Goal: Transaction & Acquisition: Obtain resource

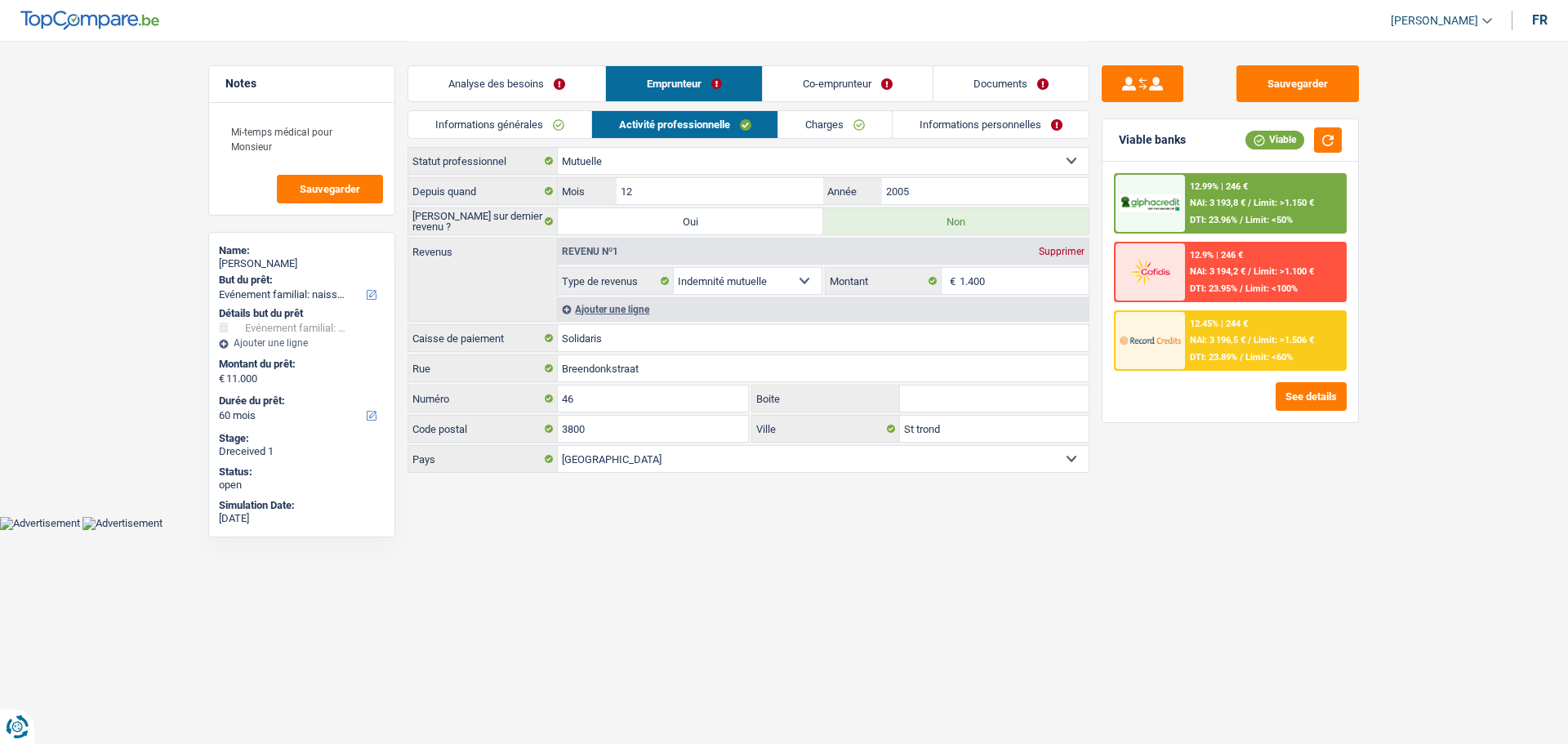
select select "familyEvent"
select select "60"
select select "mutuality"
select select "mutualityIndemnity"
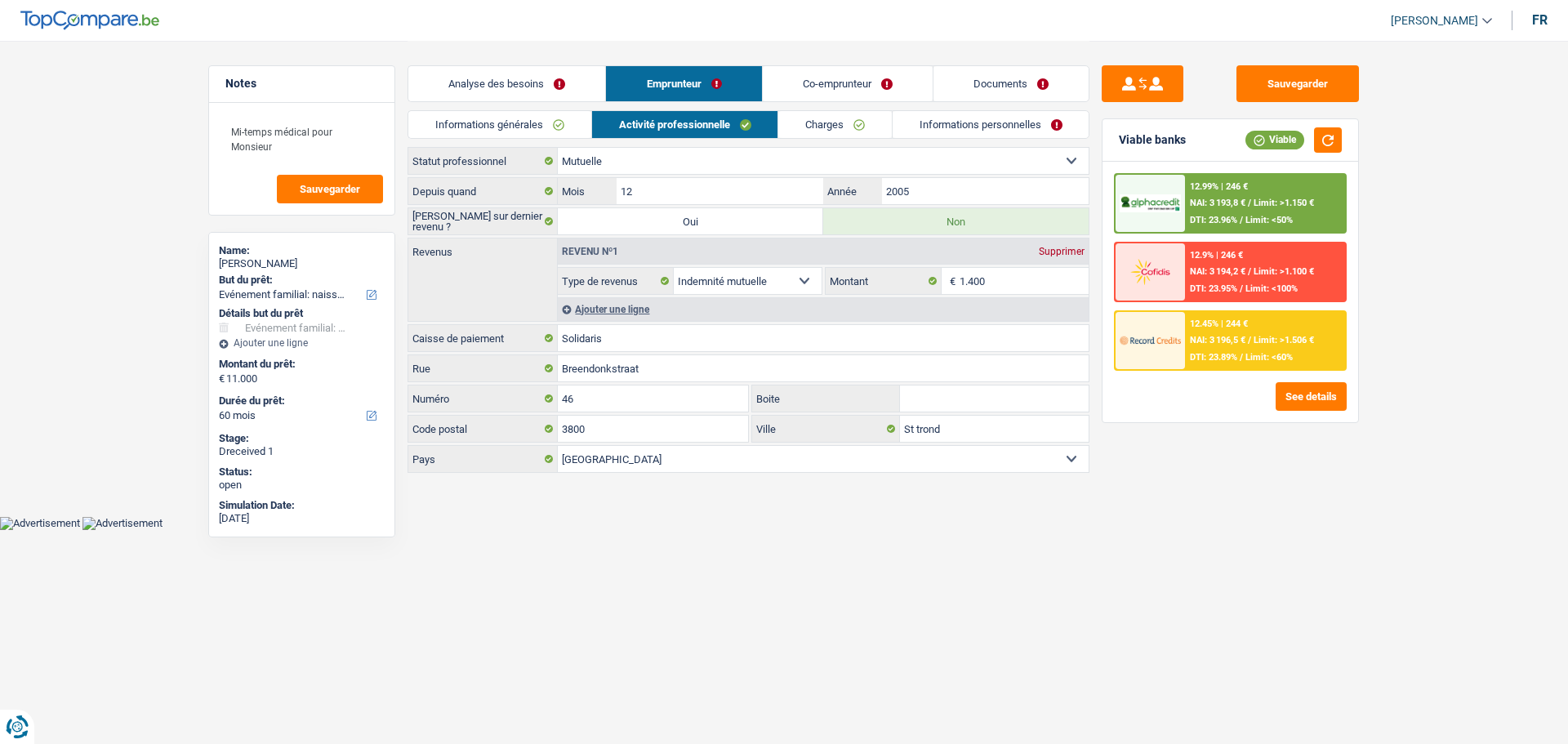
select select "BE"
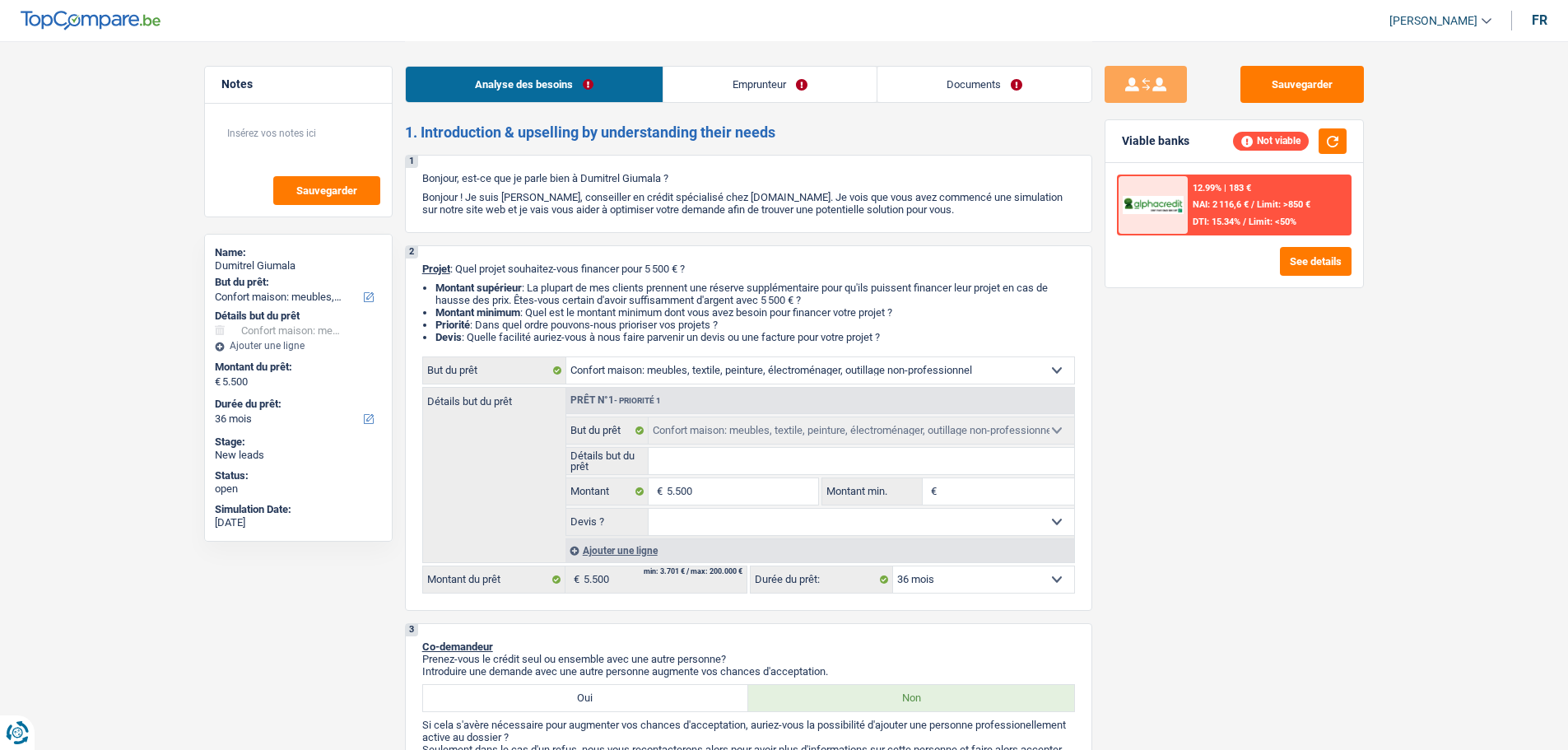
select select "household"
select select "36"
select select "household"
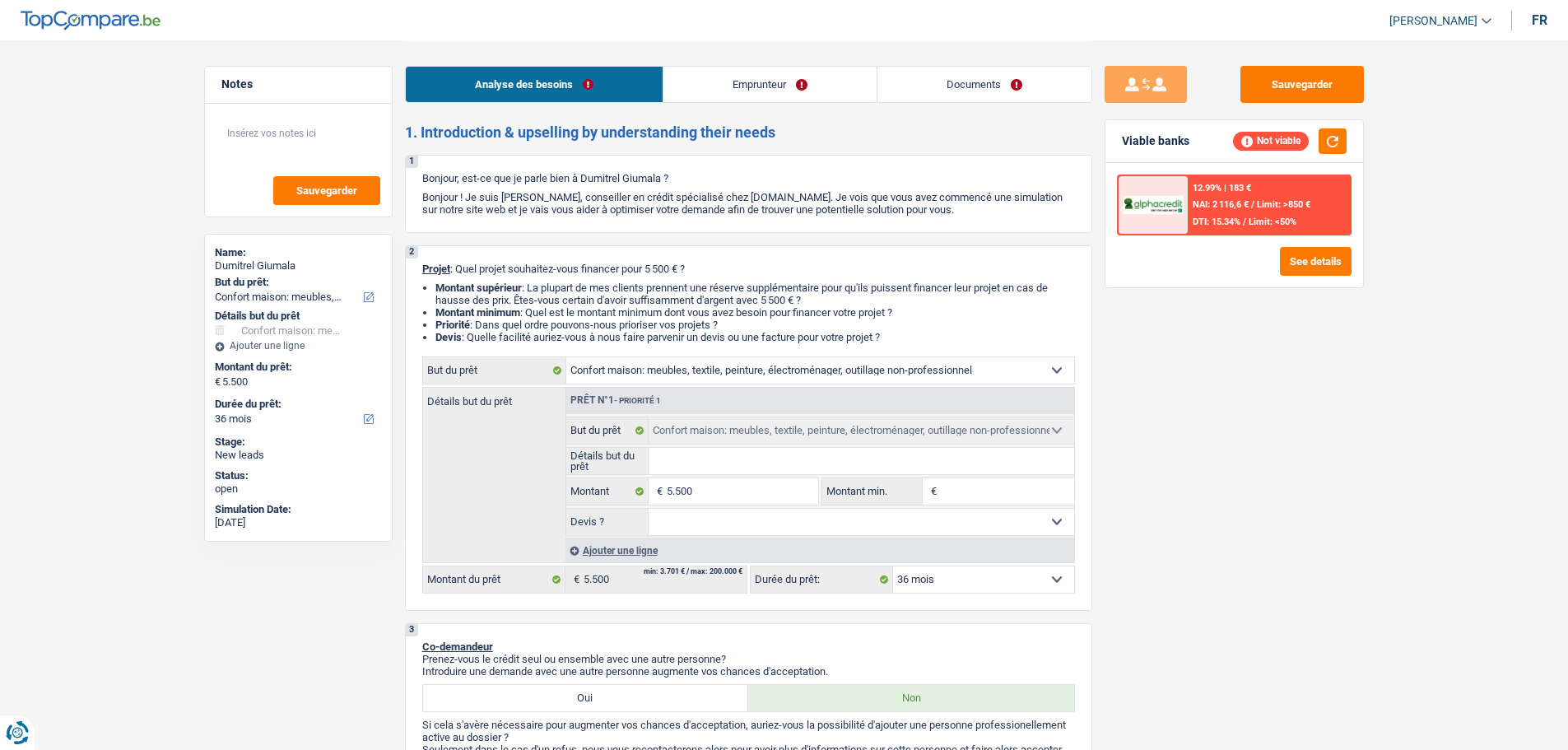
select select "36"
select select "privateEmployee"
select select "netSalary"
select select "mealVouchers"
select select "rents"
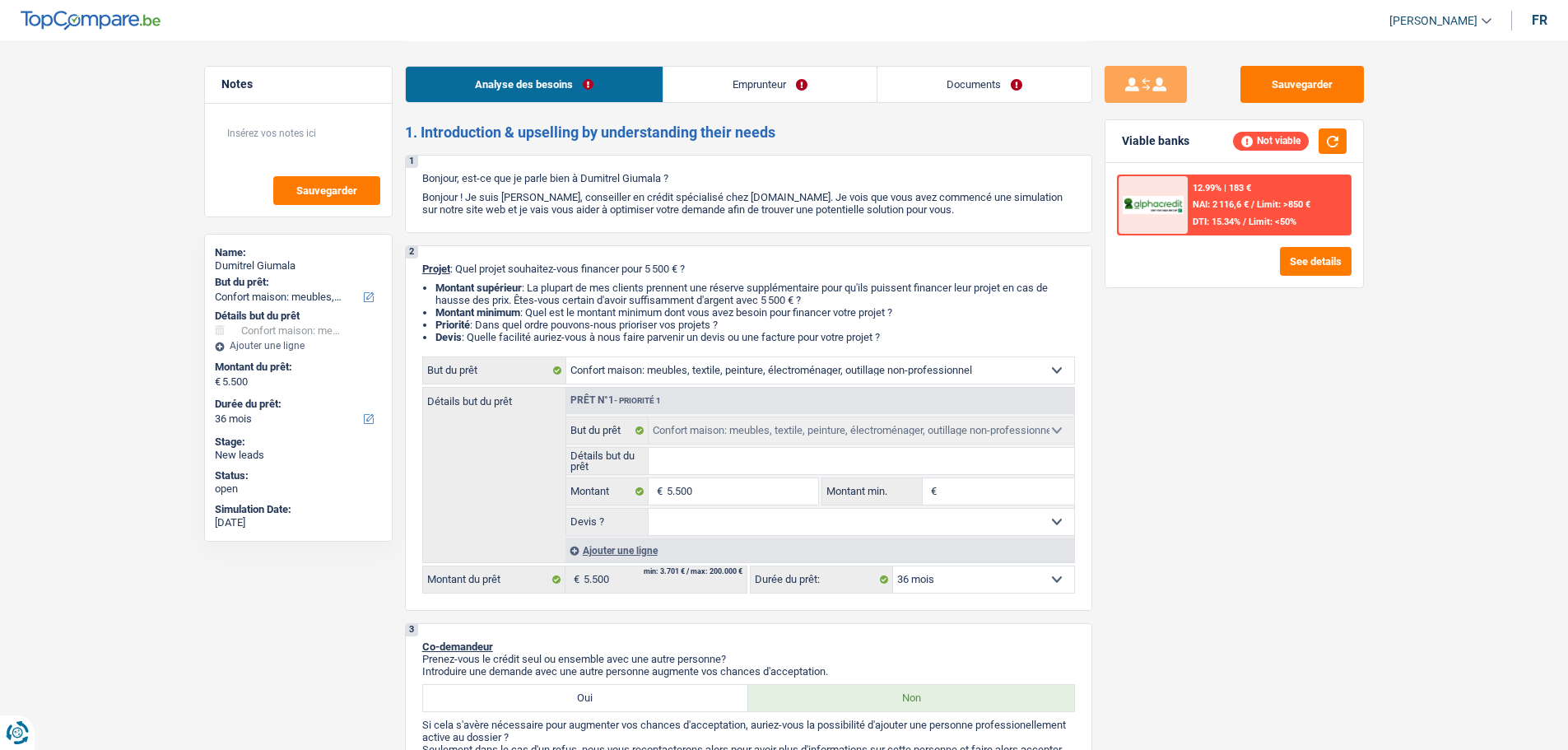
select select "household"
select select "36"
select select "32"
select select "single"
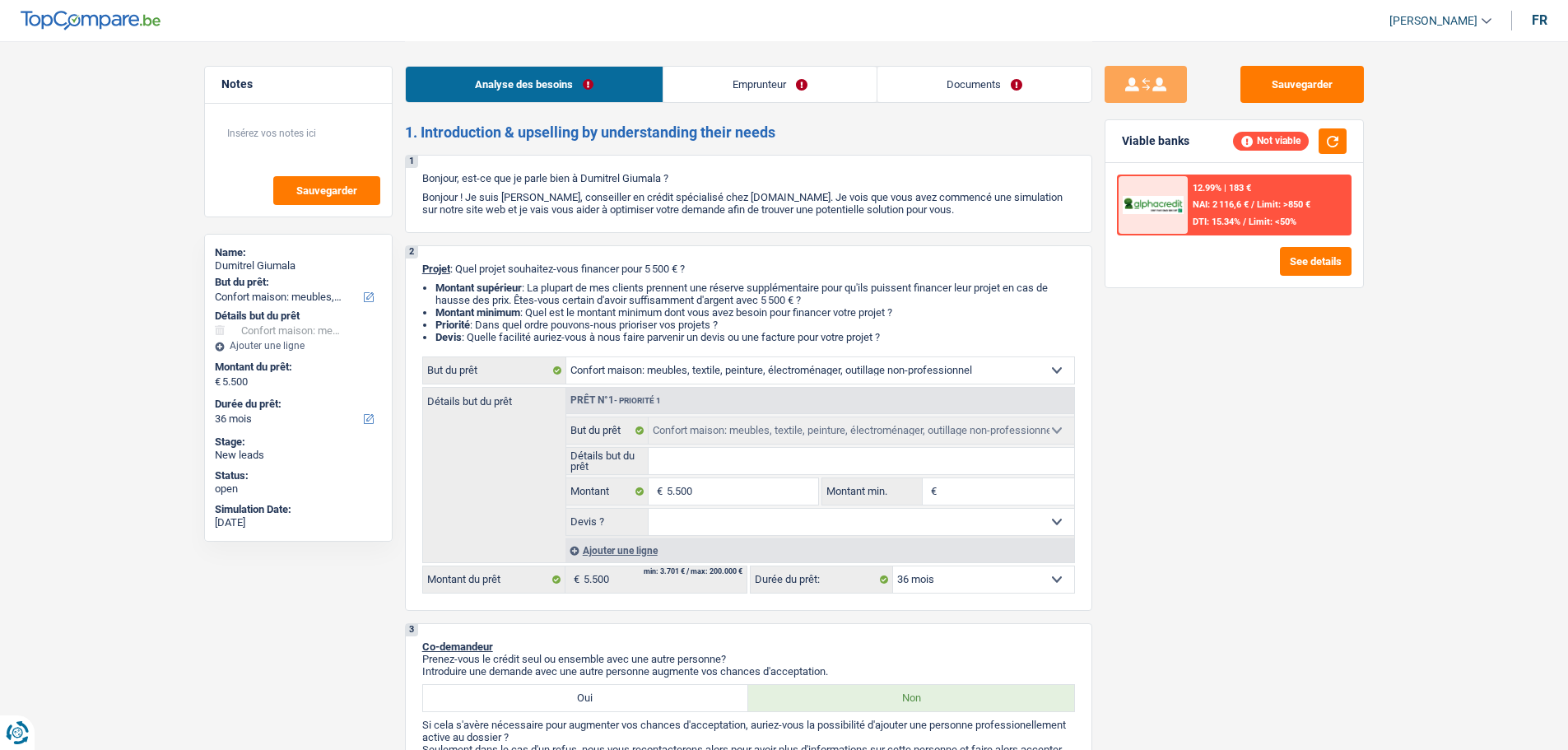
click at [814, 73] on link "Emprunteur" at bounding box center [769, 84] width 213 height 36
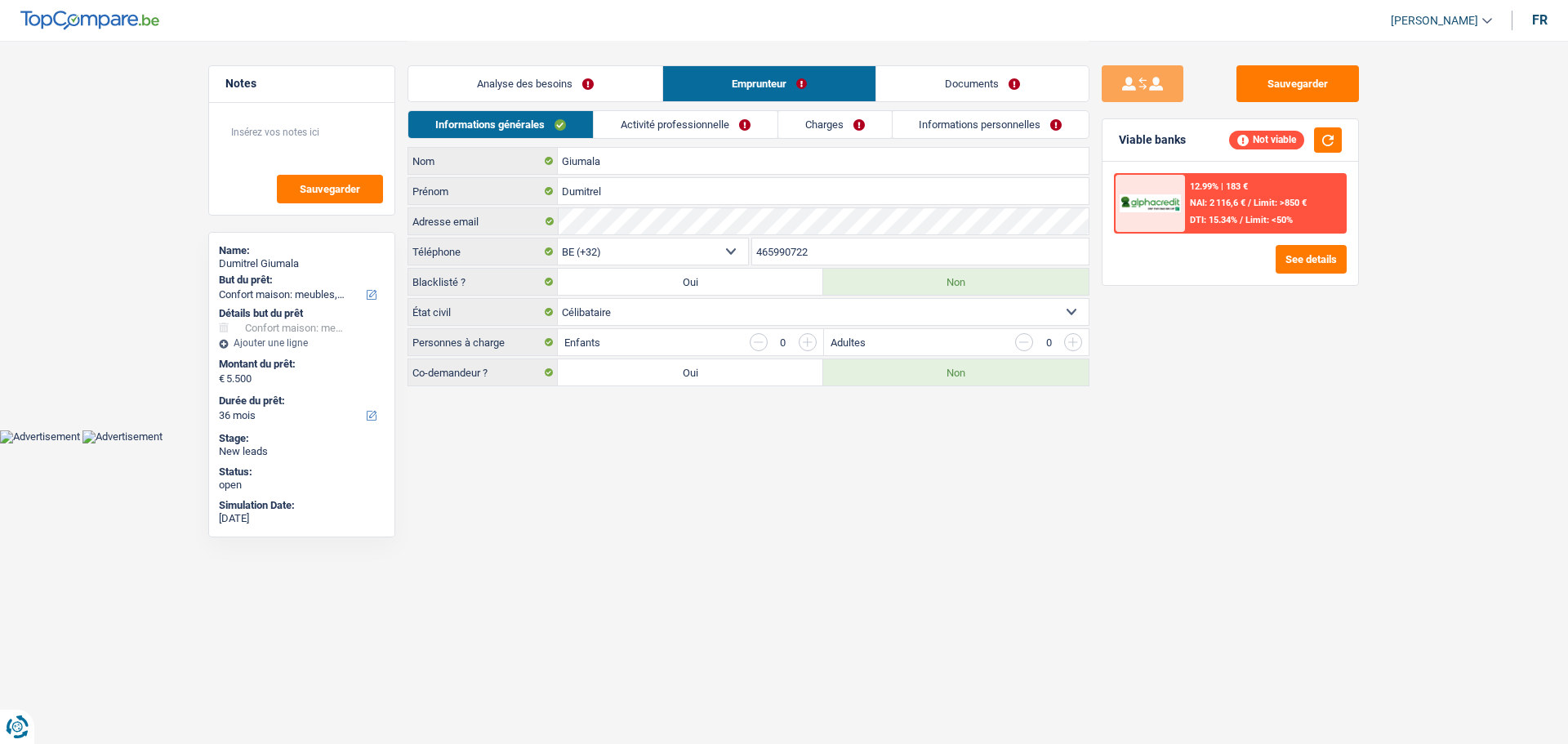
click at [593, 75] on link "Analyse des besoins" at bounding box center [536, 84] width 254 height 35
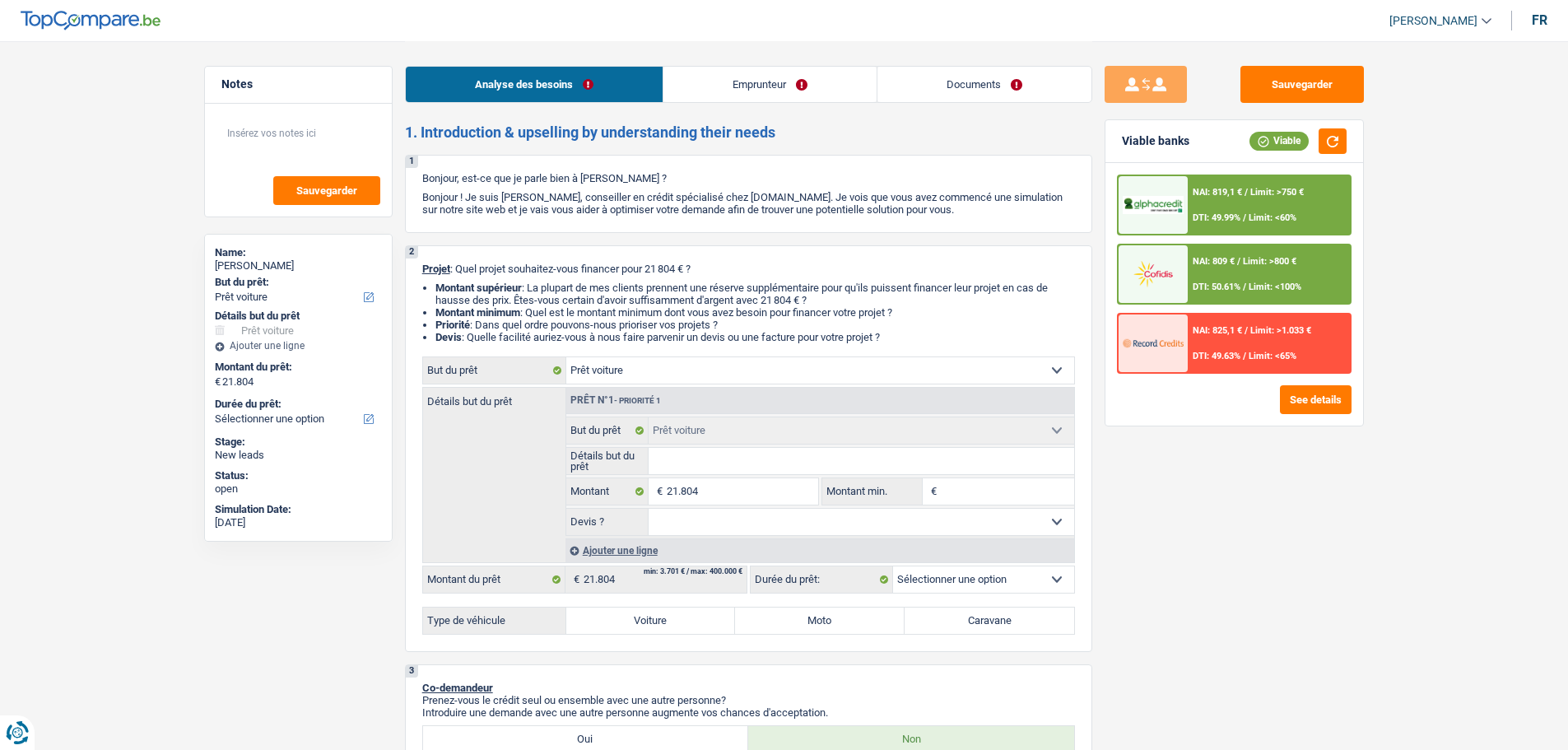
select select "car"
select select "mutuality"
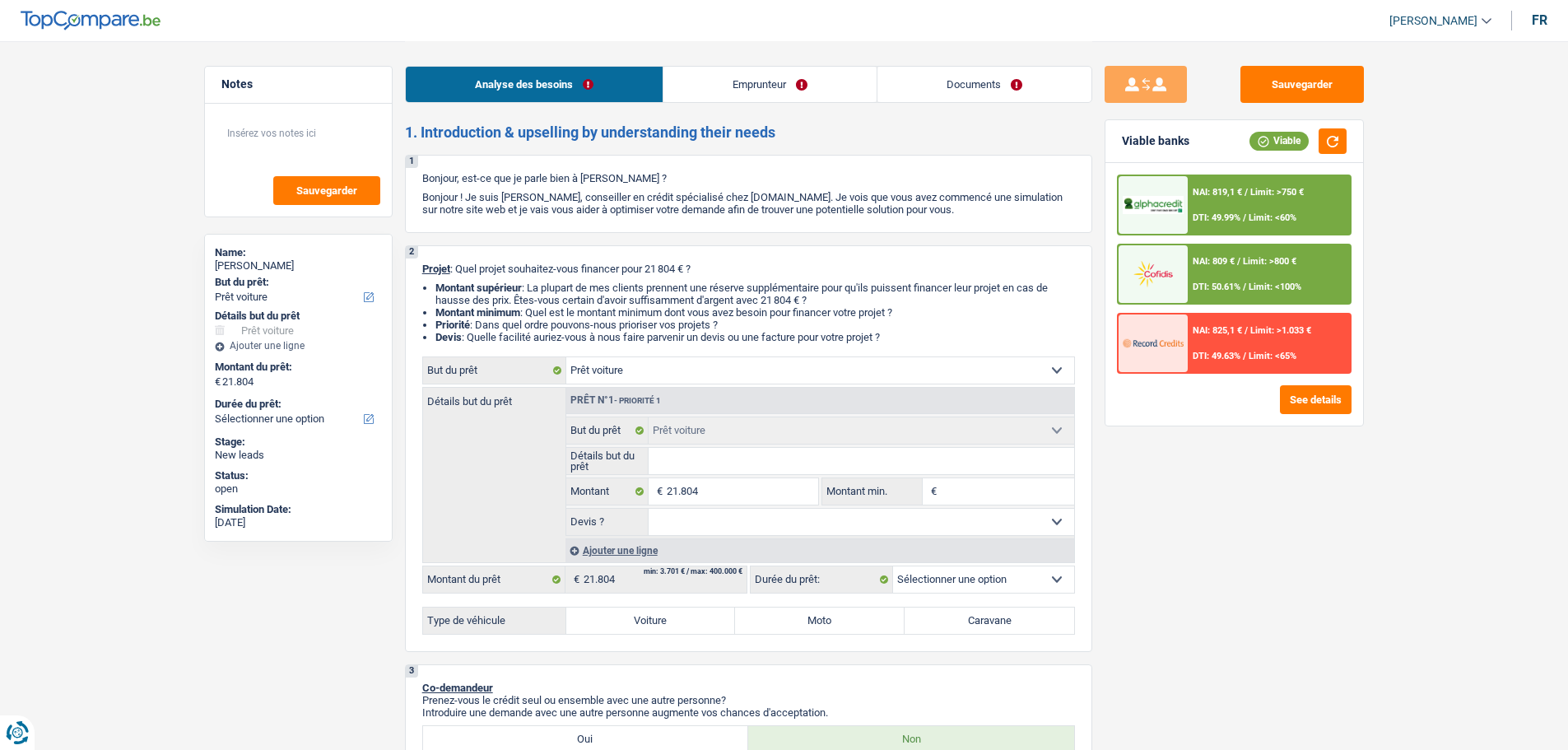
select select "mutualityIndemnity"
select select "ownerWithoutMortgage"
select select "mortgage"
select select "120"
select select "renovationLoan"
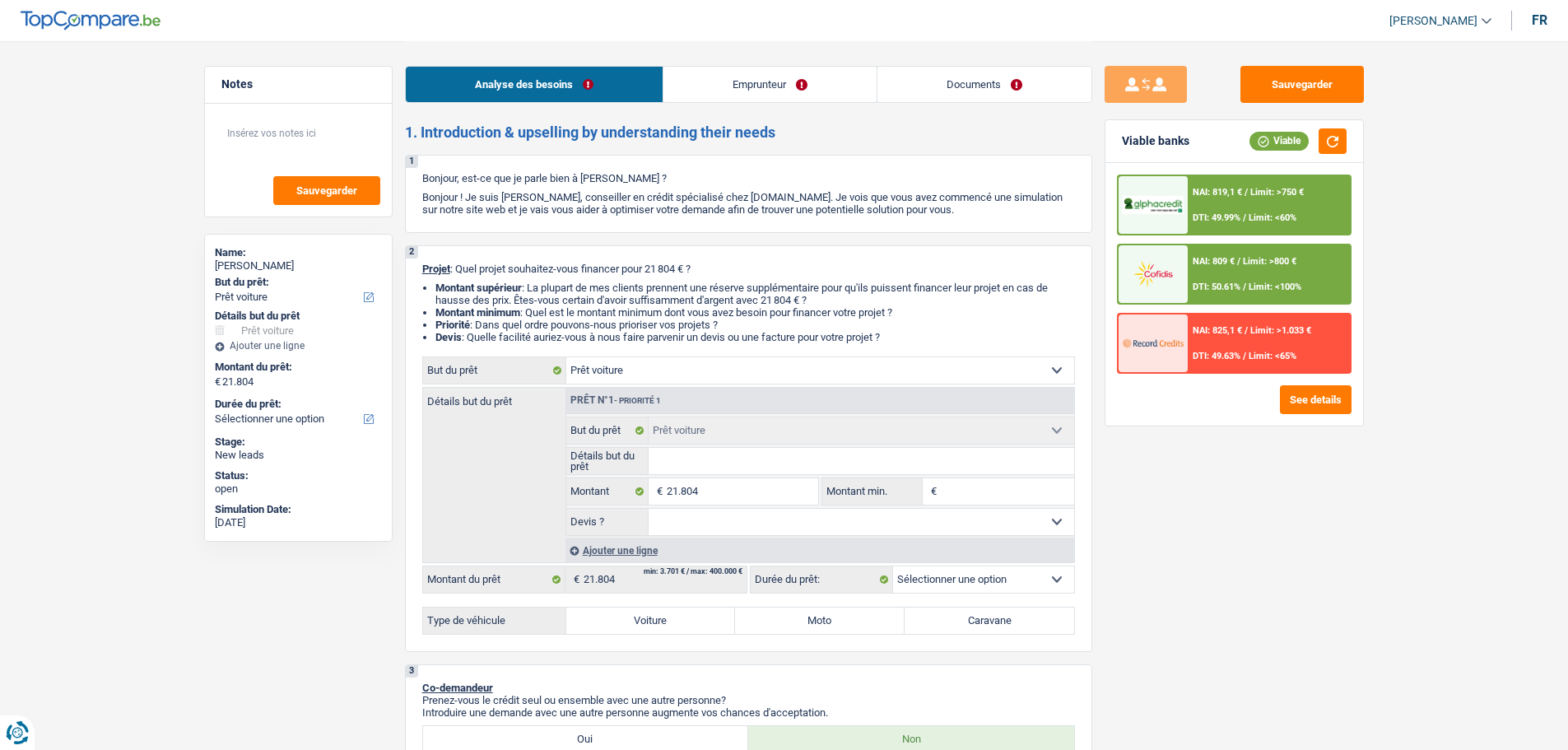
select select "60"
select select "car"
click at [627, 611] on label "Voiture" at bounding box center [651, 621] width 169 height 26
click at [627, 611] on input "Voiture" at bounding box center [651, 621] width 169 height 26
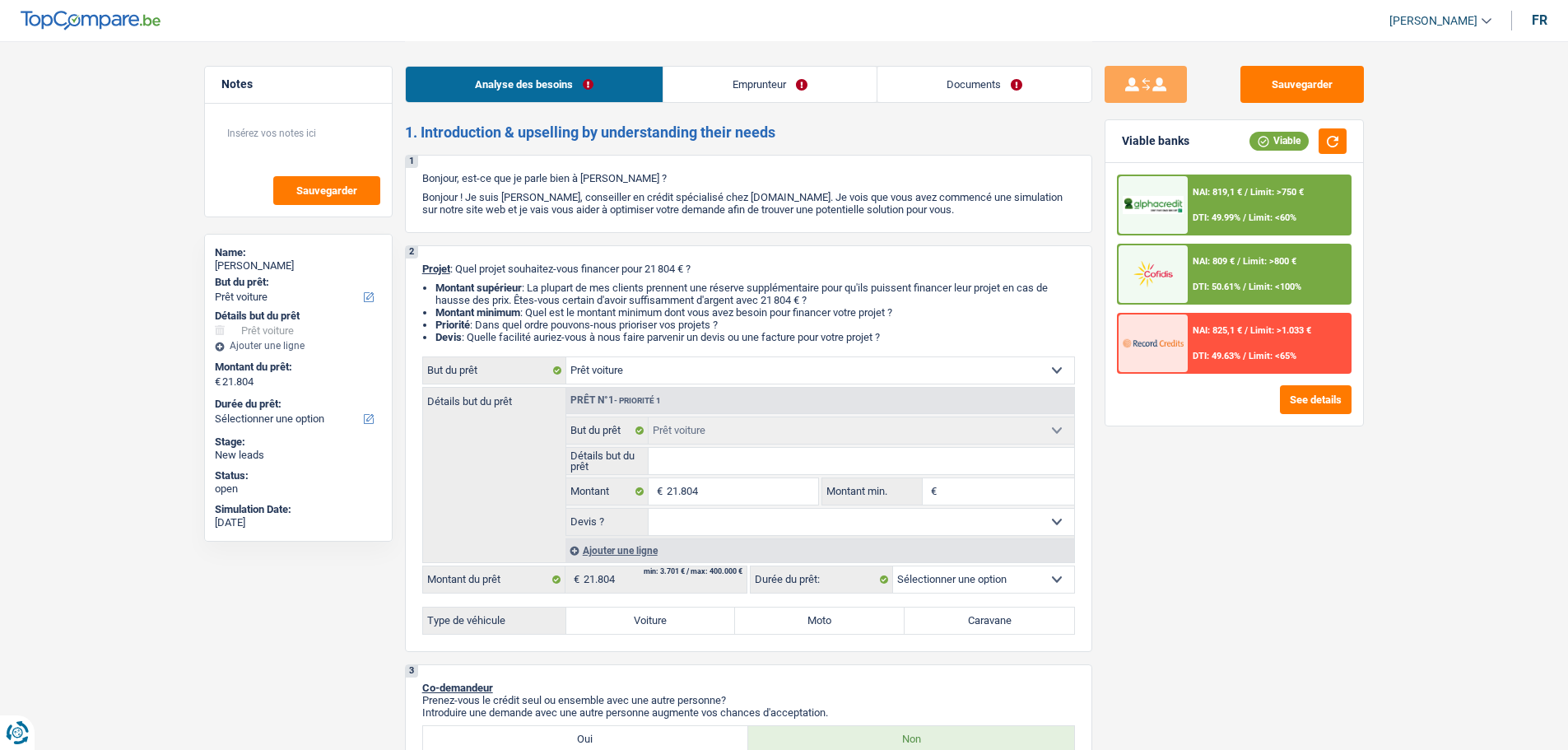
radio input "true"
select select "60"
radio input "true"
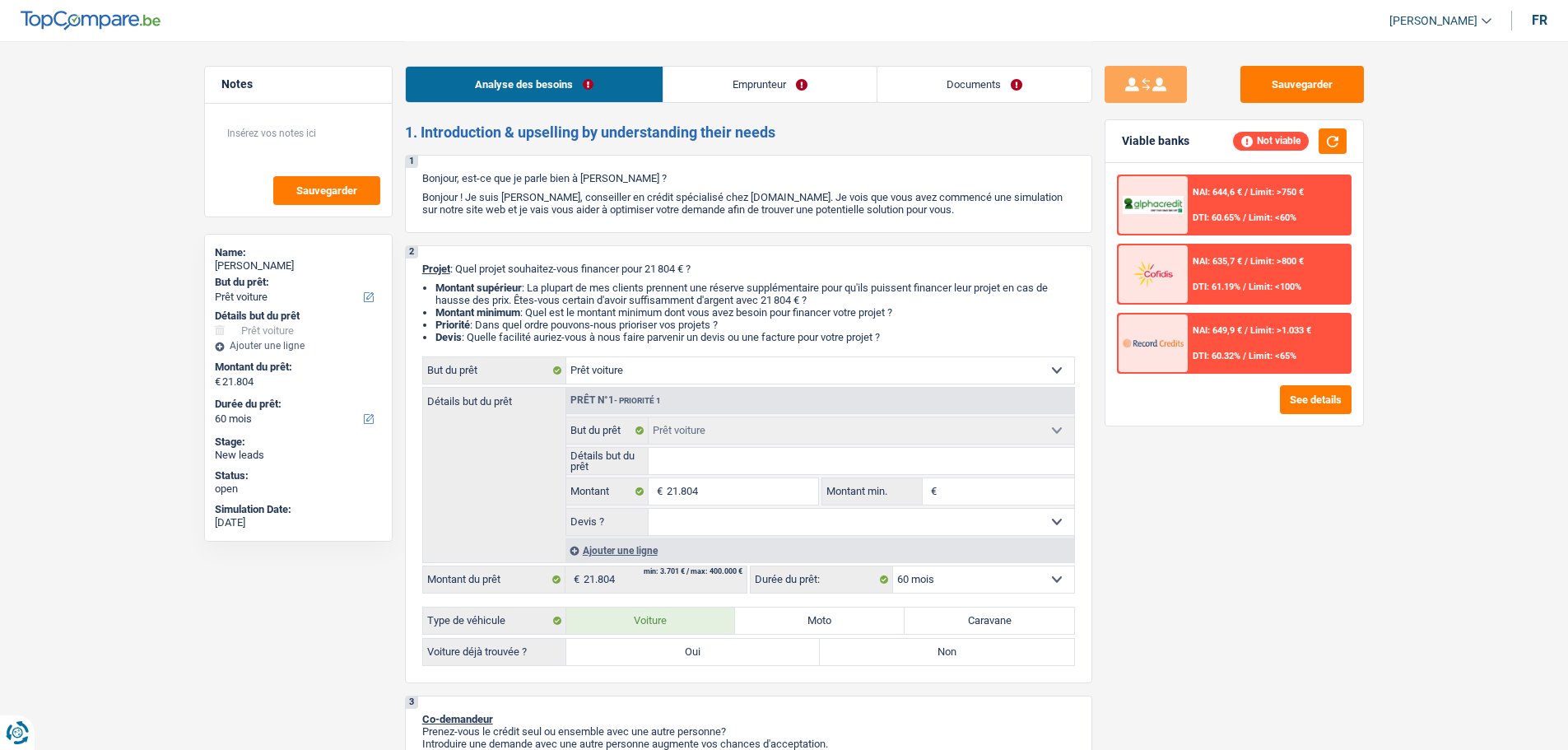
click at [672, 648] on label "Oui" at bounding box center [694, 652] width 255 height 26
click at [672, 648] on input "Oui" at bounding box center [694, 652] width 255 height 26
radio input "true"
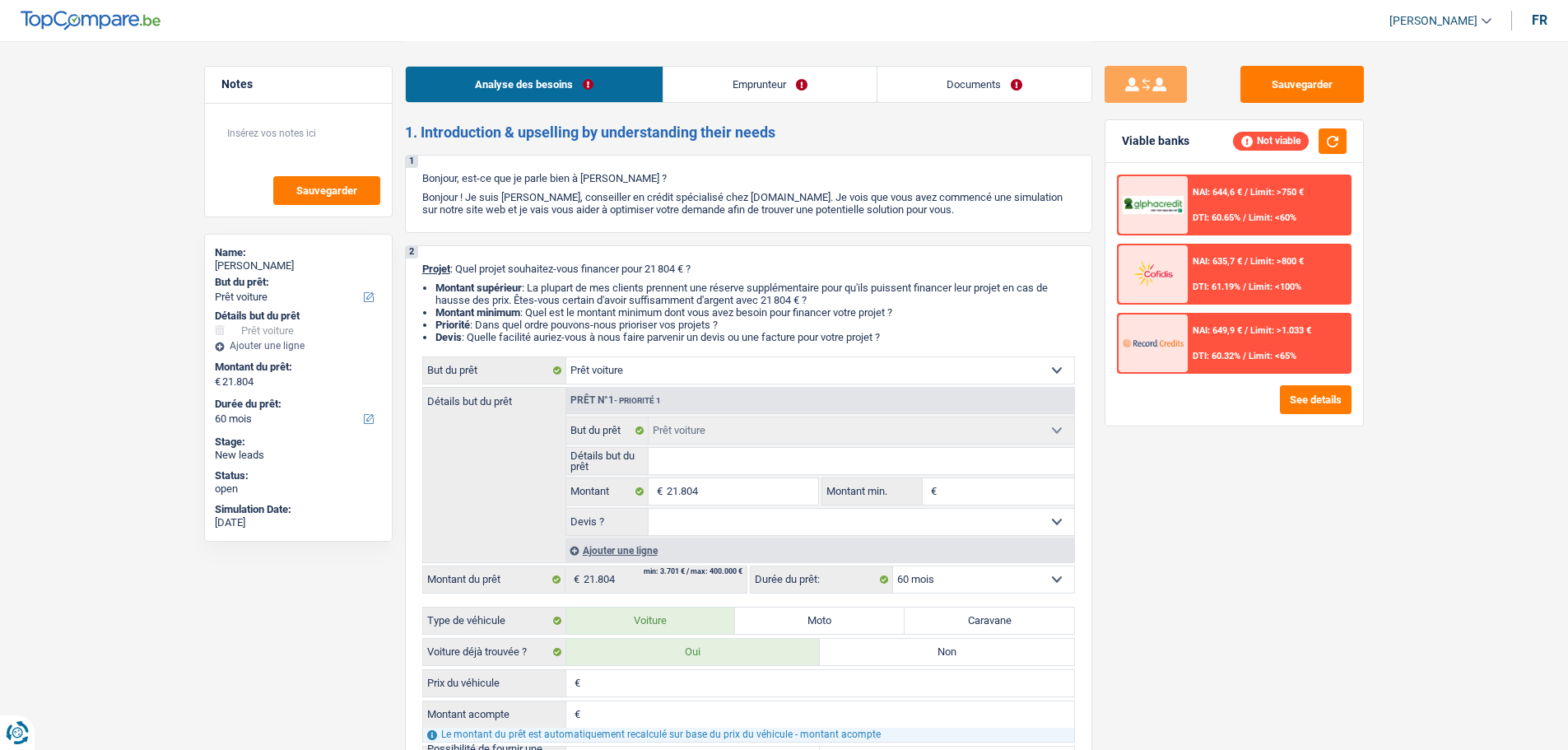
scroll to position [164, 0]
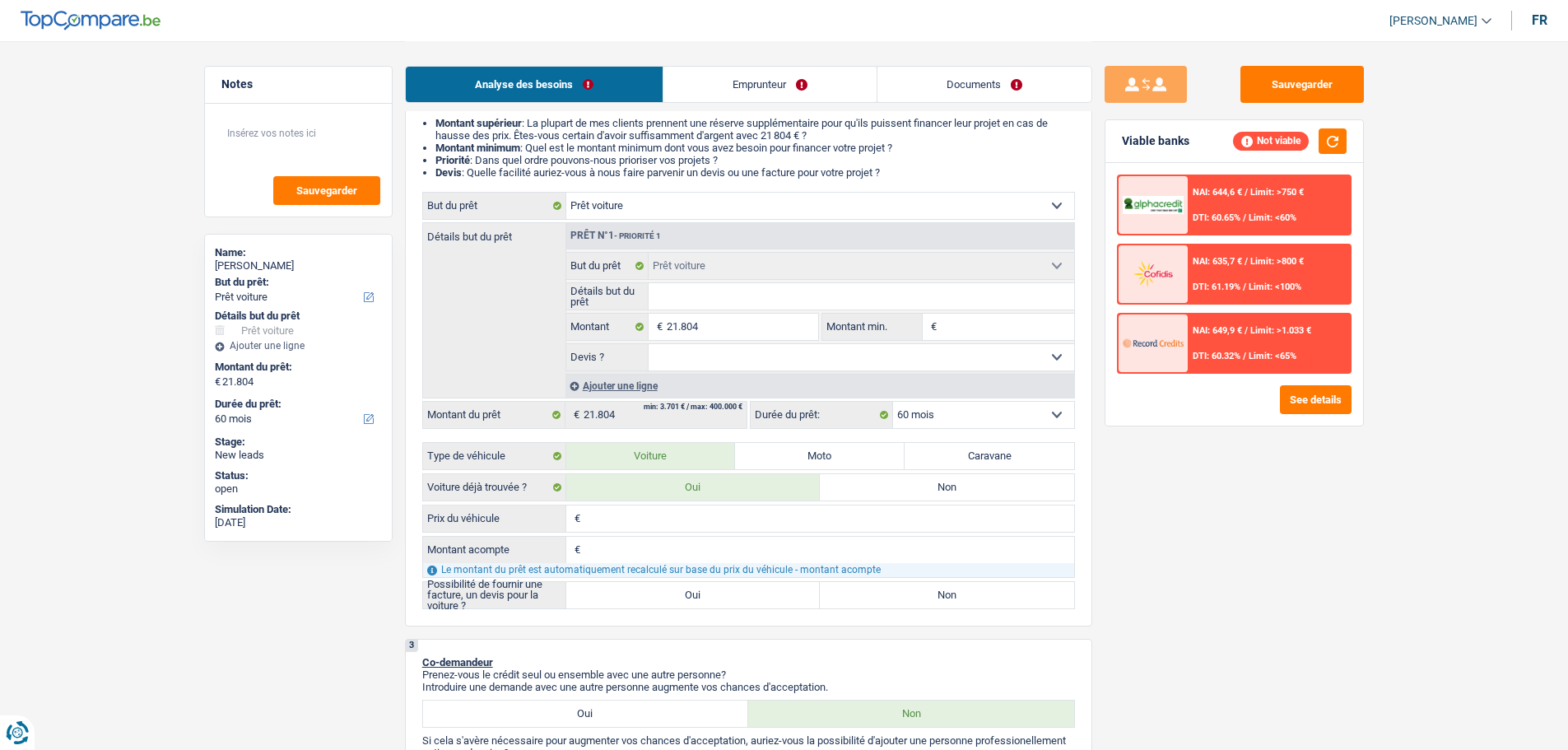
click at [659, 523] on input "Prix du véhicule" at bounding box center [829, 519] width 490 height 26
type input "2"
type input "21"
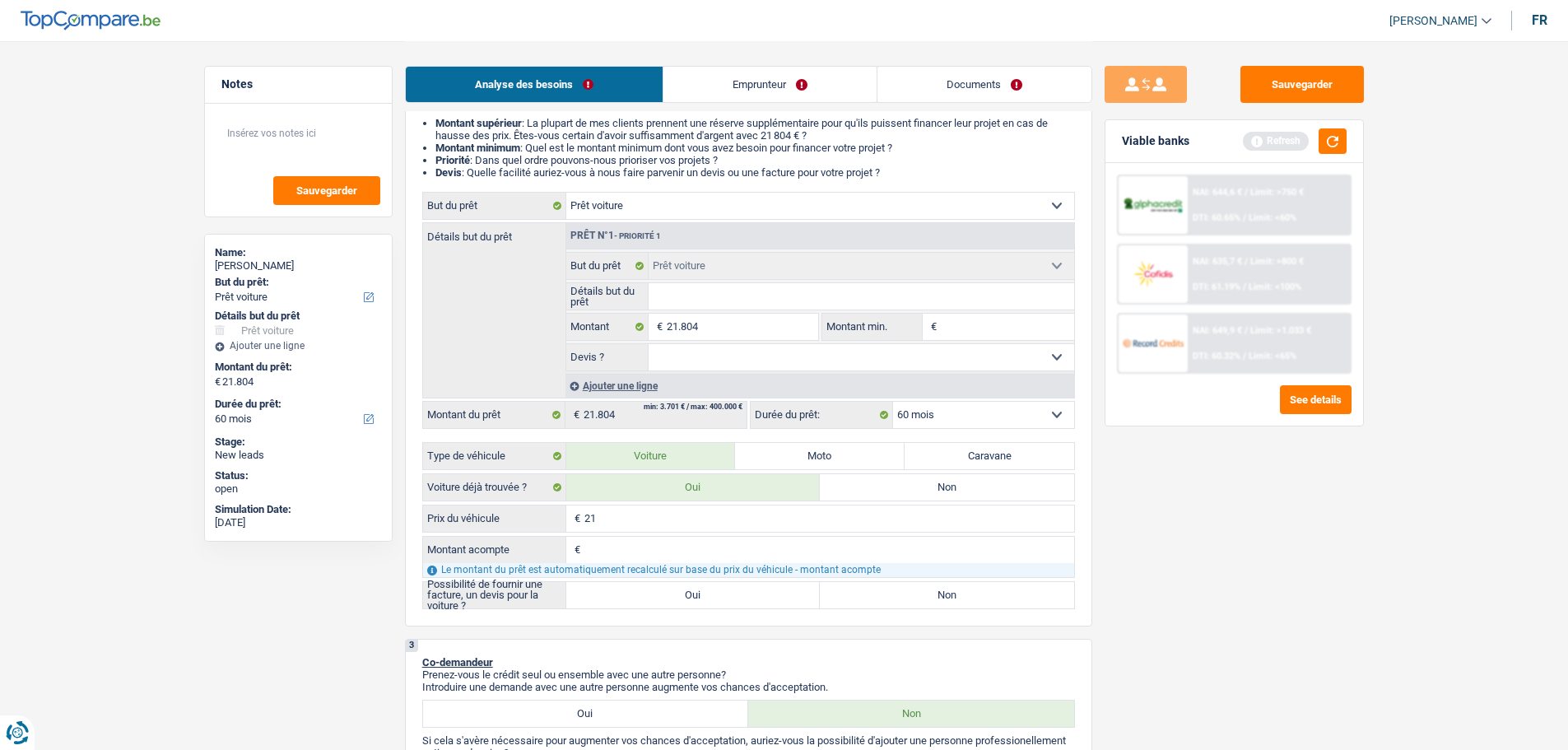
type input "2"
type input "3"
type input "35"
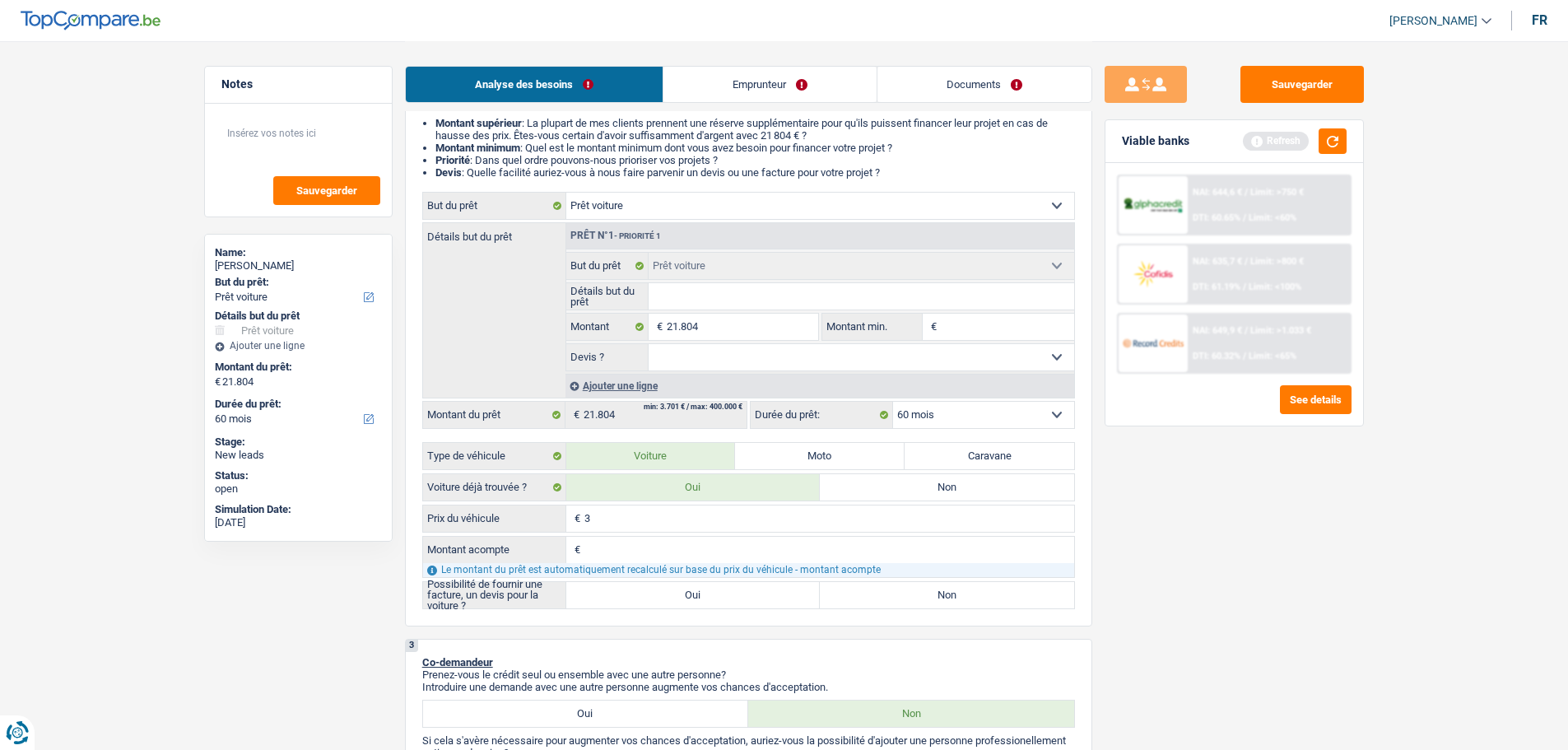
type input "35"
type input "350"
type input "3.500"
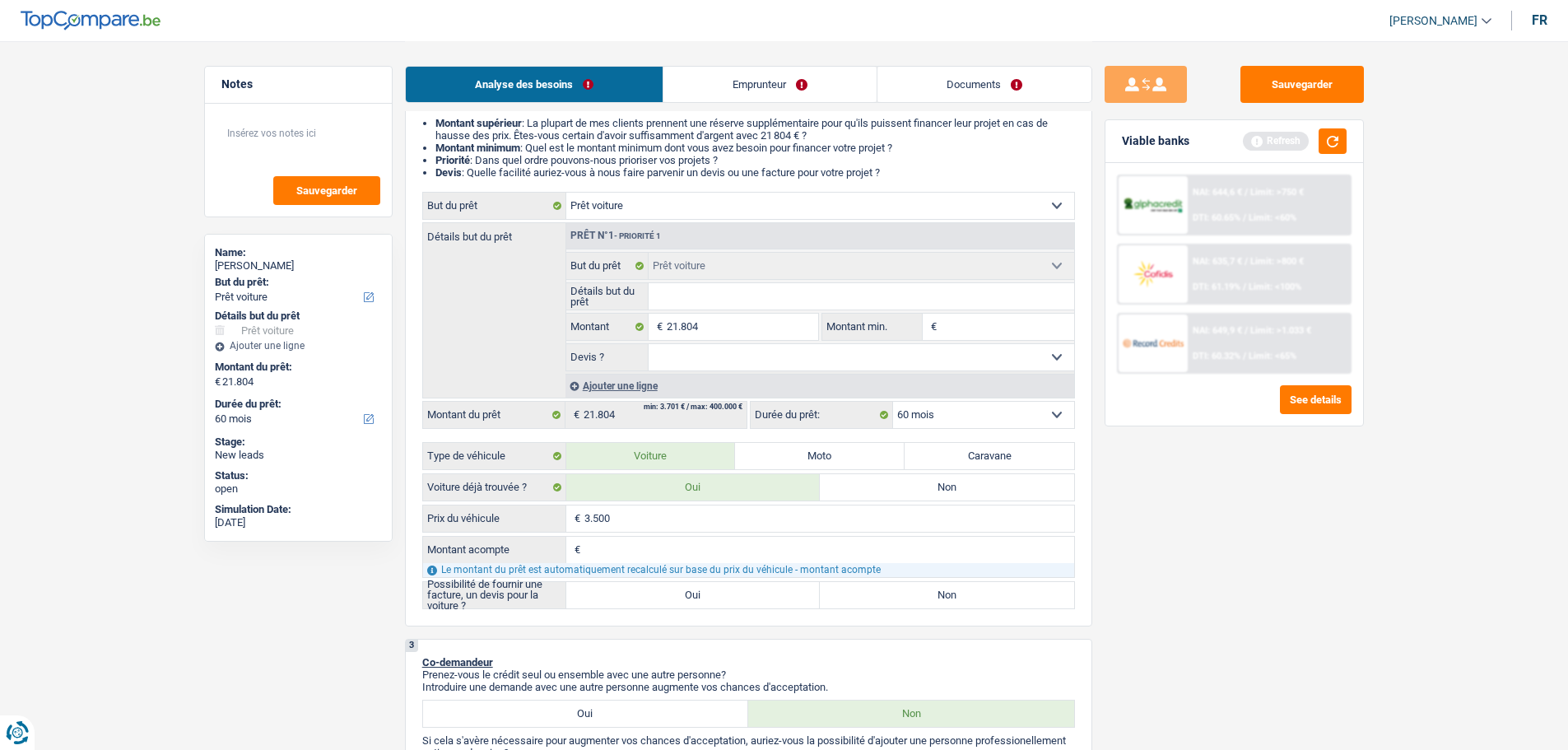
type input "35.000"
click at [1345, 142] on button "button" at bounding box center [1332, 141] width 28 height 25
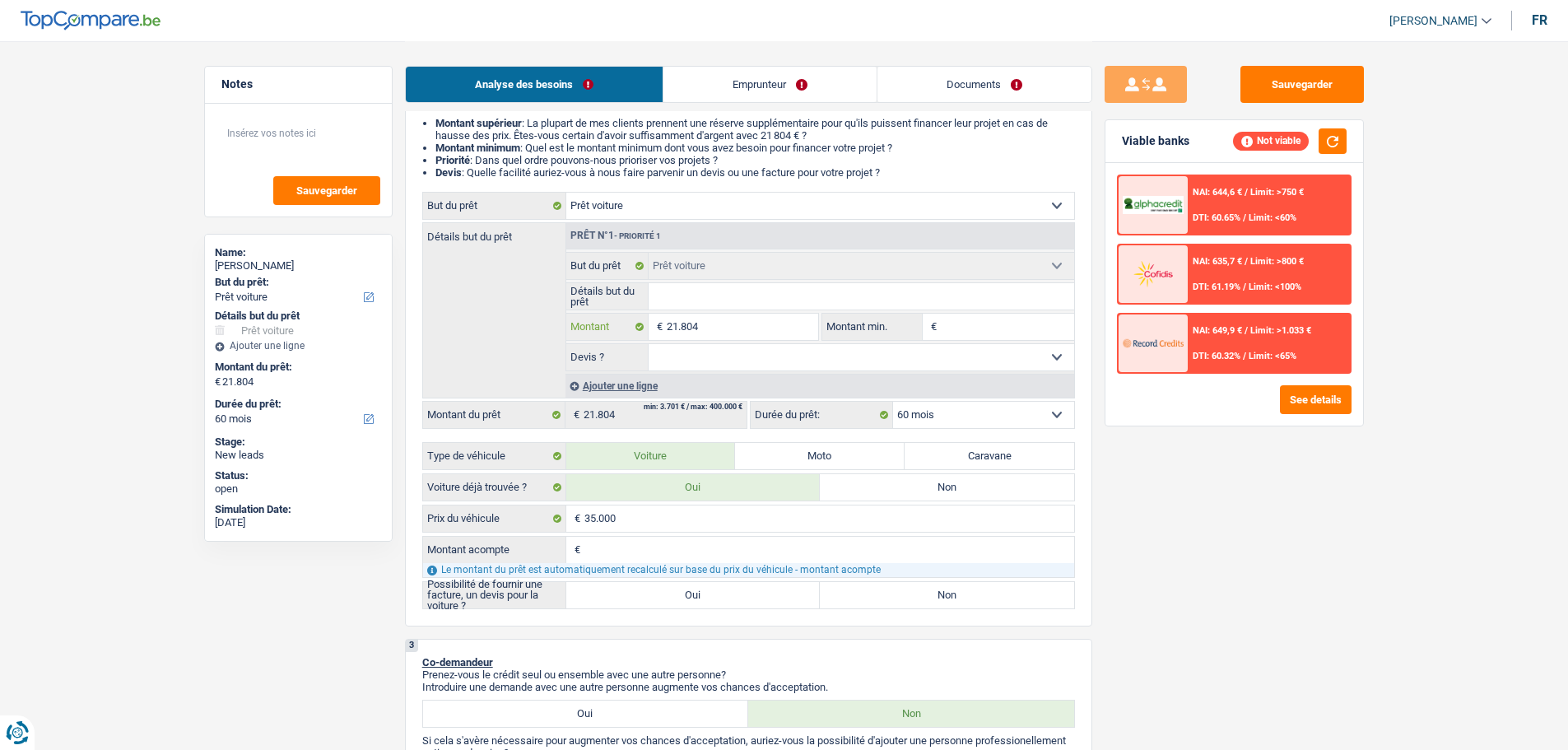
click at [774, 331] on input "21.804" at bounding box center [741, 327] width 150 height 26
click at [779, 590] on label "Oui" at bounding box center [694, 595] width 255 height 26
click at [779, 590] on input "Oui" at bounding box center [694, 595] width 255 height 26
radio input "true"
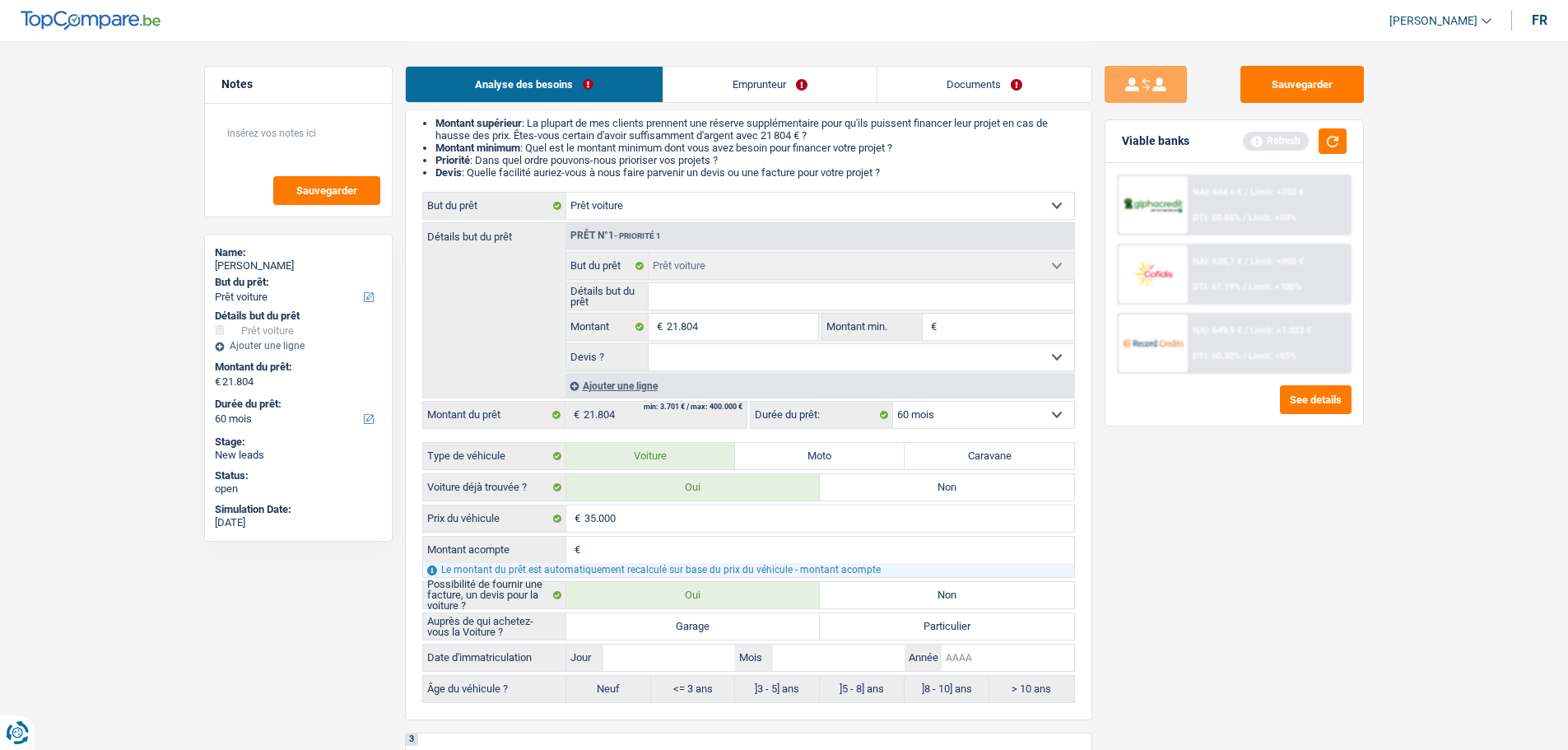
click at [981, 667] on input "Année" at bounding box center [1008, 658] width 132 height 26
type input "2"
type input "20"
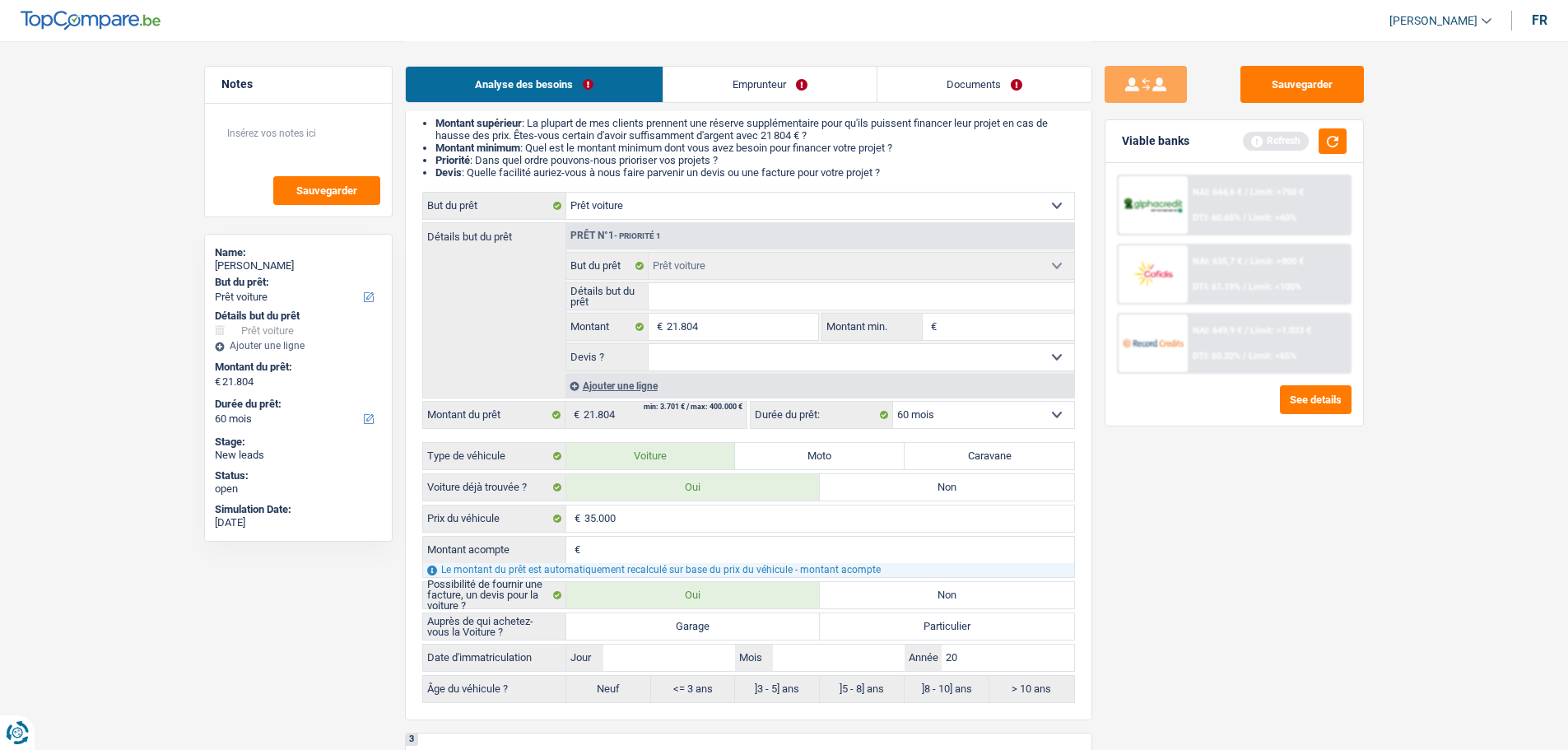
type input "202"
type input "2021"
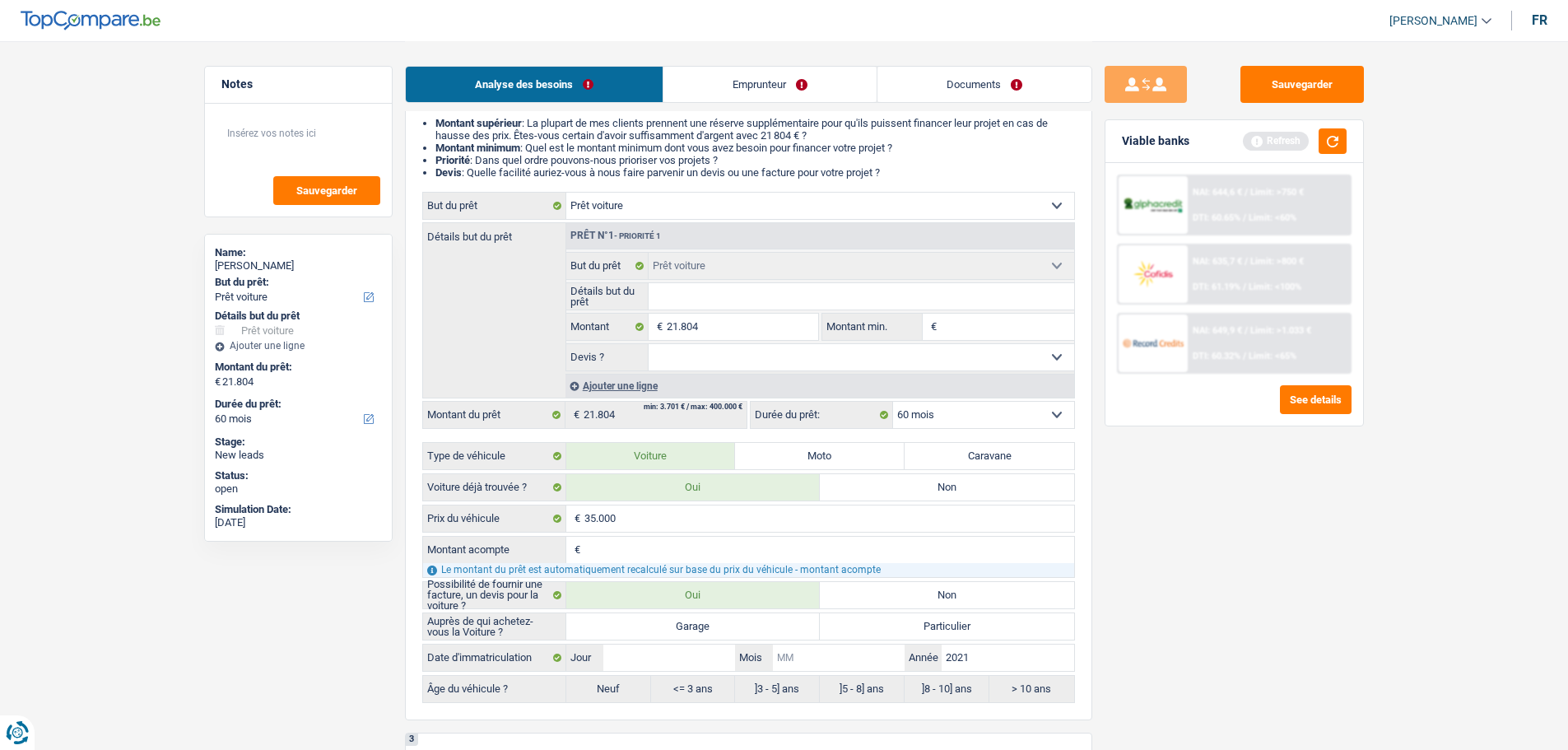
click at [849, 647] on input "Mois" at bounding box center [839, 658] width 132 height 26
type input "3"
click at [684, 657] on input "Jour" at bounding box center [669, 658] width 132 height 26
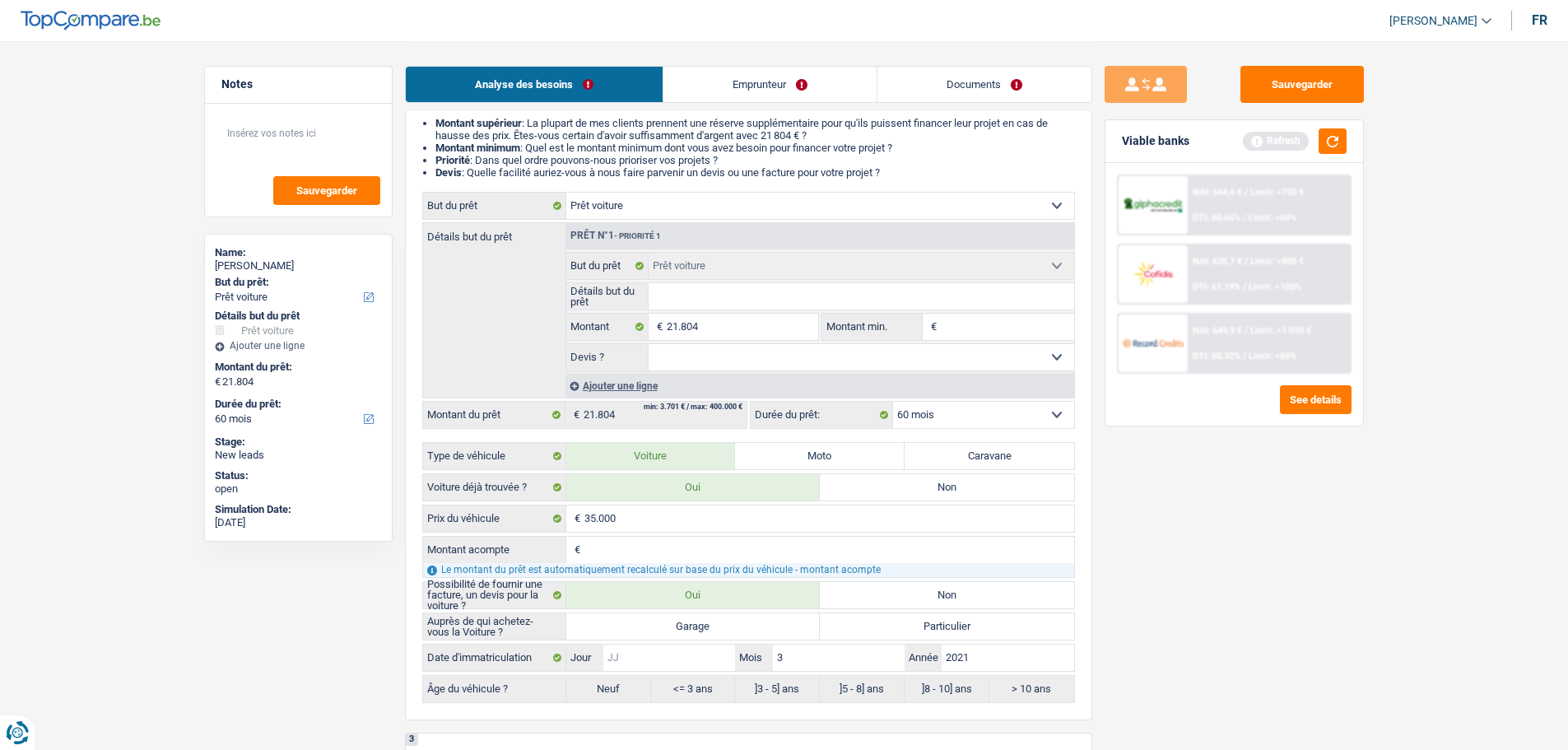
type input "1"
radio input "false"
radio input "true"
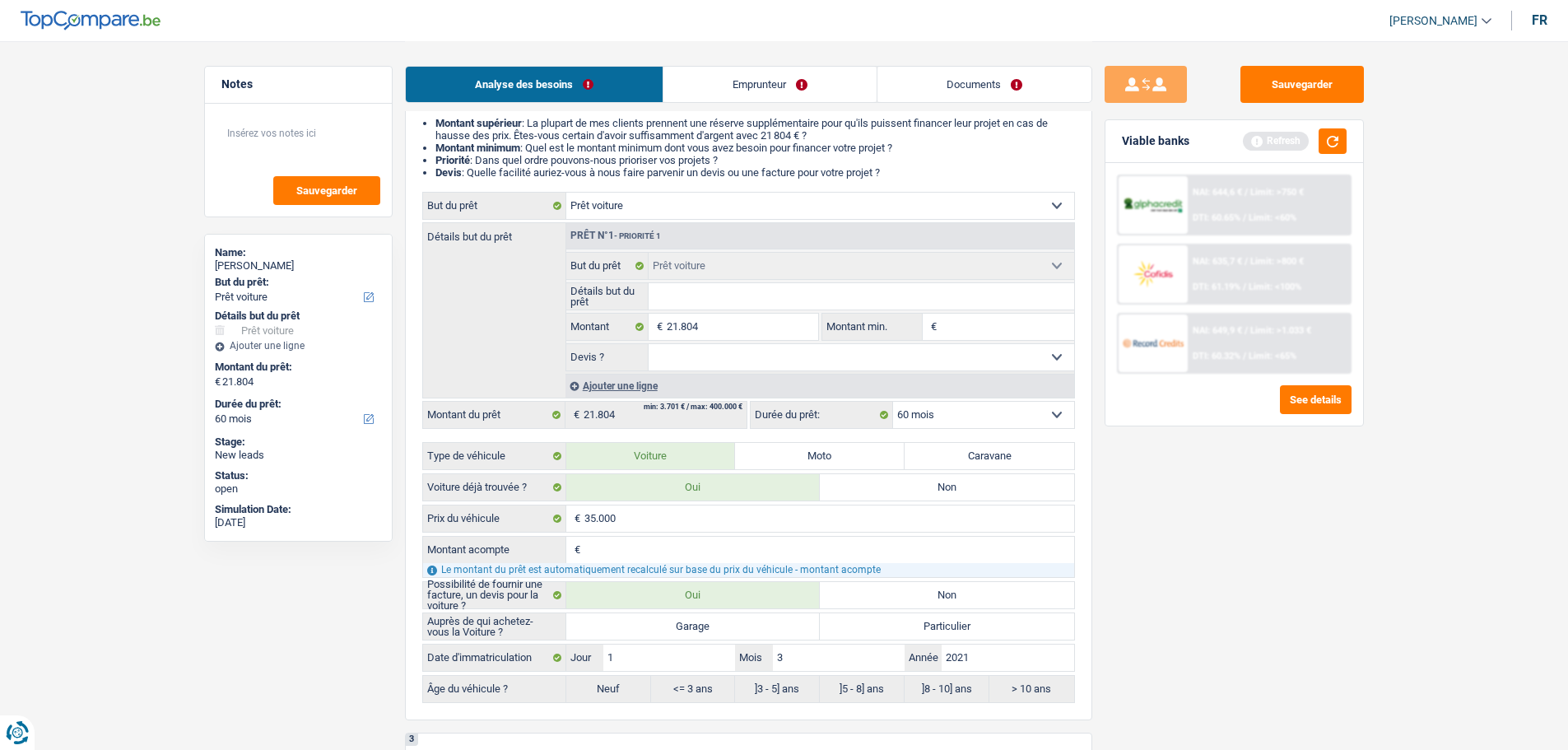
click at [1342, 497] on div "Sauvegarder Viable banks Refresh NAI: 644,6 € / Limit: >750 € DTI: 60.65% / Lim…" at bounding box center [1234, 395] width 284 height 658
click at [1329, 127] on div "Viable banks Refresh" at bounding box center [1234, 141] width 257 height 43
click at [1336, 140] on button "button" at bounding box center [1332, 141] width 28 height 25
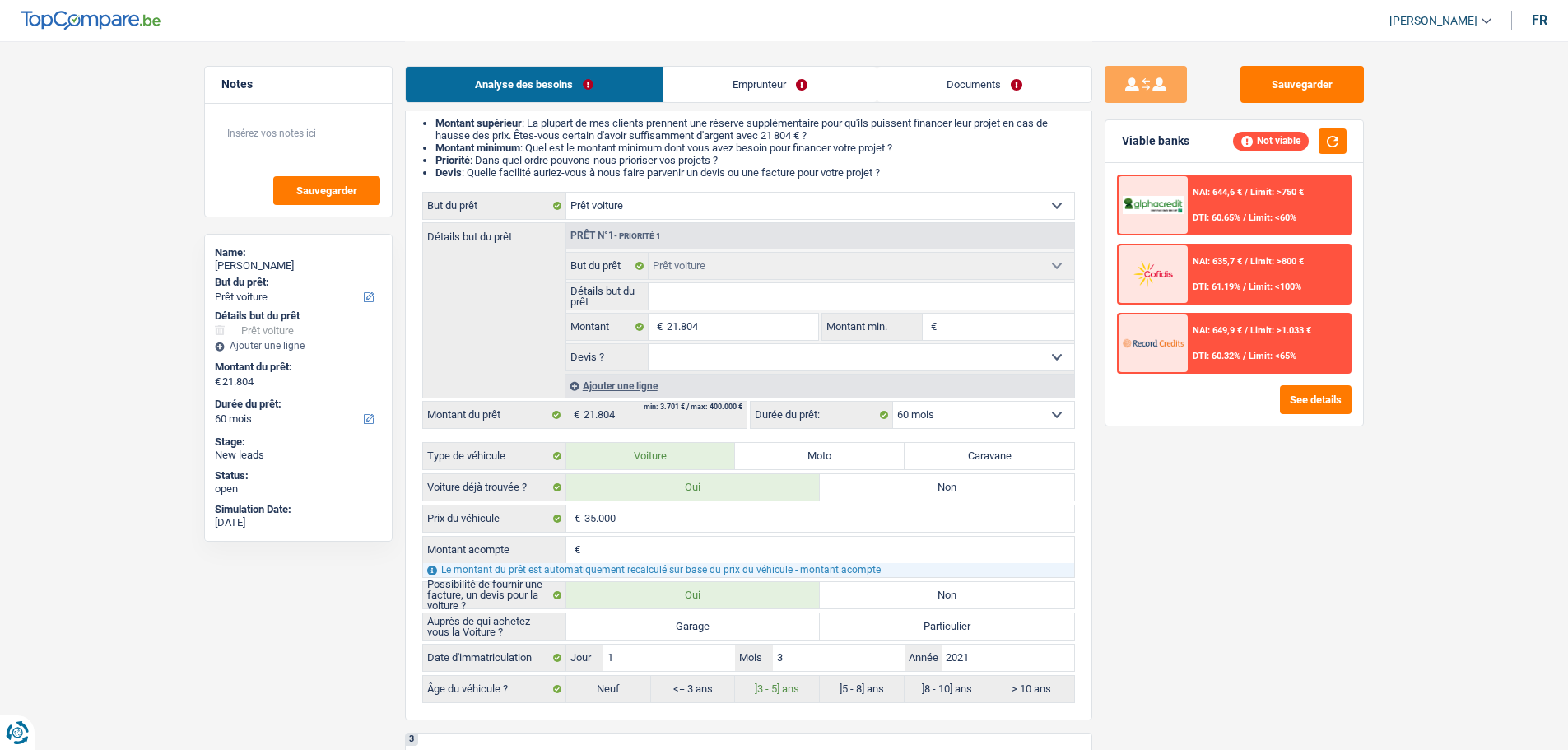
click at [1201, 338] on div "NAI: 649,9 € / Limit: >1.033 € DTI: 60.32% / Limit: <65%" at bounding box center [1269, 343] width 163 height 57
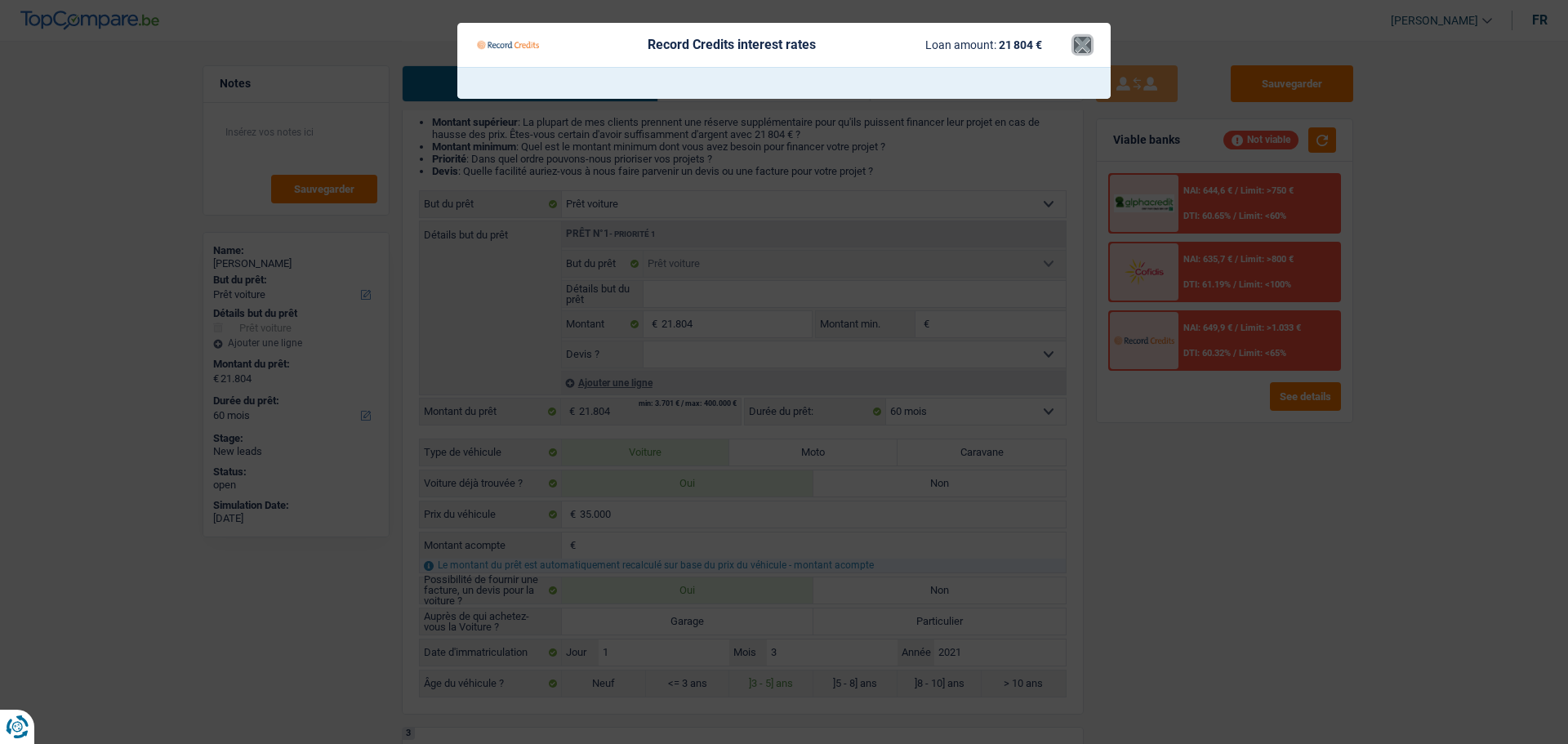
click at [1074, 42] on button "×" at bounding box center [1082, 45] width 17 height 16
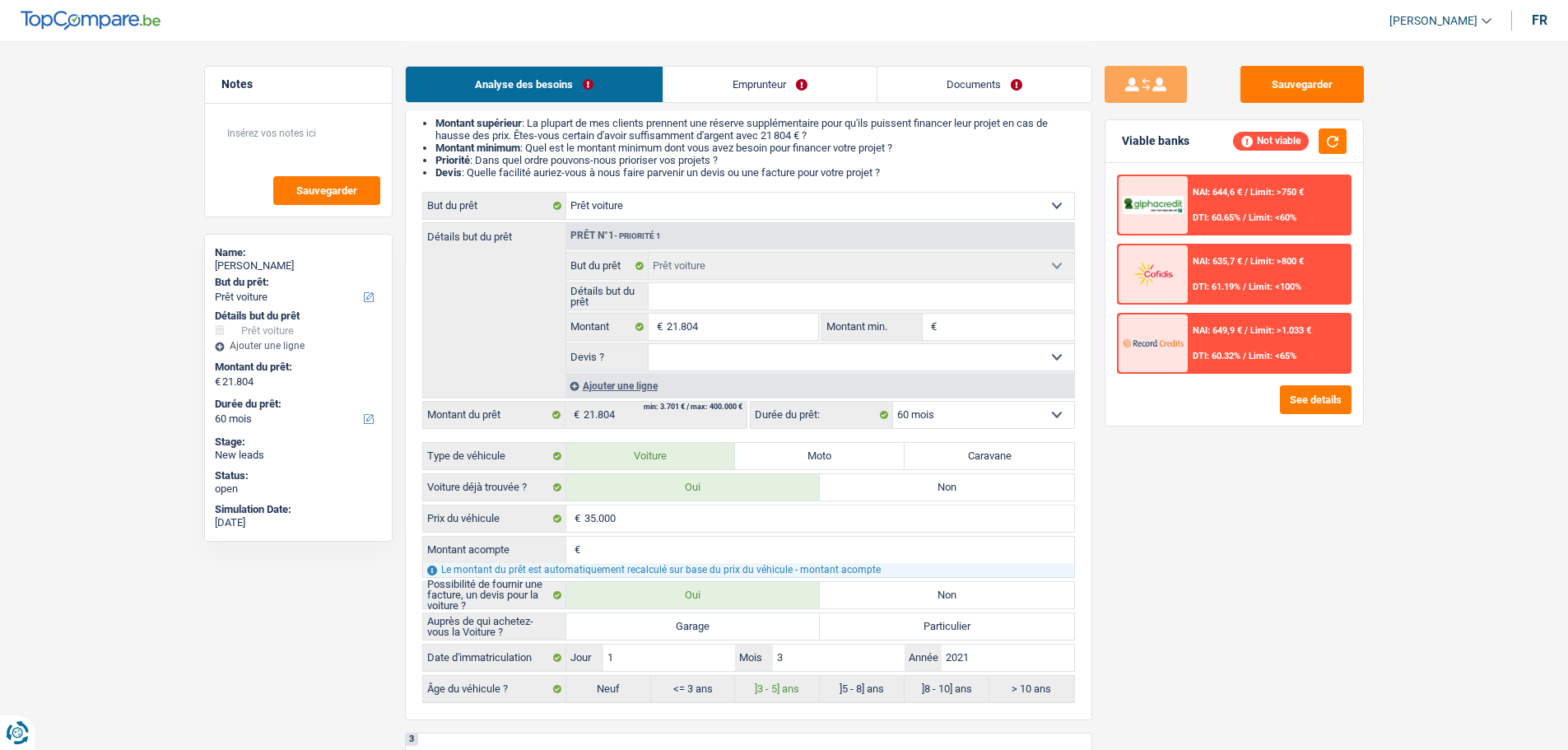
click at [1256, 221] on span "Limit: <60%" at bounding box center [1272, 217] width 48 height 10
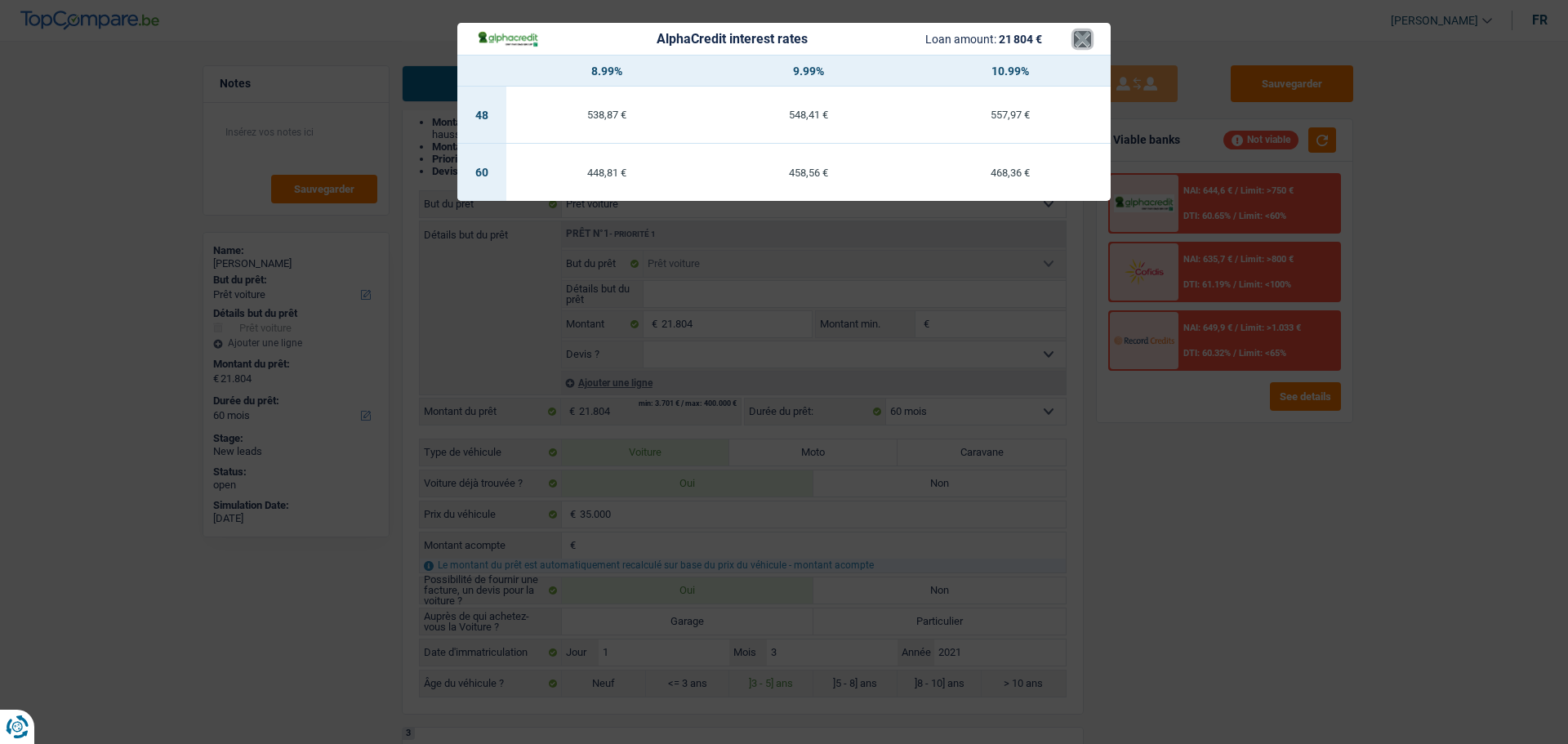
click at [1086, 37] on button "×" at bounding box center [1082, 39] width 17 height 16
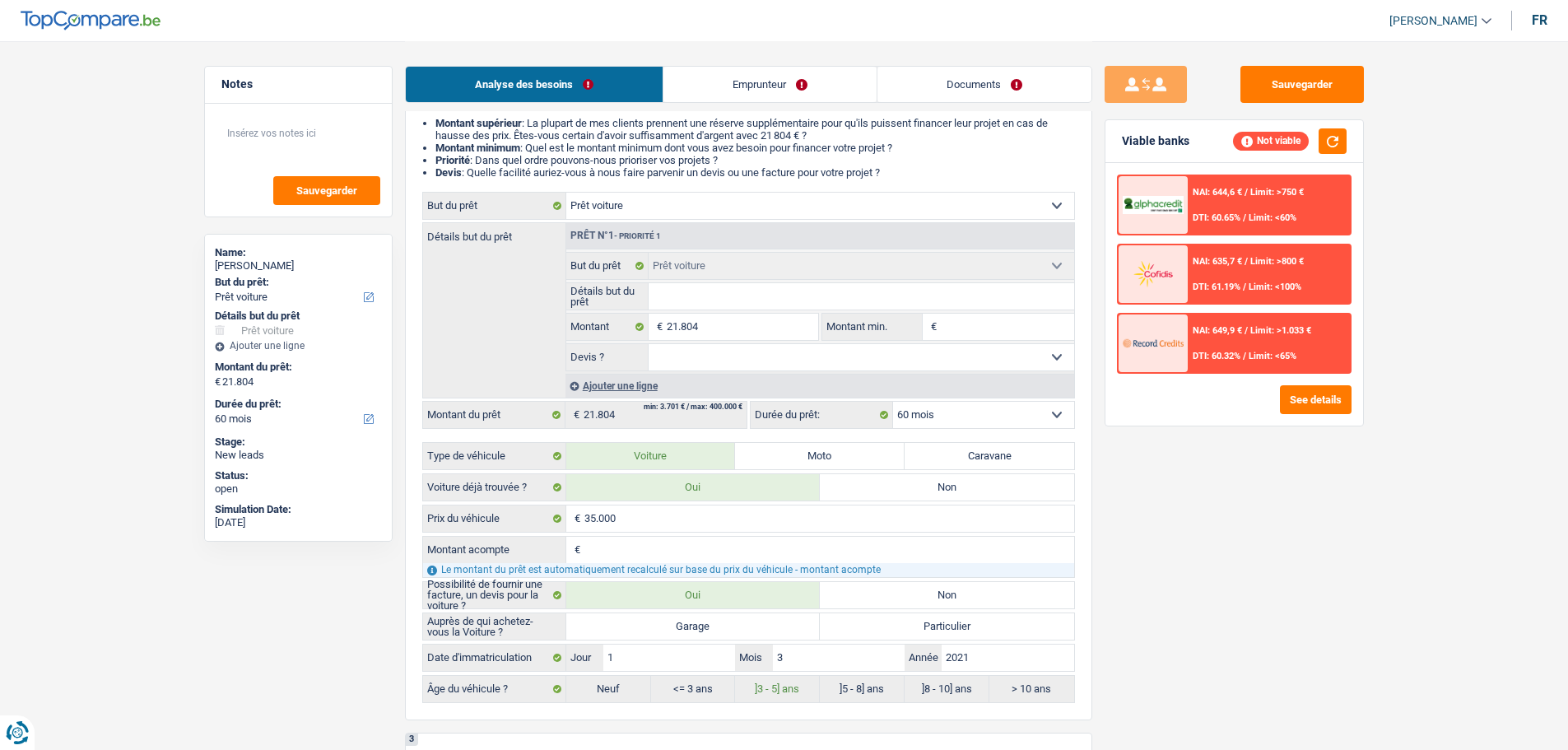
click at [1249, 281] on div "NAI: 635,7 € / Limit: >800 € DTI: 61.19% / Limit: <100%" at bounding box center [1269, 274] width 163 height 57
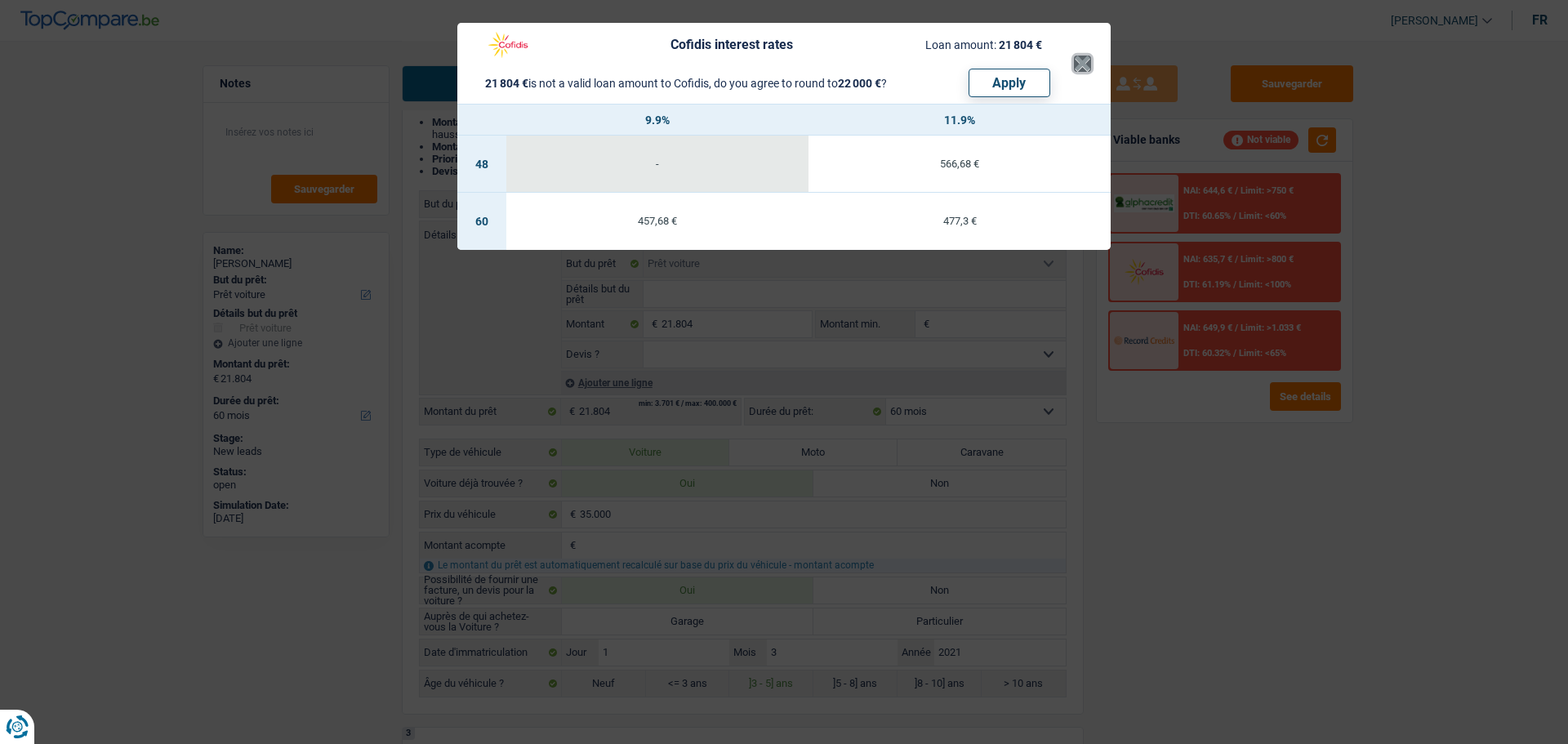
click at [1086, 59] on button "×" at bounding box center [1082, 63] width 17 height 16
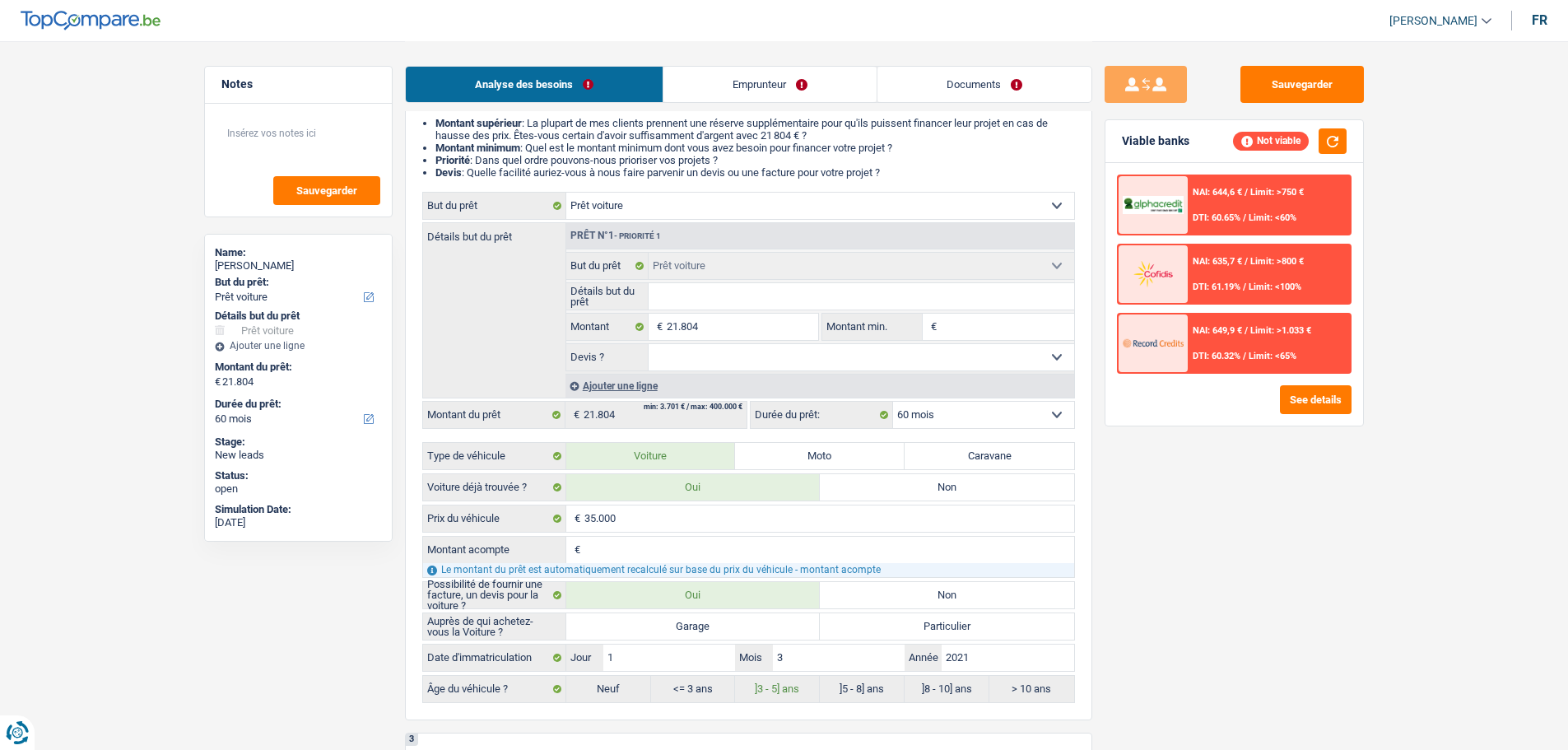
click at [1223, 186] on div "NAI: 644,6 € / Limit: >750 € DTI: 60.65% / Limit: <60%" at bounding box center [1269, 205] width 163 height 57
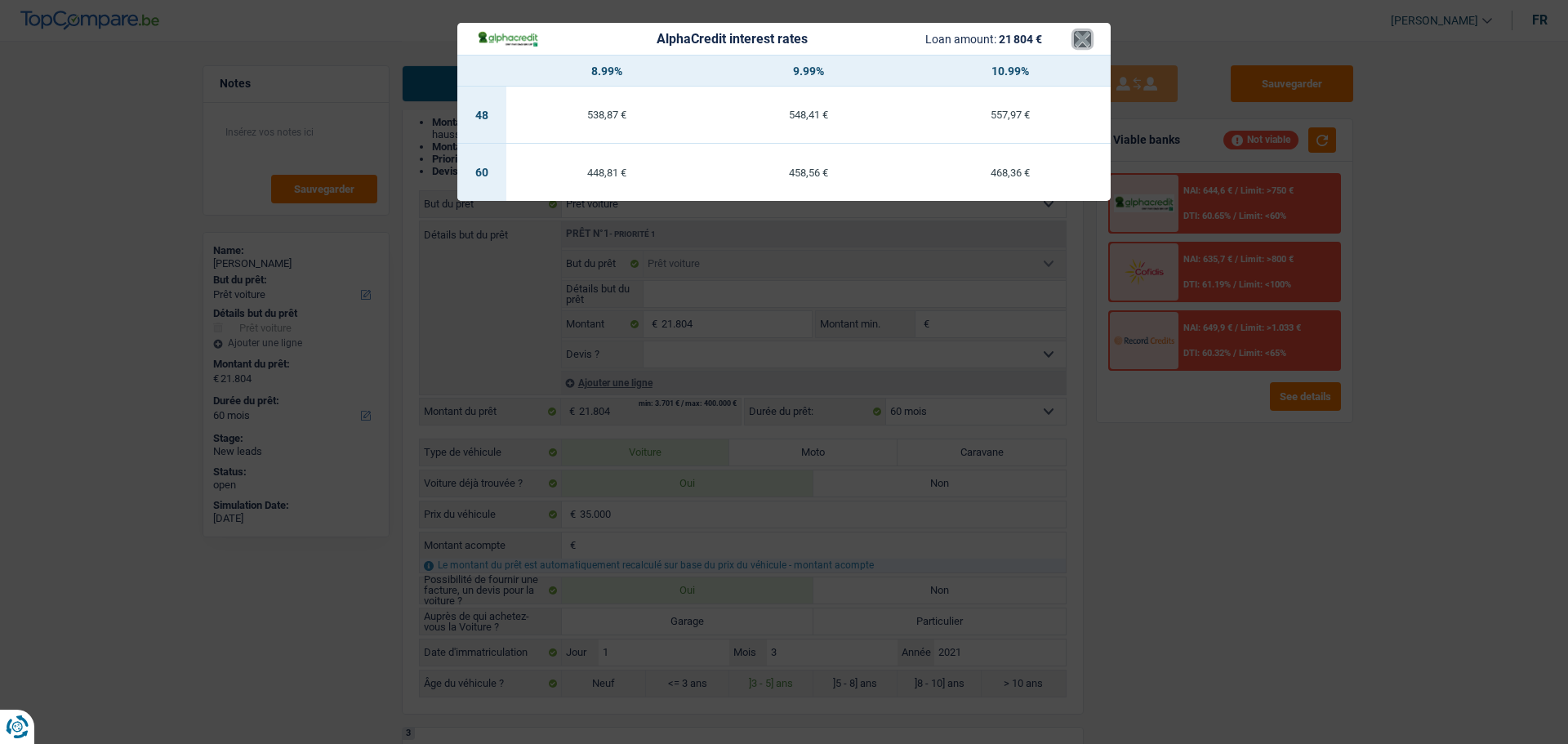
click at [1076, 42] on button "×" at bounding box center [1082, 39] width 17 height 16
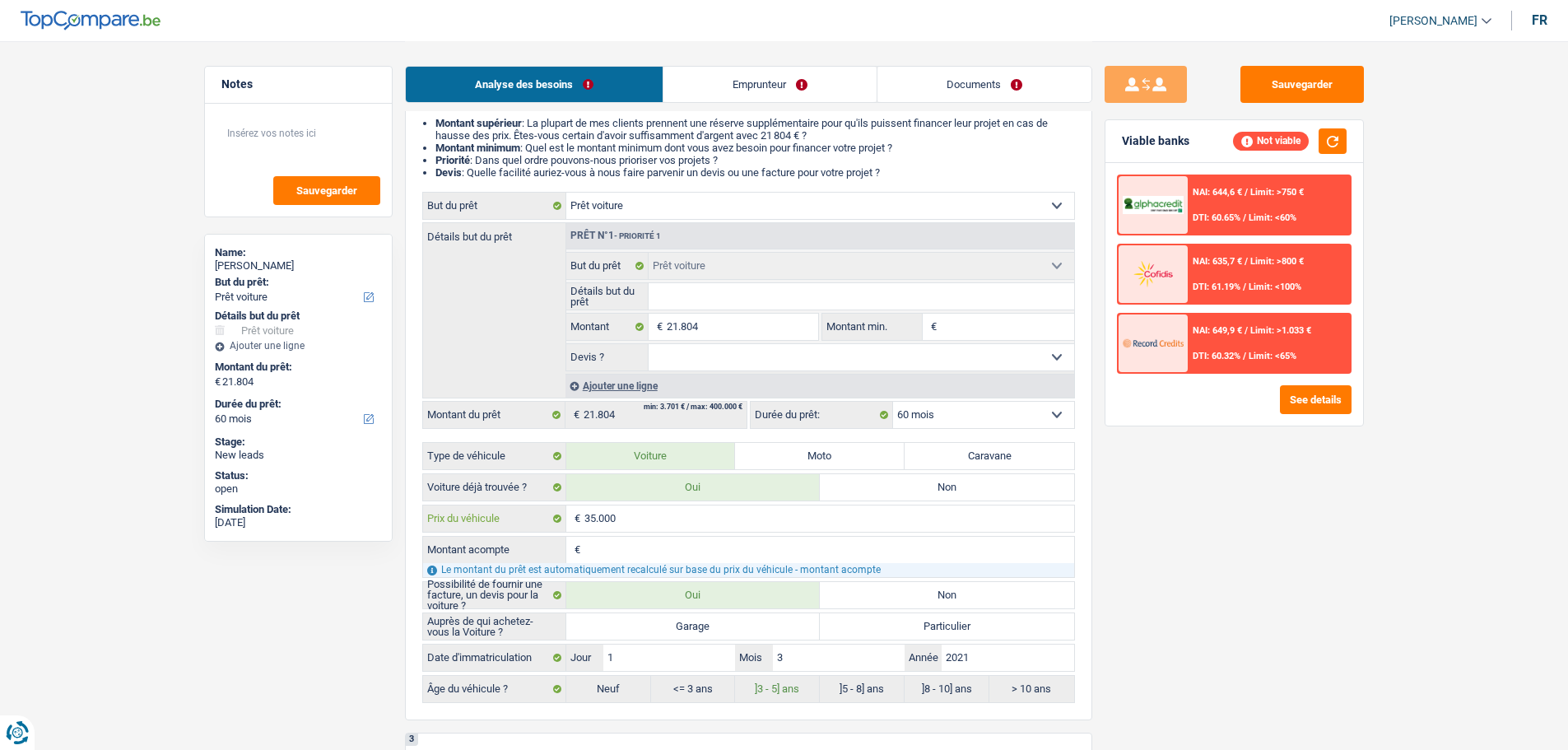
click at [651, 506] on input "35.000" at bounding box center [829, 519] width 490 height 26
click at [736, 296] on input "Détails but du prêt" at bounding box center [861, 296] width 426 height 26
click at [718, 326] on input "21.804" at bounding box center [741, 327] width 150 height 26
click at [1226, 198] on div "NAI: 644,6 € / Limit: >750 € DTI: 60.65% / Limit: <60%" at bounding box center [1269, 205] width 163 height 57
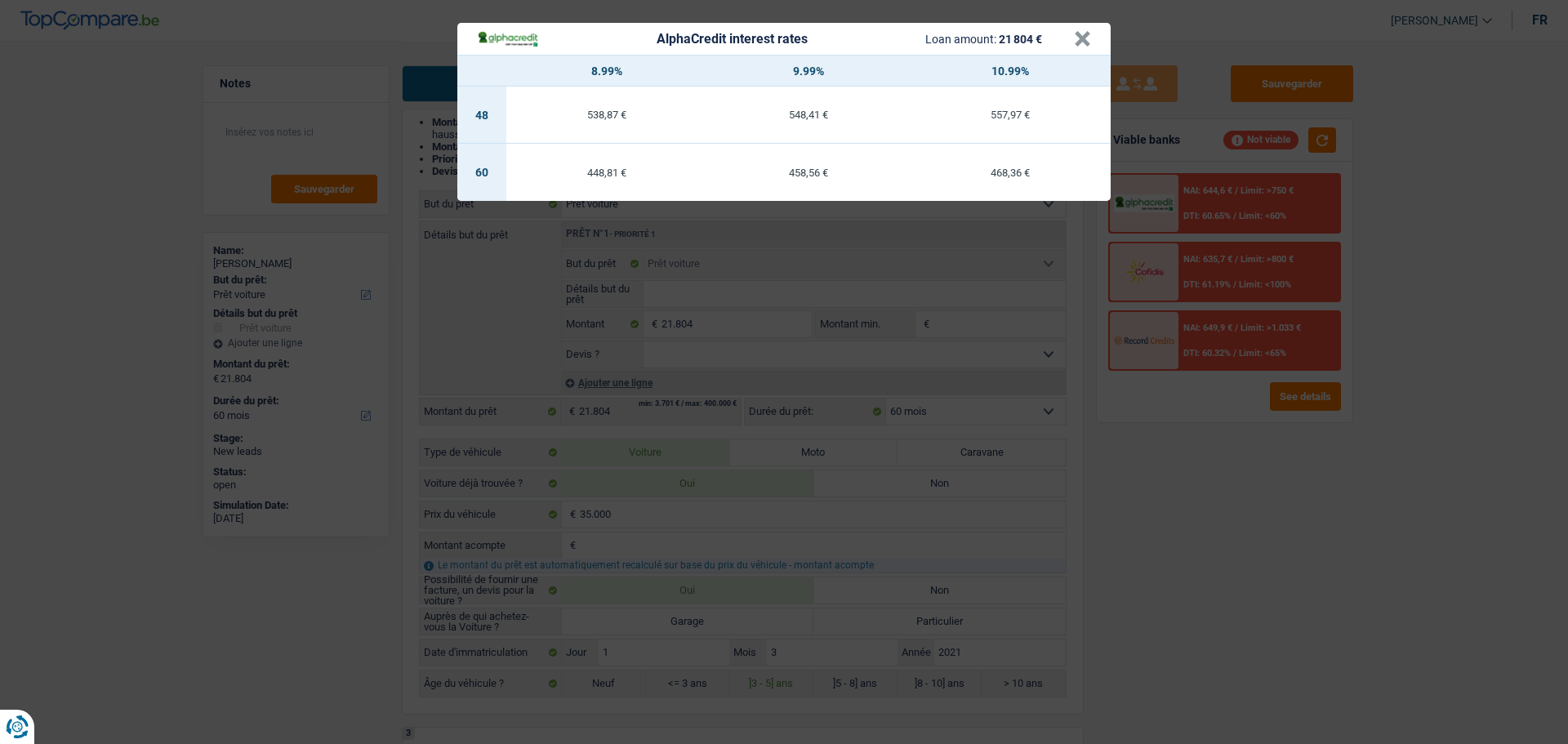
drag, startPoint x: 826, startPoint y: 498, endPoint x: 936, endPoint y: 413, distance: 139.0
click at [827, 498] on div "AlphaCredit interest rates Loan amount: 21 804 € × 8.99% 9.99% 10.99% 48 538,87…" at bounding box center [784, 372] width 1568 height 744
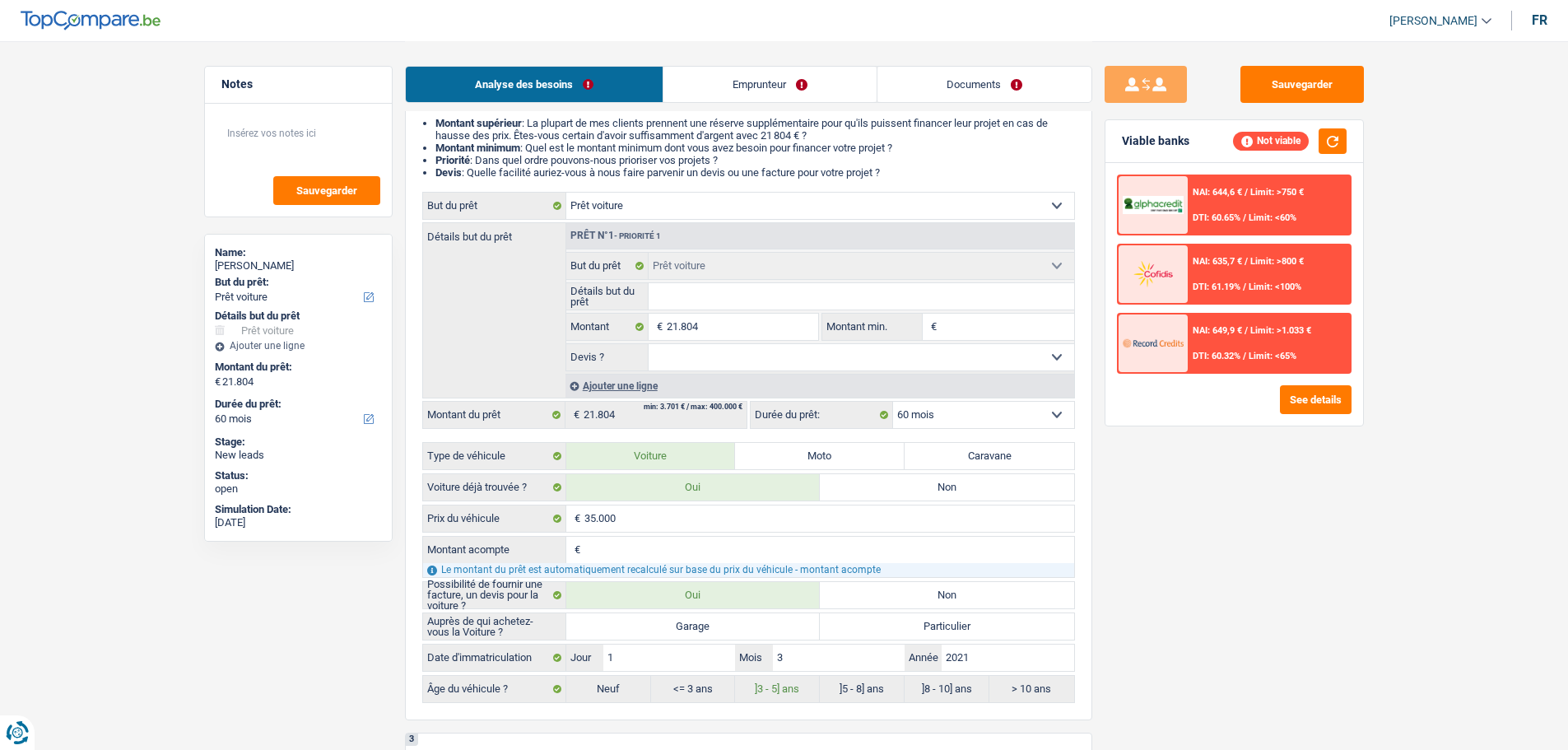
click at [1293, 342] on div "NAI: 649,9 € / Limit: >1.033 € DTI: 60.32% / Limit: <65%" at bounding box center [1269, 343] width 163 height 57
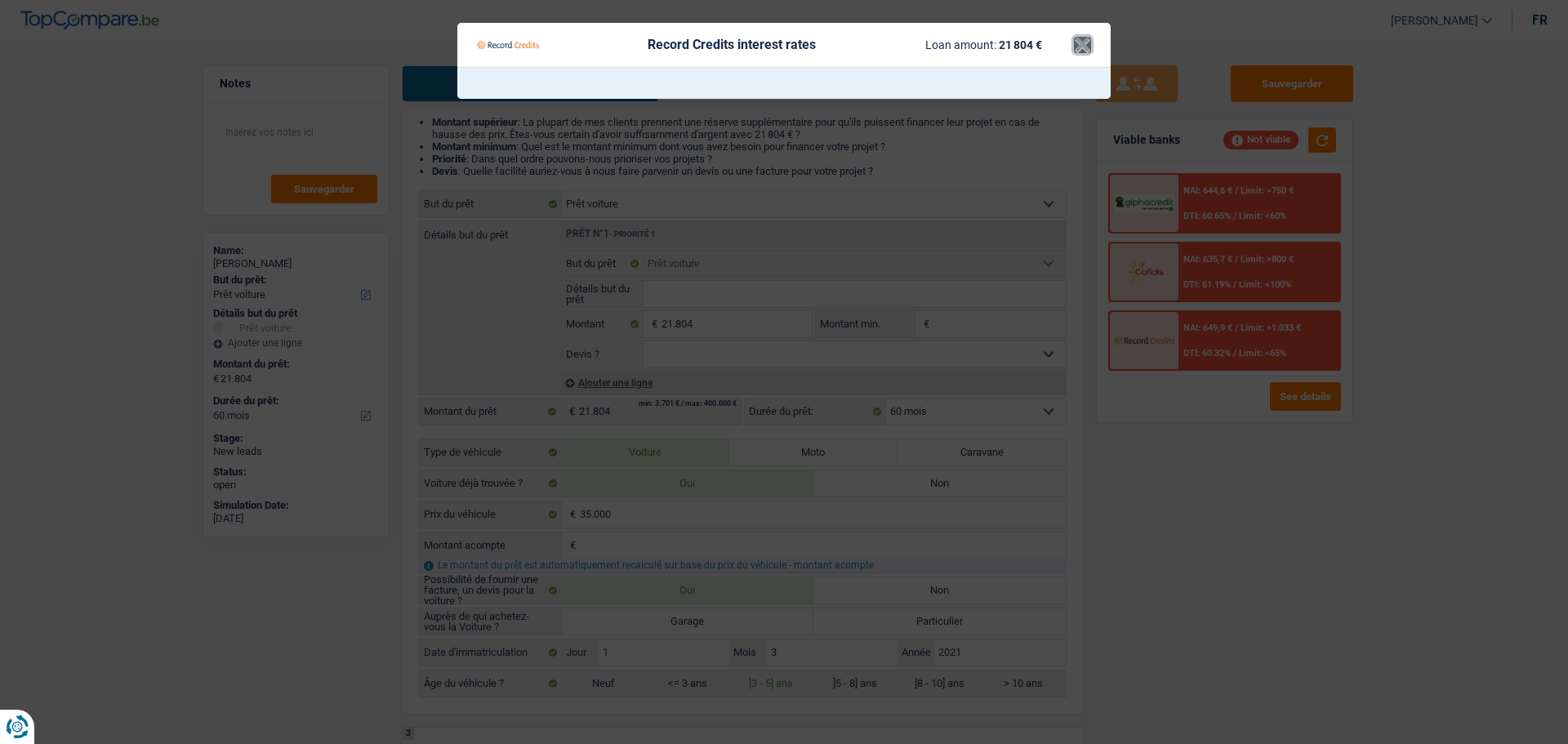
click at [1078, 43] on button "×" at bounding box center [1082, 45] width 17 height 16
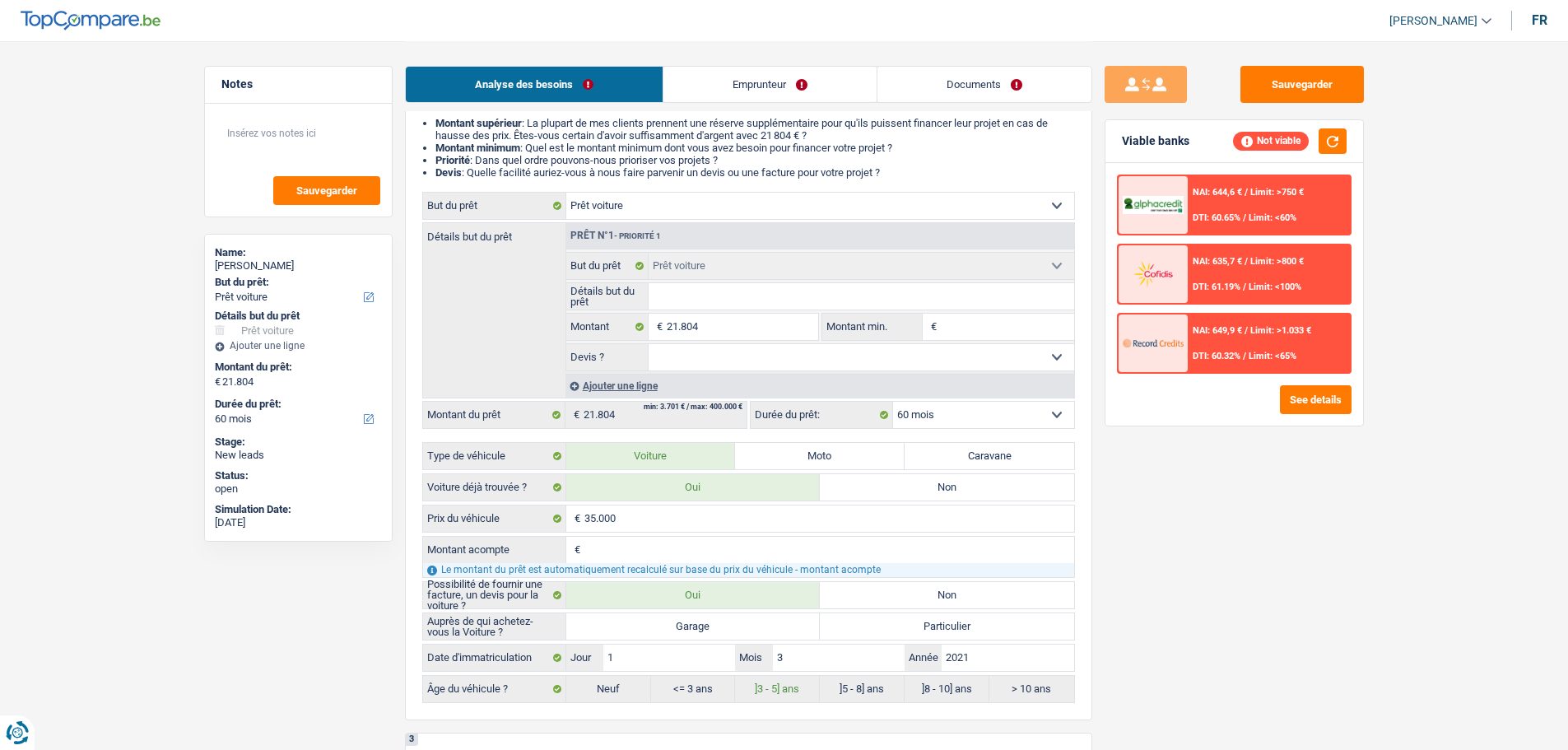
click at [1224, 335] on div "NAI: 649,9 € / Limit: >1.033 € DTI: 60.32% / Limit: <65%" at bounding box center [1269, 343] width 163 height 57
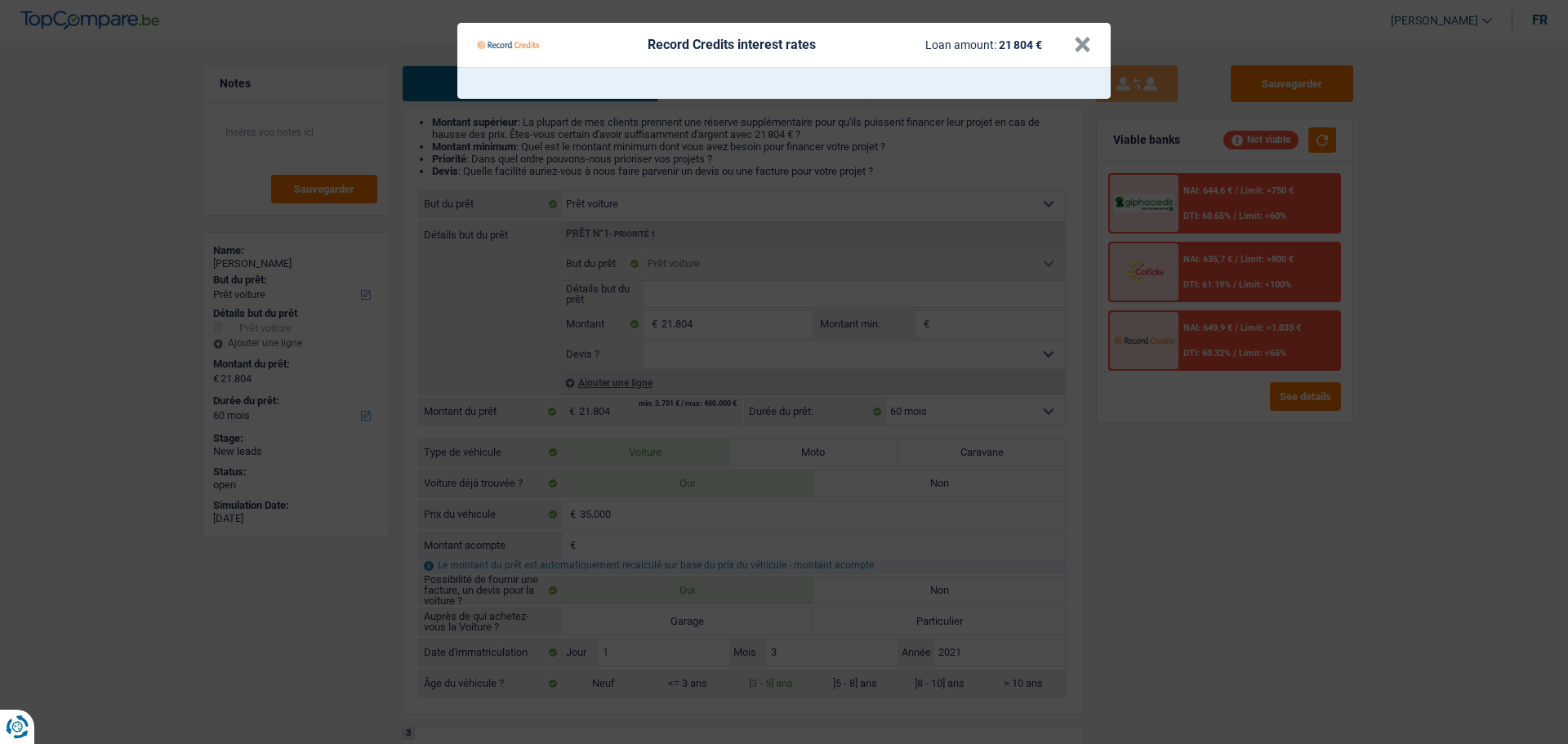
click at [1073, 35] on div "Record Credits interest rates Loan amount: 21 804 €" at bounding box center [775, 45] width 597 height 31
click at [1077, 44] on button "×" at bounding box center [1082, 45] width 17 height 16
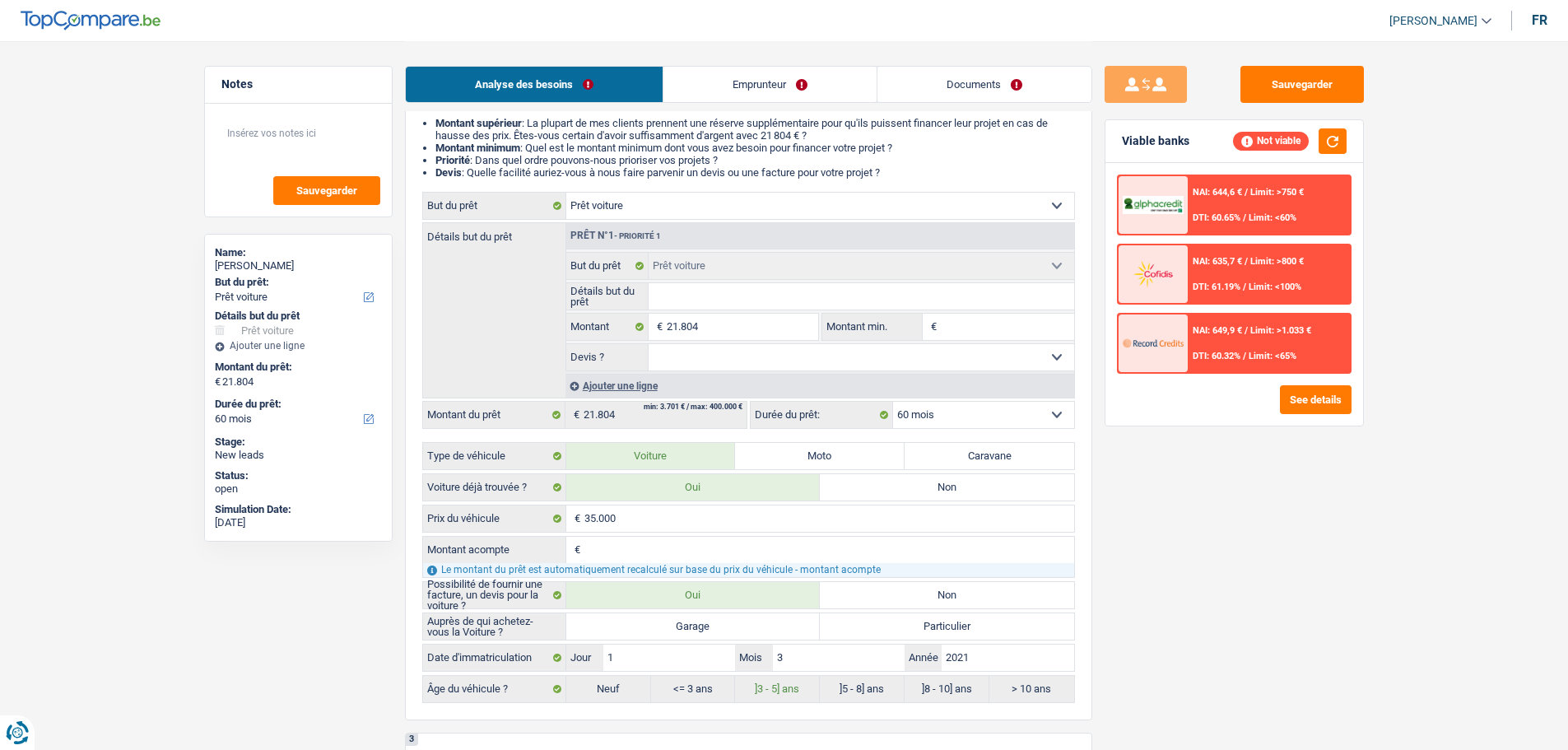
click at [725, 281] on fieldset "Confort maison: meubles, textile, peinture, électroménager, outillage non-profe…" at bounding box center [821, 311] width 508 height 119
drag, startPoint x: 724, startPoint y: 400, endPoint x: 731, endPoint y: 351, distance: 49.5
click at [729, 374] on div "Confort maison: meubles, textile, peinture, électroménager, outillage non-profe…" at bounding box center [748, 448] width 653 height 511
click at [731, 351] on select "Oui Non Non répondu Sélectionner une option" at bounding box center [861, 357] width 426 height 26
select select "false"
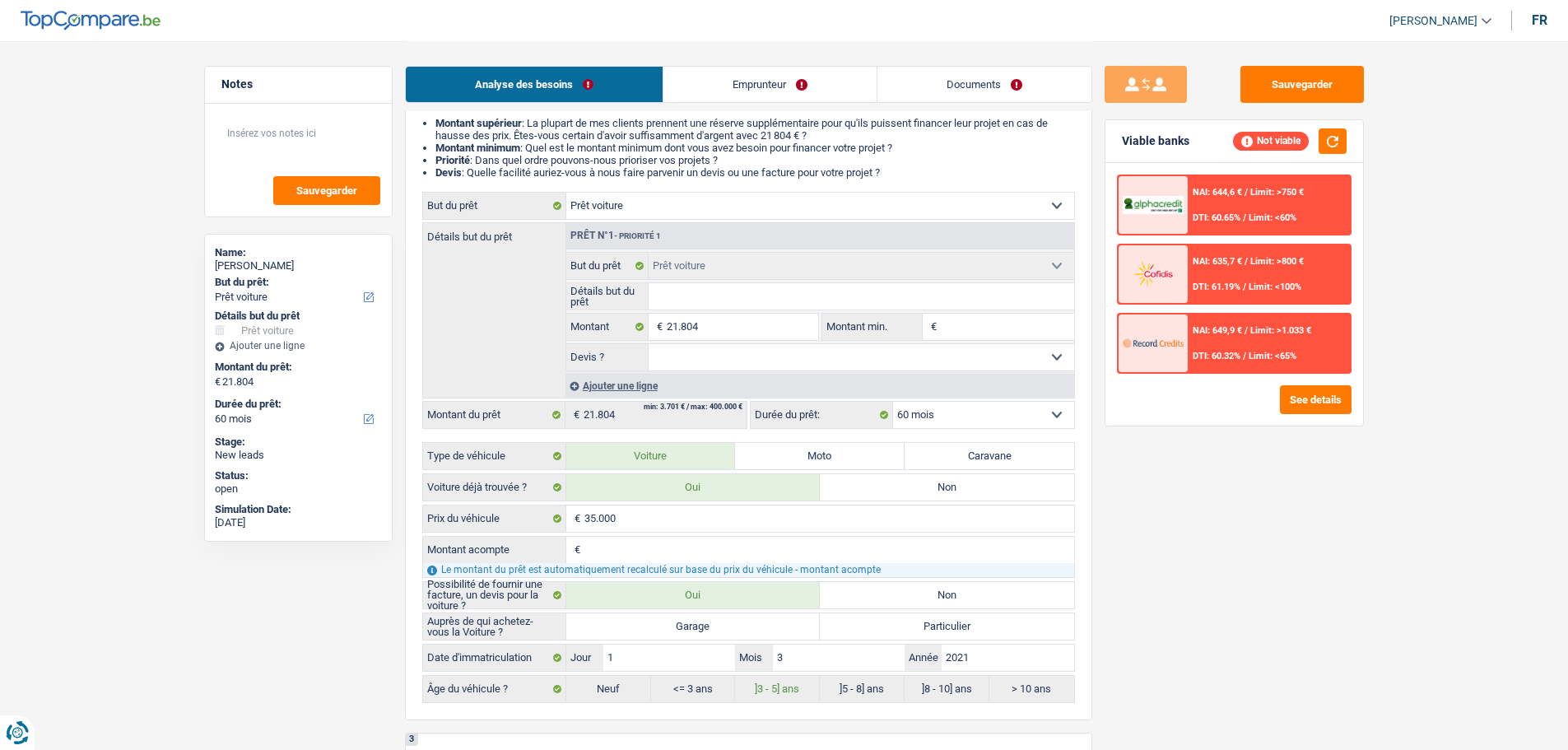
click at [648, 344] on select "Oui Non Non répondu Sélectionner une option" at bounding box center [861, 357] width 426 height 26
select select "false"
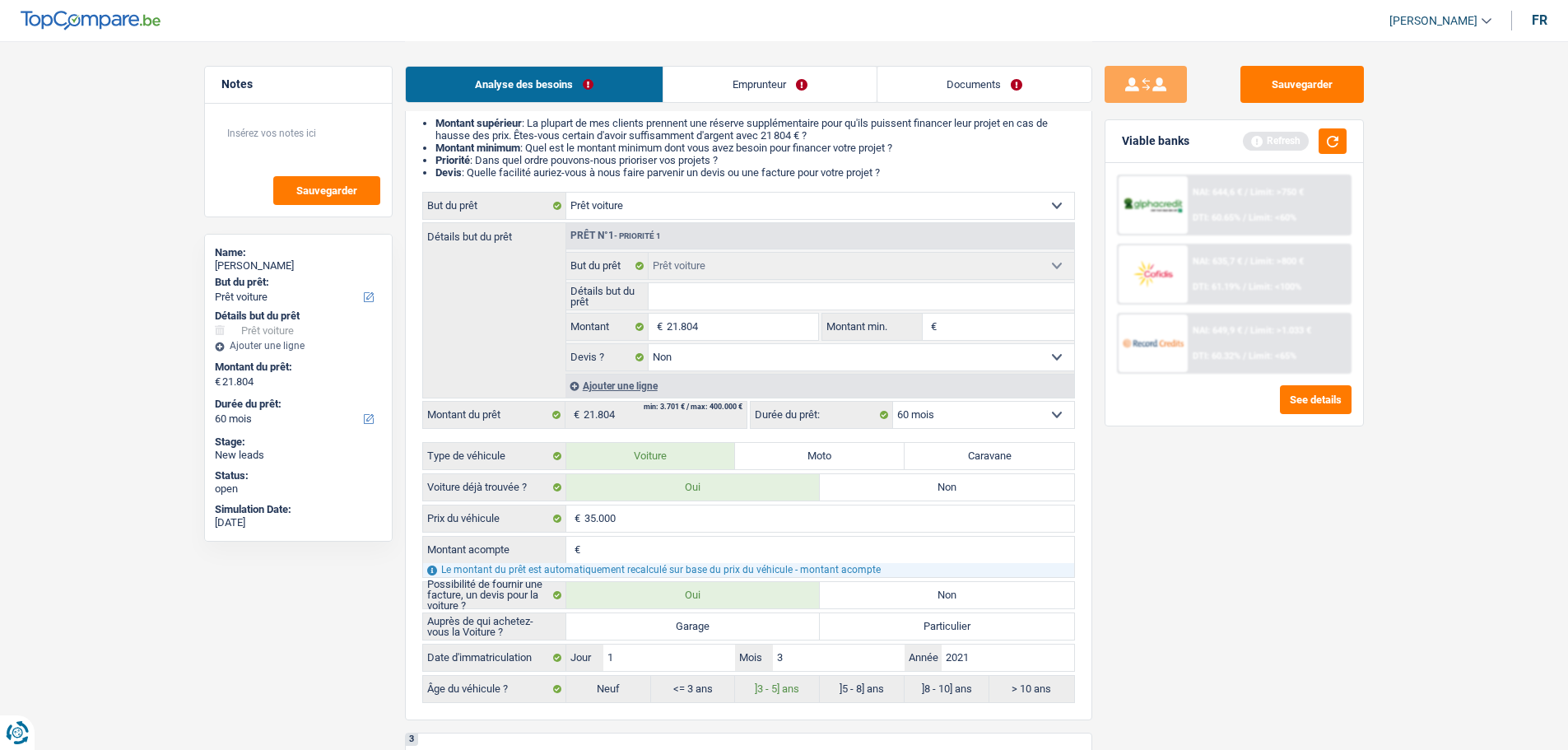
click at [1246, 335] on span "/" at bounding box center [1246, 330] width 3 height 10
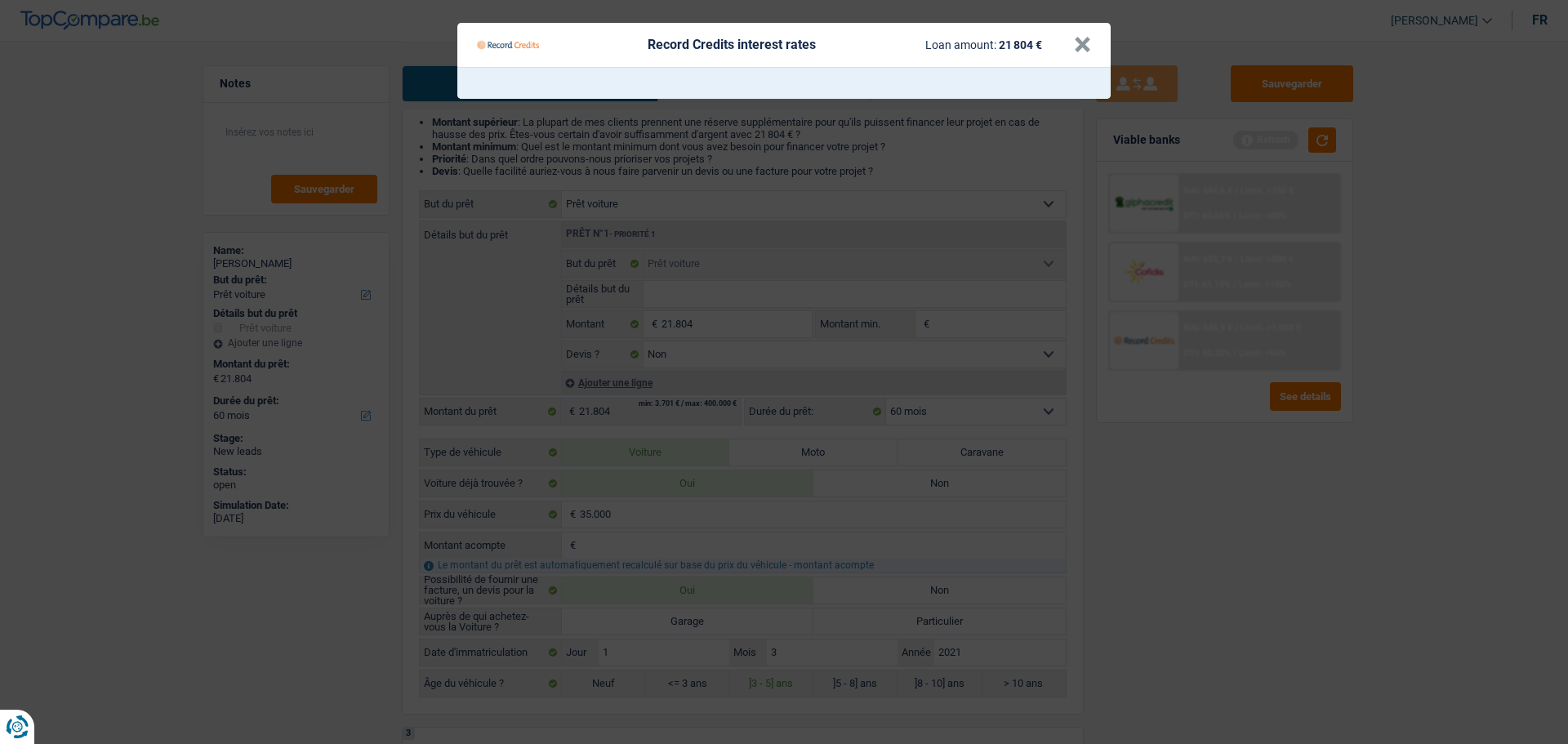
click at [1070, 42] on div "Record Credits interest rates Loan amount: 21 804 €" at bounding box center [775, 45] width 597 height 31
click at [1076, 44] on button "×" at bounding box center [1082, 45] width 17 height 16
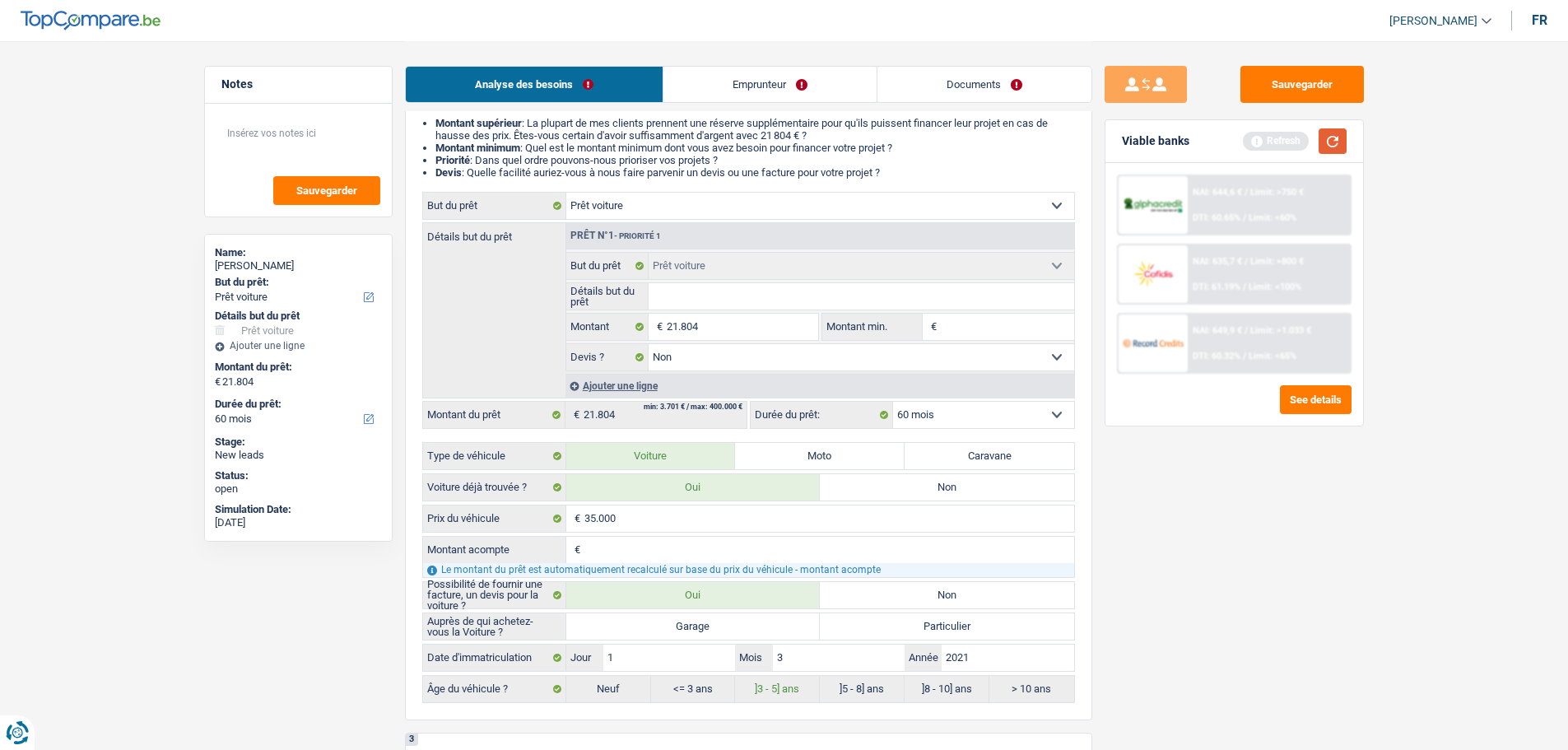
click at [1320, 138] on button "button" at bounding box center [1332, 141] width 28 height 25
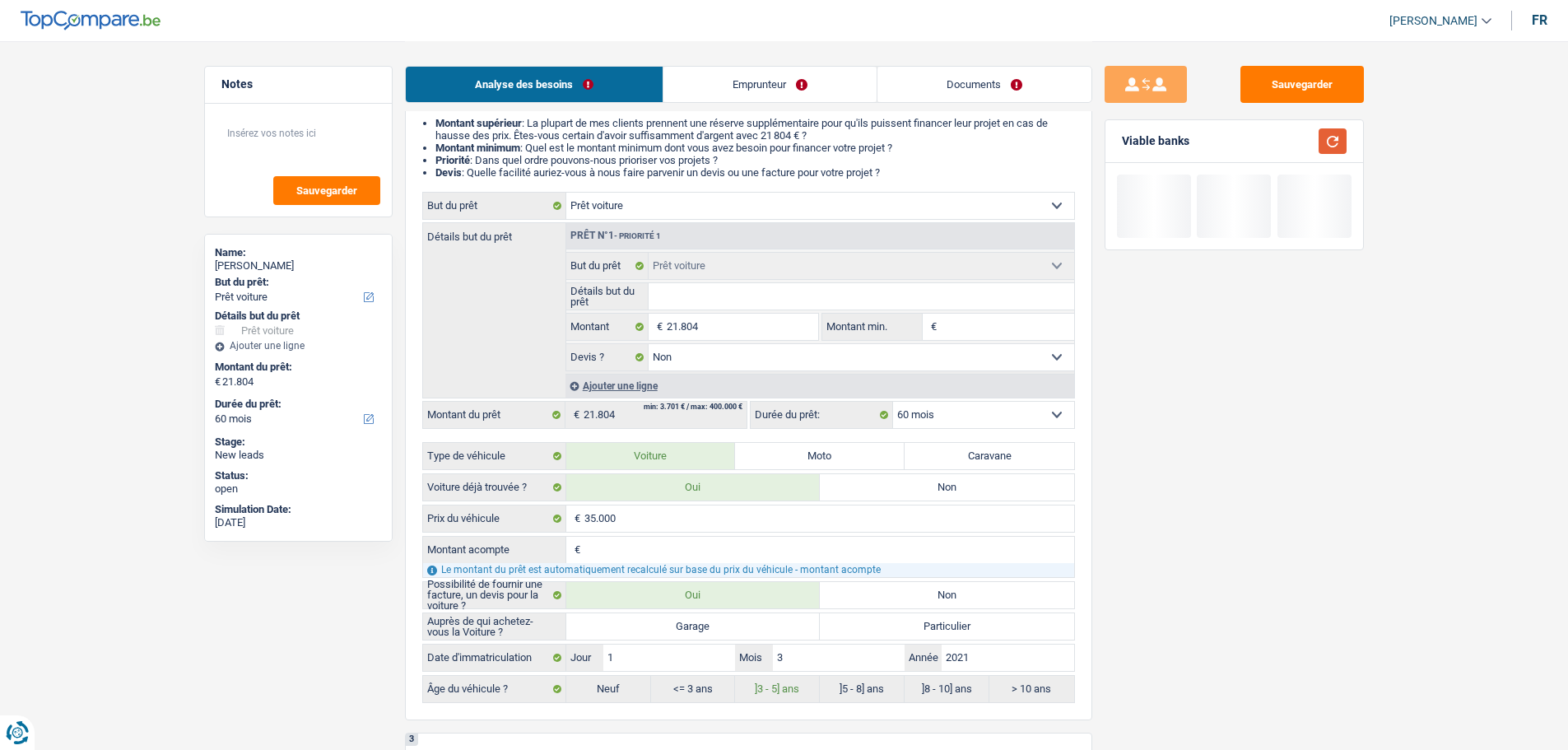
click at [1328, 138] on button "button" at bounding box center [1332, 141] width 28 height 25
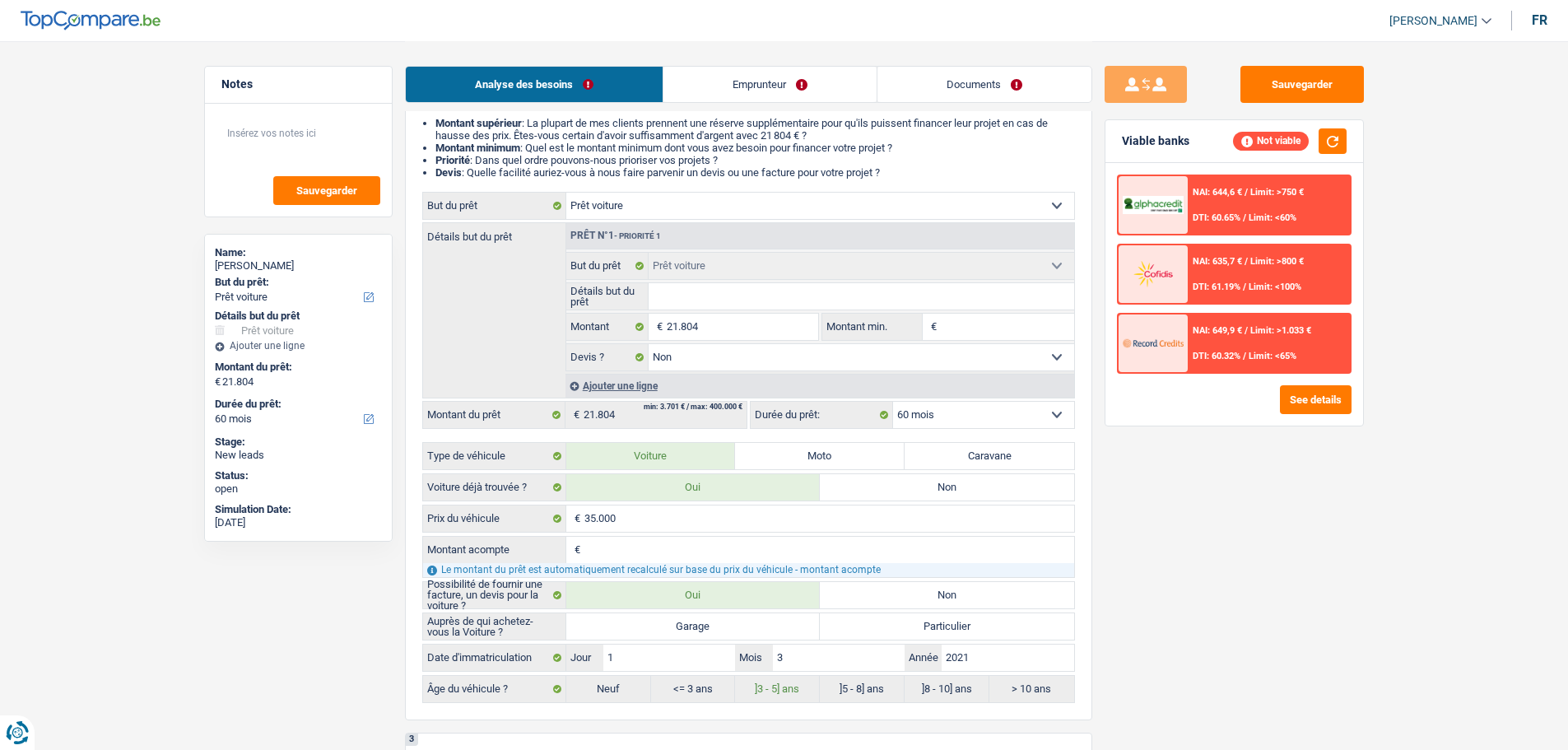
click at [1202, 227] on div "NAI: 644,6 € / Limit: >750 € DTI: 60.65% / Limit: <60%" at bounding box center [1269, 205] width 163 height 57
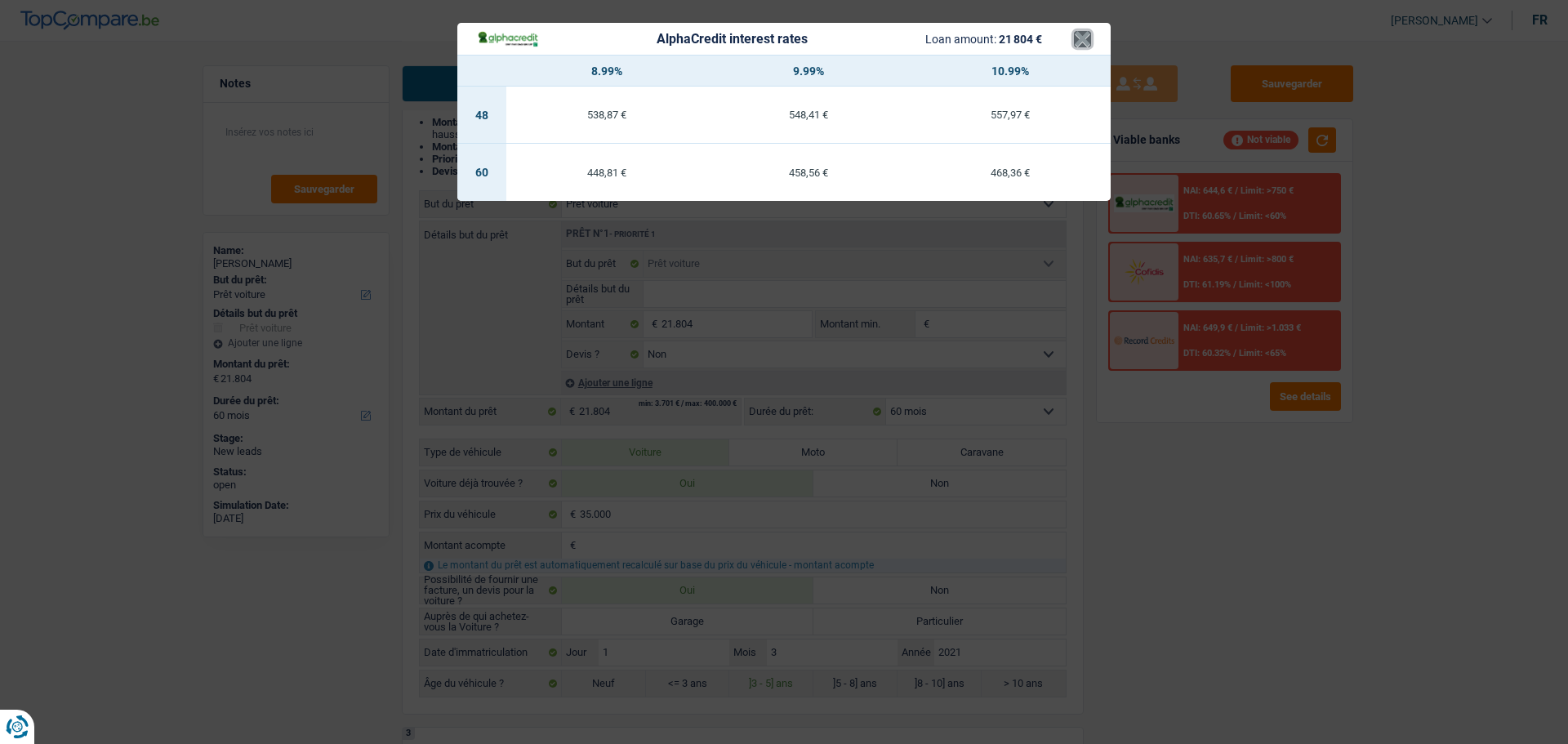
click at [1087, 37] on button "×" at bounding box center [1082, 39] width 17 height 16
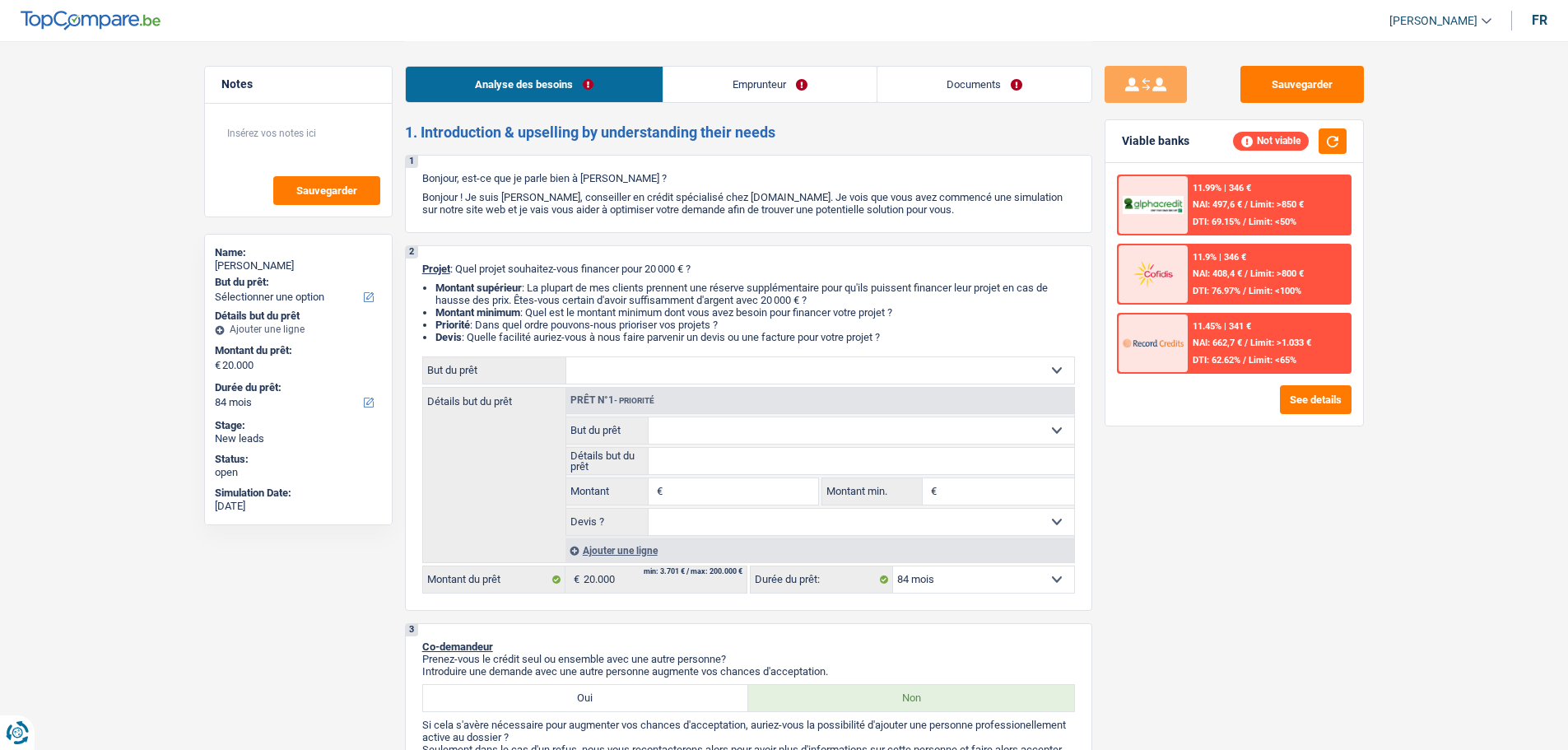
select select "84"
select select "privateEmployee"
select select "netSalary"
select select "mealVouchers"
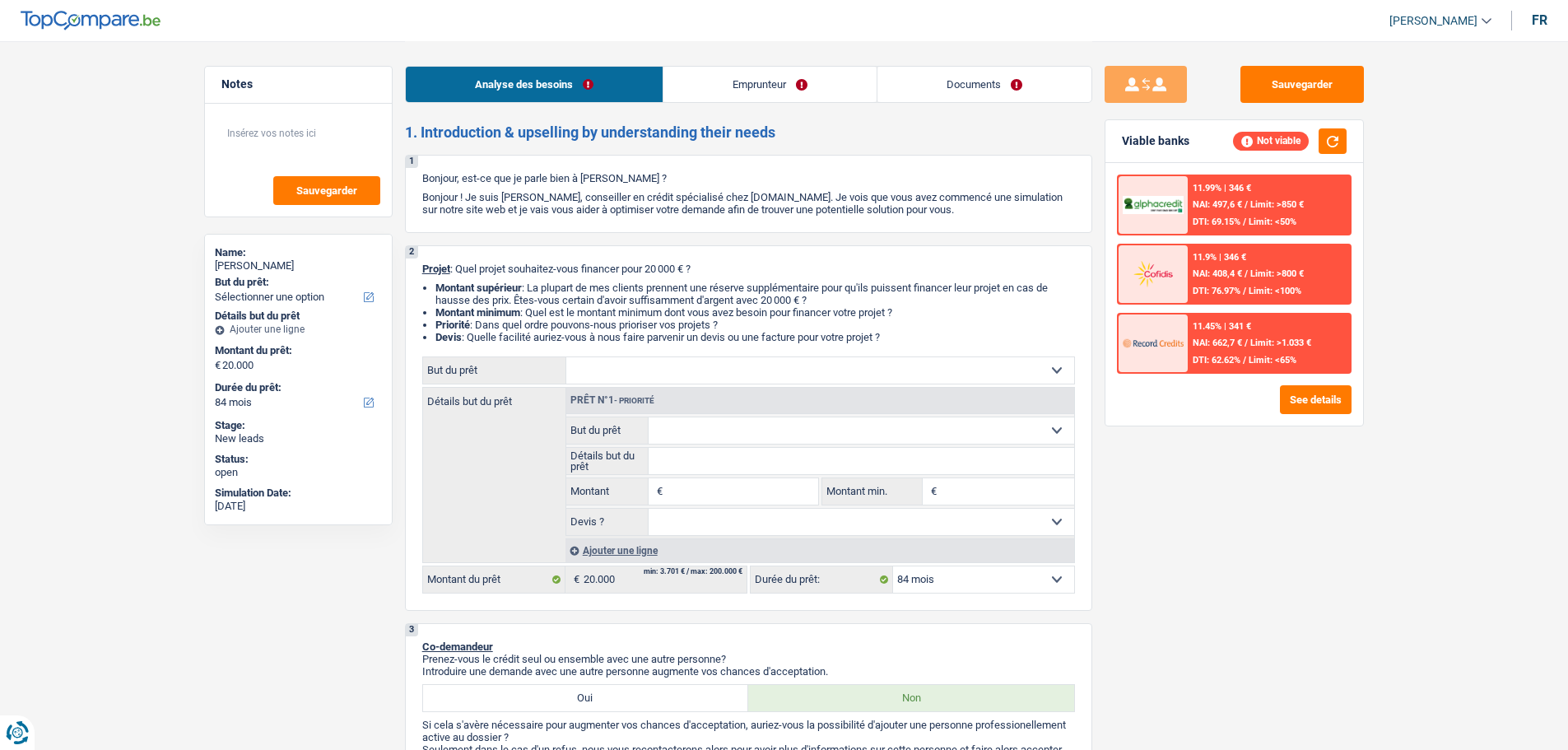
select select "liveWithParents"
select select "personalLoan"
select select "carRestore"
select select "36"
select select "creditConsolidation"
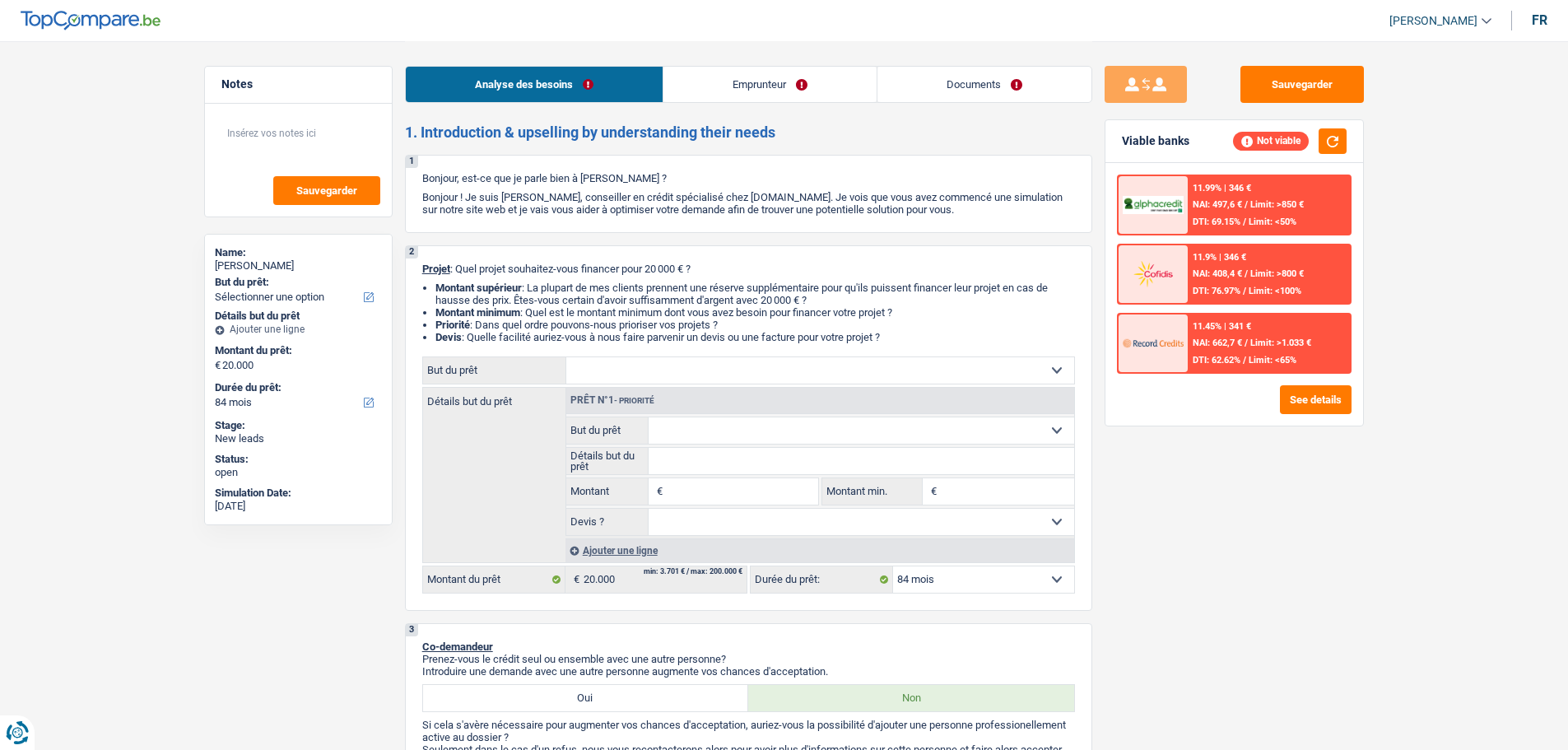
select select "84"
select select "personalLoan"
select select "smallWorks"
select select "48"
select select "84"
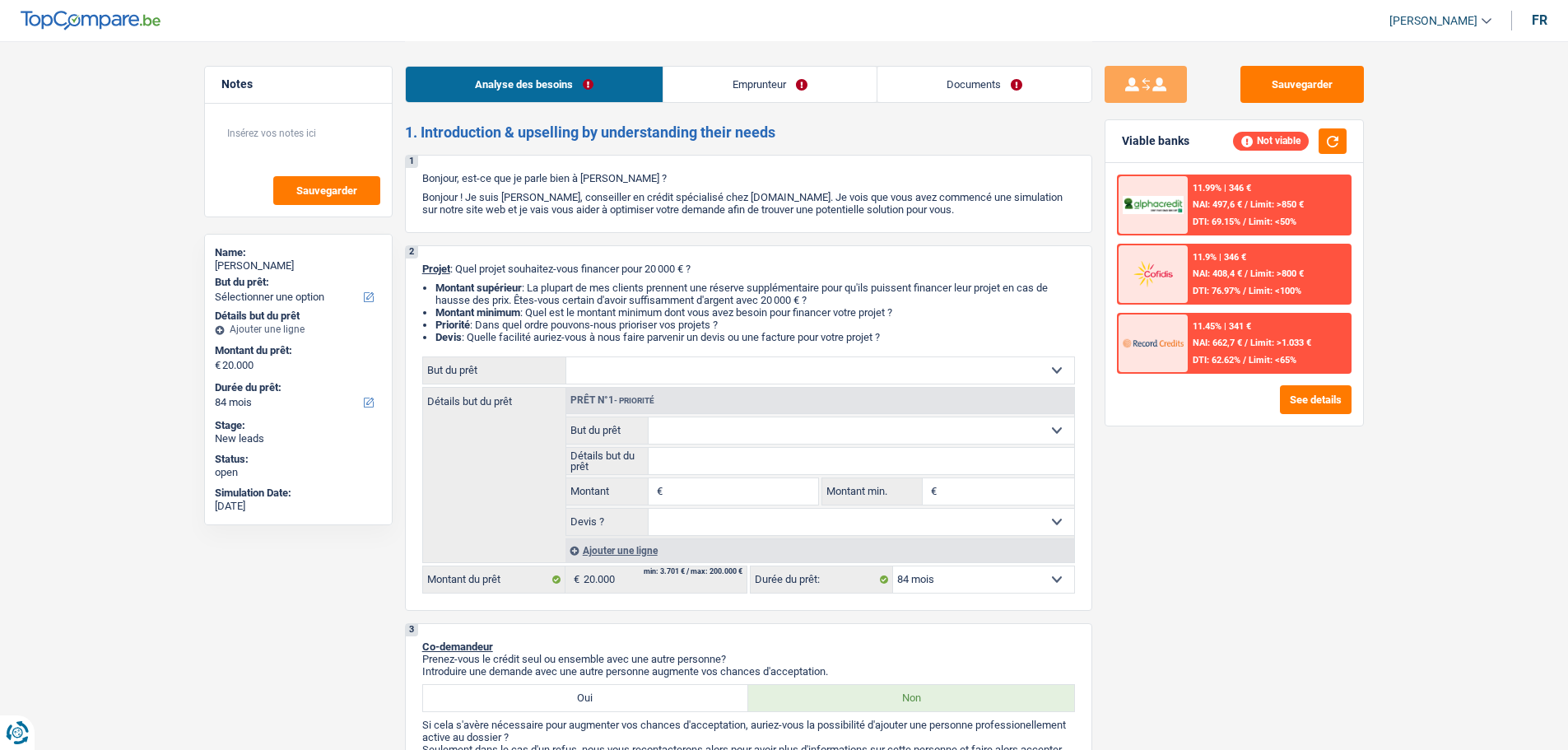
click at [688, 495] on input "Montant" at bounding box center [741, 491] width 150 height 26
type input "15.000"
select select "60"
type input "15.000"
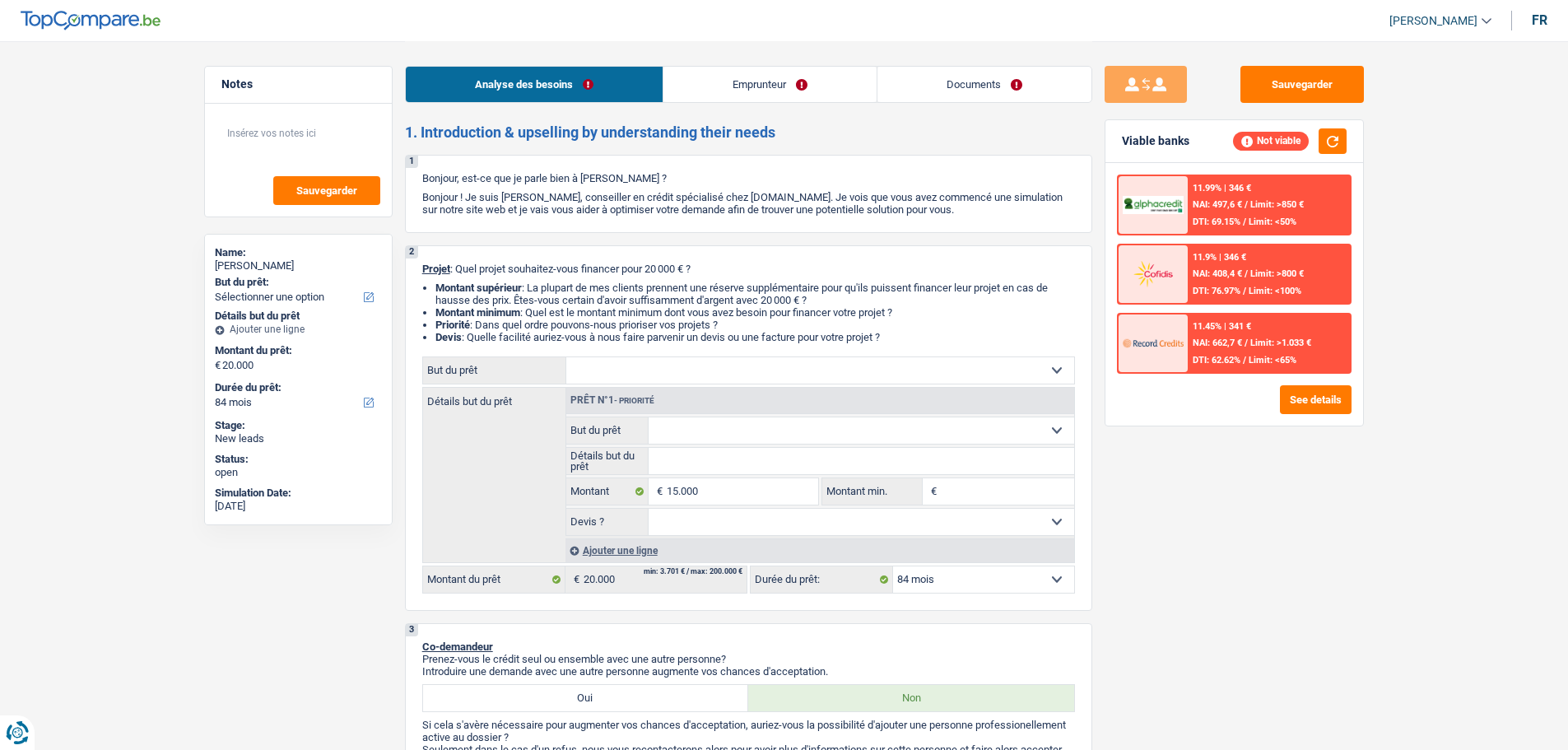
select select "60"
type input "15.000"
select select "60"
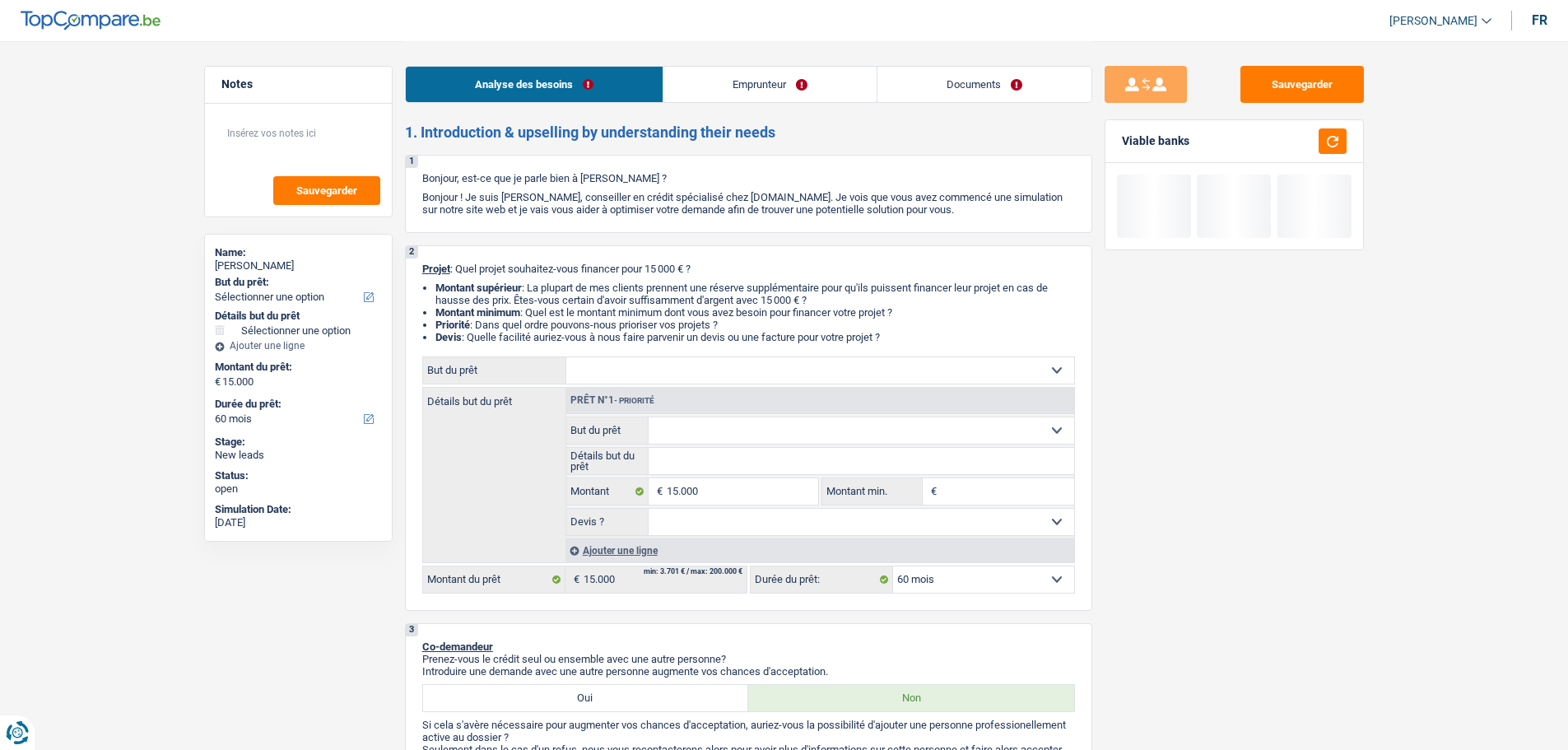
click at [694, 375] on select "Confort maison: meubles, textile, peinture, électroménager, outillage non-profe…" at bounding box center [821, 370] width 508 height 26
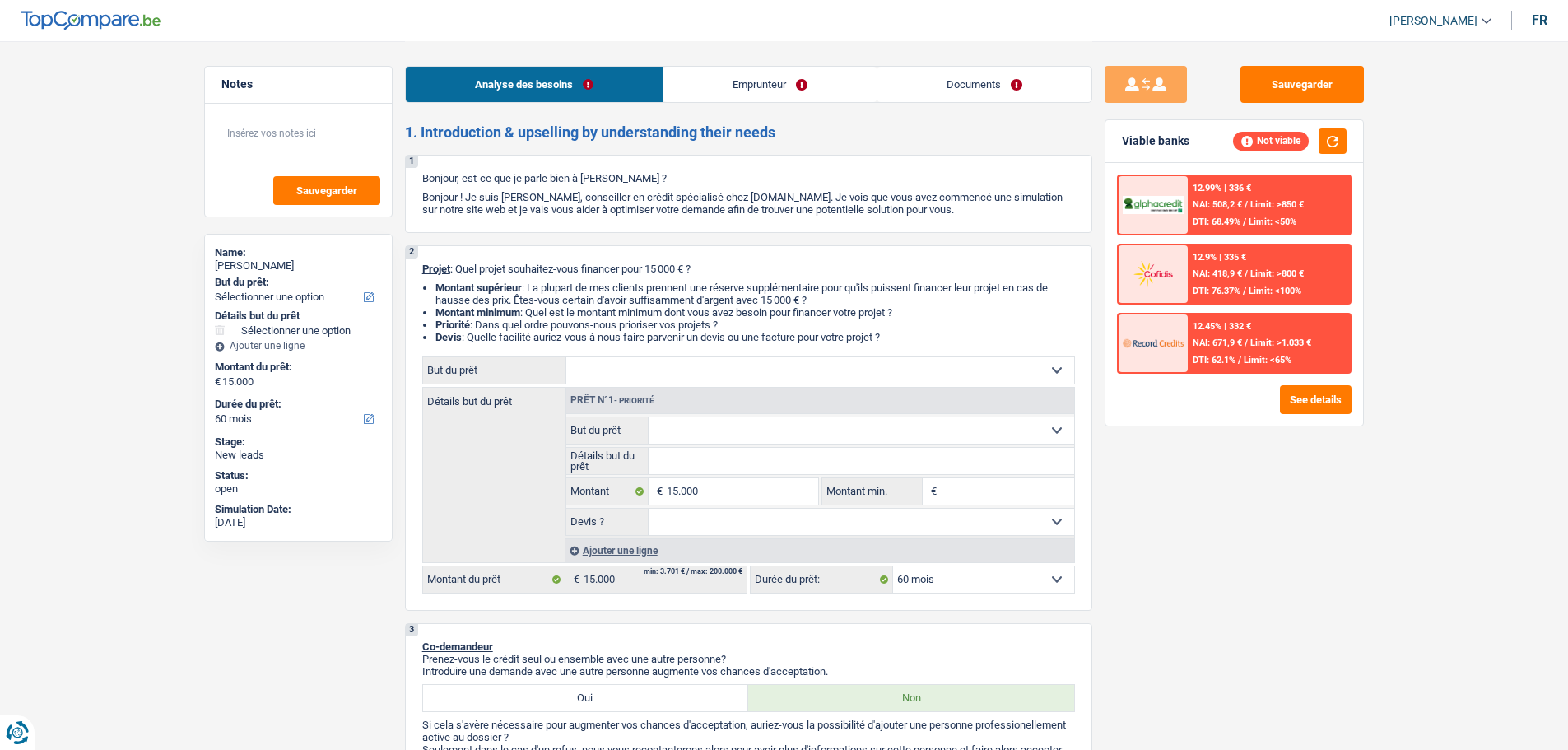
click at [1229, 476] on div "Sauvegarder Viable banks Not viable 12.99% | 336 € NAI: 508,2 € / Limit: >850 €…" at bounding box center [1234, 395] width 284 height 658
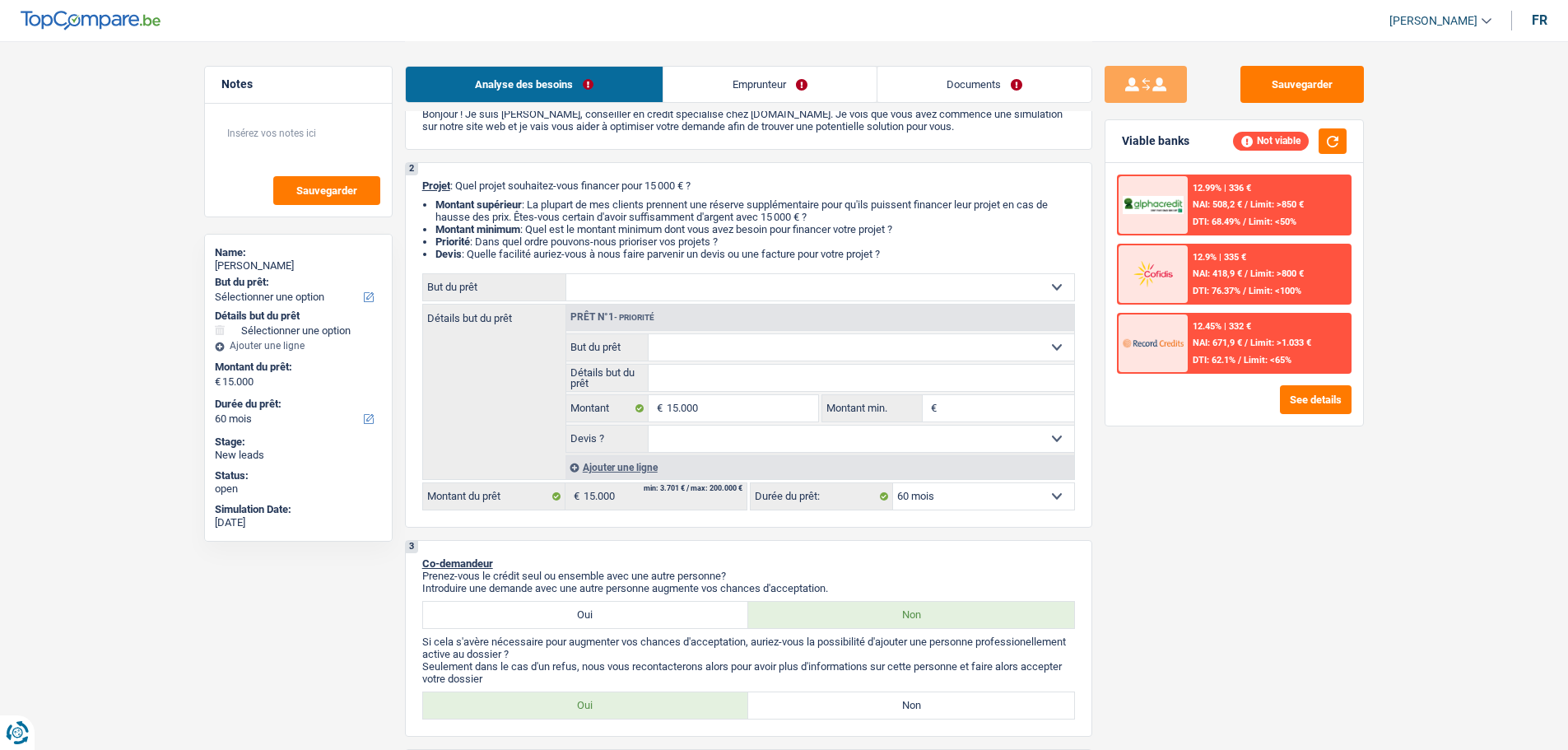
scroll to position [83, 0]
click at [681, 284] on select "Confort maison: meubles, textile, peinture, électroménager, outillage non-profe…" at bounding box center [821, 288] width 508 height 26
select select "houseOrGarden"
click at [567, 275] on select "Confort maison: meubles, textile, peinture, électroménager, outillage non-profe…" at bounding box center [821, 288] width 508 height 26
select select "houseOrGarden"
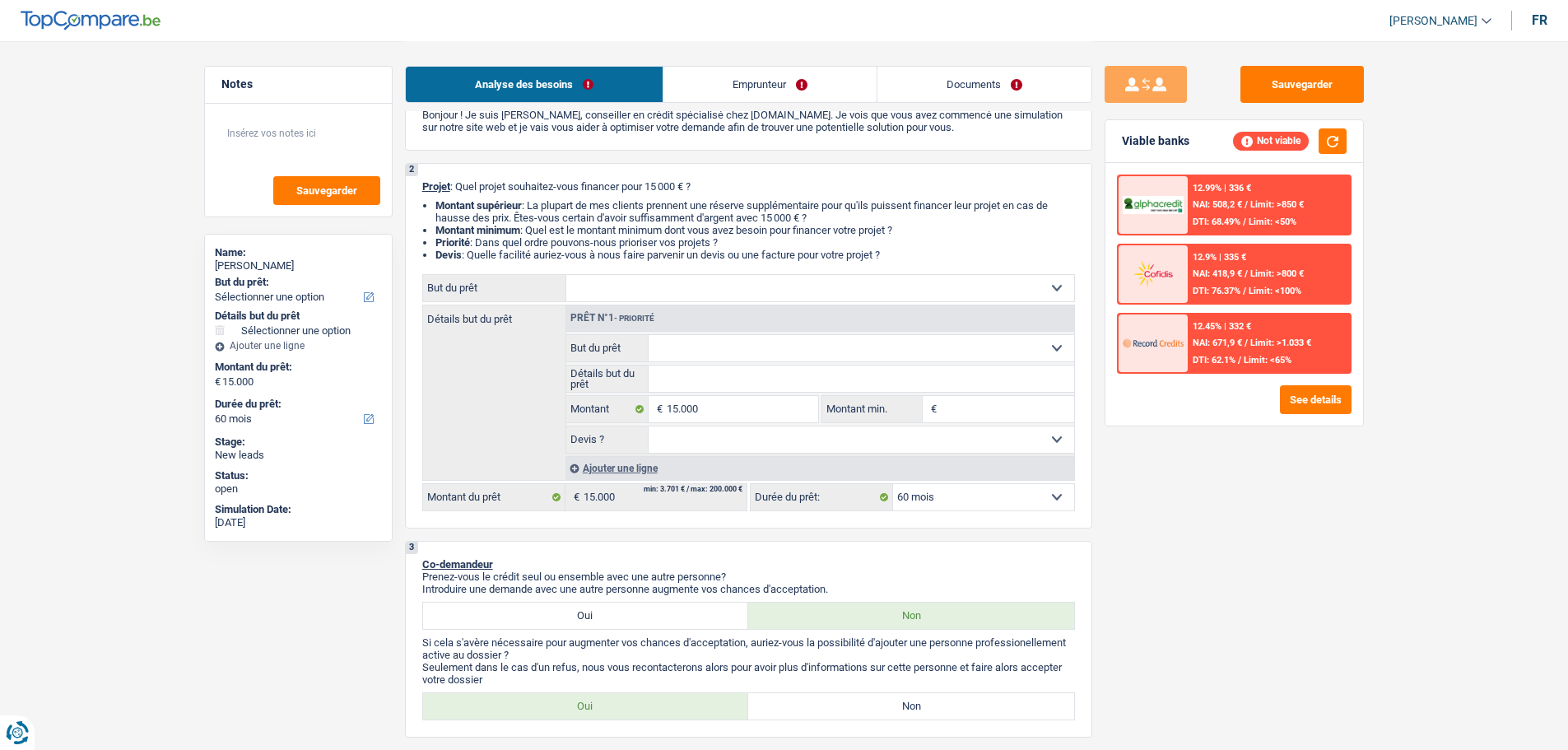
type input "0"
select select "houseOrGarden"
radio input "false"
radio input "true"
radio input "false"
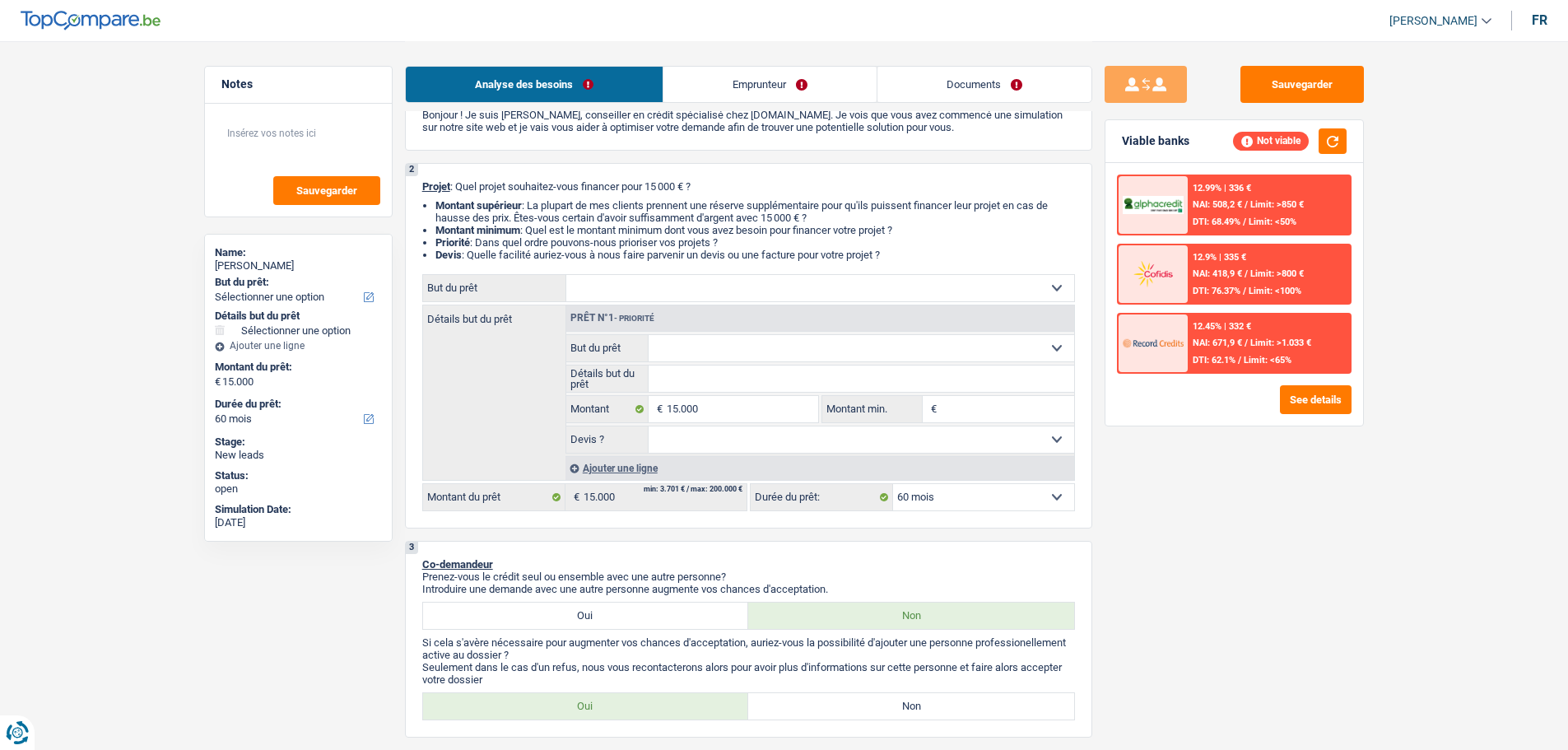
radio input "true"
radio input "false"
radio input "true"
select select "houseOrGarden"
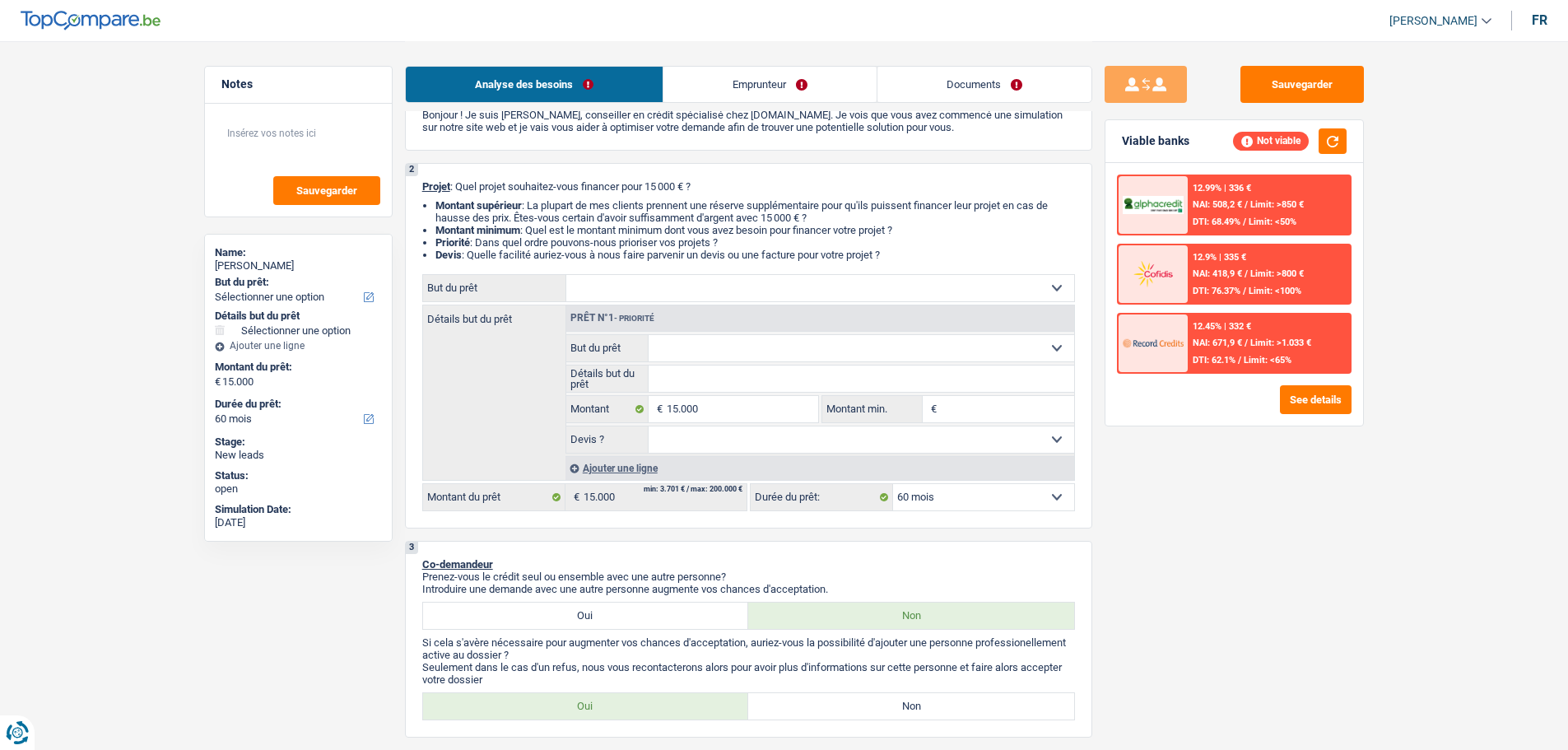
select select "houseOrGarden"
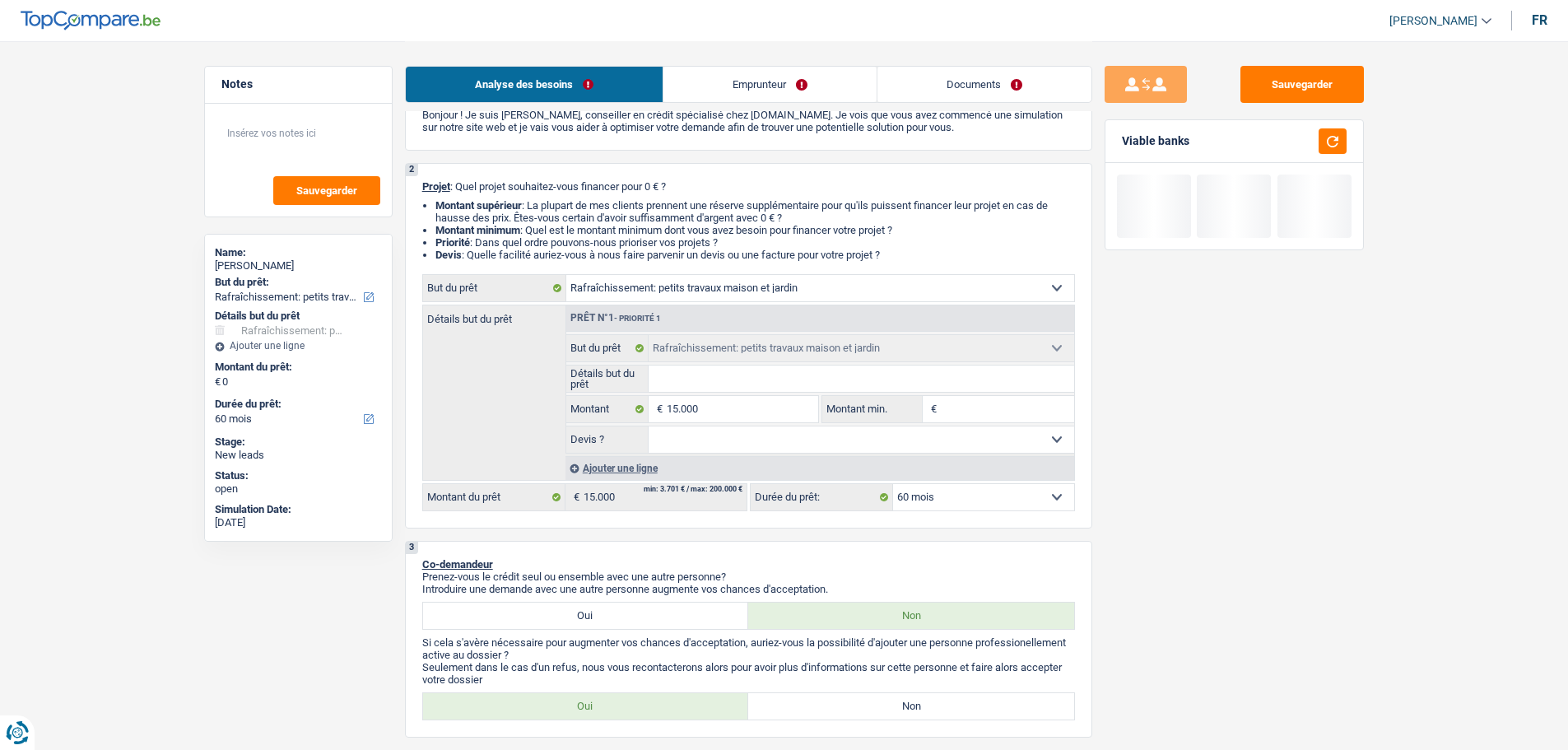
click at [754, 380] on input "Détails but du prêt" at bounding box center [861, 379] width 426 height 26
click at [747, 411] on input "15.000" at bounding box center [741, 409] width 150 height 26
click at [710, 372] on input "Détails but du prêt" at bounding box center [861, 379] width 426 height 26
type input "F"
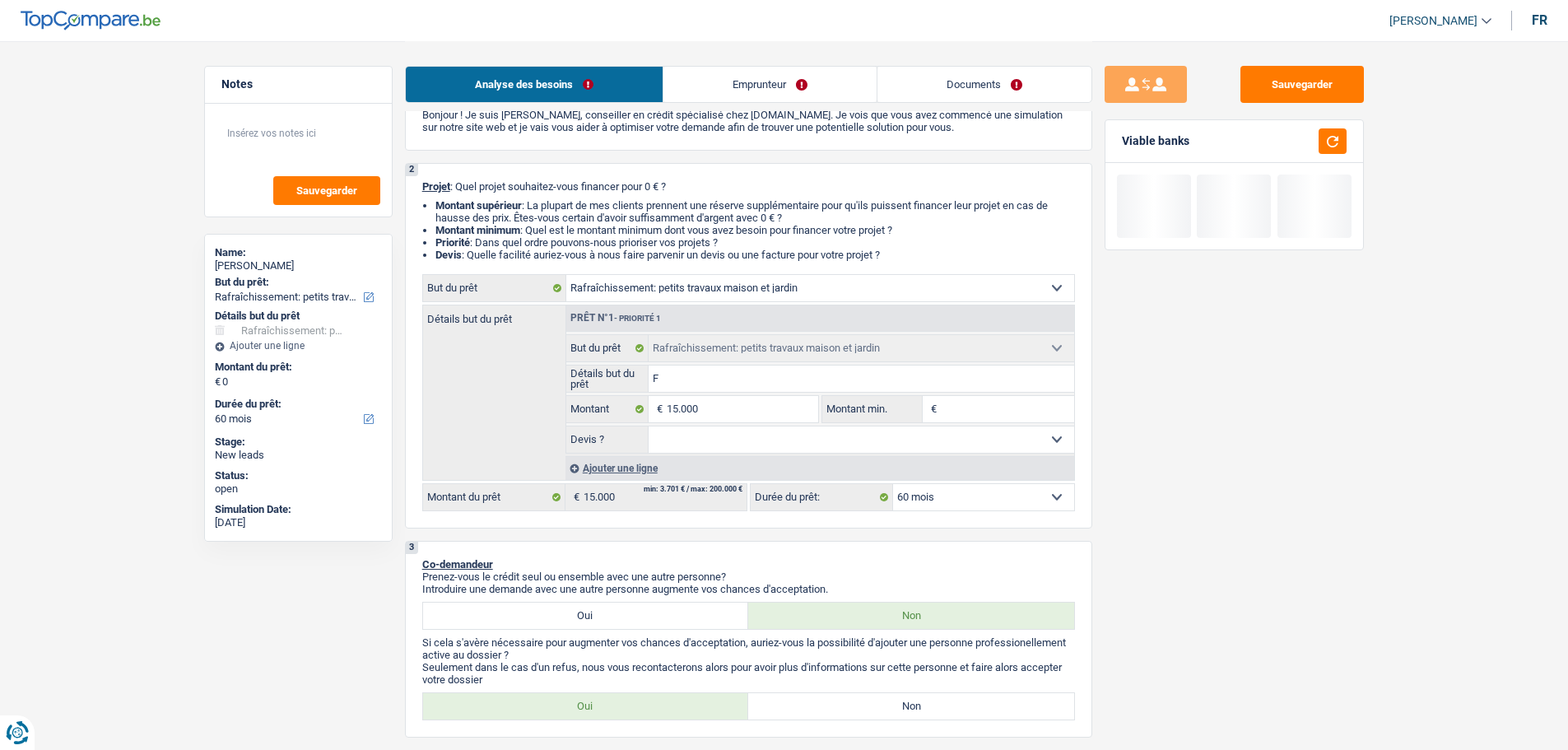
type input "Fa"
type input "Fai"
type input "Fair"
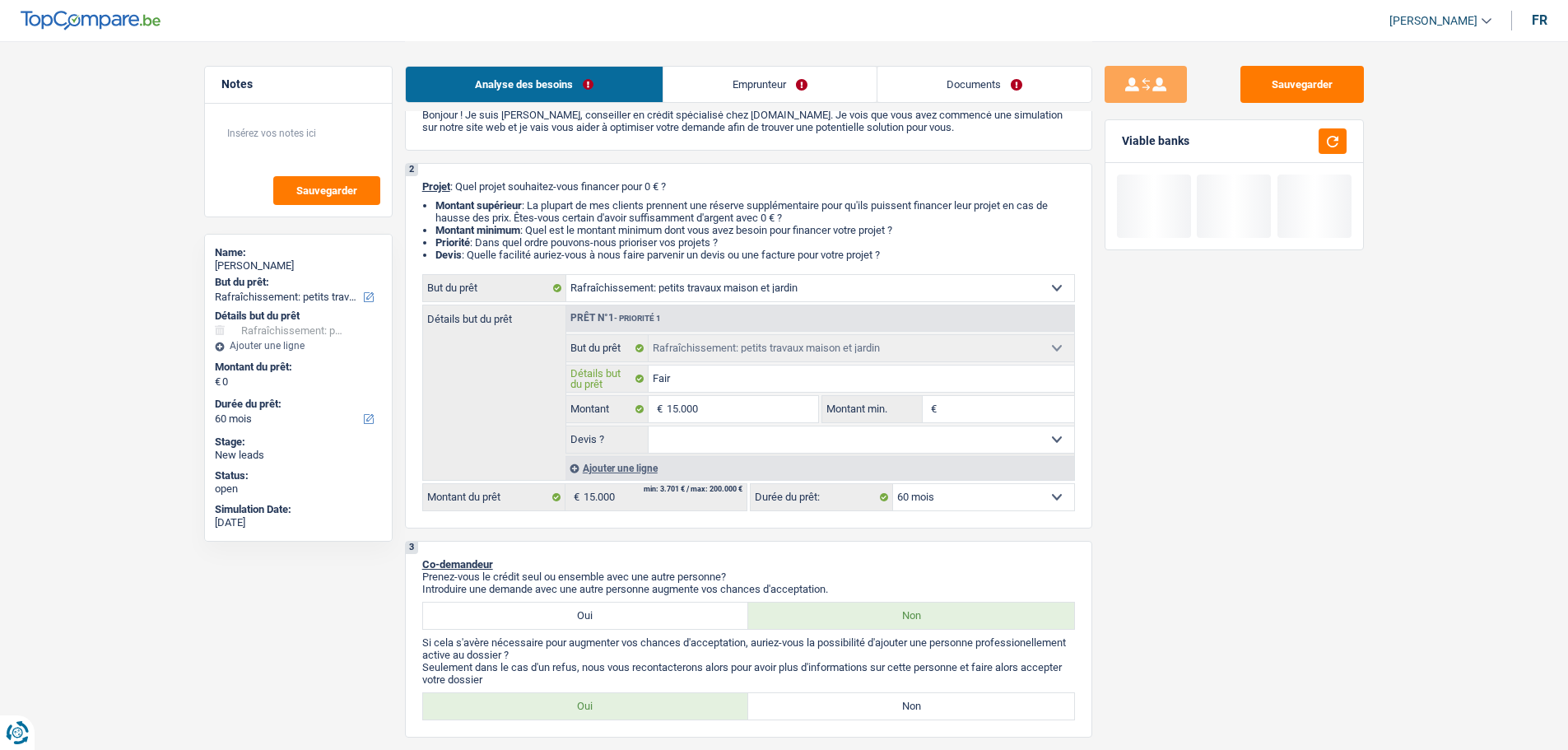
type input "Fair"
type input "Faire"
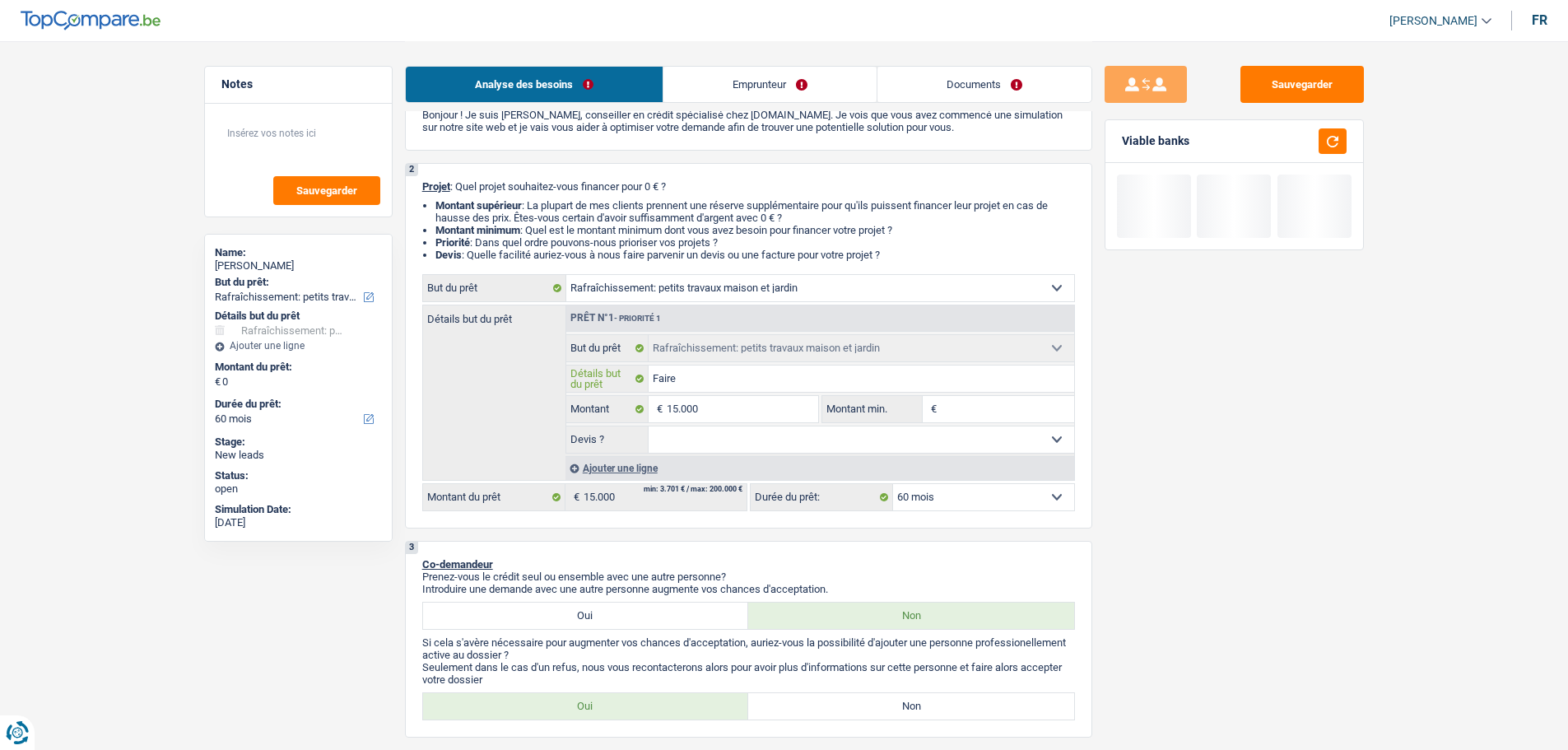
type input "Faire u"
type input "Faire un"
type input "Faire une"
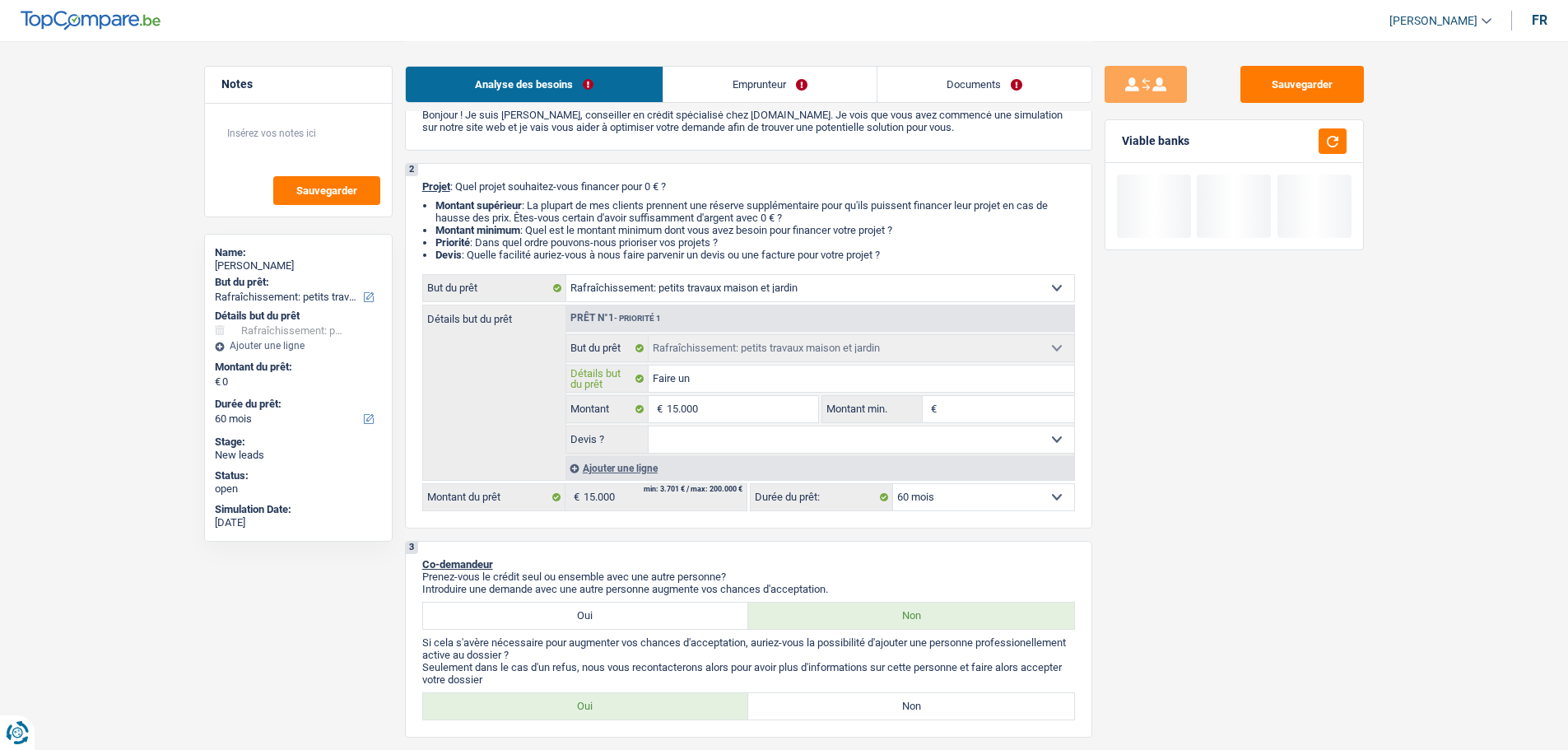
type input "Faire une"
type input "Faire une a"
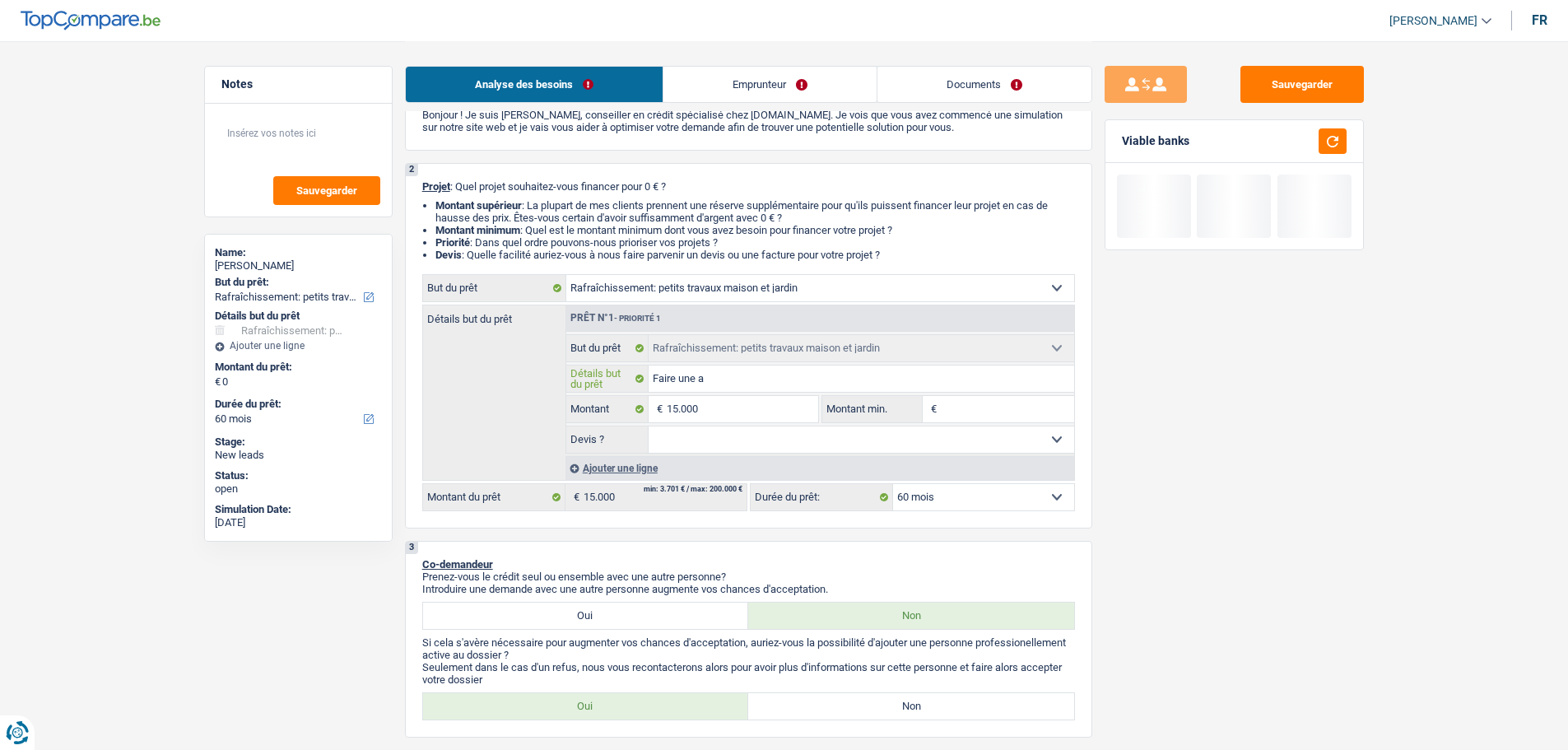
type input "Faire une an"
type input "Faire une ann"
type input "Faire une anne"
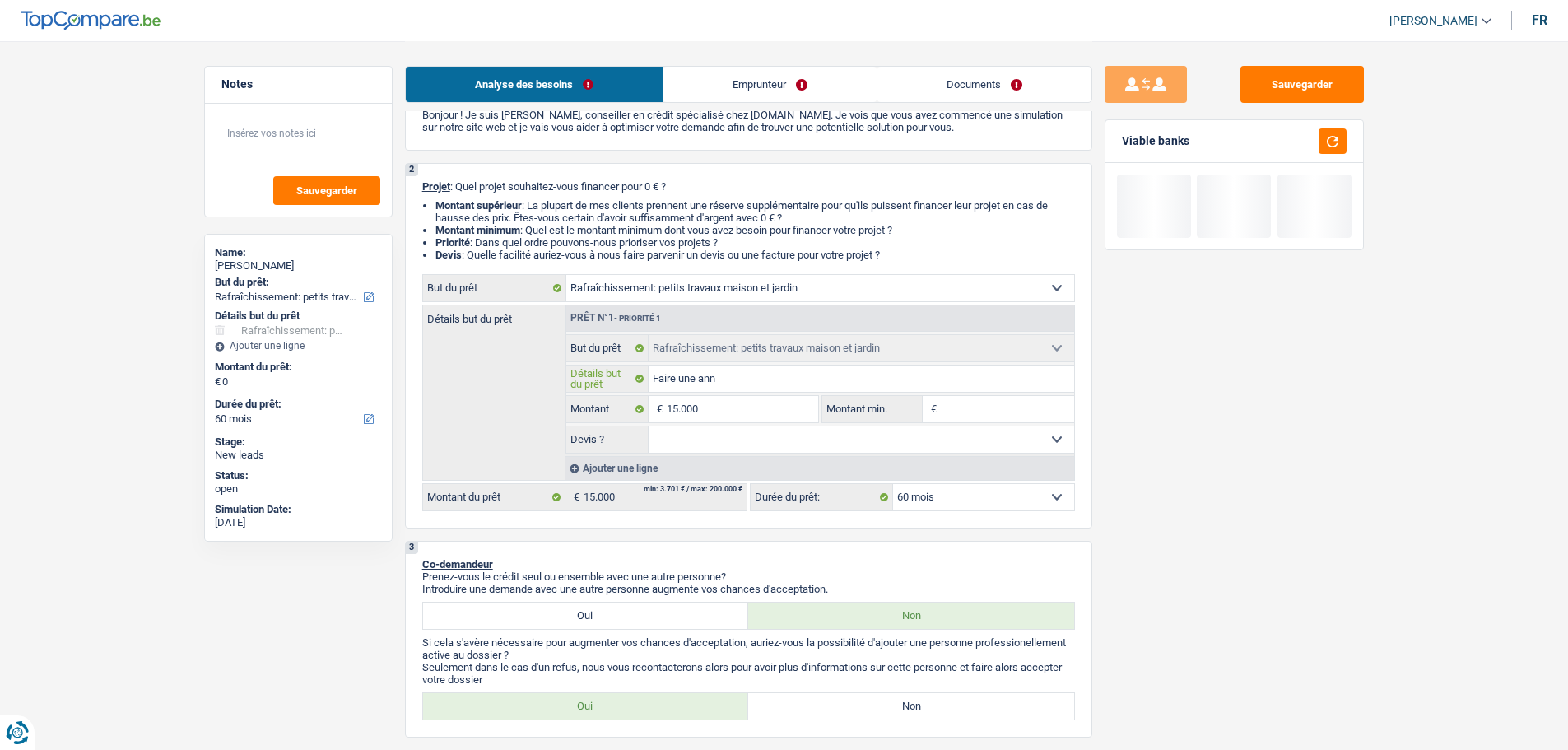
type input "Faire une anne"
type input "Faire une annex"
type input "Faire une annexe"
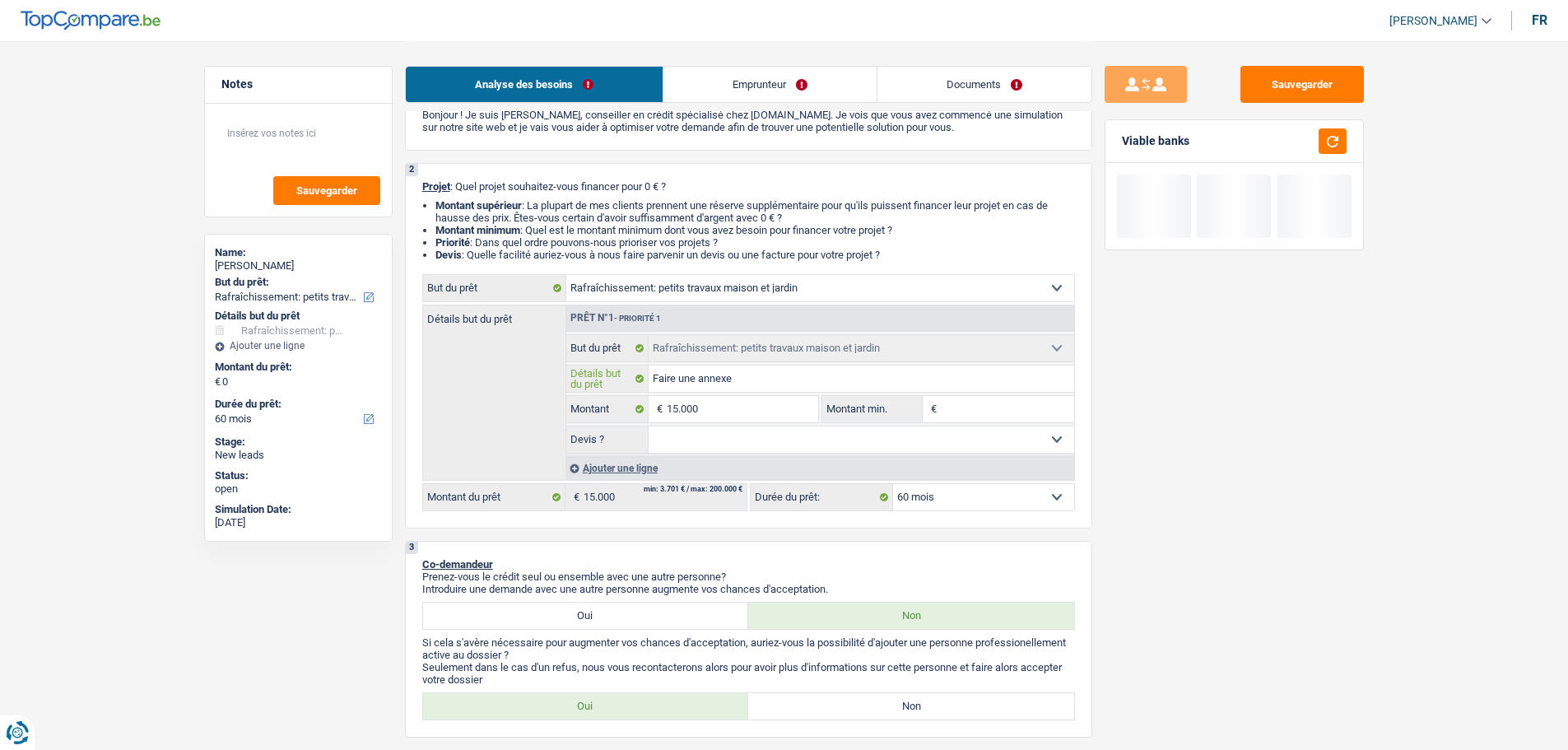
type input "Faire une annexe"
type input "Faire une annexe c"
type input "Faire une annexe ch"
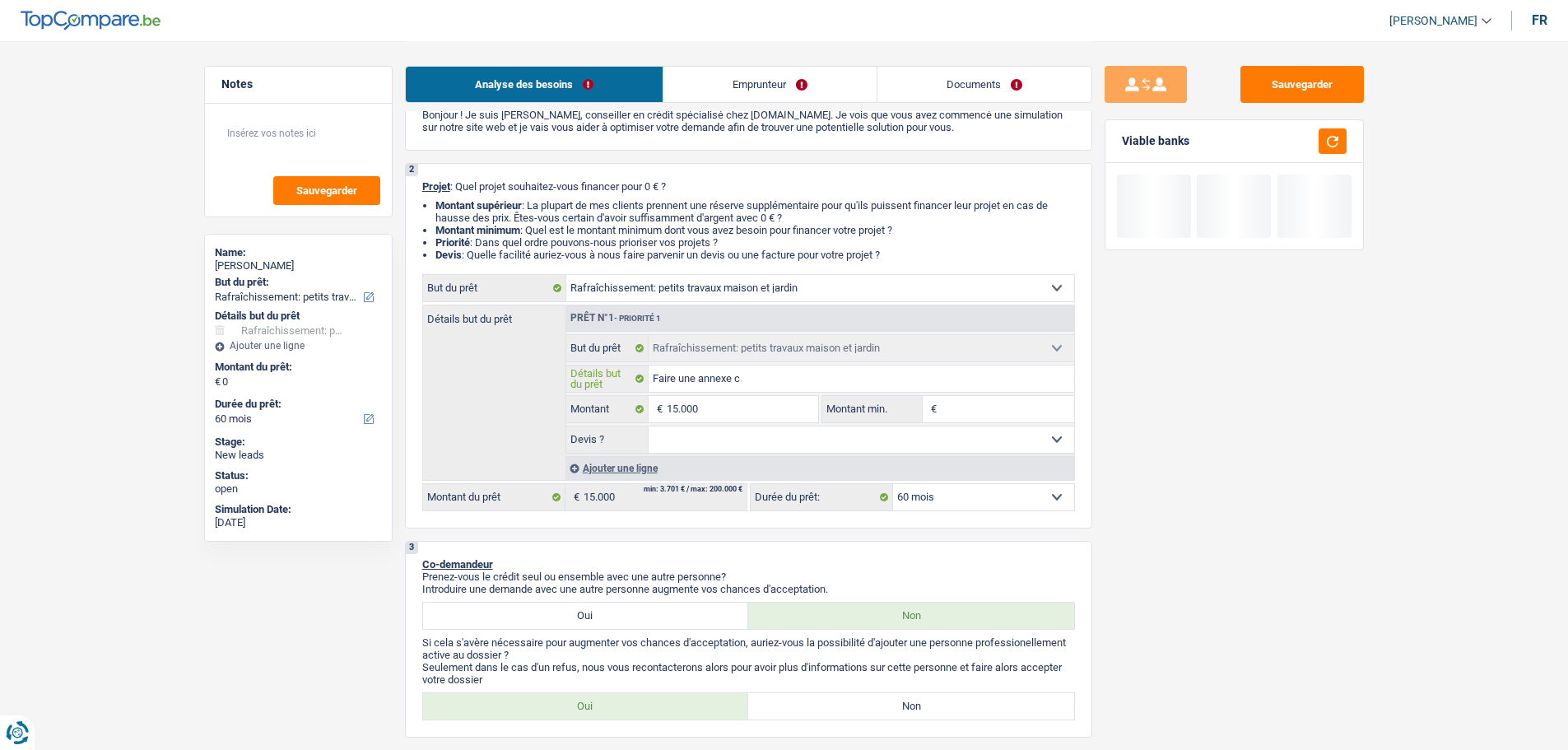
type input "Faire une annexe ch"
type input "Faire une annexe che"
type input "Faire une annexe chez"
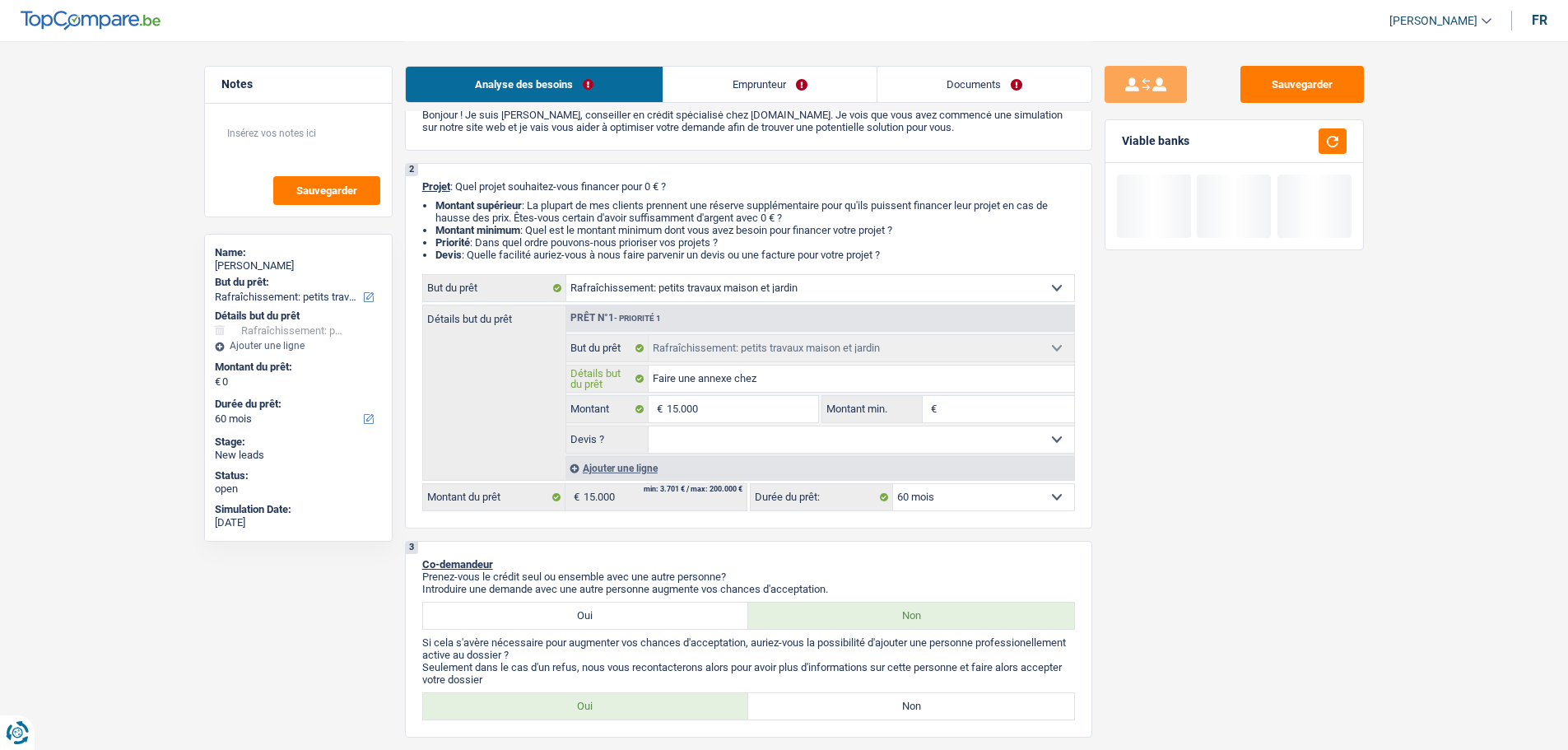
type input "Faire une annexe chez"
type input "Faire une annexe chez l"
type input "Faire une annexe chez le"
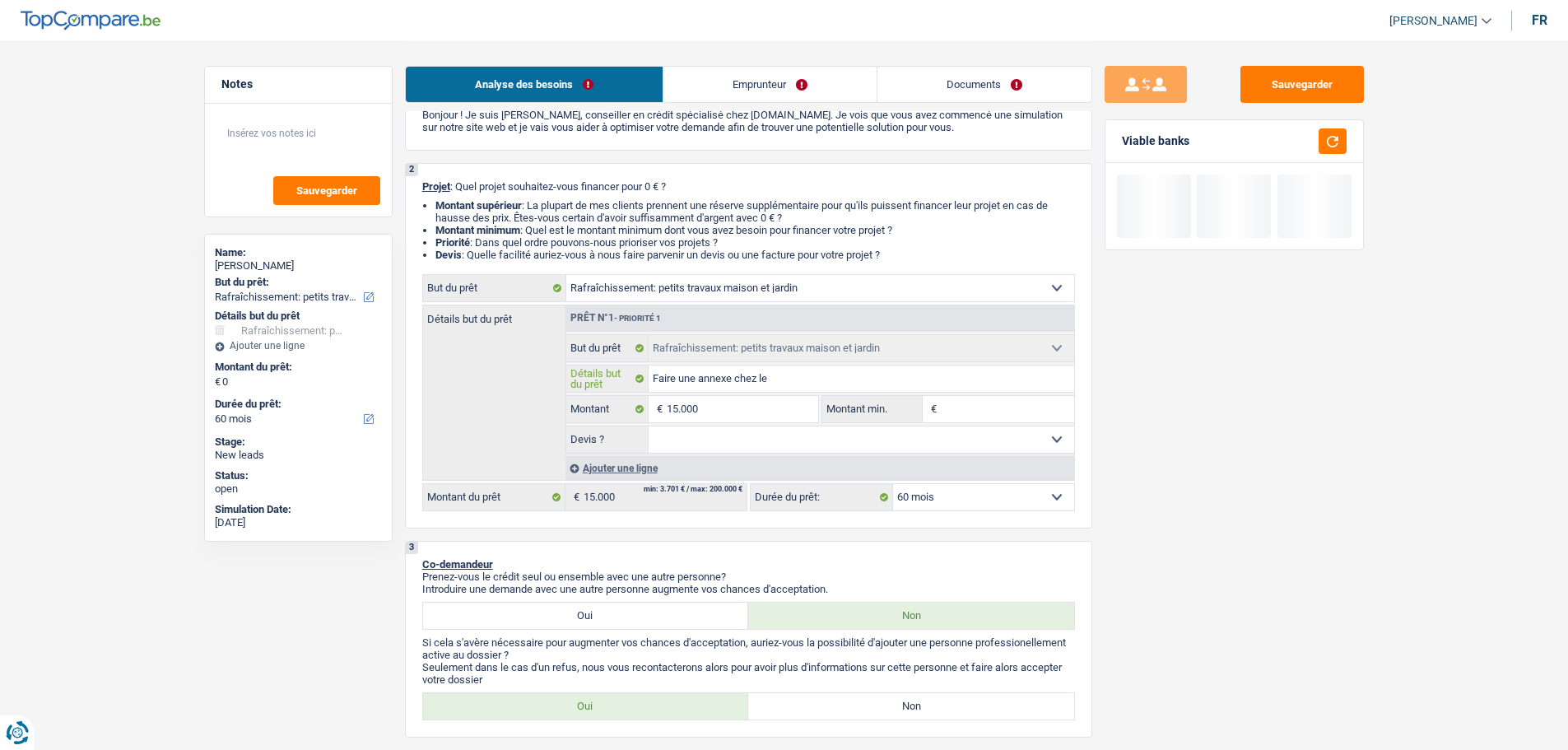
type input "Faire une annexe chez le"
type input "Faire une annexe chez les"
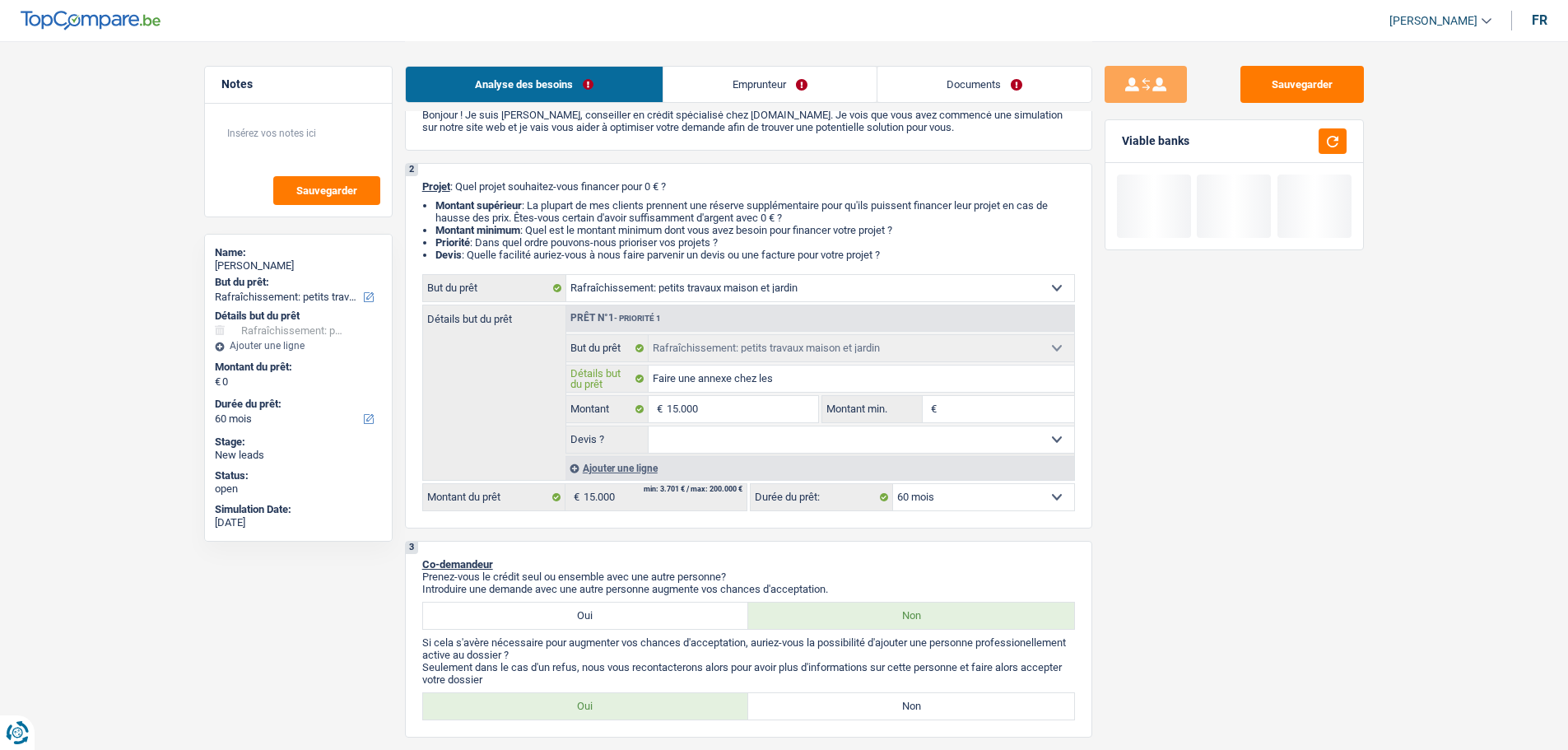
type input "Faire une annexe chez les p"
type input "Faire une annexe chez les pa"
type input "Faire une annexe chez les par"
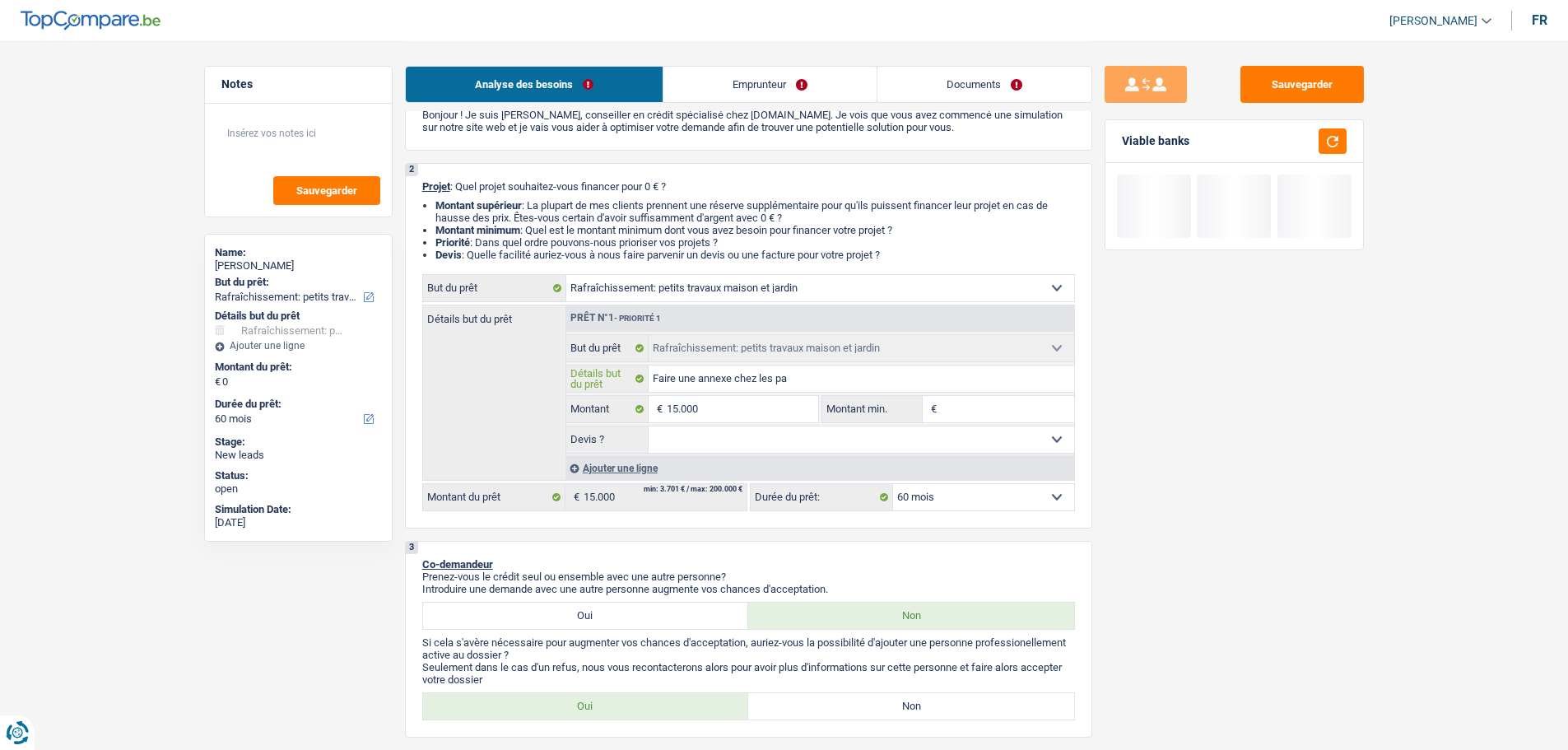
type input "Faire une annexe chez les par"
type input "Faire une annexe chez les pare"
type input "Faire une annexe chez les paren"
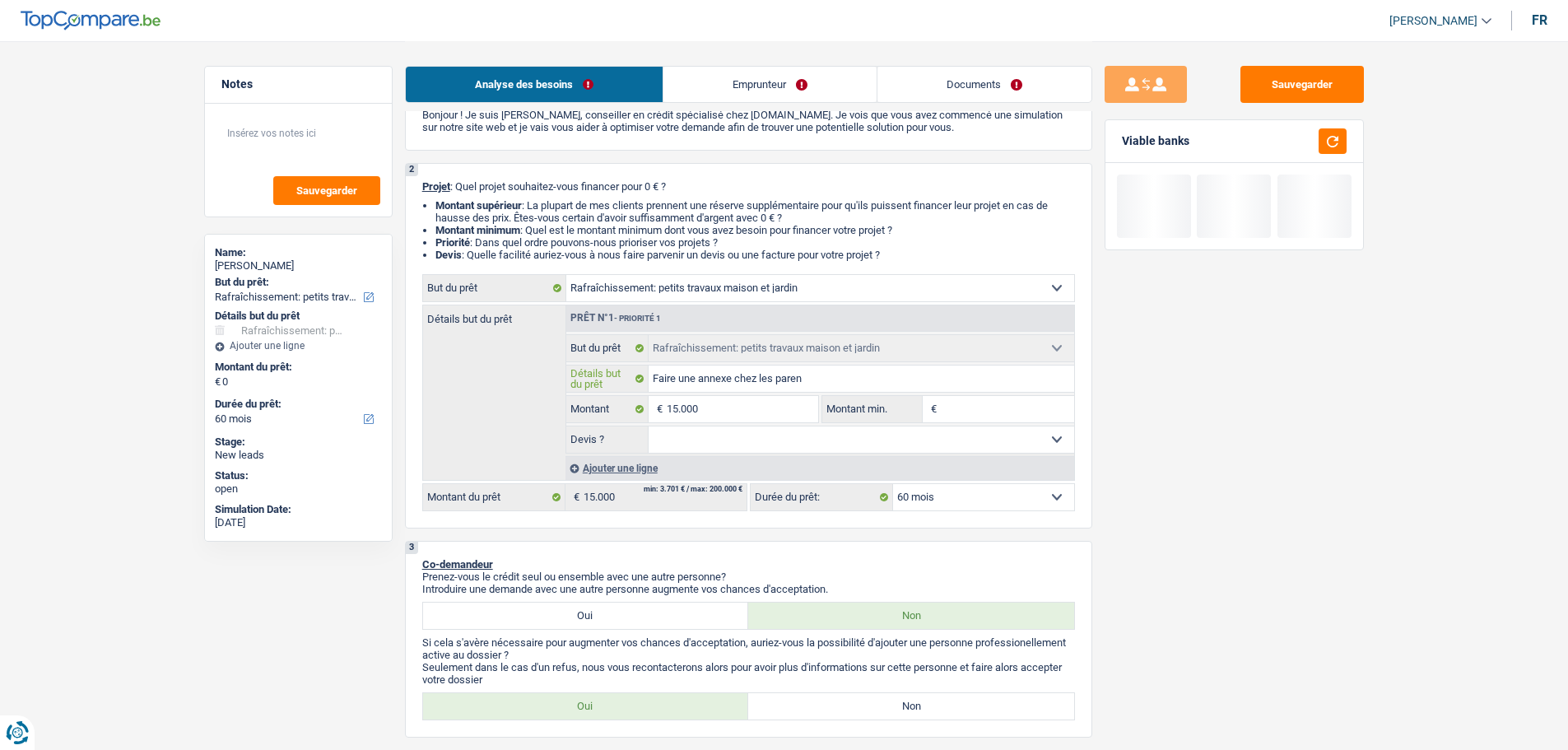
type input "Faire une annexe chez les parent"
type input "Faire une annexe chez les parents"
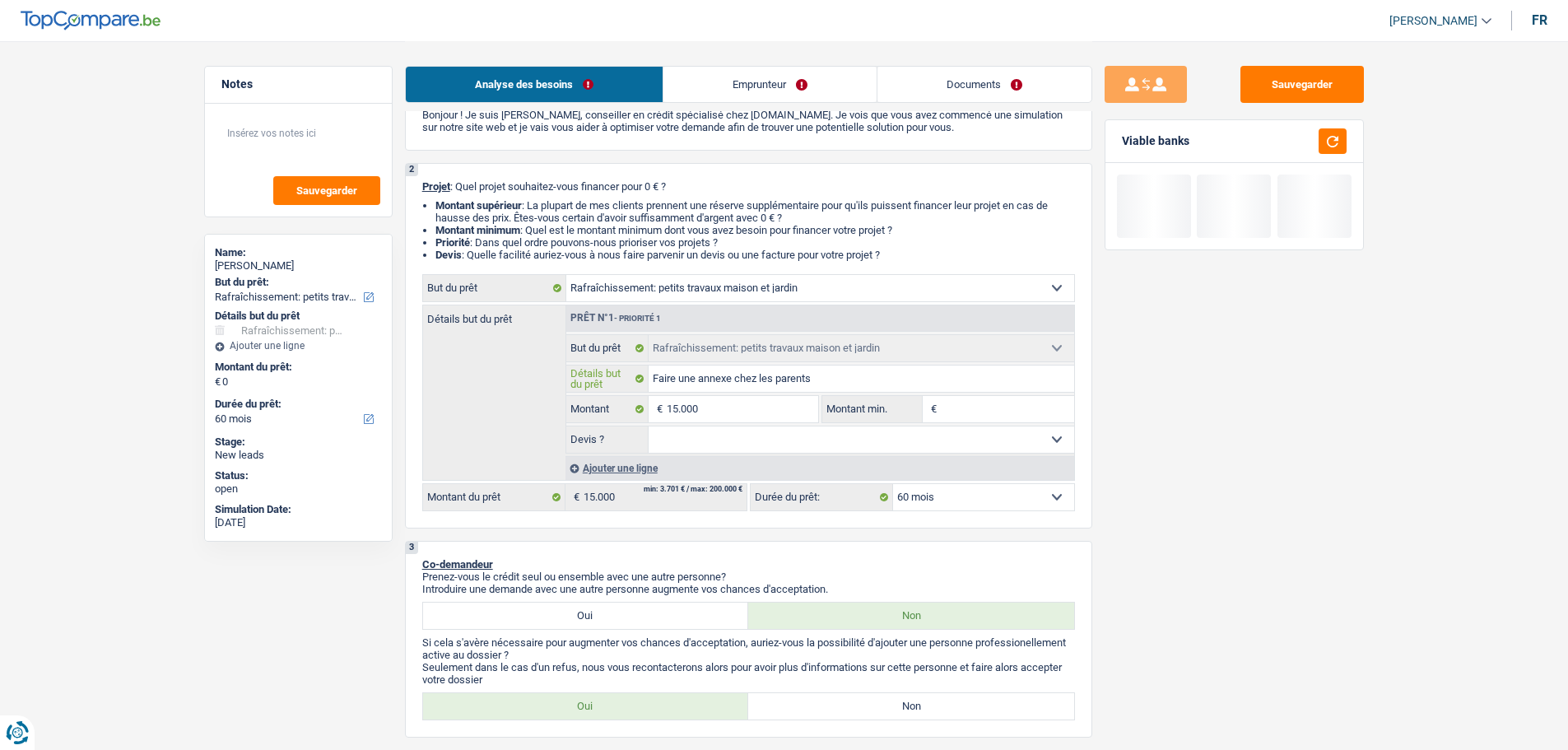
type input "Faire une annexe chez les parents"
type input "Faire une annexe chez les parents ("
type input "Faire une annexe chez les parents (E"
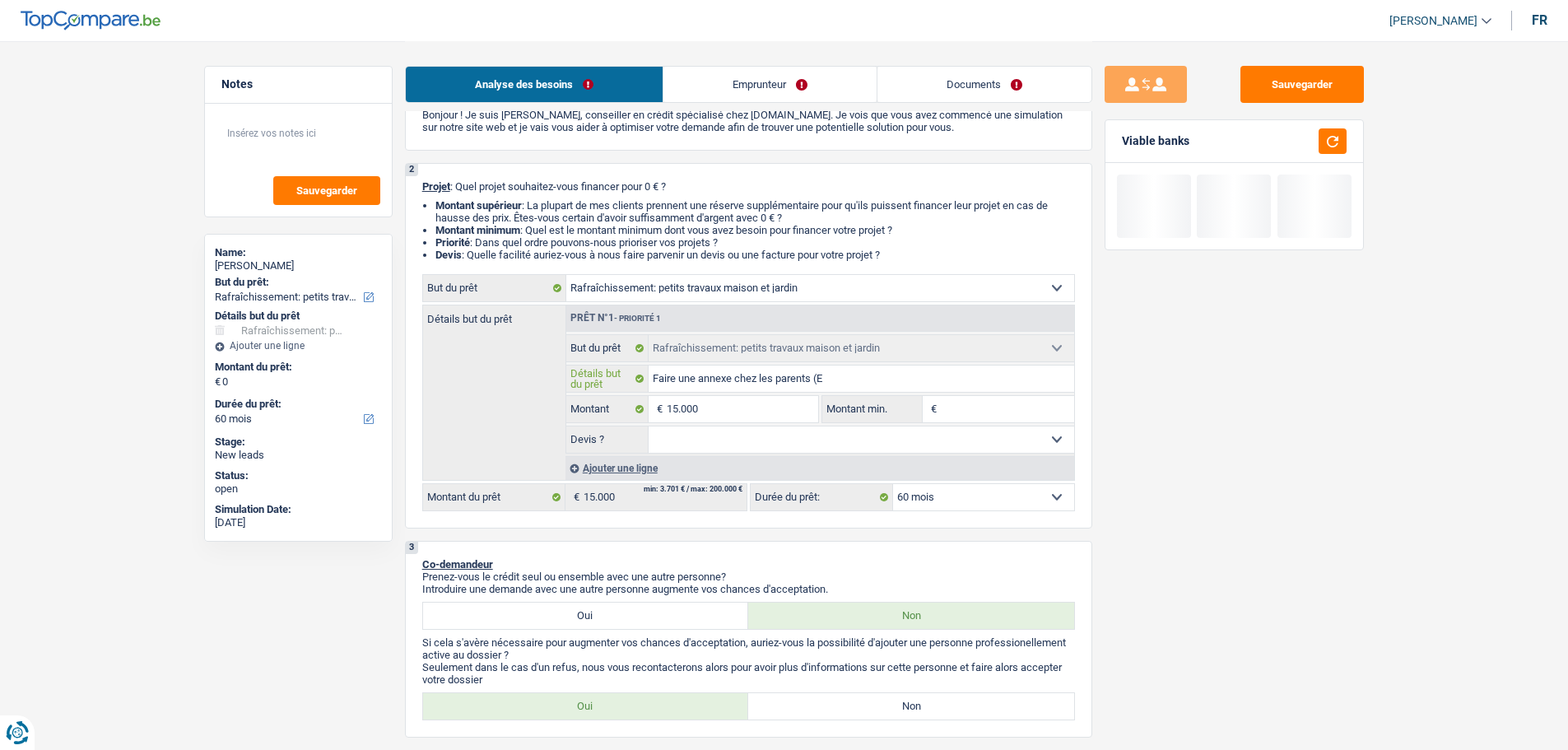
type input "Faire une annexe chez les parents (El"
type input "Faire une annexe chez les parents (Ell"
type input "Faire une annexe chez les parents (Elle"
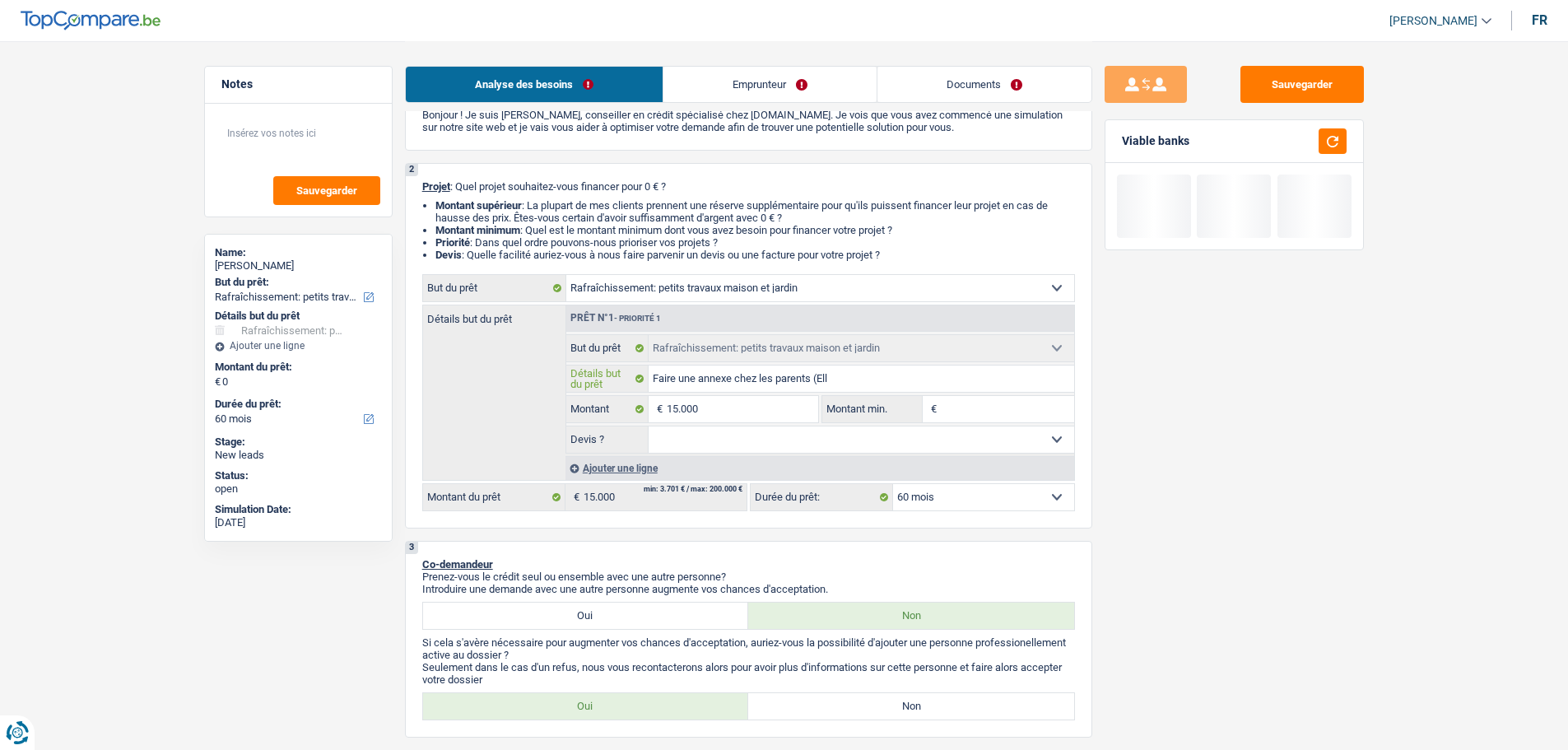
type input "Faire une annexe chez les parents (Elle"
type input "Faire une annexe chez les parents (Elle h"
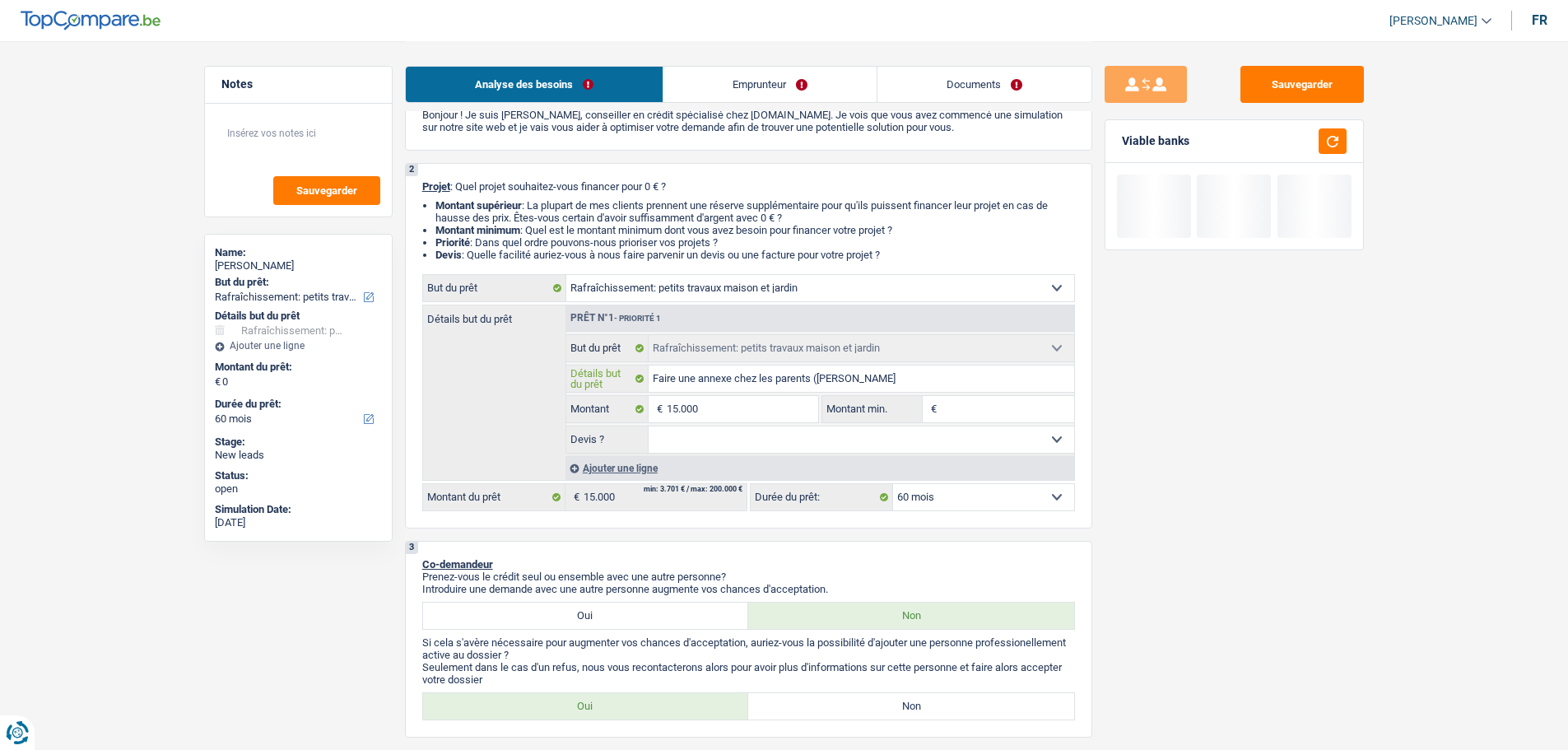
type input "Faire une annexe chez les parents (Elle ha"
type input "Faire une annexe chez les parents (Elle hab"
type input "Faire une annexe chez les parents (Elle habi"
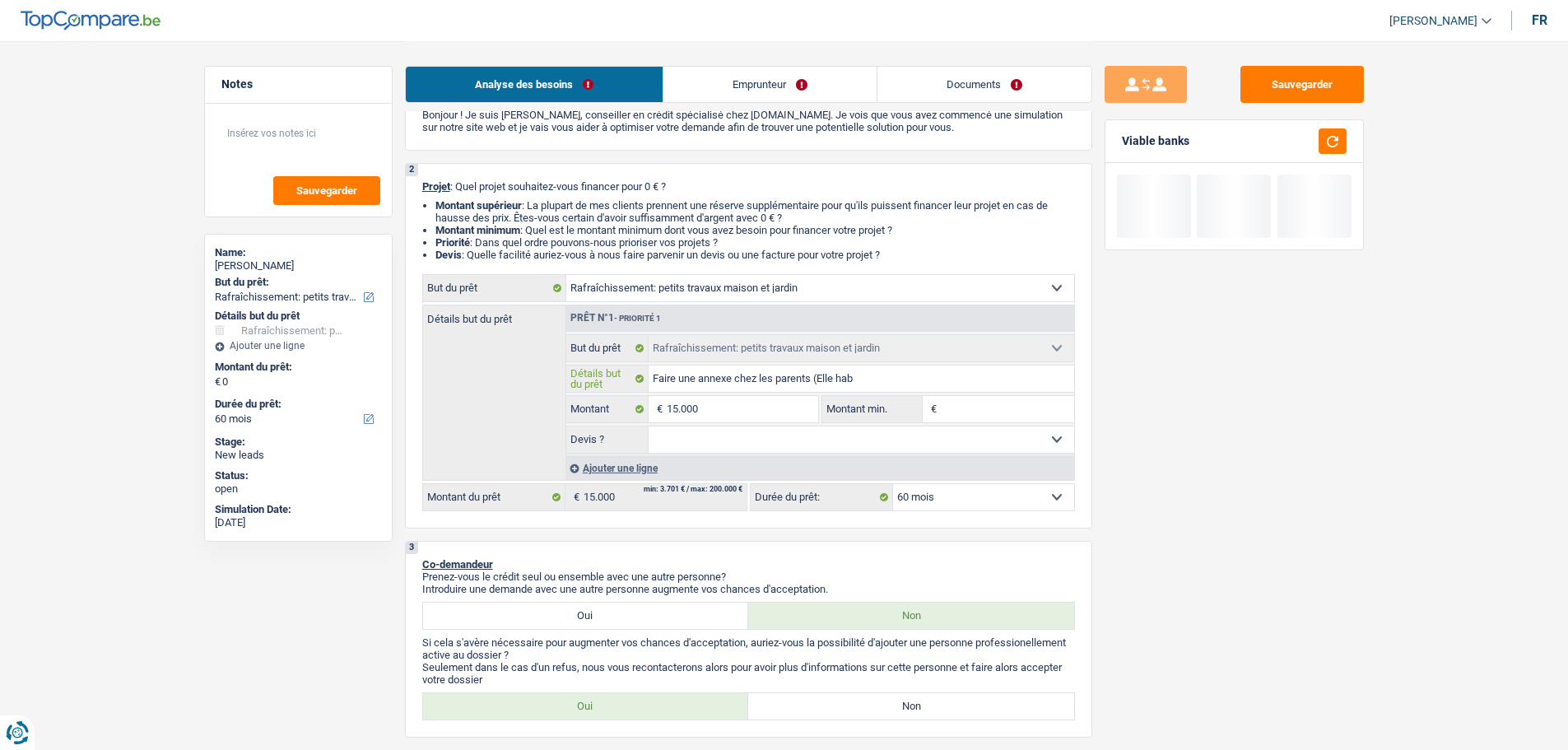
type input "Faire une annexe chez les parents (Elle habi"
type input "Faire une annexe chez les parents (Elle habit"
type input "Faire une annexe chez les parents (Elle habite"
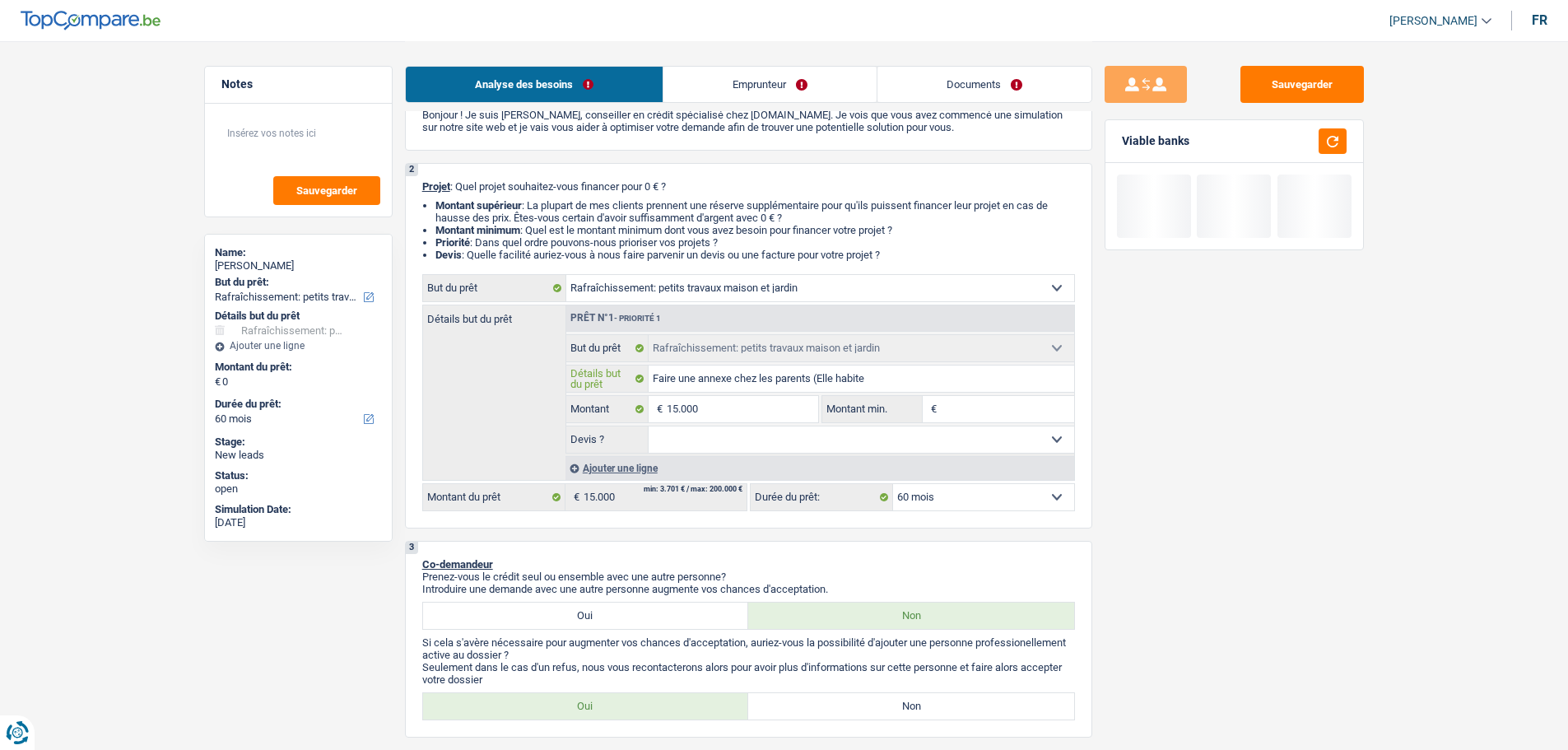
type input "Faire une annexe chez les parents (Elle habite"
type input "Faire une annexe chez les parents (Elle habite l"
type input "Faire une annexe chez les parents (Elle habite là"
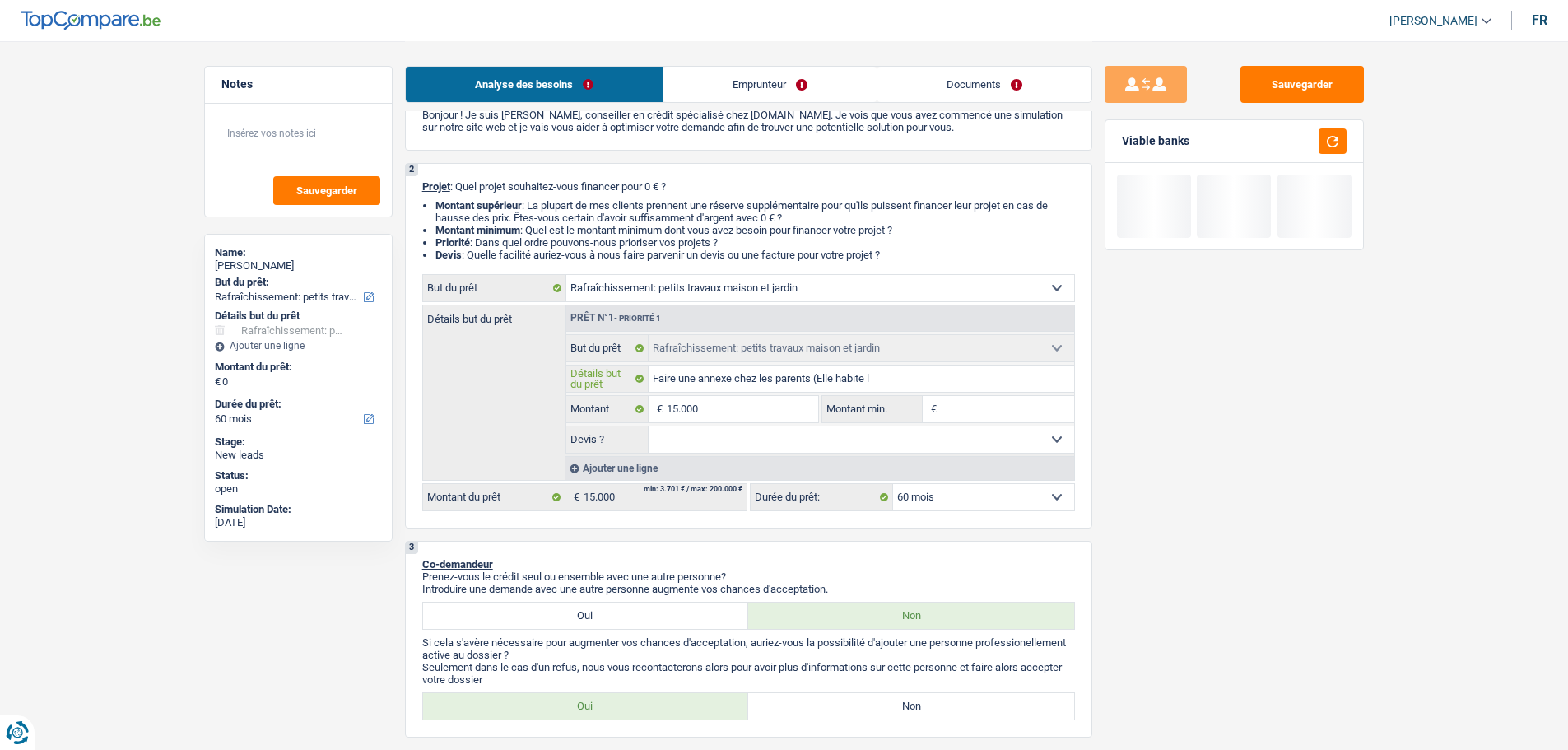
type input "Faire une annexe chez les parents (Elle habite là"
type input "Faire une annexe chez les parents (Elle habite là)"
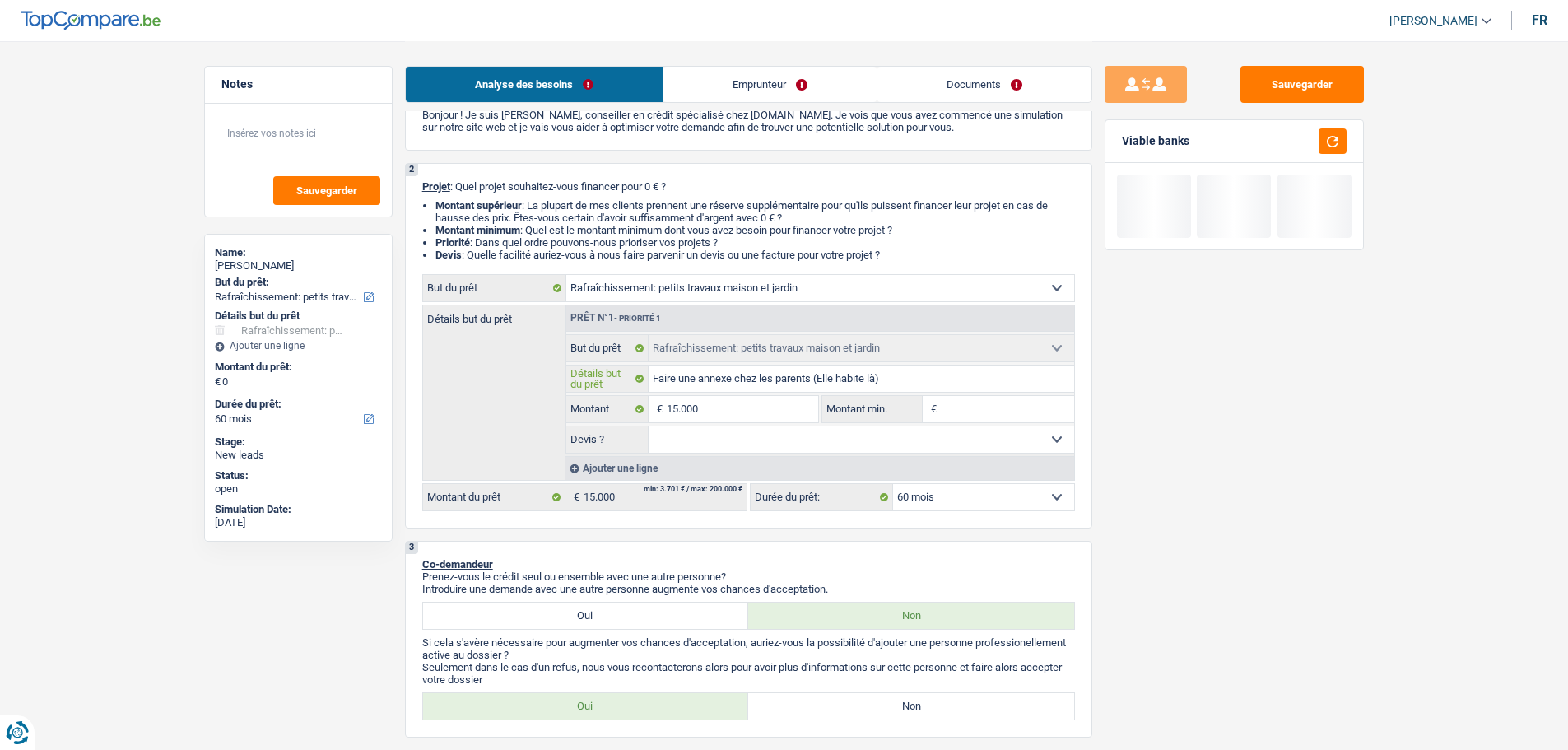
type input "Faire une annexe chez les parents (Elle habite là)"
click at [1005, 394] on fieldset "Confort maison: meubles, textile, peinture, électroménager, outillage non-profe…" at bounding box center [821, 394] width 508 height 119
click at [1004, 408] on input "Montant min." at bounding box center [1007, 409] width 133 height 26
click at [977, 418] on input "Montant min." at bounding box center [1007, 409] width 133 height 26
type input "1"
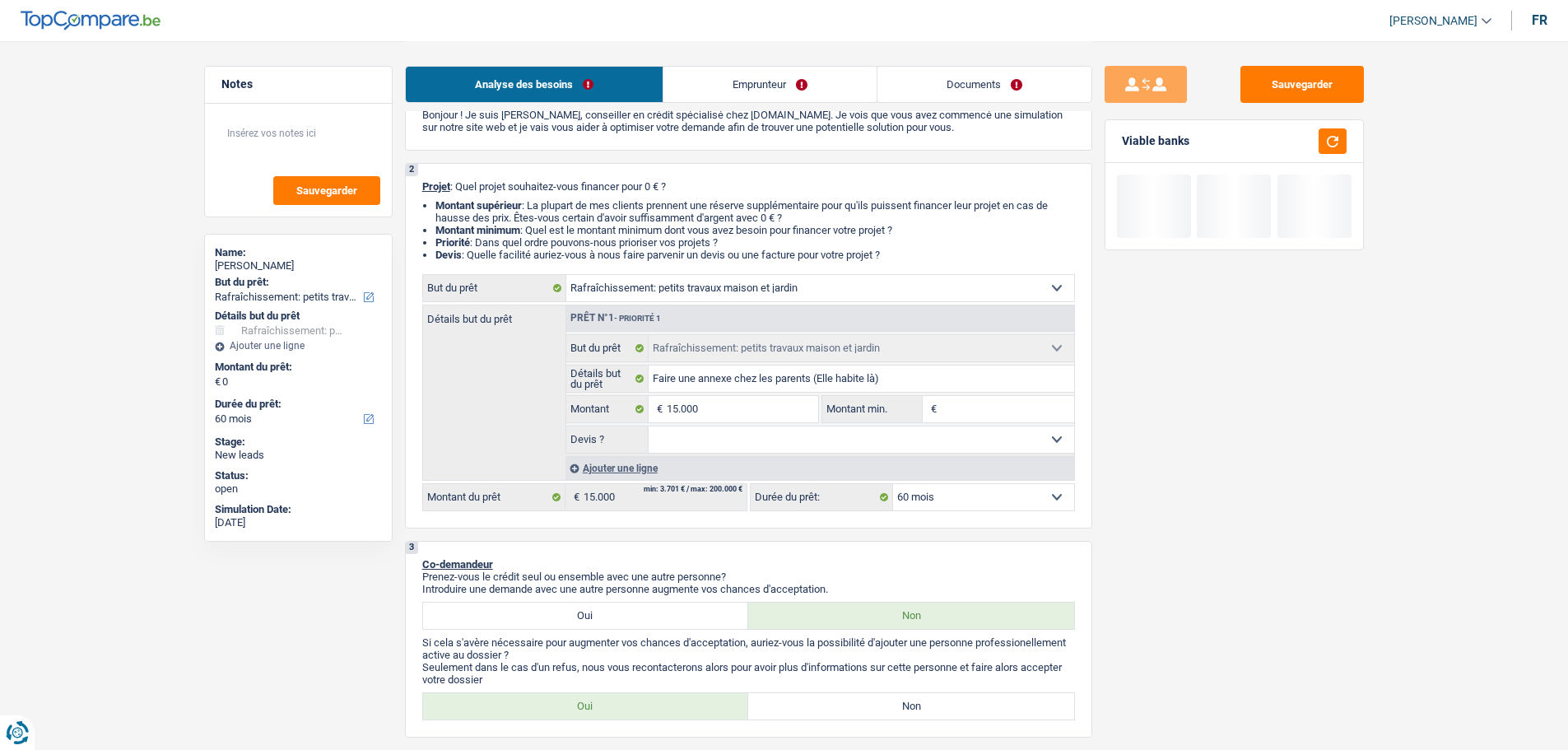
type input "1"
type input "10"
type input "100"
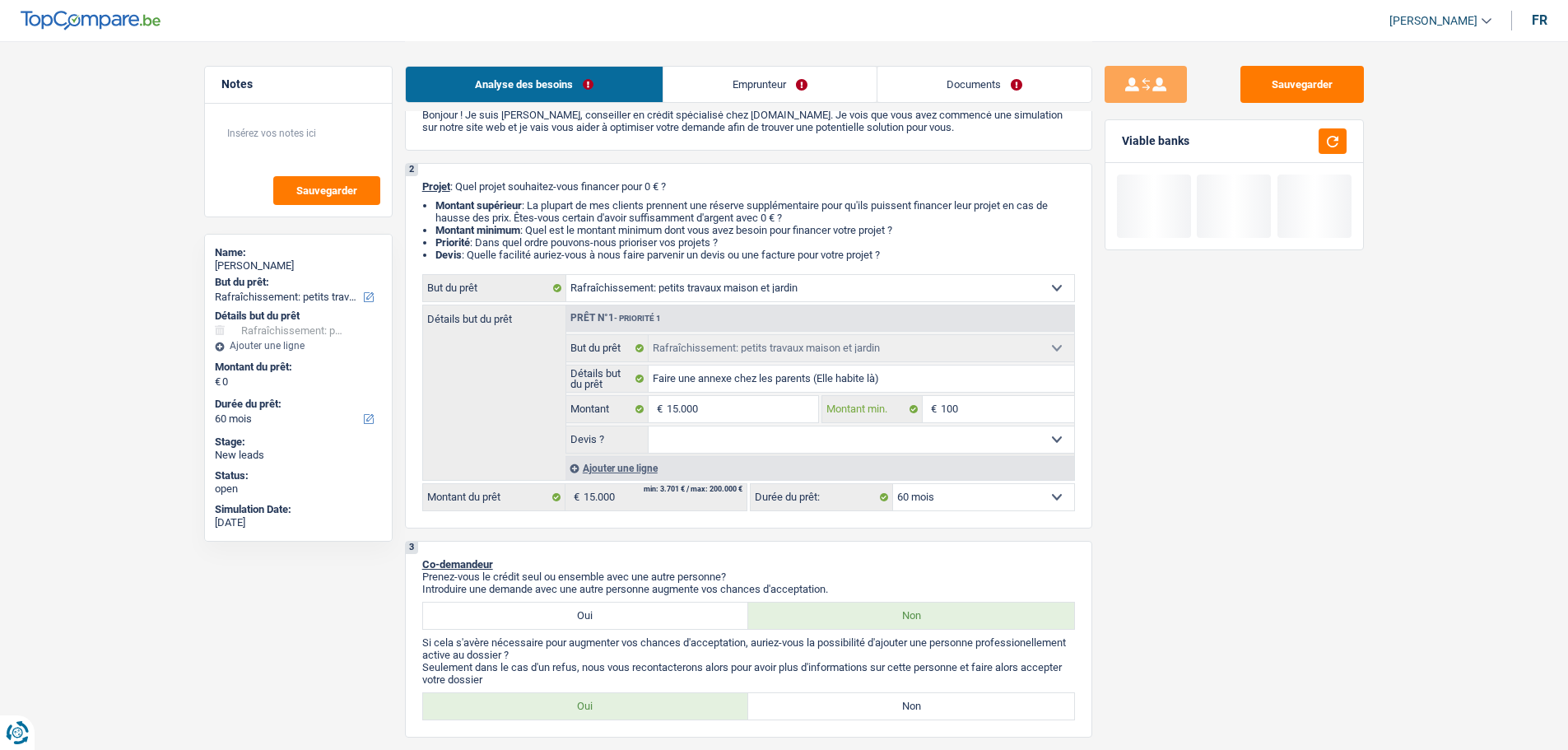
type input "1.000"
type input "10.000"
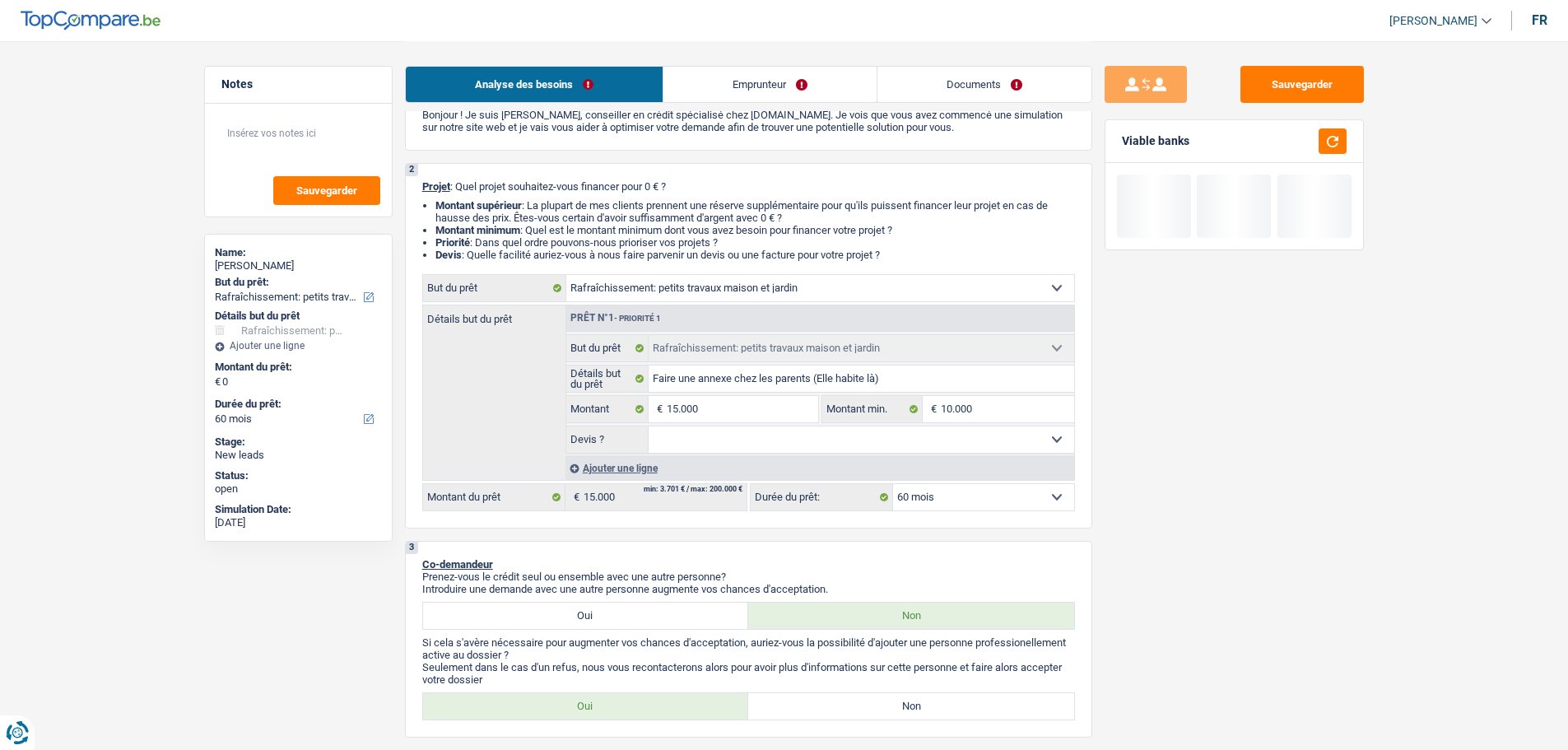
click at [753, 432] on select "Oui Non Non répondu Sélectionner une option" at bounding box center [861, 440] width 426 height 26
select select "false"
click at [648, 427] on select "Oui Non Non répondu Sélectionner une option" at bounding box center [861, 440] width 426 height 26
select select "false"
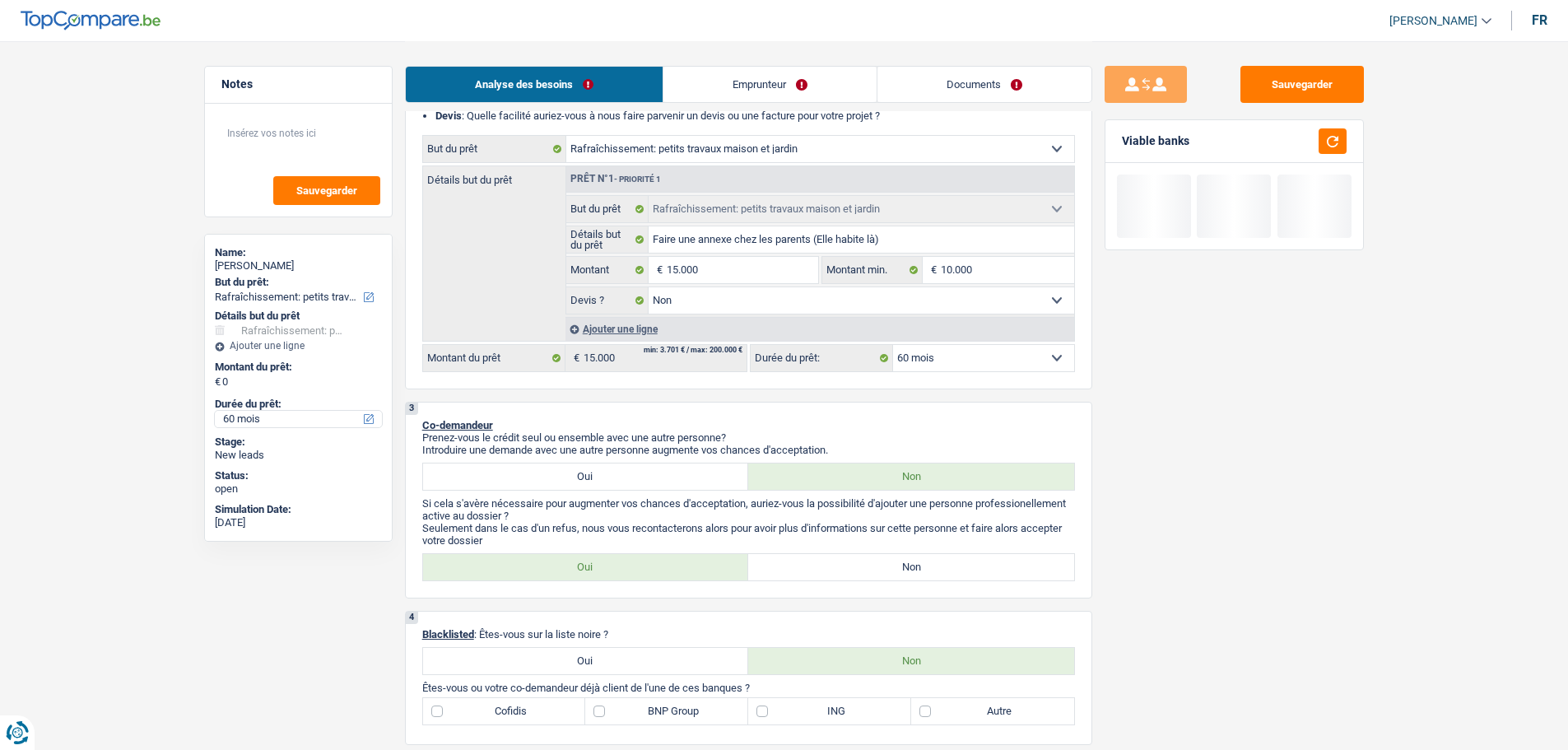
scroll to position [329, 0]
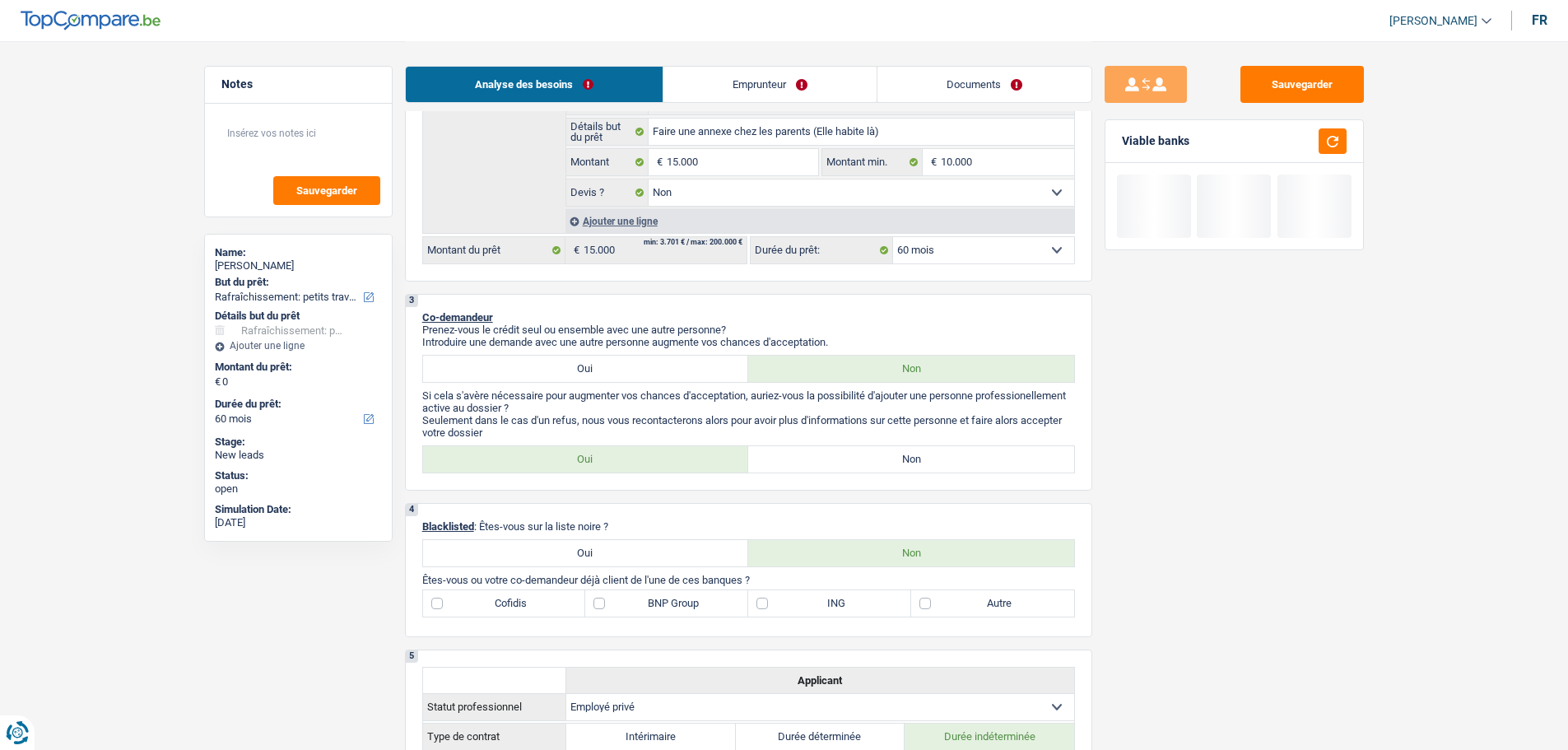
click at [730, 82] on link "Emprunteur" at bounding box center [769, 84] width 213 height 36
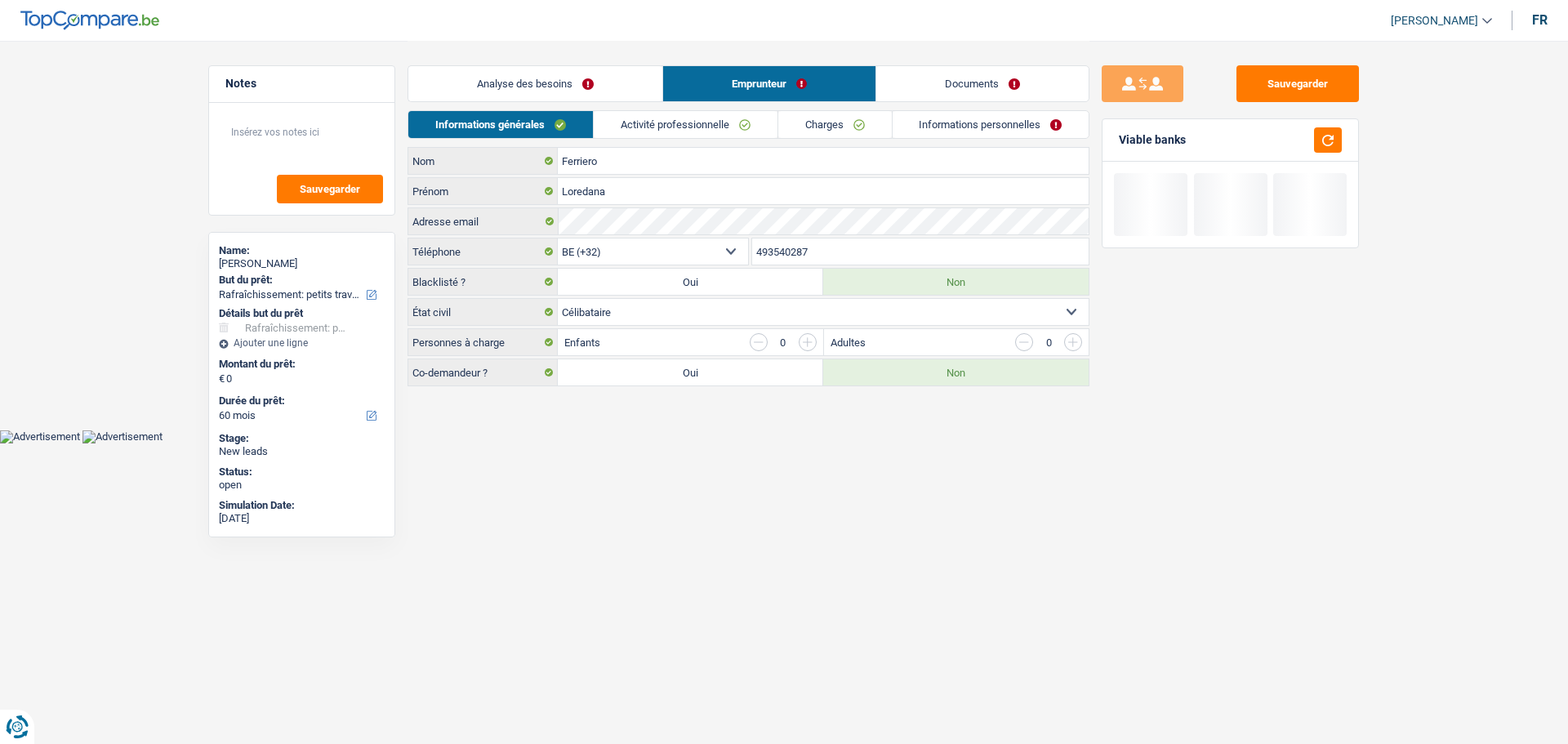
click at [558, 85] on link "Analyse des besoins" at bounding box center [536, 84] width 254 height 35
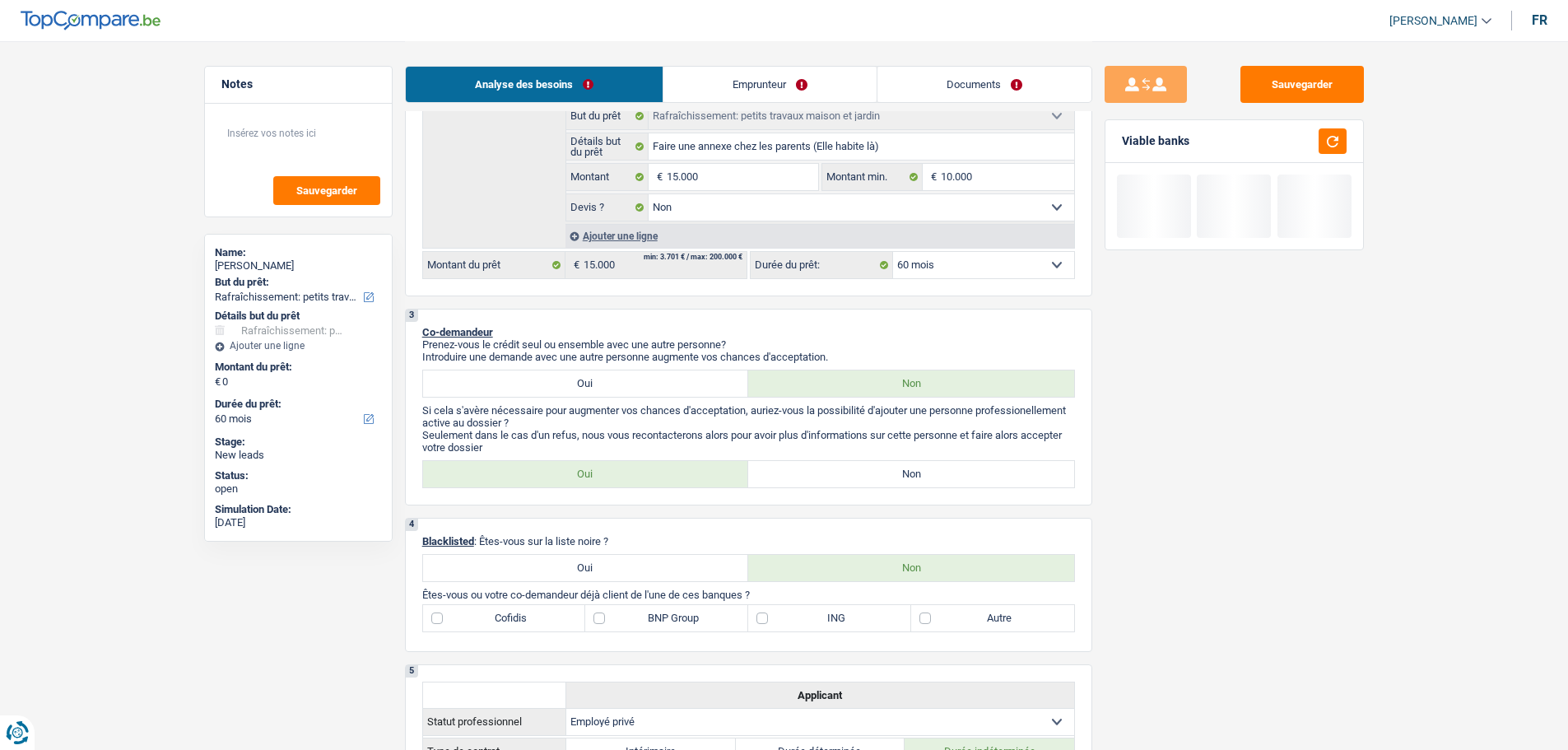
scroll to position [164, 0]
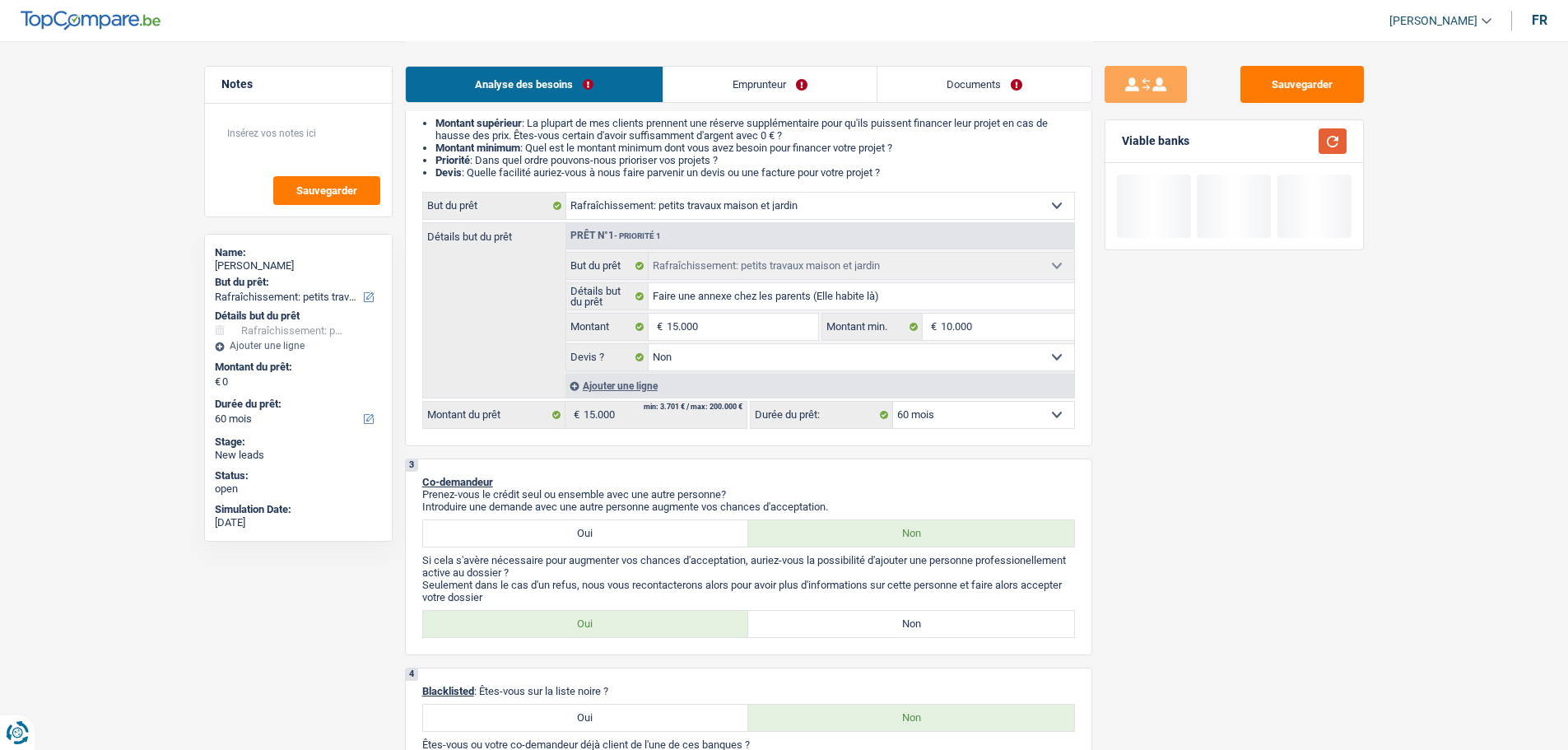
click at [1325, 145] on button "button" at bounding box center [1332, 141] width 28 height 25
click at [866, 626] on label "Non" at bounding box center [911, 624] width 326 height 26
click at [866, 626] on input "Non" at bounding box center [911, 624] width 326 height 26
radio input "true"
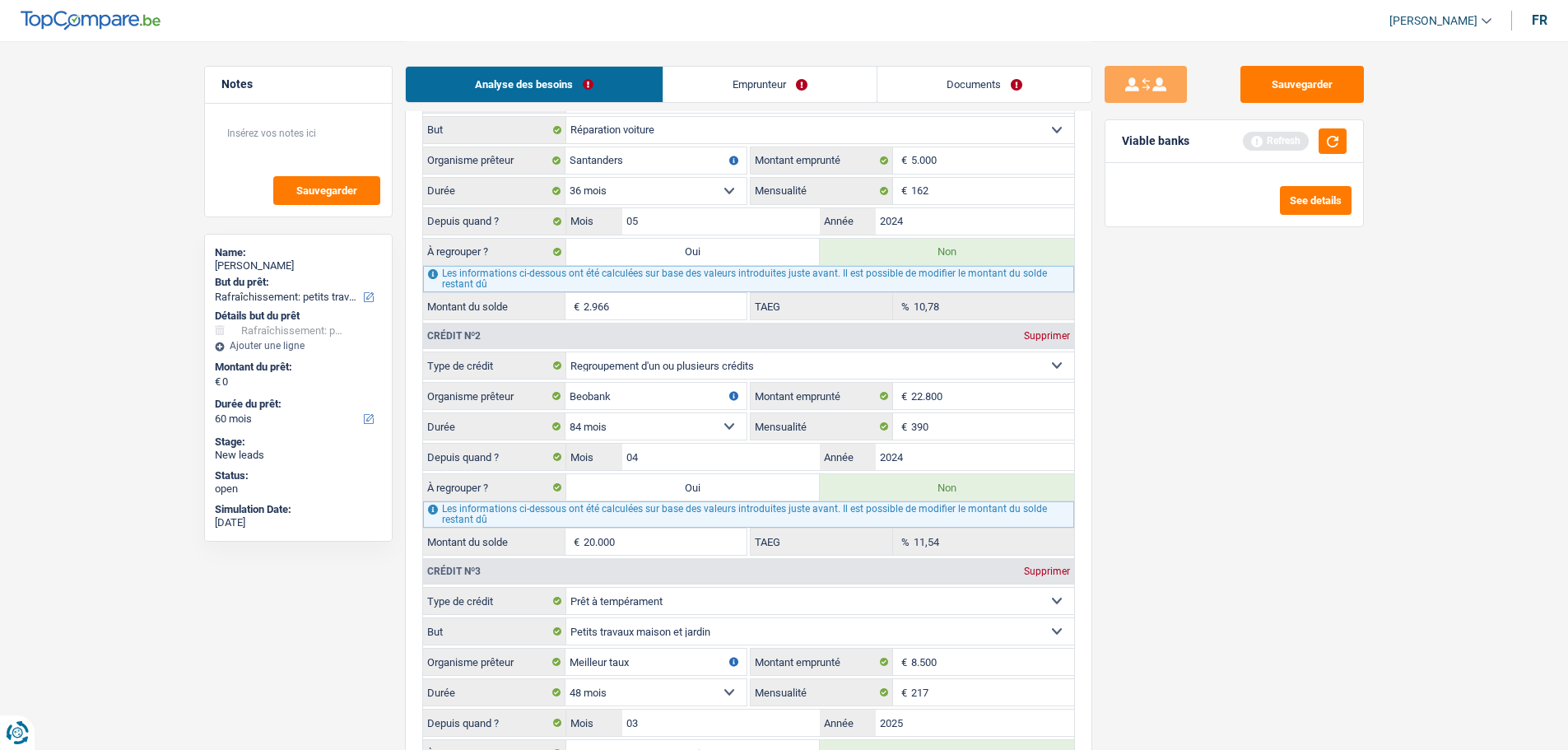
scroll to position [1564, 0]
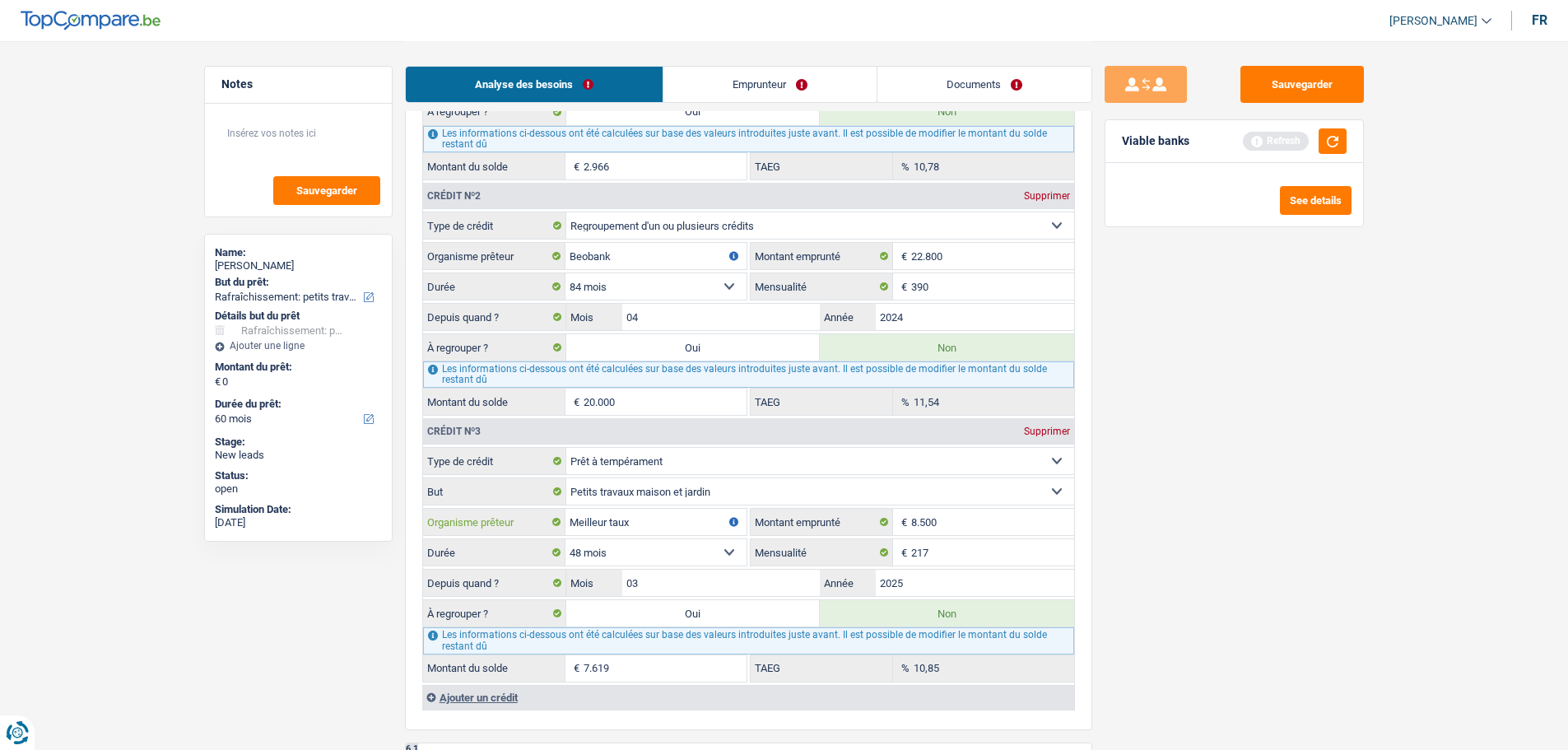
click at [701, 530] on input "Meilleur taux" at bounding box center [656, 521] width 181 height 26
type input "M"
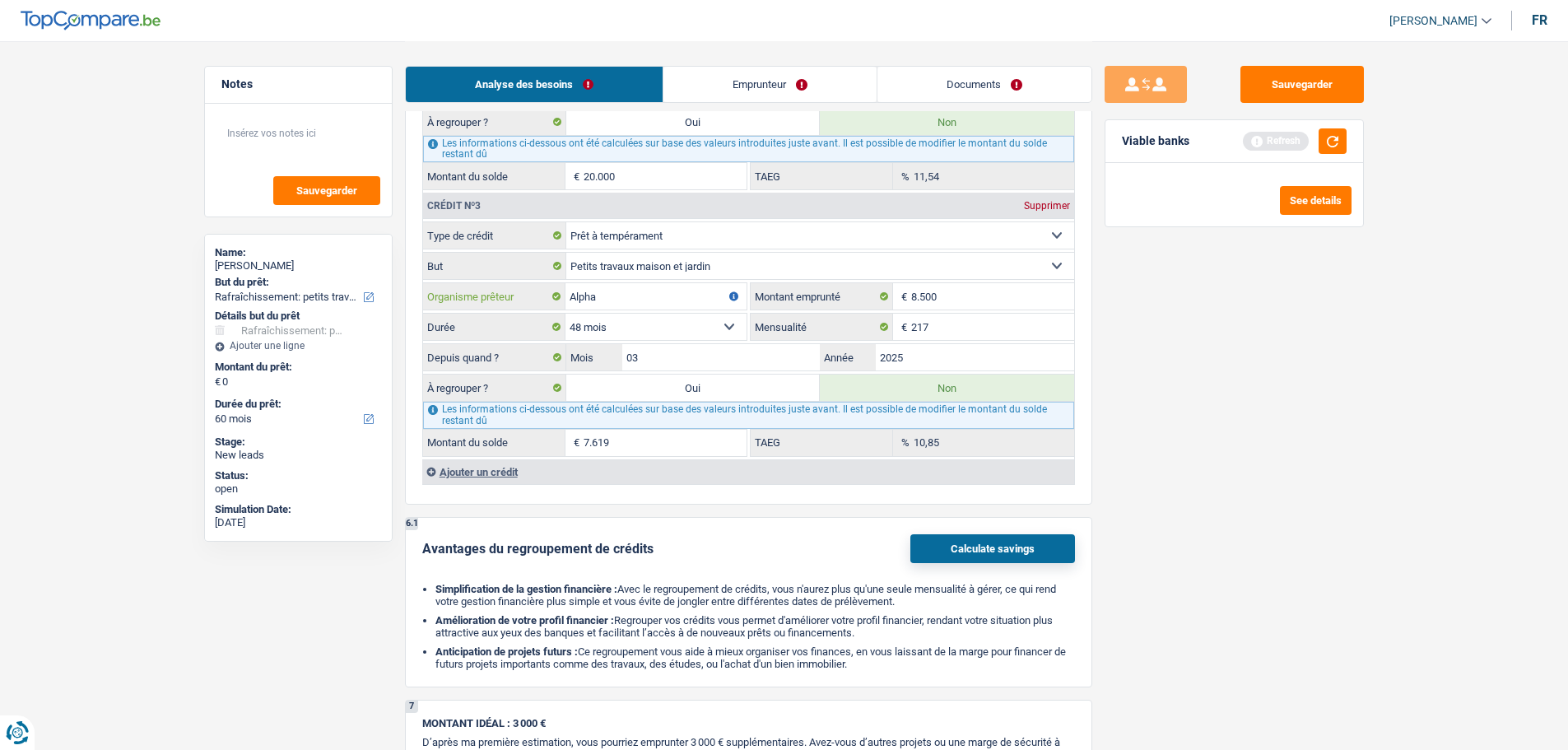
scroll to position [1646, 0]
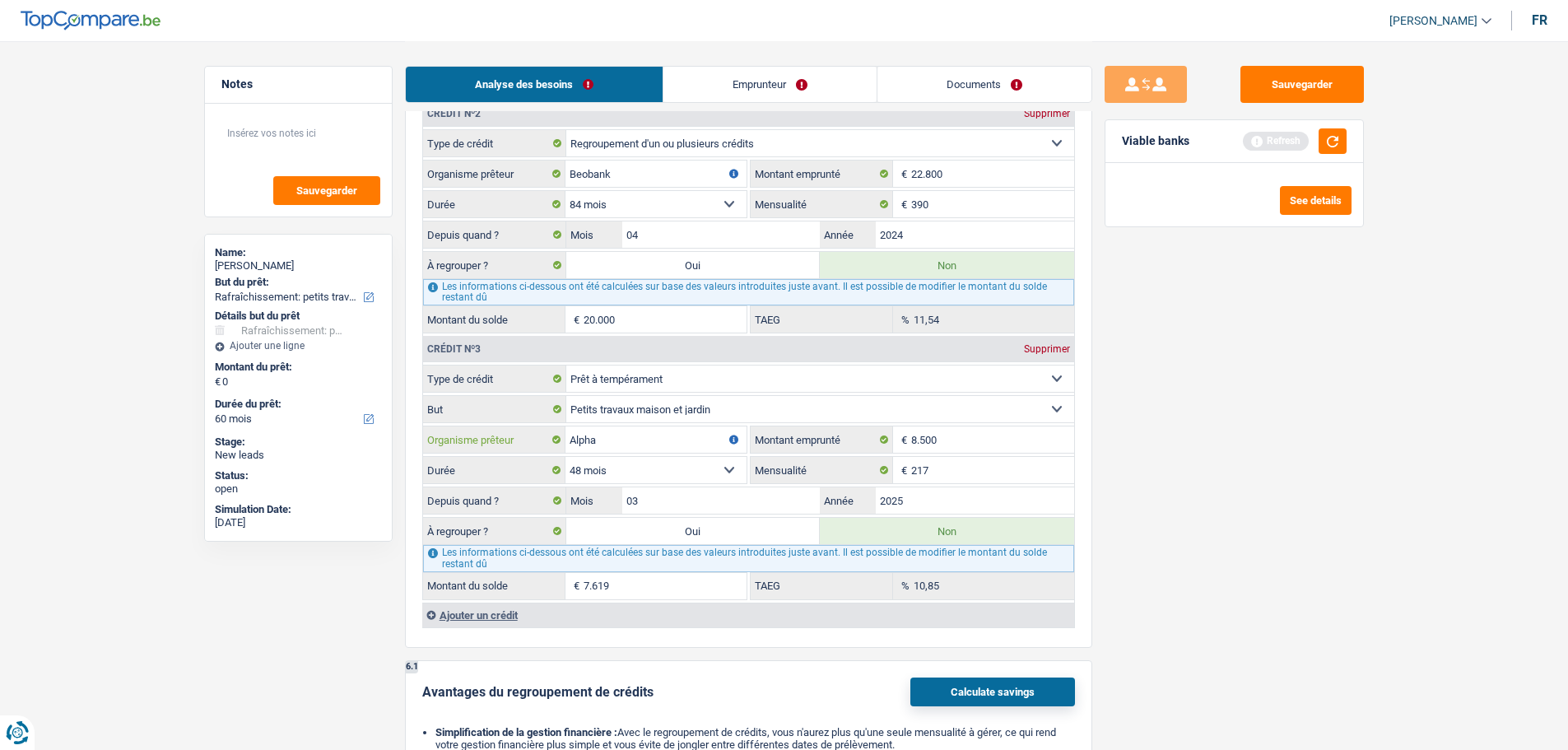
type input "Alpha"
click at [1195, 518] on div "Sauvegarder Viable banks Refresh See details" at bounding box center [1234, 395] width 284 height 658
click at [500, 609] on div "Ajouter un crédit" at bounding box center [748, 614] width 652 height 24
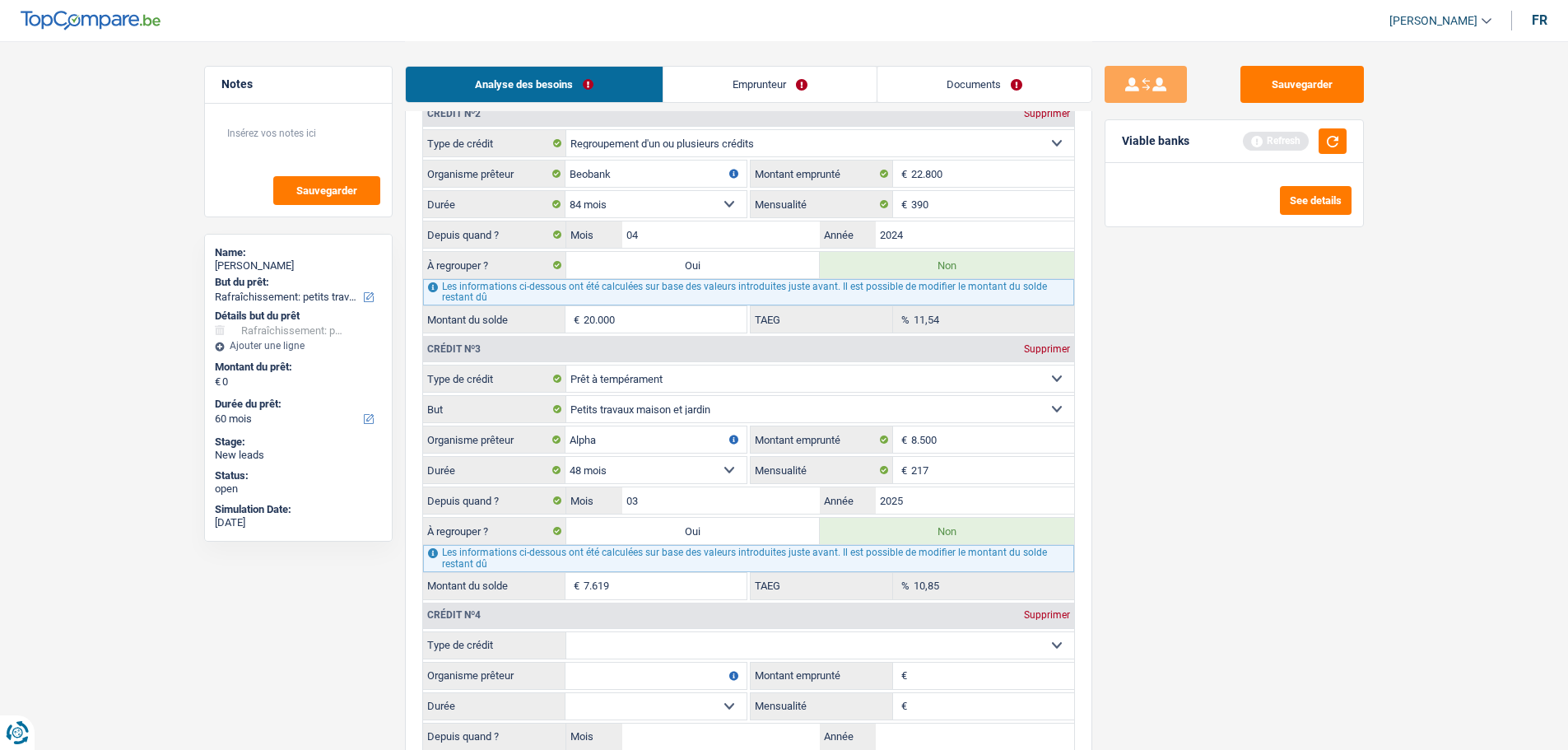
scroll to position [1975, 0]
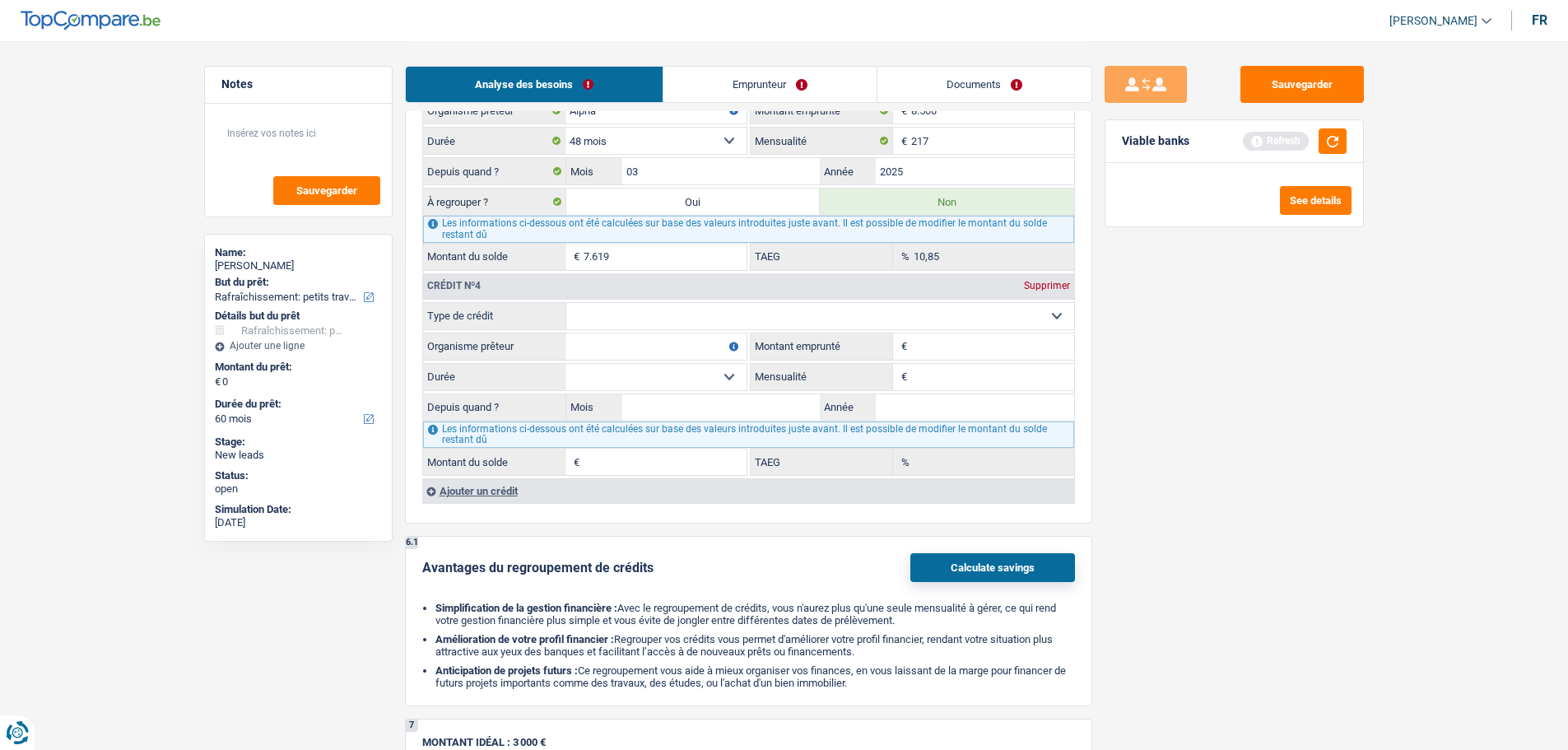
click at [646, 323] on select "Carte ou ouverture de crédit Prêt hypothécaire Vente à tempérament Prêt à tempé…" at bounding box center [821, 316] width 508 height 26
select select "cardOrCredit"
type input "0"
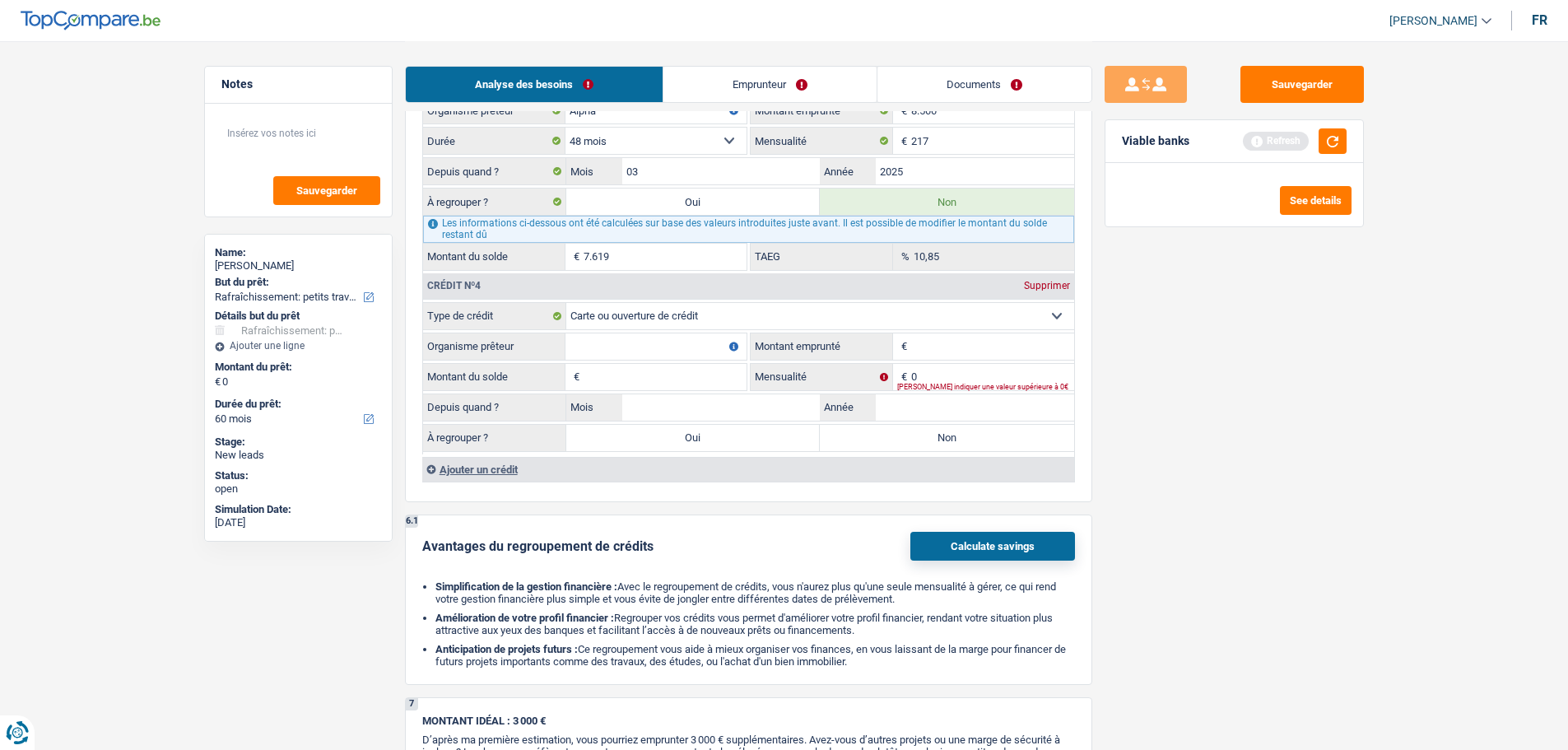
click at [613, 344] on input "Organisme prêteur" at bounding box center [656, 347] width 181 height 26
type input "Cofidis"
click at [943, 345] on input "Montant emprunté" at bounding box center [993, 347] width 163 height 26
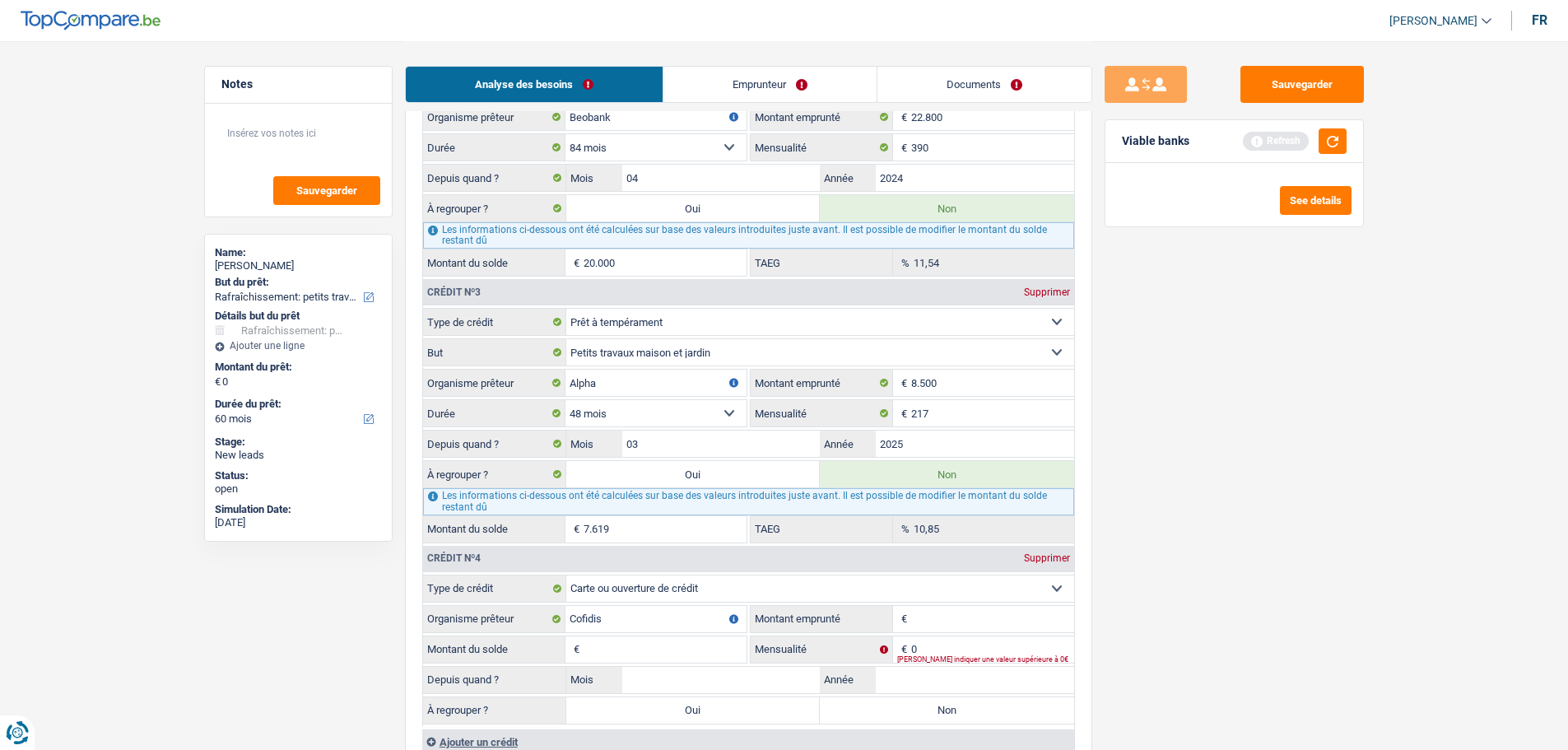
scroll to position [1811, 0]
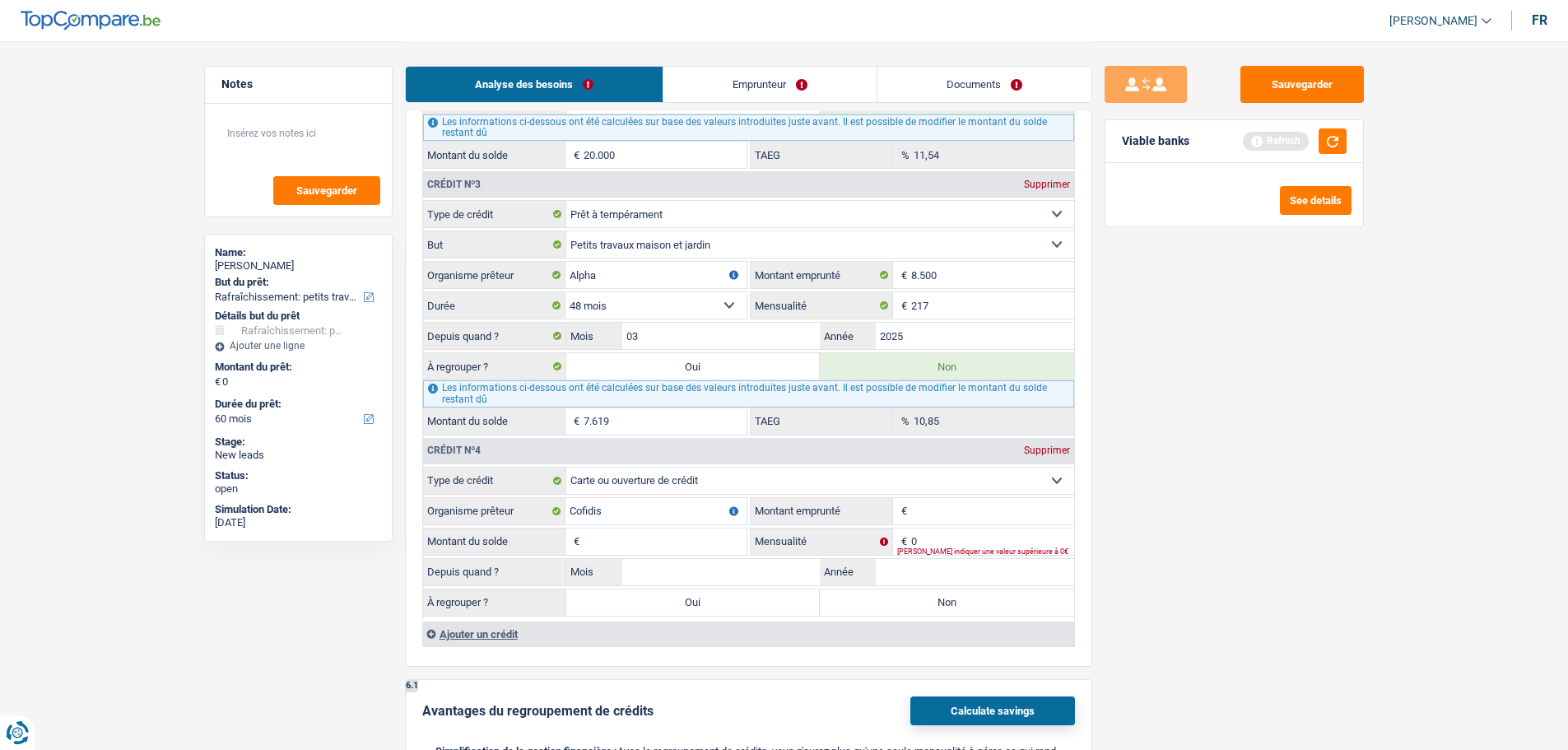
click at [468, 634] on div "Ajouter un crédit" at bounding box center [748, 634] width 652 height 24
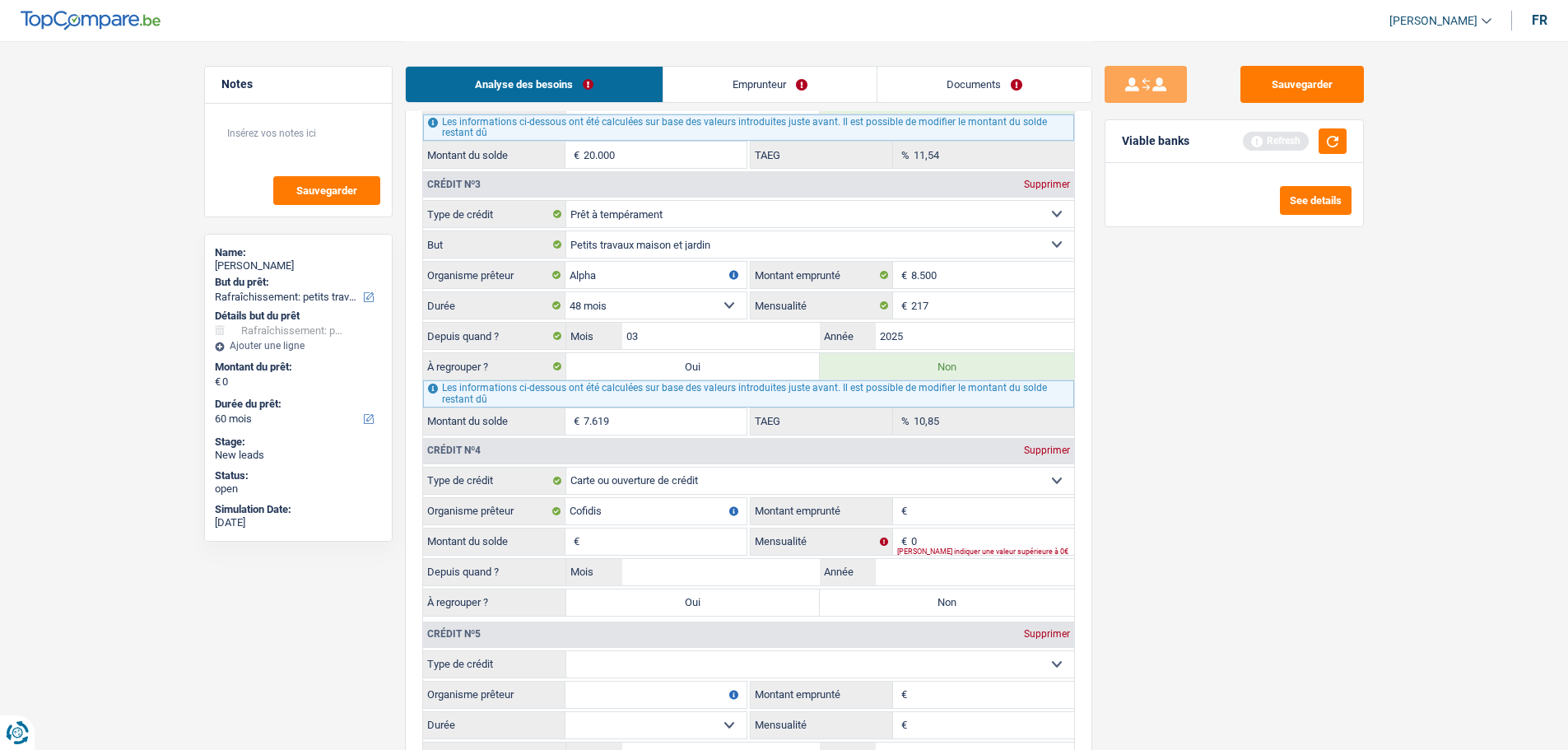
click at [646, 669] on select "Carte ou ouverture de crédit Prêt hypothécaire Vente à tempérament Prêt à tempé…" at bounding box center [821, 664] width 508 height 26
select select "cardOrCredit"
type input "0"
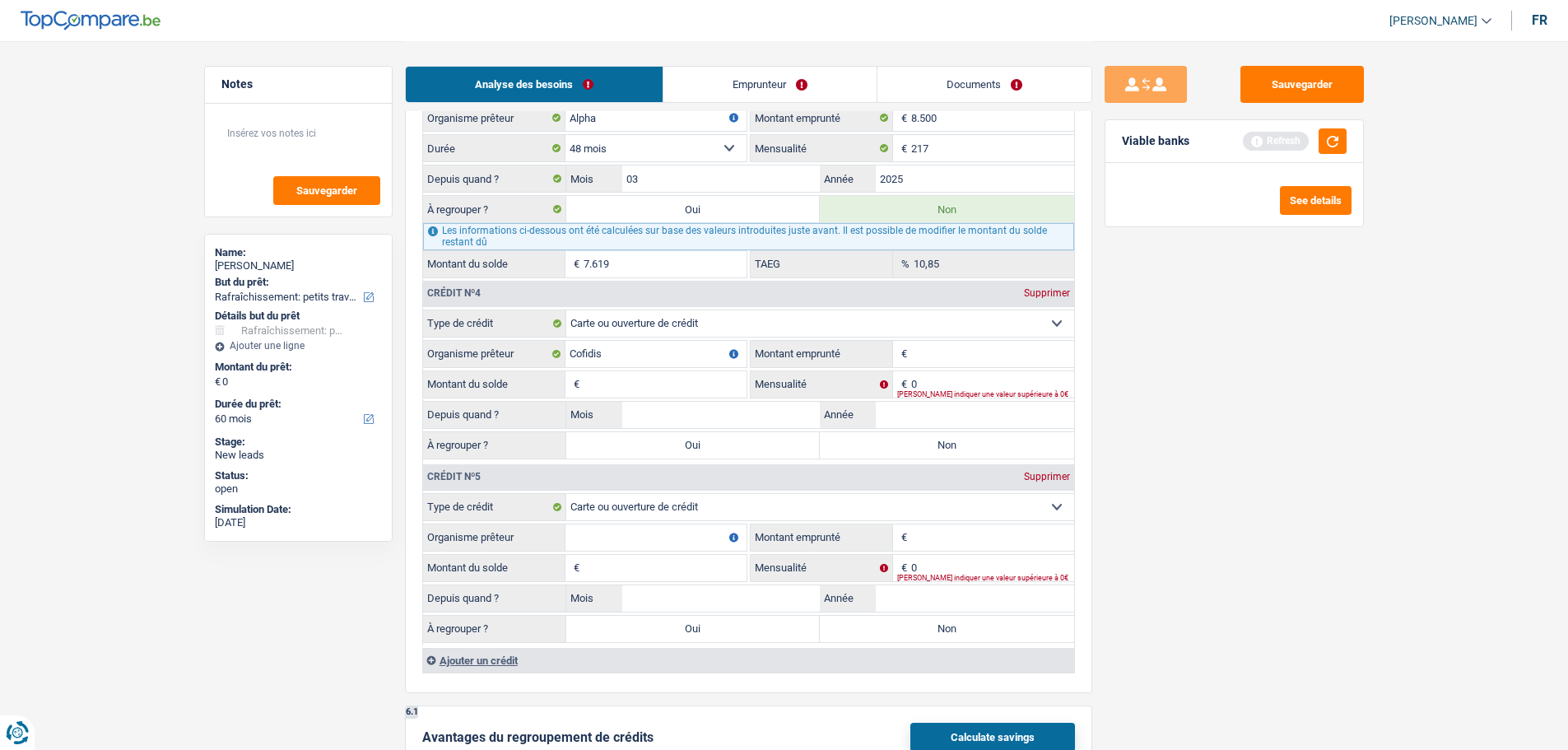
scroll to position [2058, 0]
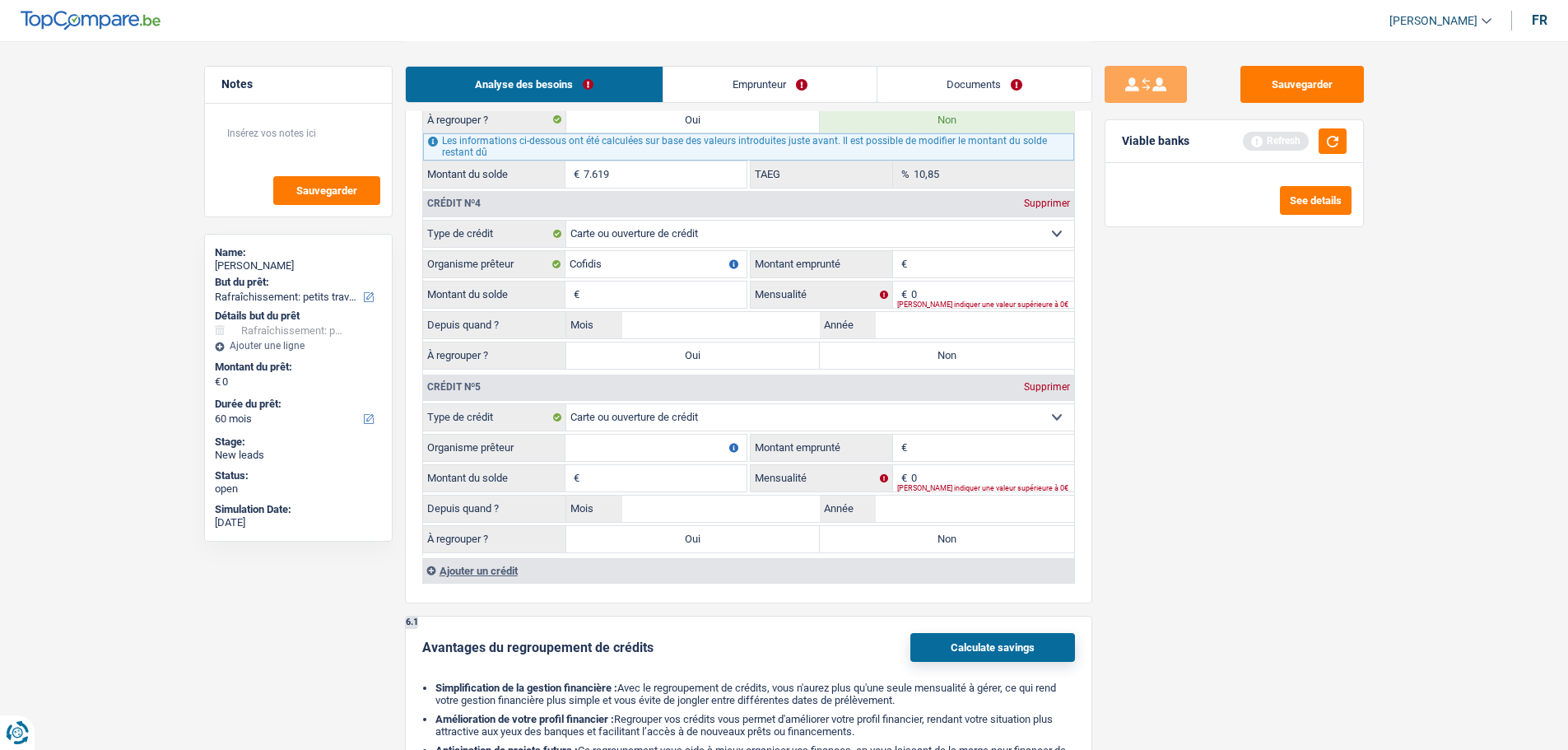
click at [625, 454] on input "Organisme prêteur" at bounding box center [656, 448] width 181 height 26
type input "Beobank"
drag, startPoint x: 945, startPoint y: 264, endPoint x: 936, endPoint y: 262, distance: 9.2
click at [938, 262] on input "Montant emprunté" at bounding box center [993, 264] width 163 height 26
type input "2"
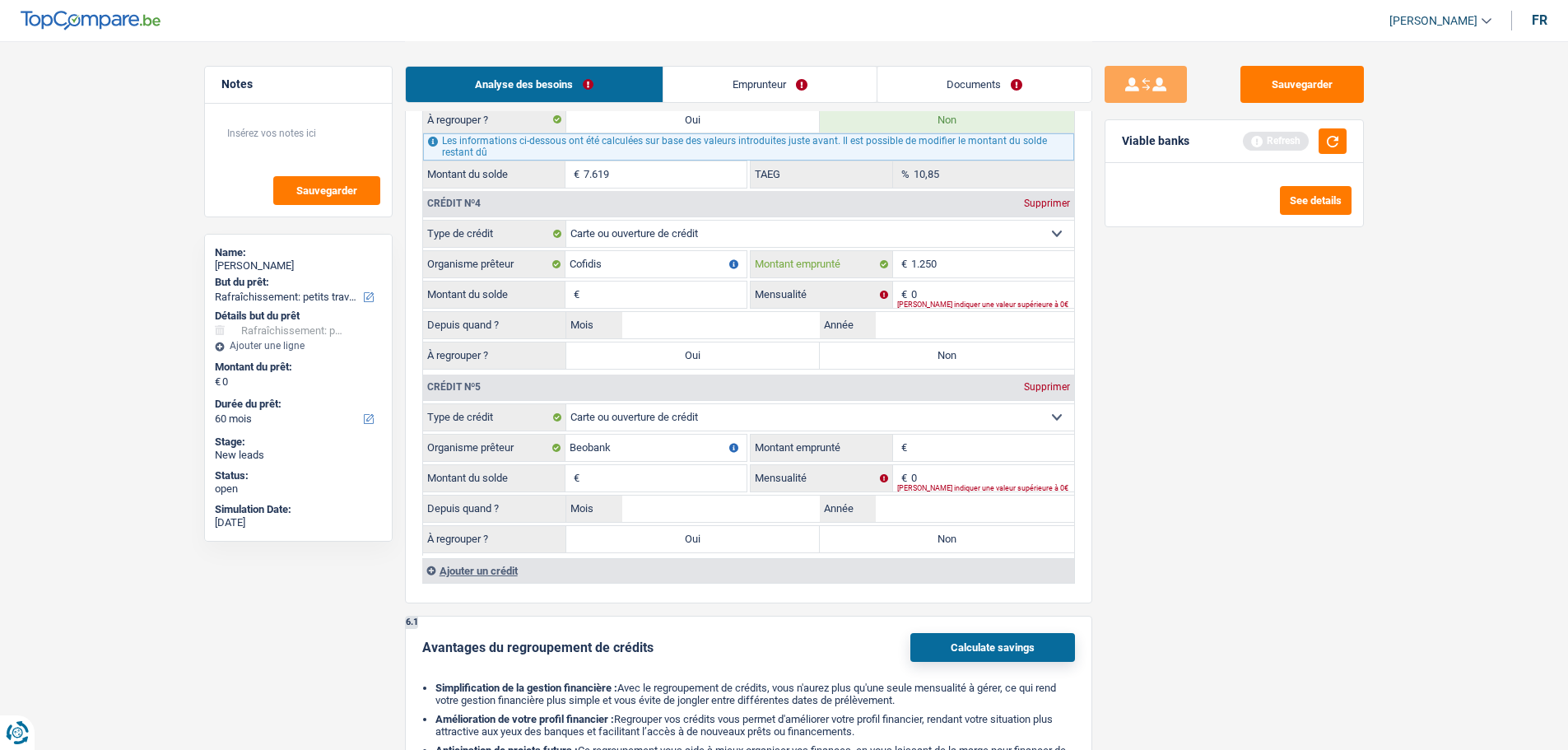
type input "1.250"
click at [713, 285] on input "Montant du solde" at bounding box center [666, 295] width 163 height 26
type input "1.250"
click at [693, 472] on input "Montant du solde" at bounding box center [666, 478] width 163 height 26
type input "1.250"
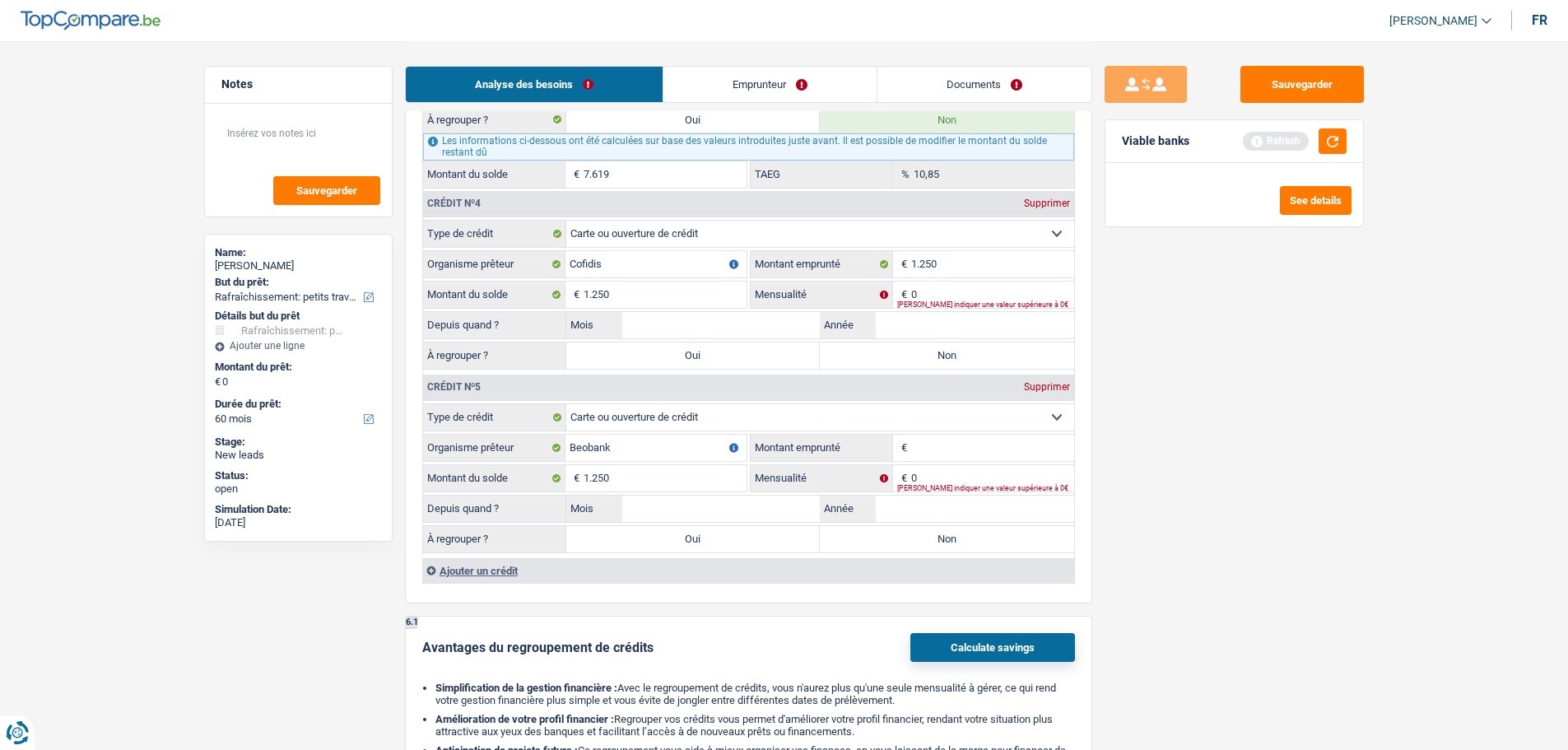
click at [952, 451] on input "Montant emprunté" at bounding box center [993, 448] width 163 height 26
type input "1.250"
click at [985, 459] on fieldset "1.250 € Montant emprunté" at bounding box center [913, 448] width 323 height 28
click at [954, 468] on input "0" at bounding box center [993, 478] width 163 height 26
type input "25"
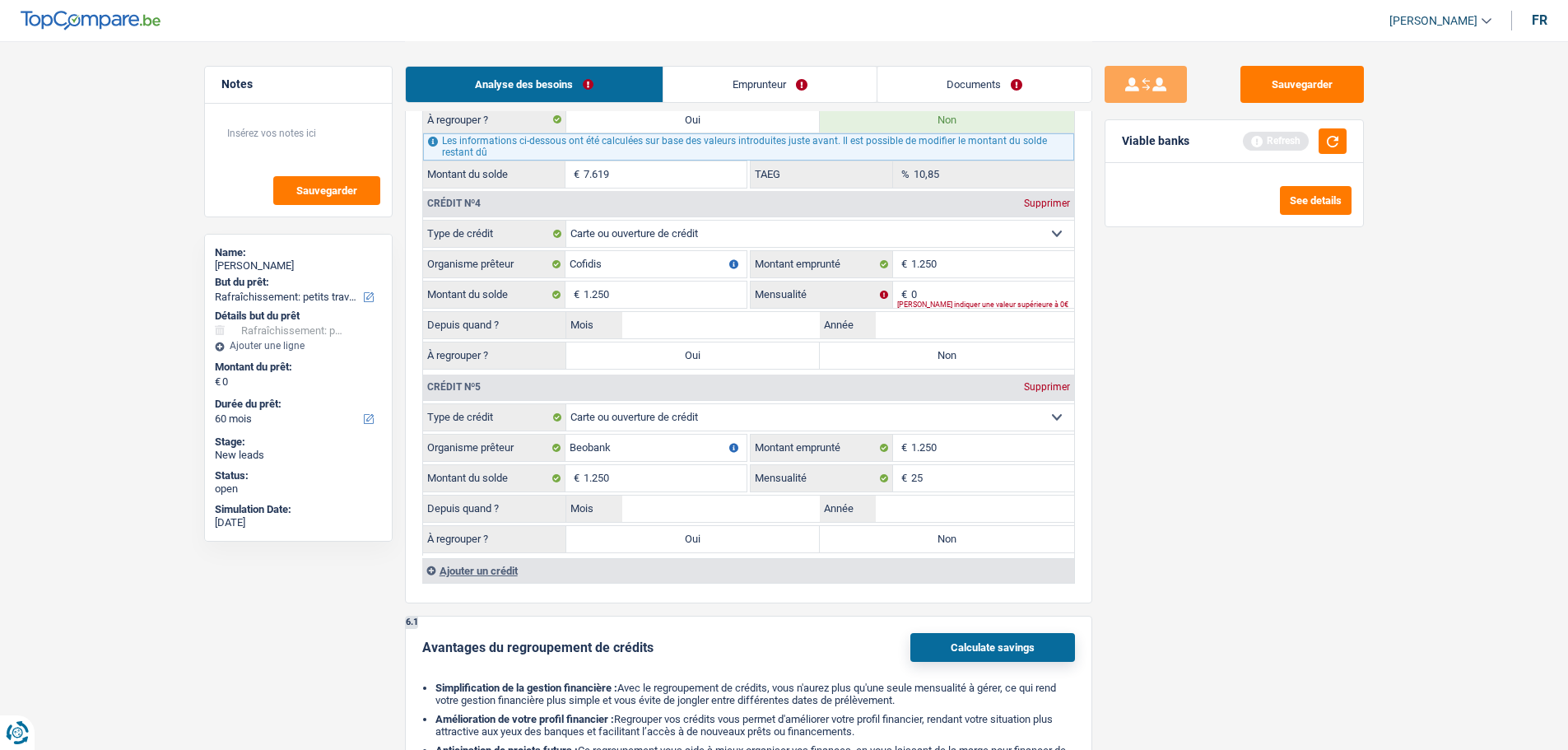
click at [942, 279] on fieldset "Carte ou ouverture de crédit Prêt hypothécaire Vente à tempérament Prêt à tempé…" at bounding box center [748, 295] width 651 height 152
click at [942, 282] on input "0" at bounding box center [993, 295] width 163 height 26
type input "2"
type input "60"
click at [979, 467] on input "25" at bounding box center [993, 478] width 163 height 26
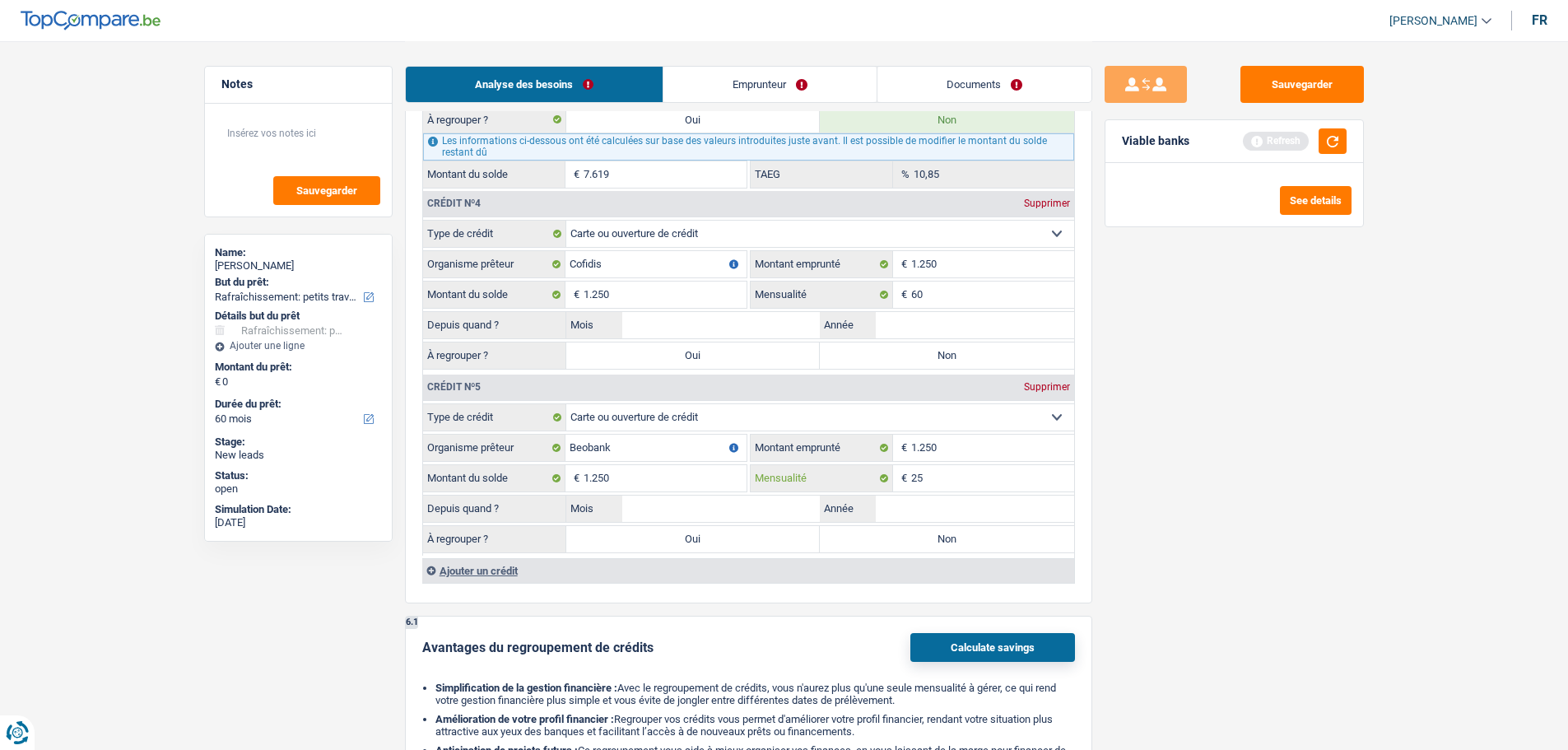
type input "2"
type input "60"
click at [1373, 418] on div "Sauvegarder Viable banks Refresh See details" at bounding box center [1234, 395] width 284 height 658
click at [654, 321] on input "Mois" at bounding box center [721, 325] width 198 height 26
click at [939, 319] on input "Année" at bounding box center [975, 325] width 198 height 26
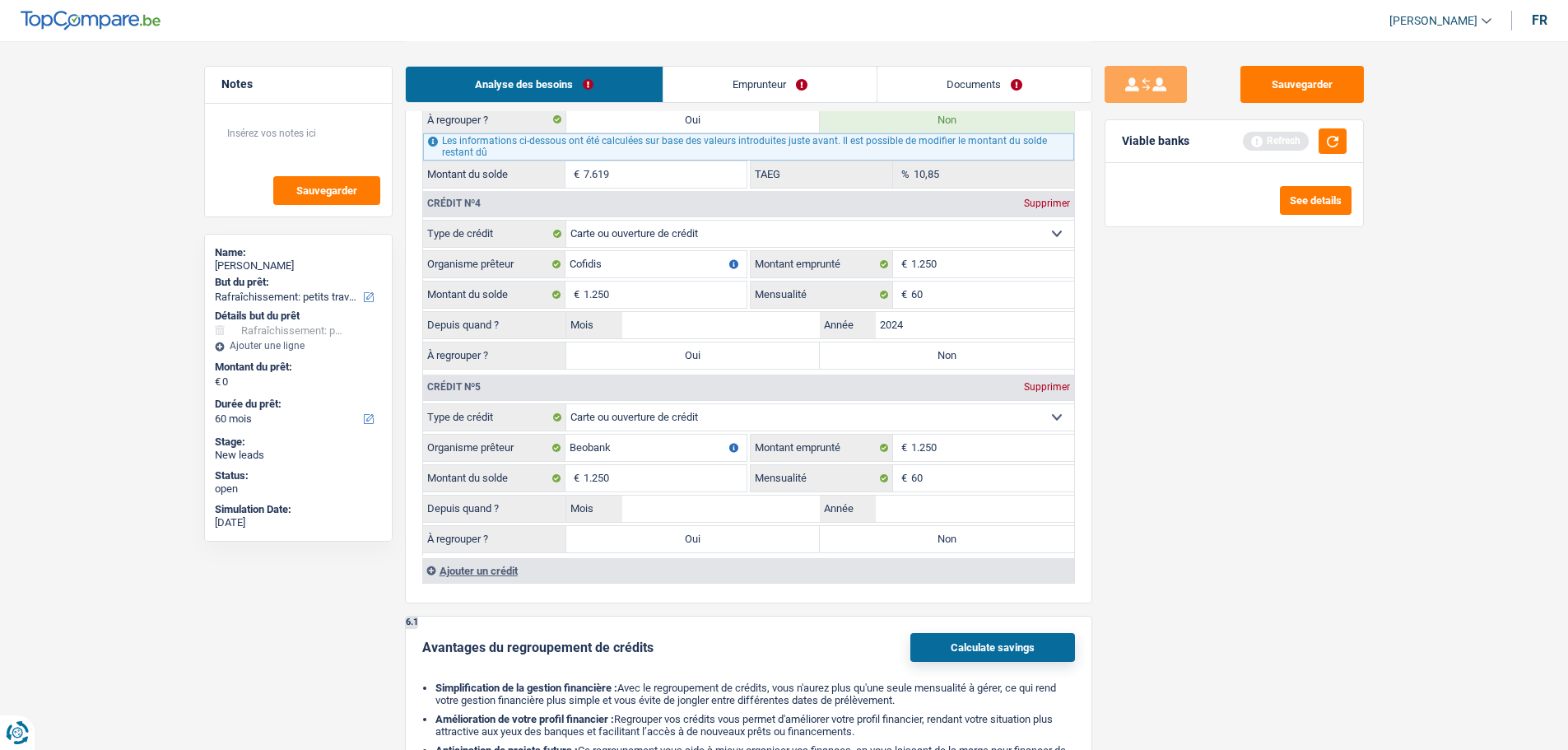
type input "2024"
click at [763, 335] on input "Mois" at bounding box center [721, 325] width 198 height 26
type input "10"
click at [908, 511] on input "Année" at bounding box center [975, 508] width 198 height 26
click at [927, 505] on input "Année" at bounding box center [975, 508] width 198 height 26
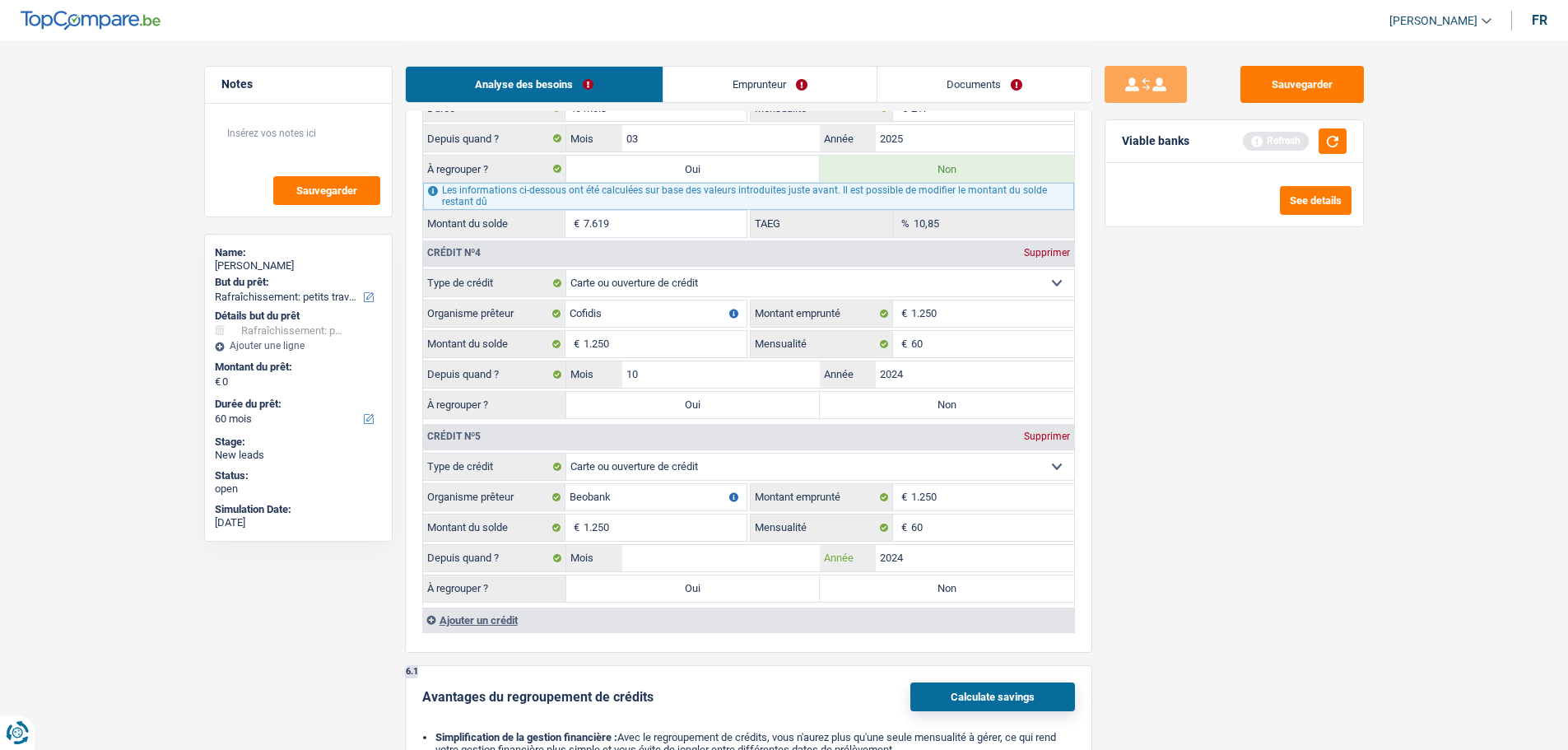
scroll to position [2140, 0]
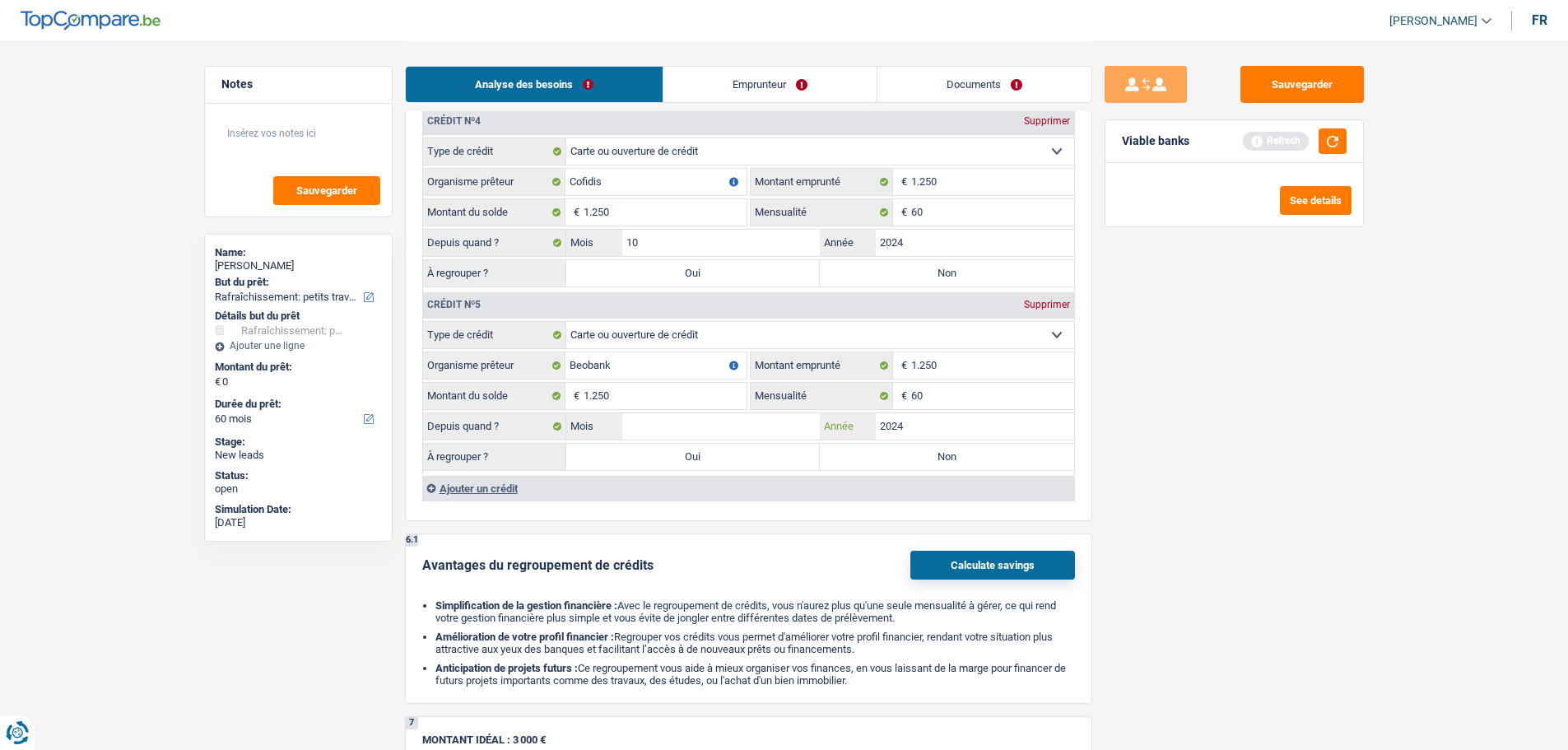
click at [924, 421] on input "2024" at bounding box center [975, 426] width 198 height 26
type input "2025"
click at [756, 419] on input "Mois" at bounding box center [721, 426] width 198 height 26
type input "5"
click at [1299, 460] on div "Sauvegarder Viable banks Refresh See details" at bounding box center [1234, 395] width 284 height 658
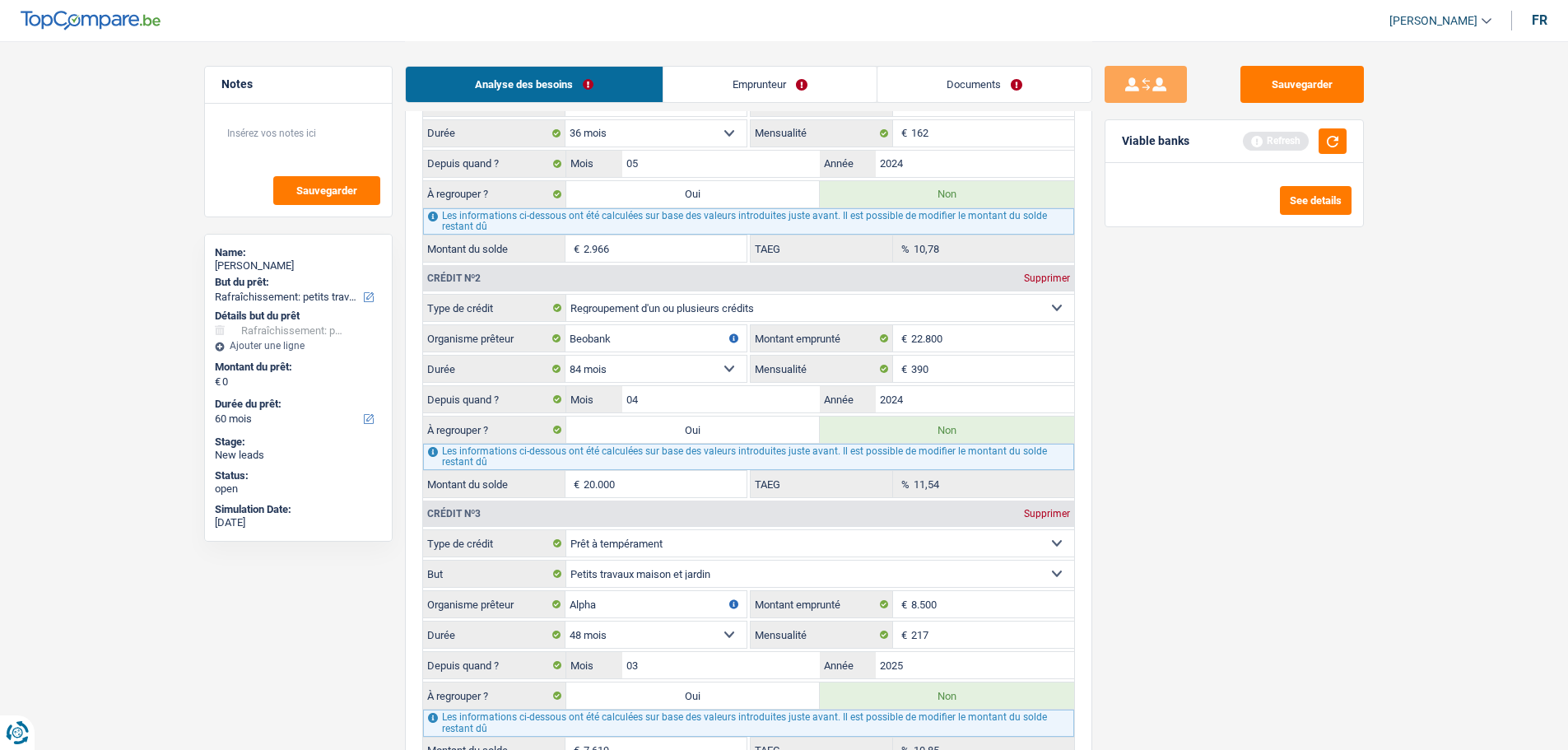
scroll to position [1893, 0]
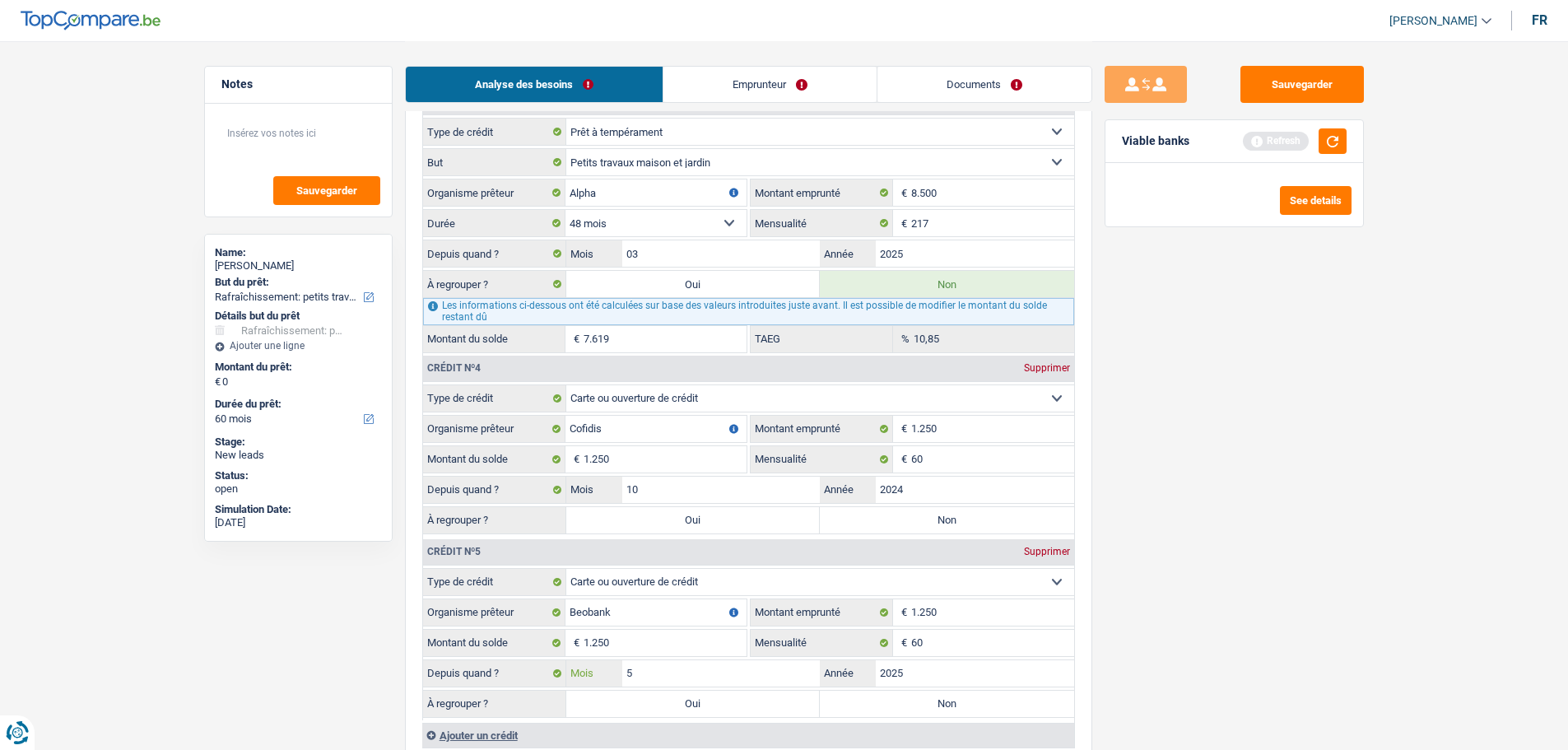
click at [759, 682] on input "5" at bounding box center [721, 674] width 198 height 26
click at [881, 514] on label "Non" at bounding box center [947, 520] width 255 height 26
click at [881, 514] on input "Non" at bounding box center [947, 520] width 255 height 26
radio input "true"
click at [911, 717] on div "À regrouper ? Oui Non Tous les champs sont obligatoires. Veuillez fournir une r…" at bounding box center [748, 704] width 651 height 28
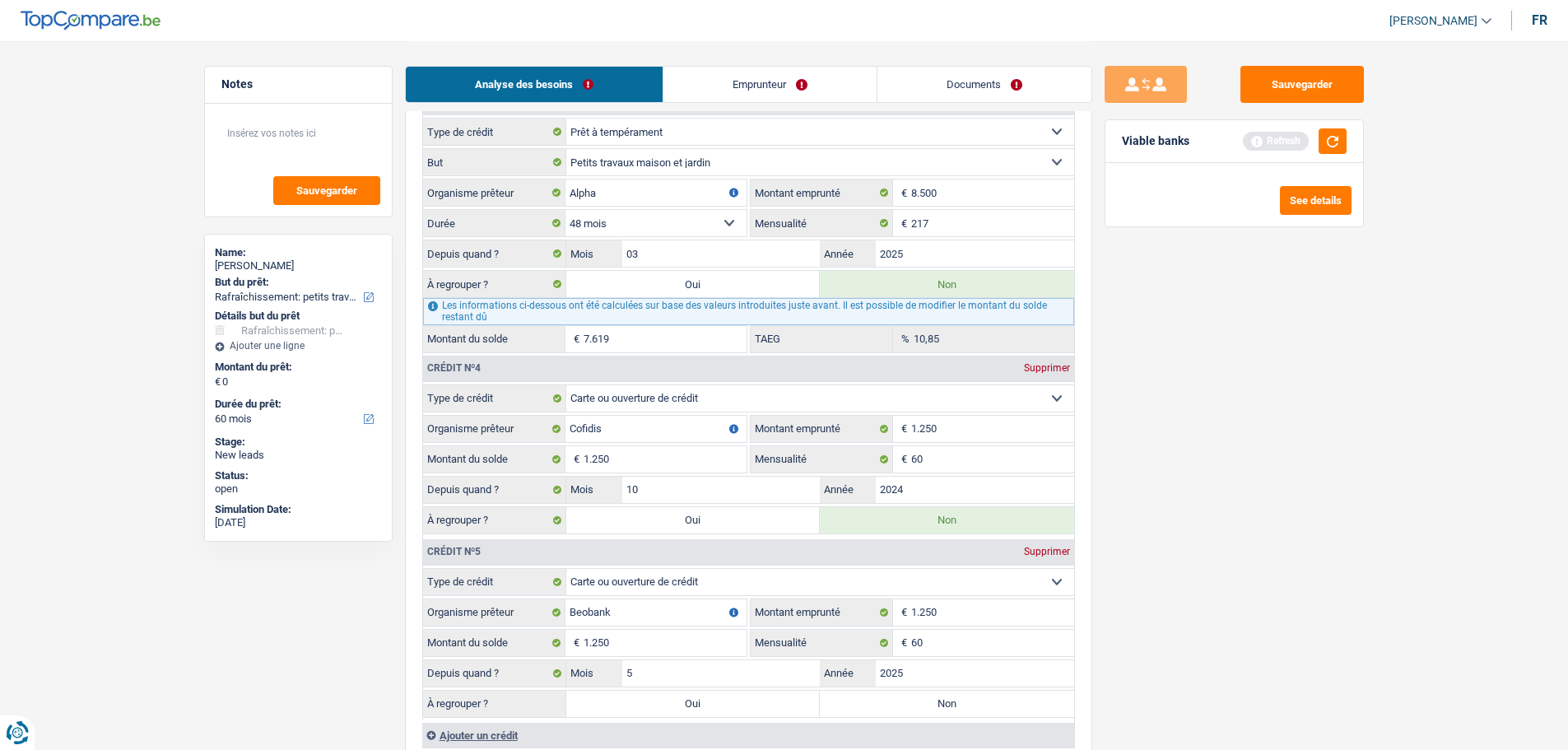
click at [948, 708] on label "Non" at bounding box center [947, 704] width 255 height 26
click at [948, 708] on input "Non" at bounding box center [947, 704] width 255 height 26
radio input "true"
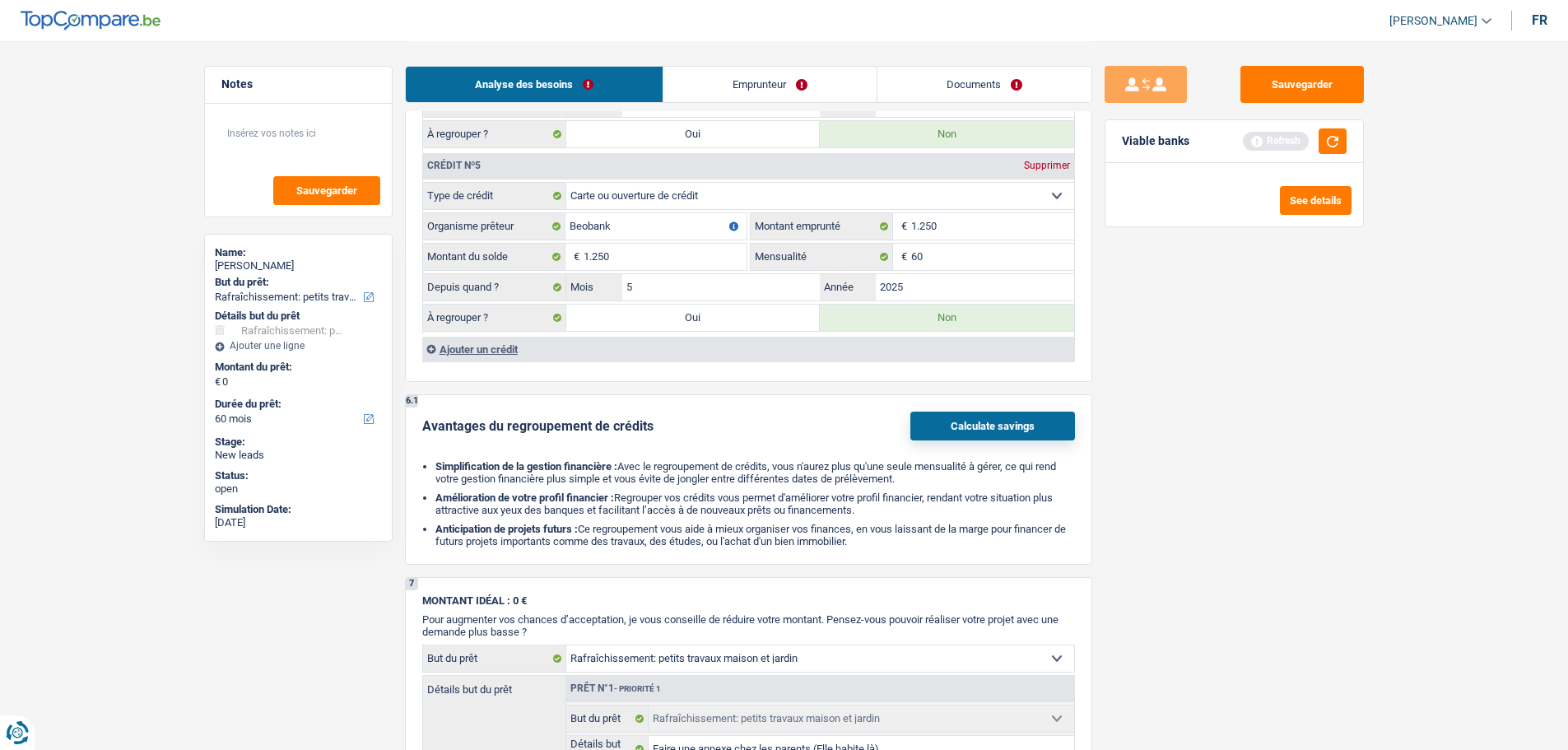
scroll to position [2387, 0]
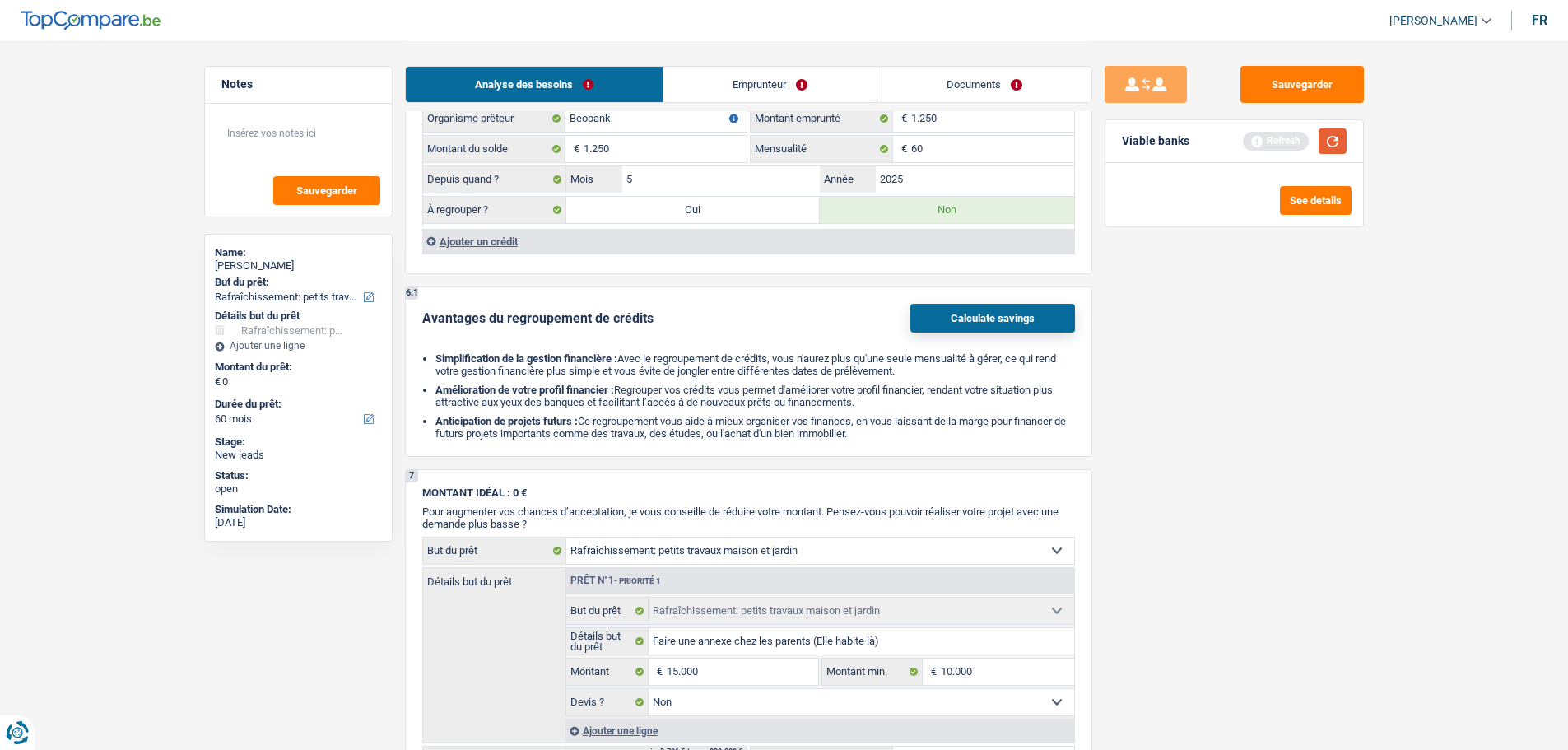
click at [1333, 143] on button "button" at bounding box center [1332, 141] width 28 height 25
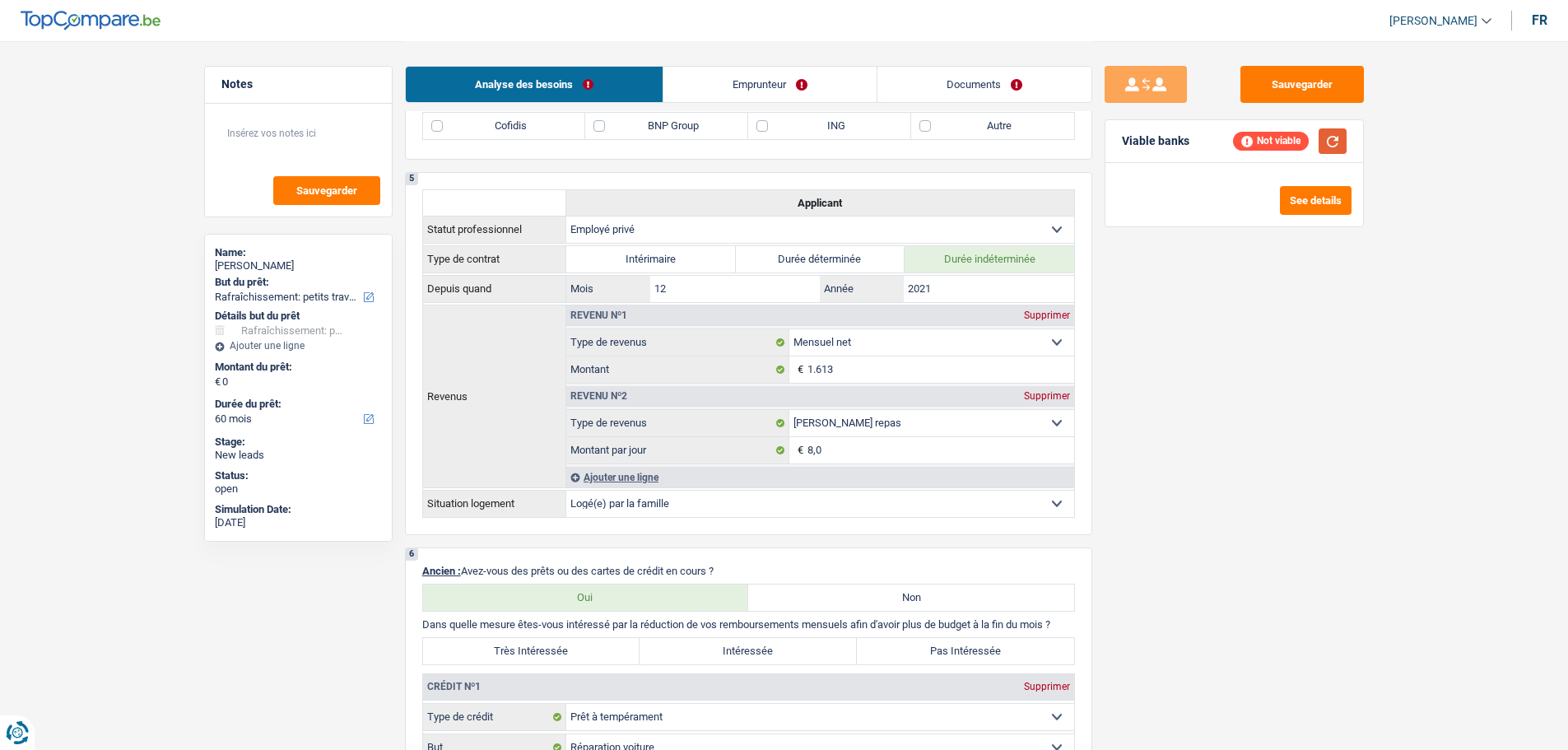
scroll to position [576, 0]
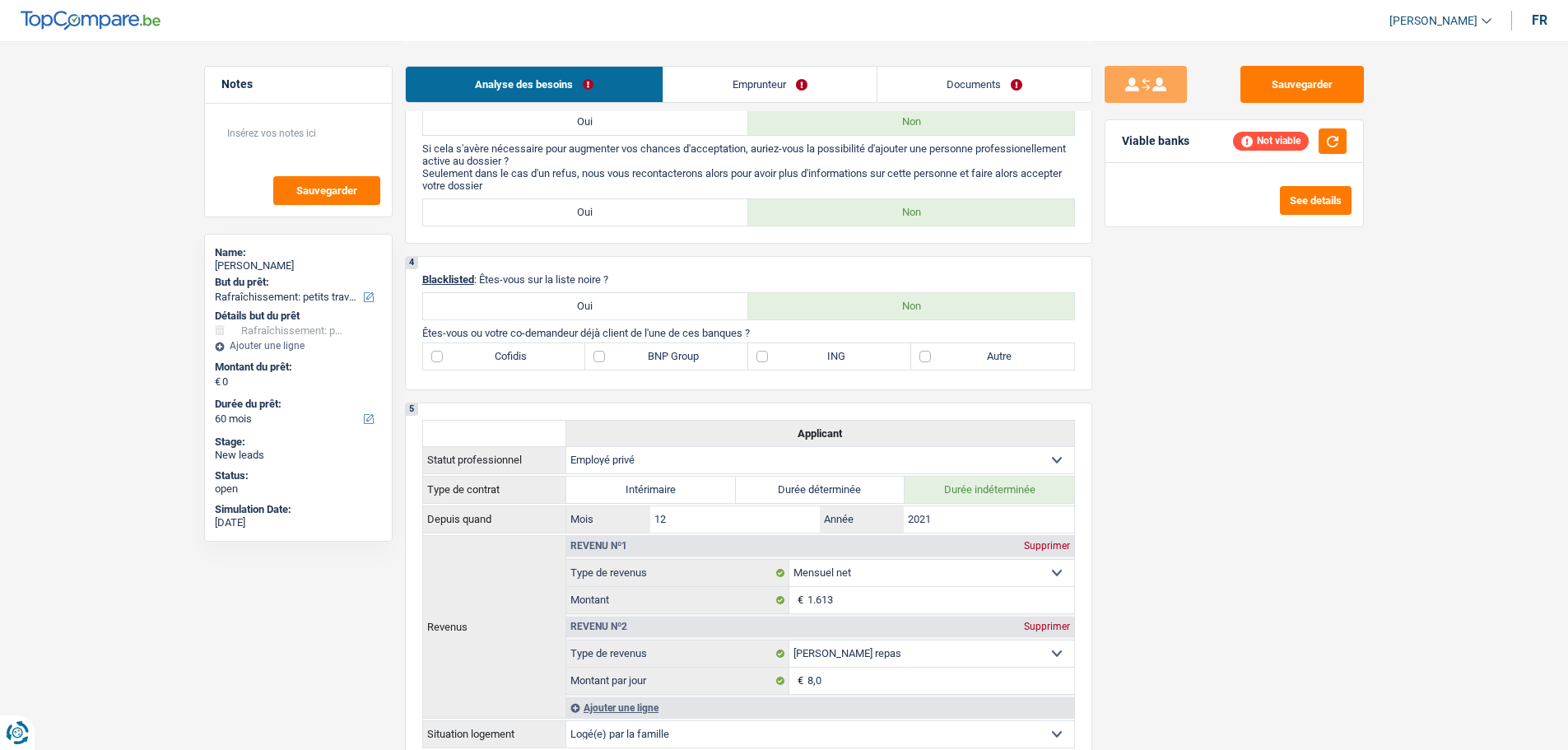
click at [650, 360] on label "BNP Group" at bounding box center [667, 356] width 163 height 26
click at [650, 360] on input "BNP Group" at bounding box center [667, 356] width 163 height 26
checkbox input "true"
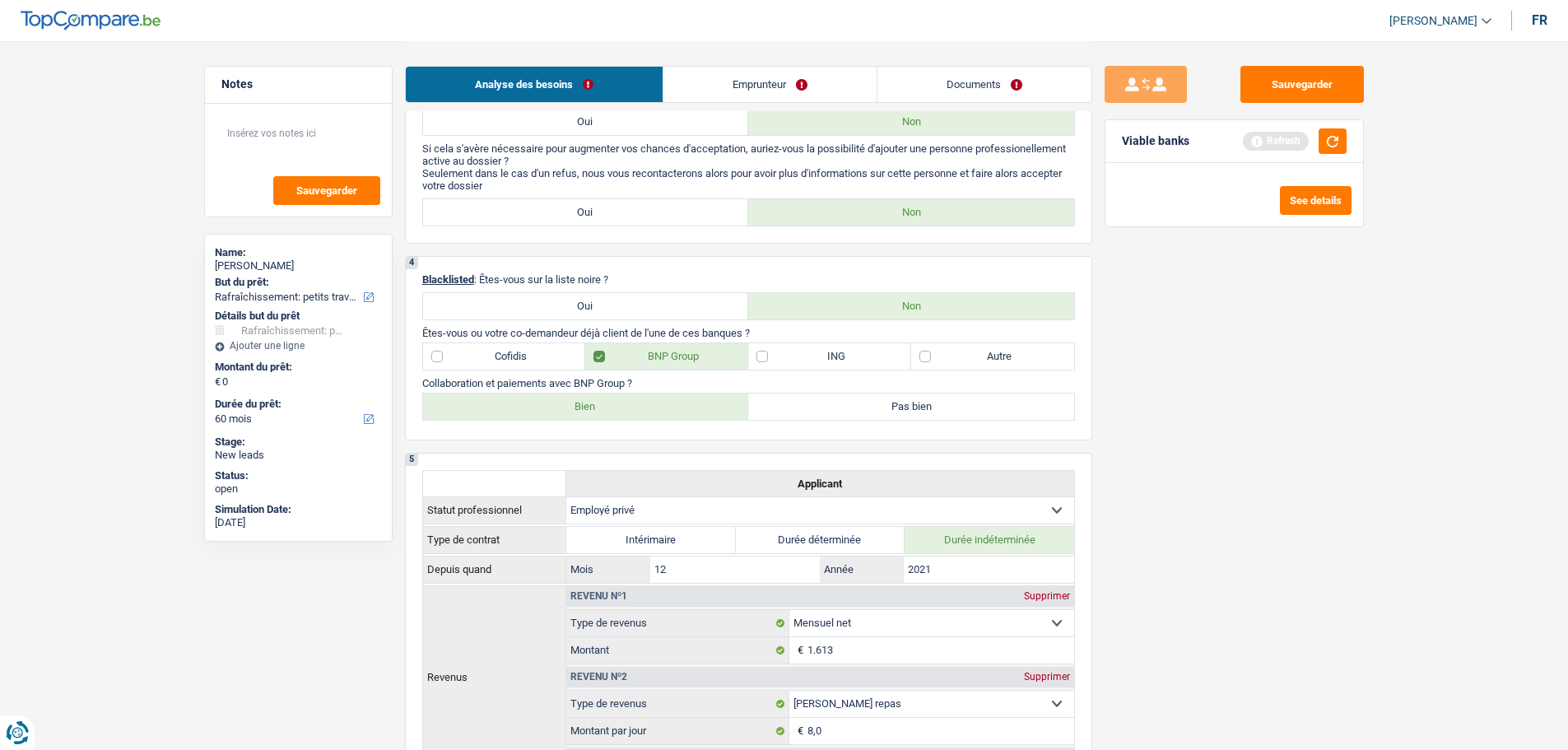
click at [517, 355] on label "Cofidis" at bounding box center [505, 356] width 163 height 26
click at [517, 355] on input "Cofidis" at bounding box center [505, 356] width 163 height 26
checkbox input "true"
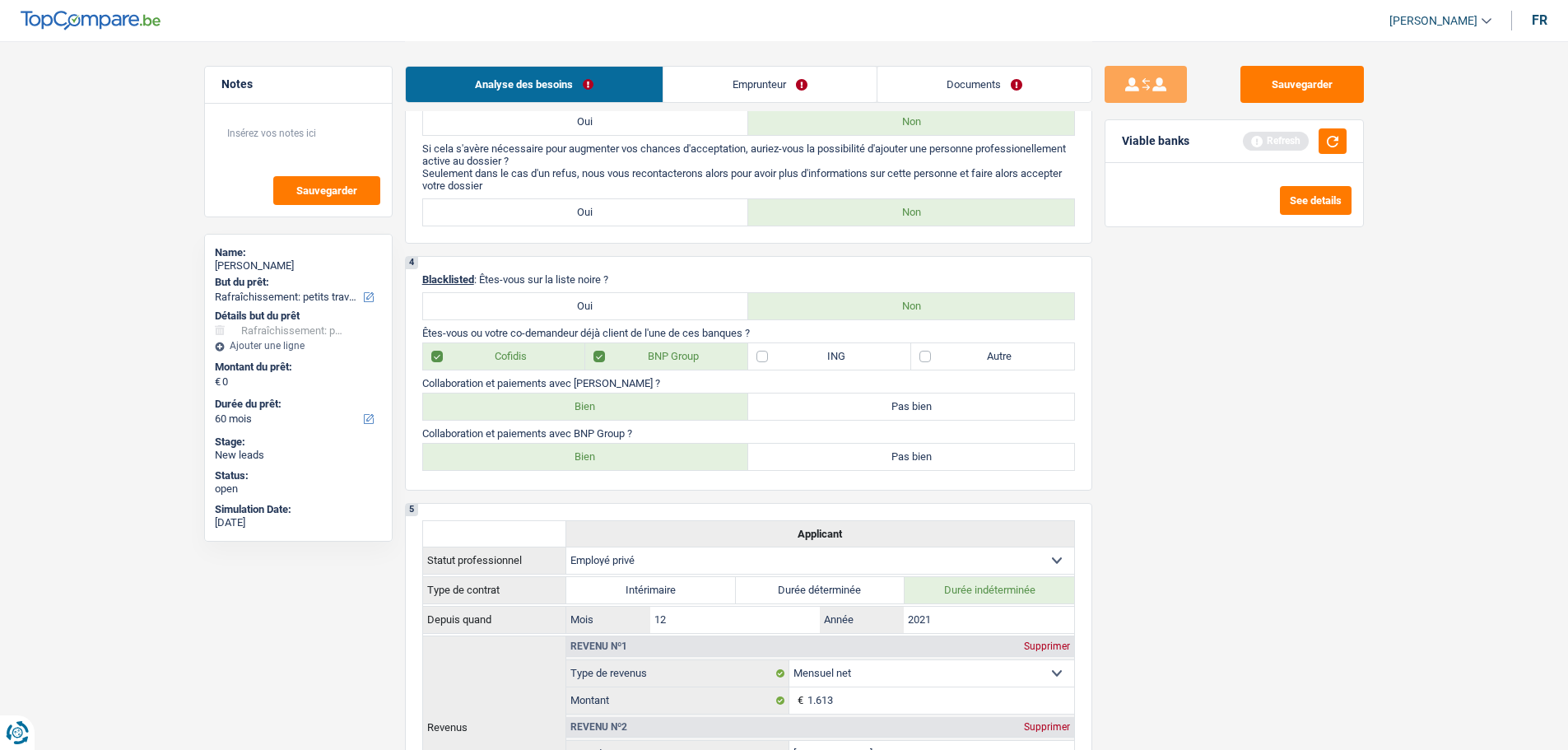
click at [615, 410] on label "Bien" at bounding box center [586, 407] width 326 height 26
click at [615, 410] on input "Bien" at bounding box center [586, 407] width 326 height 26
radio input "true"
click at [631, 456] on label "Bien" at bounding box center [586, 457] width 326 height 26
click at [631, 456] on input "Bien" at bounding box center [586, 457] width 326 height 26
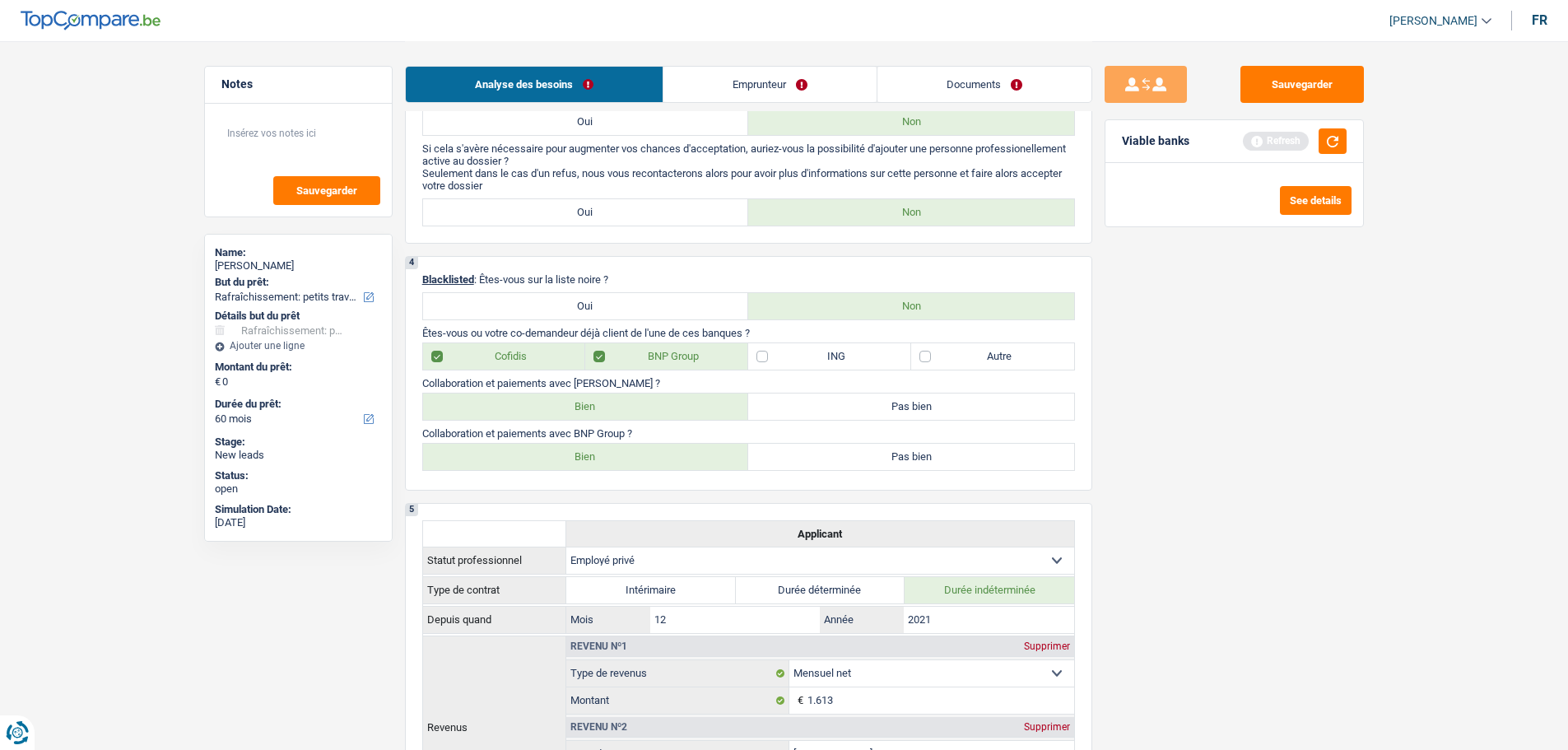
radio input "true"
click at [989, 353] on label "Autre" at bounding box center [993, 356] width 163 height 26
click at [989, 353] on input "Autre" at bounding box center [993, 356] width 163 height 26
checkbox input "true"
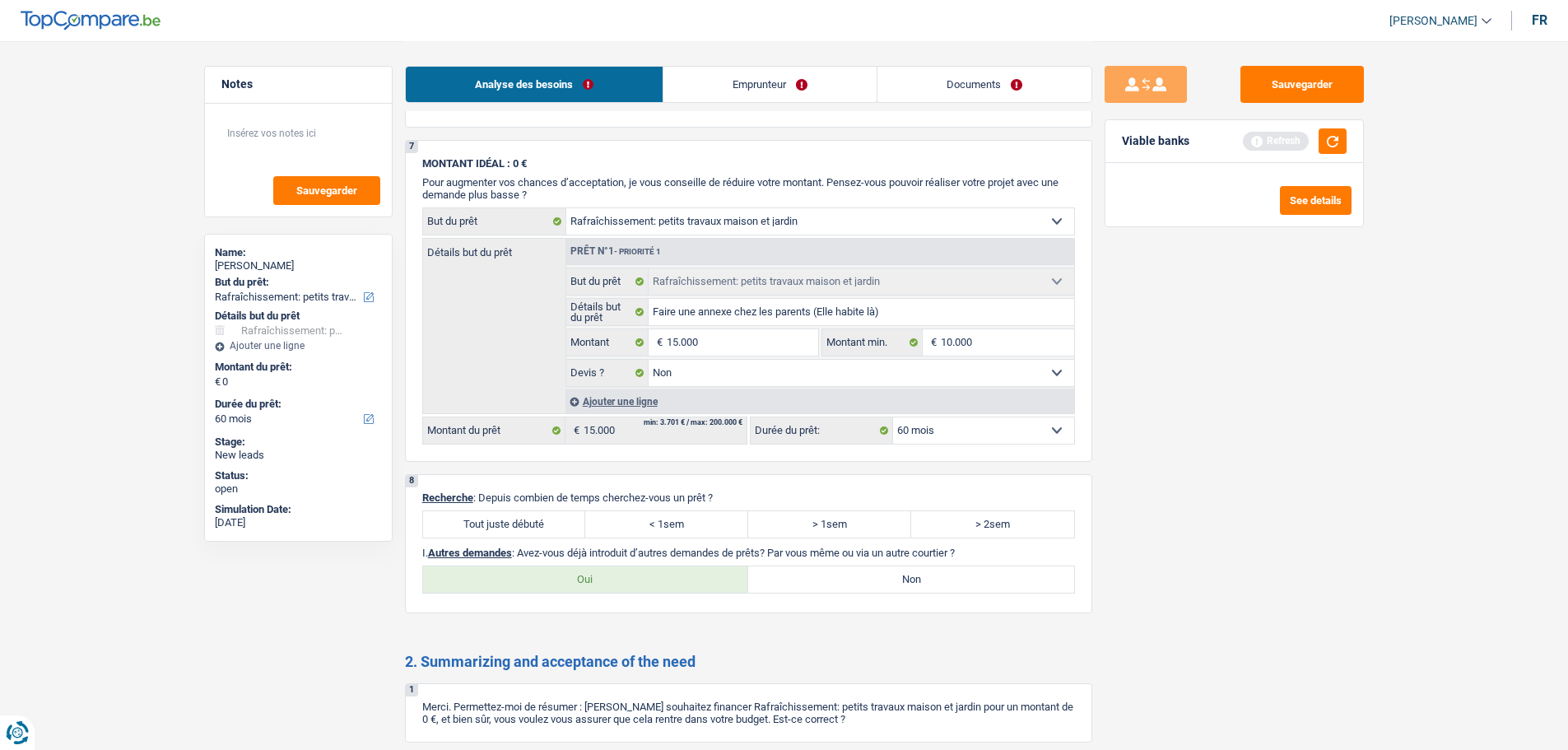
scroll to position [2963, 0]
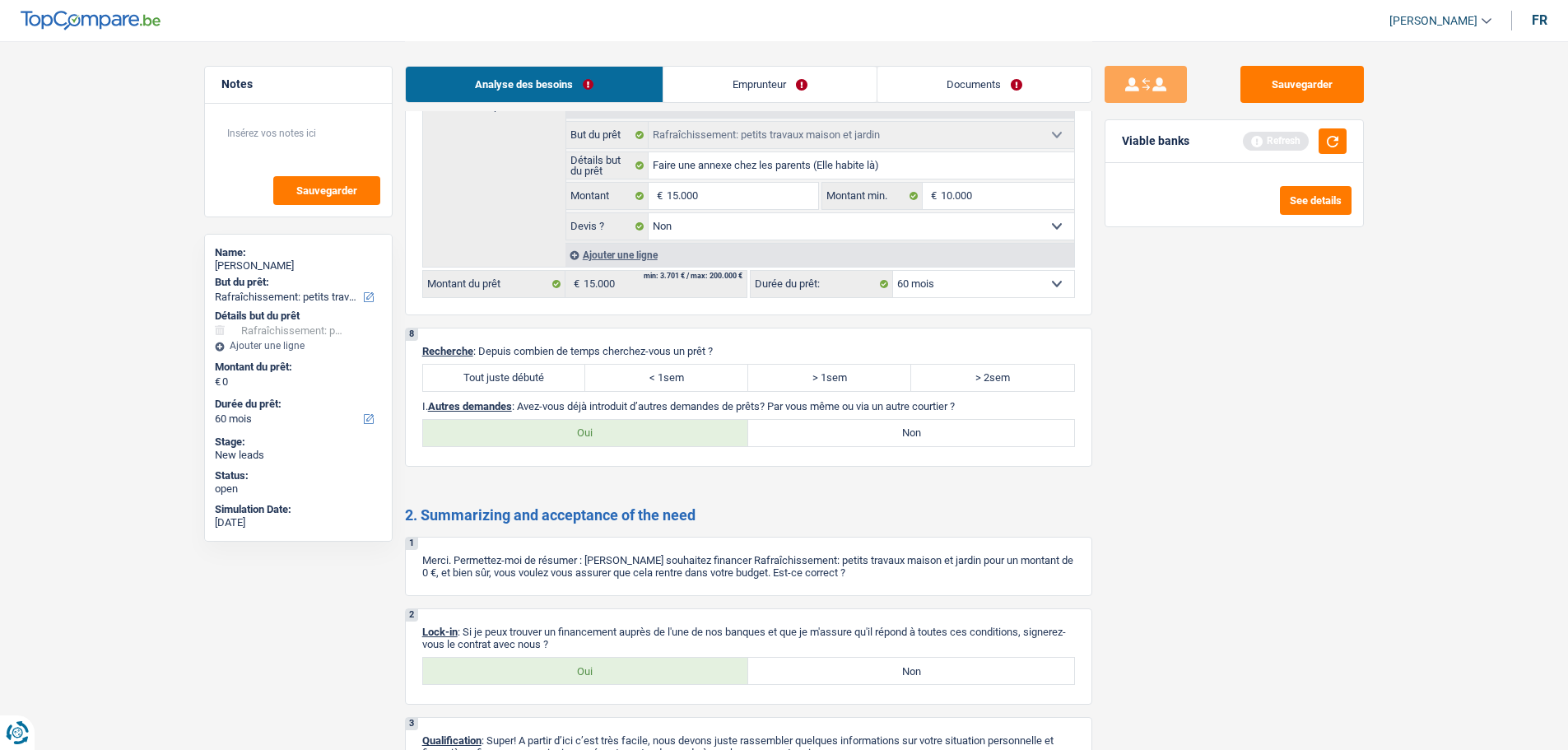
click at [534, 375] on label "Tout juste débuté" at bounding box center [505, 378] width 163 height 26
click at [534, 375] on input "Tout juste débuté" at bounding box center [505, 378] width 163 height 26
radio input "true"
click at [798, 439] on label "Non" at bounding box center [911, 433] width 326 height 26
click at [798, 439] on input "Non" at bounding box center [911, 433] width 326 height 26
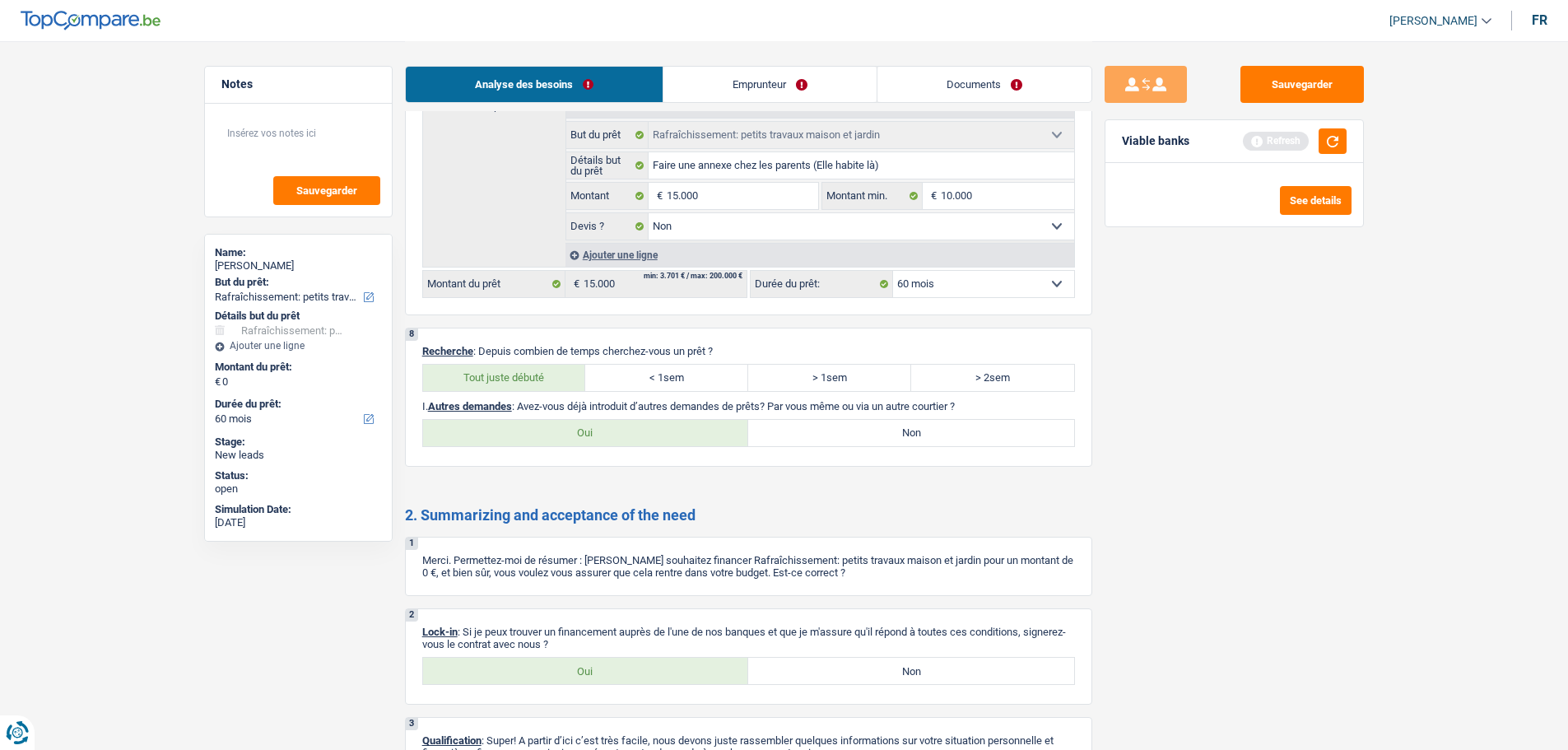
radio input "true"
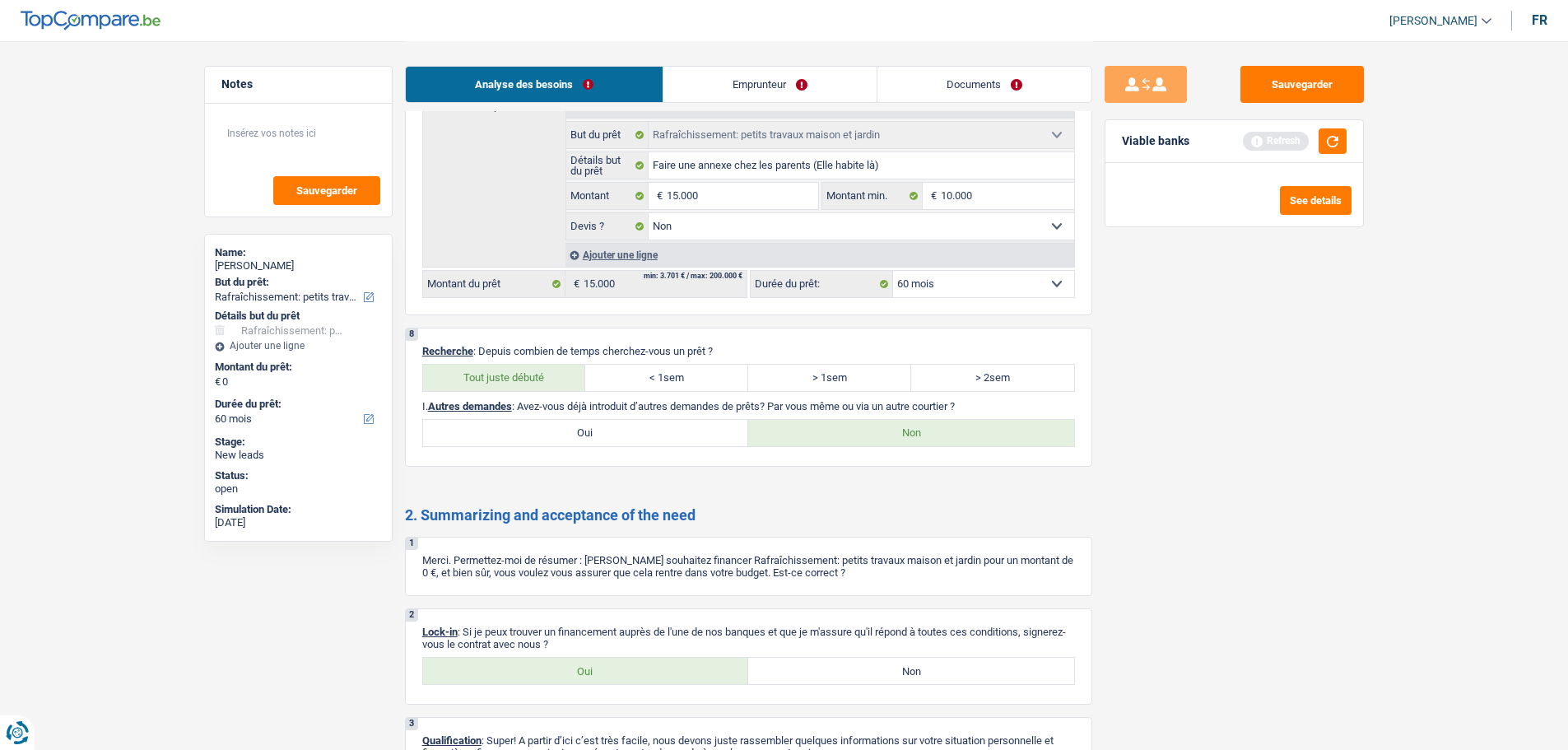
click at [758, 83] on link "Emprunteur" at bounding box center [769, 84] width 213 height 36
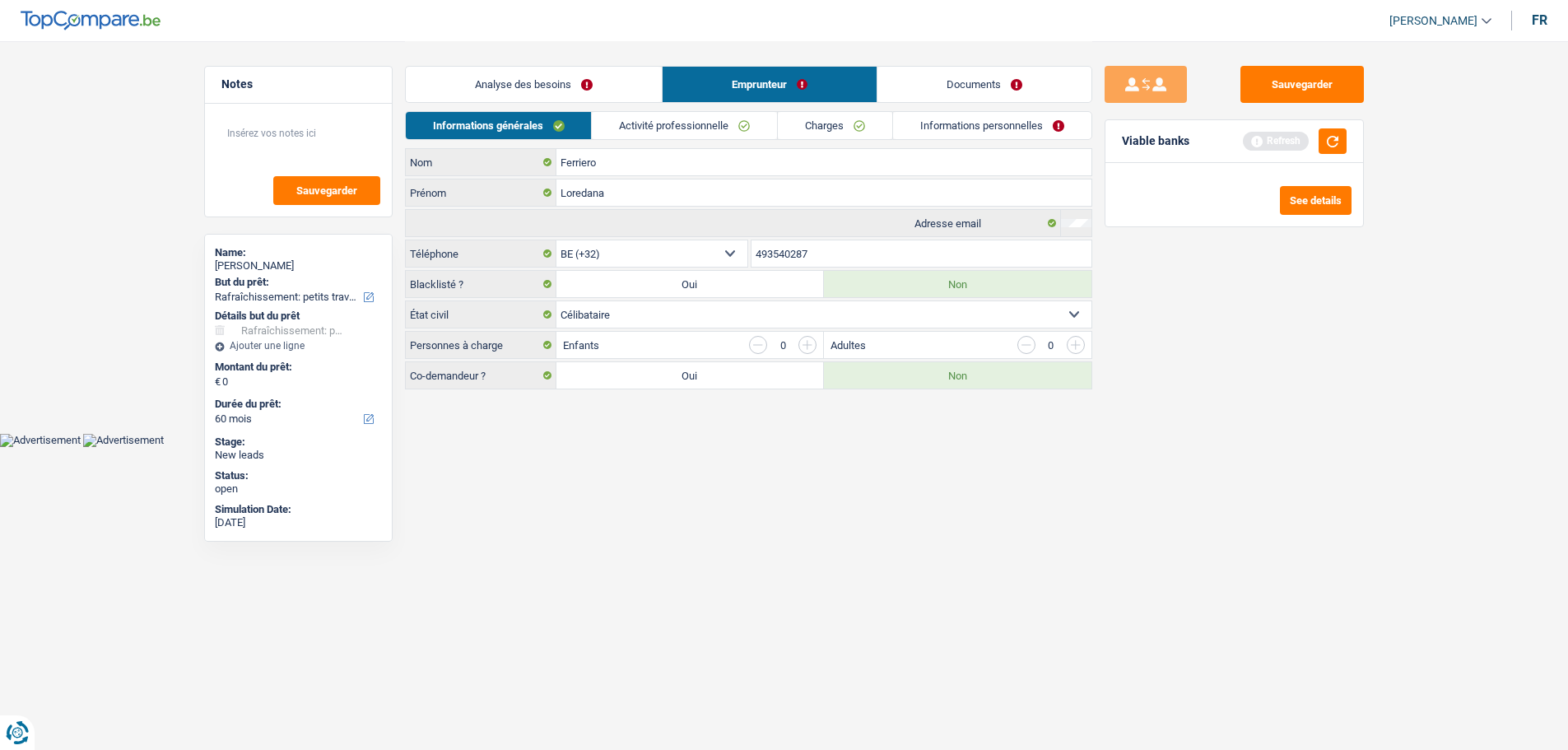
scroll to position [0, 0]
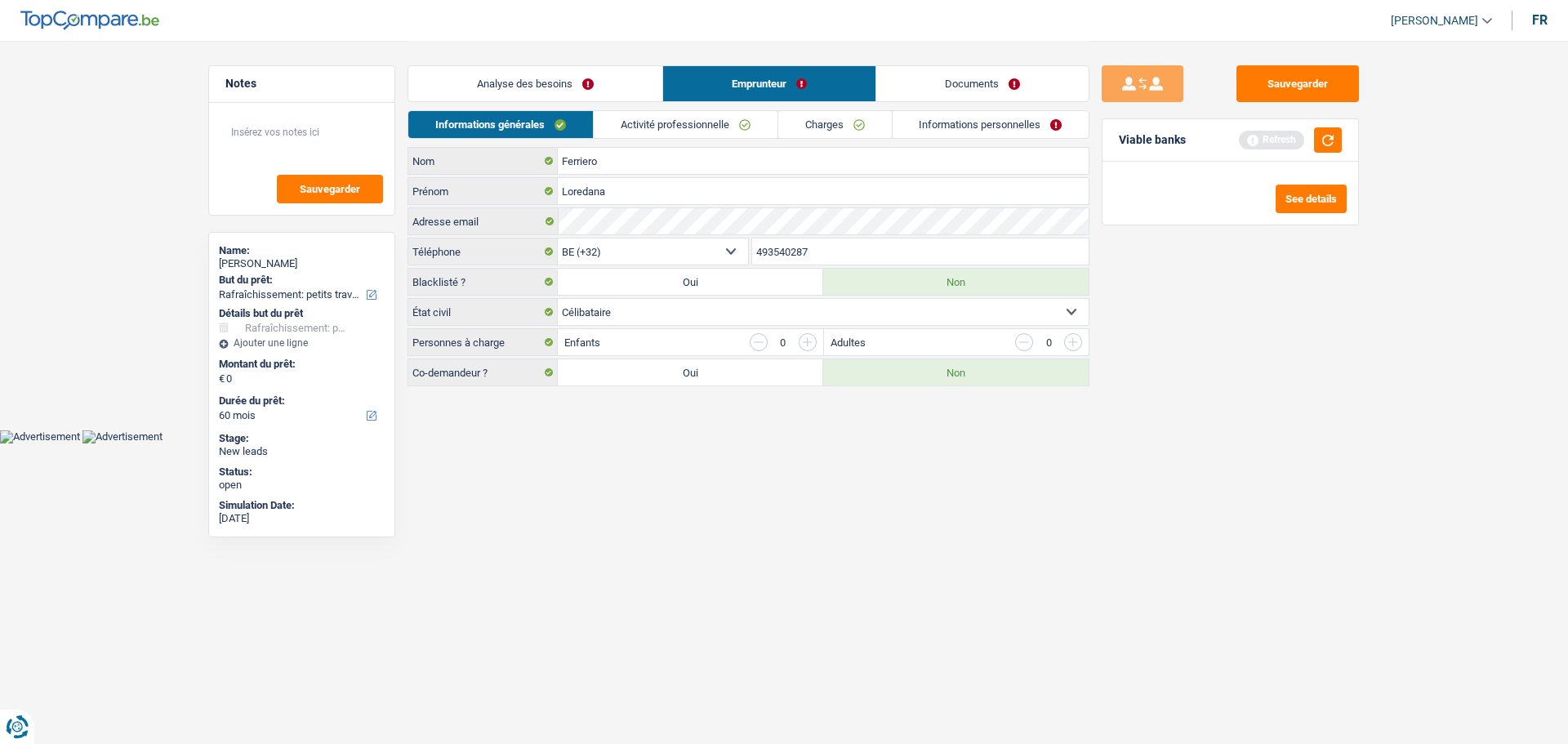
click at [661, 124] on link "Activité professionnelle" at bounding box center [686, 124] width 184 height 27
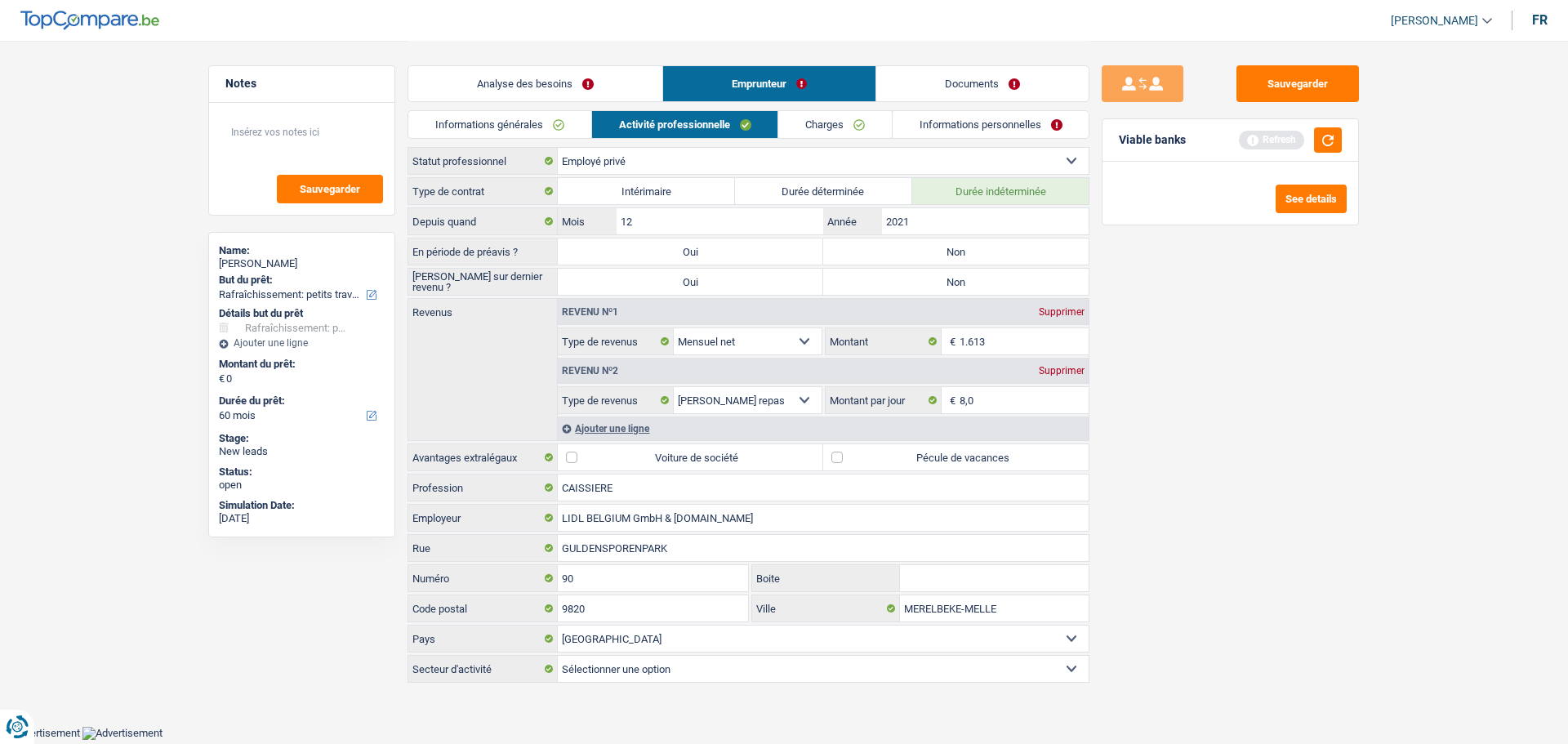
click at [940, 256] on label "Non" at bounding box center [956, 252] width 266 height 26
click at [940, 256] on input "Non" at bounding box center [956, 252] width 266 height 26
radio input "true"
click at [929, 279] on label "Non" at bounding box center [956, 282] width 266 height 26
click at [929, 279] on input "Non" at bounding box center [956, 282] width 266 height 26
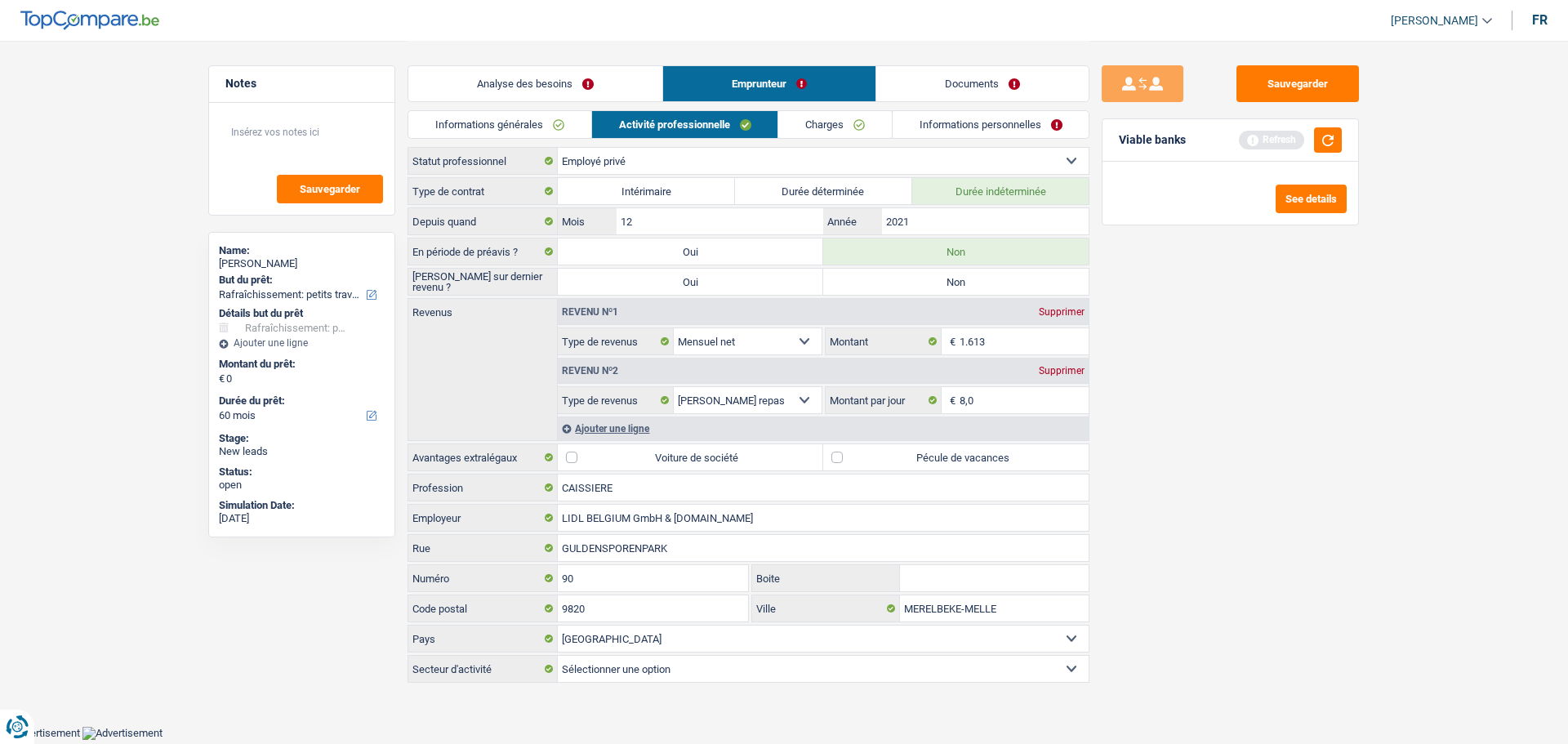
radio input "true"
click at [1031, 337] on input "1.613" at bounding box center [1025, 341] width 130 height 26
click at [1015, 401] on input "8,0" at bounding box center [1025, 400] width 130 height 26
click at [1010, 348] on input "1.613" at bounding box center [1025, 341] width 130 height 26
type input "1"
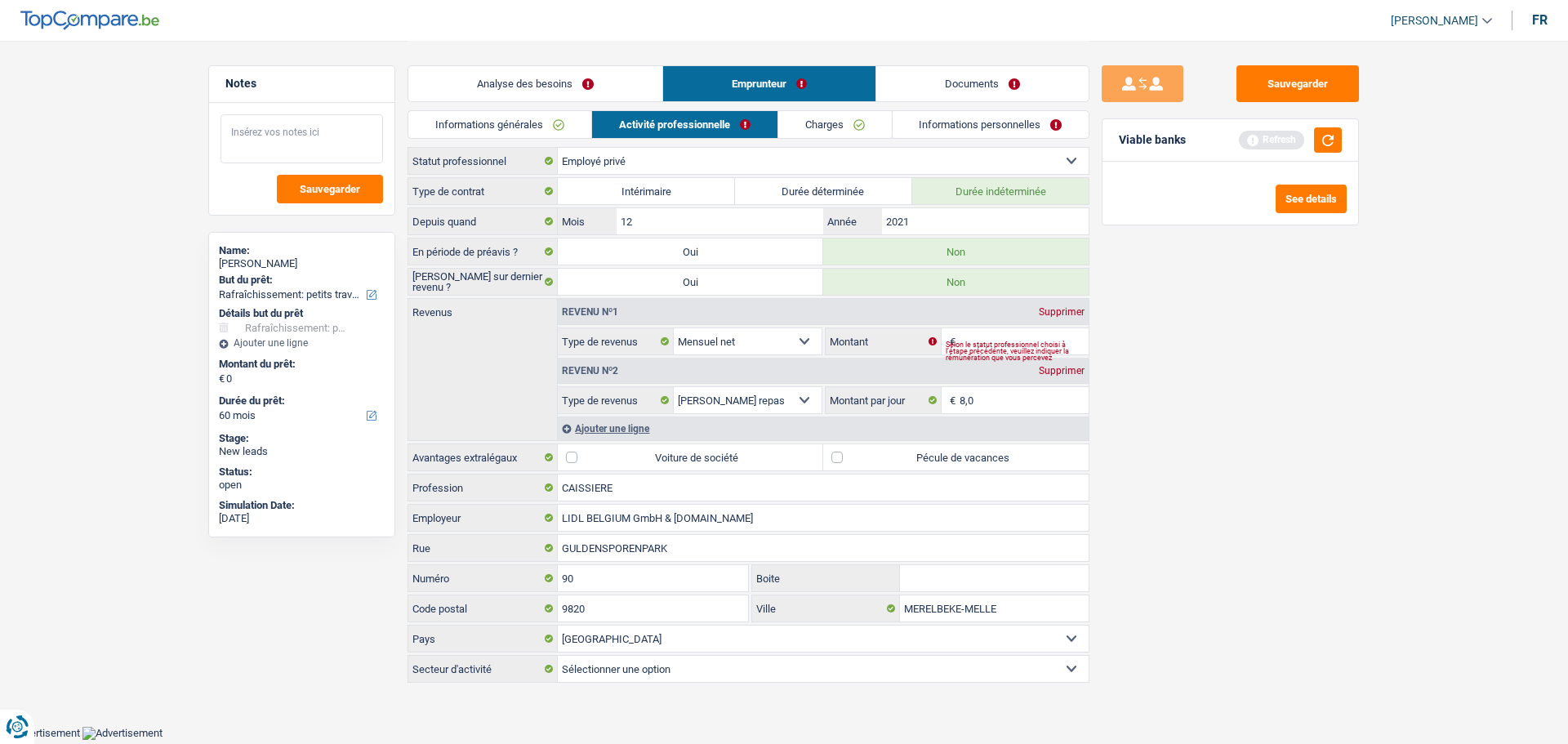
click at [302, 142] on textarea at bounding box center [302, 139] width 162 height 49
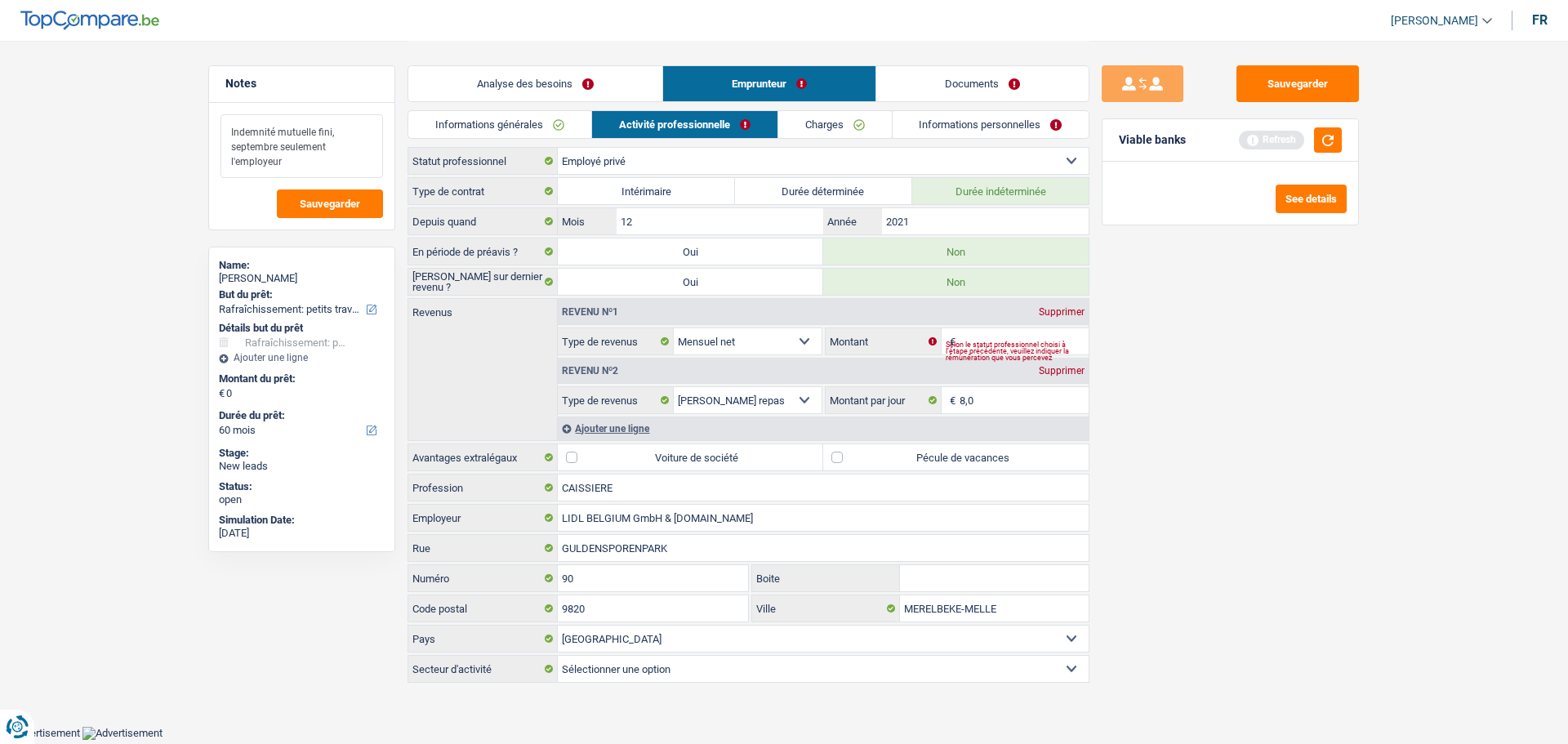
type textarea "Indemnité mutuelle fini, septembre seulement l'employeur"
click at [616, 423] on div "Ajouter une ligne" at bounding box center [824, 428] width 531 height 23
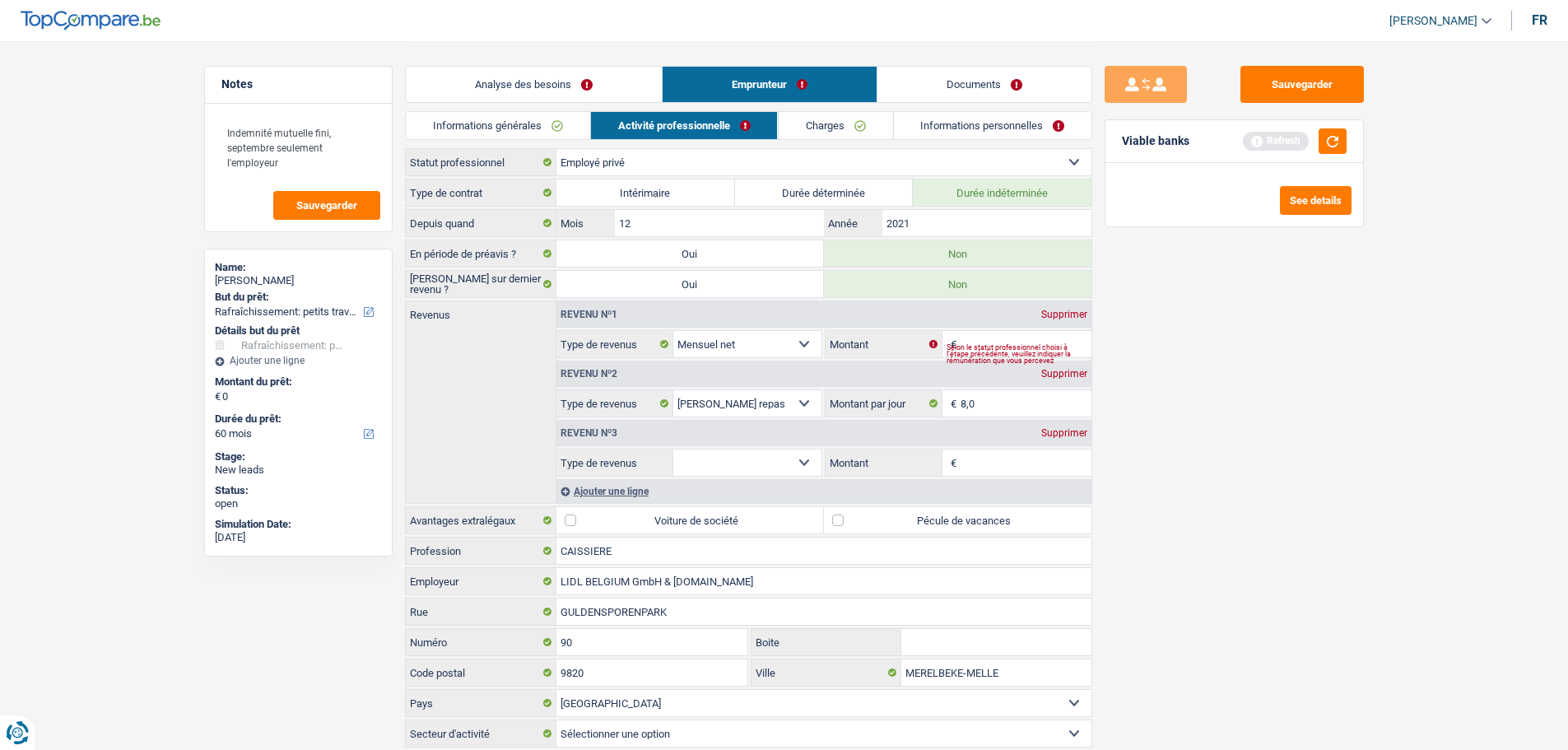
click at [799, 467] on select "Allocation d'handicap Allocations chômage Allocations familiales Chèques repas …" at bounding box center [747, 462] width 149 height 26
select select "mutualityIndemnity"
click at [674, 449] on select "Allocation d'handicap Allocations chômage Allocations familiales Chèques repas …" at bounding box center [747, 462] width 149 height 26
click at [989, 466] on input "Montant" at bounding box center [1026, 462] width 131 height 26
click at [283, 161] on textarea "Indemnité mutuelle fini, septembre seulement l'employeur" at bounding box center [298, 148] width 163 height 64
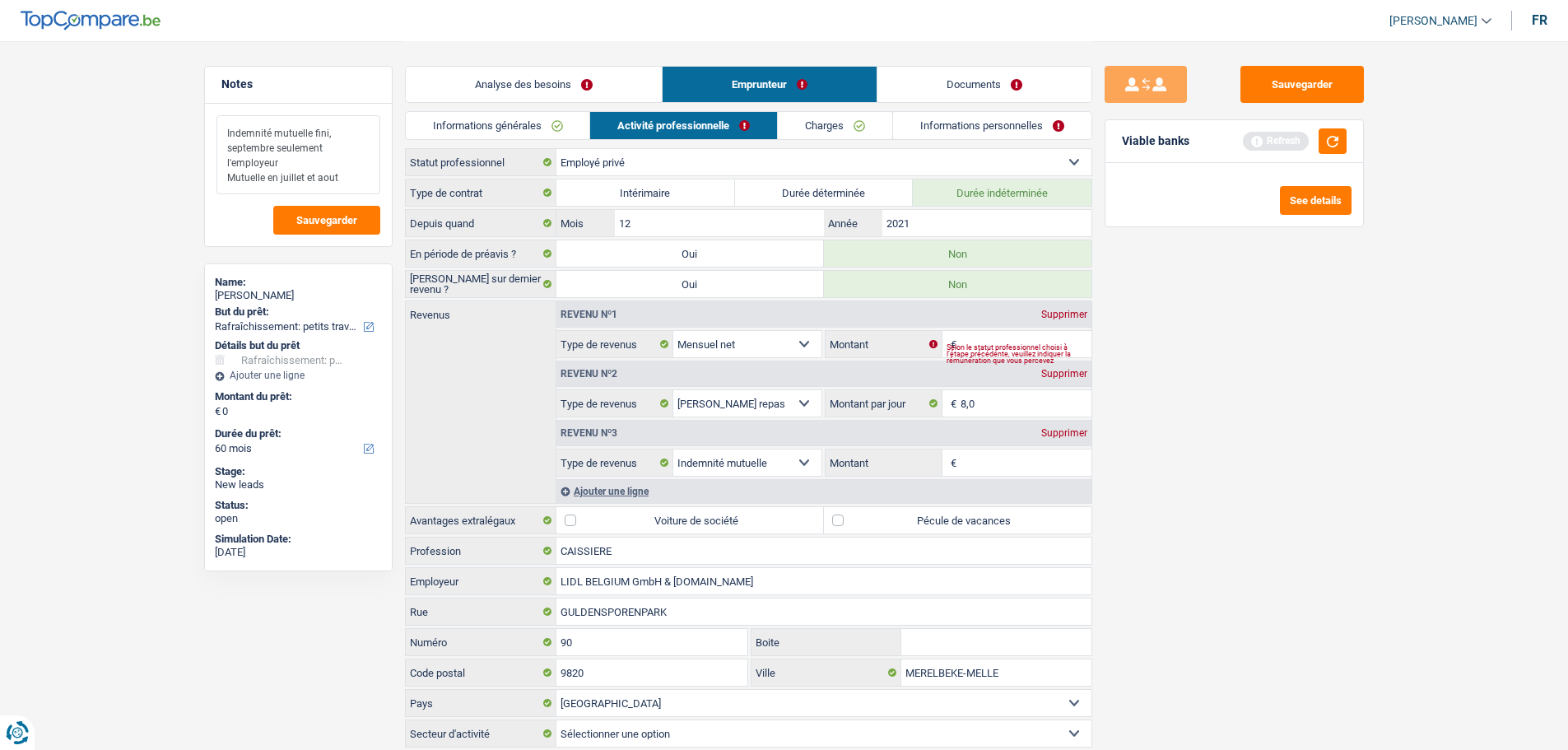
type textarea "Indemnité mutuelle fini, septembre seulement l'employeur Mutuelle en juillet et…"
click at [973, 350] on div "Selon le statut professionnel choisi à l’étape précédente, veuillez indiquer la…" at bounding box center [1019, 354] width 145 height 7
click at [1013, 350] on div "Selon le statut professionnel choisi à l’étape précédente, veuillez indiquer la…" at bounding box center [1019, 354] width 145 height 7
click at [972, 350] on div "Selon le statut professionnel choisi à l’étape précédente, veuillez indiquer la…" at bounding box center [1019, 354] width 145 height 7
click at [959, 350] on div "Selon le statut professionnel choisi à l’étape précédente, veuillez indiquer la…" at bounding box center [1019, 354] width 145 height 7
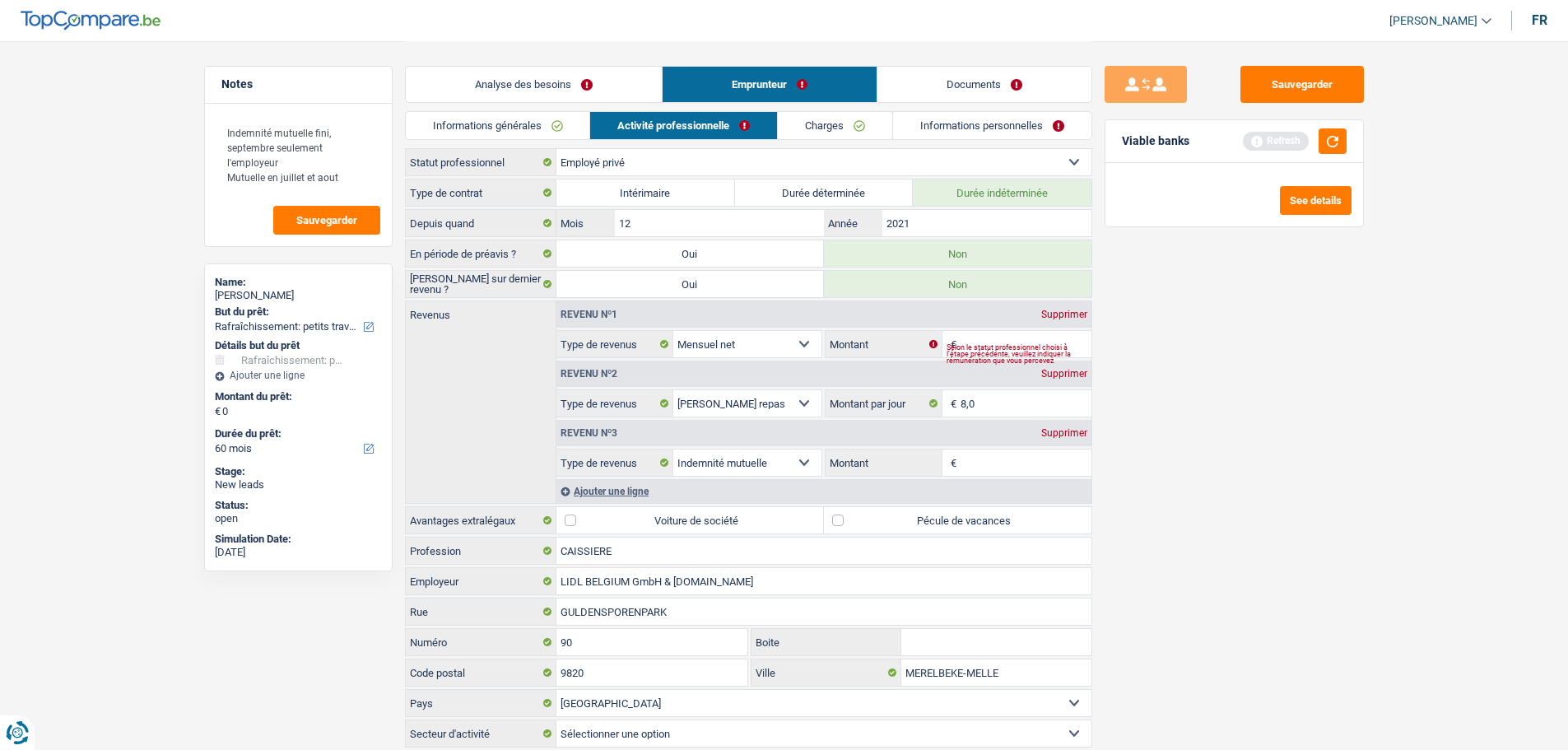
click at [1060, 350] on div "Selon le statut professionnel choisi à l’étape précédente, veuillez indiquer la…" at bounding box center [1019, 354] width 145 height 7
click at [1246, 551] on div "Sauvegarder Viable banks Refresh See details" at bounding box center [1234, 395] width 284 height 658
click at [1064, 315] on div "Supprimer" at bounding box center [1064, 314] width 55 height 10
select select "mealVouchers"
type input "8,0"
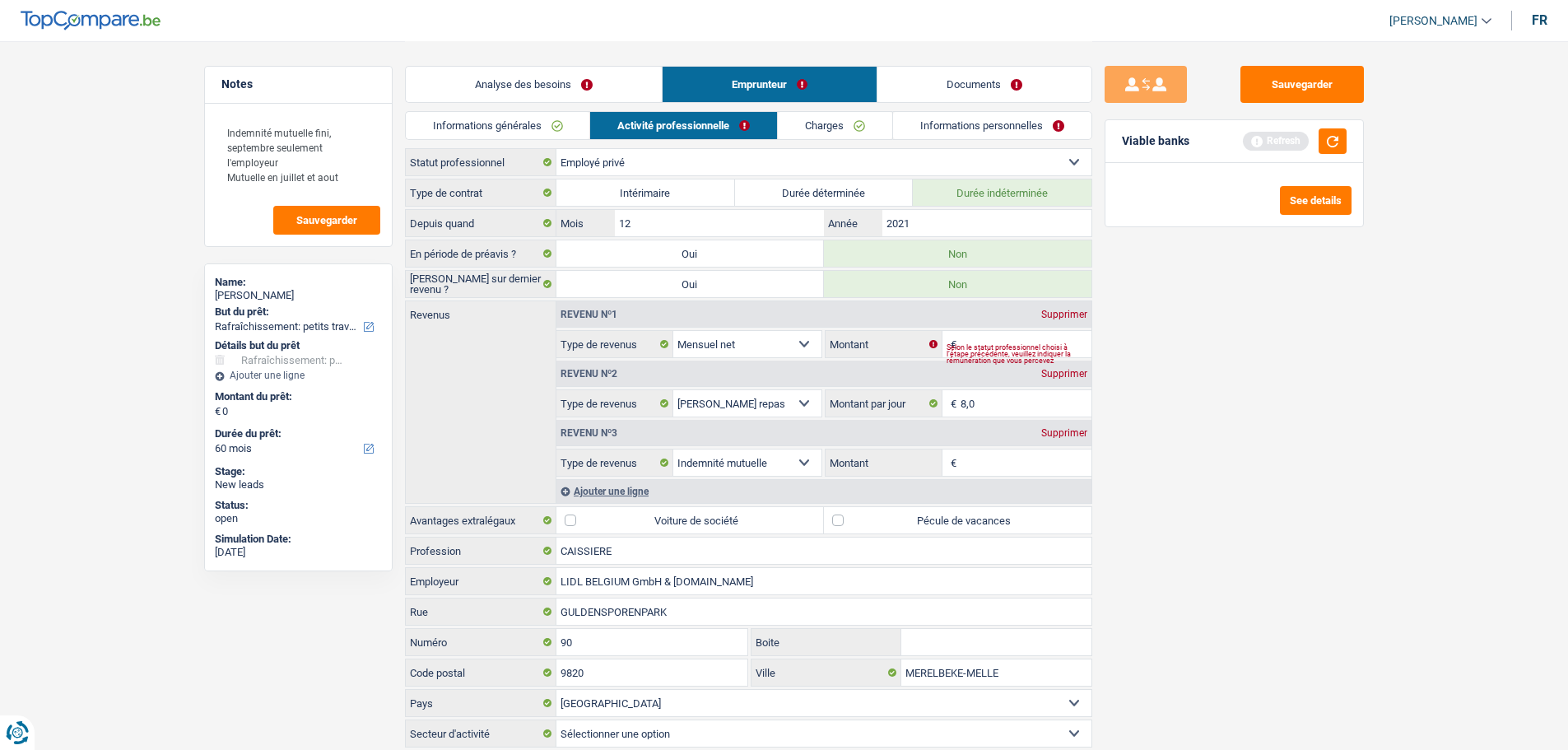
select select "mutualityIndemnity"
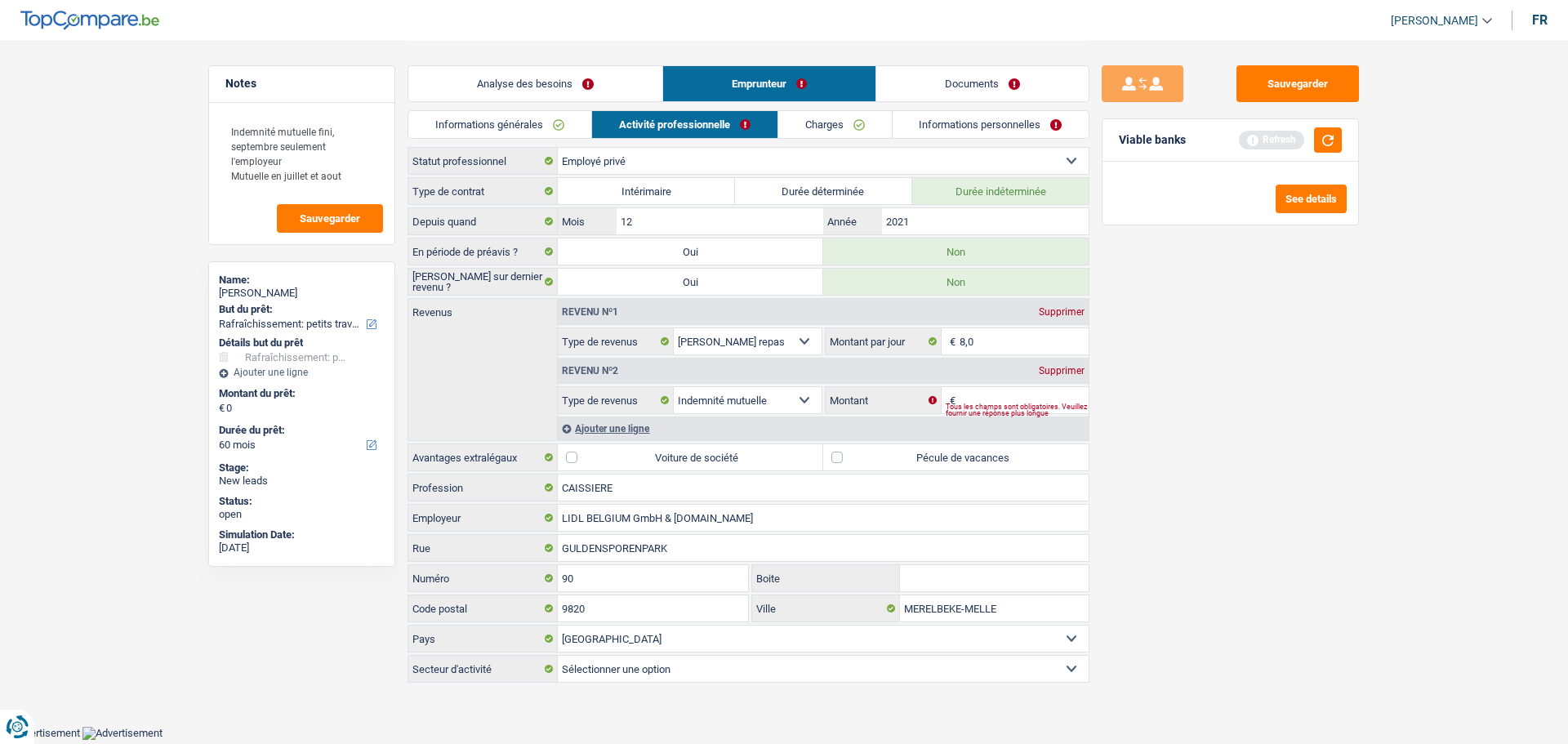
click at [1051, 373] on div "Supprimer" at bounding box center [1062, 370] width 54 height 9
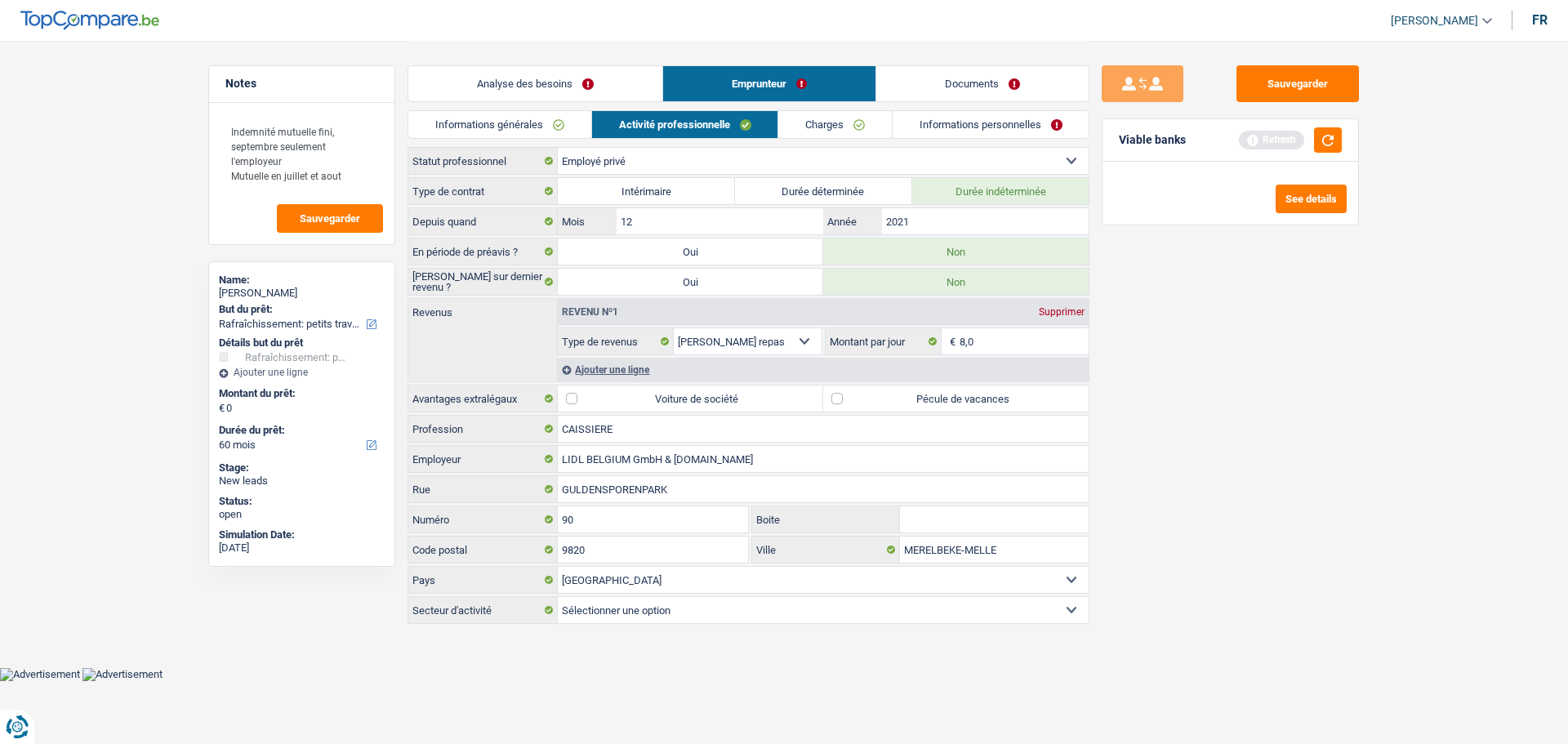
click at [630, 366] on div "Ajouter une ligne" at bounding box center [824, 369] width 531 height 23
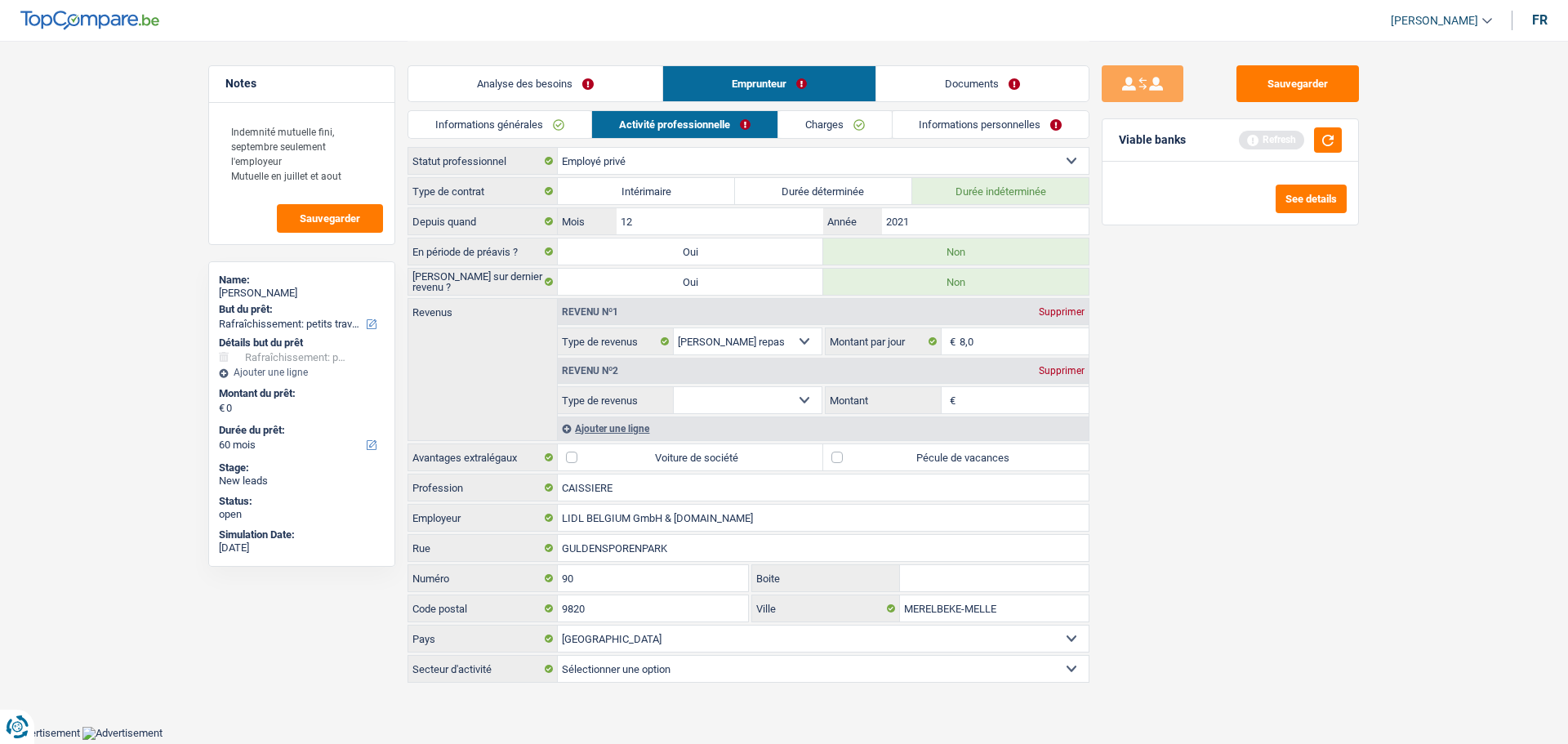
click at [766, 396] on select "Allocation d'handicap Allocations chômage Allocations familiales Chèques repas …" at bounding box center [747, 400] width 147 height 26
select select "mutualityIndemnity"
click at [674, 387] on select "Allocation d'handicap Allocations chômage Allocations familiales Chèques repas …" at bounding box center [747, 400] width 147 height 26
click at [963, 402] on input "Montant" at bounding box center [1025, 400] width 130 height 26
type input "800"
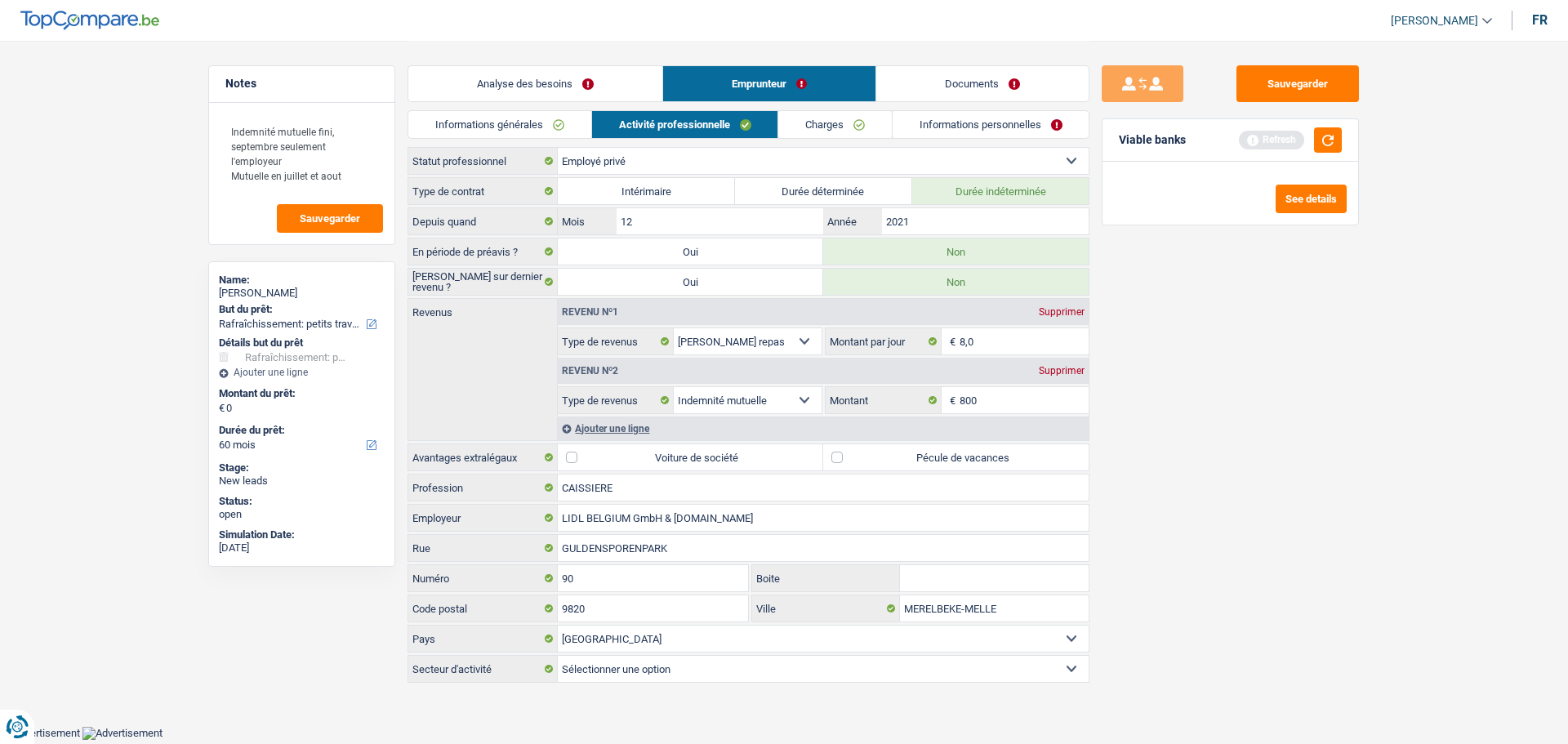
click at [618, 424] on div "Ajouter une ligne" at bounding box center [824, 428] width 531 height 23
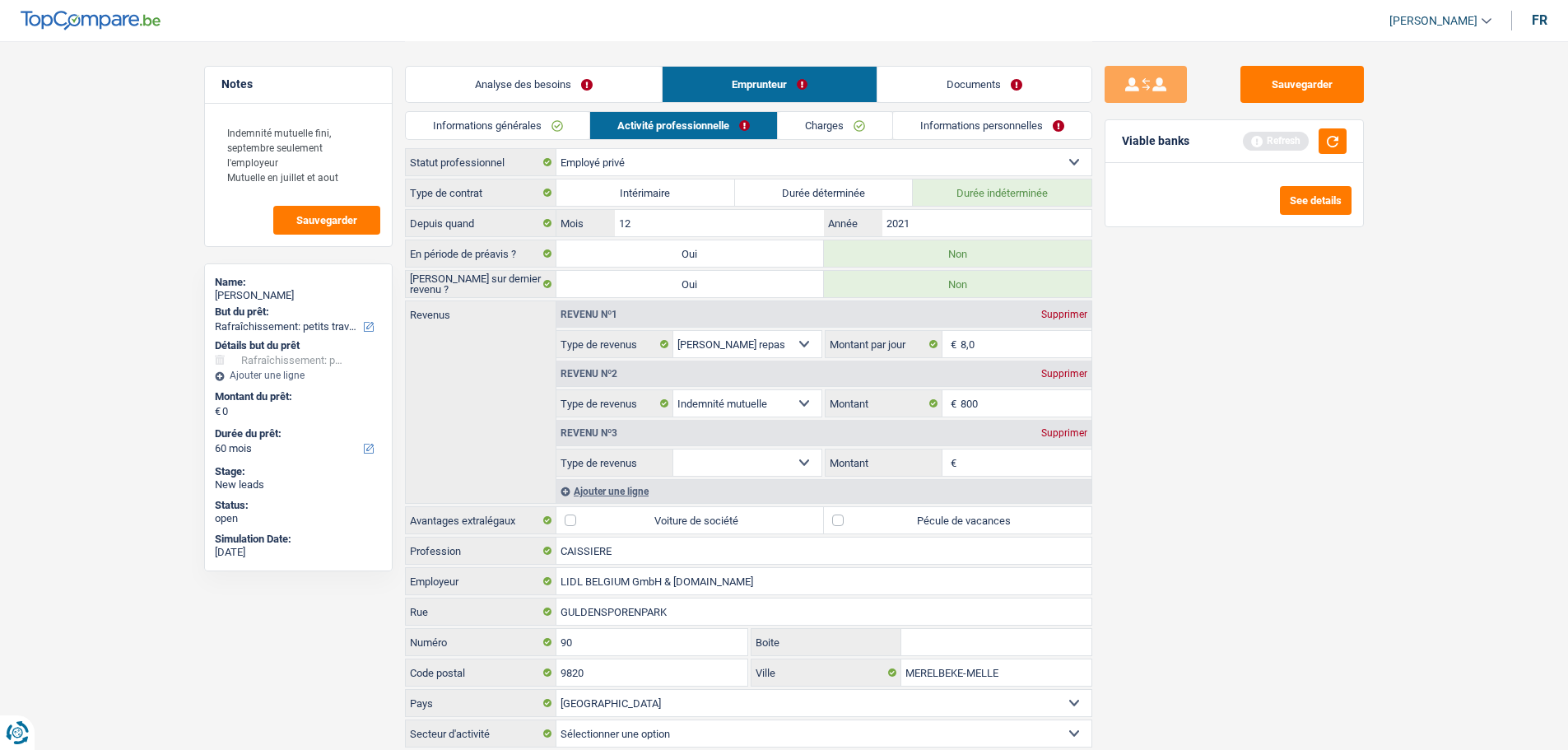
click at [794, 461] on select "Allocation d'handicap Allocations chômage Allocations familiales Chèques repas …" at bounding box center [747, 462] width 149 height 26
select select "netSalary"
click at [674, 449] on select "Allocation d'handicap Allocations chômage Allocations familiales Chèques repas …" at bounding box center [747, 462] width 149 height 26
click at [982, 461] on input "Montant" at bounding box center [1026, 462] width 131 height 26
type input "1.500"
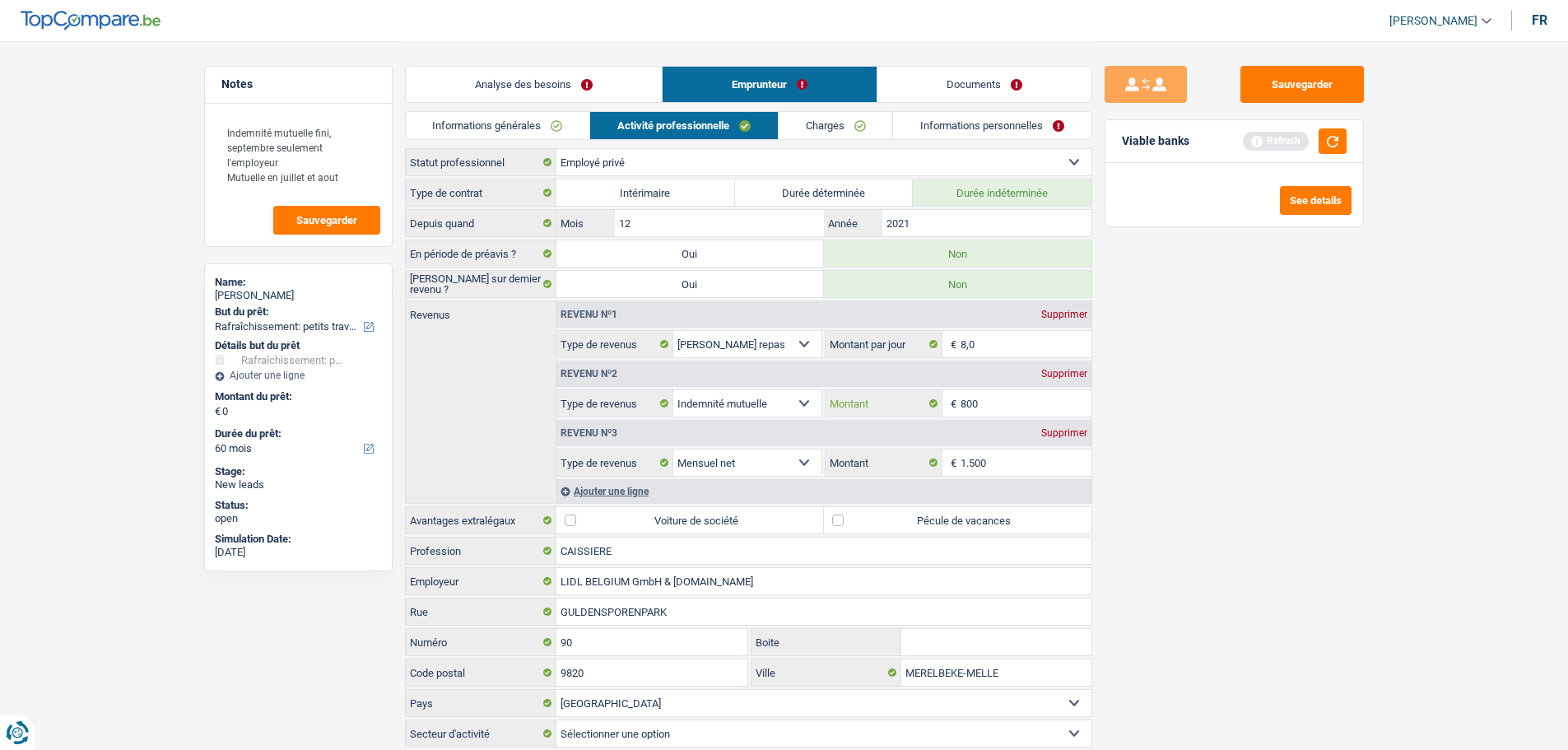
click at [1013, 413] on input "800" at bounding box center [1026, 403] width 131 height 26
click at [1014, 464] on input "1.500" at bounding box center [1026, 462] width 131 height 26
click at [1044, 402] on input "800" at bounding box center [1026, 403] width 131 height 26
type input "8"
click at [1005, 461] on input "1.500" at bounding box center [1026, 462] width 131 height 26
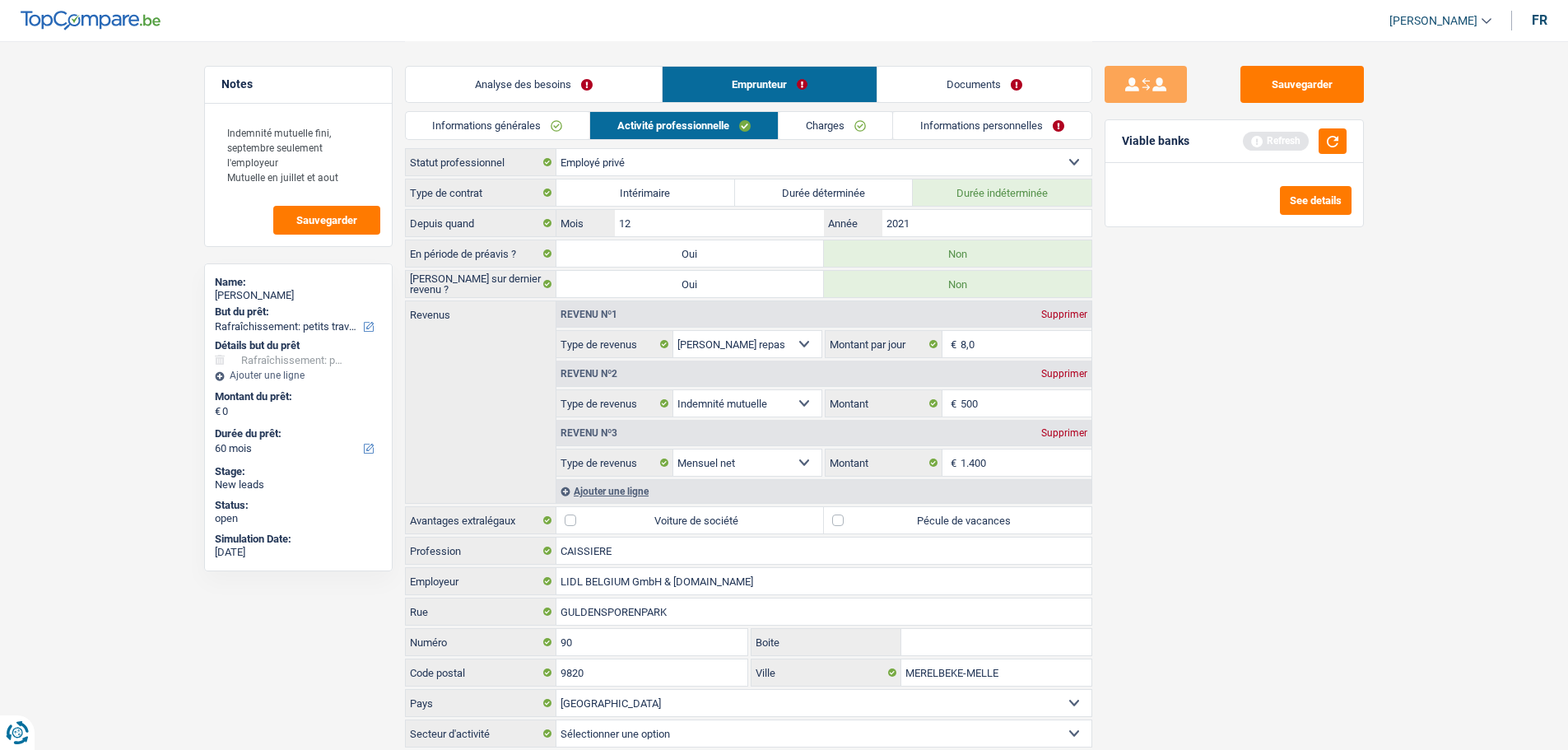
click at [1305, 337] on div "Sauvegarder Viable banks Refresh See details" at bounding box center [1234, 395] width 284 height 658
click at [1331, 139] on button "button" at bounding box center [1332, 141] width 28 height 25
click at [960, 514] on label "Pécule de vacances" at bounding box center [958, 520] width 268 height 26
click at [960, 514] on input "Pécule de vacances" at bounding box center [958, 520] width 268 height 26
click at [891, 125] on link "Charges" at bounding box center [836, 125] width 115 height 27
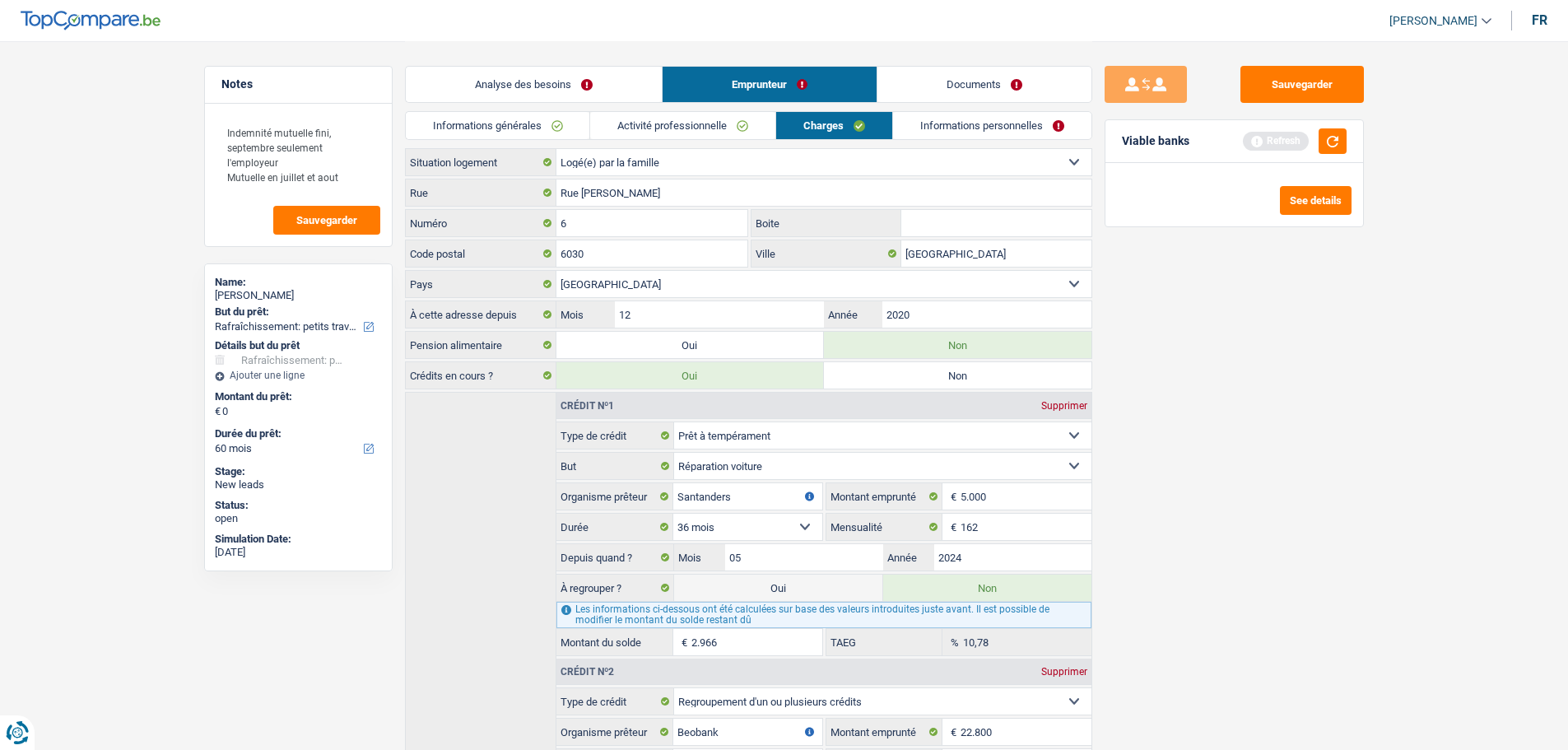
click at [703, 125] on link "Activité professionnelle" at bounding box center [682, 125] width 185 height 27
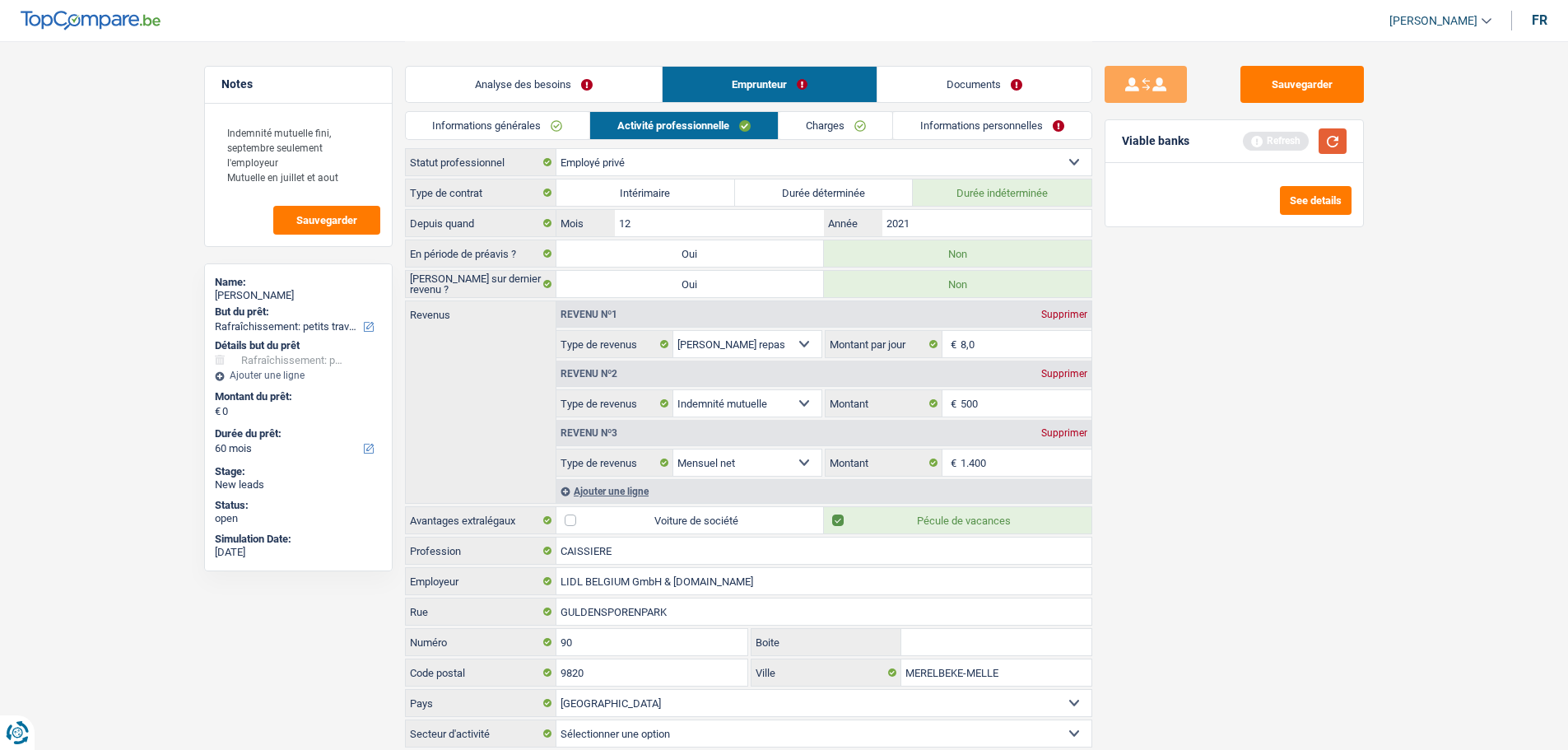
click at [1335, 137] on button "button" at bounding box center [1332, 141] width 28 height 25
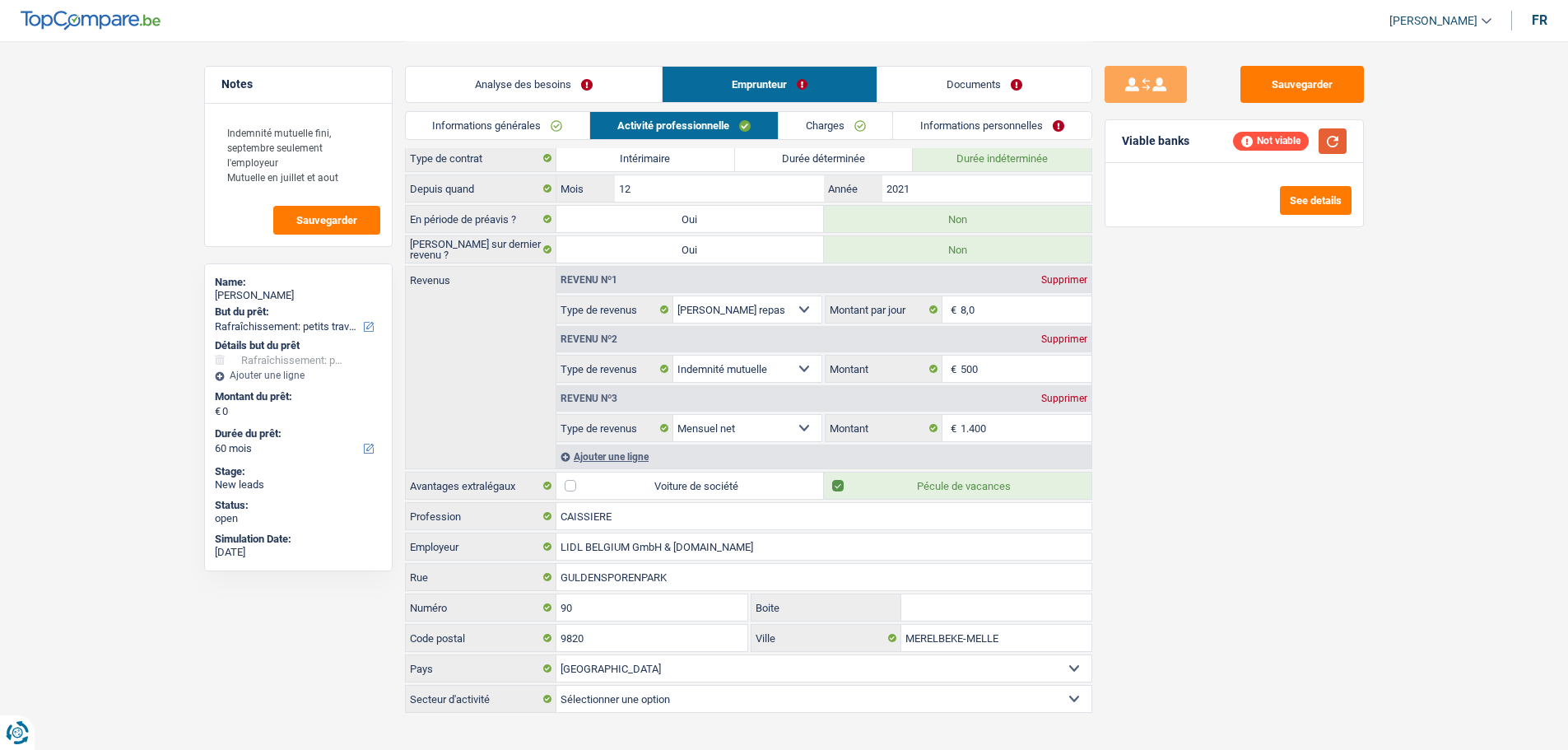
scroll to position [54, 0]
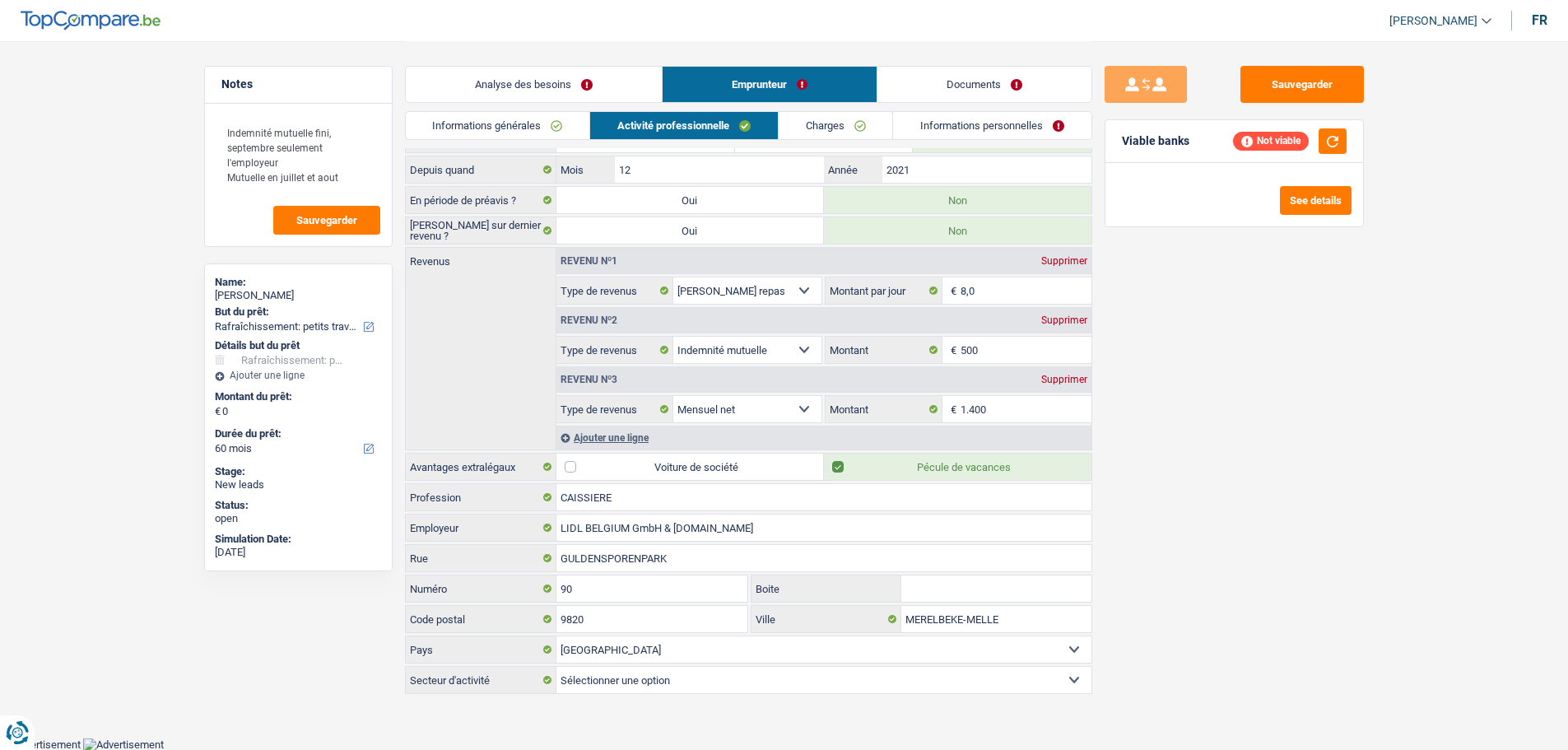
click at [829, 127] on link "Charges" at bounding box center [836, 125] width 115 height 27
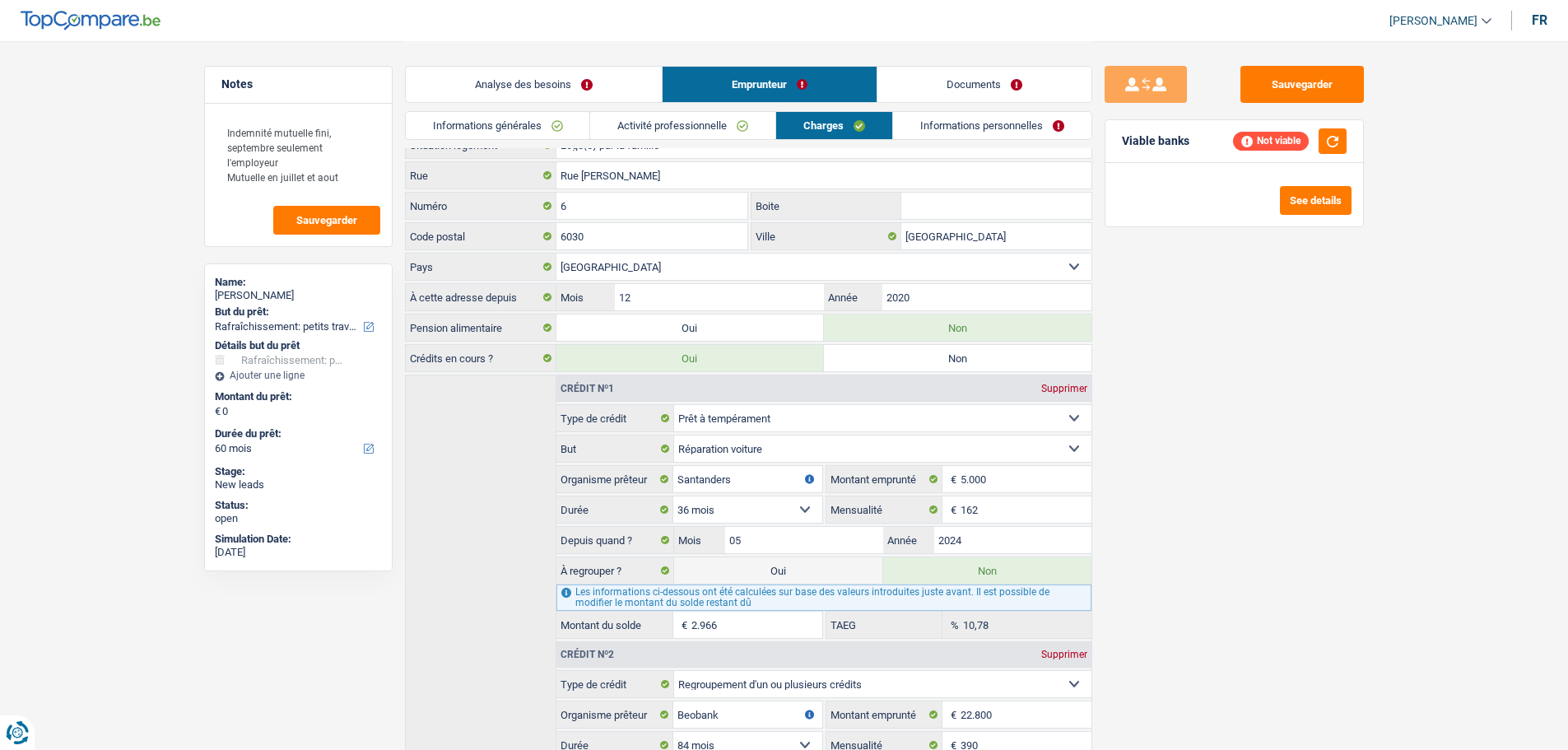
scroll to position [0, 0]
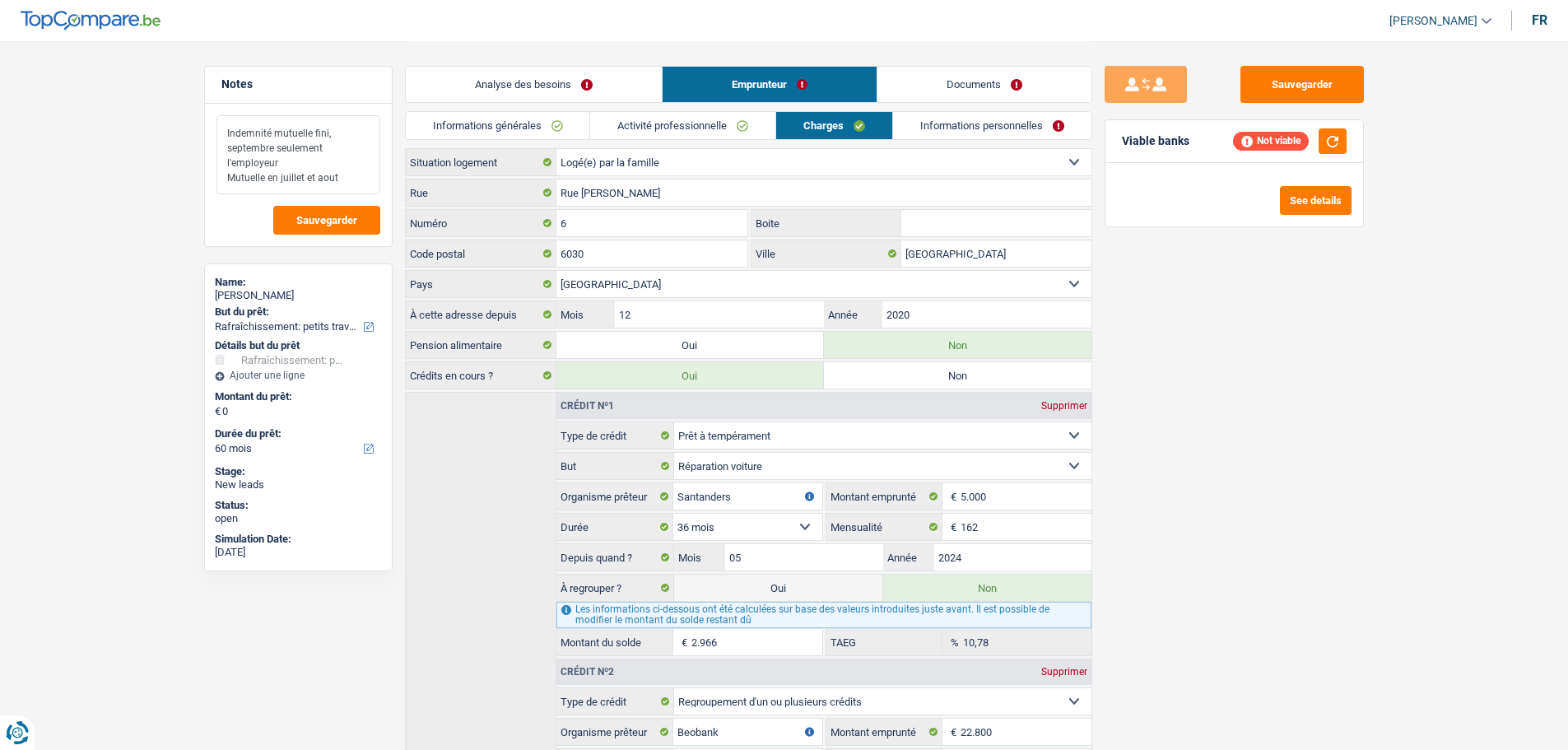
click at [352, 169] on textarea "Indemnité mutuelle fini, septembre seulement l'employeur Mutuelle en juillet et…" at bounding box center [298, 155] width 163 height 79
click at [341, 176] on textarea "Indemnité mutuelle fini, septembre seulement l'employeur Mutuelle en juillet et…" at bounding box center [298, 155] width 163 height 79
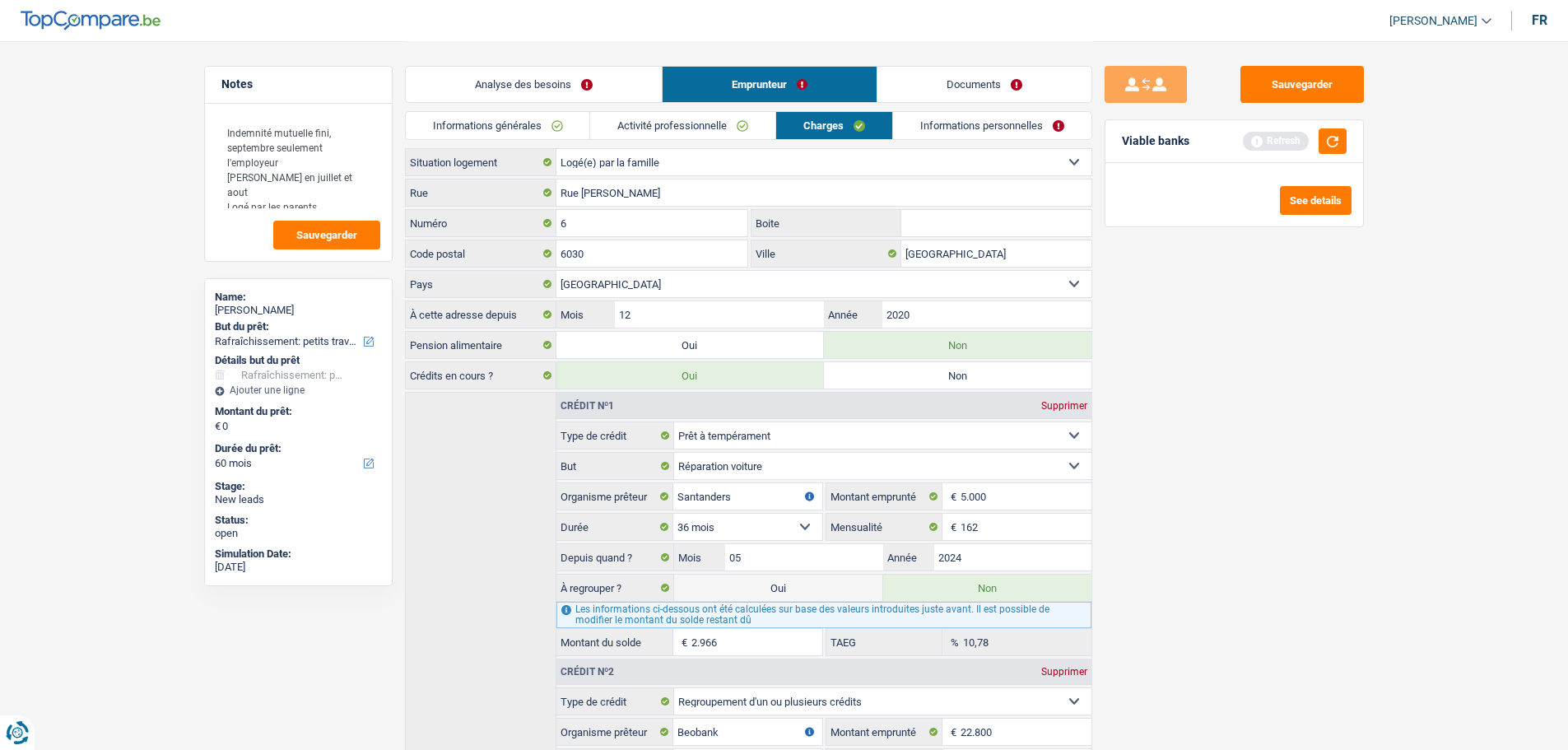
click at [961, 136] on link "Informations personnelles" at bounding box center [993, 125] width 198 height 27
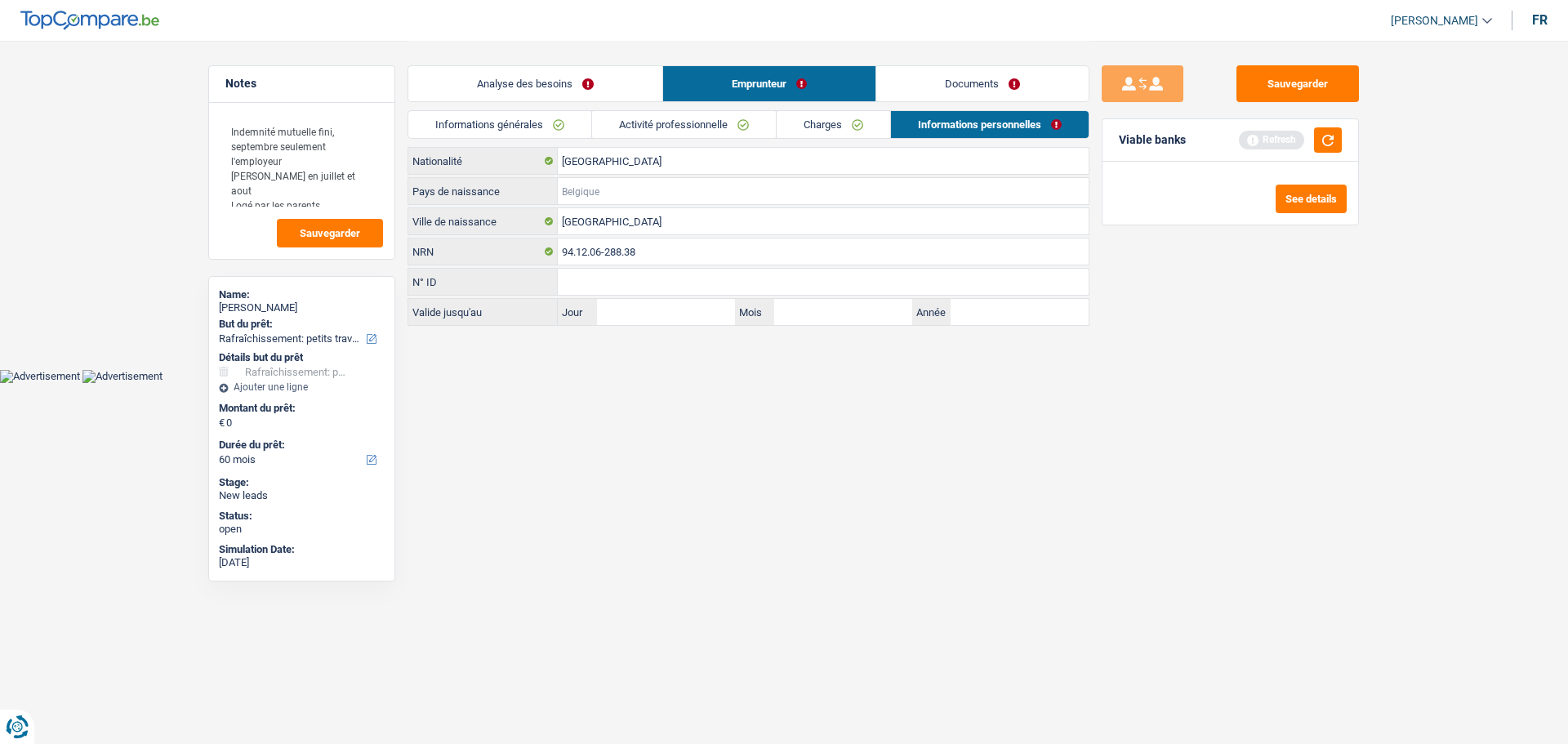
click at [630, 185] on input "Pays de naissance" at bounding box center [824, 191] width 531 height 26
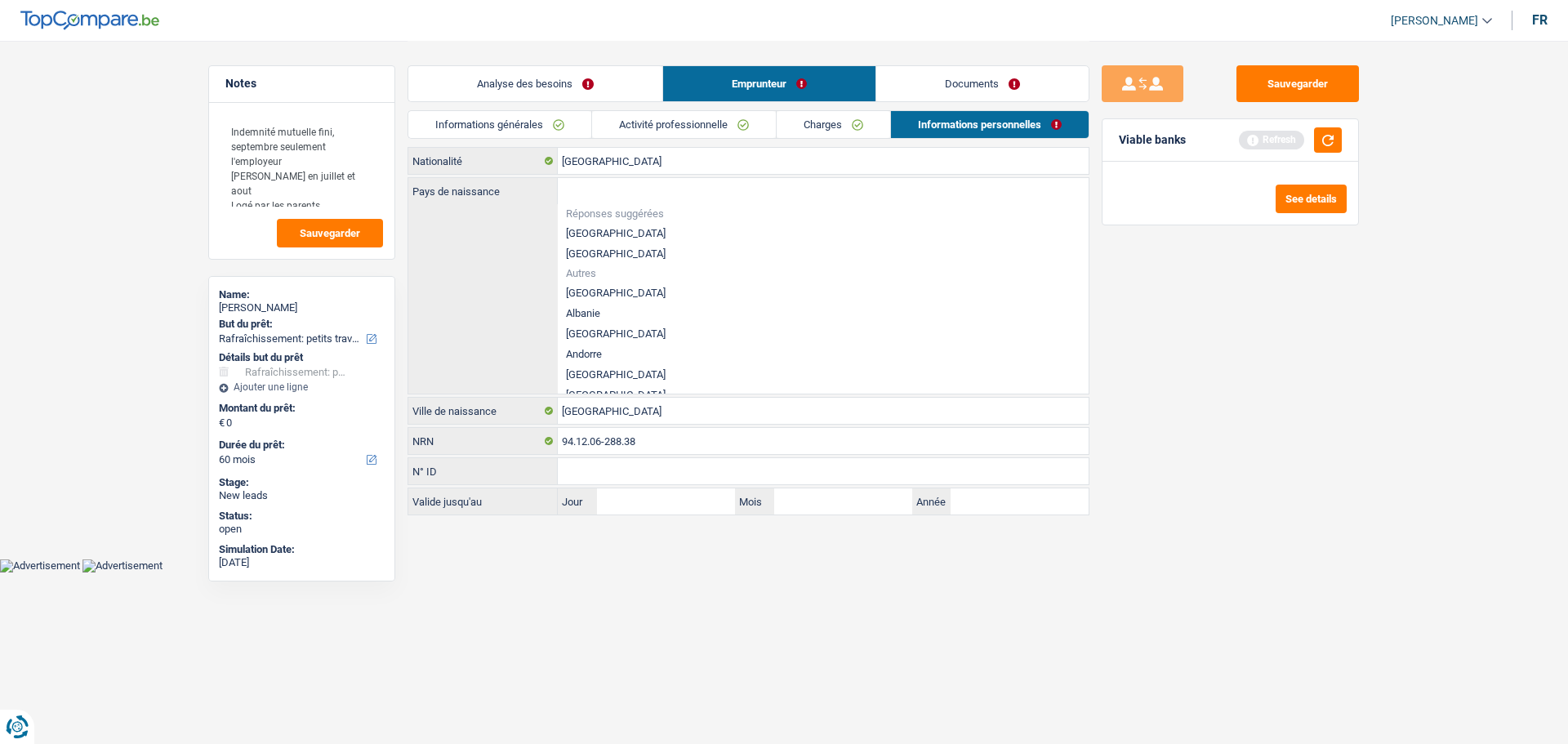
click at [632, 224] on li "[GEOGRAPHIC_DATA]" at bounding box center [824, 234] width 531 height 21
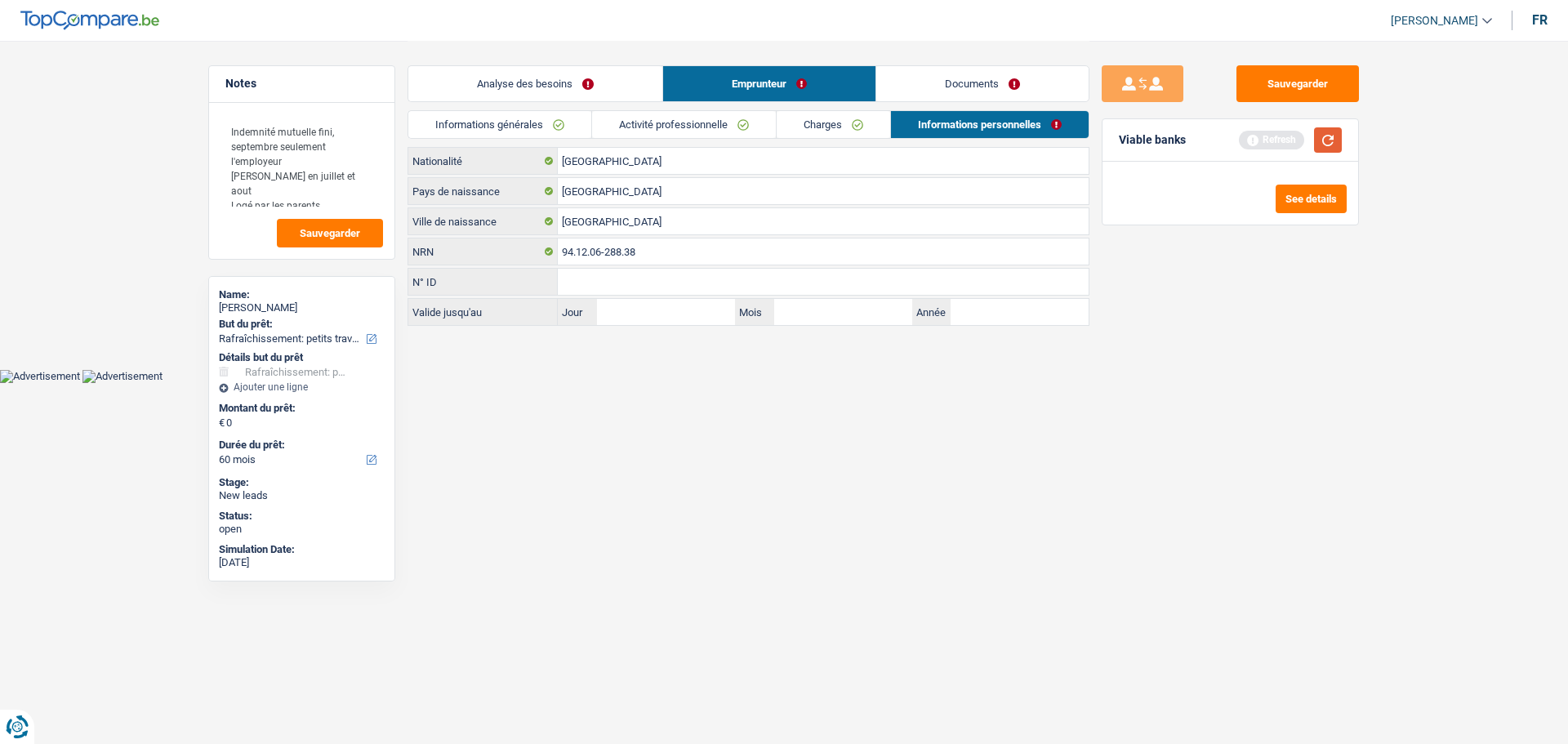
click at [1338, 148] on button "button" at bounding box center [1328, 140] width 28 height 25
click at [605, 97] on link "Analyse des besoins" at bounding box center [536, 84] width 254 height 35
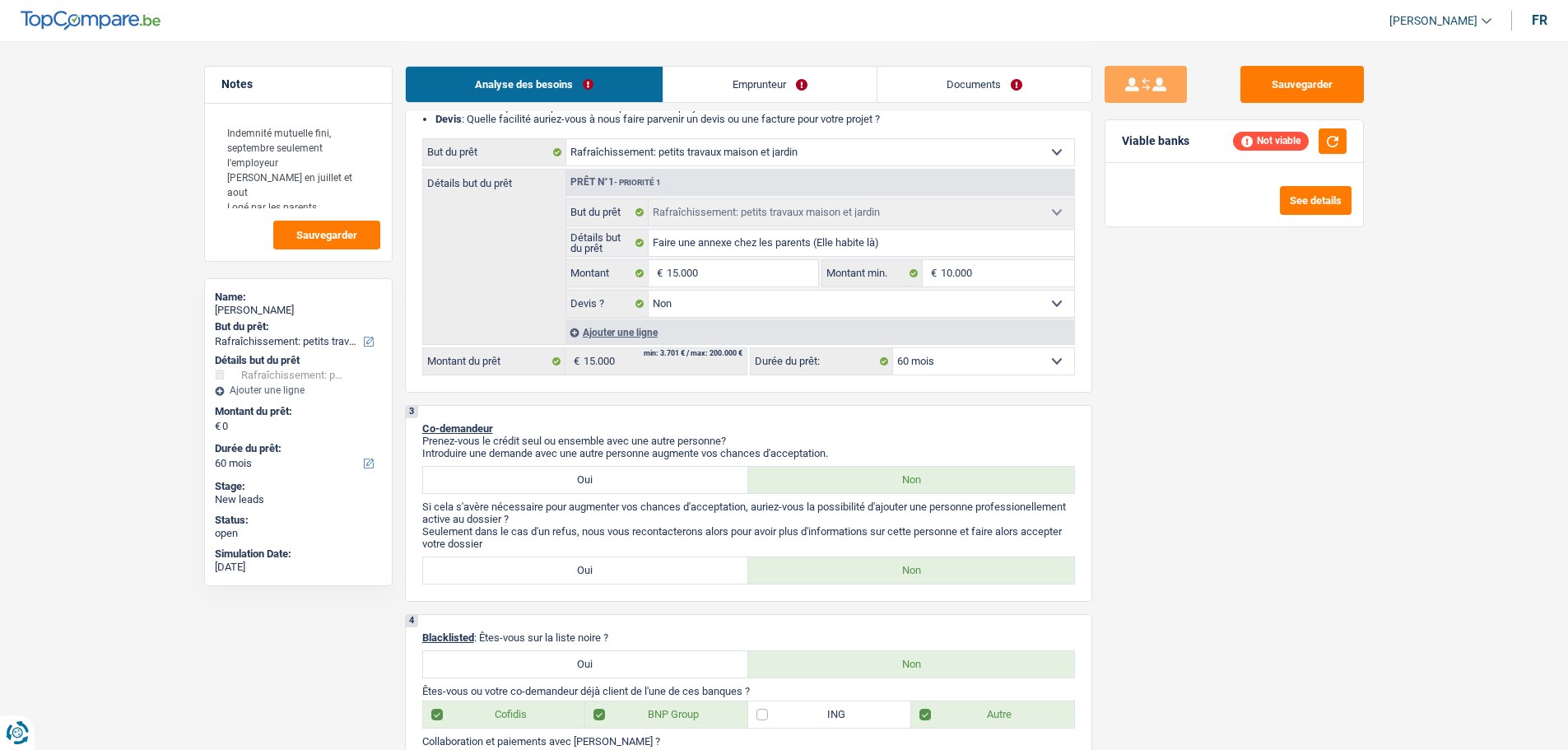
scroll to position [247, 0]
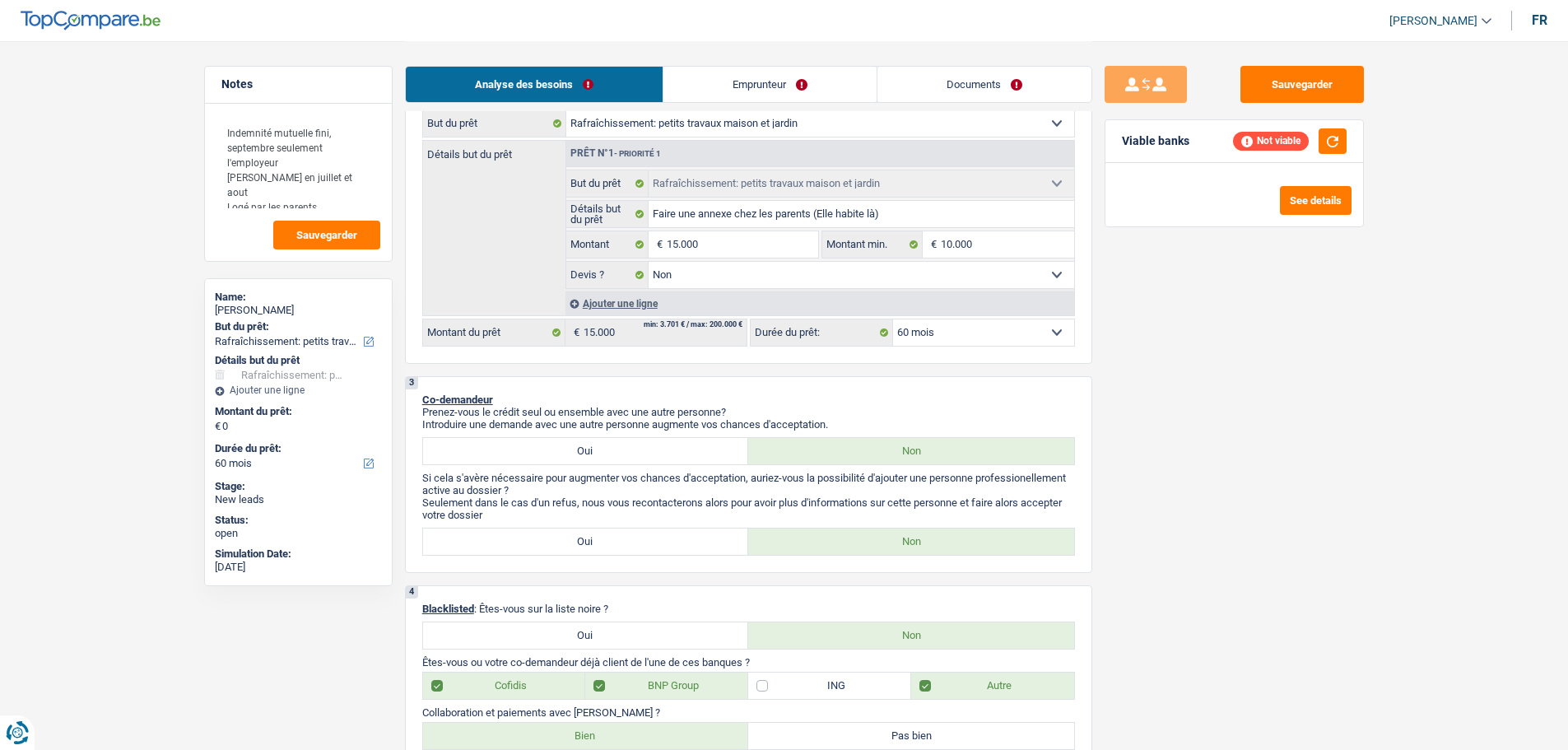
click at [972, 335] on select "12 mois 18 mois 24 mois 30 mois 36 mois 42 mois 48 mois 60 mois Sélectionner un…" at bounding box center [984, 332] width 181 height 26
click at [894, 319] on select "12 mois 18 mois 24 mois 30 mois 36 mois 42 mois 48 mois 60 mois Sélectionner un…" at bounding box center [984, 332] width 181 height 26
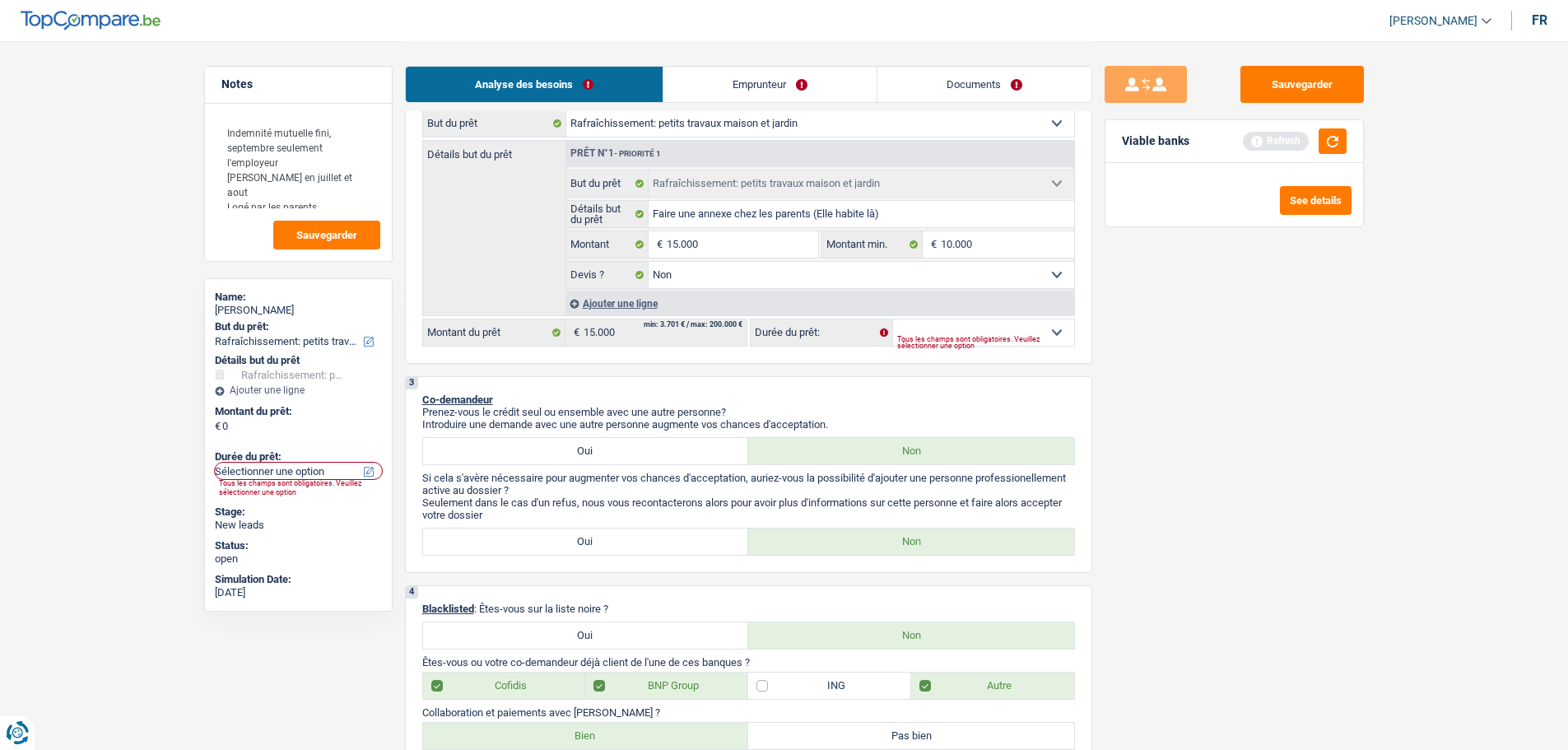
click at [1000, 342] on div "Tous les champs sont obligatoires. Veuillez sélectionner une option" at bounding box center [986, 342] width 177 height 7
drag, startPoint x: 1018, startPoint y: 329, endPoint x: 1033, endPoint y: 330, distance: 15.0
click at [1018, 329] on select "12 mois 18 mois 24 mois 30 mois 36 mois 42 mois 48 mois 60 mois Sélectionner un…" at bounding box center [984, 332] width 181 height 26
click at [894, 319] on select "12 mois 18 mois 24 mois 30 mois 36 mois 42 mois 48 mois 60 mois Sélectionner un…" at bounding box center [984, 332] width 181 height 26
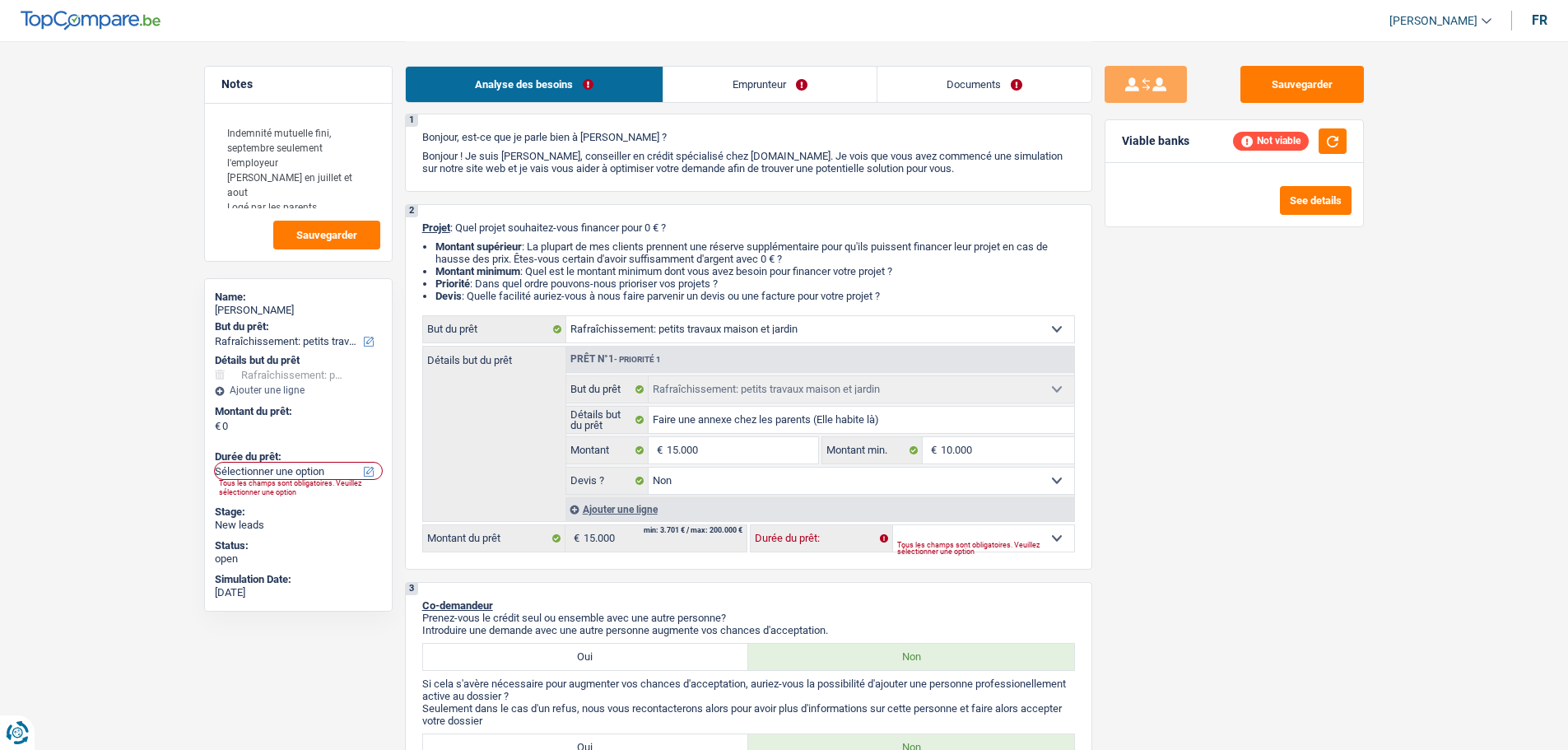
scroll to position [0, 0]
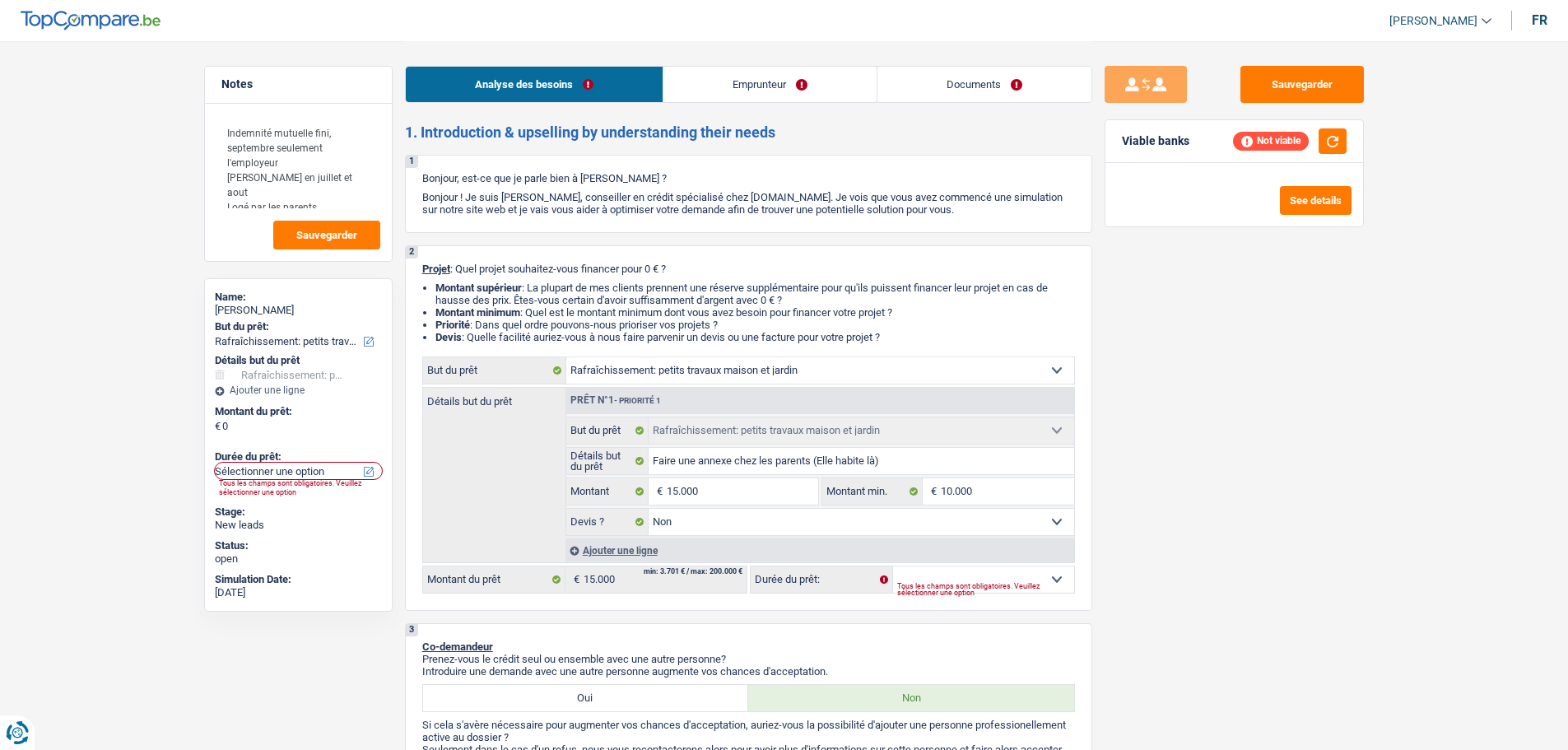
click at [1030, 370] on select "Confort maison: meubles, textile, peinture, électroménager, outillage non-profe…" at bounding box center [821, 370] width 508 height 26
click at [567, 357] on select "Confort maison: meubles, textile, peinture, électroménager, outillage non-profe…" at bounding box center [821, 370] width 508 height 26
click at [781, 369] on select "Confort maison: meubles, textile, peinture, électroménager, outillage non-profe…" at bounding box center [821, 370] width 508 height 26
click at [567, 357] on select "Confort maison: meubles, textile, peinture, électroménager, outillage non-profe…" at bounding box center [821, 370] width 508 height 26
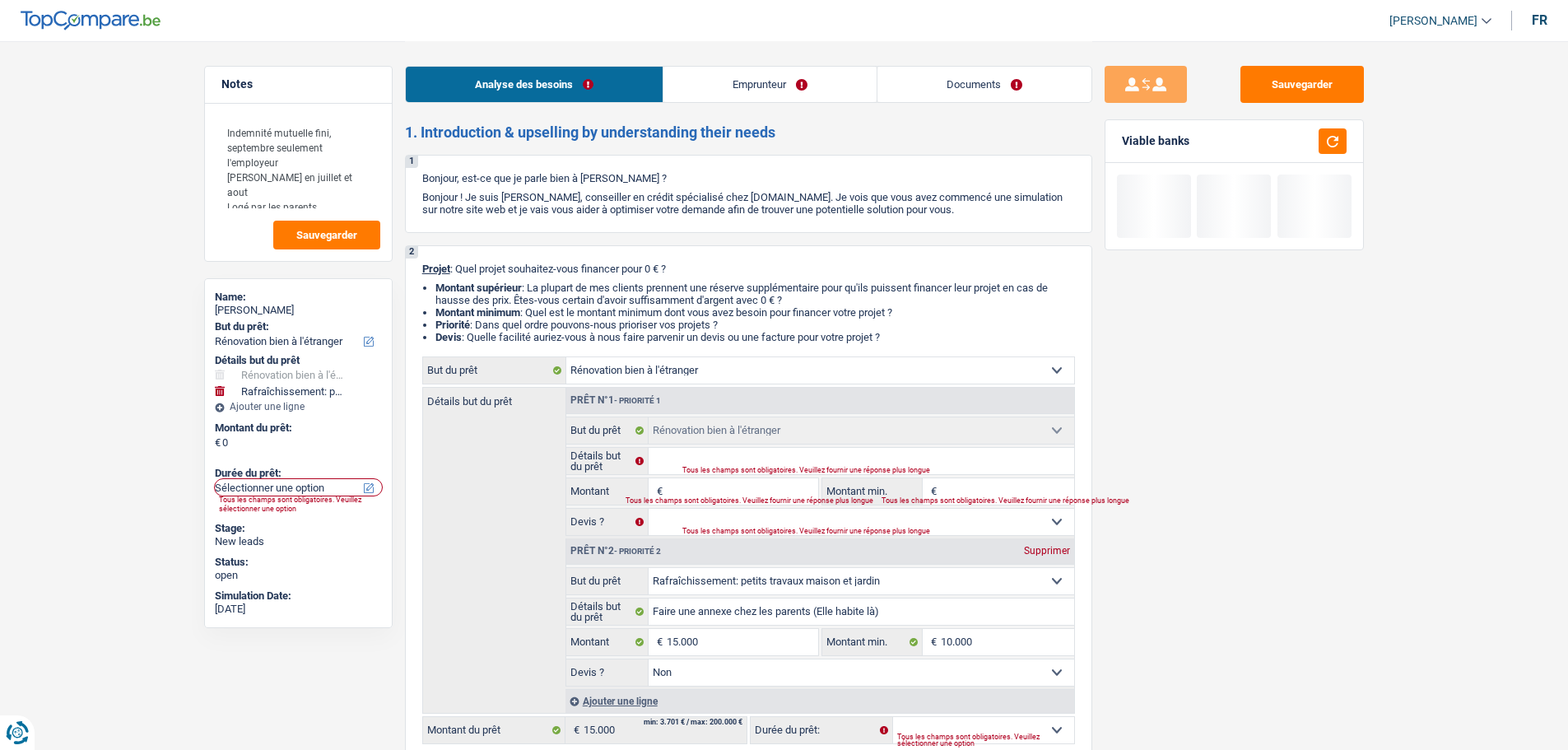
click at [1035, 548] on div "Supprimer" at bounding box center [1046, 550] width 55 height 10
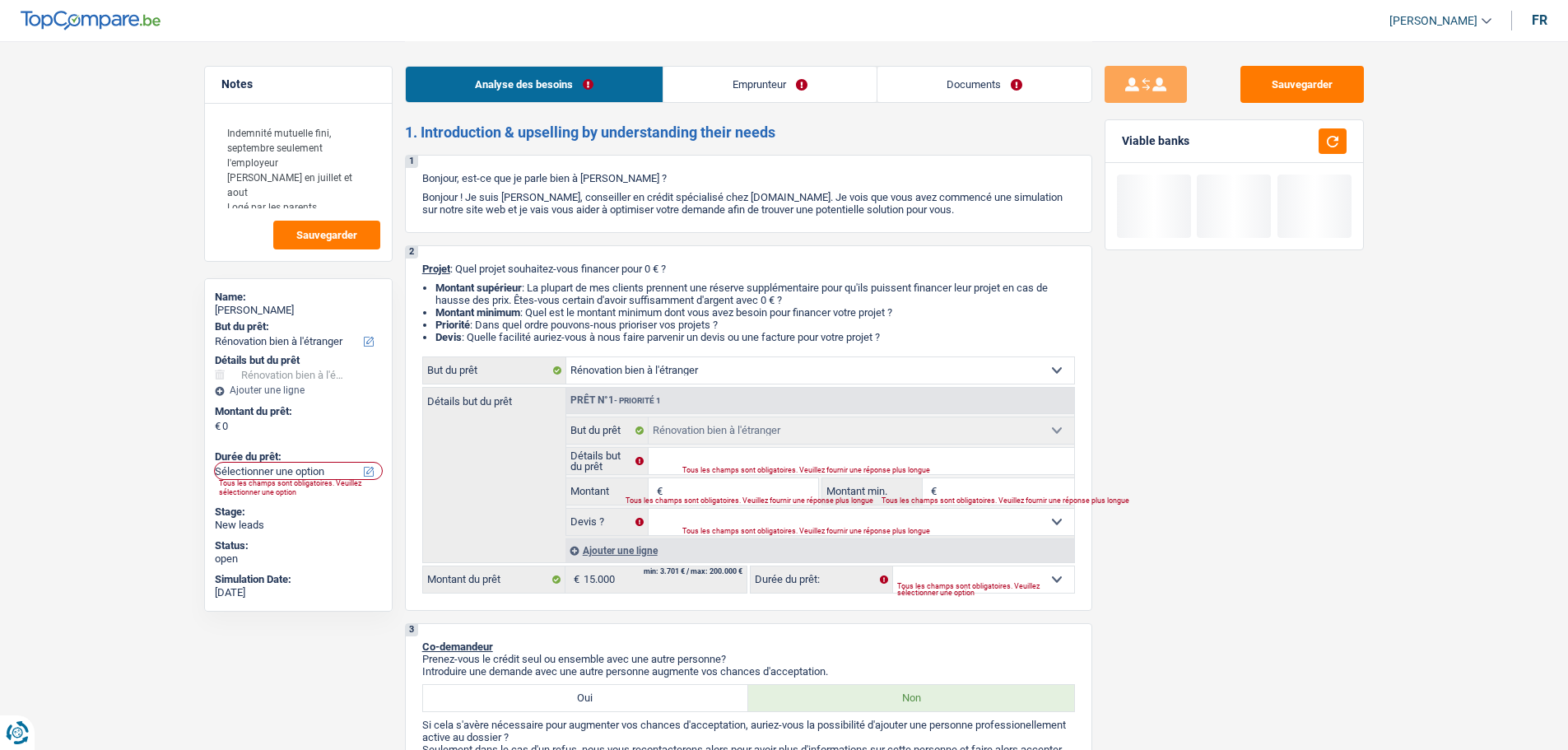
click at [931, 371] on select "Confort maison: meubles, textile, peinture, électroménager, outillage non-profe…" at bounding box center [821, 370] width 508 height 26
click at [567, 357] on select "Confort maison: meubles, textile, peinture, électroménager, outillage non-profe…" at bounding box center [821, 370] width 508 height 26
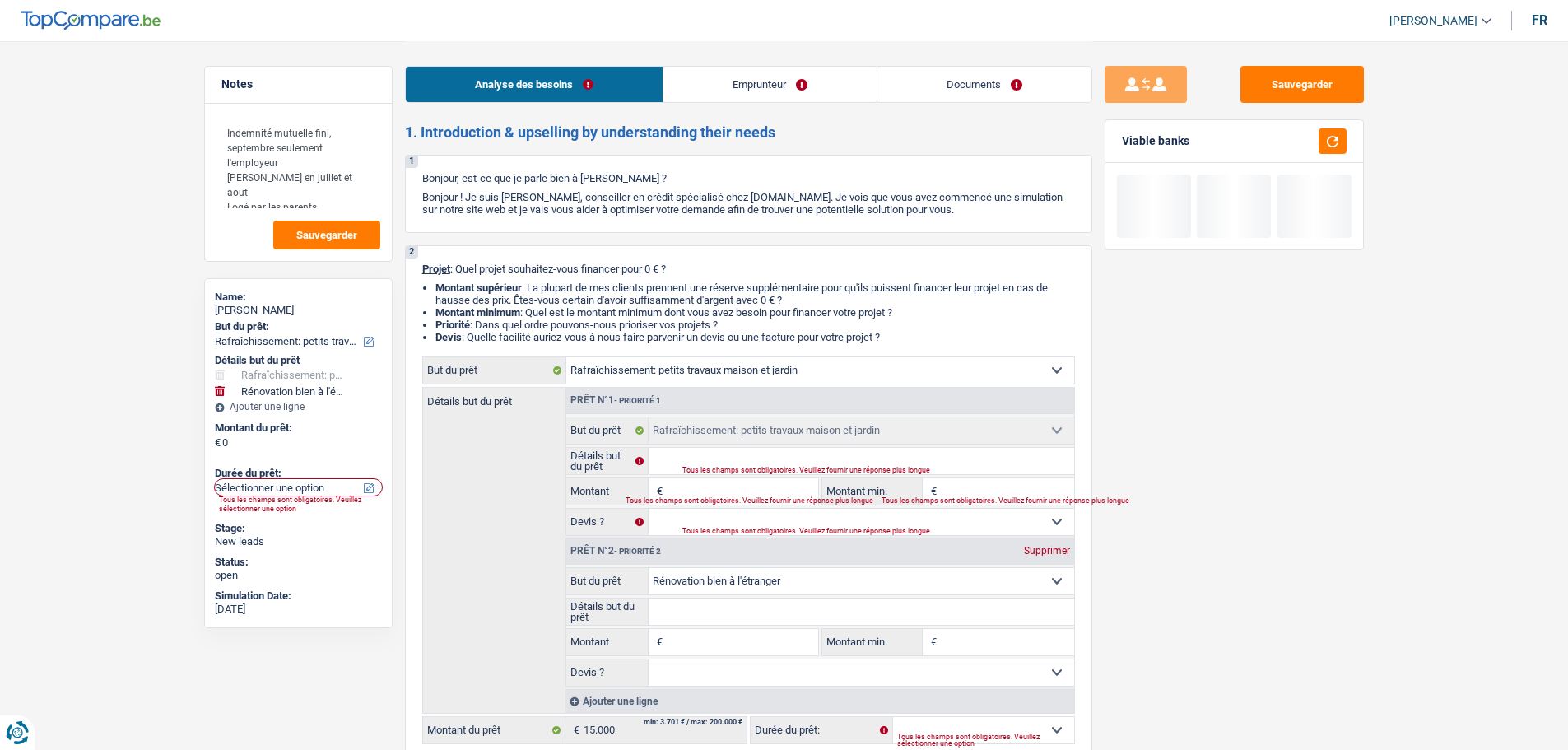
click at [1056, 542] on div "Prêt n°2 - Priorité 2 Supprimer" at bounding box center [821, 551] width 508 height 26
click at [1030, 546] on div "Supprimer" at bounding box center [1046, 550] width 55 height 10
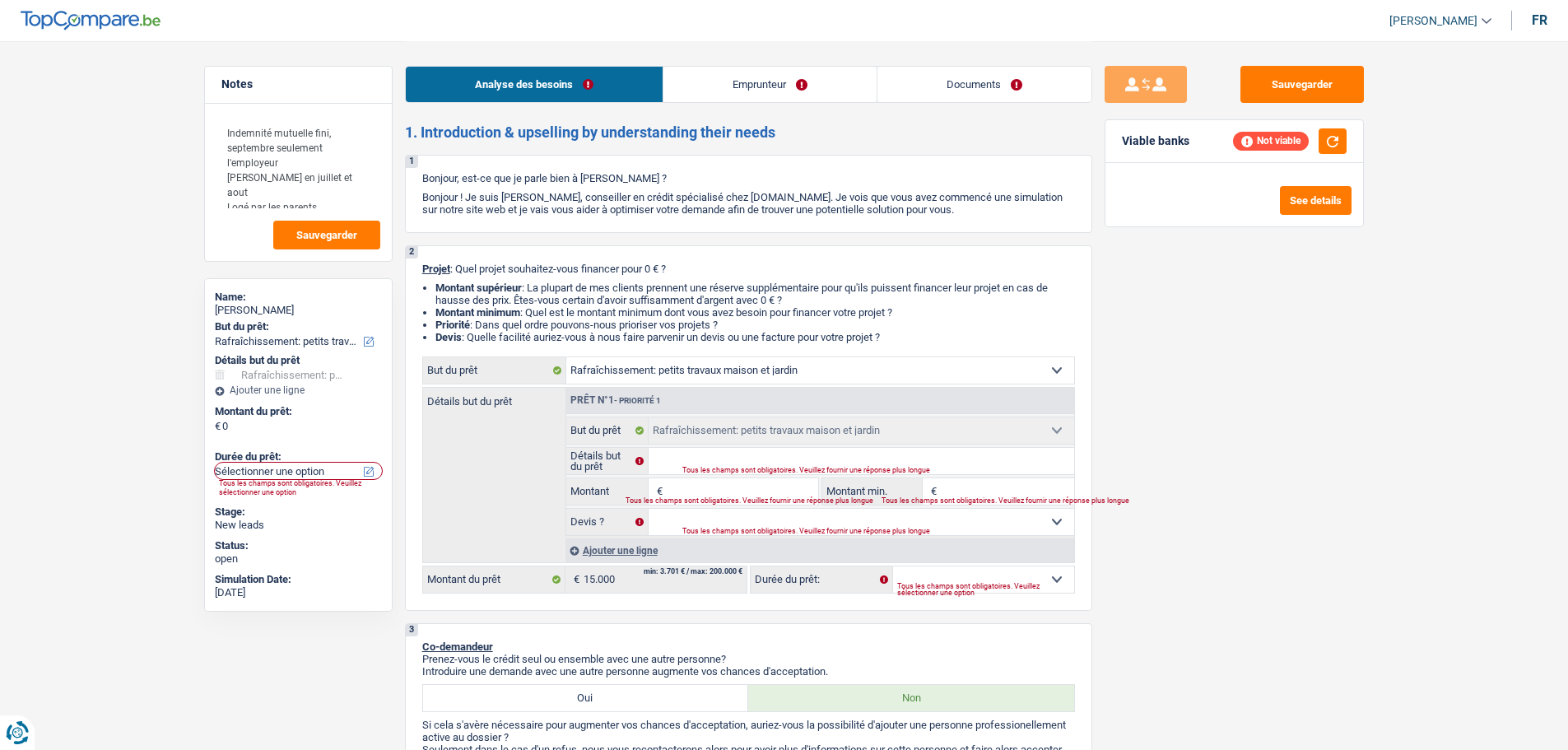
click at [784, 477] on fieldset "€ Montant Tous les champs sont obligatoires. Veuillez fournir une réponse plus …" at bounding box center [693, 491] width 253 height 28
click at [773, 480] on input "Montant" at bounding box center [741, 491] width 150 height 26
click at [756, 459] on input "Détails but du prêt" at bounding box center [861, 461] width 426 height 26
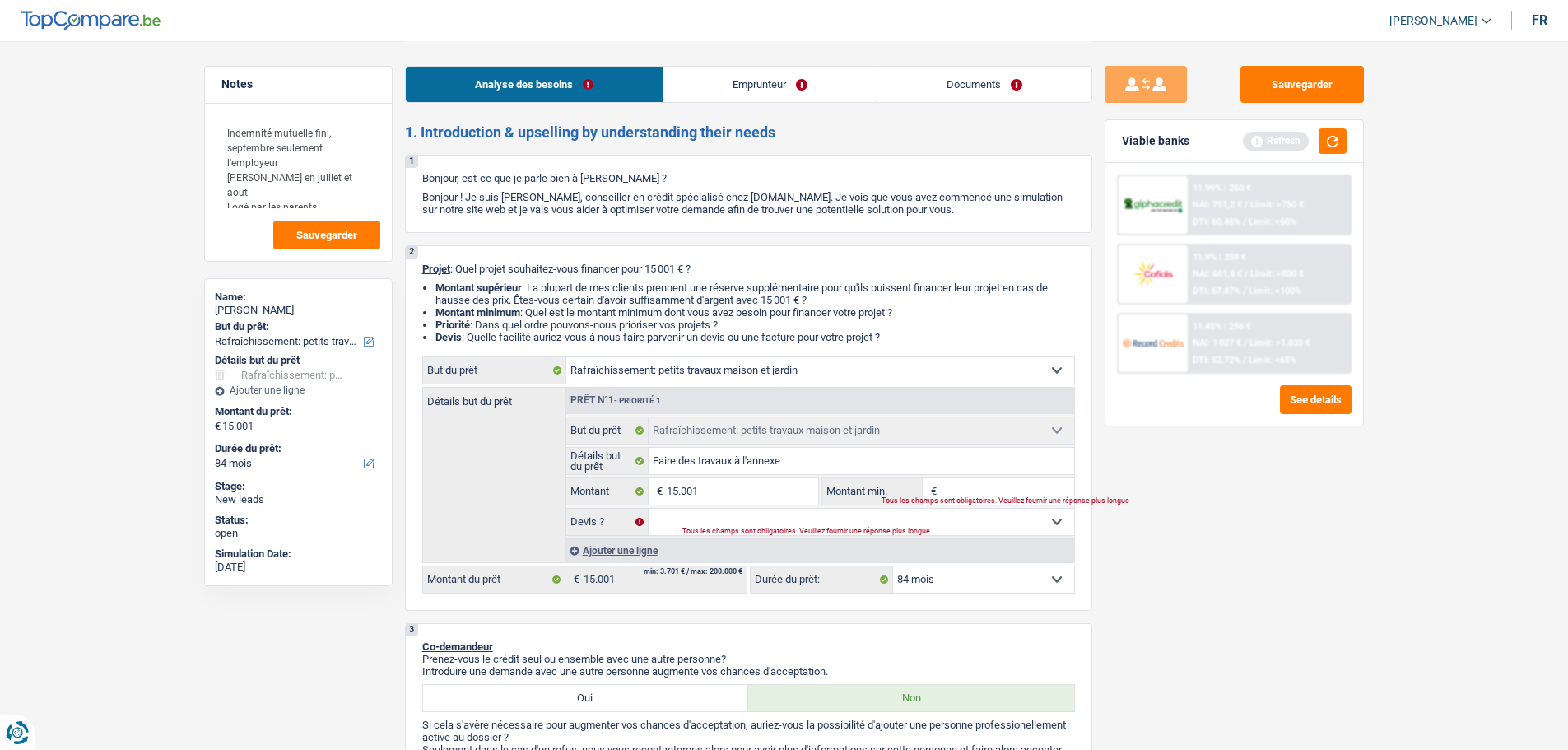
click at [971, 494] on input "Montant min." at bounding box center [1007, 491] width 133 height 26
click at [1023, 533] on div "Tous les champs sont obligatoires. Veuillez fournir une réponse plus longue" at bounding box center [858, 532] width 351 height 7
click at [900, 528] on div "Tous les champs sont obligatoires. Veuillez fournir une réponse plus longue" at bounding box center [858, 532] width 351 height 7
click at [950, 524] on select "Oui Non Non répondu Sélectionner une option" at bounding box center [861, 521] width 426 height 26
click at [648, 508] on select "Oui Non Non répondu Sélectionner une option" at bounding box center [861, 521] width 426 height 26
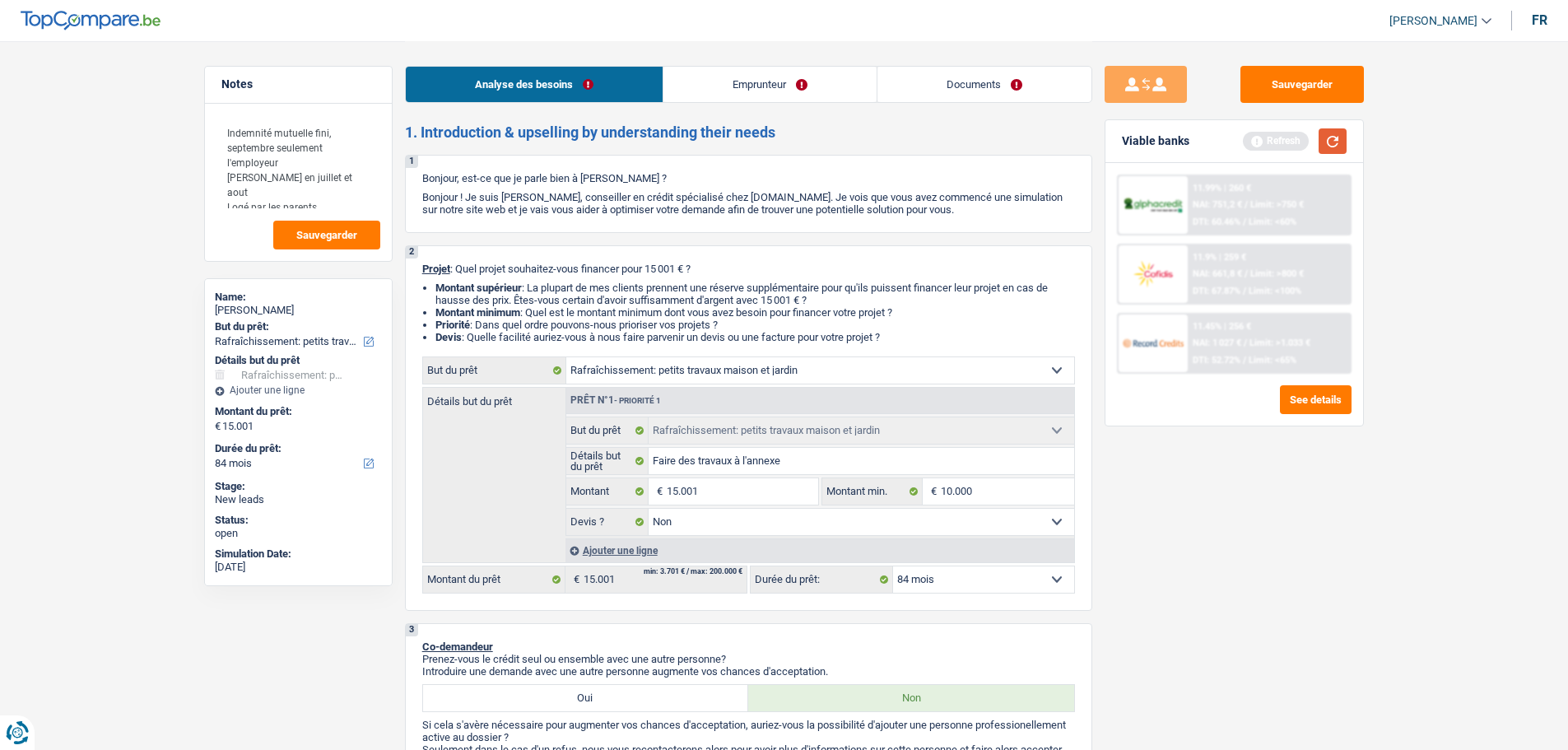
click at [1339, 147] on button "button" at bounding box center [1332, 141] width 28 height 25
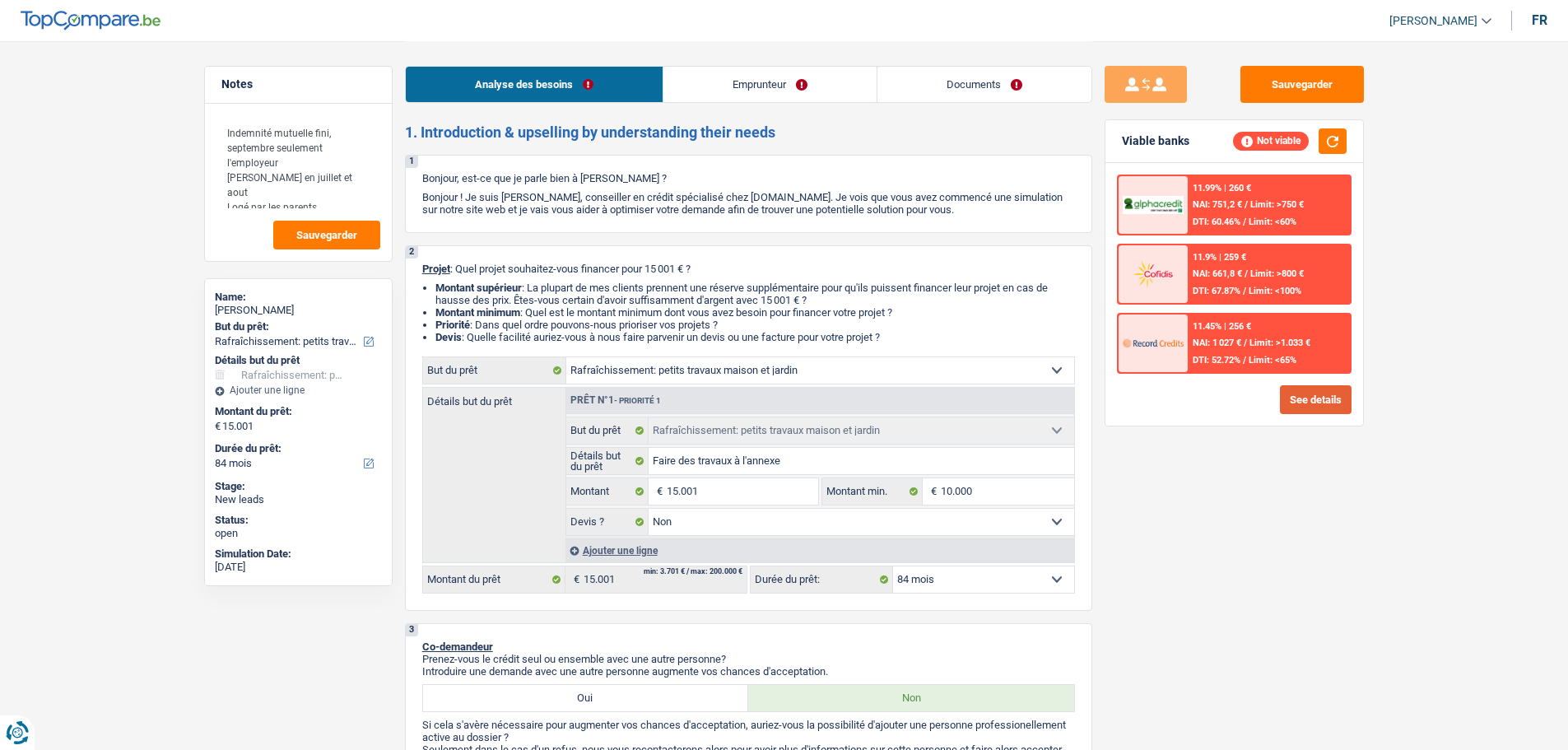
click at [1311, 398] on button "See details" at bounding box center [1316, 399] width 71 height 29
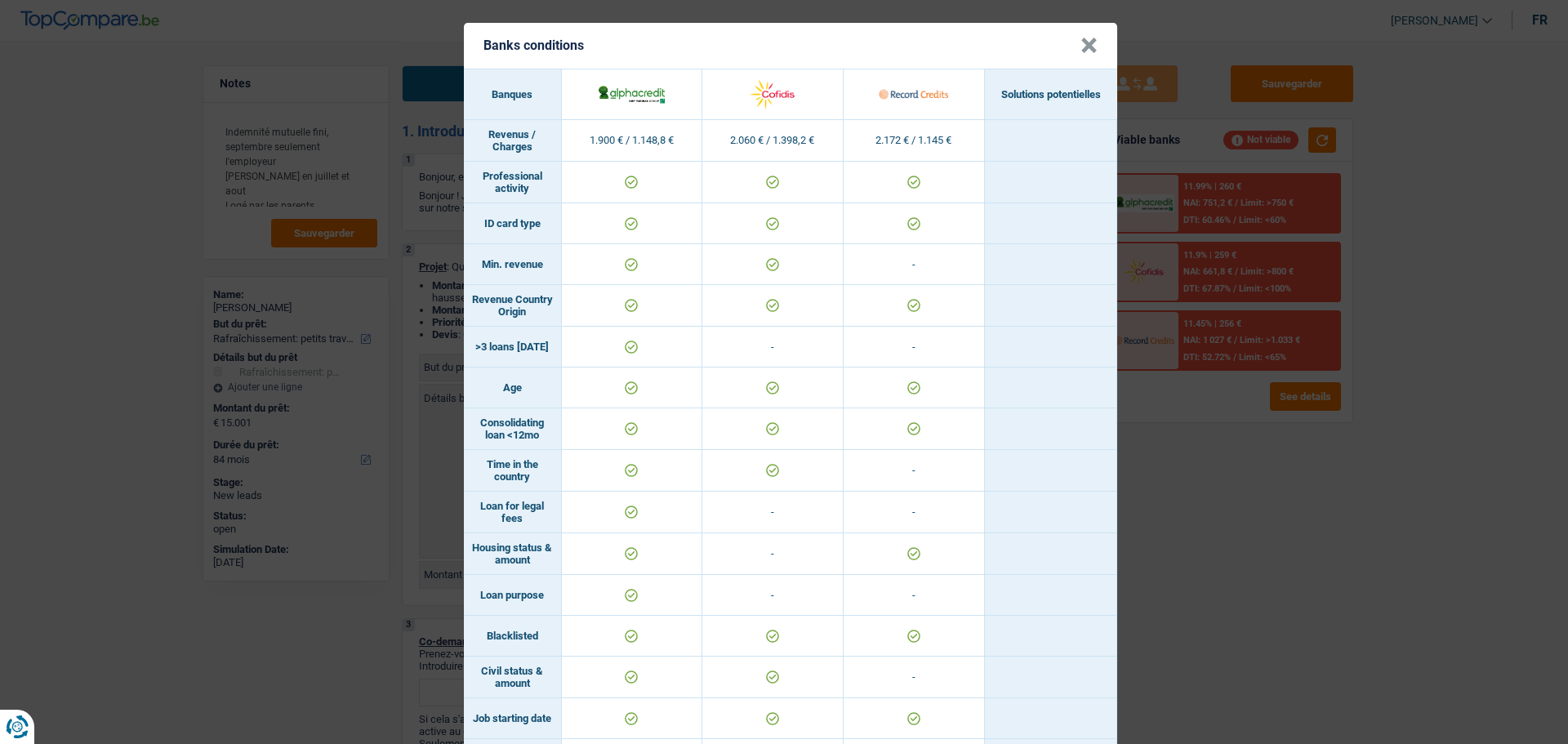
click at [1271, 516] on div "Banks conditions × Banques Solutions potentielles Revenus / Charges 1.900 € / 1…" at bounding box center [784, 372] width 1568 height 744
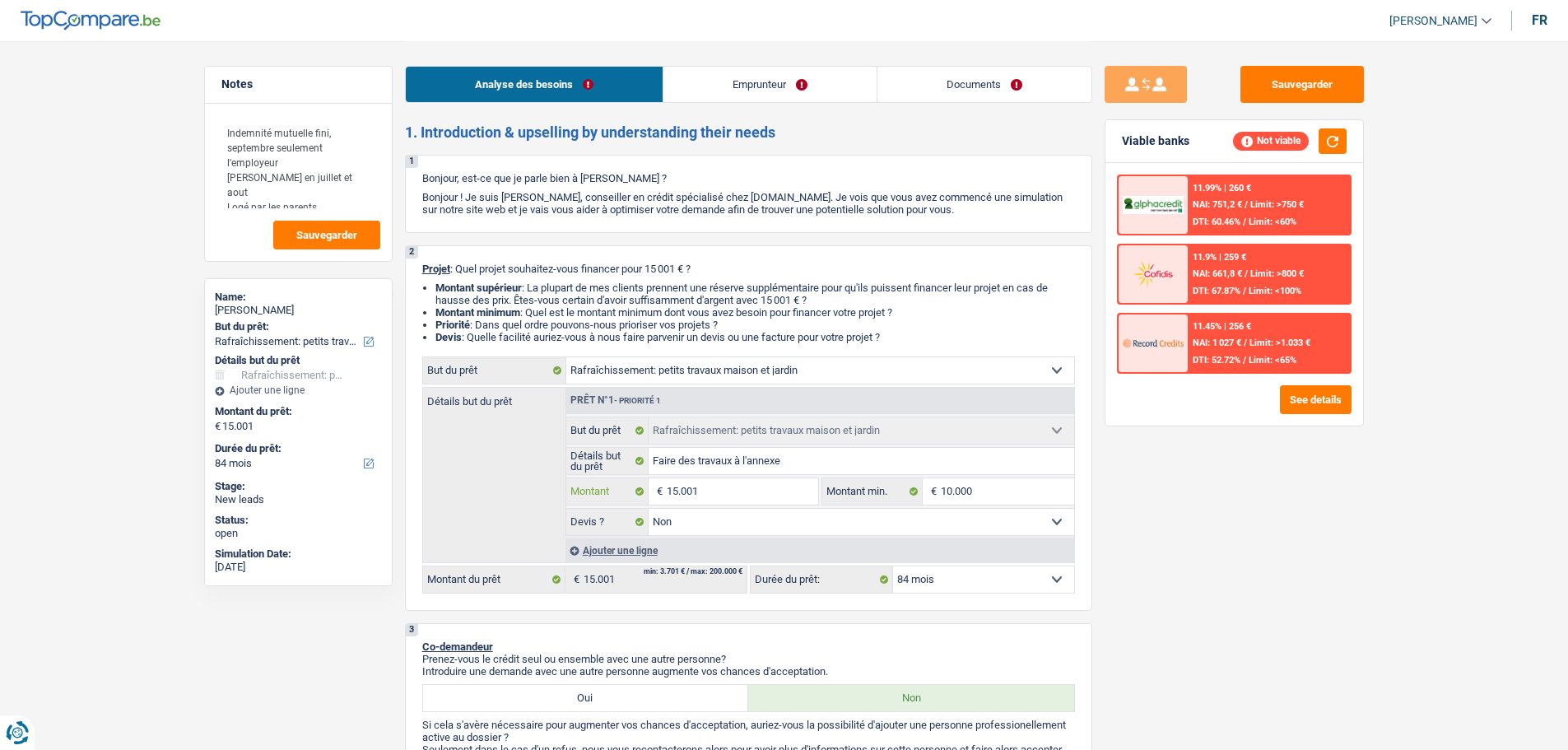
click at [726, 498] on input "15.001" at bounding box center [741, 491] width 150 height 26
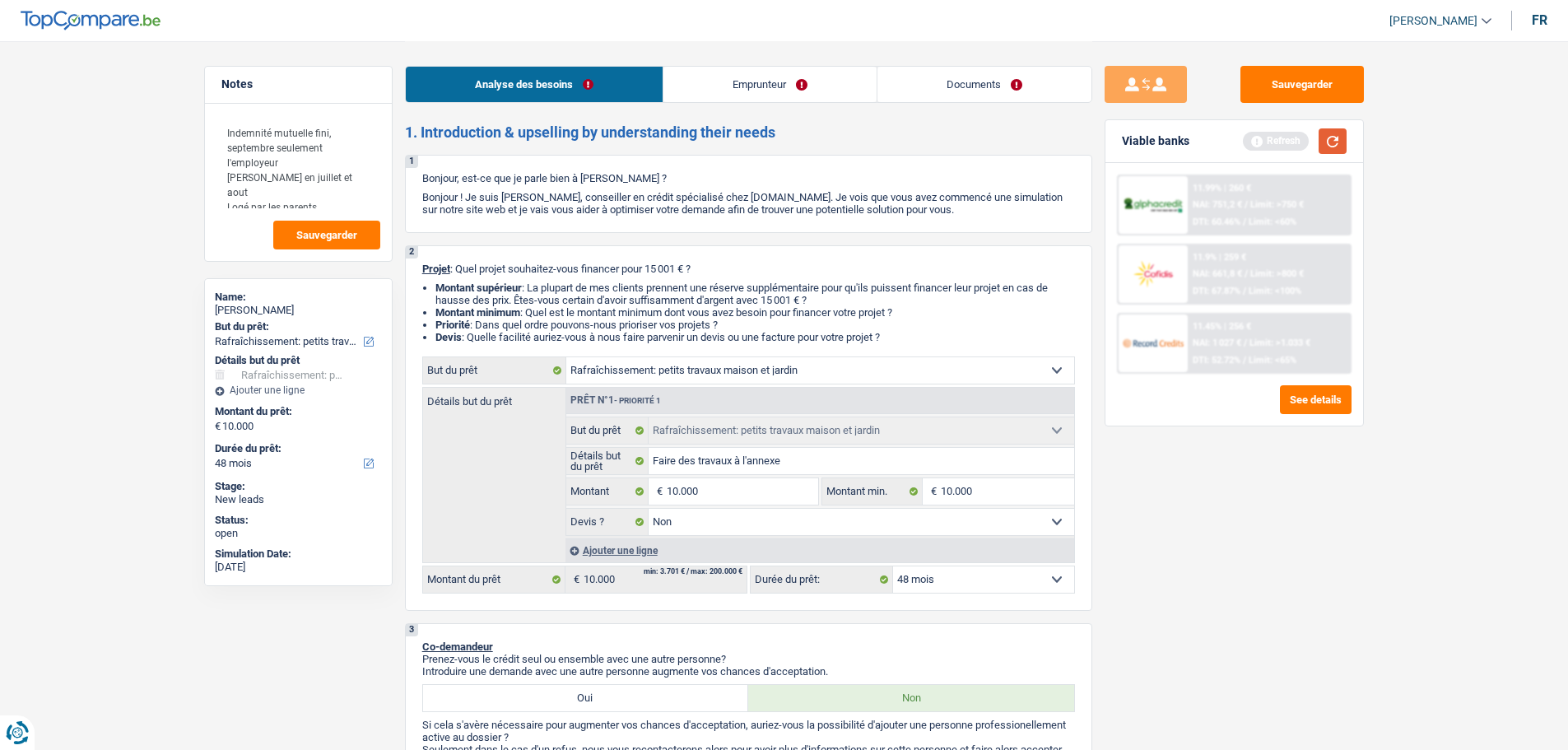
click at [1331, 143] on button "button" at bounding box center [1332, 141] width 28 height 25
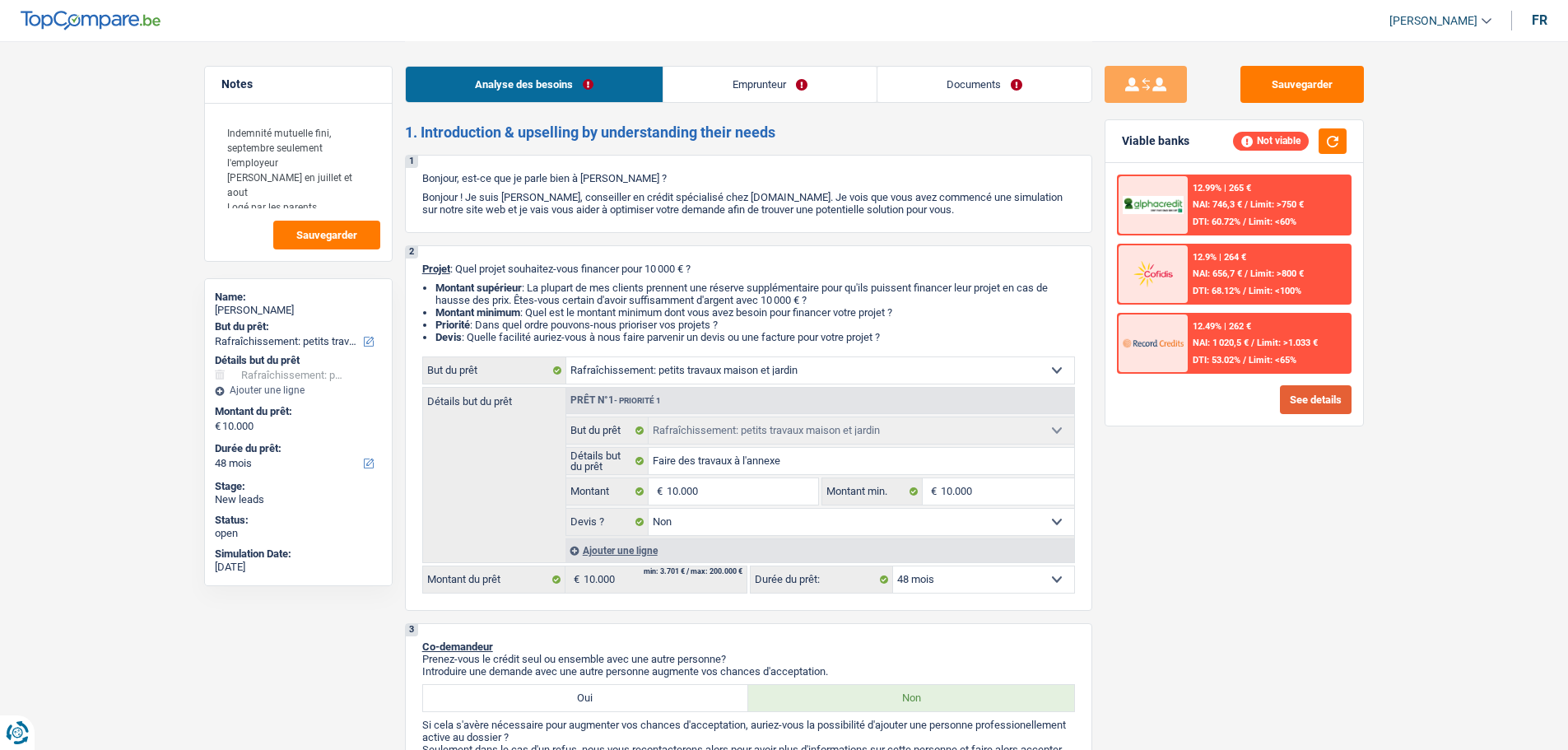
click at [1287, 399] on button "See details" at bounding box center [1316, 399] width 71 height 29
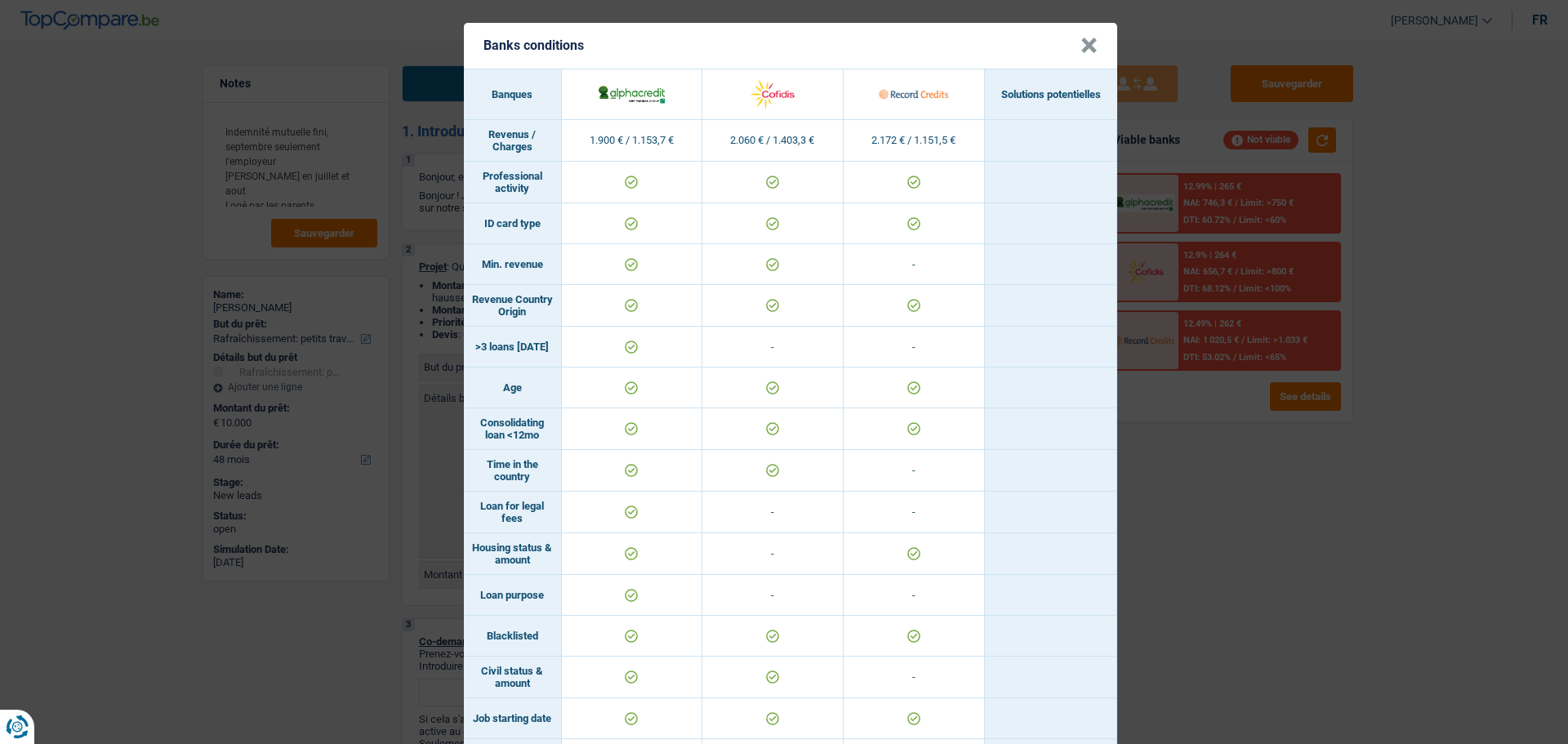
drag, startPoint x: 1259, startPoint y: 509, endPoint x: 1183, endPoint y: 366, distance: 161.9
click at [1228, 438] on div "Banks conditions × Banques Solutions potentielles Revenus / Charges 1.900 € / 1…" at bounding box center [784, 372] width 1568 height 744
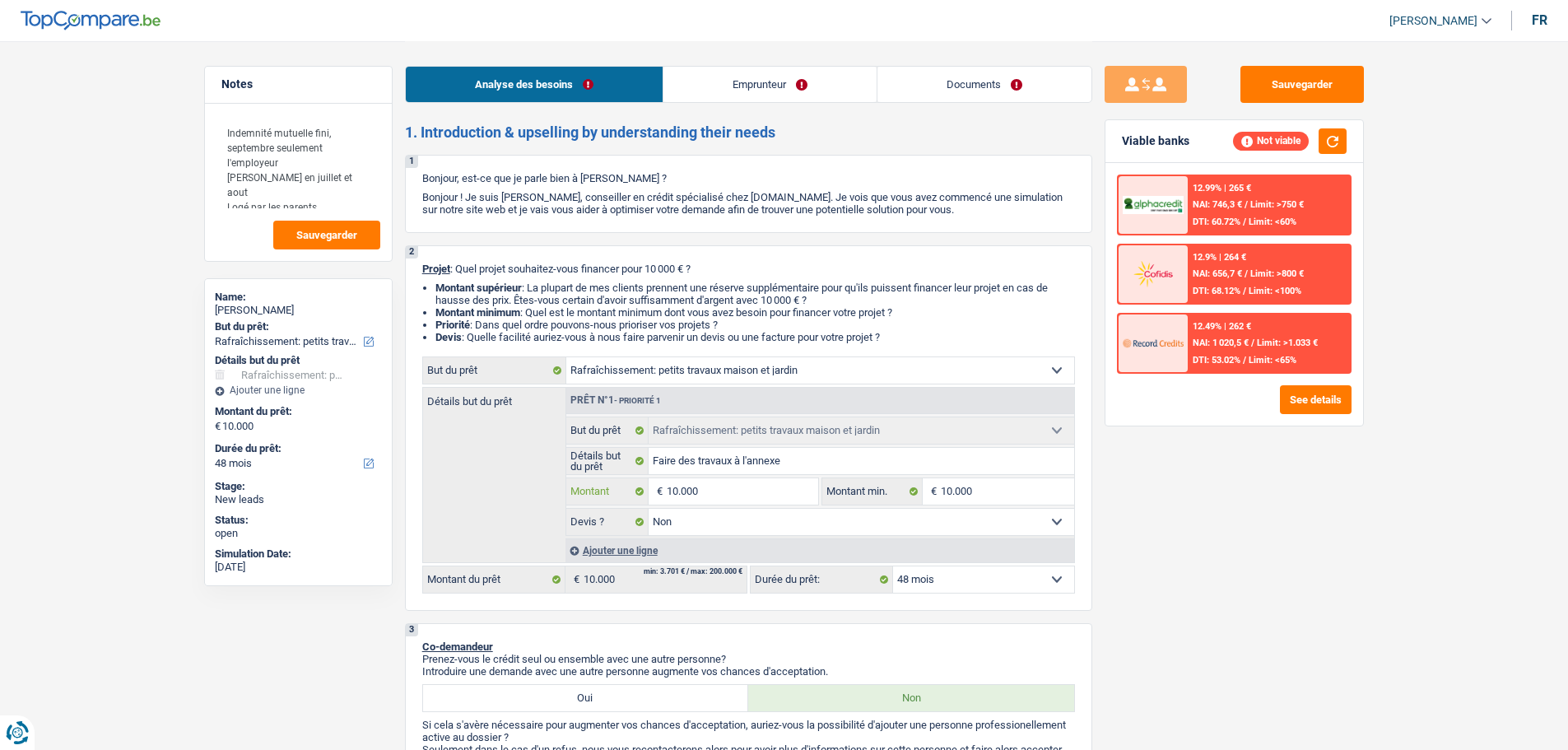
click at [750, 484] on input "10.000" at bounding box center [741, 491] width 150 height 26
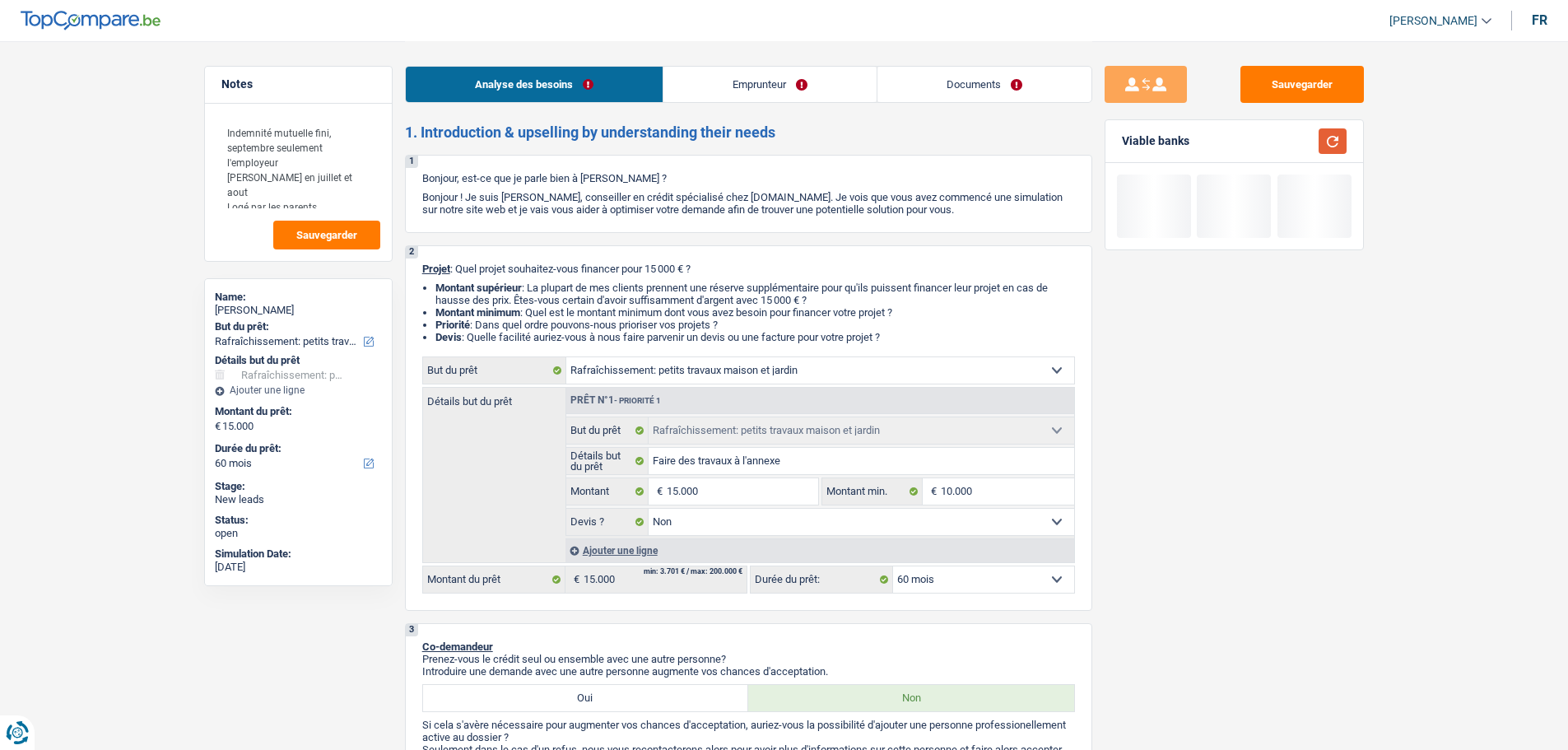
click at [1330, 149] on button "button" at bounding box center [1332, 141] width 28 height 25
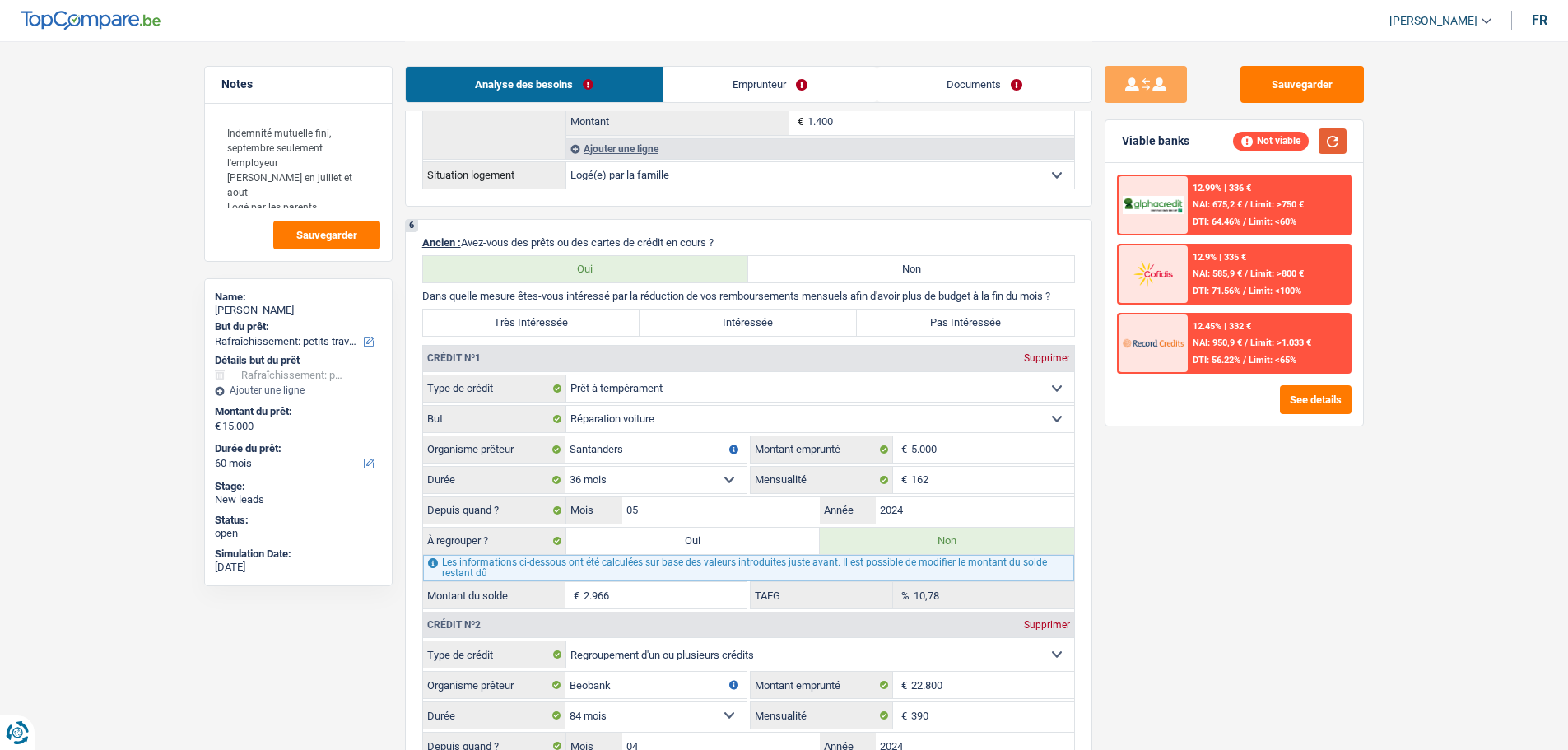
scroll to position [1317, 0]
click at [714, 527] on label "Oui" at bounding box center [694, 540] width 255 height 26
click at [714, 527] on input "Oui" at bounding box center [694, 540] width 255 height 26
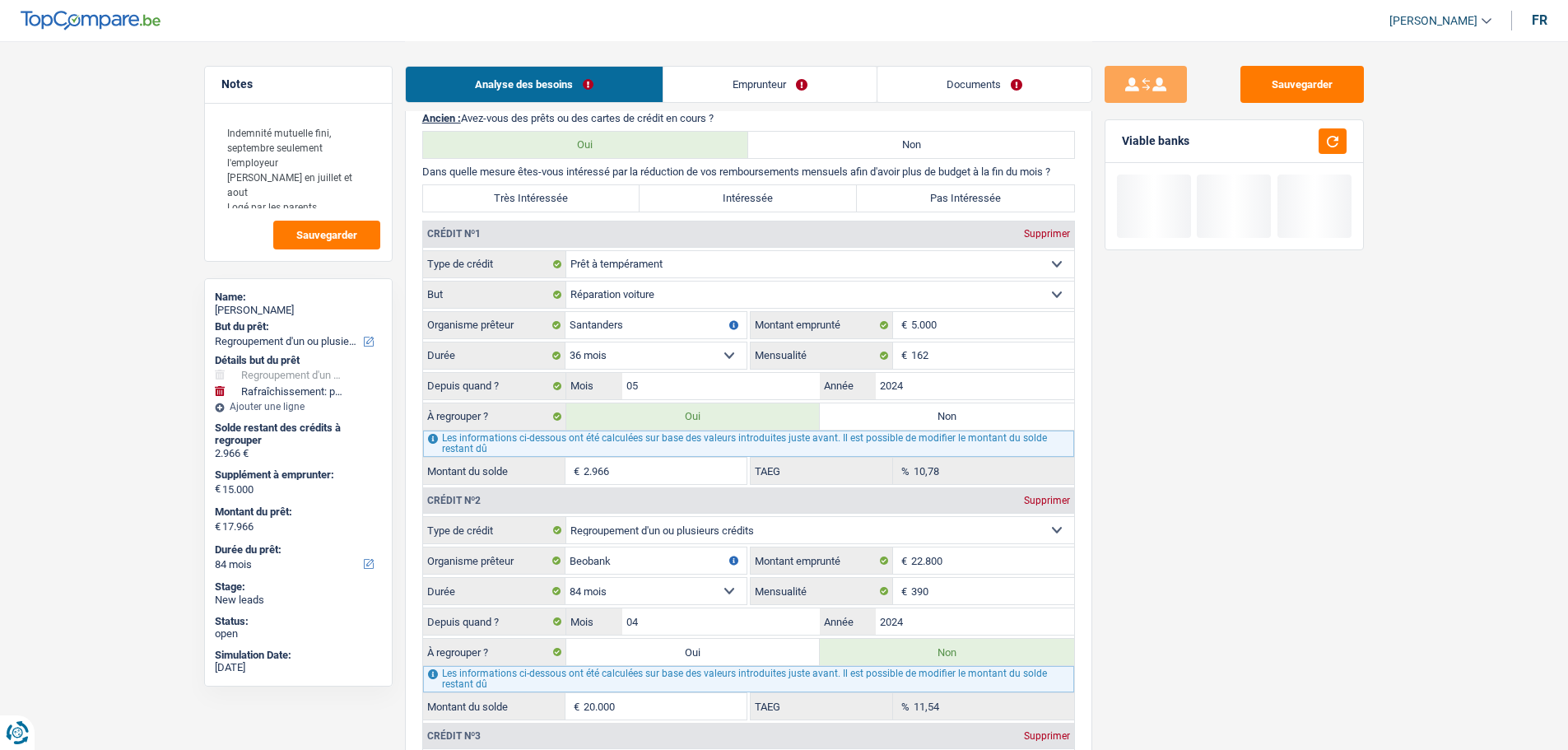
scroll to position [1646, 0]
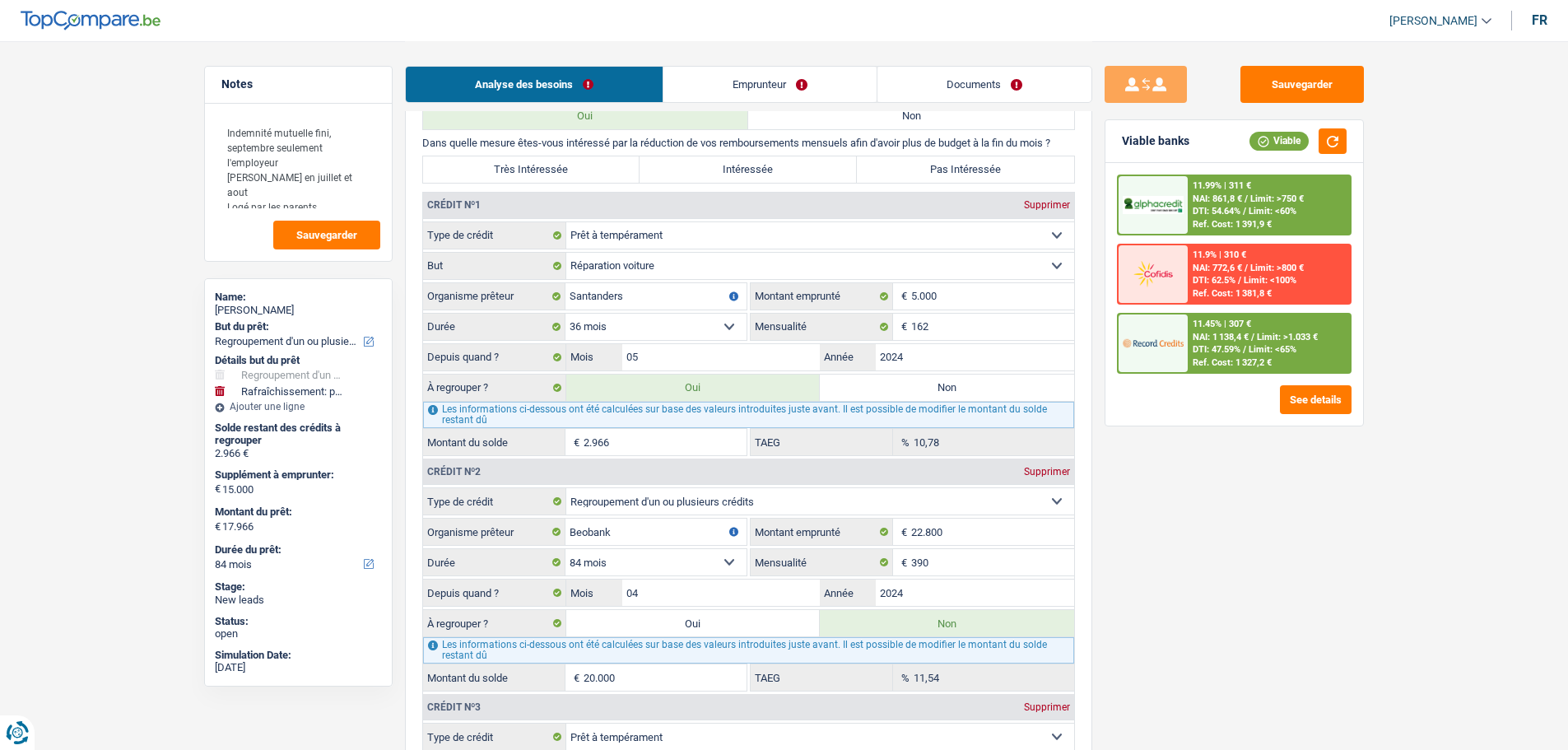
click at [677, 627] on label "Oui" at bounding box center [694, 623] width 255 height 26
click at [677, 627] on input "Oui" at bounding box center [694, 623] width 255 height 26
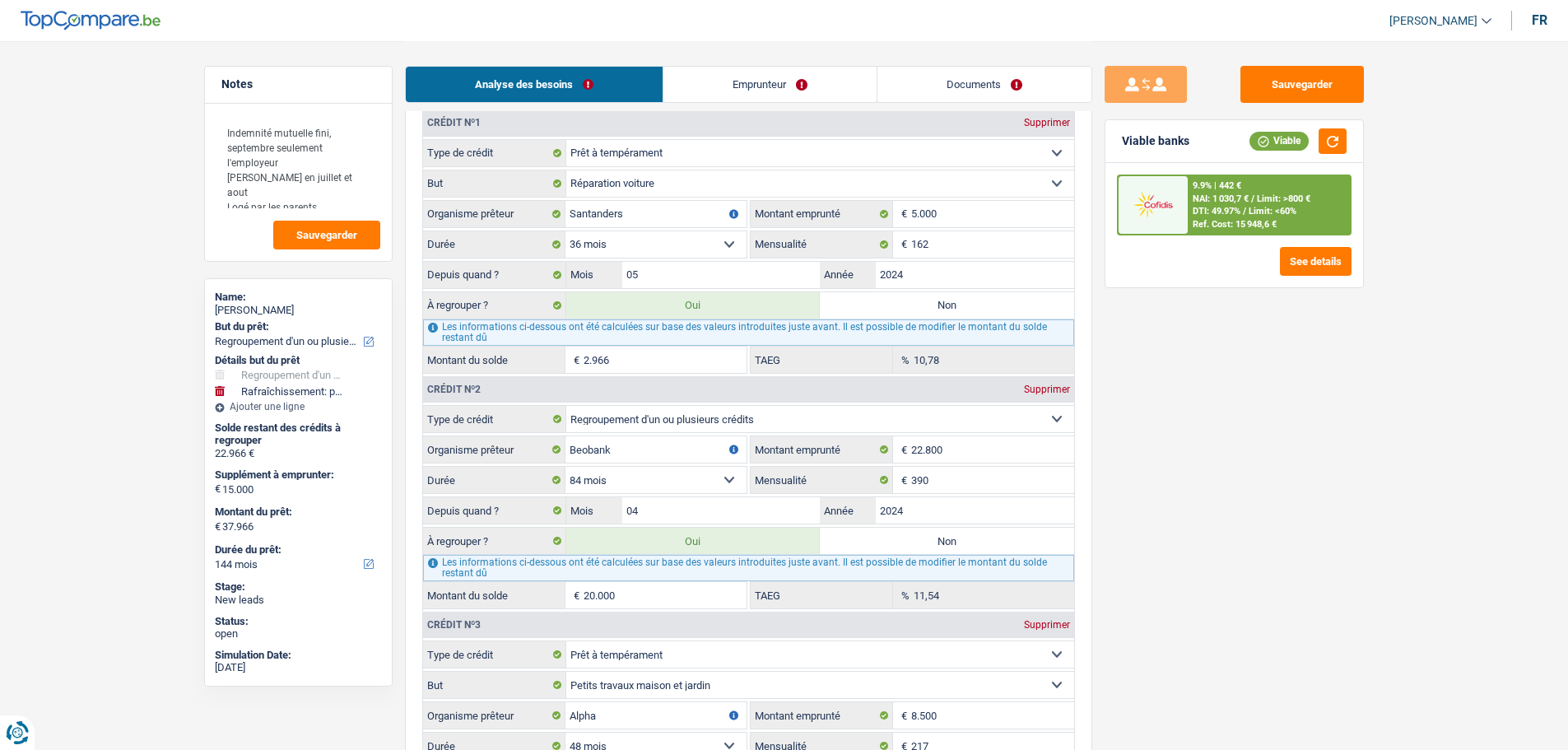
scroll to position [2058, 0]
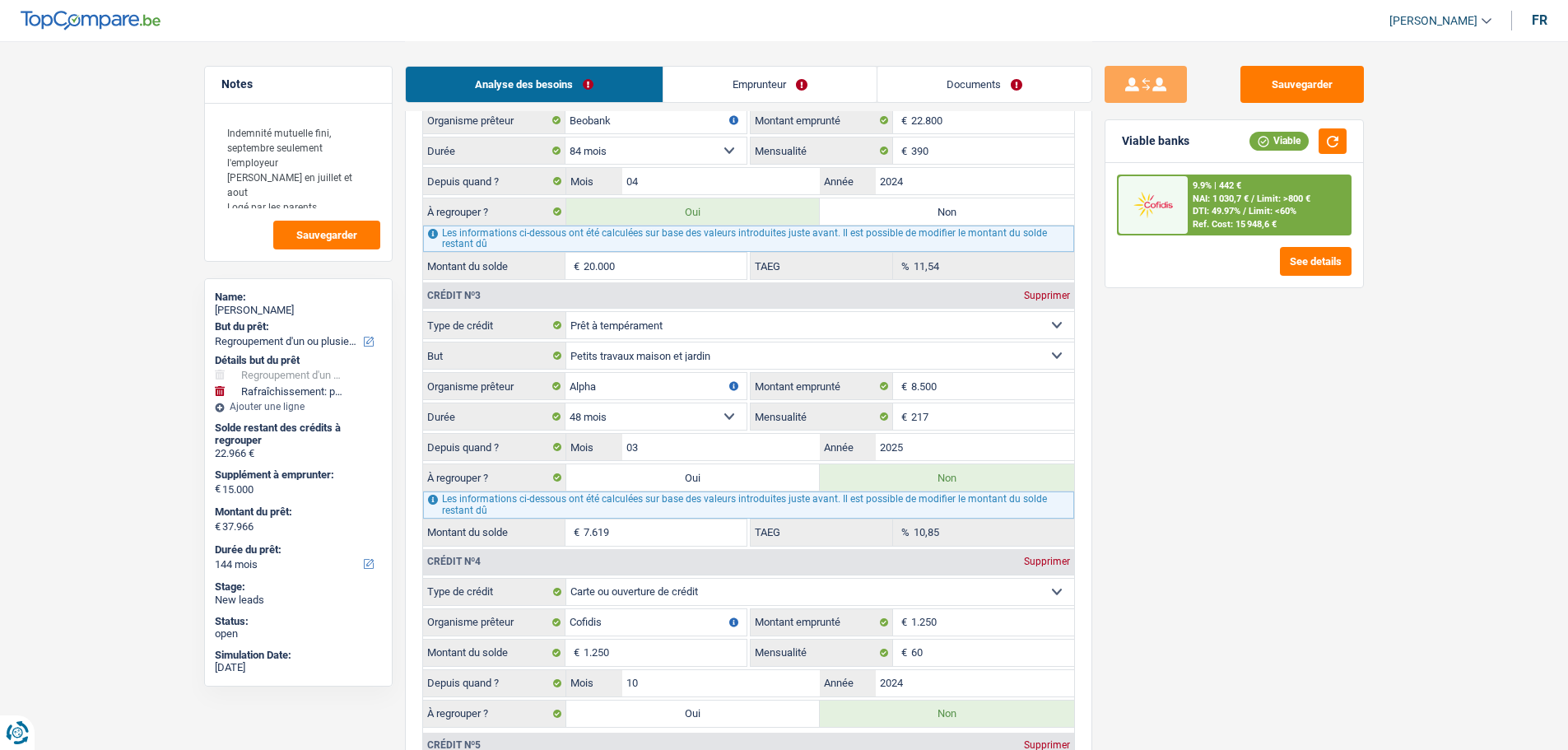
click at [634, 475] on label "Oui" at bounding box center [694, 477] width 255 height 26
click at [634, 475] on input "Oui" at bounding box center [694, 477] width 255 height 26
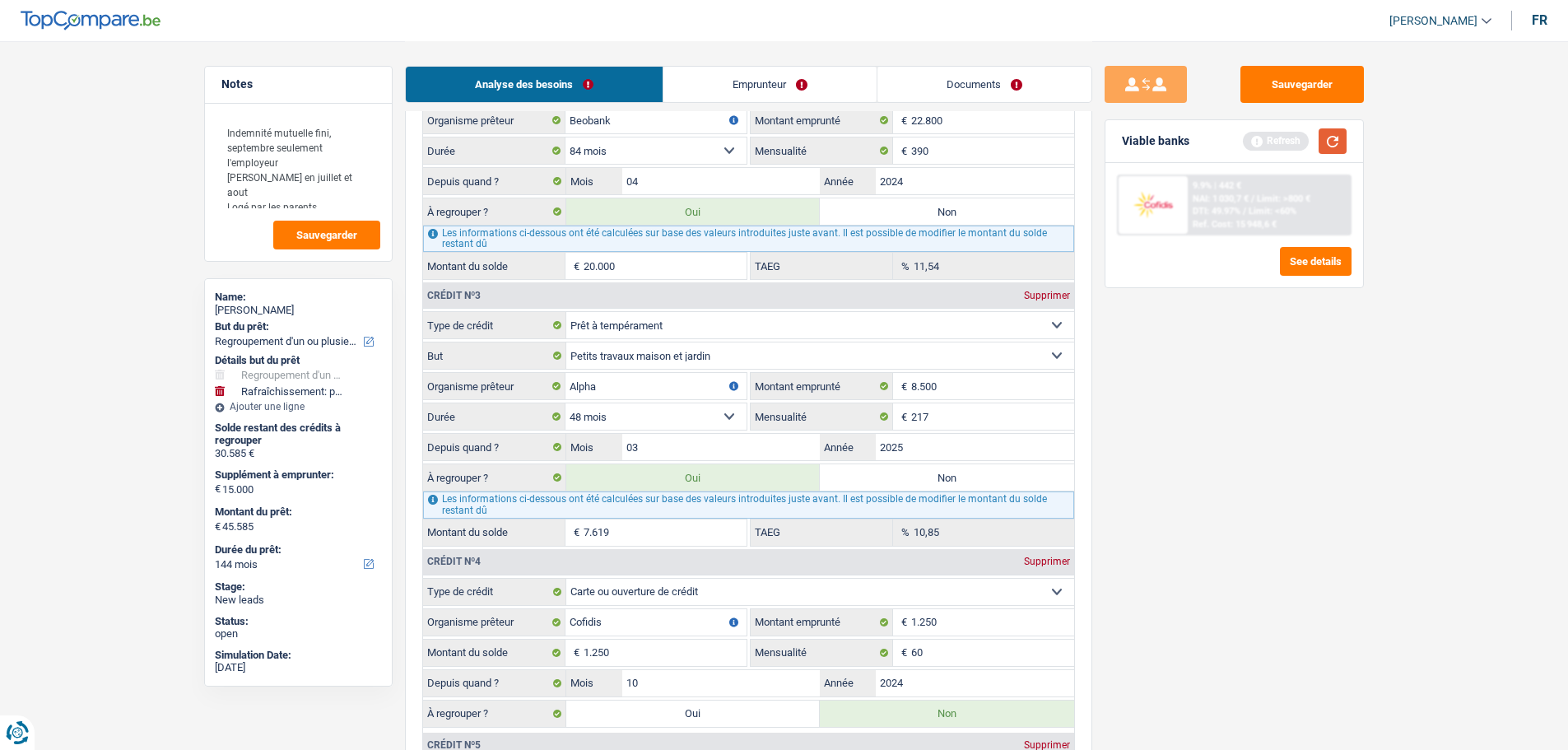
click at [1343, 149] on button "button" at bounding box center [1332, 141] width 28 height 25
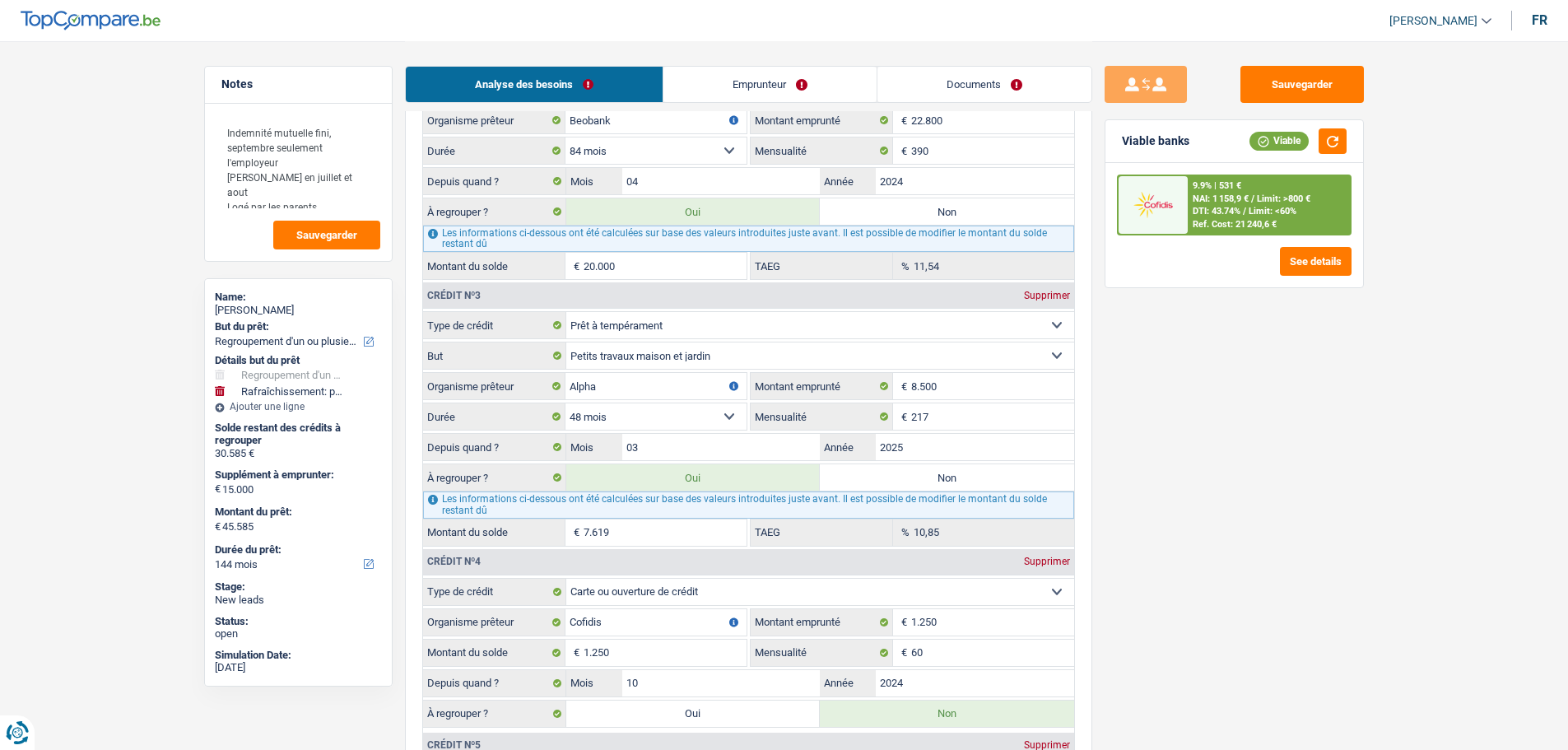
click at [690, 488] on label "Oui" at bounding box center [694, 477] width 255 height 26
click at [690, 488] on input "Oui" at bounding box center [694, 477] width 255 height 26
click at [911, 475] on label "Non" at bounding box center [947, 477] width 255 height 26
click at [911, 475] on input "Non" at bounding box center [947, 477] width 255 height 26
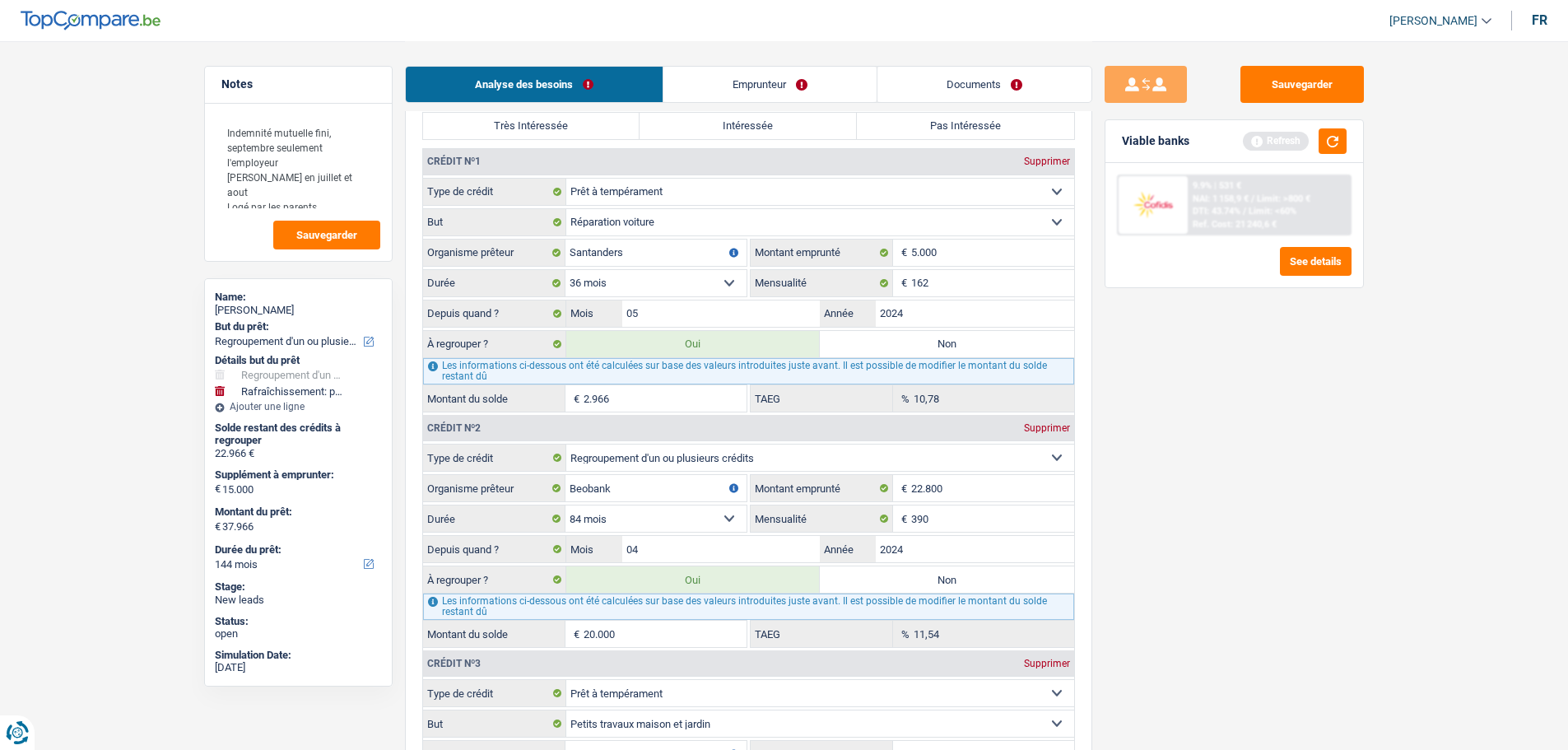
scroll to position [1729, 0]
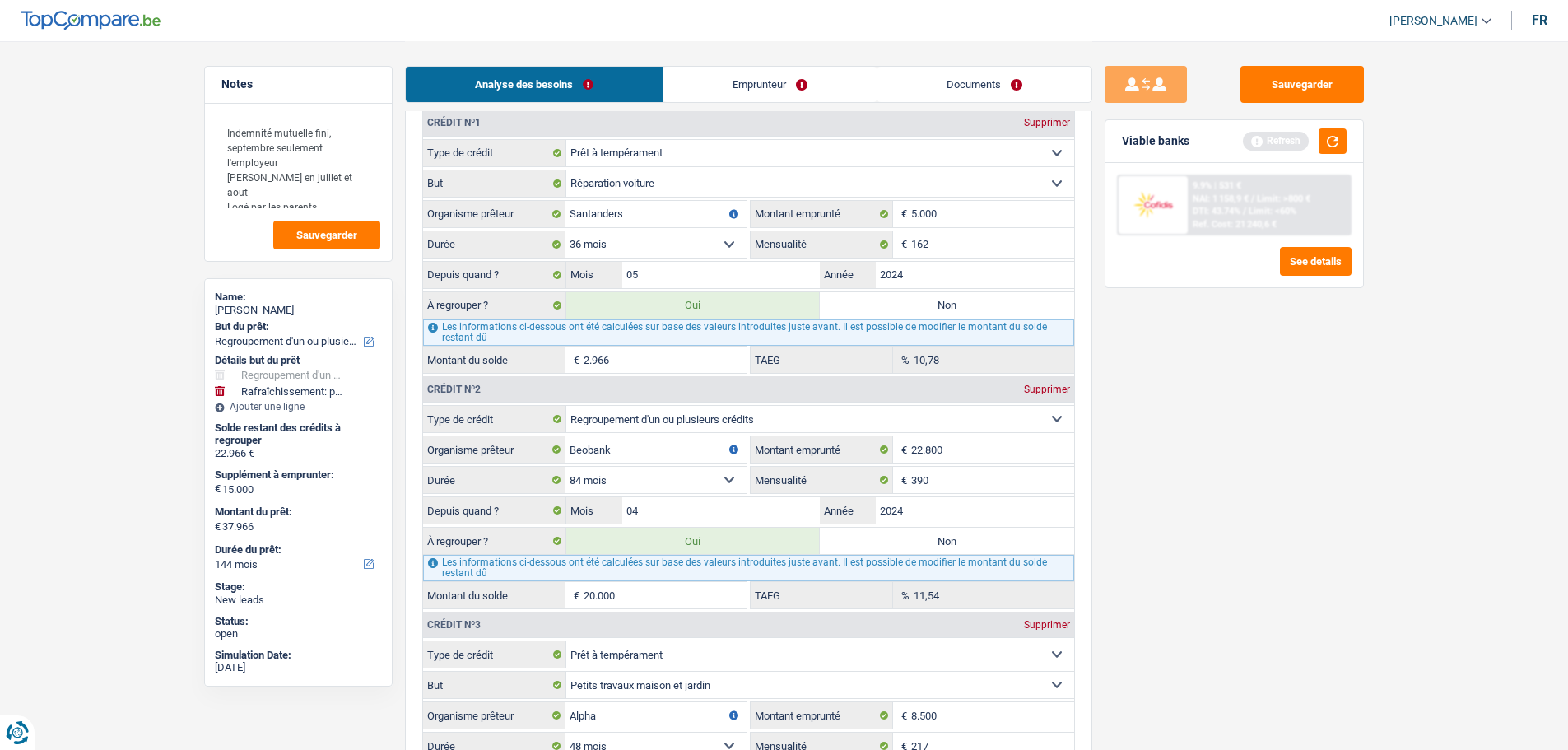
click at [880, 308] on label "Non" at bounding box center [947, 305] width 255 height 26
click at [880, 308] on input "Non" at bounding box center [947, 305] width 255 height 26
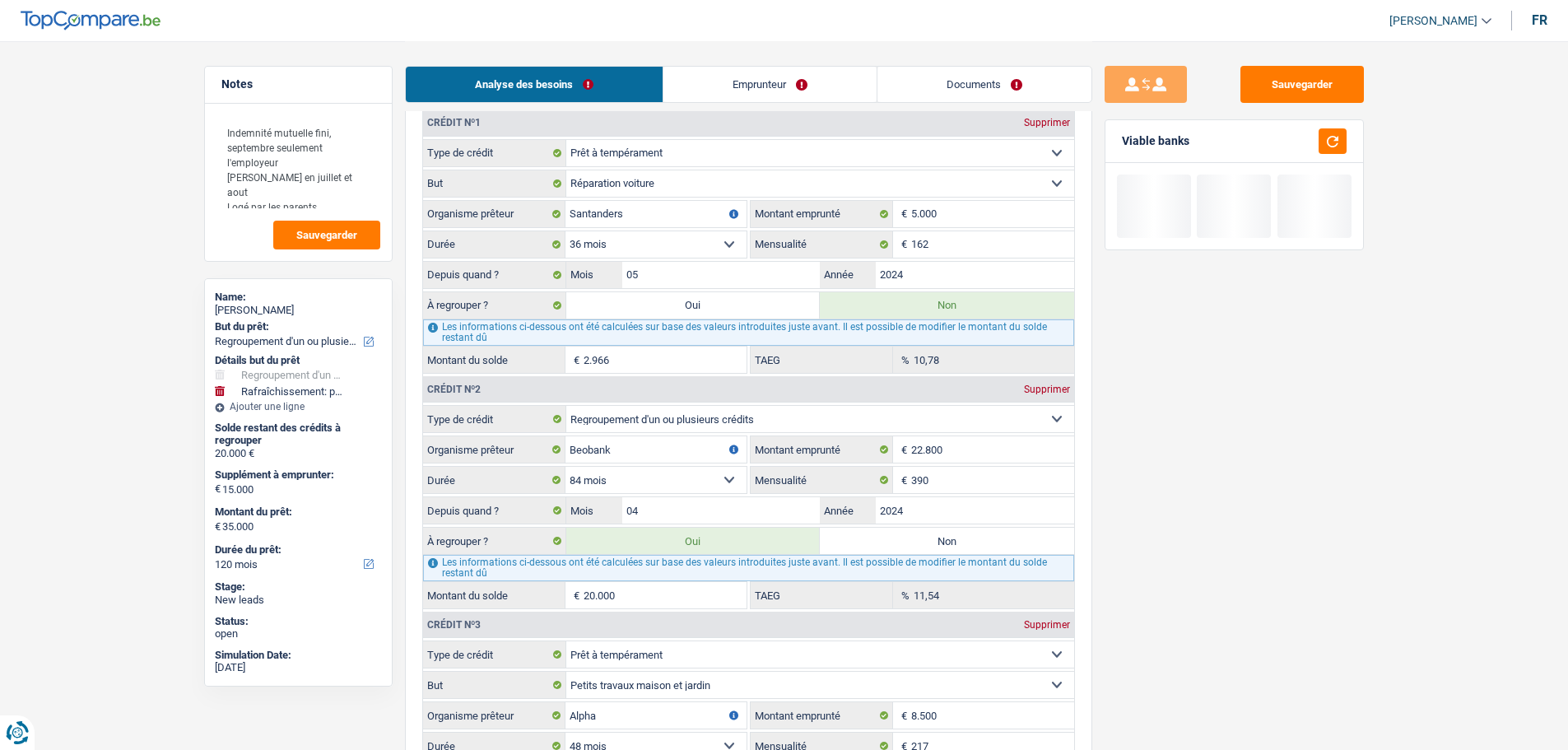
click at [873, 544] on label "Non" at bounding box center [947, 541] width 255 height 26
click at [873, 544] on input "Non" at bounding box center [947, 541] width 255 height 26
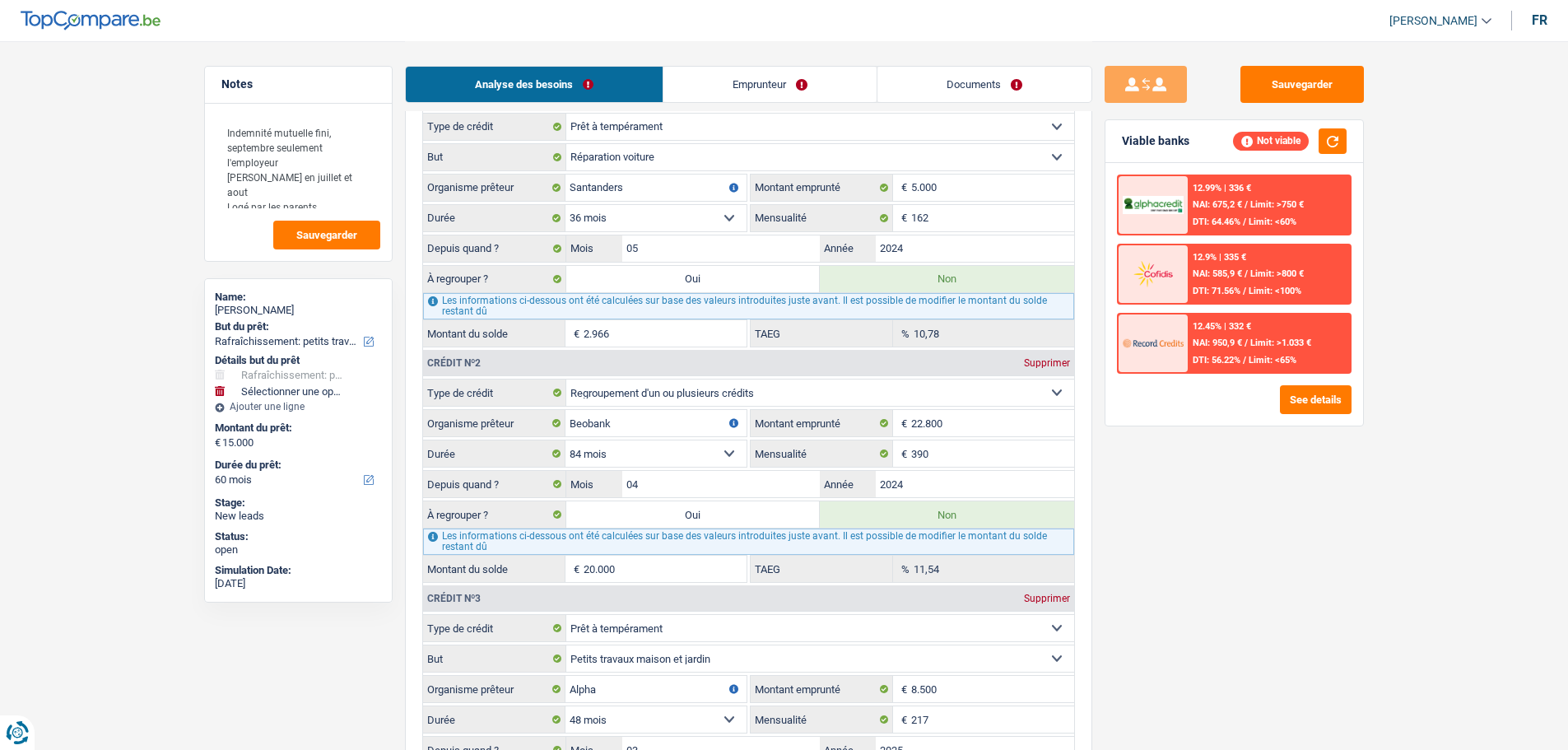
click at [759, 513] on label "Oui" at bounding box center [694, 514] width 255 height 26
click at [759, 513] on input "Oui" at bounding box center [694, 514] width 255 height 26
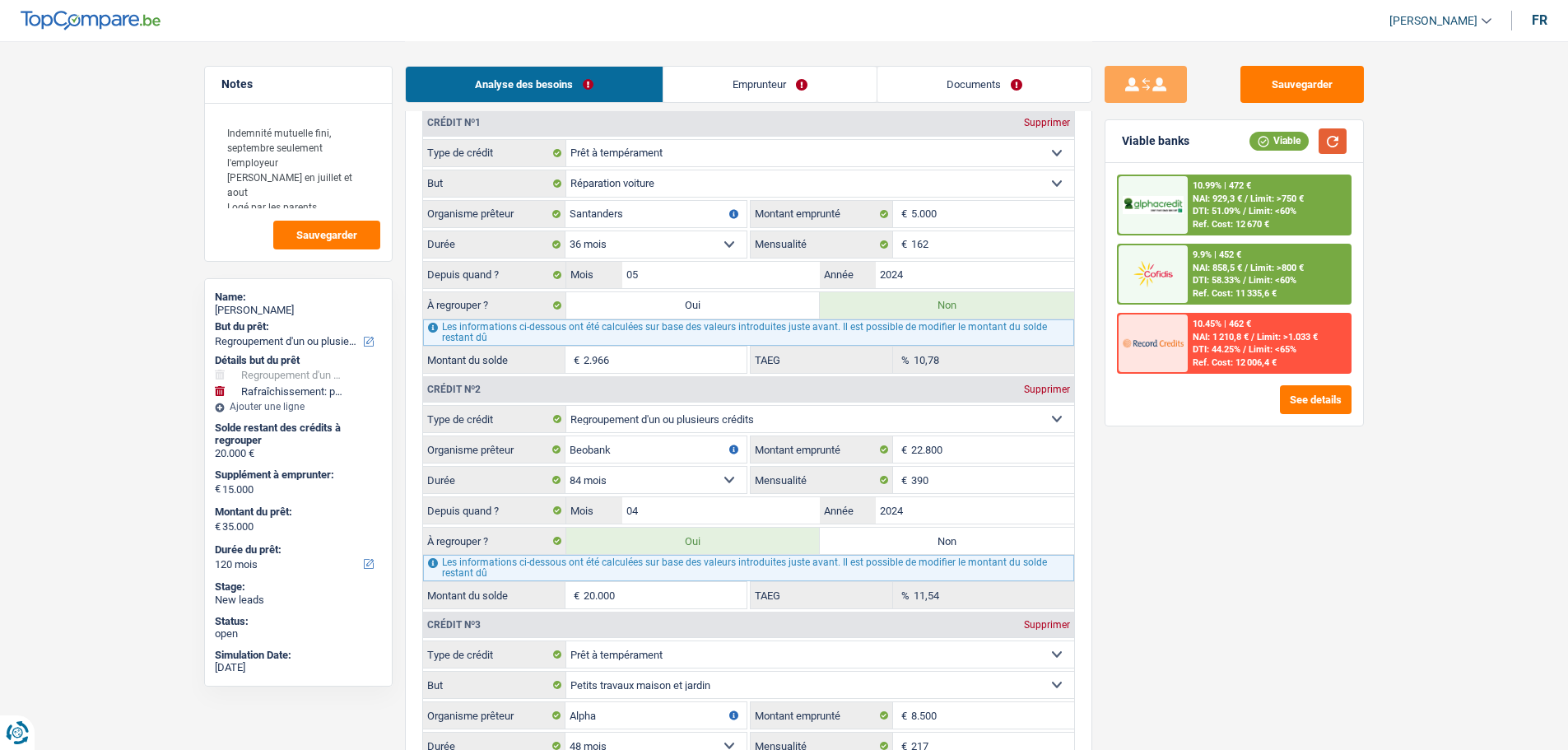
click at [1327, 140] on button "button" at bounding box center [1332, 141] width 28 height 25
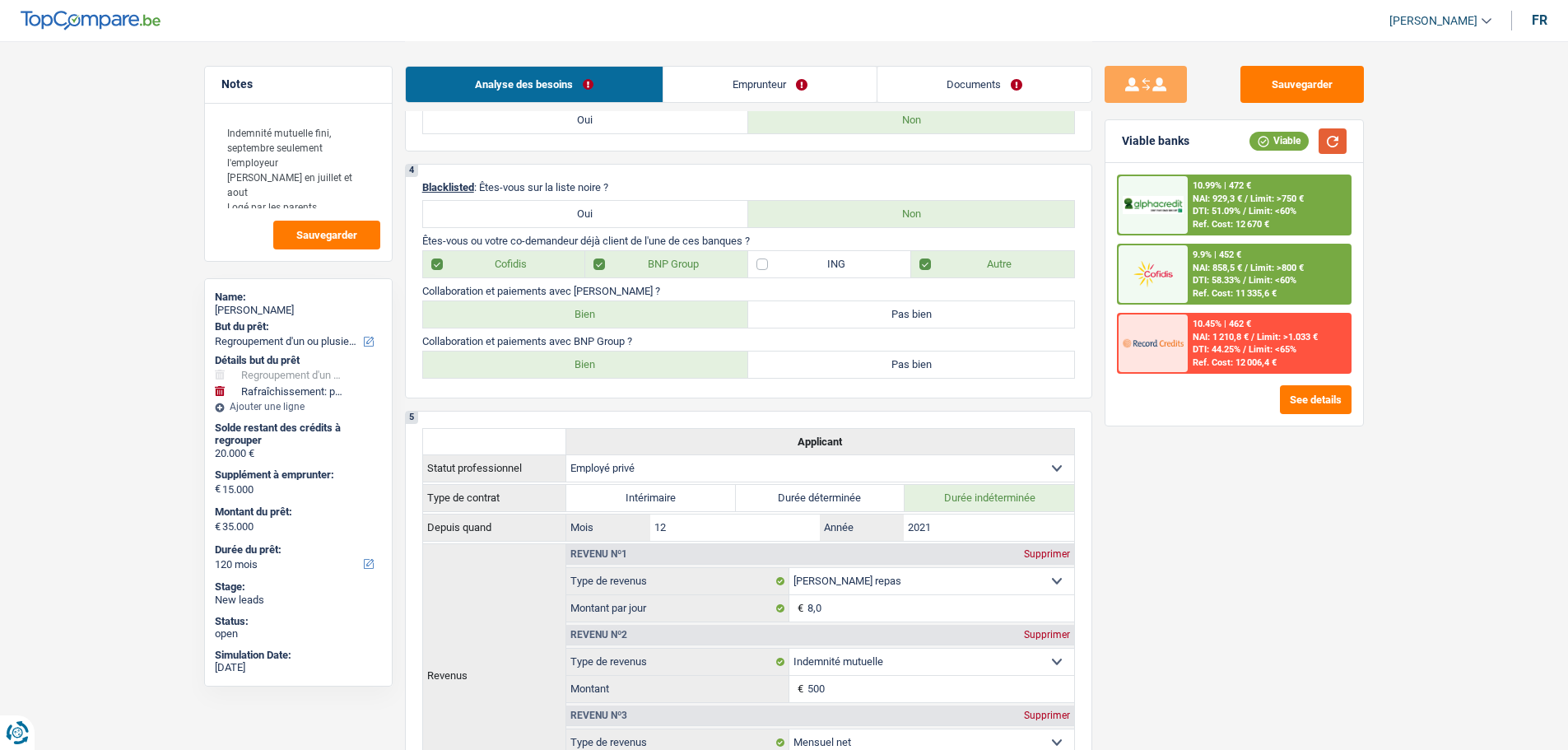
scroll to position [988, 0]
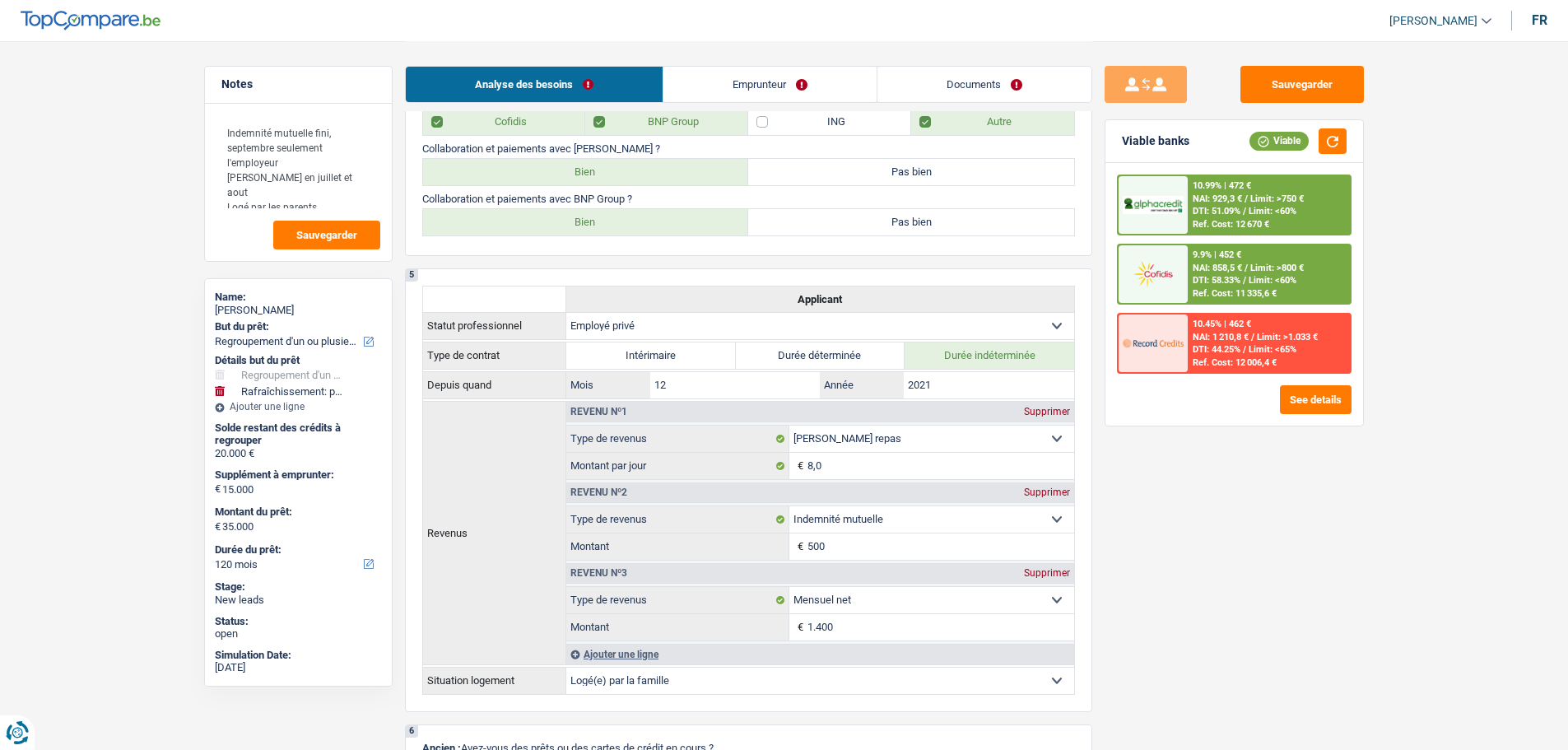
click at [809, 80] on link "Emprunteur" at bounding box center [769, 84] width 213 height 36
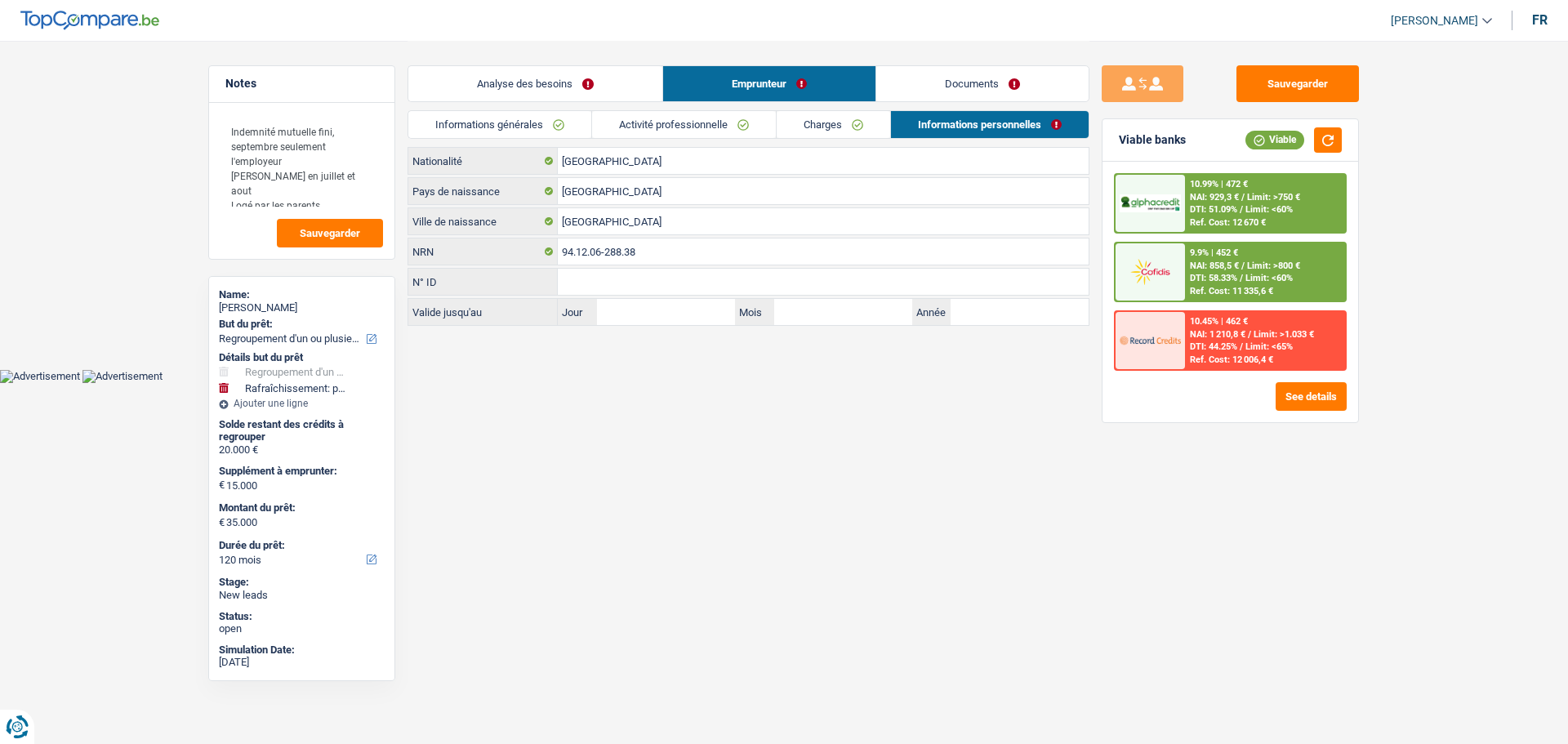
click at [819, 129] on link "Charges" at bounding box center [834, 124] width 114 height 27
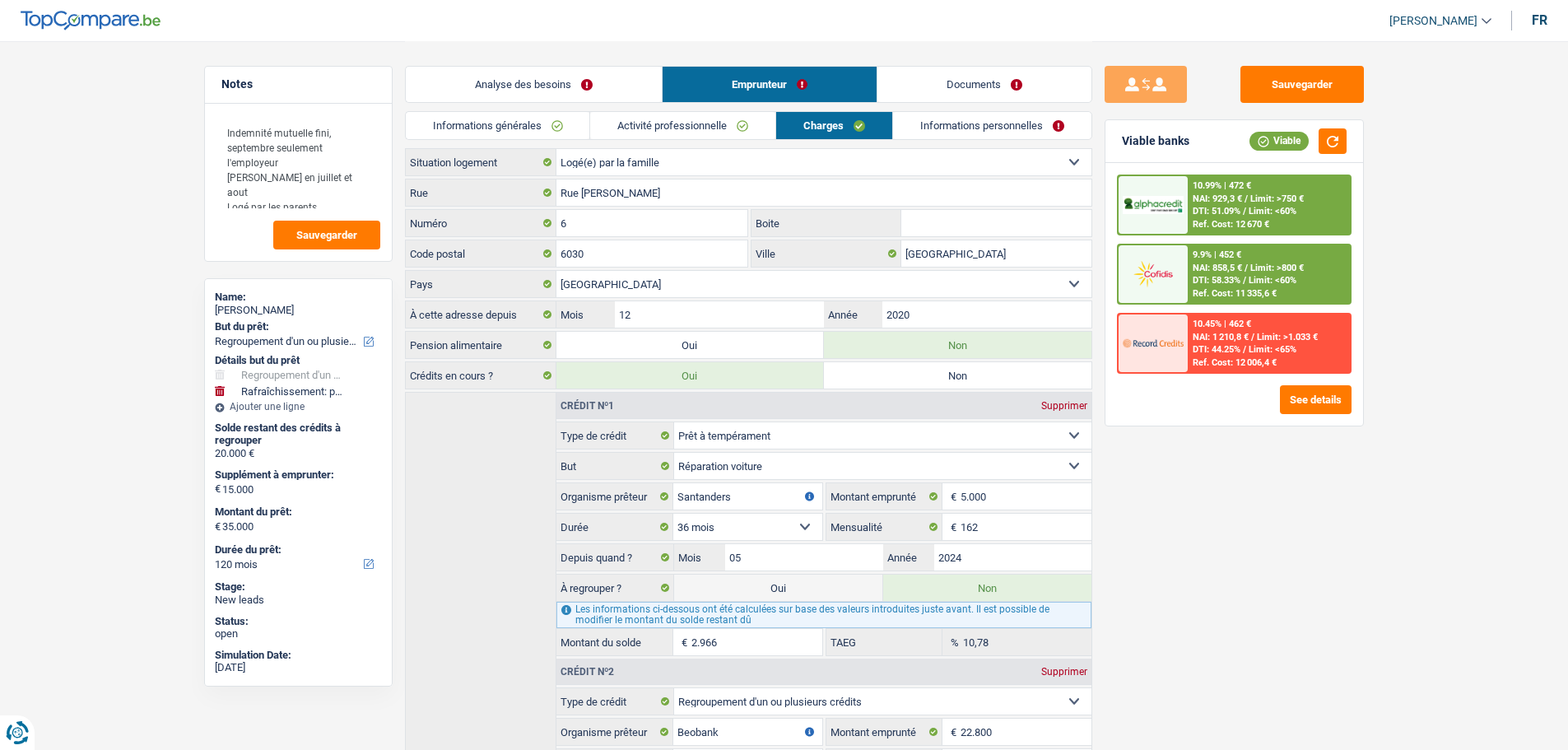
click at [973, 116] on link "Informations personnelles" at bounding box center [993, 125] width 198 height 27
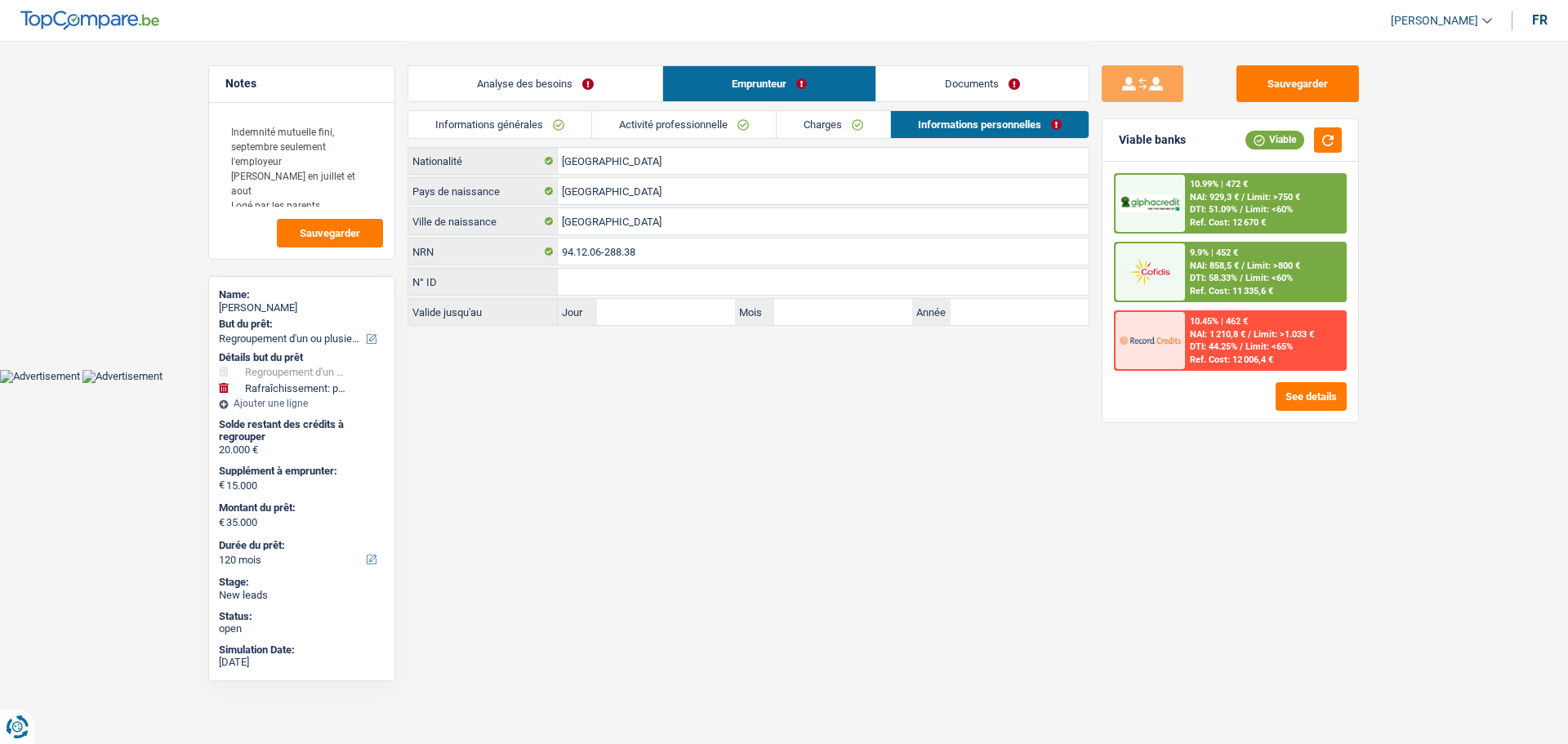
click at [852, 126] on link "Charges" at bounding box center [834, 124] width 114 height 27
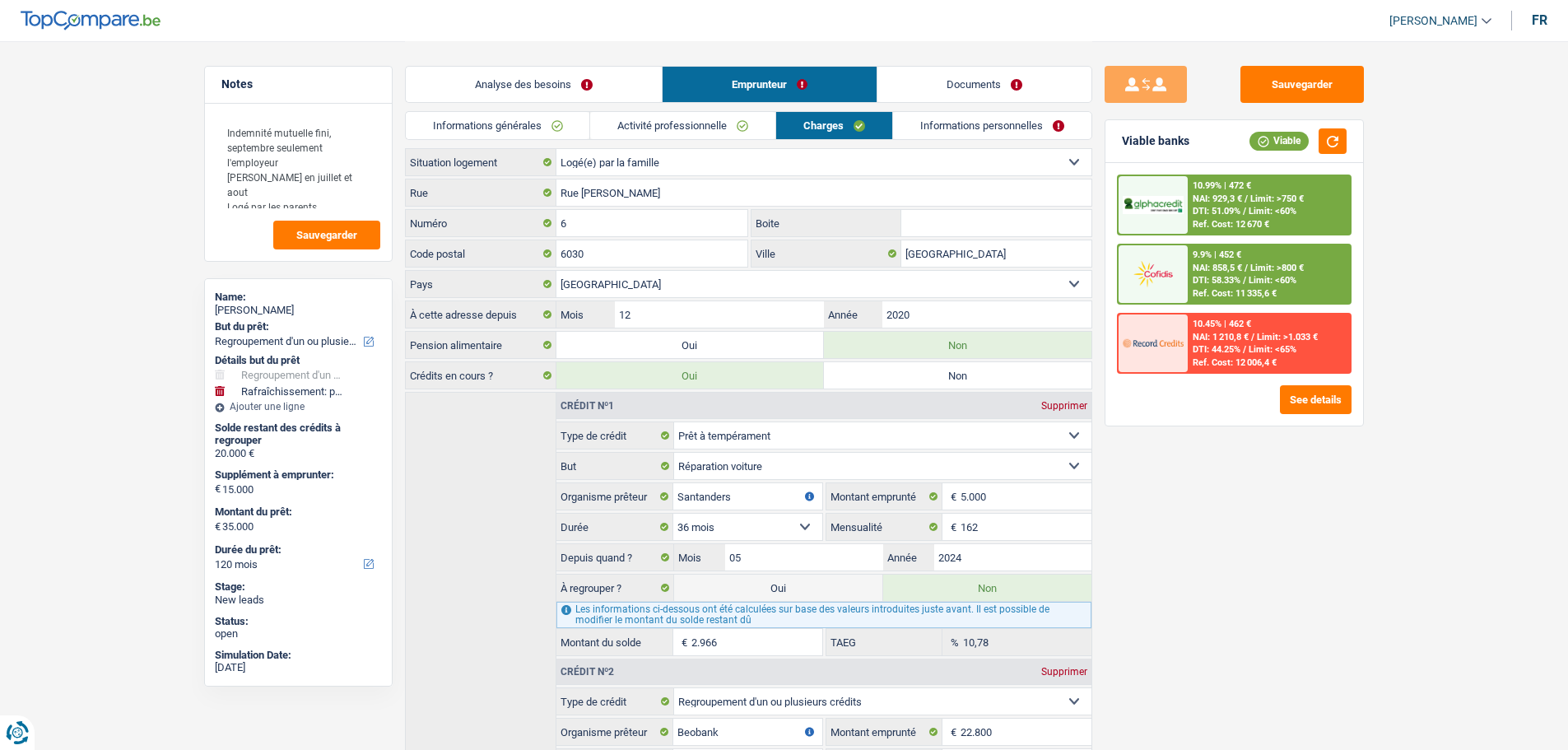
click at [602, 83] on link "Analyse des besoins" at bounding box center [534, 84] width 256 height 36
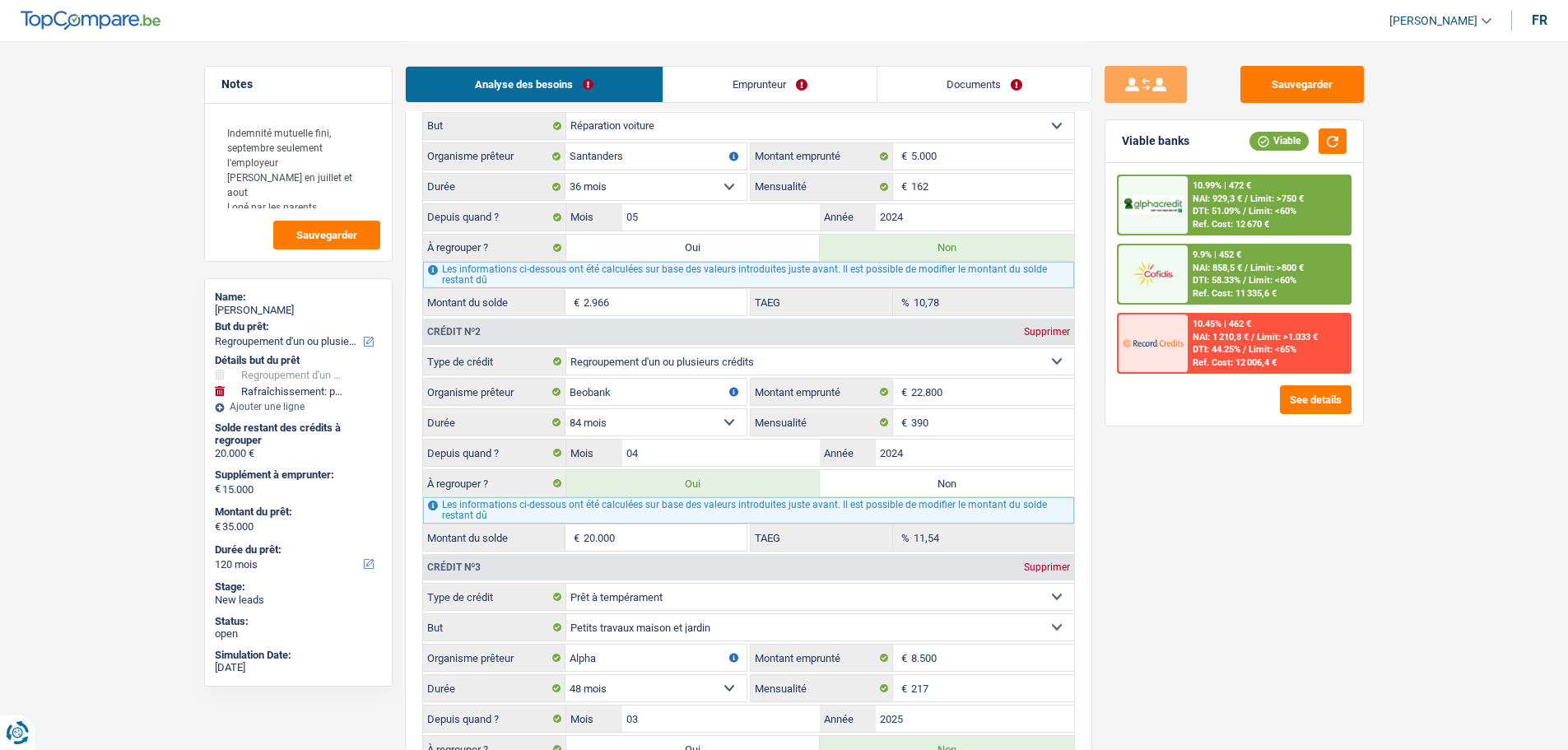
scroll to position [1646, 0]
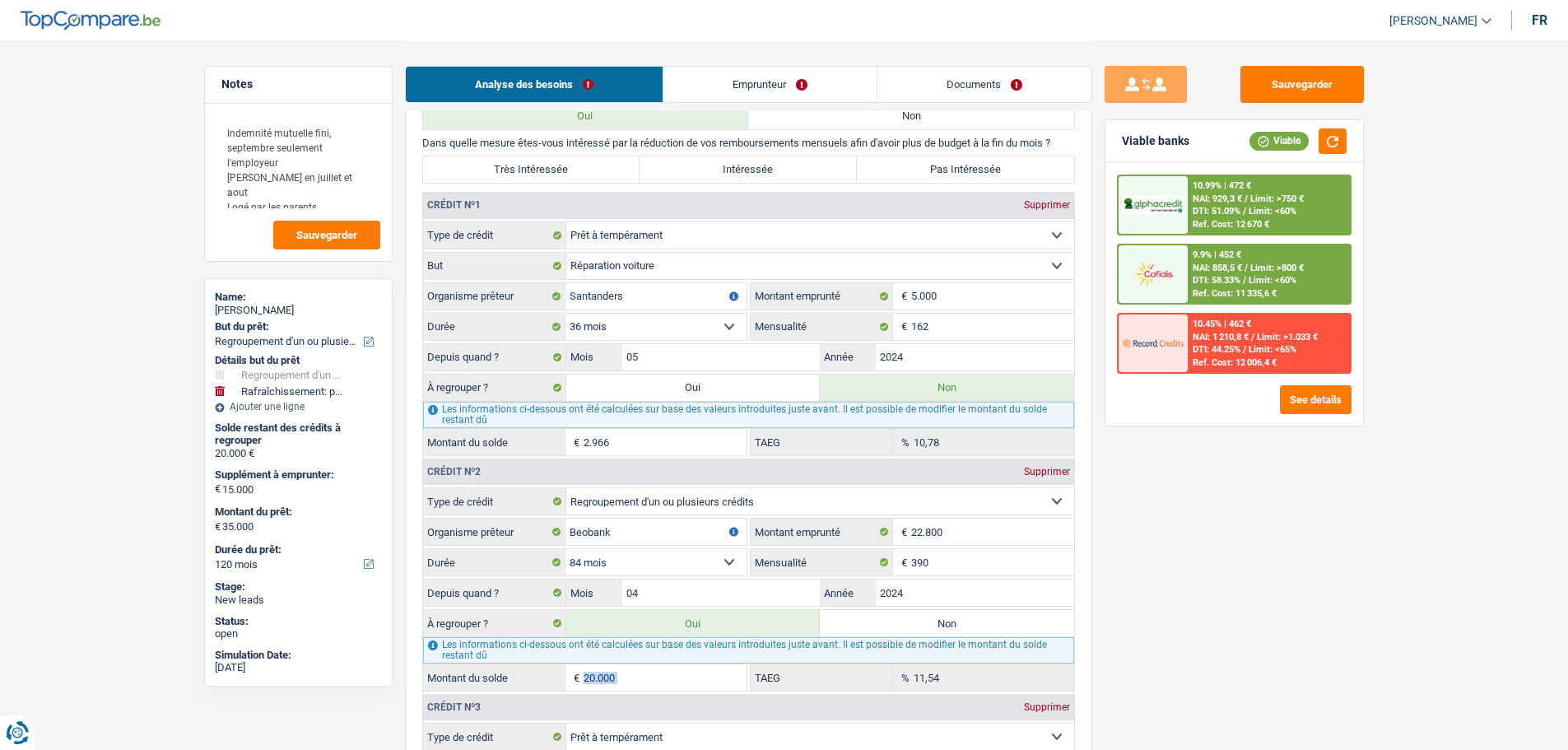
click at [664, 663] on fieldset "20.000 € Montant du solde" at bounding box center [585, 677] width 323 height 28
click at [661, 674] on input "20.000" at bounding box center [666, 677] width 163 height 26
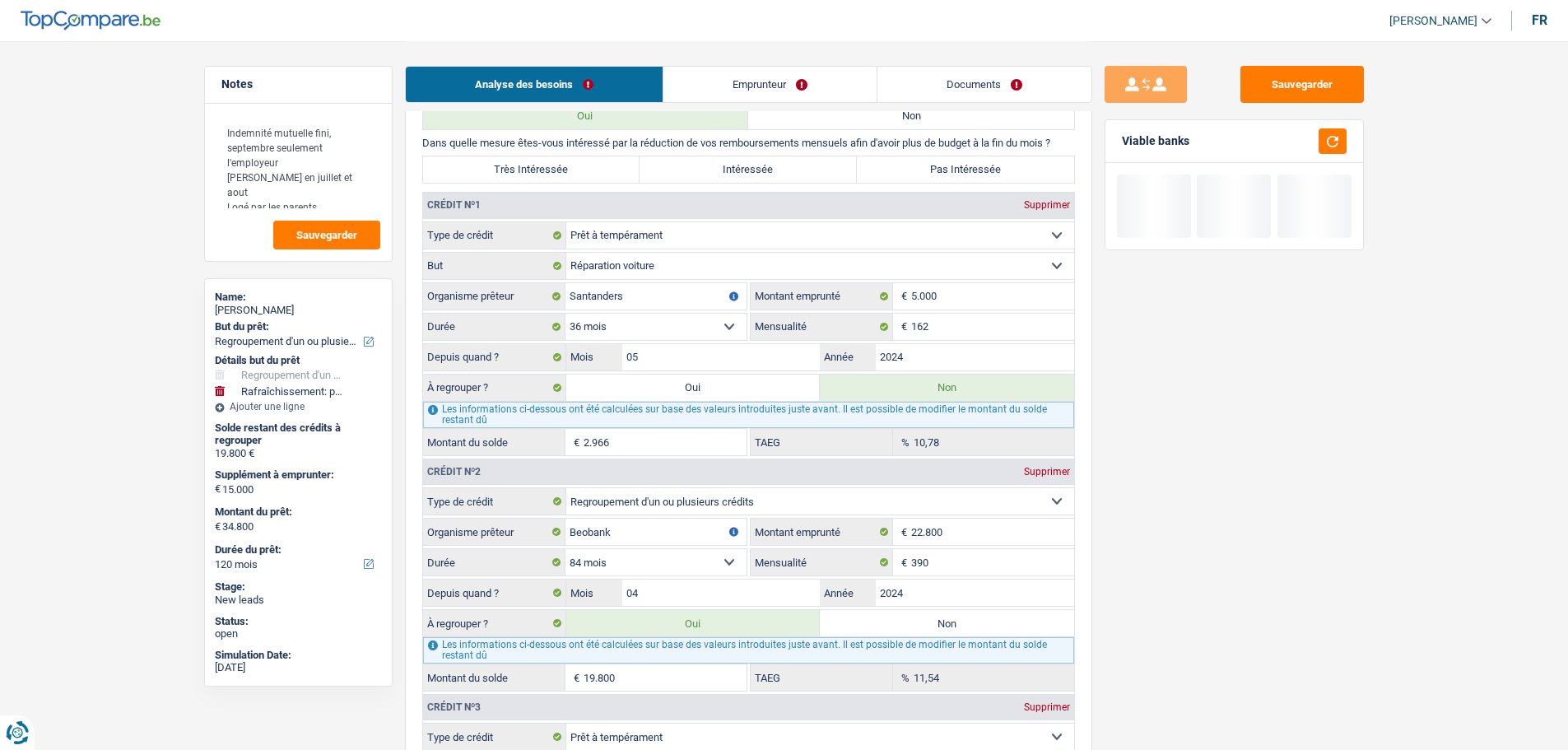
click at [1319, 498] on div "Sauvegarder Viable banks" at bounding box center [1234, 395] width 284 height 658
click at [1341, 137] on button "button" at bounding box center [1332, 141] width 28 height 25
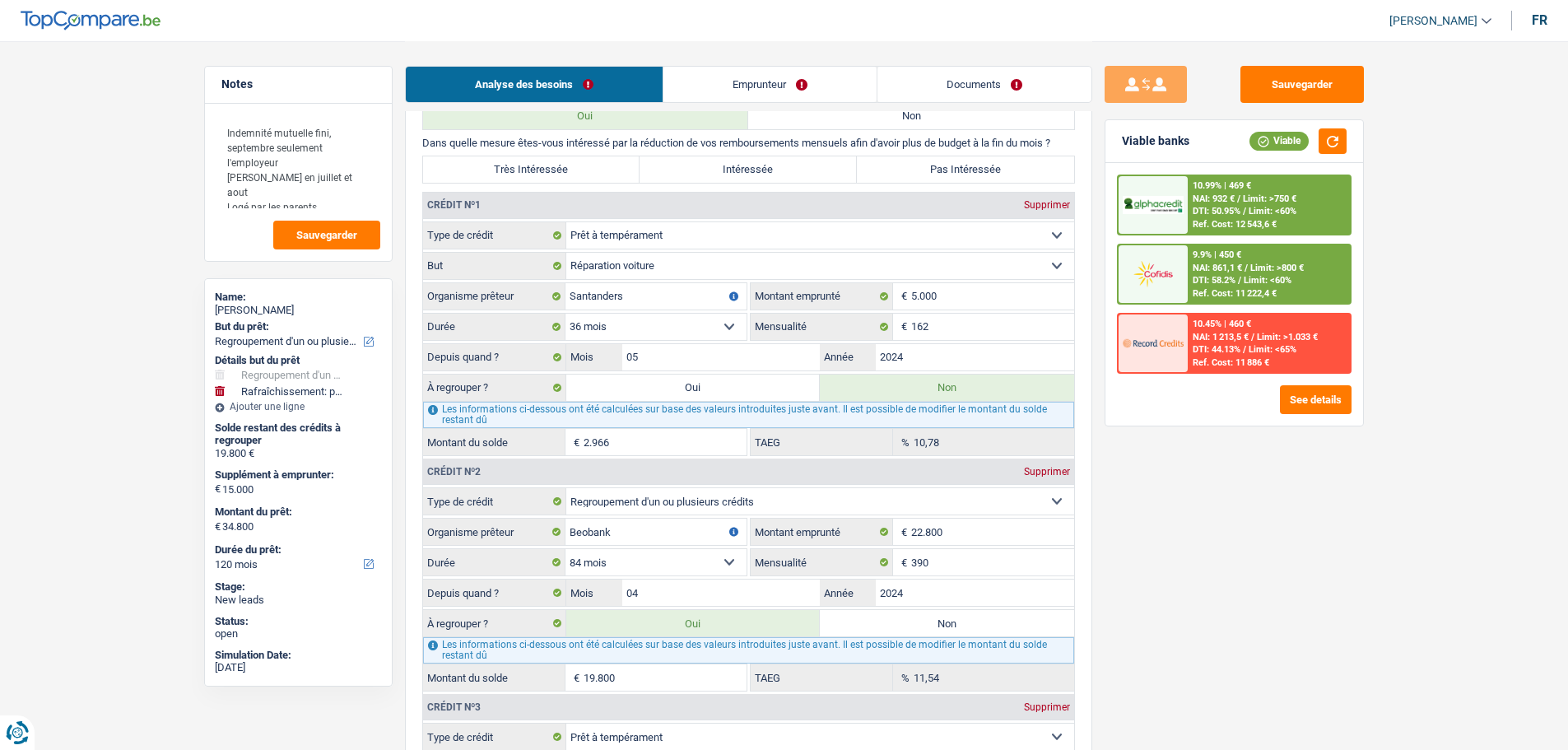
click at [1237, 273] on div "9.9% | 450 € NAI: 861,1 € / Limit: >800 € DTI: 58.2% / Limit: <60% Ref. Cost: 1…" at bounding box center [1269, 274] width 163 height 57
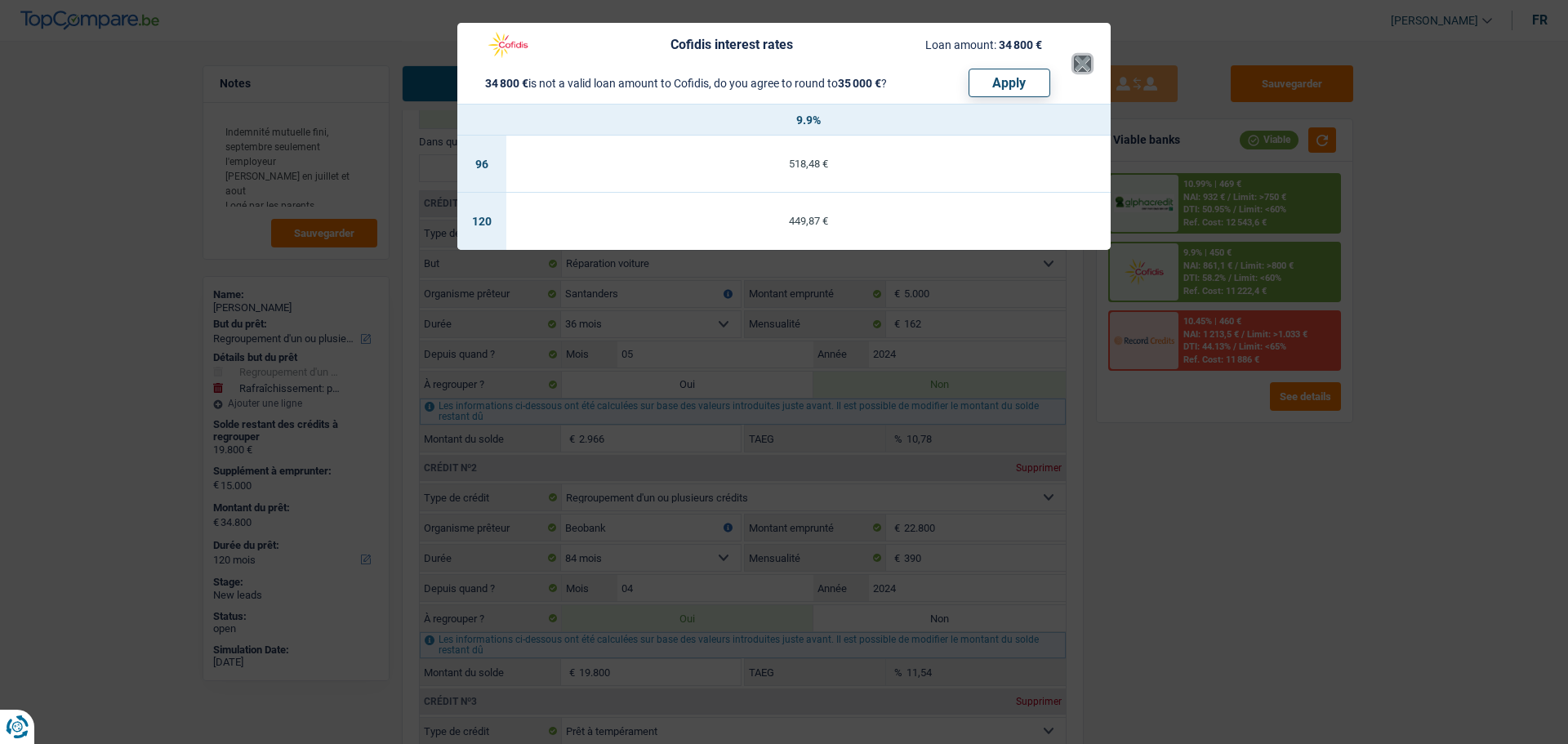
click at [1075, 57] on button "×" at bounding box center [1082, 63] width 17 height 16
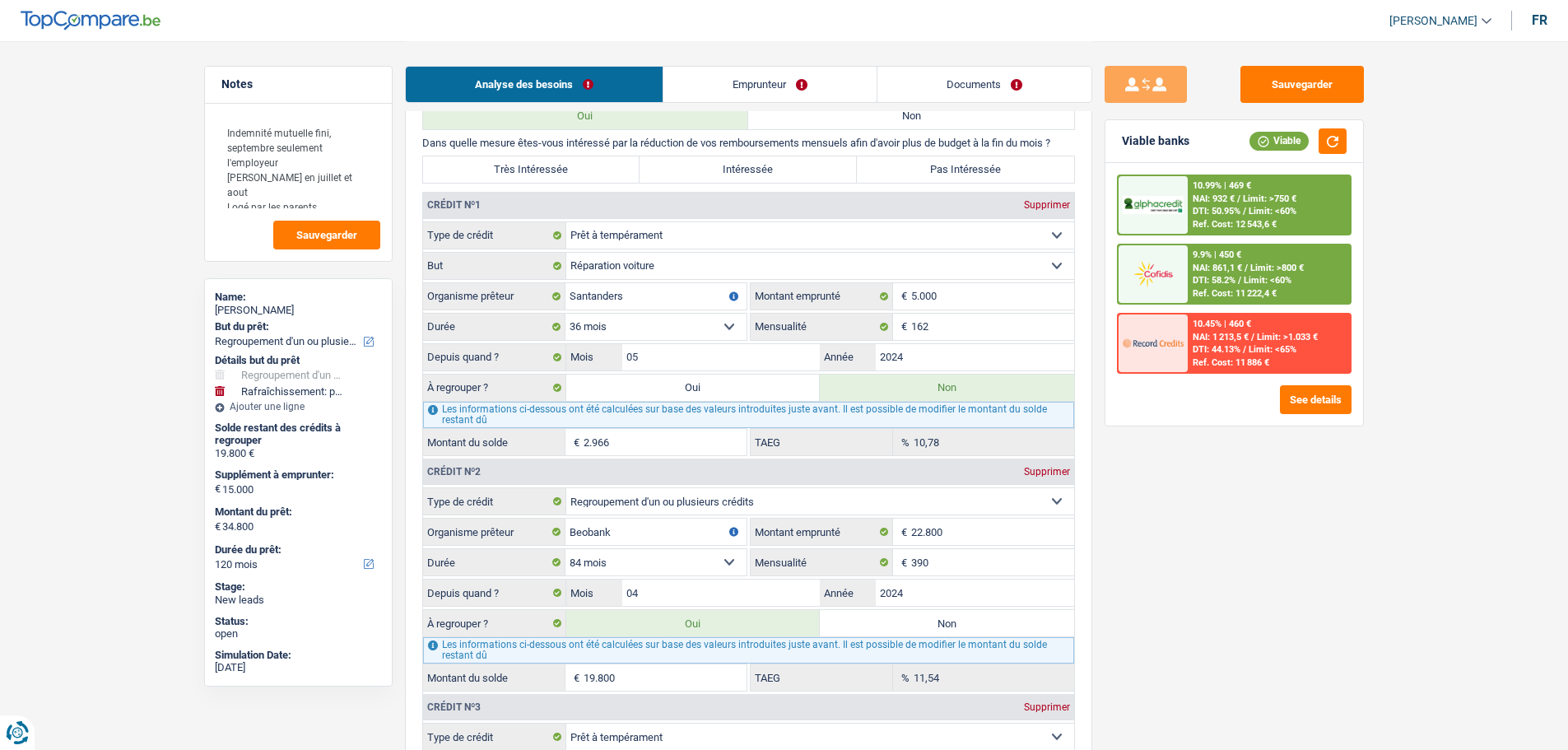
click at [1249, 206] on div "DTI: 50.95% / Limit: <60%" at bounding box center [1244, 211] width 103 height 10
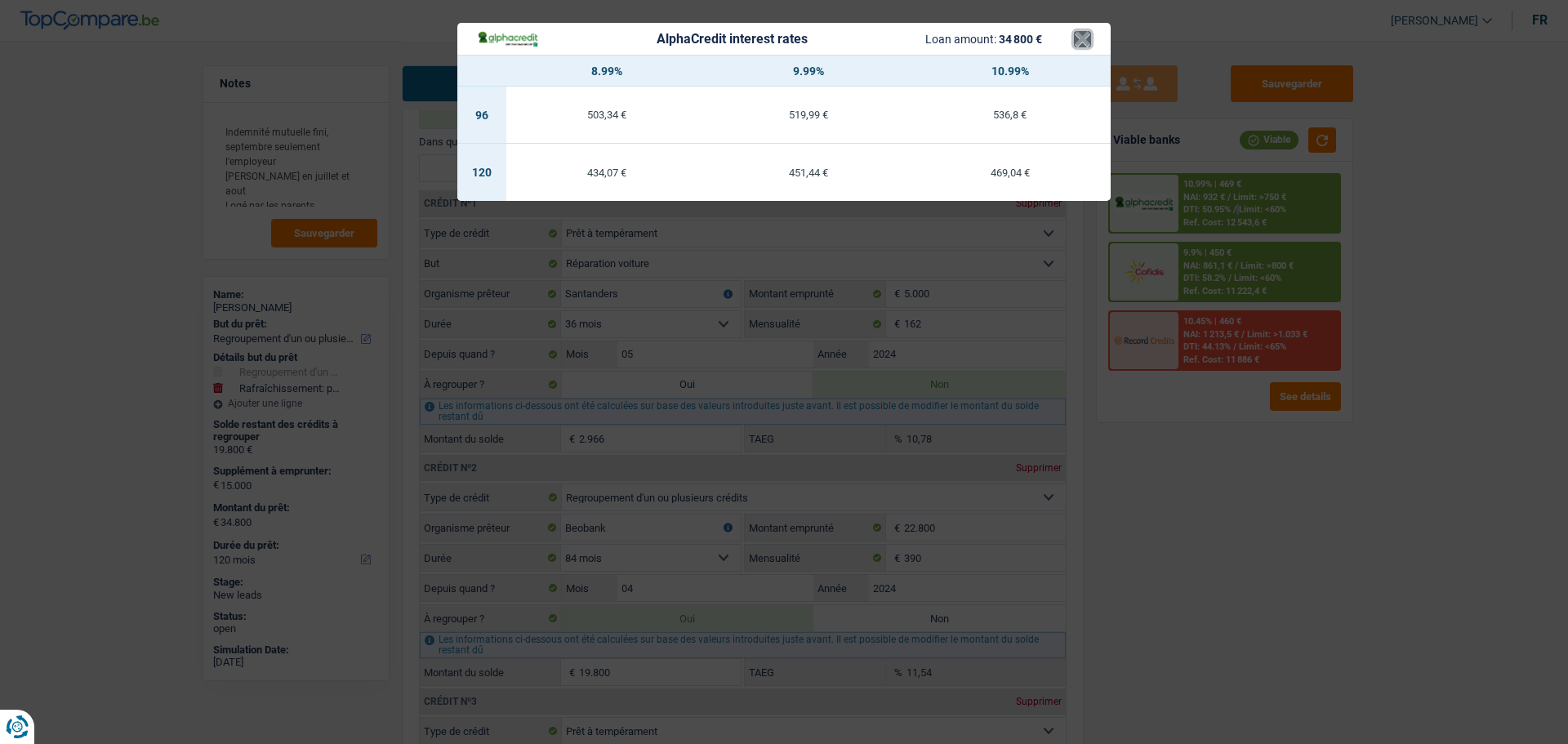
click at [1077, 39] on button "×" at bounding box center [1082, 39] width 17 height 16
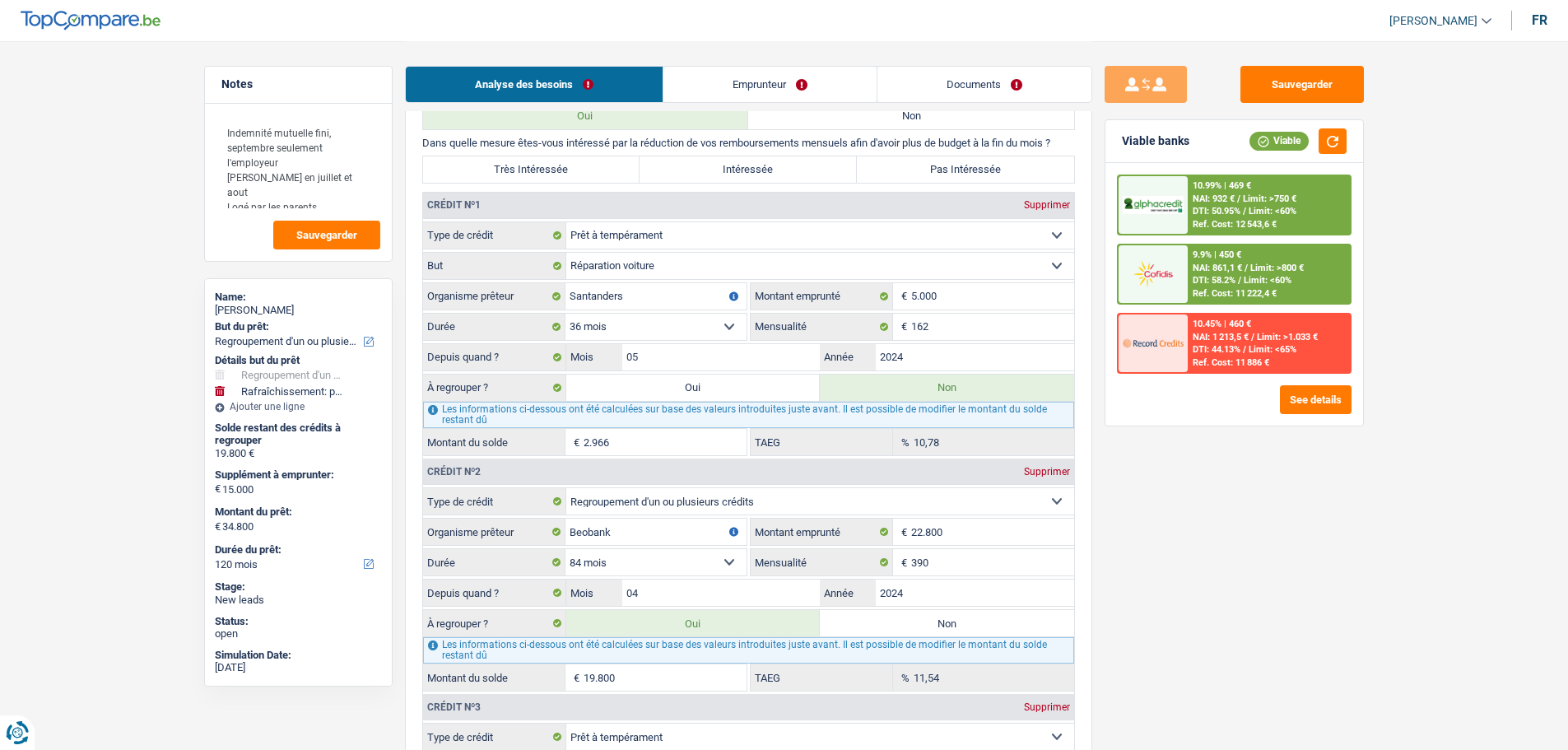
click at [1194, 282] on span "DTI: 58.2%" at bounding box center [1213, 280] width 43 height 10
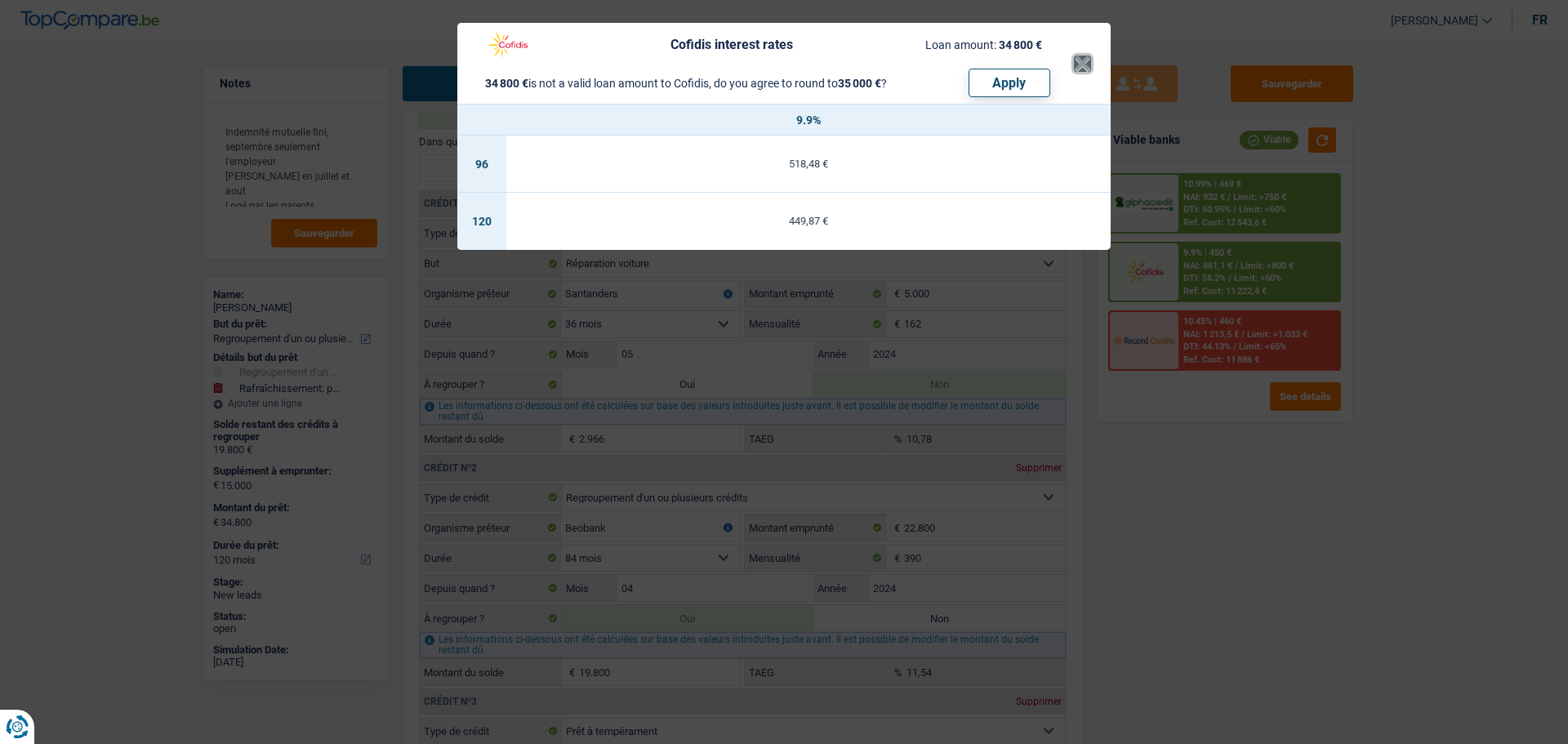
click at [1088, 59] on button "×" at bounding box center [1082, 63] width 17 height 16
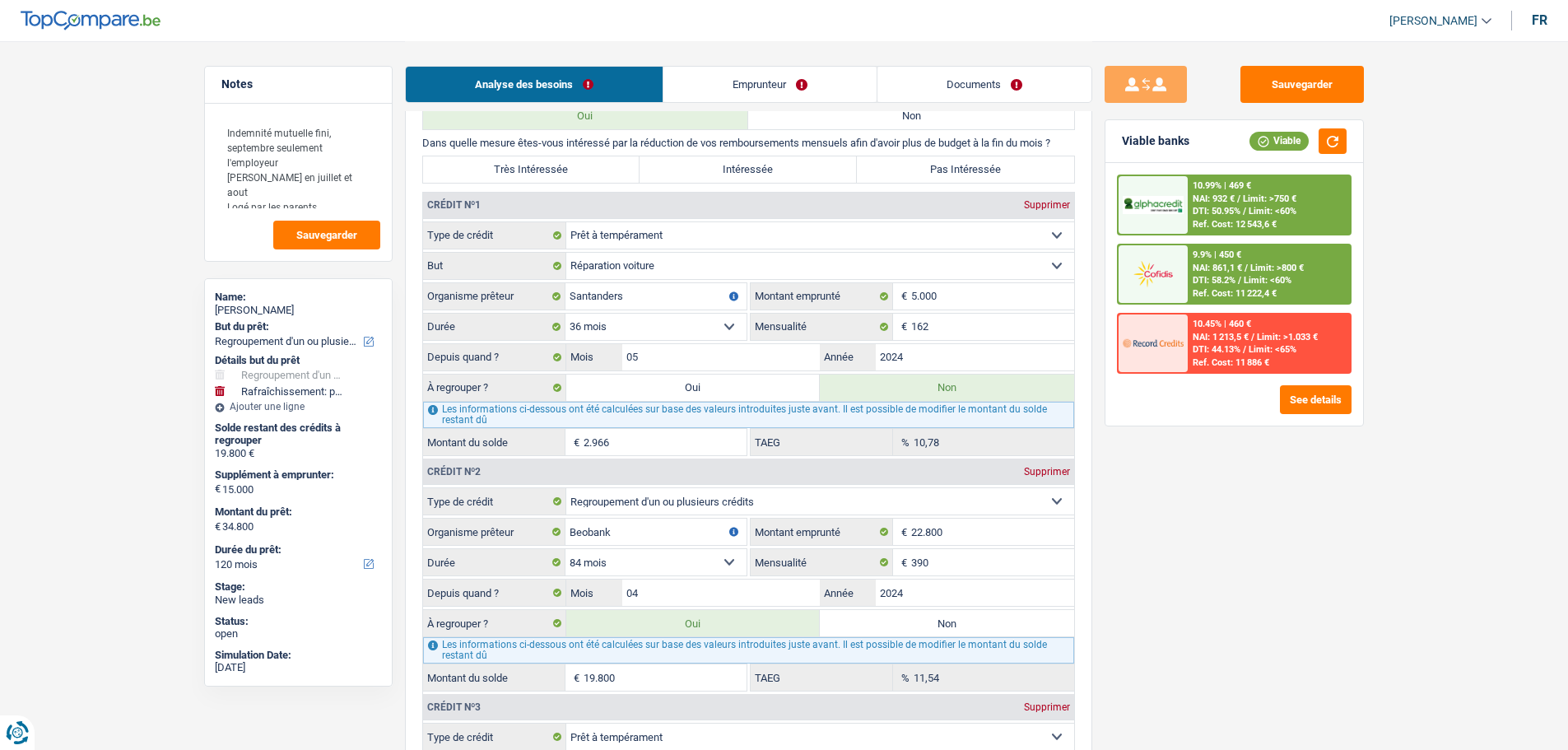
click at [1207, 185] on div "10.99% | 469 €" at bounding box center [1221, 185] width 58 height 10
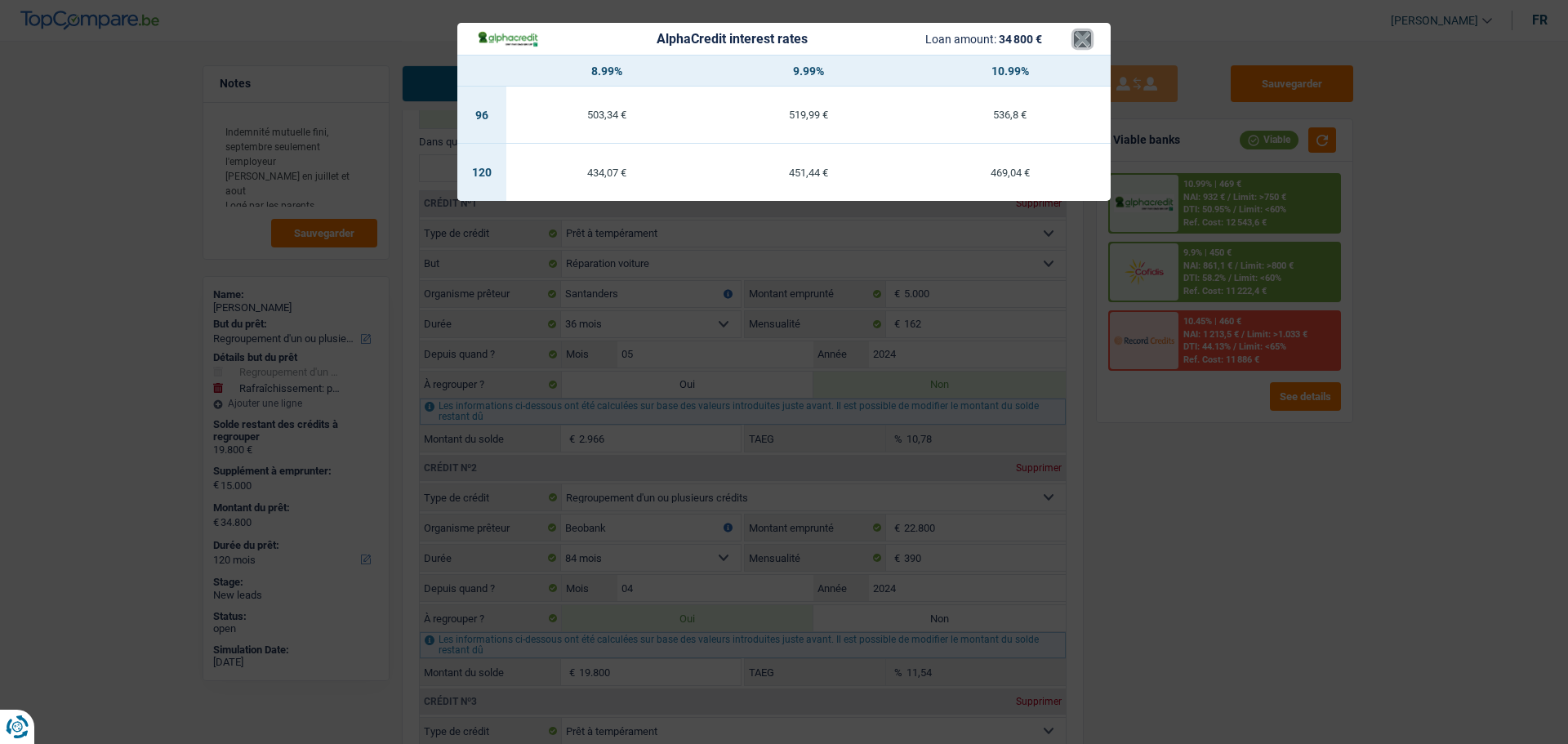
click at [1074, 35] on button "×" at bounding box center [1082, 39] width 17 height 16
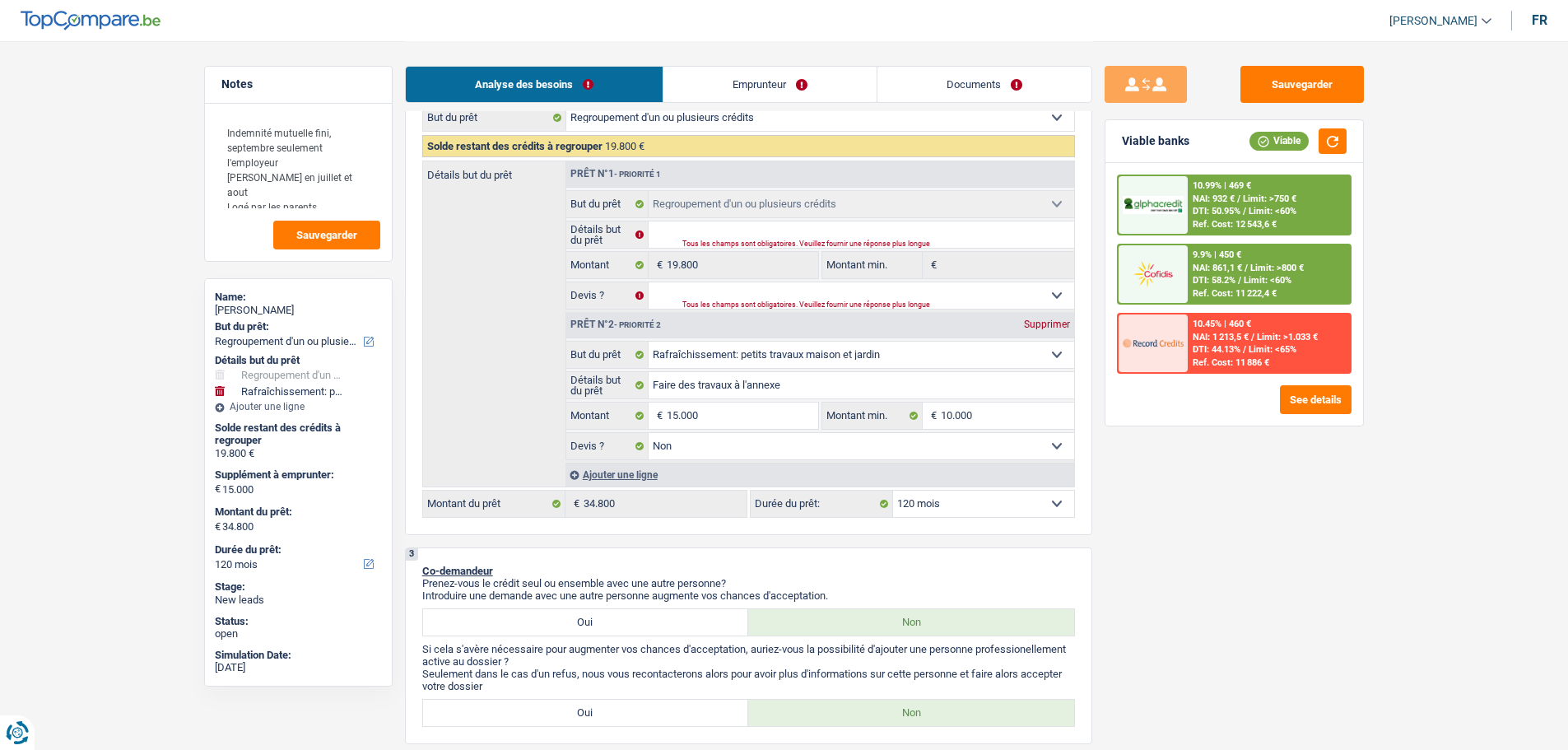
scroll to position [247, 0]
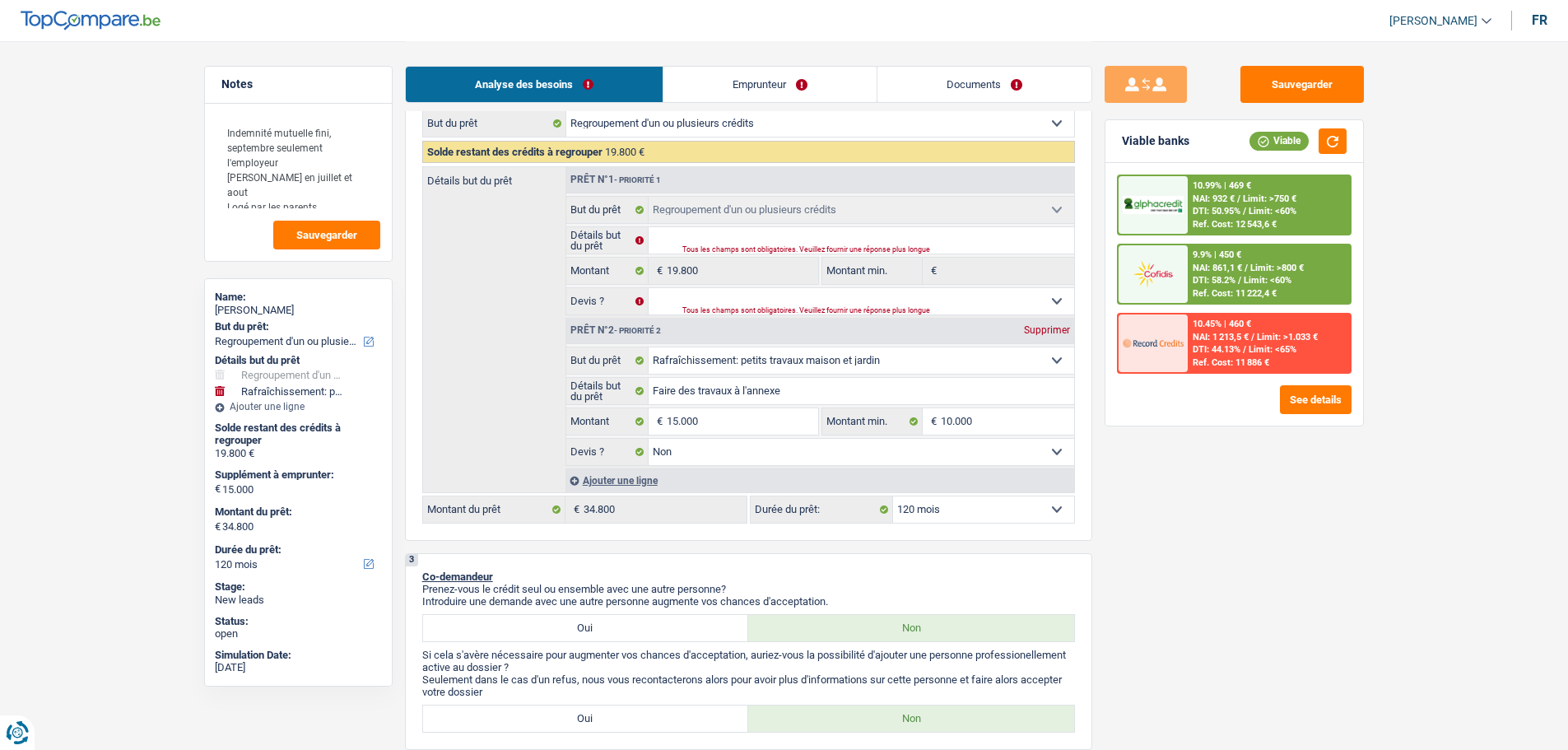
click at [985, 521] on select "12 mois 18 mois 24 mois 30 mois 36 mois 42 mois 48 mois 60 mois 72 mois 84 mois…" at bounding box center [984, 509] width 181 height 26
click at [1307, 575] on div "Sauvegarder Viable banks Viable 10.99% | 469 € NAI: 932 € / Limit: >750 € DTI: …" at bounding box center [1234, 395] width 284 height 658
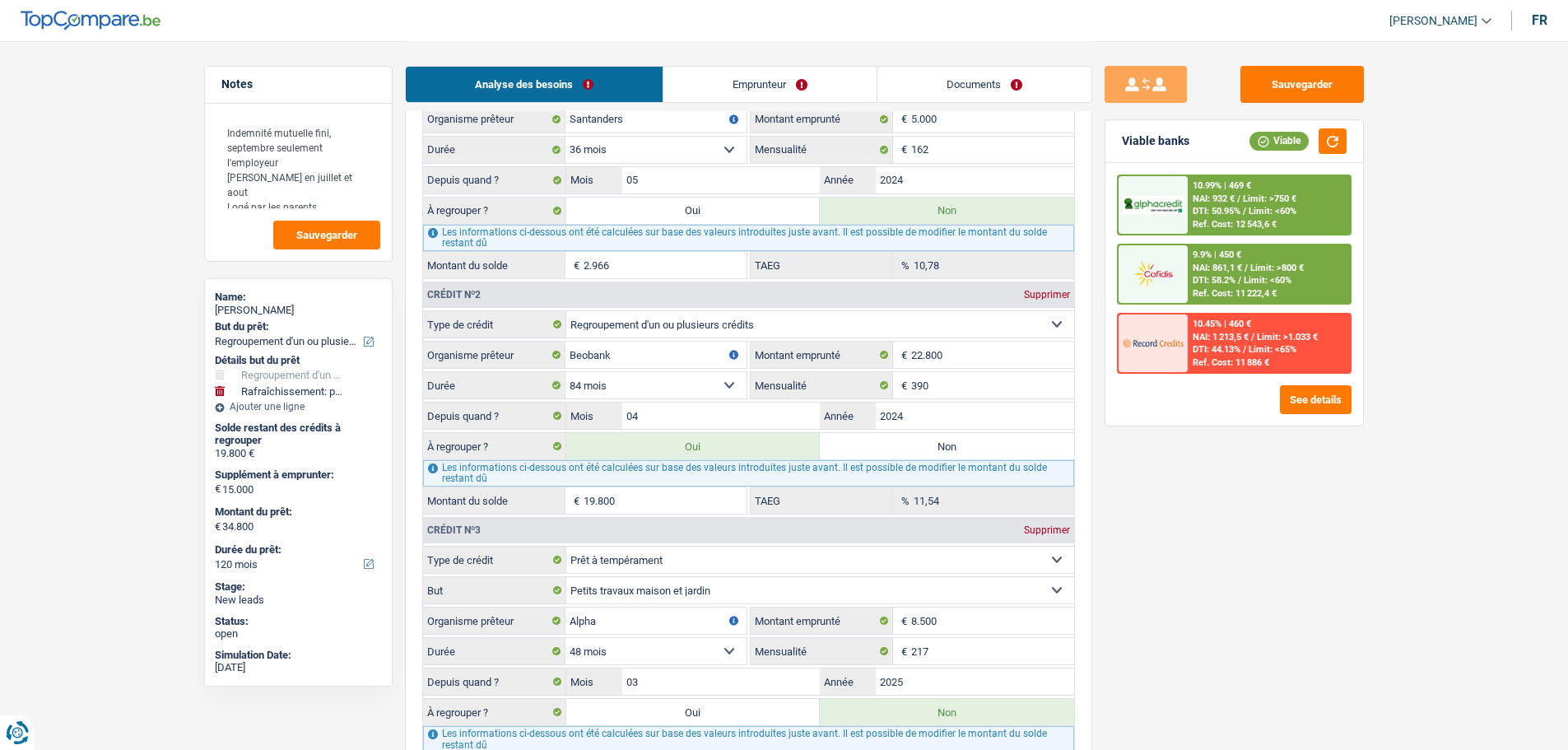
scroll to position [1729, 0]
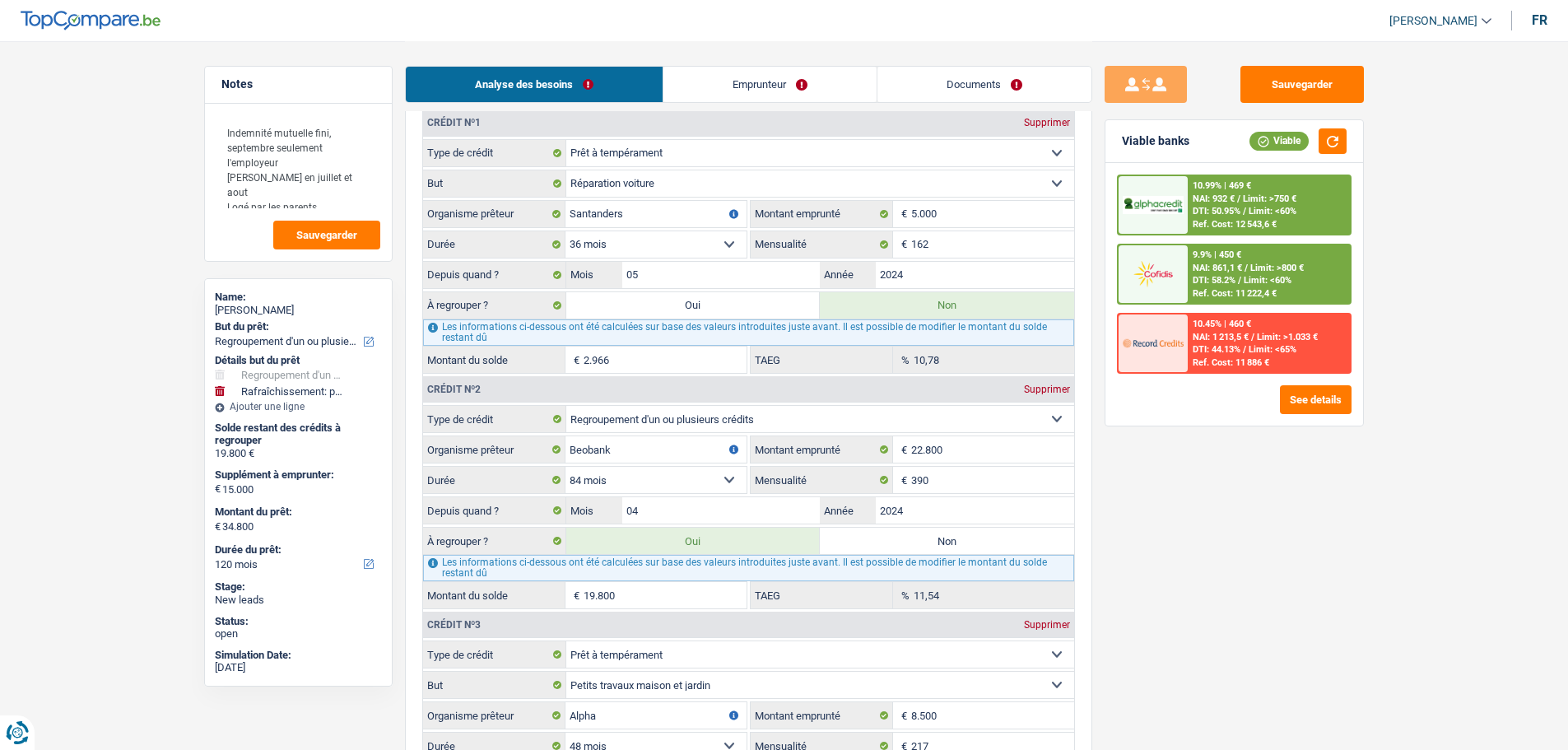
click at [782, 311] on label "Oui" at bounding box center [694, 305] width 255 height 26
click at [782, 311] on input "Oui" at bounding box center [694, 305] width 255 height 26
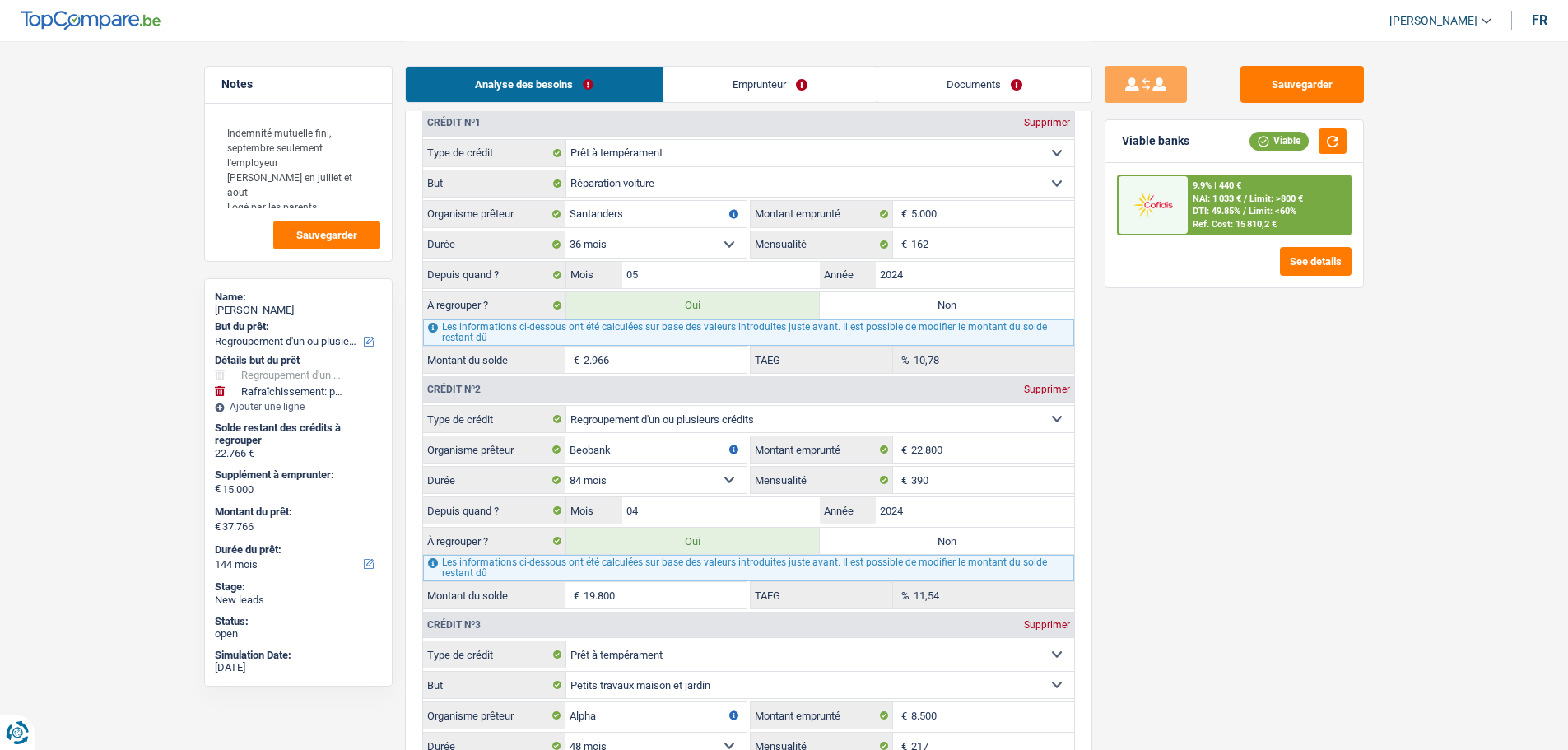
click at [876, 318] on label "Non" at bounding box center [947, 305] width 255 height 26
click at [876, 318] on input "Non" at bounding box center [947, 305] width 255 height 26
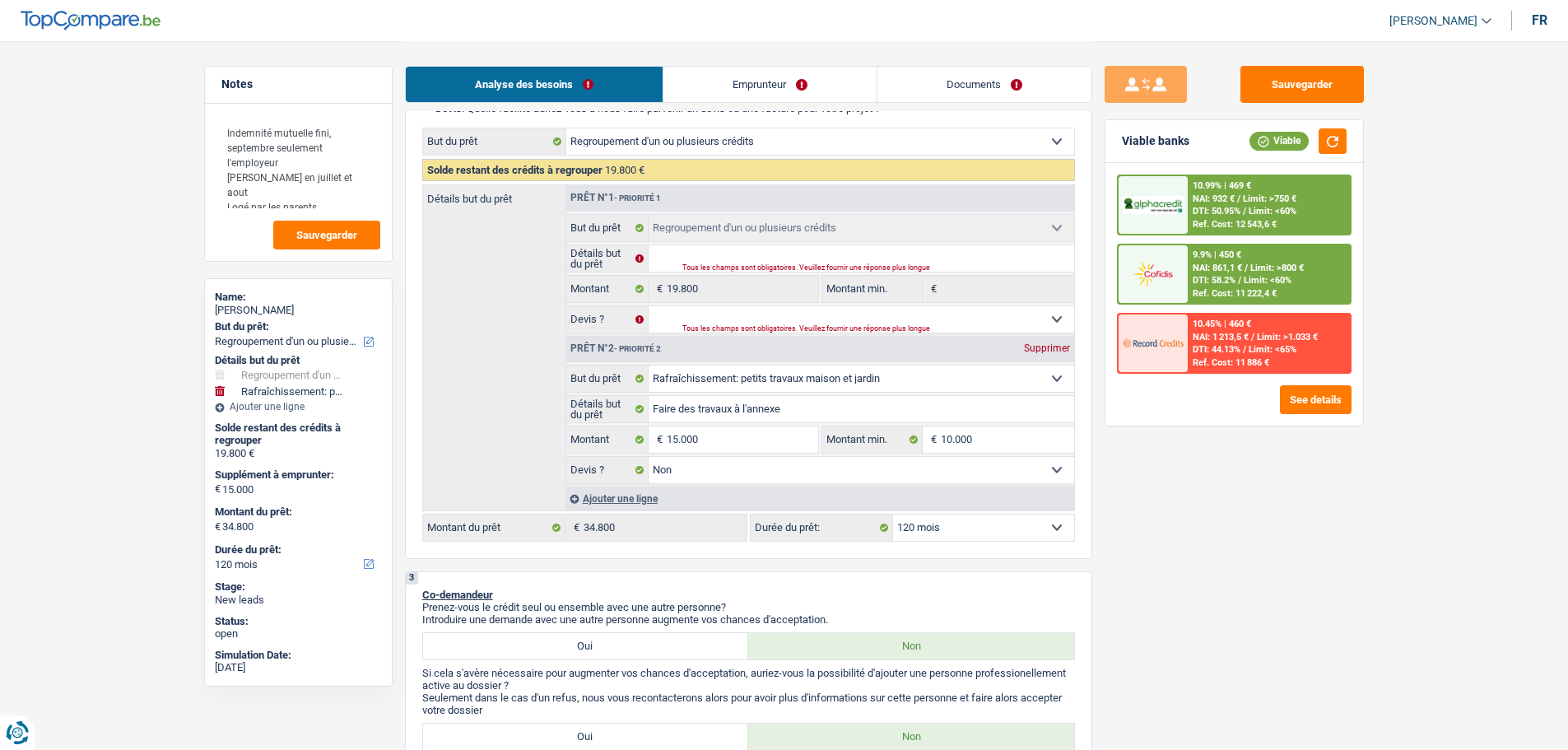
scroll to position [0, 0]
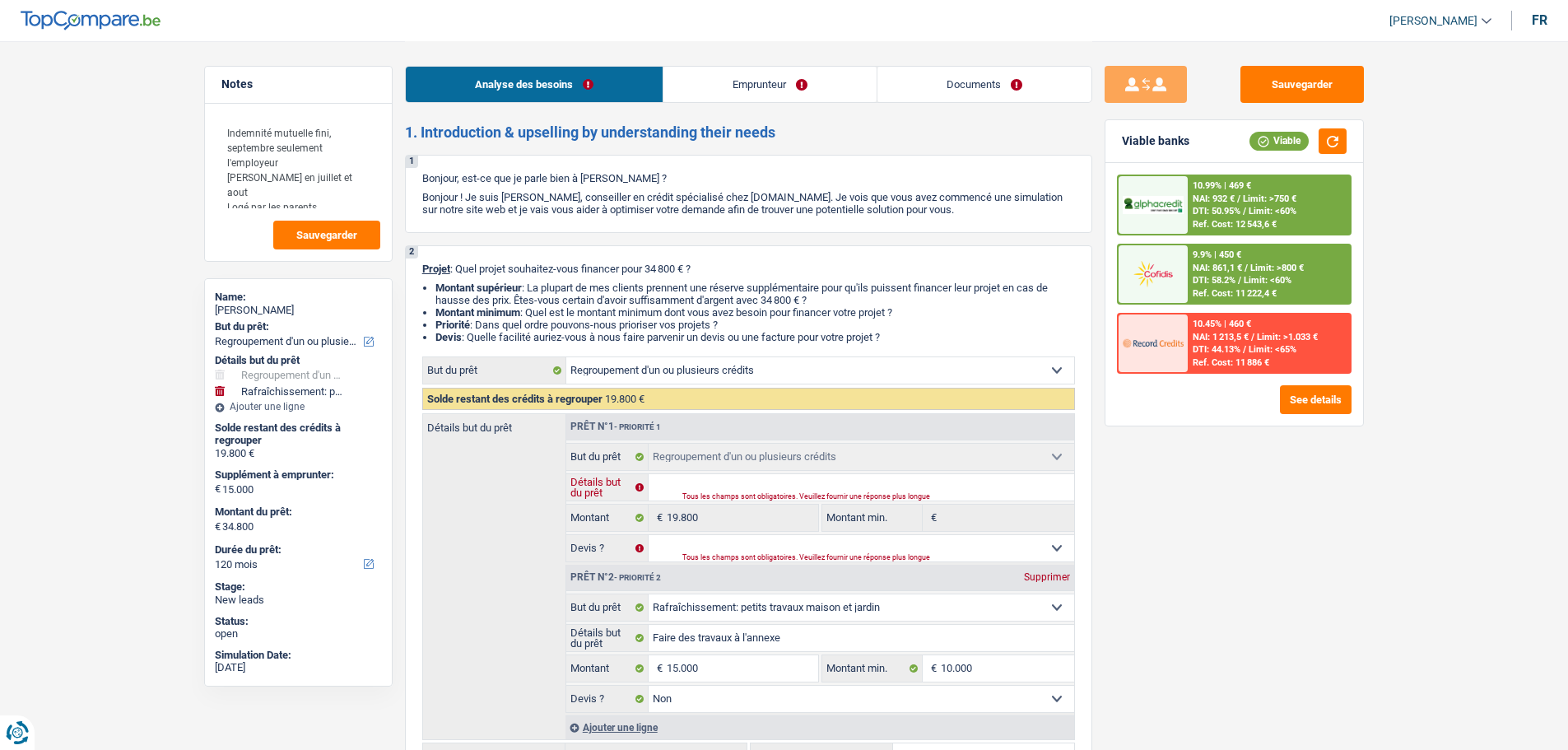
click at [766, 482] on input "Détails but du prêt" at bounding box center [861, 488] width 426 height 26
click at [755, 96] on link "Emprunteur" at bounding box center [769, 84] width 213 height 36
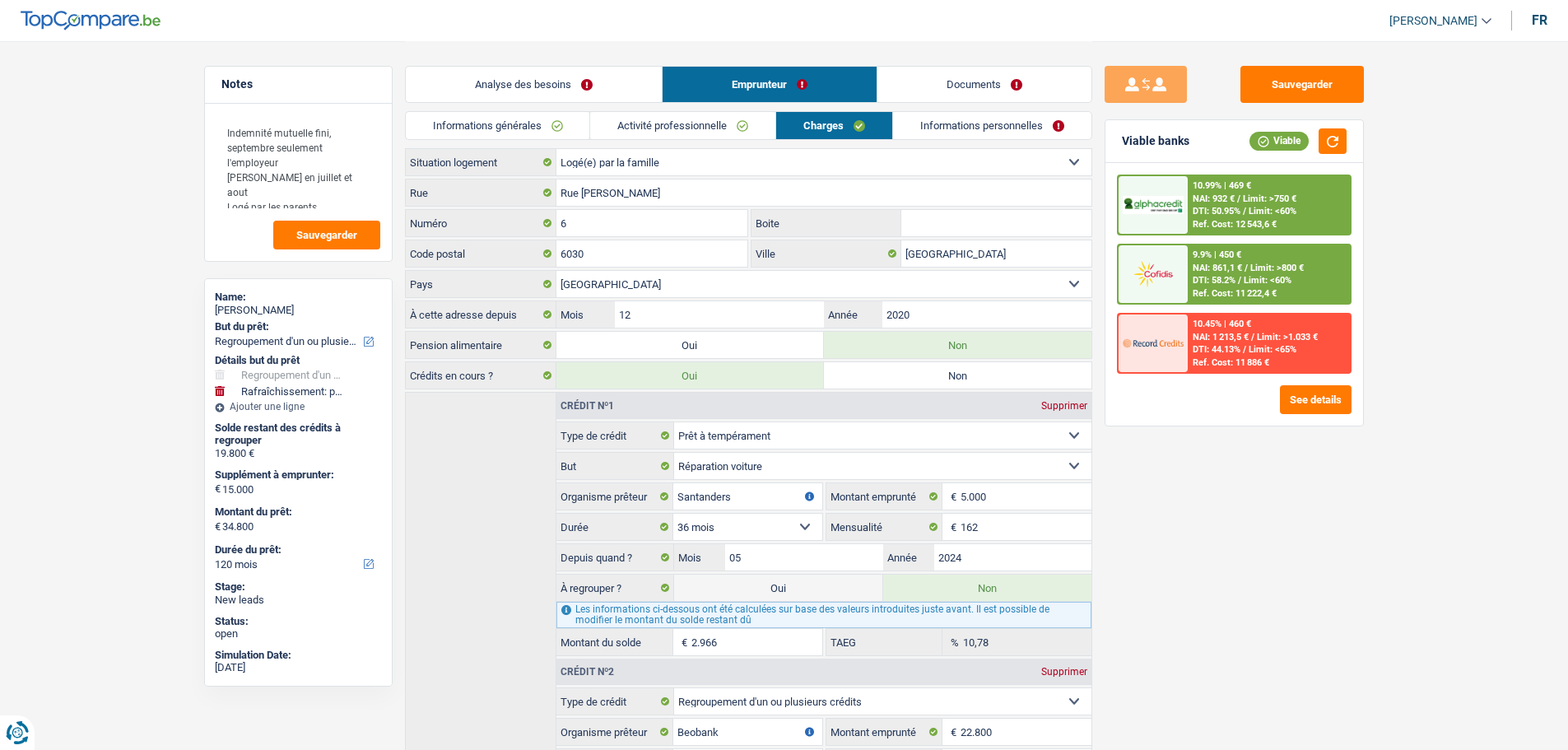
click at [714, 124] on link "Activité professionnelle" at bounding box center [682, 125] width 185 height 27
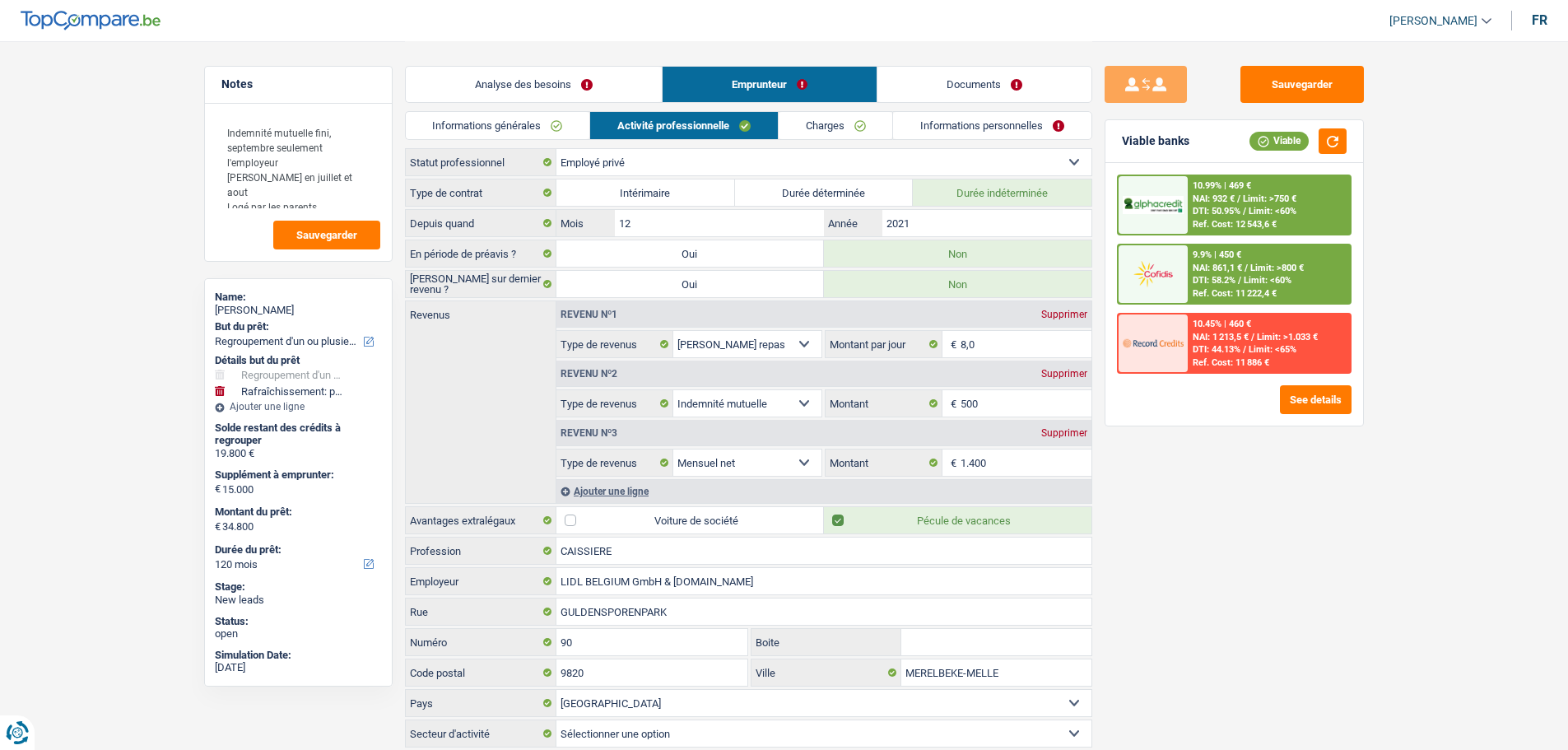
click at [553, 122] on link "Informations générales" at bounding box center [498, 125] width 184 height 27
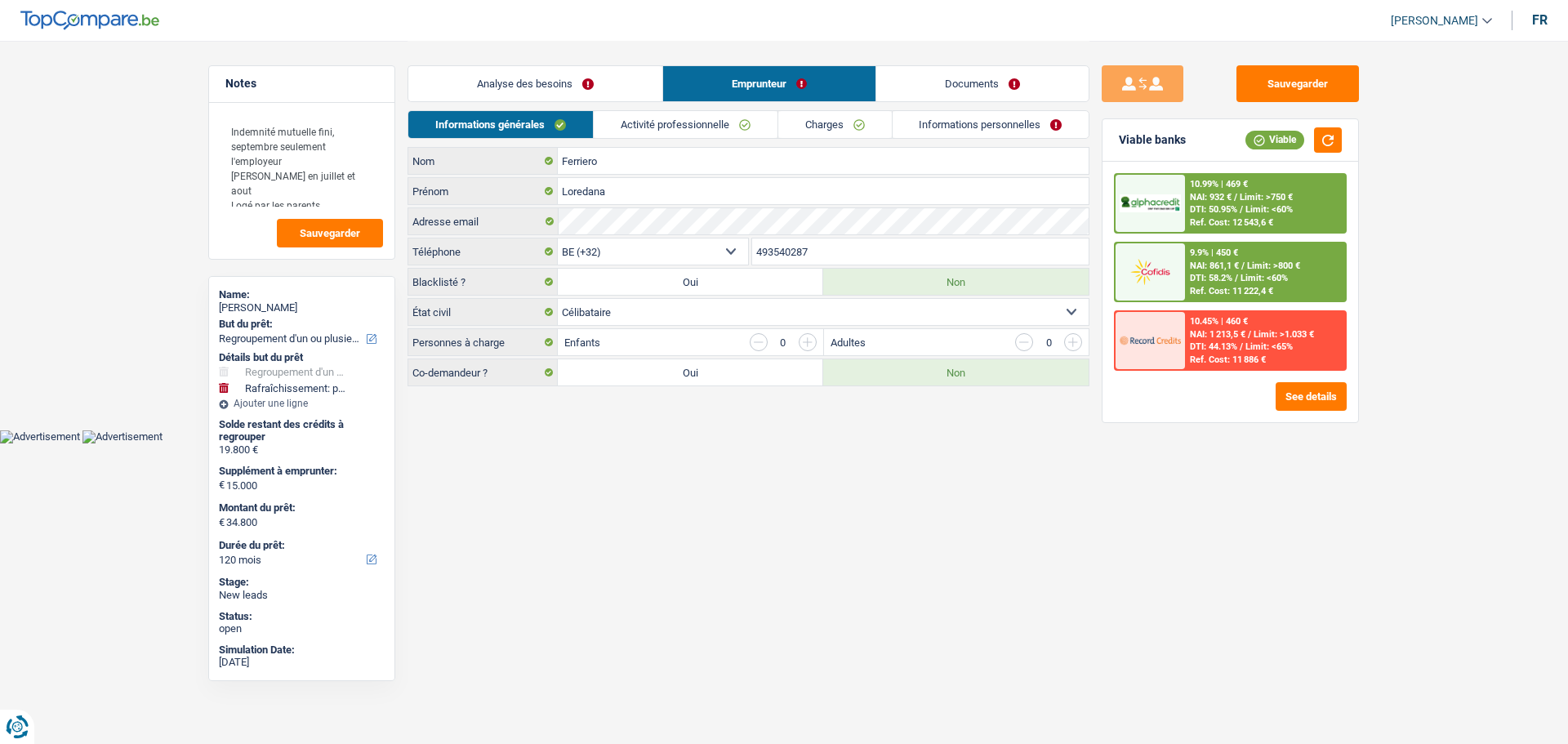
click at [597, 75] on link "Analyse des besoins" at bounding box center [536, 84] width 254 height 35
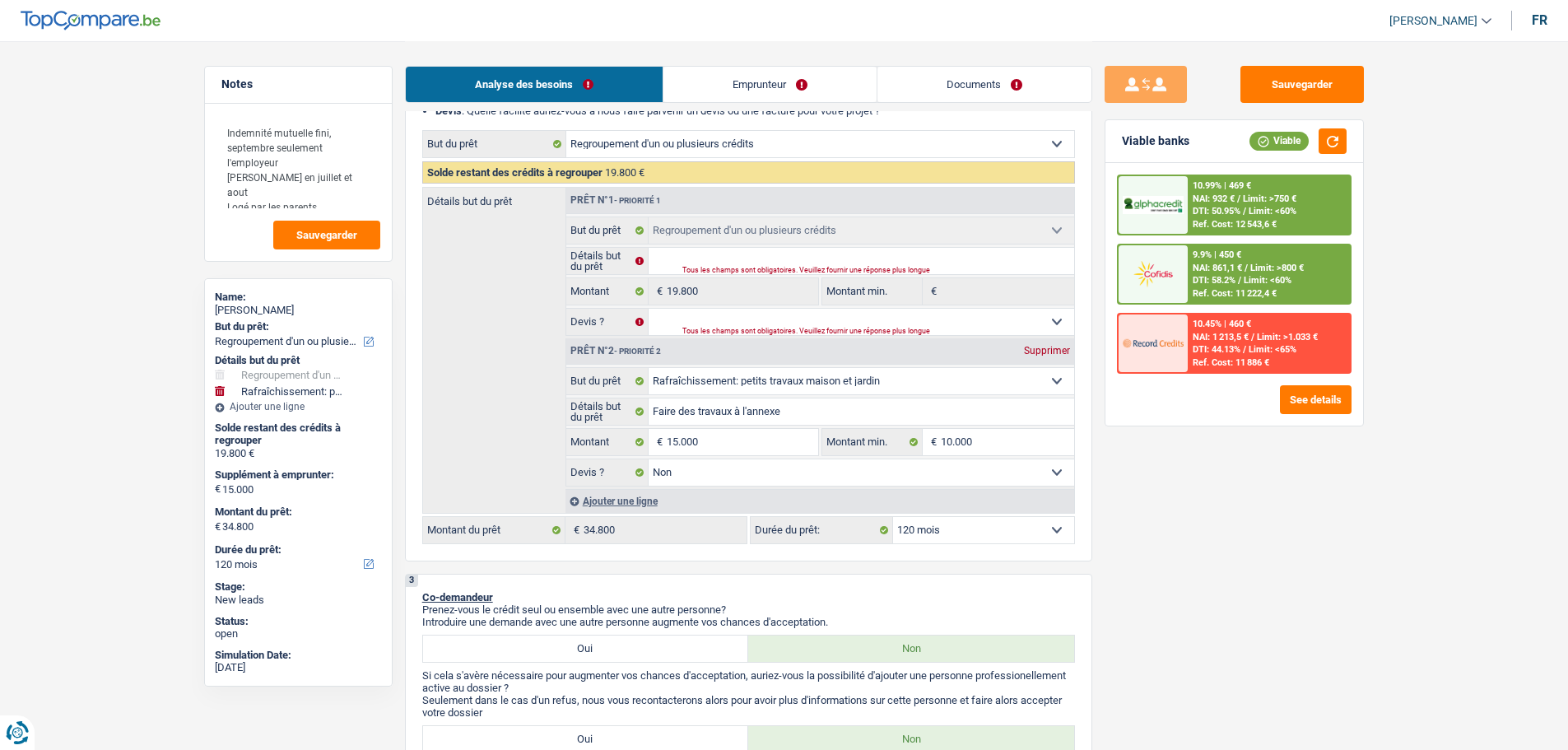
scroll to position [83, 0]
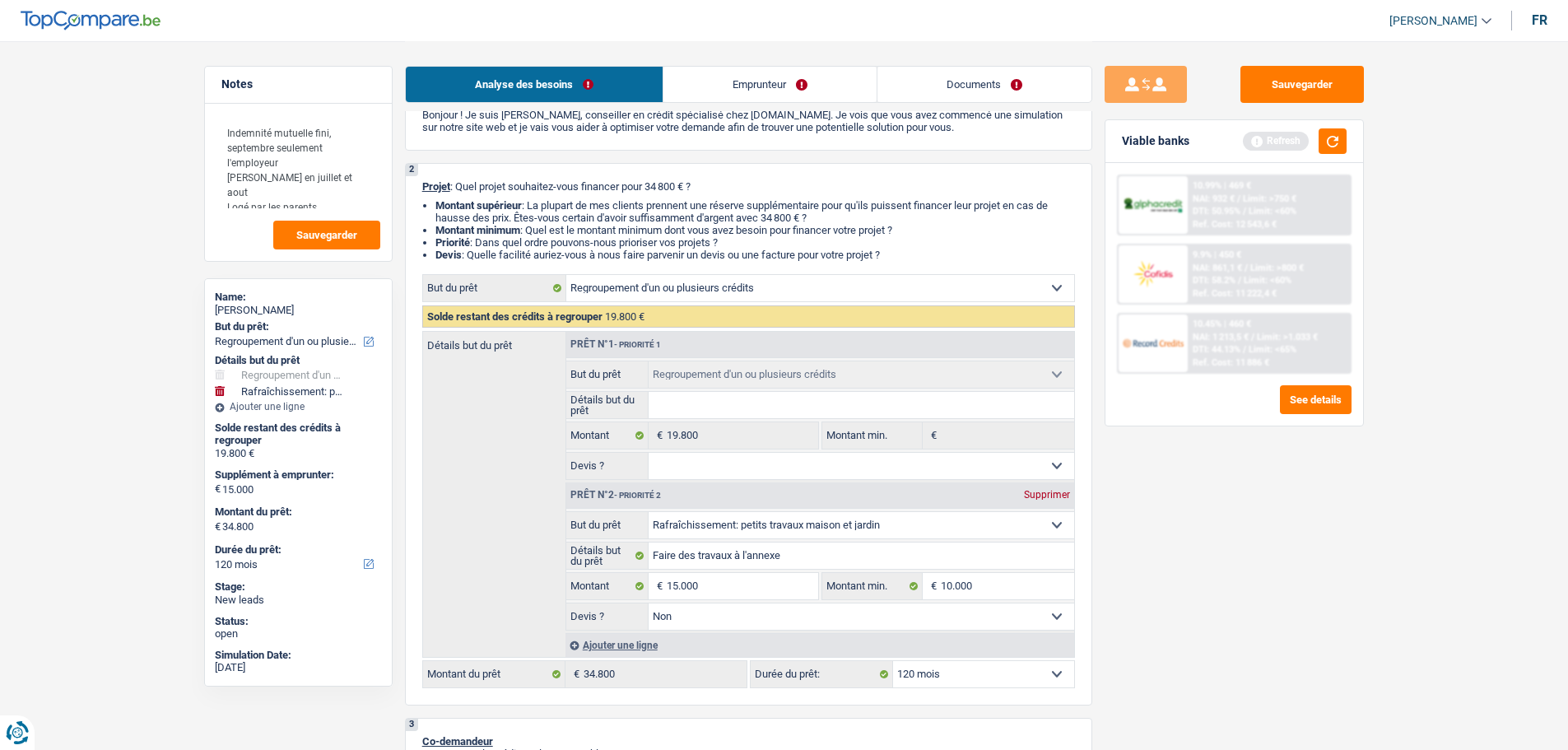
click at [829, 455] on select "Oui Non Non répondu Sélectionner une option" at bounding box center [861, 466] width 426 height 26
click at [648, 453] on select "Oui Non Non répondu Sélectionner une option" at bounding box center [861, 466] width 426 height 26
click at [1333, 131] on button "button" at bounding box center [1332, 141] width 28 height 25
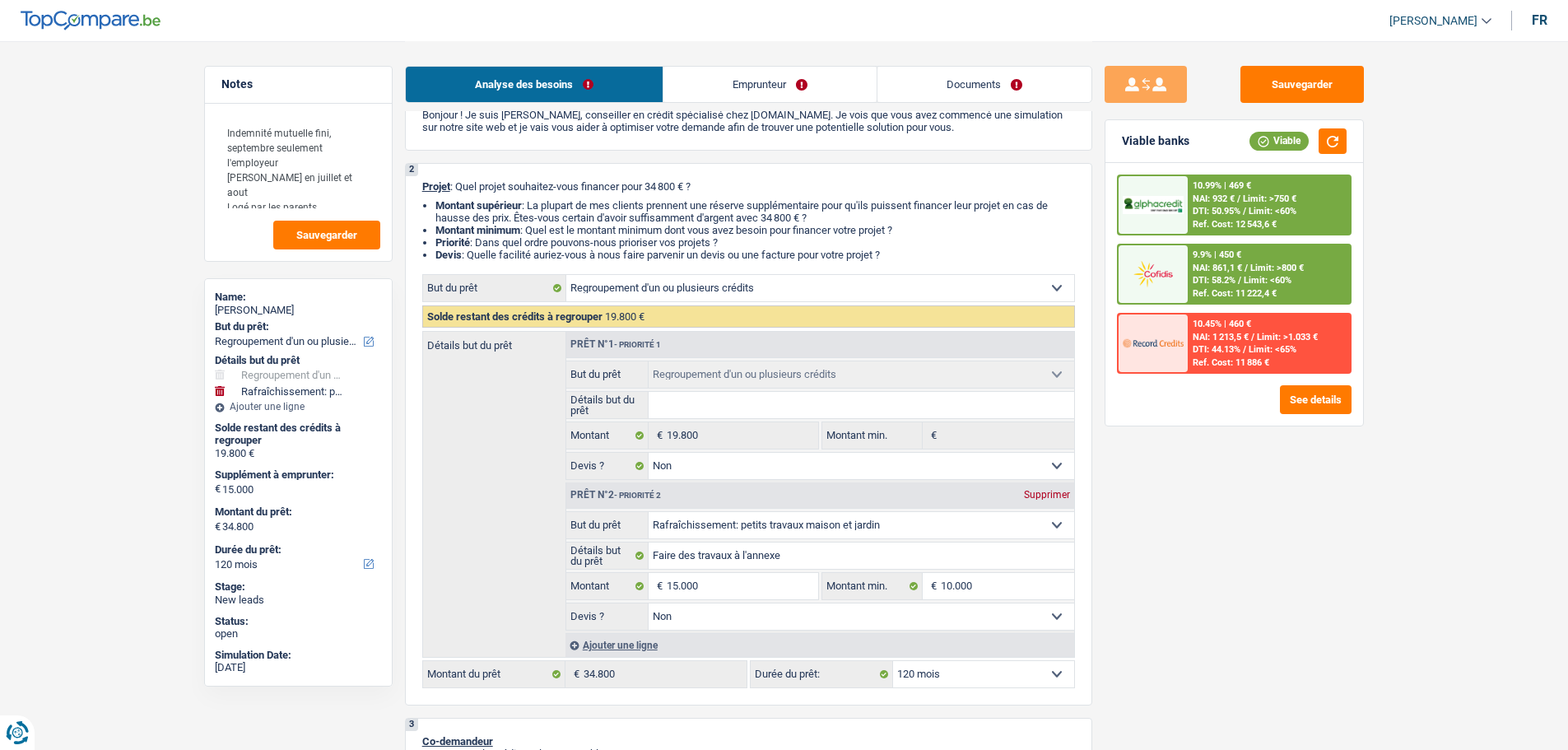
drag, startPoint x: 1230, startPoint y: 315, endPoint x: 1228, endPoint y: 325, distance: 10.2
click at [1228, 325] on div "10.99% | 469 € NAI: 932 € / Limit: >750 € DTI: 50.95% / Limit: <60% Ref. Cost: …" at bounding box center [1234, 274] width 235 height 199
click at [1206, 249] on div "9.9% | 450 €" at bounding box center [1217, 255] width 49 height 10
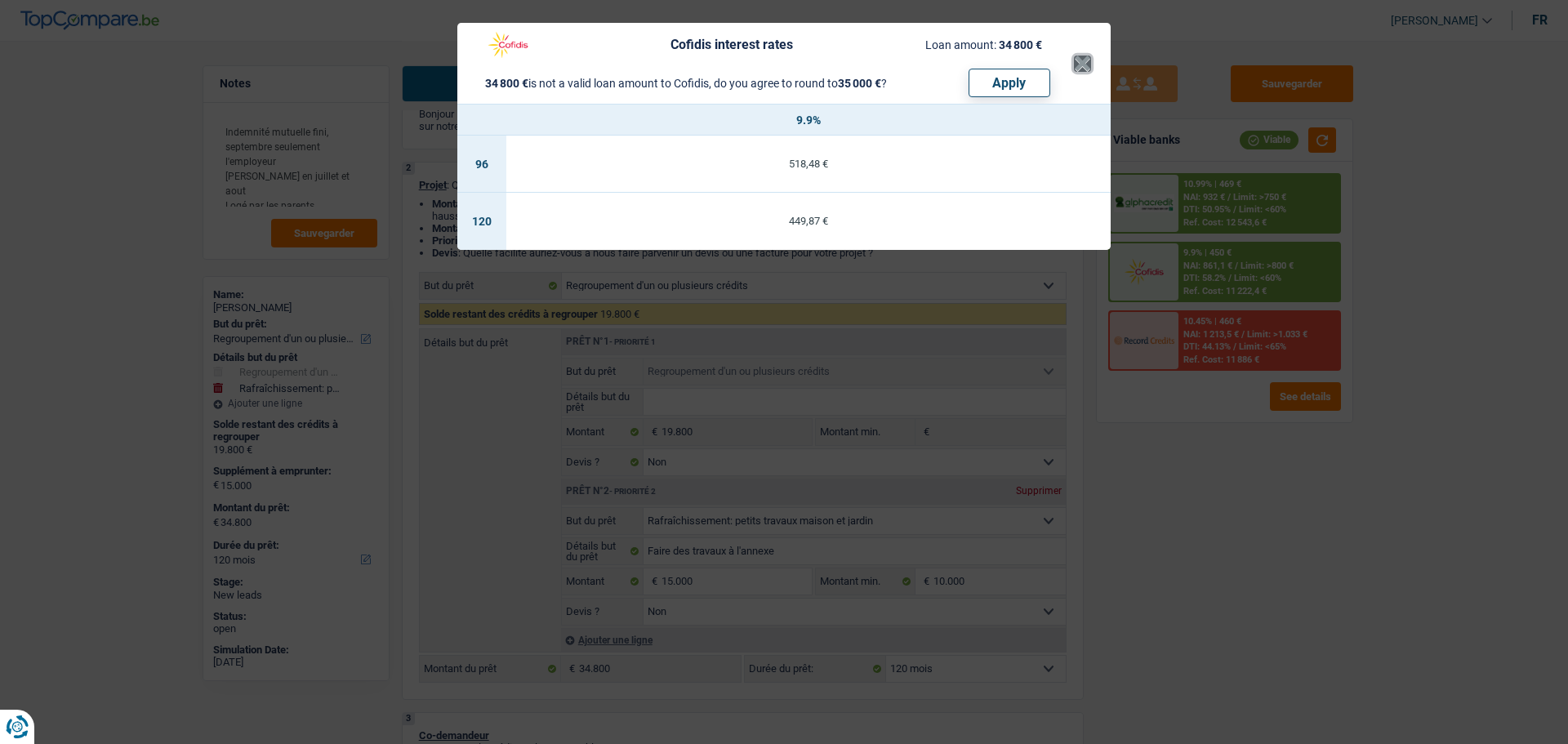
click at [1075, 66] on button "×" at bounding box center [1082, 63] width 17 height 16
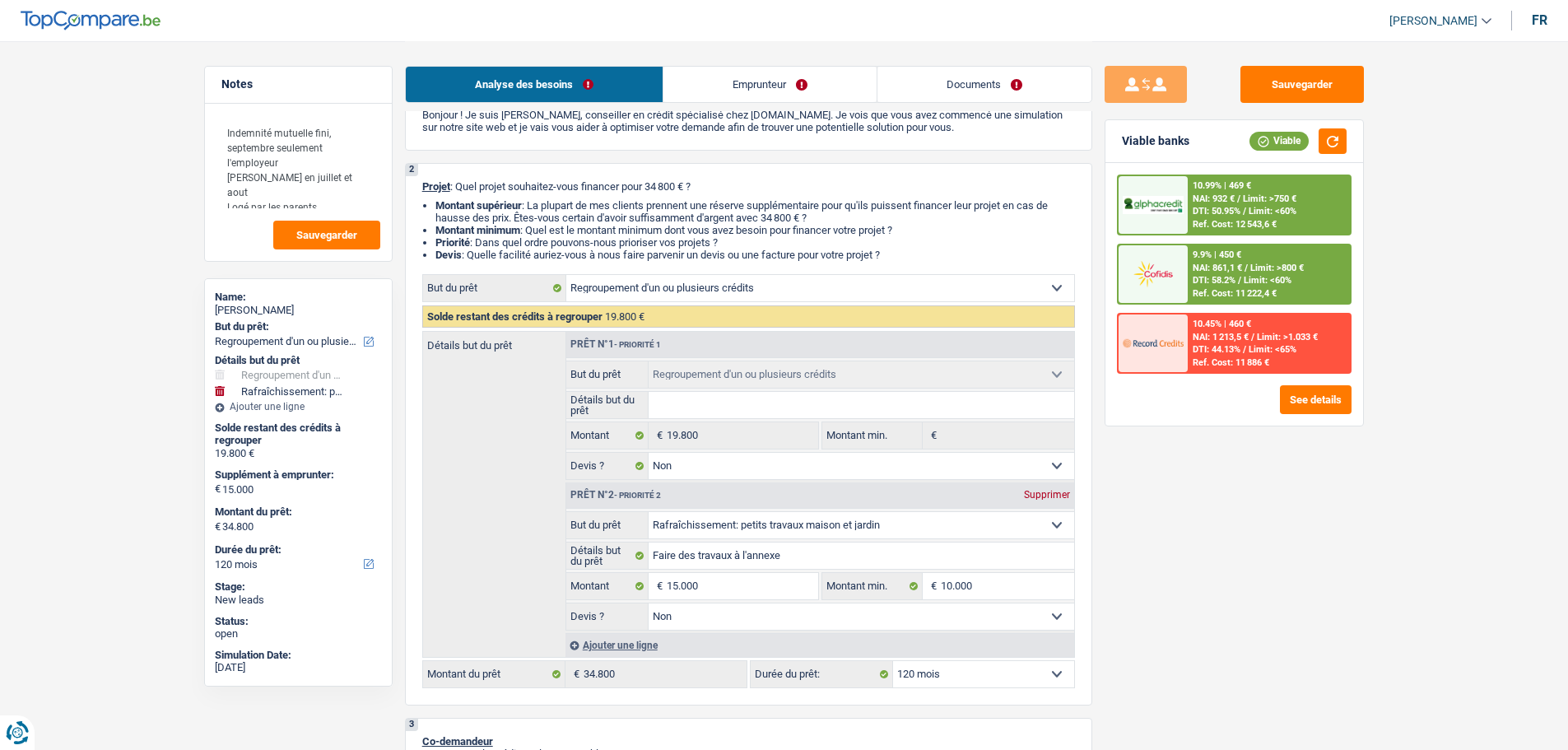
click at [1269, 184] on div "10.99% | 469 € NAI: 932 € / Limit: >750 € DTI: 50.95% / Limit: <60% Ref. Cost: …" at bounding box center [1269, 205] width 163 height 57
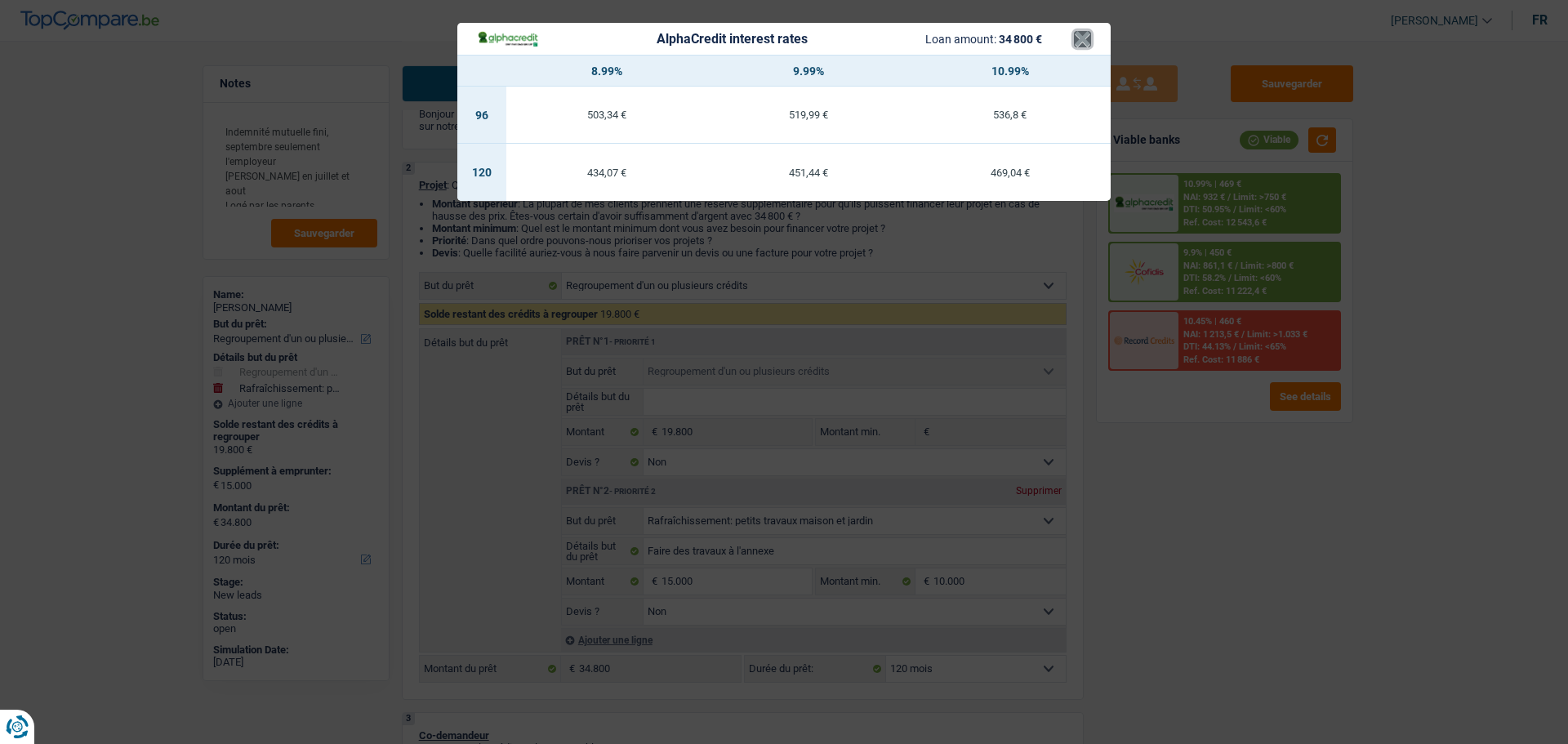
click at [1086, 37] on button "×" at bounding box center [1082, 39] width 17 height 16
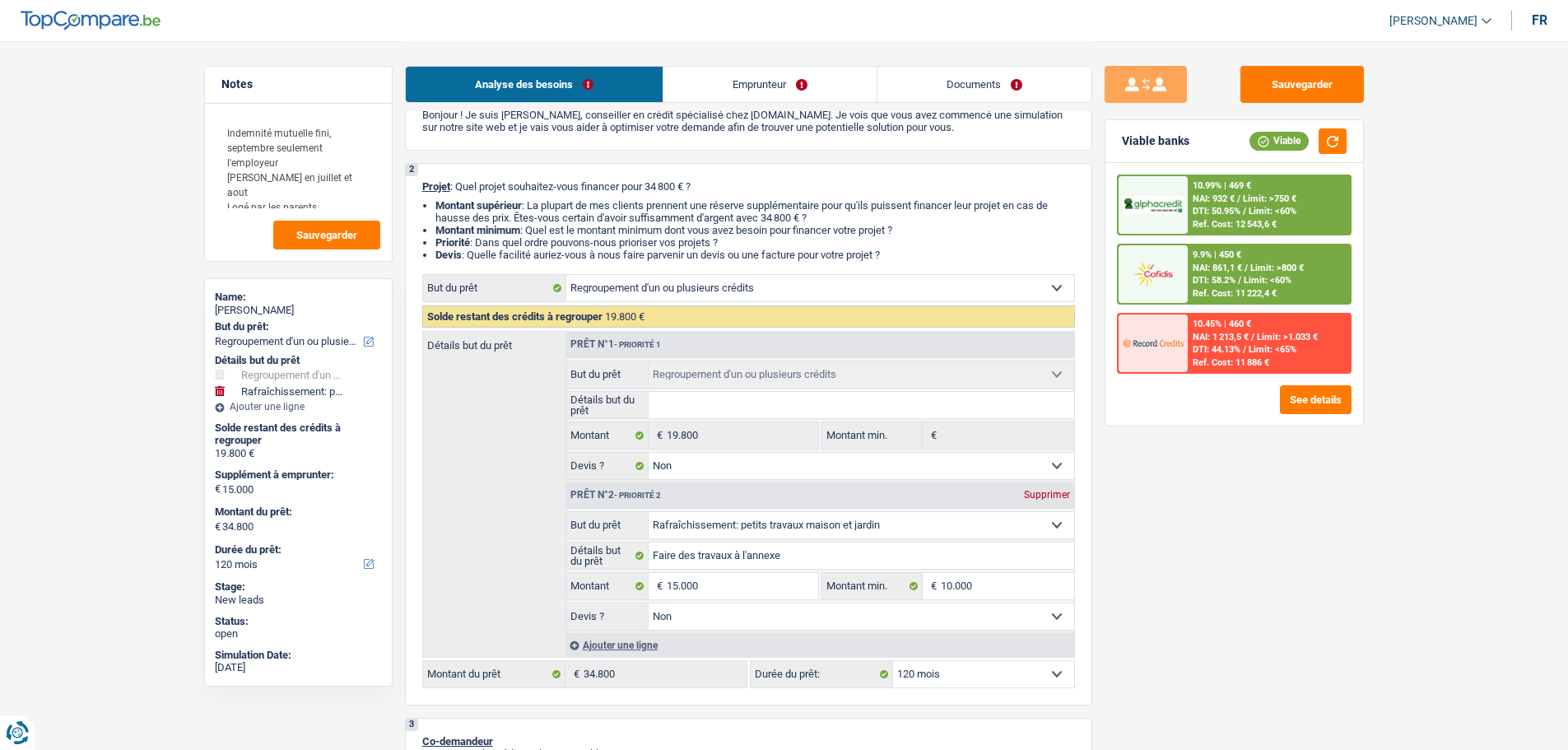
click at [1033, 674] on select "12 mois 18 mois 24 mois 30 mois 36 mois 42 mois 48 mois 60 mois 72 mois 84 mois…" at bounding box center [984, 674] width 181 height 26
click at [1197, 680] on div "Sauvegarder Viable banks Viable 10.99% | 469 € NAI: 932 € / Limit: >750 € DTI: …" at bounding box center [1234, 395] width 284 height 658
click at [1240, 268] on span "NAI: 861,1 €" at bounding box center [1217, 268] width 50 height 10
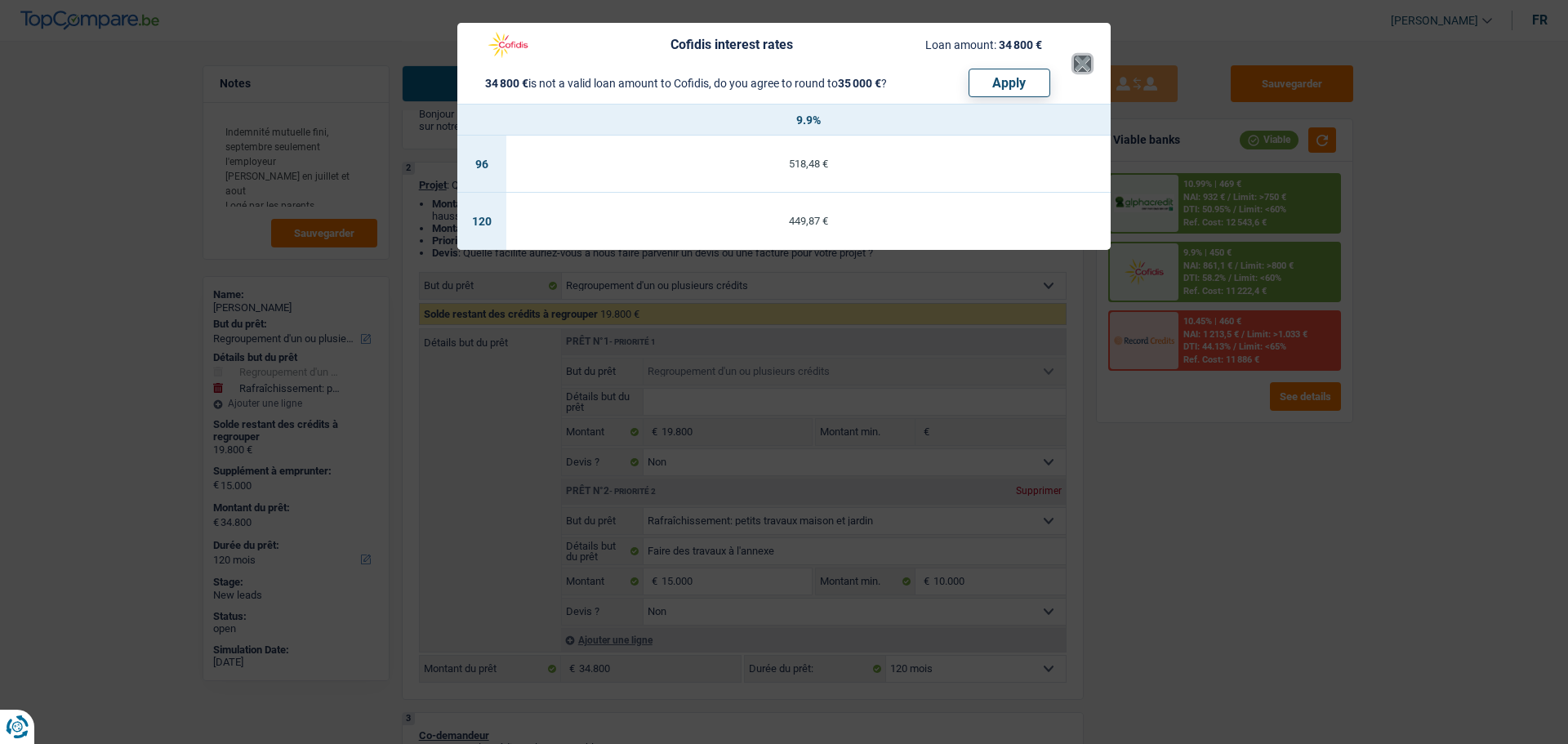
click at [1083, 69] on button "×" at bounding box center [1082, 63] width 17 height 16
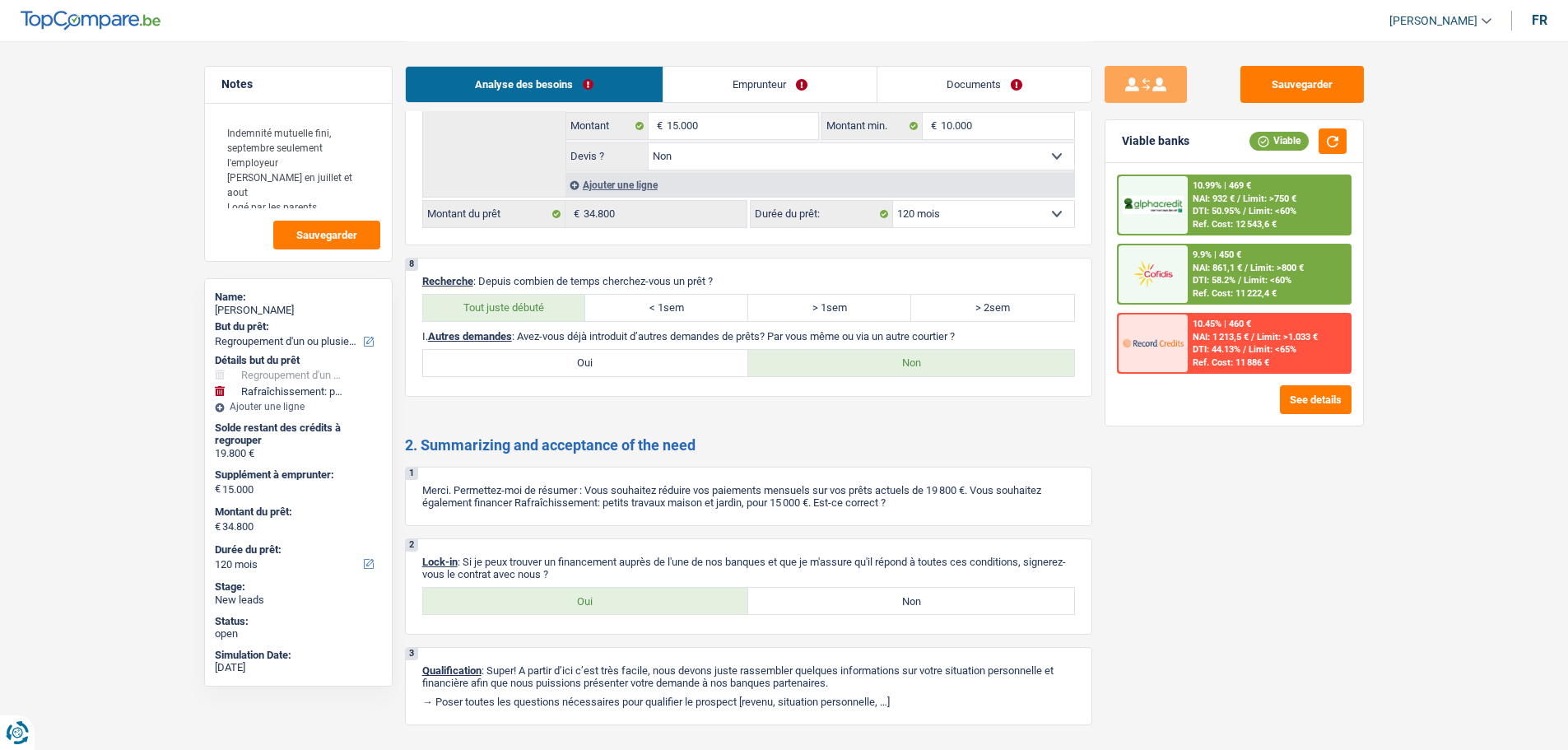
scroll to position [3521, 0]
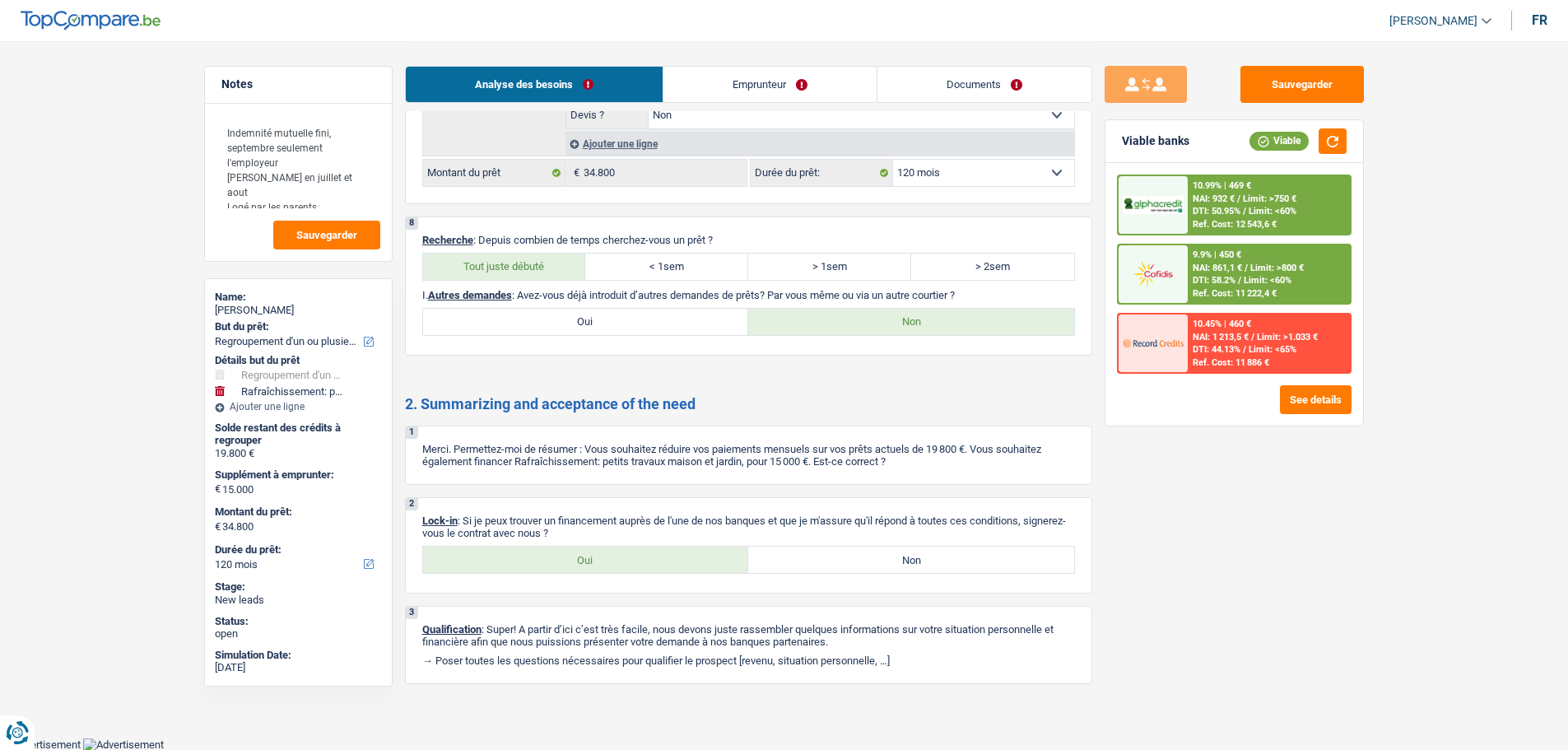
drag, startPoint x: 646, startPoint y: 564, endPoint x: 600, endPoint y: 538, distance: 52.8
click at [645, 564] on label "Oui" at bounding box center [586, 560] width 326 height 26
click at [645, 564] on input "Oui" at bounding box center [586, 560] width 326 height 26
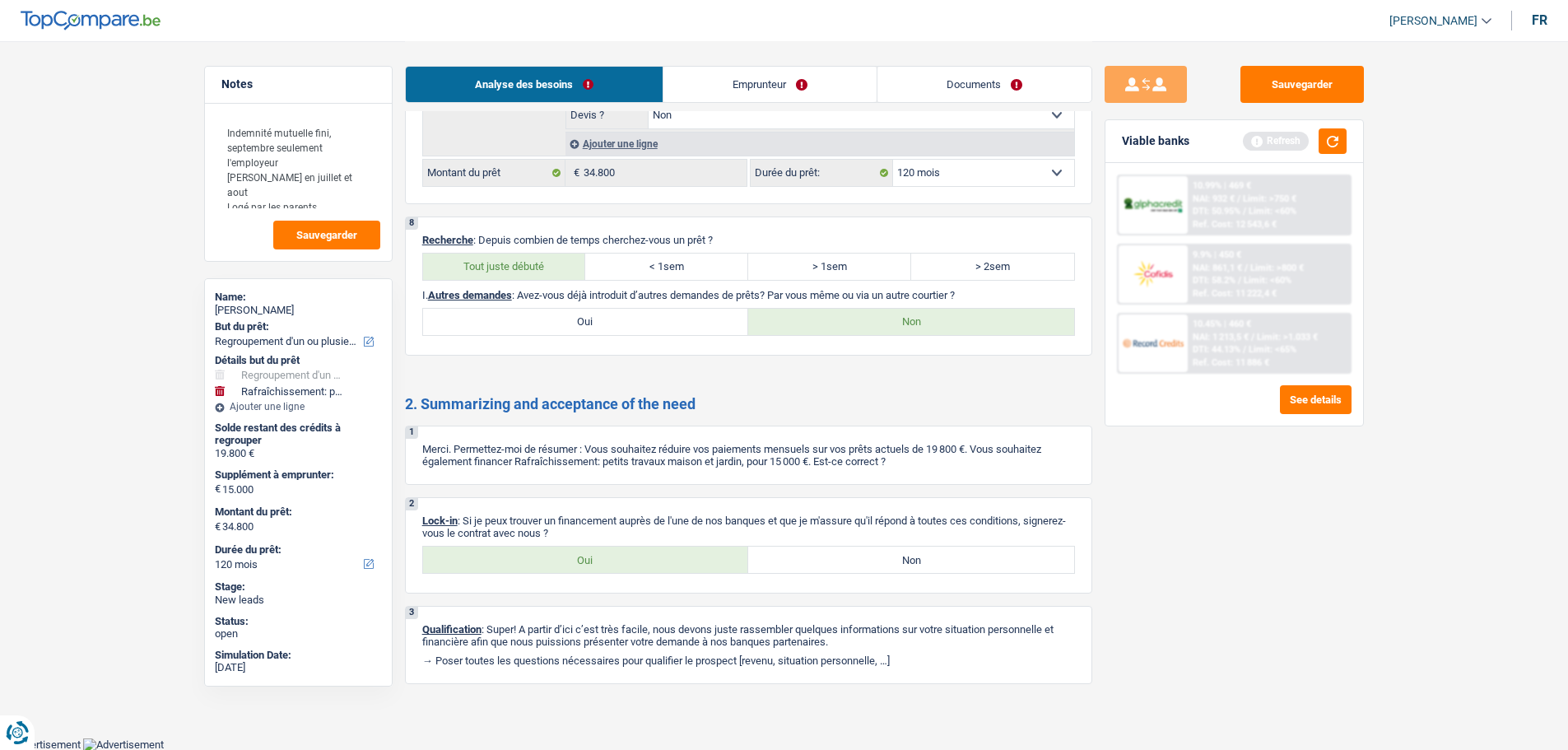
click at [936, 96] on link "Documents" at bounding box center [985, 84] width 214 height 36
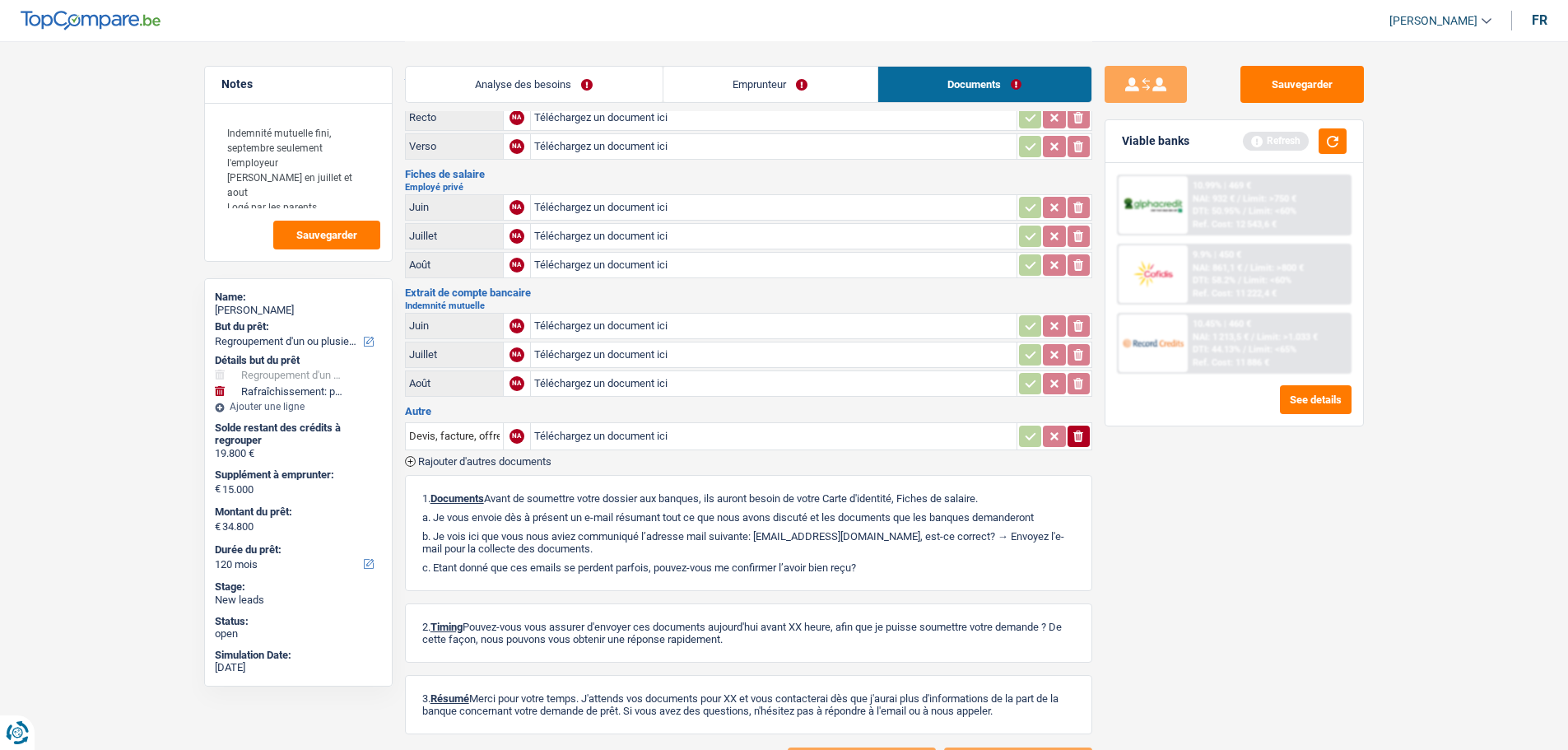
scroll to position [0, 0]
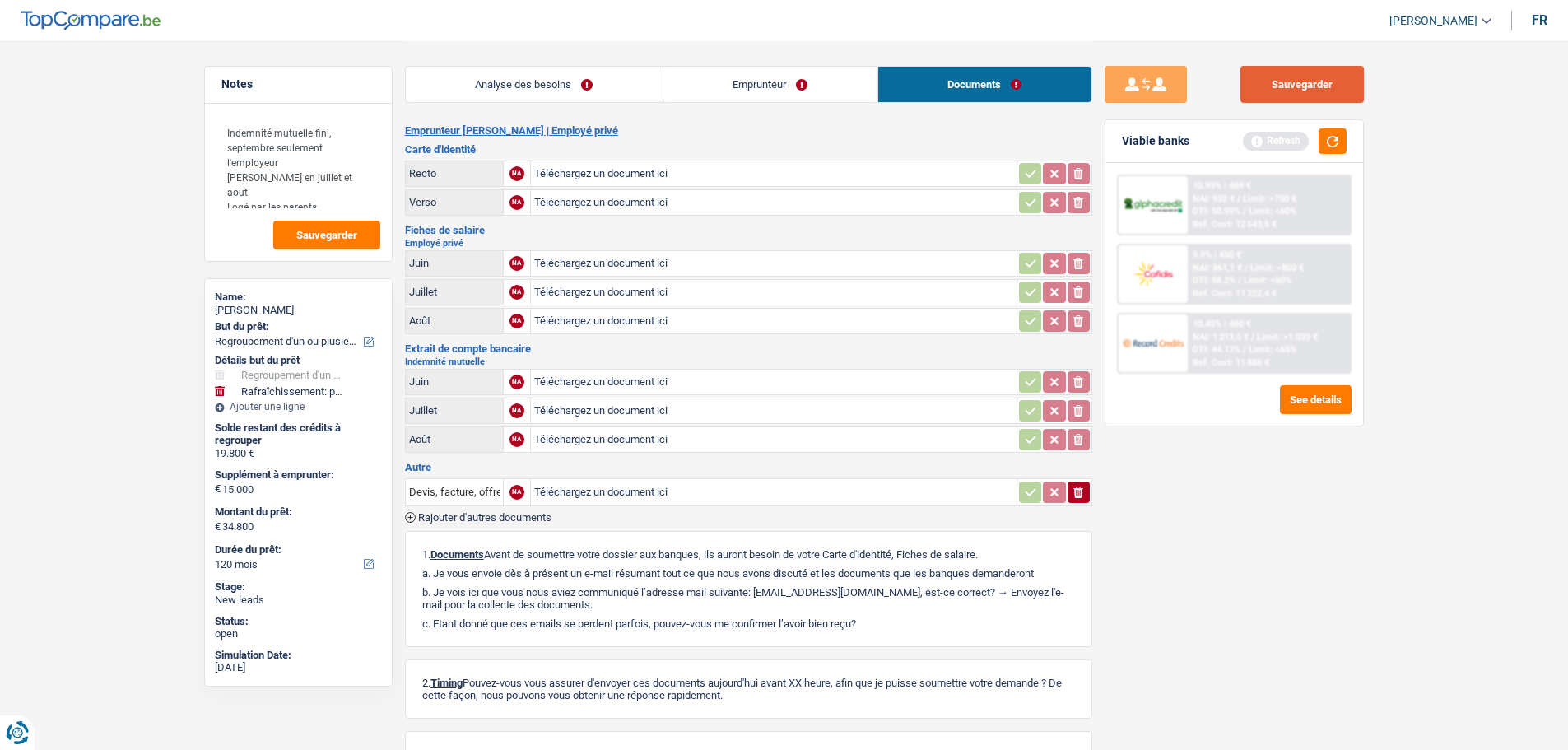
click at [1286, 76] on button "Sauvegarder" at bounding box center [1302, 84] width 123 height 37
click at [352, 190] on textarea "Indemnité mutuelle fini, septembre seulement l'employeur Mutuelle en juillet et…" at bounding box center [298, 163] width 163 height 94
click at [1301, 100] on button "Sauvegarder" at bounding box center [1302, 84] width 123 height 37
paste textarea "elle a repris son temps plein en septembre"
click at [347, 235] on span "Sauvegarder" at bounding box center [327, 235] width 61 height 10
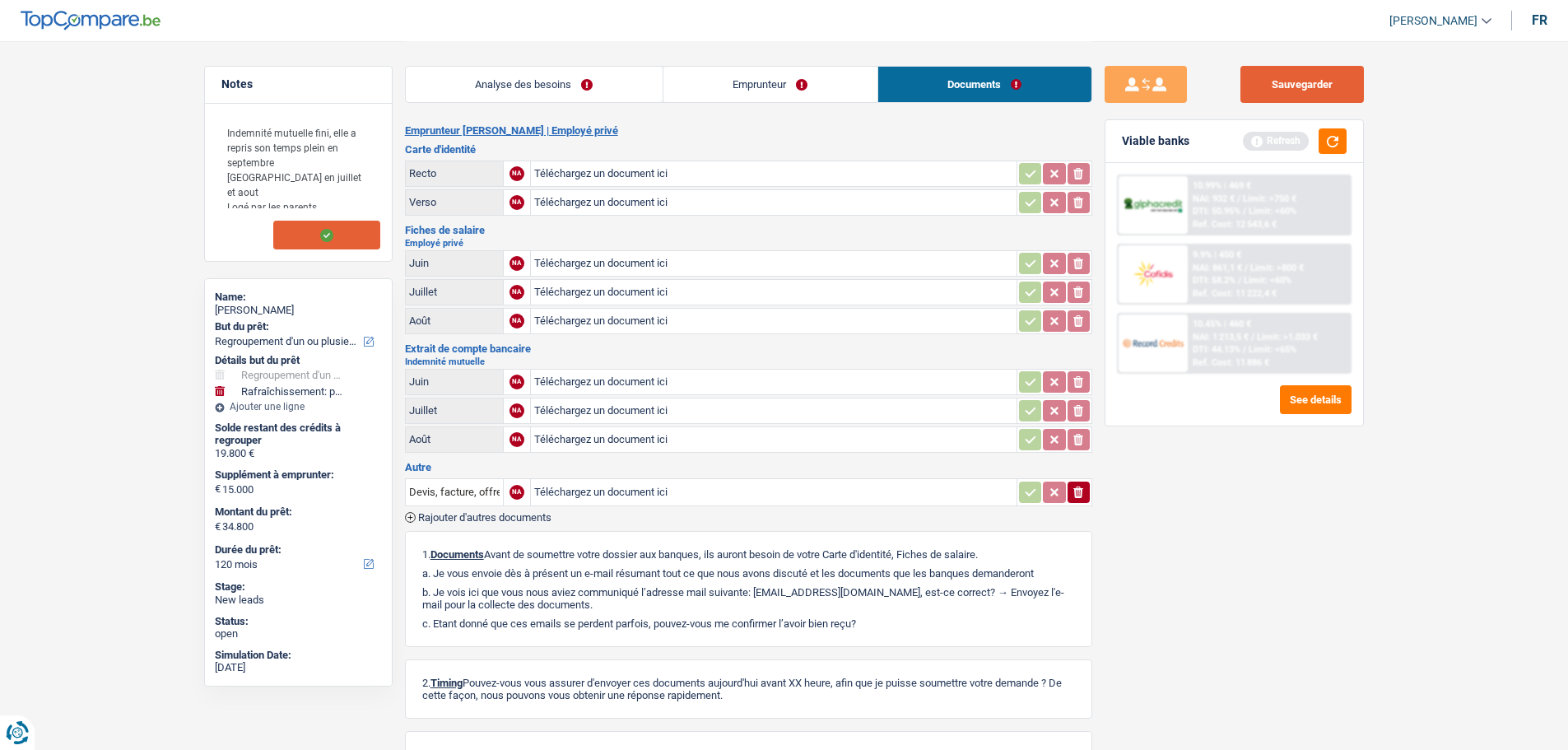
click at [1310, 76] on button "Sauvegarder" at bounding box center [1302, 84] width 123 height 37
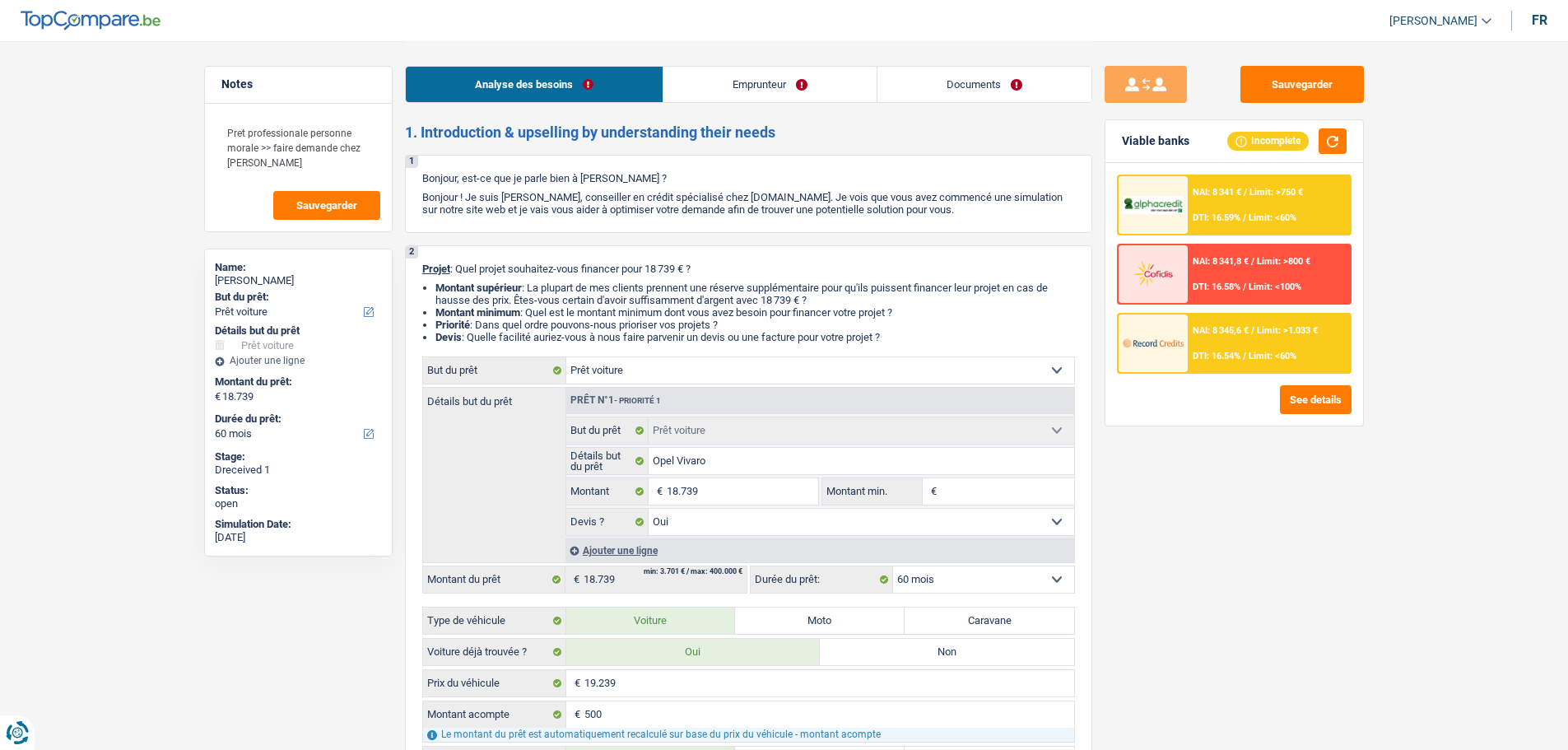
select select "car"
select select "60"
select select "car"
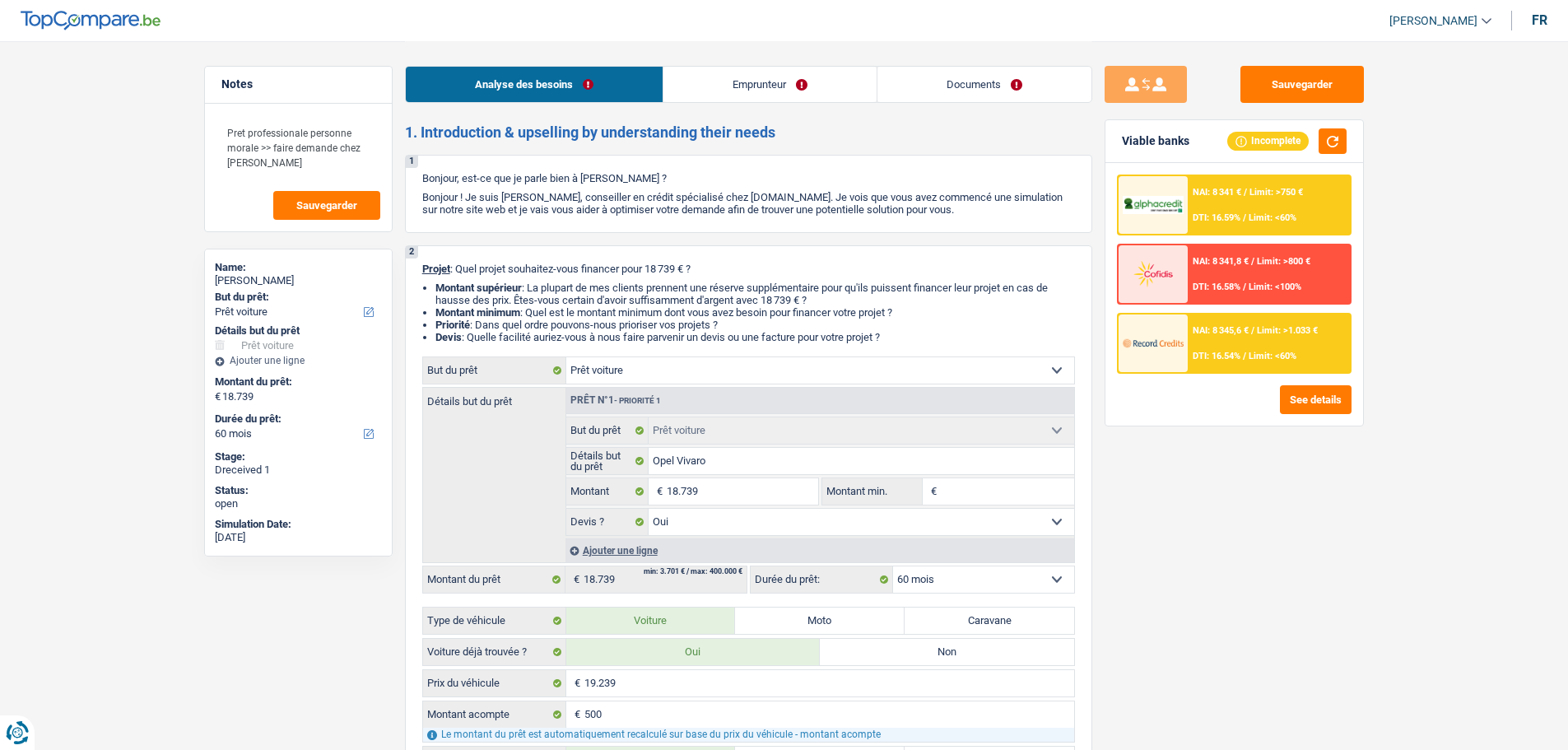
select select "yes"
select select "60"
select select "independent"
select select "netSalary"
select select "rents"
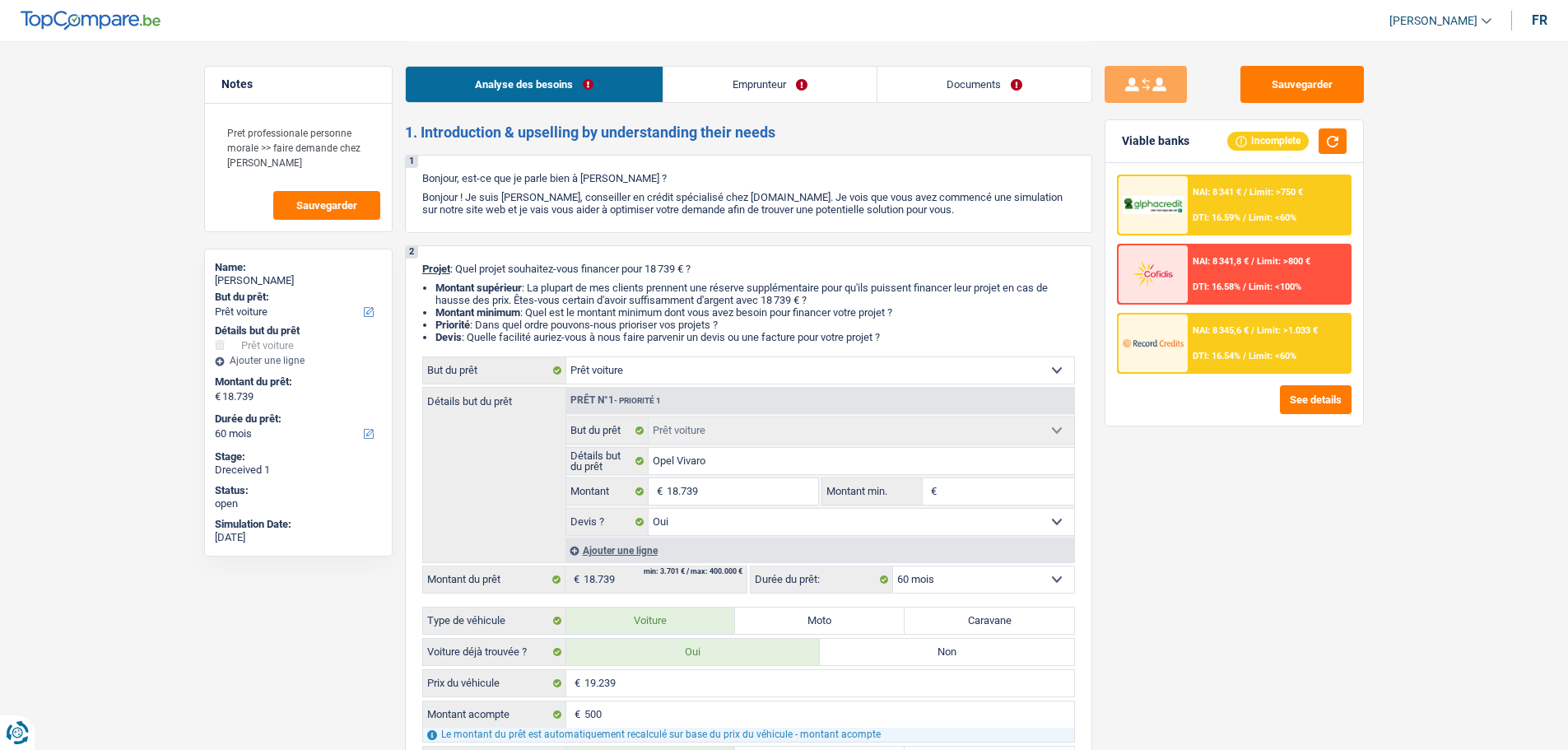
select select "car"
select select "yes"
select select "60"
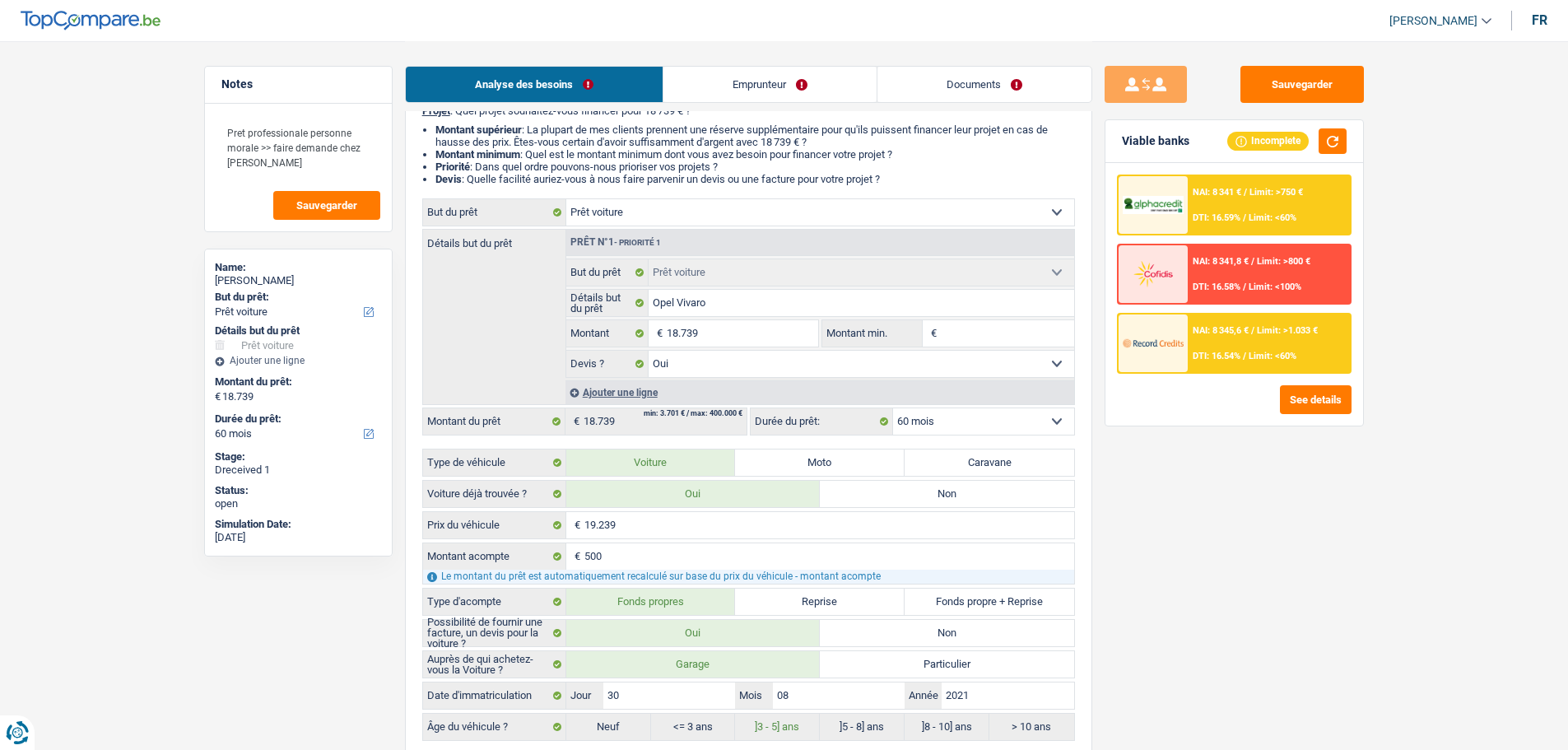
scroll to position [247, 0]
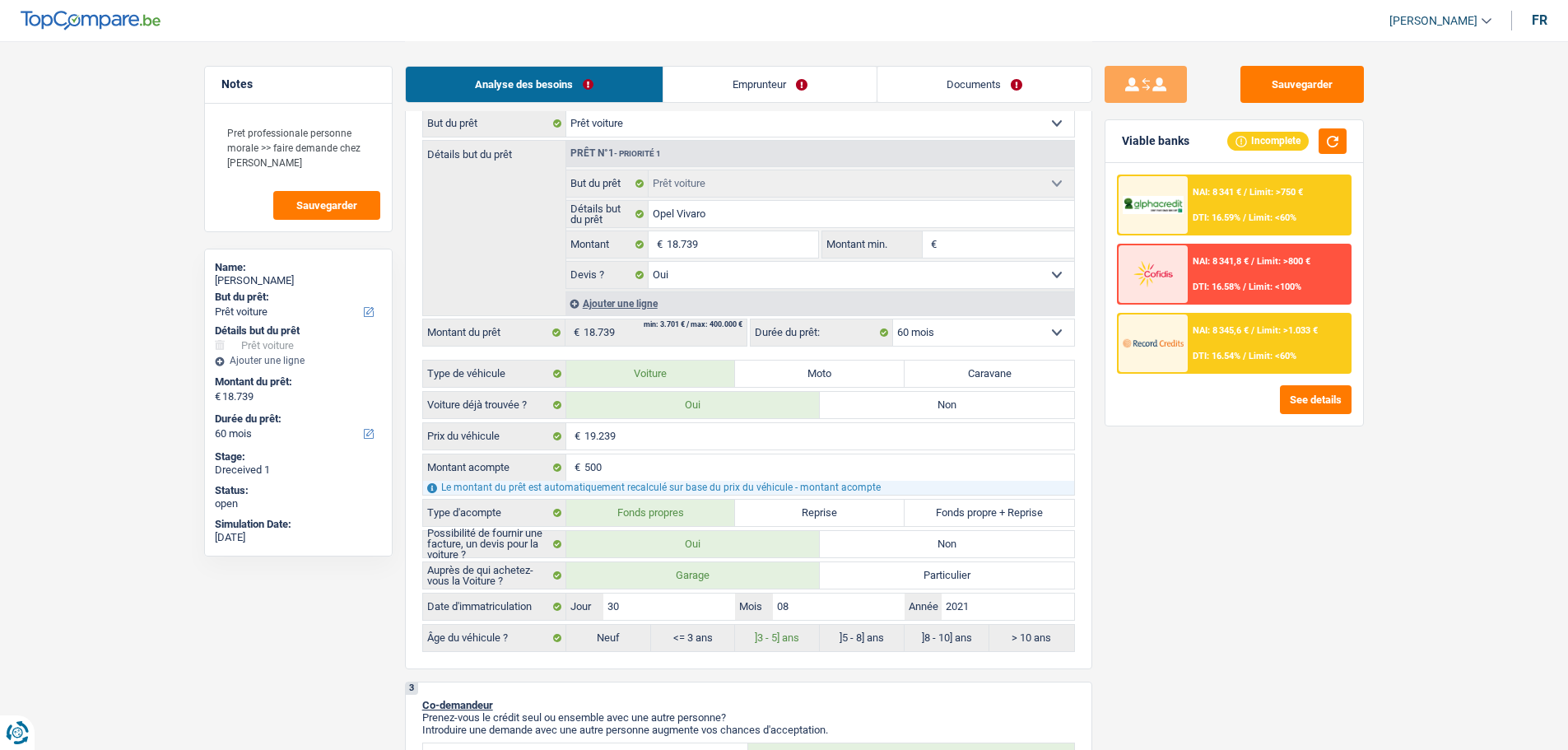
click at [761, 78] on link "Emprunteur" at bounding box center [769, 84] width 213 height 36
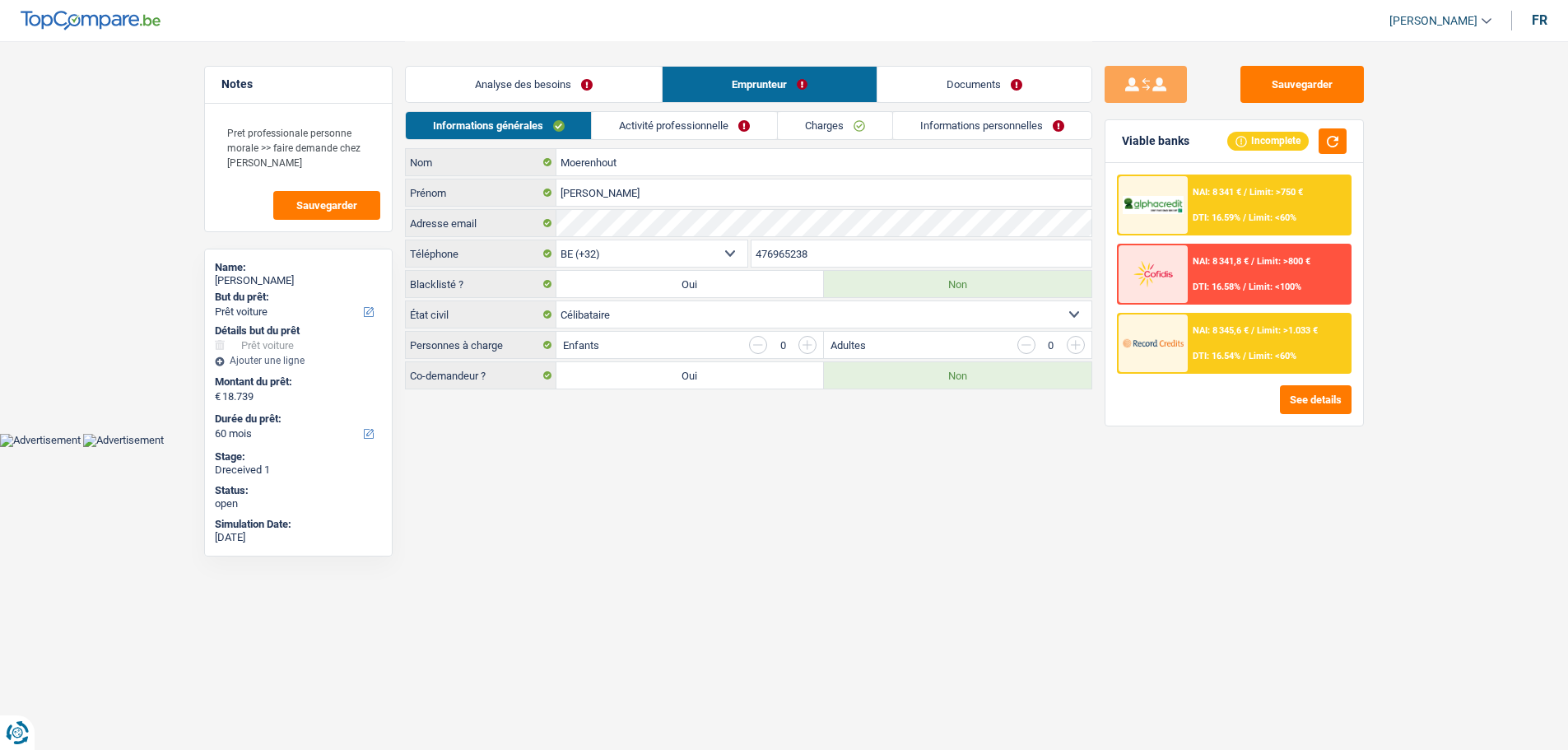
scroll to position [0, 0]
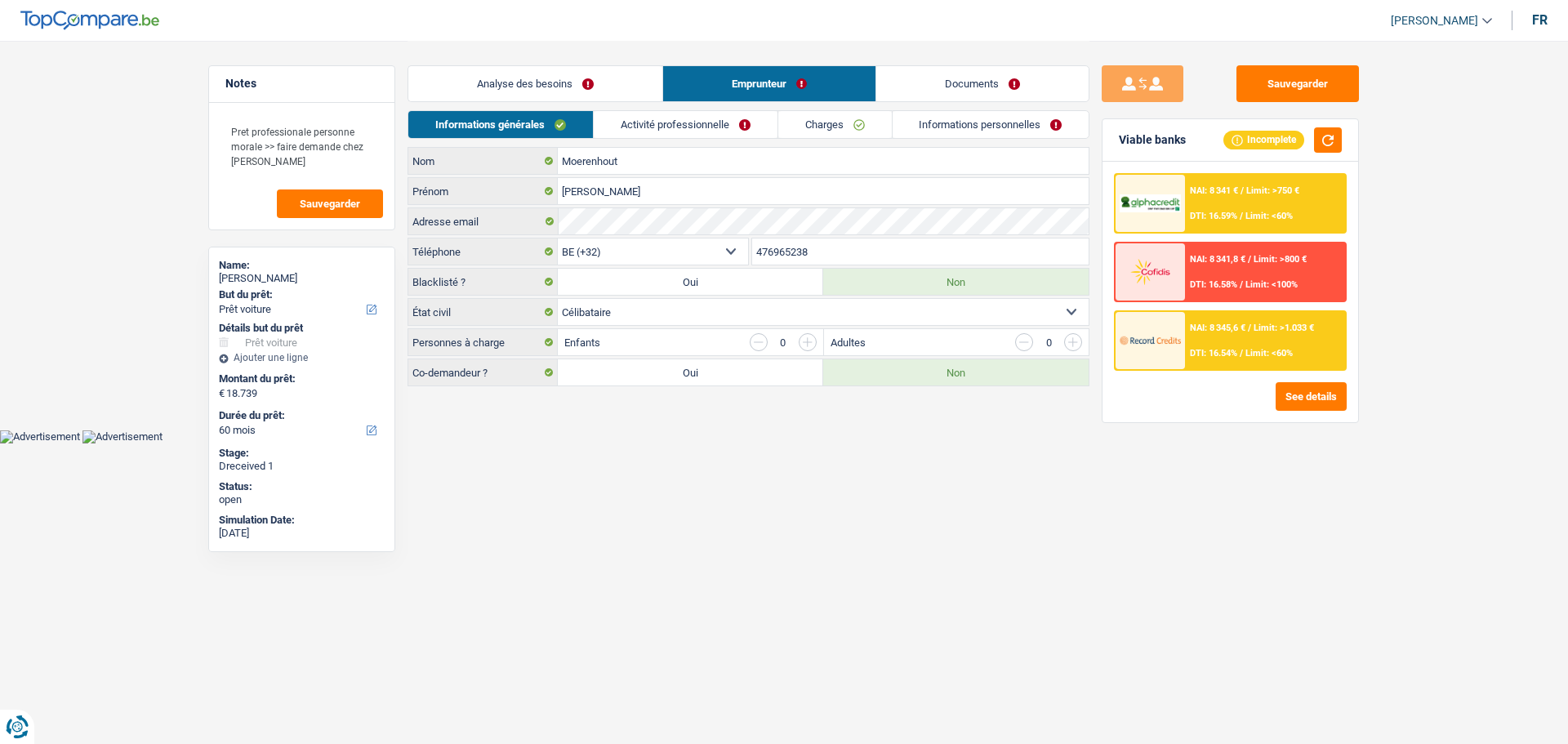
click at [626, 79] on link "Analyse des besoins" at bounding box center [536, 84] width 254 height 35
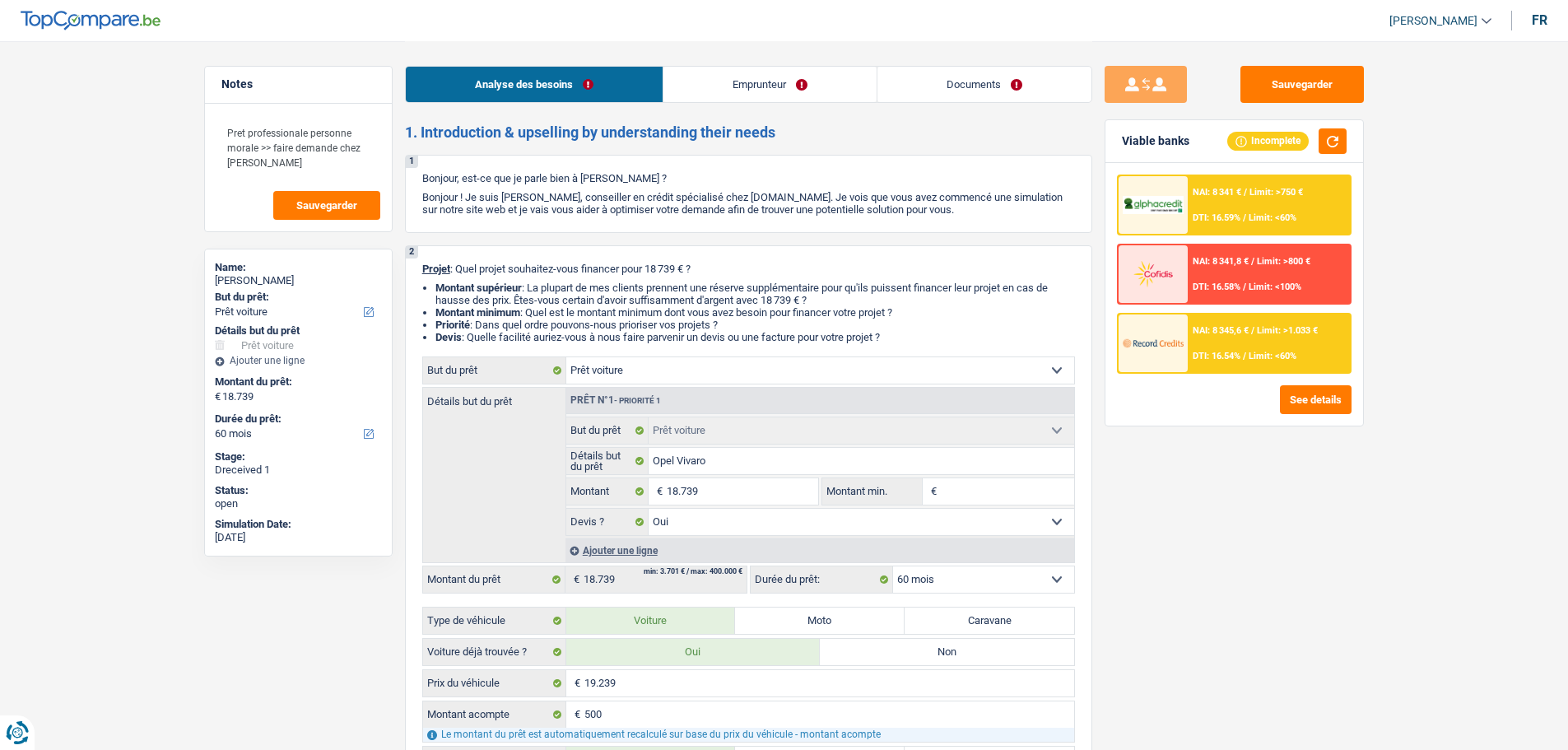
click at [775, 83] on link "Emprunteur" at bounding box center [769, 84] width 213 height 36
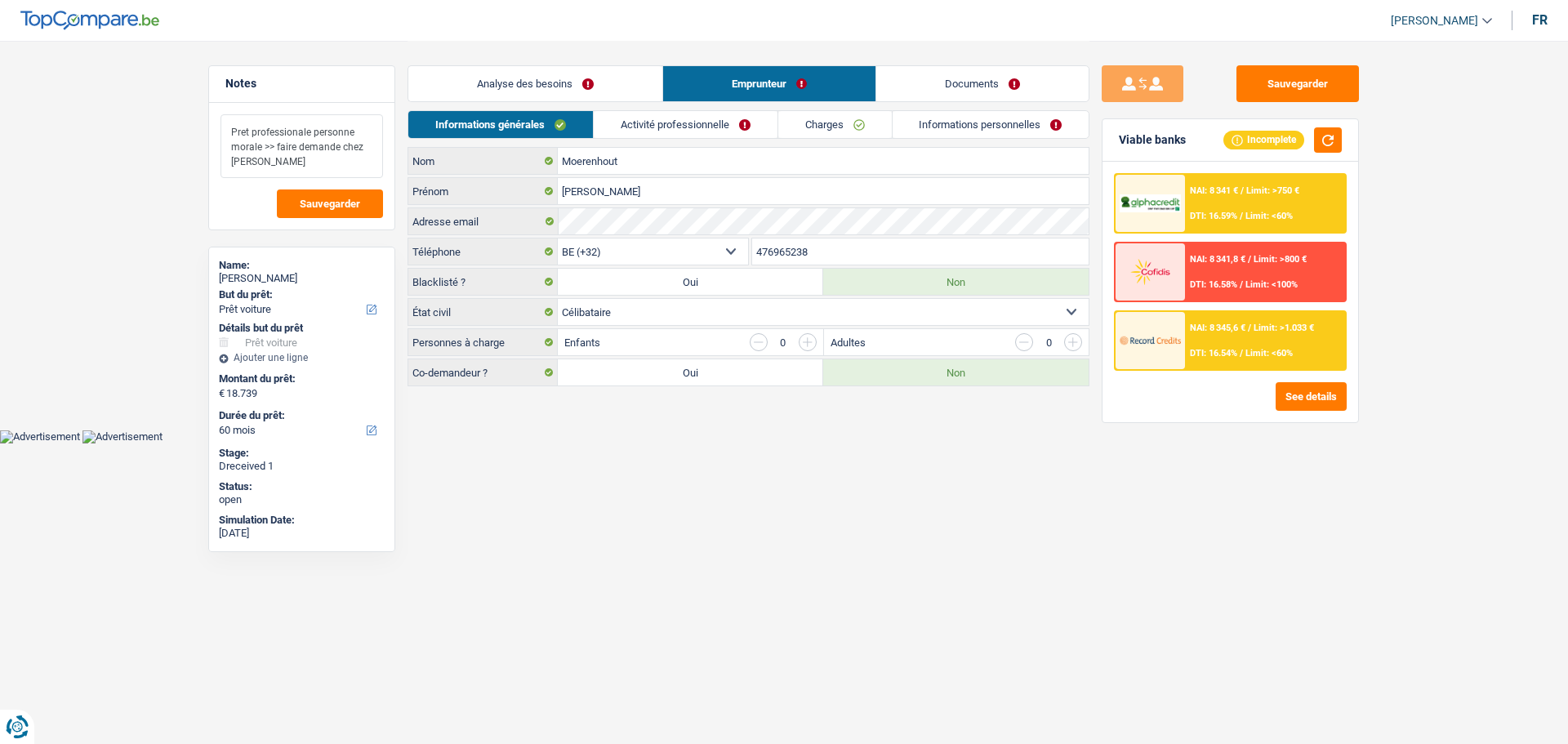
click at [316, 162] on textarea "Pret professionale personne morale >> faire demande chez Alpha" at bounding box center [302, 147] width 162 height 64
click at [342, 166] on textarea "Pret professionale personne morale >> faire demande chez Alpha" at bounding box center [302, 147] width 162 height 64
click at [605, 86] on link "Analyse des besoins" at bounding box center [536, 84] width 254 height 35
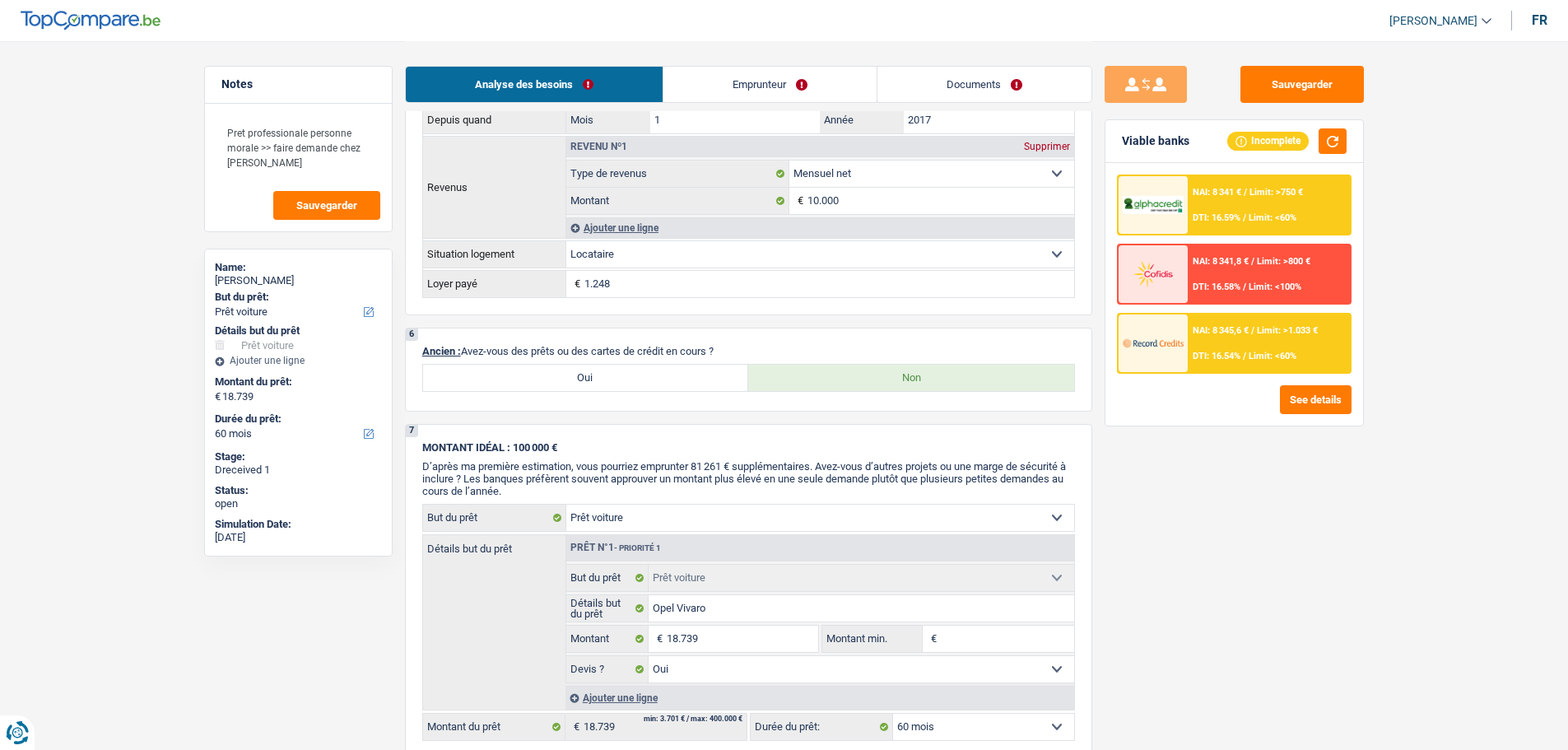
scroll to position [1070, 0]
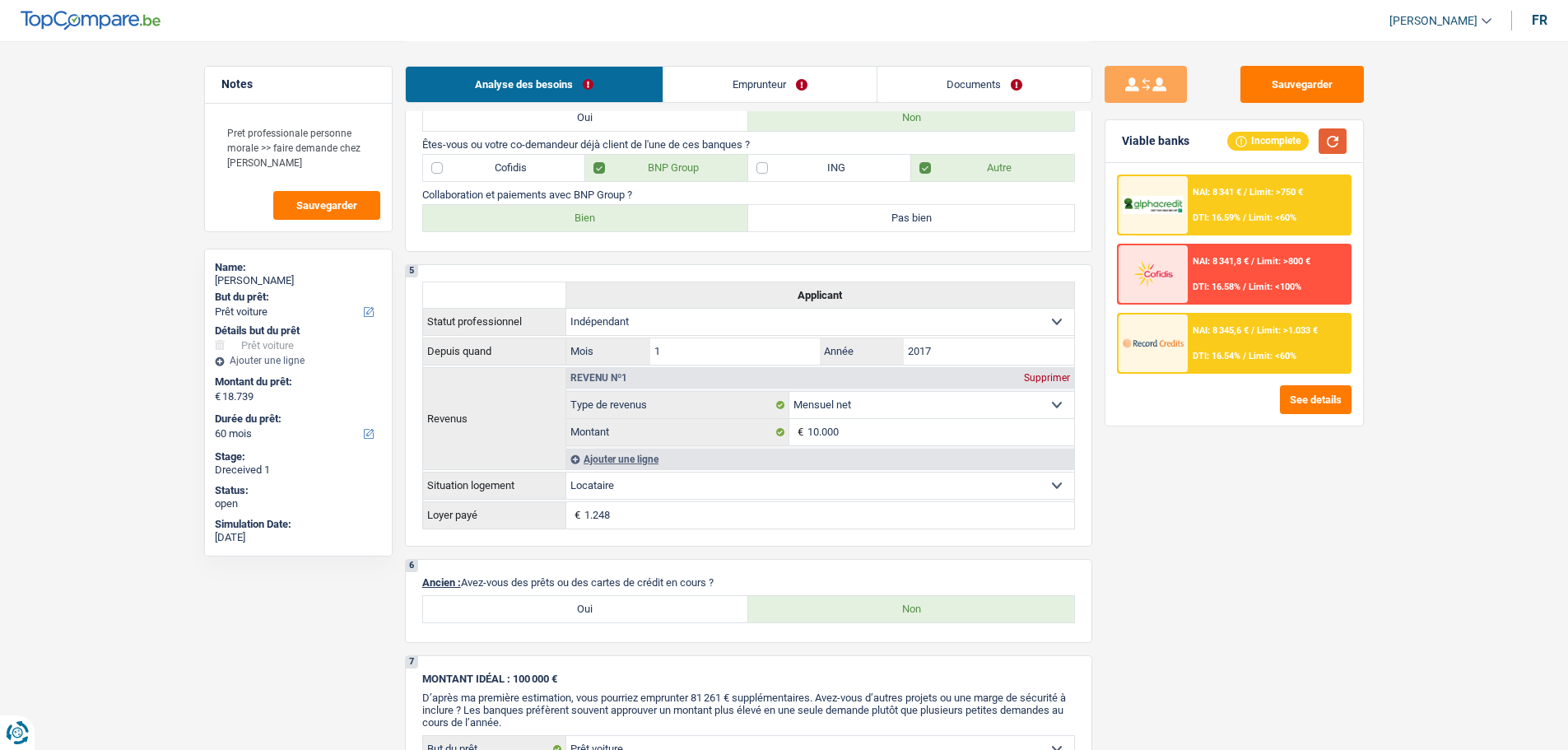
click at [1319, 143] on button "button" at bounding box center [1332, 141] width 28 height 25
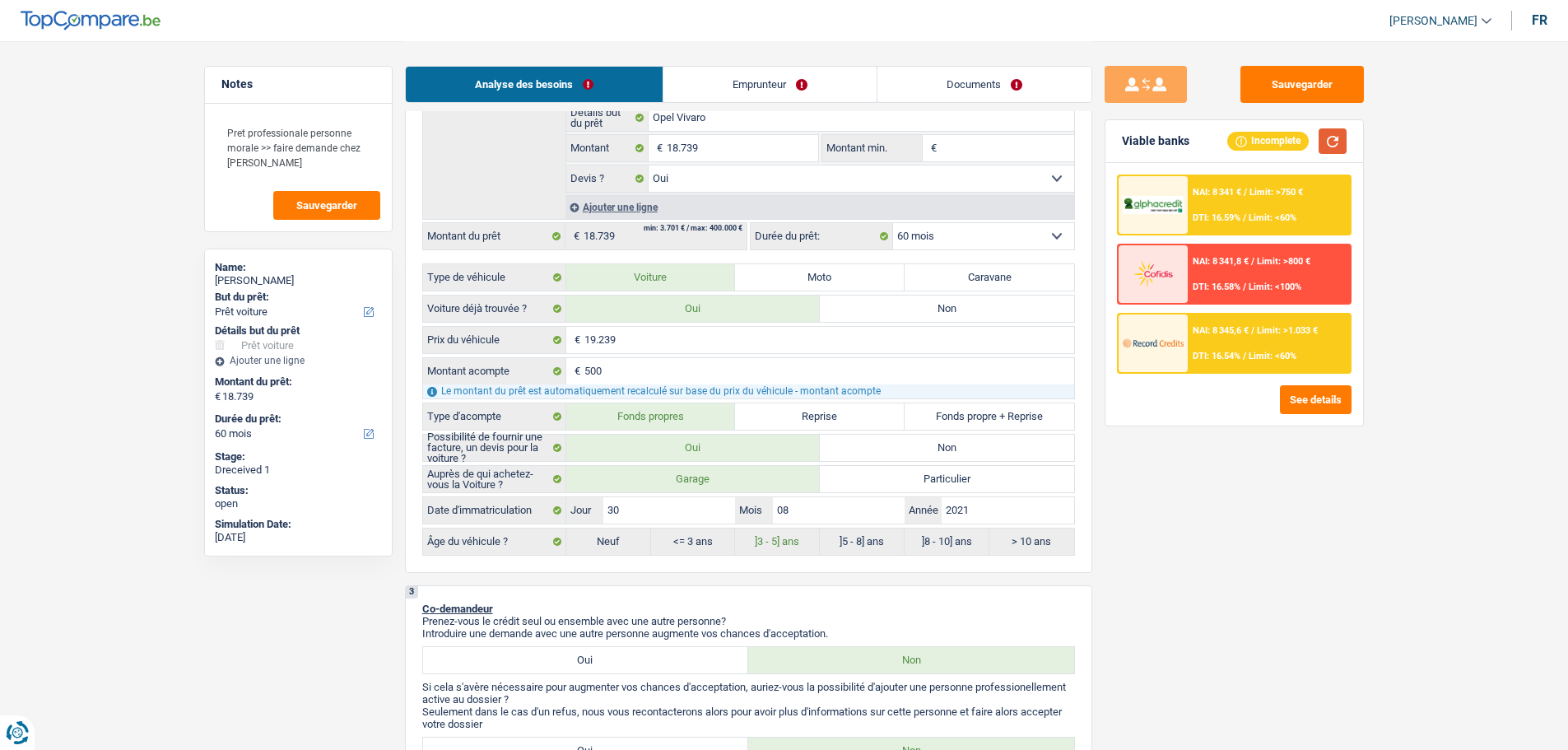
scroll to position [164, 0]
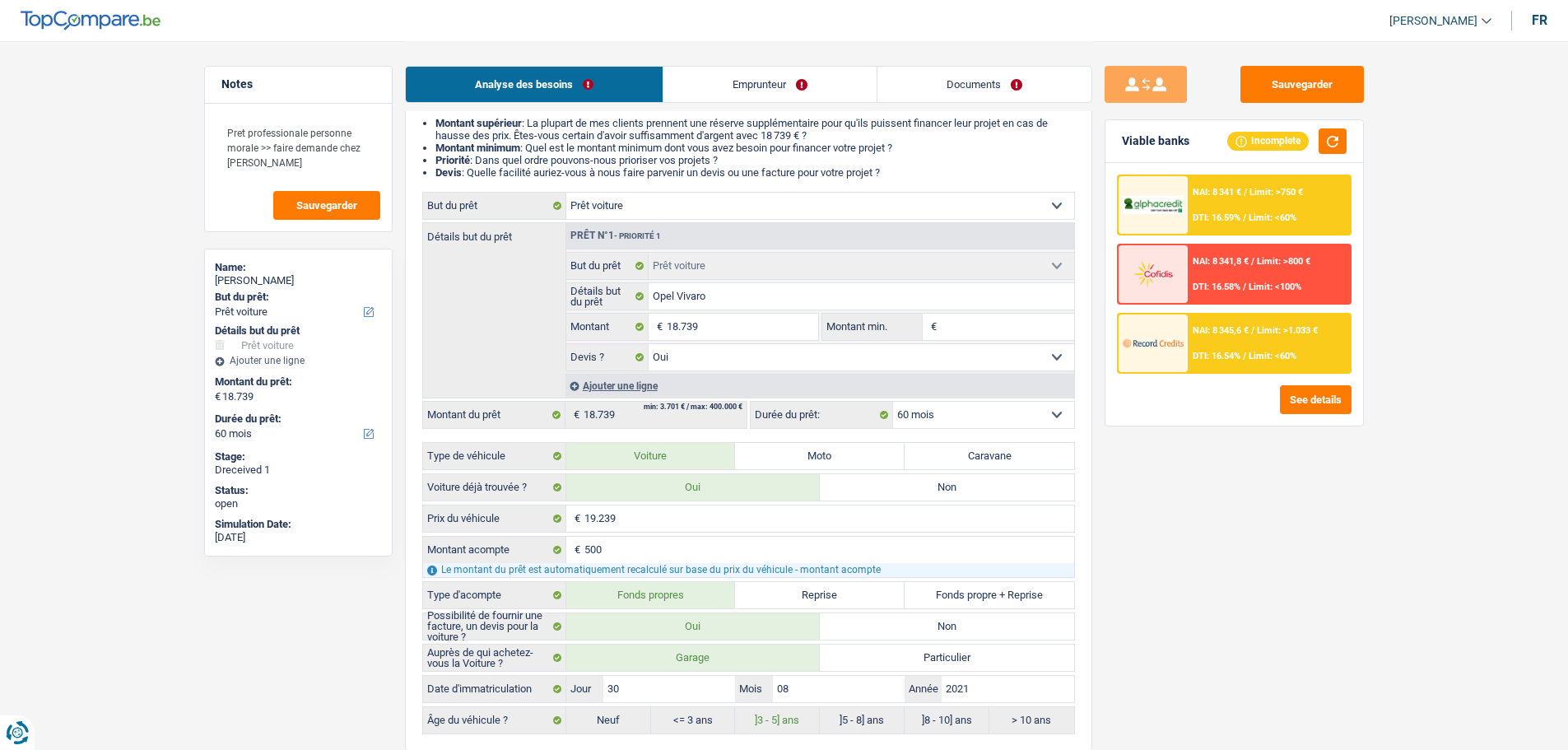
click at [994, 318] on input "Montant min." at bounding box center [1007, 327] width 133 height 26
type input "1"
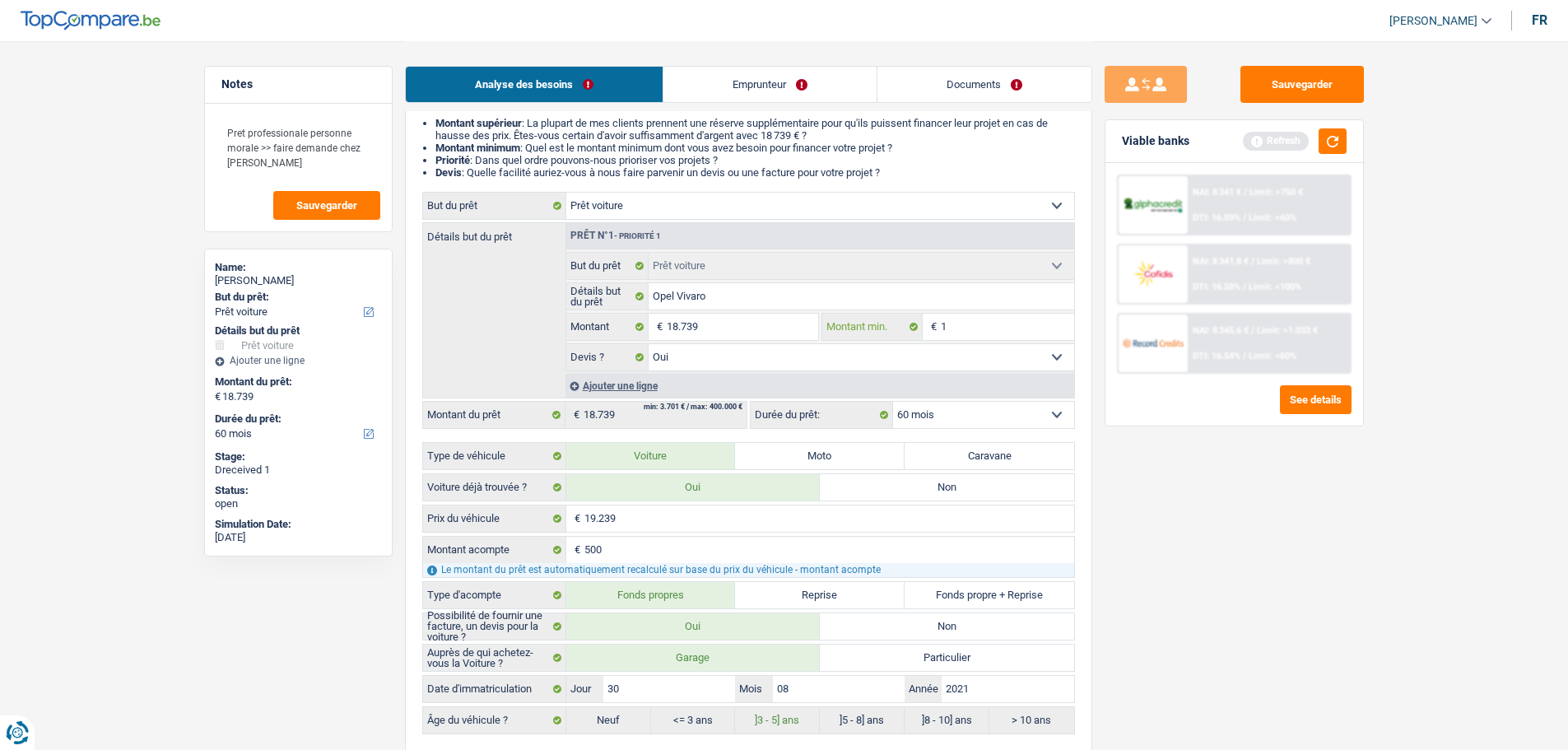
type input "18"
type input "187"
type input "1.873"
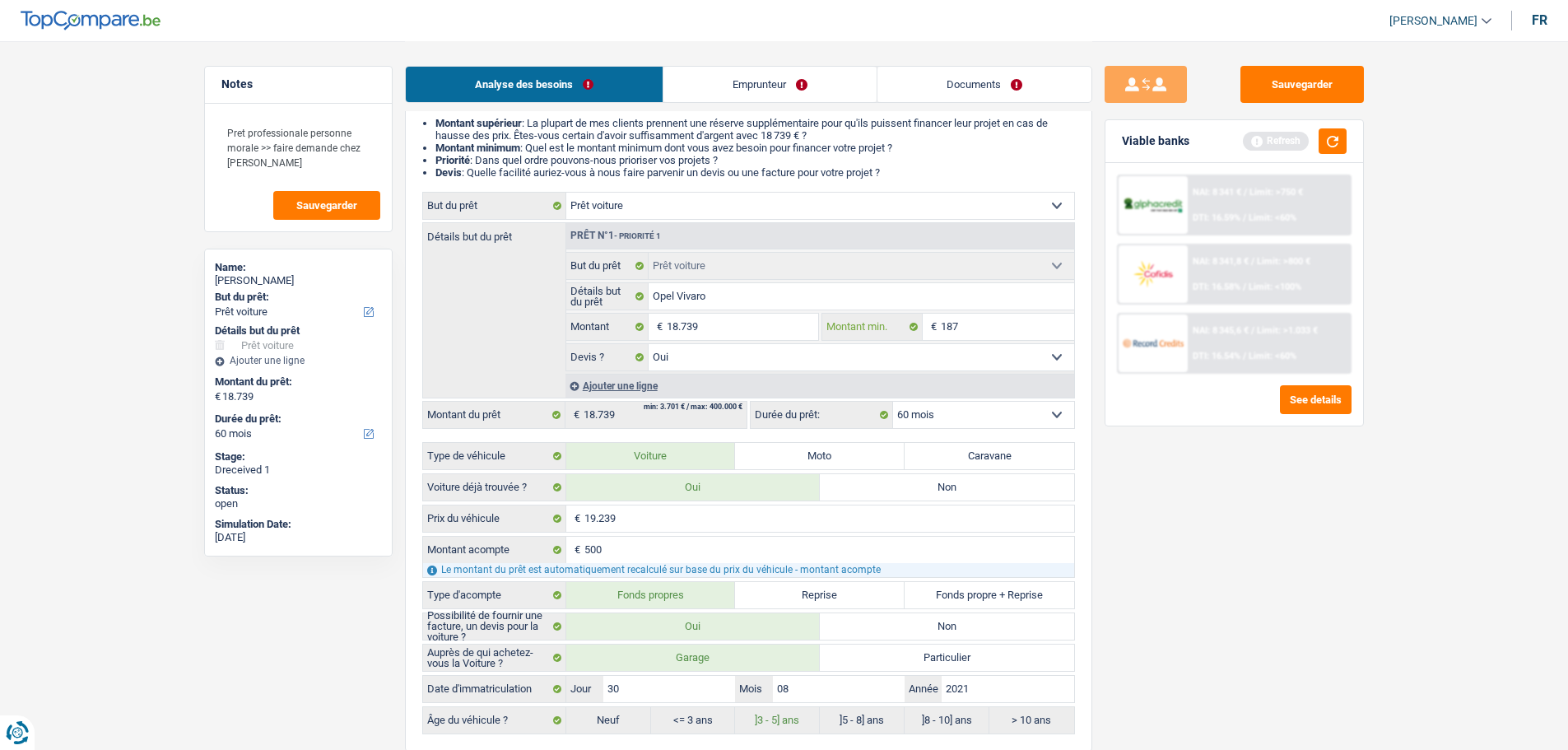
type input "1.873"
type input "18.739"
click at [734, 86] on link "Emprunteur" at bounding box center [769, 84] width 213 height 36
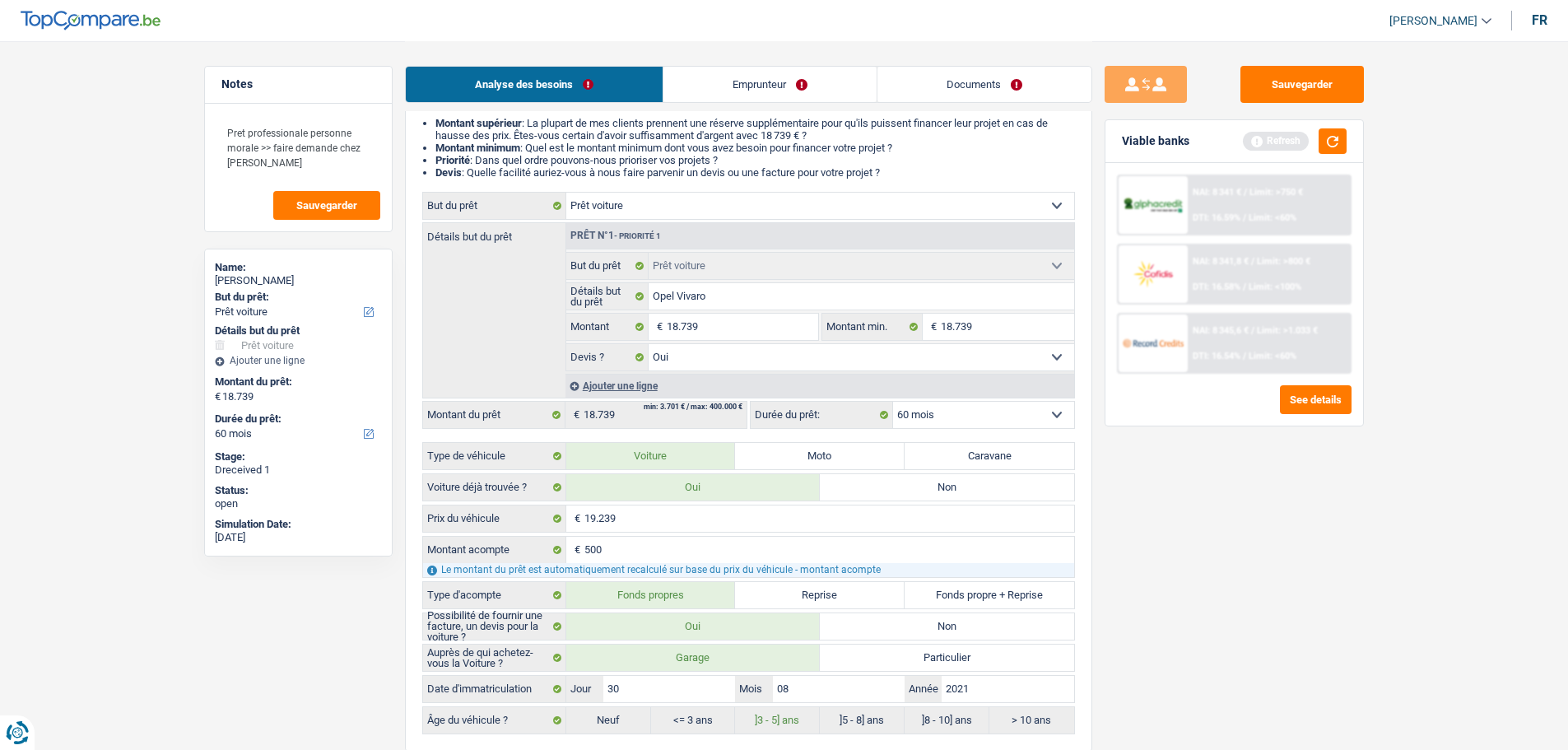
scroll to position [0, 0]
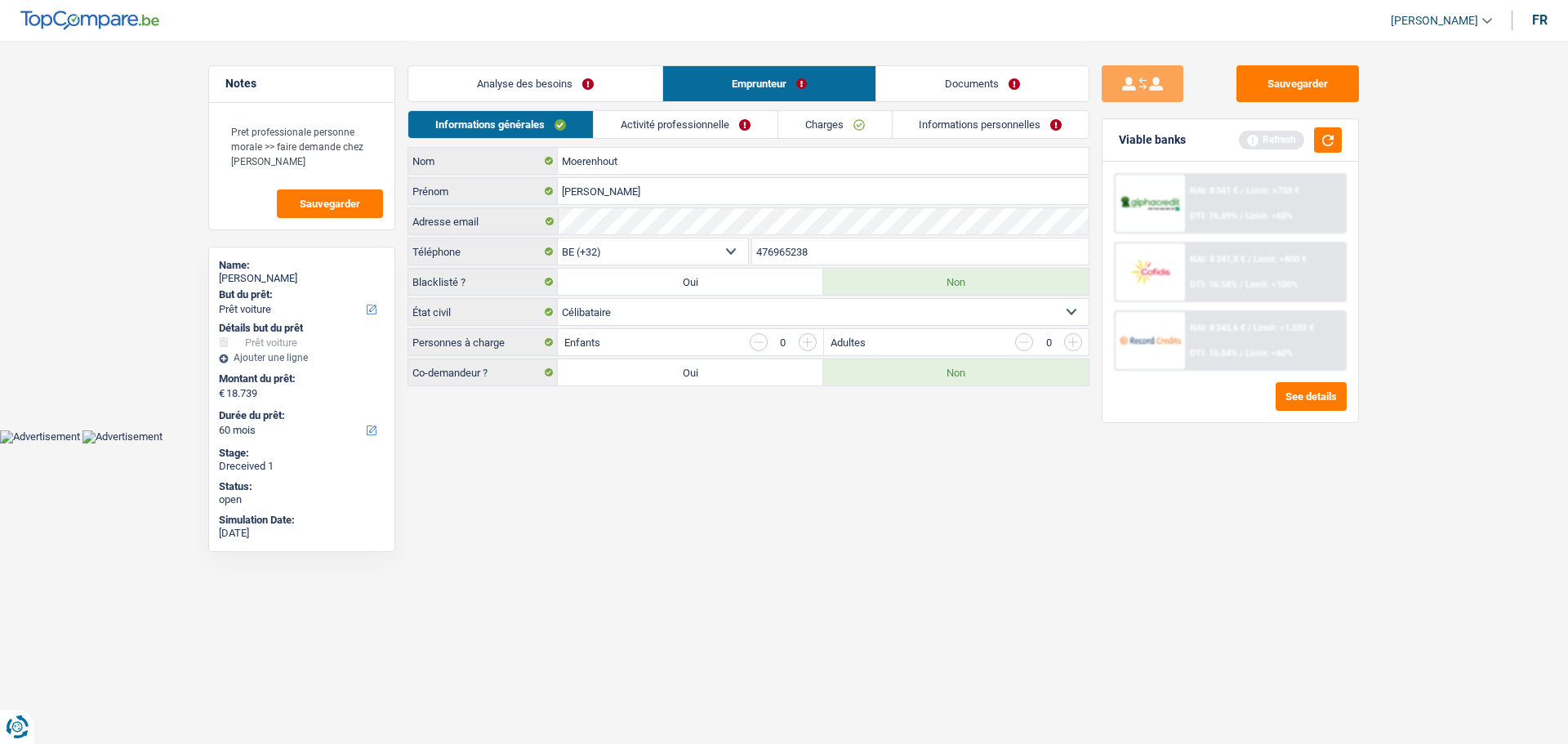
click at [687, 127] on link "Activité professionnelle" at bounding box center [686, 124] width 184 height 27
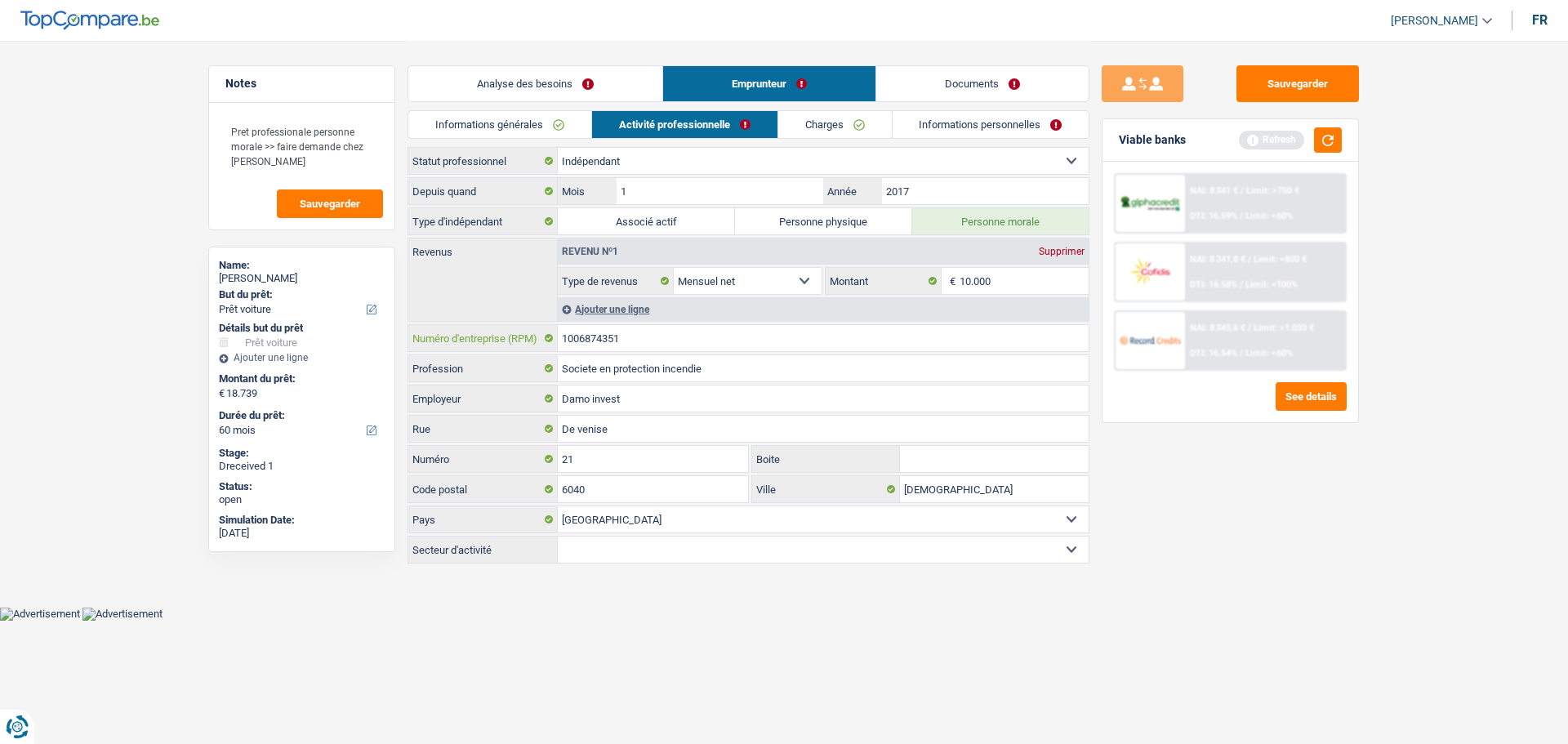
click at [655, 337] on input "1006874351" at bounding box center [824, 338] width 531 height 26
click at [1000, 278] on input "10.000" at bounding box center [1025, 281] width 130 height 26
type input "1"
type input "3.000"
click at [1316, 610] on div "Sauvegarder Viable banks Refresh NAI: 8 341 € / Limit: >750 € DTI: 16.59% / Lim…" at bounding box center [1230, 391] width 282 height 653
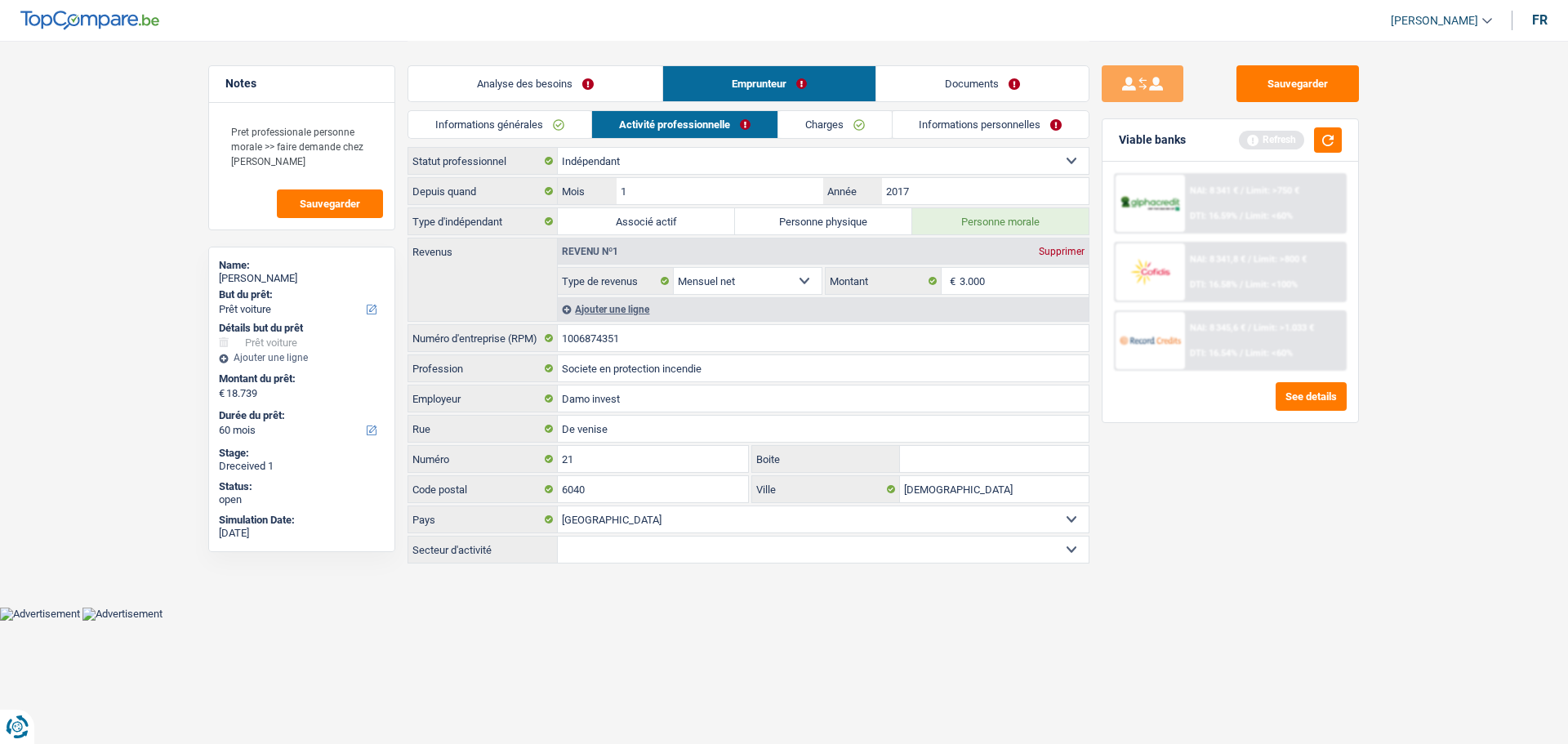
click at [1323, 126] on div "Viable banks Refresh" at bounding box center [1231, 140] width 255 height 42
click at [1341, 153] on div "Viable banks Refresh" at bounding box center [1231, 140] width 255 height 42
click at [1347, 151] on div "Viable banks Refresh" at bounding box center [1231, 140] width 255 height 42
click at [1325, 134] on button "button" at bounding box center [1328, 140] width 28 height 25
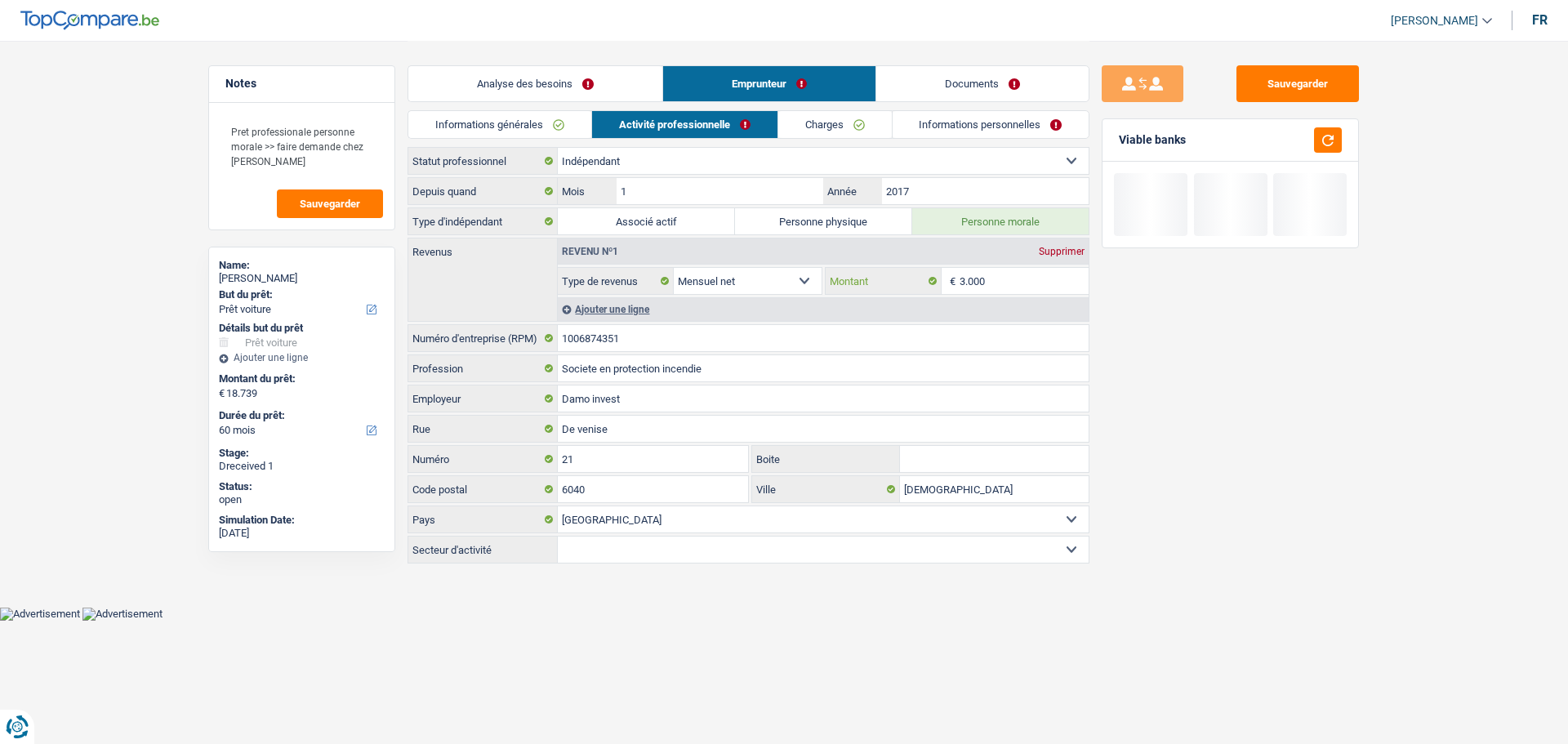
click at [1007, 288] on input "3.000" at bounding box center [1025, 281] width 130 height 26
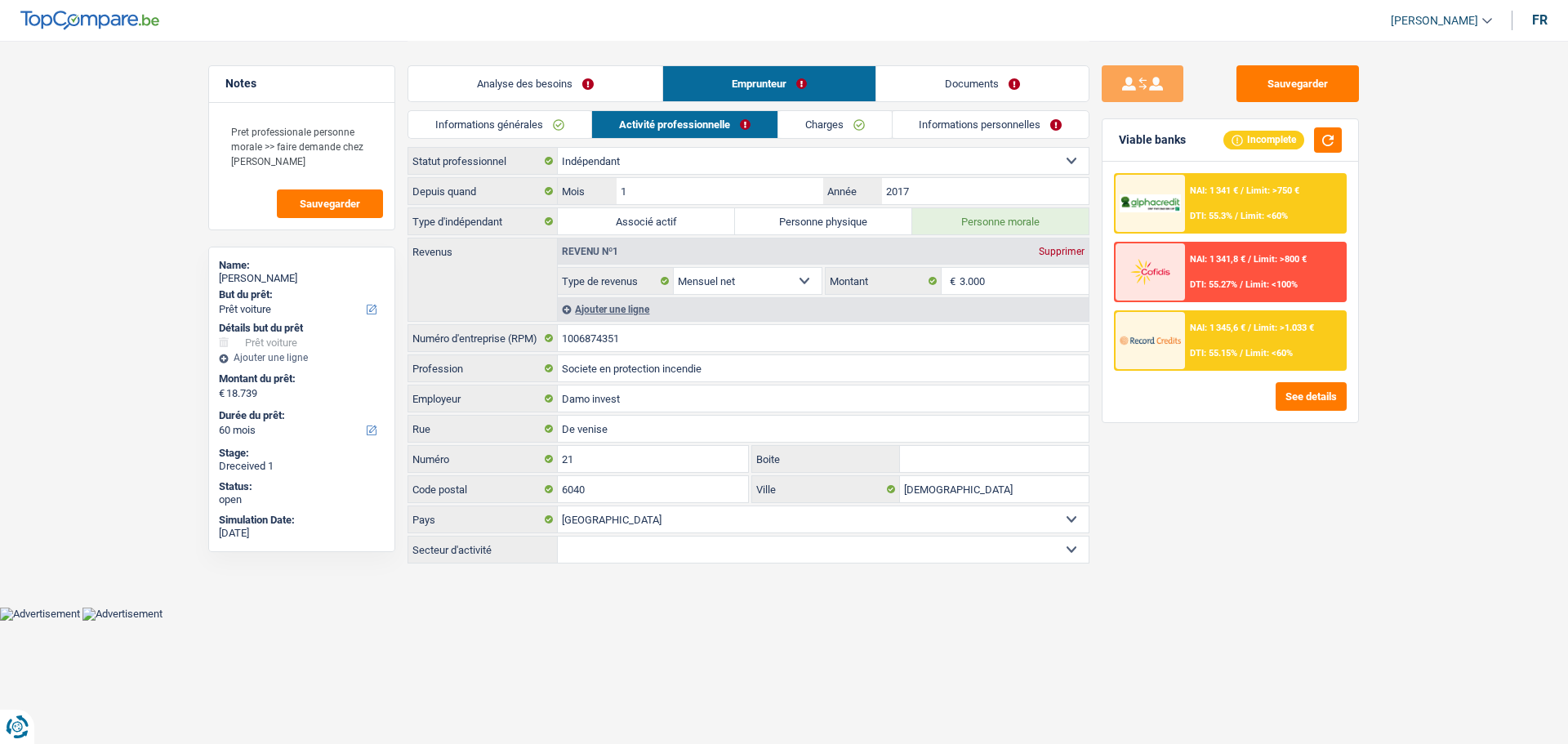
click at [869, 124] on link "Charges" at bounding box center [836, 124] width 114 height 27
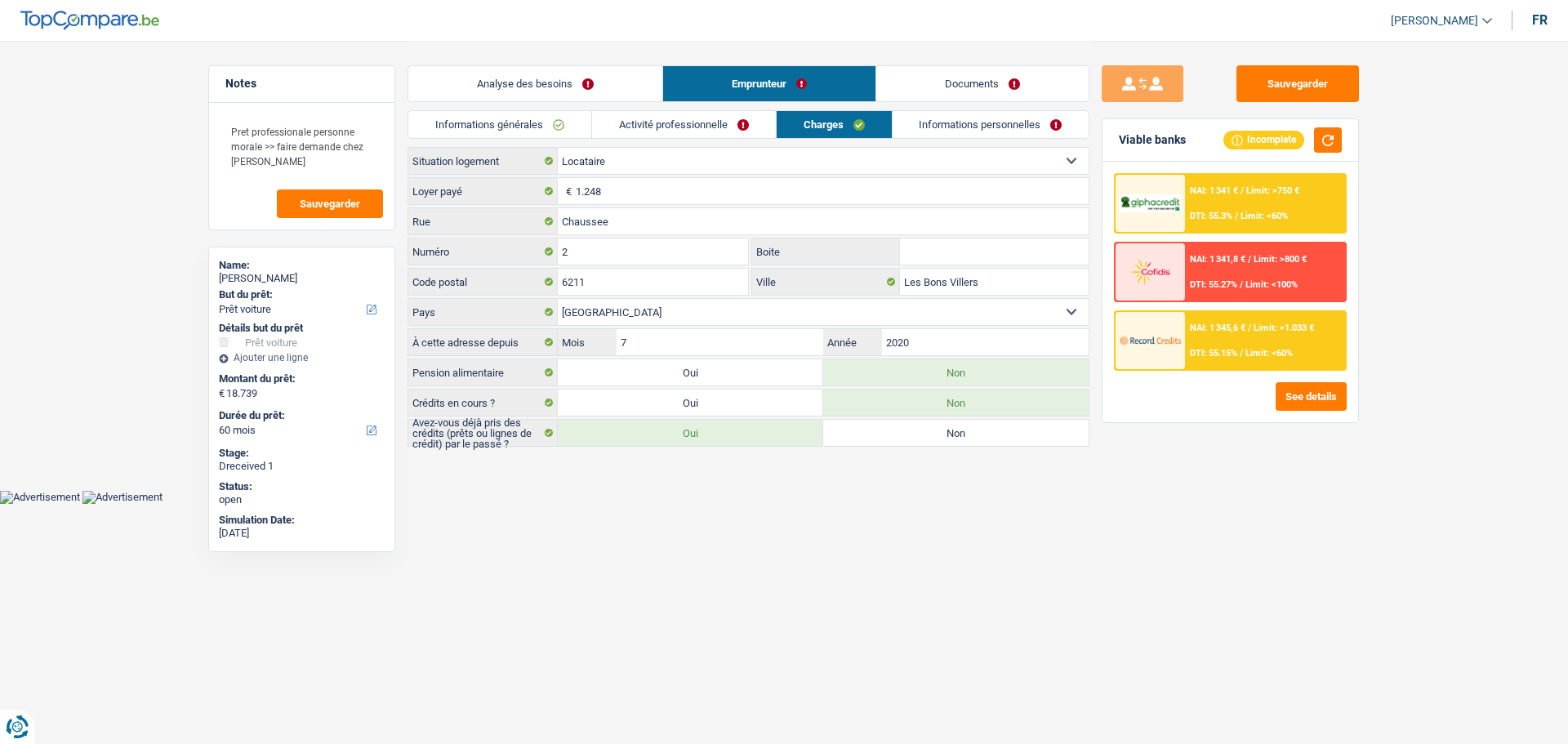
click at [724, 116] on link "Activité professionnelle" at bounding box center [684, 124] width 184 height 27
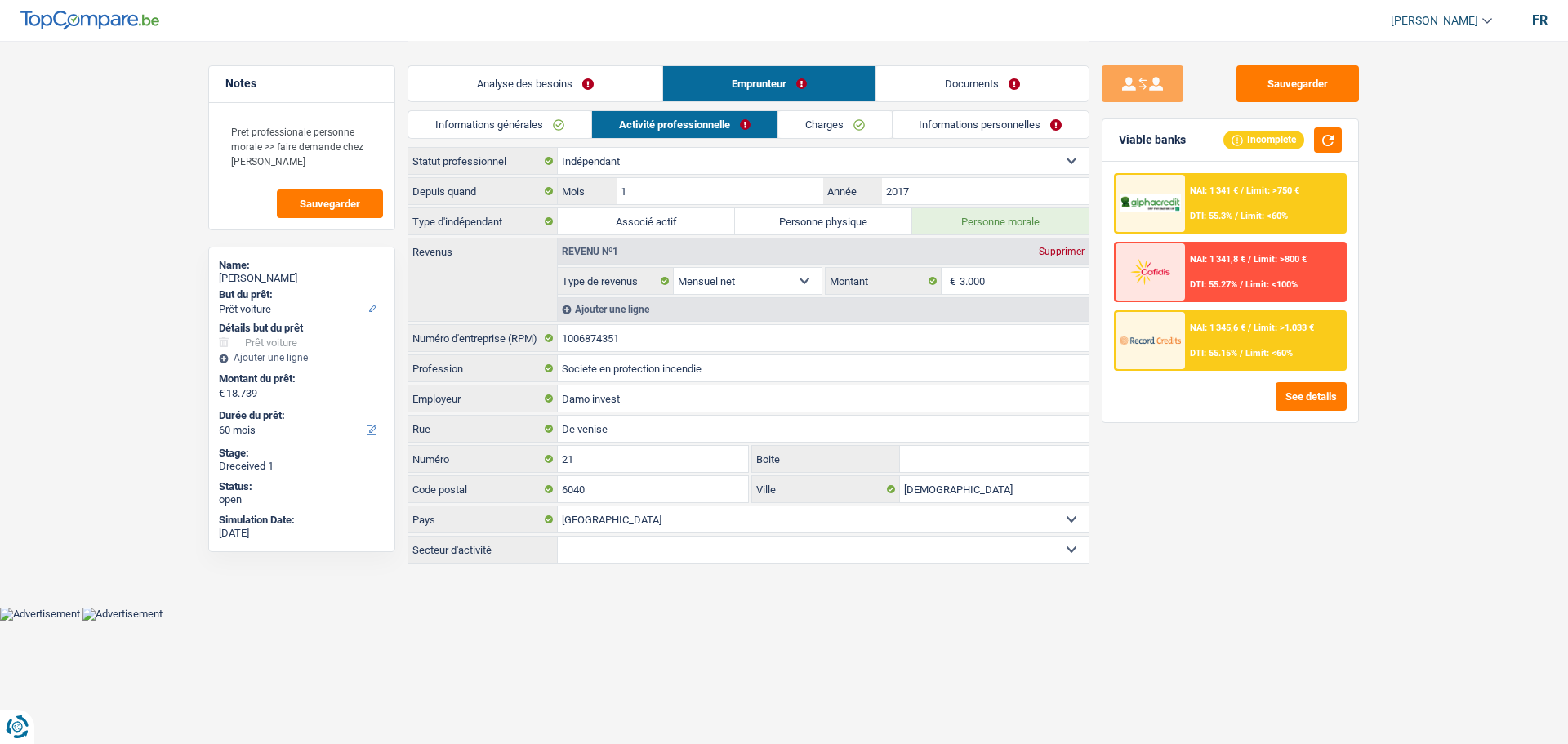
click at [806, 119] on link "Charges" at bounding box center [836, 124] width 114 height 27
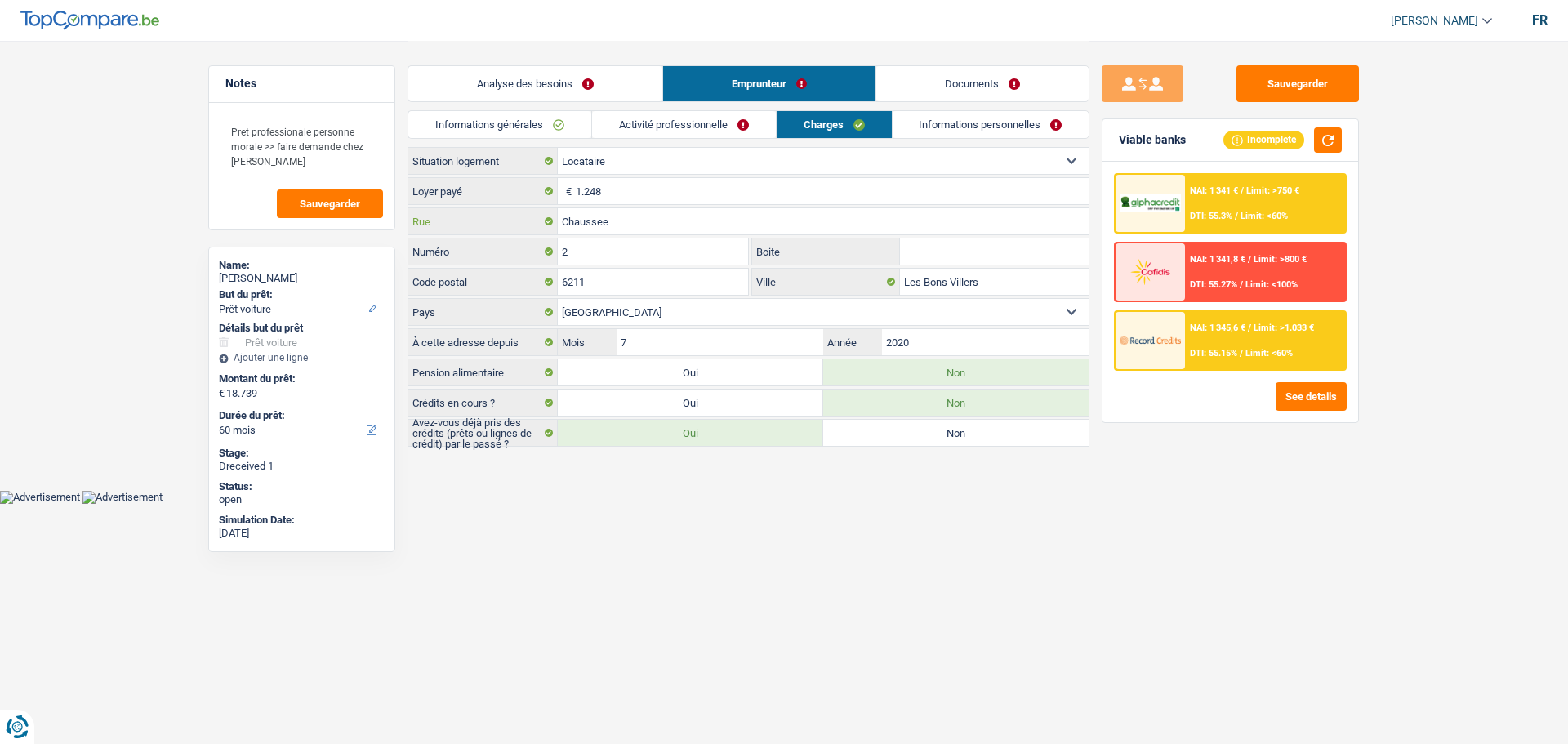
click at [633, 218] on input "Chaussee" at bounding box center [824, 222] width 531 height 26
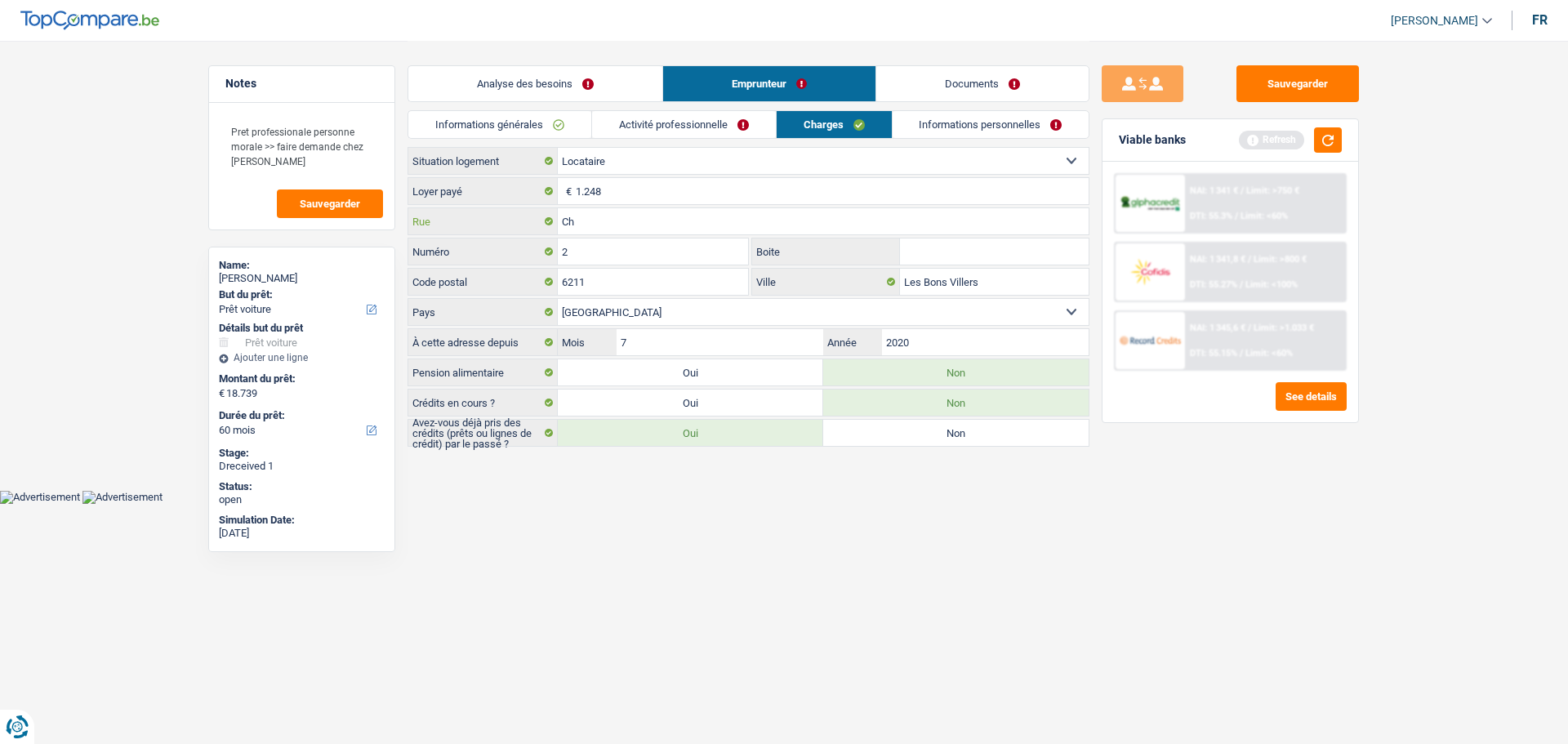
type input "C"
type input "Rue du Bragard"
click at [942, 253] on input "Boite" at bounding box center [994, 252] width 189 height 26
type input "I"
type input "i"
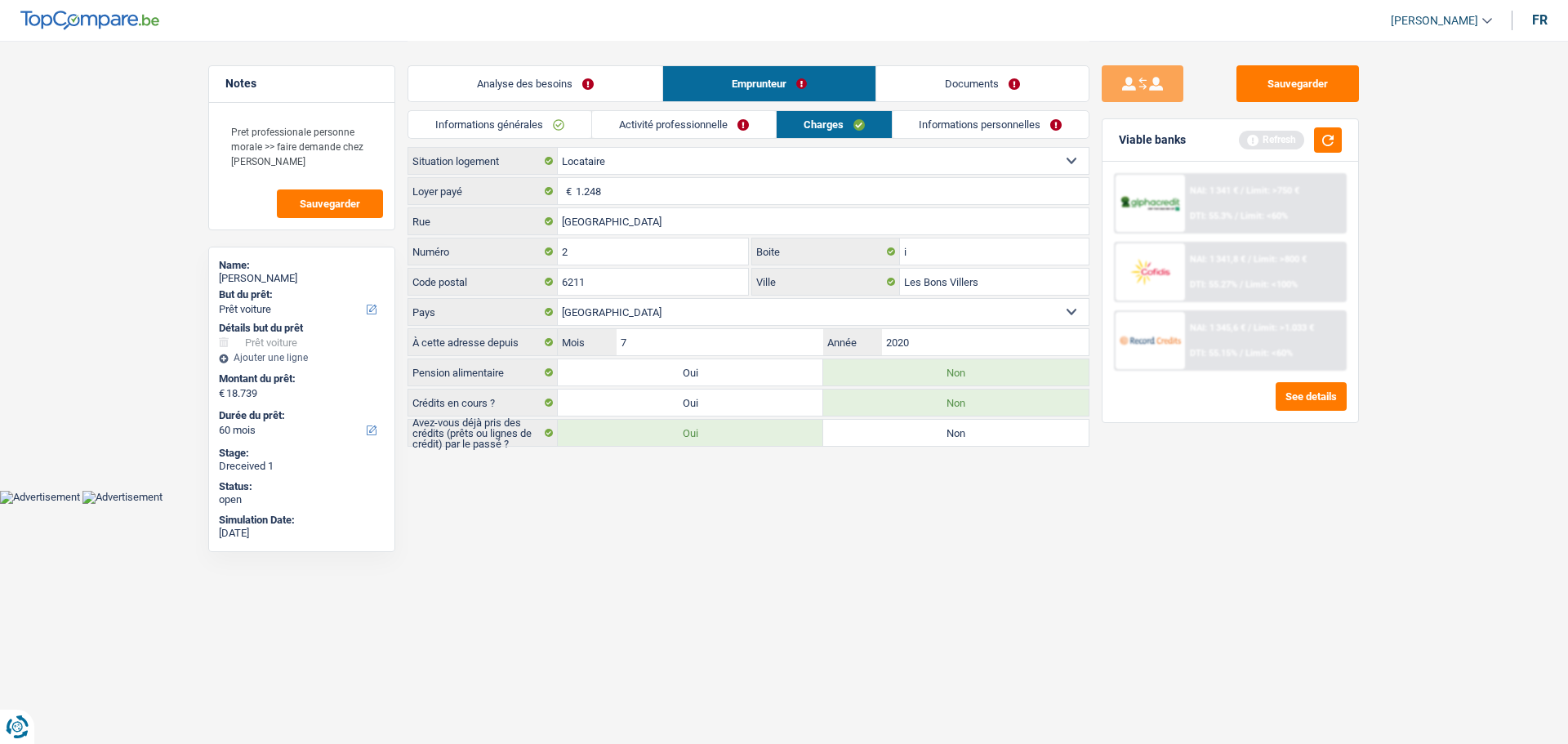
drag, startPoint x: 1021, startPoint y: 610, endPoint x: 1009, endPoint y: 581, distance: 31.4
click at [1025, 503] on html "Vous avez le contrôle de vos données Nous utilisons des cookies, tout comme nos…" at bounding box center [784, 252] width 1568 height 503
click at [925, 132] on link "Informations personnelles" at bounding box center [991, 124] width 197 height 27
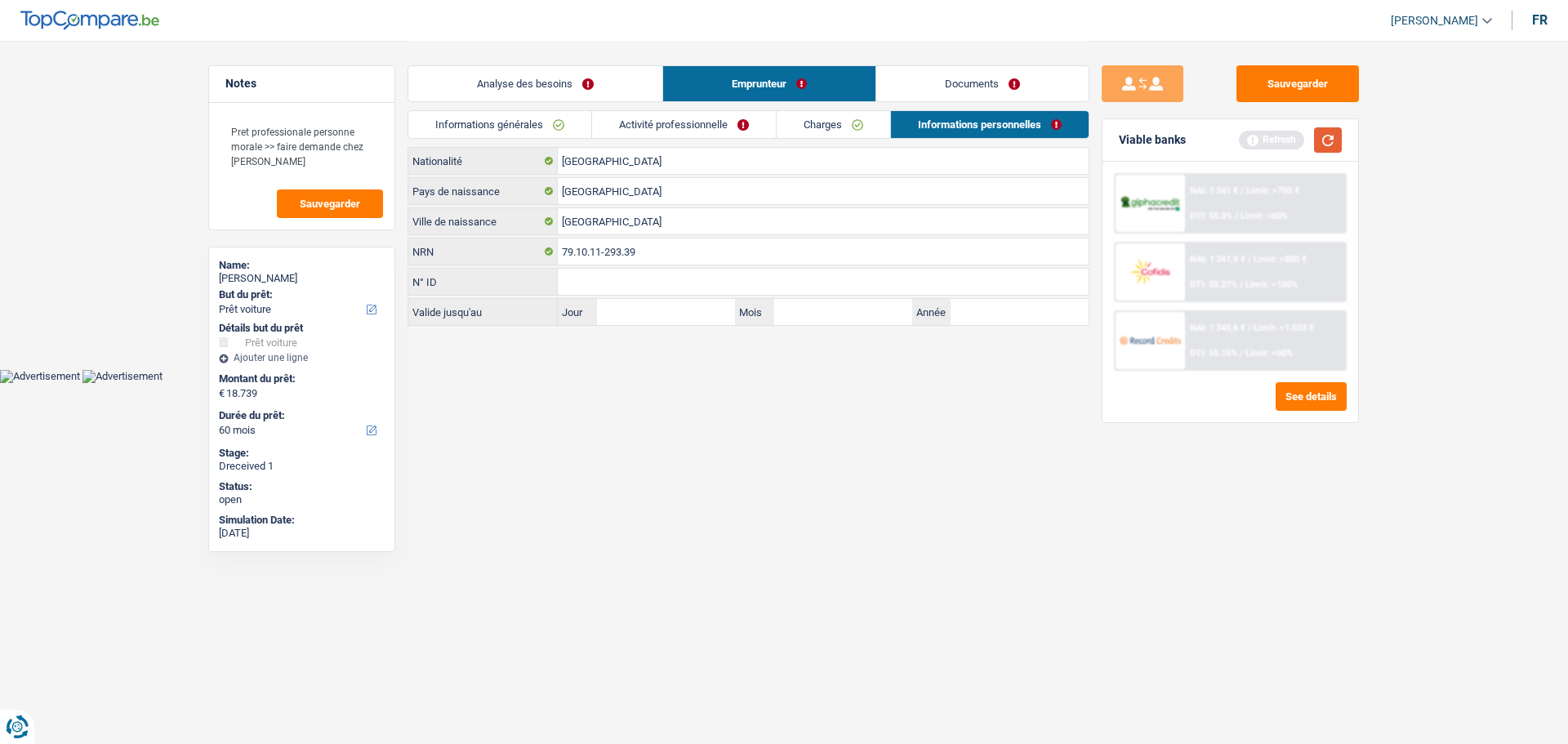
click at [1319, 137] on button "button" at bounding box center [1328, 140] width 28 height 25
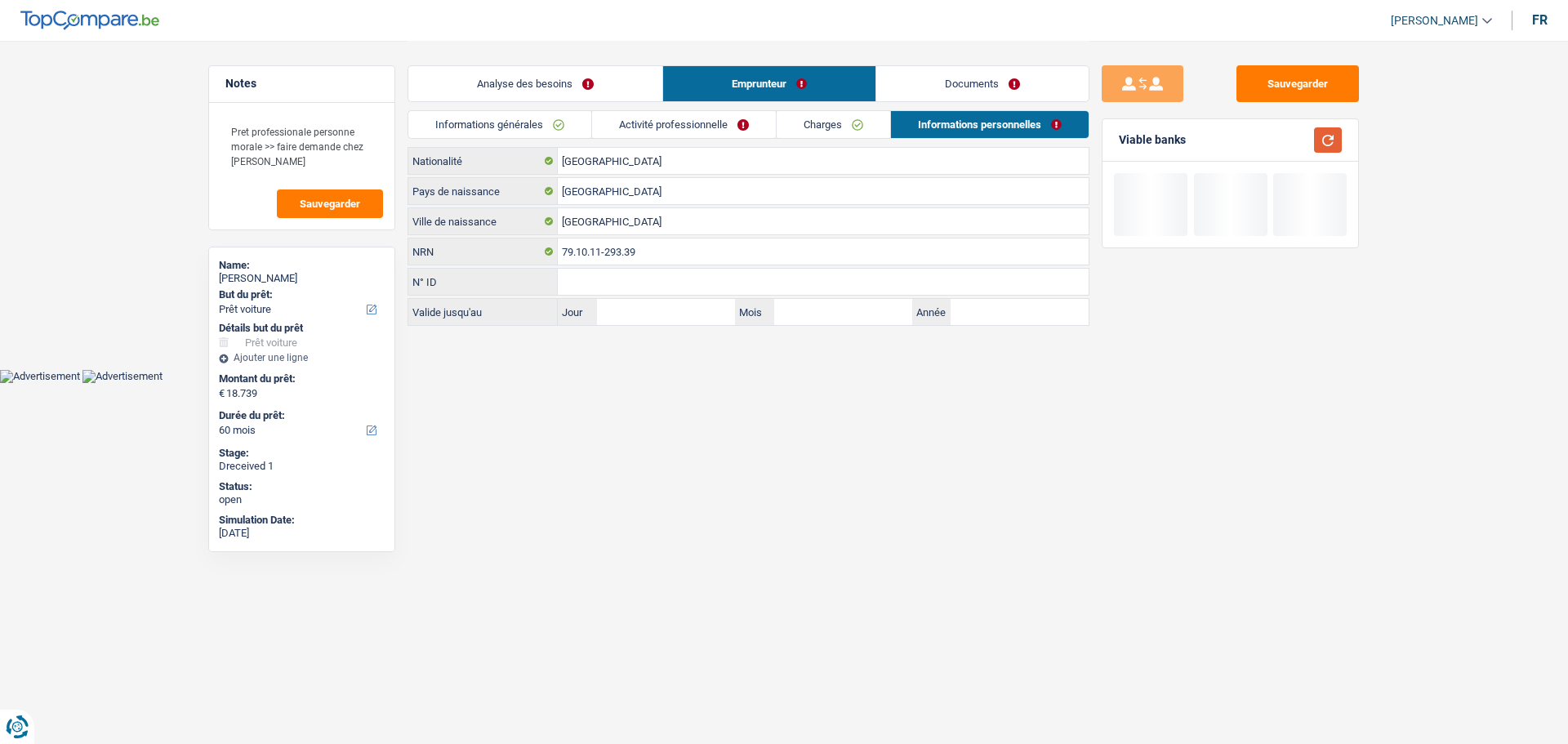
click at [1327, 142] on button "button" at bounding box center [1328, 140] width 28 height 25
click at [626, 90] on link "Analyse des besoins" at bounding box center [536, 84] width 254 height 35
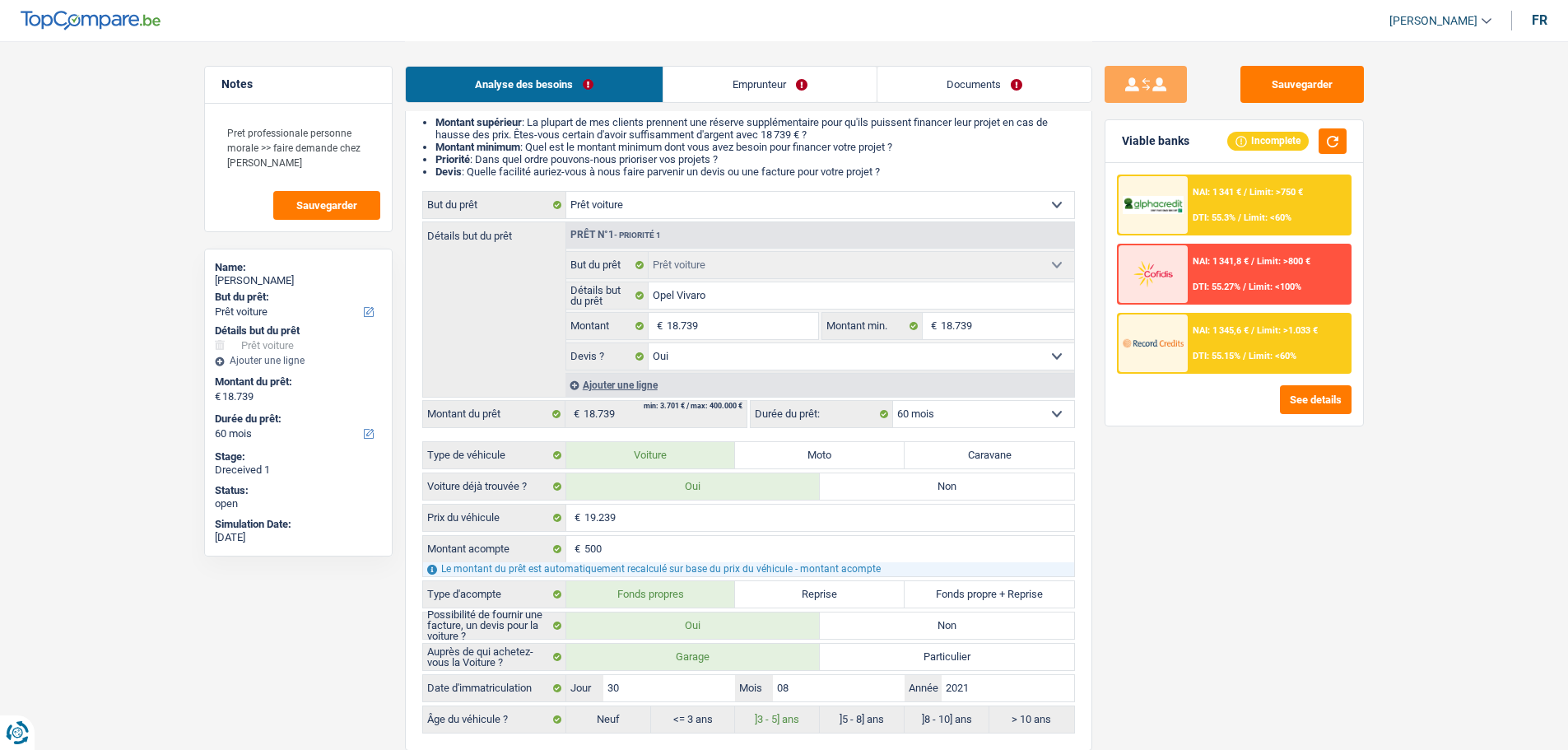
scroll to position [164, 0]
click at [1239, 209] on div "NAI: 1 341 € / Limit: >750 € DTI: 55.3% / Limit: <60%" at bounding box center [1269, 205] width 163 height 57
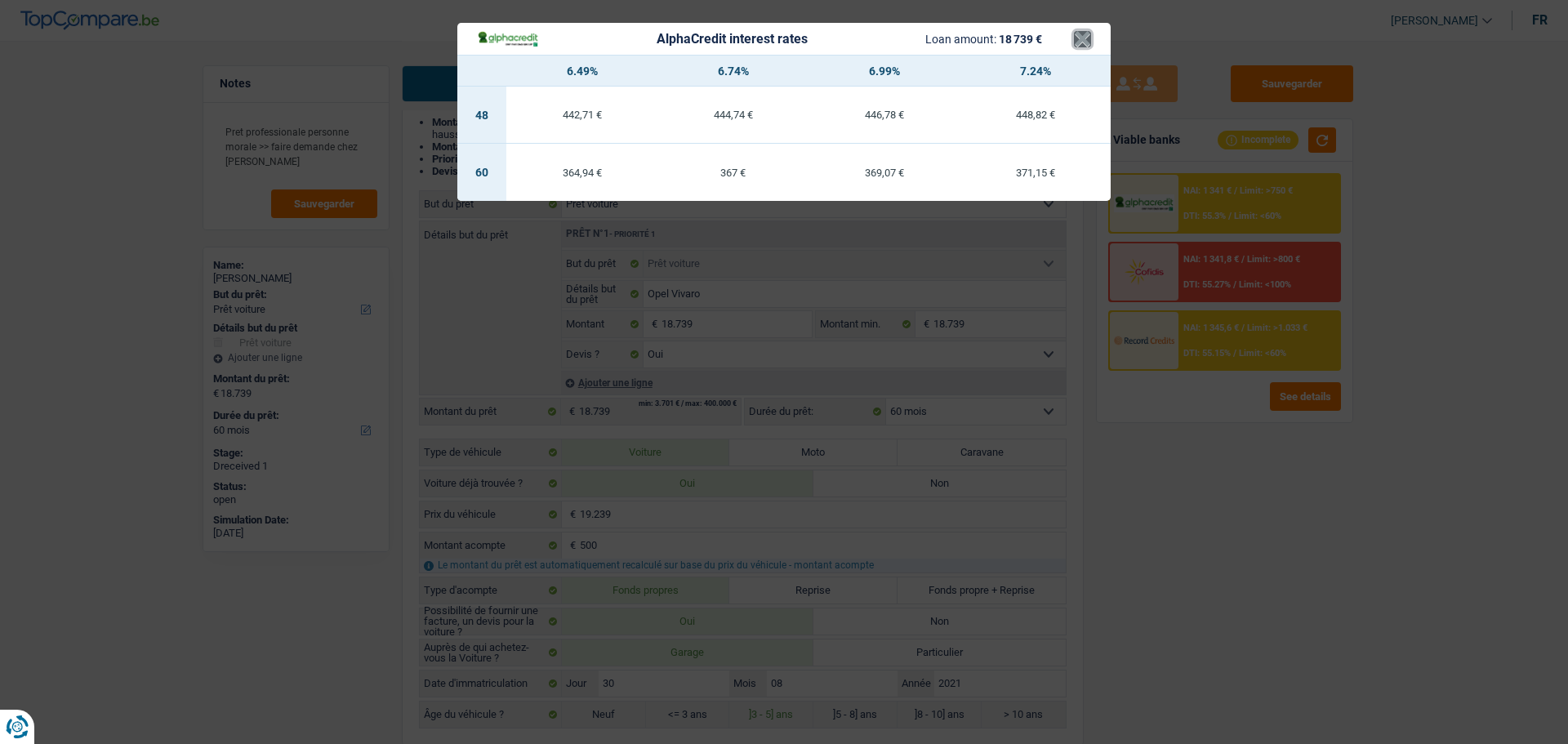
click at [1088, 39] on button "×" at bounding box center [1082, 39] width 17 height 16
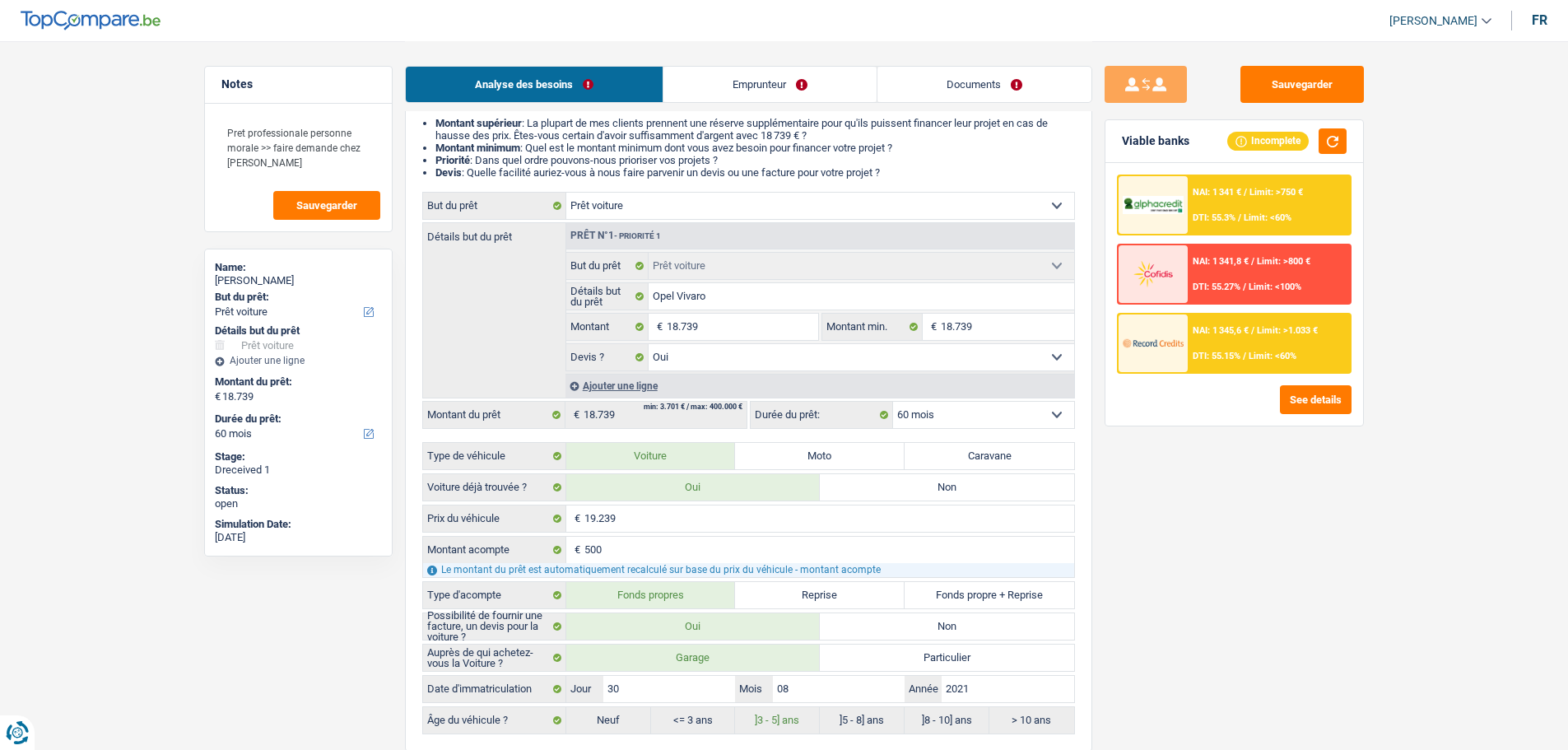
click at [970, 413] on select "12 mois 18 mois 24 mois 30 mois 36 mois 42 mois 48 mois 60 mois Sélectionner un…" at bounding box center [984, 415] width 181 height 26
click at [1233, 641] on div "Sauvegarder Viable banks Incomplete NAI: 1 341 € / Limit: >750 € DTI: 55.3% / L…" at bounding box center [1234, 395] width 284 height 658
click at [1206, 202] on div "NAI: 1 341 € / Limit: >750 € DTI: 55.3% / Limit: <60%" at bounding box center [1269, 205] width 163 height 57
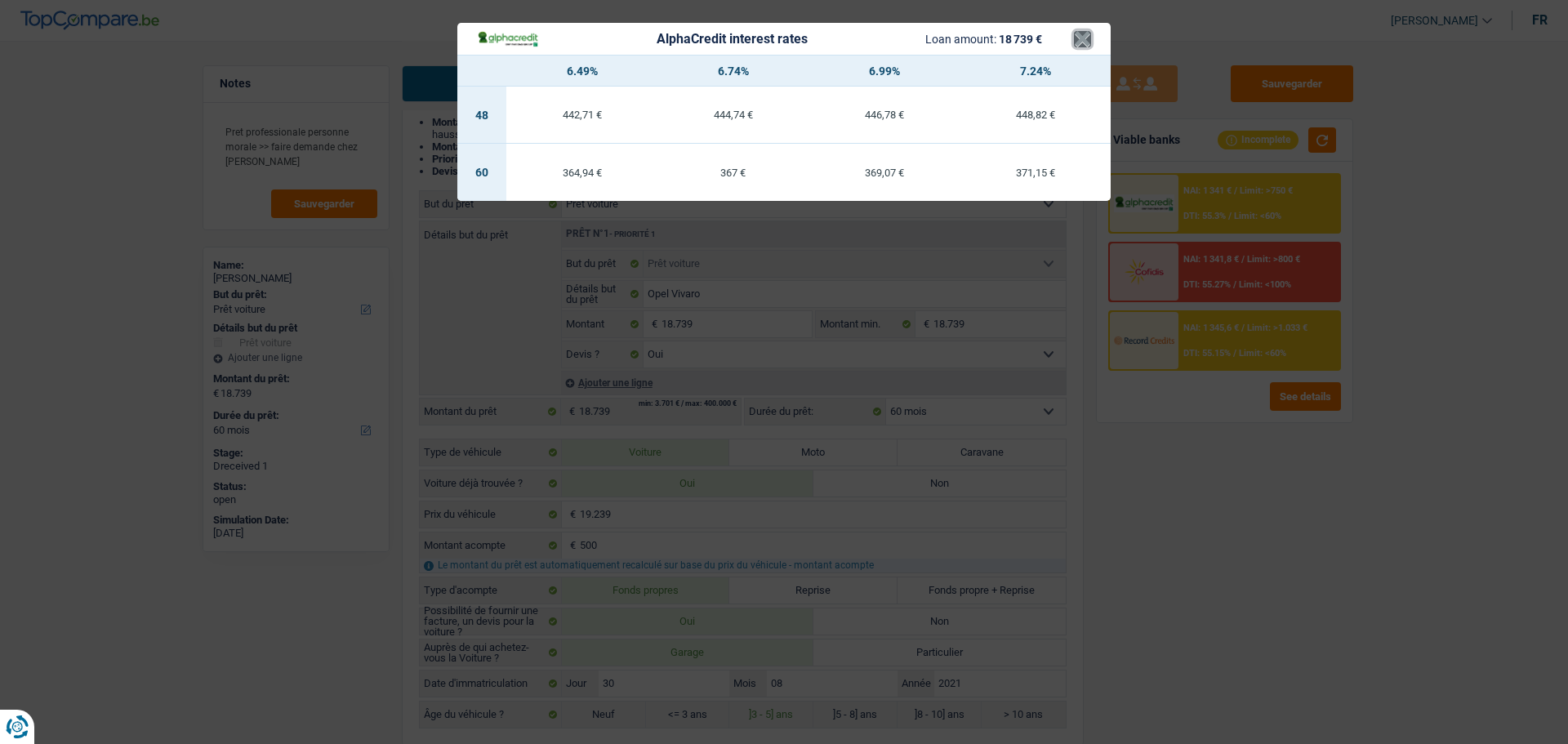
click at [1080, 41] on button "×" at bounding box center [1082, 39] width 17 height 16
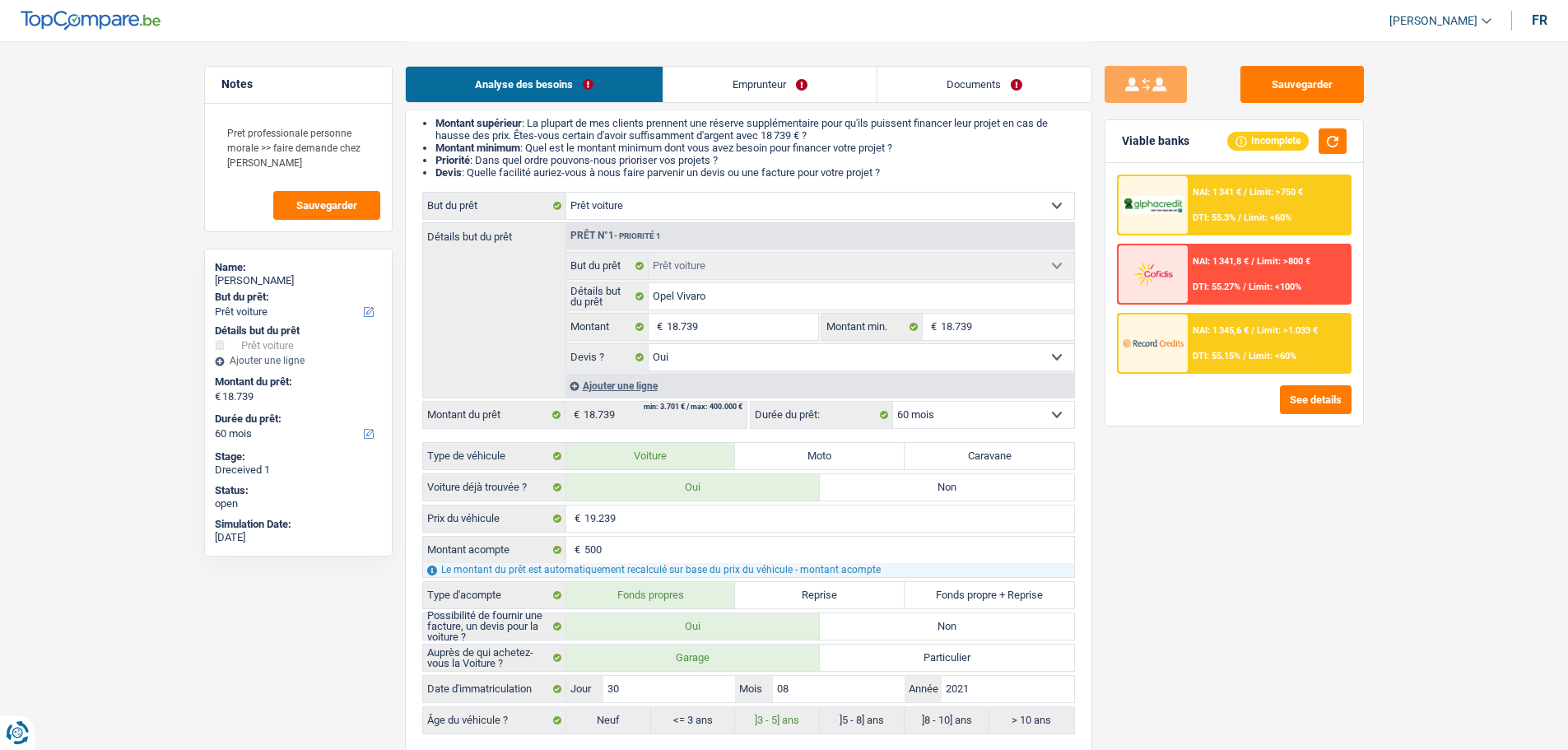
click at [1049, 428] on select "12 mois 18 mois 24 mois 30 mois 36 mois 42 mois 48 mois 60 mois Sélectionner un…" at bounding box center [984, 415] width 181 height 26
select select "36"
click at [894, 402] on select "12 mois 18 mois 24 mois 30 mois 36 mois 42 mois 48 mois 60 mois Sélectionner un…" at bounding box center [984, 415] width 181 height 26
select select "36"
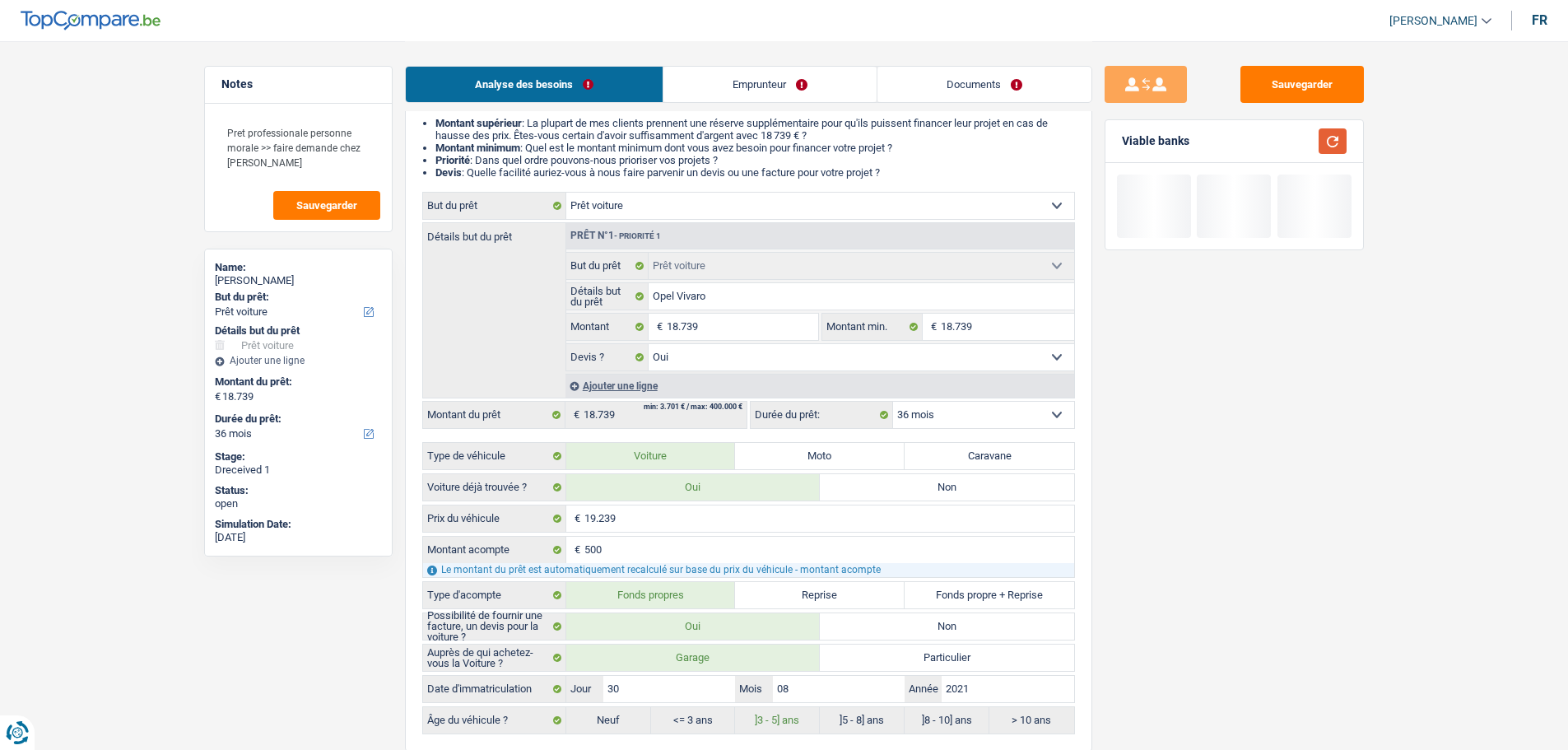
click at [1325, 141] on button "button" at bounding box center [1332, 141] width 28 height 25
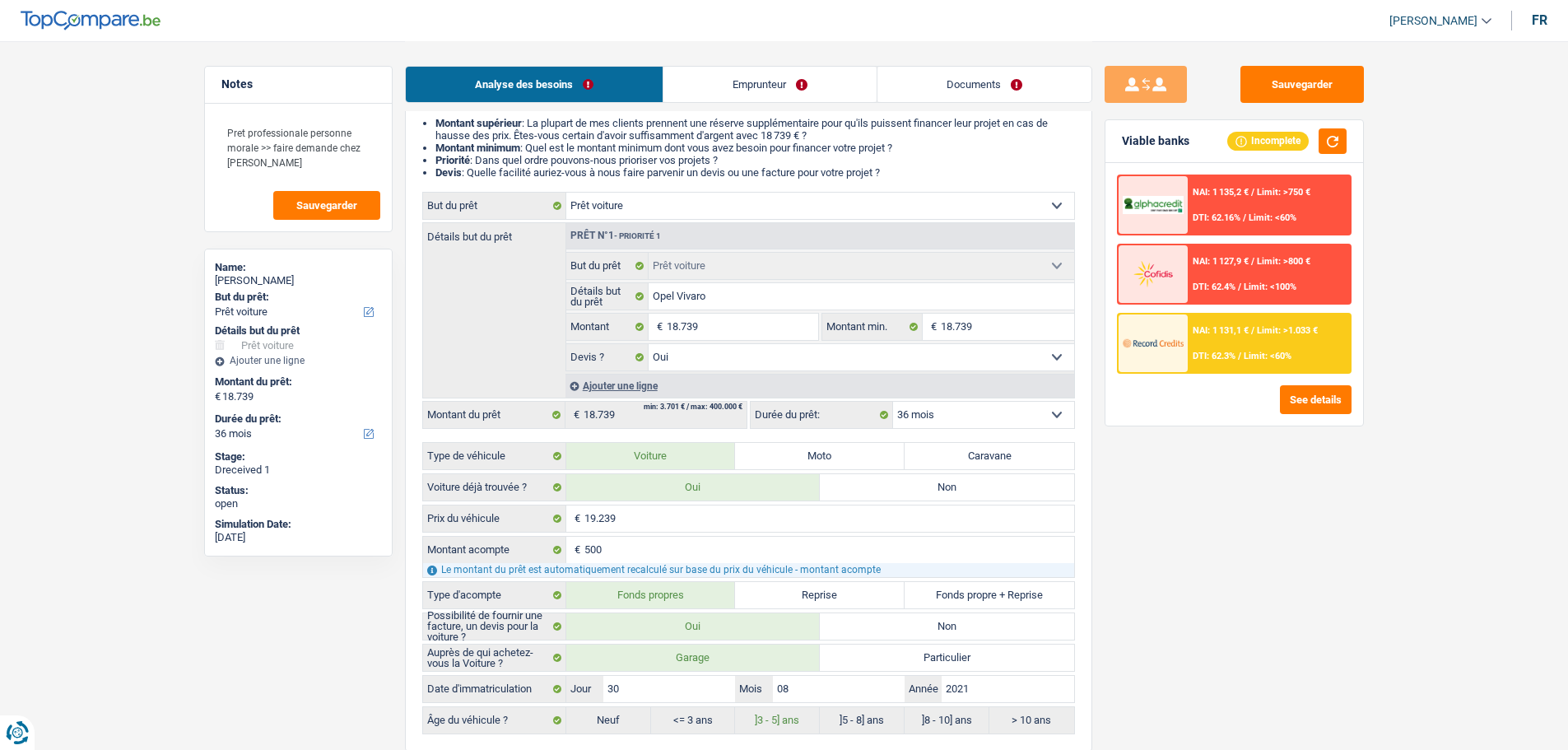
click at [1008, 413] on select "12 mois 18 mois 24 mois 30 mois 36 mois 42 mois 48 mois 60 mois Sélectionner un…" at bounding box center [984, 415] width 181 height 26
select select "42"
click at [894, 402] on select "12 mois 18 mois 24 mois 30 mois 36 mois 42 mois 48 mois 60 mois Sélectionner un…" at bounding box center [984, 415] width 181 height 26
select select "42"
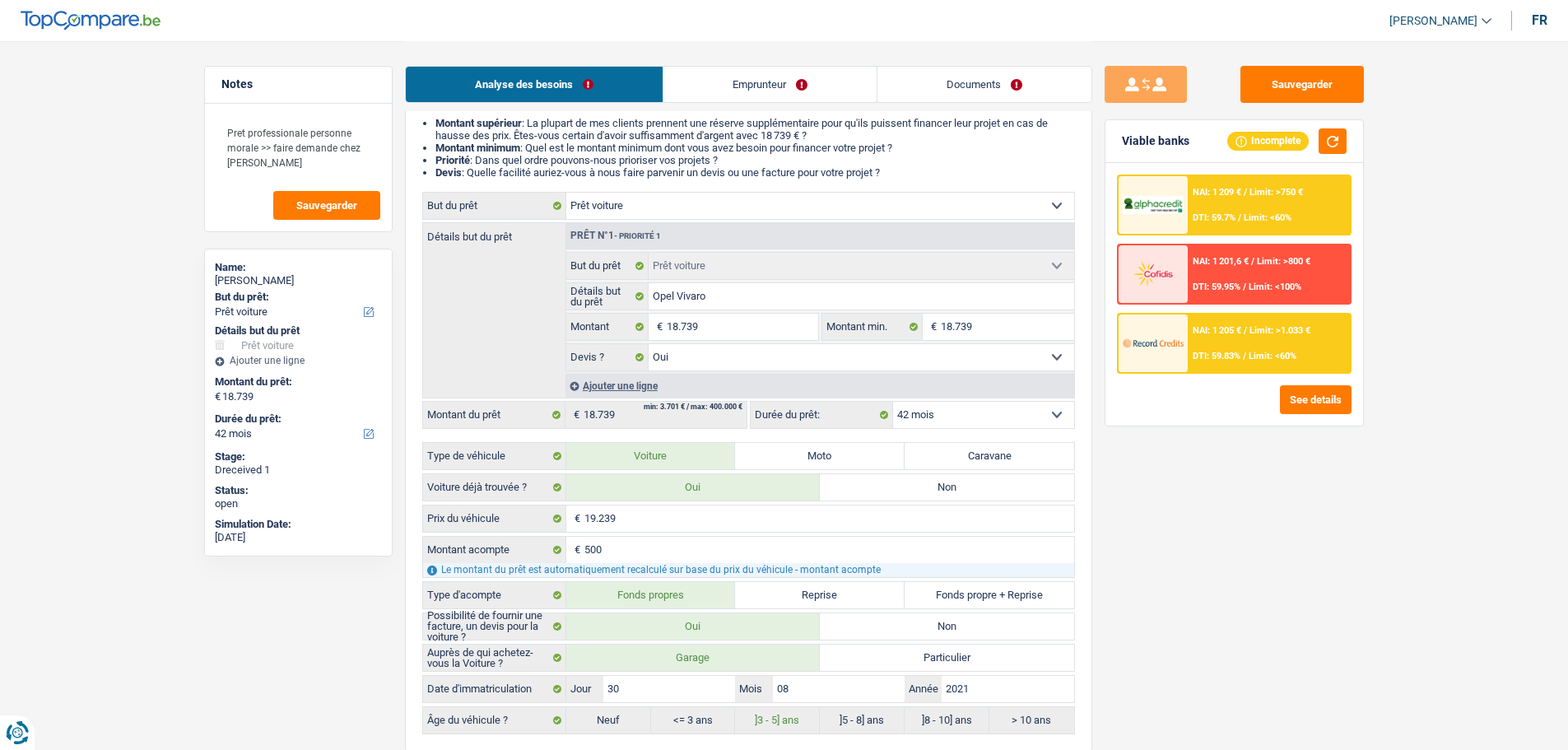
click at [1249, 211] on div "NAI: 1 209 € / Limit: >750 € DTI: 59.7% / Limit: <60%" at bounding box center [1269, 205] width 163 height 57
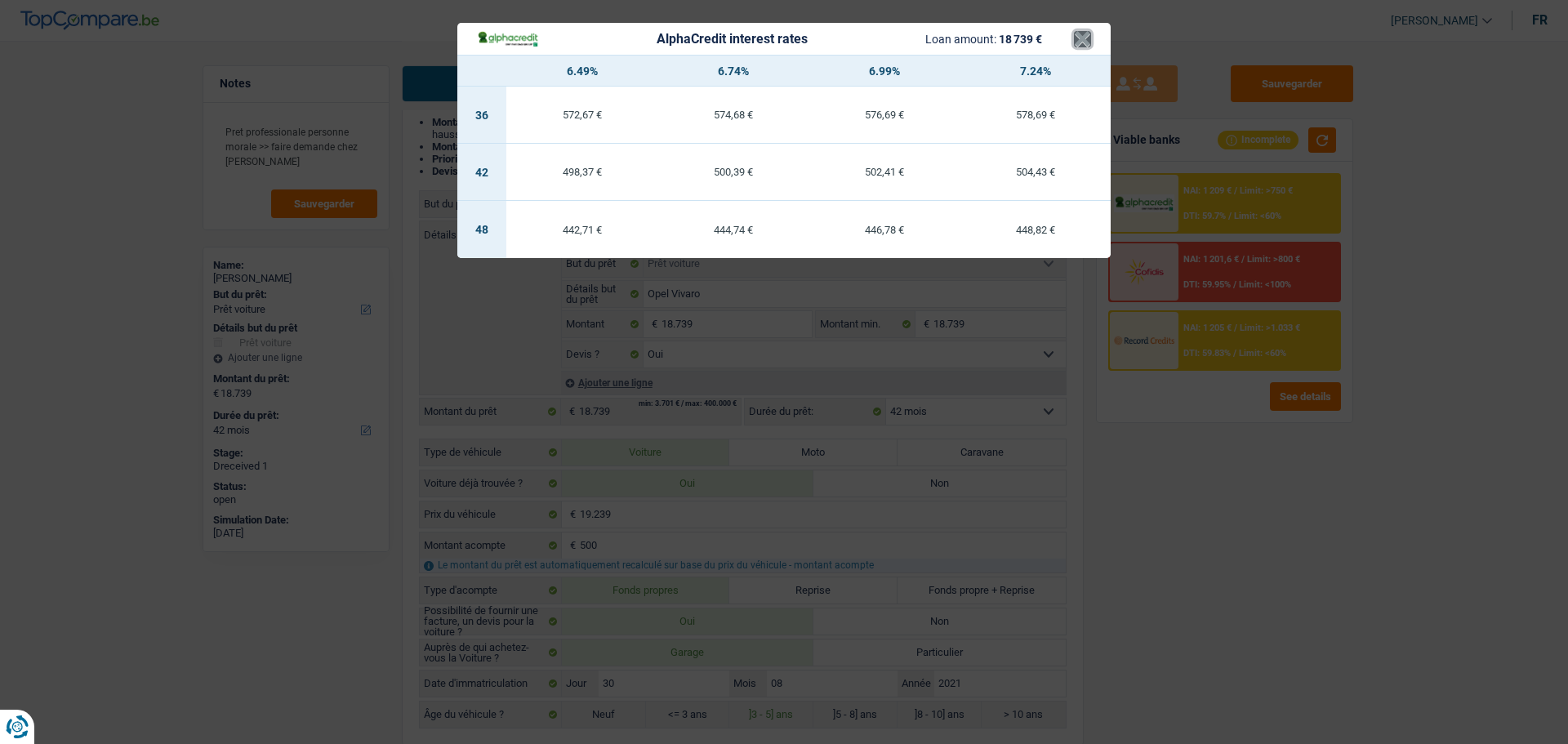
click at [1086, 39] on button "×" at bounding box center [1082, 39] width 17 height 16
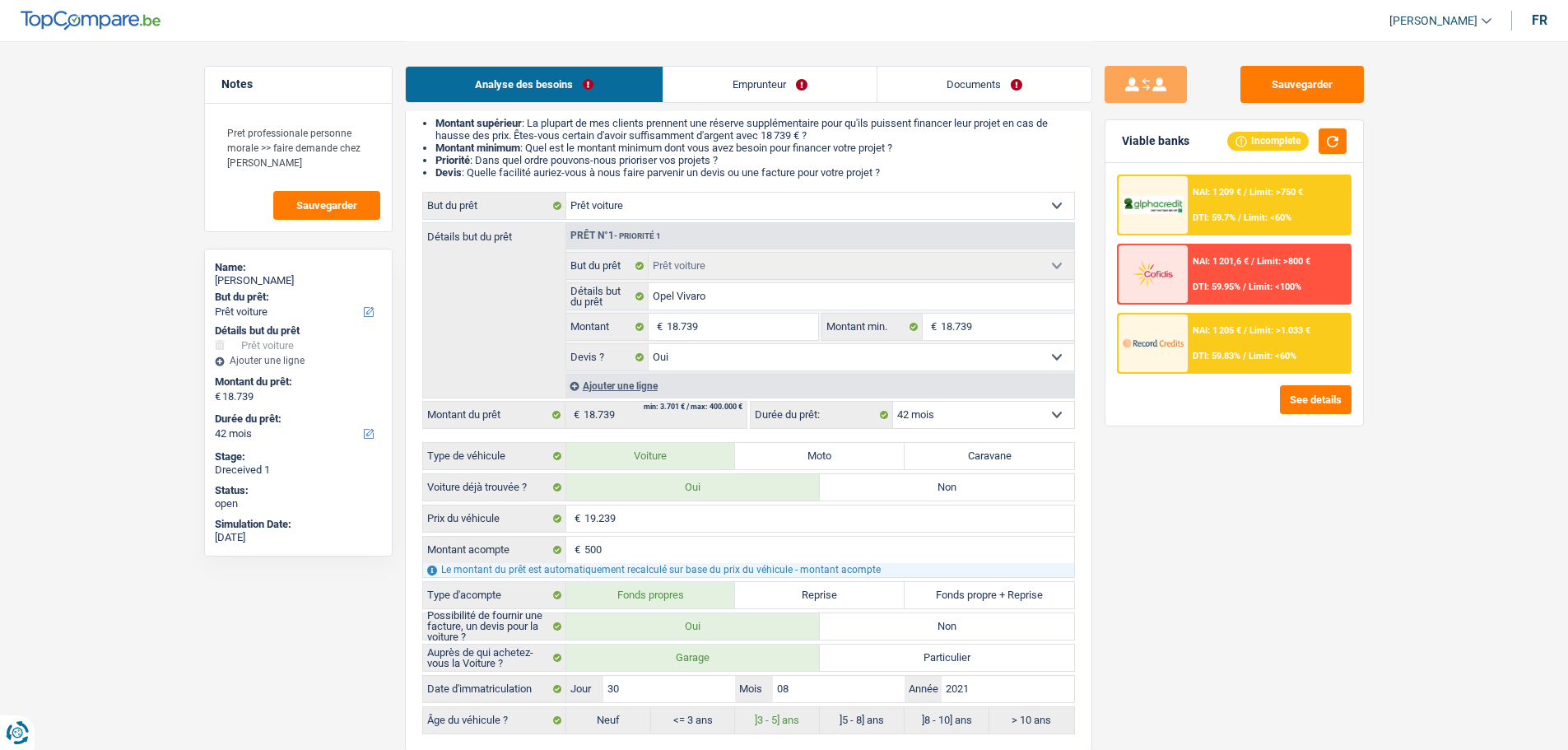
click at [813, 91] on link "Emprunteur" at bounding box center [769, 84] width 213 height 36
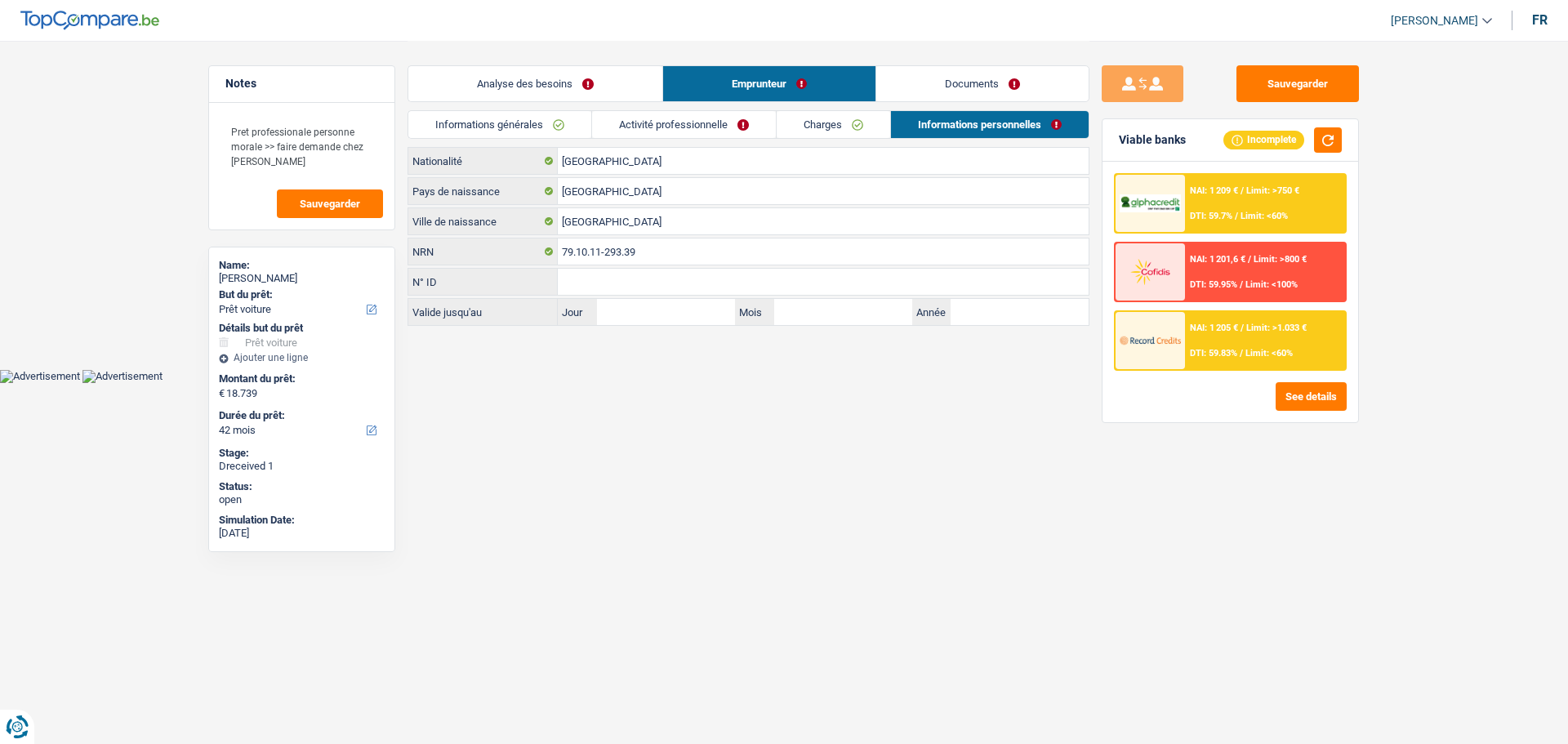
click at [746, 134] on link "Activité professionnelle" at bounding box center [684, 124] width 184 height 27
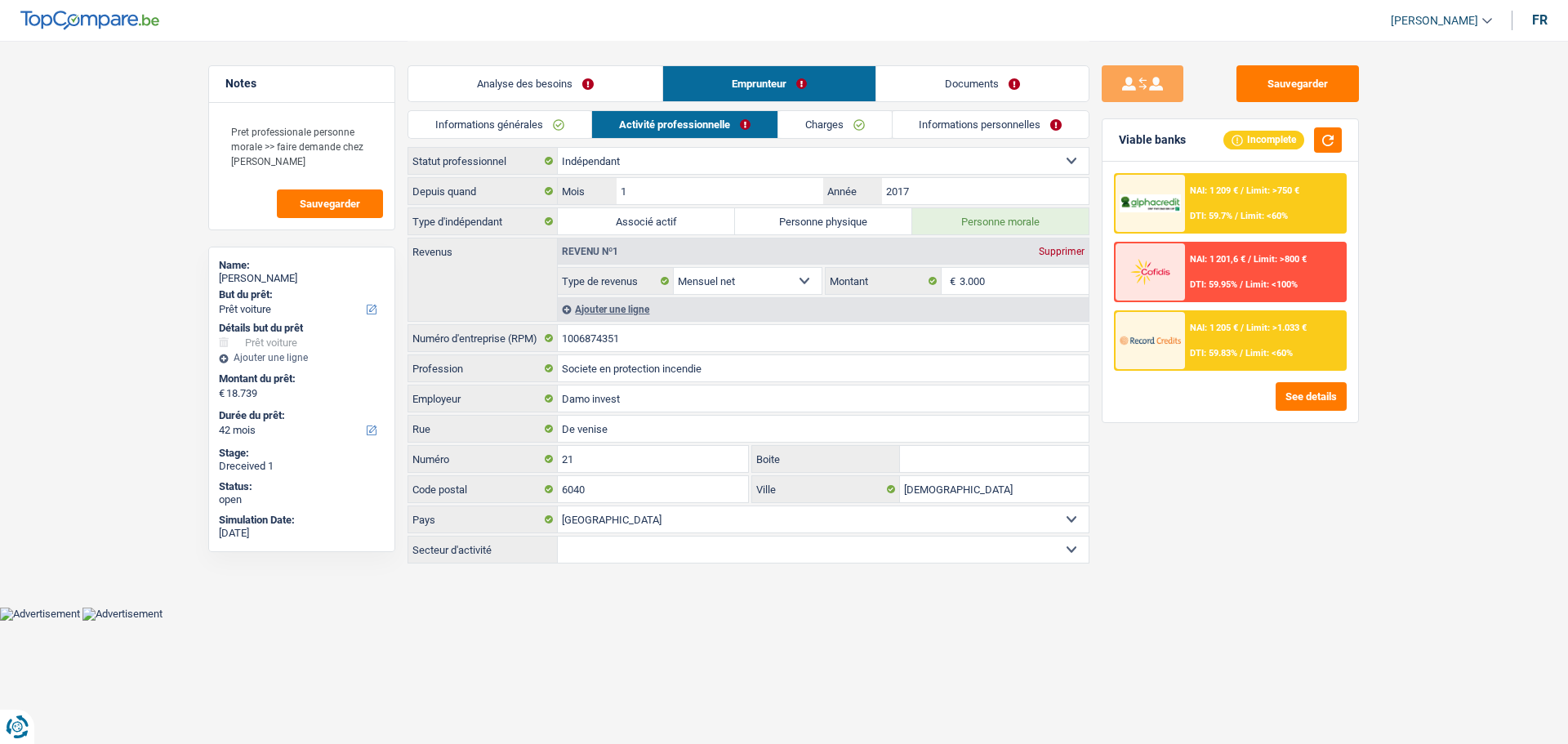
click at [569, 91] on link "Analyse des besoins" at bounding box center [536, 84] width 254 height 35
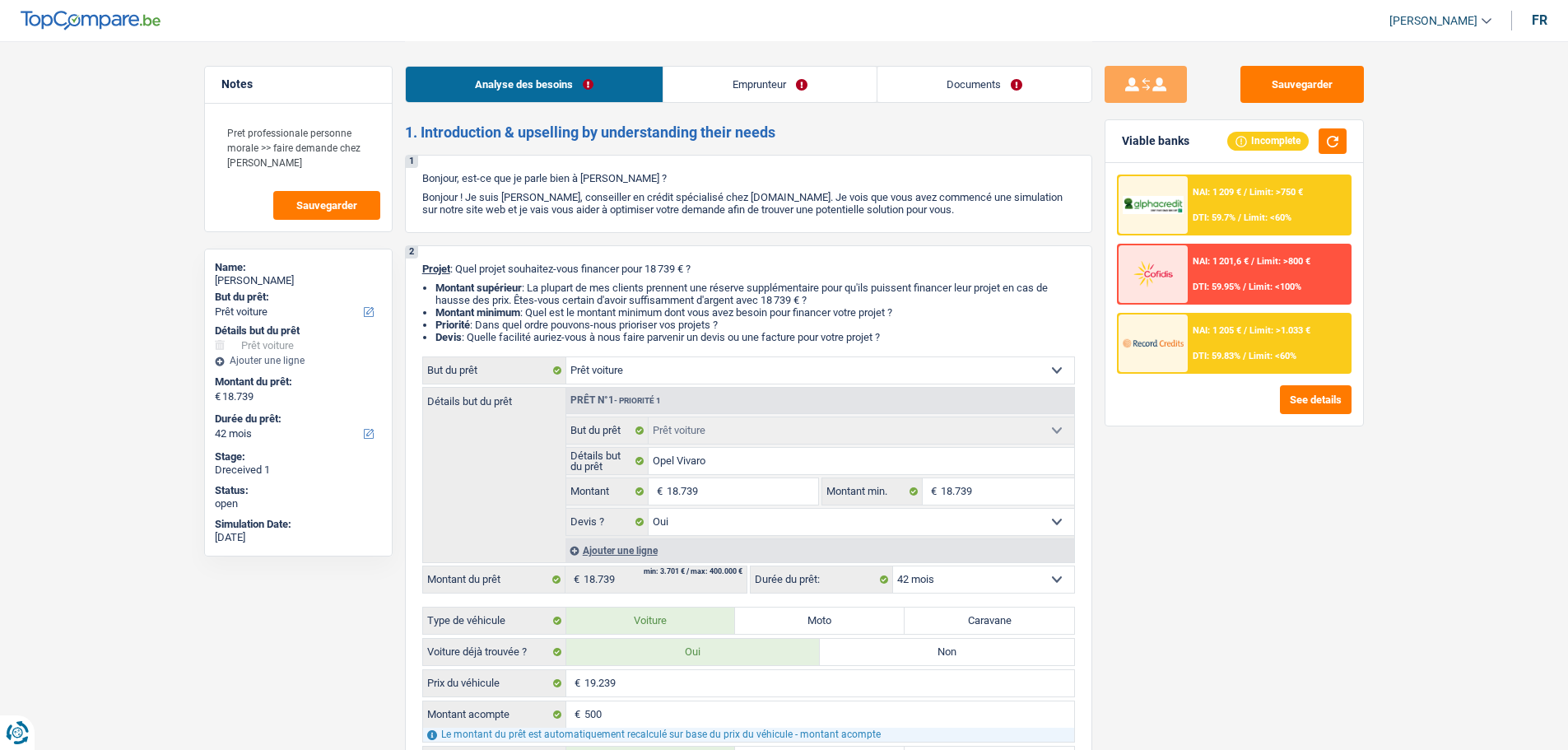
click at [1287, 229] on div "NAI: 1 209 € / Limit: >750 € DTI: 59.7% / Limit: <60%" at bounding box center [1269, 205] width 163 height 57
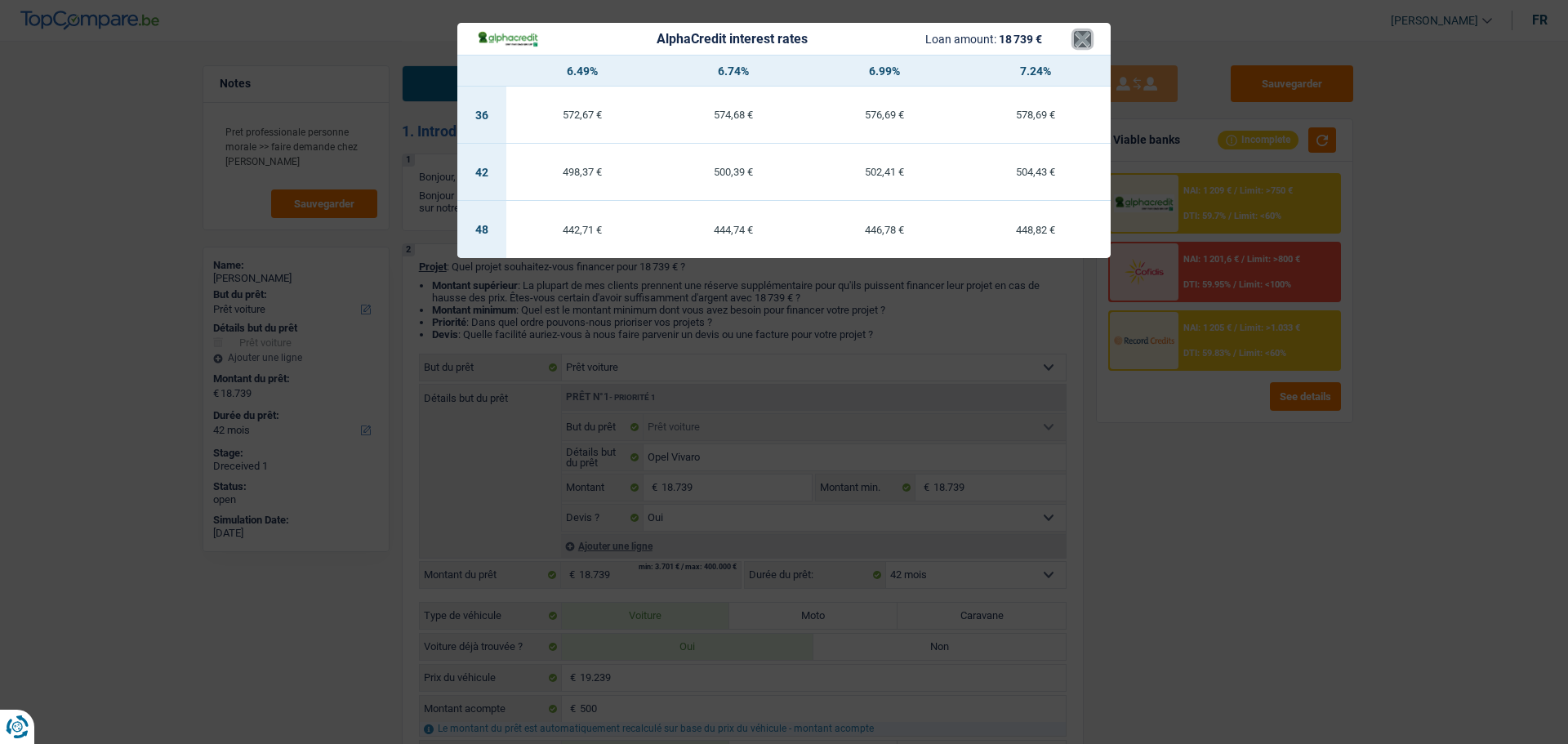
click at [1088, 36] on button "×" at bounding box center [1082, 39] width 17 height 16
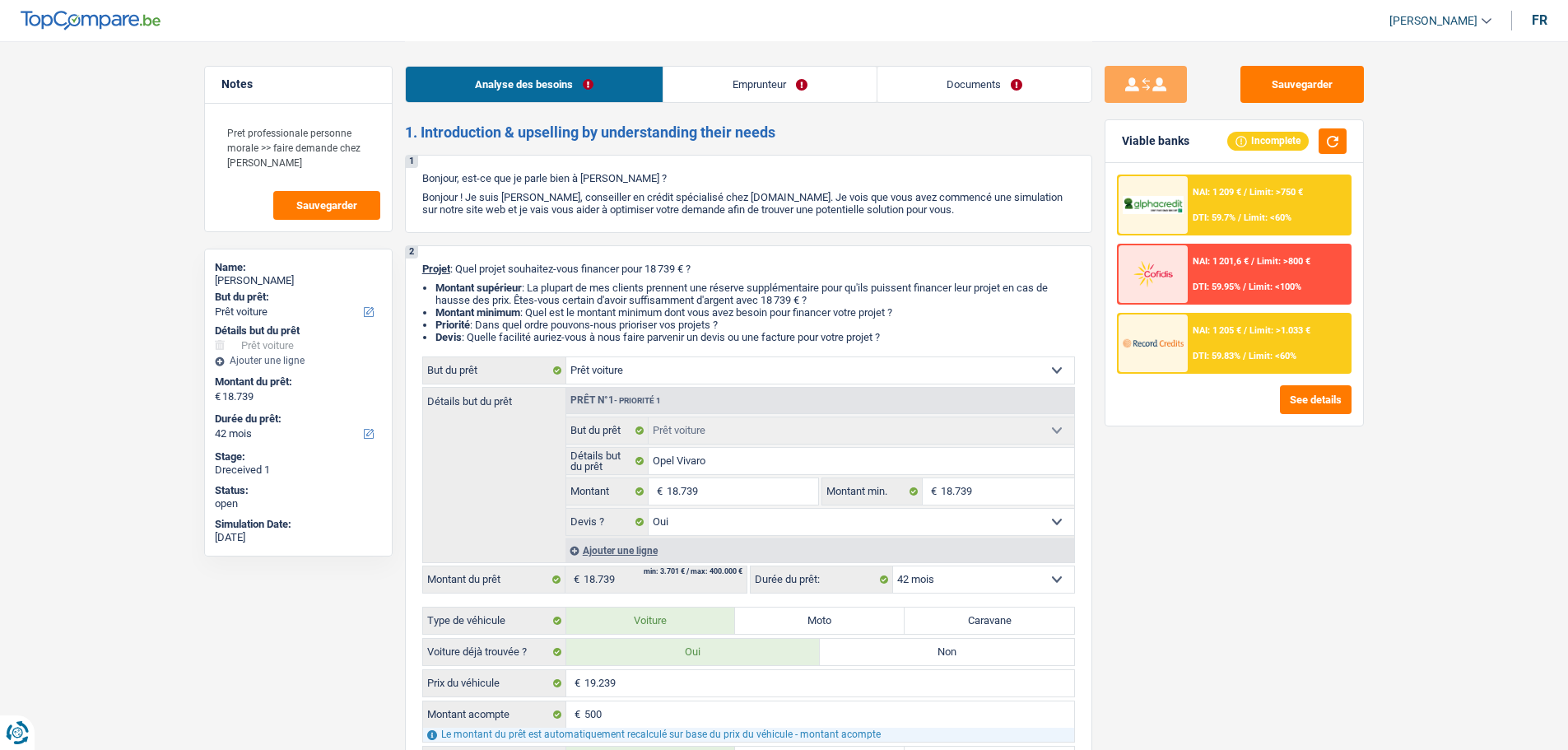
click at [1261, 209] on div "NAI: 1 209 € / Limit: >750 € DTI: 59.7% / Limit: <60%" at bounding box center [1269, 205] width 163 height 57
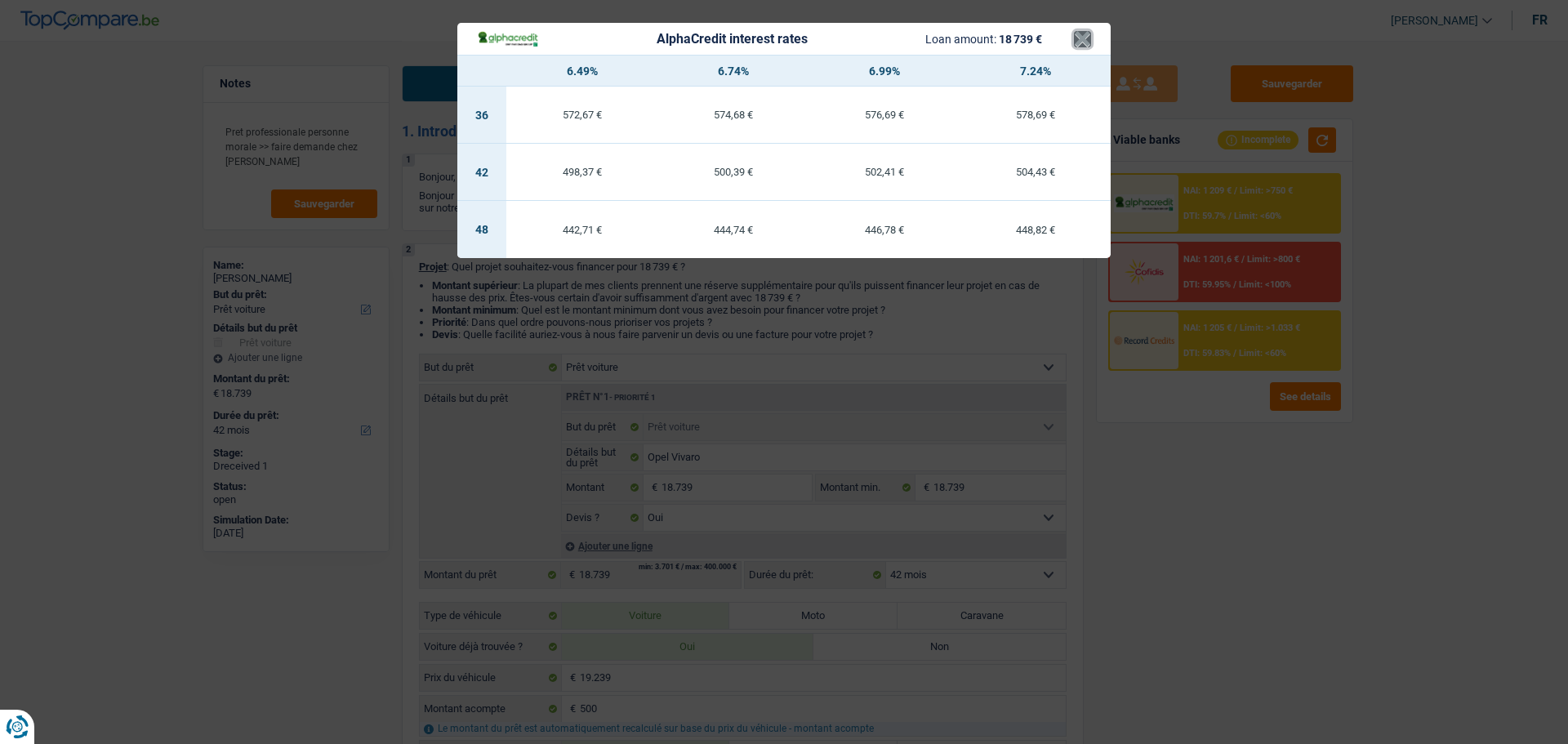
click at [1087, 46] on button "×" at bounding box center [1082, 39] width 17 height 16
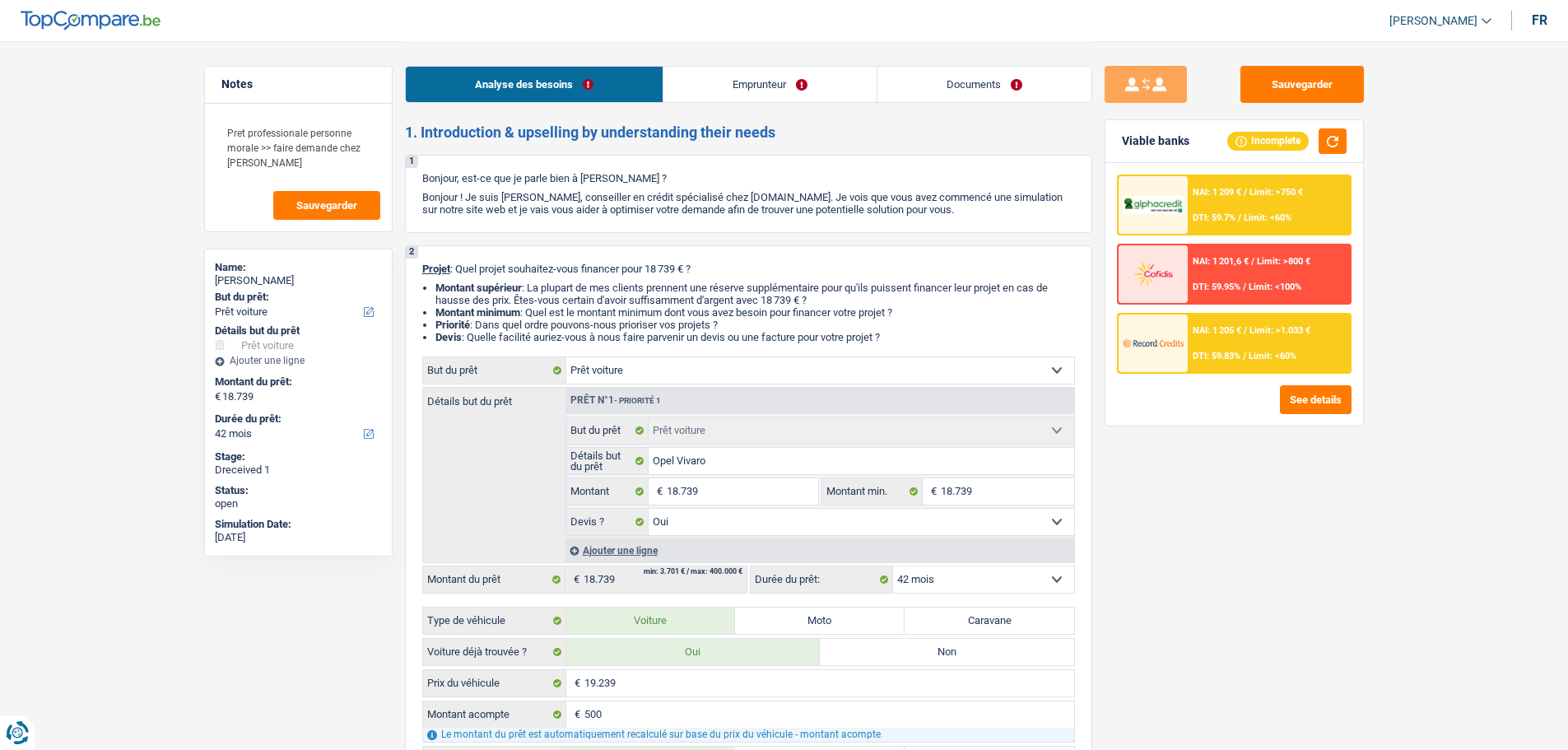
click at [1283, 208] on div "NAI: 1 209 € / Limit: >750 € DTI: 59.7% / Limit: <60%" at bounding box center [1269, 205] width 163 height 57
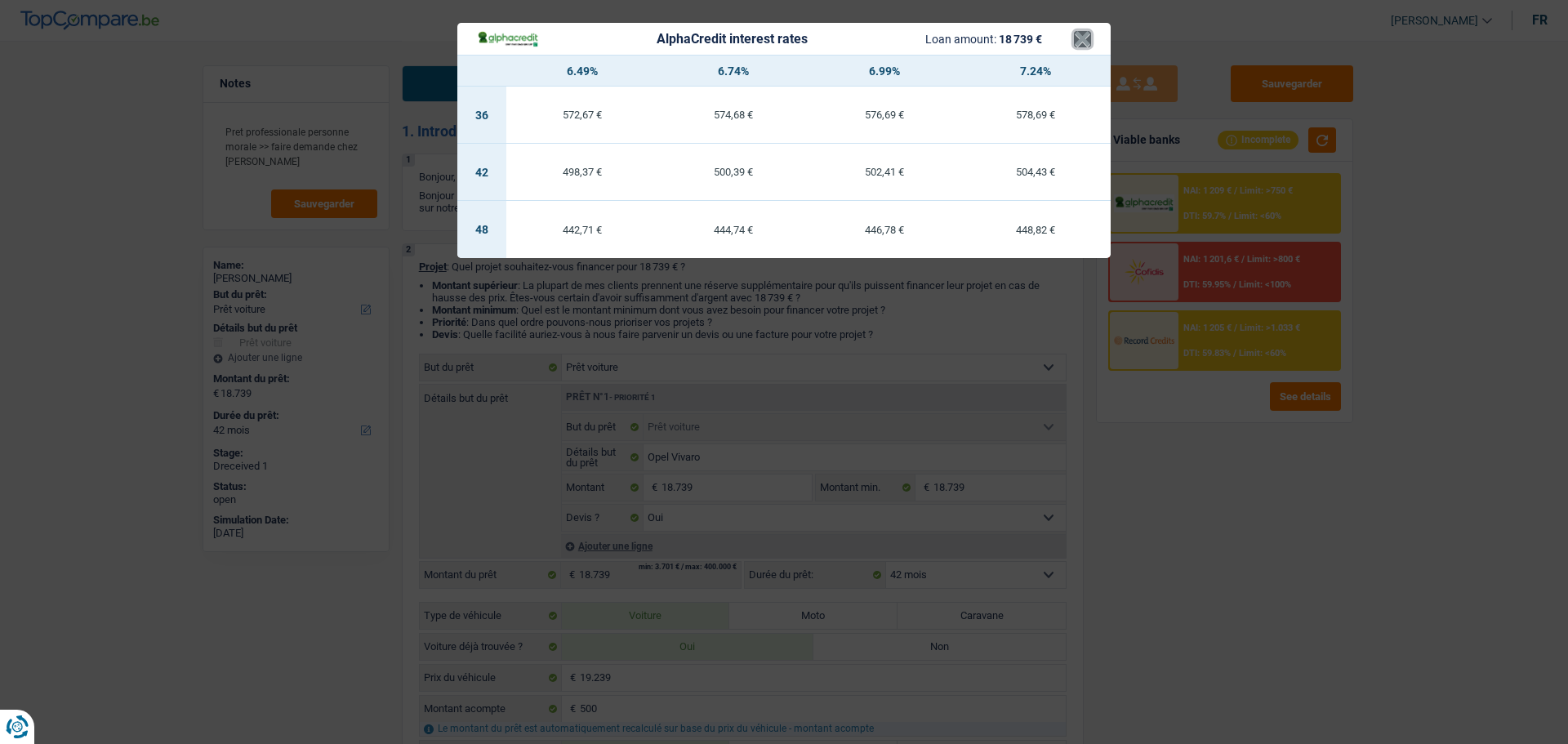
click at [1083, 31] on button "×" at bounding box center [1082, 39] width 17 height 16
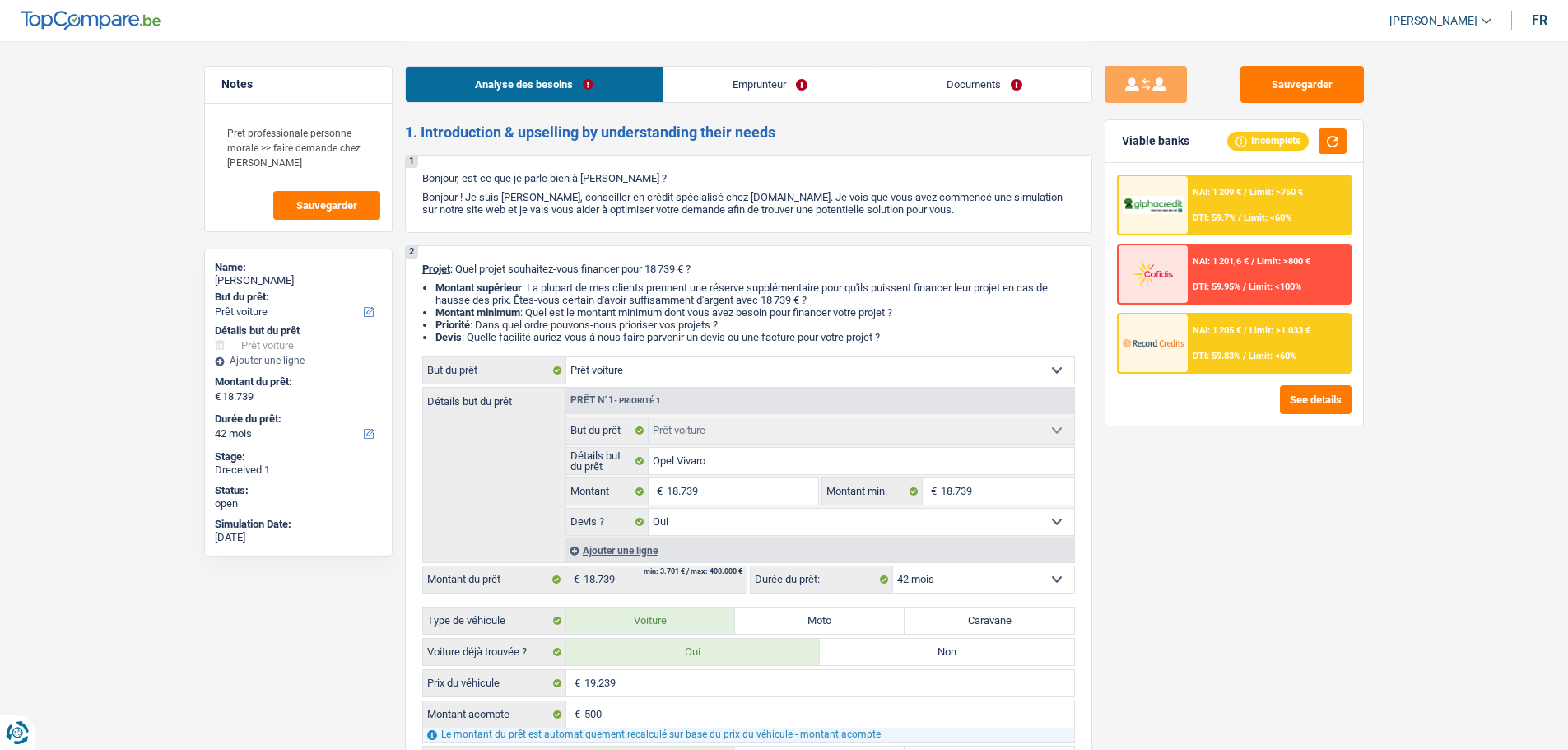
click at [1288, 216] on span "Limit: <60%" at bounding box center [1267, 217] width 48 height 10
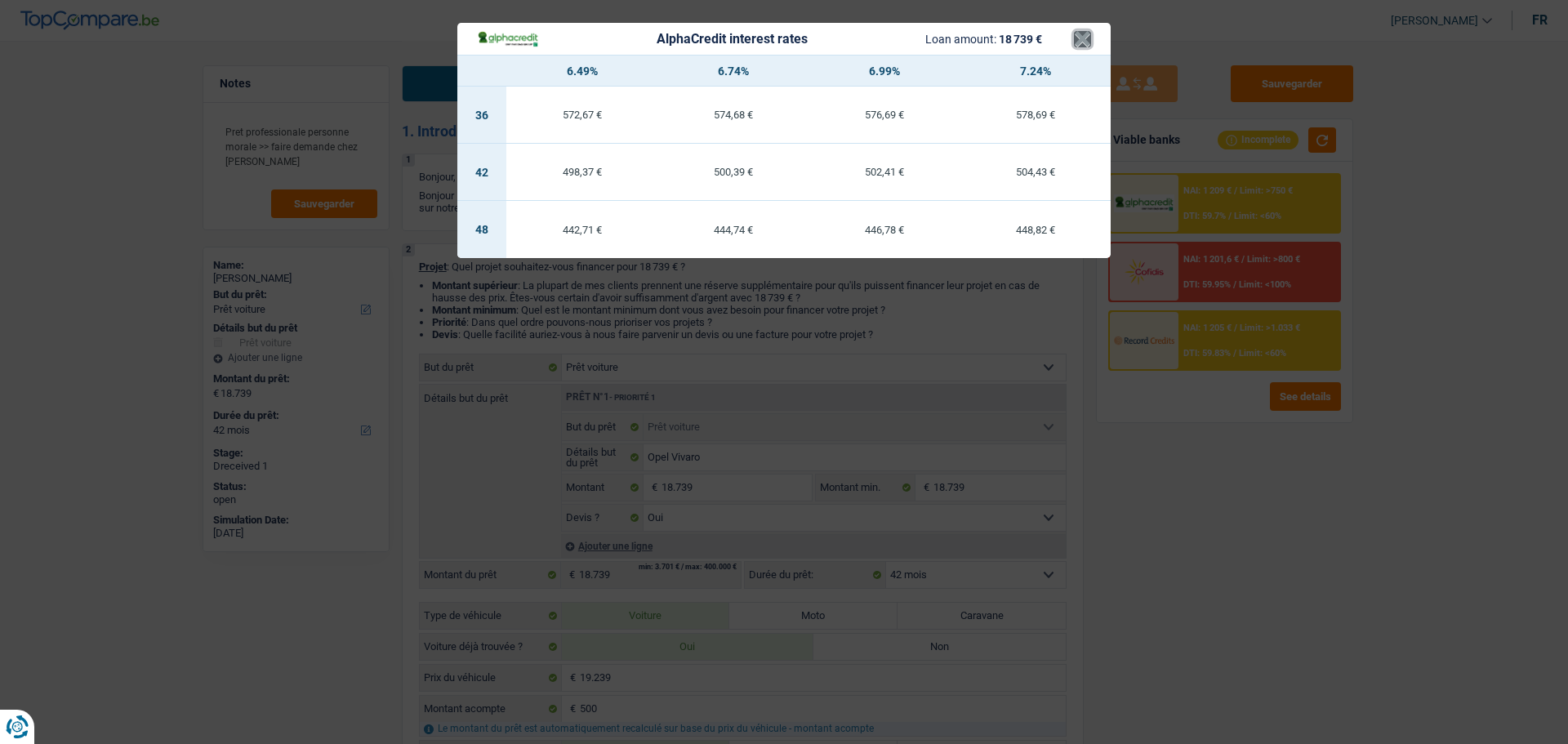
click at [1076, 32] on button "×" at bounding box center [1082, 39] width 17 height 16
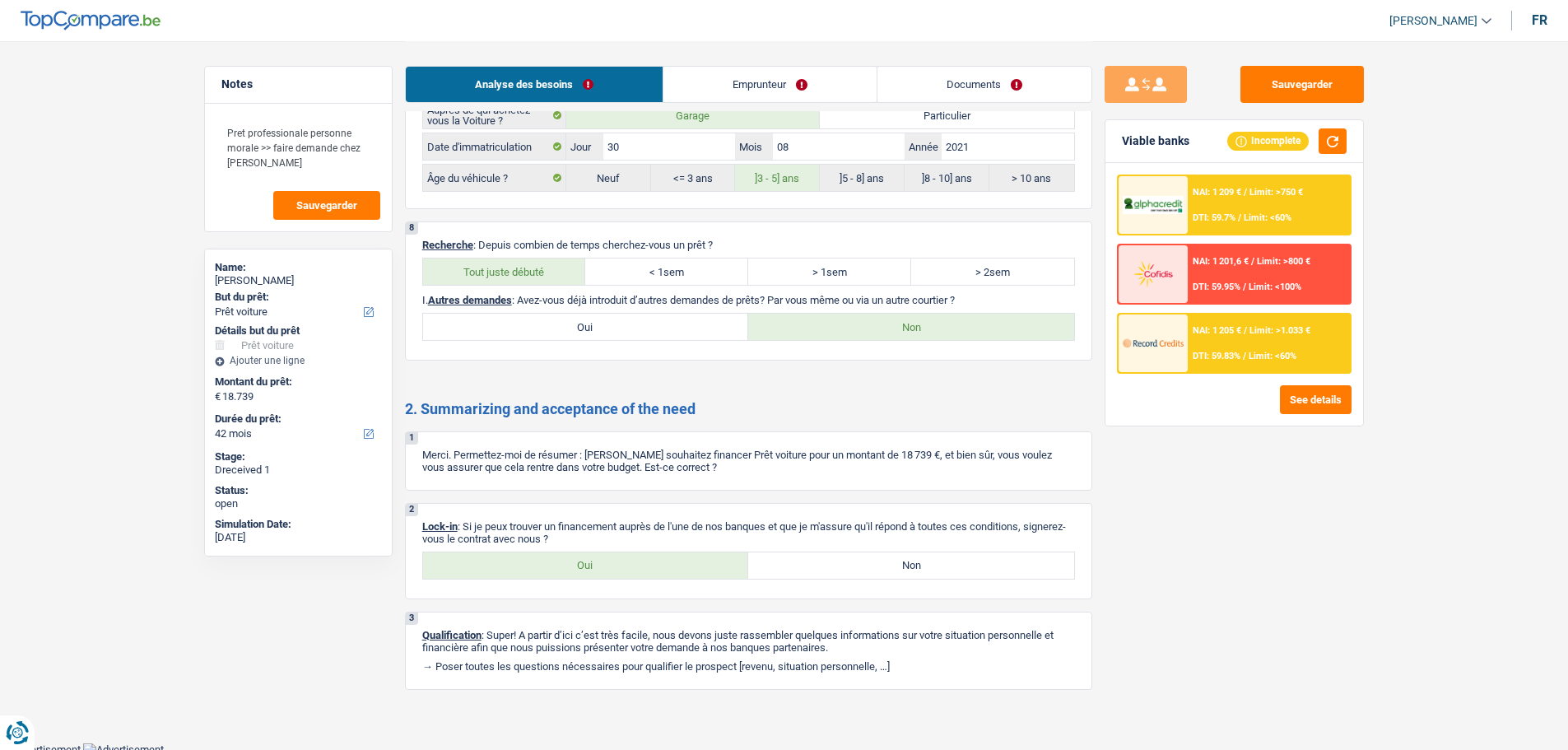
scroll to position [2149, 0]
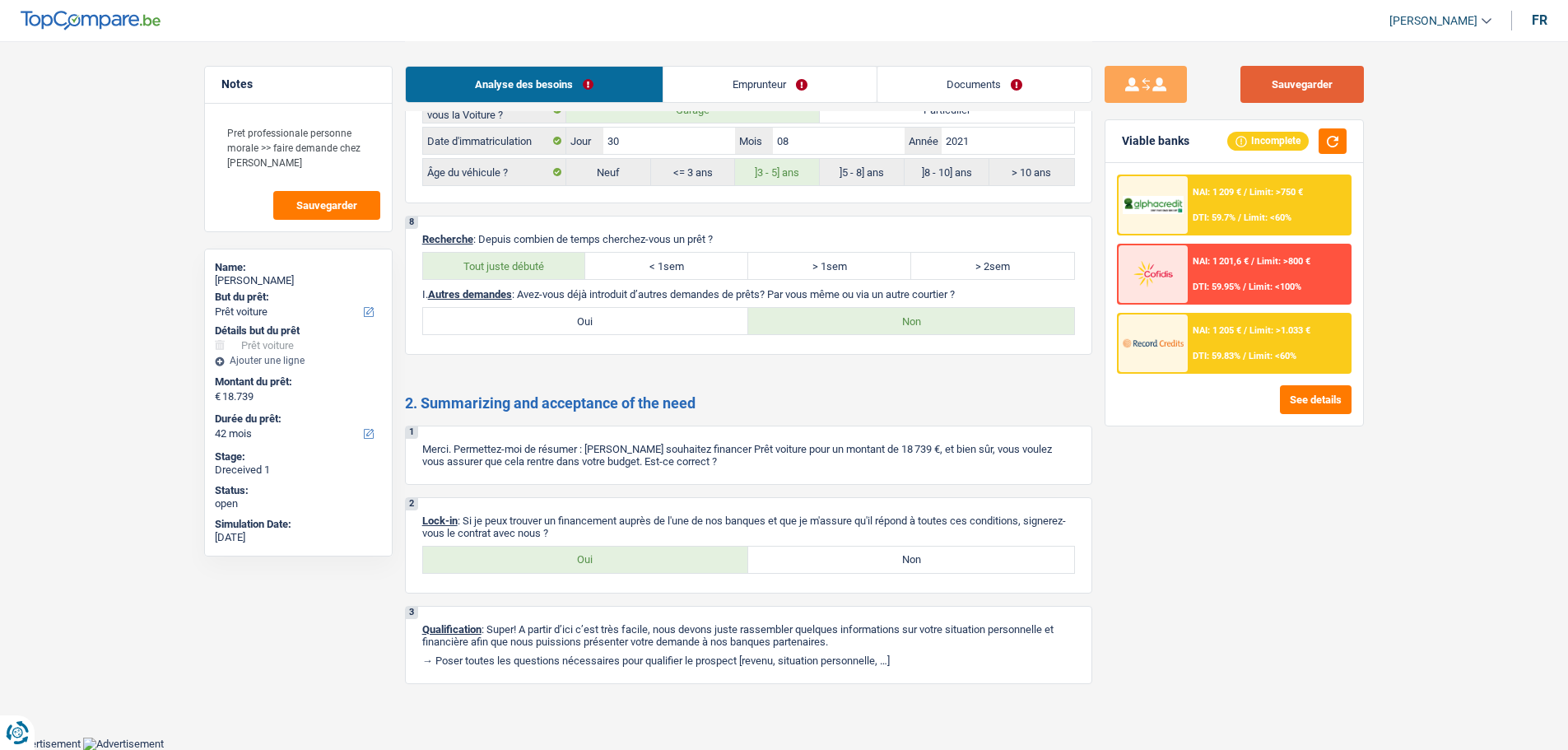
click at [1320, 73] on button "Sauvegarder" at bounding box center [1302, 84] width 123 height 37
click at [349, 157] on textarea "Pret professionale personne morale >> faire demande chez Alpha" at bounding box center [298, 148] width 163 height 64
click at [355, 214] on button "Sauvegarder" at bounding box center [326, 205] width 107 height 29
click at [729, 95] on link "Emprunteur" at bounding box center [769, 84] width 213 height 36
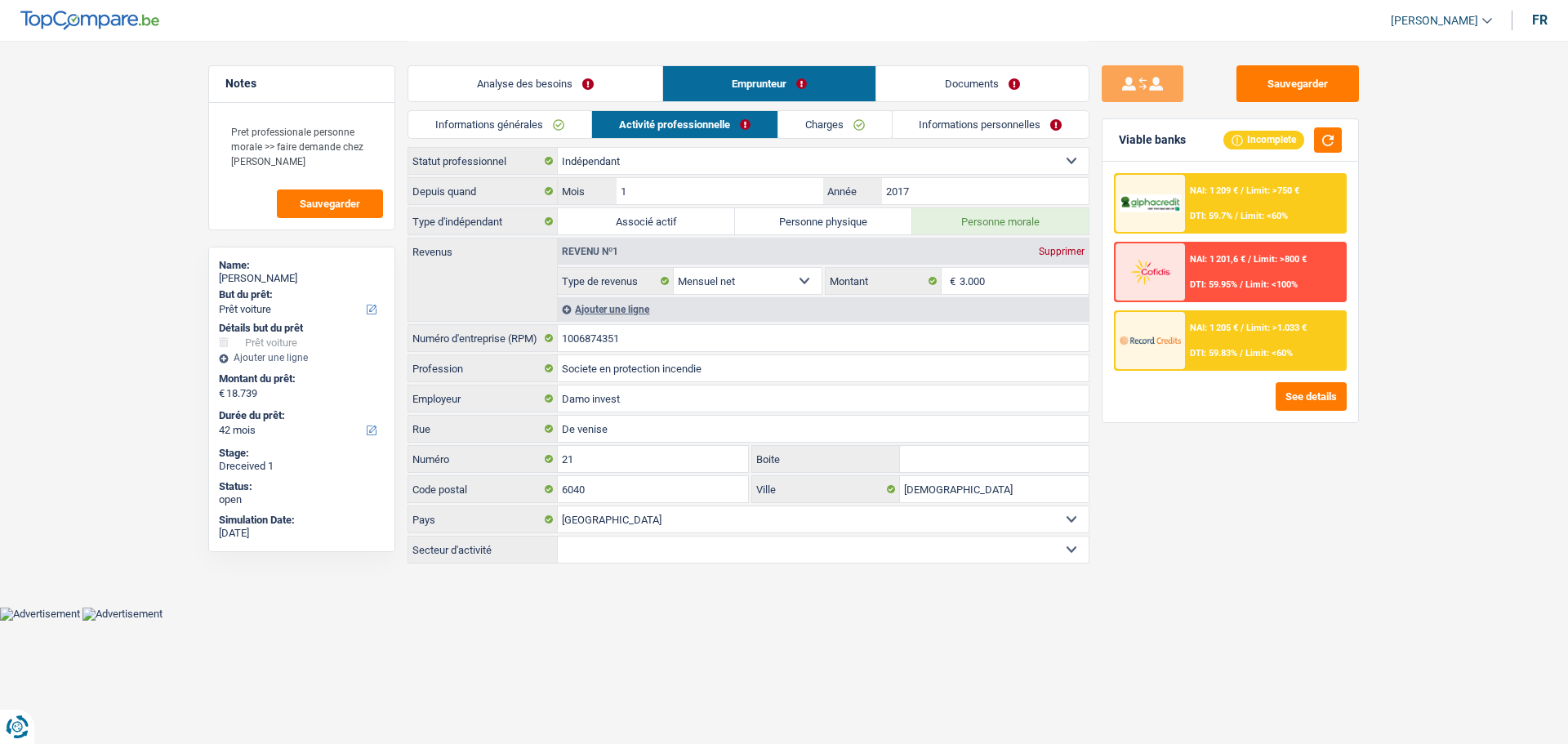
click at [975, 101] on li "Documents" at bounding box center [982, 84] width 214 height 37
click at [987, 84] on link "Documents" at bounding box center [982, 84] width 212 height 35
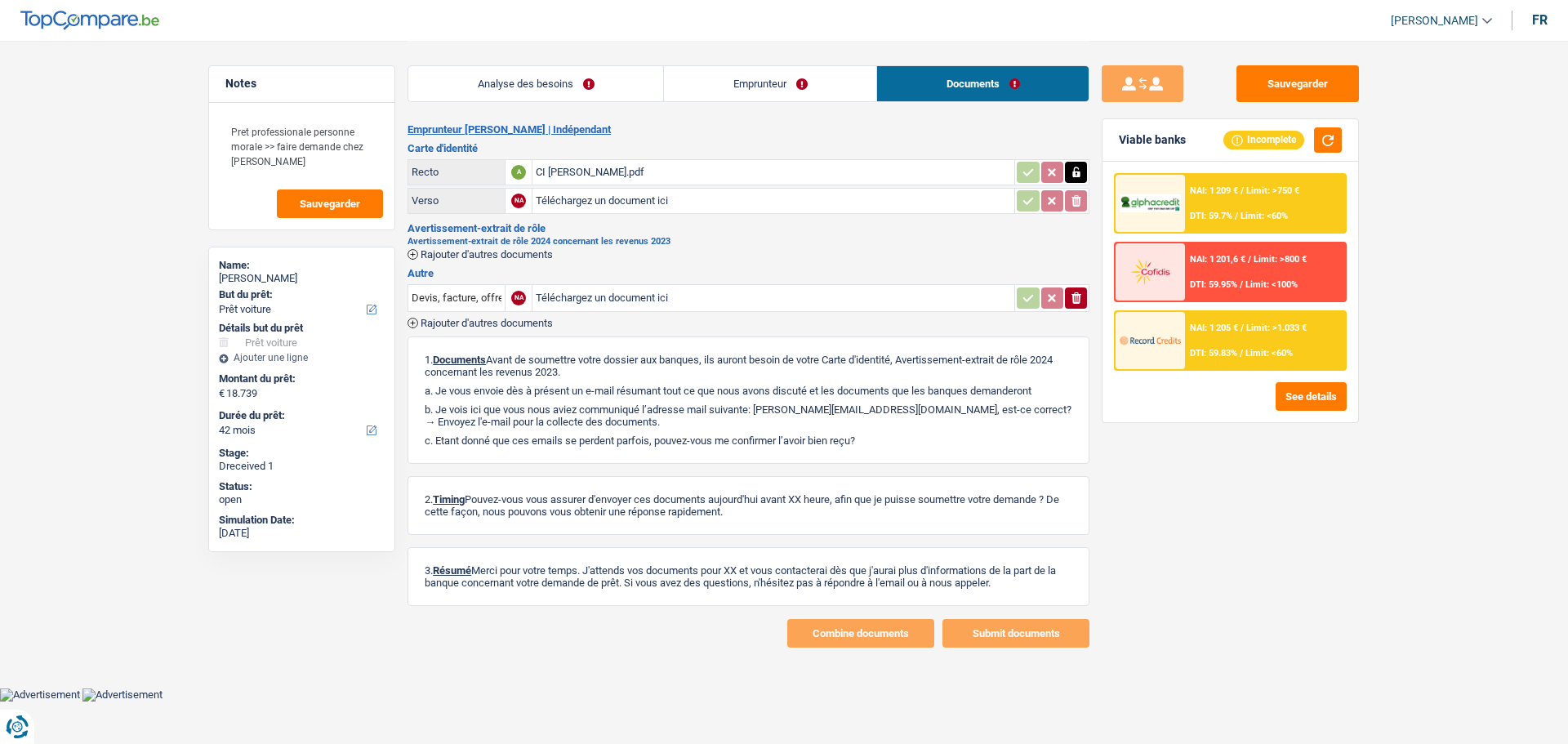
click at [549, 73] on link "Analyse des besoins" at bounding box center [536, 84] width 255 height 35
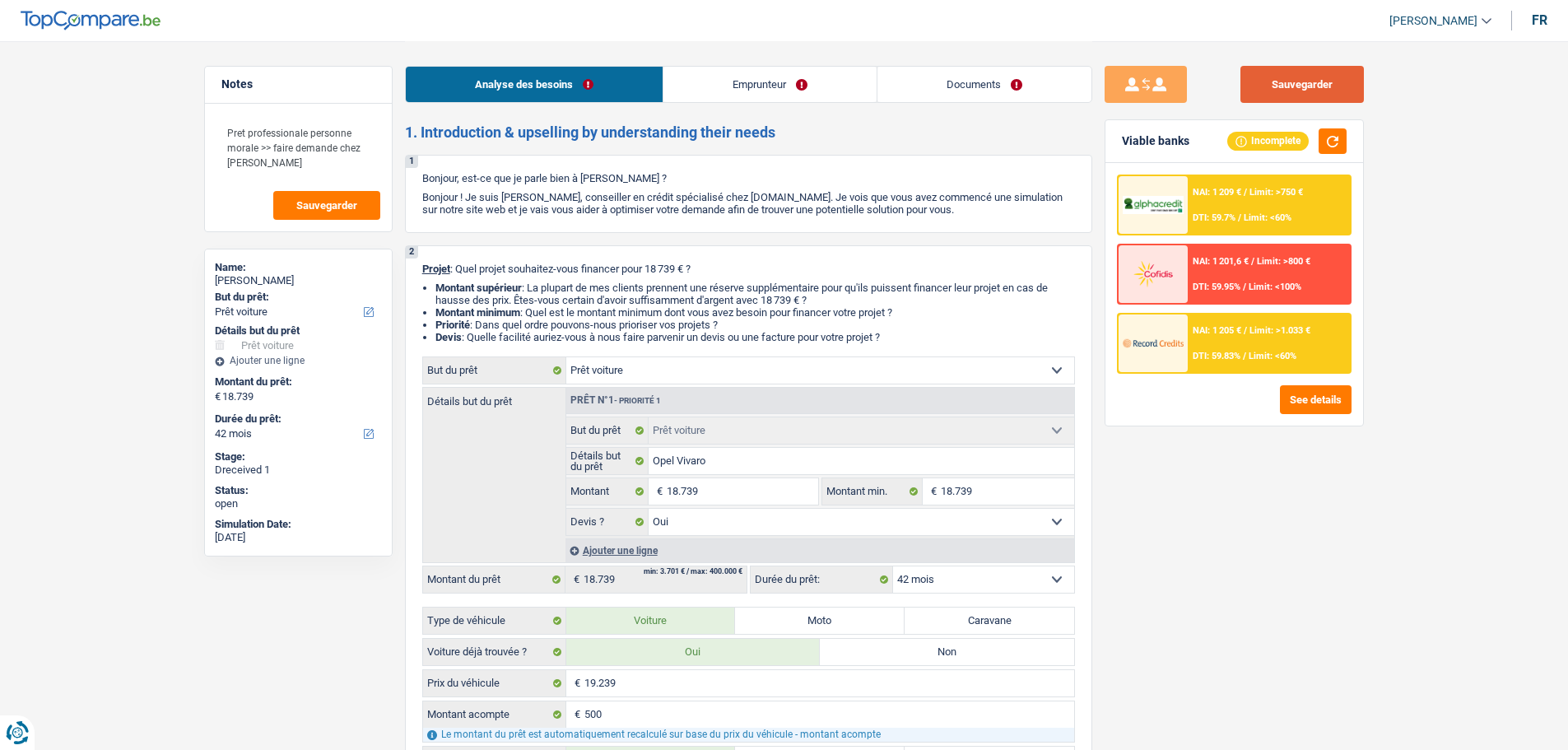
click at [1318, 95] on button "Sauvegarder" at bounding box center [1302, 84] width 123 height 37
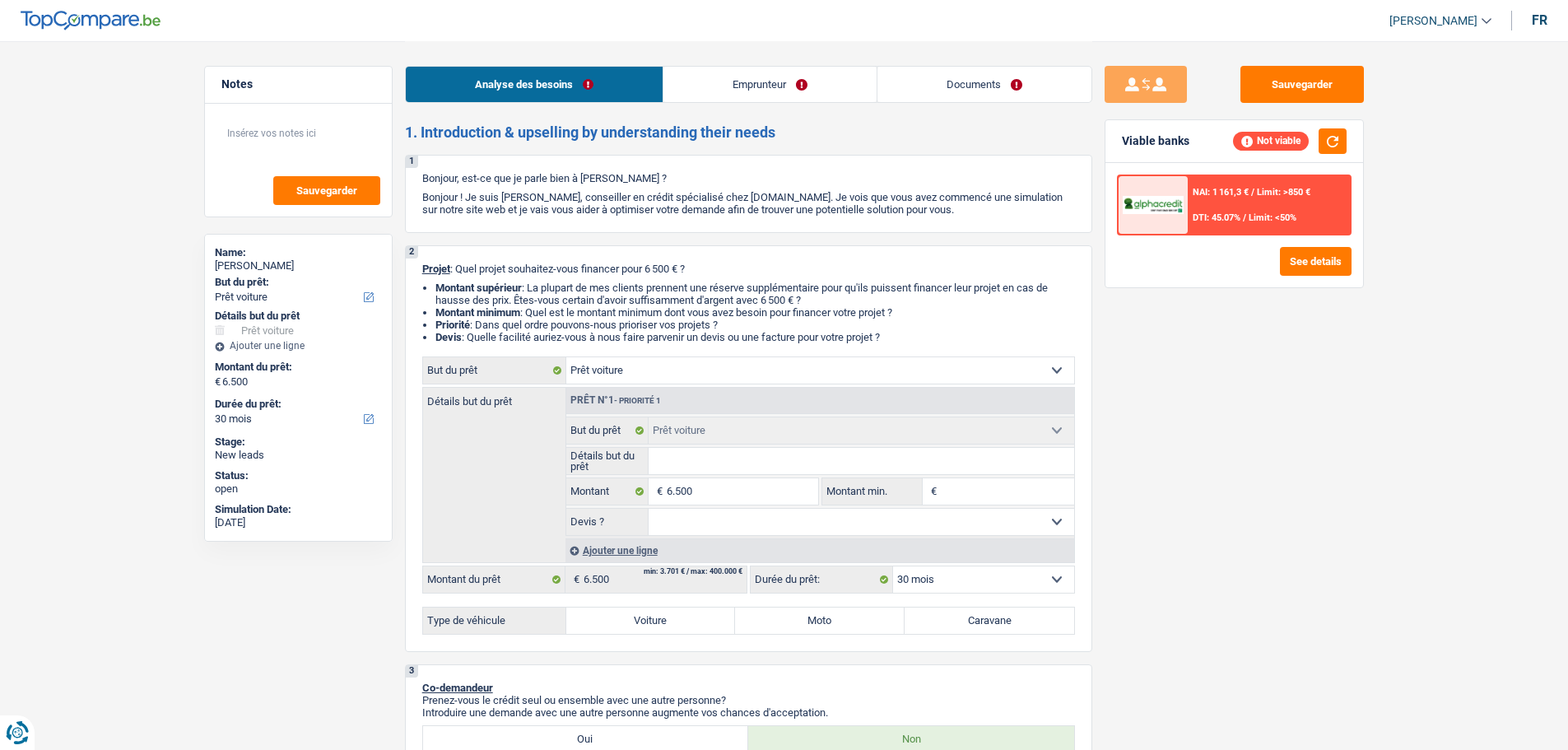
select select "car"
select select "30"
select select "car"
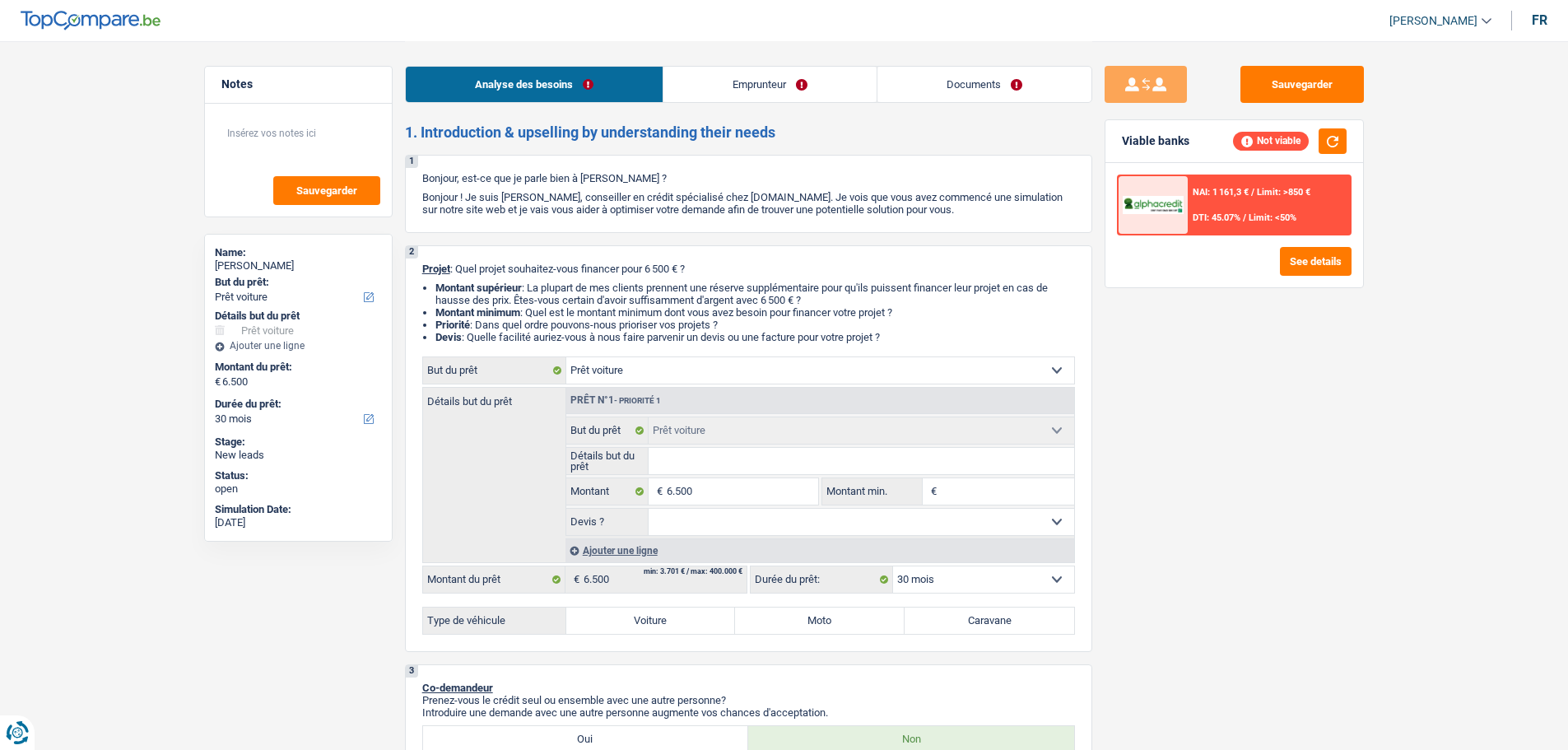
select select "30"
select select "worker"
select select "netSalary"
select select "rents"
select select "car"
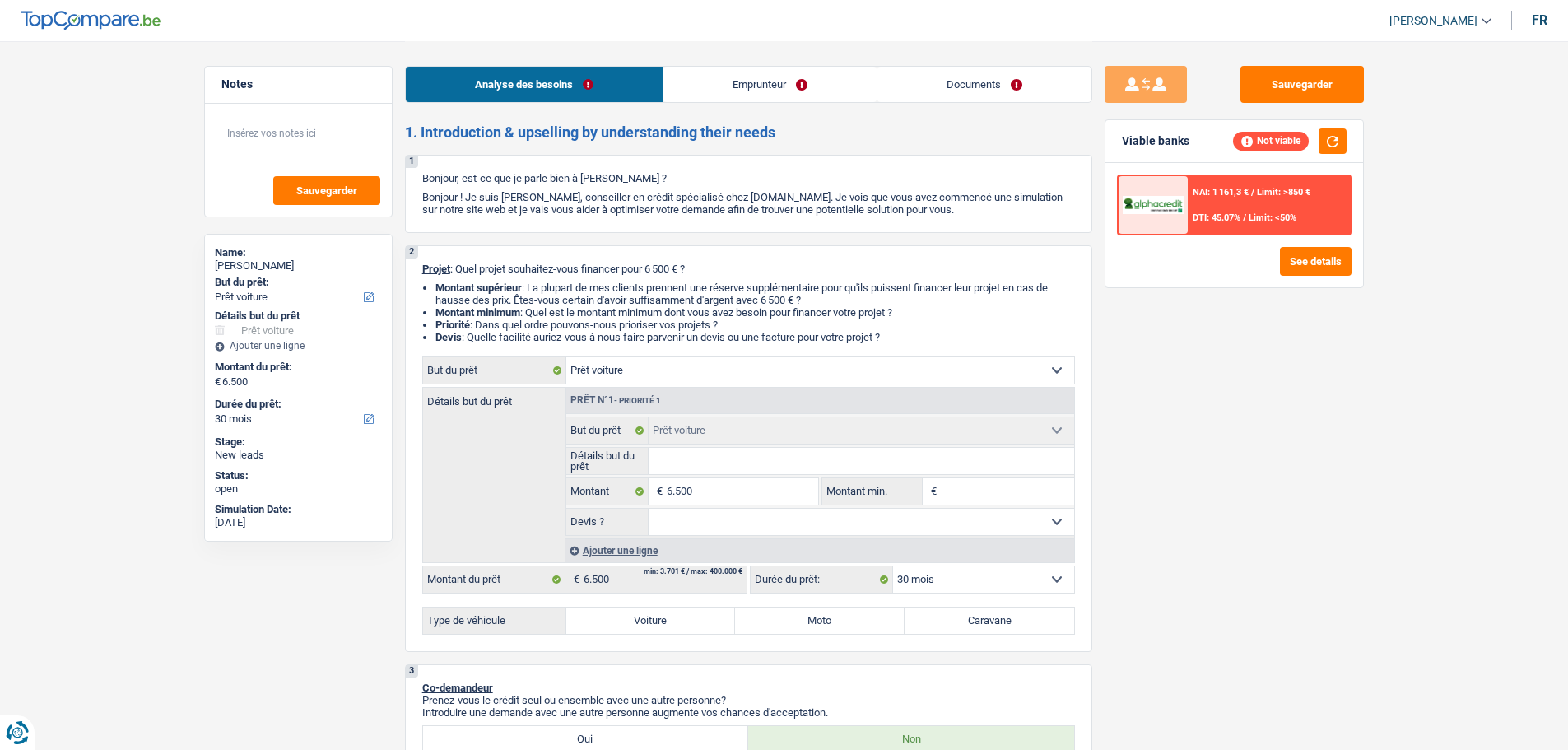
select select "car"
select select "30"
click at [709, 614] on label "Voiture" at bounding box center [651, 621] width 169 height 26
click at [709, 614] on input "Voiture" at bounding box center [651, 621] width 169 height 26
radio input "true"
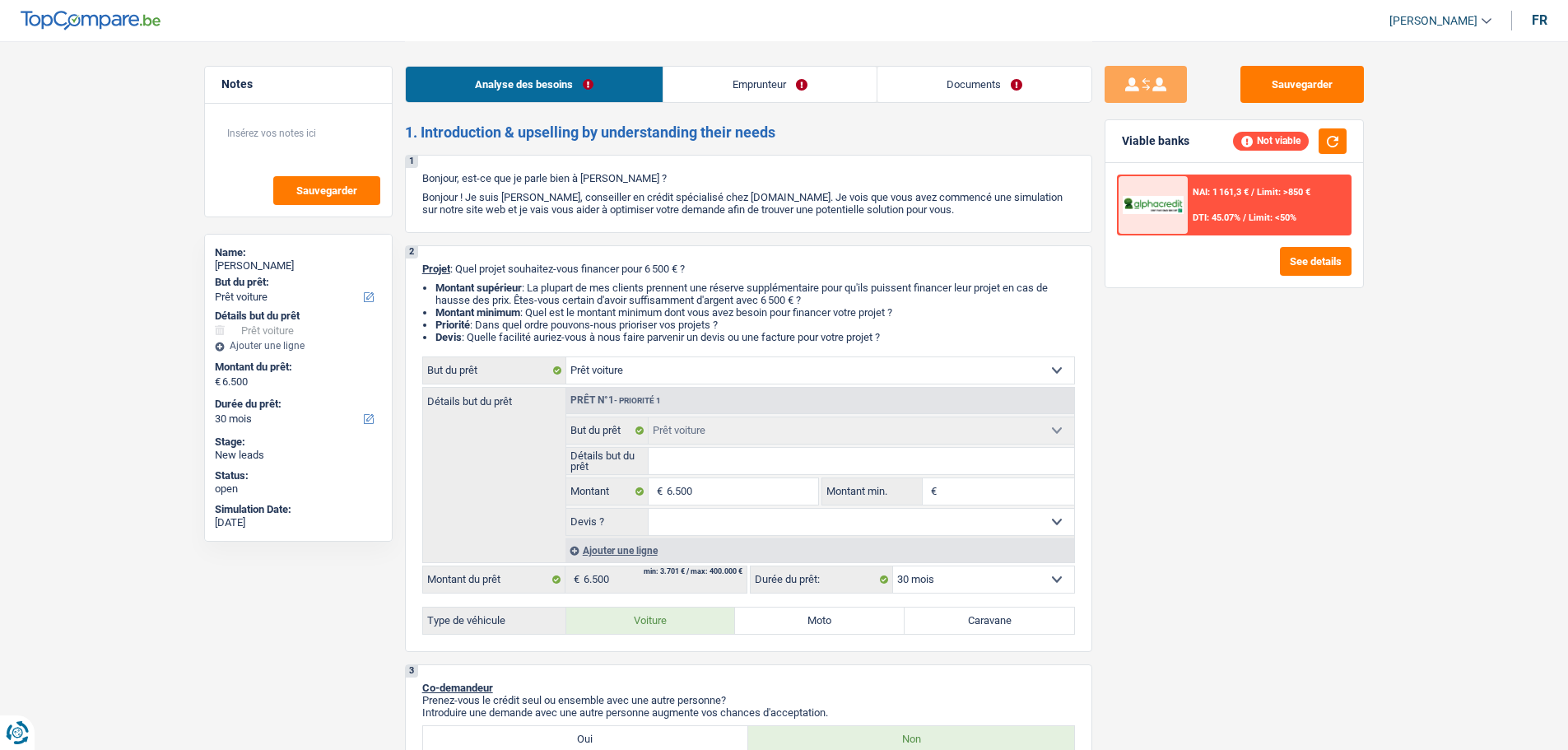
select select "42"
radio input "true"
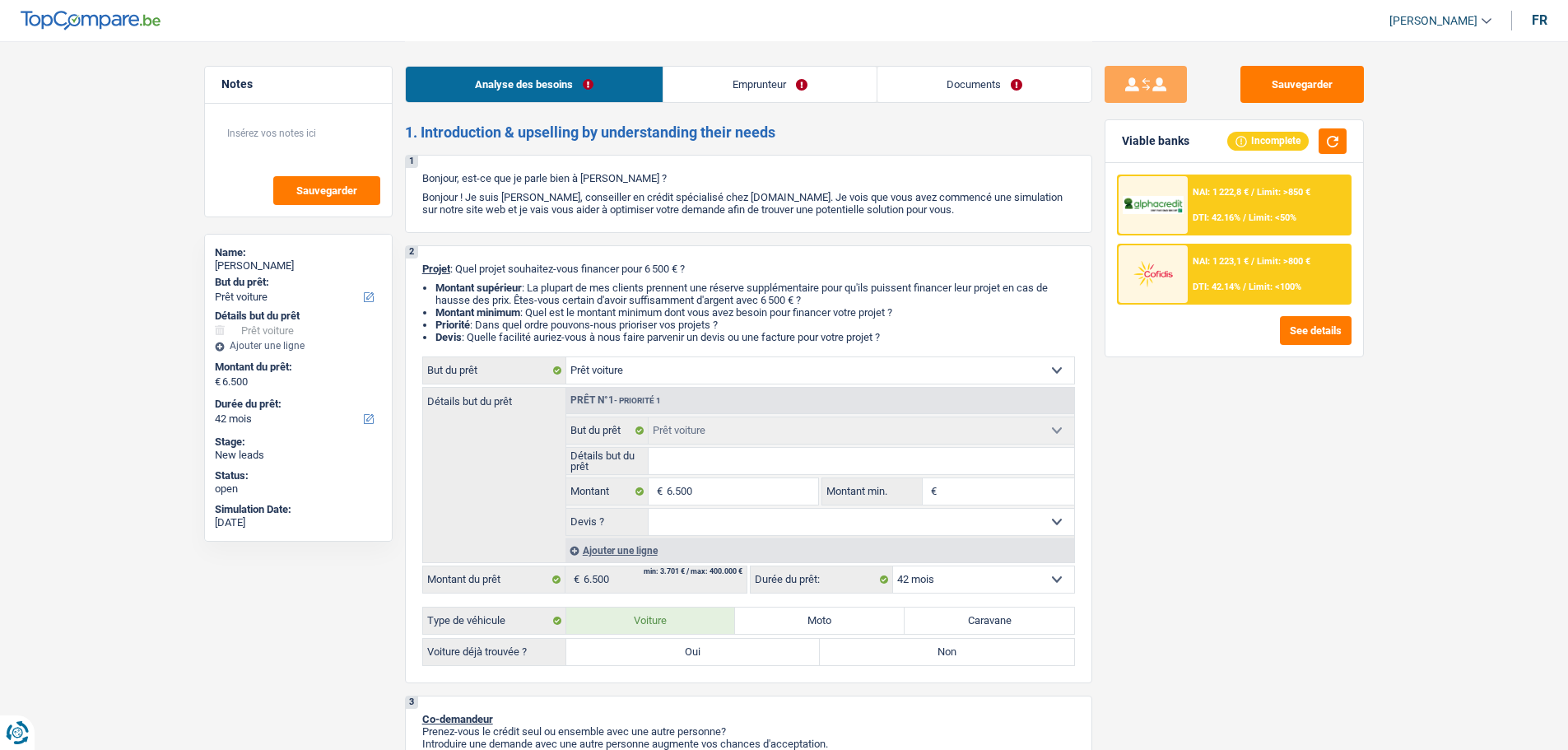
click at [699, 646] on label "Oui" at bounding box center [694, 652] width 255 height 26
click at [699, 646] on input "Oui" at bounding box center [694, 652] width 255 height 26
radio input "true"
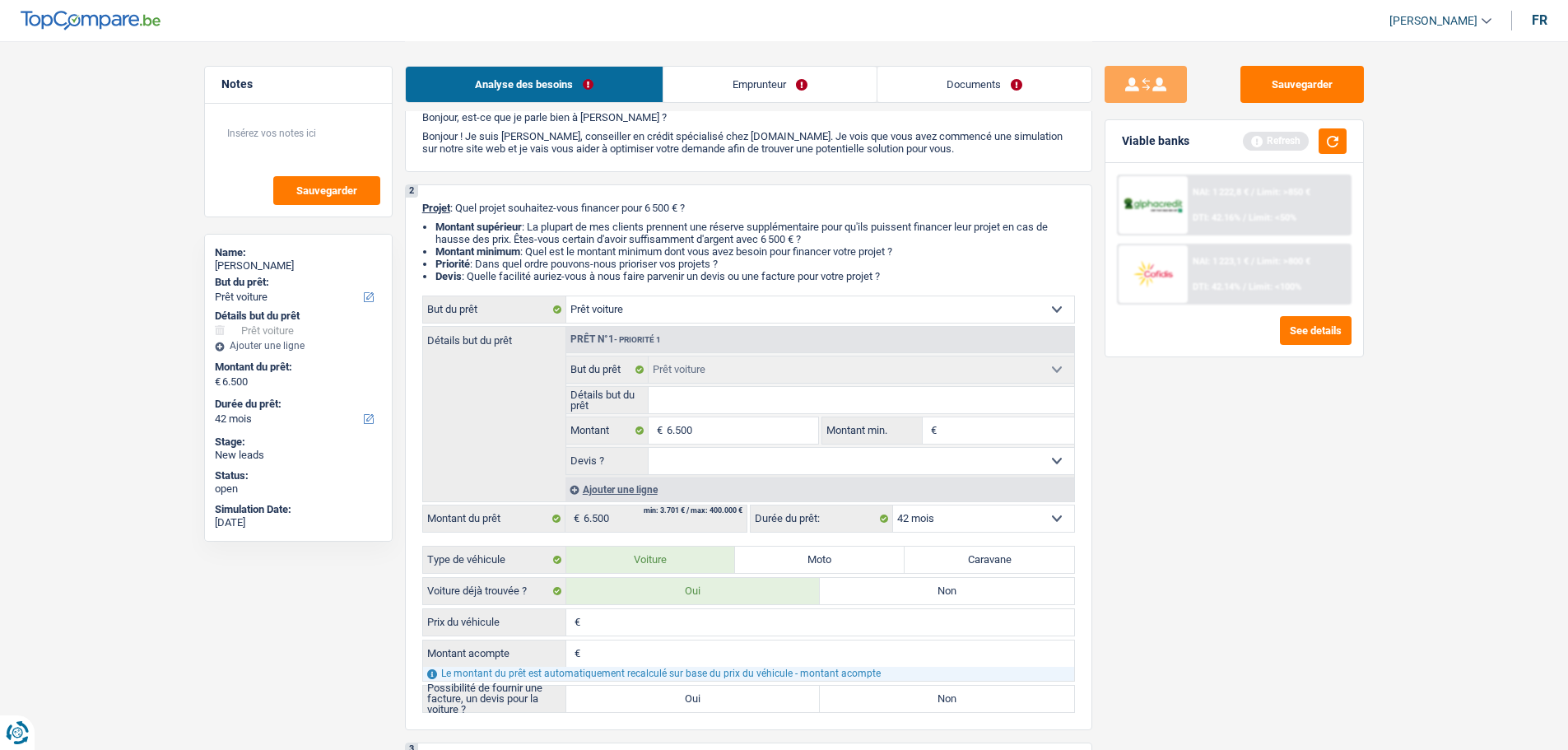
scroll to position [164, 0]
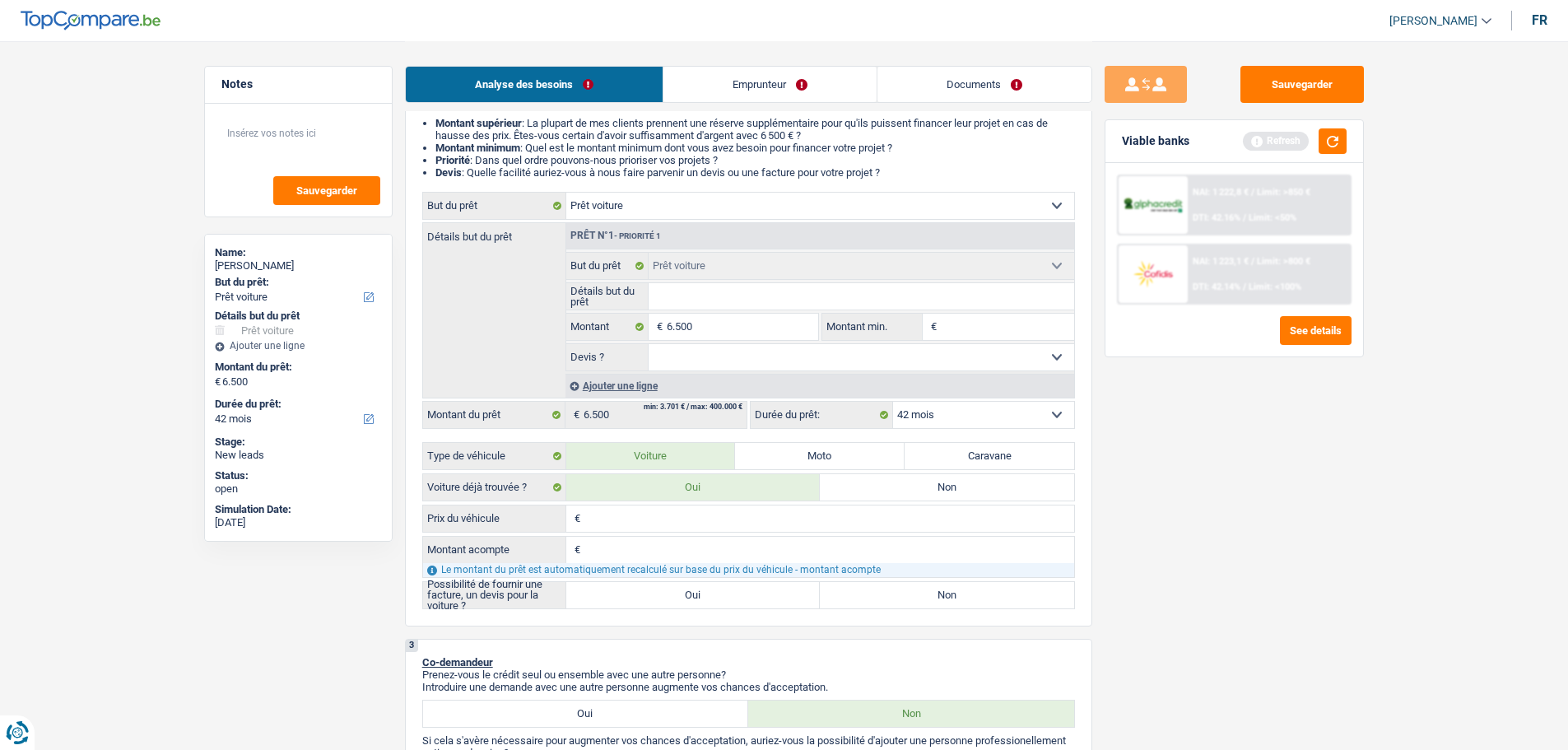
click at [612, 519] on input "Prix du véhicule" at bounding box center [829, 519] width 490 height 26
type input "3"
type input "1"
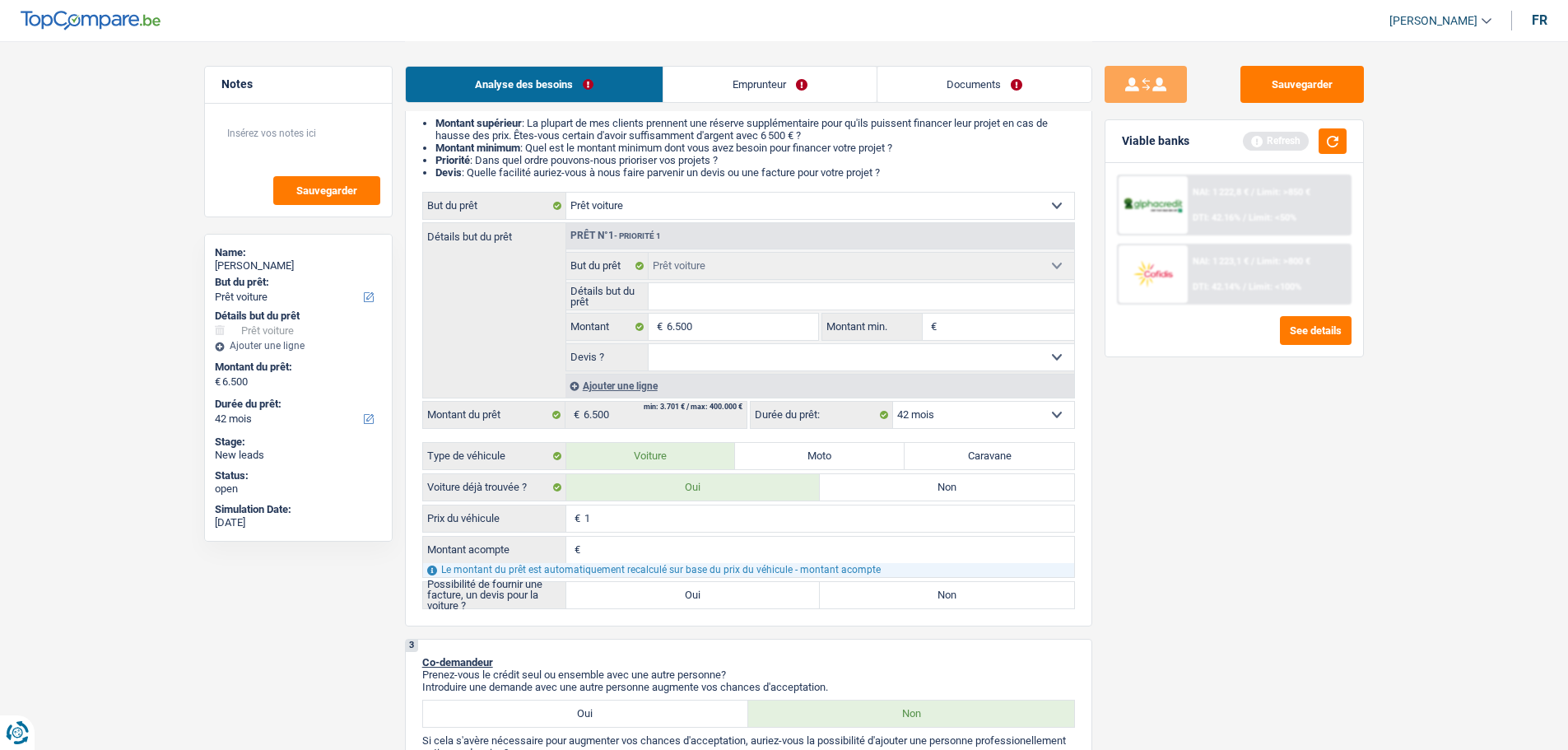
type input "16"
type input "160"
type input "1.600"
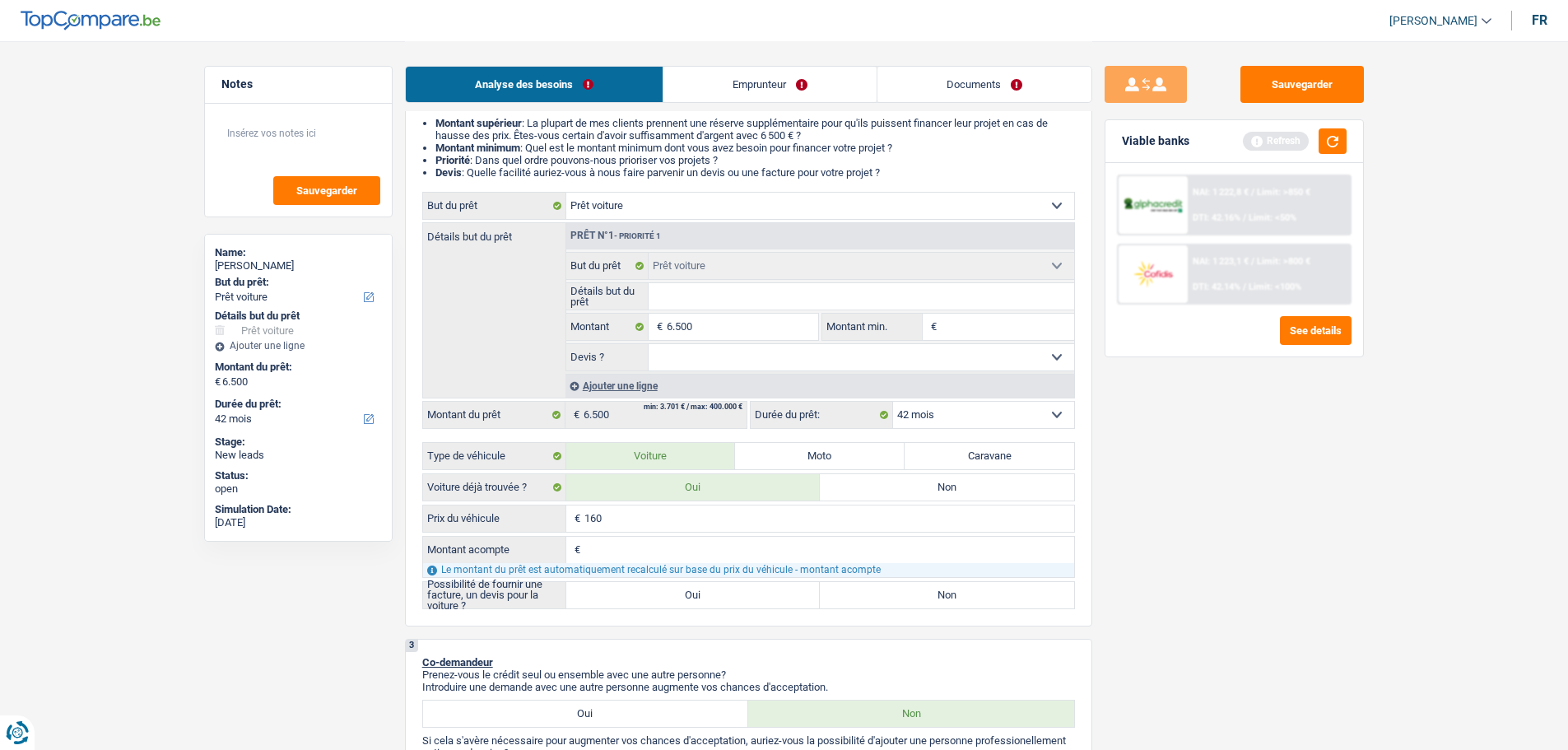
type input "1.600"
type input "16.000"
click at [648, 548] on input "Montant acompte" at bounding box center [829, 550] width 490 height 26
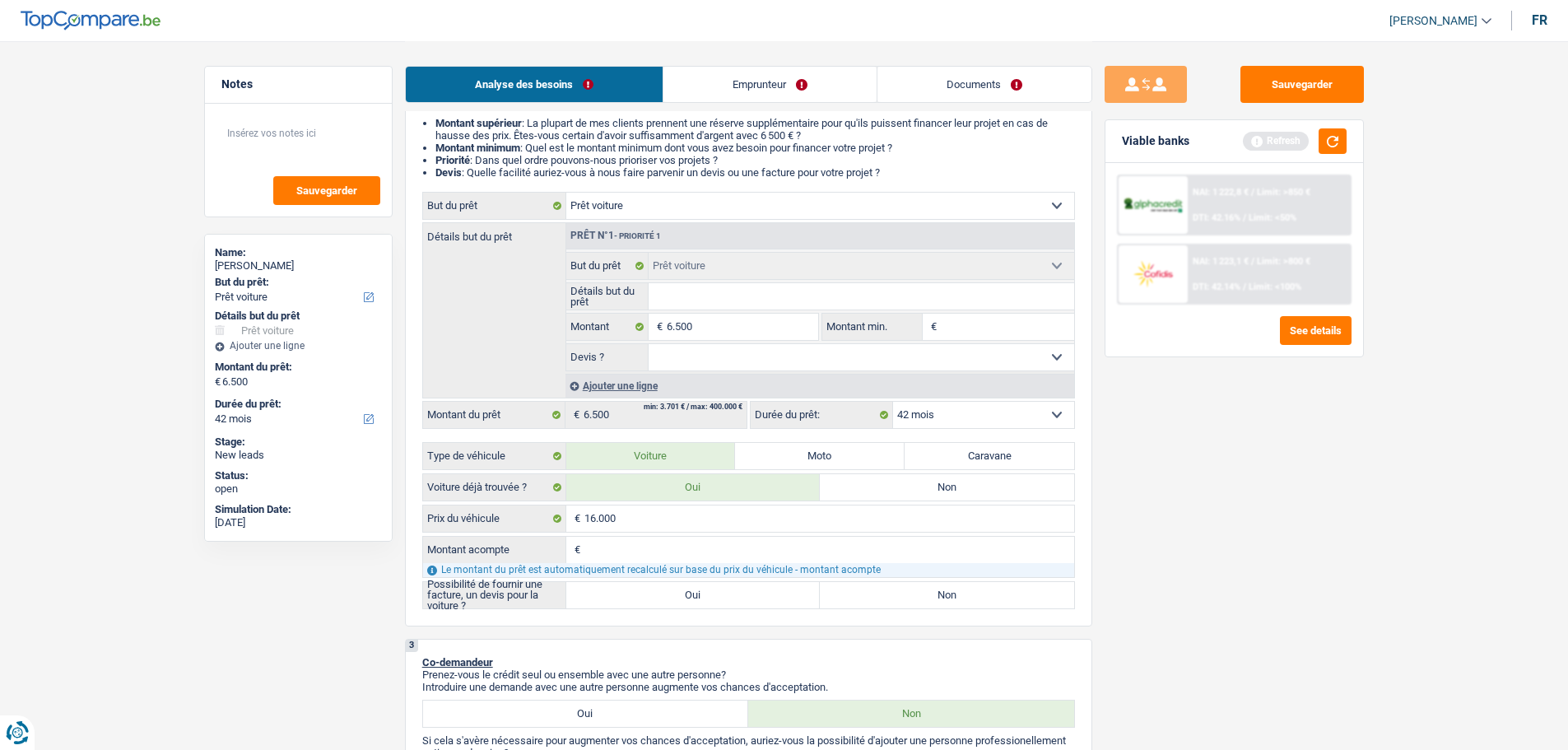
type input "9"
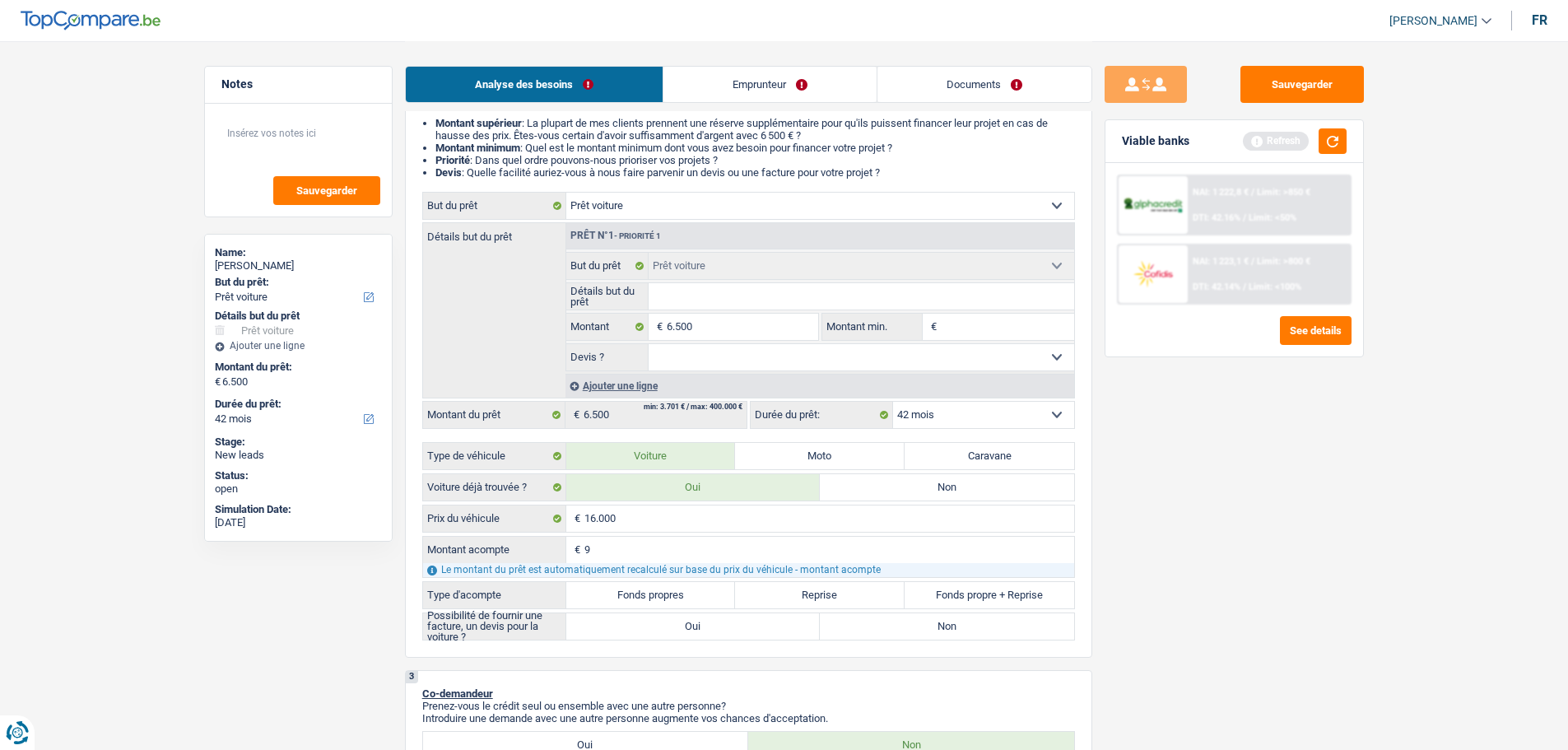
type input "95"
type input "950"
type input "9.500"
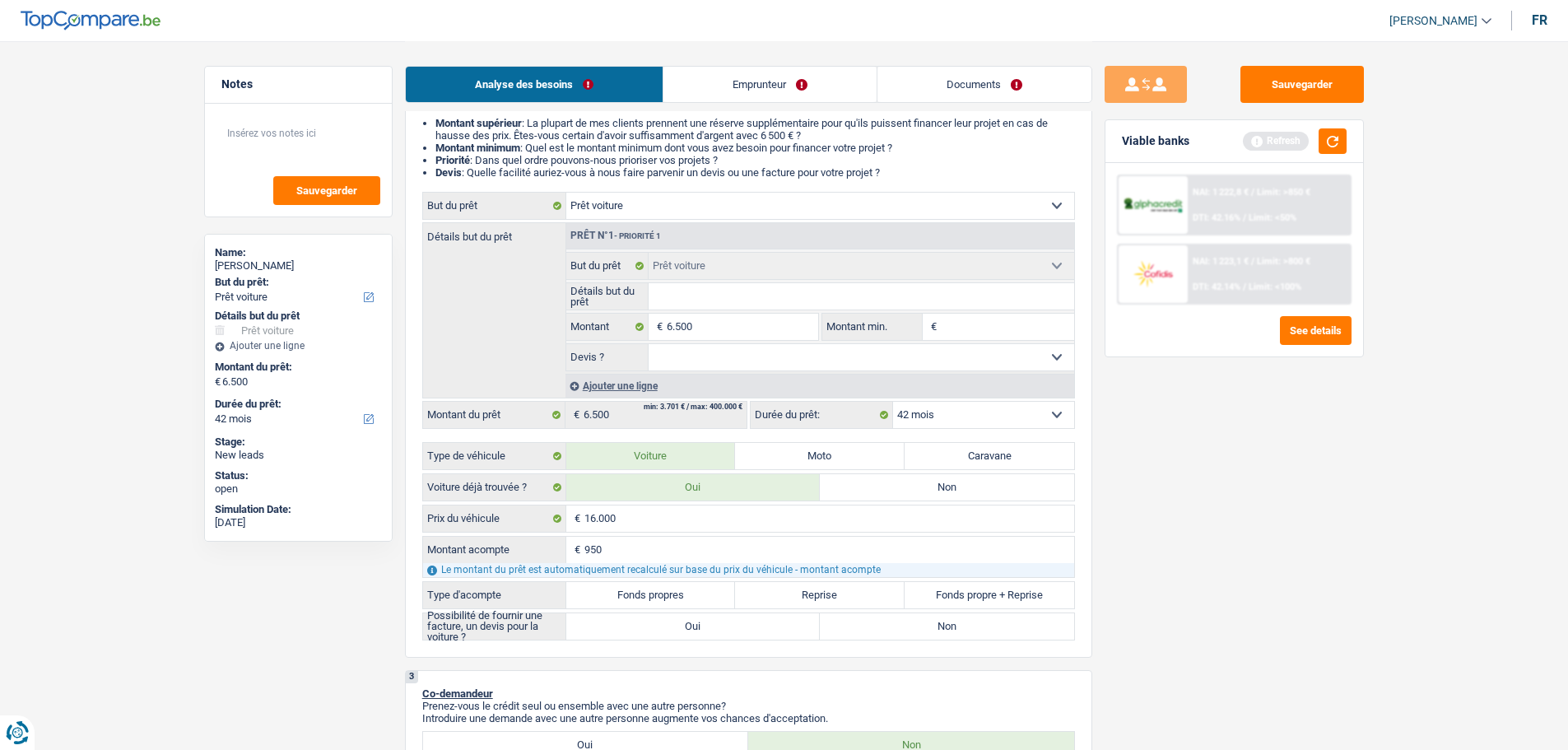
type input "9.500"
click at [1257, 676] on div "Sauvegarder Viable banks Refresh NAI: 1 222,8 € / Limit: >850 € DTI: 42.16% / L…" at bounding box center [1234, 395] width 284 height 658
click at [681, 588] on label "Fonds propres" at bounding box center [651, 595] width 169 height 26
click at [681, 588] on input "Fonds propres" at bounding box center [651, 595] width 169 height 26
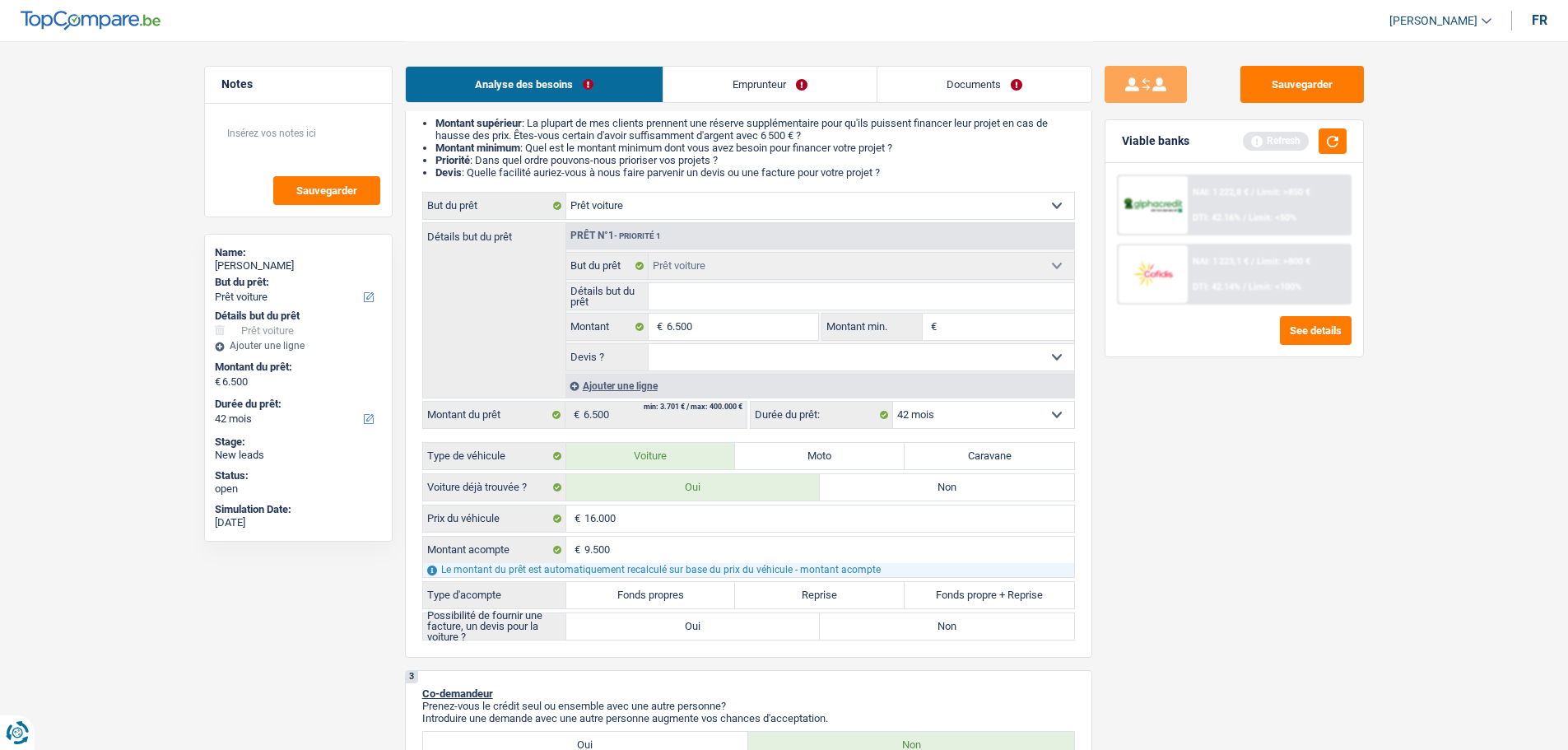
radio input "true"
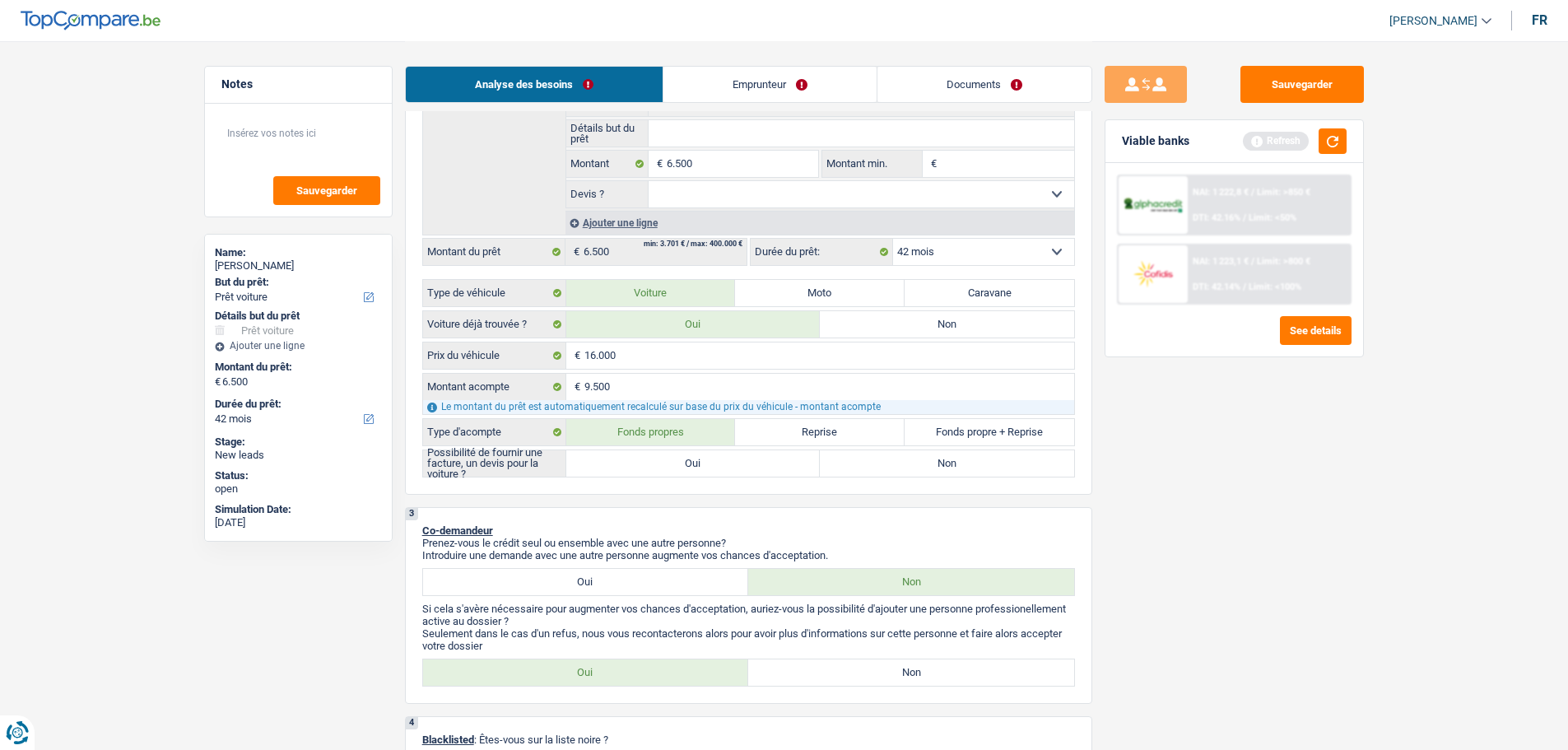
scroll to position [329, 0]
click at [606, 462] on label "Oui" at bounding box center [694, 461] width 255 height 26
click at [606, 462] on input "Oui" at bounding box center [694, 461] width 255 height 26
radio input "true"
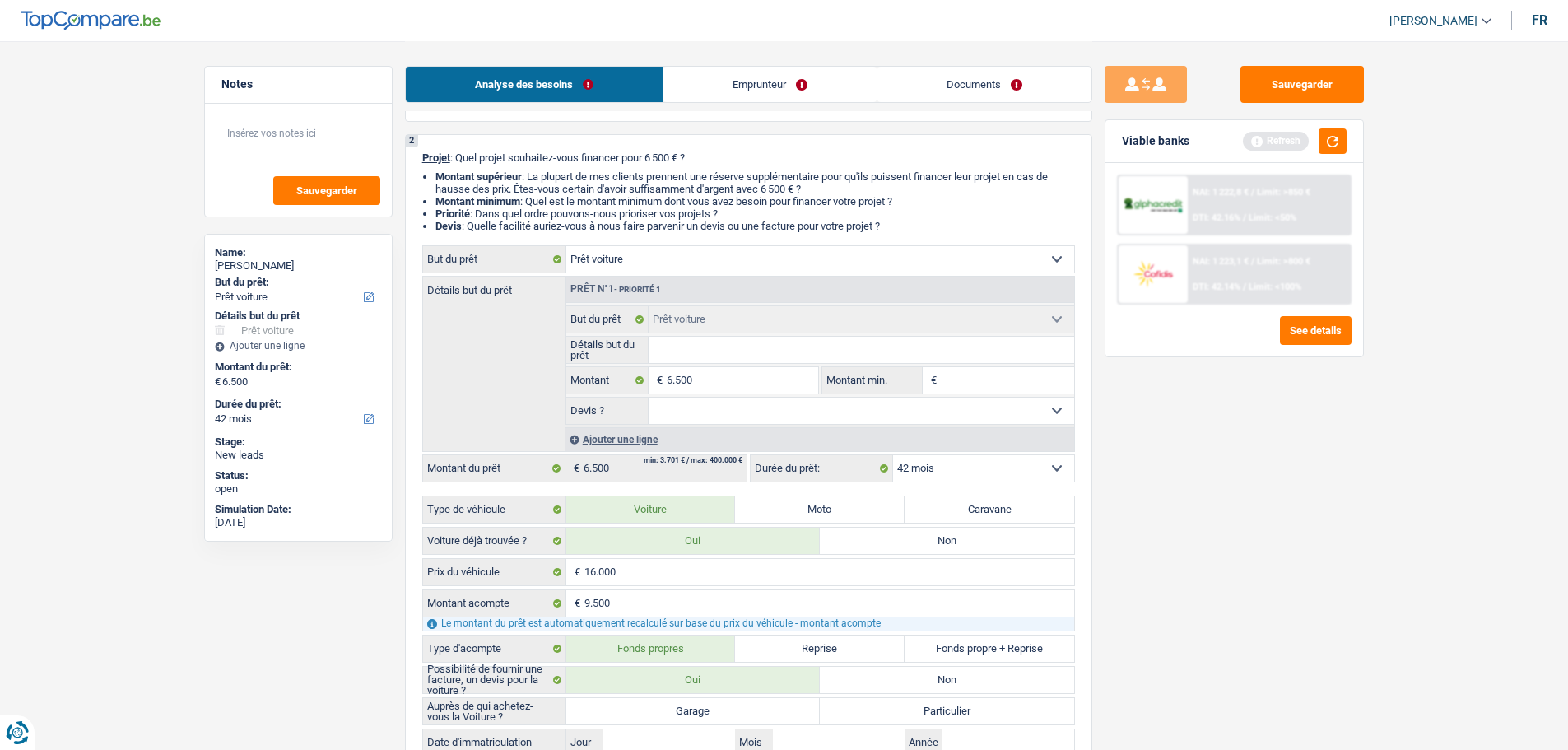
scroll to position [83, 0]
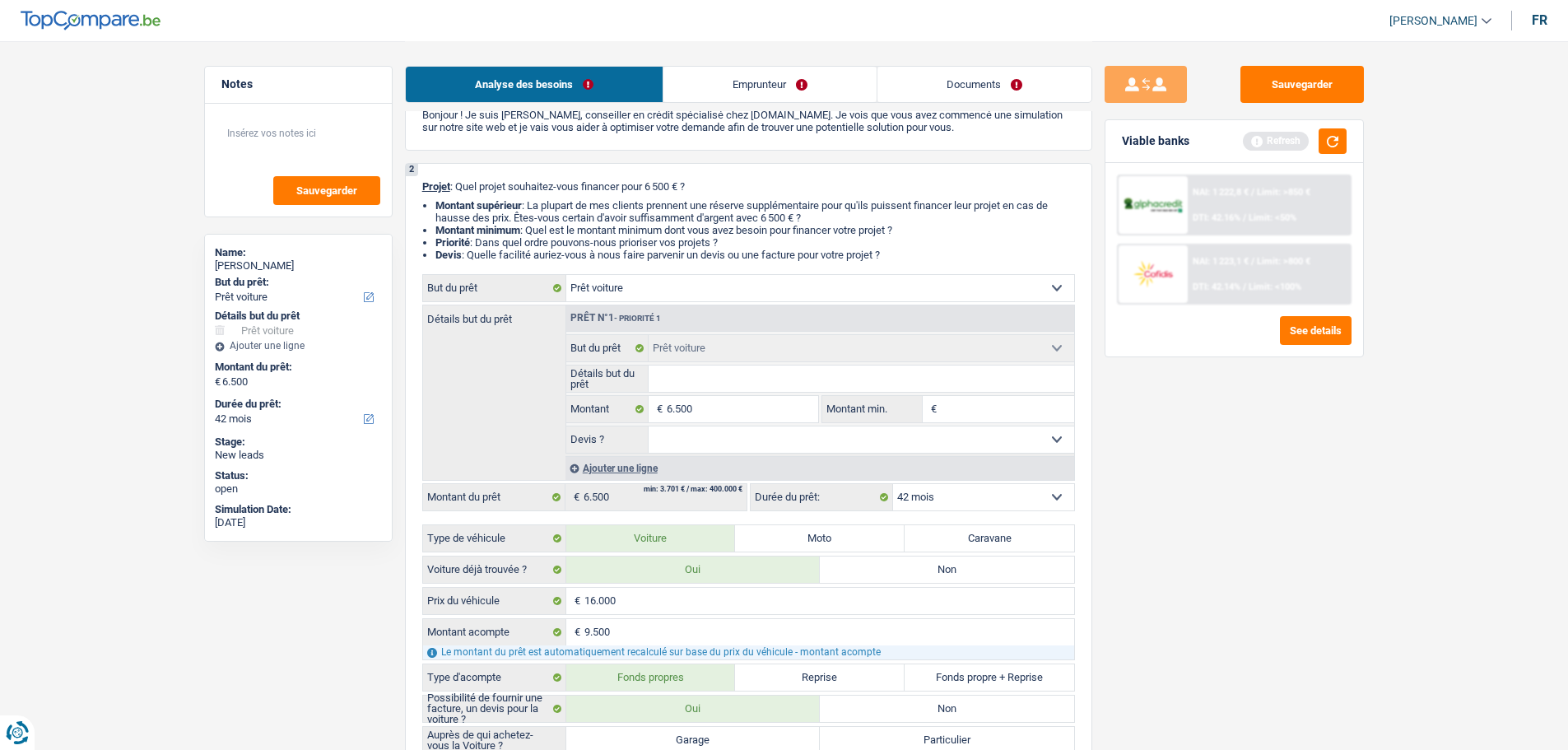
click at [691, 444] on select "Oui Non Non répondu Sélectionner une option" at bounding box center [861, 440] width 426 height 26
select select "false"
click at [648, 427] on select "Oui Non Non répondu Sélectionner une option" at bounding box center [861, 440] width 426 height 26
select select "false"
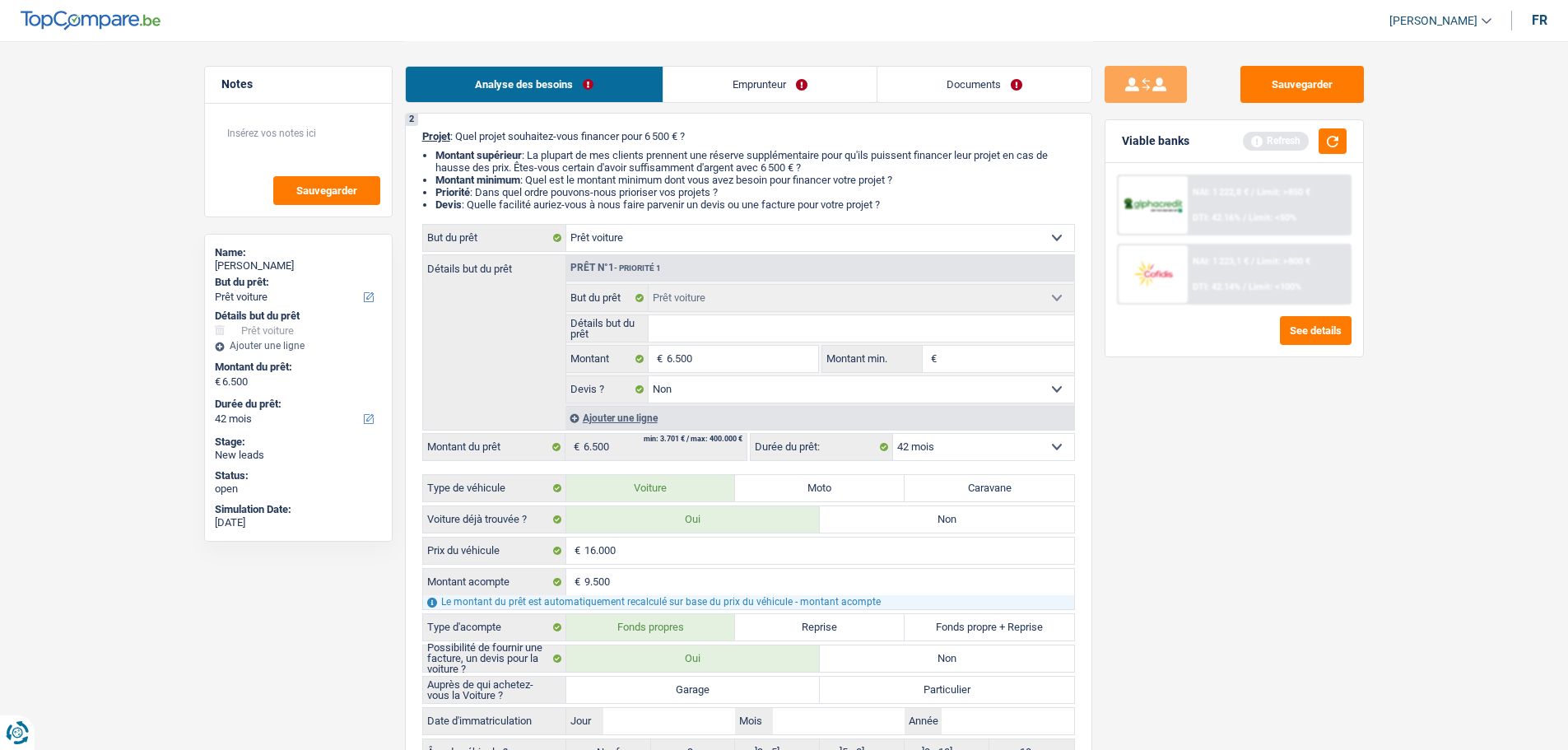
scroll to position [412, 0]
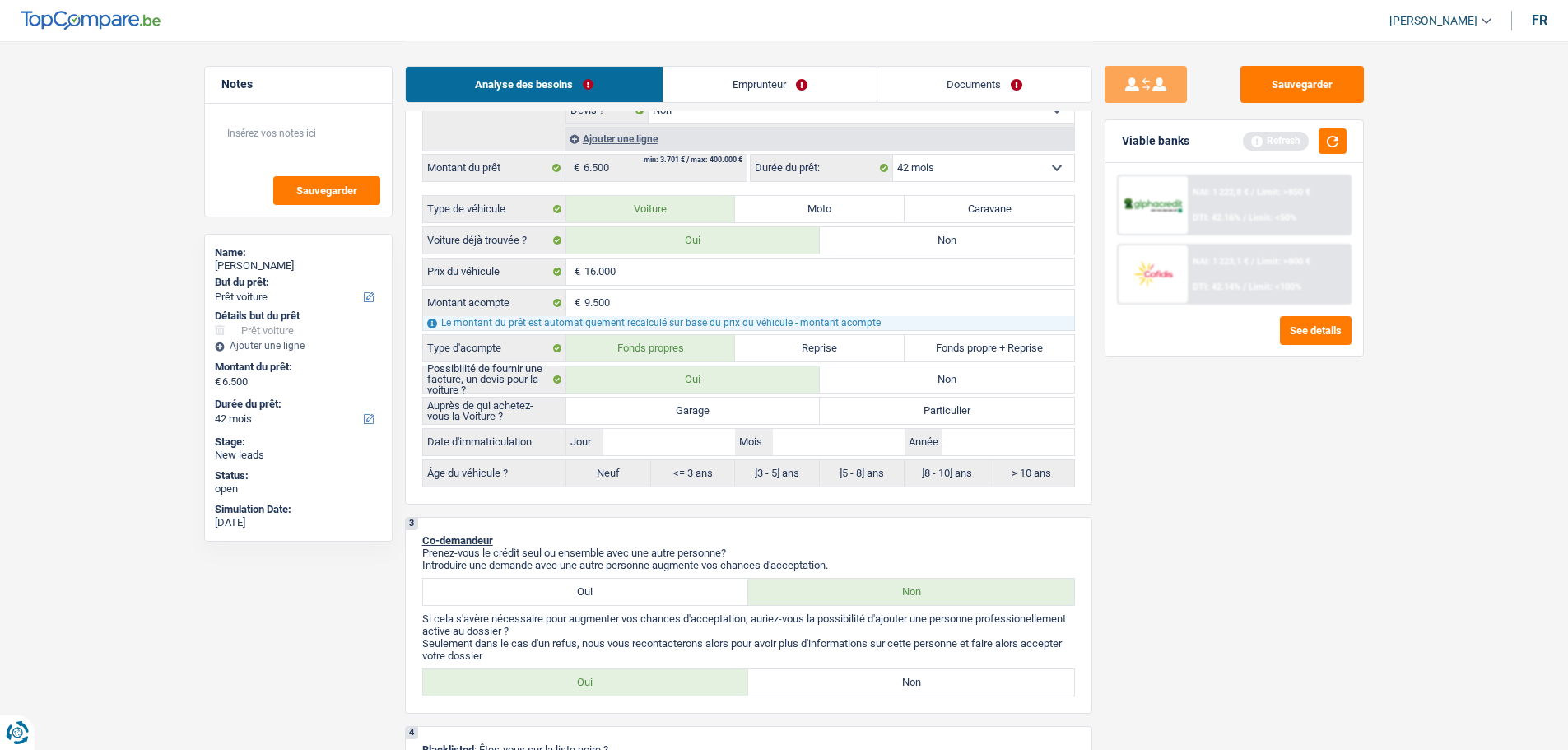
click at [659, 415] on label "Garage" at bounding box center [694, 410] width 255 height 26
click at [659, 415] on input "Garage" at bounding box center [694, 410] width 255 height 26
radio input "true"
click at [993, 438] on input "Année" at bounding box center [1008, 441] width 132 height 26
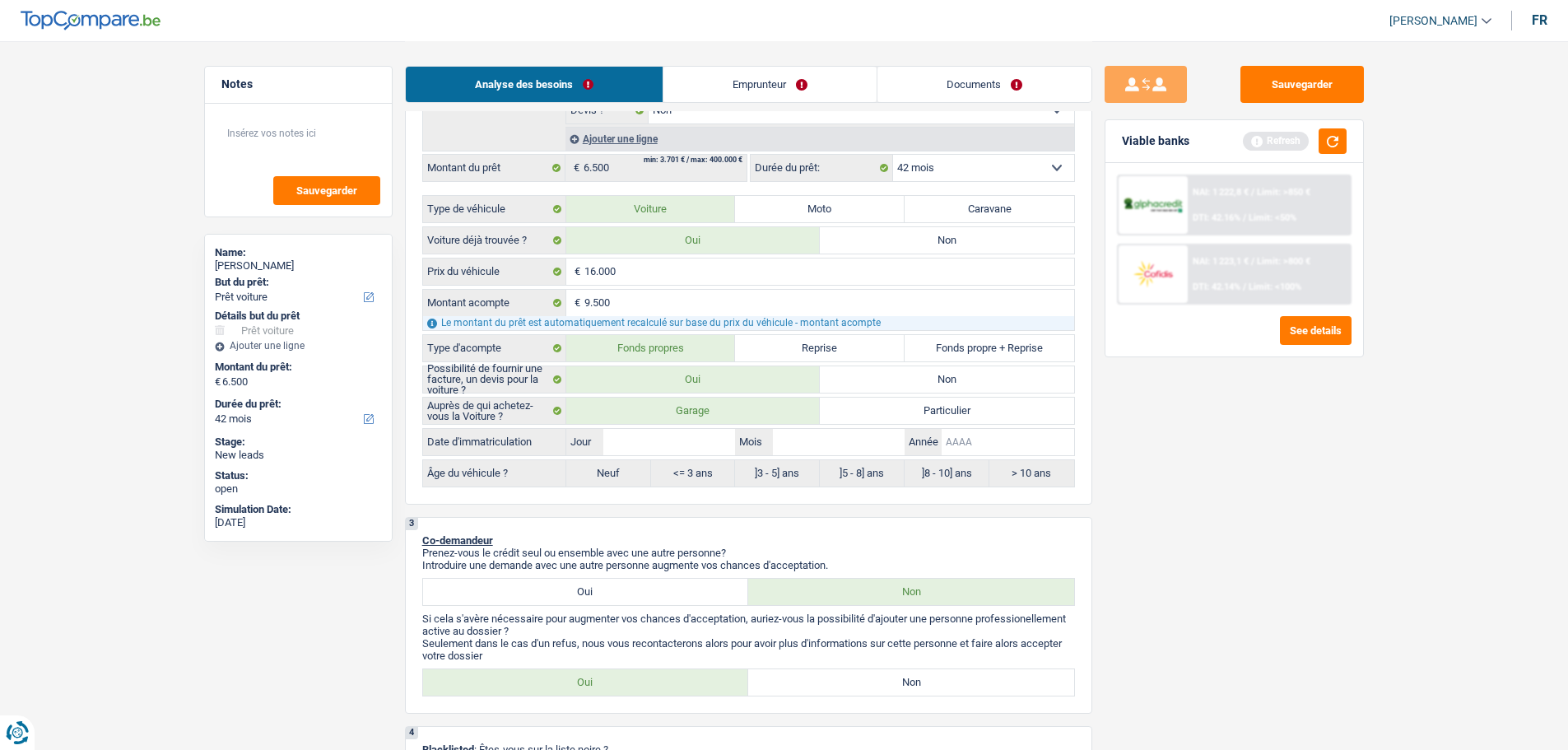
type input "2"
type input "20"
type input "201"
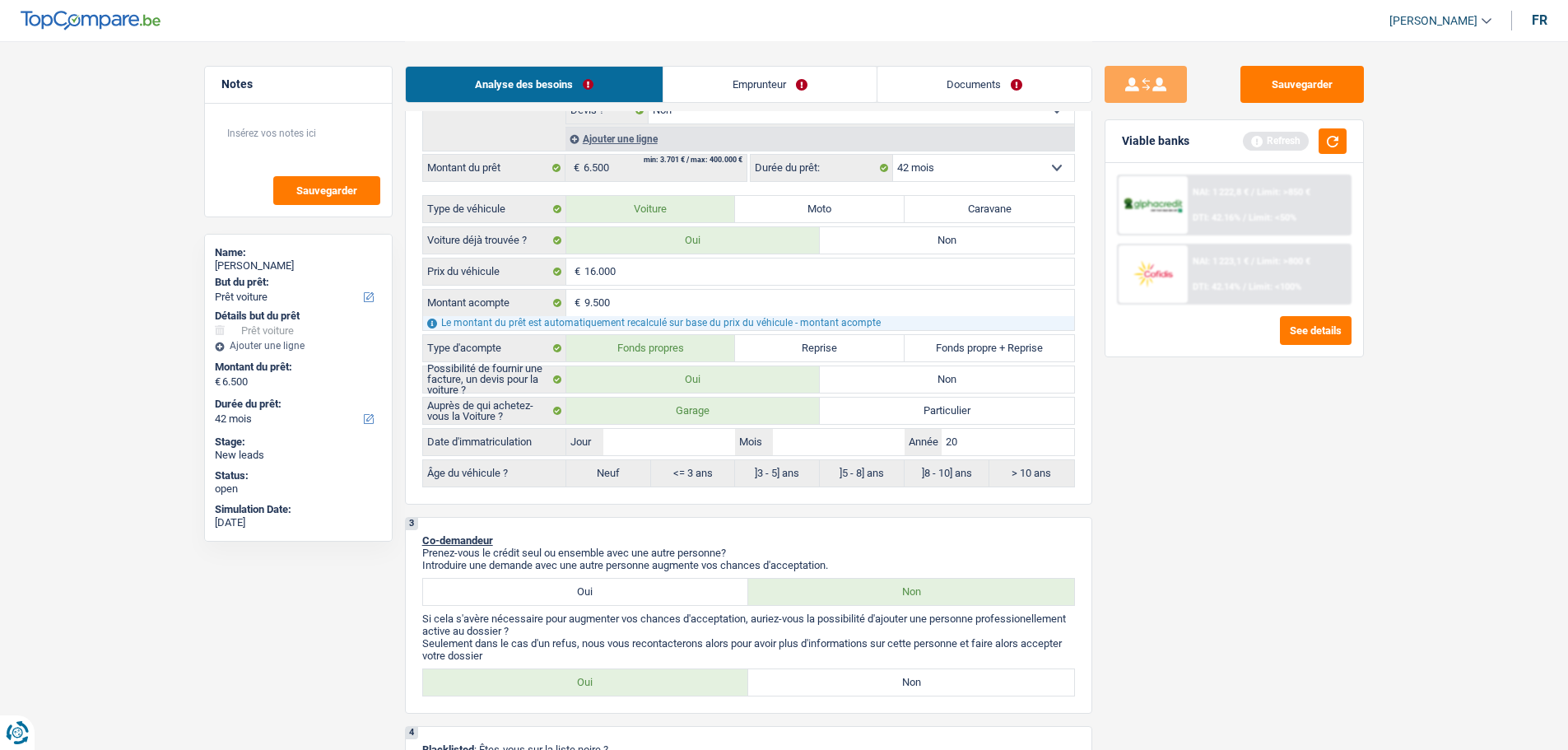
type input "201"
type input "2017"
click at [834, 441] on input "Mois" at bounding box center [839, 441] width 132 height 26
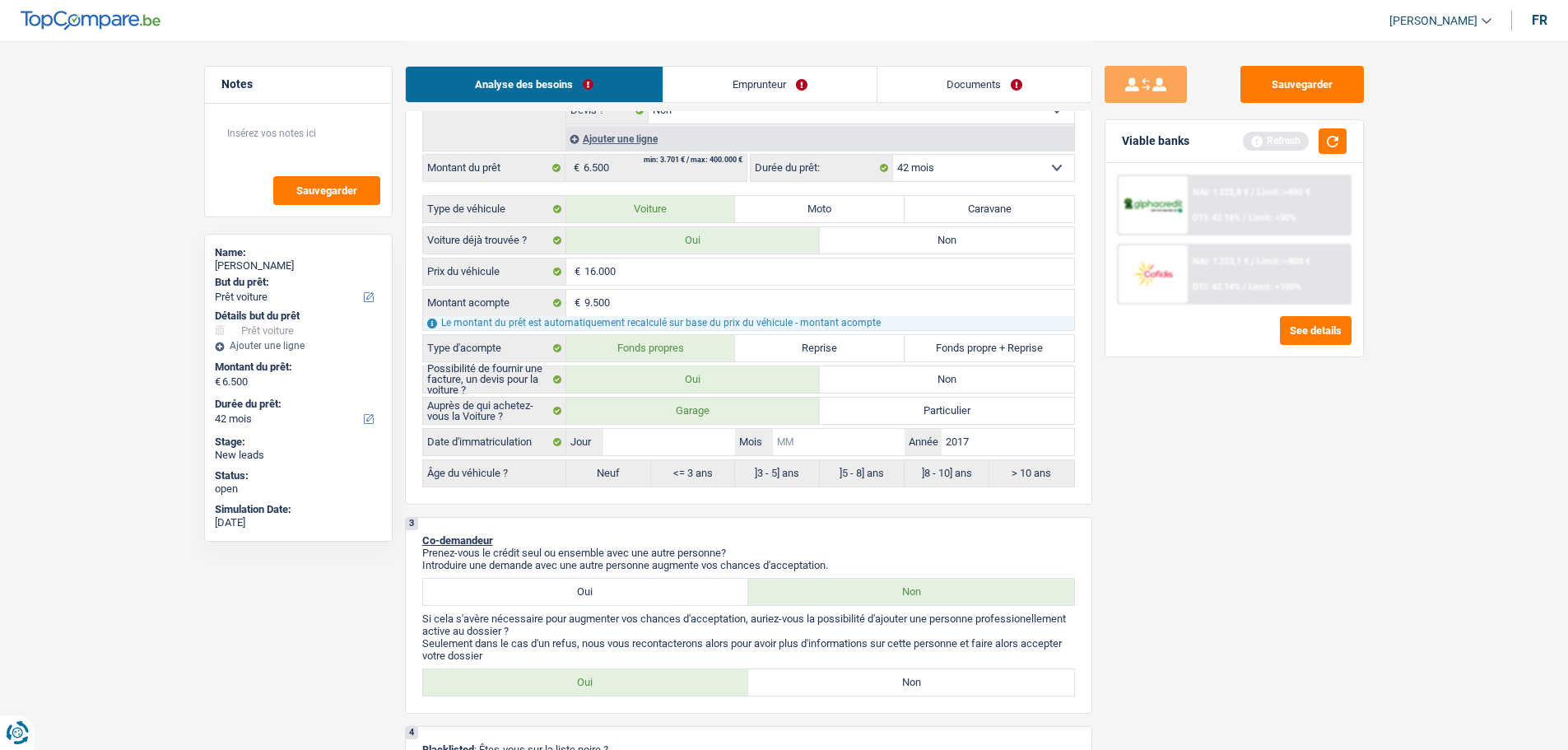
type input "1"
type input "10"
click at [722, 444] on input "Jour" at bounding box center [669, 441] width 132 height 26
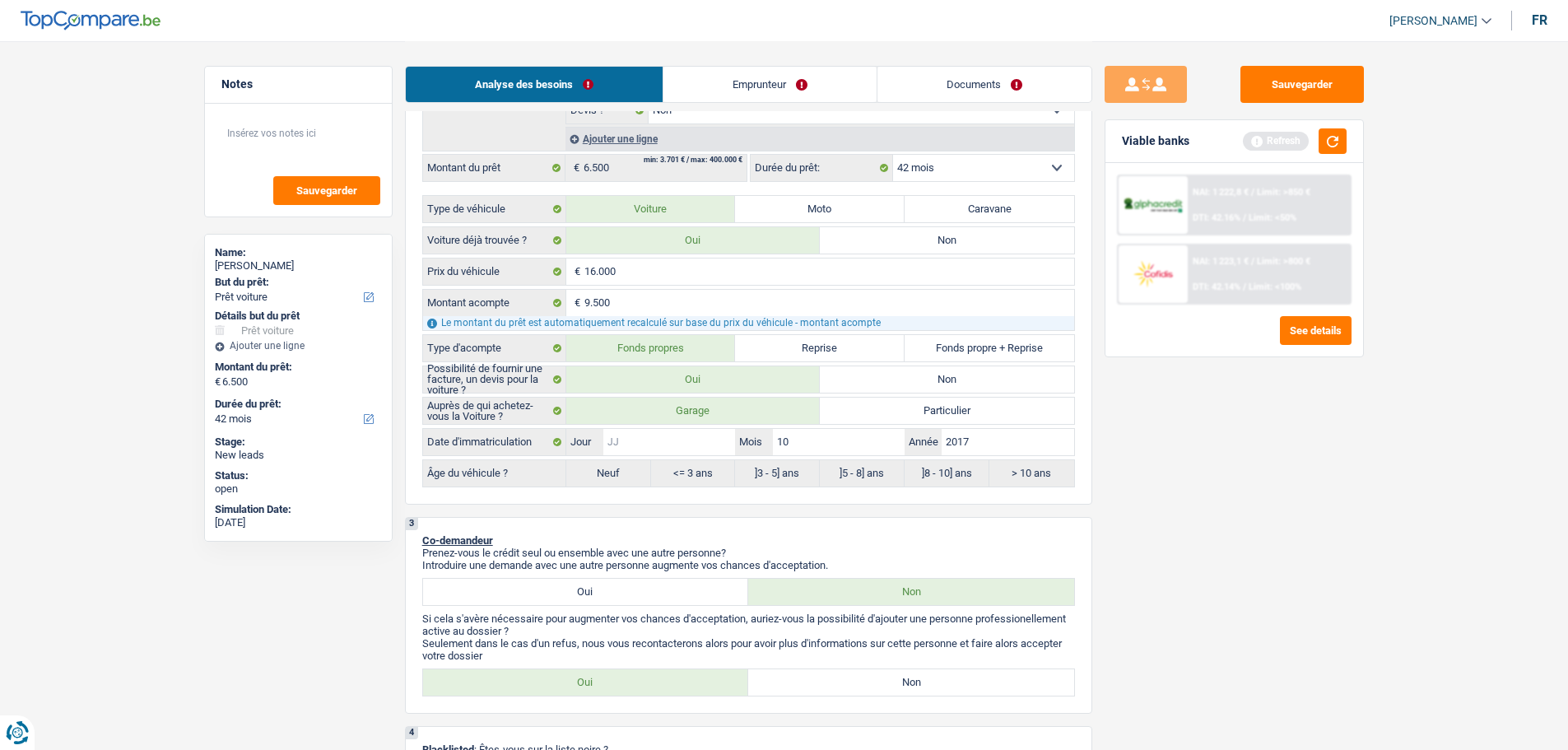
type input "1"
type input "15"
radio input "false"
type input "15"
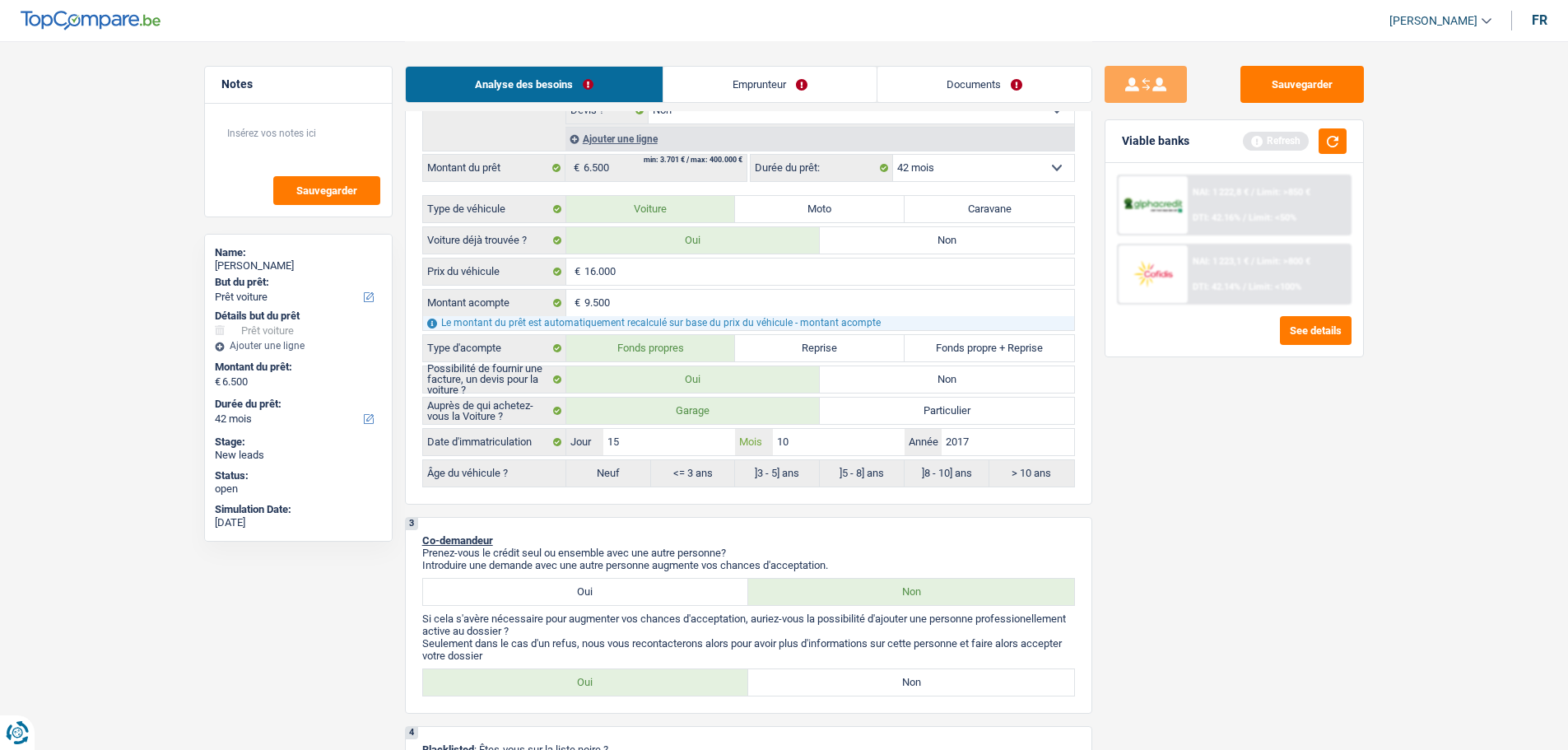
radio input "true"
click at [1226, 475] on div "Sauvegarder Viable banks Refresh NAI: 1 222,8 € / Limit: >850 € DTI: 42.16% / L…" at bounding box center [1234, 395] width 284 height 658
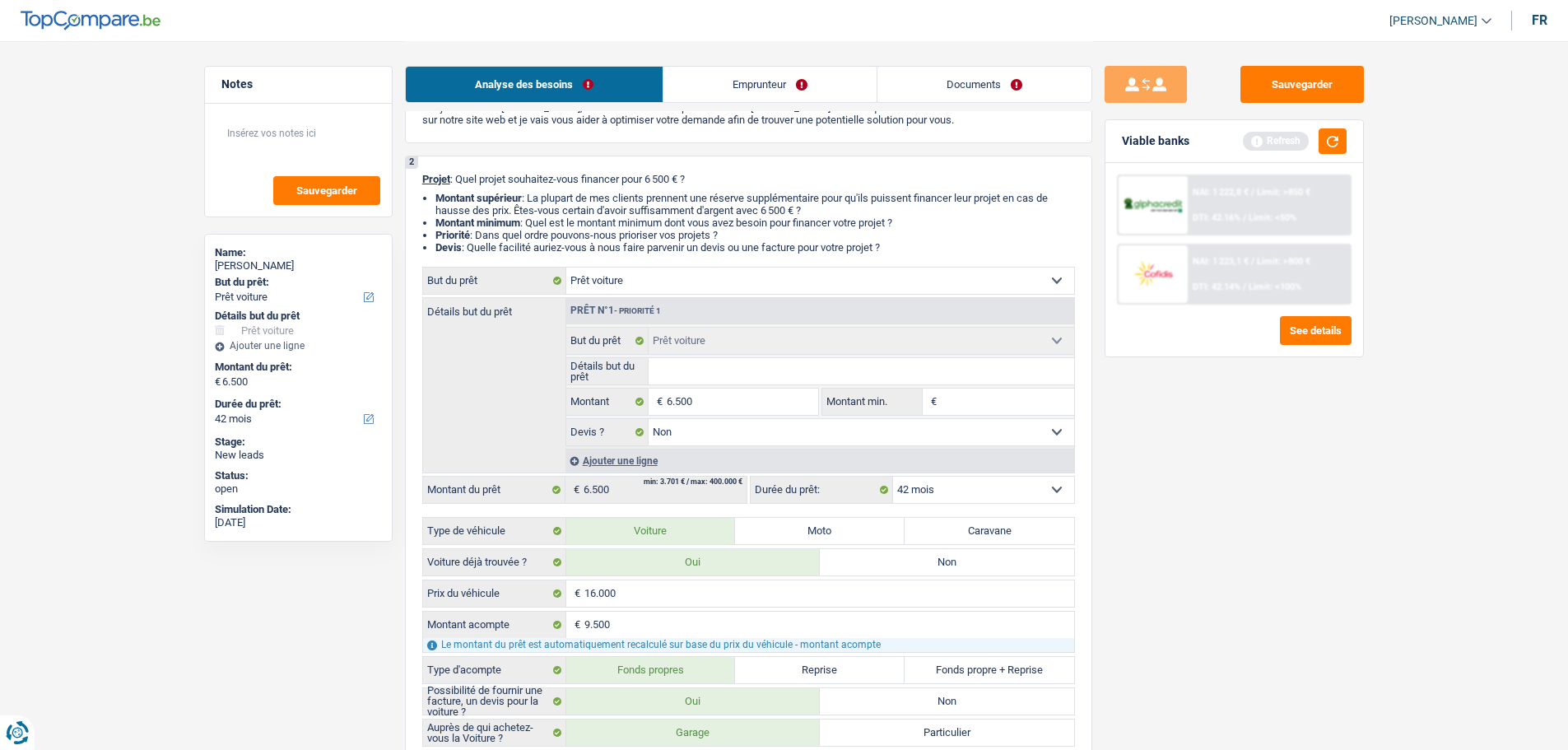
scroll to position [83, 0]
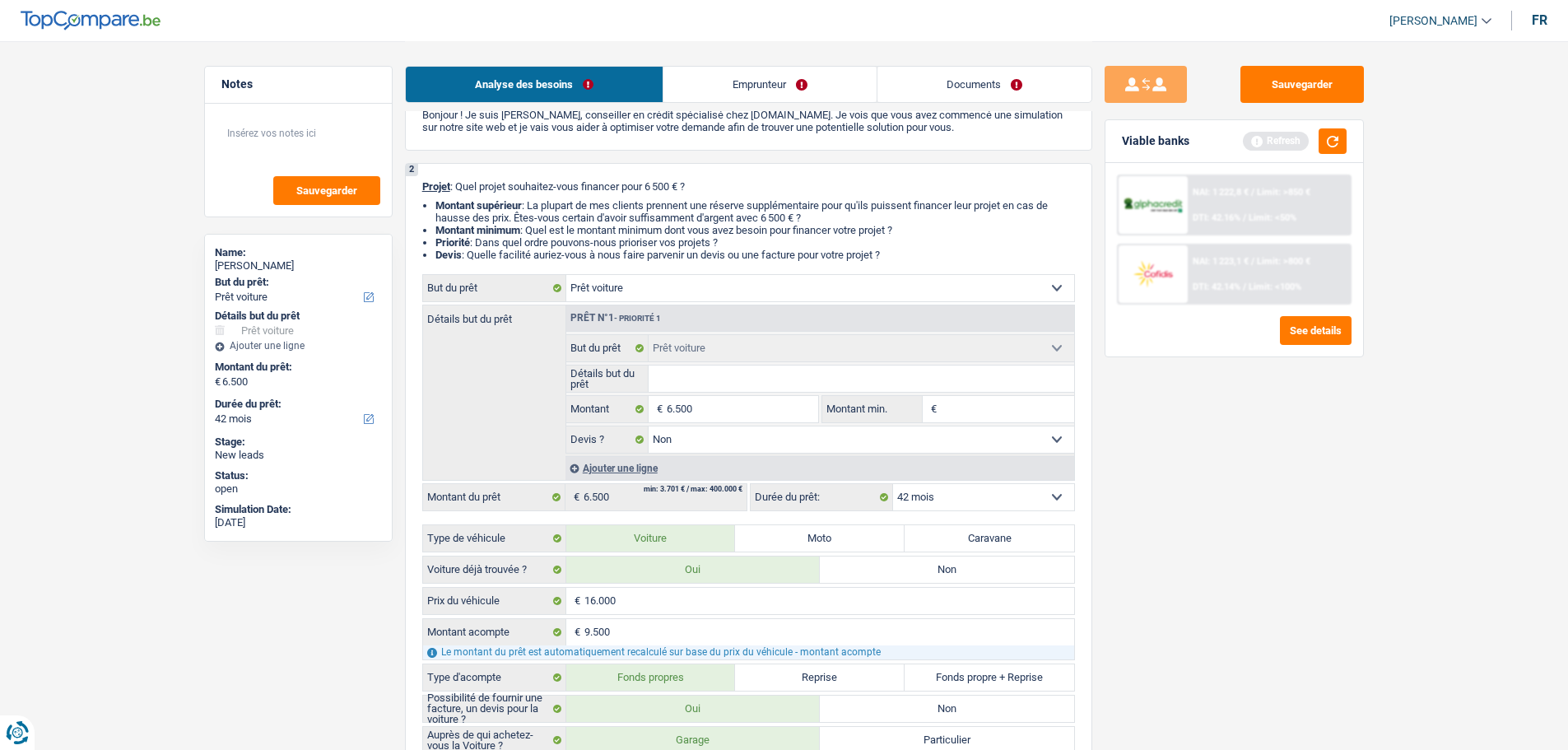
click at [673, 392] on fieldset "Détails but du prêt Tous les champs sont obligatoires. Veuillez fournir une rép…" at bounding box center [821, 379] width 508 height 28
click at [674, 375] on input "Détails but du prêt" at bounding box center [861, 379] width 426 height 26
type input "V"
type input "VW"
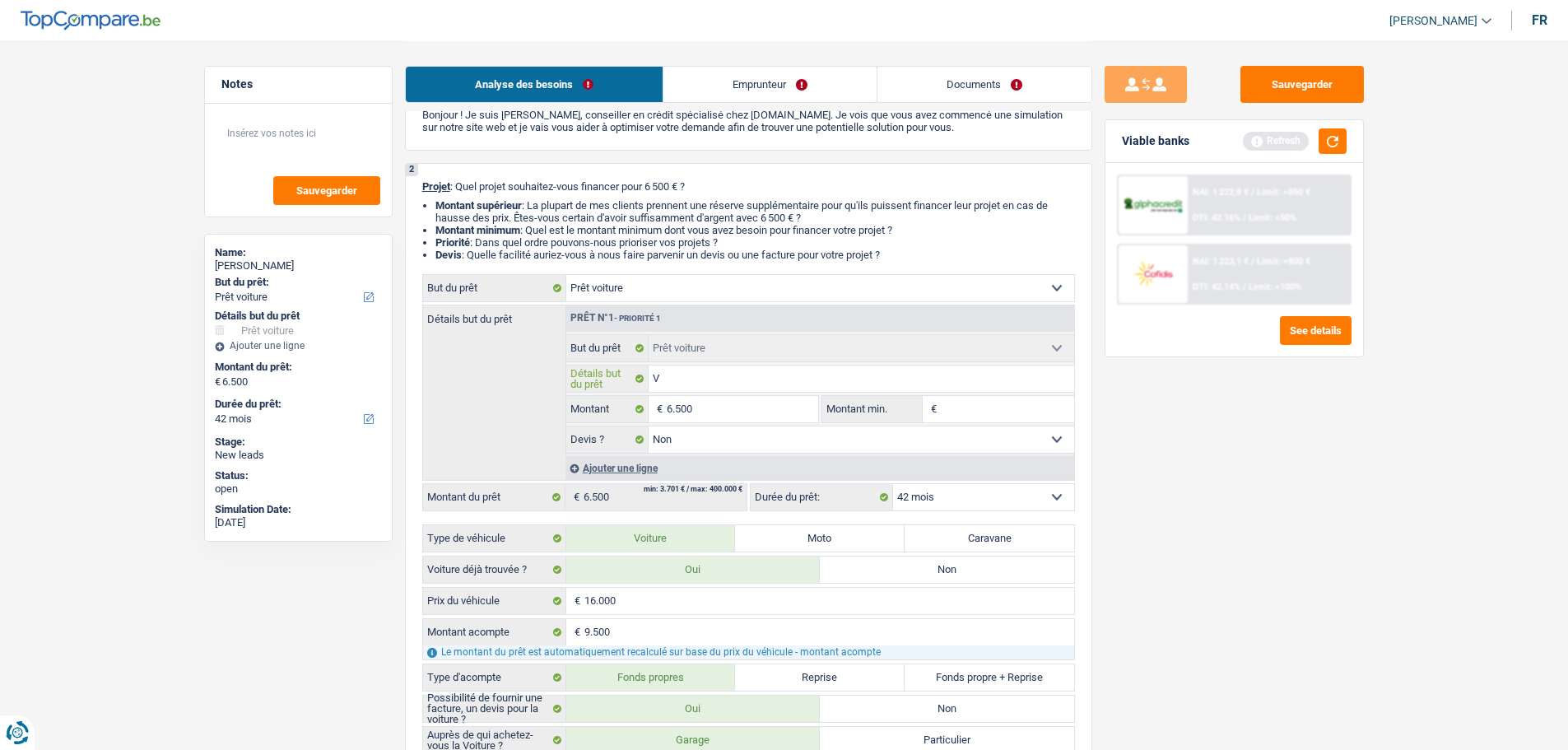
type input "VW"
type input "VW P"
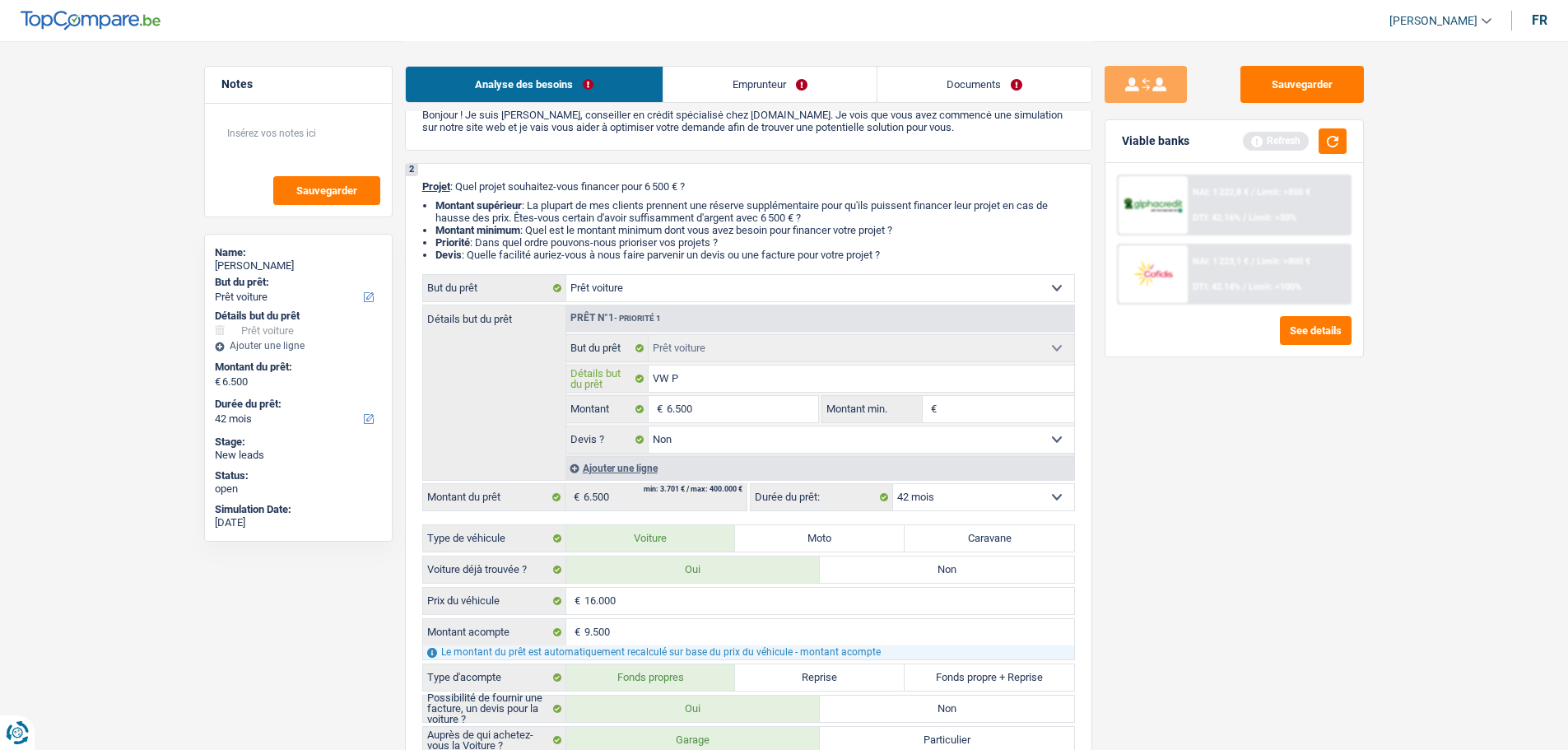
type input "VW PA"
type input "VW PAs"
type input "VW PAss"
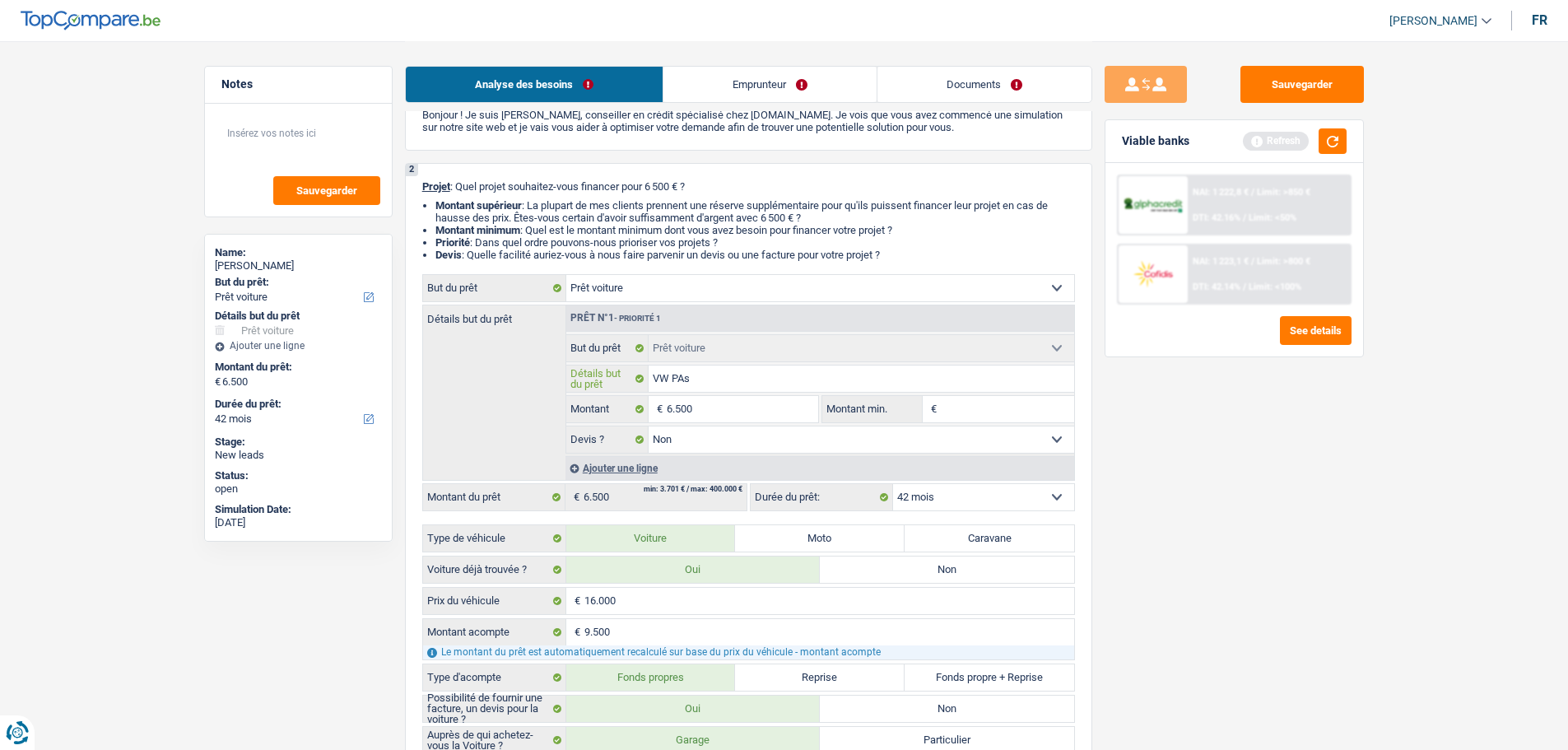
type input "VW PAss"
type input "VW PAsst"
type input "VW PAss"
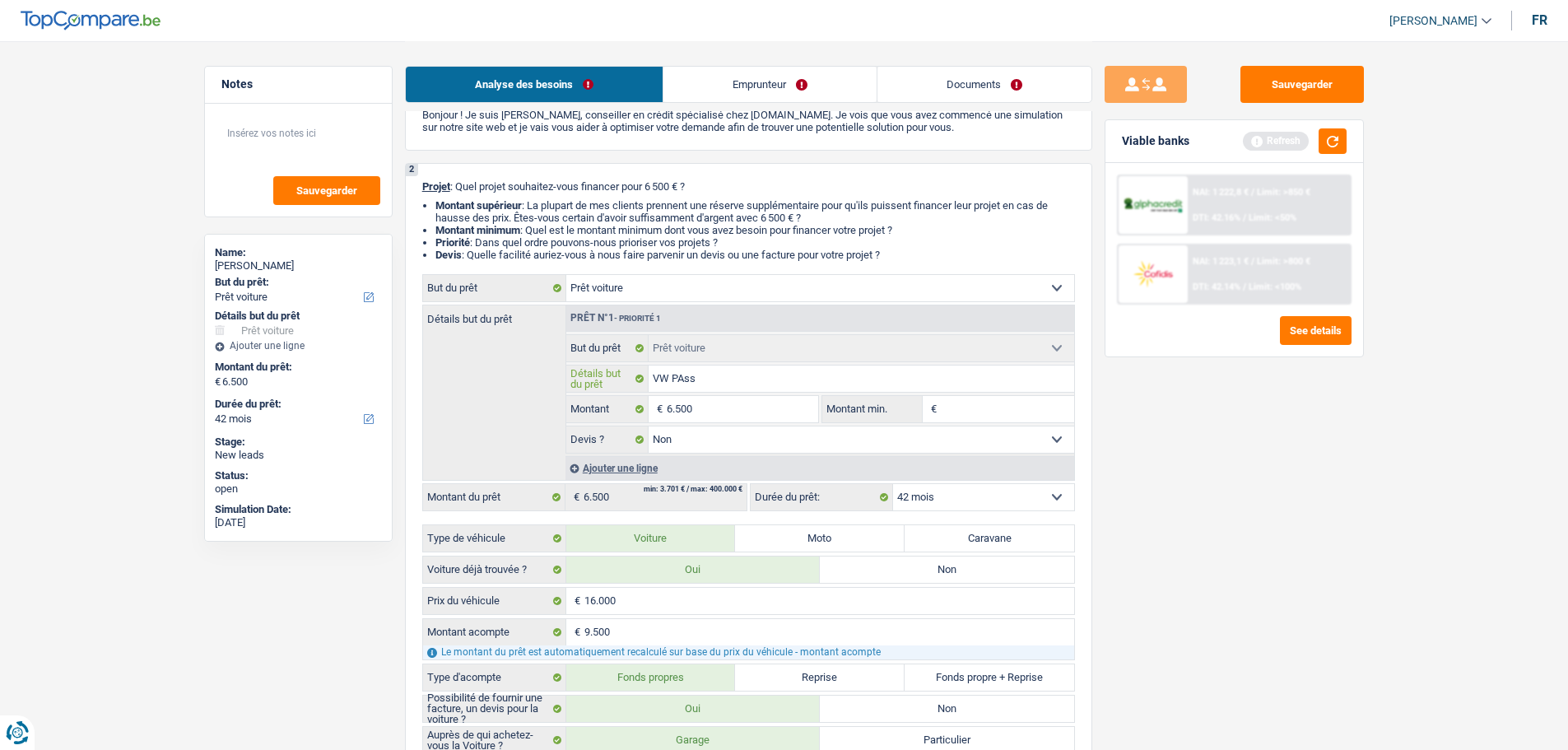
type input "VW PAs"
type input "VW PA"
type input "VW P"
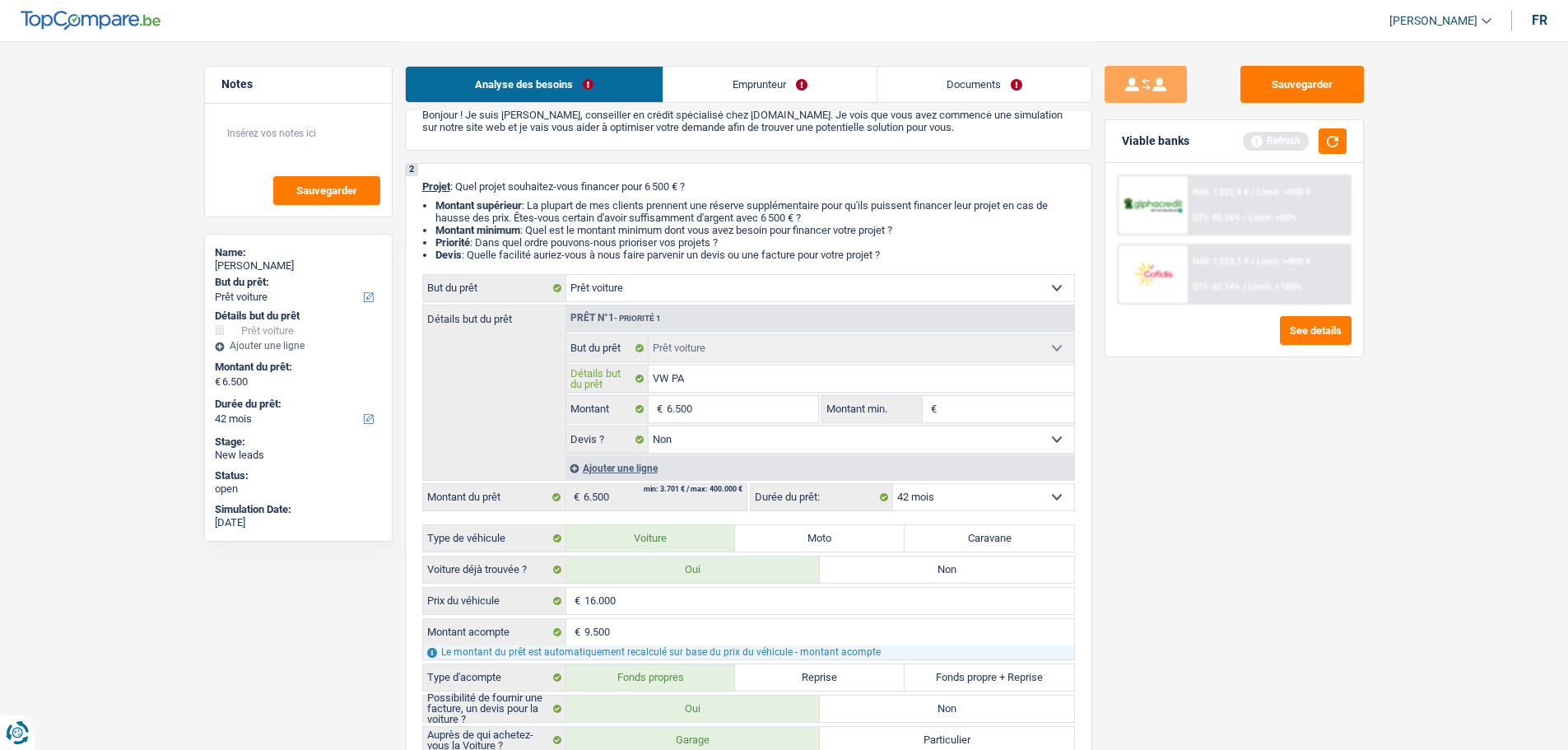
type input "VW P"
type input "VW Pa"
type input "VW Pas"
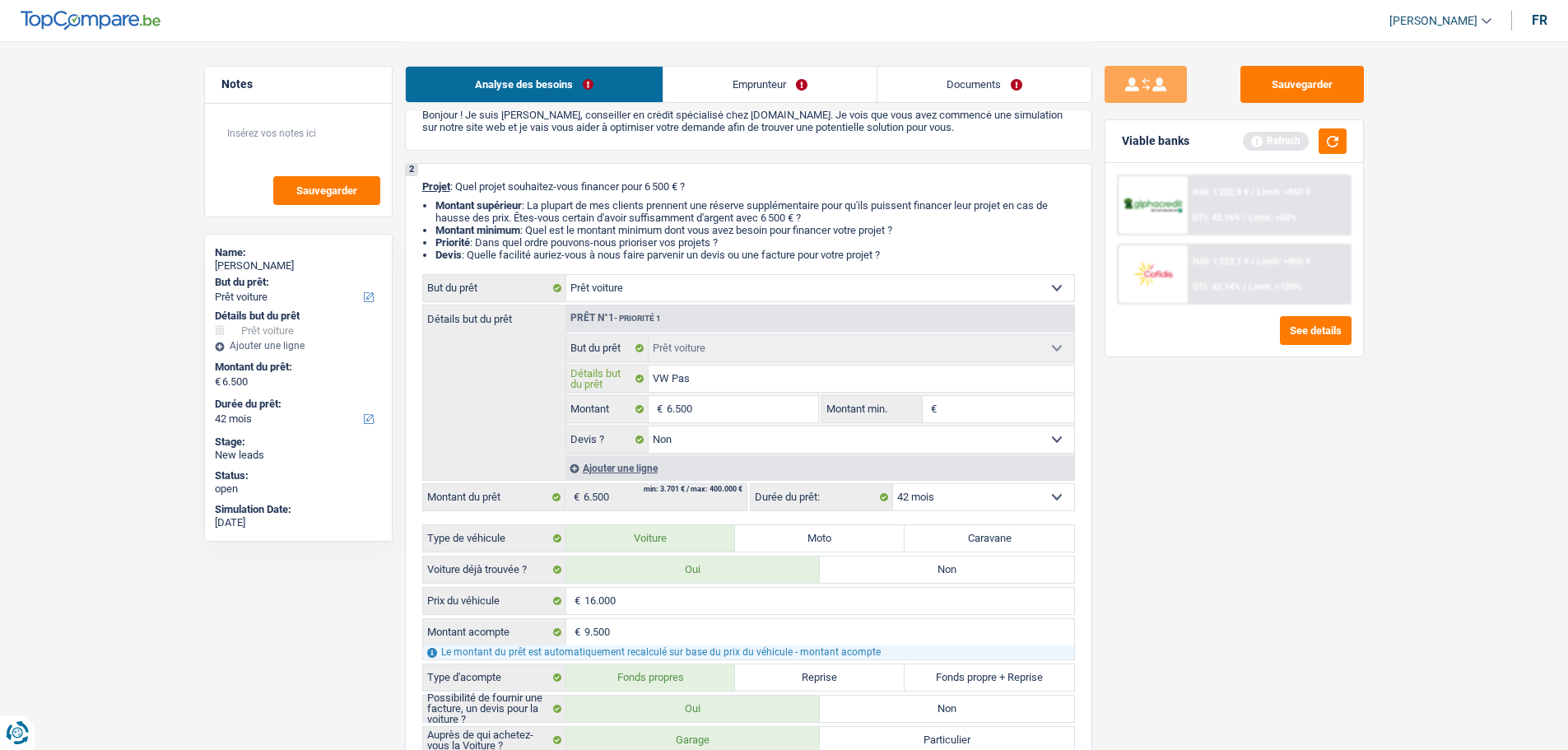
type input "VW Pass"
type input "VW Passa"
type input "VW Passat"
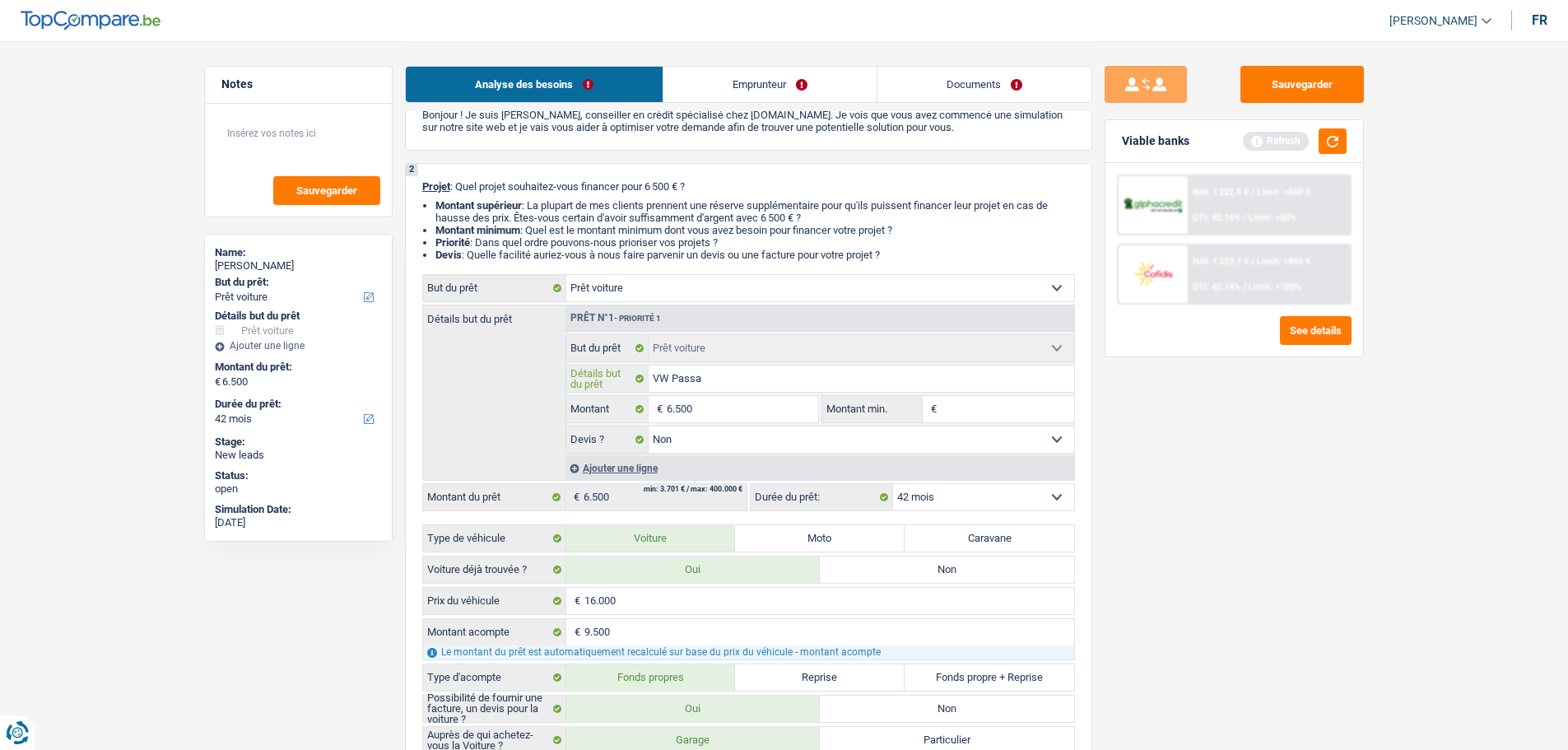
type input "VW Passat"
click at [997, 405] on input "Montant min." at bounding box center [1007, 409] width 133 height 26
type input "6"
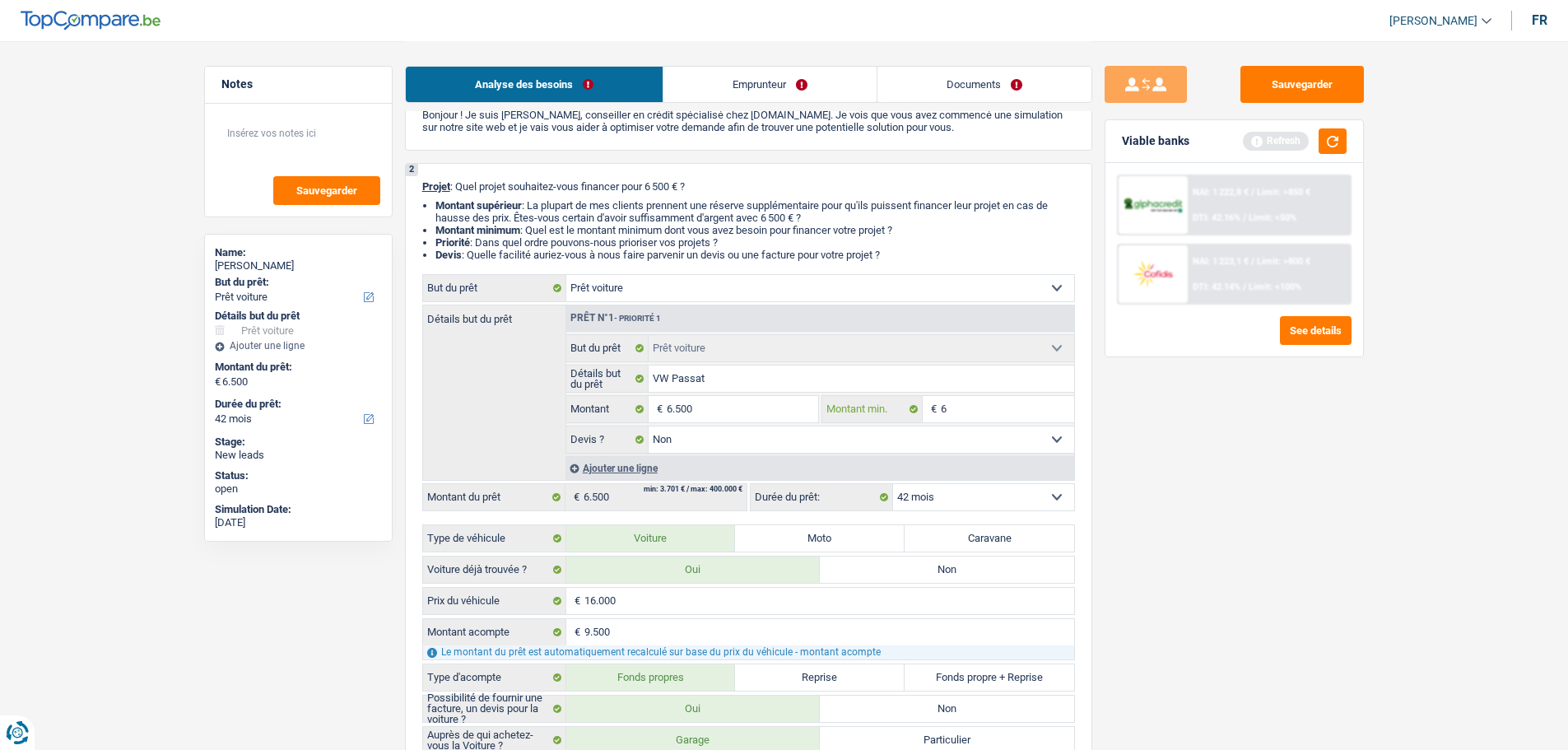
type input "65"
type input "650"
type input "6.500"
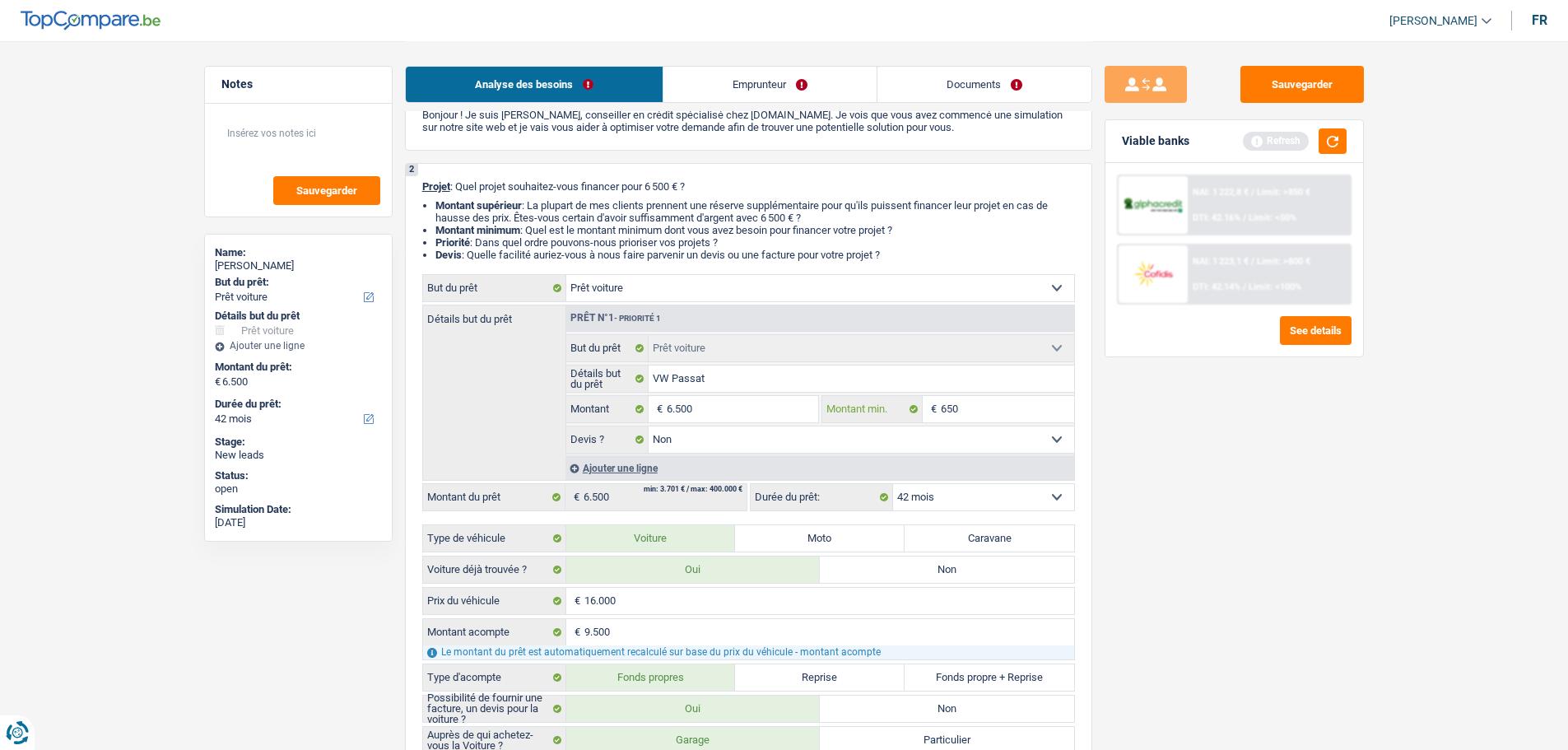
type input "6.500"
drag, startPoint x: 1256, startPoint y: 478, endPoint x: 1186, endPoint y: 476, distance: 70.0
click at [1255, 478] on div "Sauvegarder Viable banks Refresh NAI: 1 222,8 € / Limit: >850 € DTI: 42.16% / L…" at bounding box center [1234, 395] width 284 height 658
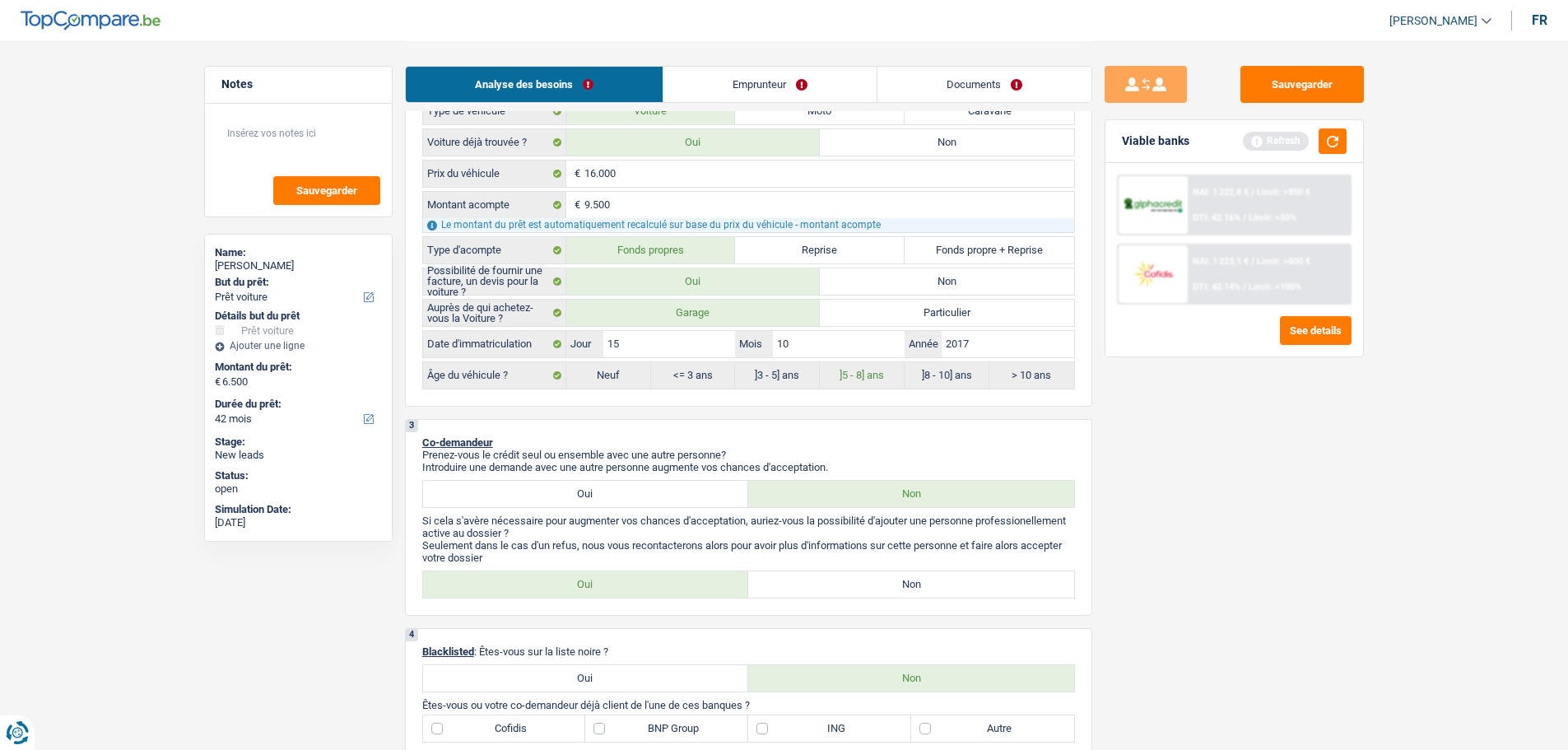
scroll to position [576, 0]
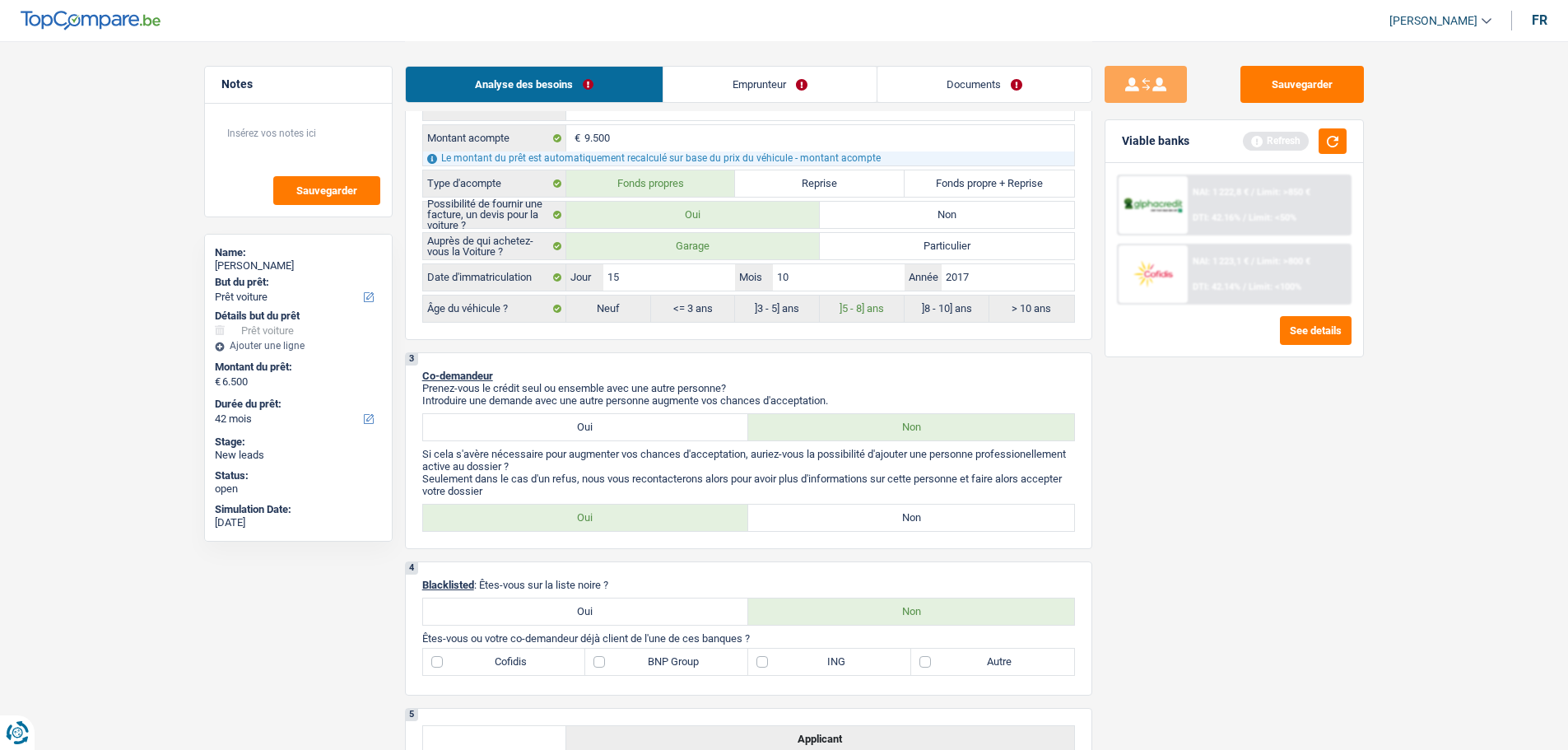
click at [884, 514] on label "Non" at bounding box center [911, 518] width 326 height 26
click at [884, 514] on input "Non" at bounding box center [911, 518] width 326 height 26
radio input "true"
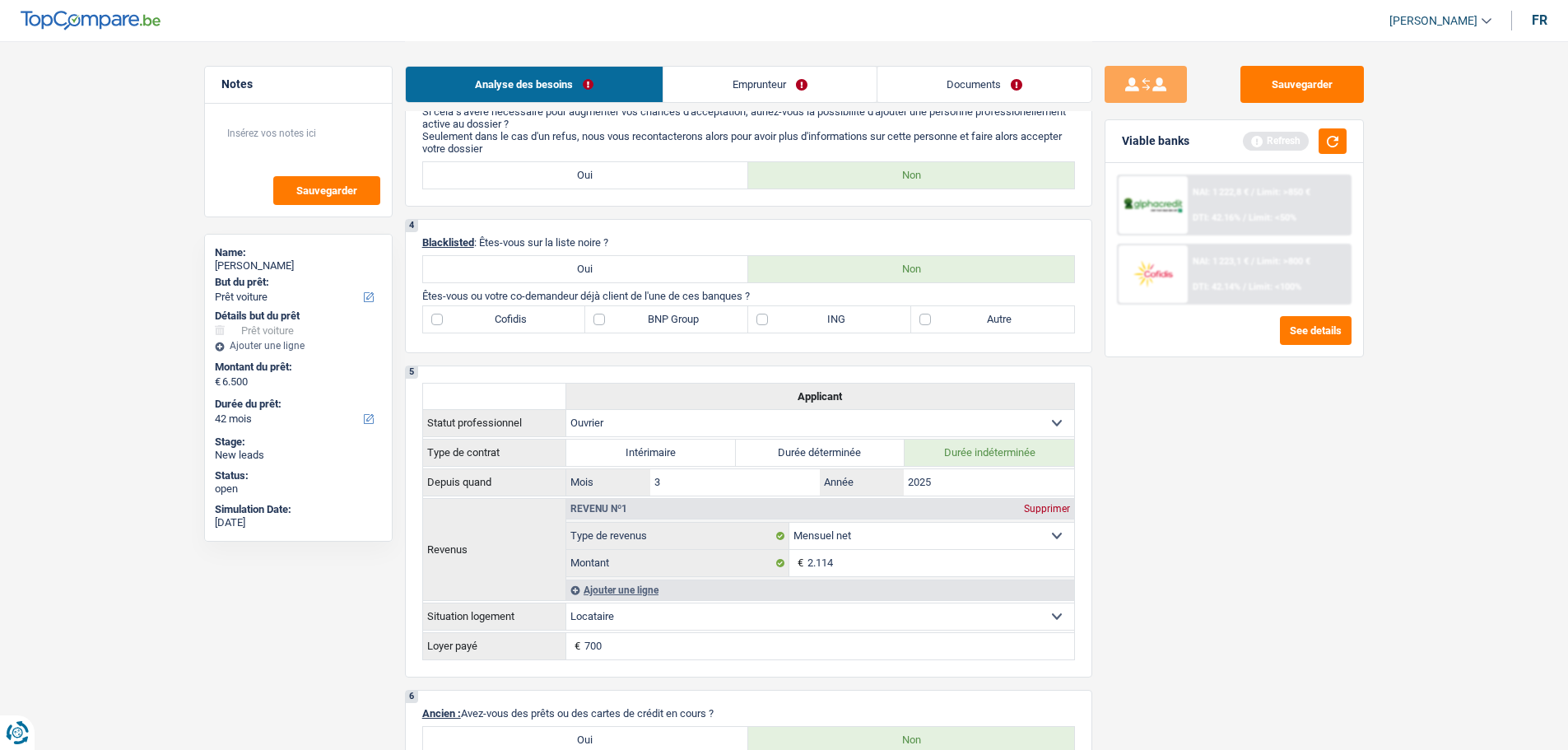
scroll to position [906, 0]
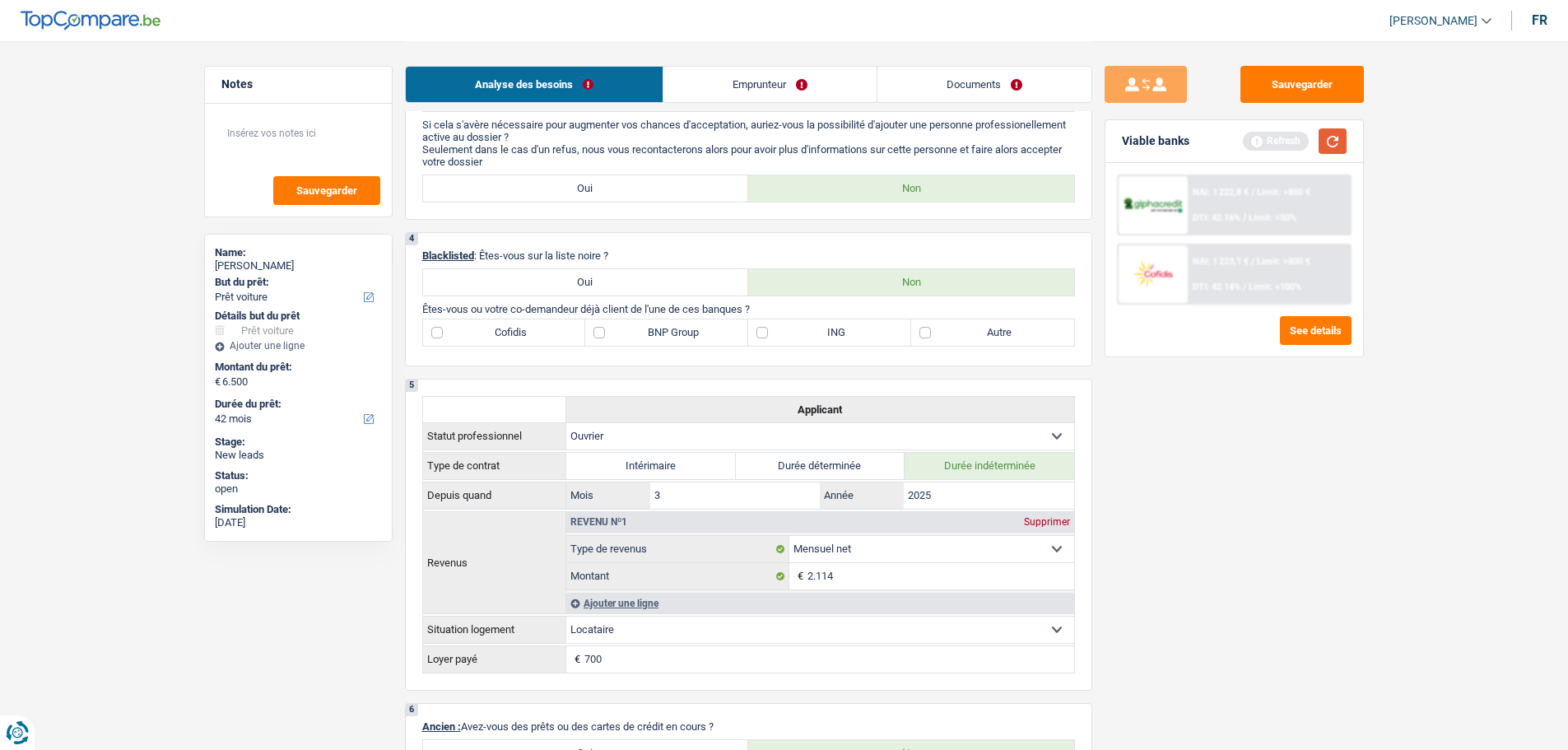
click at [1339, 145] on button "button" at bounding box center [1332, 141] width 28 height 25
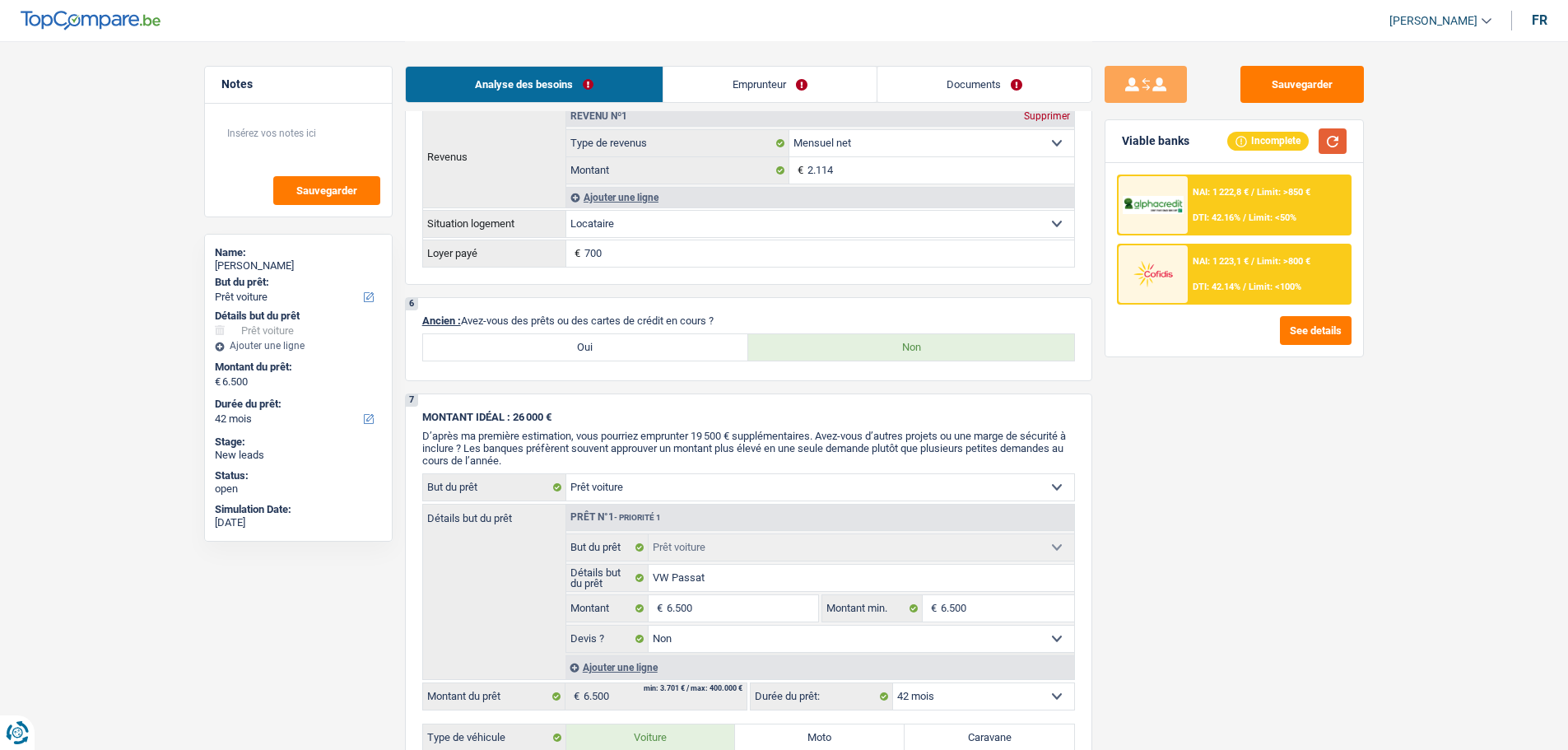
scroll to position [1070, 0]
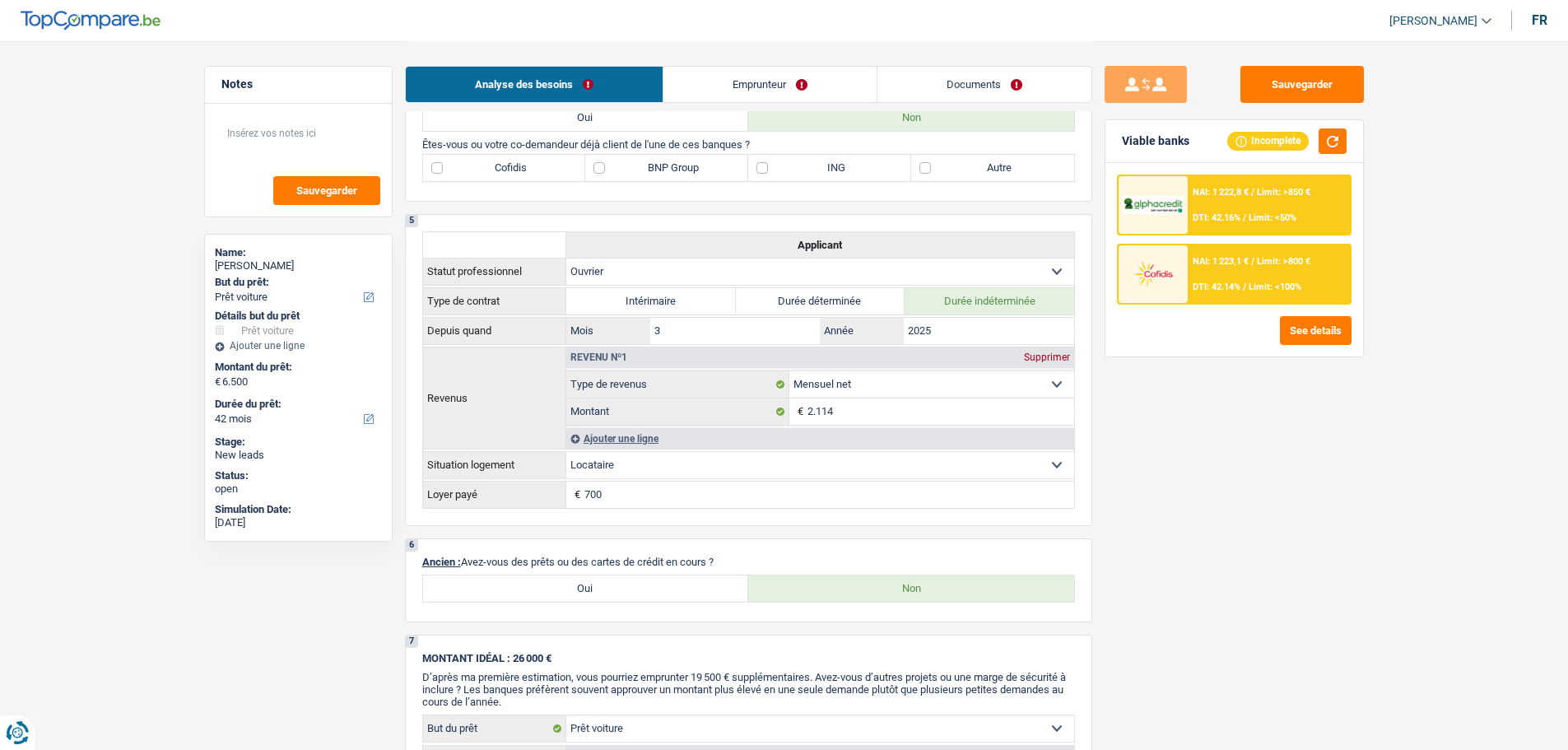
click at [956, 162] on label "Autre" at bounding box center [993, 168] width 163 height 26
click at [956, 162] on input "Autre" at bounding box center [993, 168] width 163 height 26
checkbox input "true"
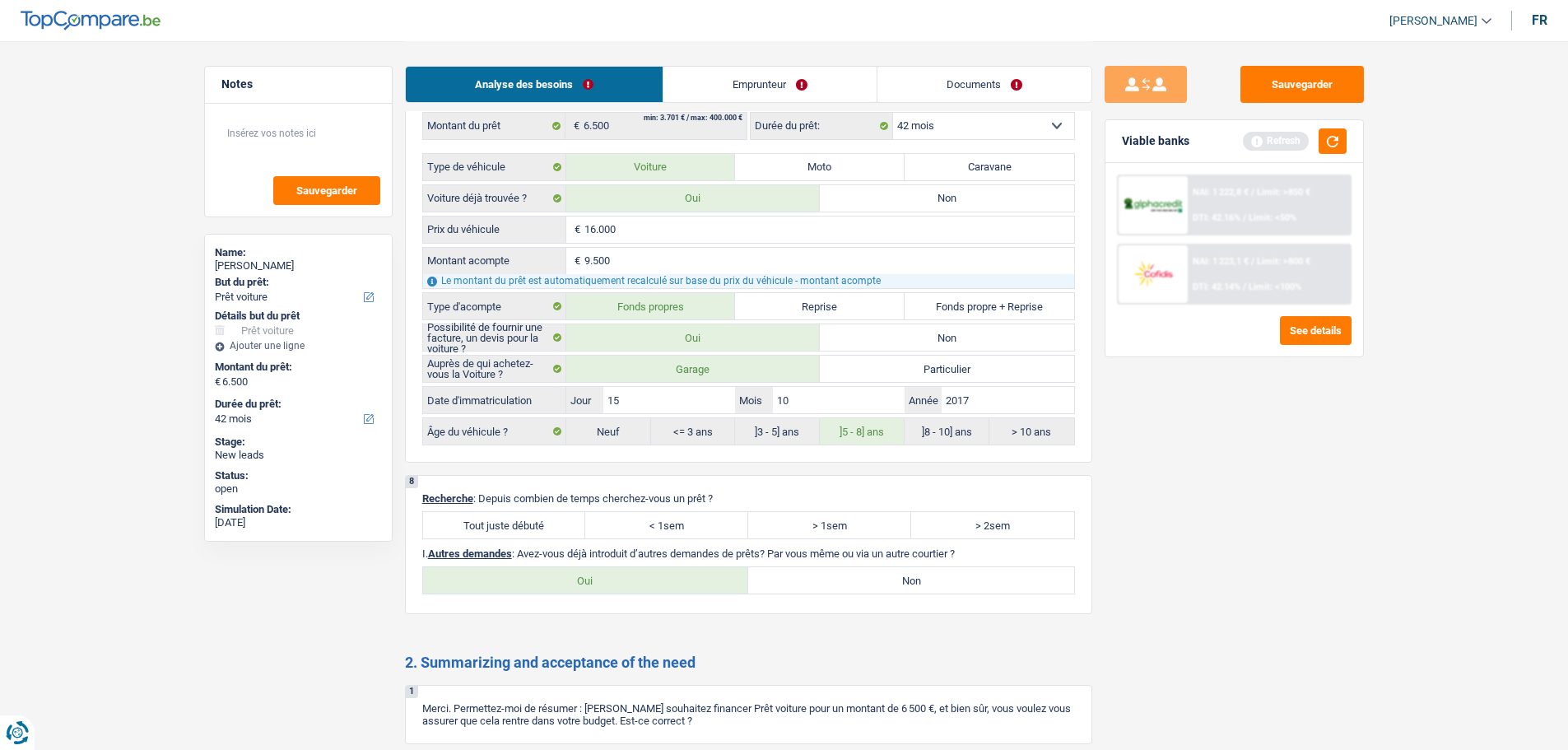
scroll to position [2058, 0]
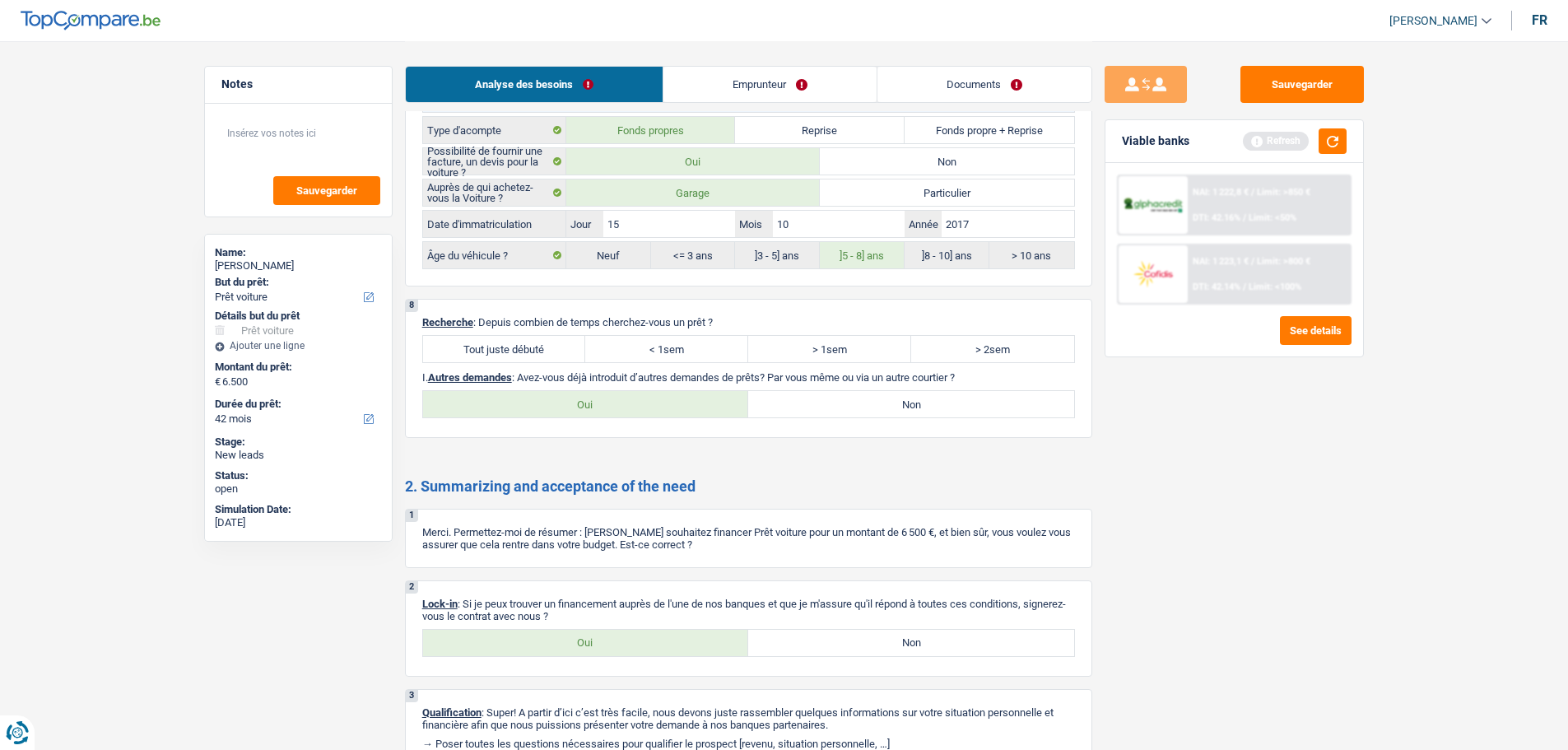
drag, startPoint x: 532, startPoint y: 333, endPoint x: 526, endPoint y: 344, distance: 12.5
click at [529, 340] on div "8 Recherche : Depuis combien de temps cherchez-vous un prêt ? Tout juste débuté…" at bounding box center [748, 368] width 688 height 139
click at [525, 344] on label "Tout juste débuté" at bounding box center [505, 348] width 163 height 26
click at [525, 344] on input "Tout juste débuté" at bounding box center [505, 348] width 163 height 26
radio input "true"
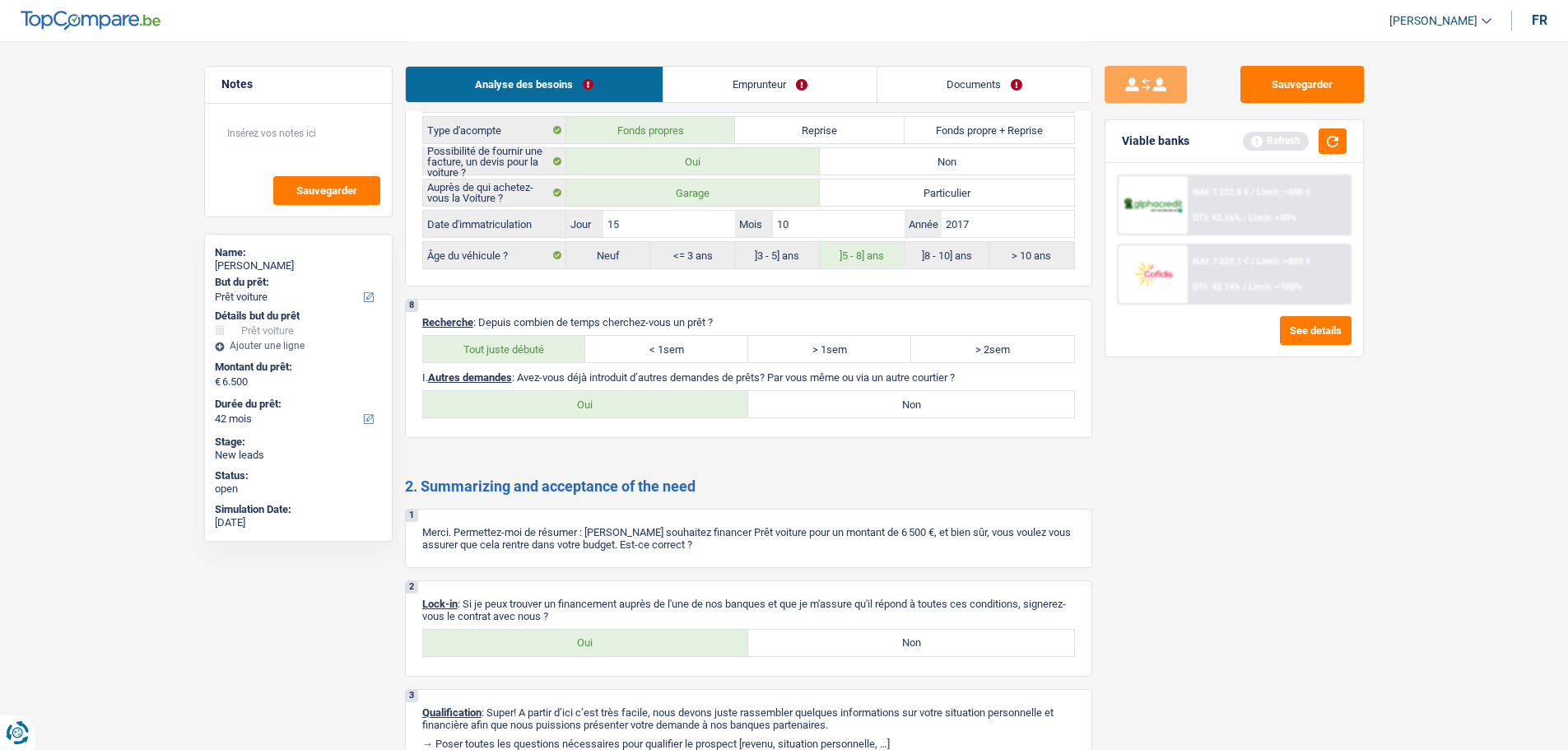
click at [807, 415] on label "Non" at bounding box center [911, 404] width 326 height 26
click at [807, 415] on input "Non" at bounding box center [911, 404] width 326 height 26
radio input "true"
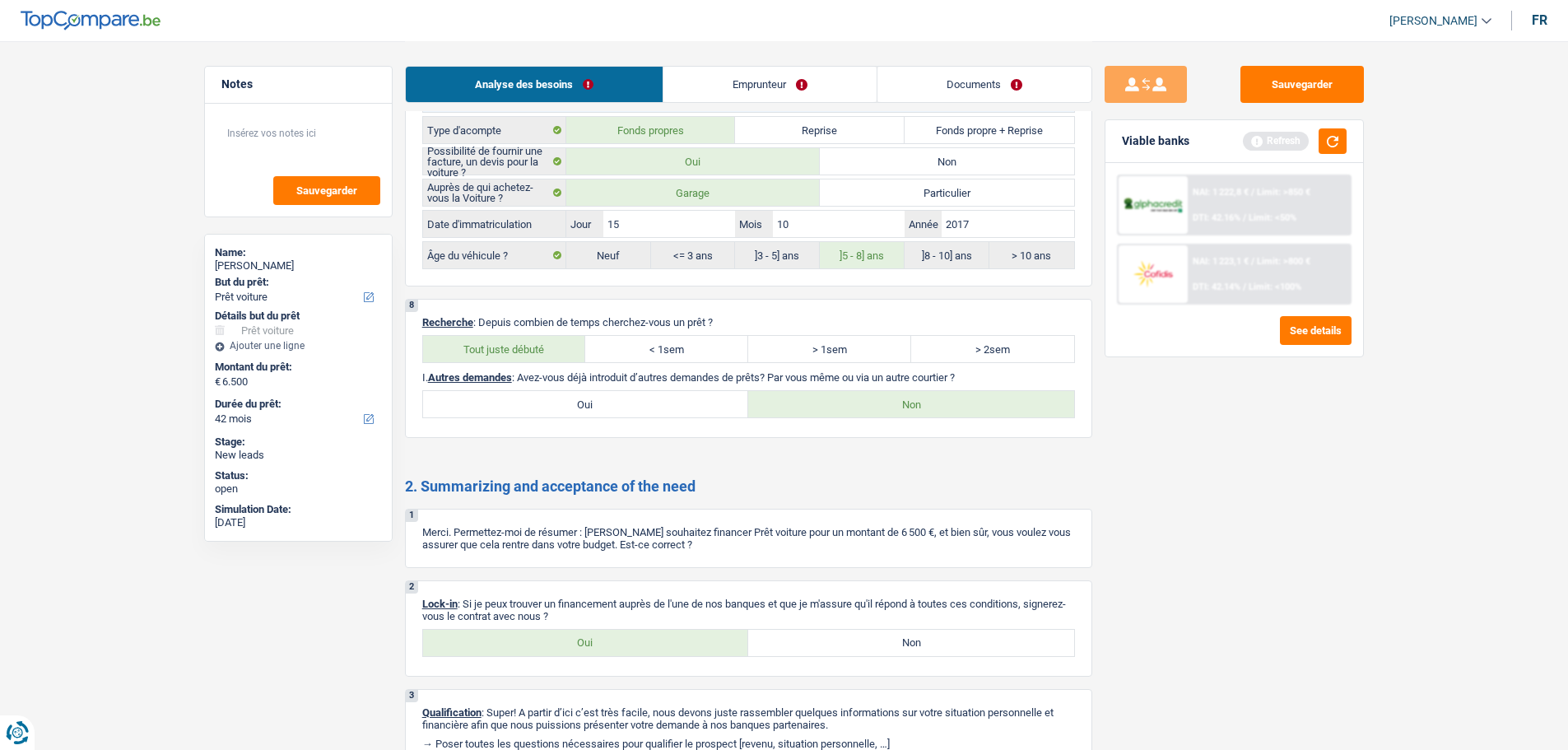
click at [734, 81] on link "Emprunteur" at bounding box center [769, 84] width 213 height 36
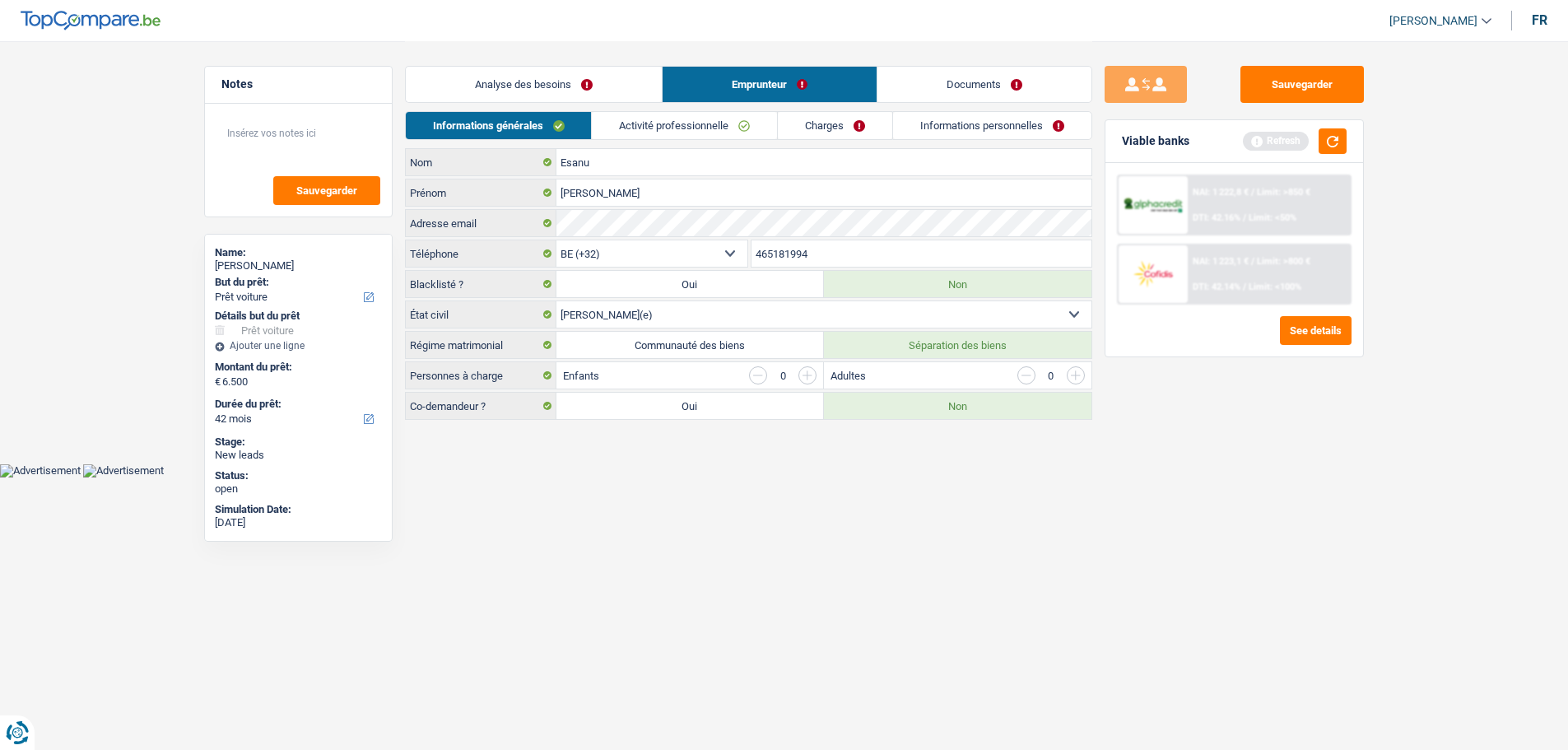
scroll to position [0, 0]
click at [767, 311] on select "Célibataire Marié(e) Cohabitant(e) légal(e) Divorcé(e) Veuf(ve) Séparé (de fait…" at bounding box center [830, 315] width 535 height 26
click at [562, 302] on select "Célibataire Marié(e) Cohabitant(e) légal(e) Divorcé(e) Veuf(ve) Séparé (de fait…" at bounding box center [830, 315] width 535 height 26
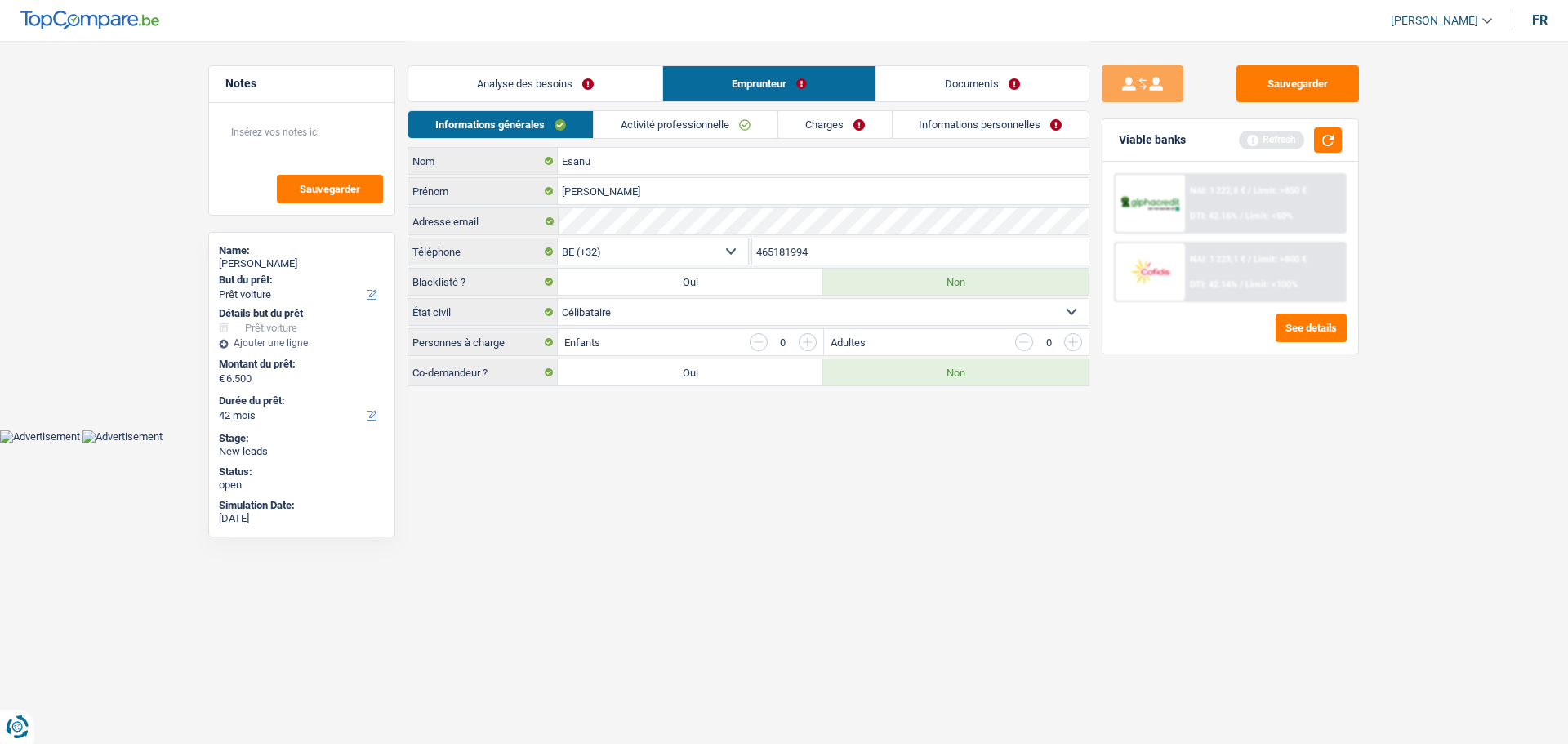
click at [590, 318] on select "Célibataire Marié(e) Cohabitant(e) légal(e) Divorcé(e) Veuf(ve) Séparé (de fait…" at bounding box center [824, 312] width 531 height 26
select select "married"
click at [558, 299] on select "Célibataire Marié(e) Cohabitant(e) légal(e) Divorcé(e) Veuf(ve) Séparé (de fait…" at bounding box center [824, 312] width 531 height 26
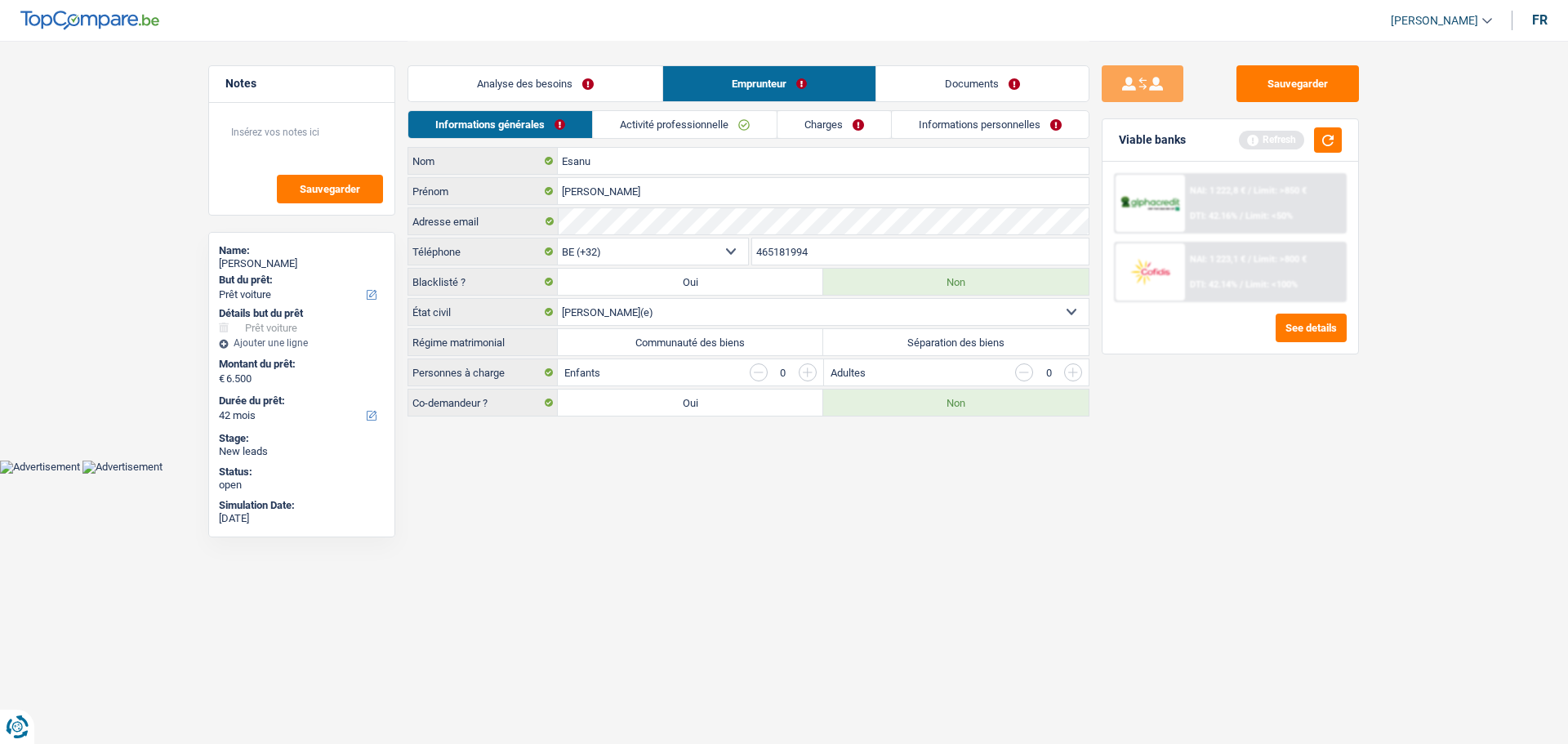
click at [641, 347] on label "Communauté des biens" at bounding box center [691, 342] width 266 height 26
click at [641, 347] on input "Communauté des biens" at bounding box center [691, 342] width 266 height 26
radio input "true"
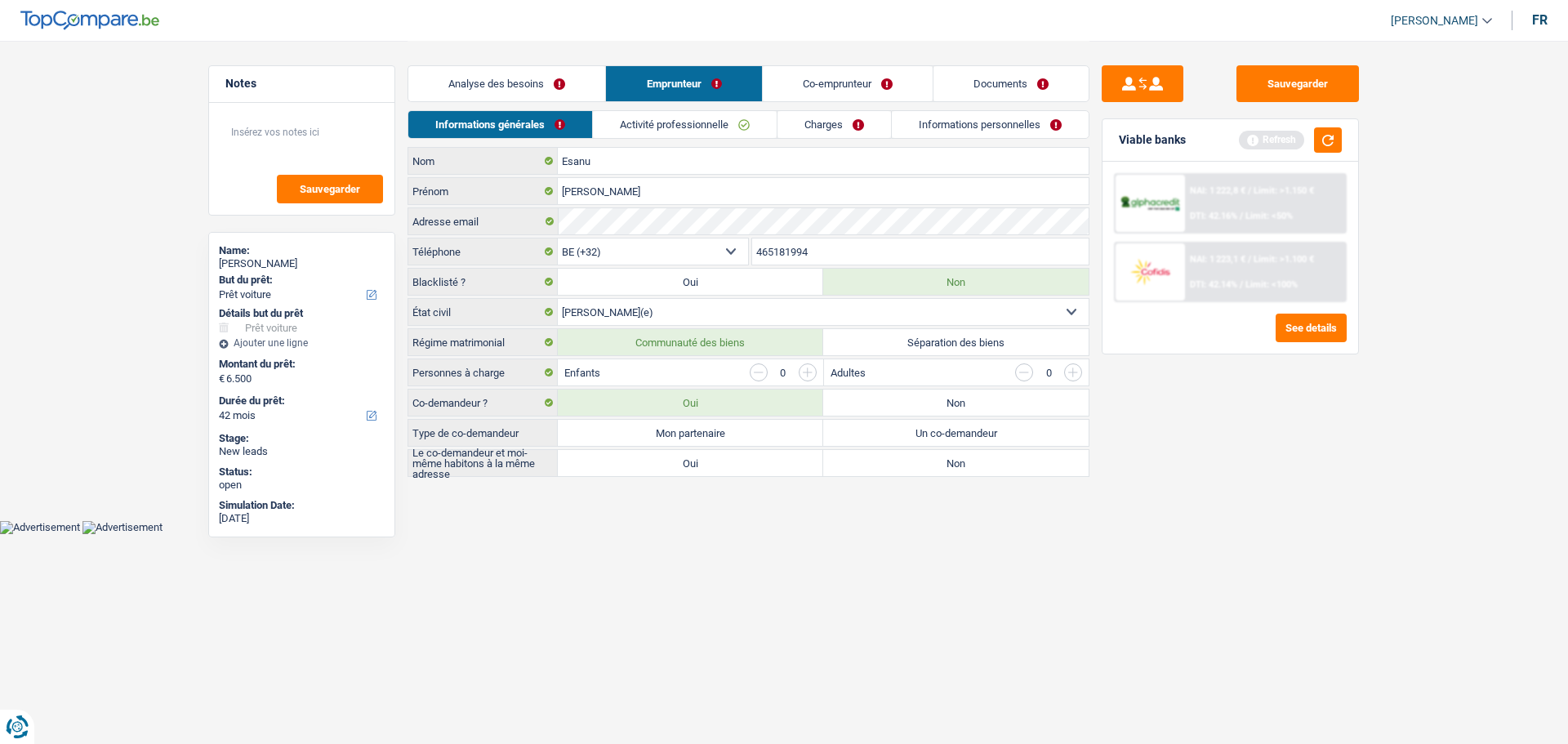
click at [904, 403] on label "Non" at bounding box center [956, 403] width 266 height 26
click at [904, 403] on input "Non" at bounding box center [956, 403] width 266 height 26
radio input "true"
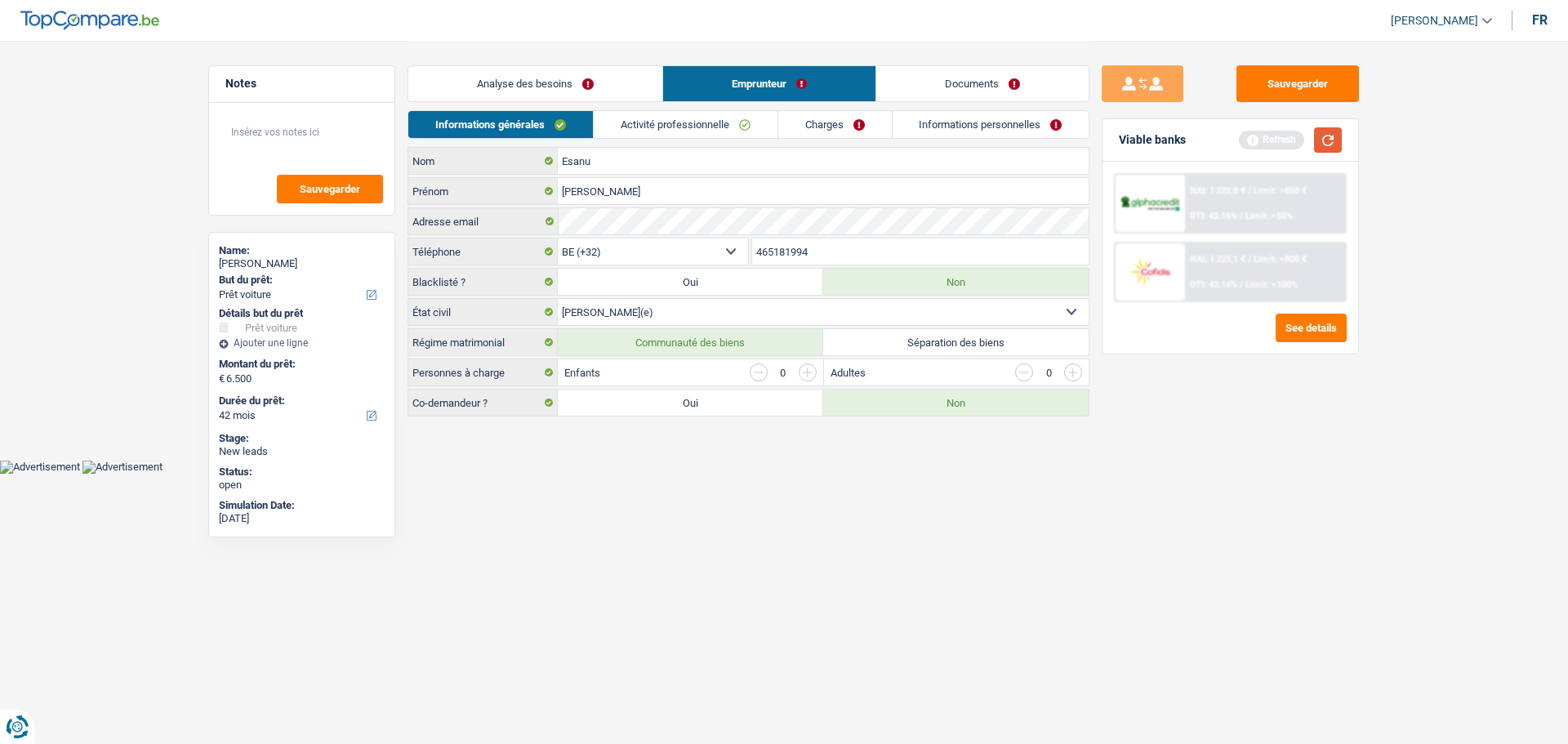
click at [1321, 145] on button "button" at bounding box center [1328, 140] width 28 height 25
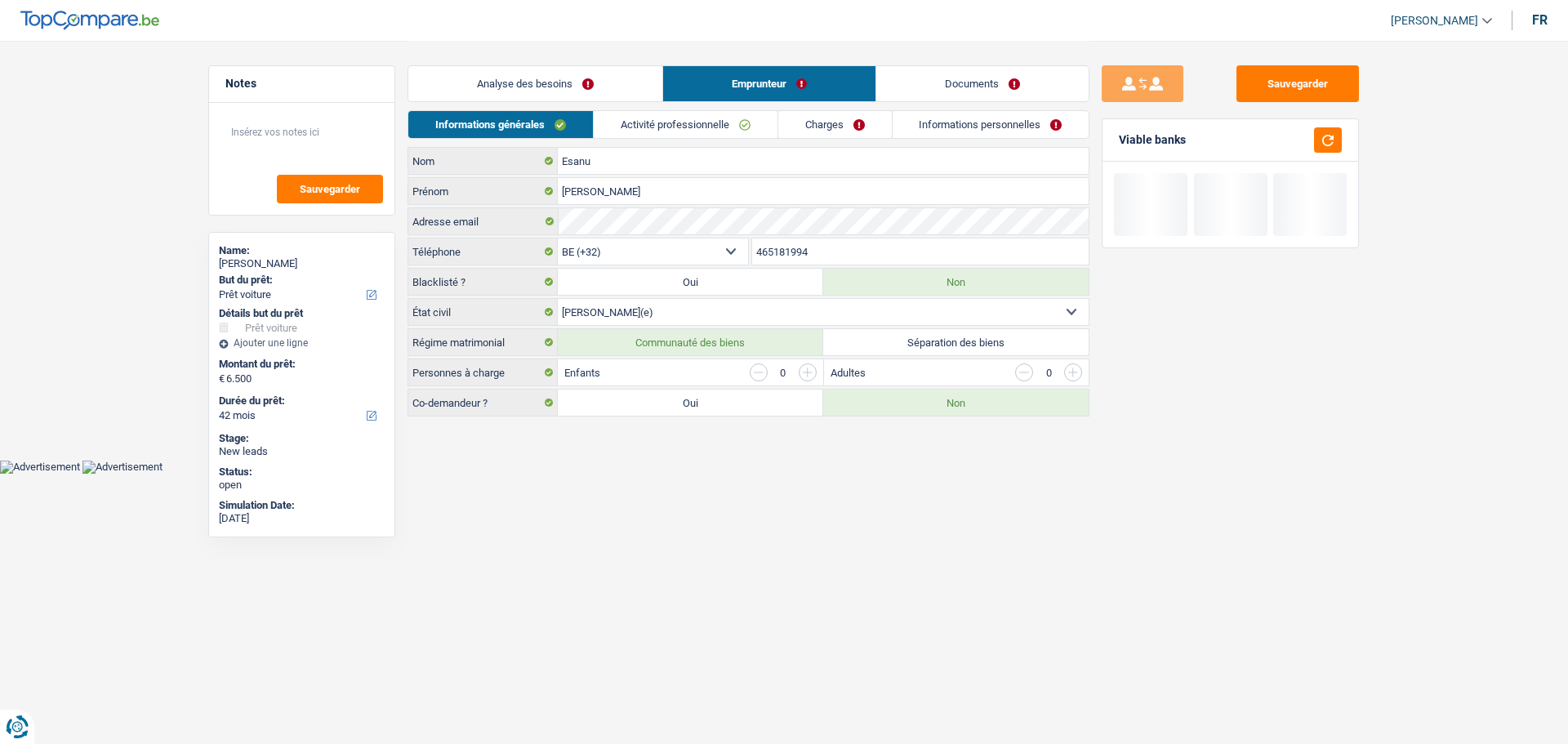
click at [718, 131] on link "Activité professionnelle" at bounding box center [686, 124] width 184 height 27
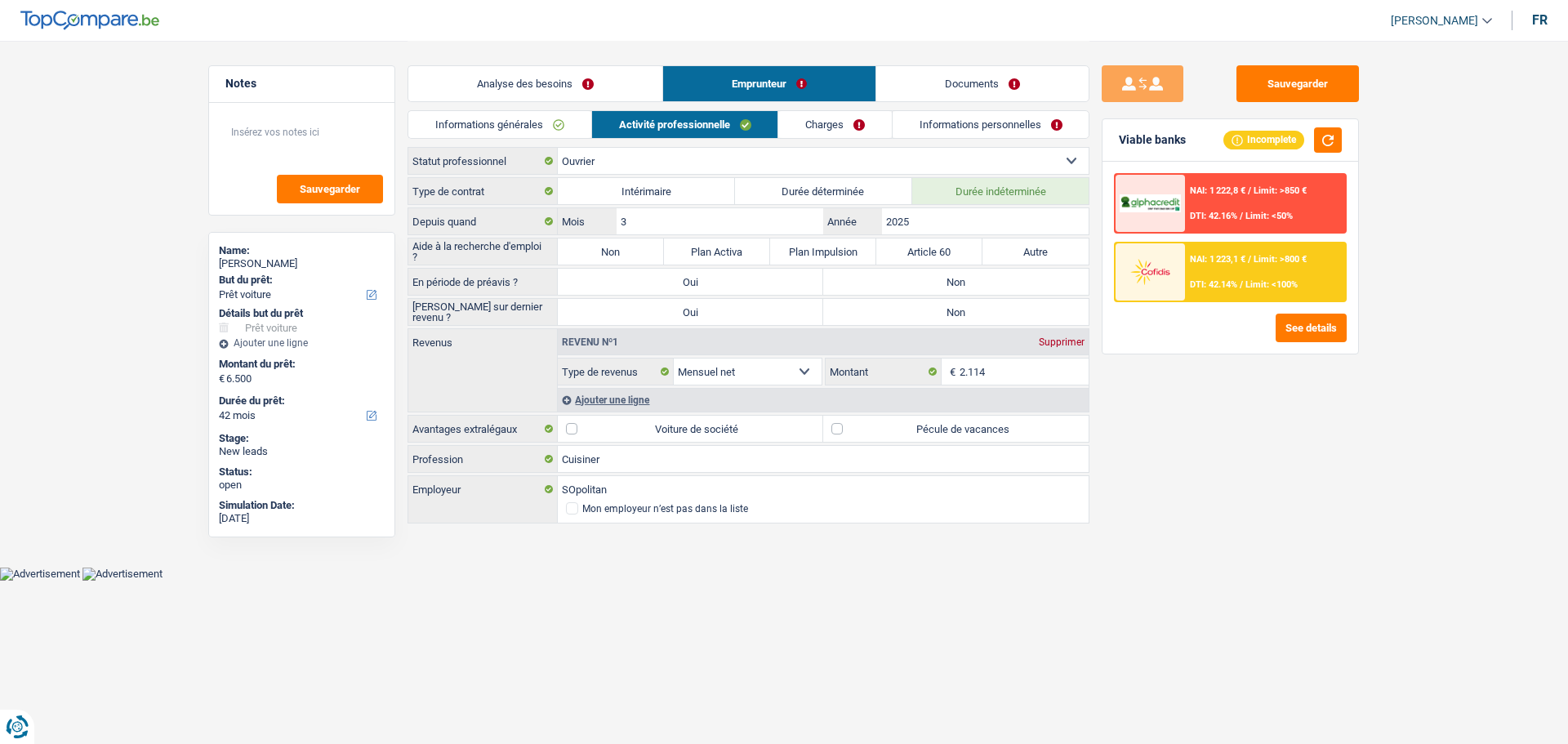
click at [953, 272] on label "Non" at bounding box center [956, 282] width 266 height 26
click at [953, 272] on input "Non" at bounding box center [956, 282] width 266 height 26
radio input "true"
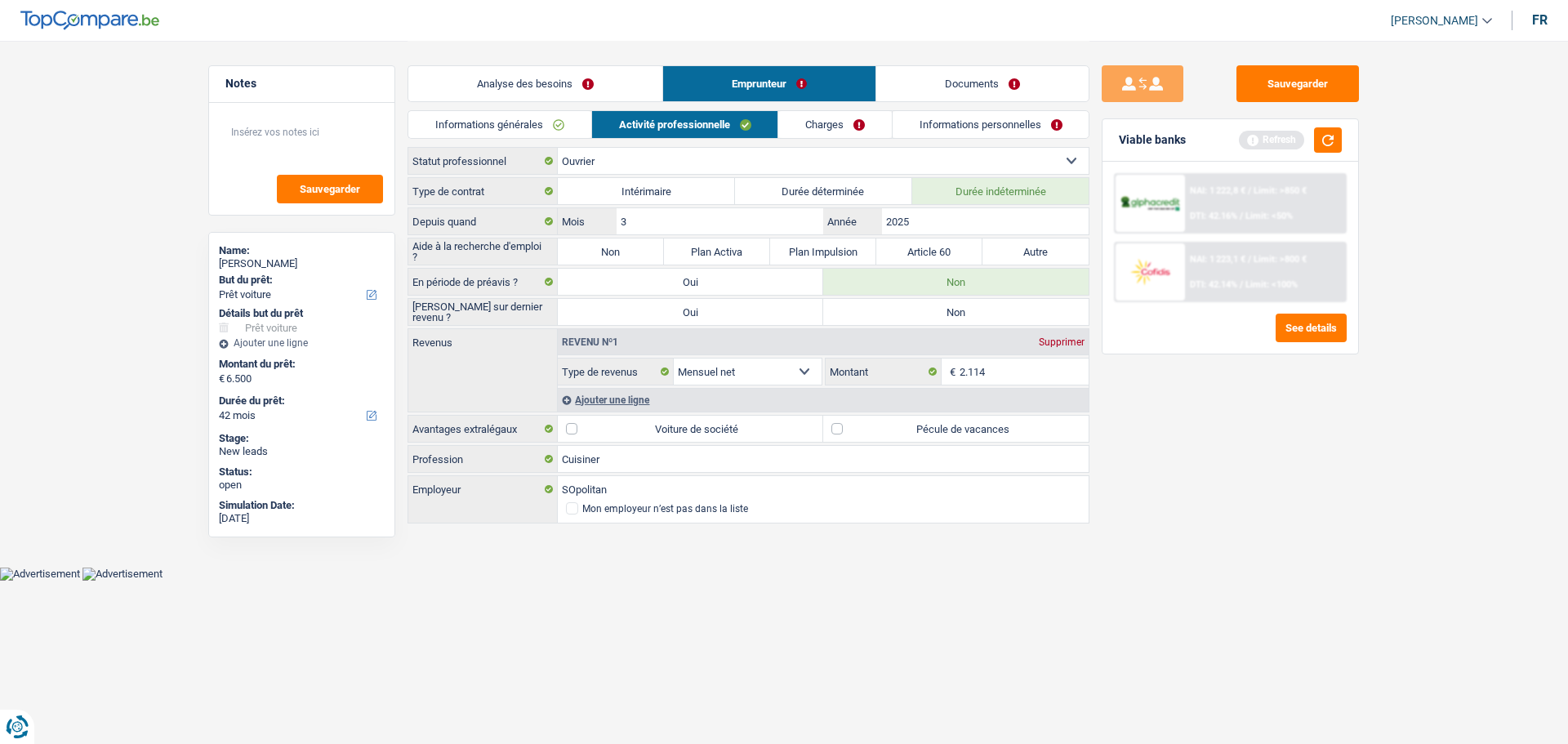
click at [957, 307] on label "Non" at bounding box center [956, 312] width 266 height 26
click at [957, 307] on input "Non" at bounding box center [956, 312] width 266 height 26
radio input "true"
click at [875, 420] on label "Pécule de vacances" at bounding box center [956, 428] width 266 height 26
click at [875, 420] on input "Pécule de vacances" at bounding box center [956, 428] width 266 height 26
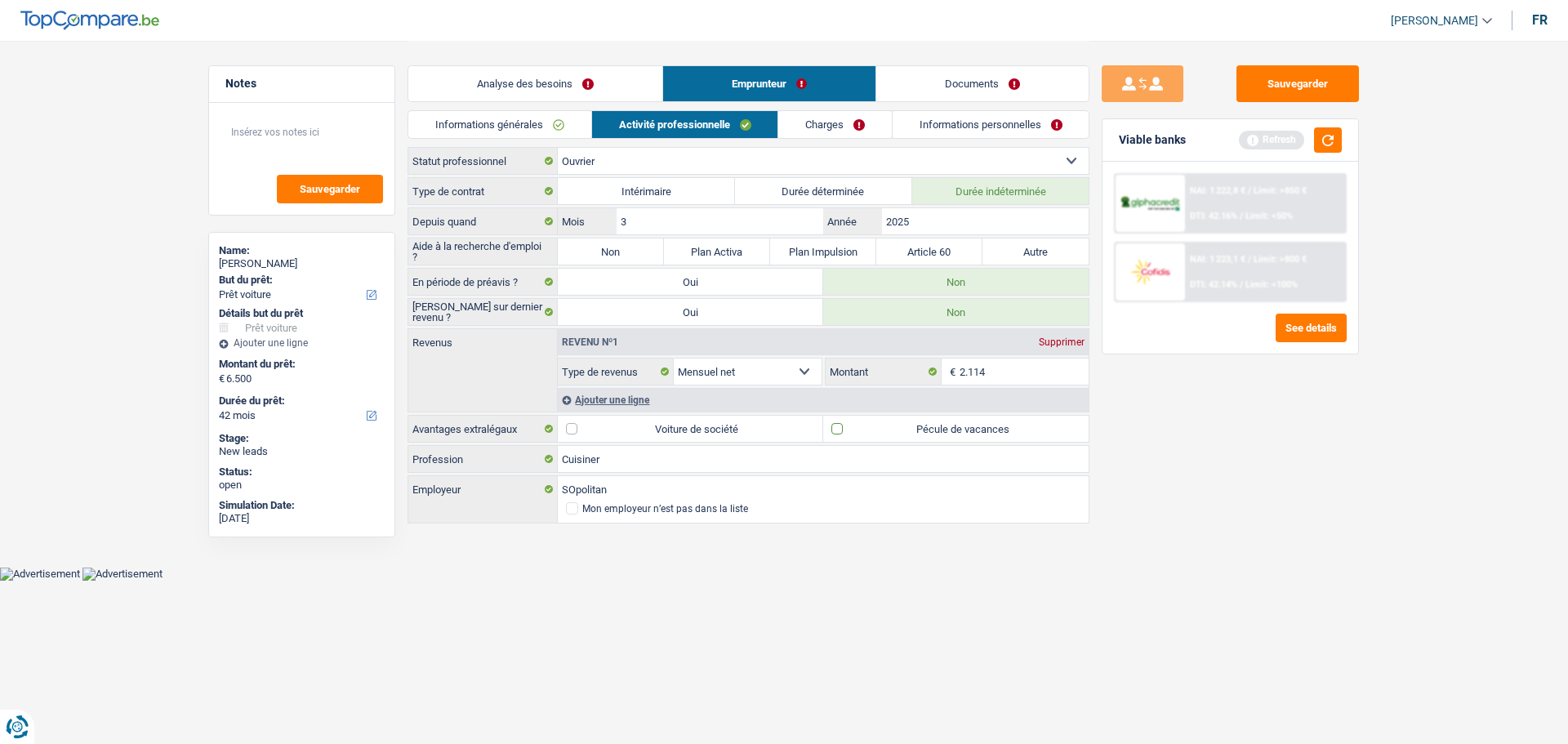
checkbox input "true"
click at [707, 398] on div "Ajouter une ligne" at bounding box center [824, 399] width 531 height 23
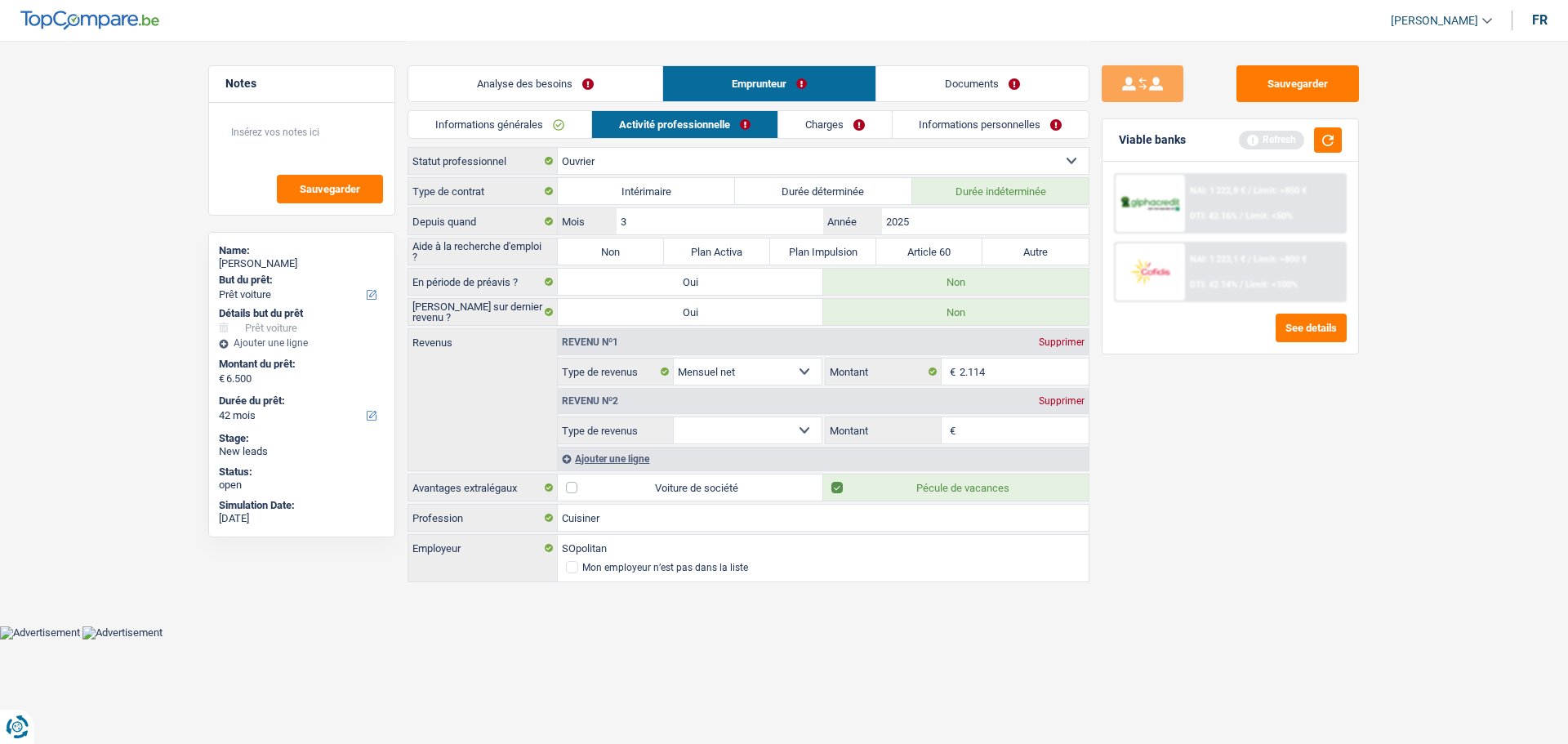
click at [781, 425] on select "Allocation d'handicap Allocations chômage Allocations familiales Chèques repas …" at bounding box center [747, 430] width 147 height 26
click at [1065, 403] on div "Supprimer" at bounding box center [1062, 400] width 54 height 9
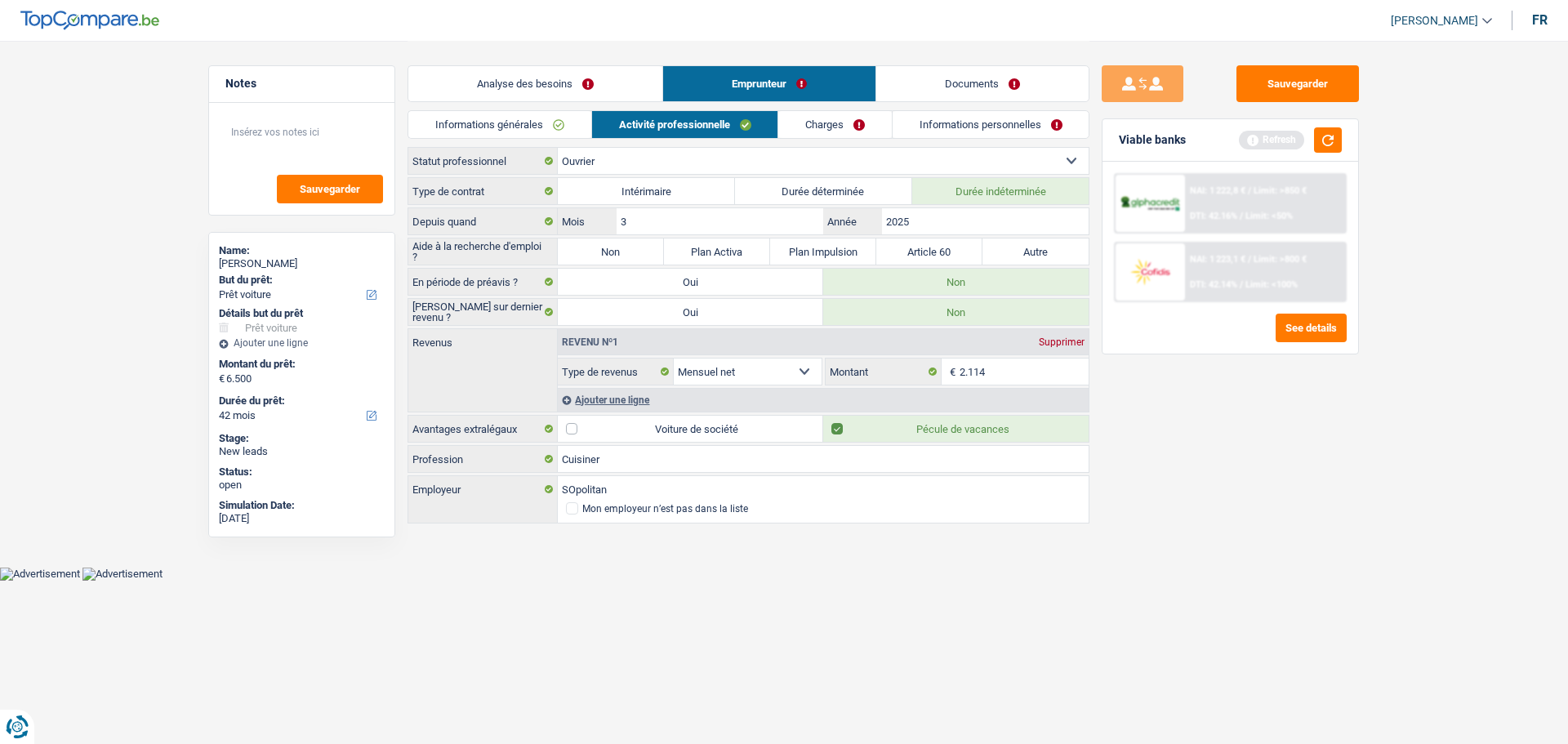
click at [831, 131] on link "Charges" at bounding box center [836, 124] width 114 height 27
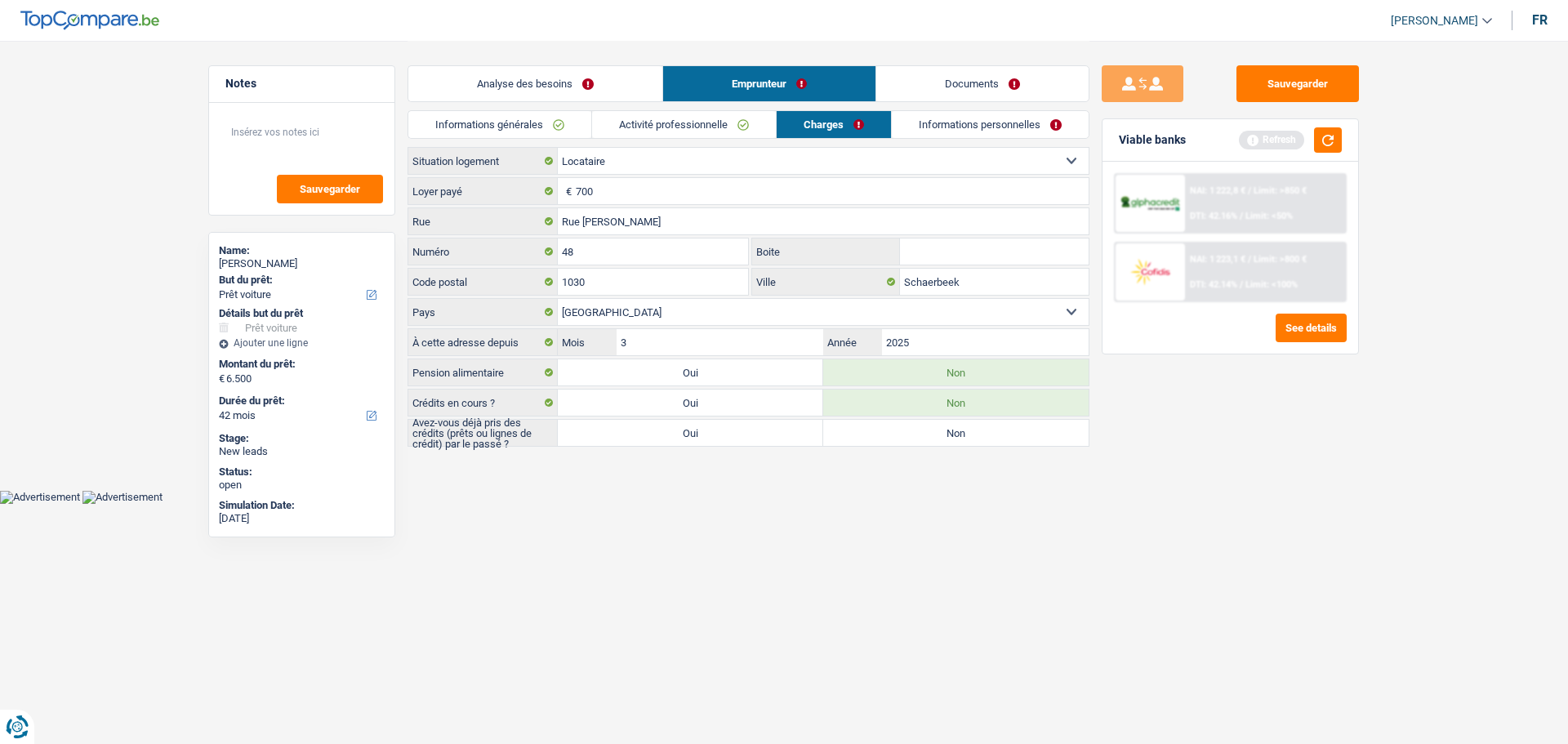
click at [904, 432] on label "Non" at bounding box center [956, 433] width 266 height 26
click at [904, 432] on input "Non" at bounding box center [956, 433] width 266 height 26
radio input "true"
click at [949, 115] on link "Informations personnelles" at bounding box center [991, 124] width 197 height 27
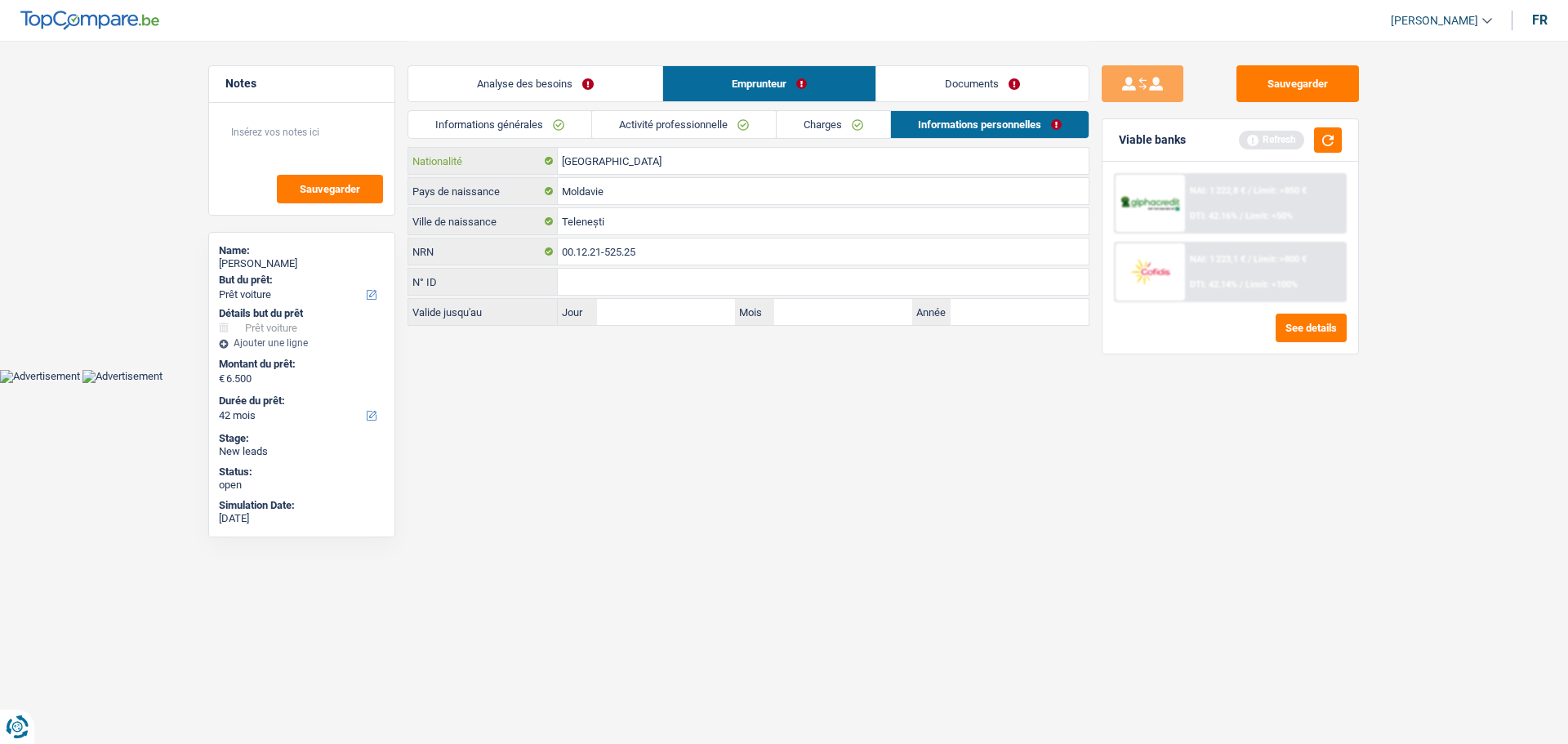
click at [797, 165] on input "[GEOGRAPHIC_DATA]" at bounding box center [824, 160] width 531 height 26
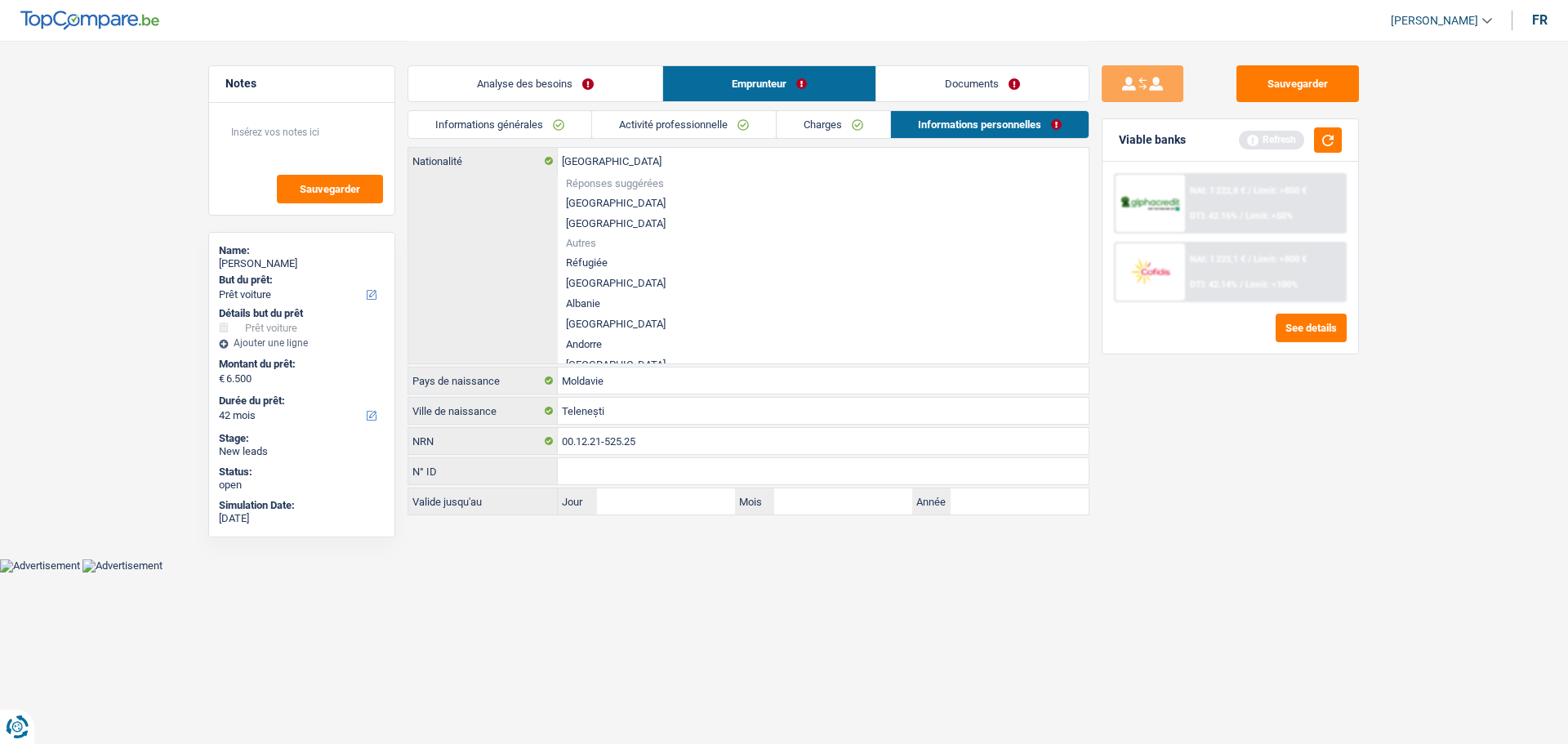
drag, startPoint x: 1216, startPoint y: 548, endPoint x: 1231, endPoint y: 422, distance: 126.9
click at [1216, 546] on div "Sauvegarder Viable banks Refresh NAI: 1 222,8 € / Limit: >850 € DTI: 42.16% / L…" at bounding box center [1230, 391] width 282 height 653
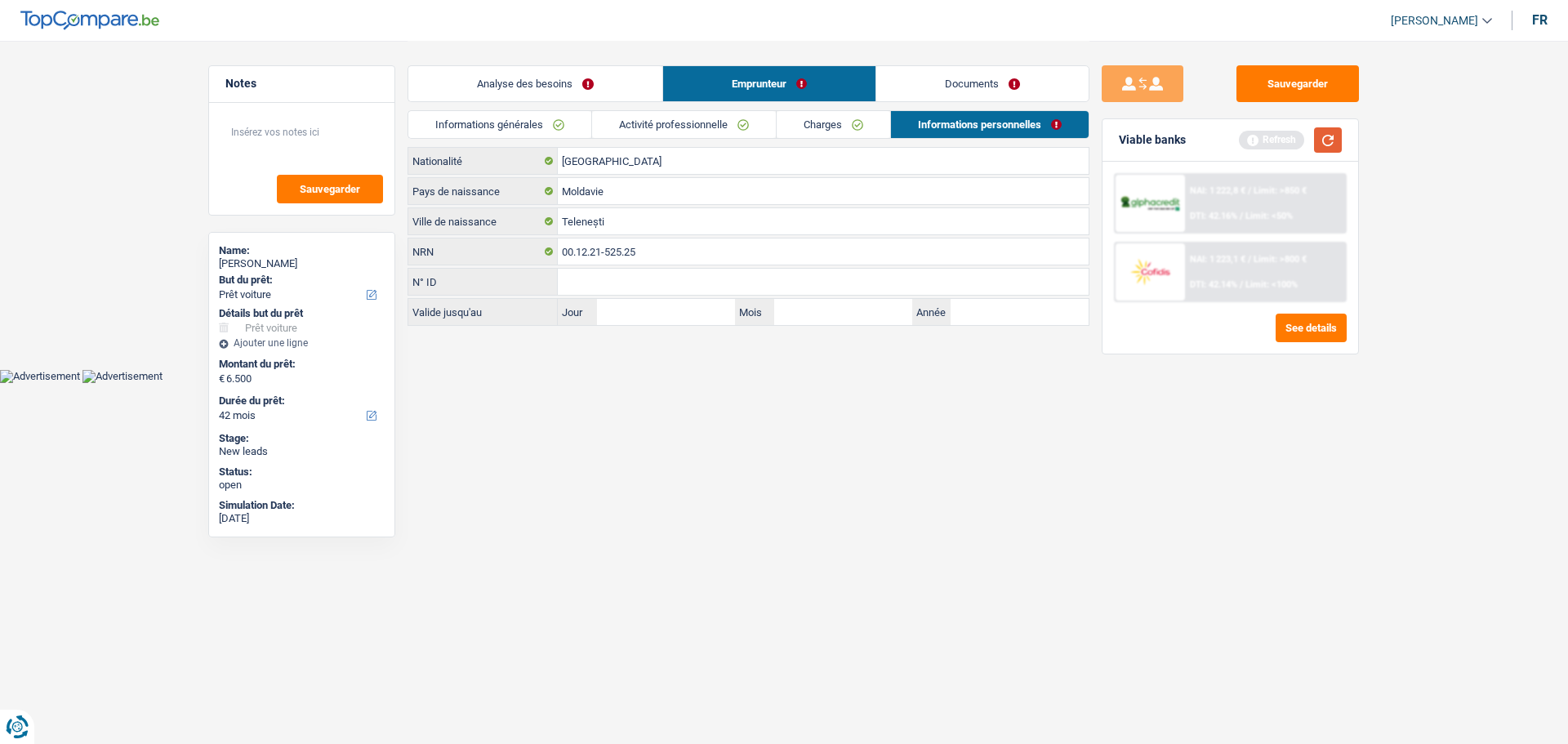
click at [1321, 134] on button "button" at bounding box center [1328, 140] width 28 height 25
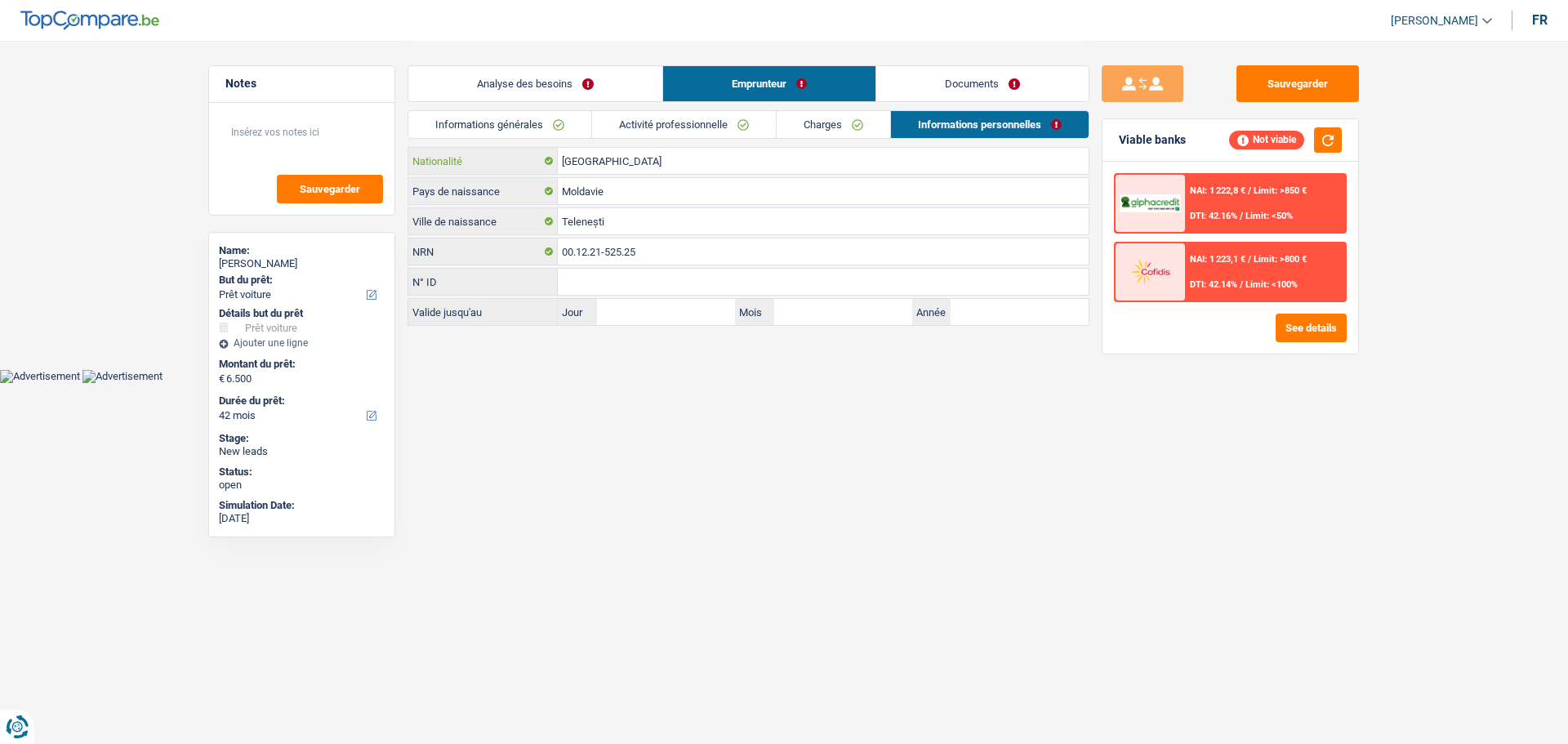
click at [626, 166] on input "[GEOGRAPHIC_DATA]" at bounding box center [824, 160] width 531 height 26
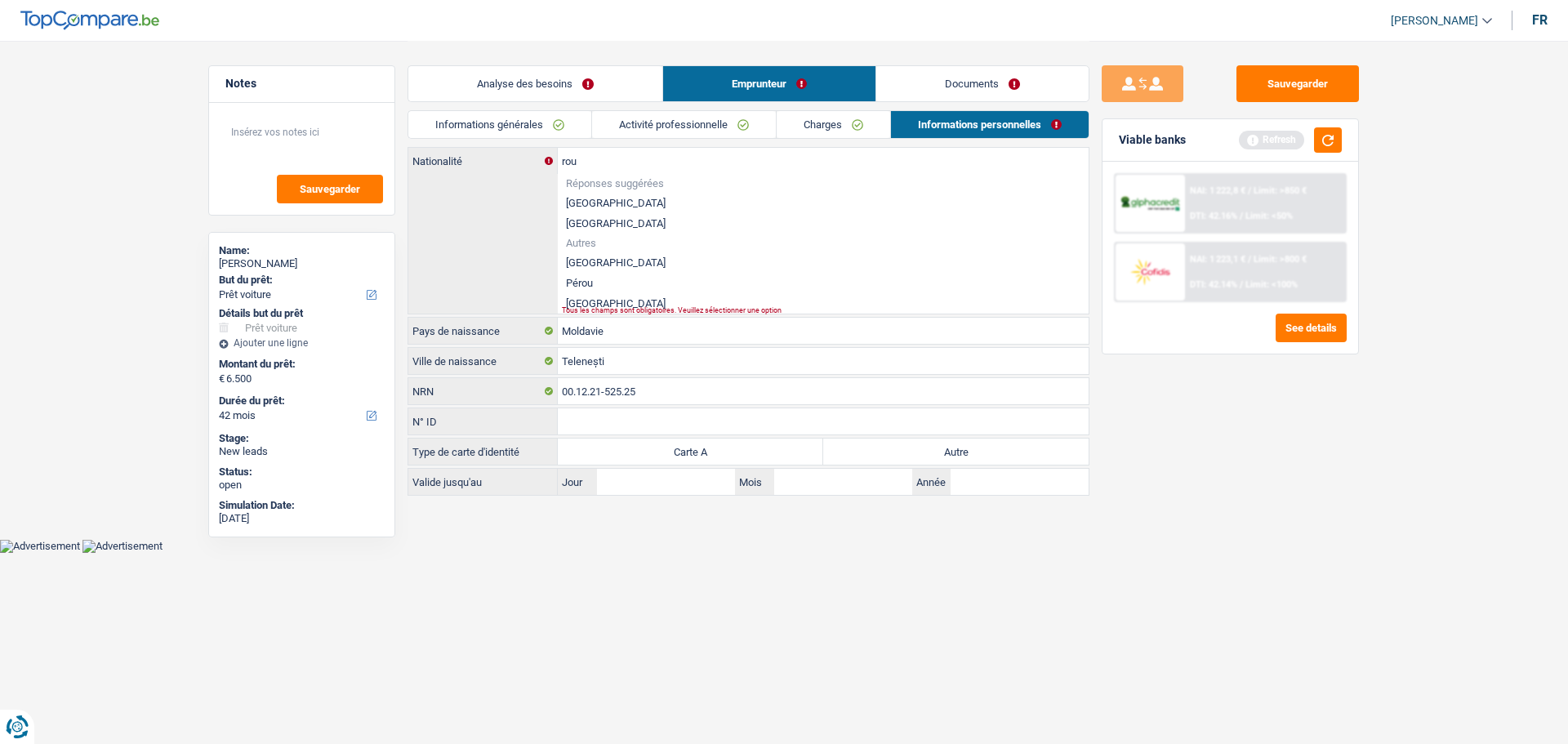
click at [644, 301] on li "Roumanie" at bounding box center [824, 303] width 531 height 21
type input "Roumanie"
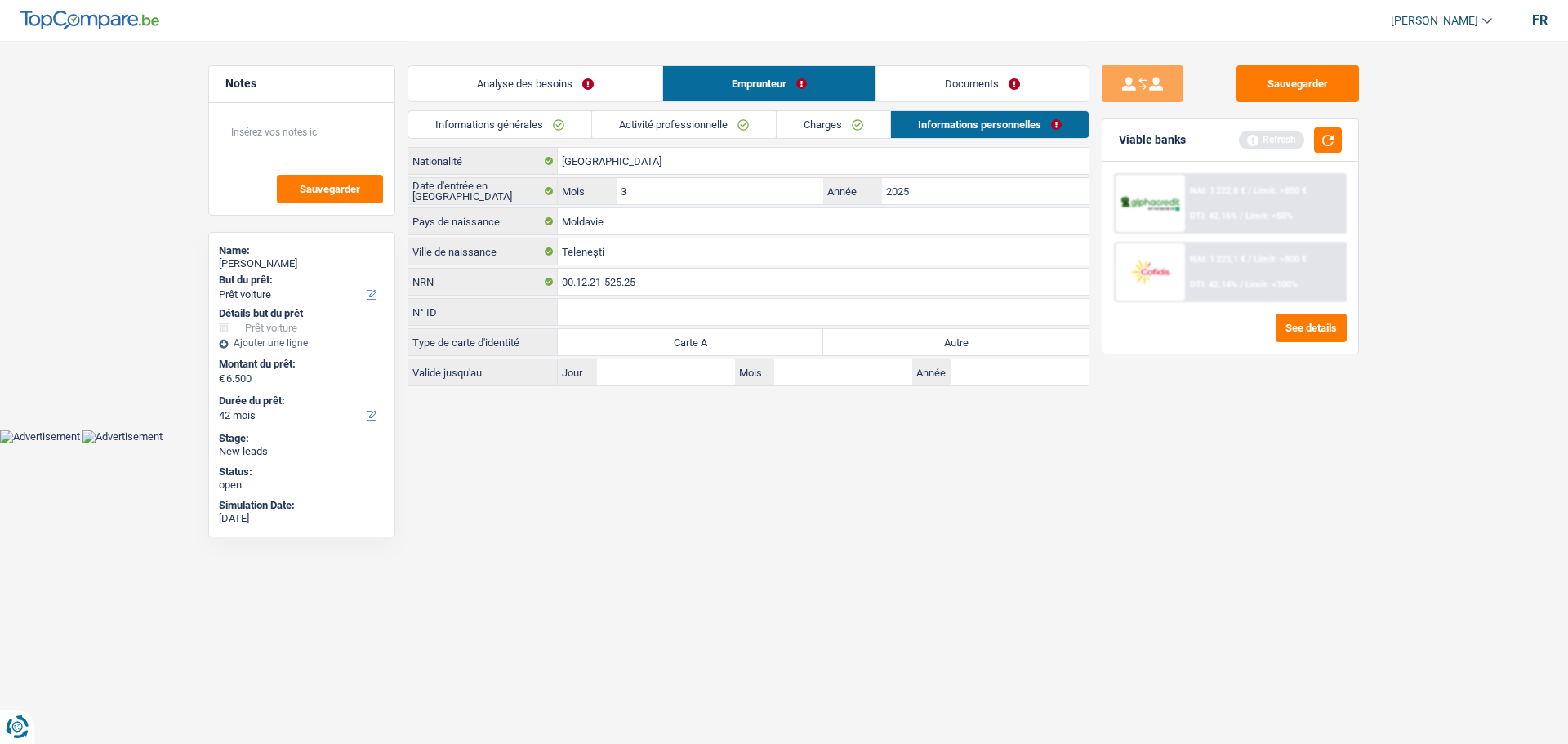
click at [881, 340] on label "Autre" at bounding box center [956, 342] width 266 height 26
click at [881, 340] on input "Autre" at bounding box center [956, 342] width 266 height 26
radio input "true"
click at [1333, 141] on button "button" at bounding box center [1328, 140] width 28 height 25
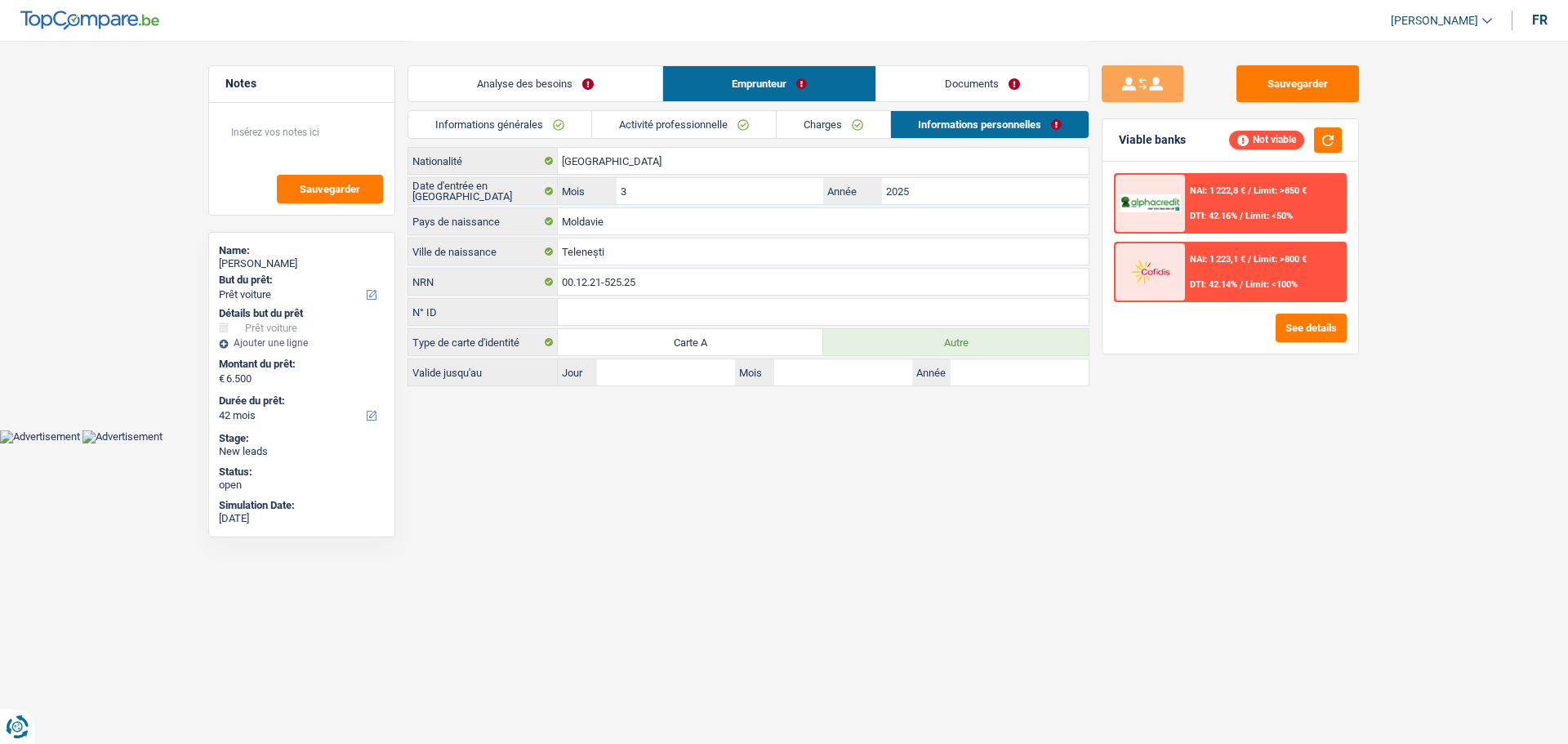
click at [1217, 195] on span "NAI: 1 222,8 €" at bounding box center [1218, 191] width 55 height 10
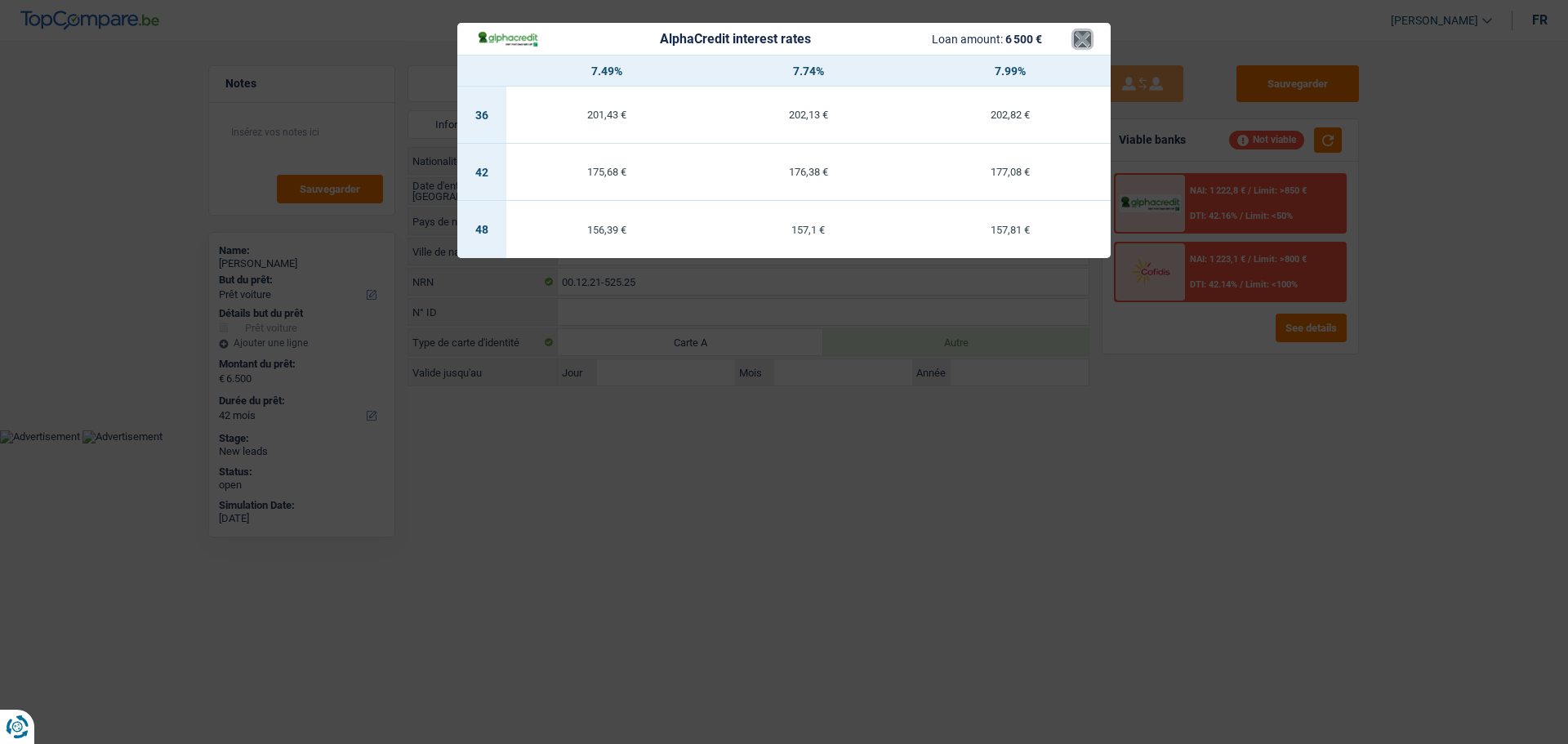
click at [1089, 31] on button "×" at bounding box center [1082, 39] width 17 height 16
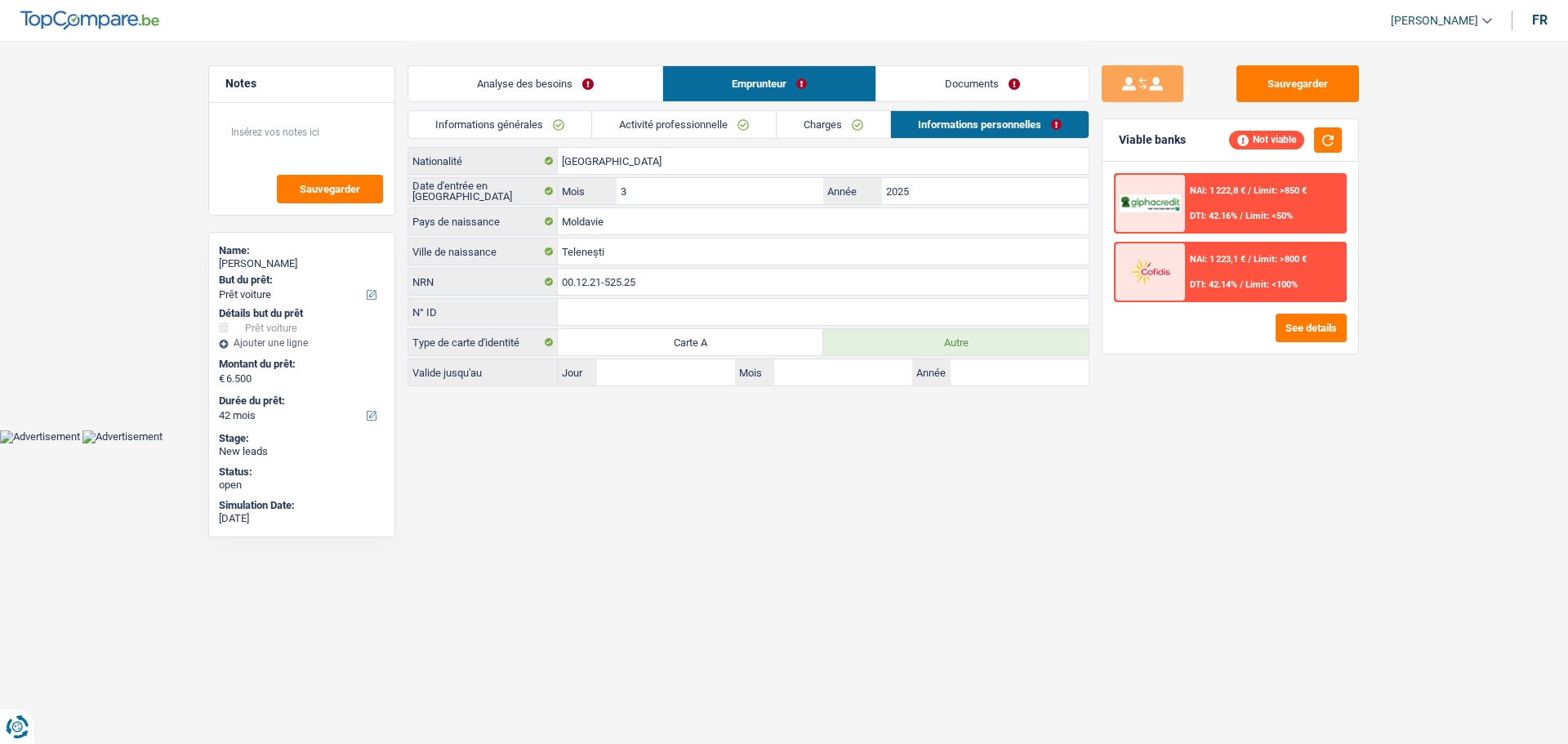
click at [561, 89] on link "Analyse des besoins" at bounding box center [536, 84] width 254 height 35
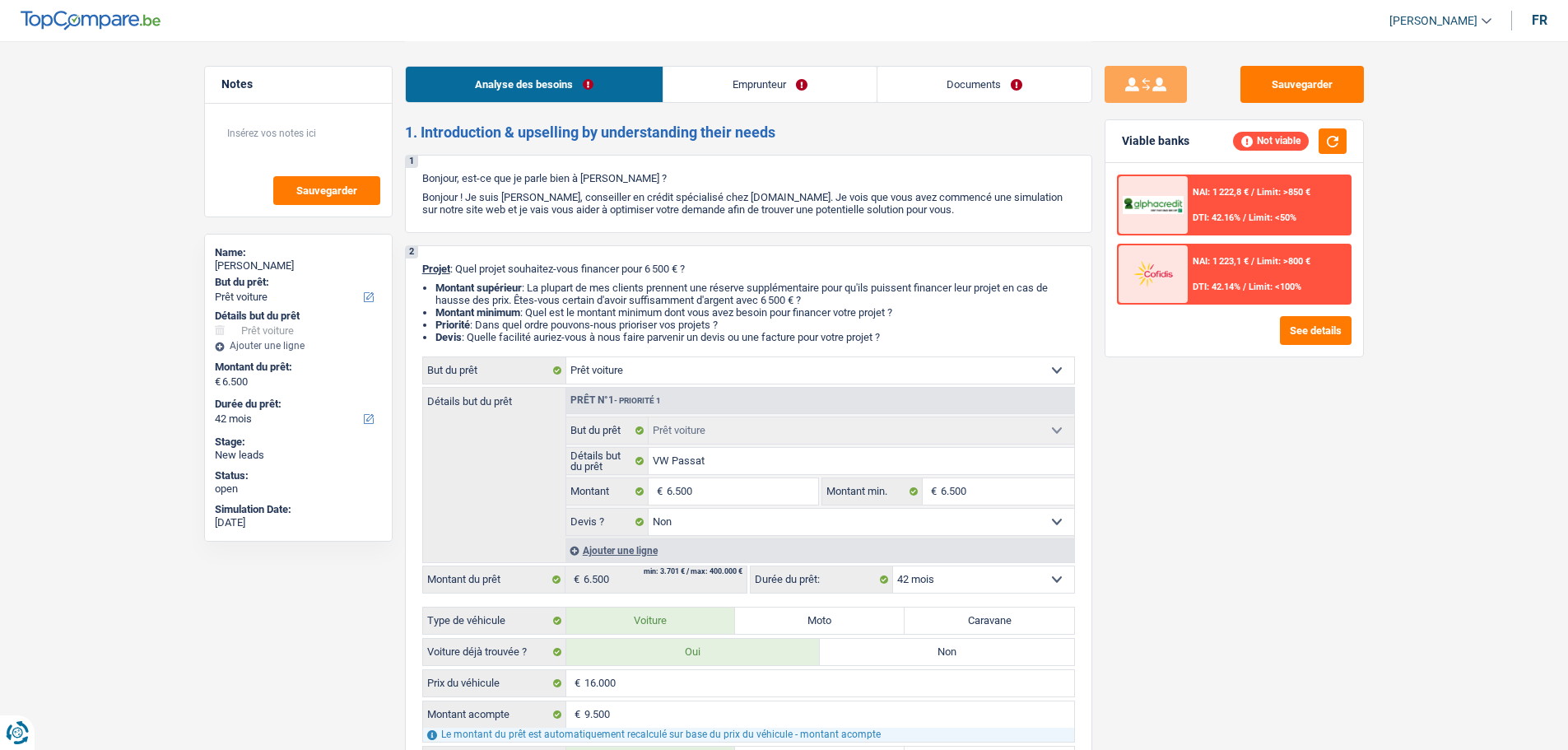
click at [797, 94] on link "Emprunteur" at bounding box center [769, 84] width 213 height 36
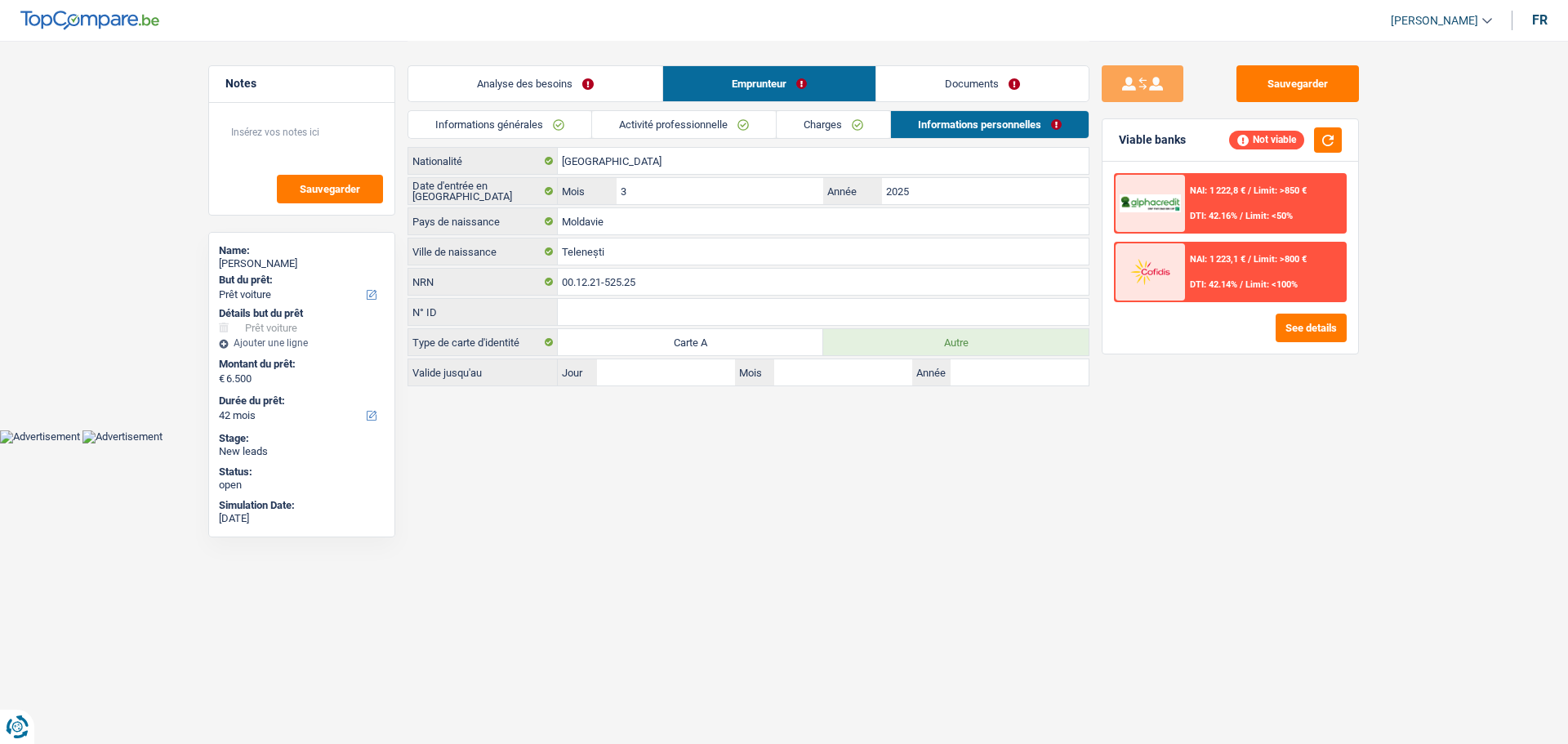
click at [540, 118] on link "Informations générales" at bounding box center [500, 124] width 183 height 27
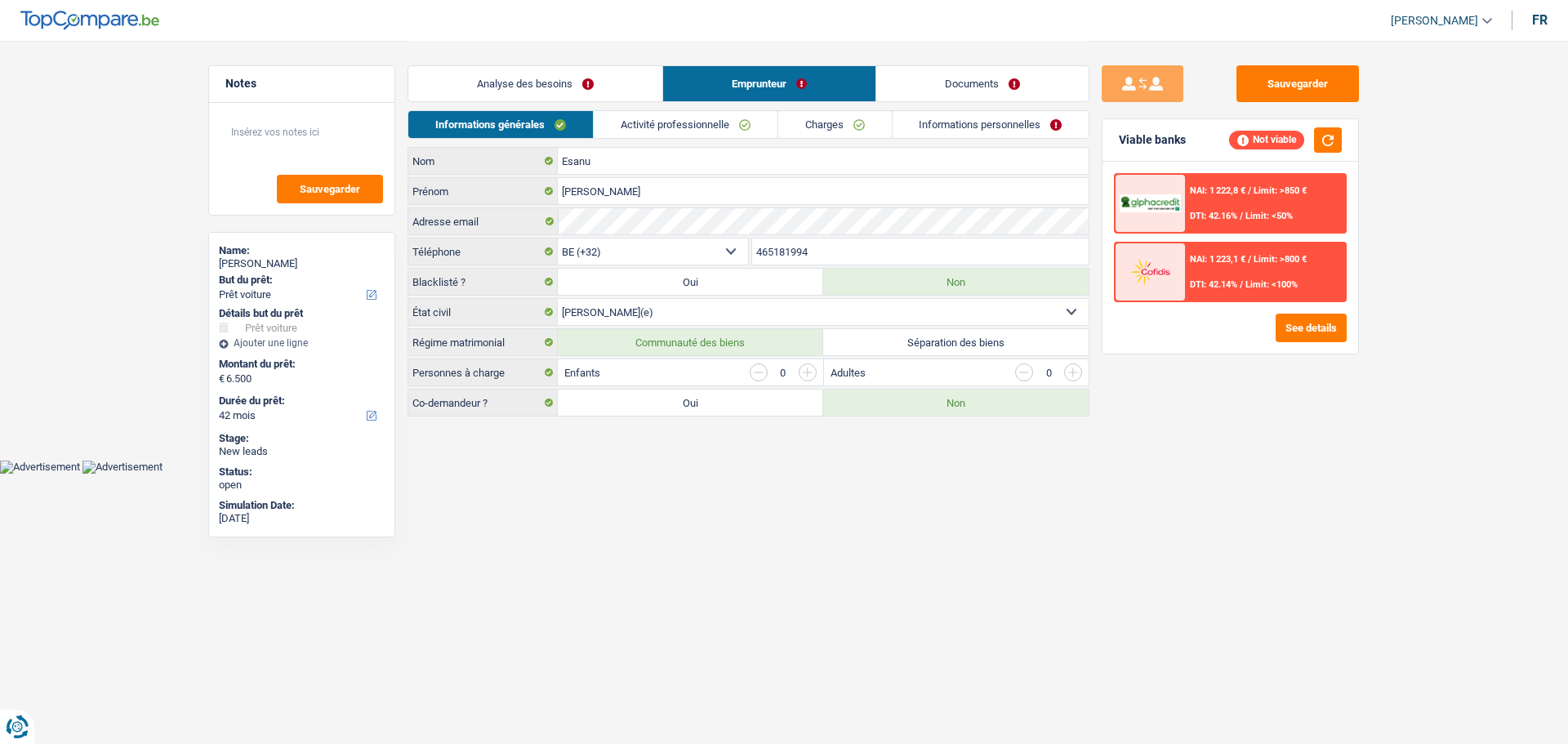
click at [685, 316] on select "Célibataire Marié(e) Cohabitant(e) légal(e) Divorcé(e) Veuf(ve) Séparé (de fait…" at bounding box center [824, 312] width 531 height 26
click at [648, 324] on select "Célibataire Marié(e) Cohabitant(e) légal(e) Divorcé(e) Veuf(ve) Séparé (de fait…" at bounding box center [824, 312] width 531 height 26
click at [698, 310] on select "Célibataire Marié(e) Cohabitant(e) légal(e) Divorcé(e) Veuf(ve) Séparé (de fait…" at bounding box center [824, 312] width 531 height 26
select select "single"
click at [558, 299] on select "Célibataire Marié(e) Cohabitant(e) légal(e) Divorcé(e) Veuf(ve) Séparé (de fait…" at bounding box center [824, 312] width 531 height 26
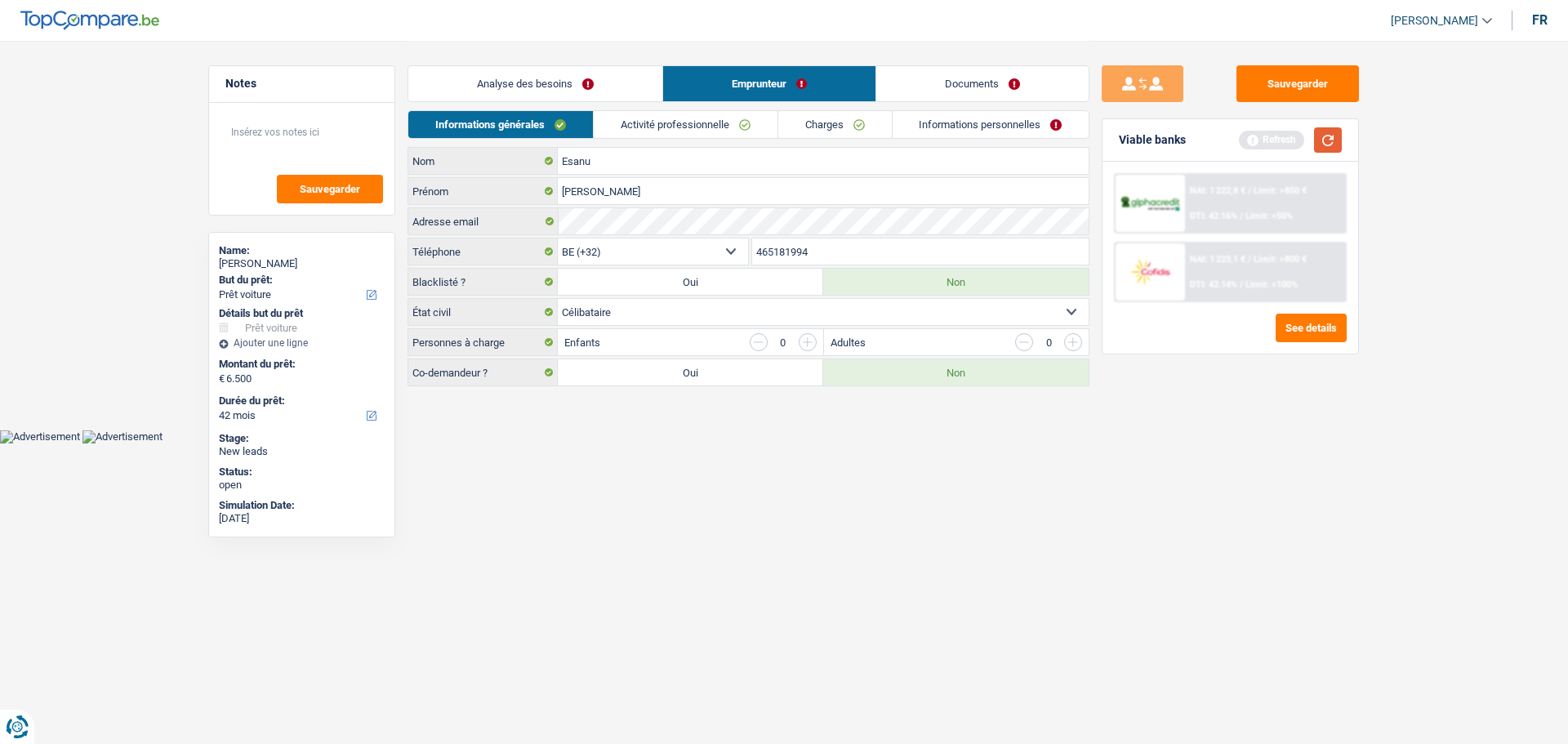
click at [1333, 147] on button "button" at bounding box center [1328, 140] width 28 height 25
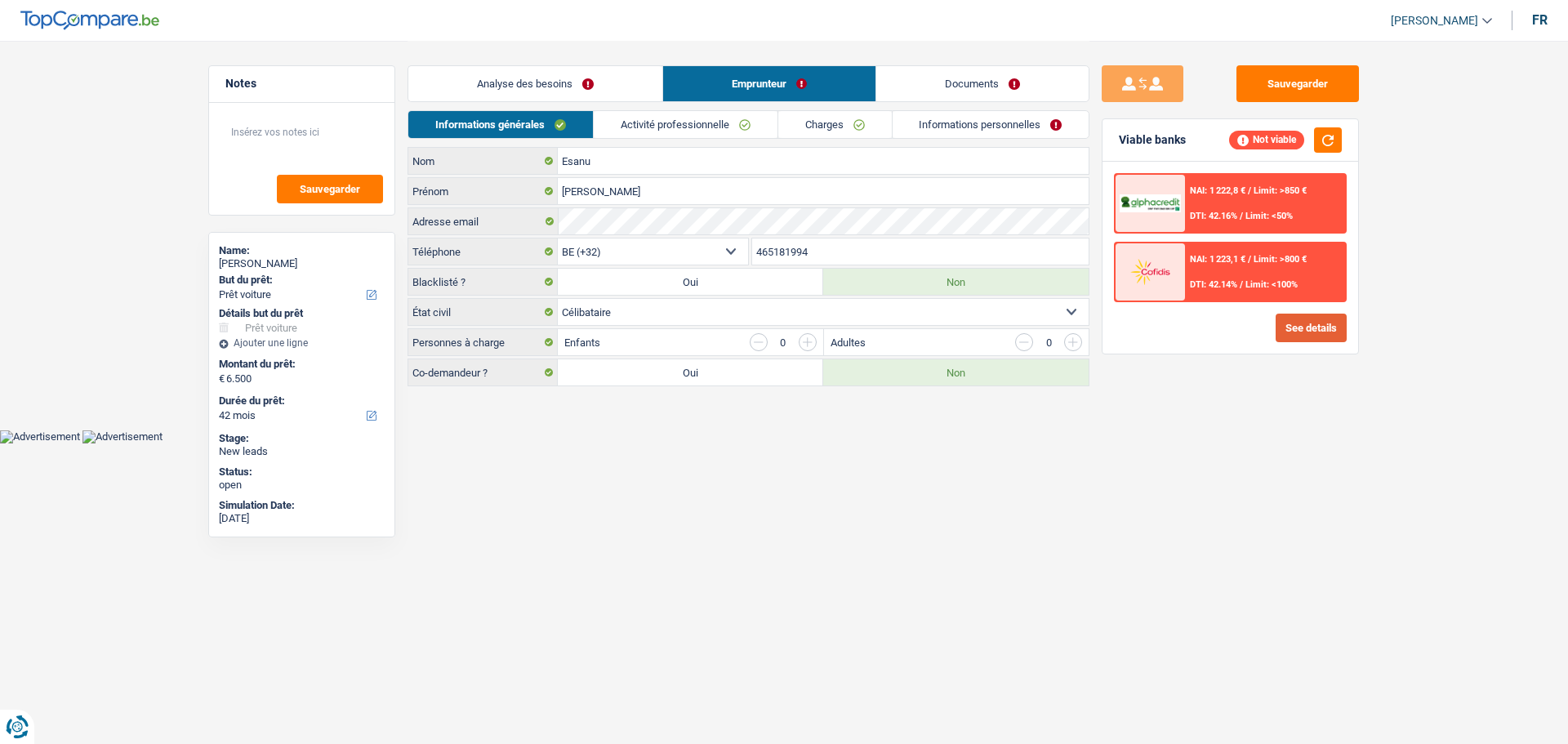
click at [1310, 319] on button "See details" at bounding box center [1311, 328] width 71 height 28
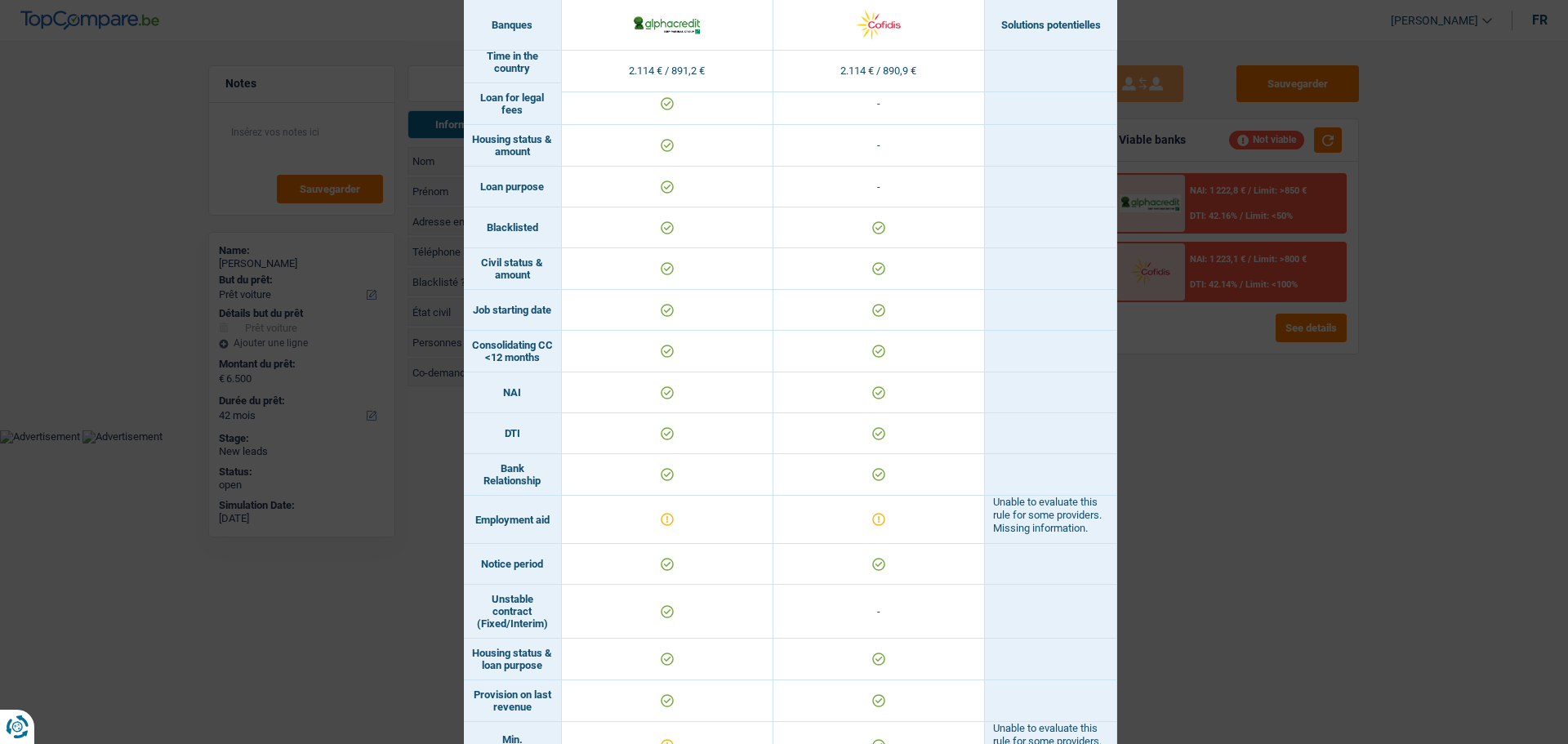
scroll to position [82, 0]
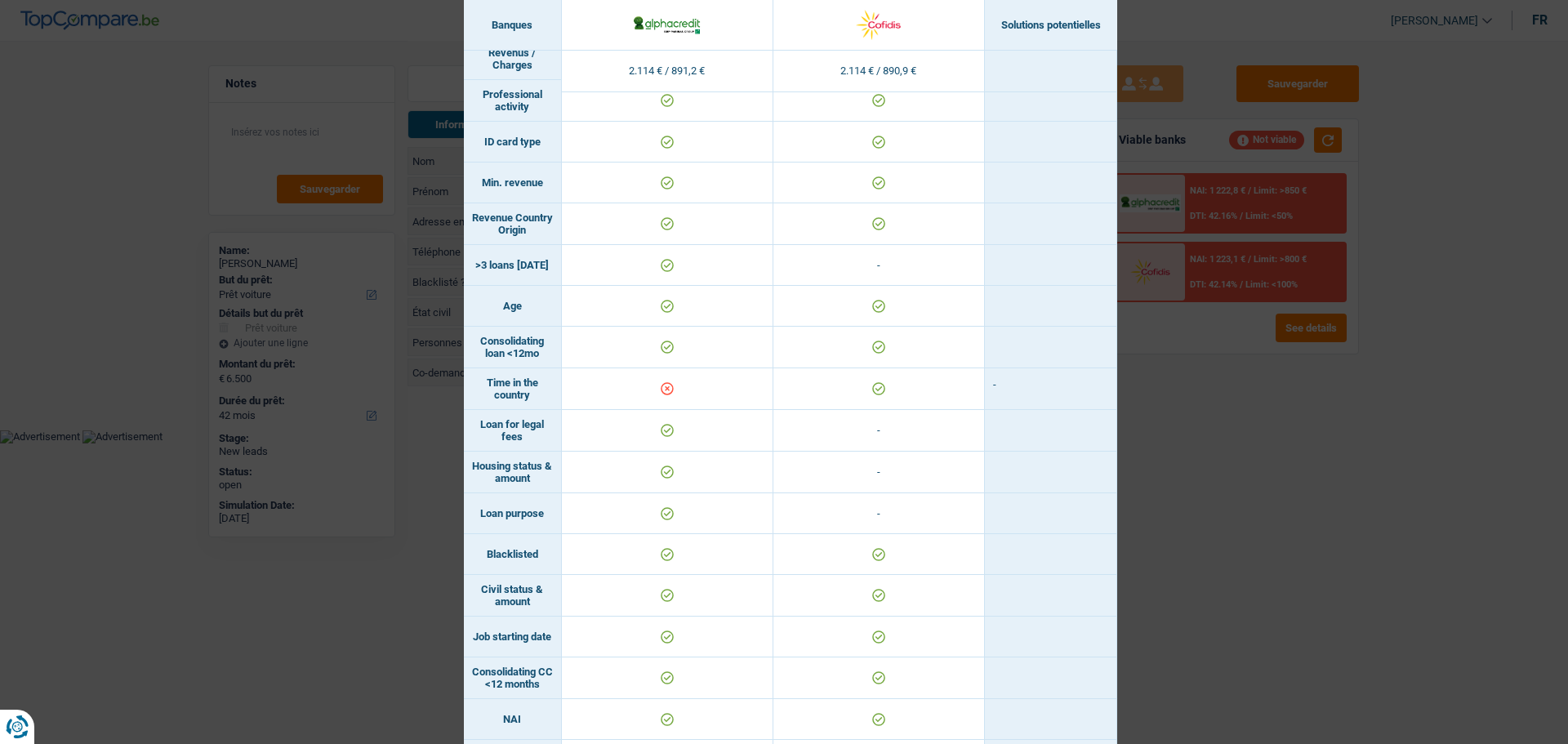
click at [550, 391] on td "Time in the country" at bounding box center [513, 389] width 98 height 41
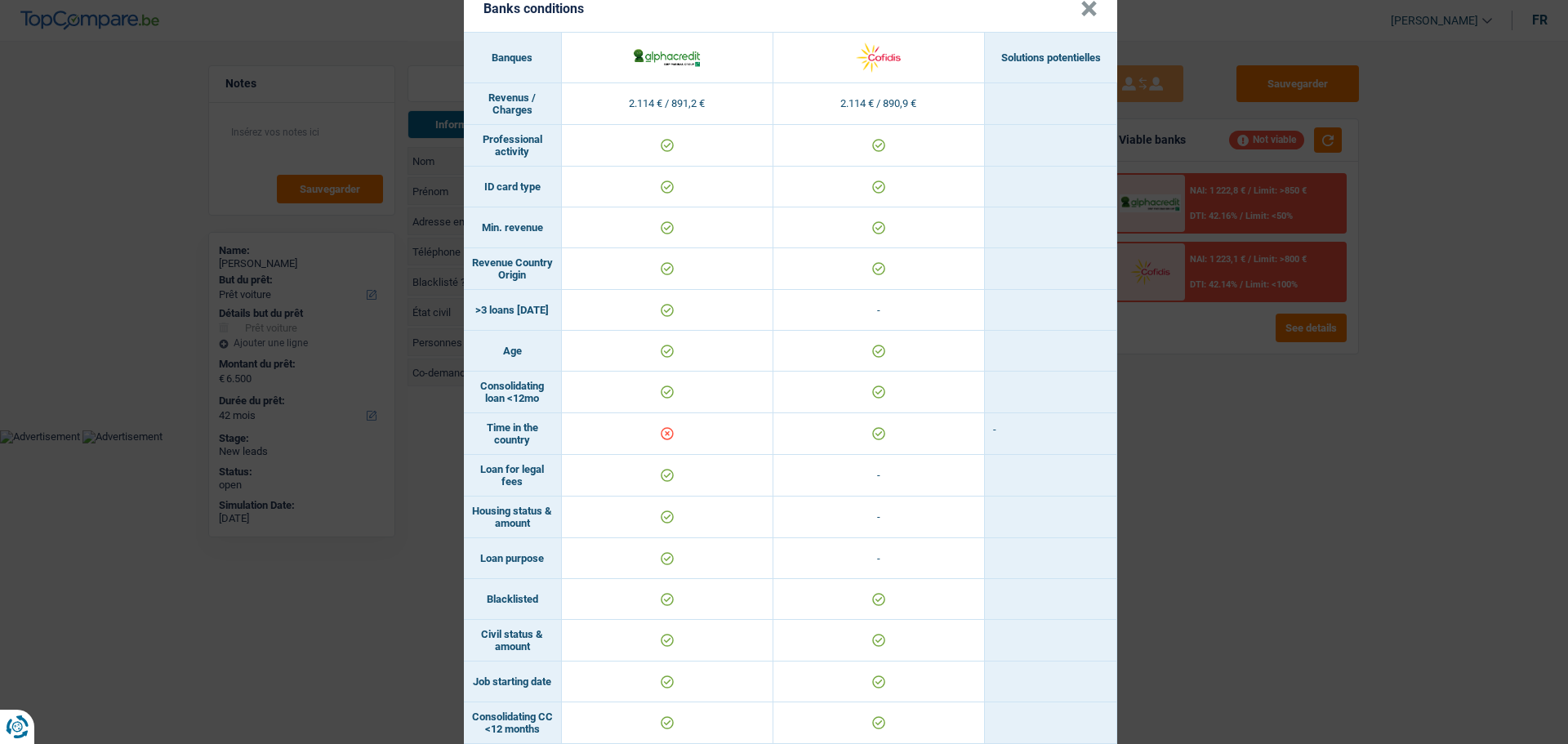
scroll to position [0, 0]
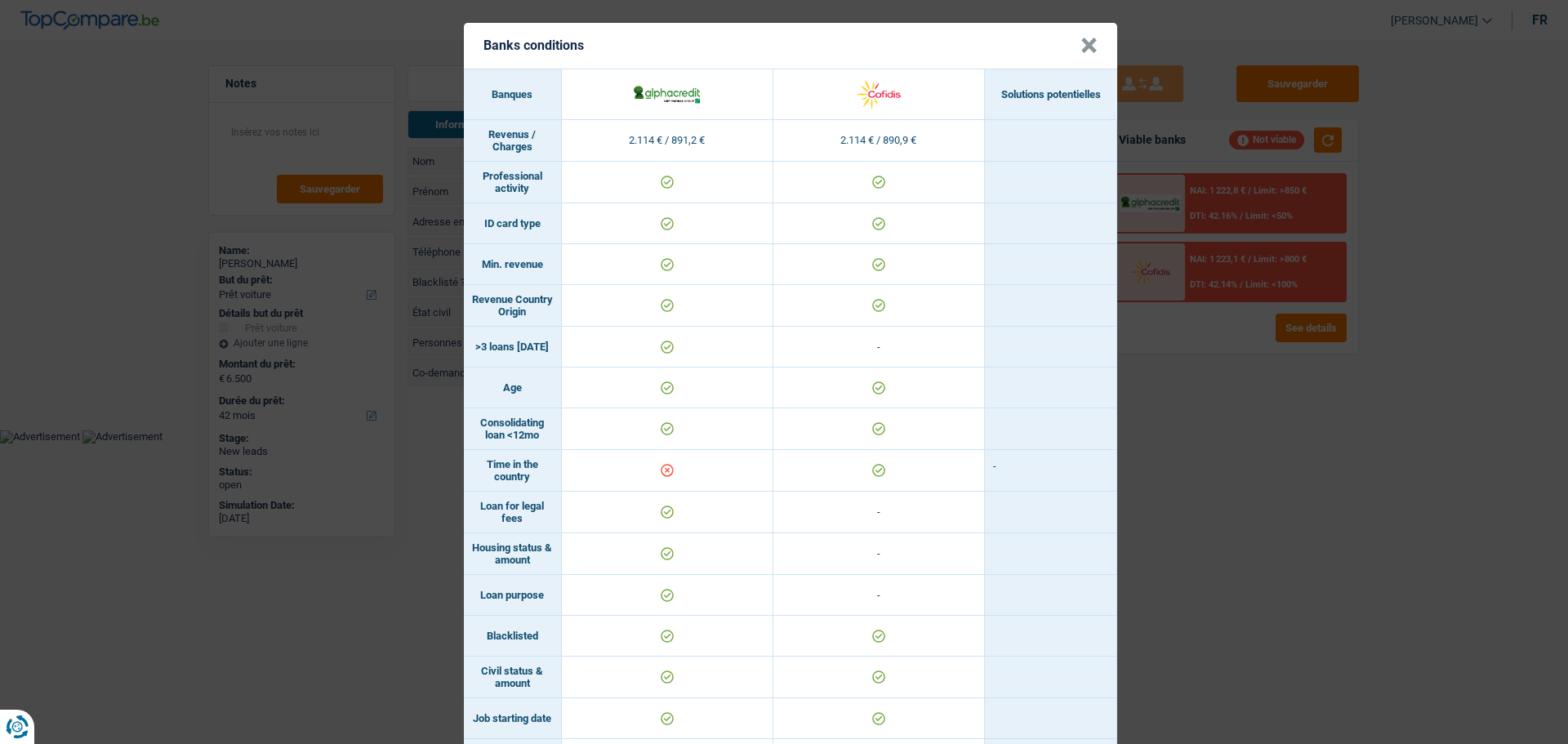
click at [1085, 46] on button "×" at bounding box center [1089, 46] width 17 height 16
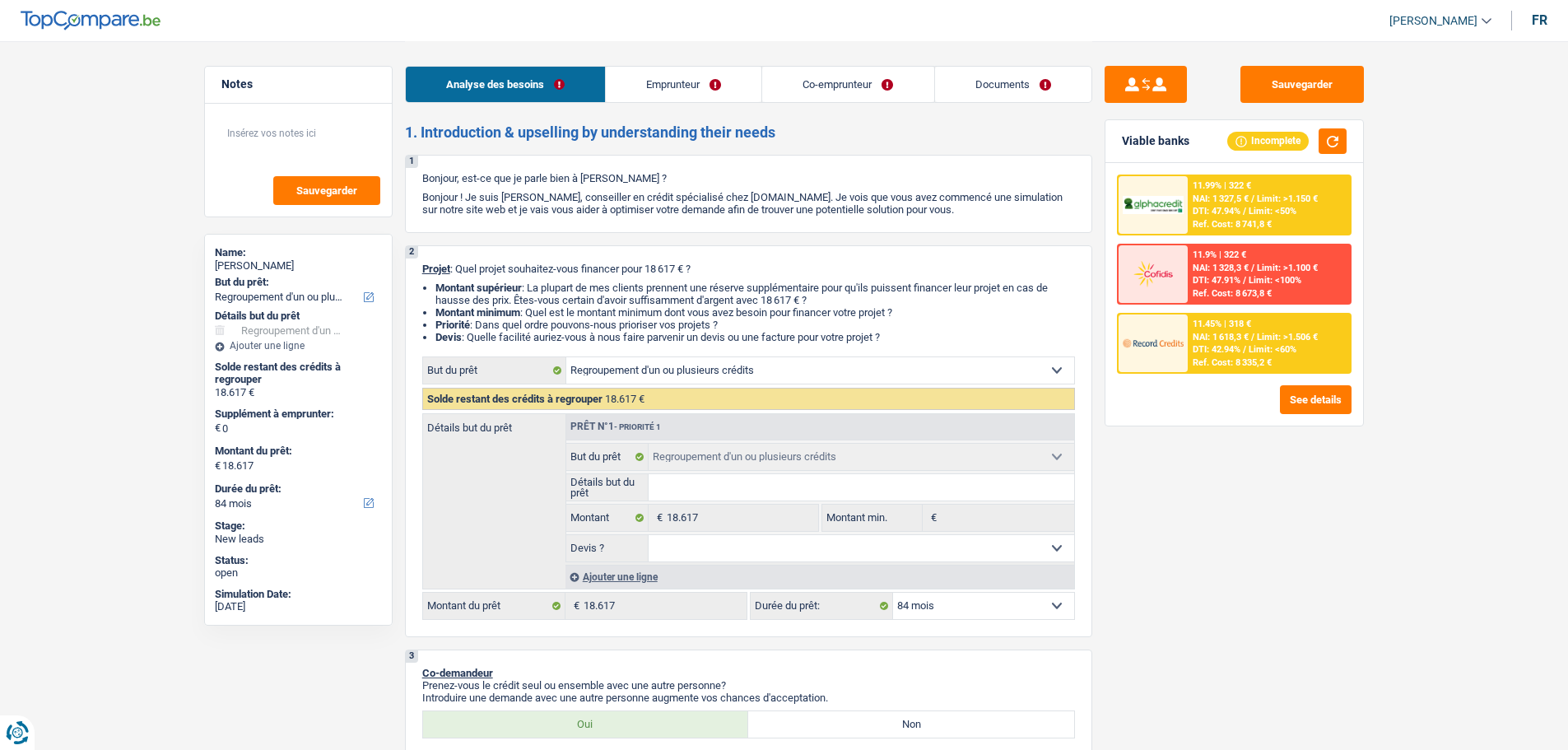
select select "refinancing"
select select "84"
select select "refinancing"
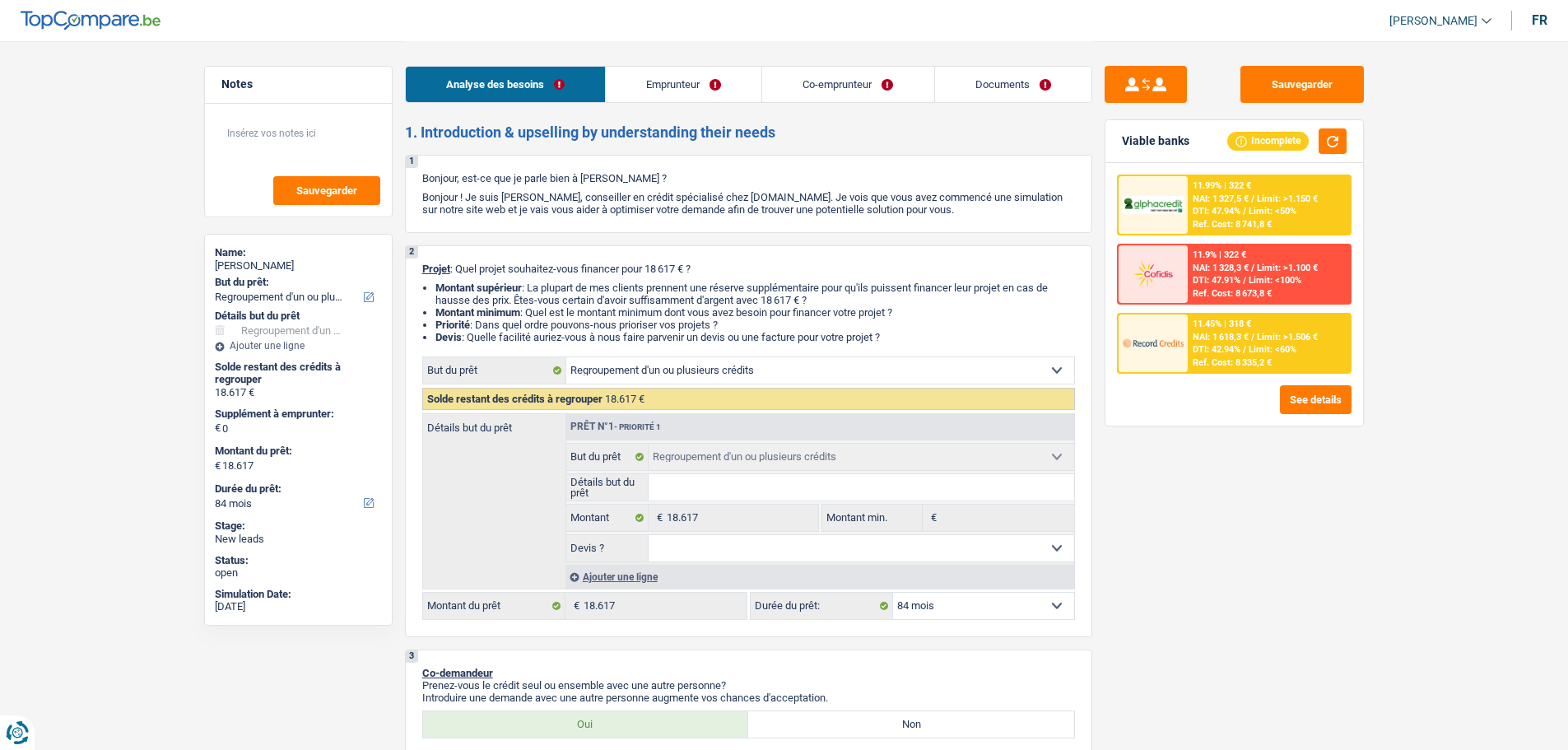
select select "84"
select select "privateEmployee"
select select "housewife"
select select "netSalary"
select select "mealVouchers"
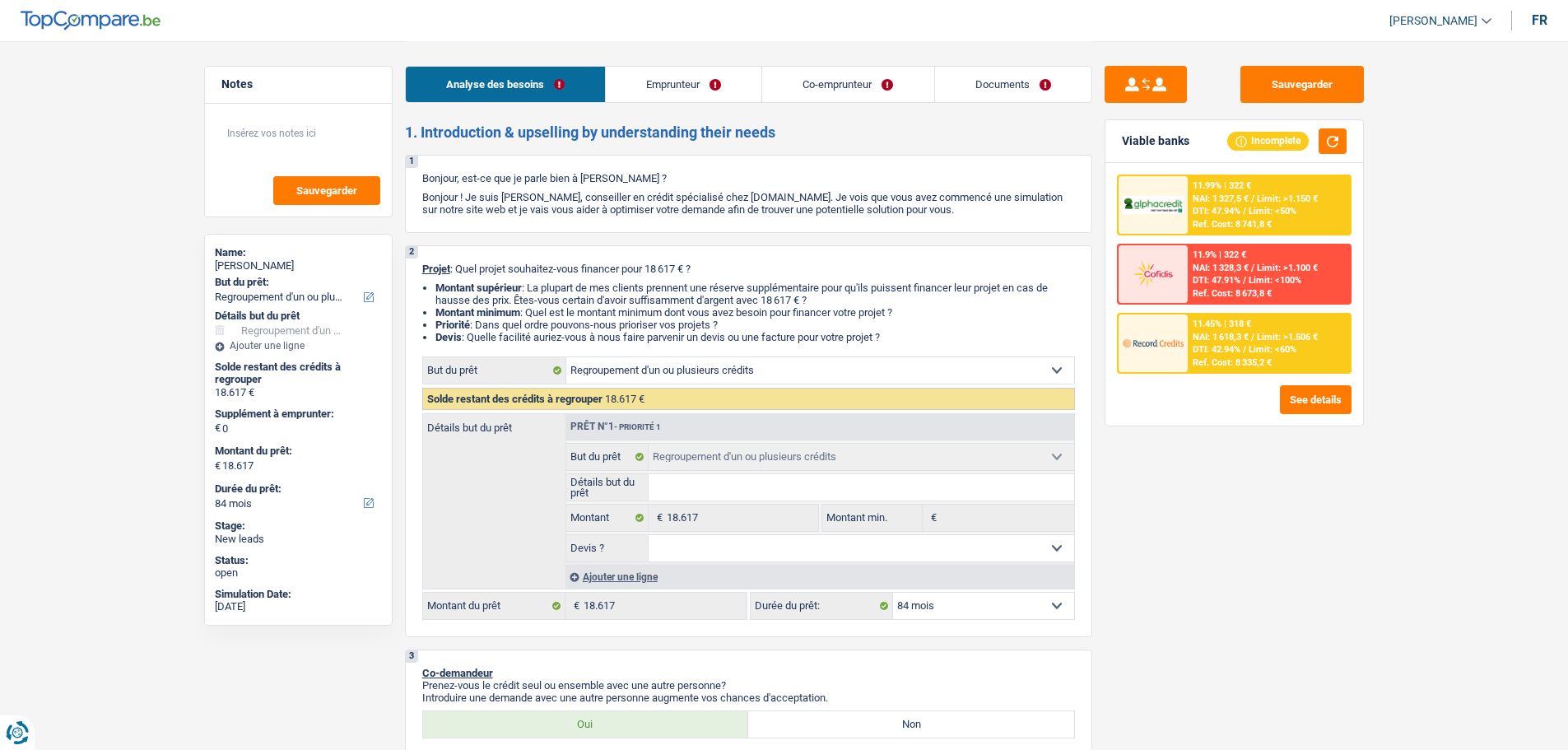
select select "rents"
select select "personalLoan"
select select "smallWorks"
select select "84"
select select "personalSale"
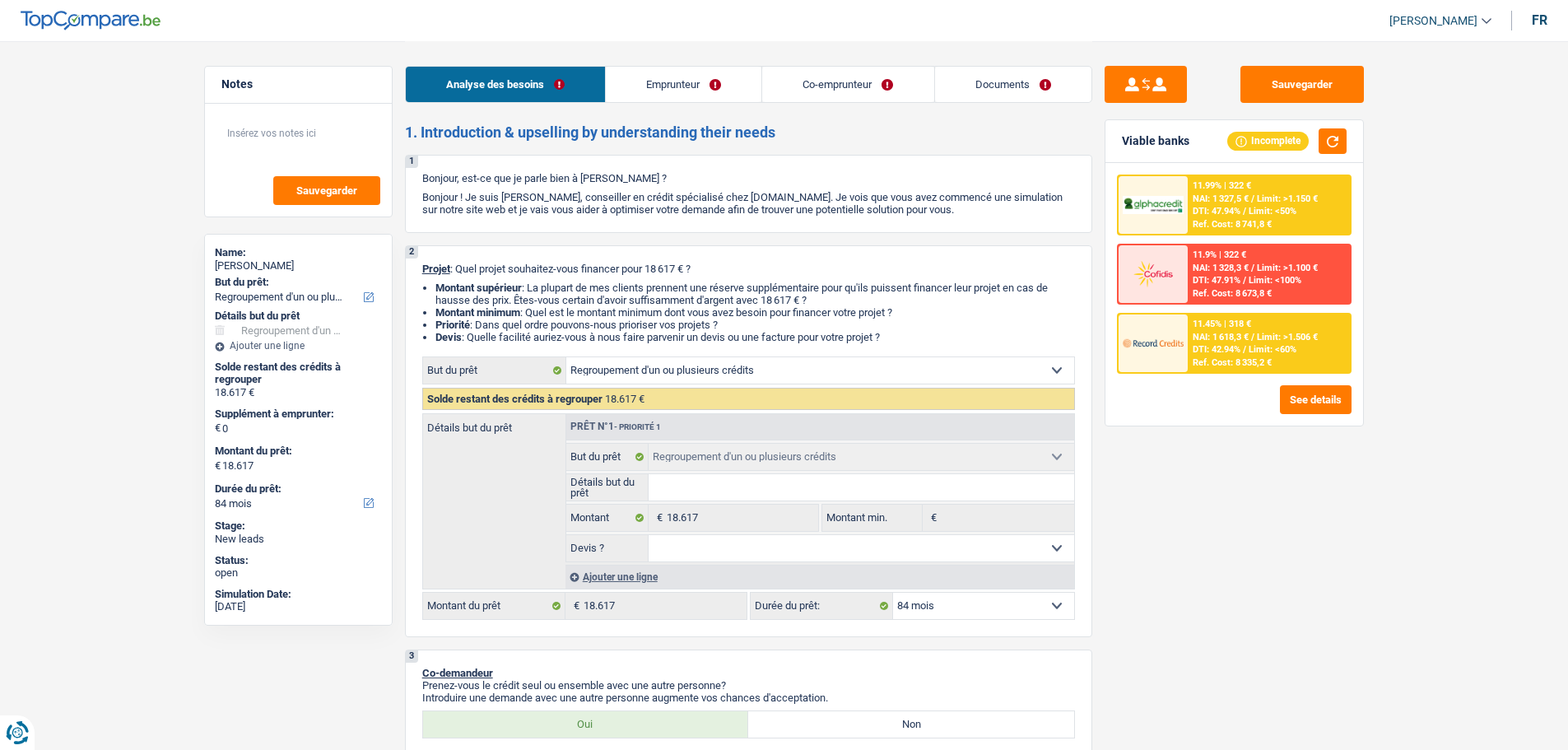
select select "30"
select select "refinancing"
select select "84"
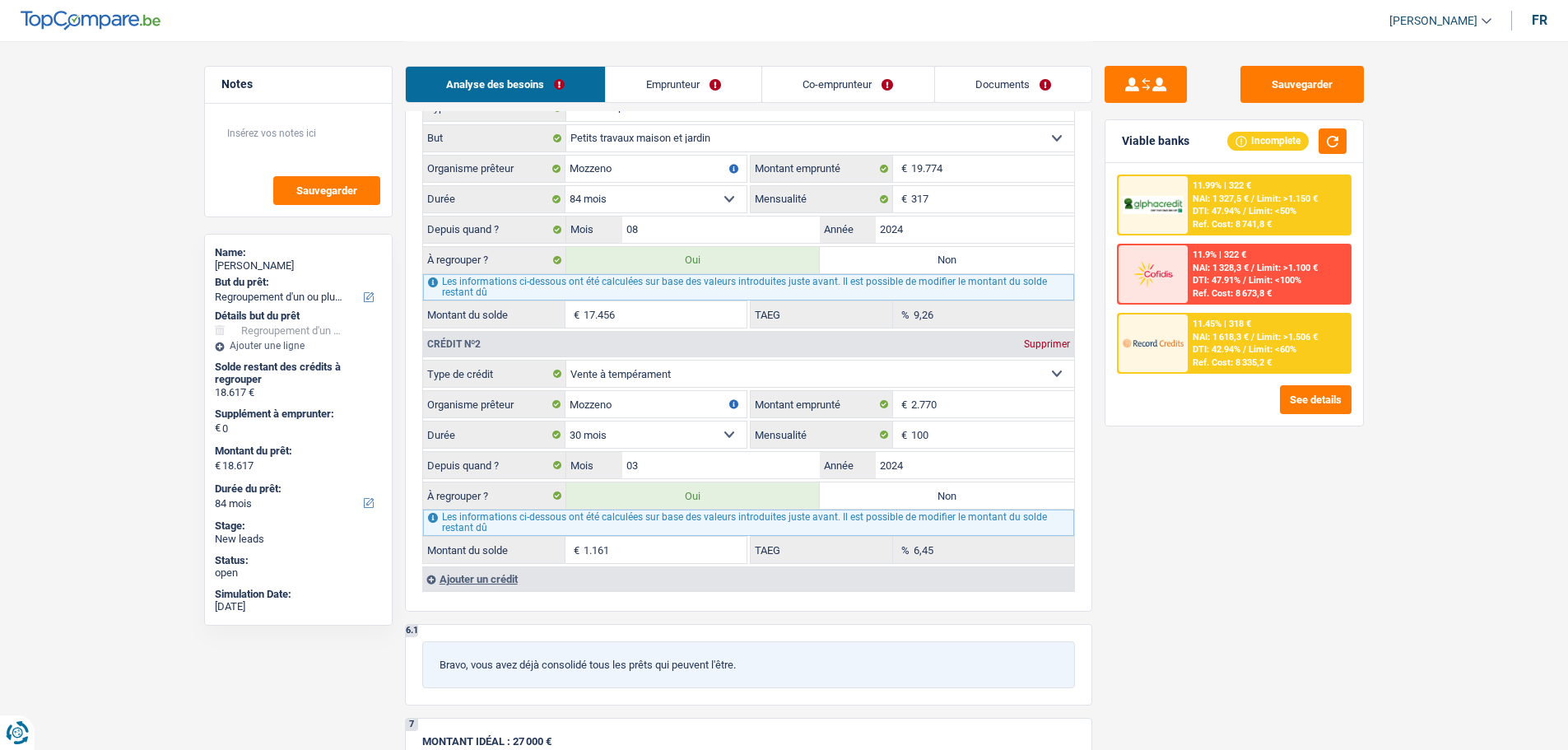
scroll to position [1317, 0]
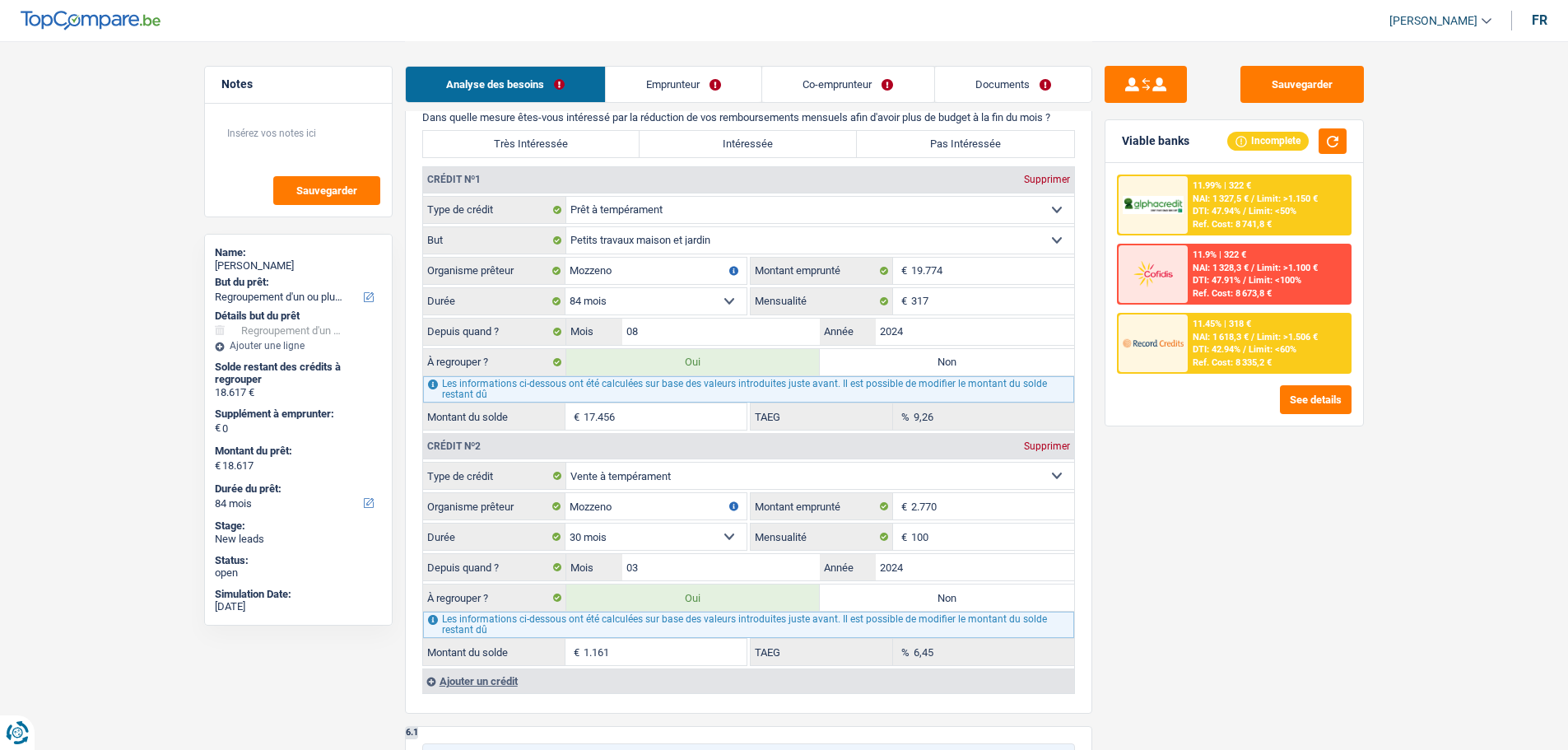
click at [484, 682] on div "Ajouter un crédit" at bounding box center [748, 680] width 652 height 24
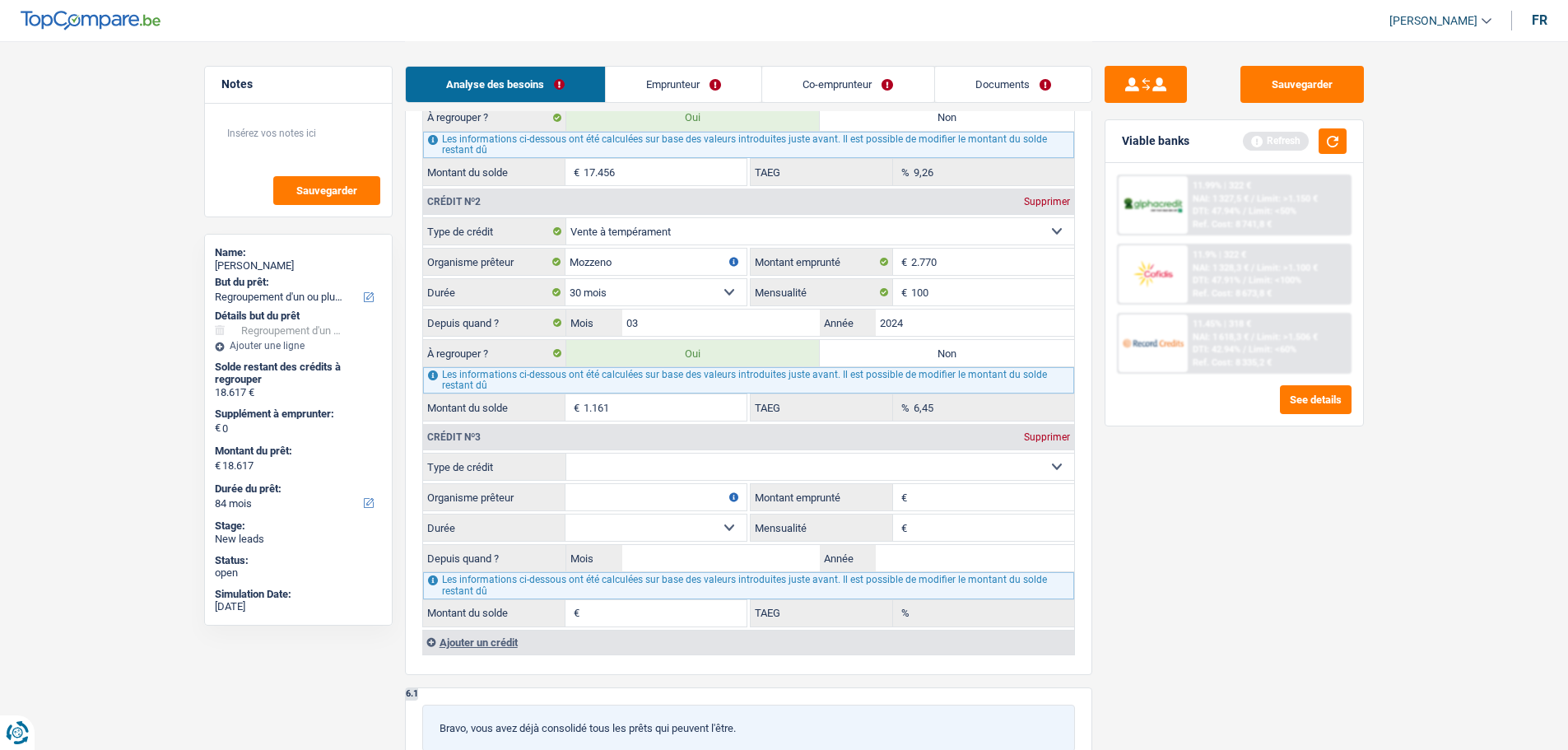
scroll to position [1564, 0]
click at [625, 466] on select "Carte ou ouverture de crédit Prêt hypothécaire Vente à tempérament Prêt à tempé…" at bounding box center [821, 464] width 508 height 26
select select "cardOrCredit"
type input "0"
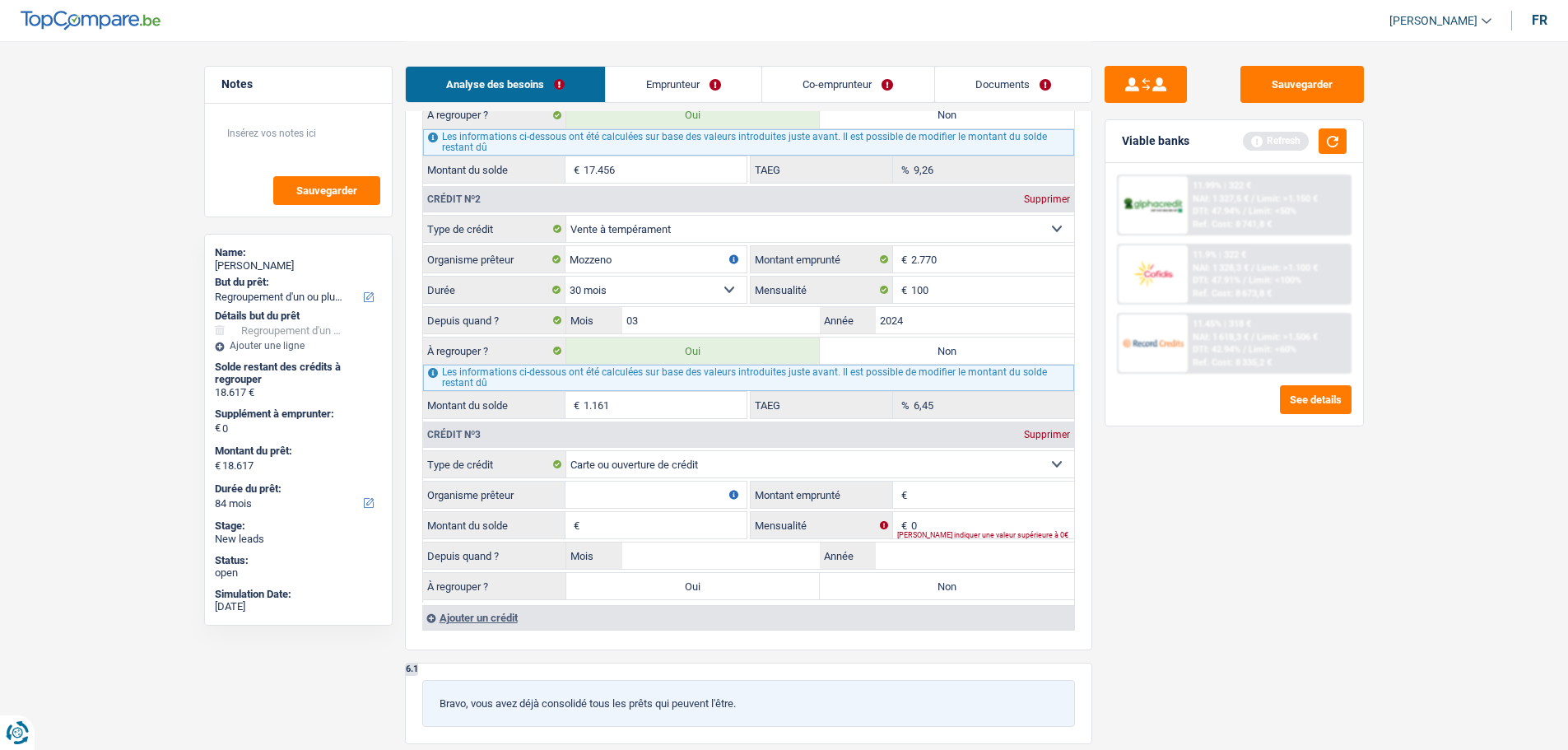
click at [604, 495] on input "Organisme prêteur" at bounding box center [656, 494] width 181 height 26
type input "Belfius"
click at [940, 494] on input "Montant emprunté" at bounding box center [993, 494] width 163 height 26
type input "2.500"
click at [674, 528] on input "Montant du solde" at bounding box center [666, 525] width 163 height 26
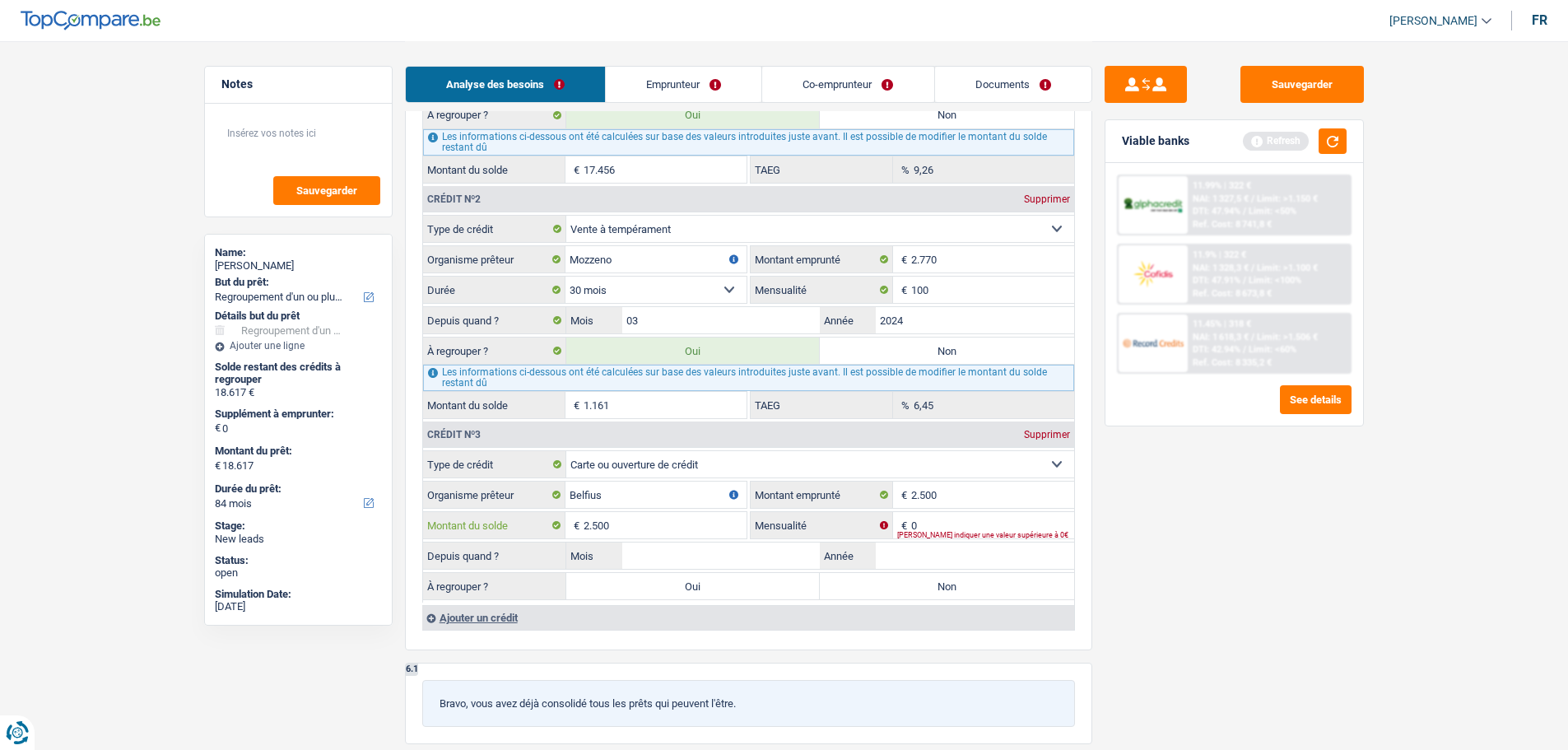
type input "2.500"
click at [954, 512] on fieldset "Carte ou ouverture de crédit Prêt hypothécaire Vente à tempérament Prêt à tempé…" at bounding box center [748, 526] width 651 height 152
click at [954, 525] on input "0" at bounding box center [993, 525] width 163 height 26
type input "50"
click at [708, 548] on input "Mois" at bounding box center [721, 555] width 198 height 26
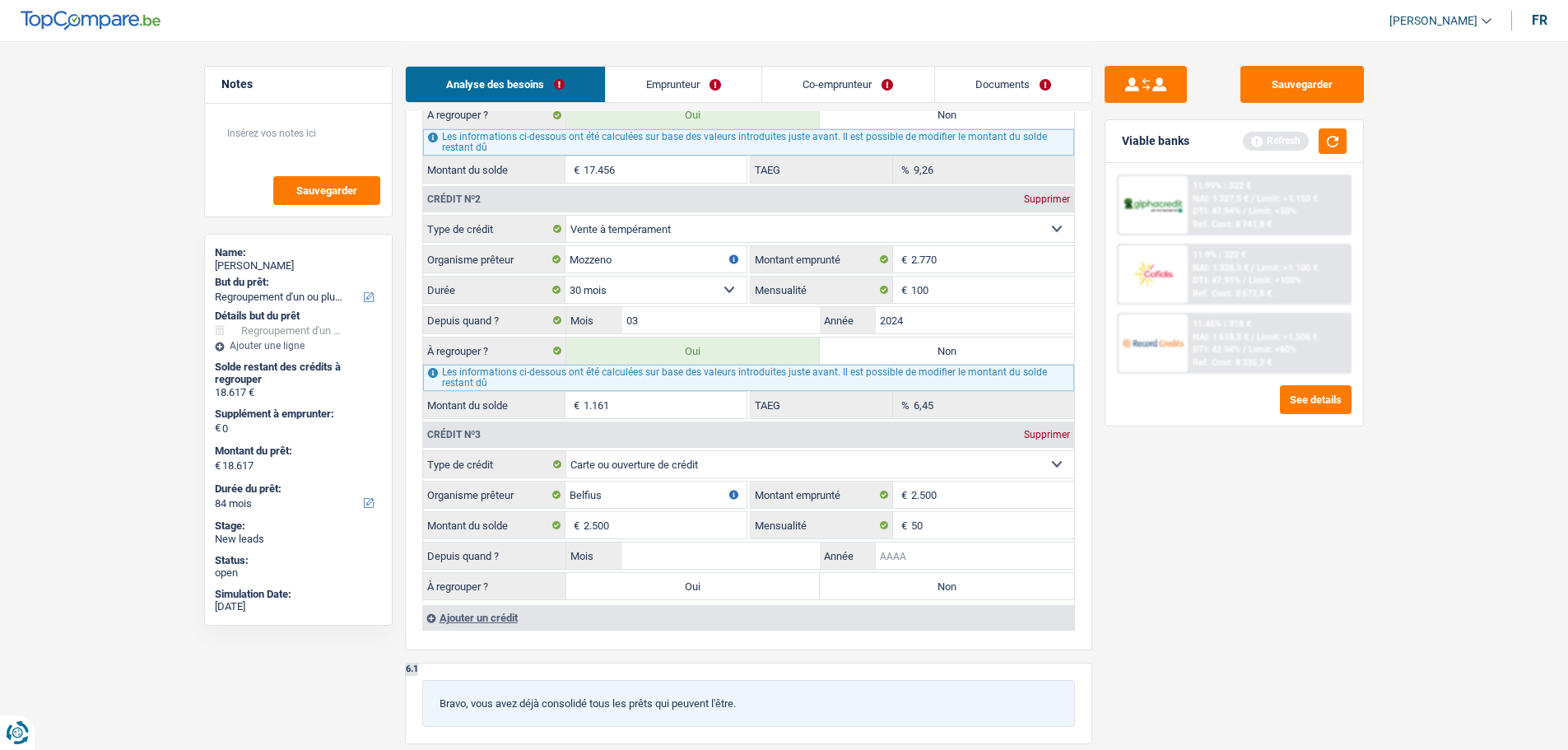
click at [940, 564] on input "Année" at bounding box center [975, 555] width 198 height 26
click at [921, 557] on input "Année" at bounding box center [975, 555] width 198 height 26
type input "2024"
click at [802, 561] on input "Mois" at bounding box center [721, 555] width 198 height 26
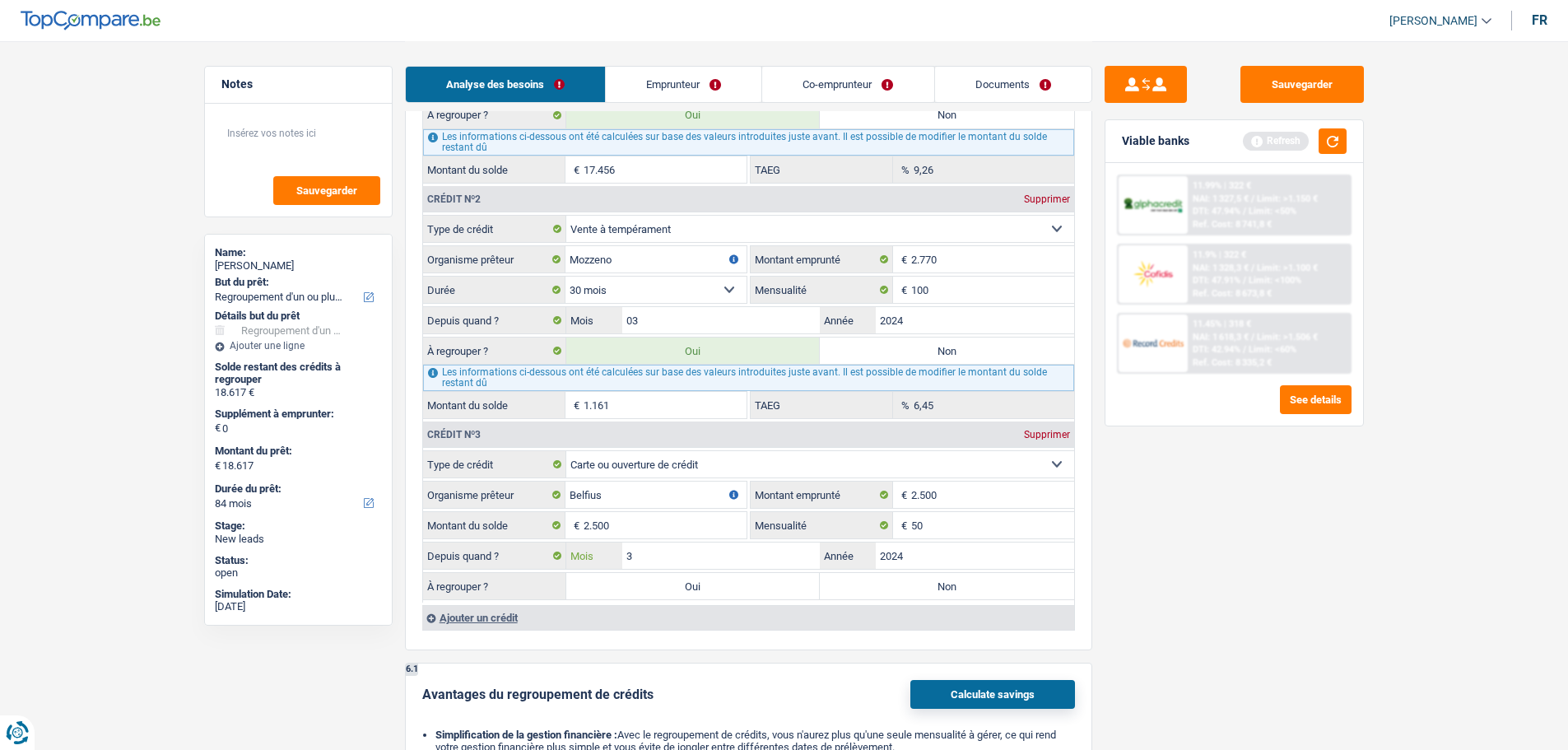
type input "3"
click at [887, 584] on label "Non" at bounding box center [947, 586] width 255 height 26
click at [887, 584] on input "Non" at bounding box center [947, 586] width 255 height 26
radio input "true"
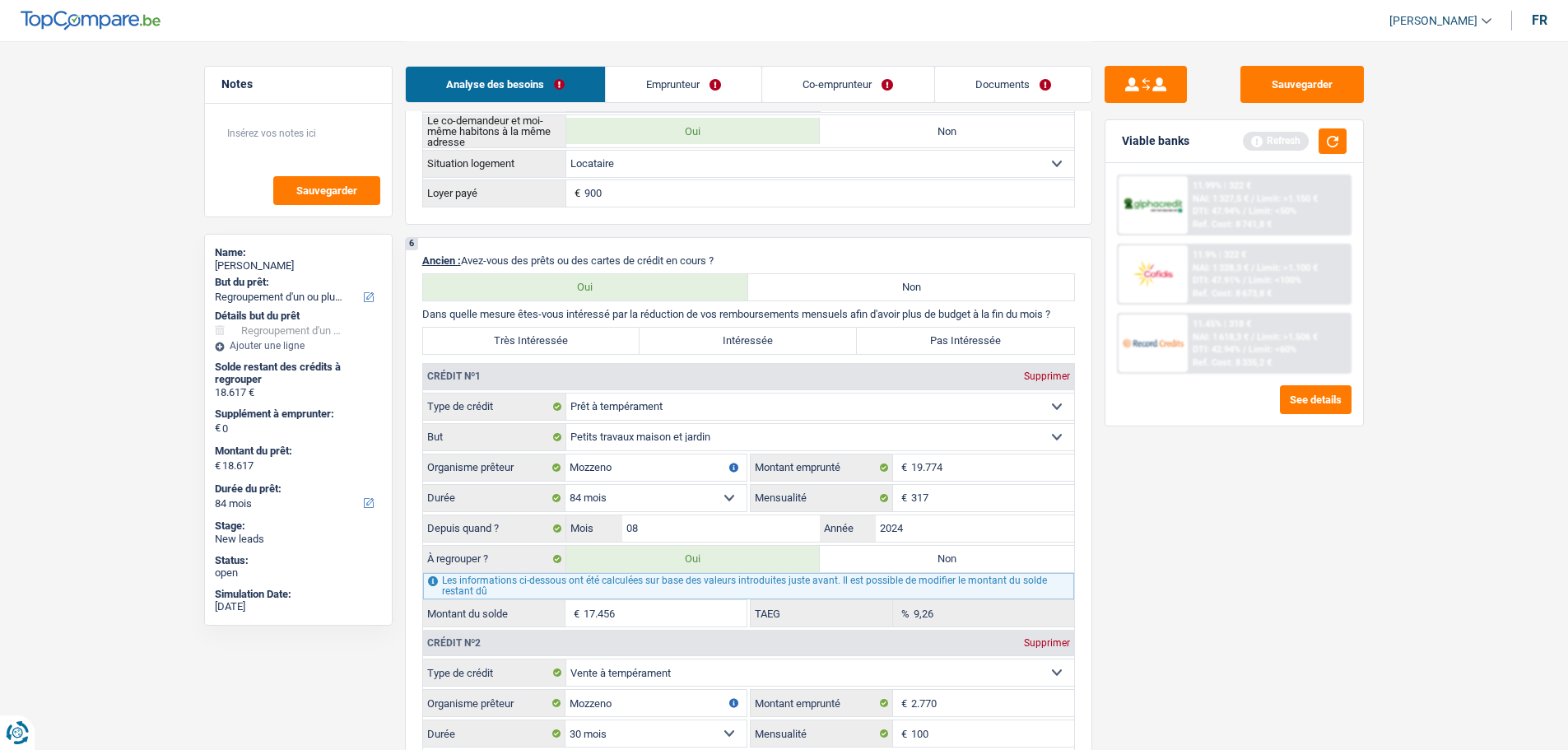
scroll to position [988, 0]
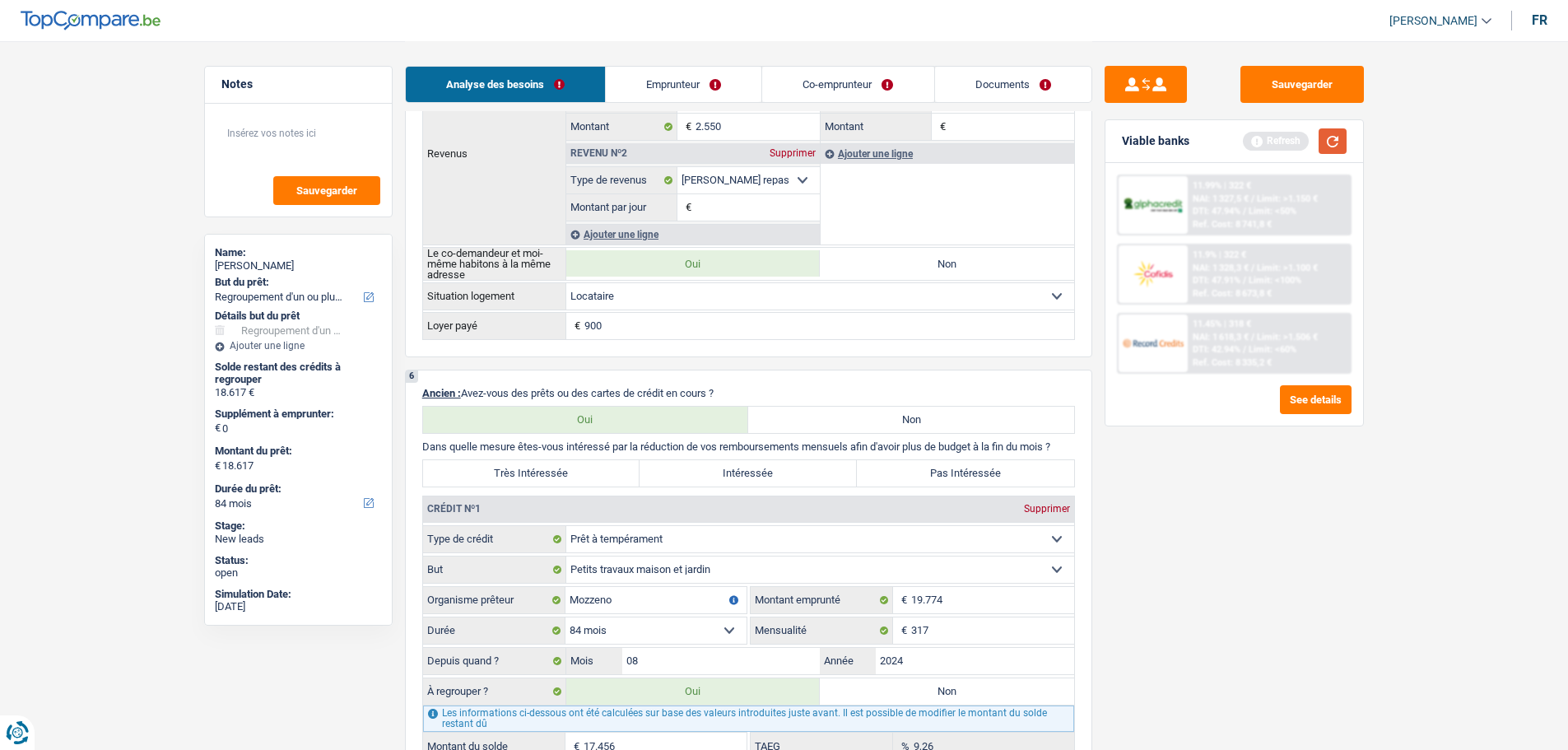
click at [1328, 136] on button "button" at bounding box center [1332, 141] width 28 height 25
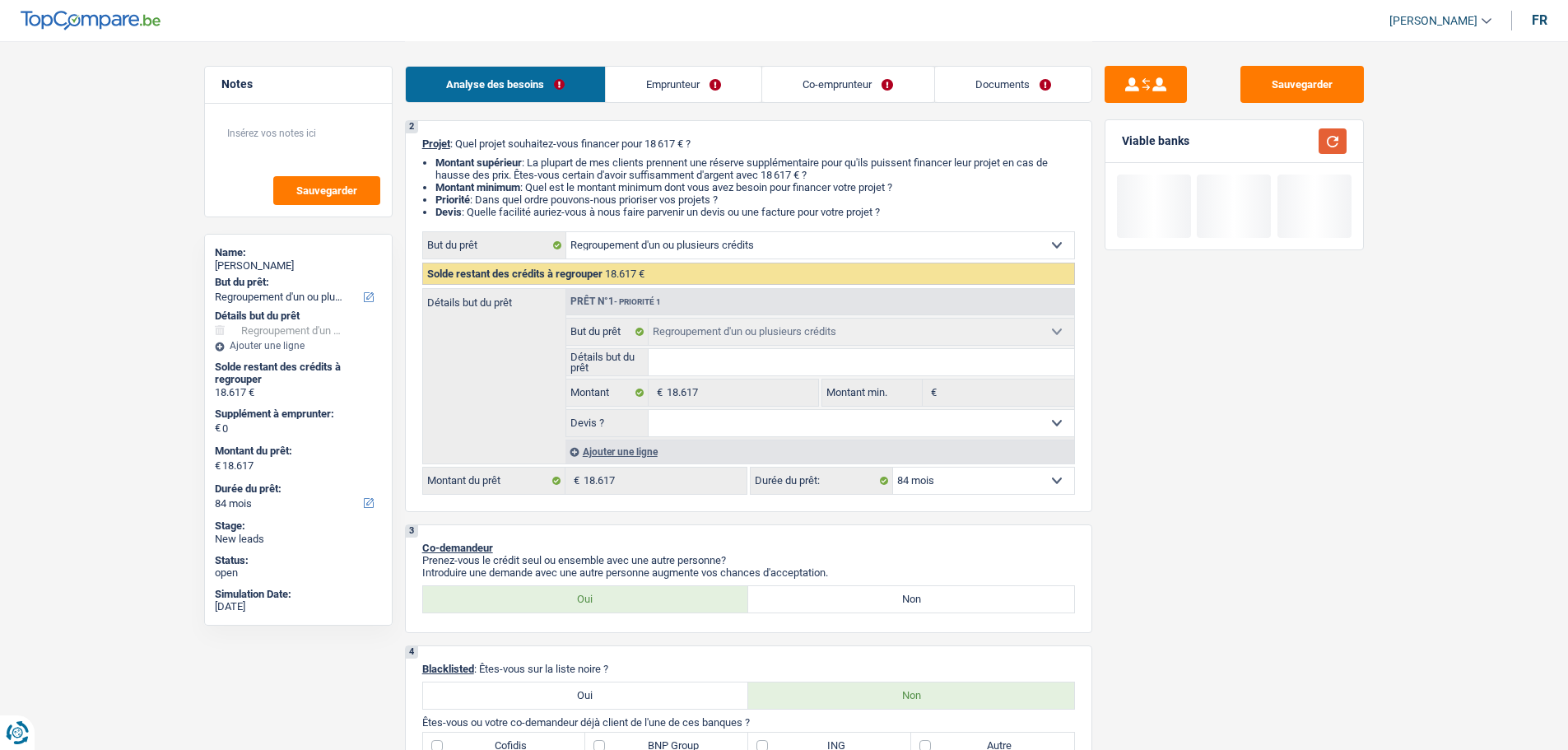
scroll to position [0, 0]
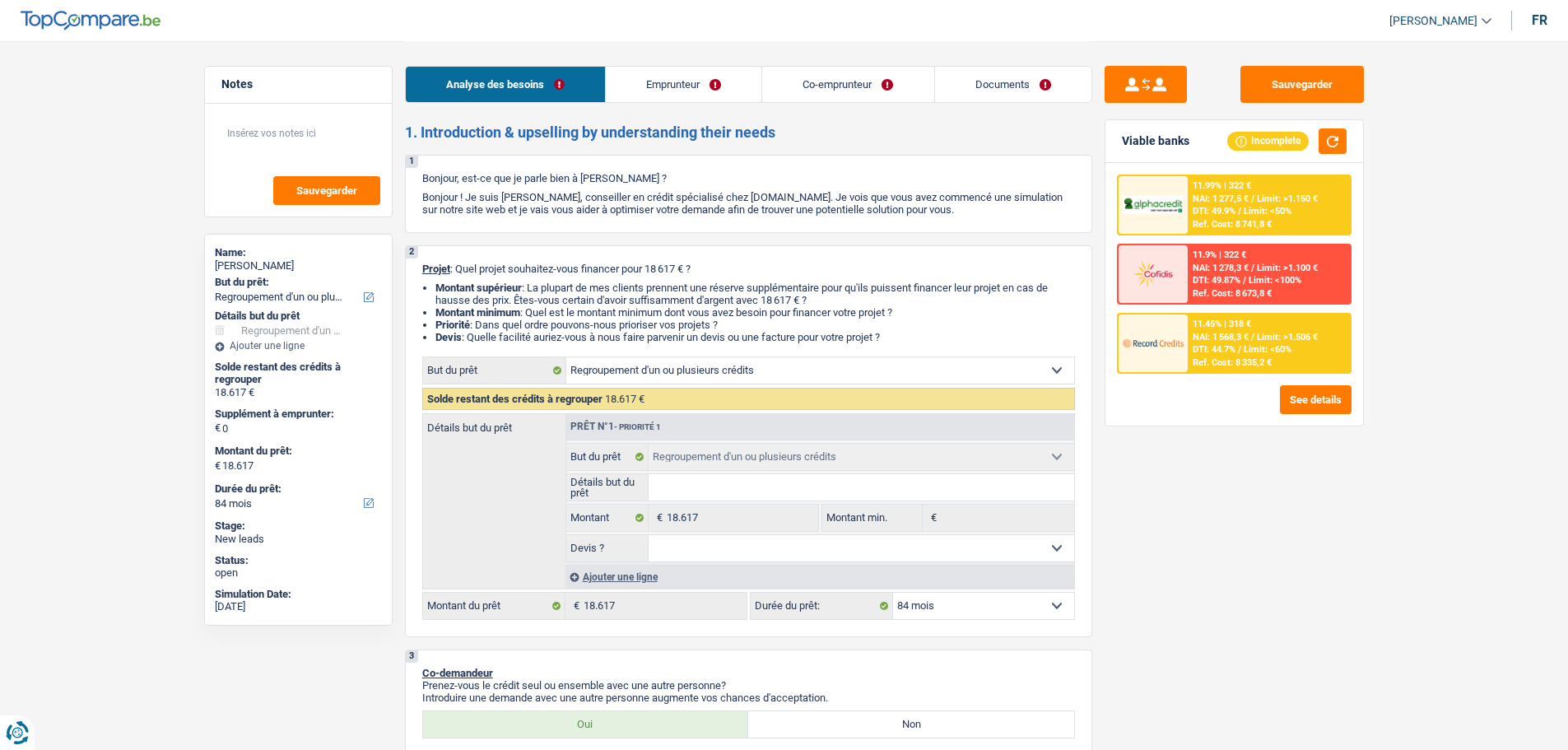
click at [625, 574] on div "Ajouter une ligne" at bounding box center [820, 576] width 508 height 23
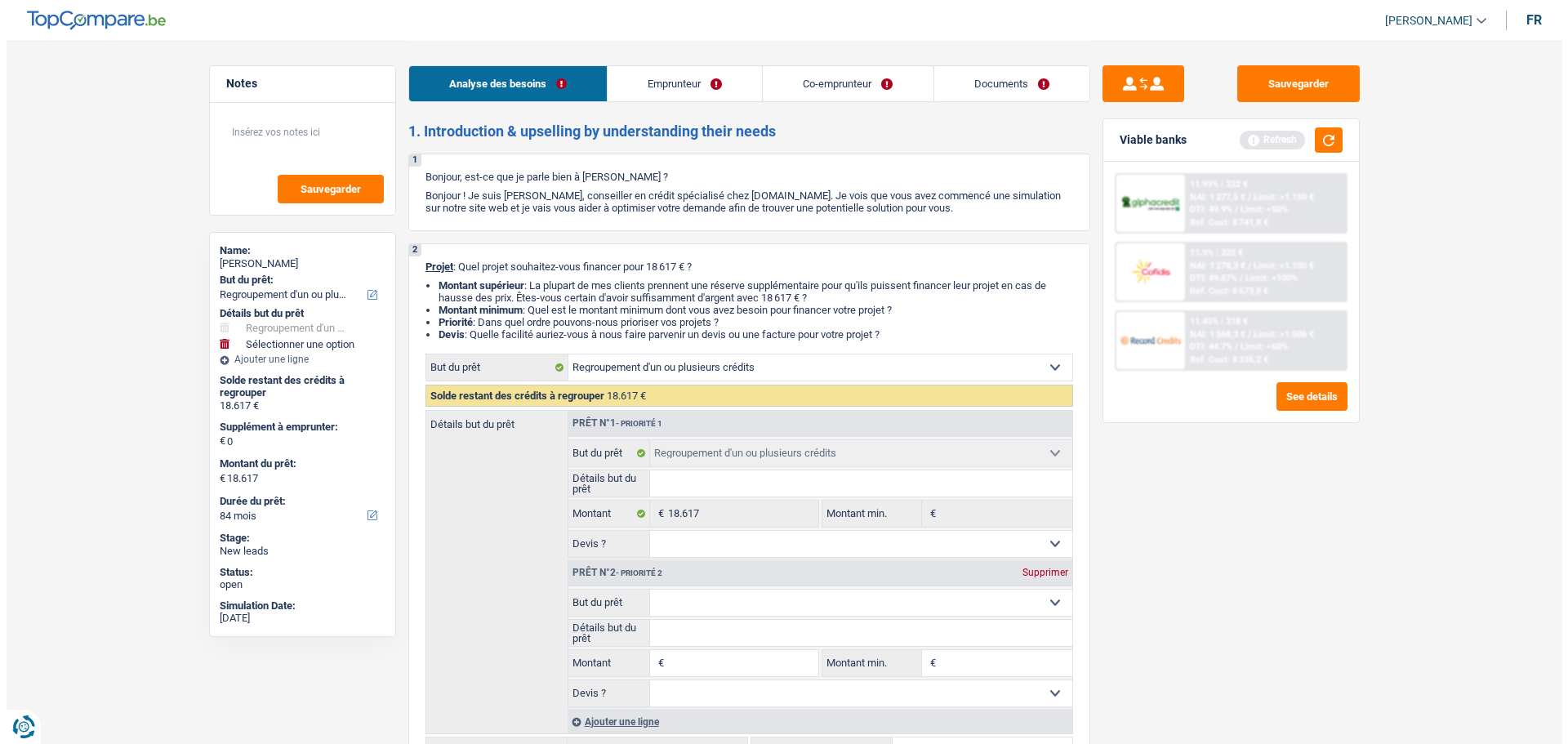
scroll to position [245, 0]
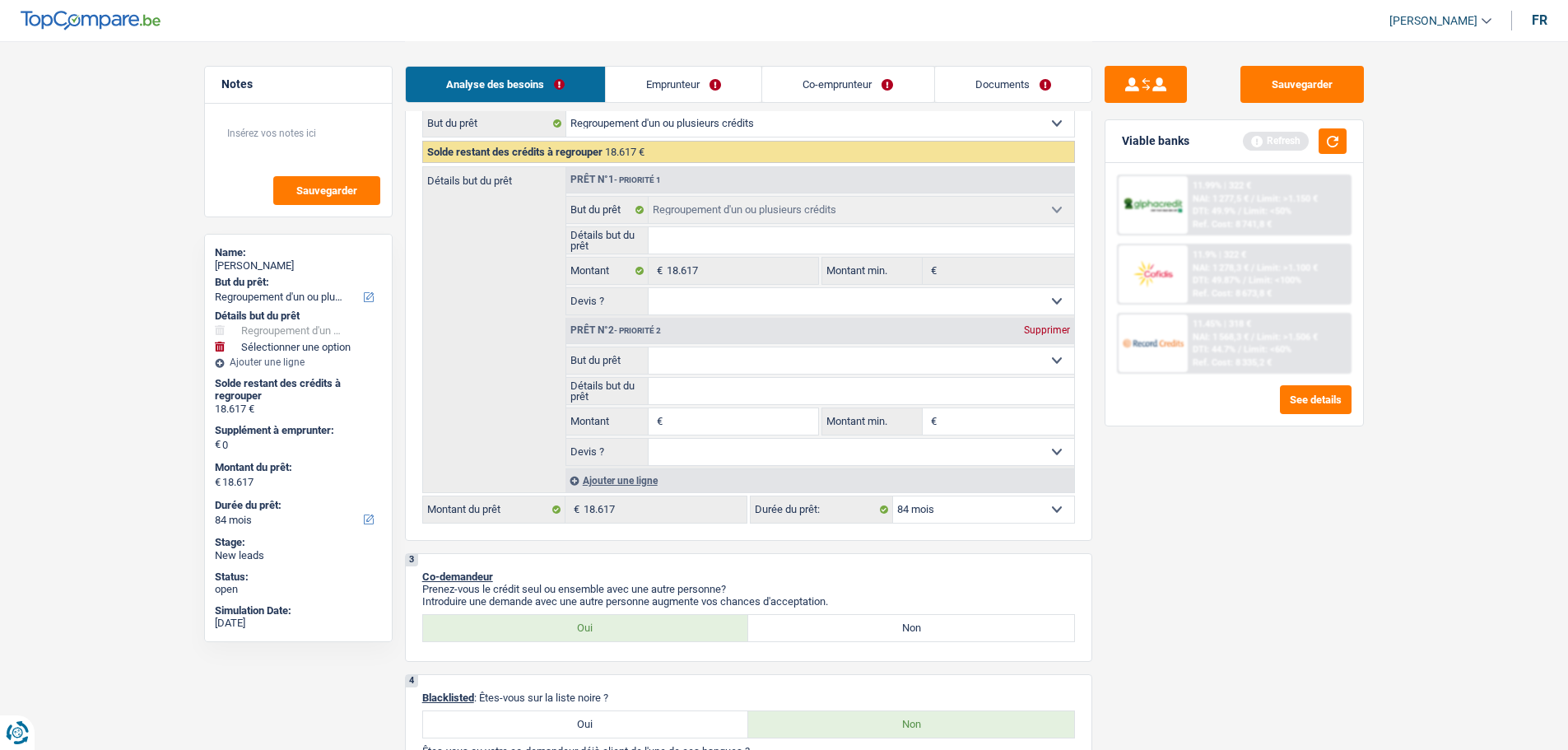
click at [696, 408] on input "Montant" at bounding box center [741, 421] width 150 height 26
click at [1325, 157] on div "Viable banks Refresh" at bounding box center [1234, 141] width 257 height 43
click at [1327, 149] on button "button" at bounding box center [1332, 141] width 28 height 25
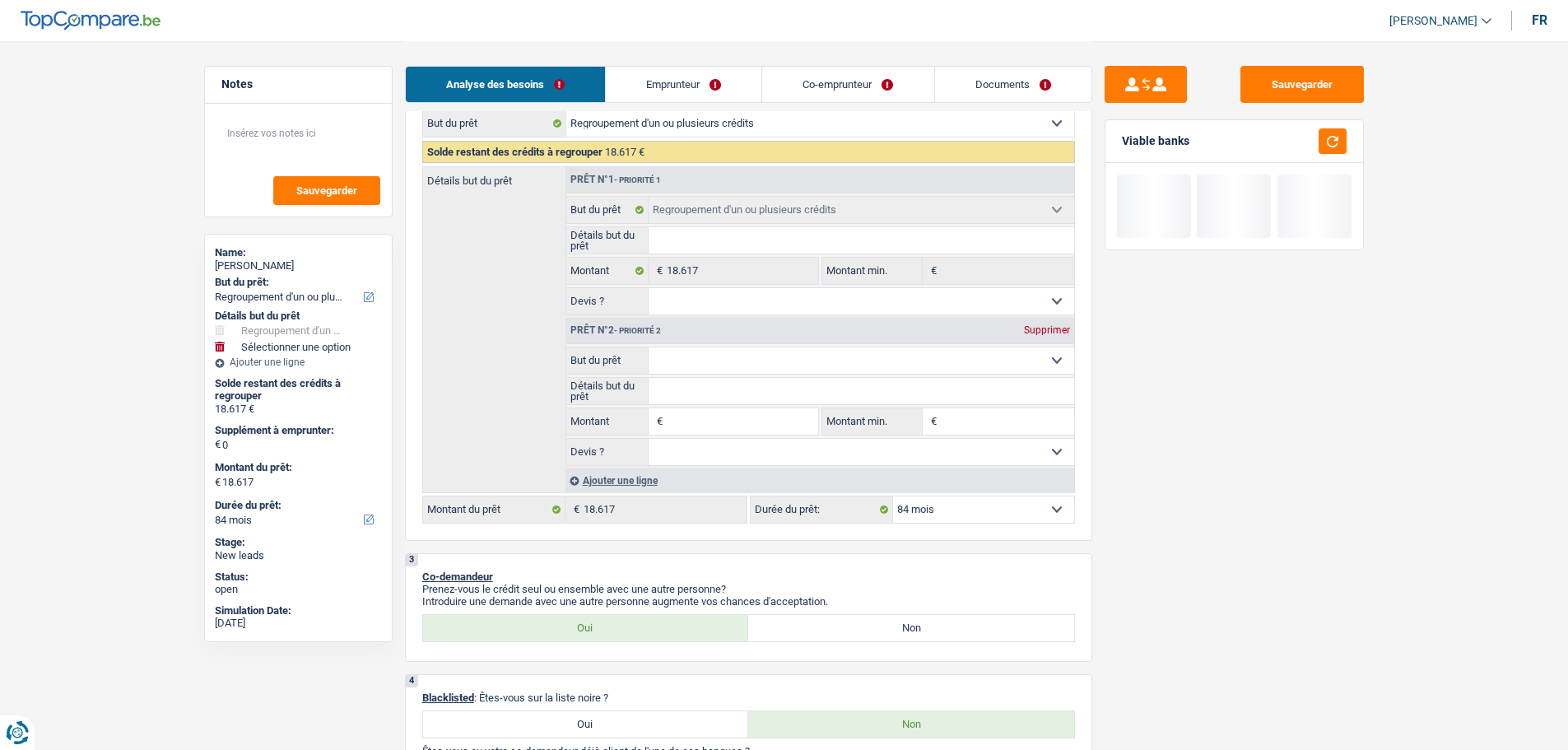
click at [724, 431] on input "Montant" at bounding box center [741, 421] width 150 height 26
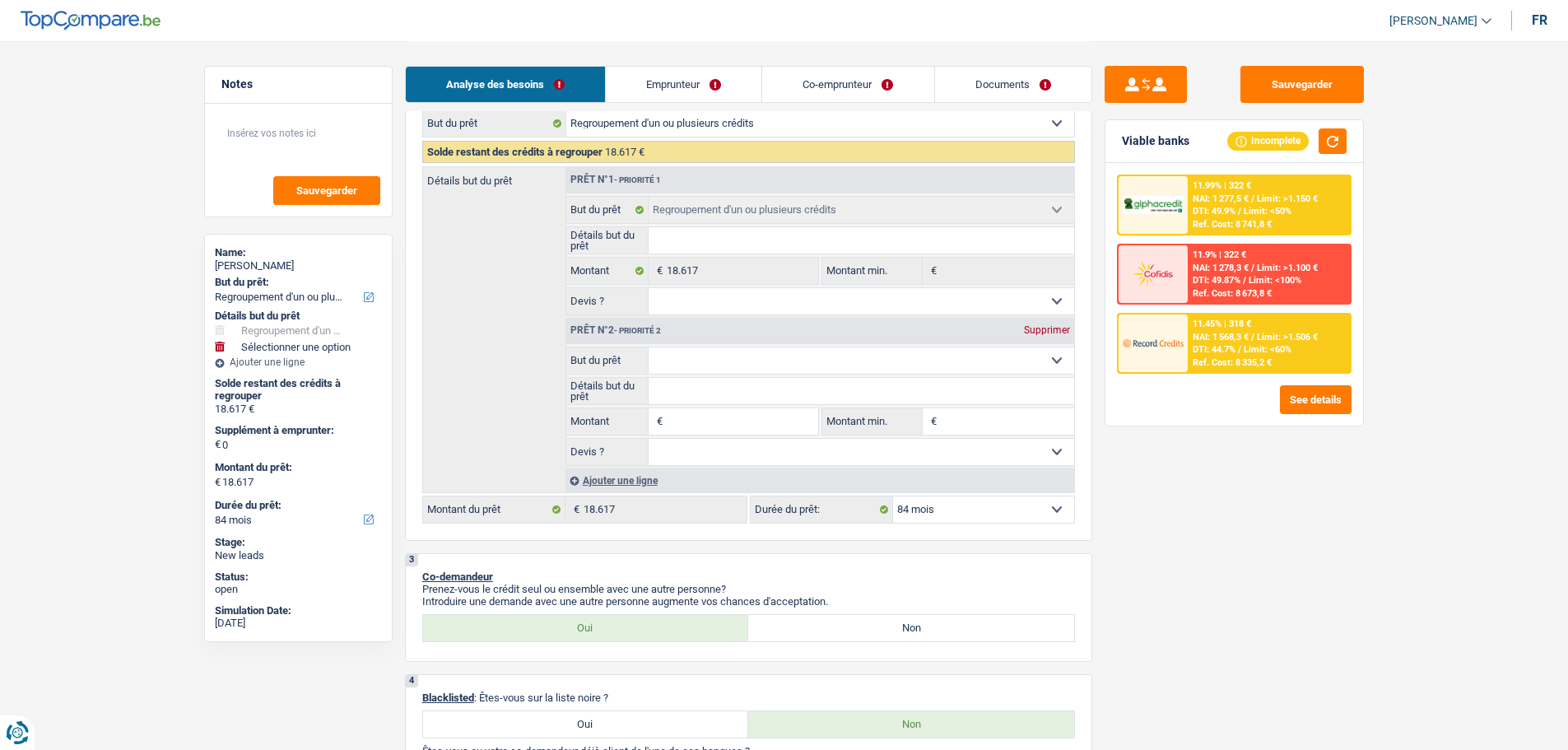
type input "1"
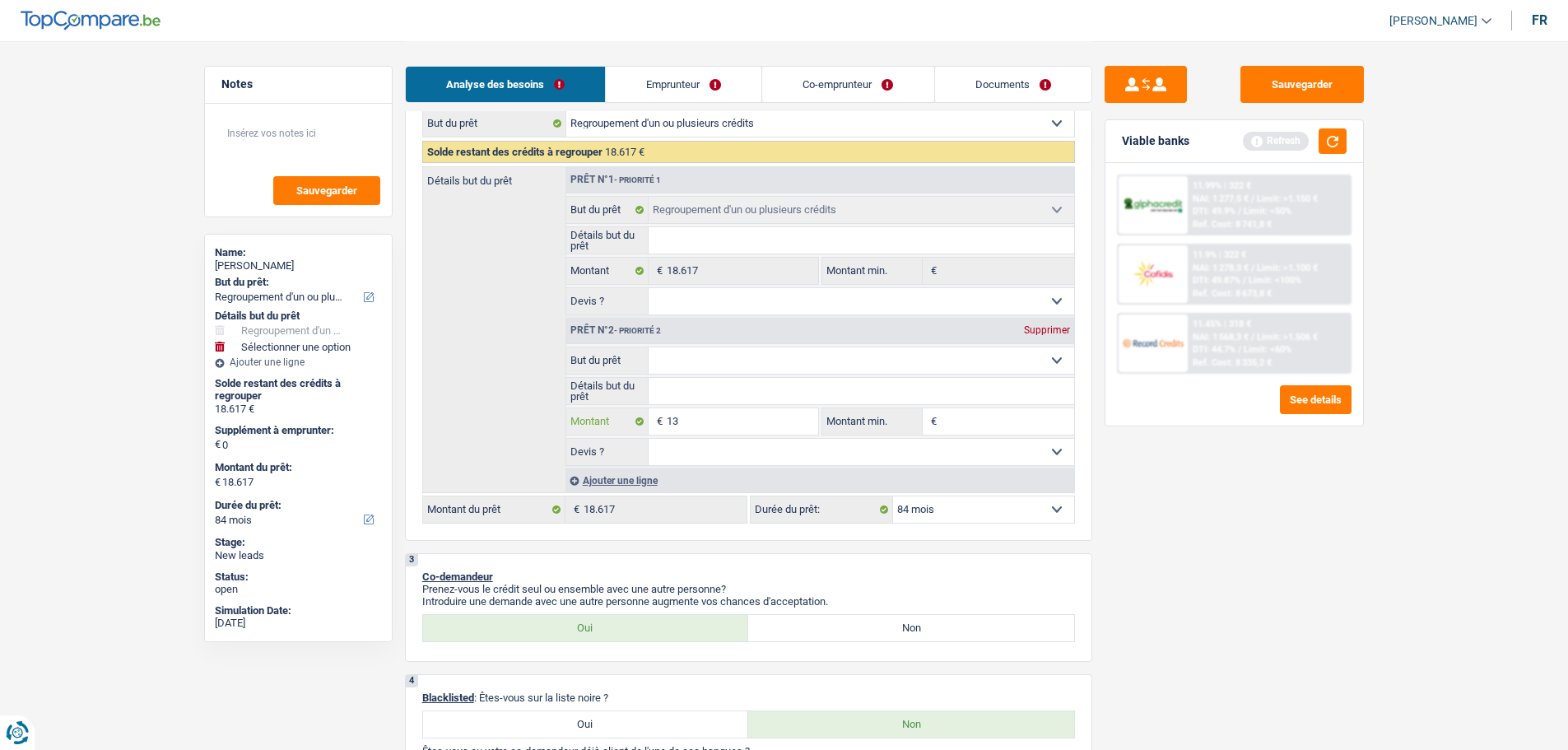
type input "132"
type input "13"
type input "1"
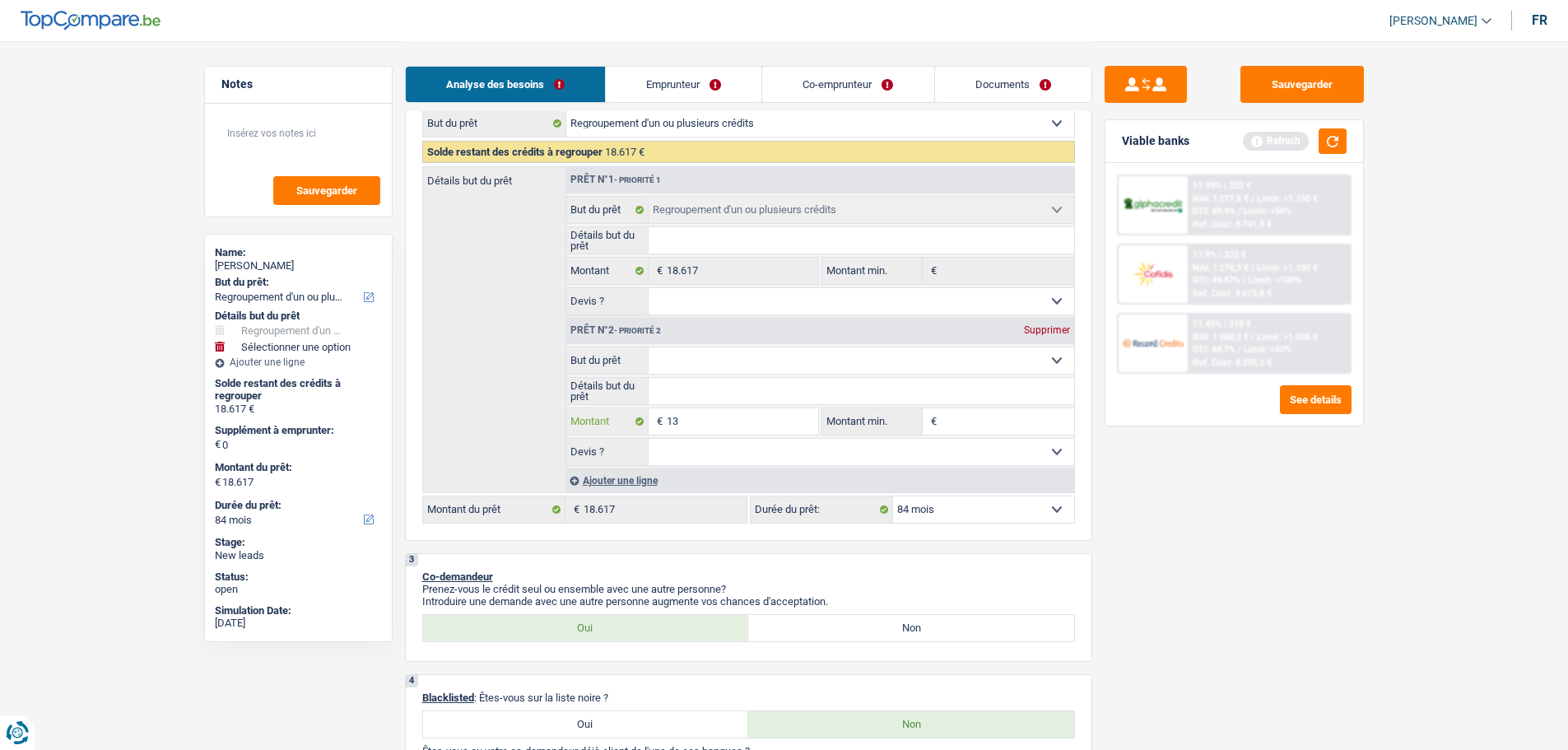
type input "1"
type input "12"
type input "120"
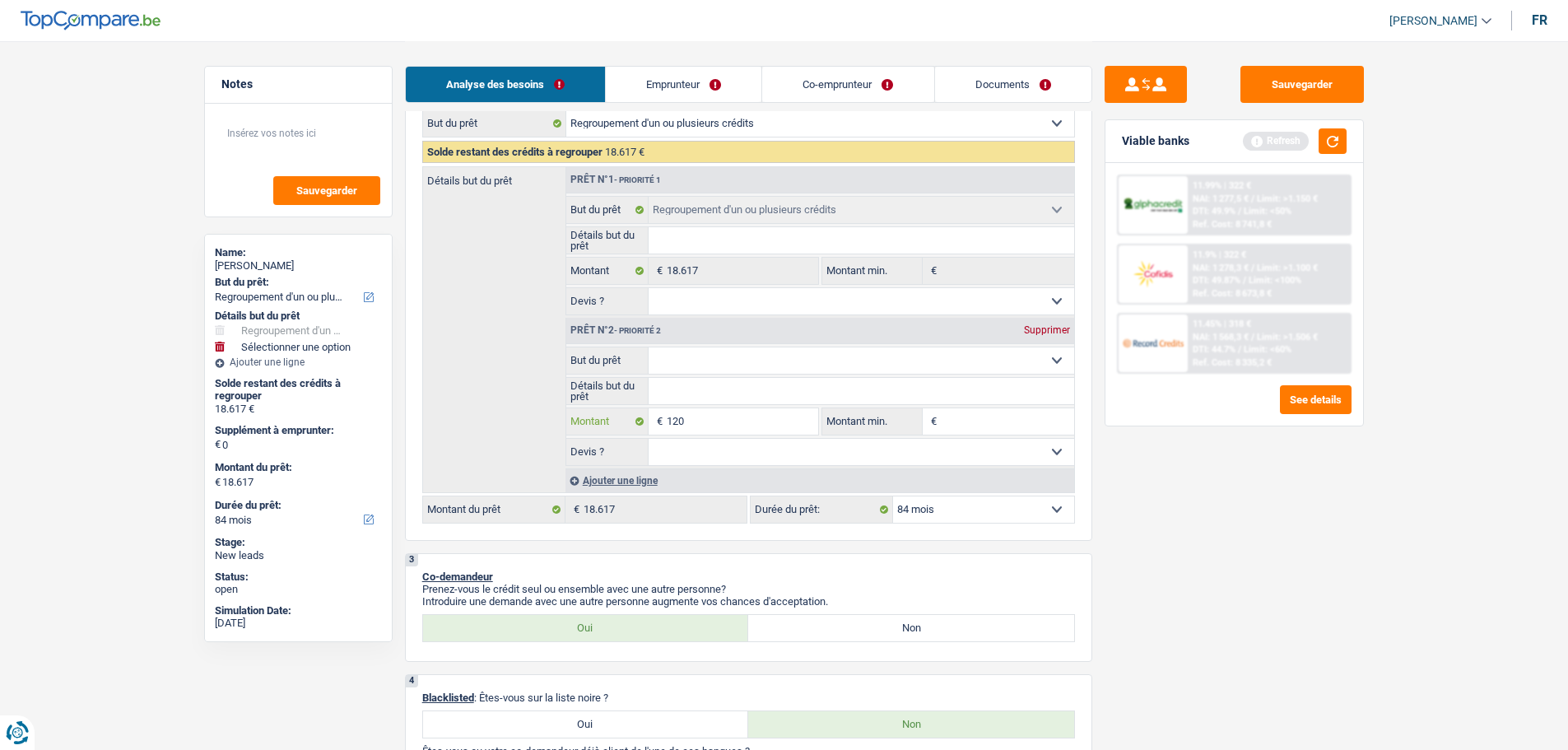
type input "1.200"
type input "12.000"
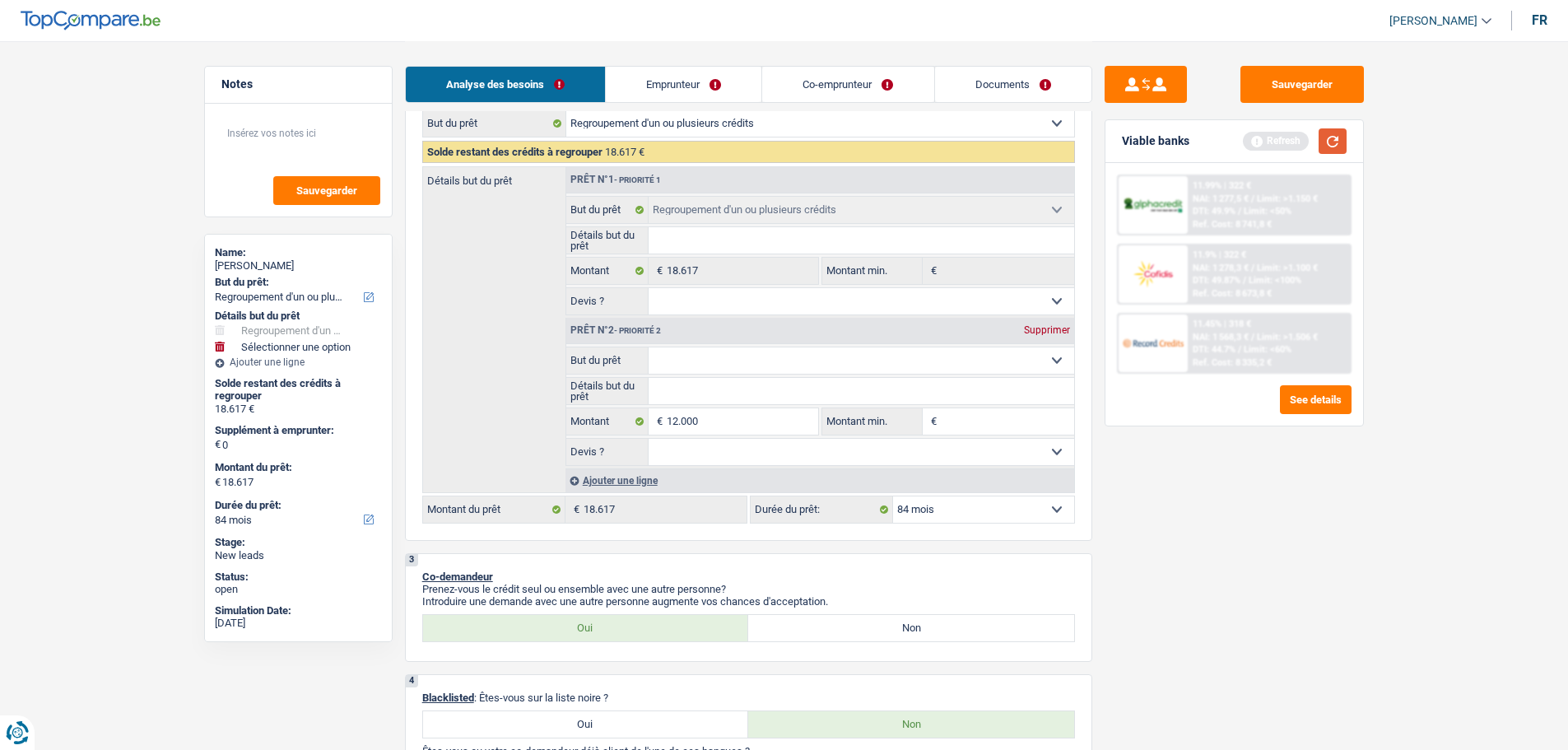
type input "12.000"
type input "30.617"
select select "120"
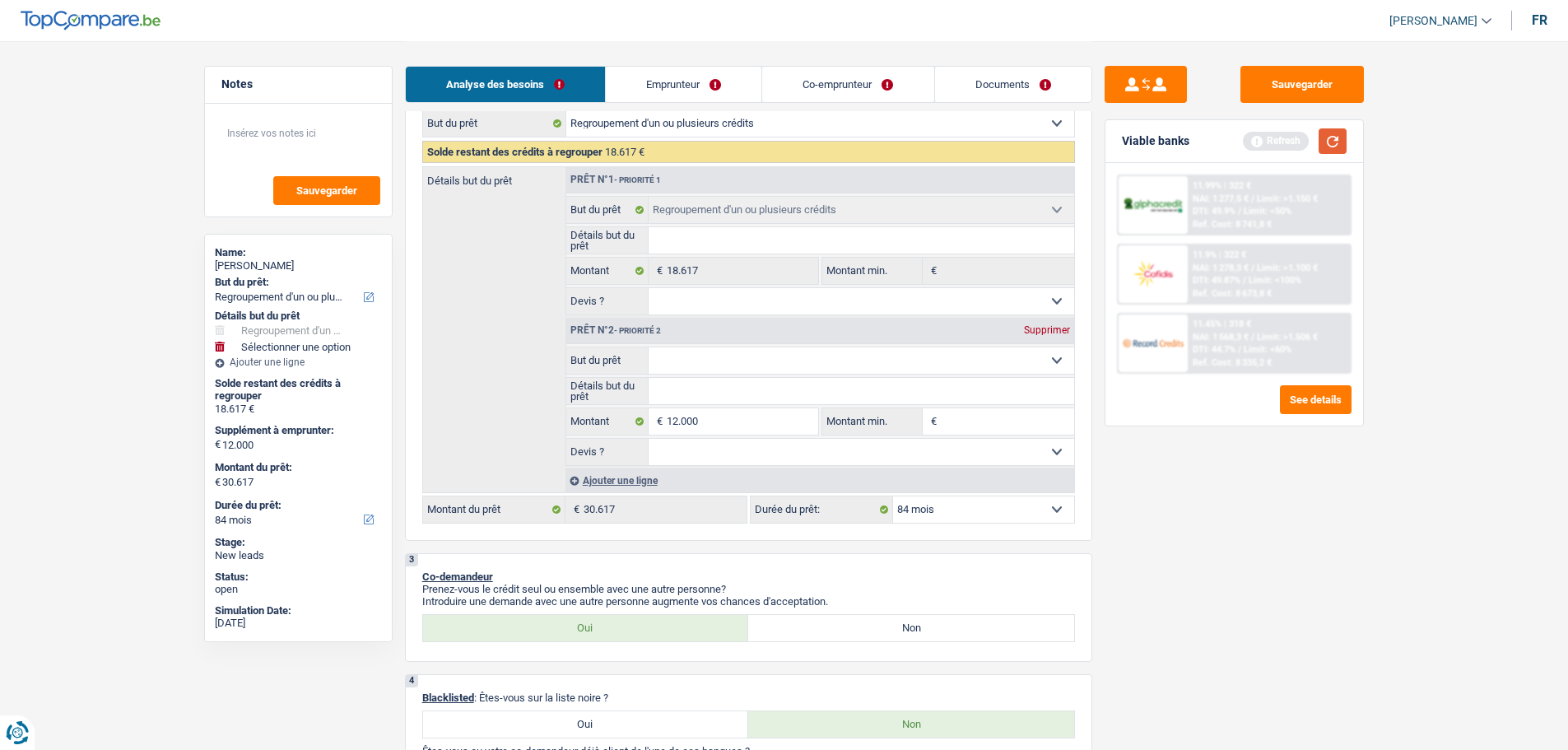
select select "120"
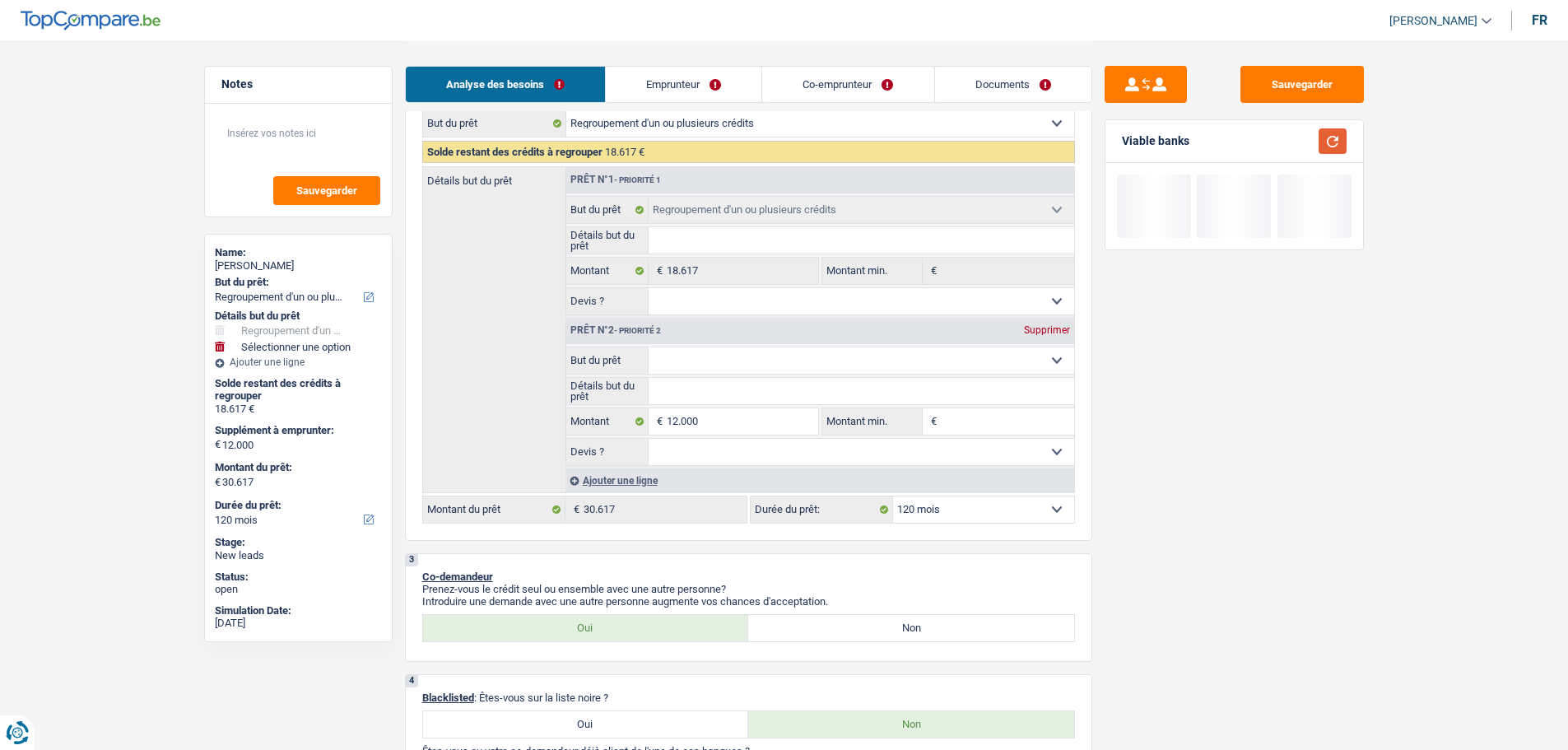
click at [1322, 132] on button "button" at bounding box center [1332, 141] width 28 height 25
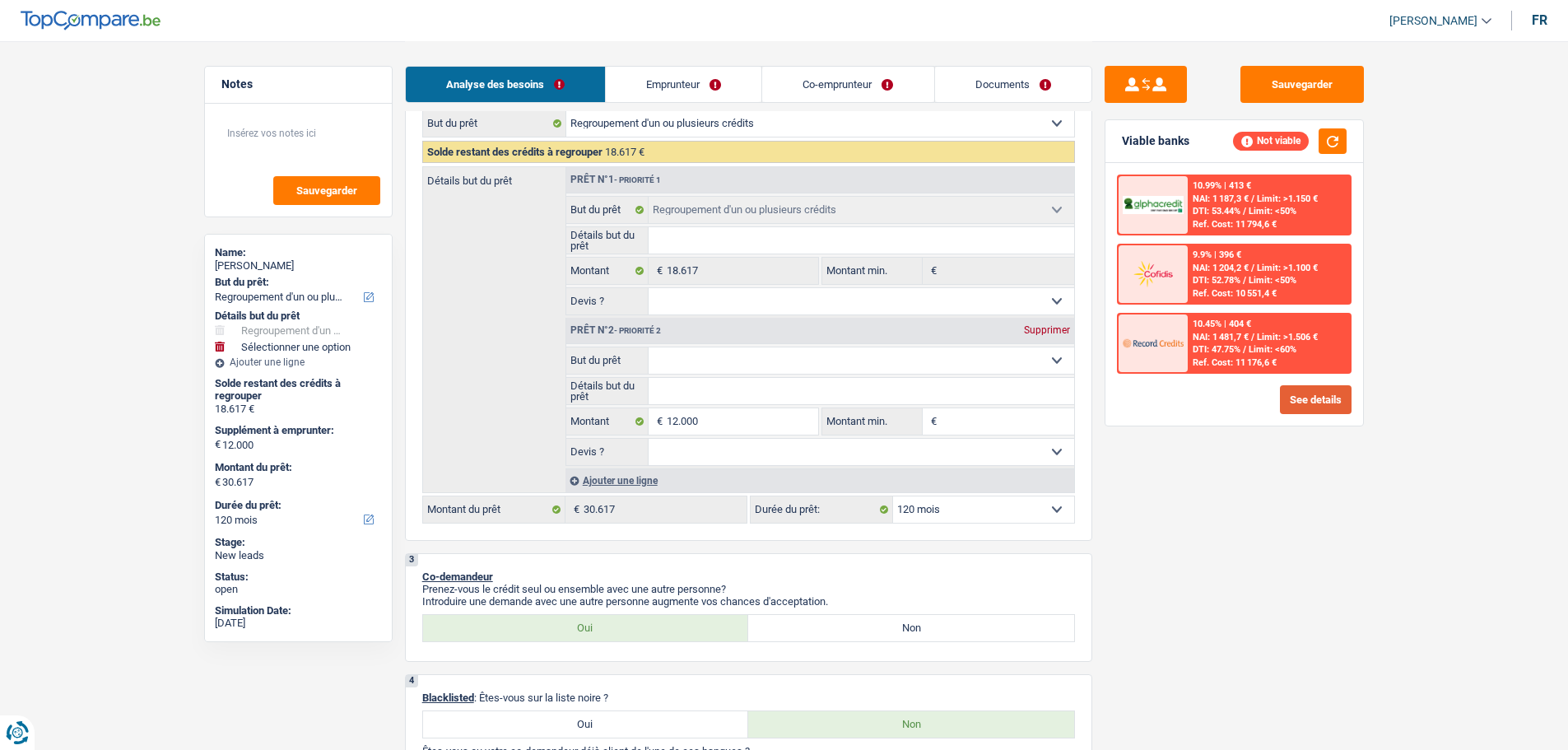
click at [1309, 397] on button "See details" at bounding box center [1316, 399] width 71 height 29
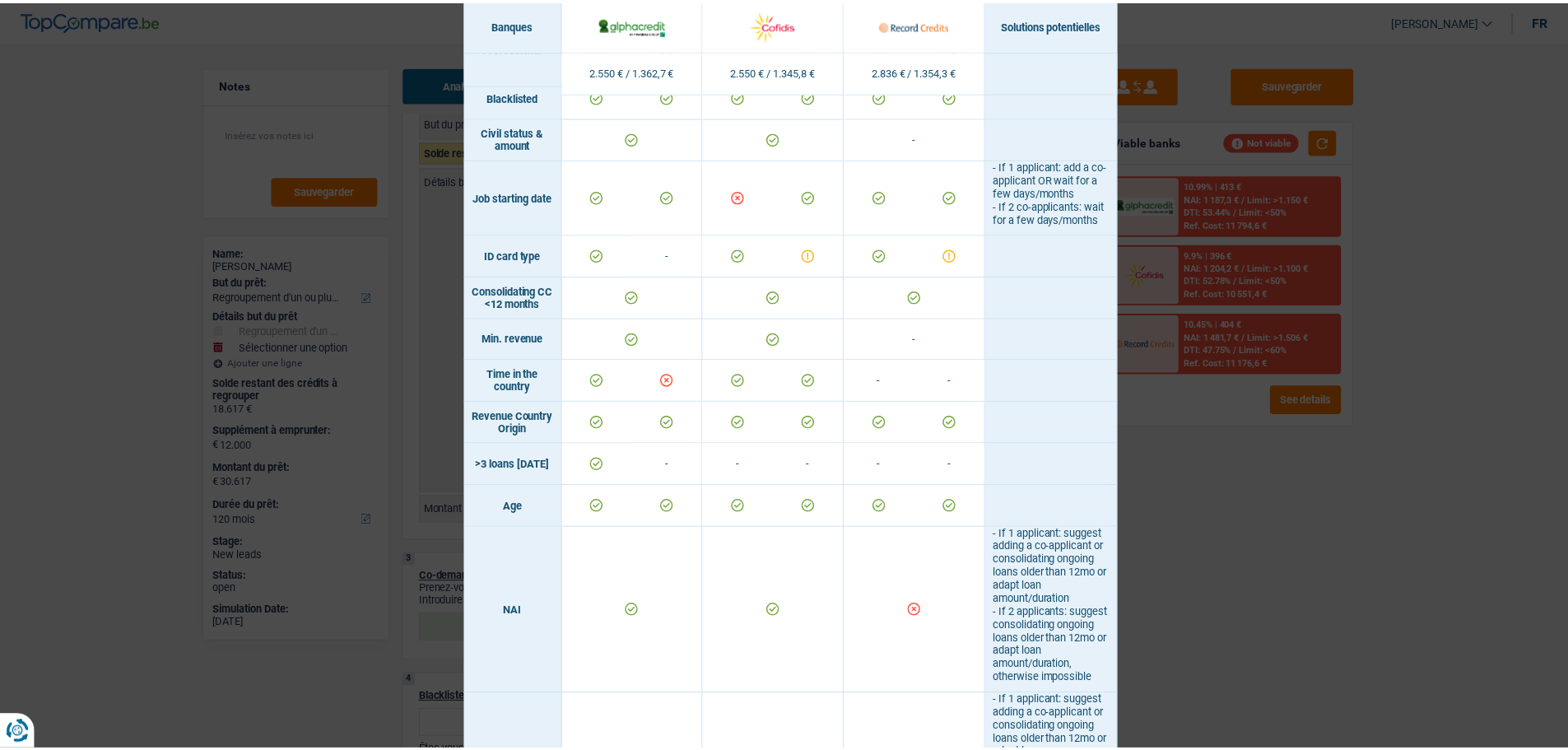
scroll to position [0, 0]
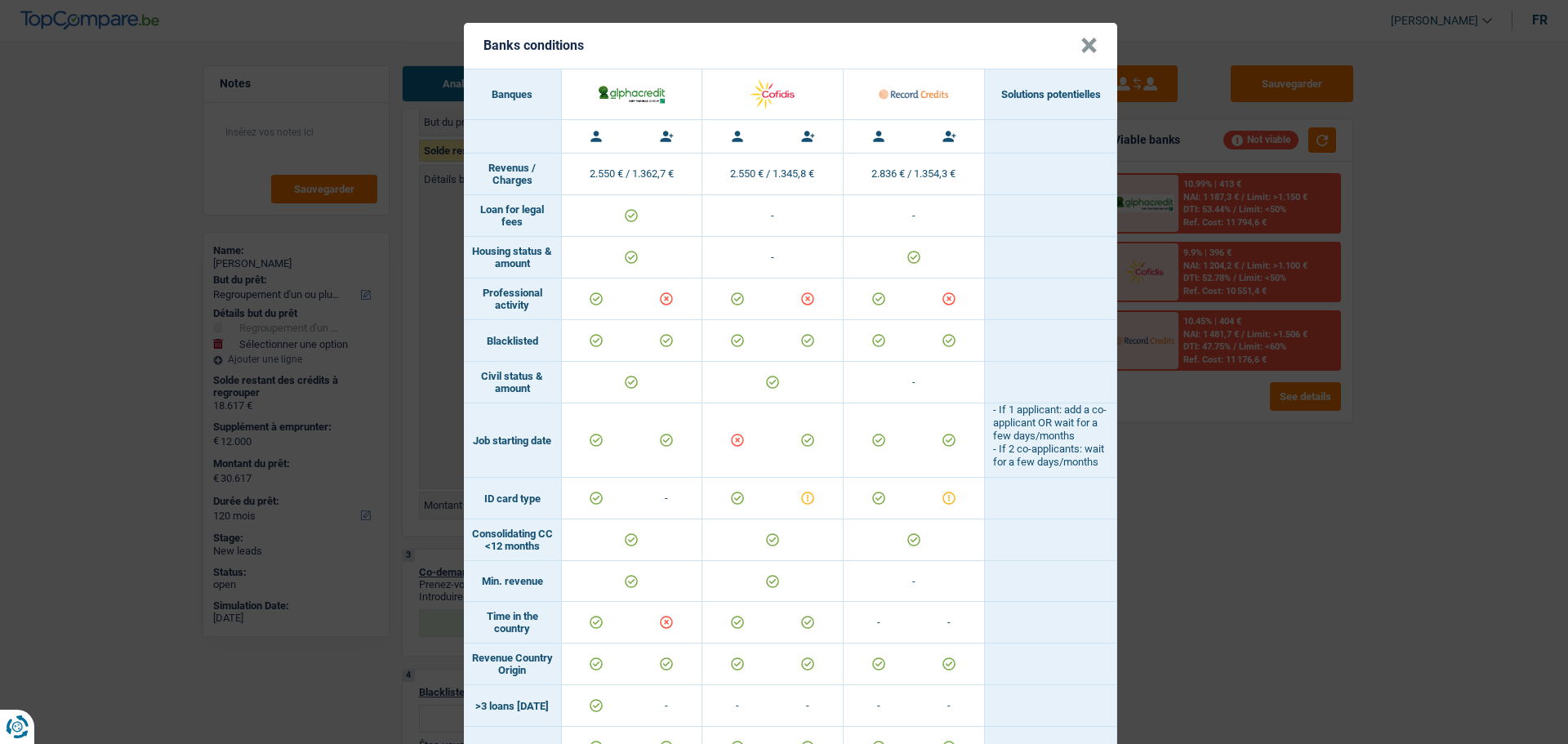
click at [1329, 649] on div "Banks conditions × Banques Solutions potentielles Revenus / Charges 2.550 € / 1…" at bounding box center [784, 372] width 1568 height 744
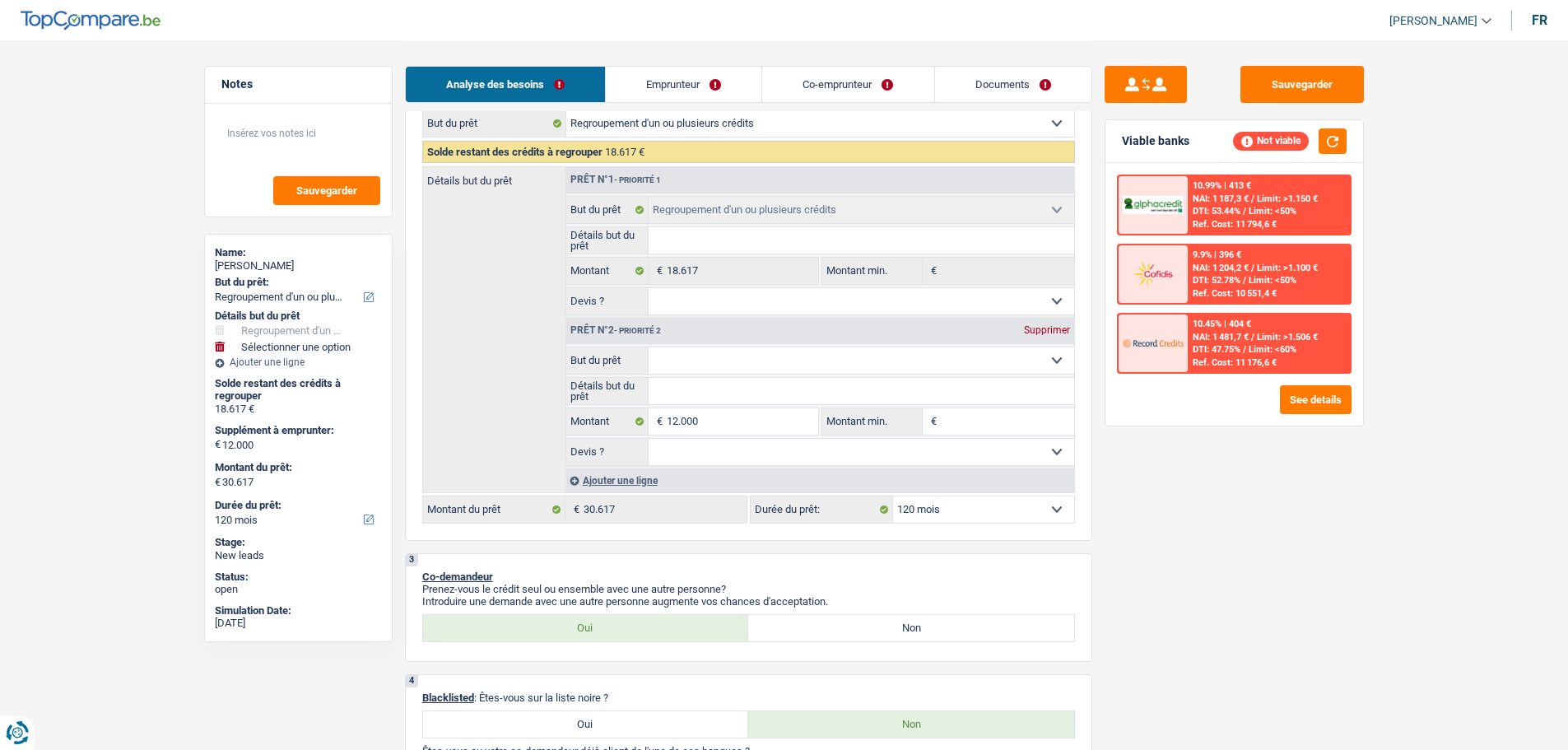
click at [722, 77] on link "Emprunteur" at bounding box center [683, 84] width 156 height 36
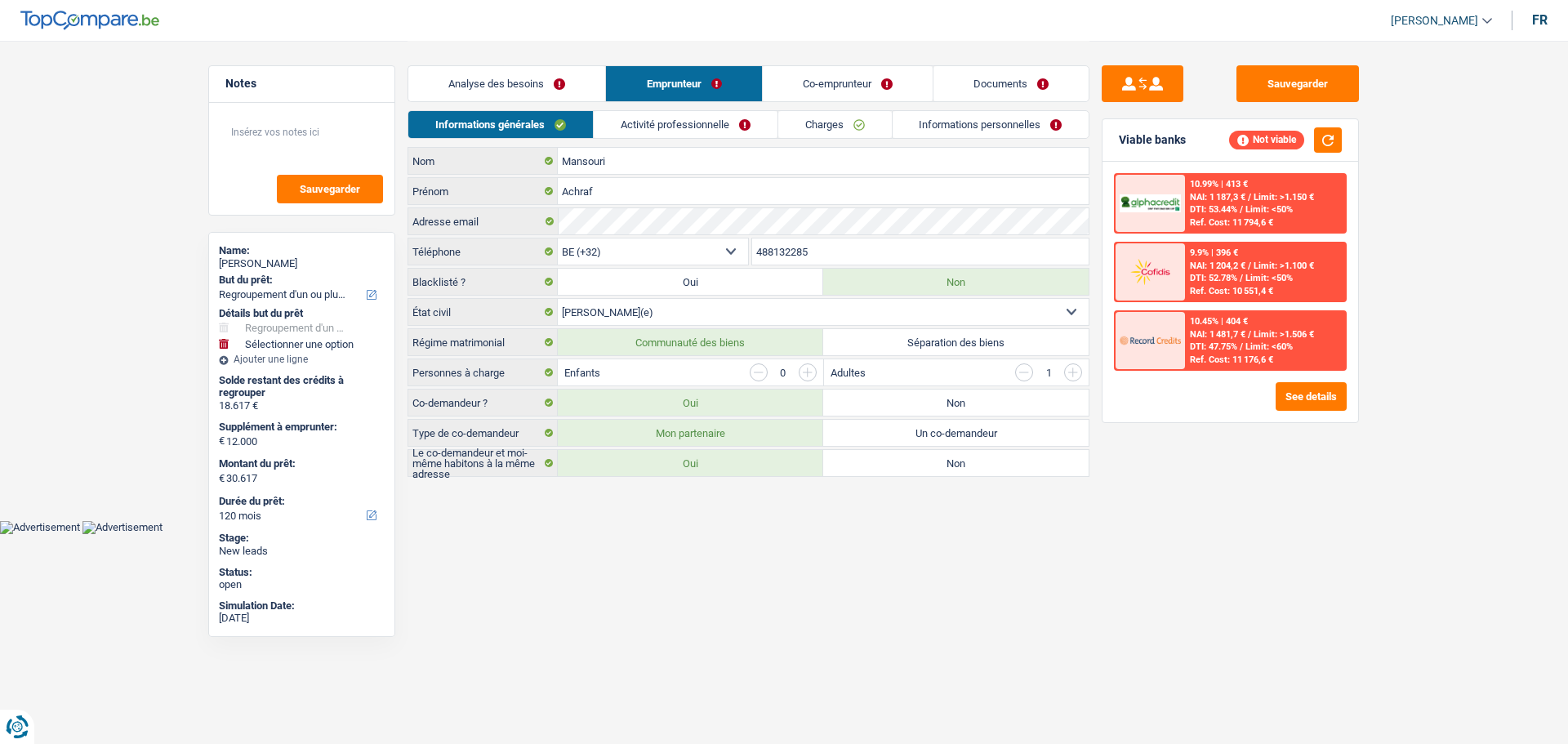
click at [701, 125] on link "Activité professionnelle" at bounding box center [686, 124] width 184 height 27
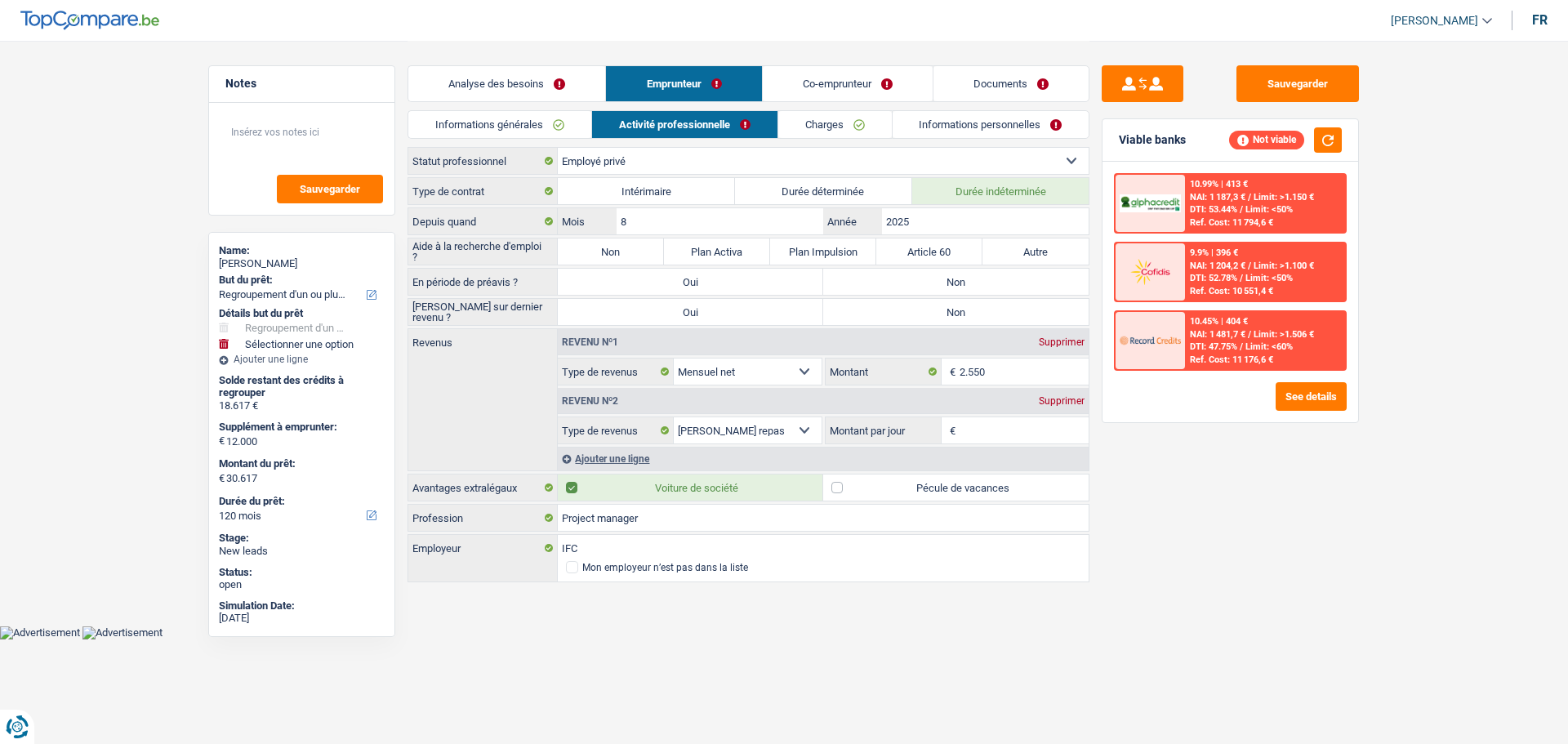
click at [831, 122] on link "Charges" at bounding box center [836, 124] width 114 height 27
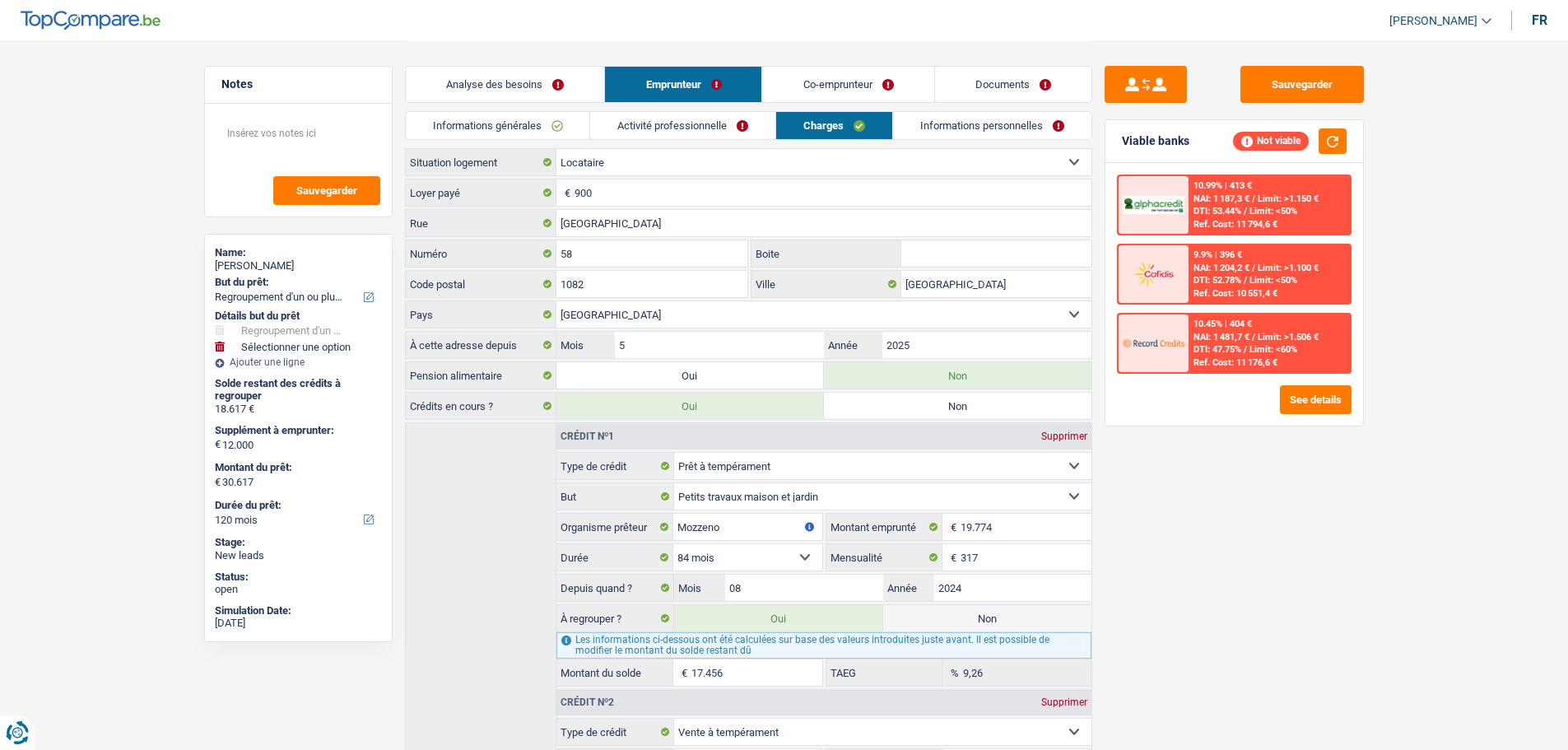
click at [840, 74] on link "Co-emprunteur" at bounding box center [847, 84] width 171 height 36
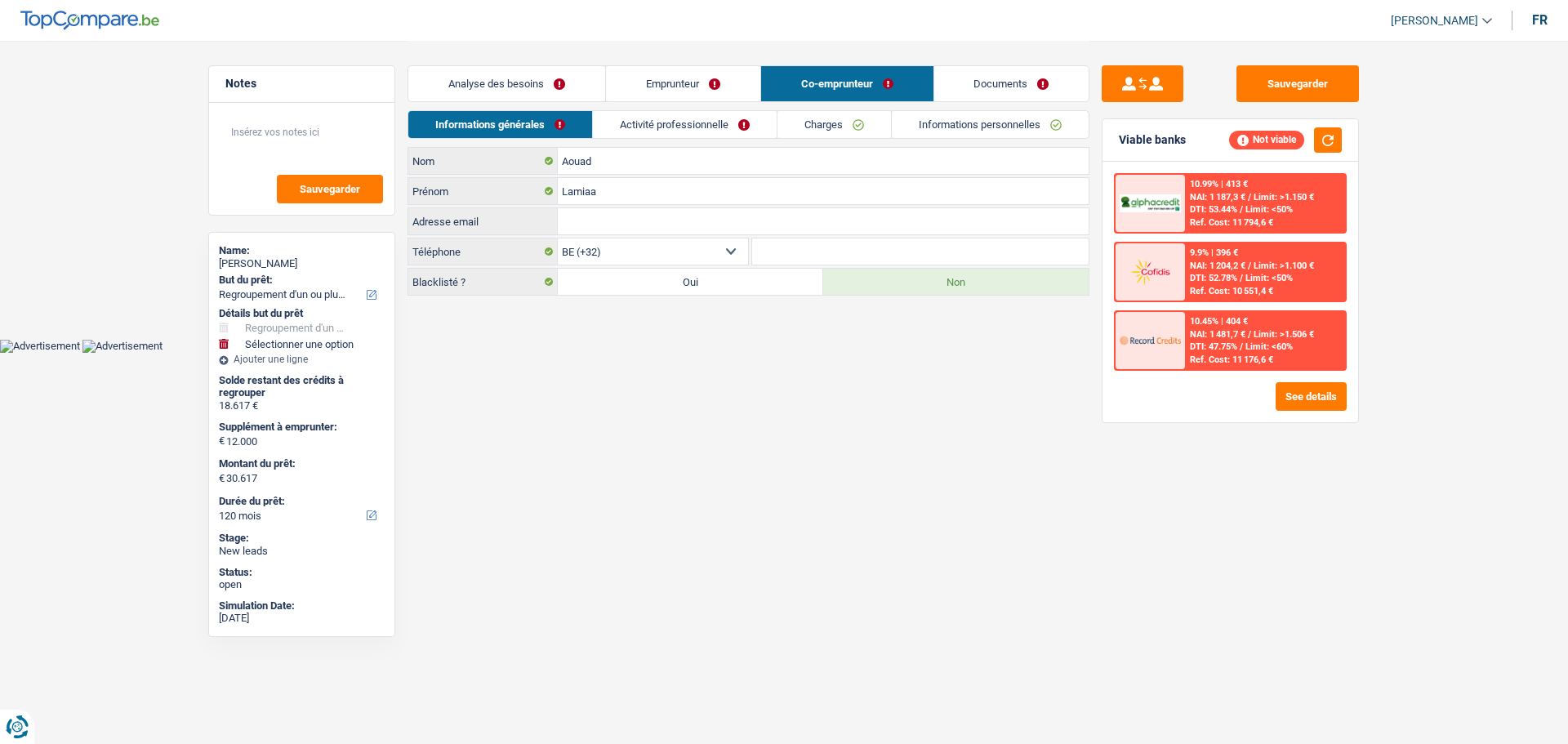
click at [708, 116] on link "Activité professionnelle" at bounding box center [685, 124] width 184 height 27
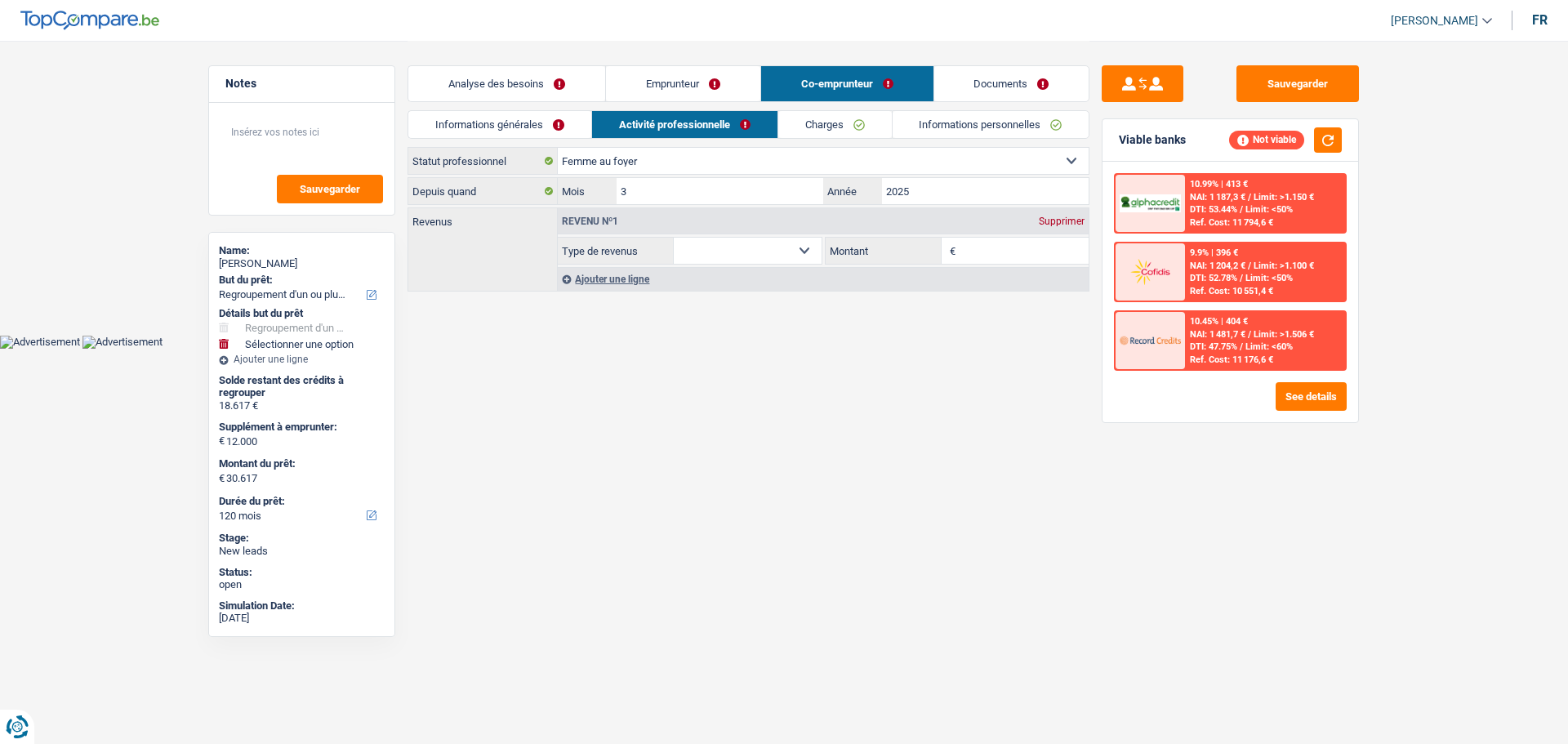
click at [486, 81] on link "Analyse des besoins" at bounding box center [507, 84] width 197 height 35
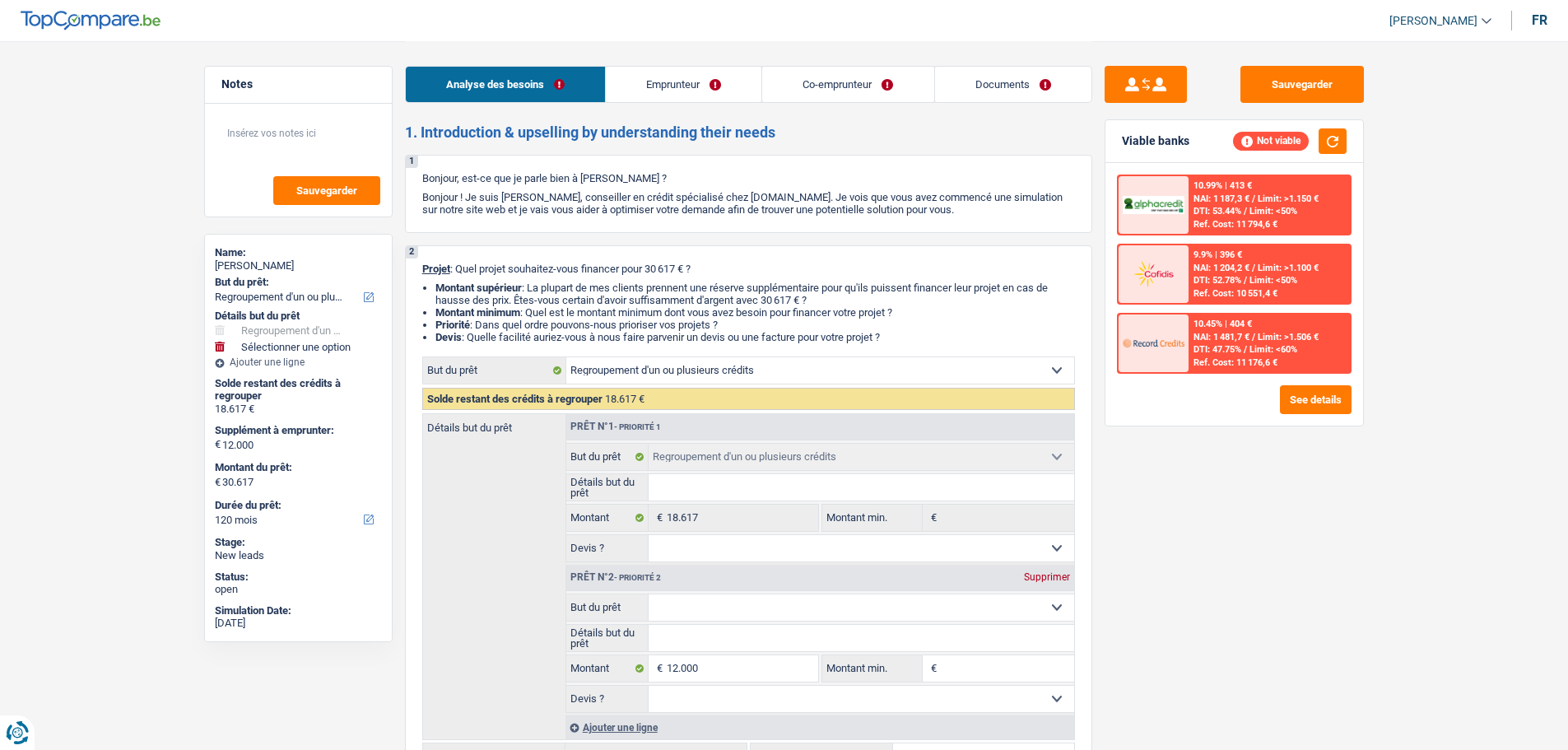
drag, startPoint x: 1292, startPoint y: 375, endPoint x: 1311, endPoint y: 395, distance: 27.6
click at [1299, 384] on div "10.99% | 413 € NAI: 1 187,3 € / Limit: >1.150 € DTI: 53.44% / Limit: <50% Ref. …" at bounding box center [1234, 295] width 257 height 262
click at [1311, 395] on button "See details" at bounding box center [1316, 399] width 71 height 29
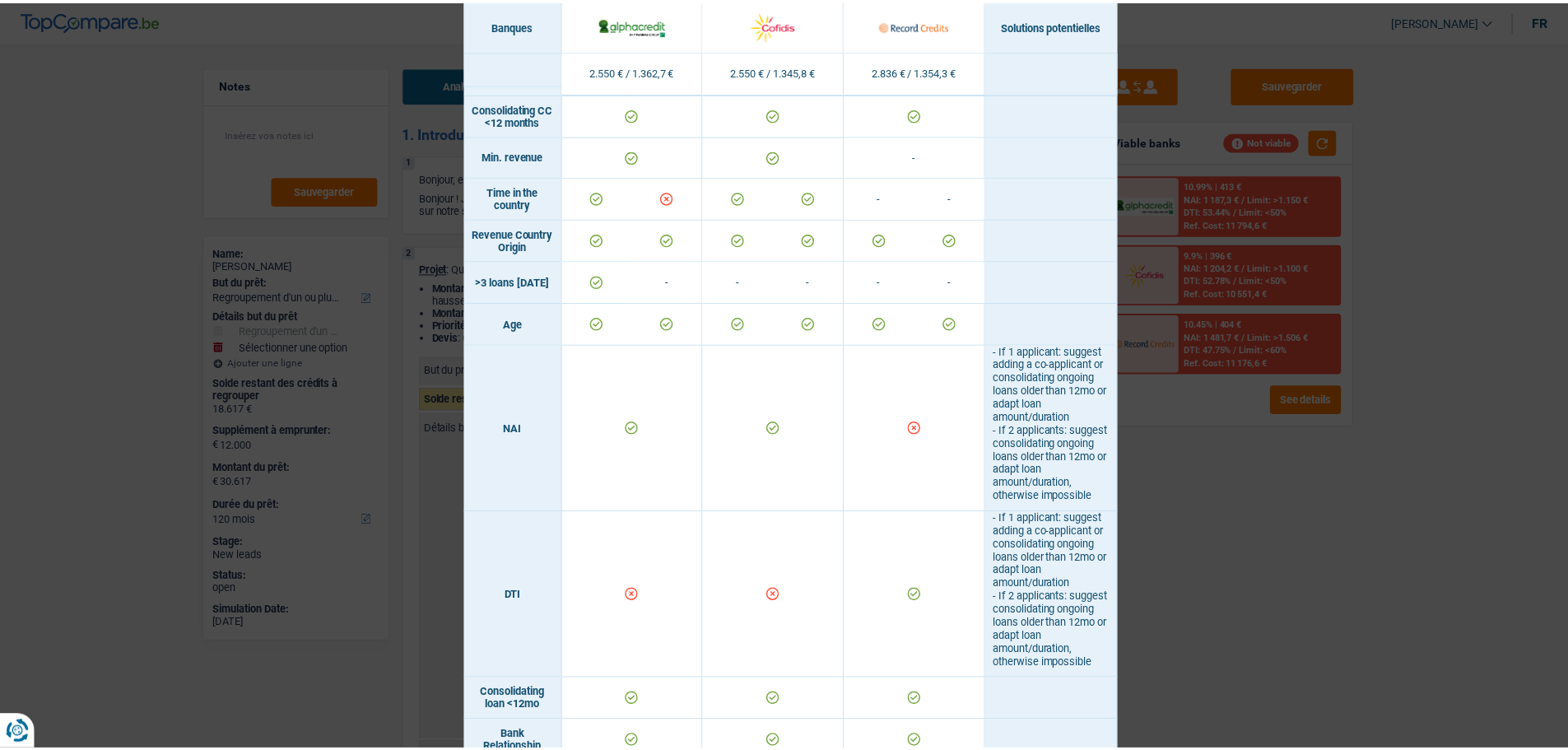
scroll to position [400, 0]
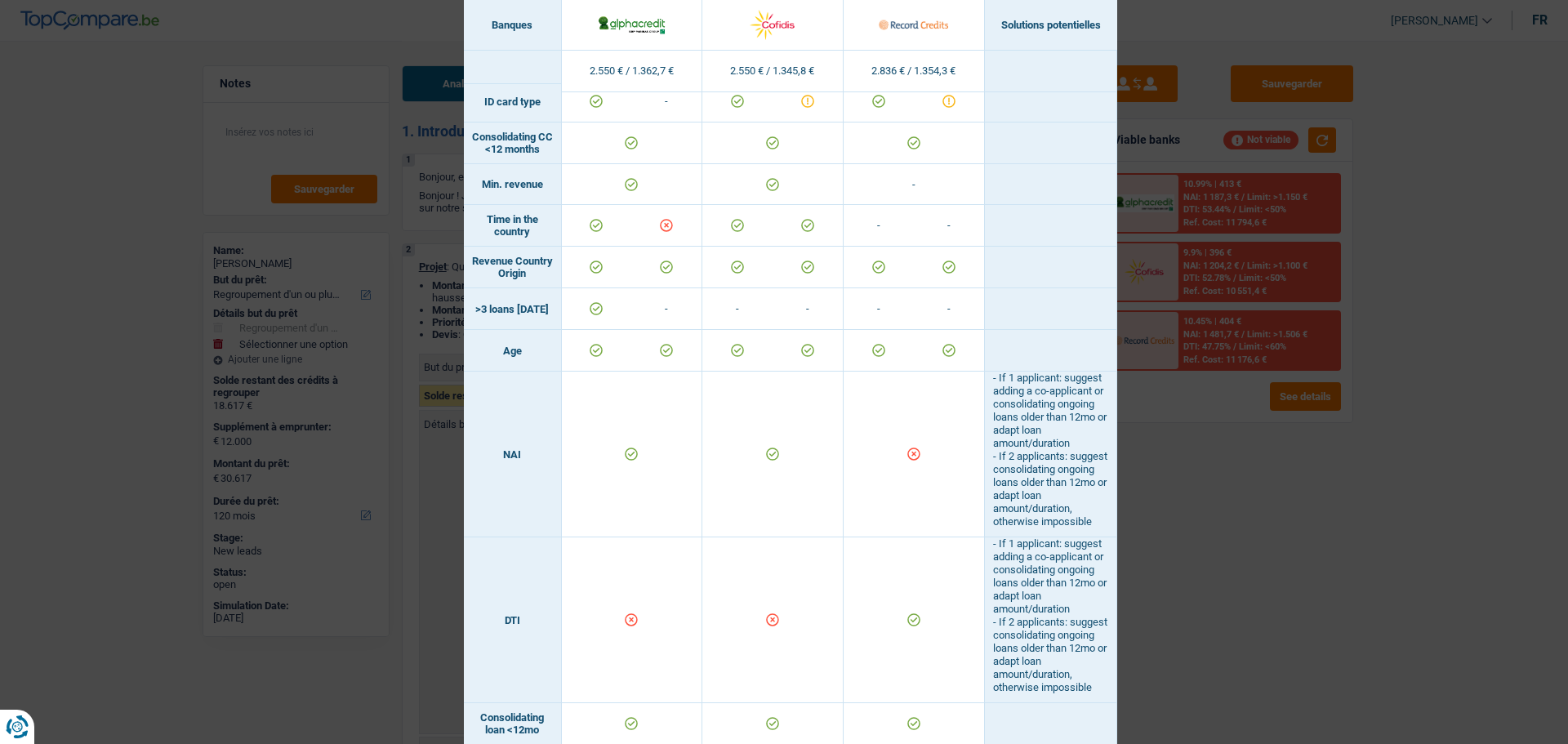
click at [1173, 540] on div "Banks conditions × Banques Solutions potentielles Revenus / Charges 2.550 € / 1…" at bounding box center [784, 372] width 1568 height 744
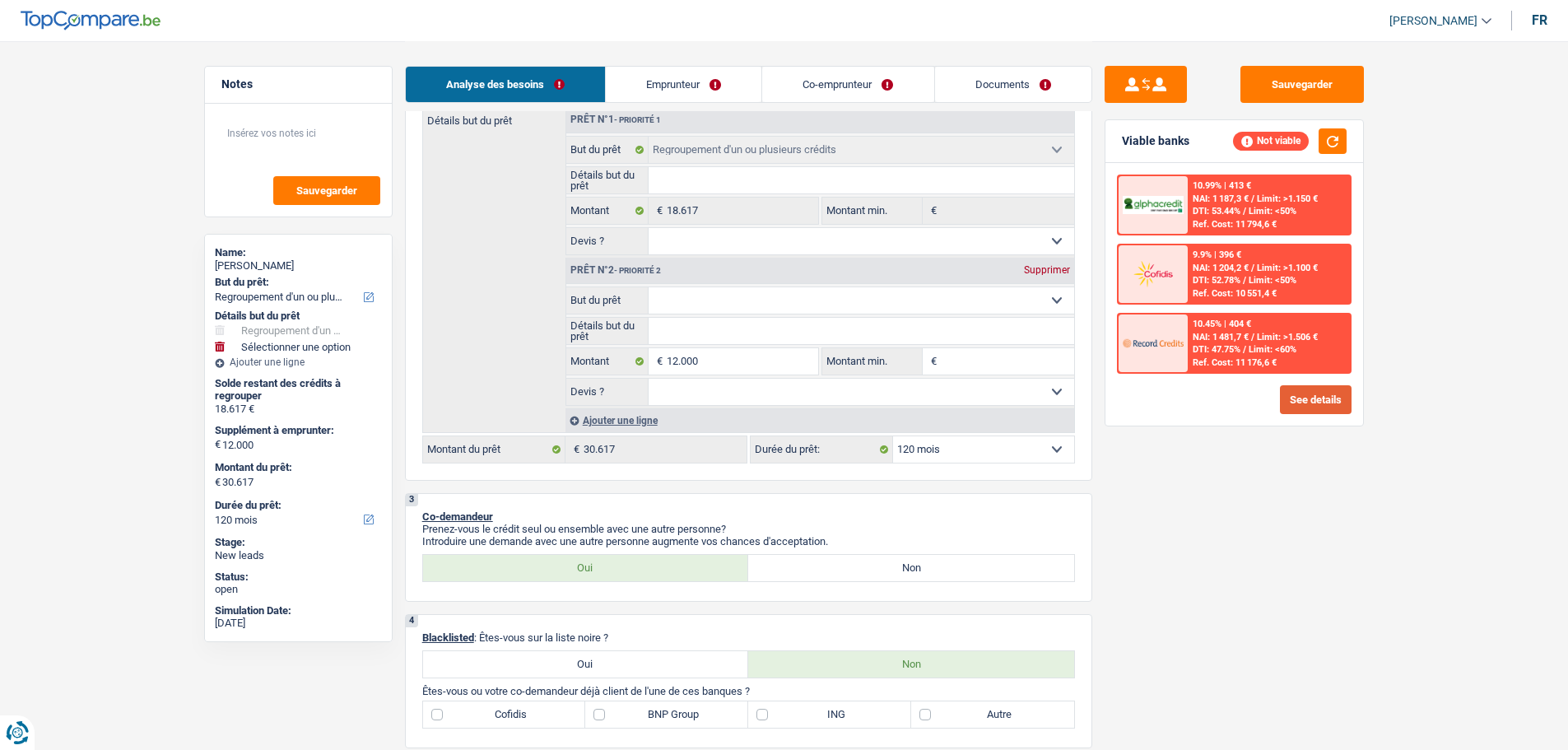
scroll to position [412, 0]
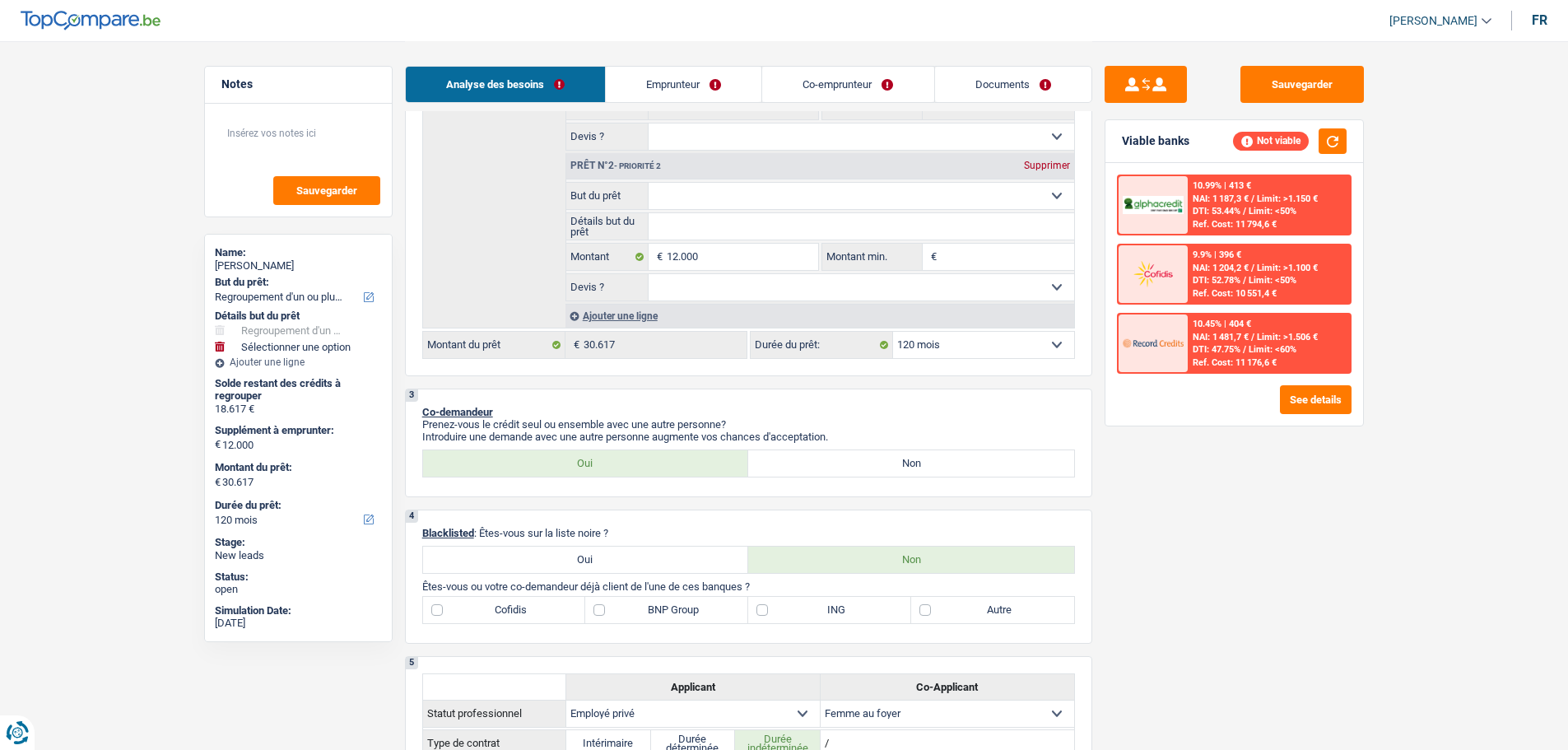
click at [995, 344] on select "12 mois 18 mois 24 mois 30 mois 36 mois 42 mois 48 mois 60 mois 72 mois 84 mois…" at bounding box center [984, 345] width 181 height 26
drag, startPoint x: 1275, startPoint y: 558, endPoint x: 1128, endPoint y: 468, distance: 172.4
click at [1275, 558] on div "Sauvegarder Viable banks Not viable 10.99% | 413 € NAI: 1 187,3 € / Limit: >1.1…" at bounding box center [1234, 395] width 284 height 658
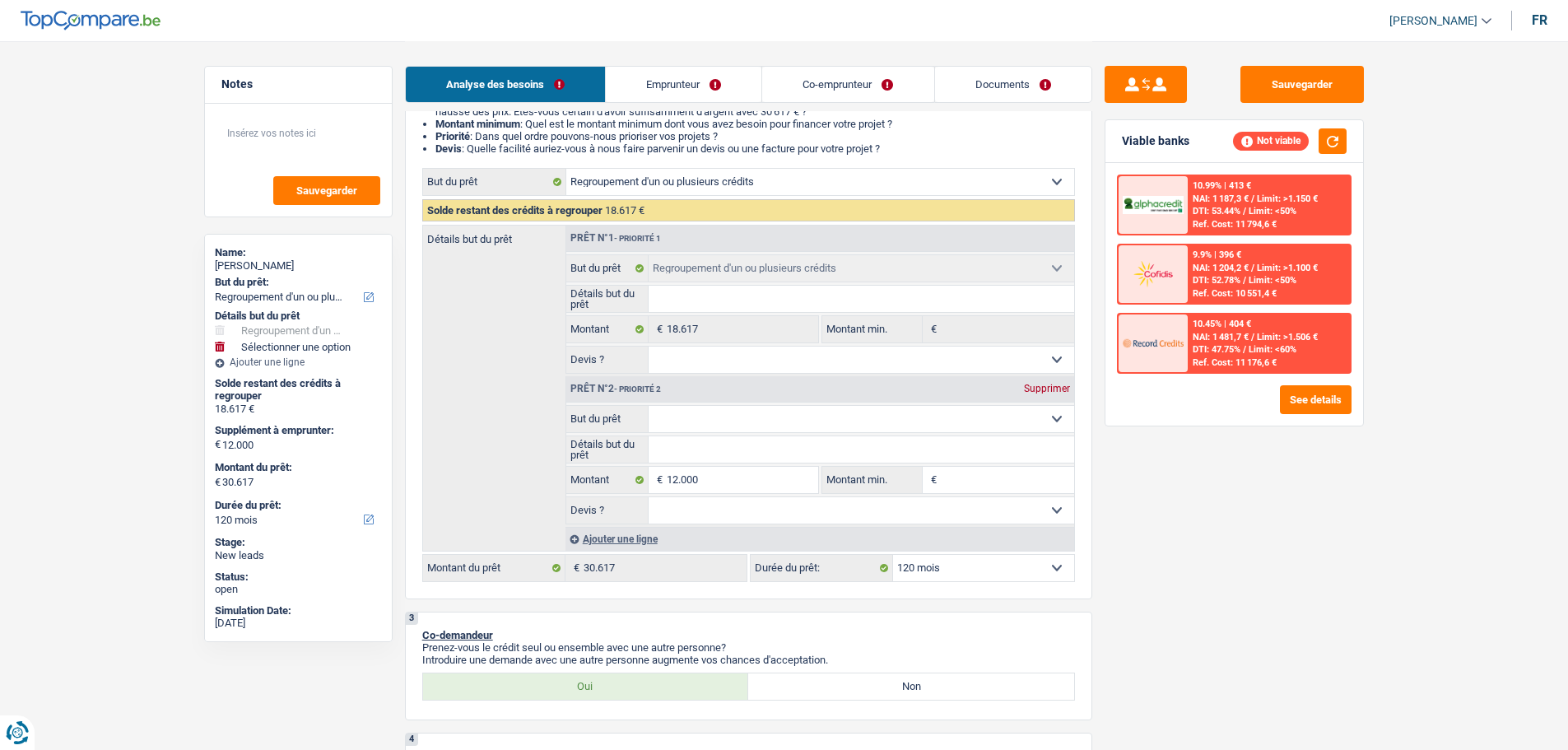
scroll to position [164, 0]
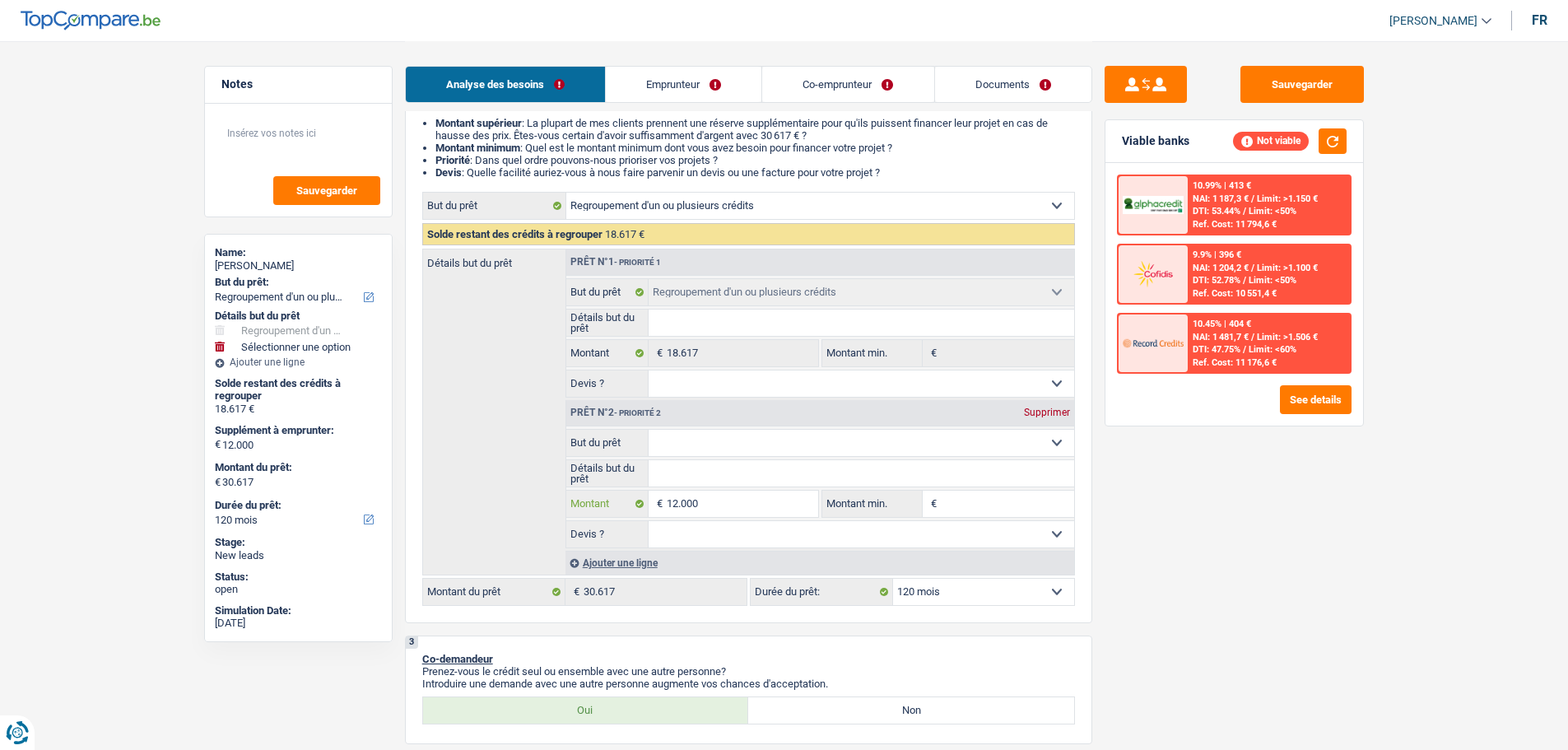
click at [800, 510] on input "12.000" at bounding box center [741, 503] width 150 height 26
type input "1.200"
type input "120"
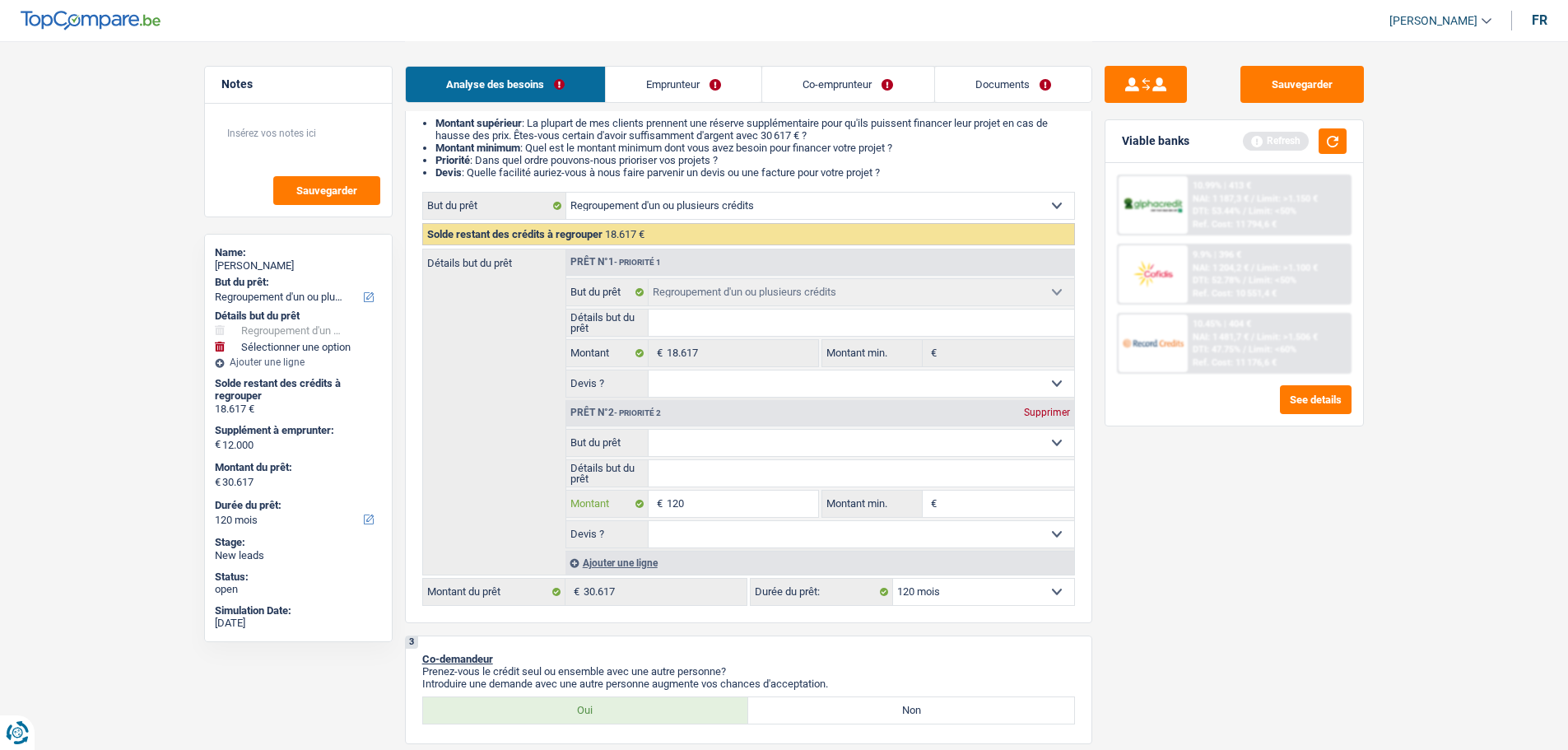
type input "12"
type input "1"
type input "7"
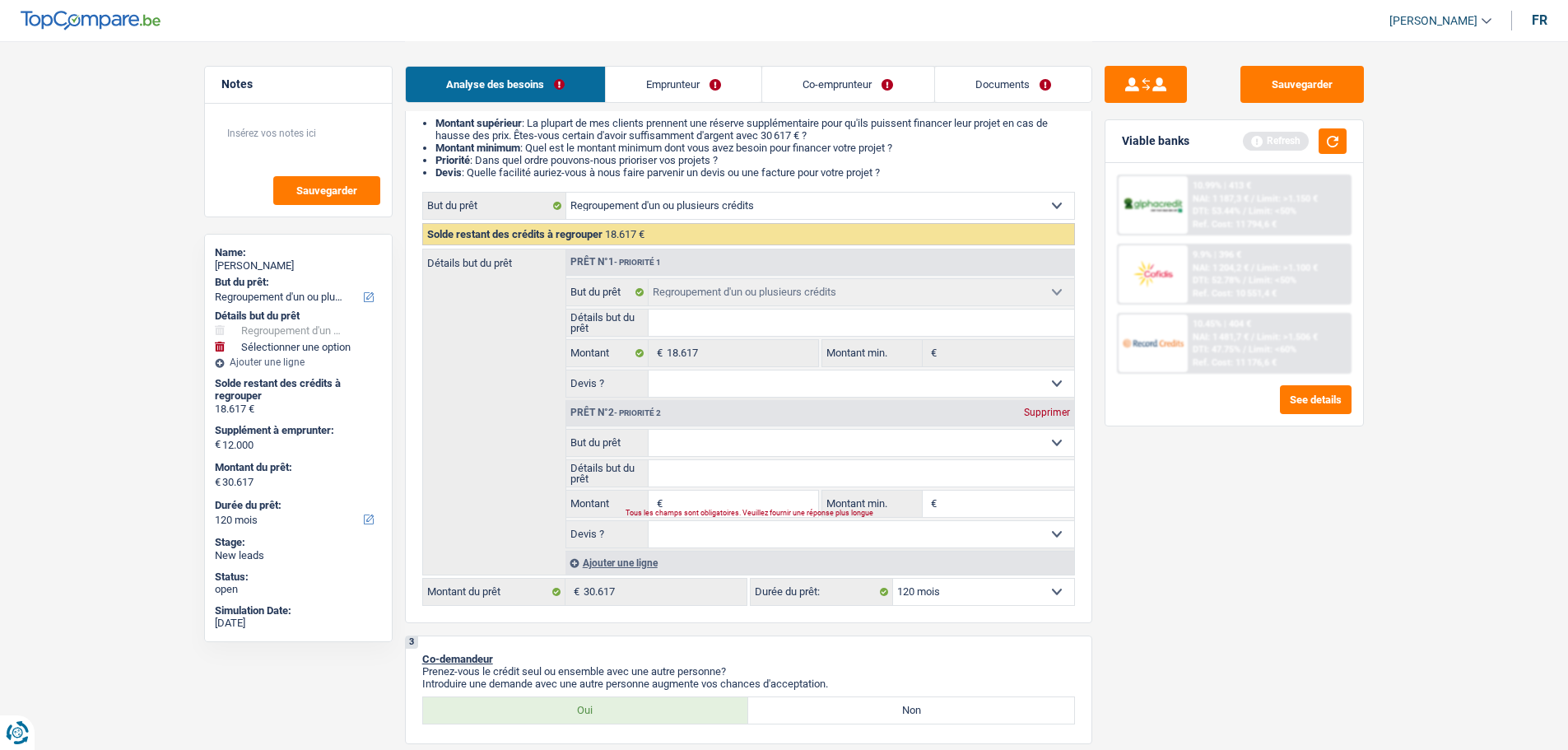
type input "7"
type input "70"
type input "700"
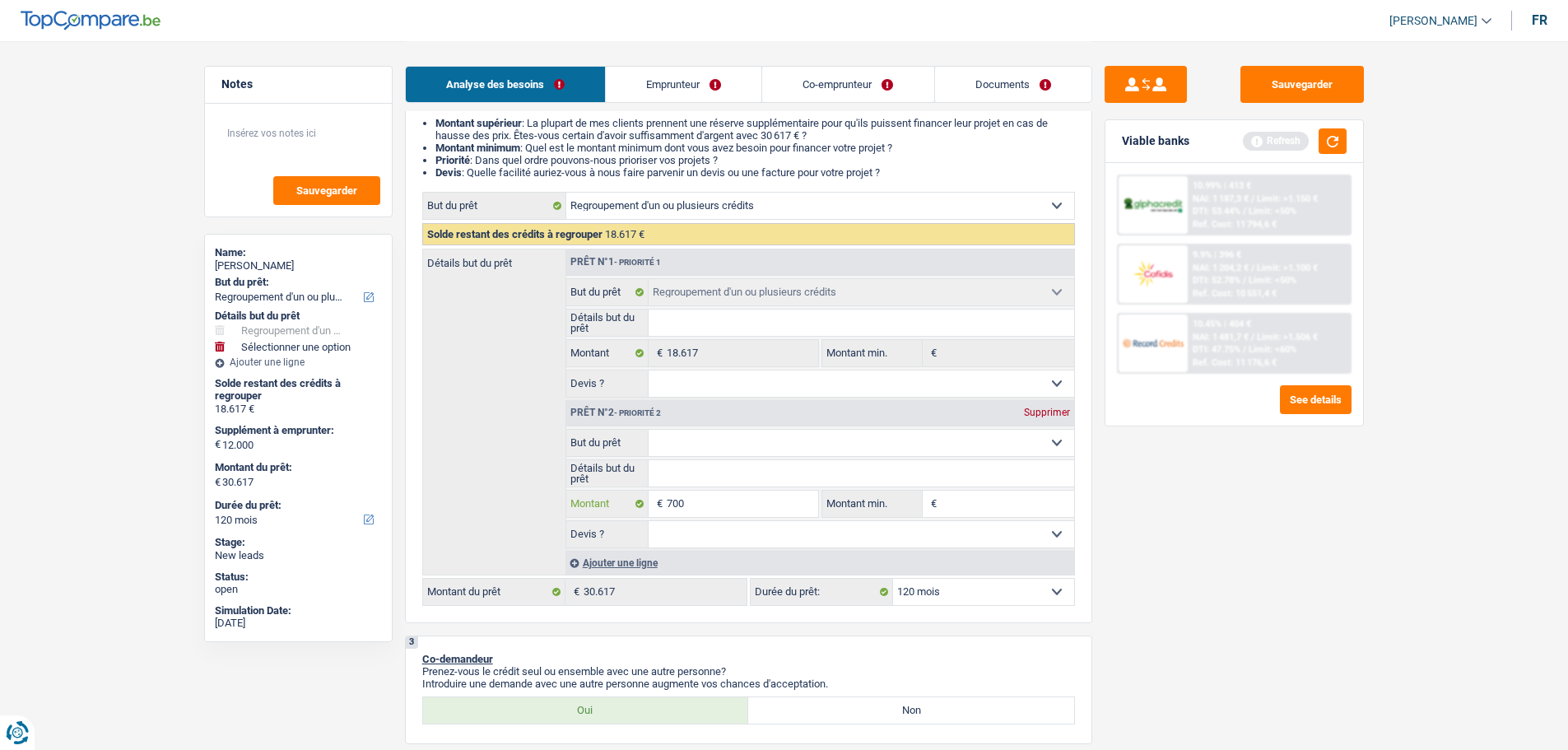
type input "7.000"
type input "25.617"
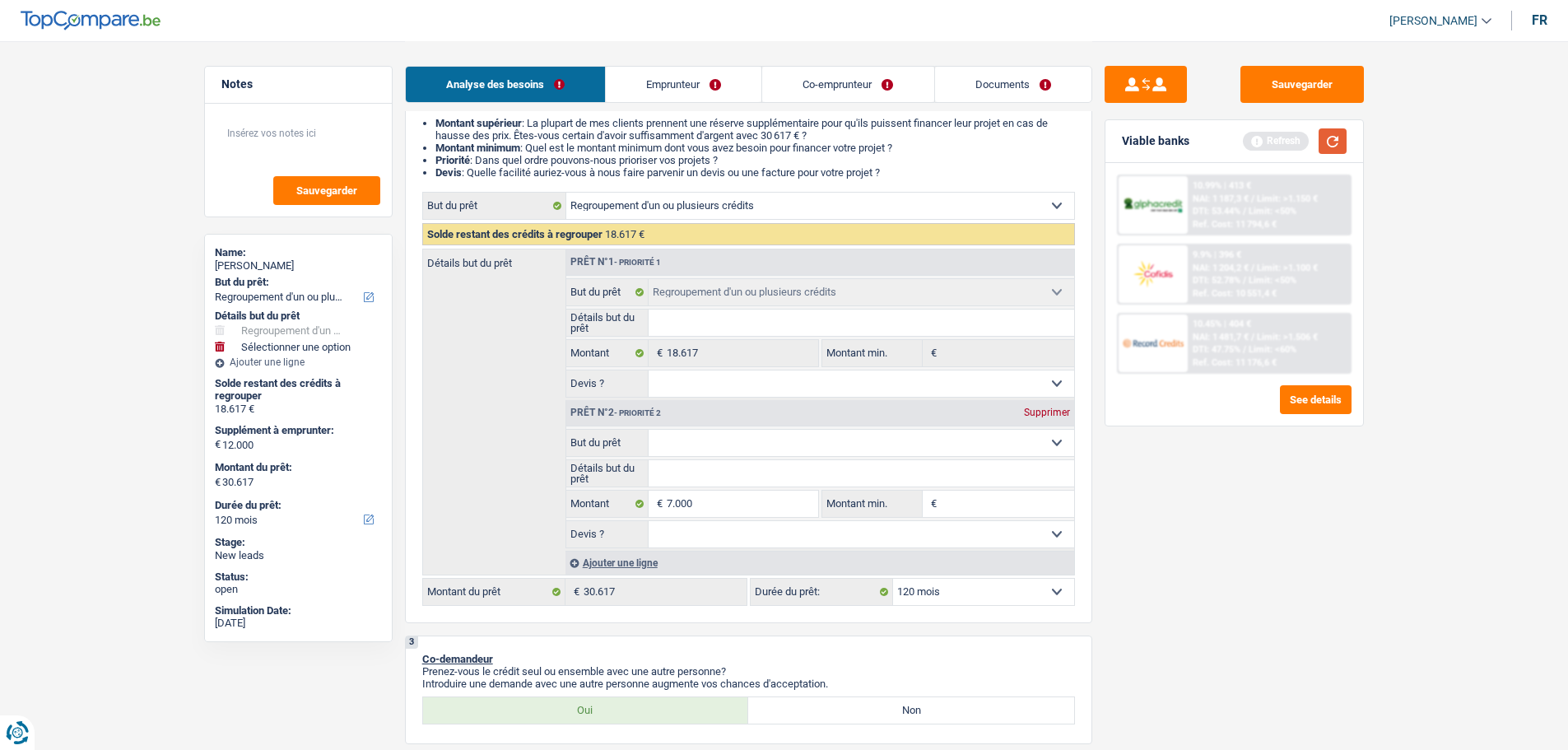
type input "25.617"
click at [1339, 143] on button "button" at bounding box center [1332, 141] width 28 height 25
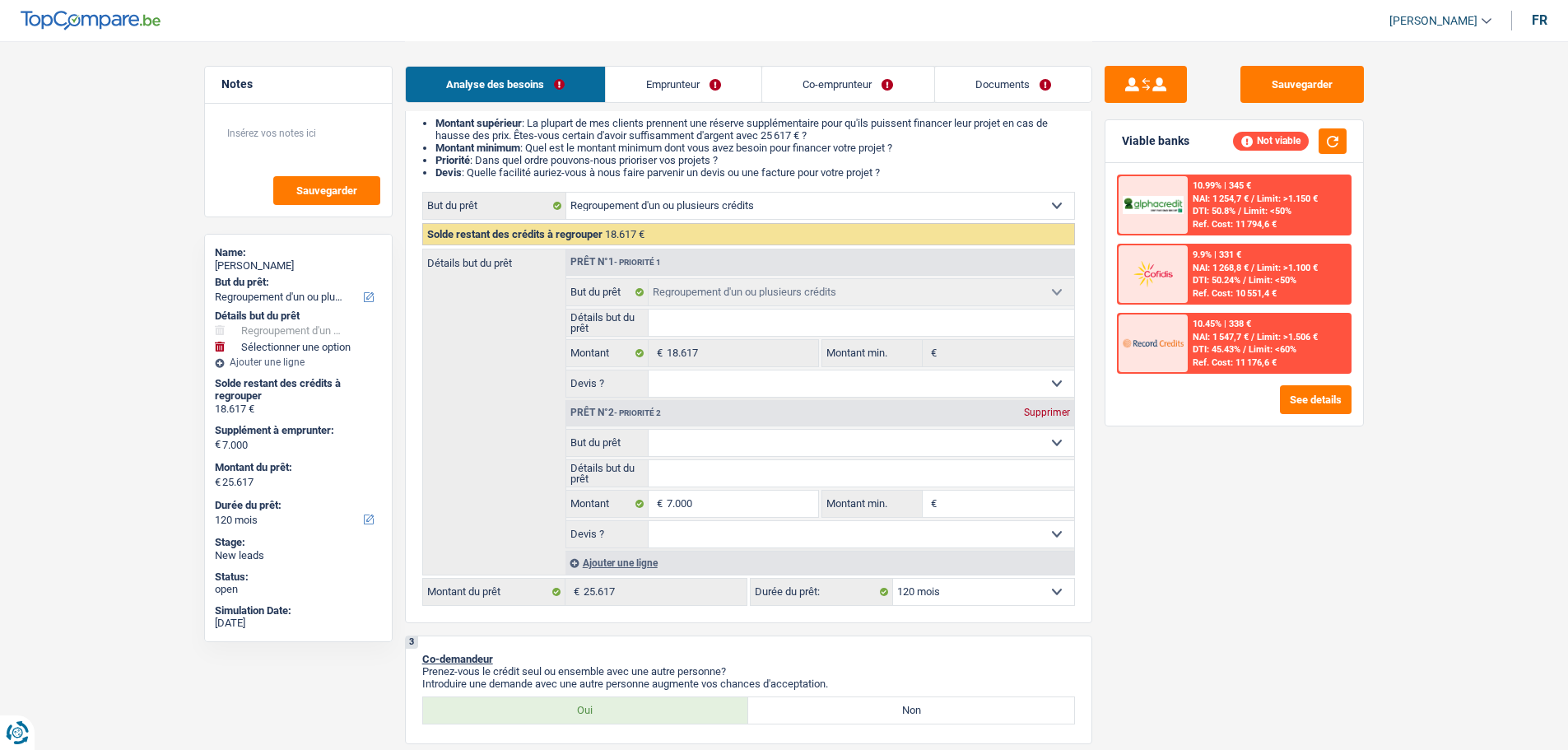
drag, startPoint x: 761, startPoint y: 481, endPoint x: 757, endPoint y: 490, distance: 9.8
click at [759, 484] on input "Détails but du prêt" at bounding box center [861, 473] width 426 height 26
click at [754, 494] on input "7.000" at bounding box center [741, 503] width 150 height 26
type input "700"
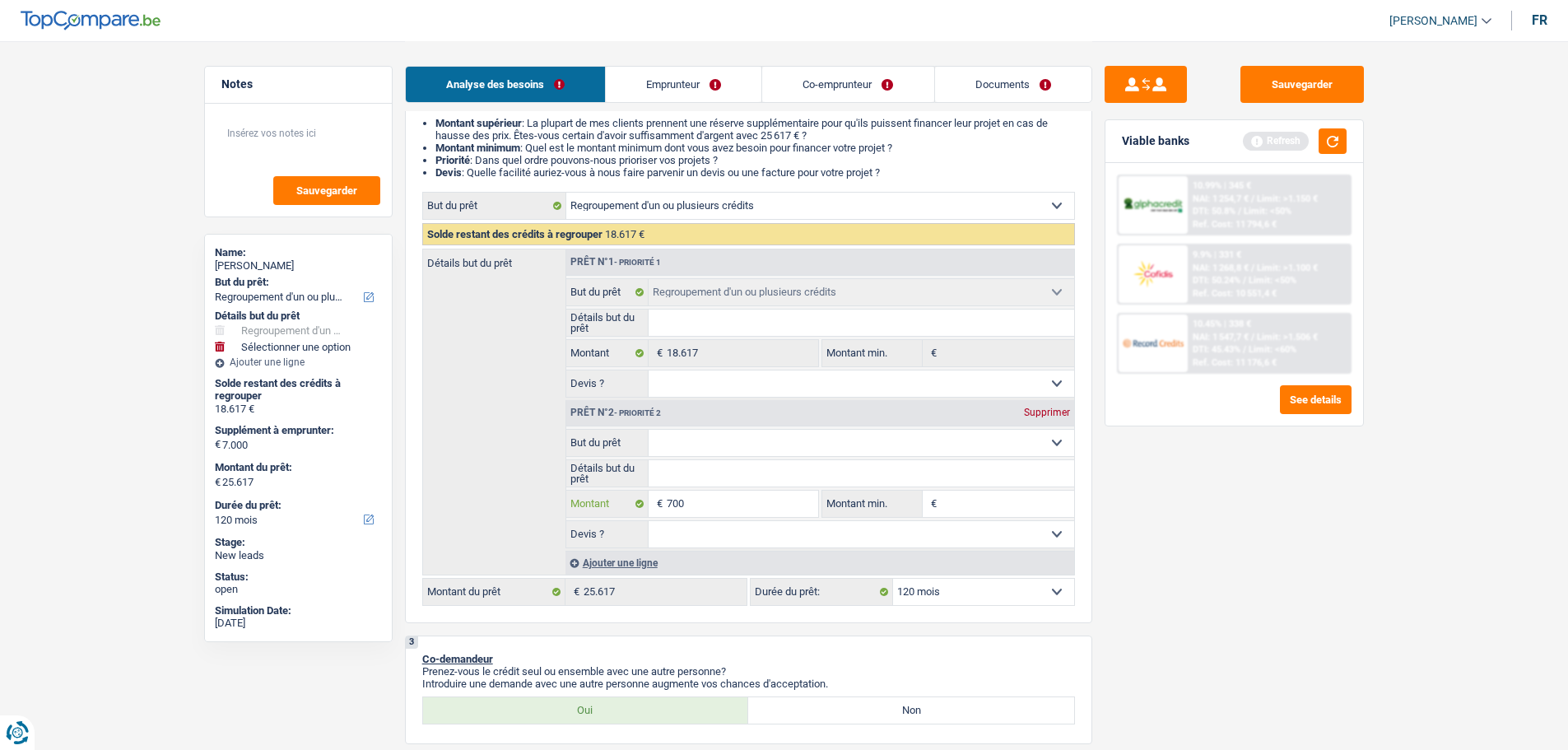
type input "70"
type input "7"
type input "5"
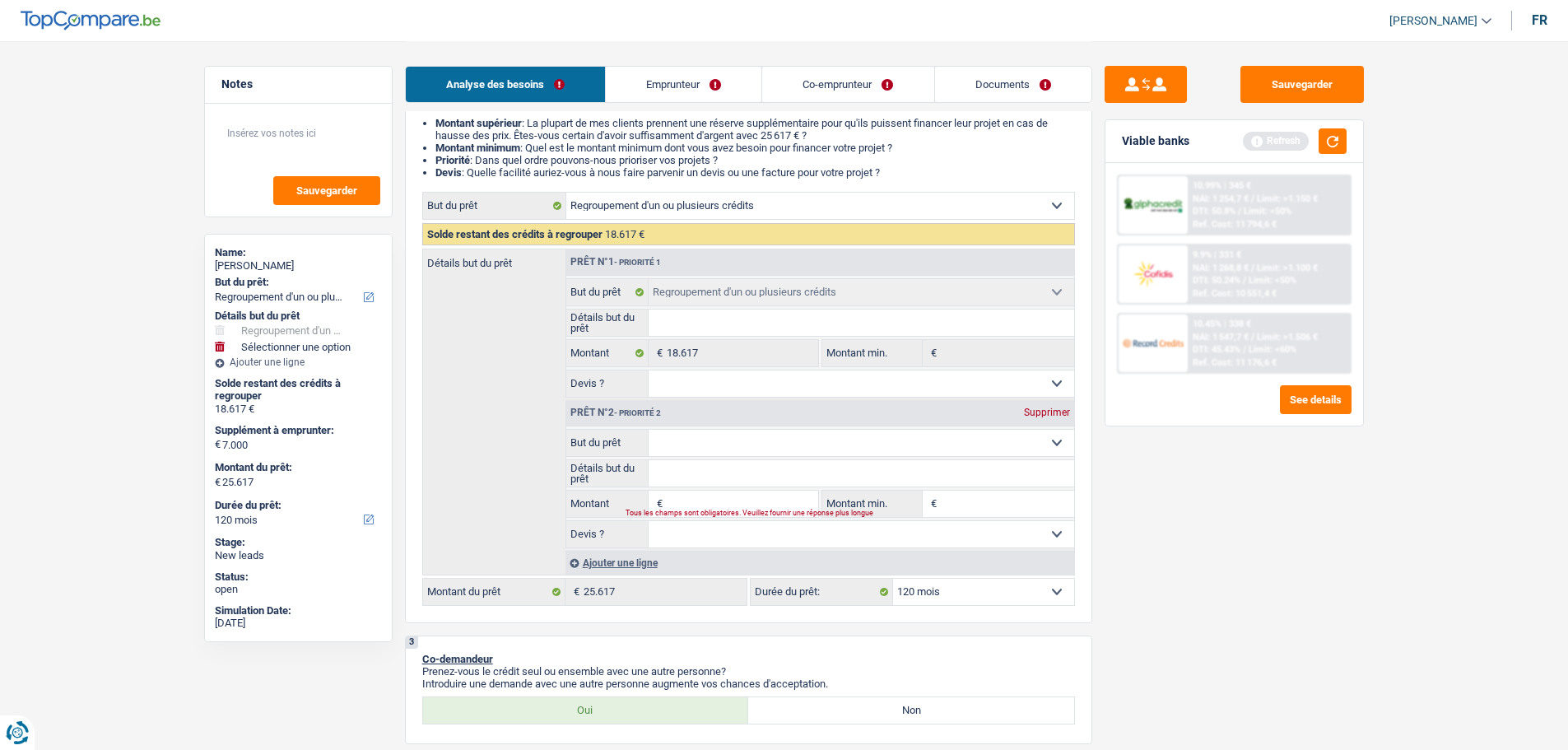
type input "5"
type input "50"
type input "500"
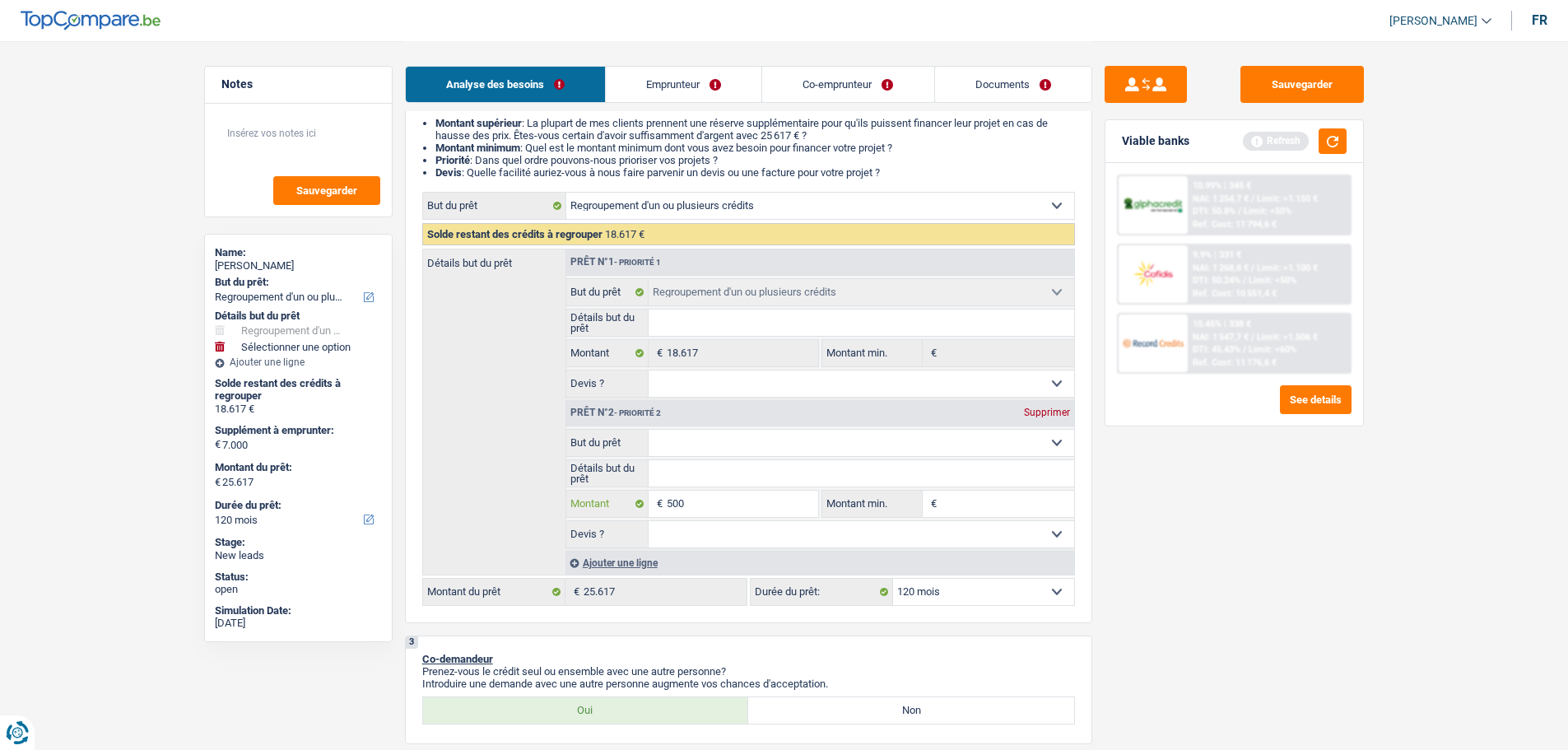
type input "5.001"
type input "23.618"
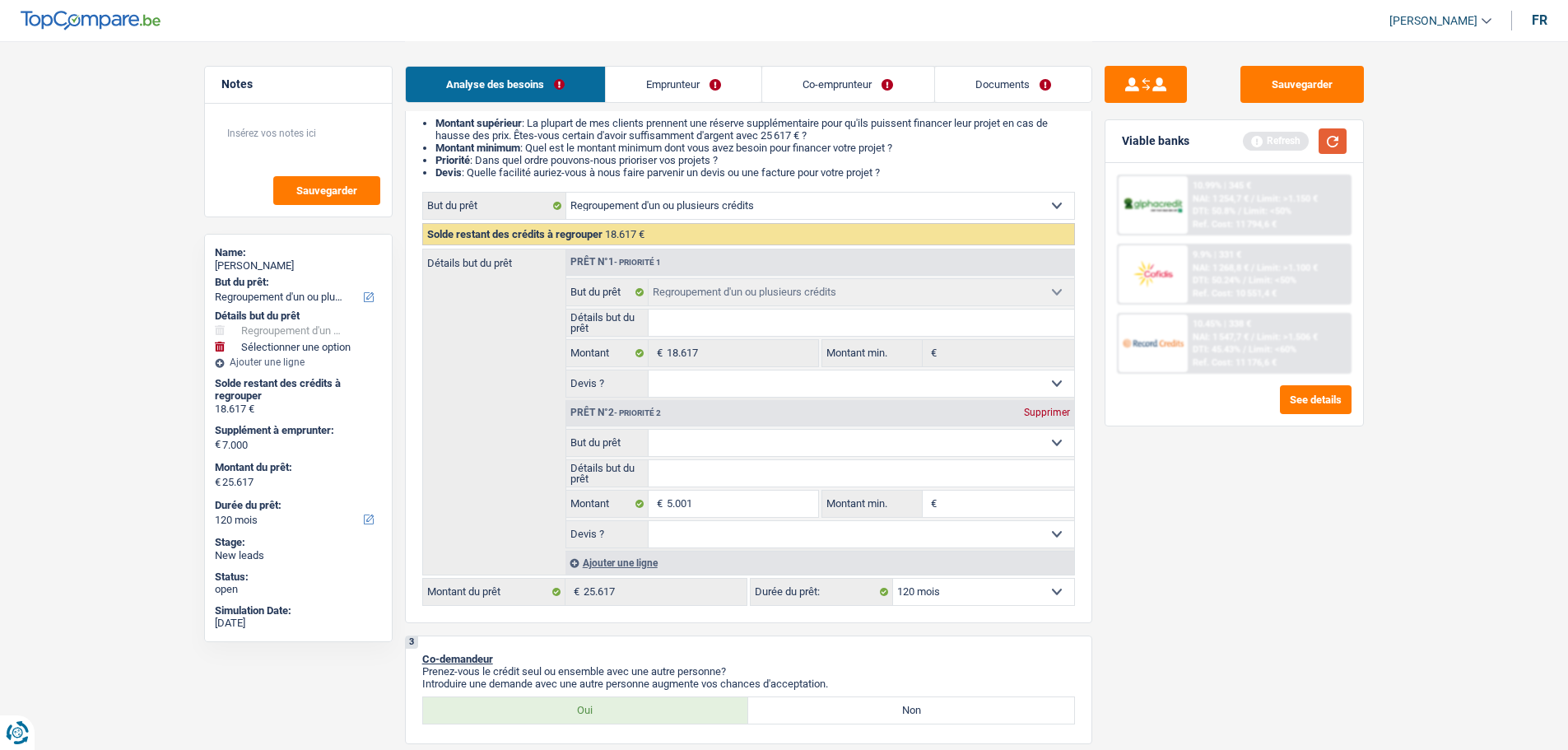
type input "23.618"
click at [1328, 148] on button "button" at bounding box center [1332, 141] width 28 height 25
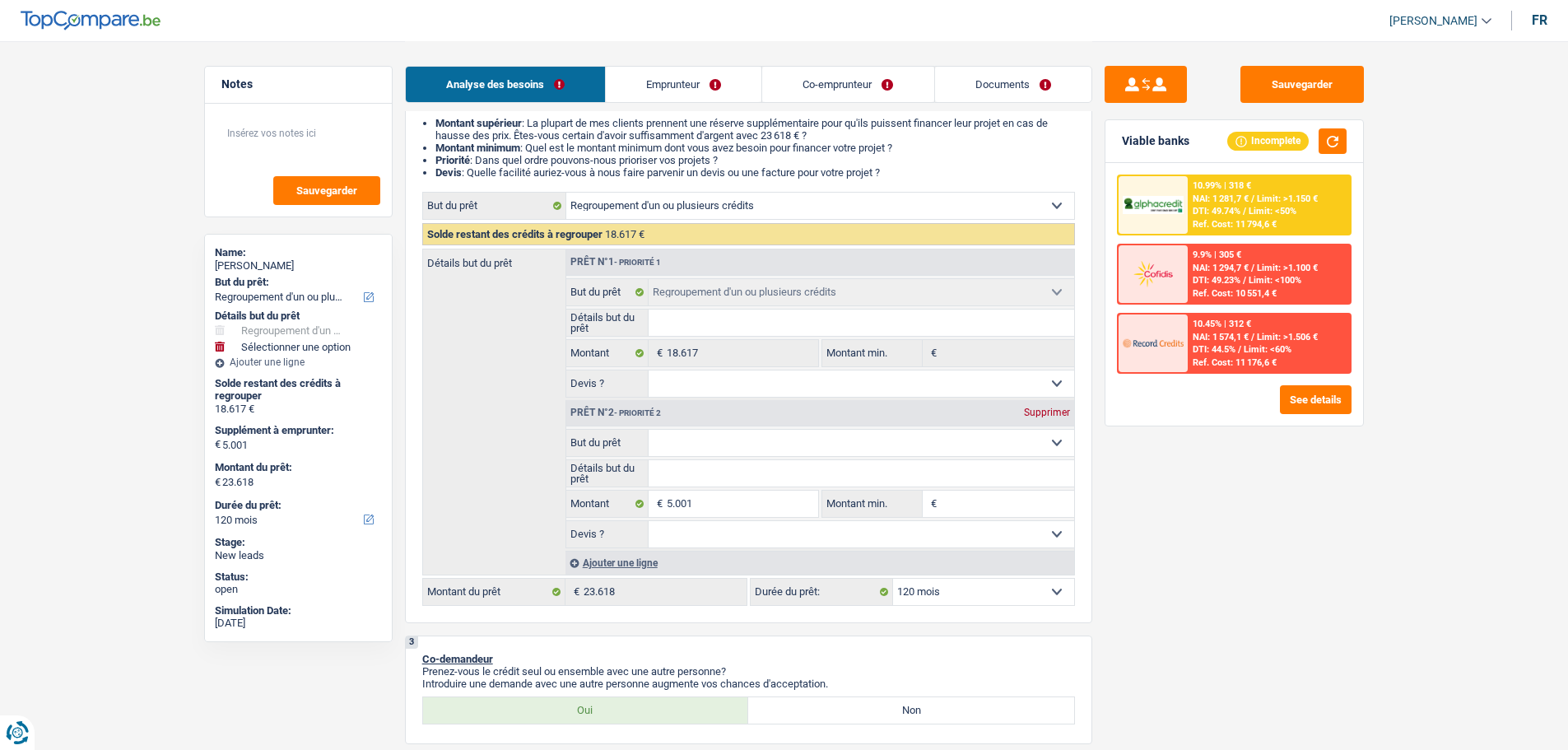
click at [721, 519] on fieldset "Confort maison: meubles, textile, peinture, électroménager, outillage non-profe…" at bounding box center [821, 488] width 508 height 119
click at [734, 499] on input "5.001" at bounding box center [741, 503] width 150 height 26
type input "500"
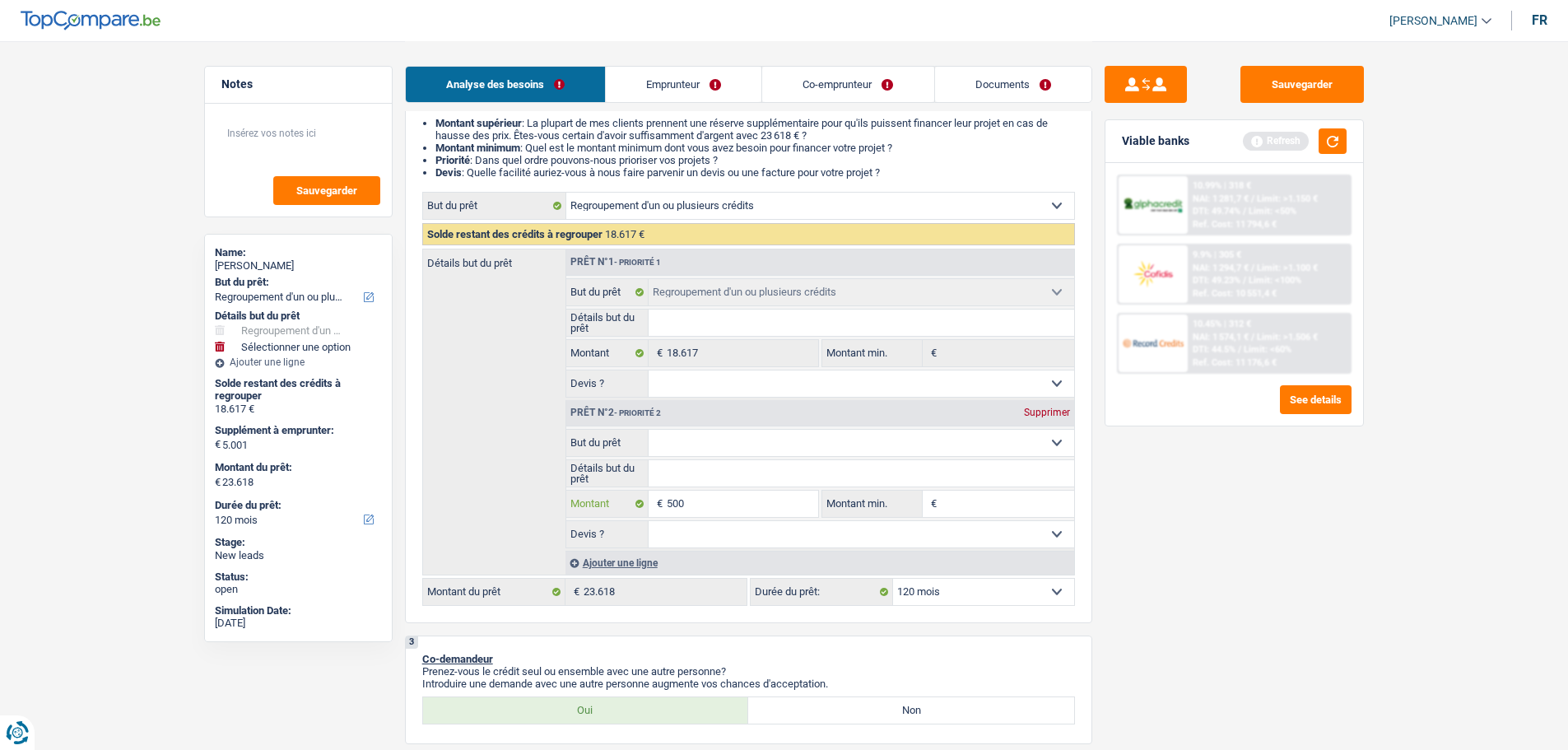
type input "50"
type input "5"
type input "6"
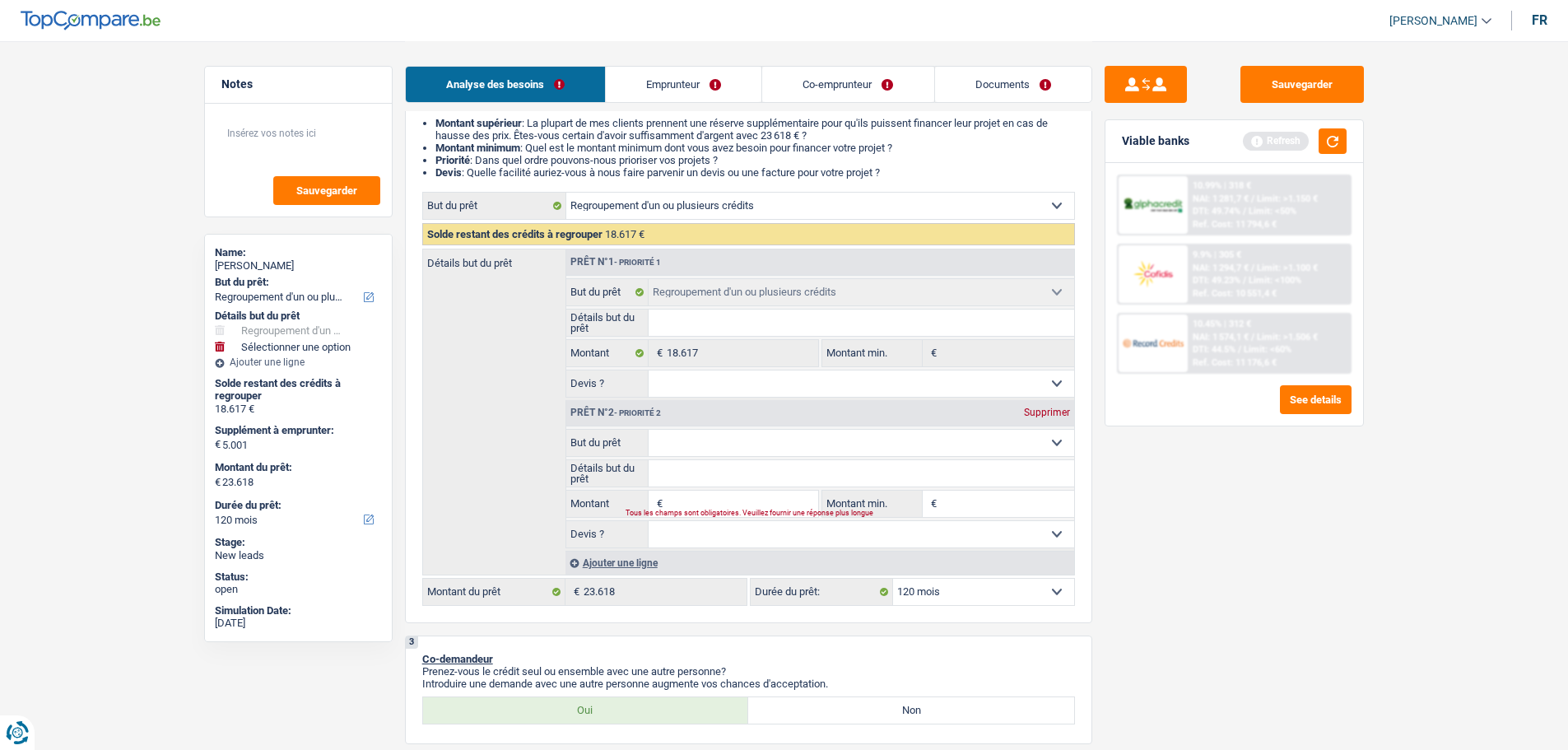
type input "6"
type input "60"
type input "600"
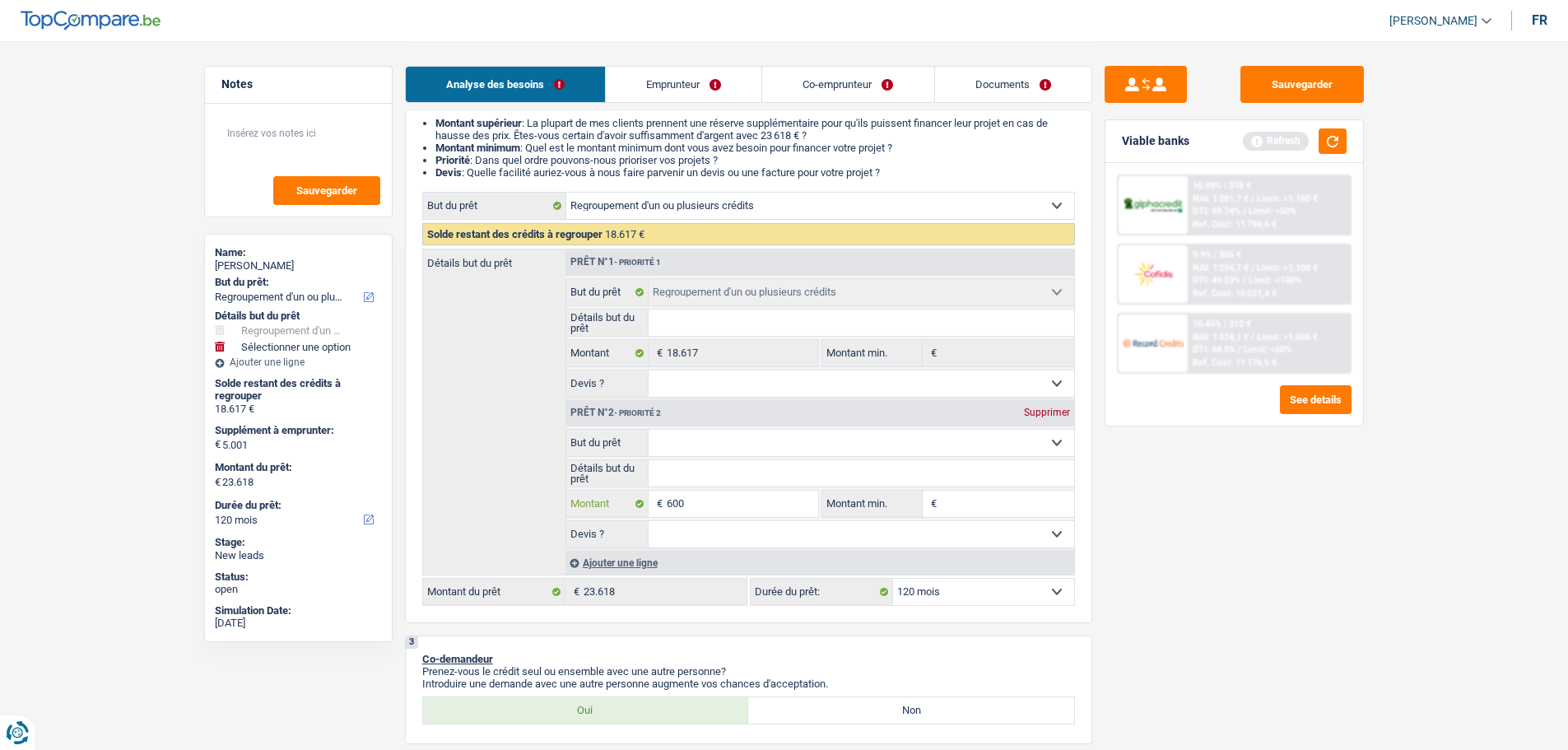
type input "6.000"
type input "24.617"
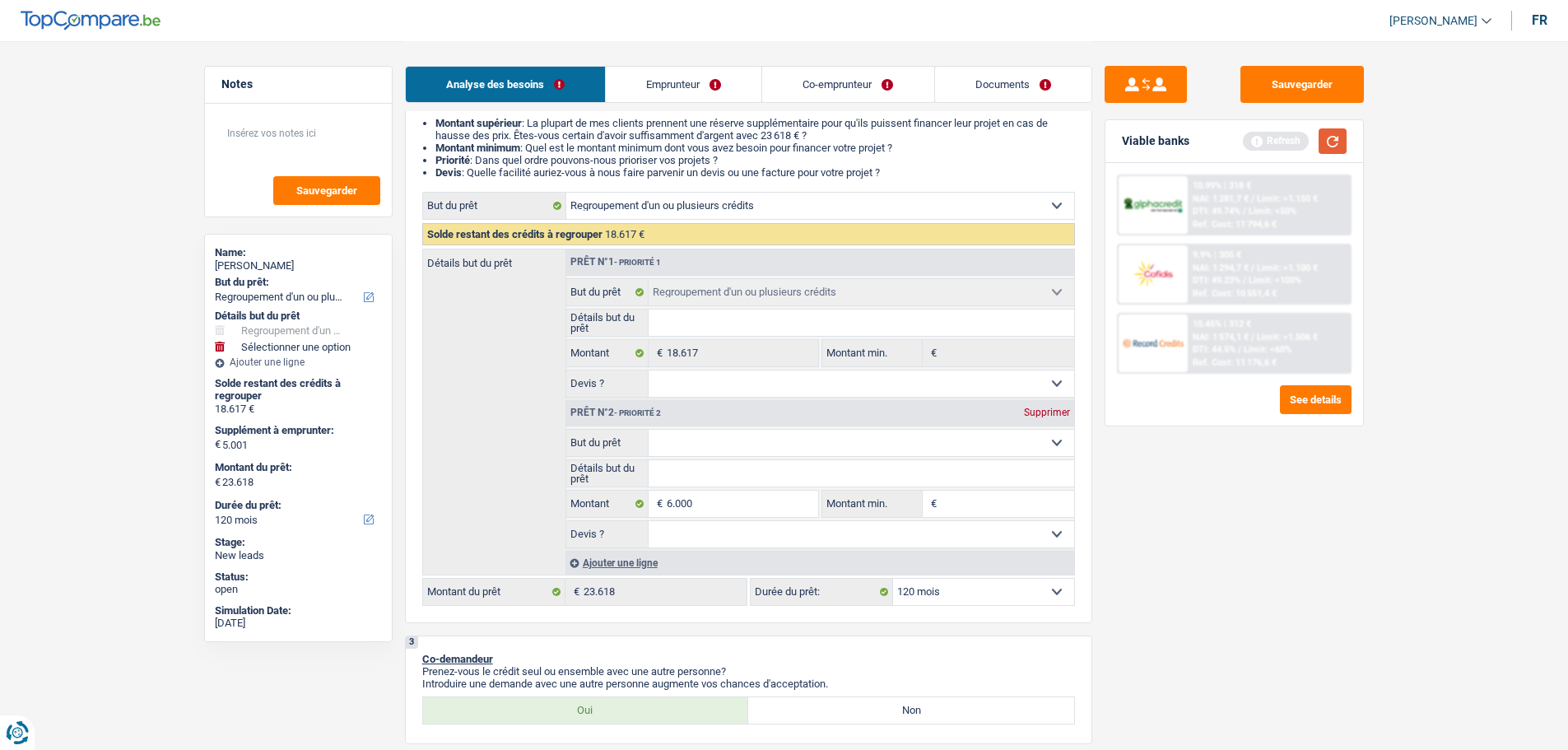
type input "24.617"
click at [1331, 134] on button "button" at bounding box center [1332, 141] width 28 height 25
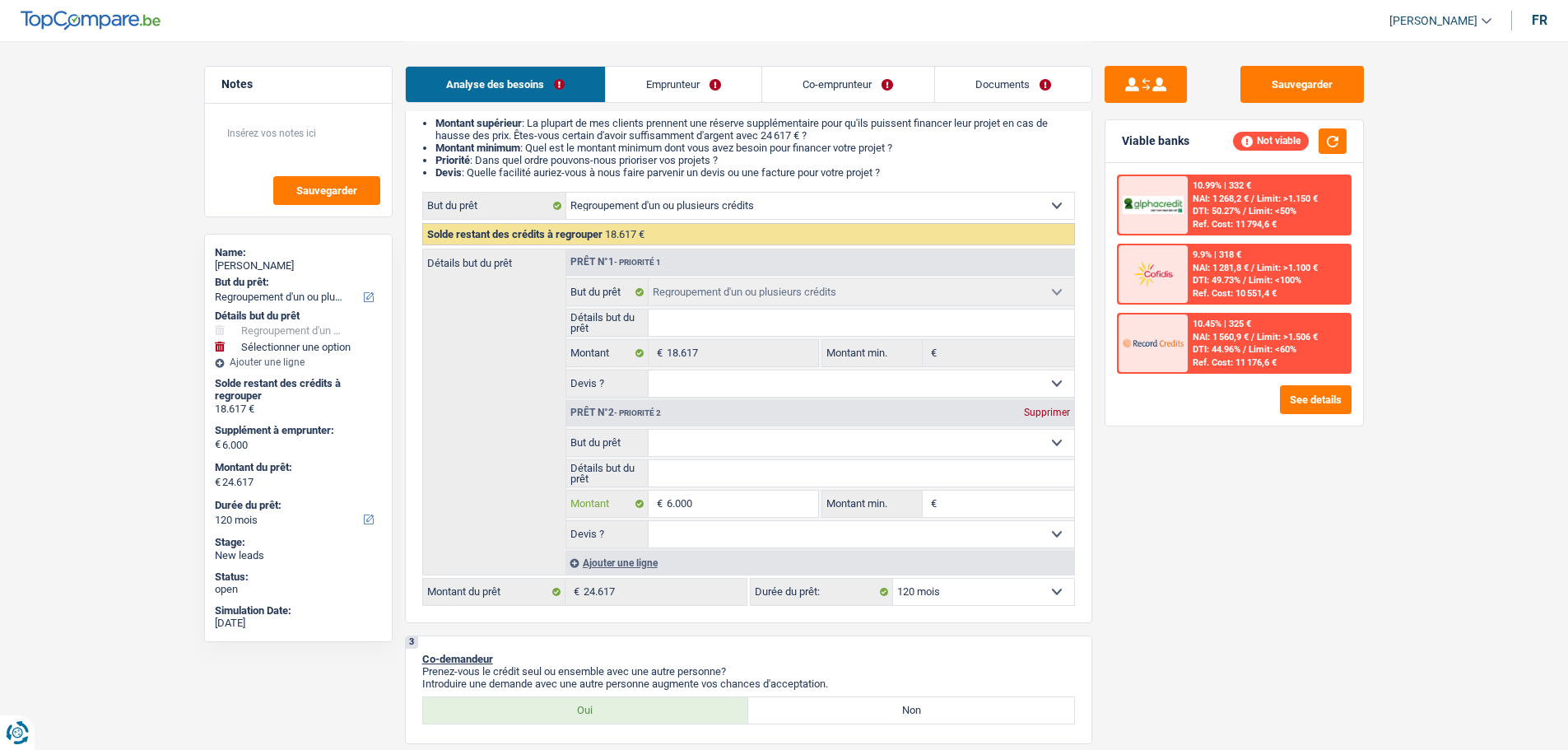
click at [717, 495] on input "6.000" at bounding box center [741, 503] width 150 height 26
type input "600"
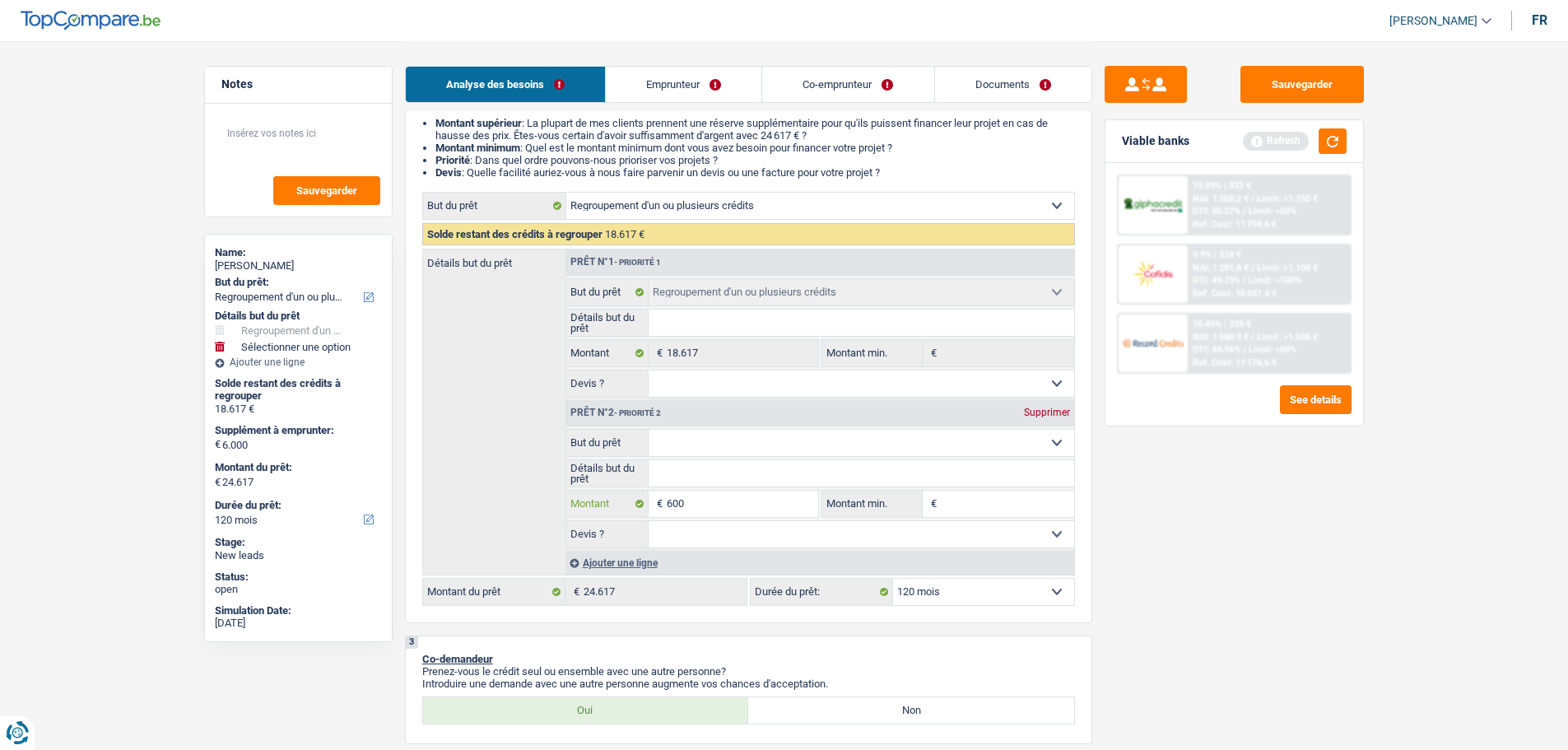
type input "60"
type input "6"
type input "5"
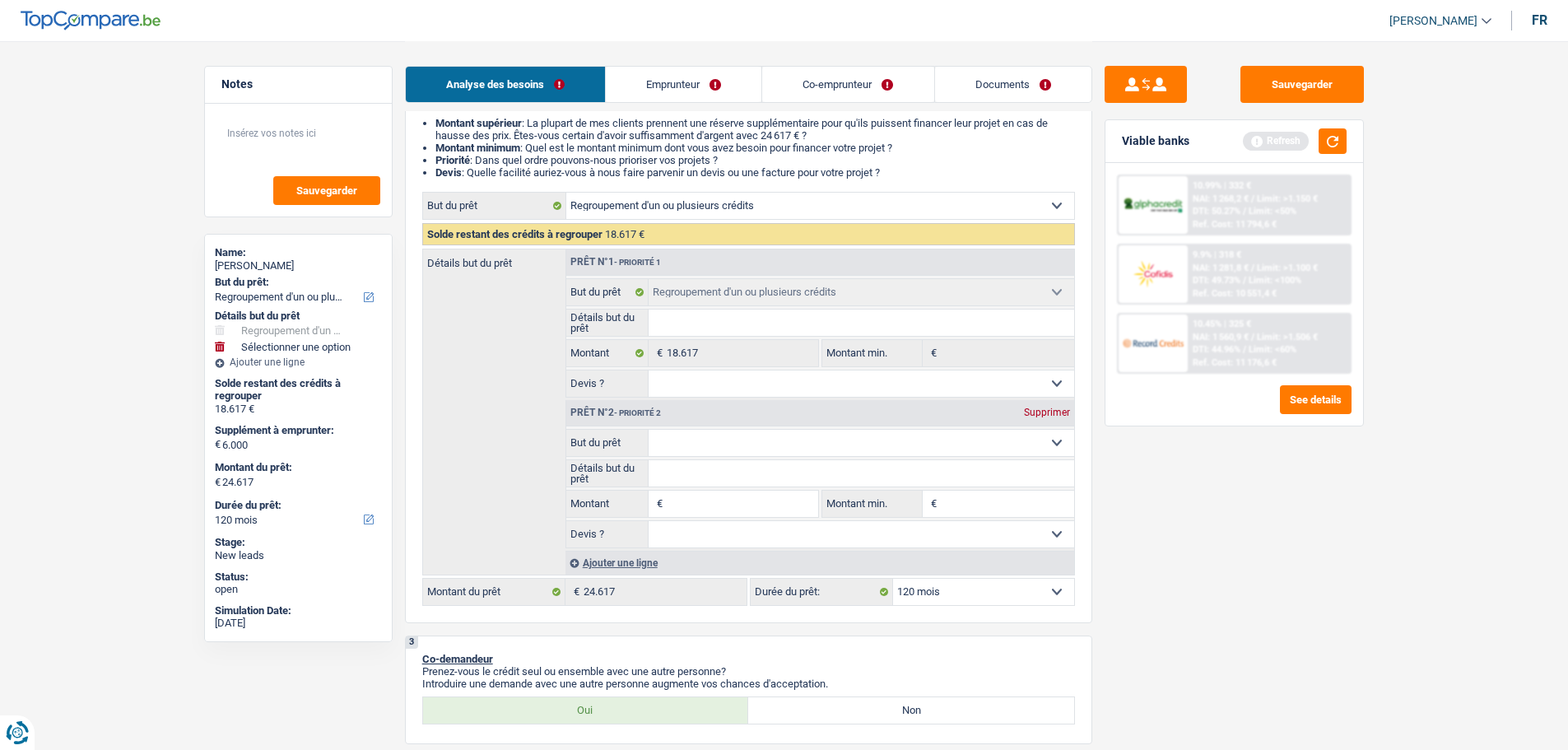
type input "5"
type input "55"
type input "550"
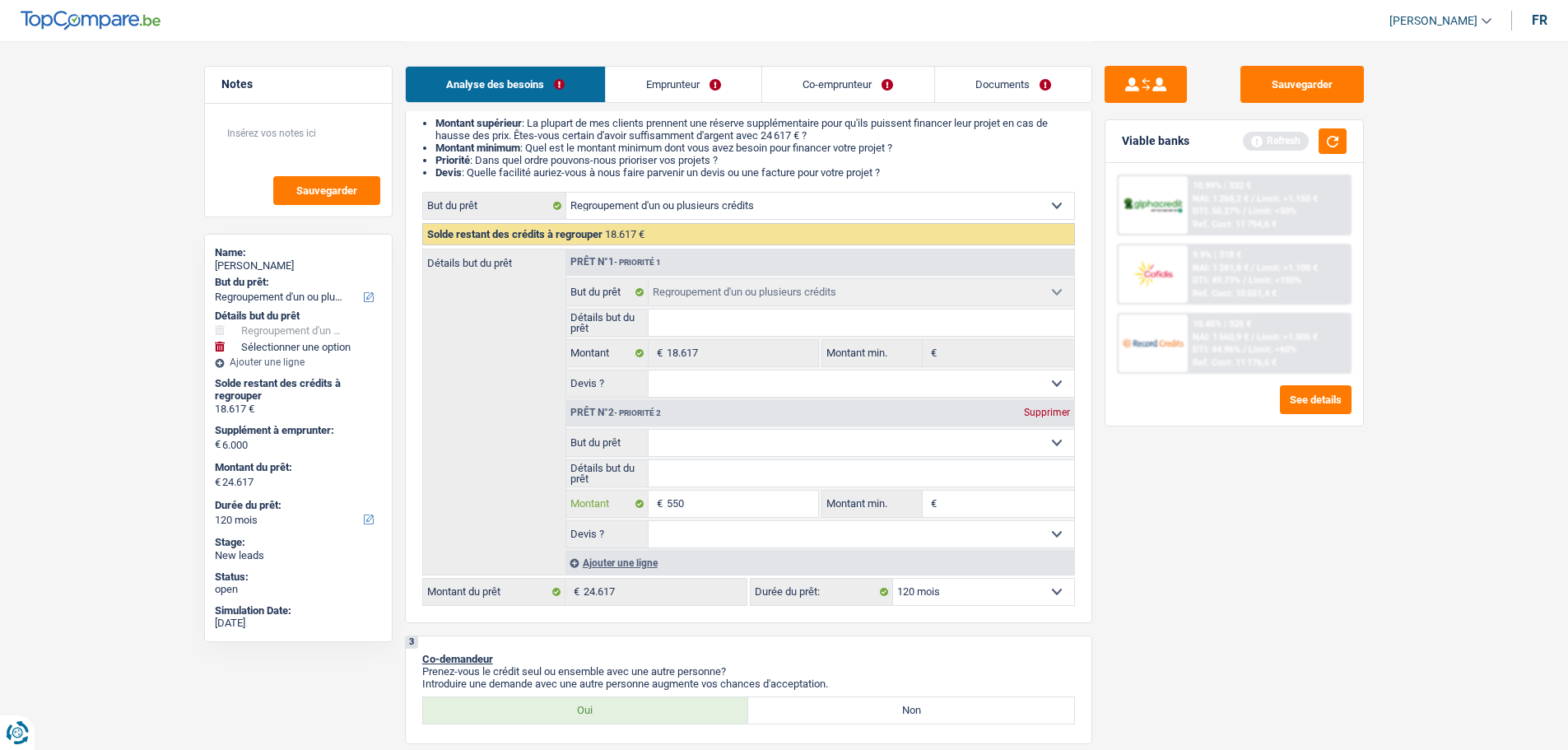
type input "5.500"
type input "24.117"
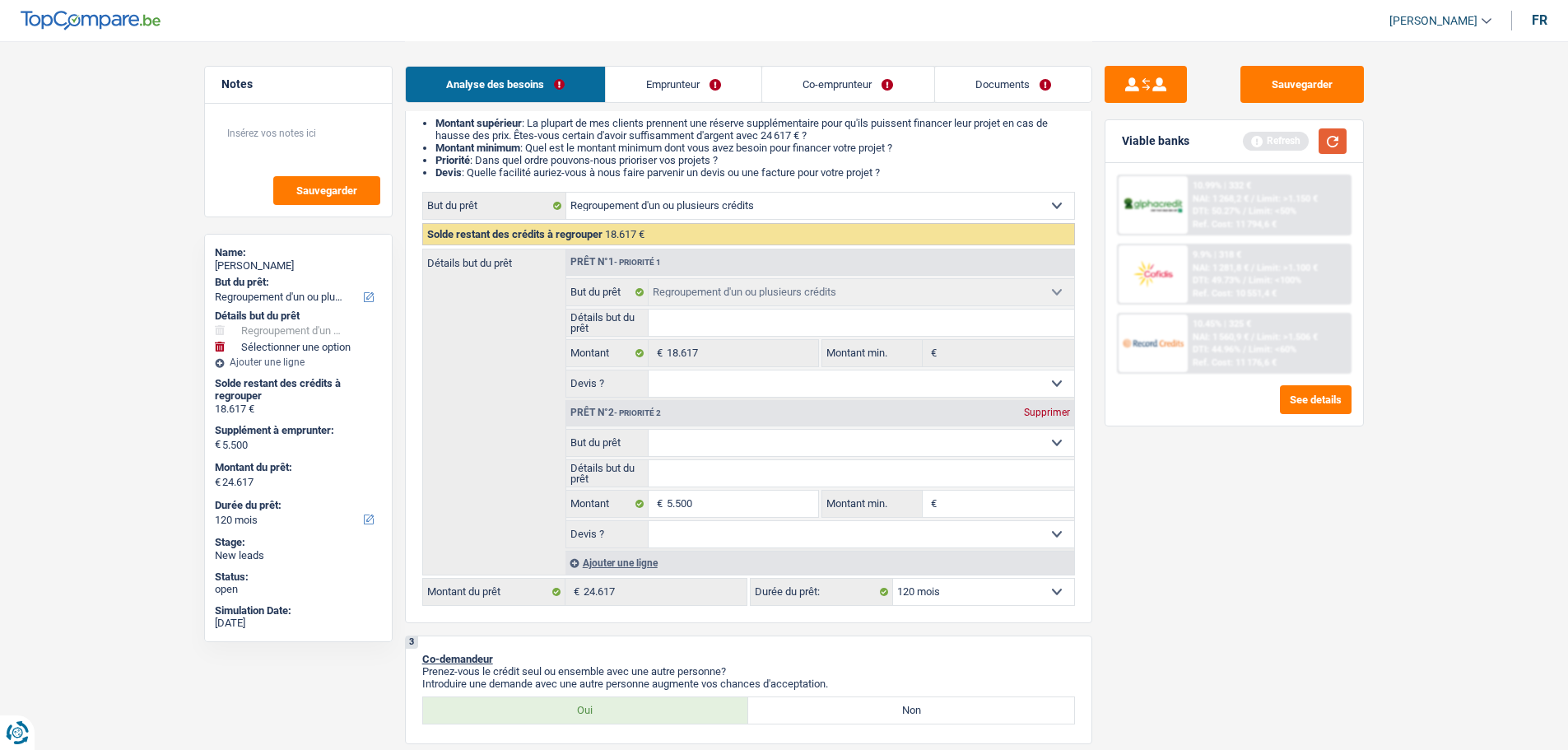
type input "24.117"
click at [1332, 148] on button "button" at bounding box center [1332, 141] width 28 height 25
type input "550"
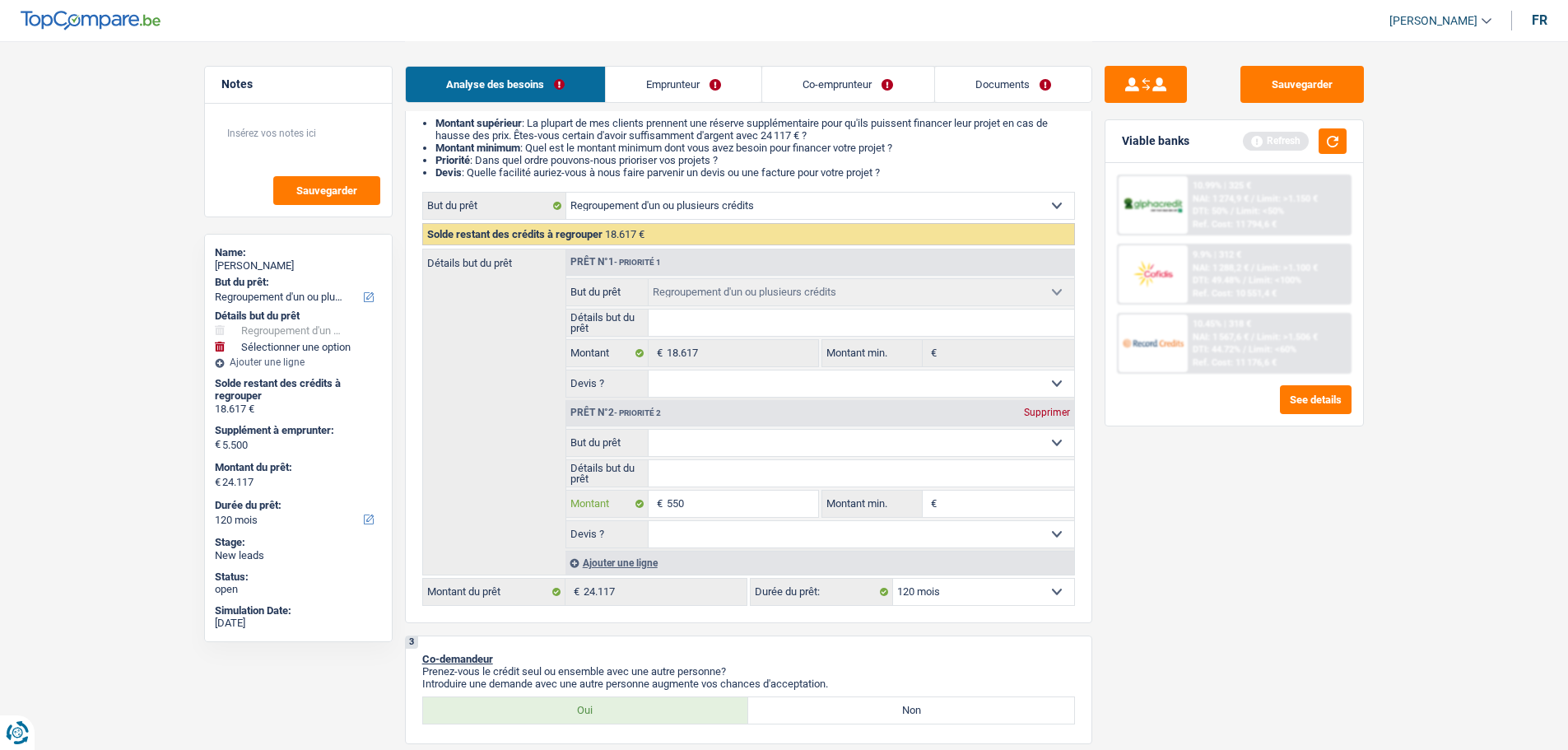
type input "55"
type input "5"
type input "54"
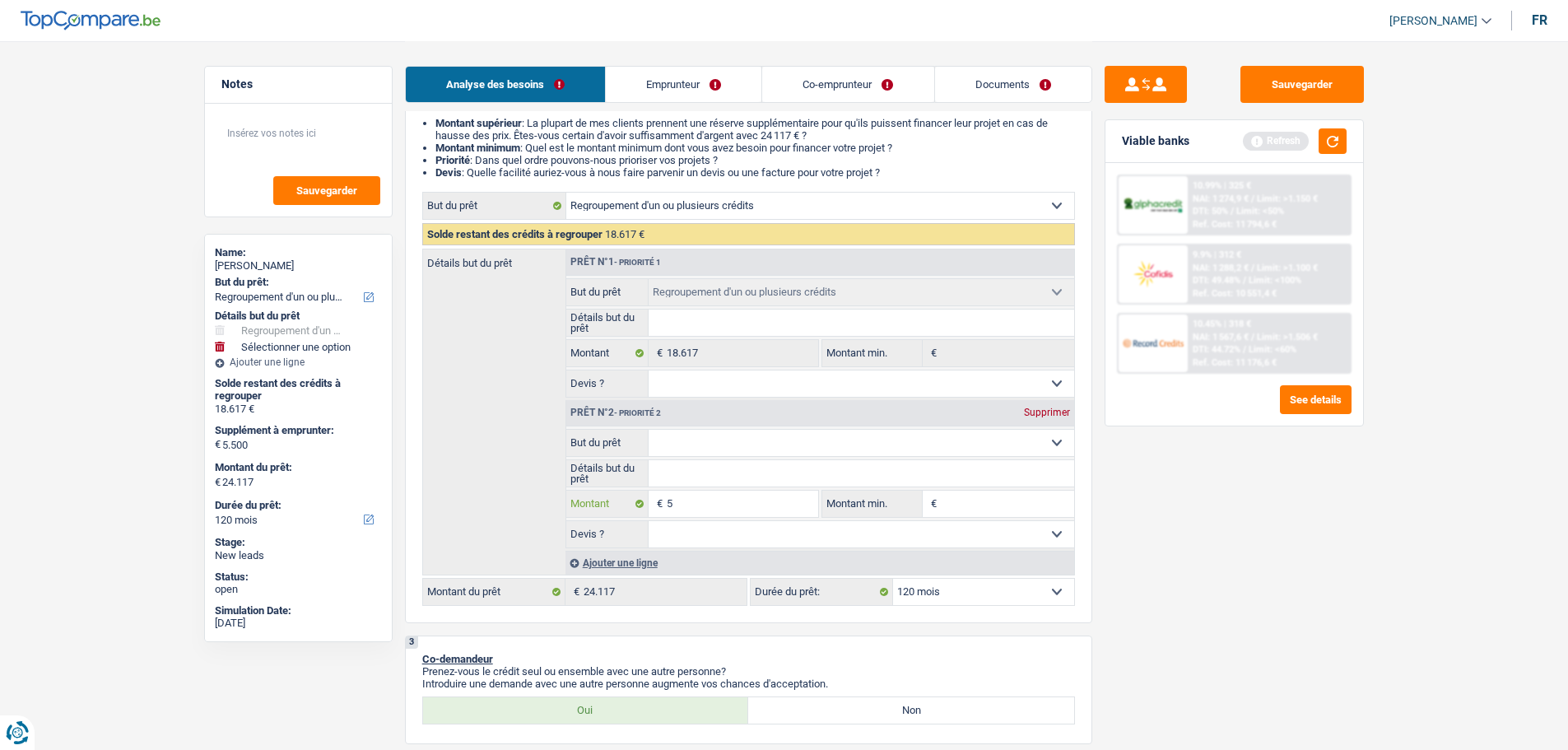
type input "54"
type input "540"
type input "5.400"
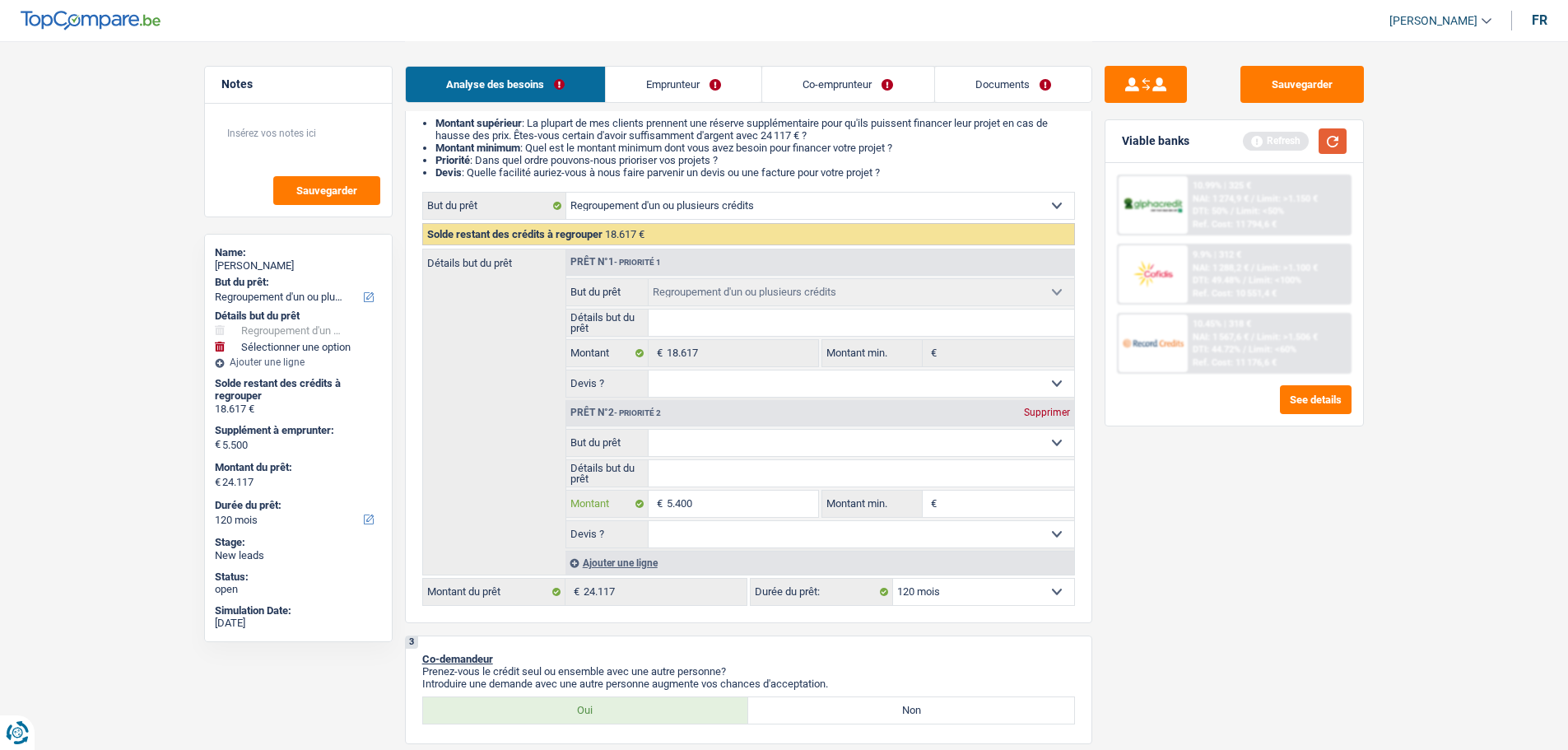
type input "5.400"
type input "24.017"
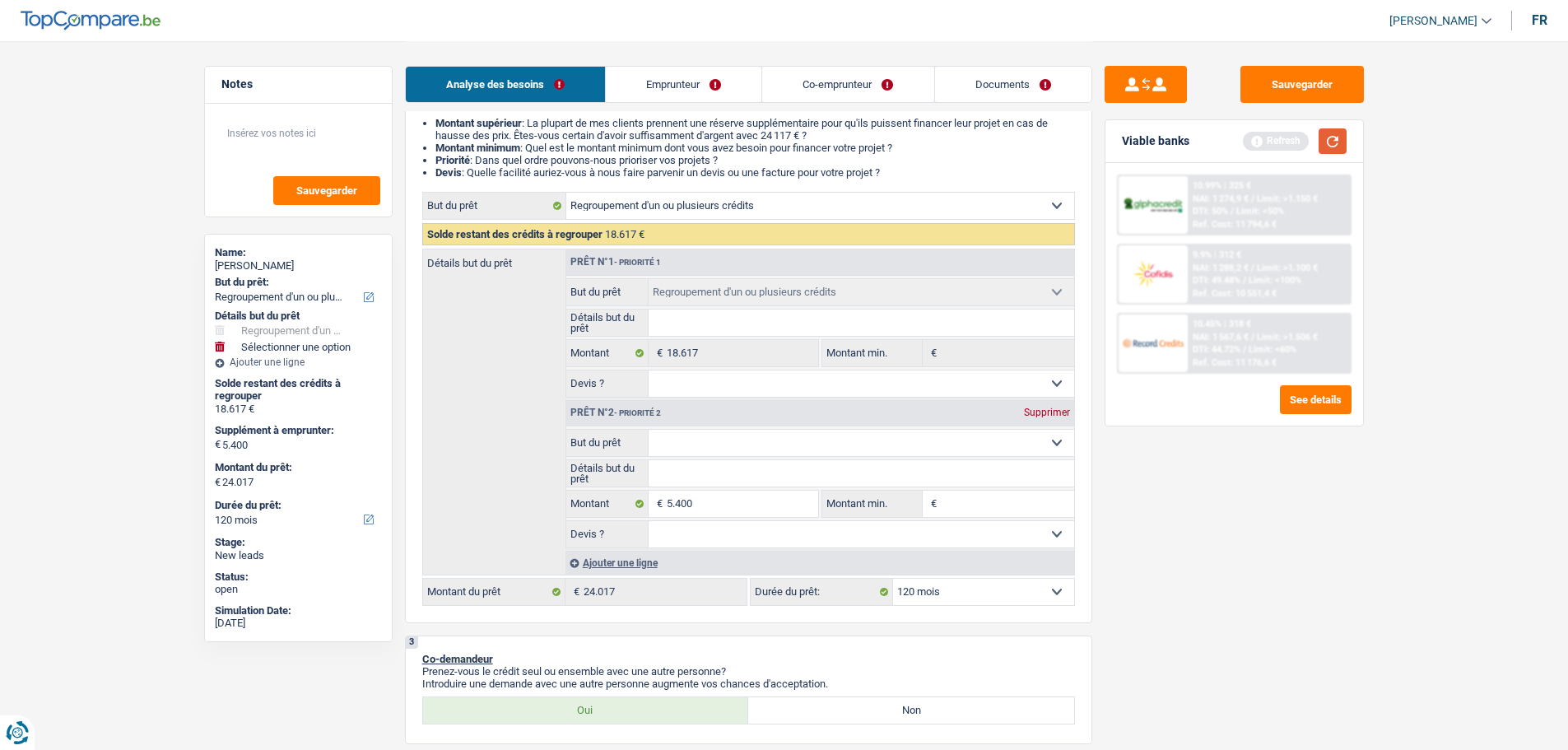
click at [1322, 141] on button "button" at bounding box center [1332, 141] width 28 height 25
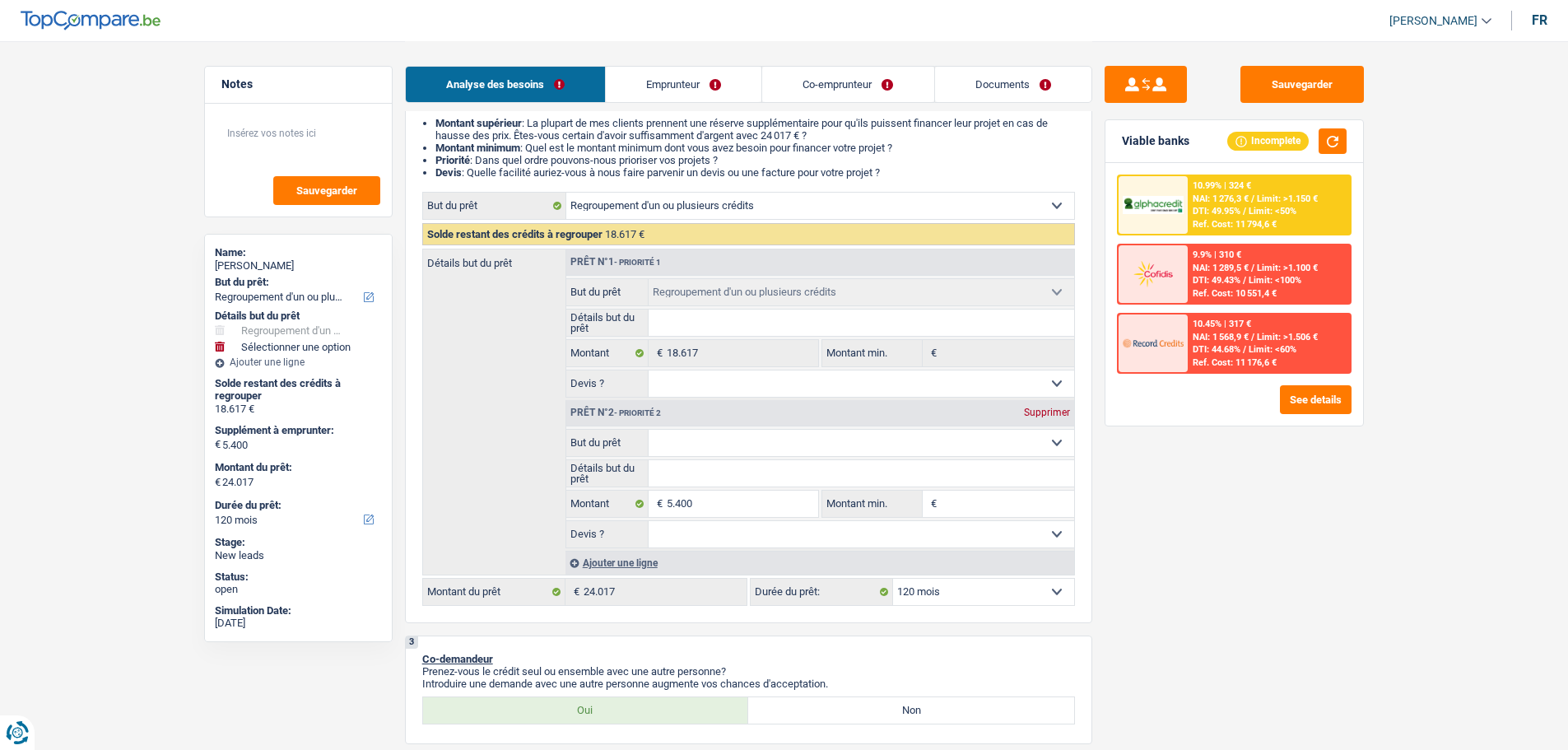
click at [951, 585] on select "12 mois 18 mois 24 mois 30 mois 36 mois 42 mois 48 mois 60 mois 72 mois 84 mois…" at bounding box center [984, 592] width 181 height 26
select select "96"
click at [894, 579] on select "12 mois 18 mois 24 mois 30 mois 36 mois 42 mois 48 mois 60 mois 72 mois 84 mois…" at bounding box center [984, 592] width 181 height 26
select select "96"
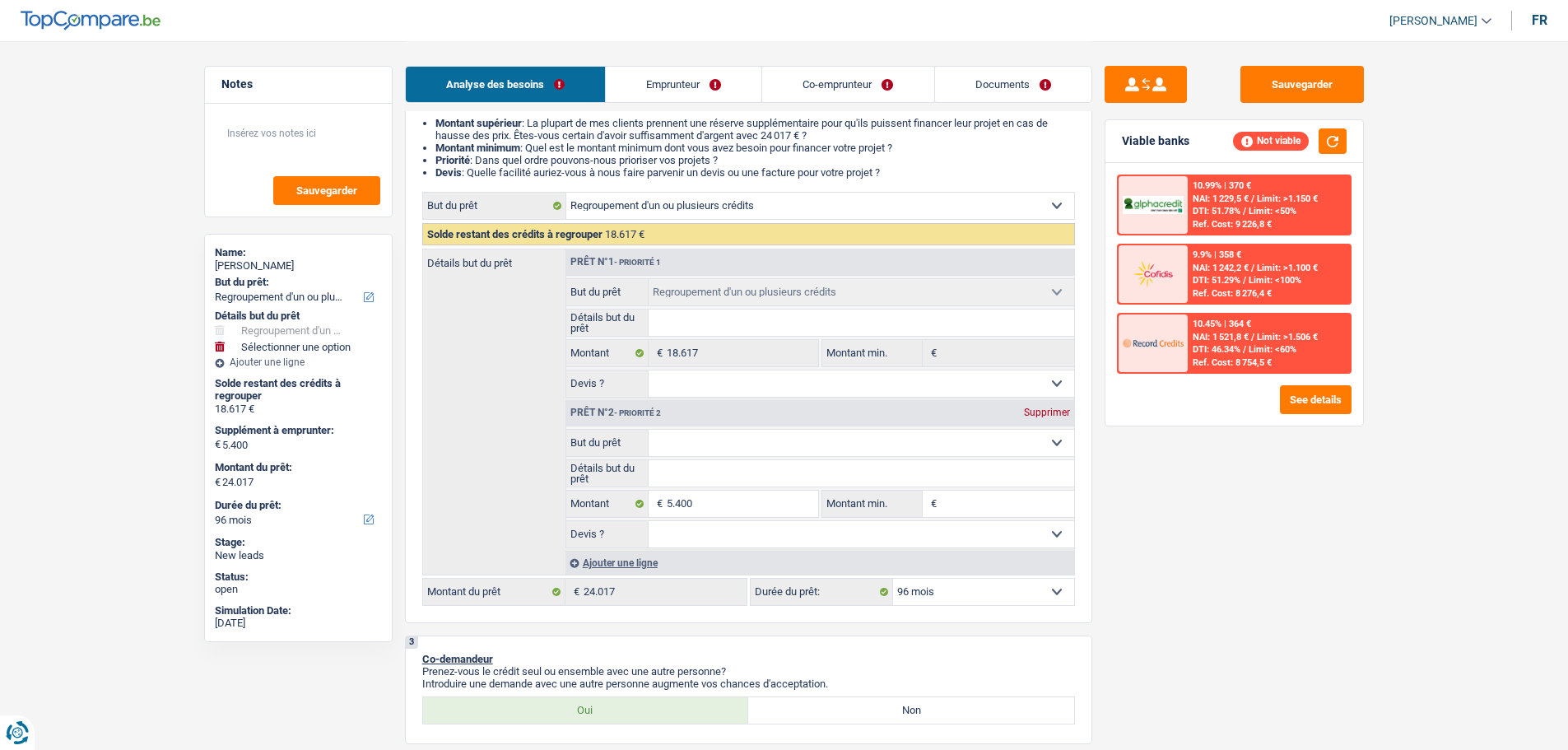
click at [968, 583] on select "12 mois 18 mois 24 mois 30 mois 36 mois 42 mois 48 mois 60 mois 72 mois 84 mois…" at bounding box center [984, 592] width 181 height 26
select select "120"
click at [894, 579] on select "12 mois 18 mois 24 mois 30 mois 36 mois 42 mois 48 mois 60 mois 72 mois 84 mois…" at bounding box center [984, 592] width 181 height 26
select select "120"
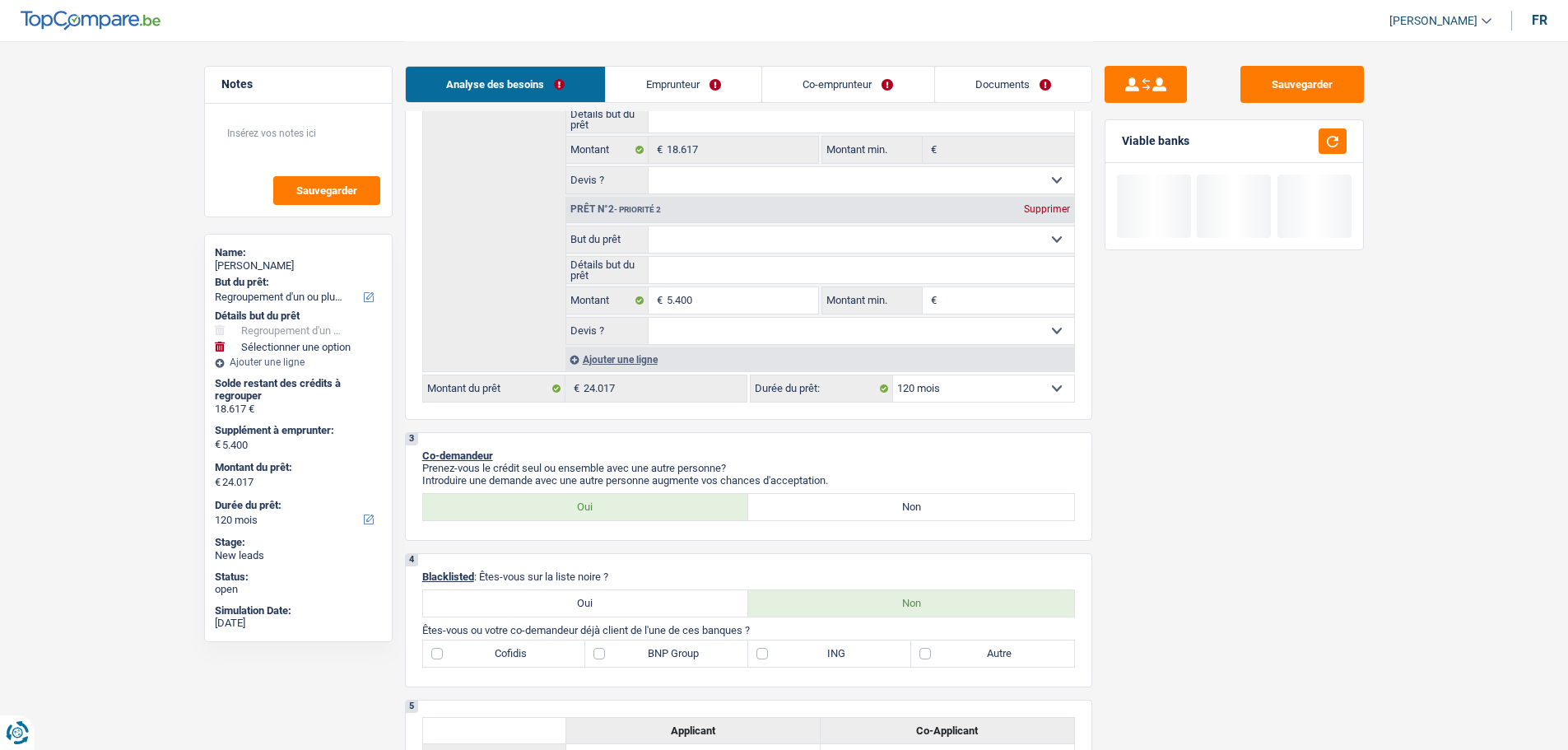
scroll to position [494, 0]
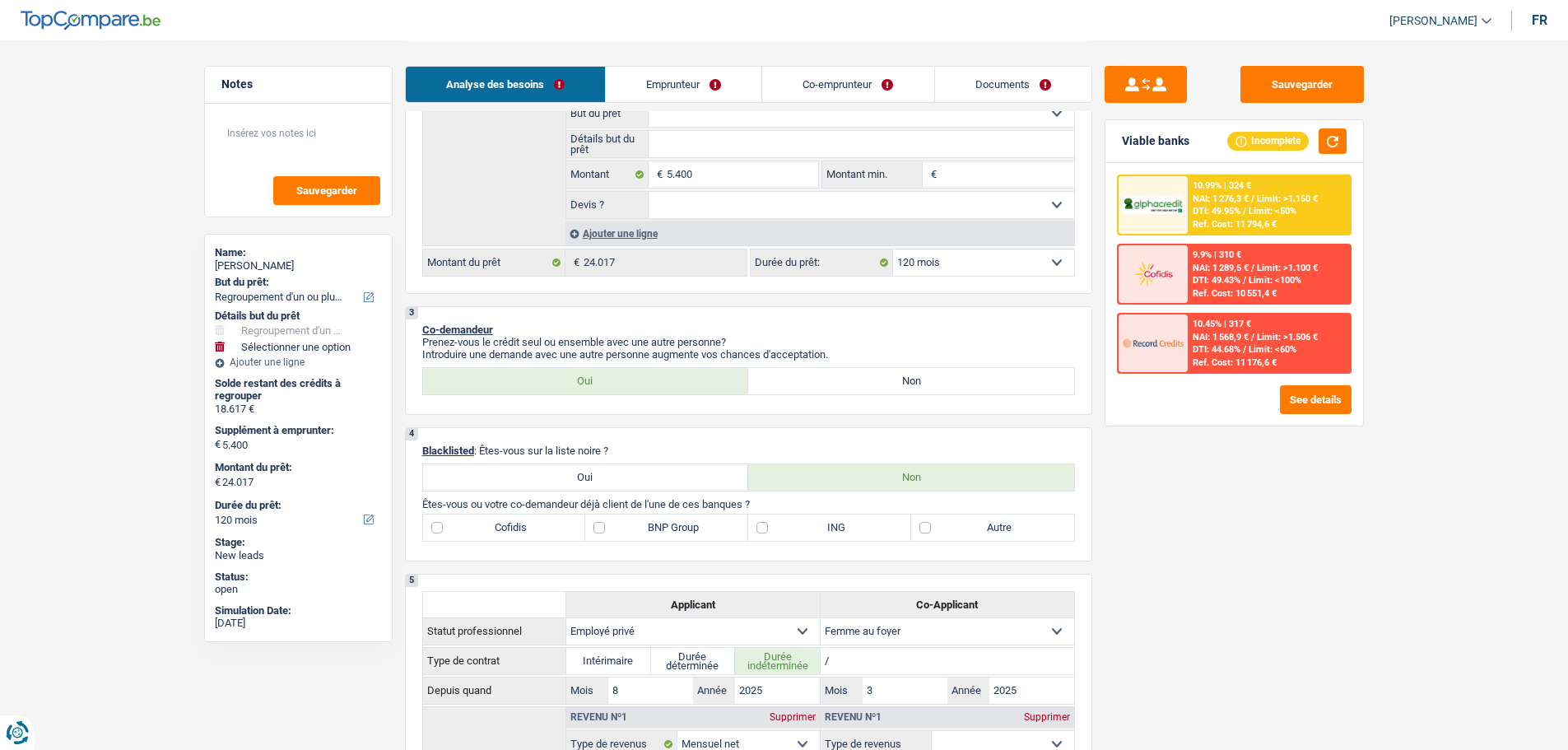
click at [651, 84] on link "Emprunteur" at bounding box center [683, 84] width 156 height 36
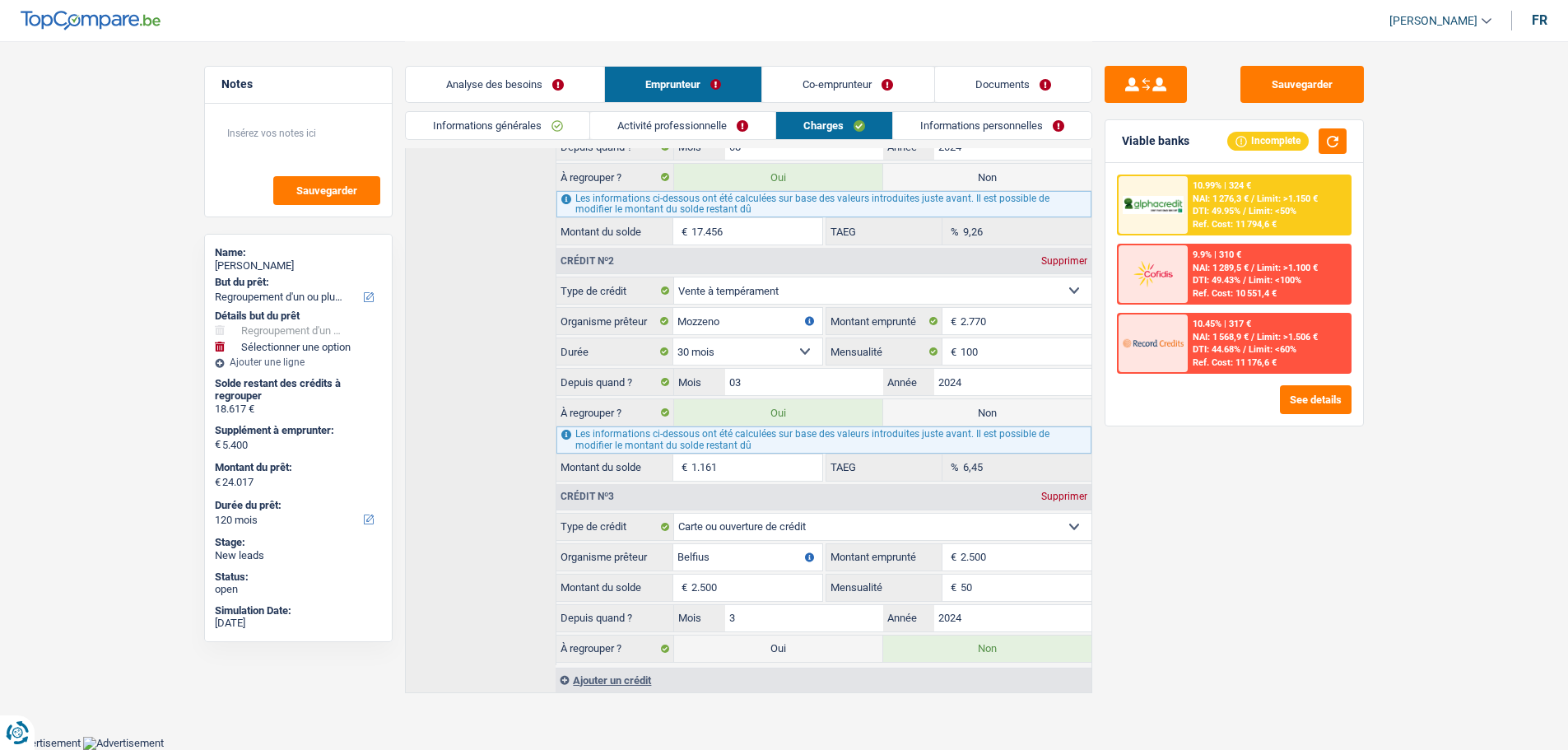
scroll to position [441, 0]
click at [533, 129] on link "Informations générales" at bounding box center [498, 125] width 184 height 27
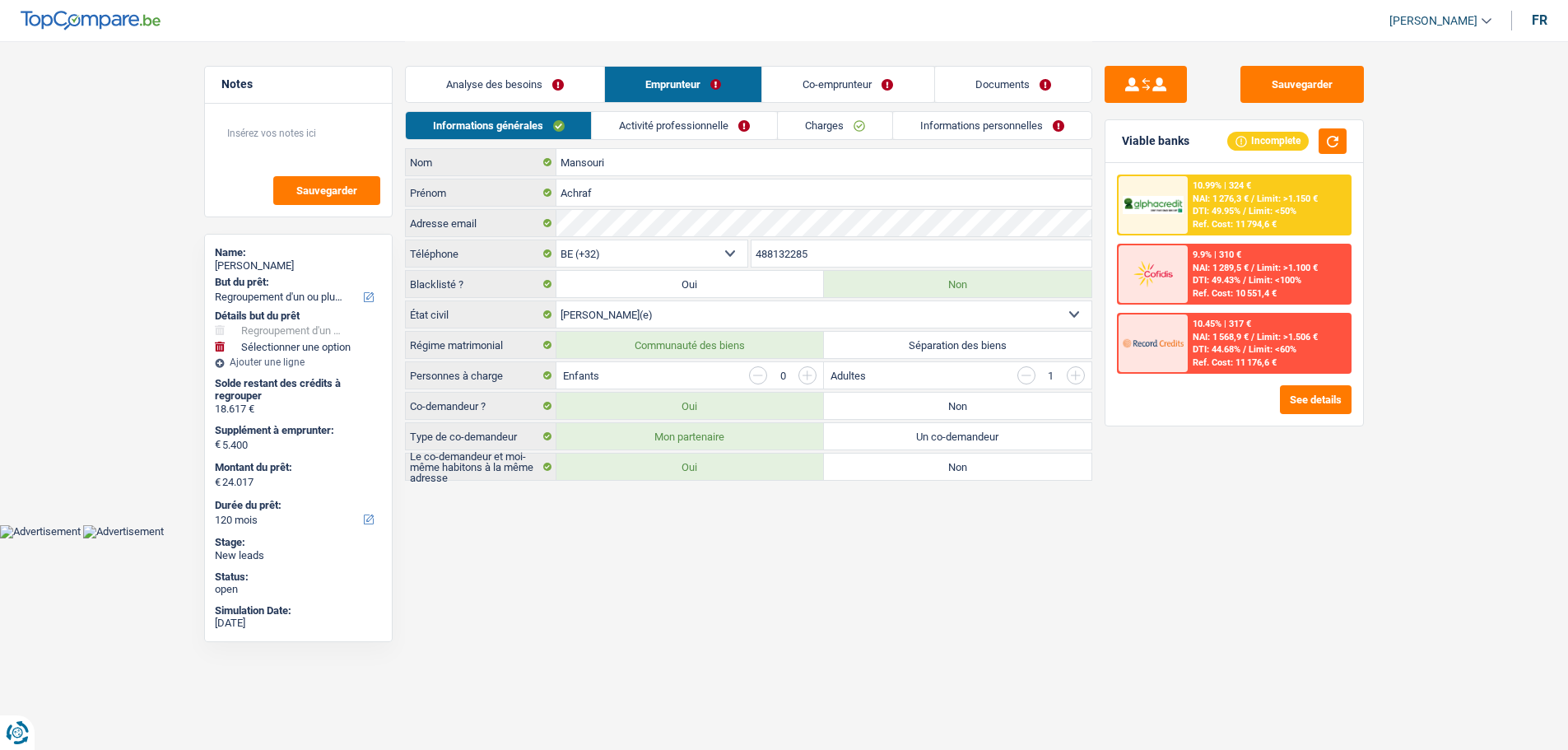
scroll to position [0, 0]
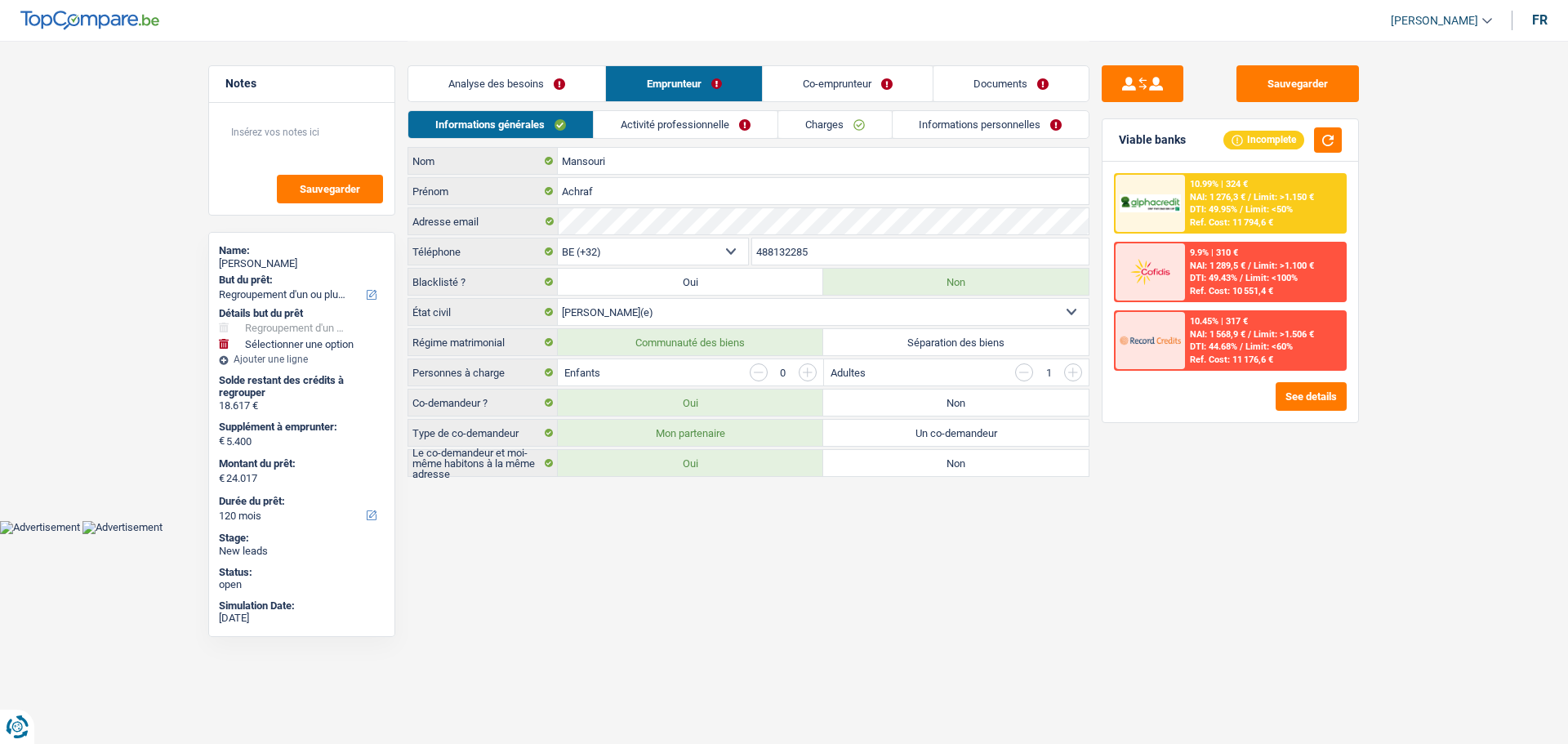
click at [558, 97] on link "Analyse des besoins" at bounding box center [507, 84] width 197 height 35
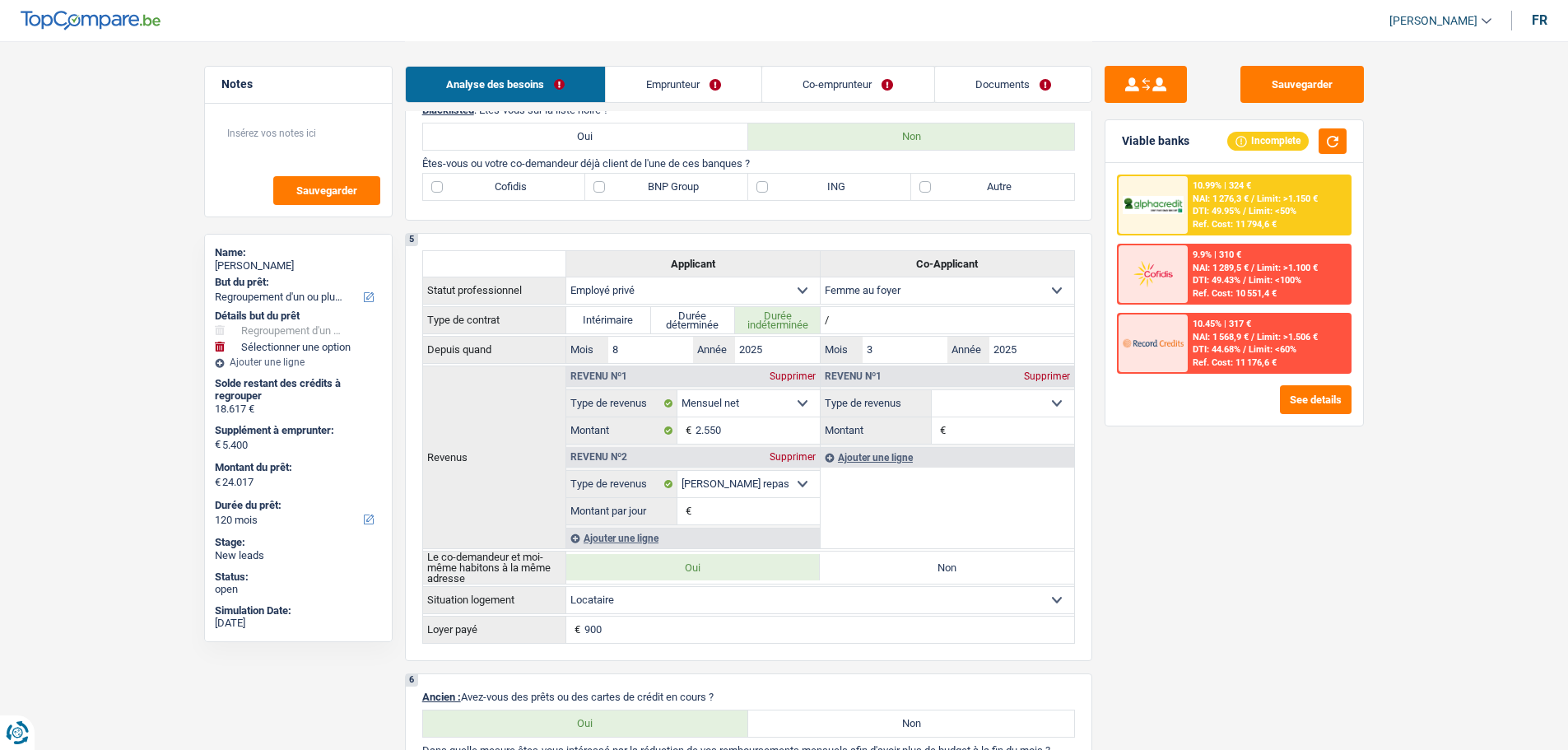
scroll to position [659, 0]
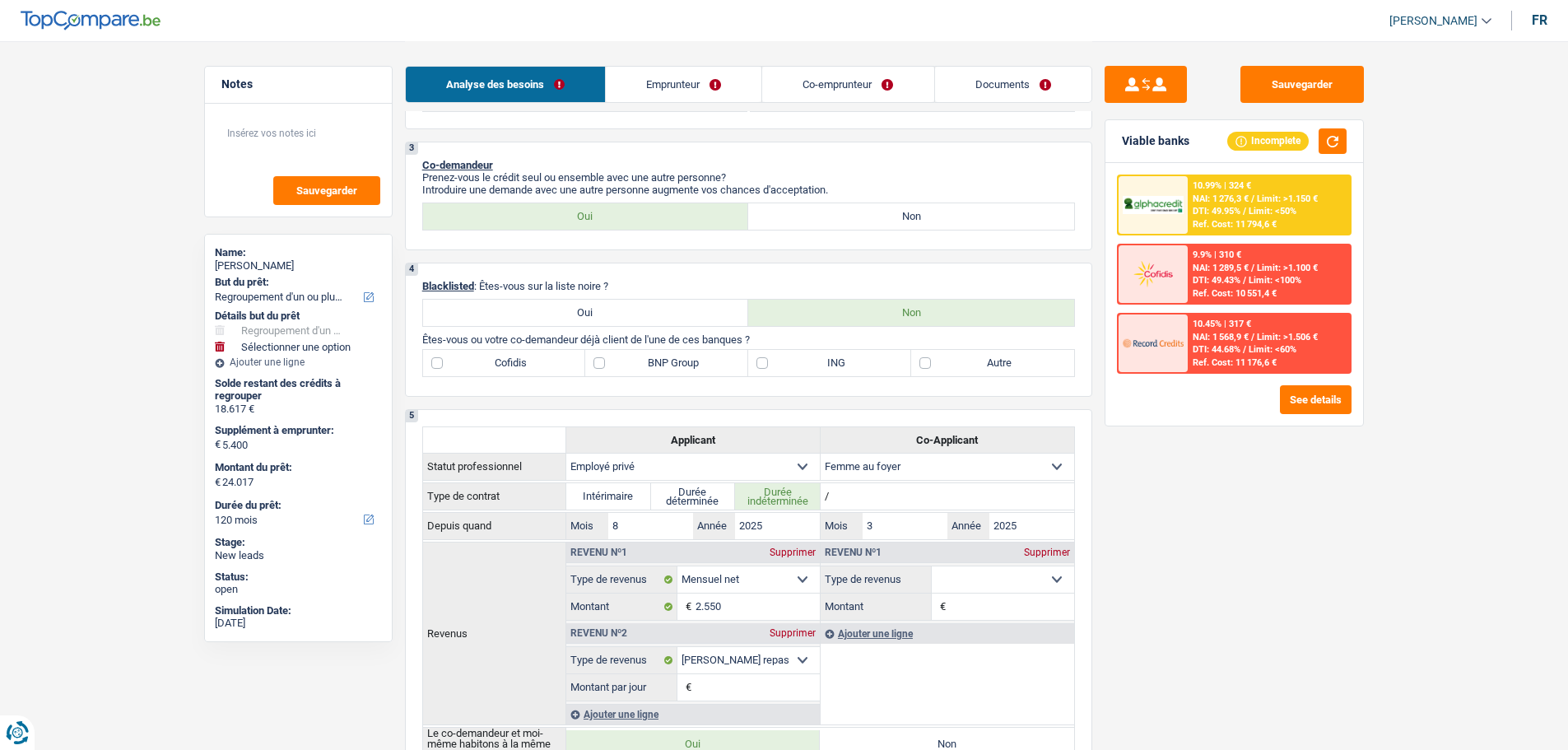
click at [960, 366] on label "Autre" at bounding box center [993, 363] width 163 height 26
click at [960, 366] on input "Autre" at bounding box center [993, 363] width 163 height 26
checkbox input "true"
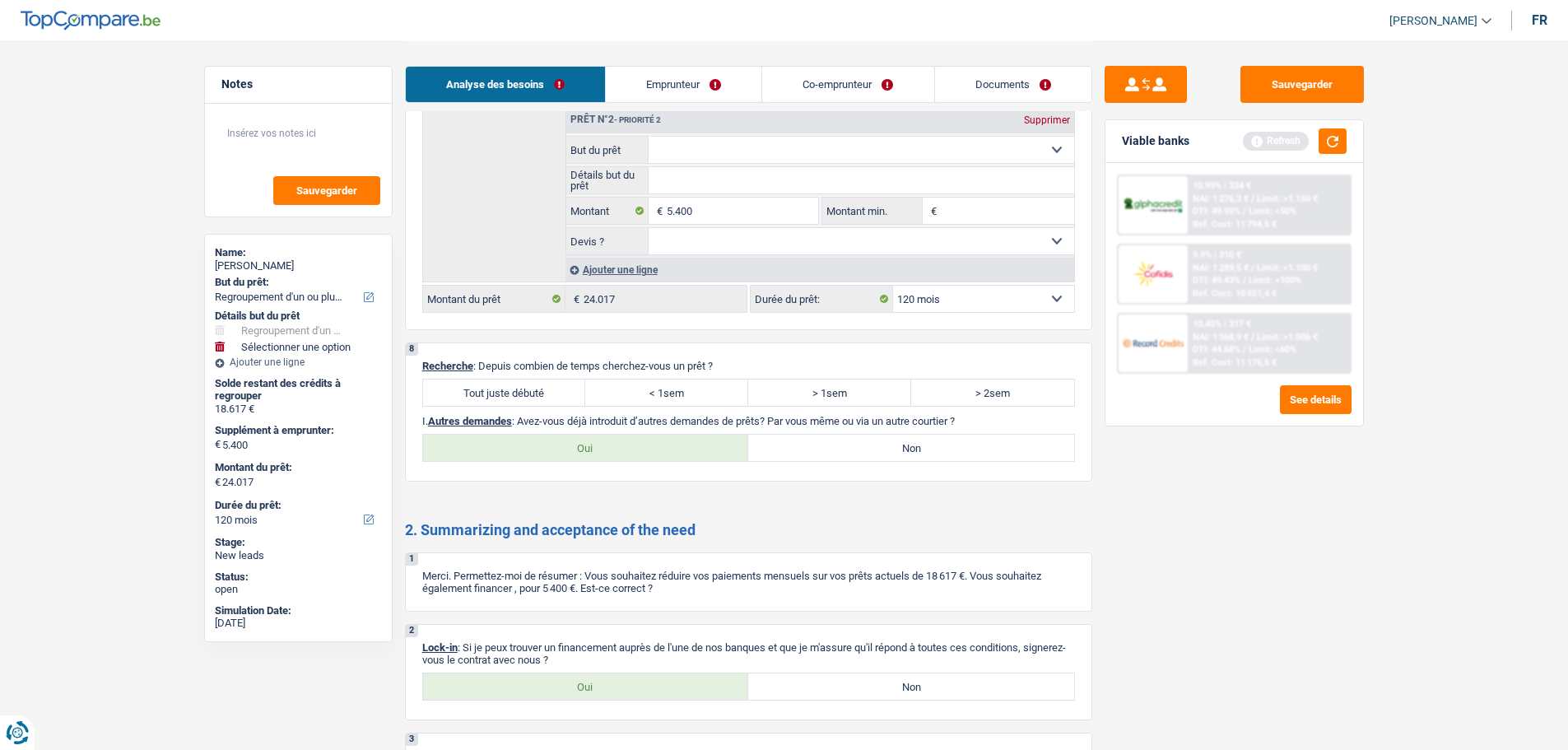
scroll to position [2798, 0]
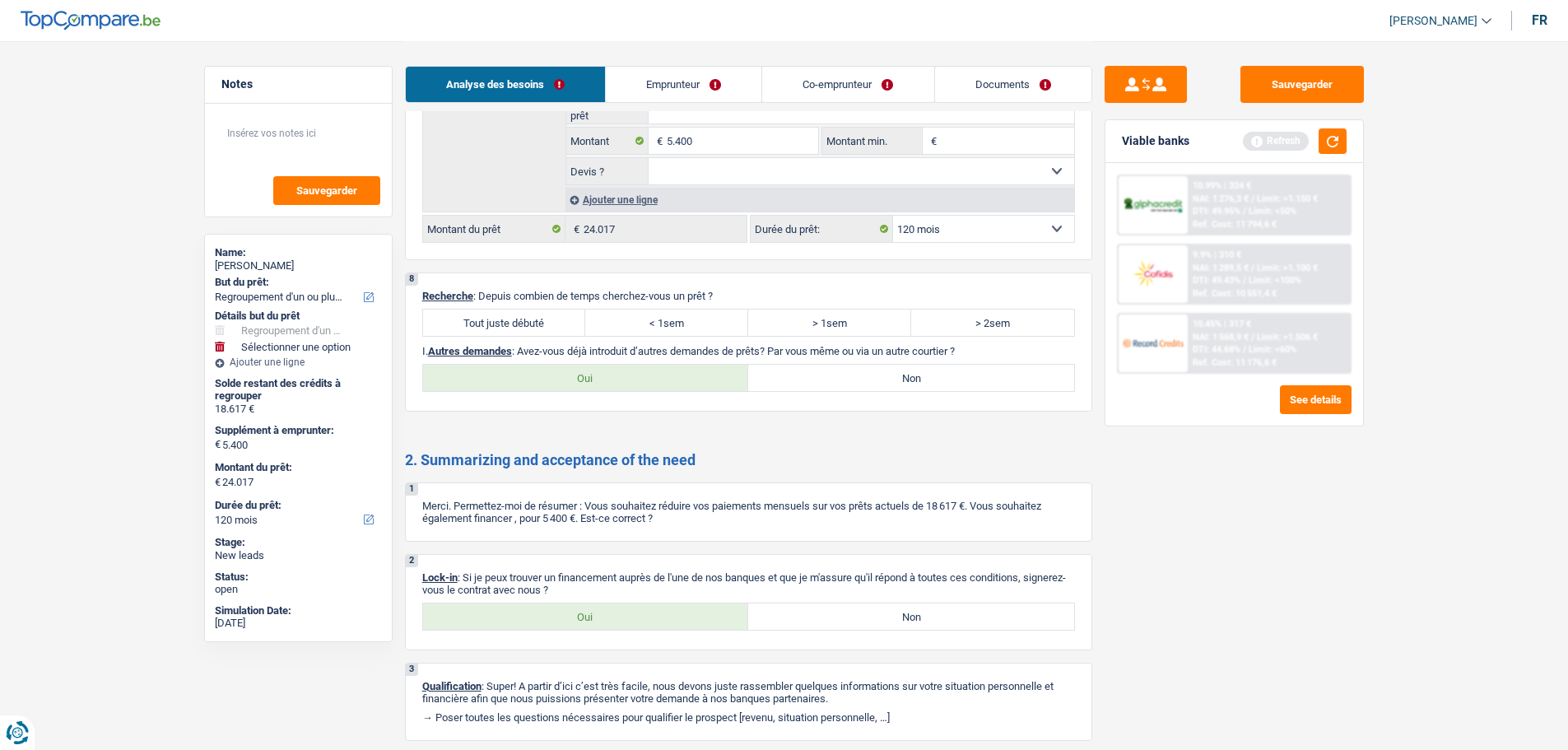
click at [551, 328] on label "Tout juste débuté" at bounding box center [505, 322] width 163 height 26
click at [551, 328] on input "Tout juste débuté" at bounding box center [505, 322] width 163 height 26
radio input "true"
click at [680, 330] on label "< 1sem" at bounding box center [667, 322] width 163 height 26
click at [680, 330] on input "< 1sem" at bounding box center [667, 322] width 163 height 26
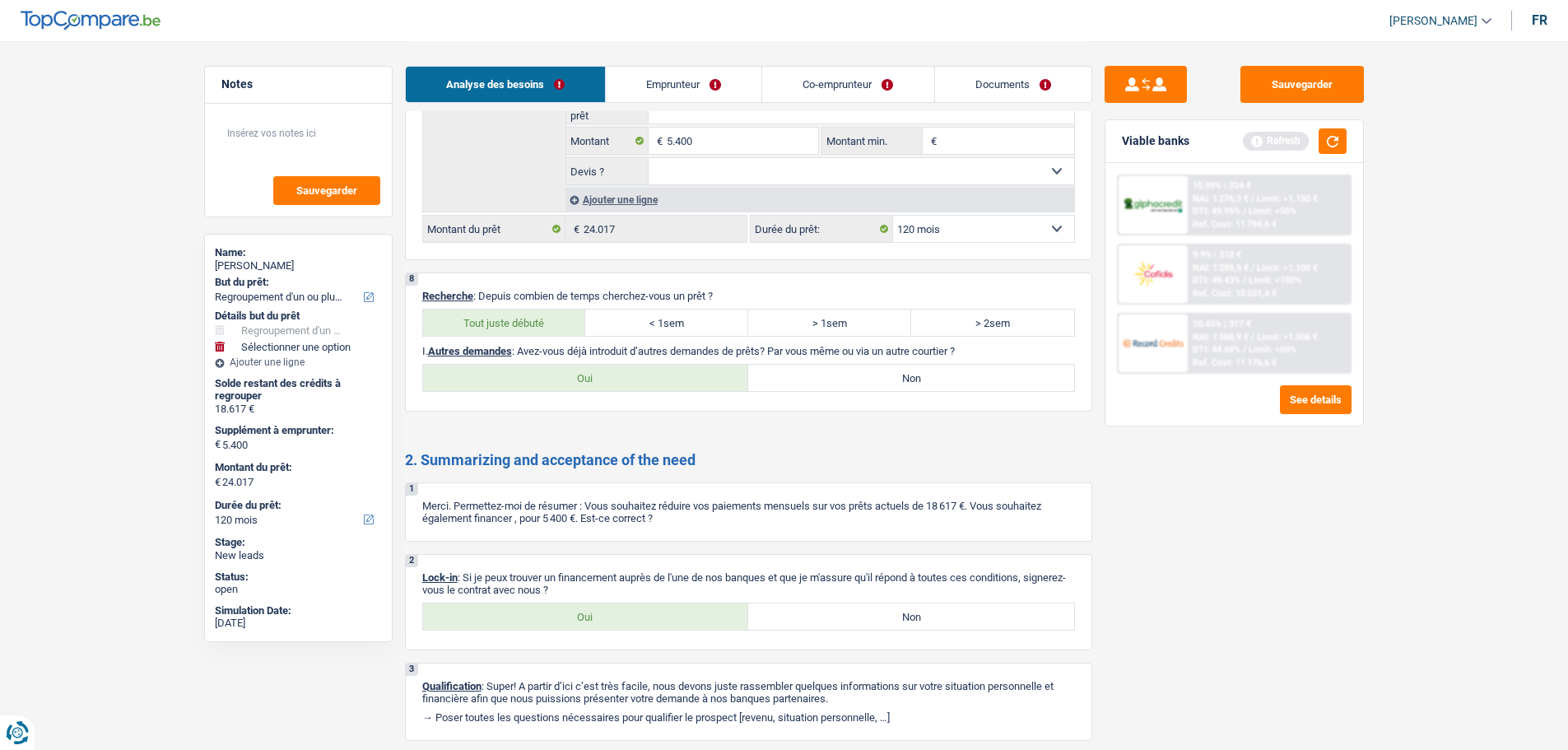
radio input "true"
click at [830, 329] on label "> 1sem" at bounding box center [830, 322] width 163 height 26
click at [830, 329] on input "> 1sem" at bounding box center [830, 322] width 163 height 26
radio input "true"
click at [675, 330] on label "< 1sem" at bounding box center [667, 322] width 163 height 26
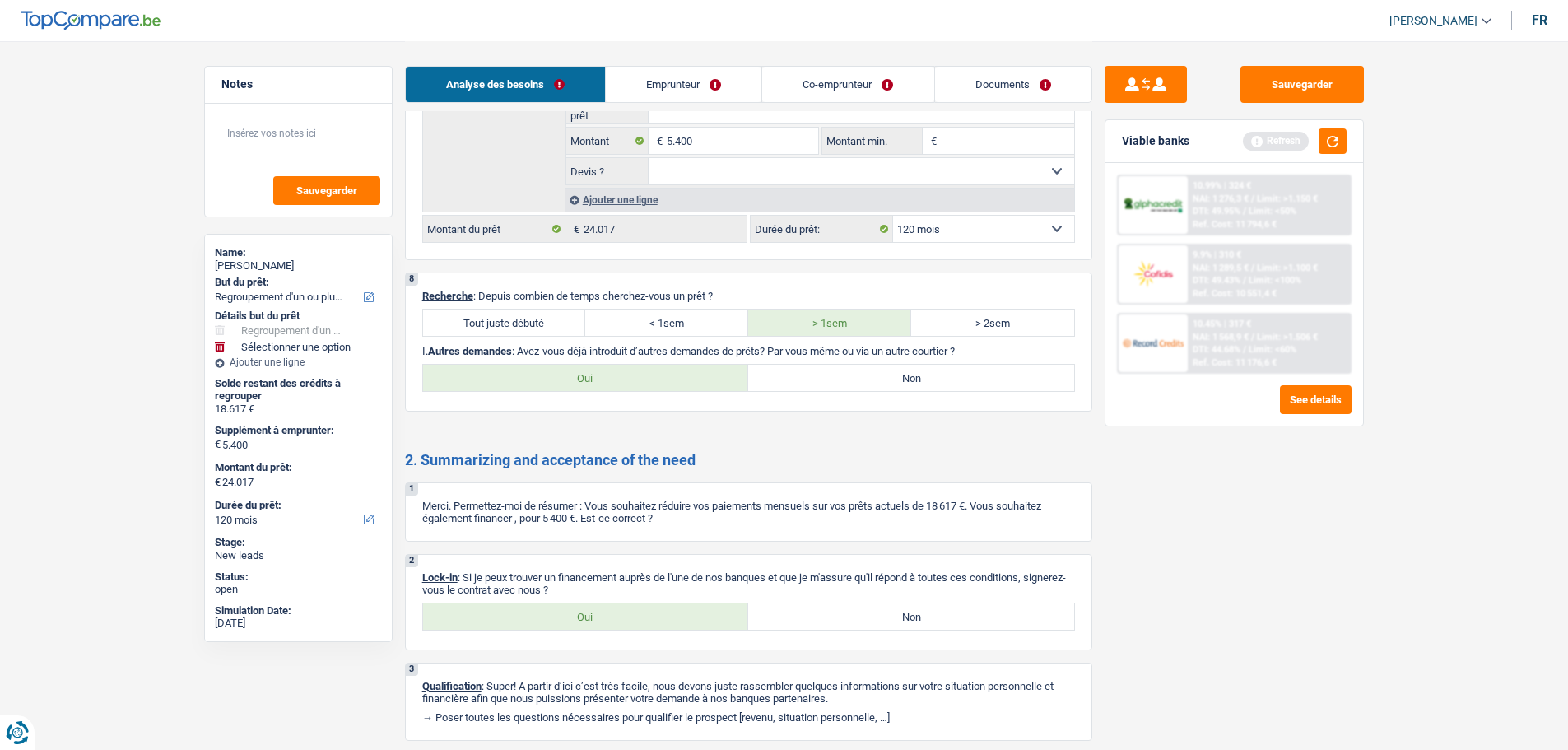
click at [675, 330] on input "< 1sem" at bounding box center [667, 322] width 163 height 26
radio input "true"
click at [702, 385] on label "Oui" at bounding box center [586, 378] width 326 height 26
click at [702, 385] on input "Oui" at bounding box center [586, 378] width 326 height 26
radio input "true"
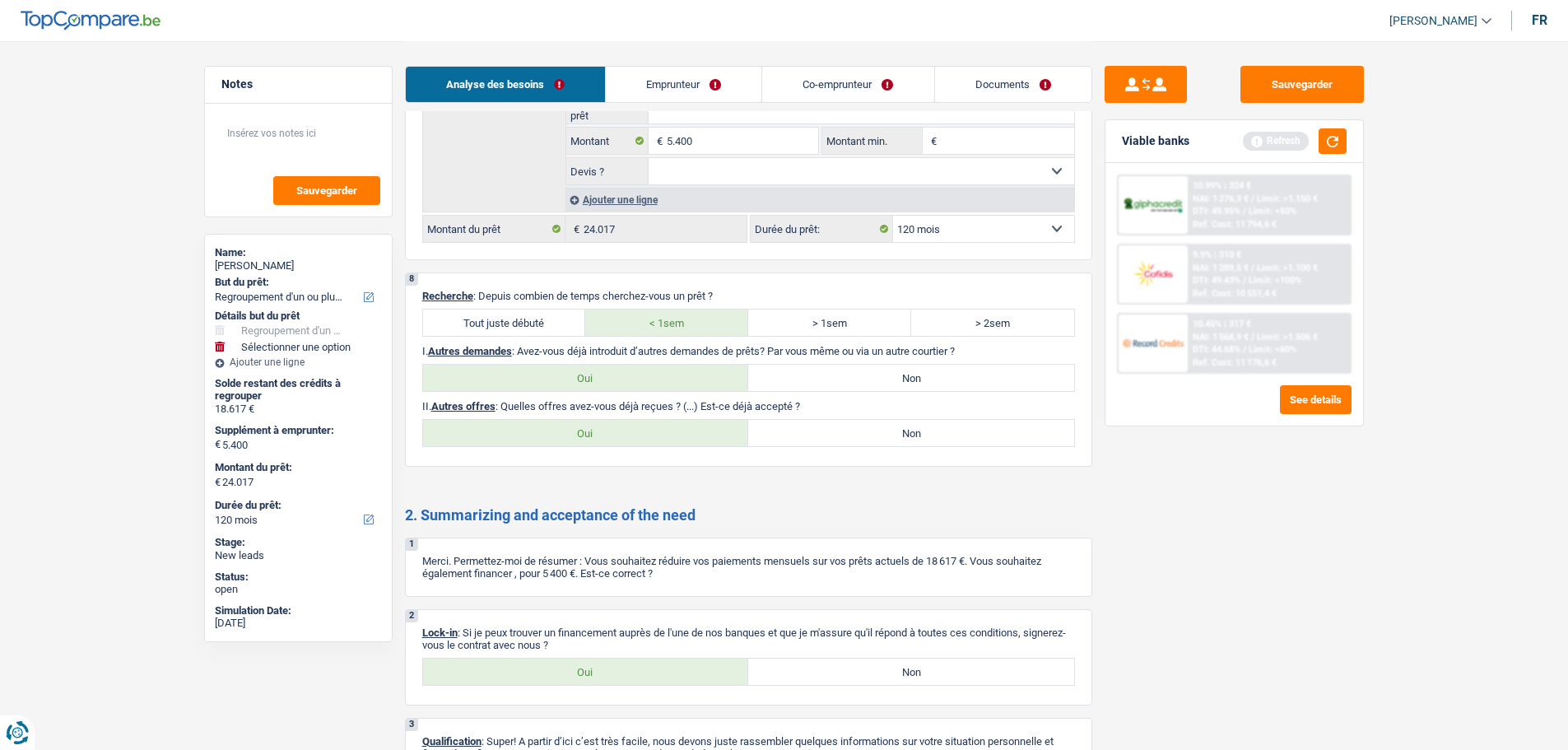
click at [850, 427] on label "Non" at bounding box center [911, 433] width 326 height 26
click at [850, 427] on input "Non" at bounding box center [911, 433] width 326 height 26
radio input "true"
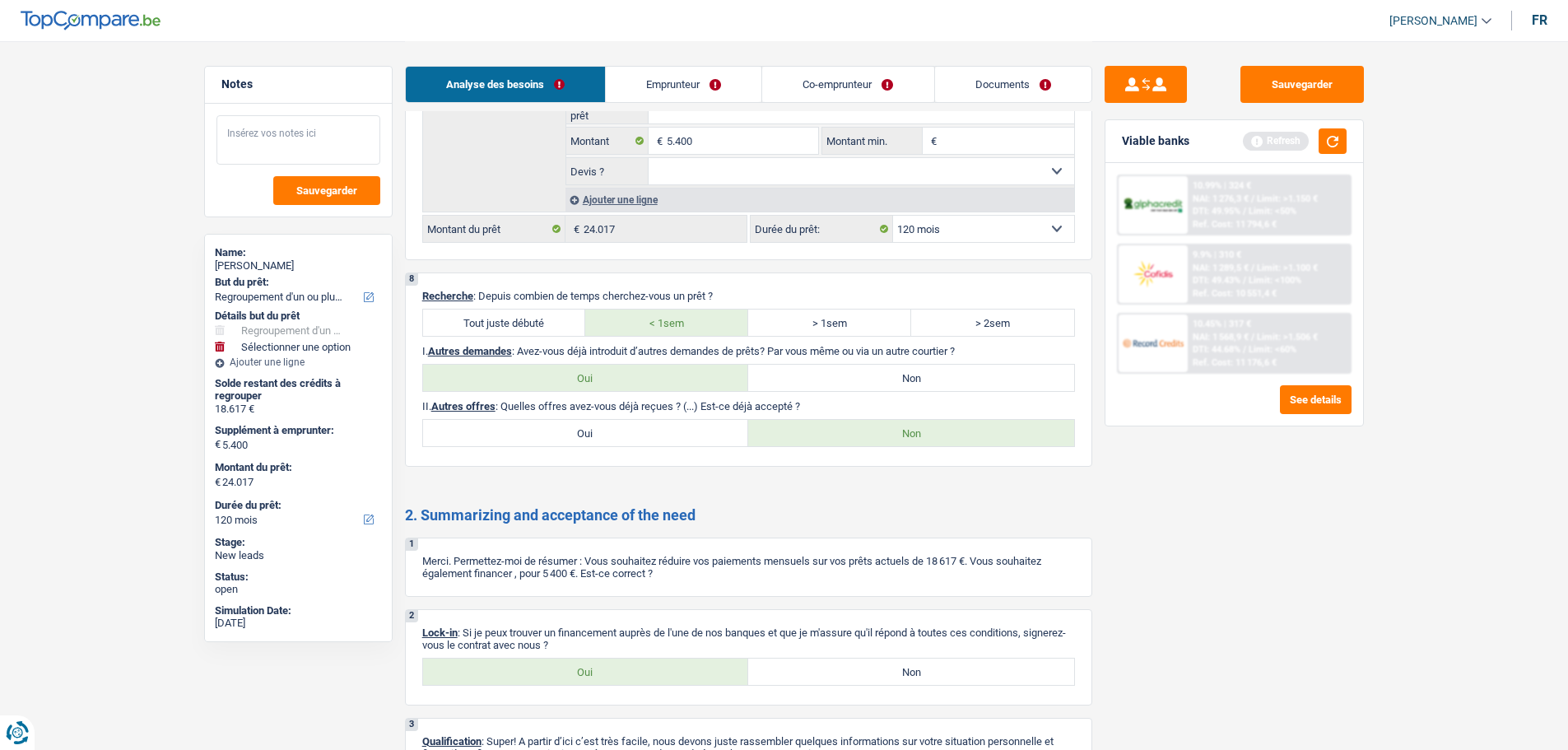
click at [358, 153] on textarea at bounding box center [298, 140] width 163 height 50
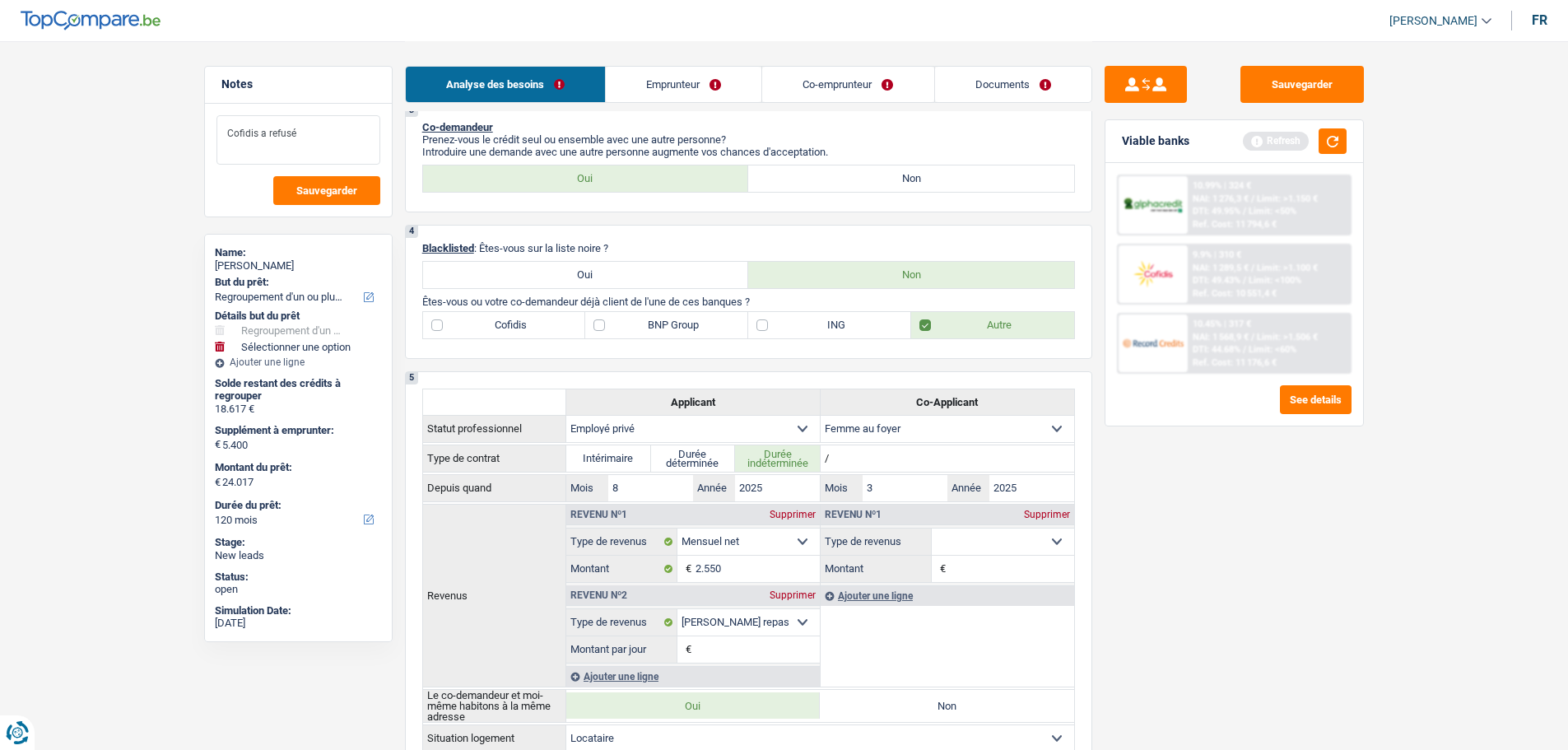
scroll to position [606, 0]
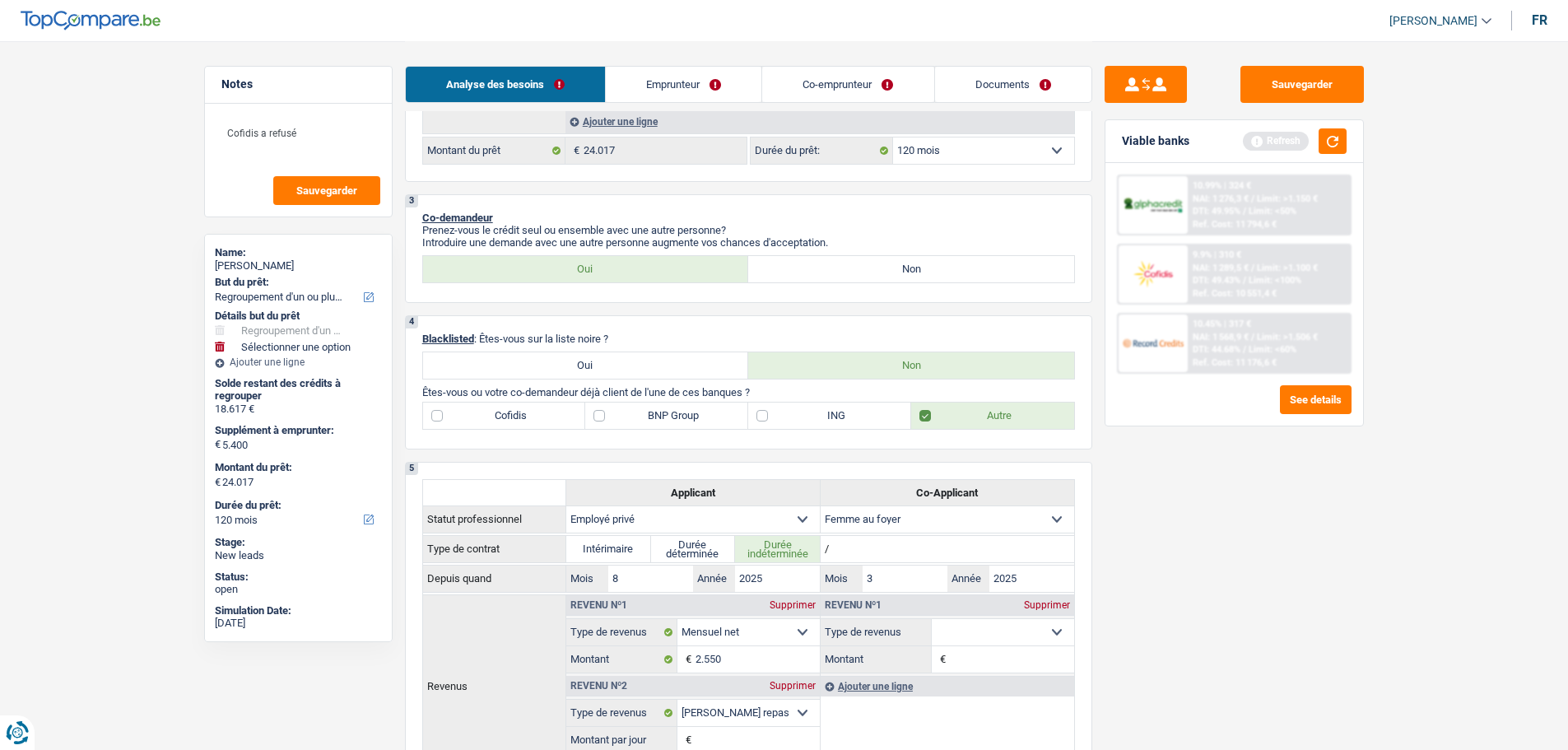
click at [713, 84] on link "Emprunteur" at bounding box center [683, 84] width 156 height 36
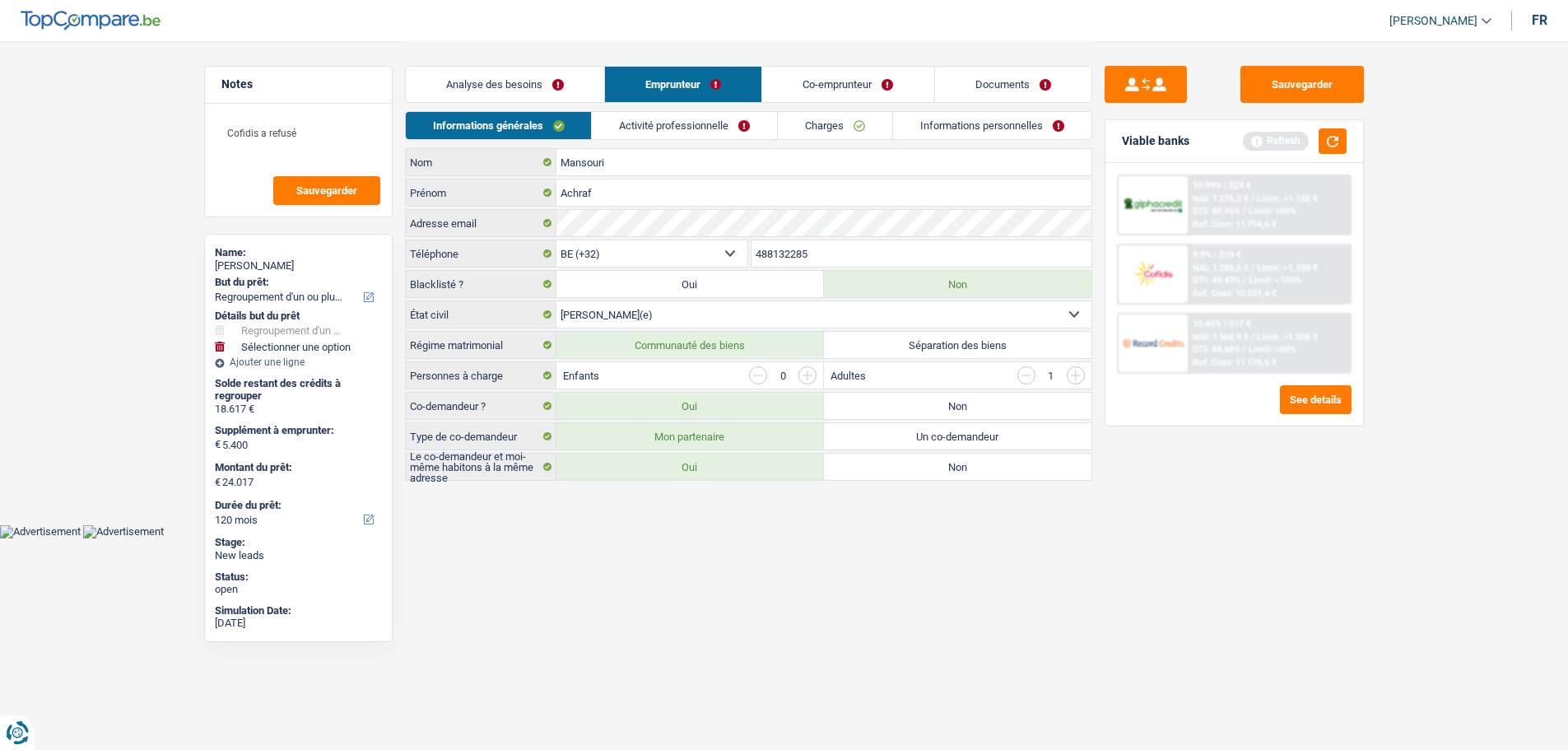
scroll to position [0, 0]
click at [1032, 382] on input "button" at bounding box center [1032, 375] width 18 height 18
click at [711, 125] on link "Activité professionnelle" at bounding box center [691, 125] width 185 height 27
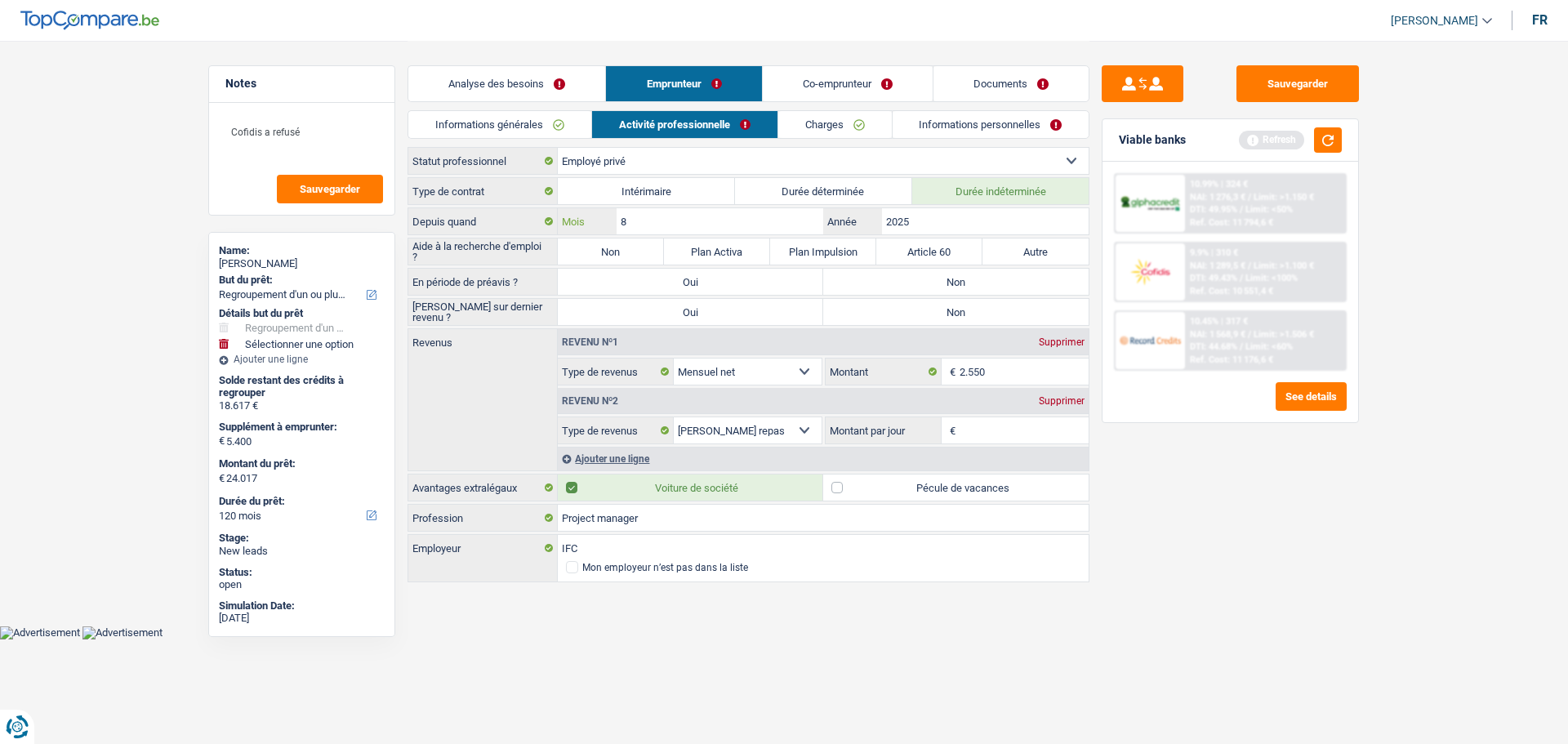
click at [684, 218] on input "8" at bounding box center [720, 222] width 207 height 26
drag, startPoint x: 379, startPoint y: 134, endPoint x: 379, endPoint y: 162, distance: 28.0
click at [379, 162] on textarea "Cofidis a refusé" at bounding box center [302, 139] width 162 height 49
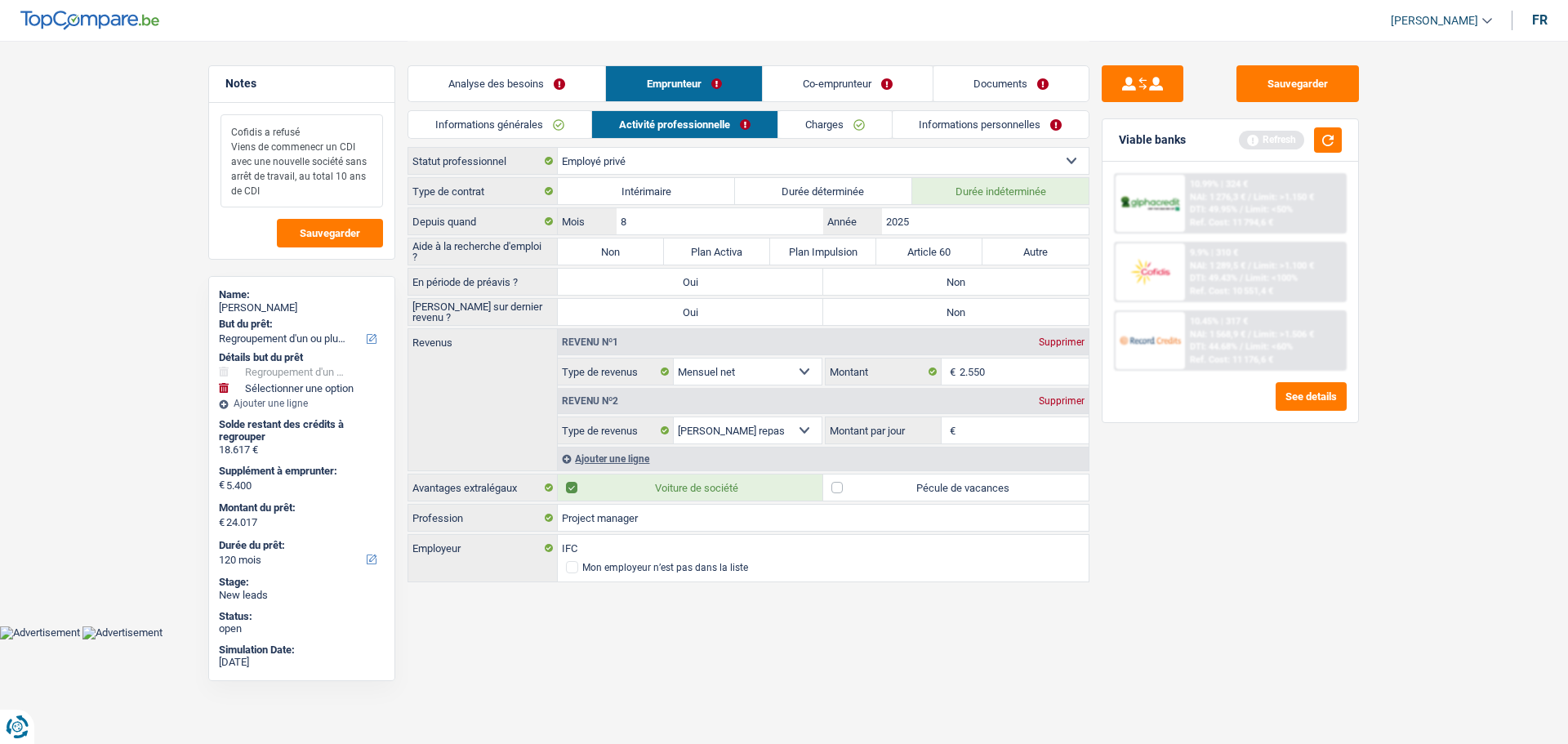
type textarea "Cofidis a refusé Viens de commenecr un CDI avec une nouvelle société sans arrêt…"
click at [989, 322] on label "Non" at bounding box center [956, 312] width 266 height 26
click at [989, 322] on input "Non" at bounding box center [956, 312] width 266 height 26
radio input "true"
click at [986, 292] on label "Non" at bounding box center [956, 282] width 266 height 26
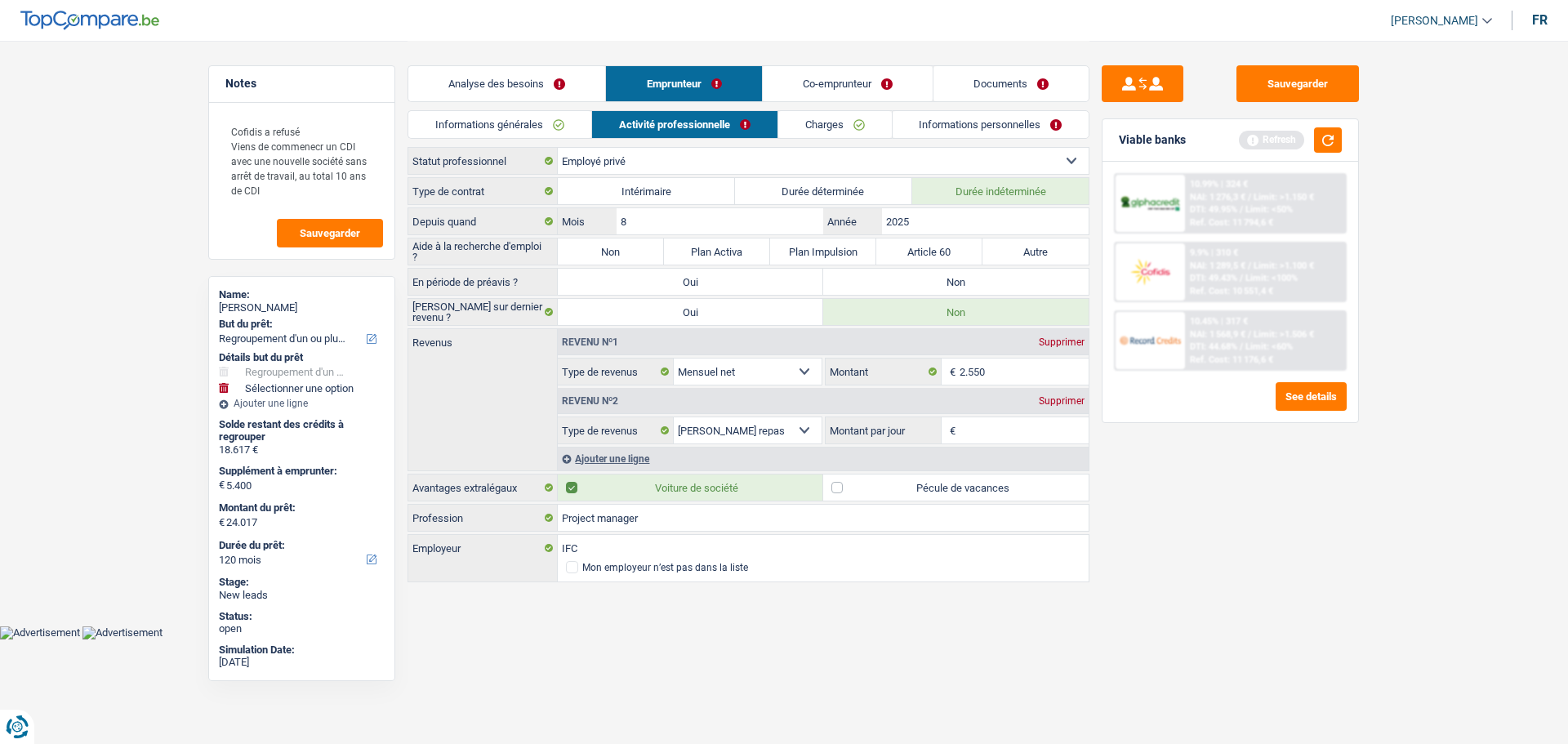
click at [986, 292] on input "Non" at bounding box center [956, 282] width 266 height 26
radio input "true"
click at [790, 433] on select "Allocation d'handicap Allocations chômage Allocations familiales Chèques repas …" at bounding box center [747, 430] width 147 height 26
click at [1110, 672] on div "Sauvegarder Viable banks Refresh 10.99% | 324 € NAI: 1 276,3 € / Limit: >1.150 …" at bounding box center [1230, 391] width 282 height 653
click at [1075, 399] on div "Supprimer" at bounding box center [1062, 400] width 54 height 9
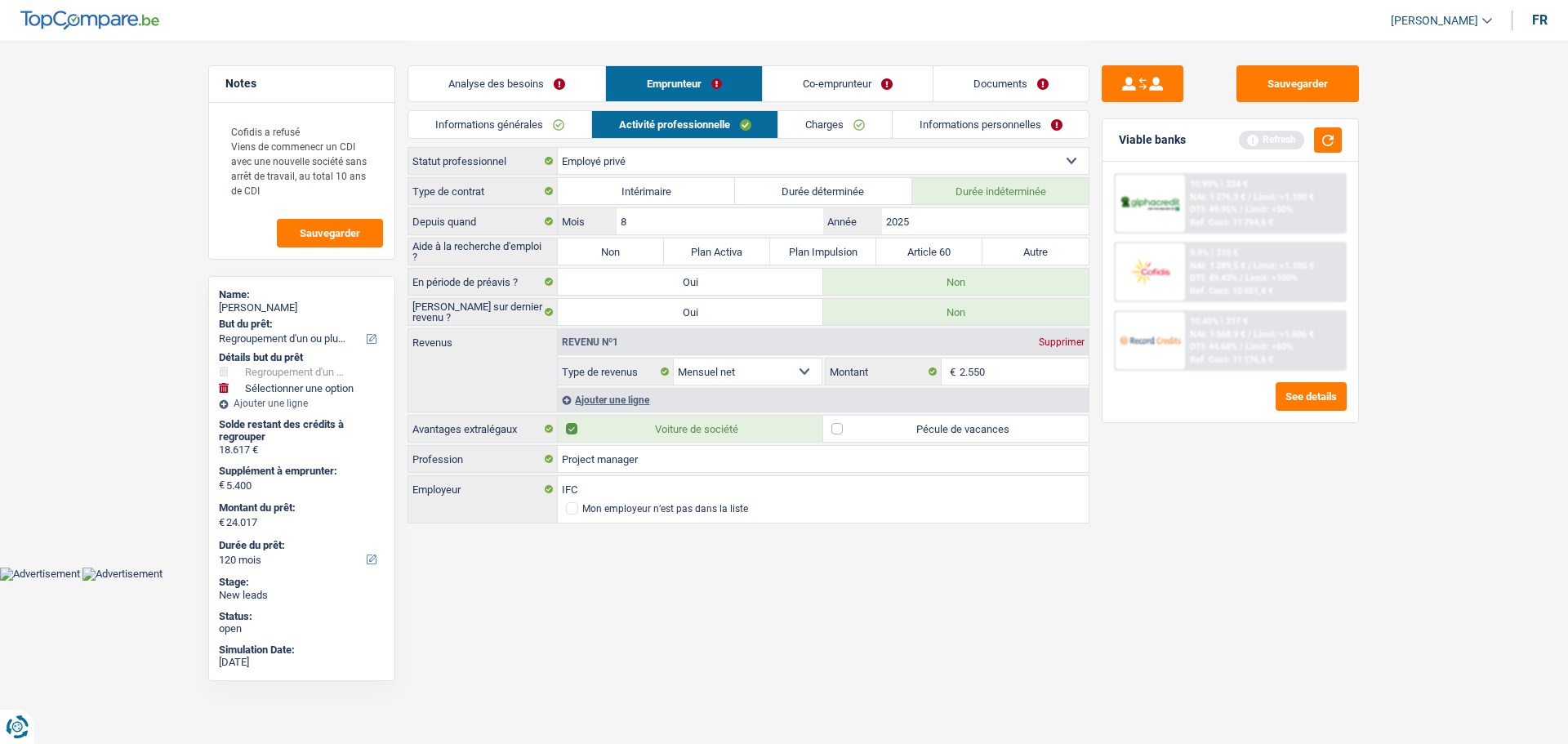
click at [823, 116] on link "Charges" at bounding box center [836, 124] width 114 height 27
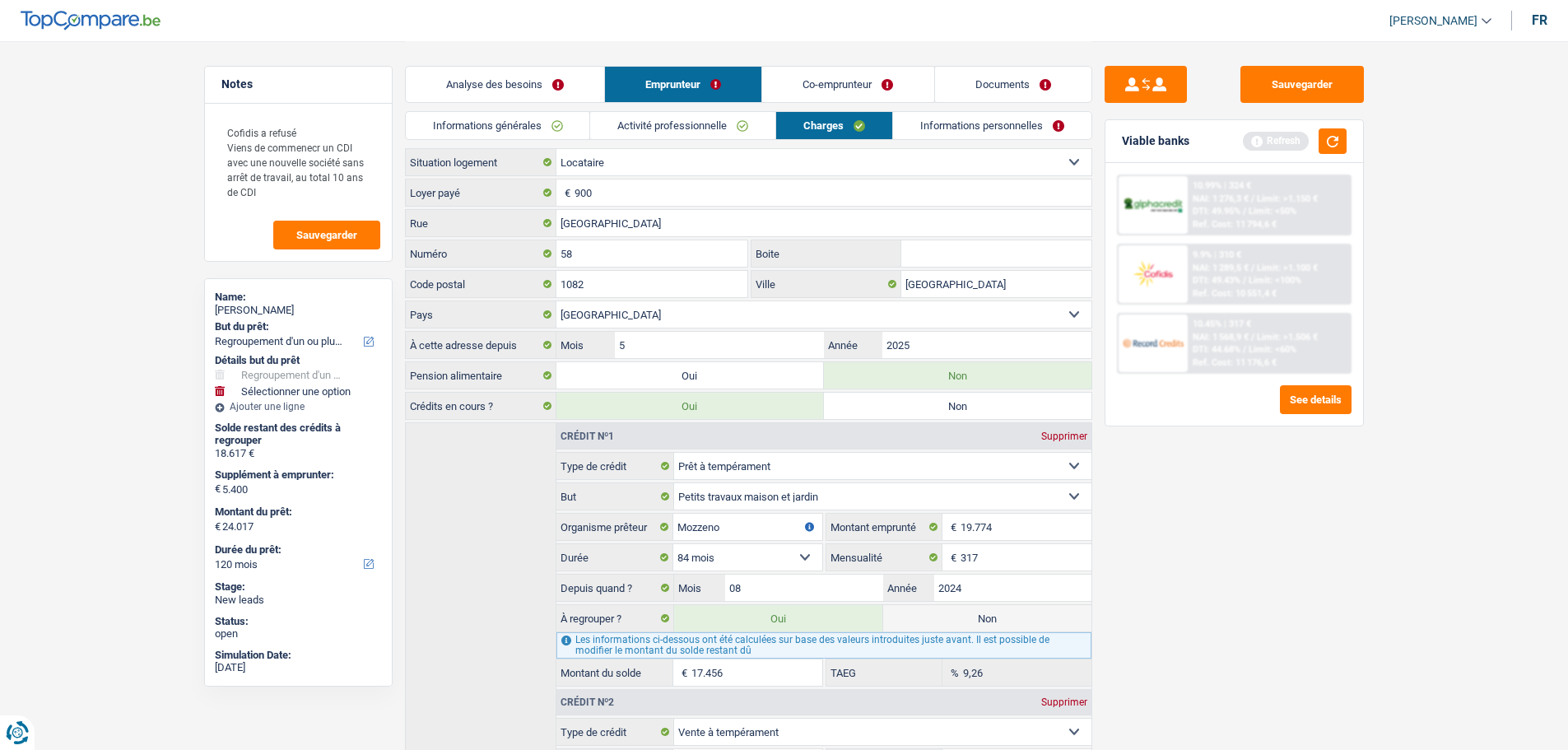
click at [1056, 147] on div "Informations générales Activité professionnelle Charges Informations personnell…" at bounding box center [748, 129] width 688 height 37
click at [992, 122] on link "Informations personnelles" at bounding box center [993, 125] width 198 height 27
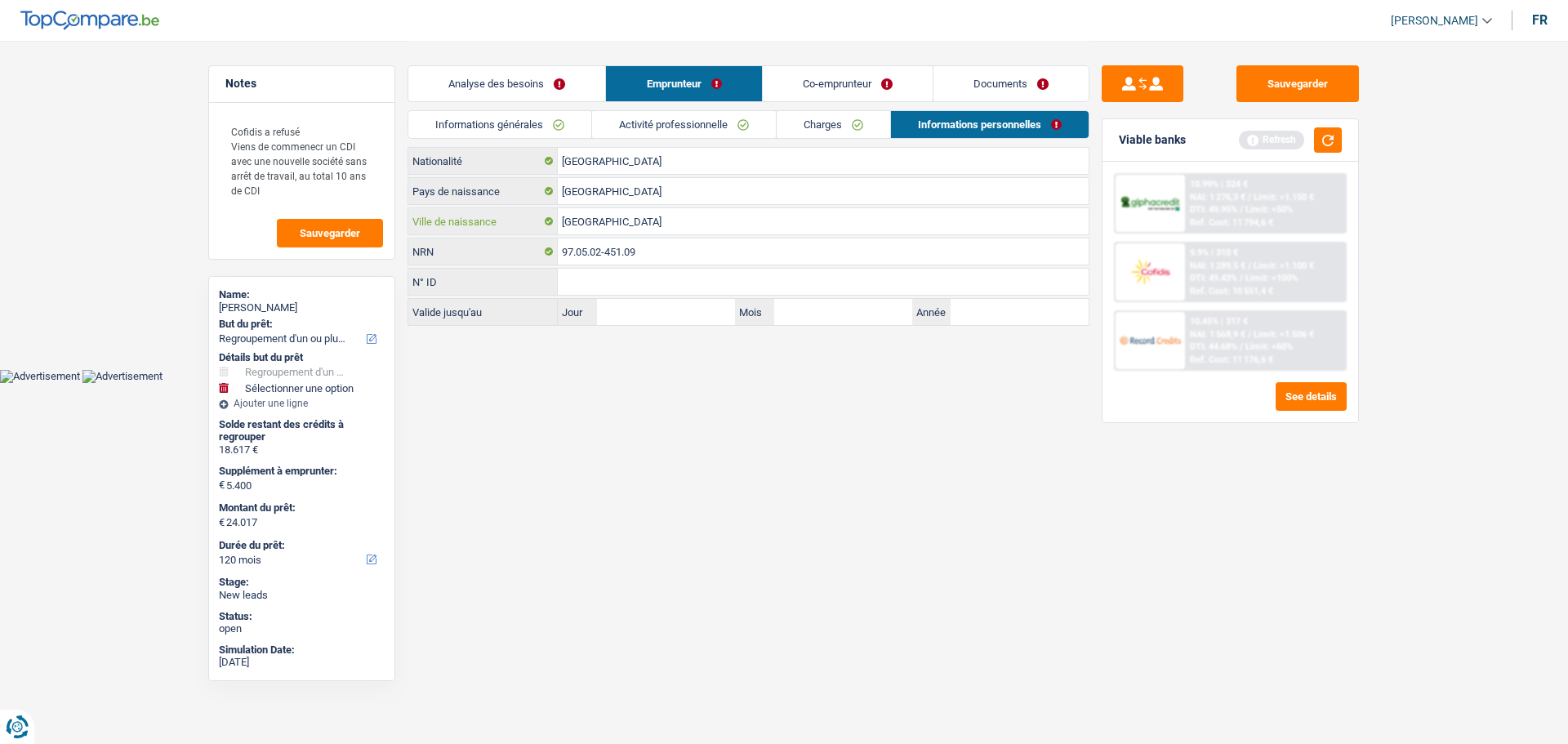
click at [707, 219] on input "Bruxelles" at bounding box center [824, 222] width 531 height 26
type input "B"
type input "Jettes"
click at [1325, 129] on button "button" at bounding box center [1328, 140] width 28 height 25
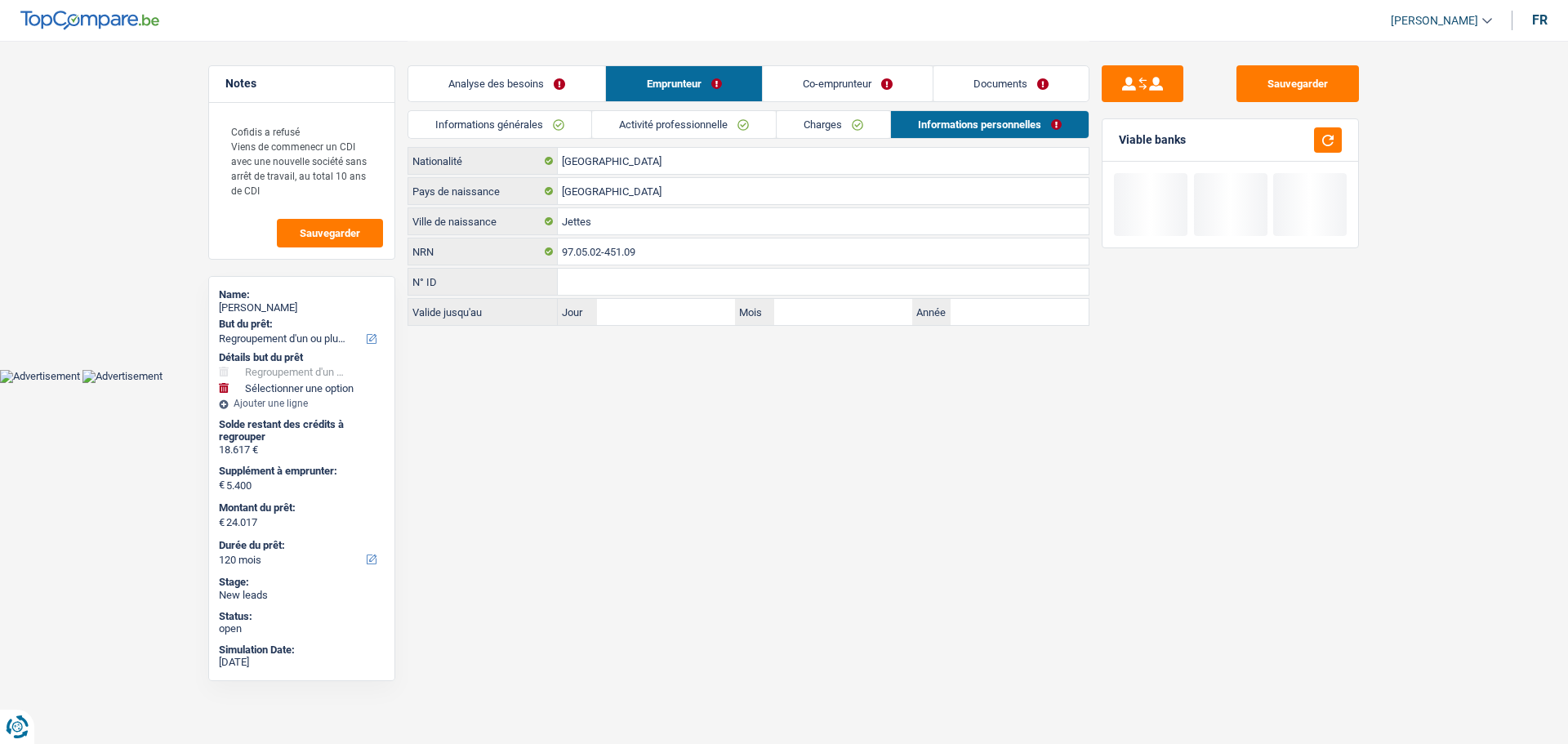
click at [856, 93] on link "Co-emprunteur" at bounding box center [848, 84] width 170 height 35
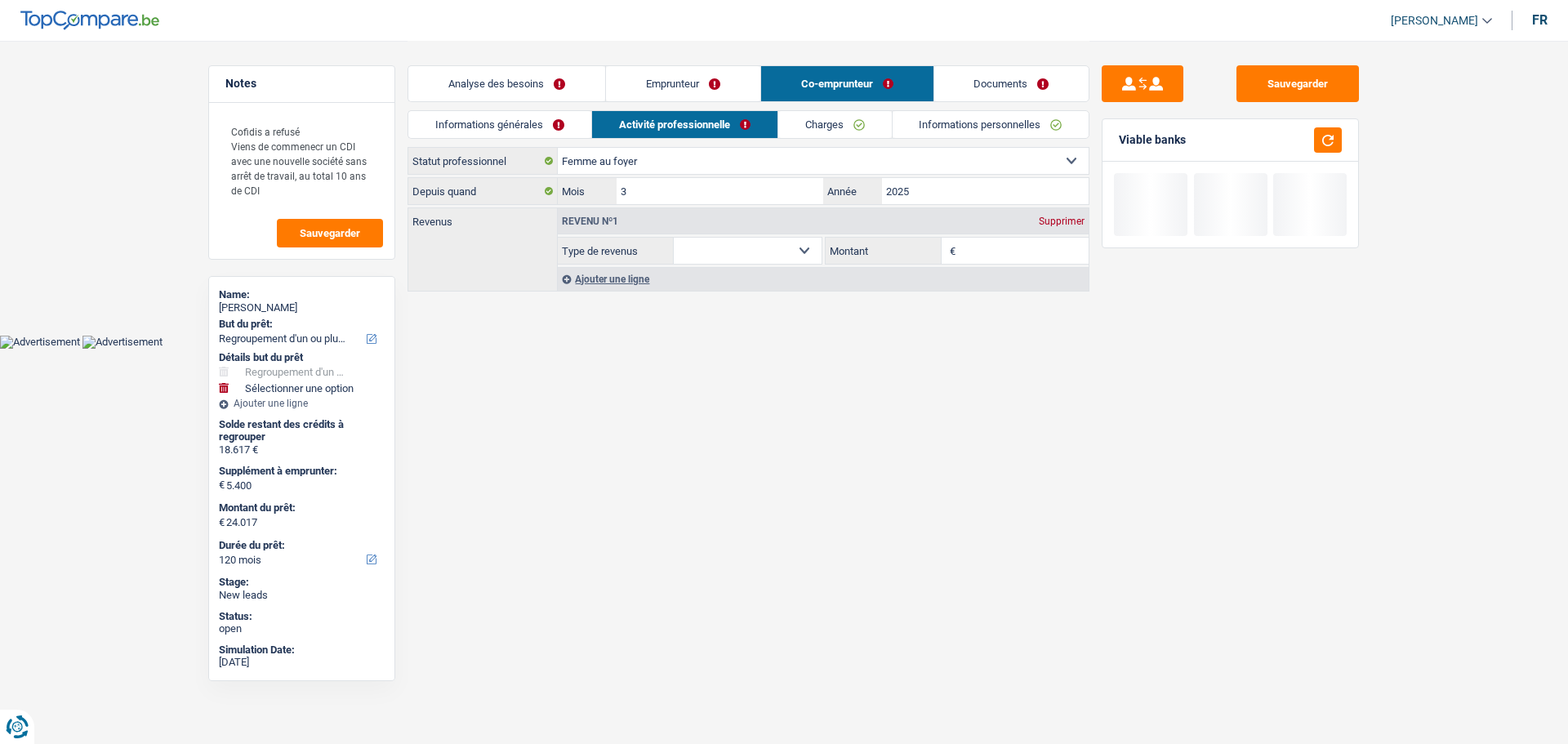
click at [541, 125] on link "Informations générales" at bounding box center [500, 124] width 183 height 27
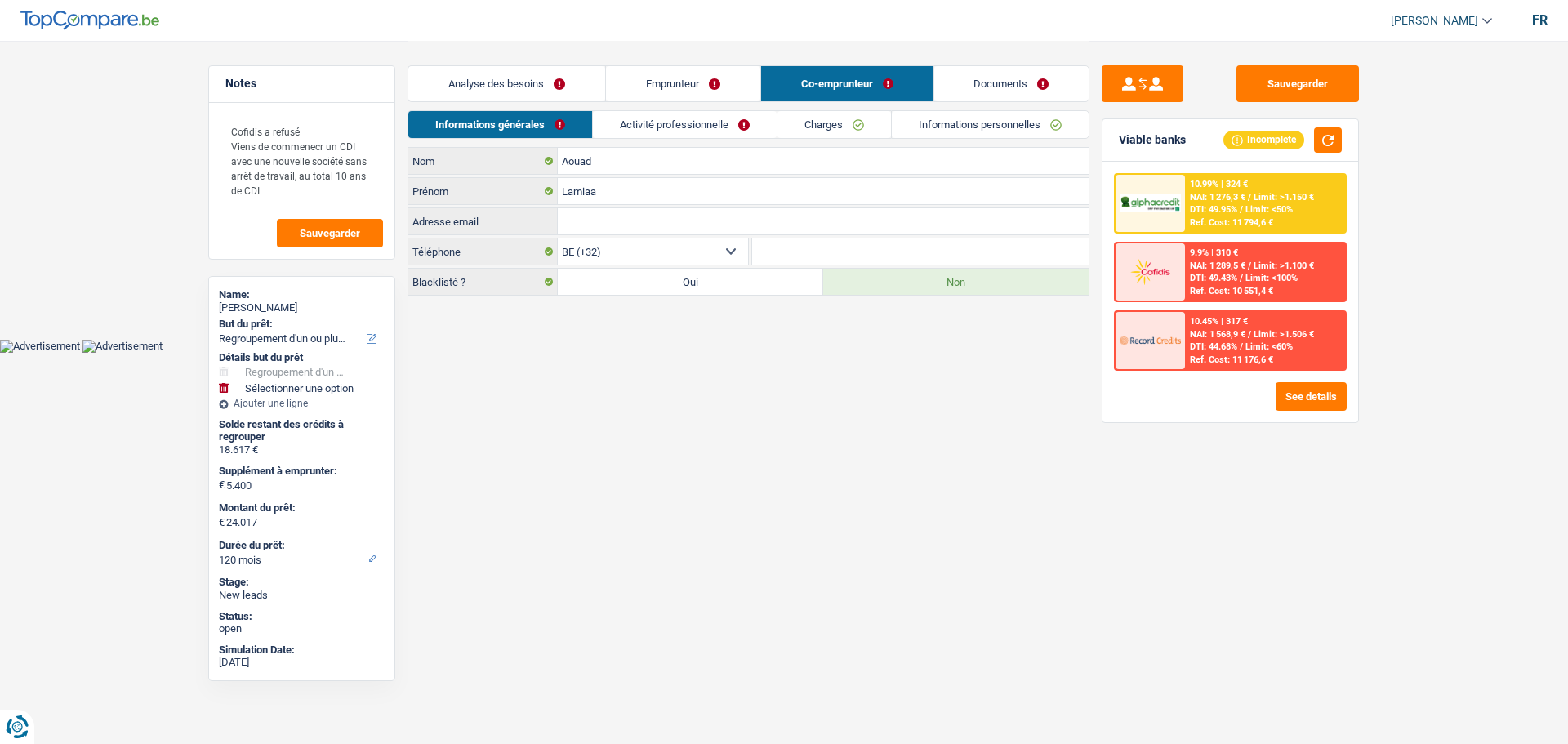
click at [713, 118] on link "Activité professionnelle" at bounding box center [685, 124] width 184 height 27
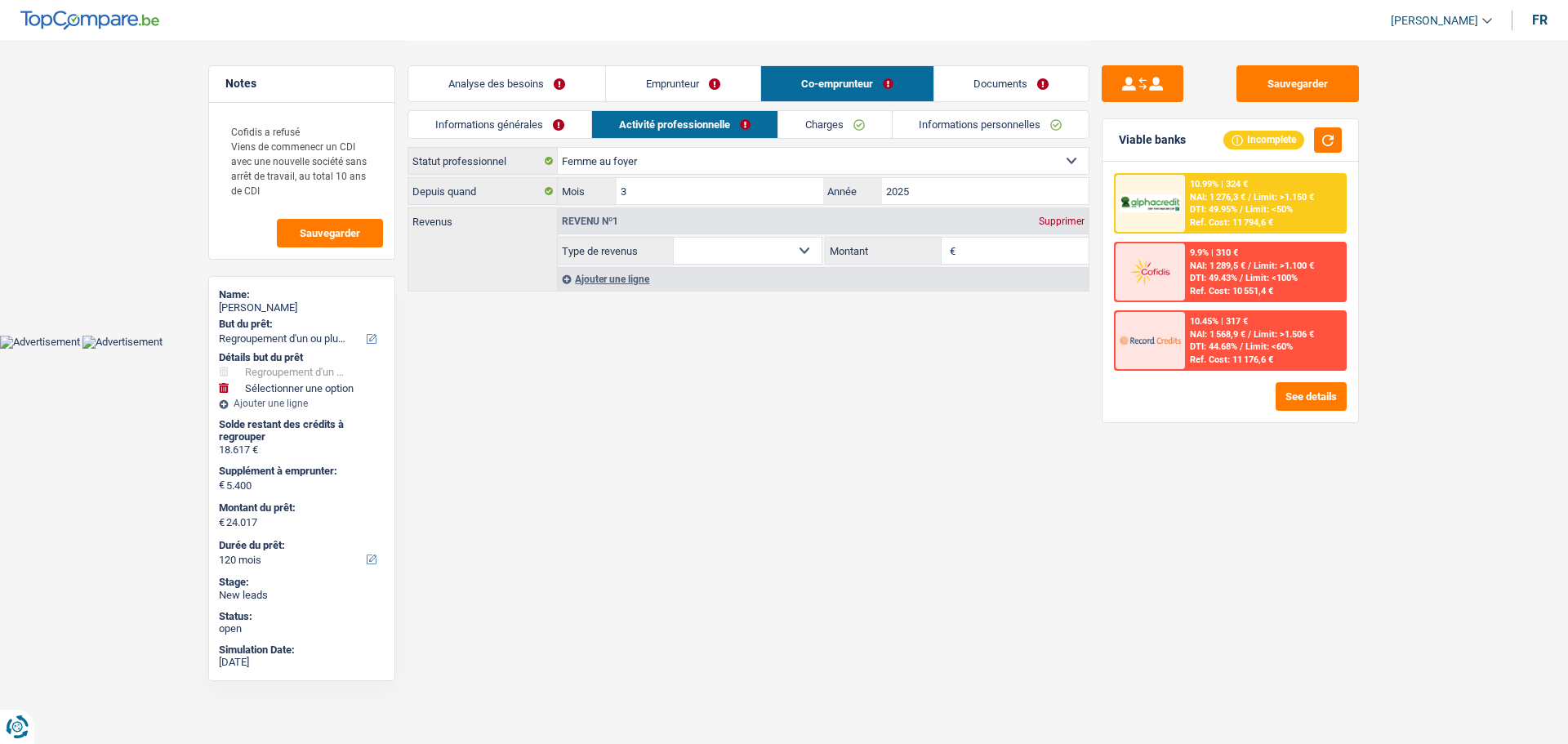
click at [1074, 222] on div "Supprimer" at bounding box center [1062, 221] width 54 height 9
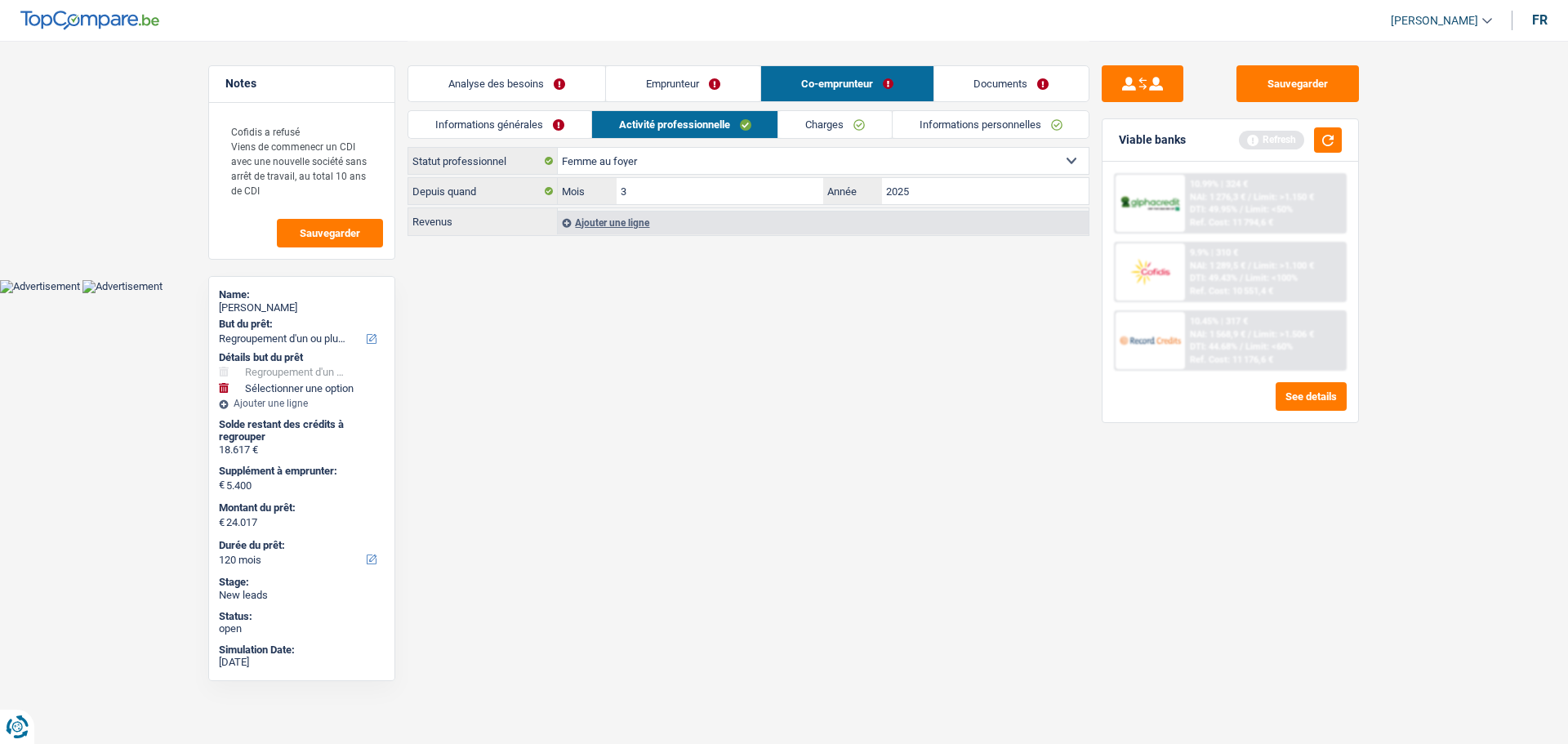
click at [793, 115] on link "Charges" at bounding box center [836, 124] width 114 height 27
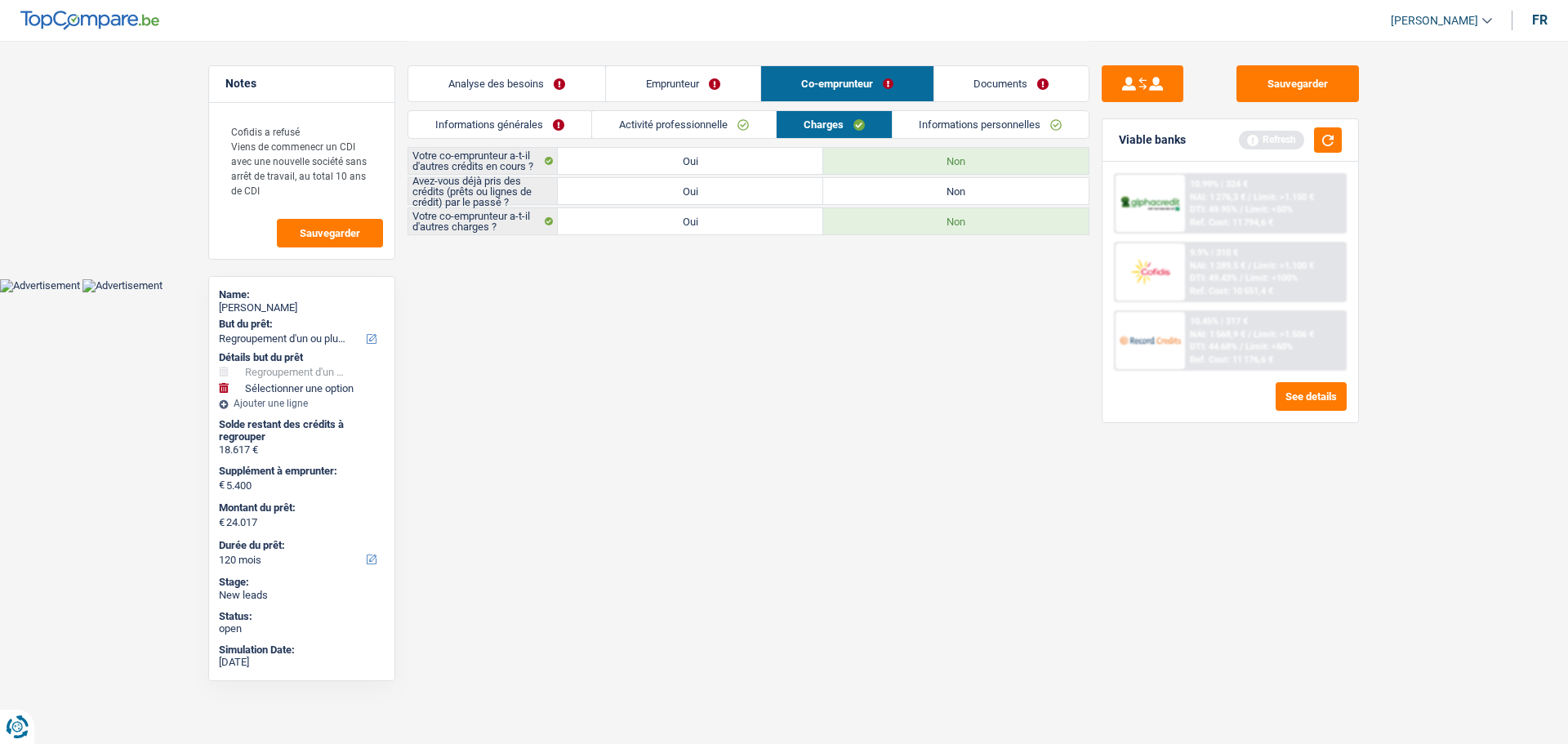
click at [910, 196] on label "Non" at bounding box center [956, 191] width 266 height 26
click at [910, 196] on input "Non" at bounding box center [956, 191] width 266 height 26
radio input "true"
click at [995, 127] on link "Informations personnelles" at bounding box center [991, 124] width 197 height 27
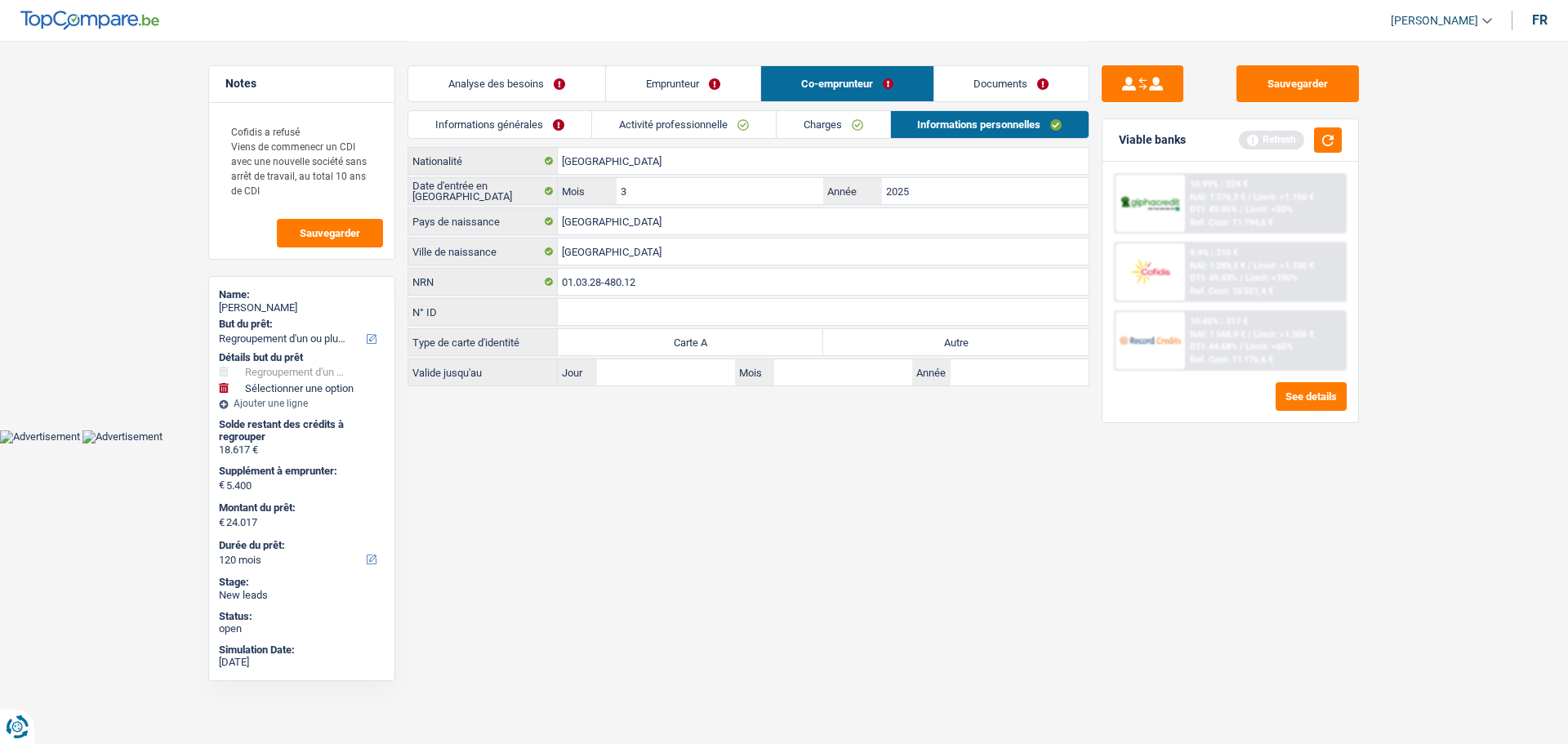
click at [938, 341] on label "Autre" at bounding box center [956, 342] width 266 height 26
click at [938, 341] on input "Autre" at bounding box center [956, 342] width 266 height 26
radio input "true"
click at [1323, 131] on button "button" at bounding box center [1328, 140] width 28 height 25
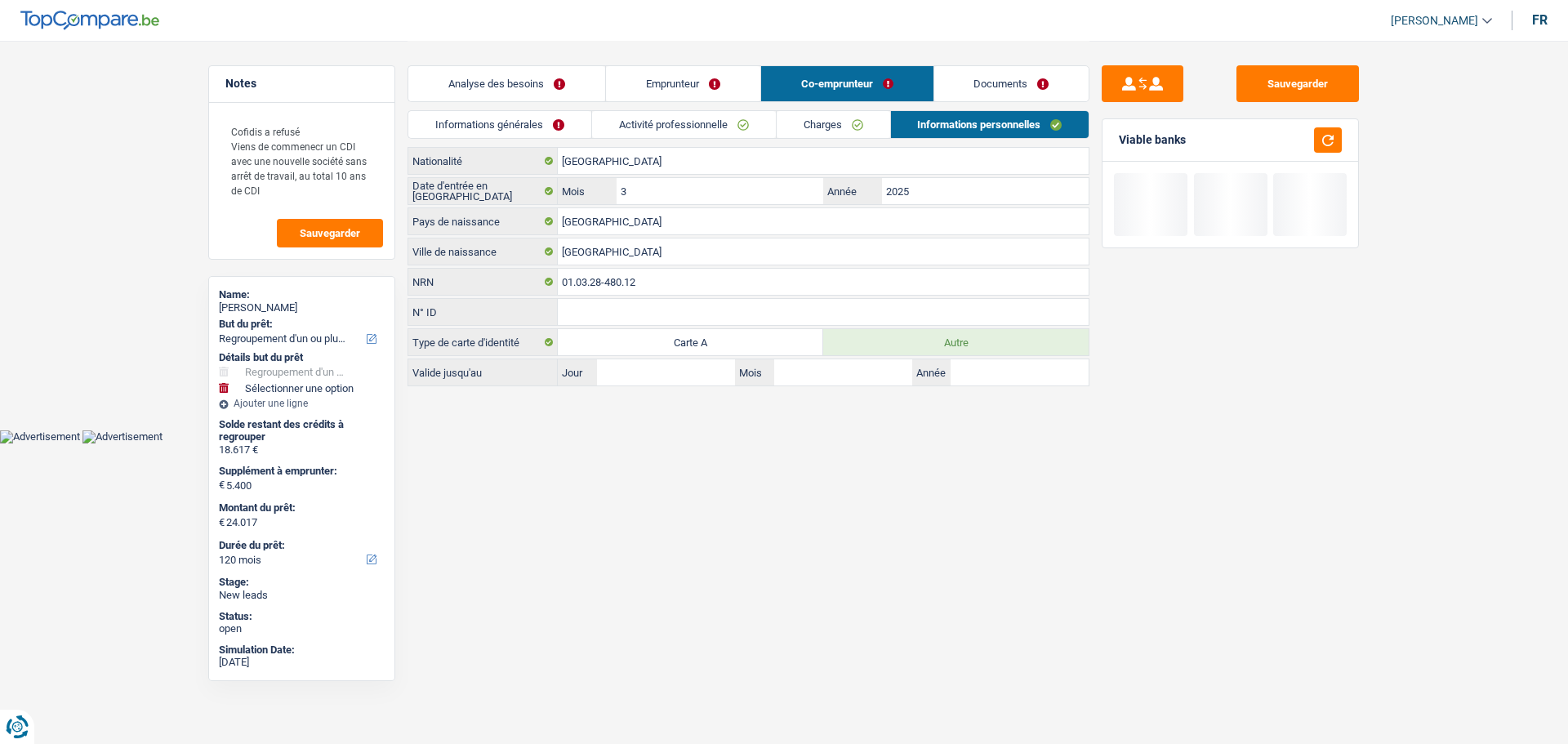
click at [479, 128] on link "Informations générales" at bounding box center [500, 124] width 183 height 27
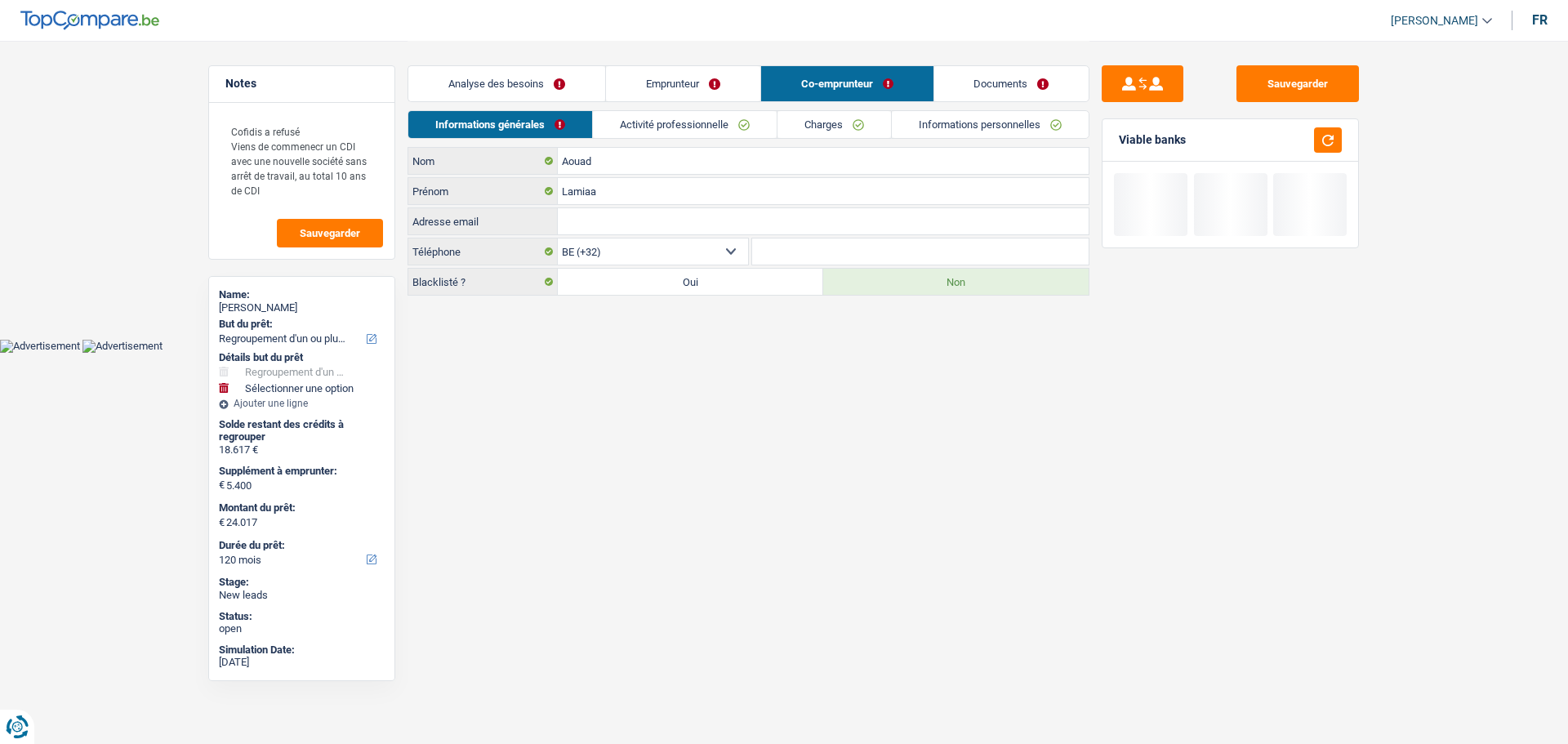
click at [555, 84] on link "Analyse des besoins" at bounding box center [507, 84] width 197 height 35
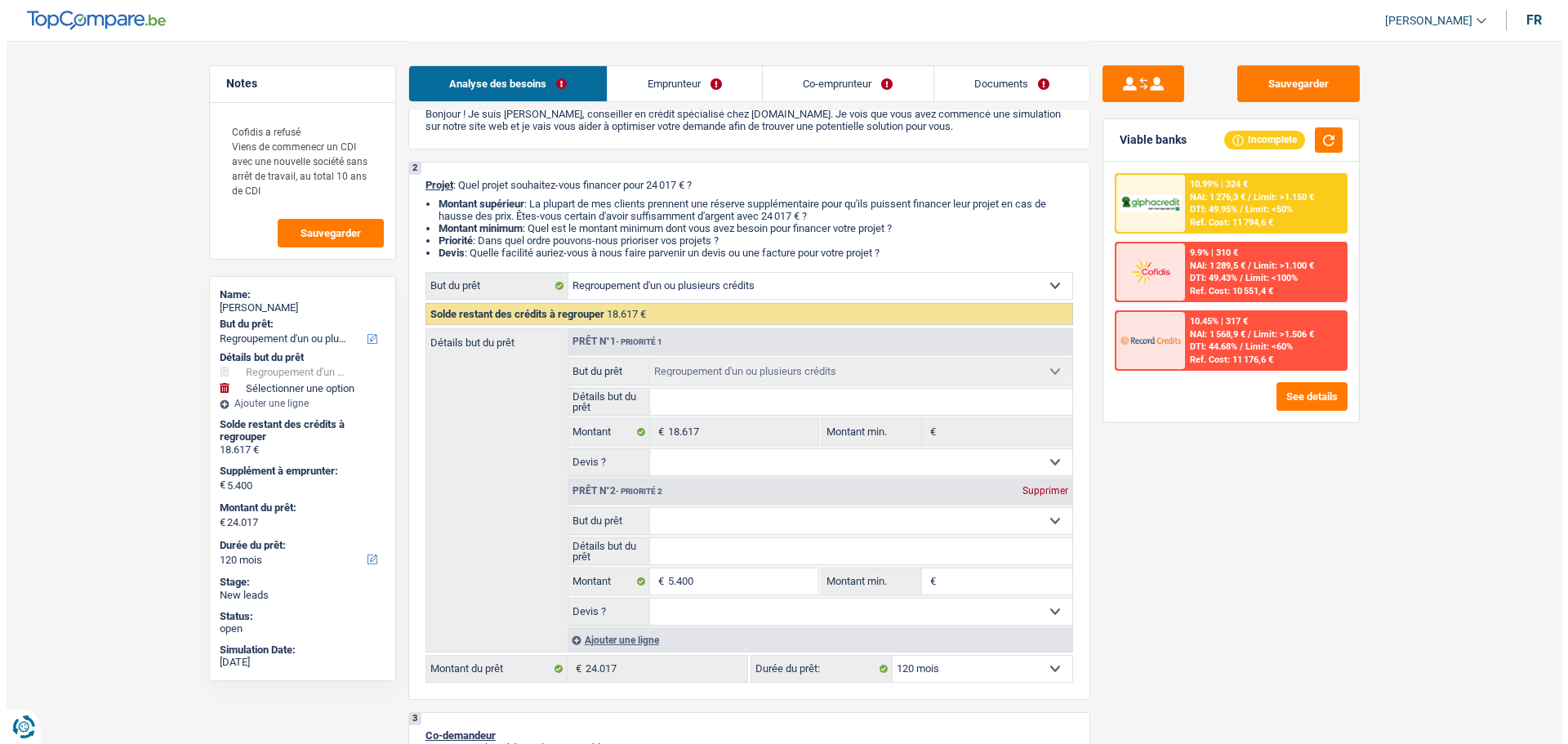
scroll to position [245, 0]
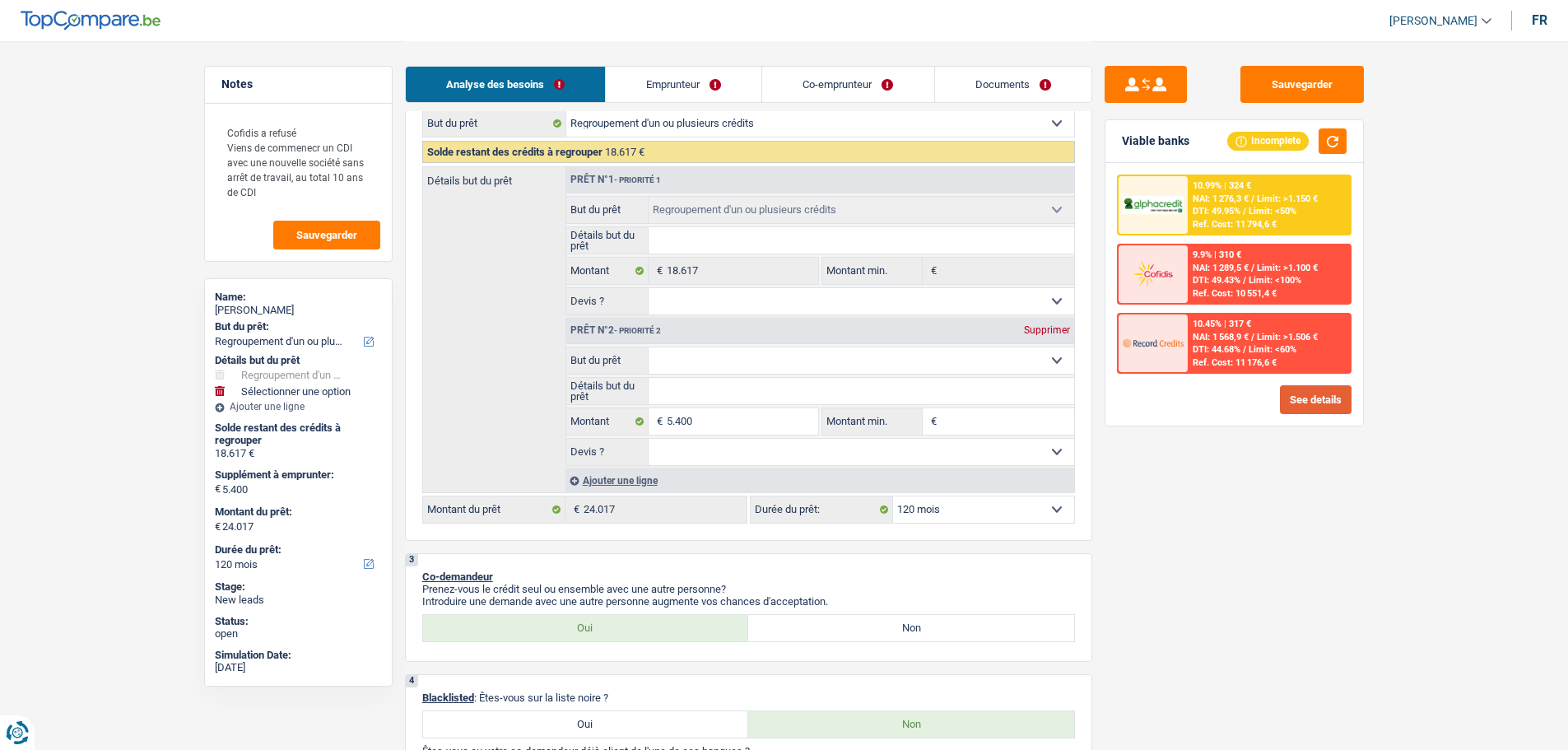
click at [1319, 400] on button "See details" at bounding box center [1316, 399] width 71 height 29
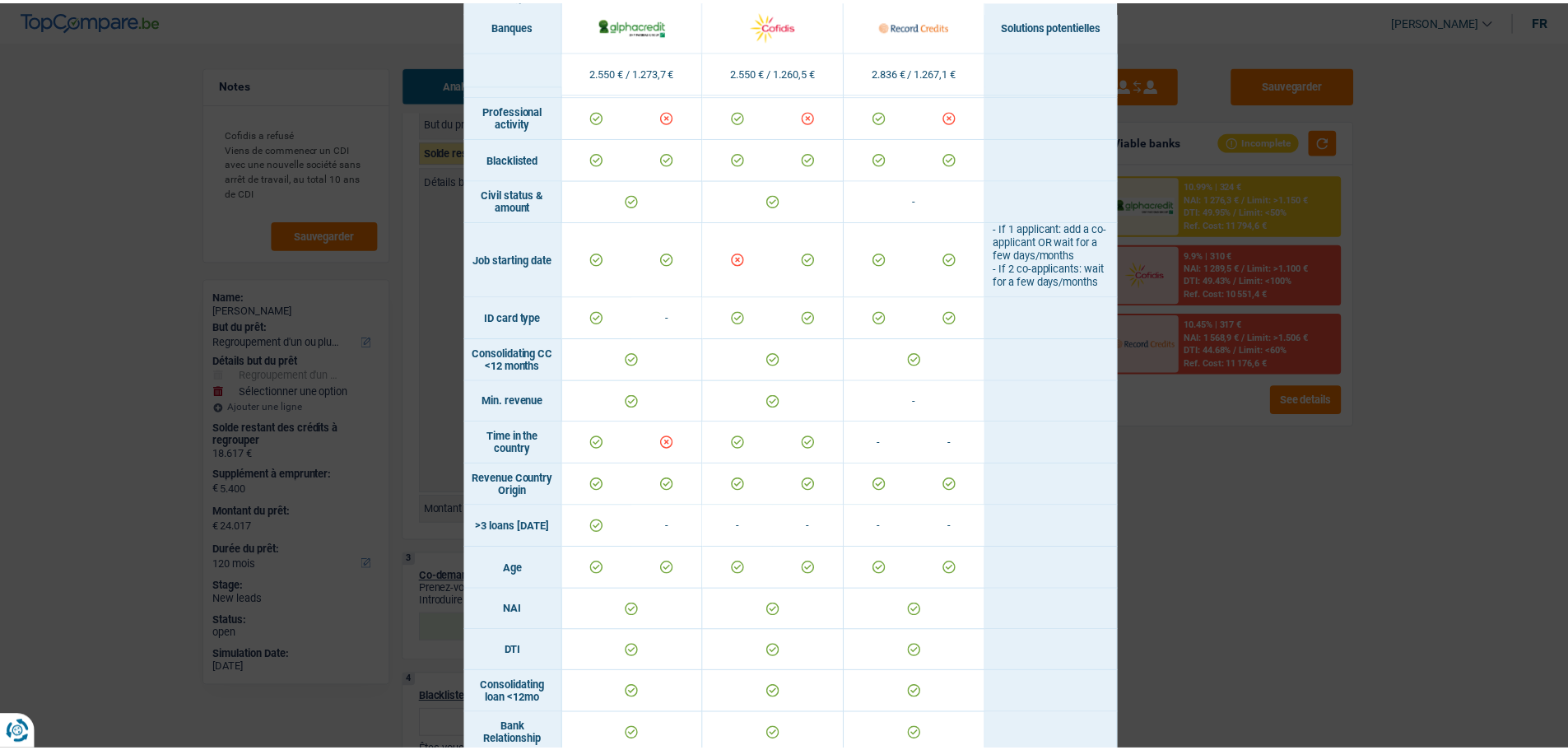
scroll to position [20, 0]
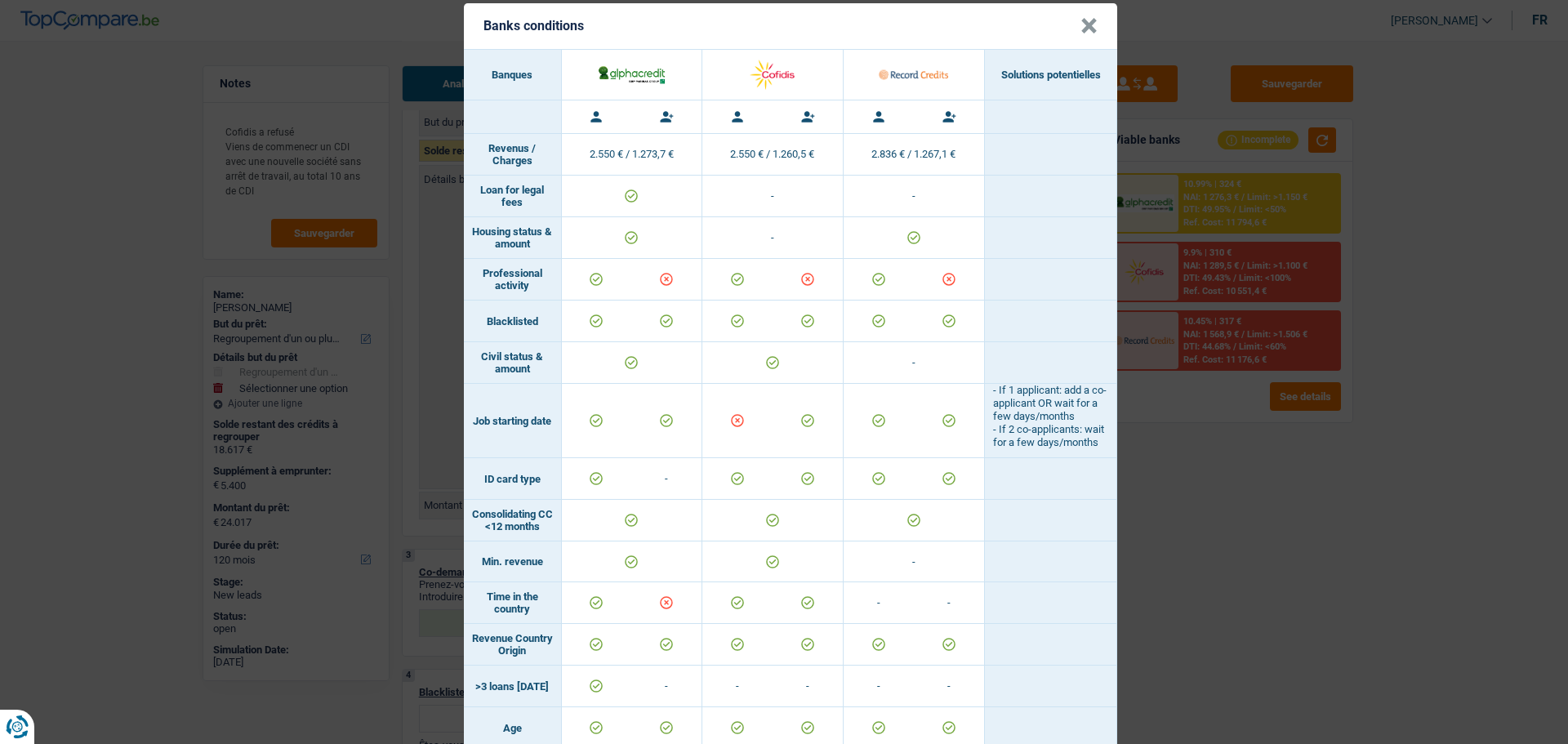
click at [1081, 22] on button "×" at bounding box center [1089, 26] width 17 height 16
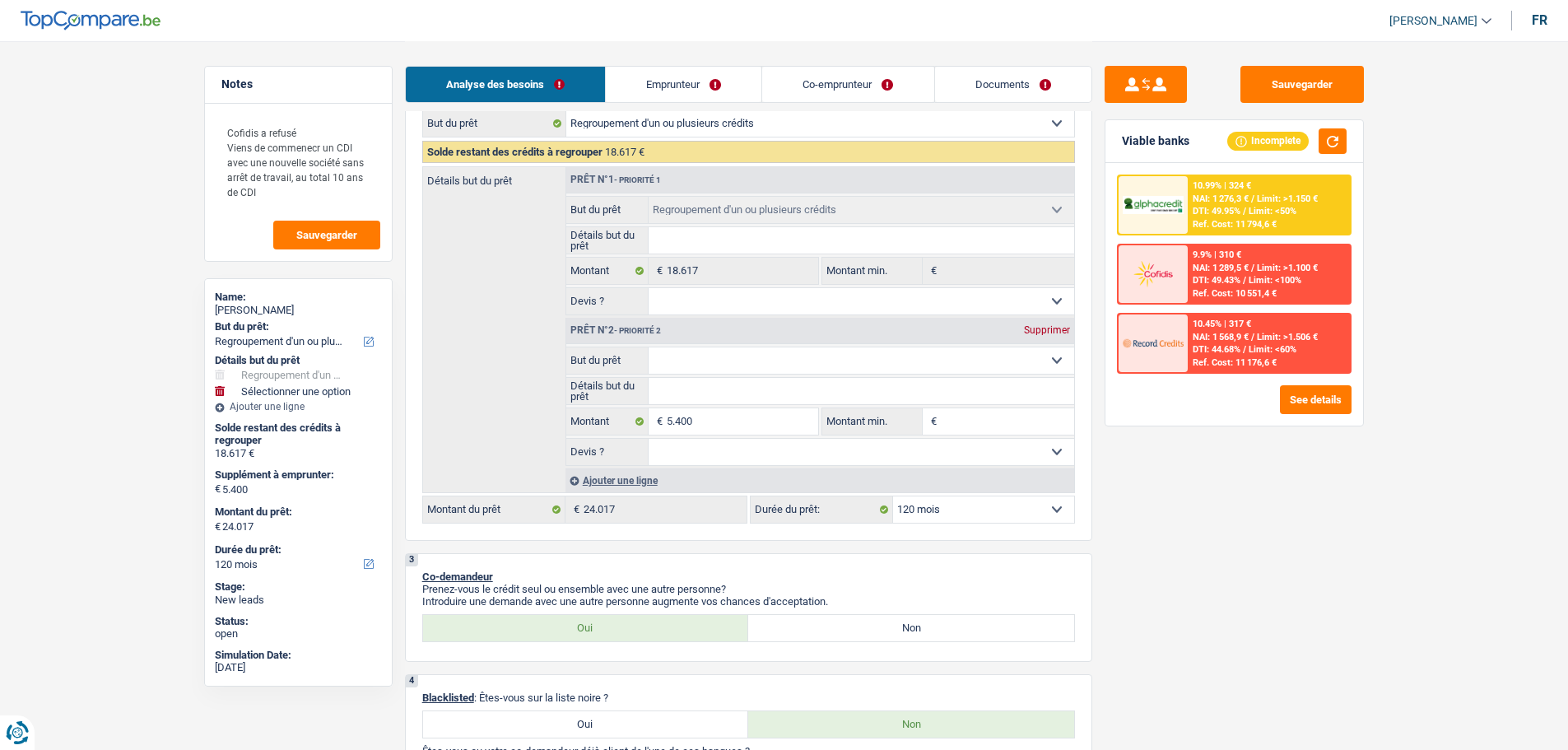
click at [715, 86] on link "Emprunteur" at bounding box center [683, 84] width 156 height 36
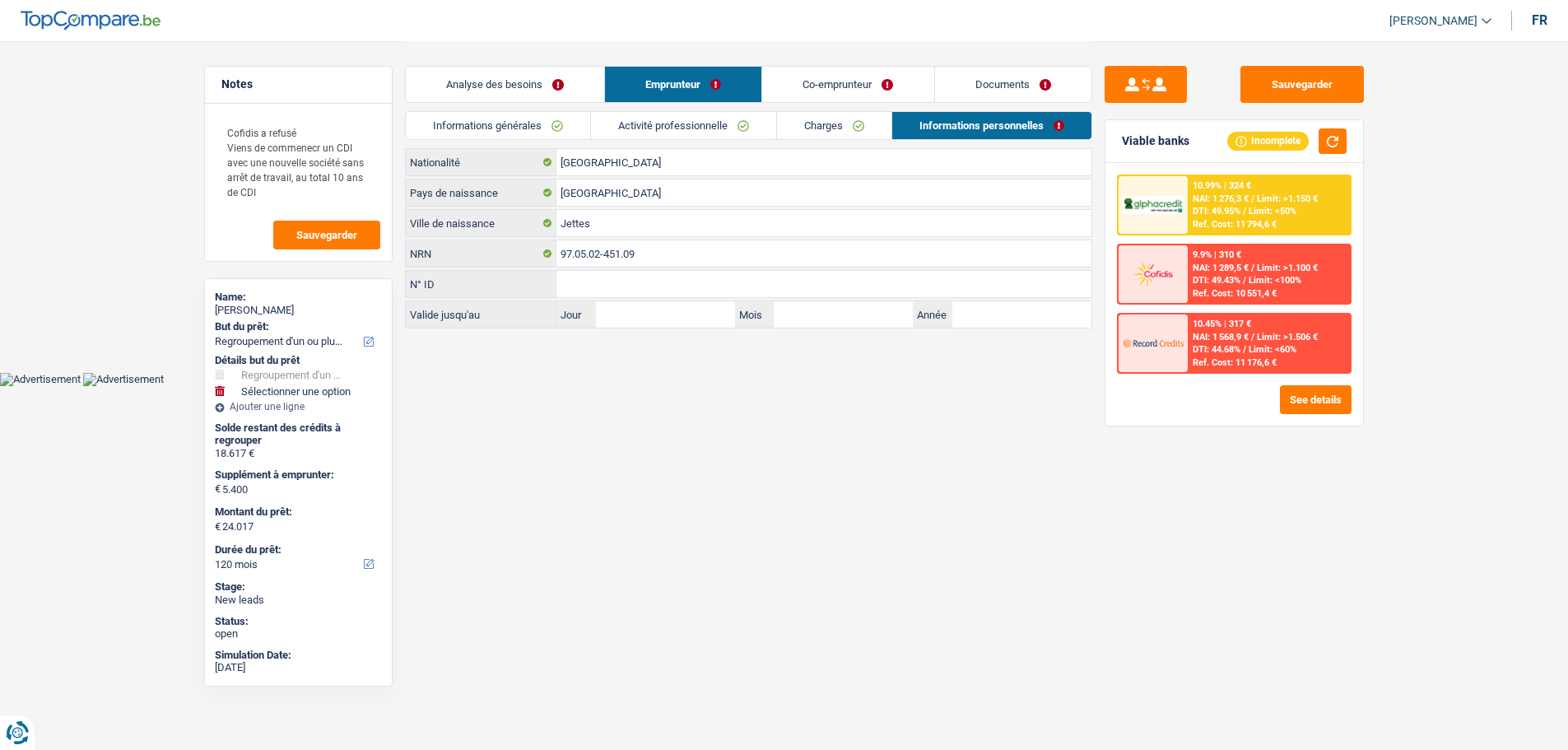
scroll to position [0, 0]
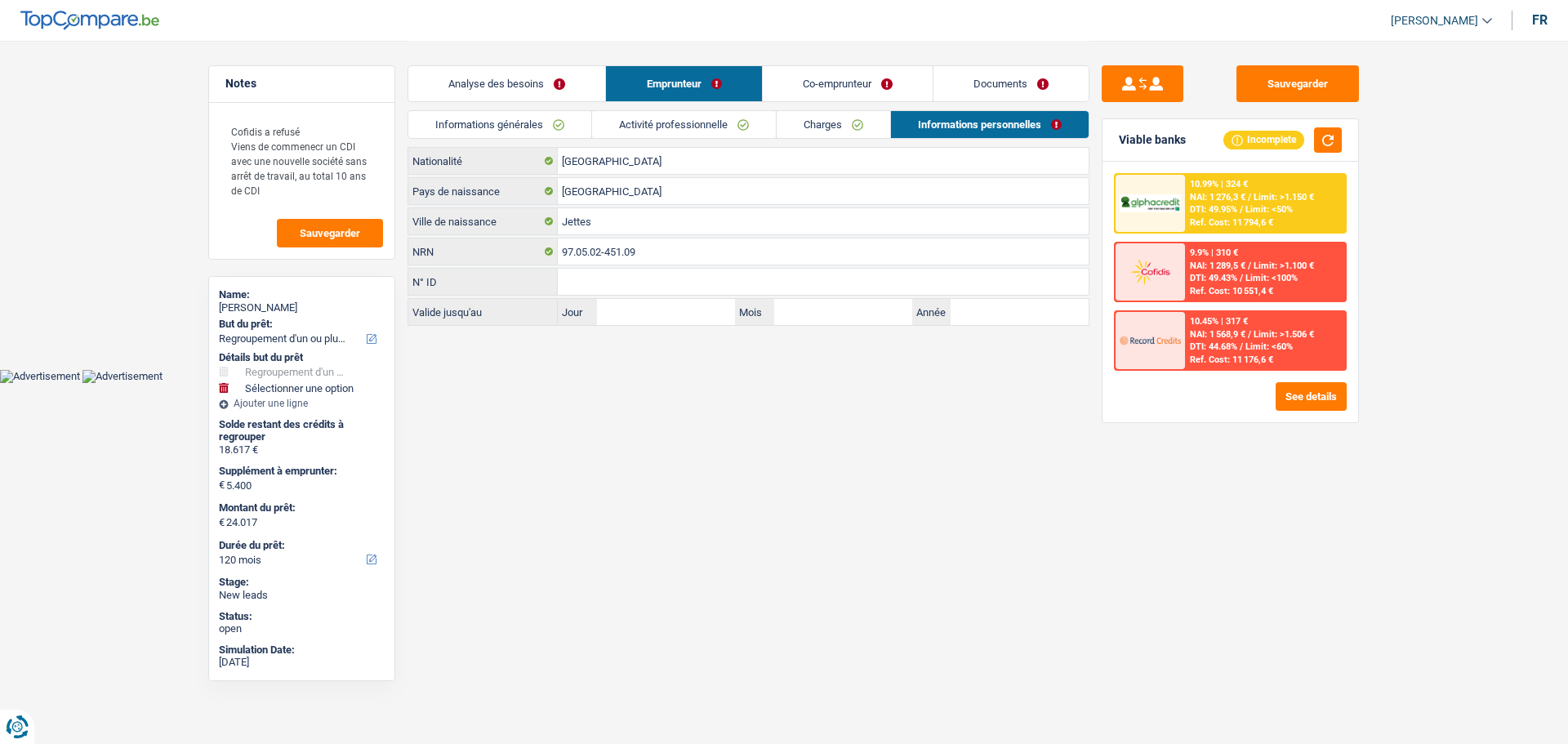
click at [696, 113] on link "Activité professionnelle" at bounding box center [684, 124] width 184 height 27
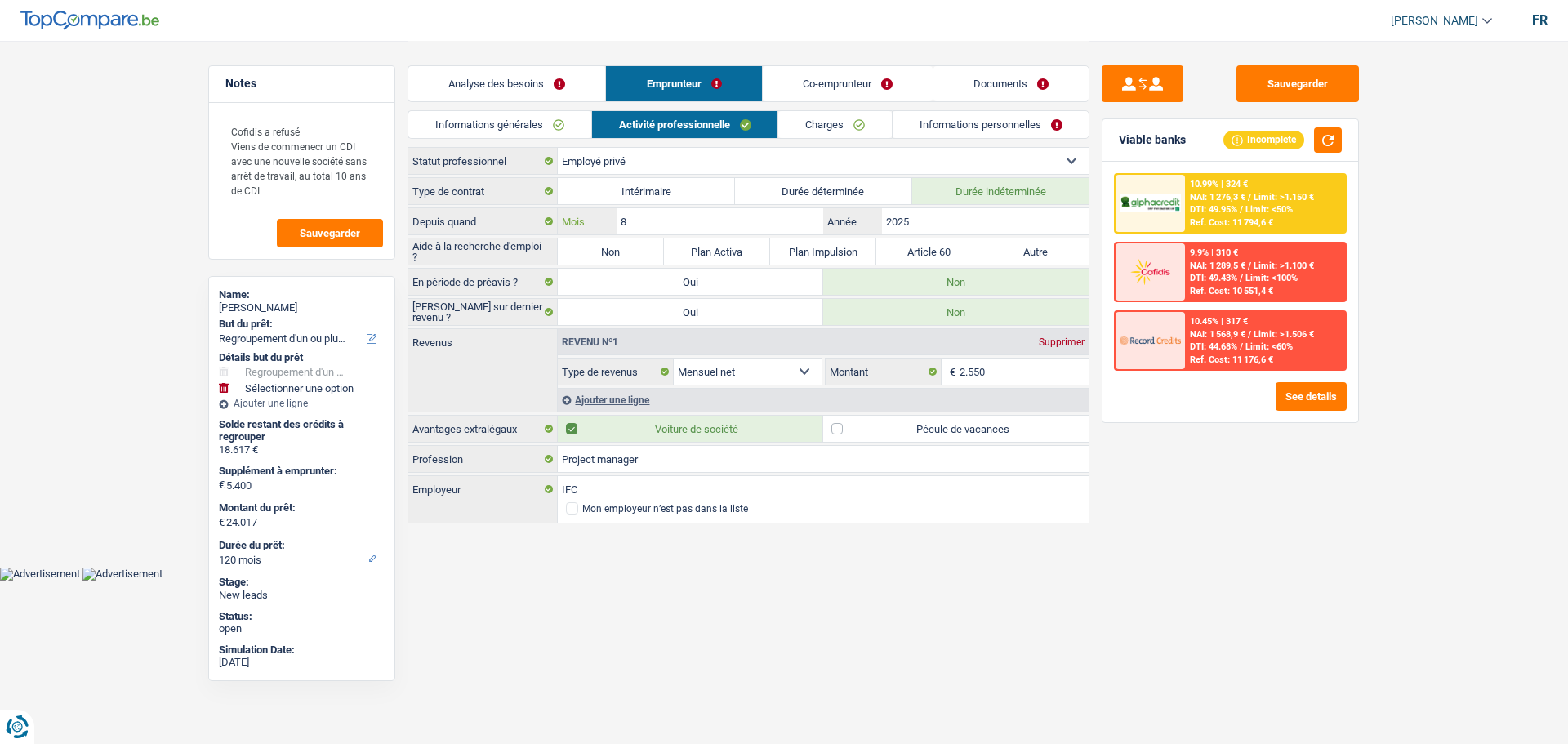
click at [783, 216] on input "8" at bounding box center [720, 222] width 207 height 26
click at [968, 225] on input "2025" at bounding box center [986, 222] width 207 height 26
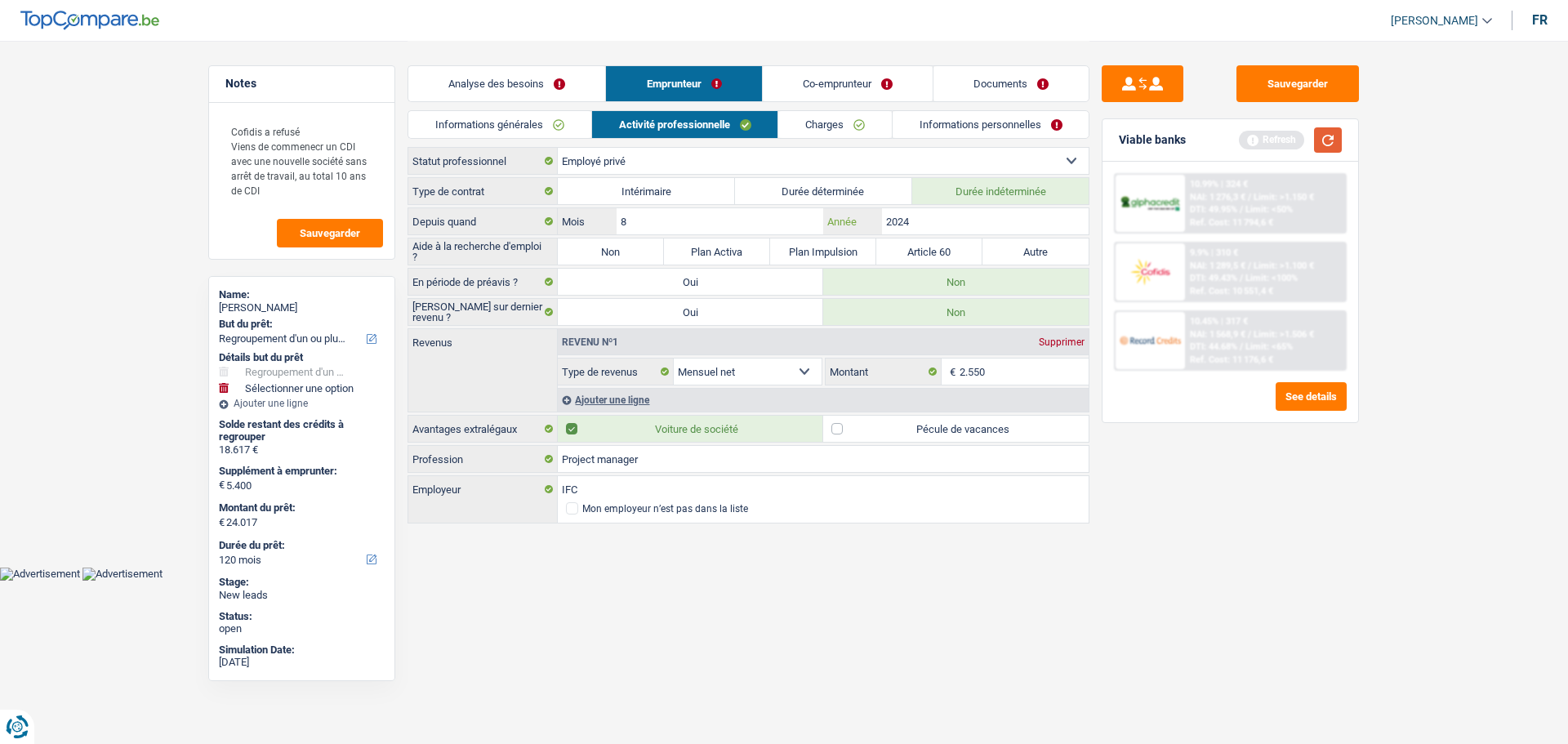
type input "2024"
click at [1324, 143] on button "button" at bounding box center [1328, 140] width 28 height 25
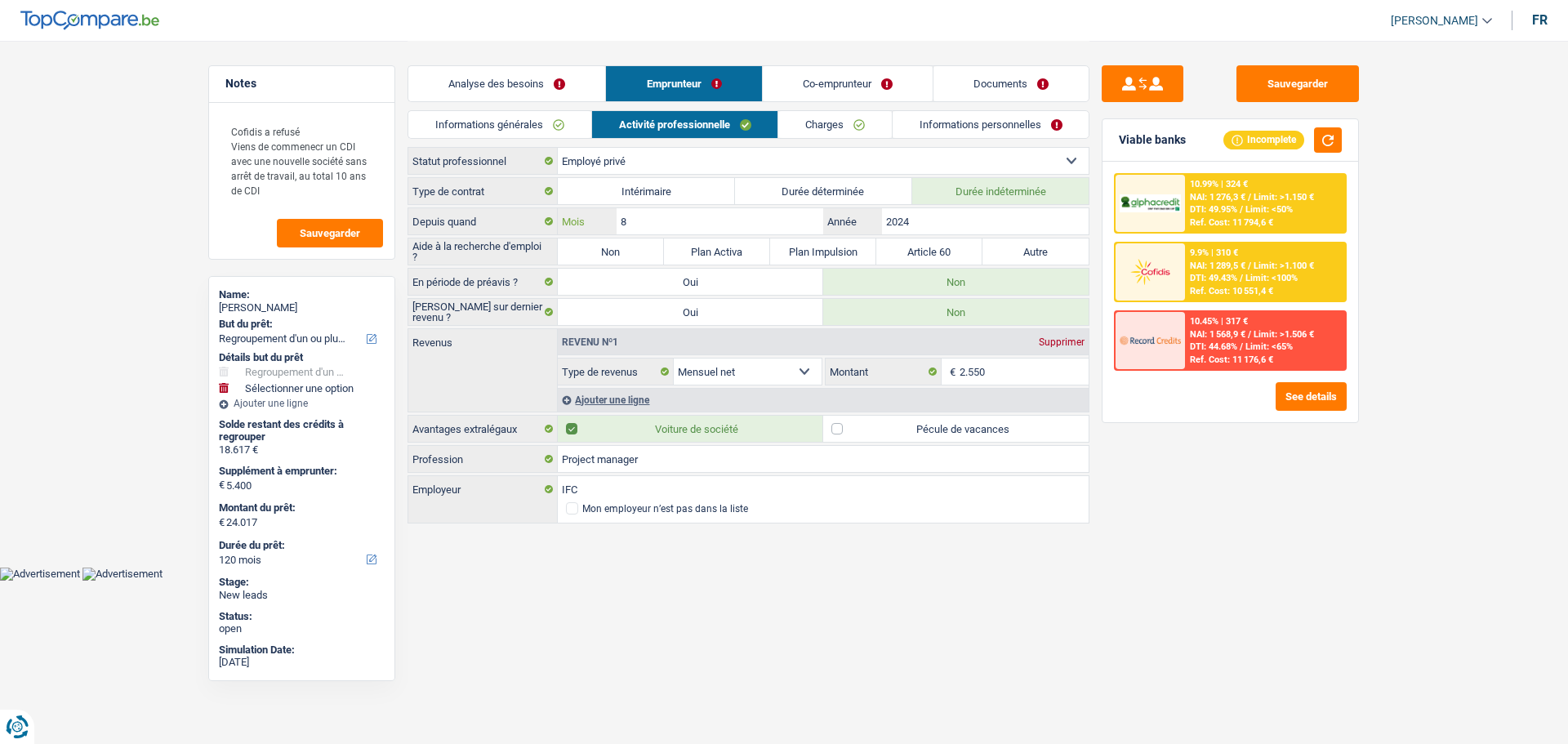
click at [662, 214] on input "8" at bounding box center [720, 222] width 207 height 26
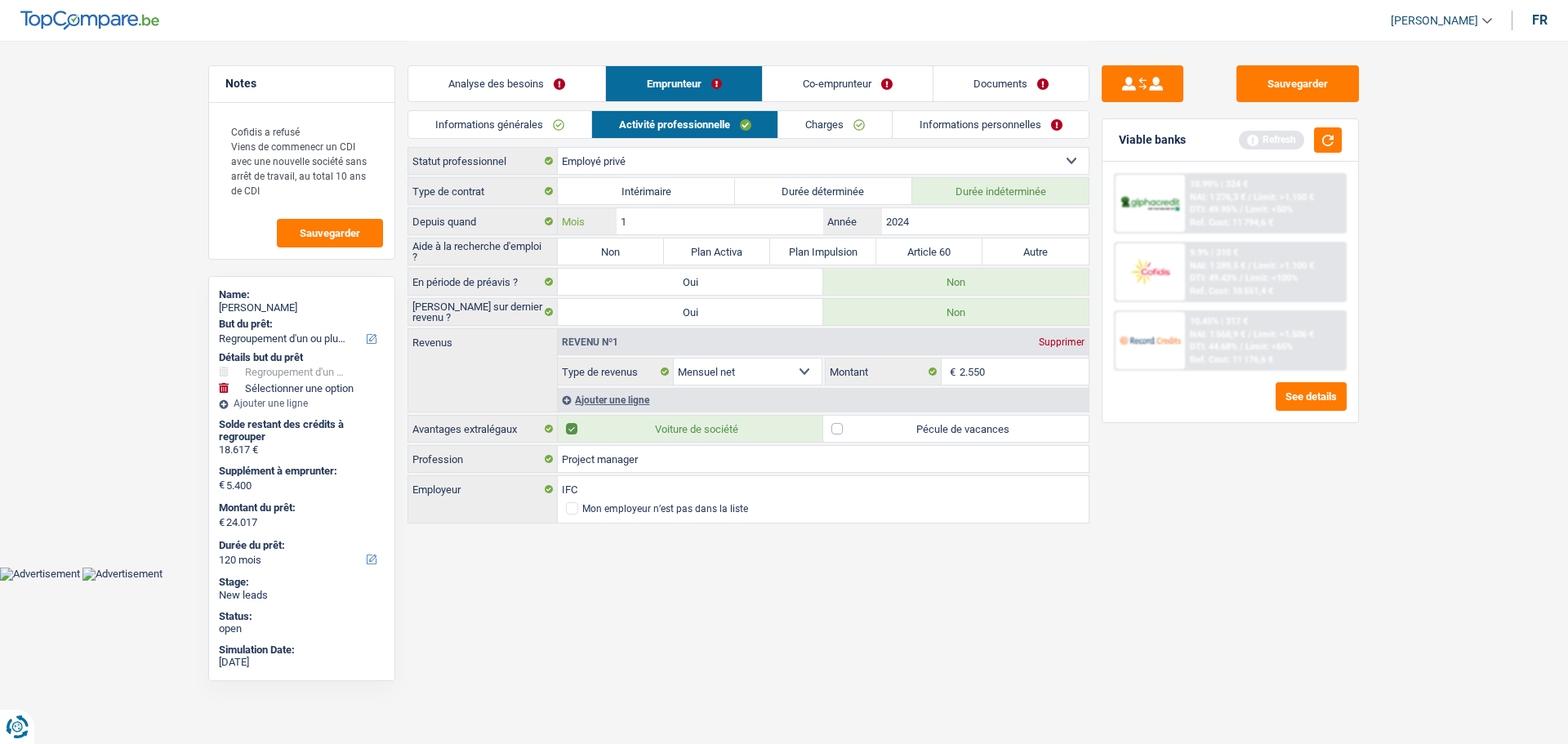
type input "10"
click at [923, 226] on input "2024" at bounding box center [986, 222] width 207 height 26
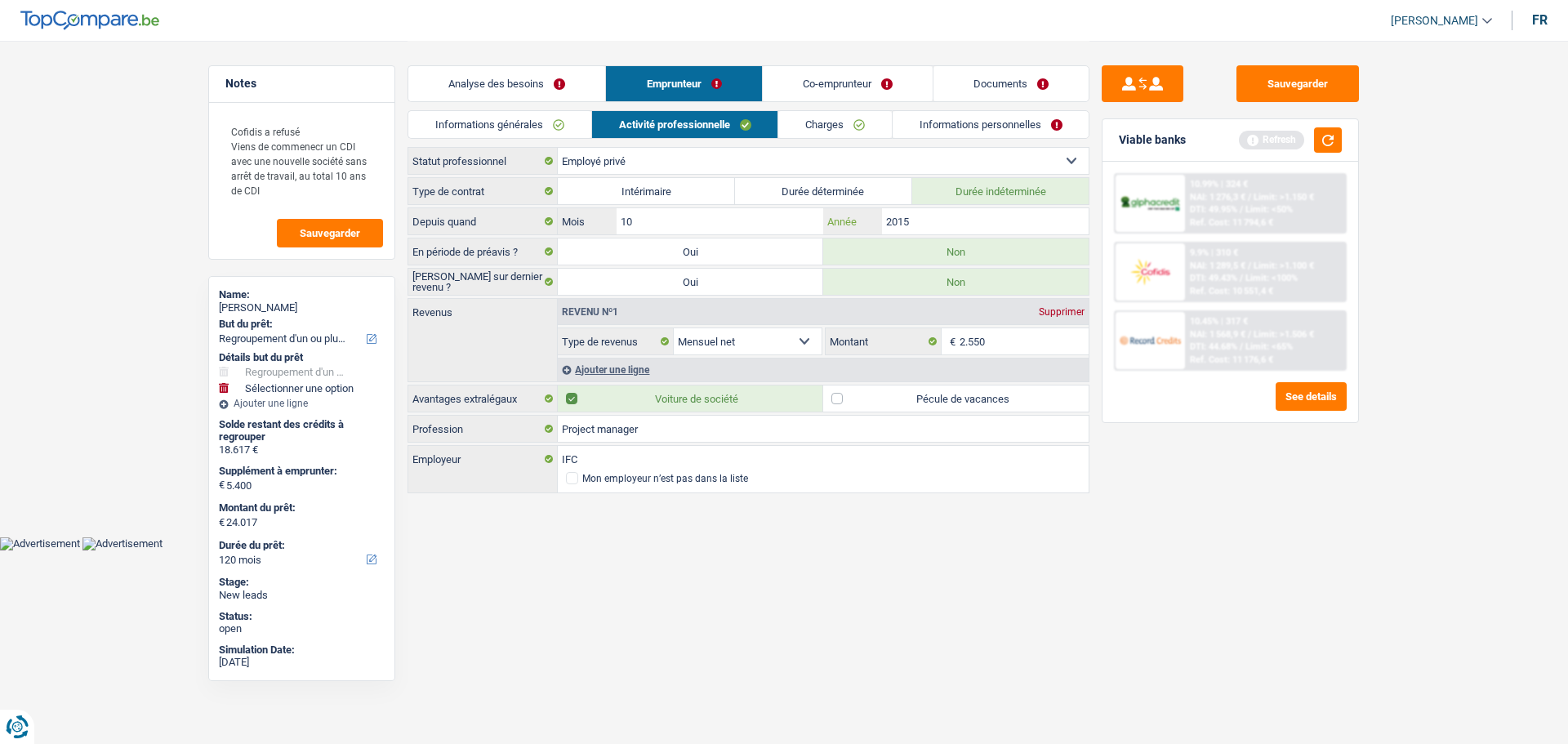
type input "2015"
click at [1345, 128] on div "Viable banks Refresh" at bounding box center [1231, 140] width 255 height 42
click at [1333, 137] on button "button" at bounding box center [1328, 140] width 28 height 25
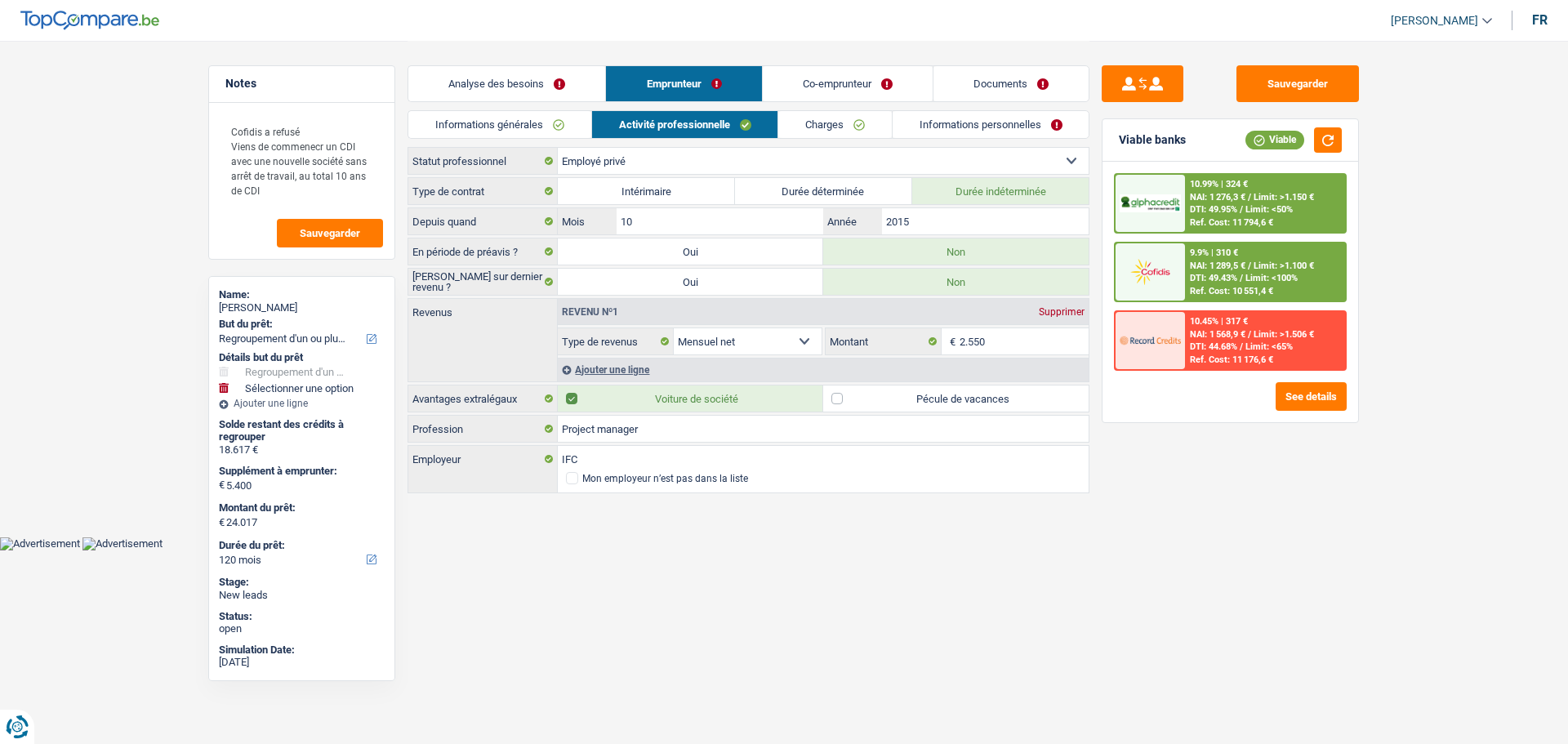
click at [572, 79] on link "Analyse des besoins" at bounding box center [507, 84] width 197 height 35
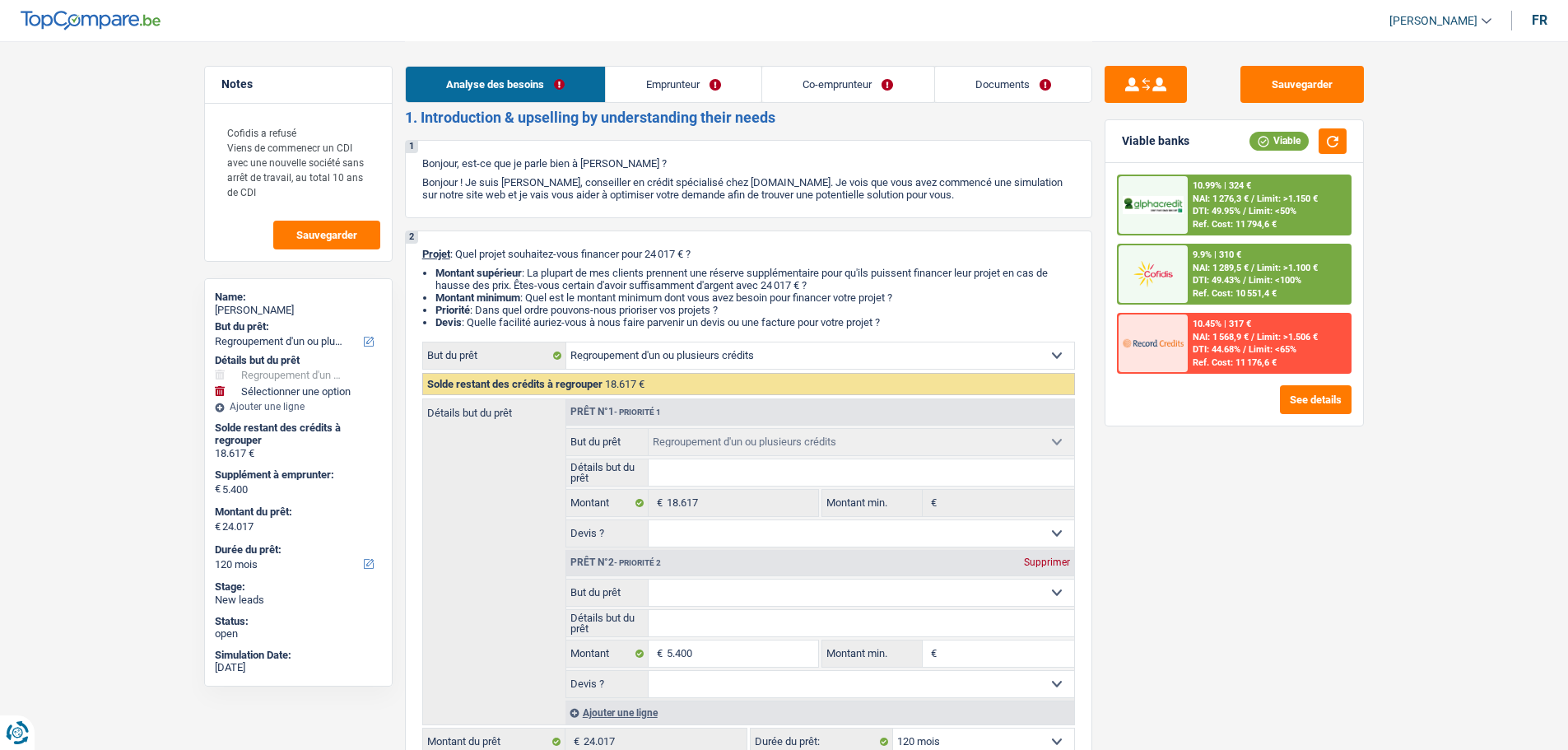
scroll to position [247, 0]
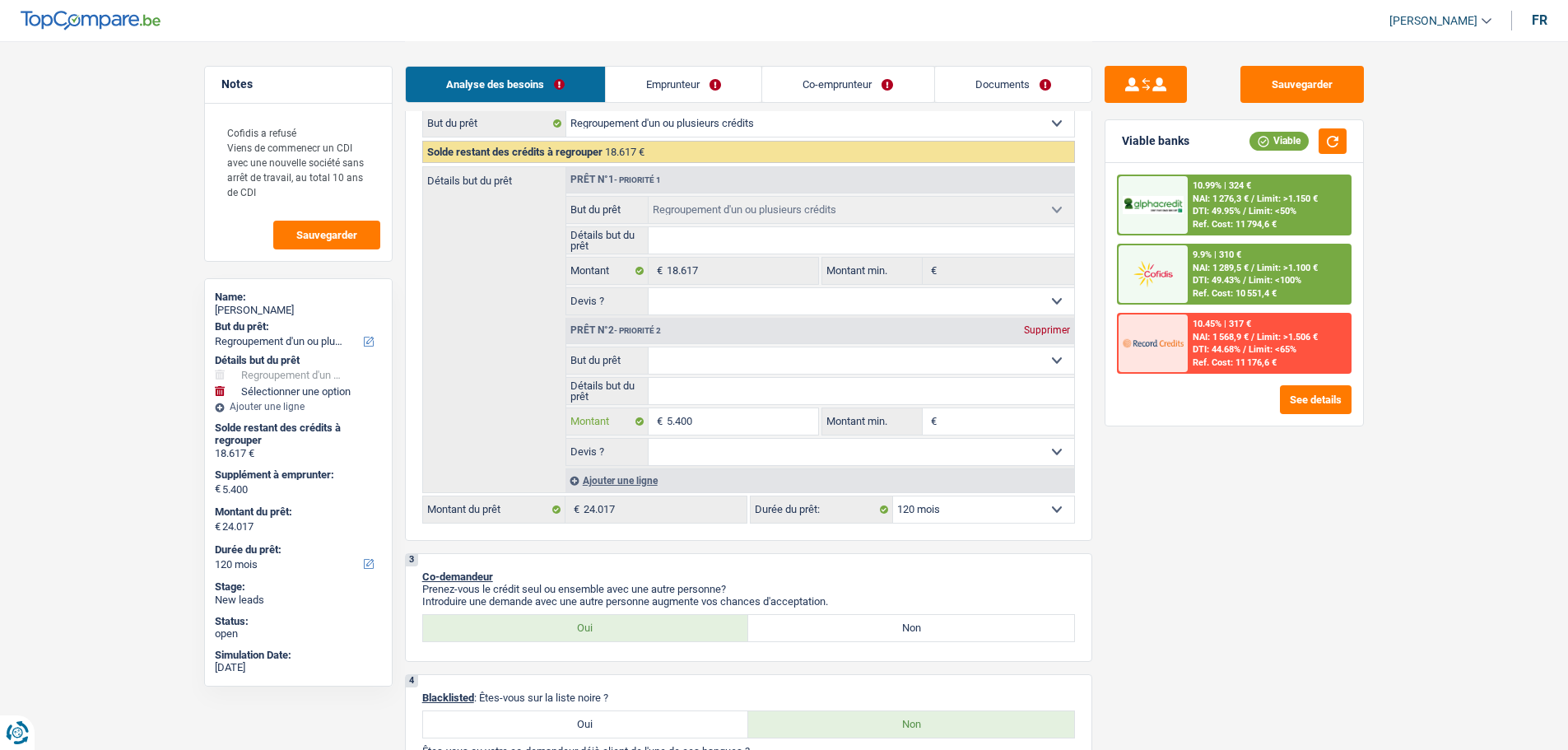
click at [727, 421] on input "5.400" at bounding box center [741, 421] width 150 height 26
type input "540"
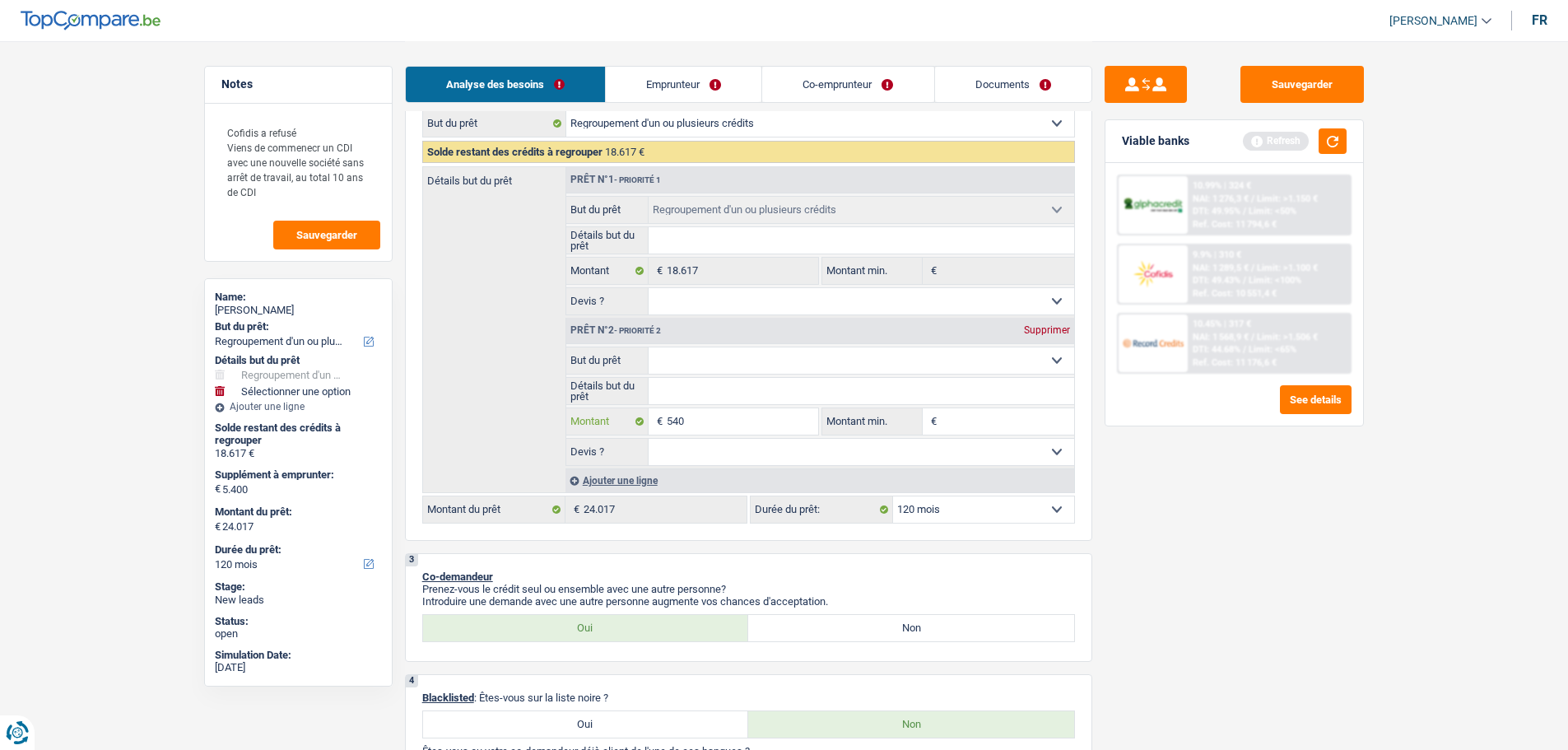
type input "54"
type input "5"
type input "1"
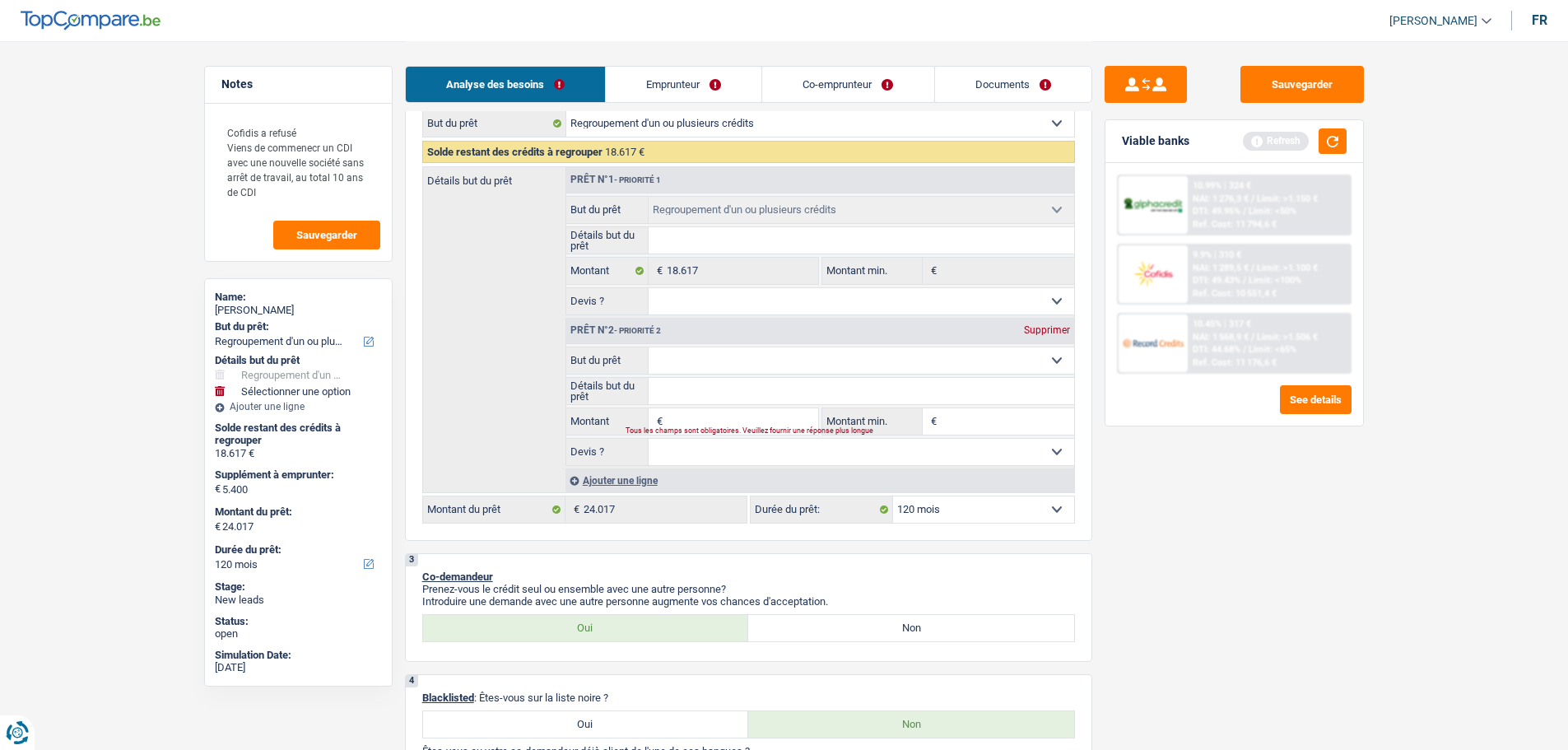
type input "1"
type input "12"
type input "120"
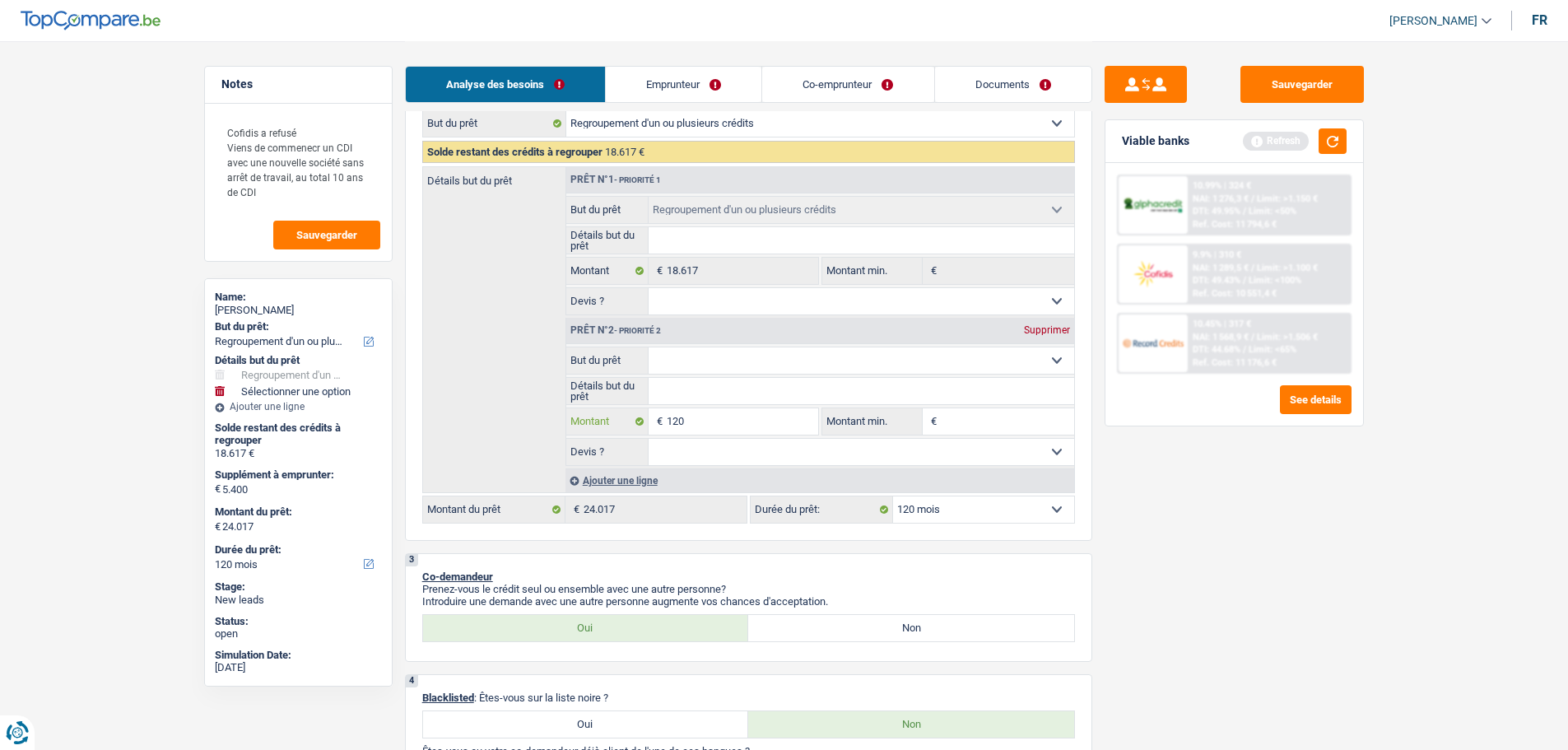
type input "1.200"
type input "12.000"
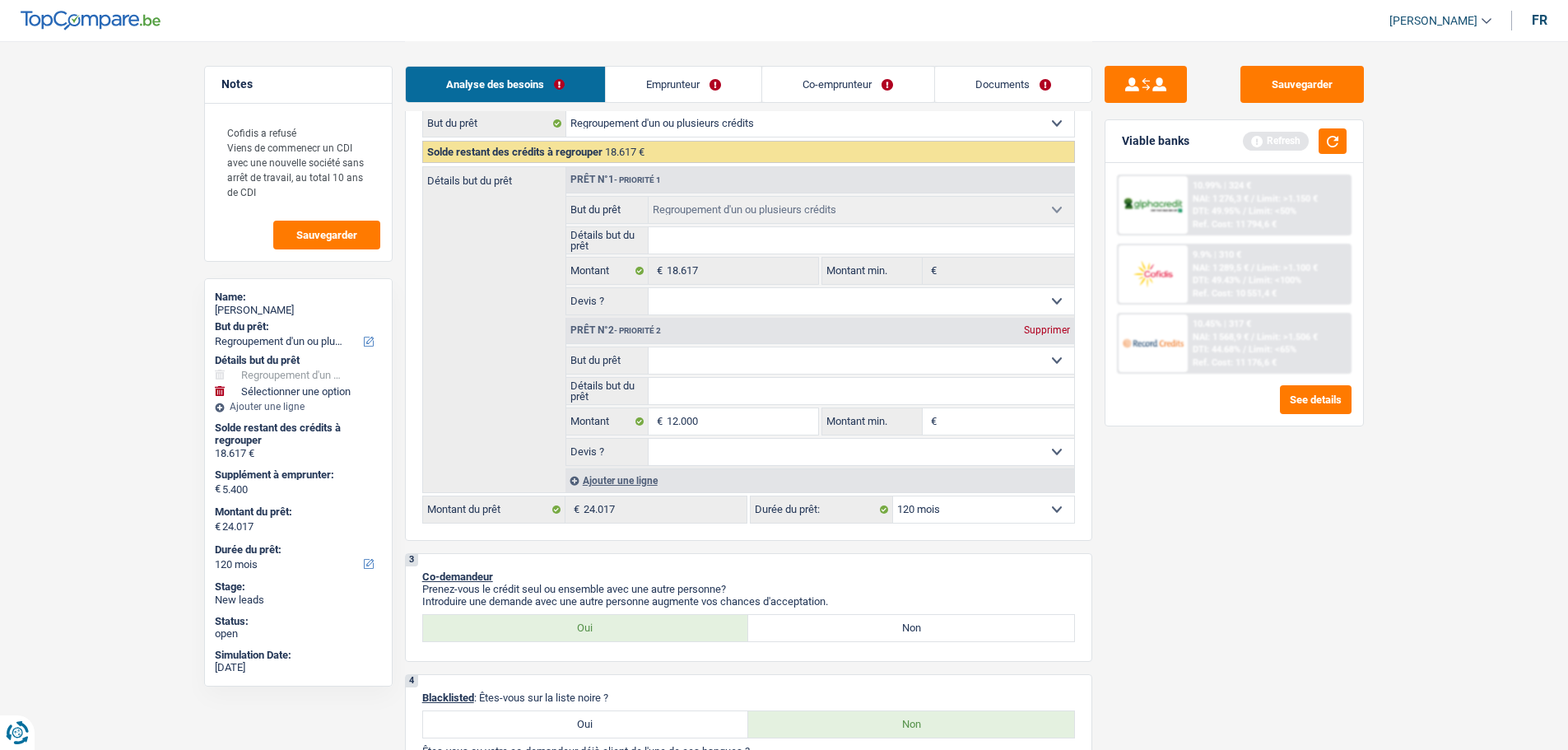
type input "12.000"
type input "30.617"
click at [1352, 135] on div "Viable banks Refresh" at bounding box center [1234, 141] width 257 height 43
click at [1335, 143] on button "button" at bounding box center [1332, 141] width 28 height 25
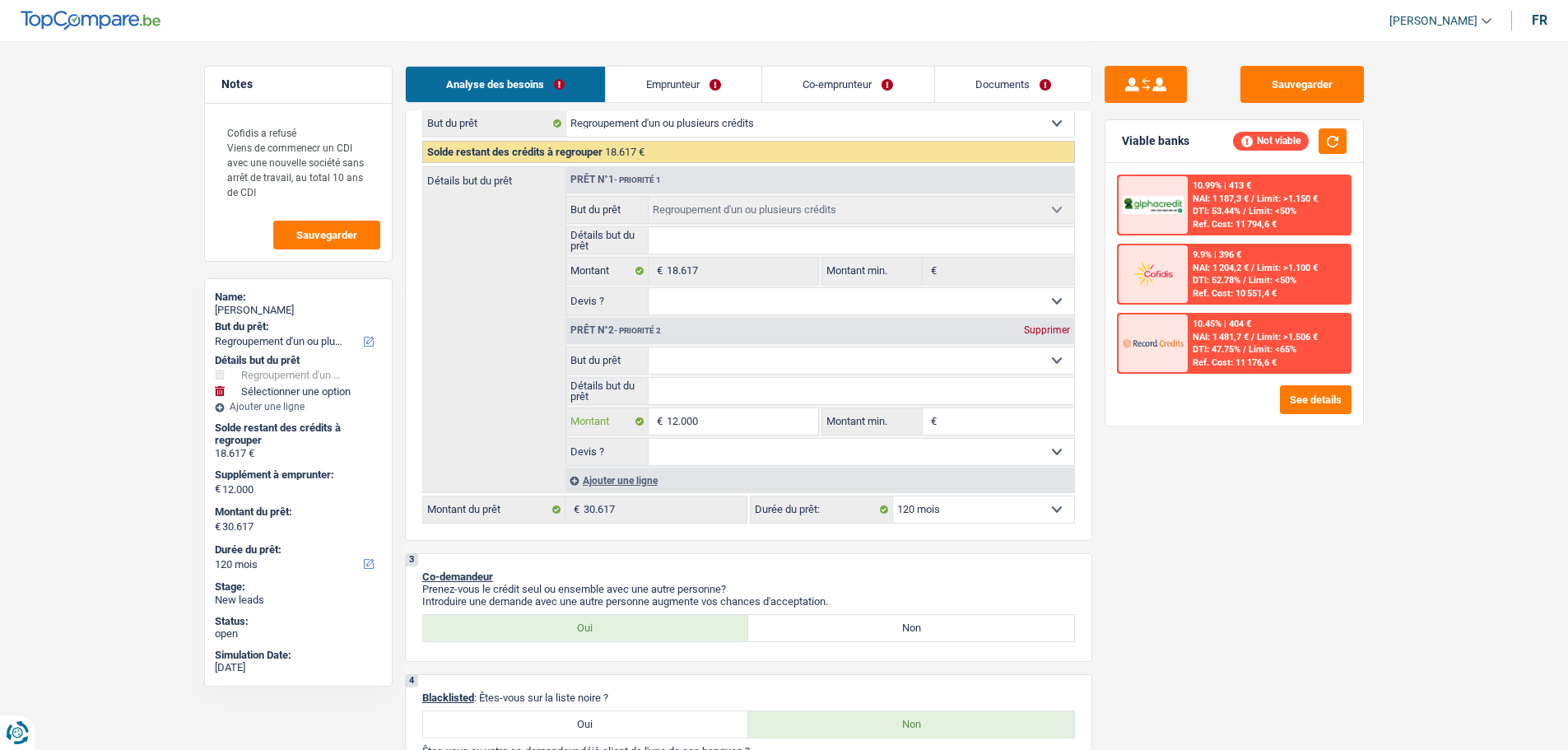
click at [738, 428] on input "12.000" at bounding box center [741, 421] width 150 height 26
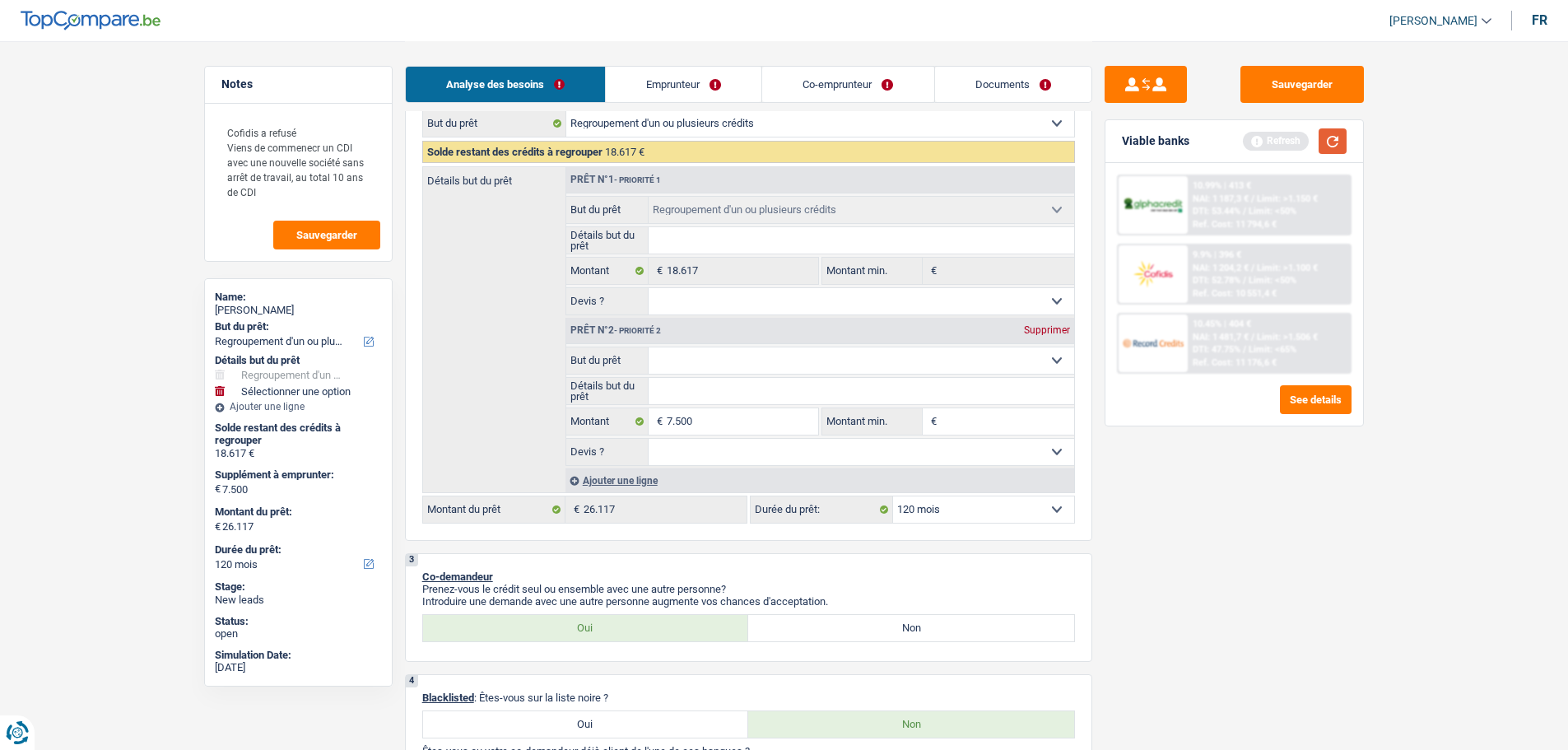
click at [1336, 148] on button "button" at bounding box center [1332, 141] width 28 height 25
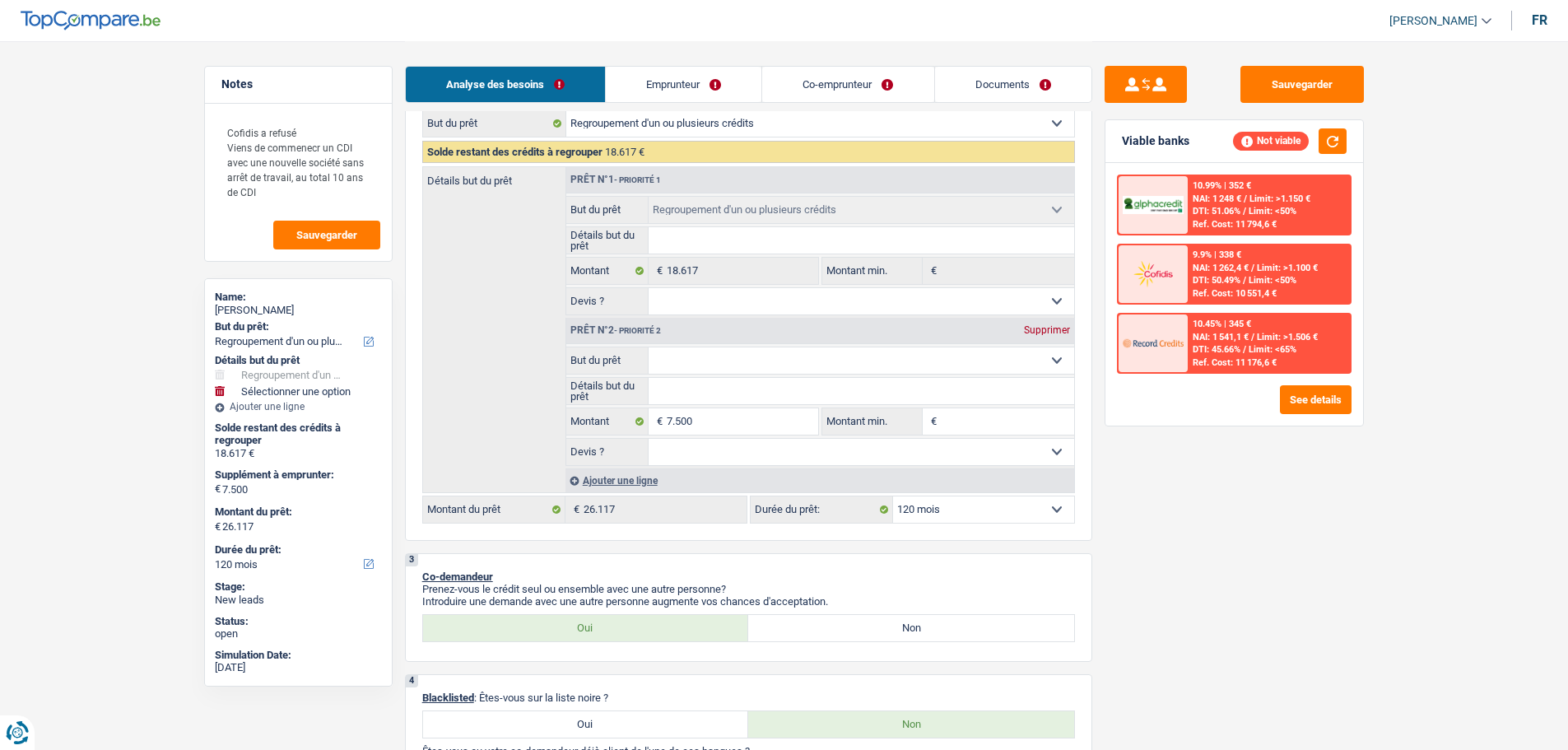
click at [745, 435] on fieldset "7.500 € Montant Tous les champs sont obligatoires. Veuillez fournir une réponse…" at bounding box center [693, 421] width 253 height 28
click at [749, 427] on input "7.500" at bounding box center [741, 421] width 150 height 26
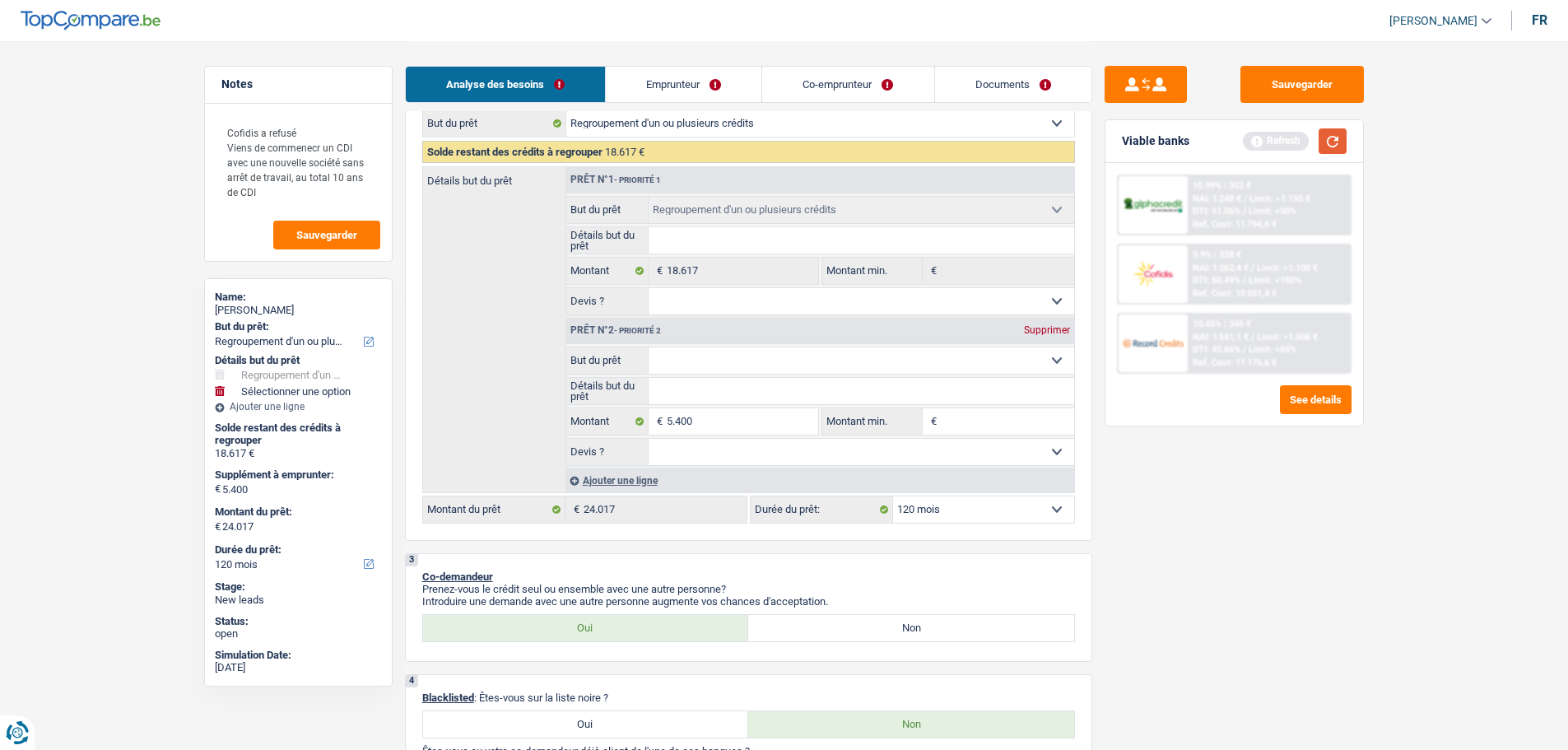
click at [1340, 149] on button "button" at bounding box center [1332, 141] width 28 height 25
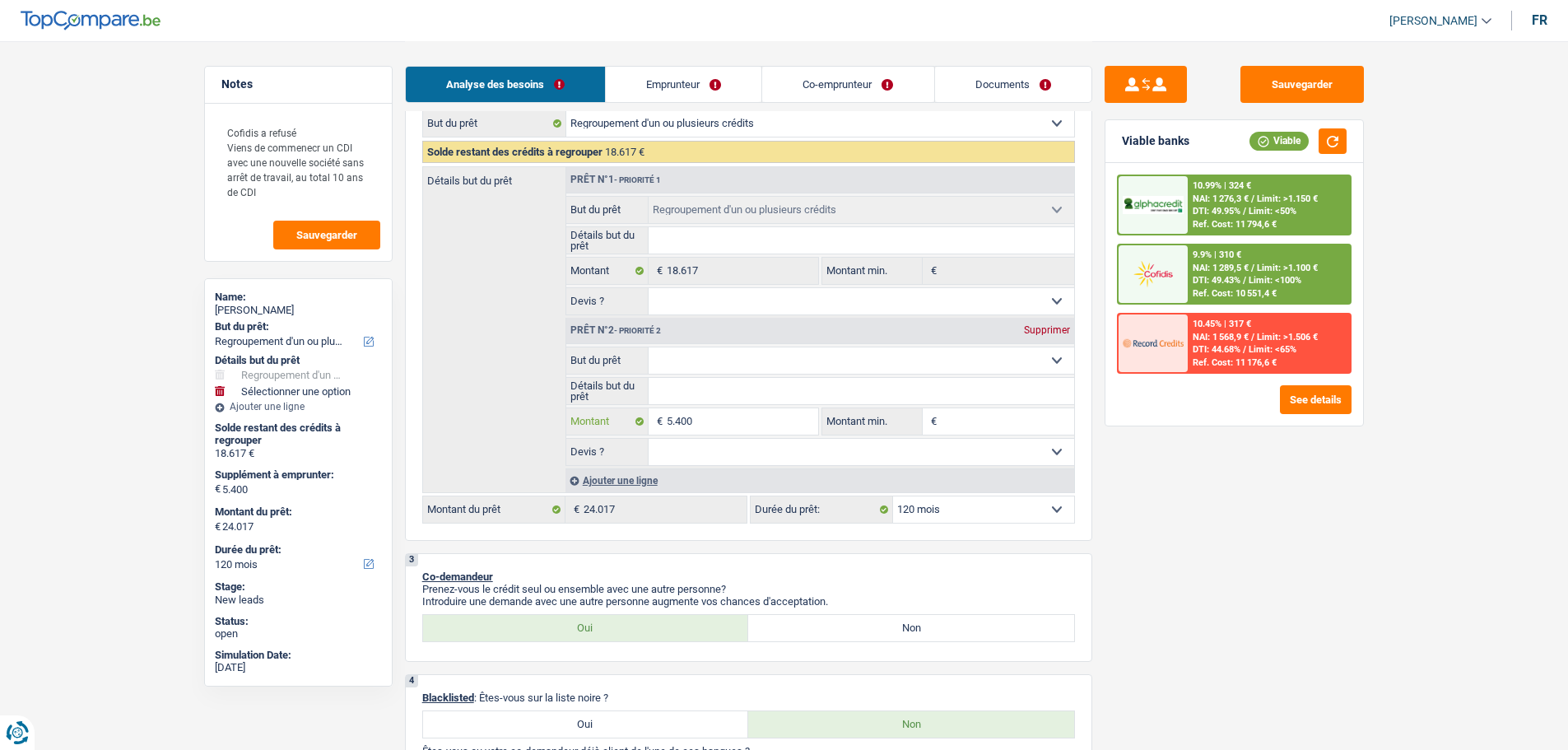
click at [775, 421] on input "5.400" at bounding box center [741, 421] width 150 height 26
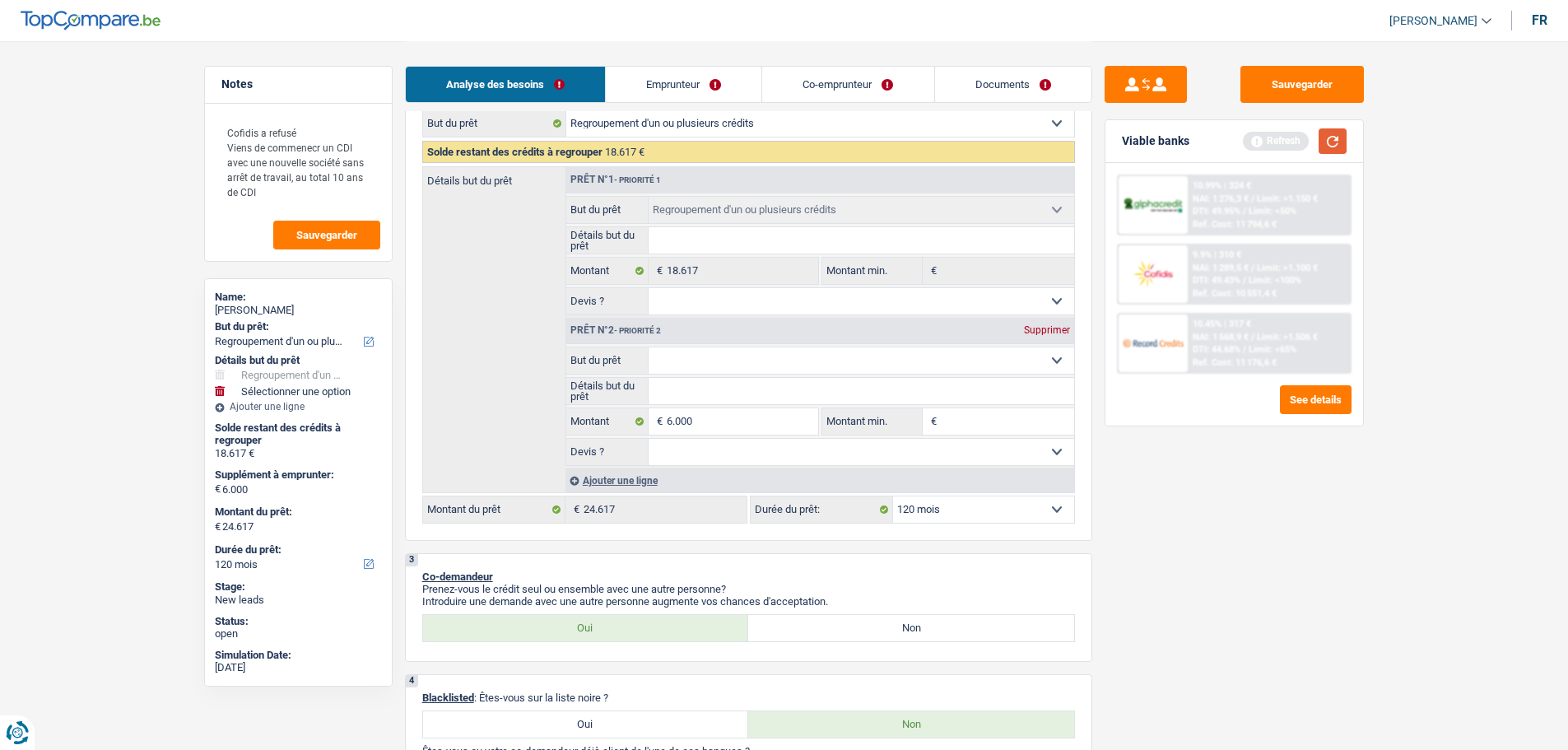
click at [1343, 142] on button "button" at bounding box center [1332, 141] width 28 height 25
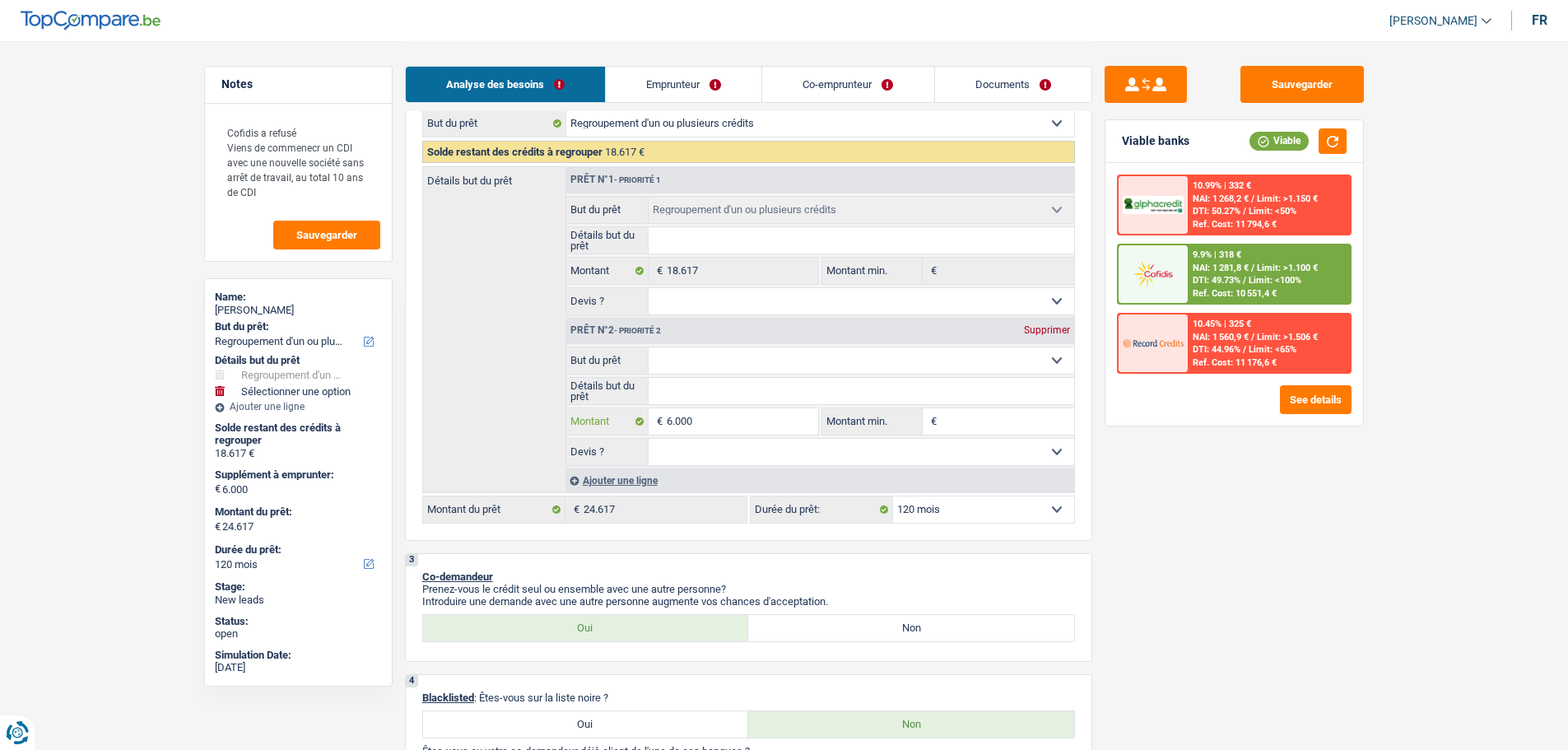
click at [770, 415] on input "6.000" at bounding box center [741, 421] width 150 height 26
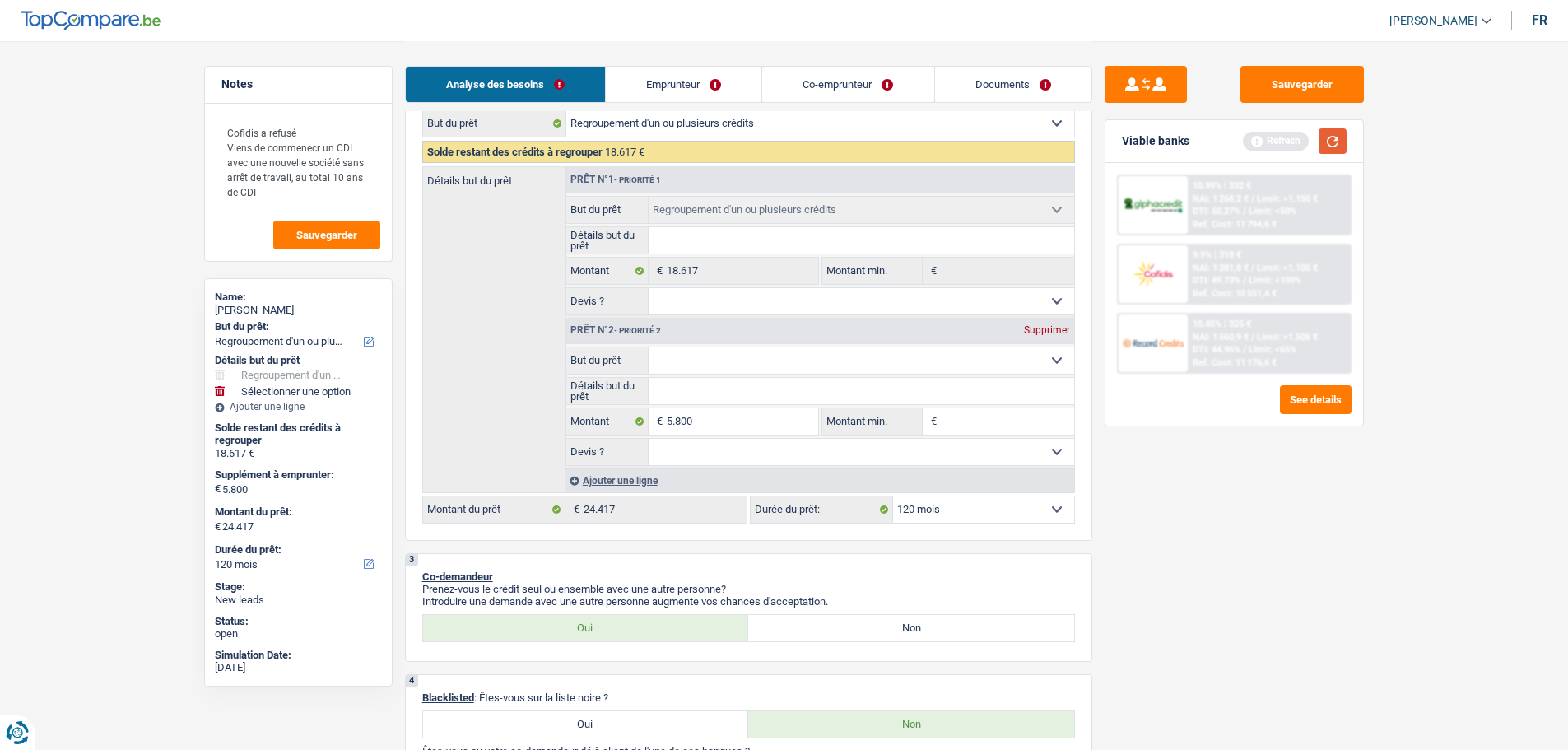
click at [1322, 144] on button "button" at bounding box center [1332, 141] width 28 height 25
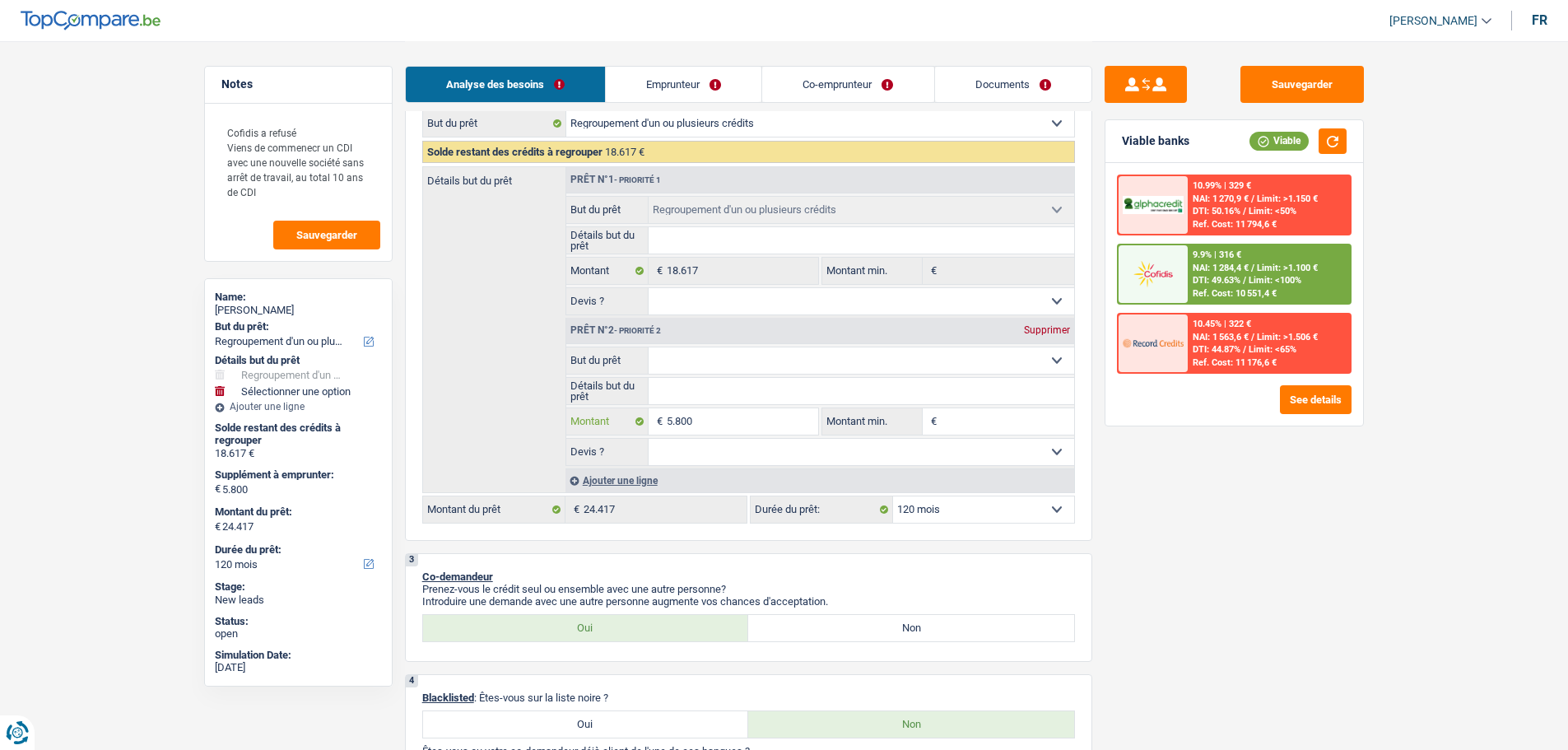
click at [763, 421] on input "5.800" at bounding box center [741, 421] width 150 height 26
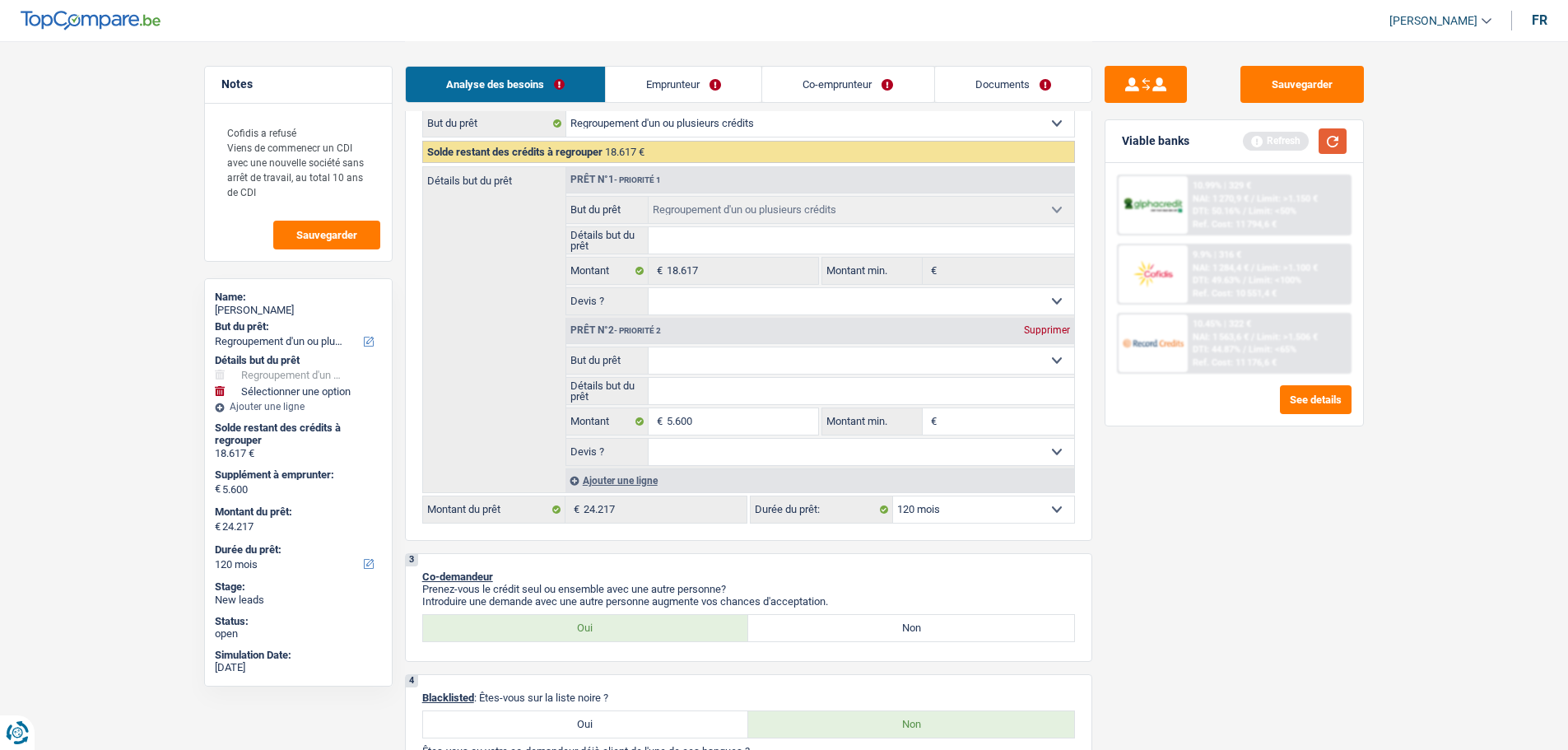
click at [1334, 149] on button "button" at bounding box center [1332, 141] width 28 height 25
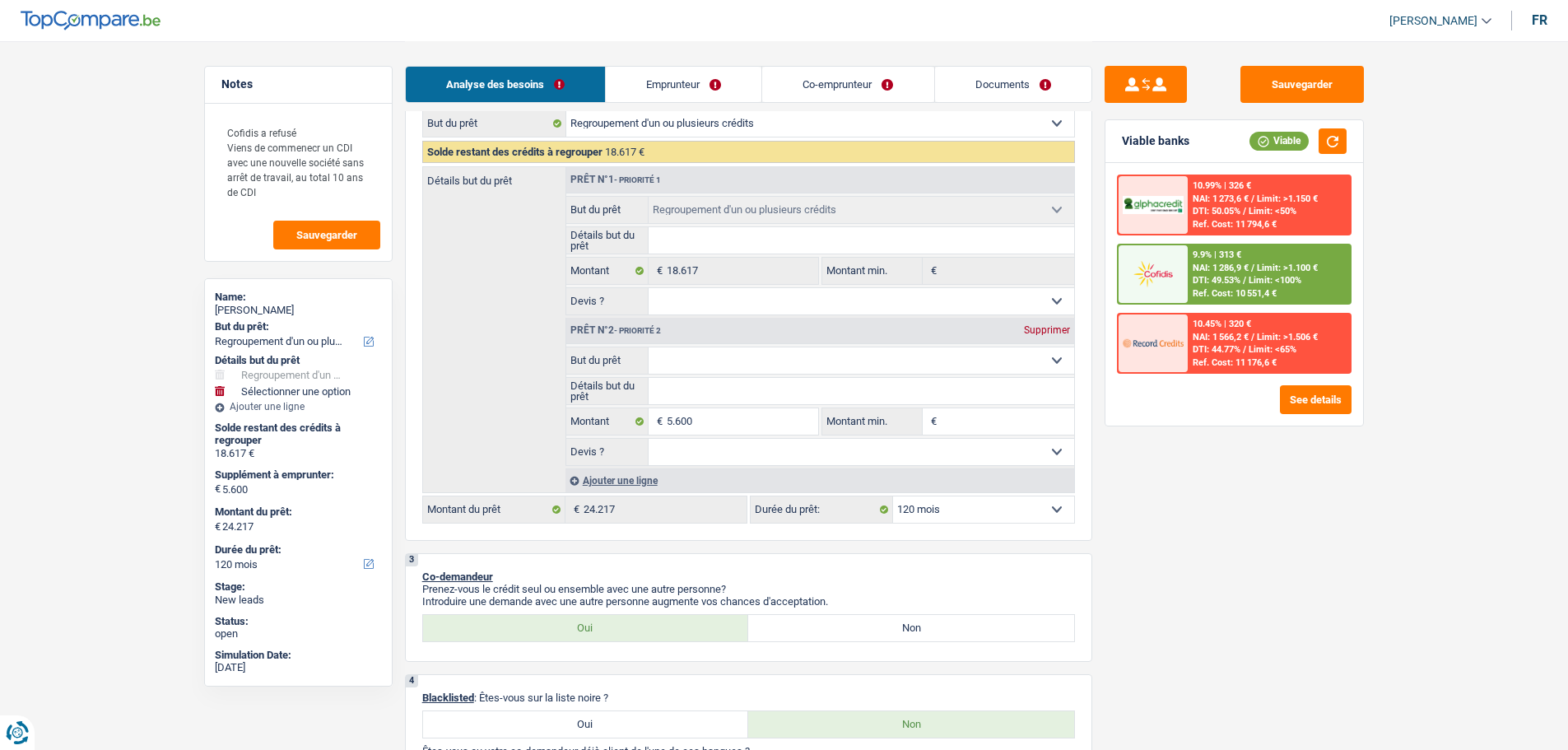
click at [721, 435] on fieldset "Confort maison: meubles, textile, peinture, électroménager, outillage non-profe…" at bounding box center [821, 406] width 508 height 119
click at [721, 415] on input "5.600" at bounding box center [741, 421] width 150 height 26
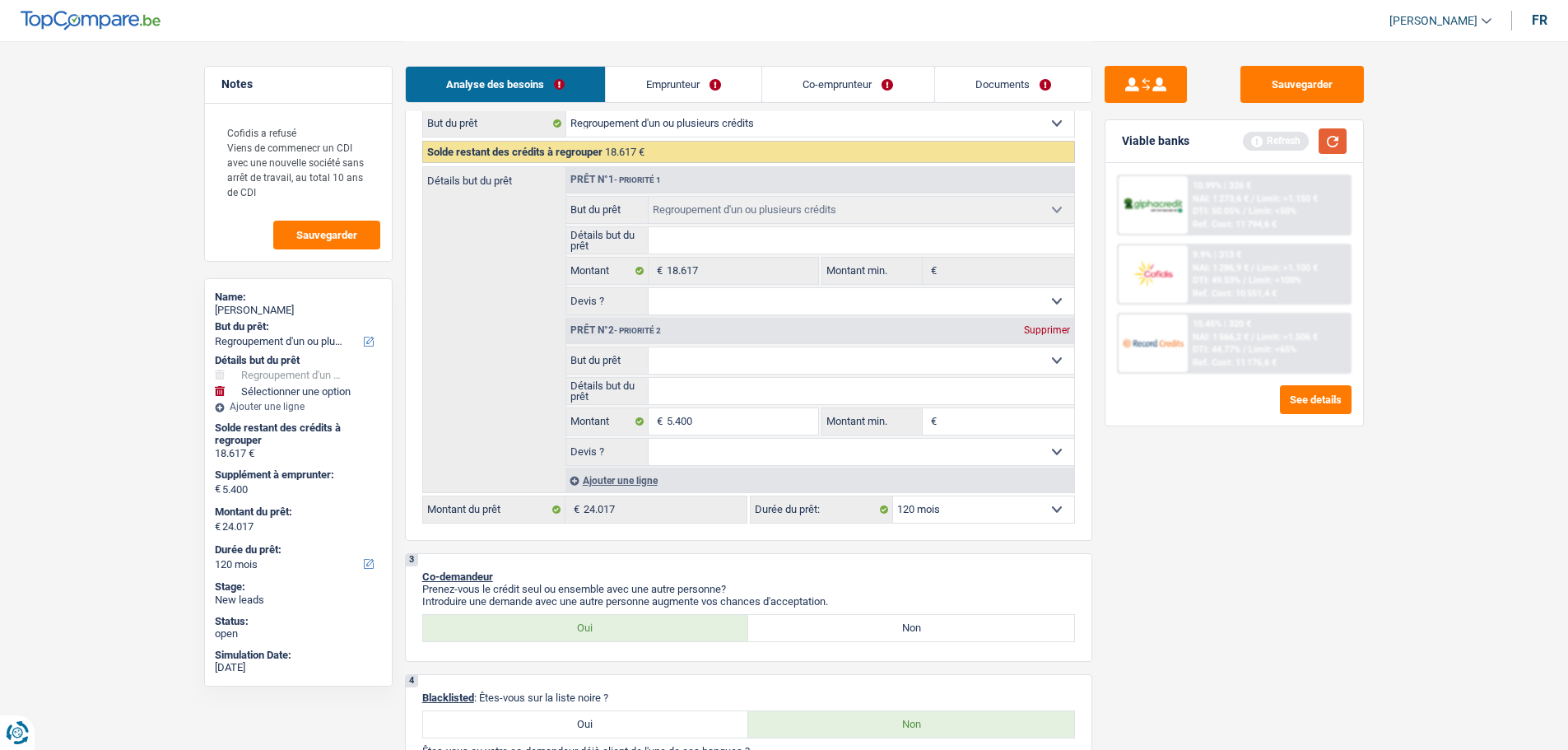
click at [1328, 143] on button "button" at bounding box center [1332, 141] width 28 height 25
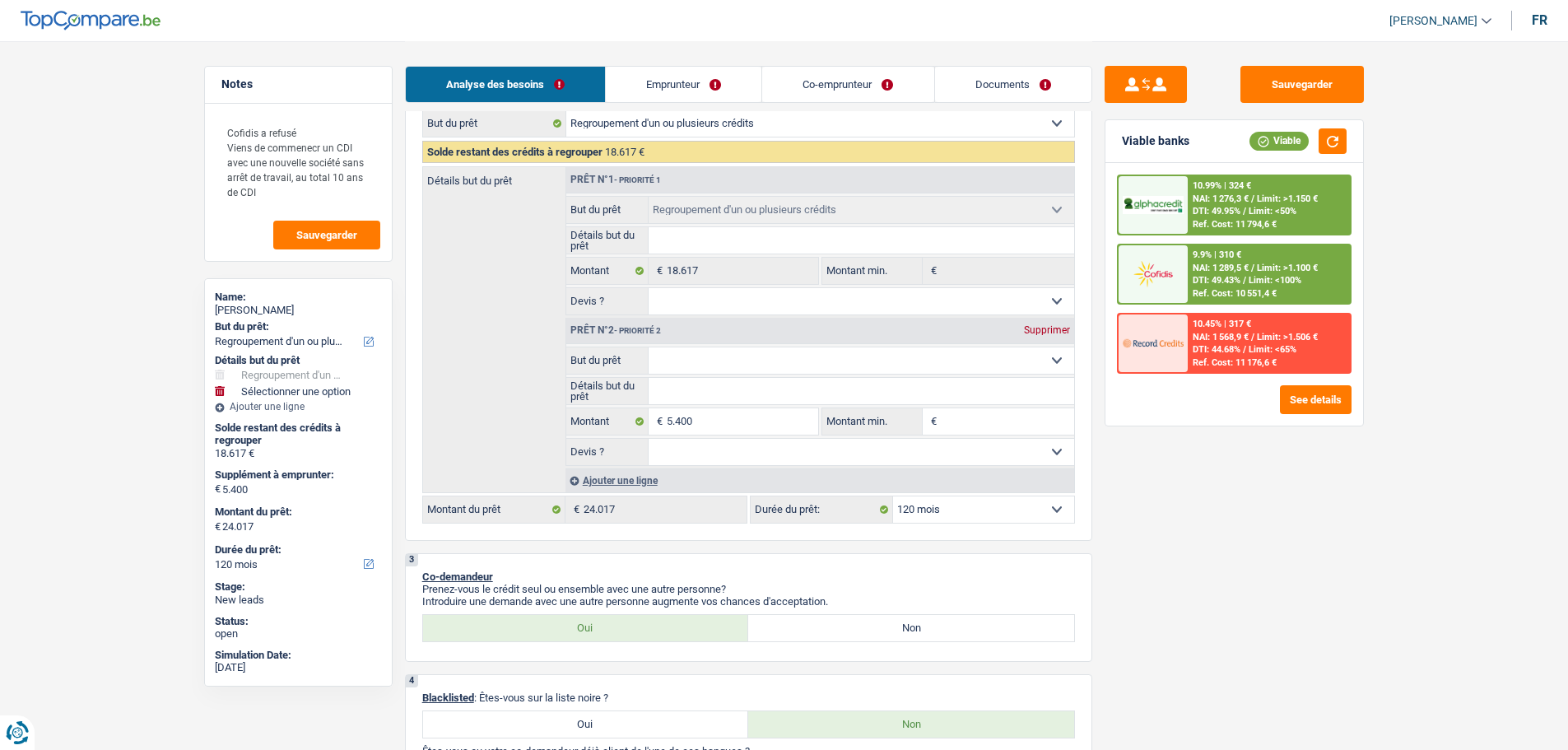
click at [997, 361] on select "Confort maison: meubles, textile, peinture, électroménager, outillage non-profe…" at bounding box center [861, 361] width 426 height 26
click at [648, 348] on select "Confort maison: meubles, textile, peinture, électroménager, outillage non-profe…" at bounding box center [861, 361] width 426 height 26
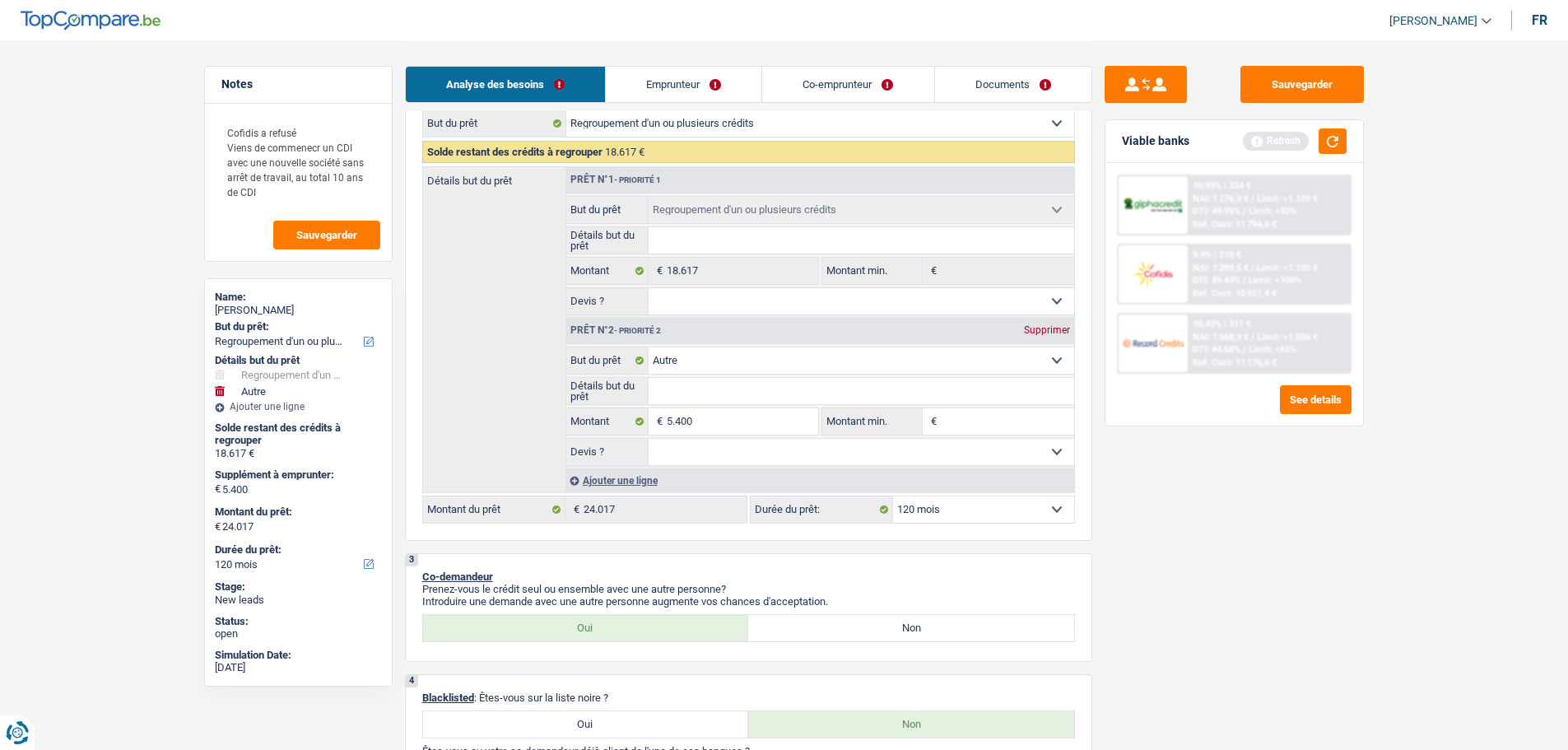
click at [781, 400] on input "Détails but du prêt" at bounding box center [861, 391] width 426 height 26
click at [955, 413] on input "Montant min." at bounding box center [1007, 421] width 133 height 26
click at [818, 380] on input "Détails but du prêt" at bounding box center [861, 391] width 426 height 26
click at [878, 446] on select "Oui Non Non répondu Sélectionner une option" at bounding box center [861, 452] width 426 height 26
click at [648, 439] on select "Oui Non Non répondu Sélectionner une option" at bounding box center [861, 452] width 426 height 26
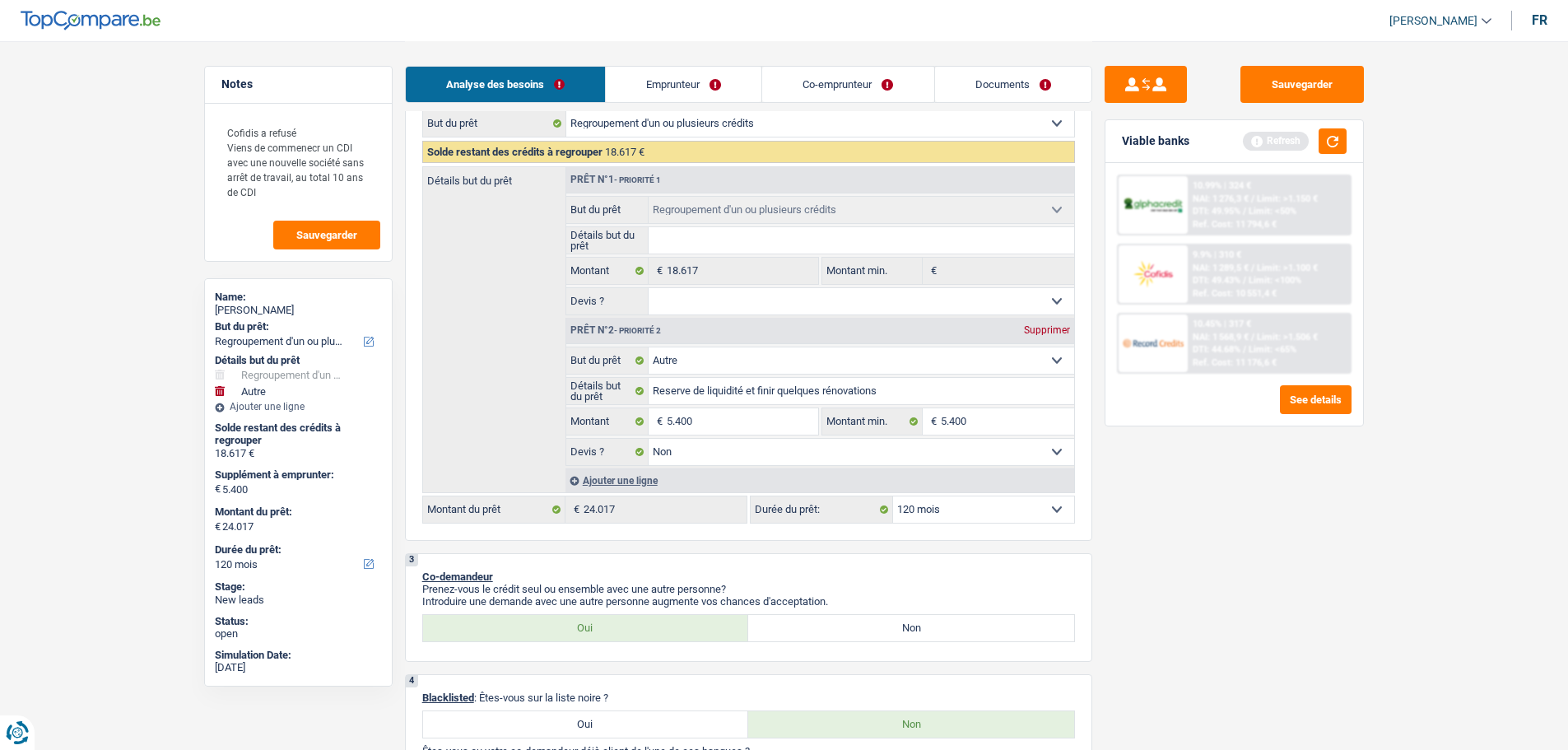
click at [733, 308] on select "Oui Non Non répondu Sélectionner une option" at bounding box center [861, 301] width 426 height 26
click at [648, 288] on select "Oui Non Non répondu Sélectionner une option" at bounding box center [861, 301] width 426 height 26
click at [1331, 152] on button "button" at bounding box center [1332, 141] width 28 height 25
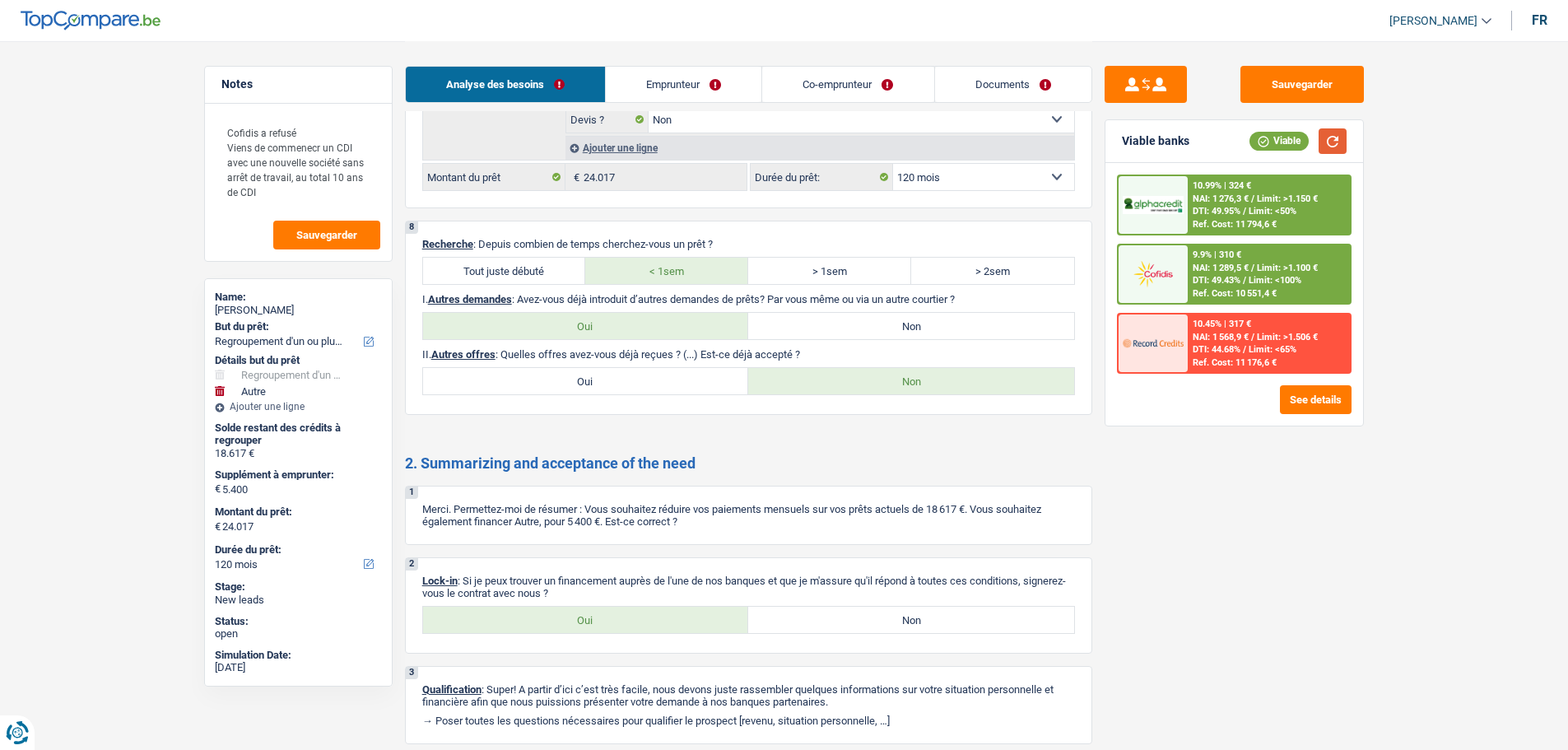
scroll to position [2830, 0]
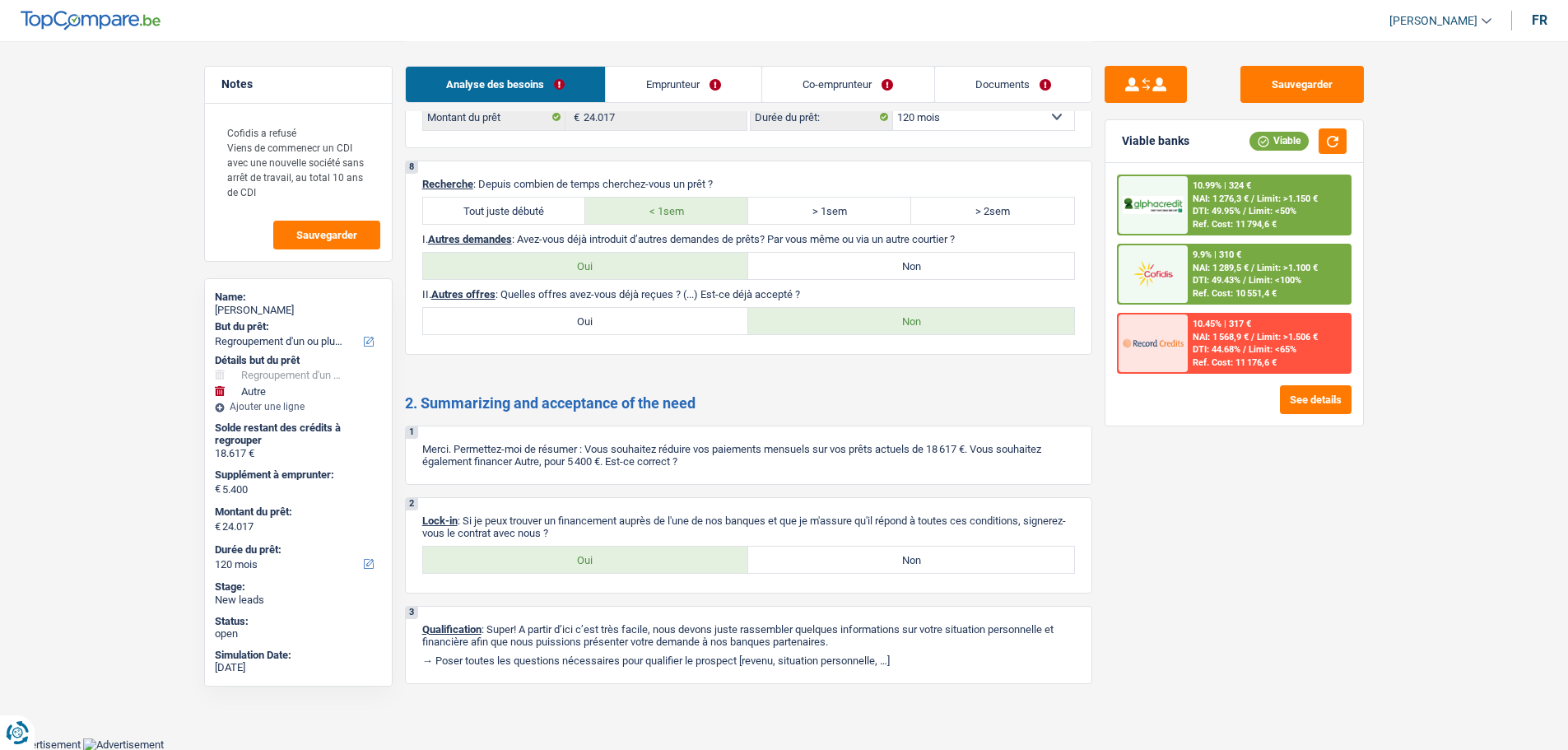
click at [656, 553] on label "Oui" at bounding box center [586, 560] width 326 height 26
click at [656, 553] on input "Oui" at bounding box center [586, 560] width 326 height 26
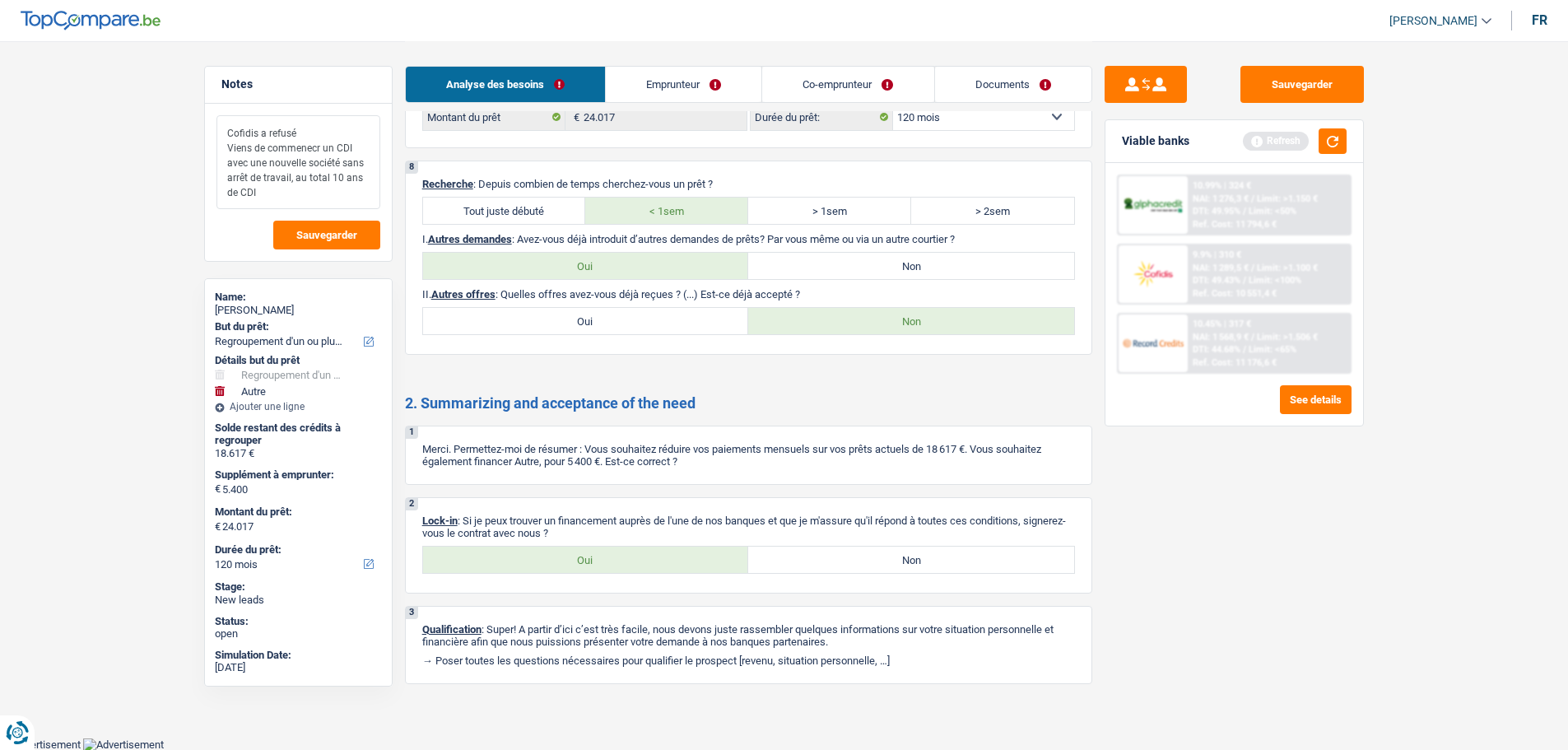
click at [269, 195] on textarea "Cofidis a refusé Viens de commenecr un CDI avec une nouvelle société sans arrêt…" at bounding box center [298, 163] width 163 height 94
click at [282, 196] on textarea "Cofidis a refusé Viens de commencer un CDI avec une nouvelle société sans arrêt…" at bounding box center [298, 163] width 163 height 94
click at [971, 74] on link "Documents" at bounding box center [1013, 84] width 156 height 36
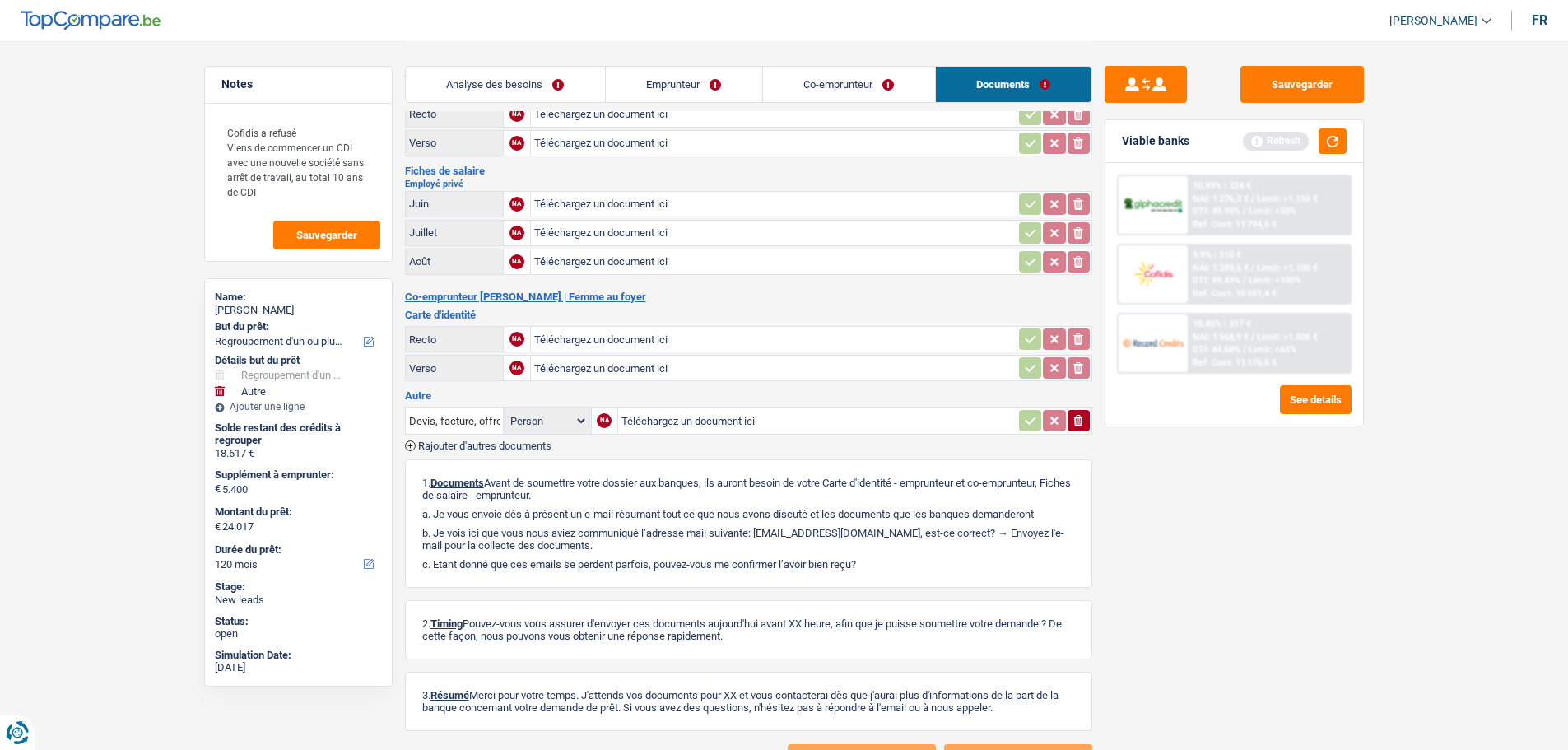
scroll to position [0, 0]
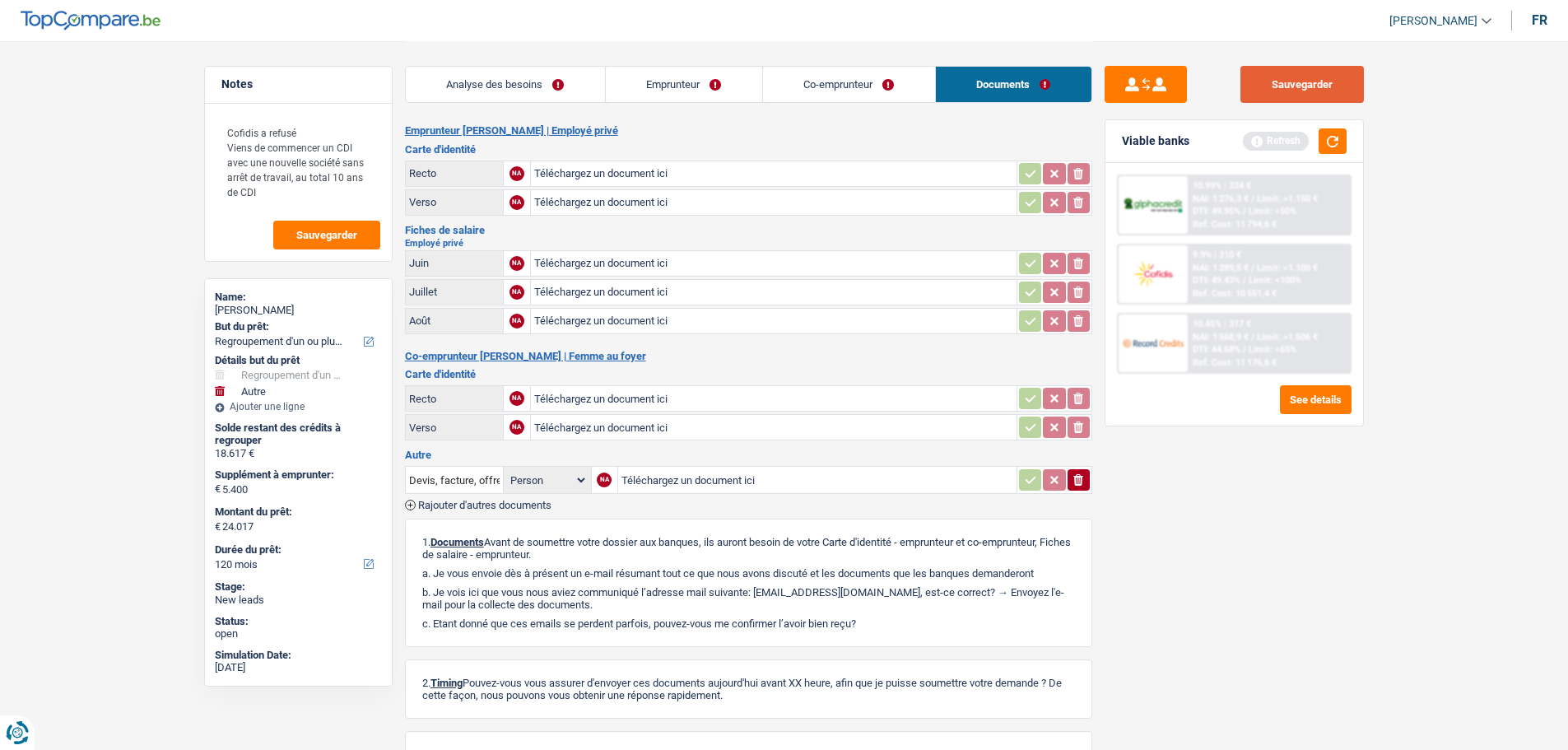
click at [1273, 78] on button "Sauvegarder" at bounding box center [1302, 84] width 123 height 37
click at [268, 194] on textarea "Cofidis a refusé Viens de commencer un CDI avec une nouvelle société sans arrêt…" at bounding box center [298, 163] width 163 height 94
drag, startPoint x: 358, startPoint y: 240, endPoint x: 416, endPoint y: 237, distance: 58.1
click at [361, 240] on button "Sauvegarder" at bounding box center [326, 235] width 107 height 29
click at [1255, 78] on button "Sauvegarder" at bounding box center [1302, 84] width 123 height 37
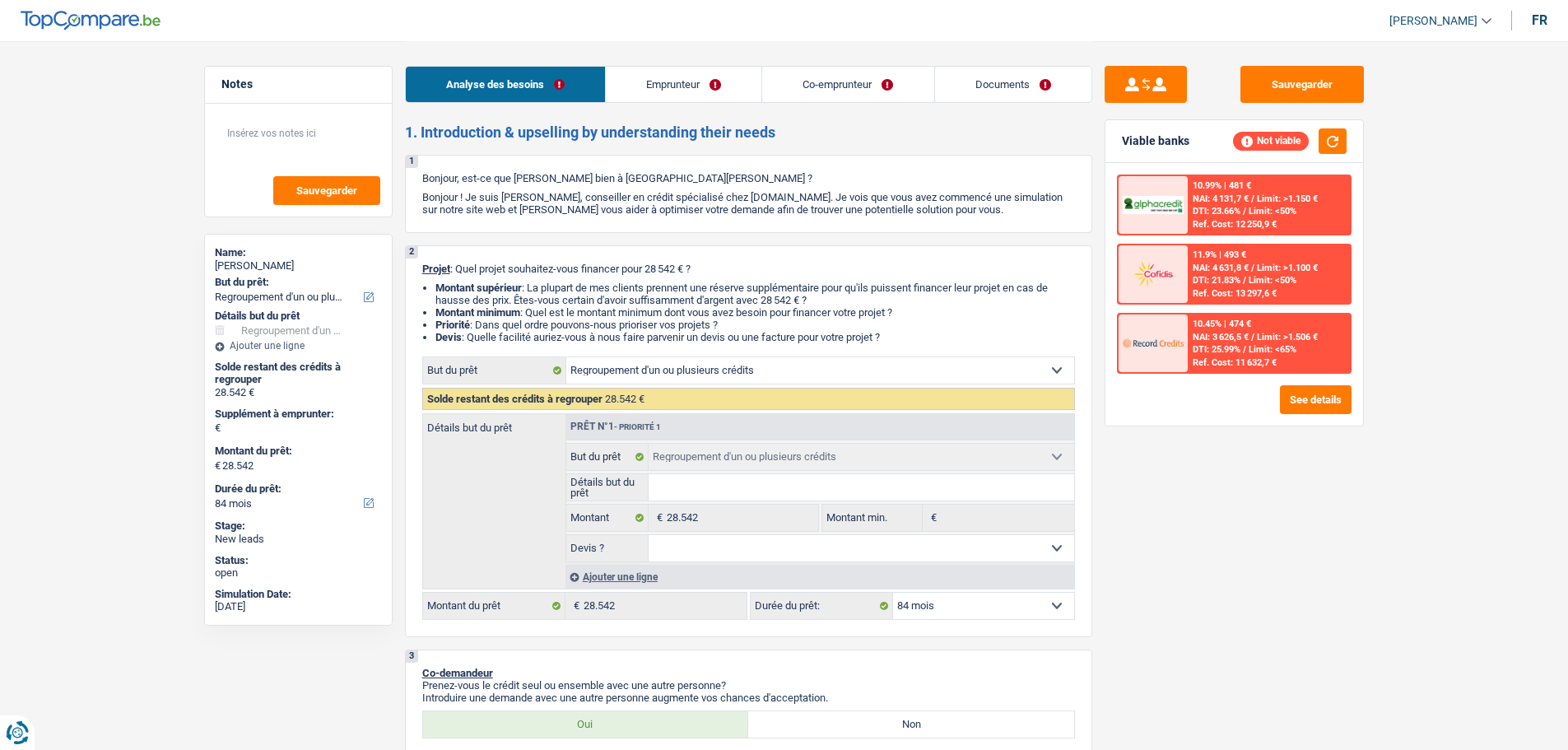
select select "refinancing"
select select "84"
select select "refinancing"
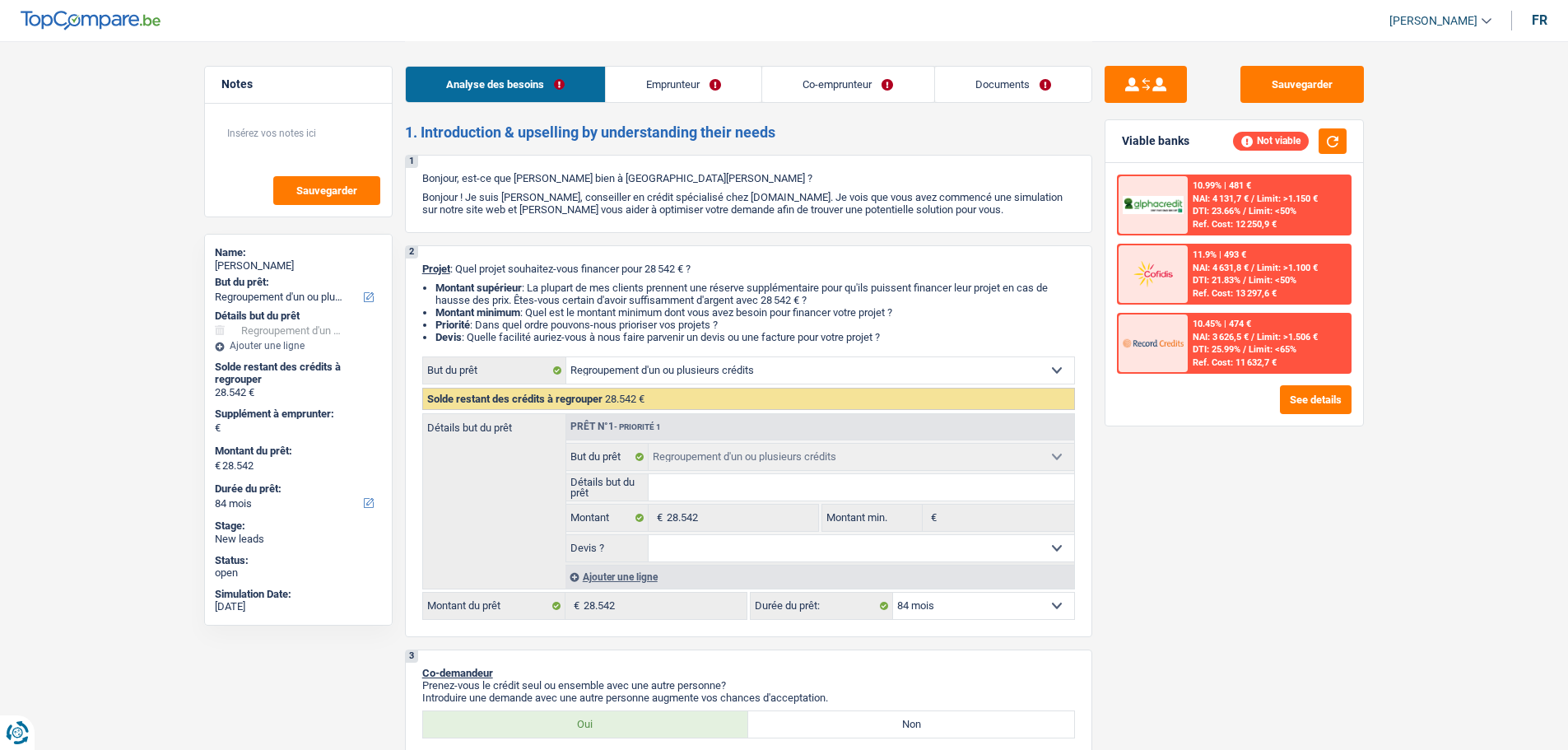
select select "84"
select select "worker"
select select "publicEmployee"
select select "familyAllowances"
select select "netSalary"
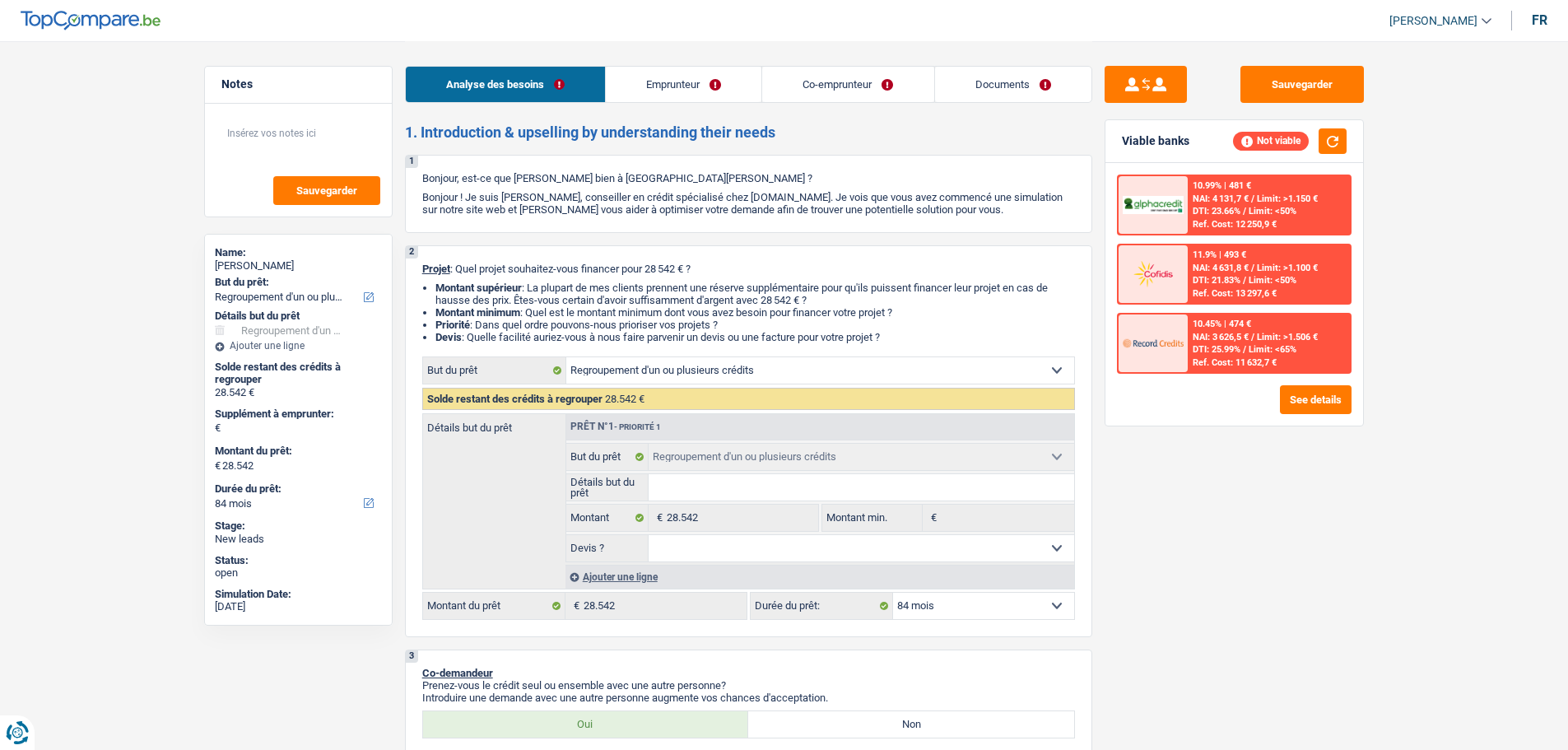
select select "netSalary"
select select "familyAllowances"
select select "mealVouchers"
select select "rents"
select select "carLoan"
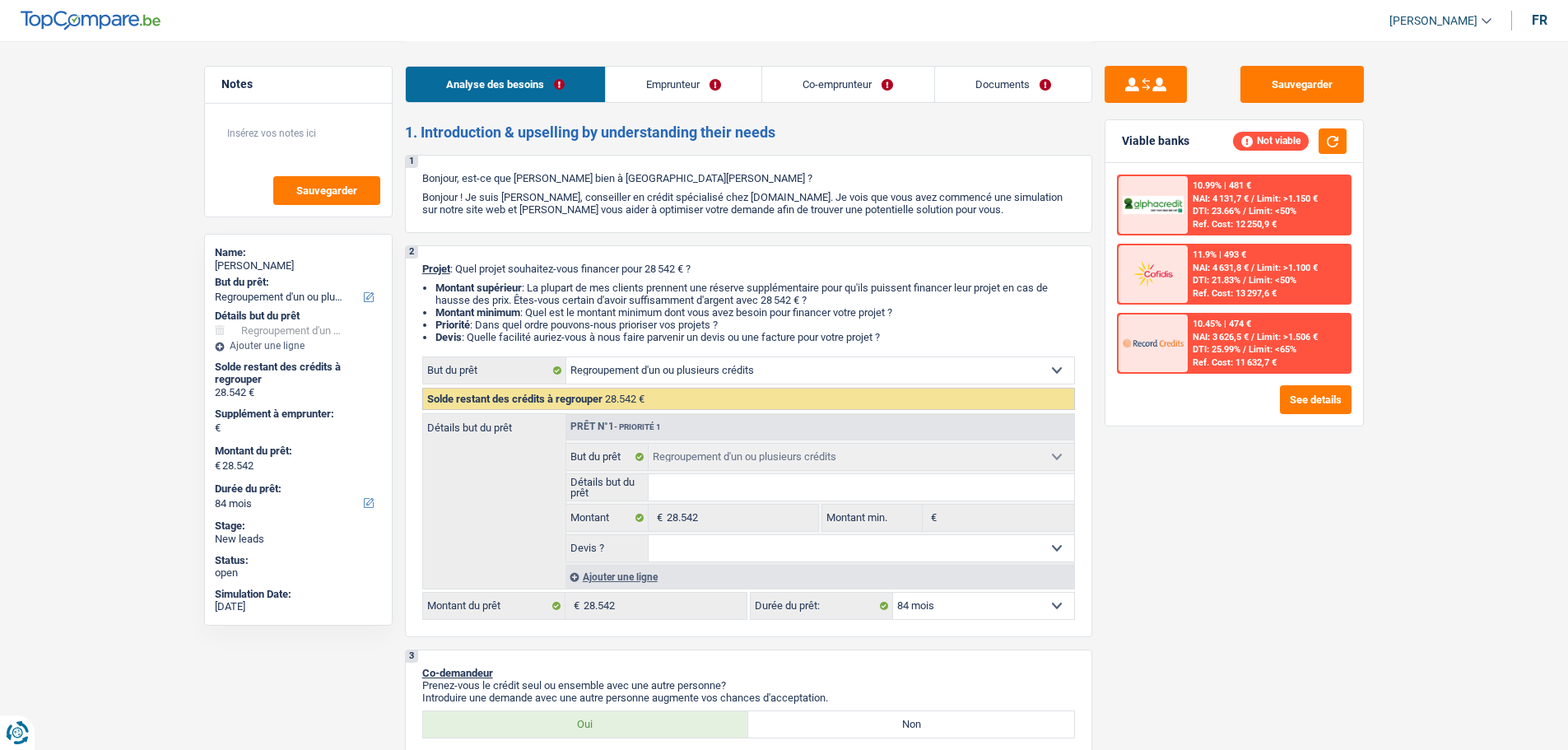
select select "60"
select select "personalLoan"
select select "hobbies"
select select "60"
select select "refinancing"
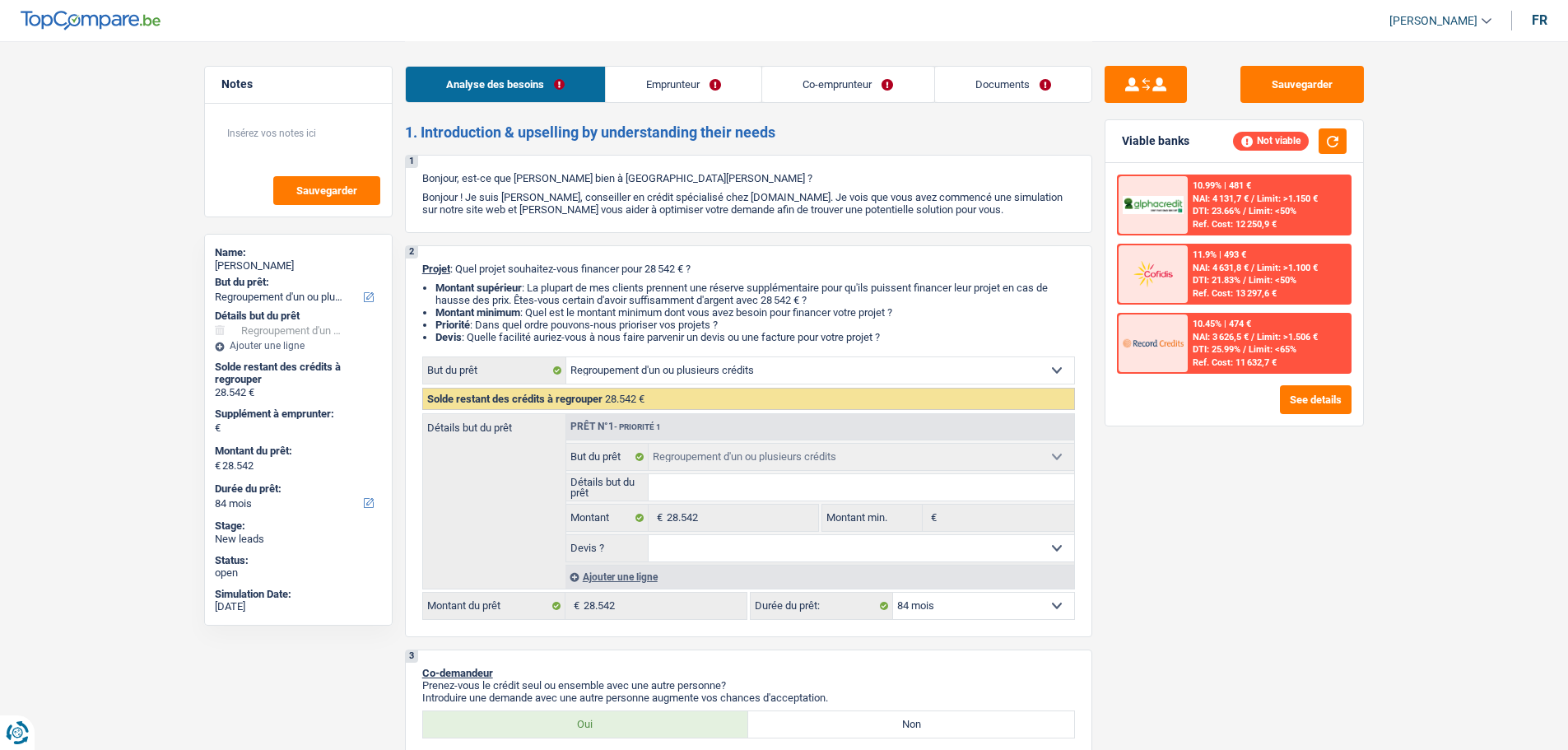
select select "refinancing"
select select "84"
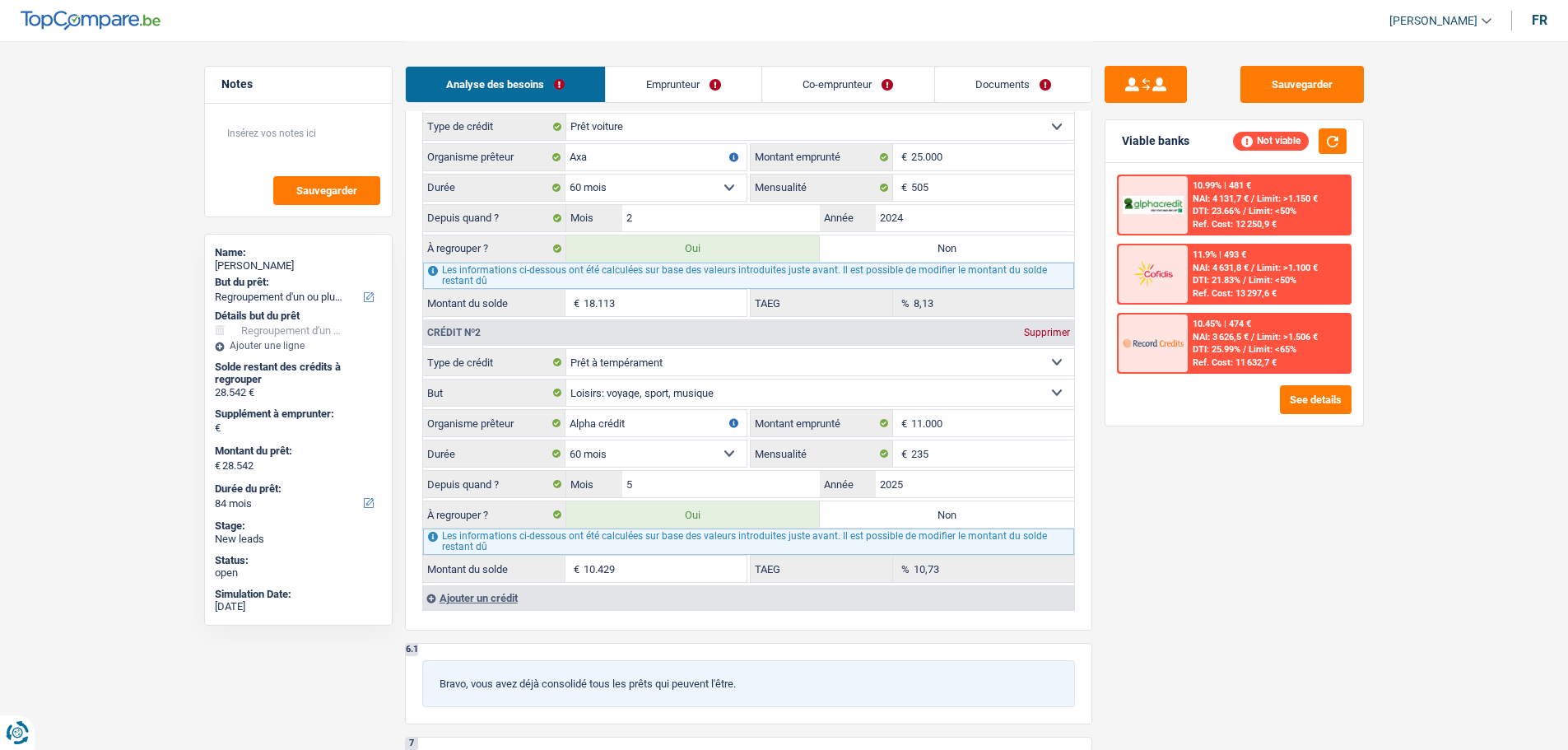
scroll to position [1482, 0]
click at [490, 595] on div "Ajouter un crédit" at bounding box center [748, 596] width 652 height 24
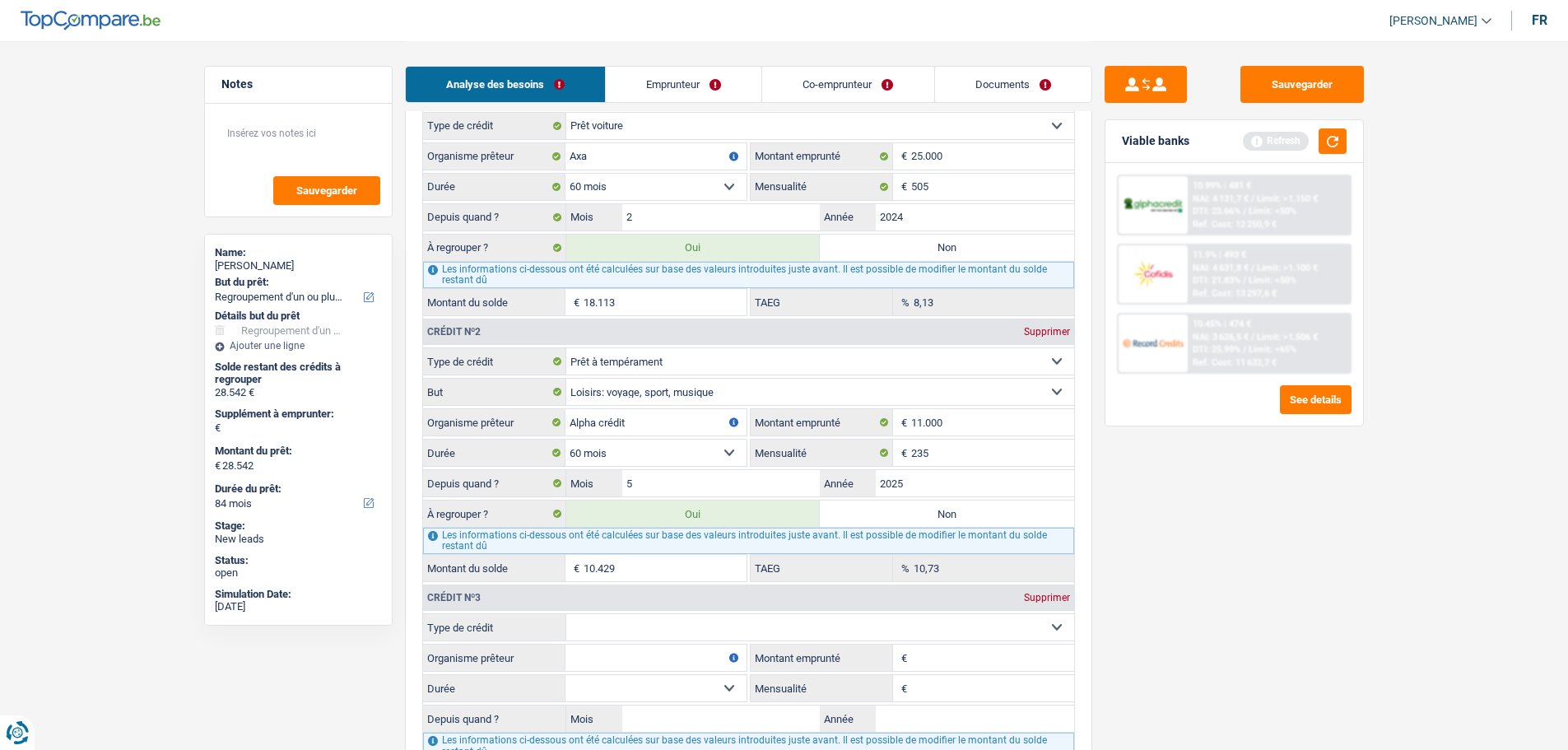
click at [667, 629] on select "Carte ou ouverture de crédit Prêt hypothécaire Vente à tempérament Prêt à tempé…" at bounding box center [821, 627] width 508 height 26
select select "cardOrCredit"
type input "0"
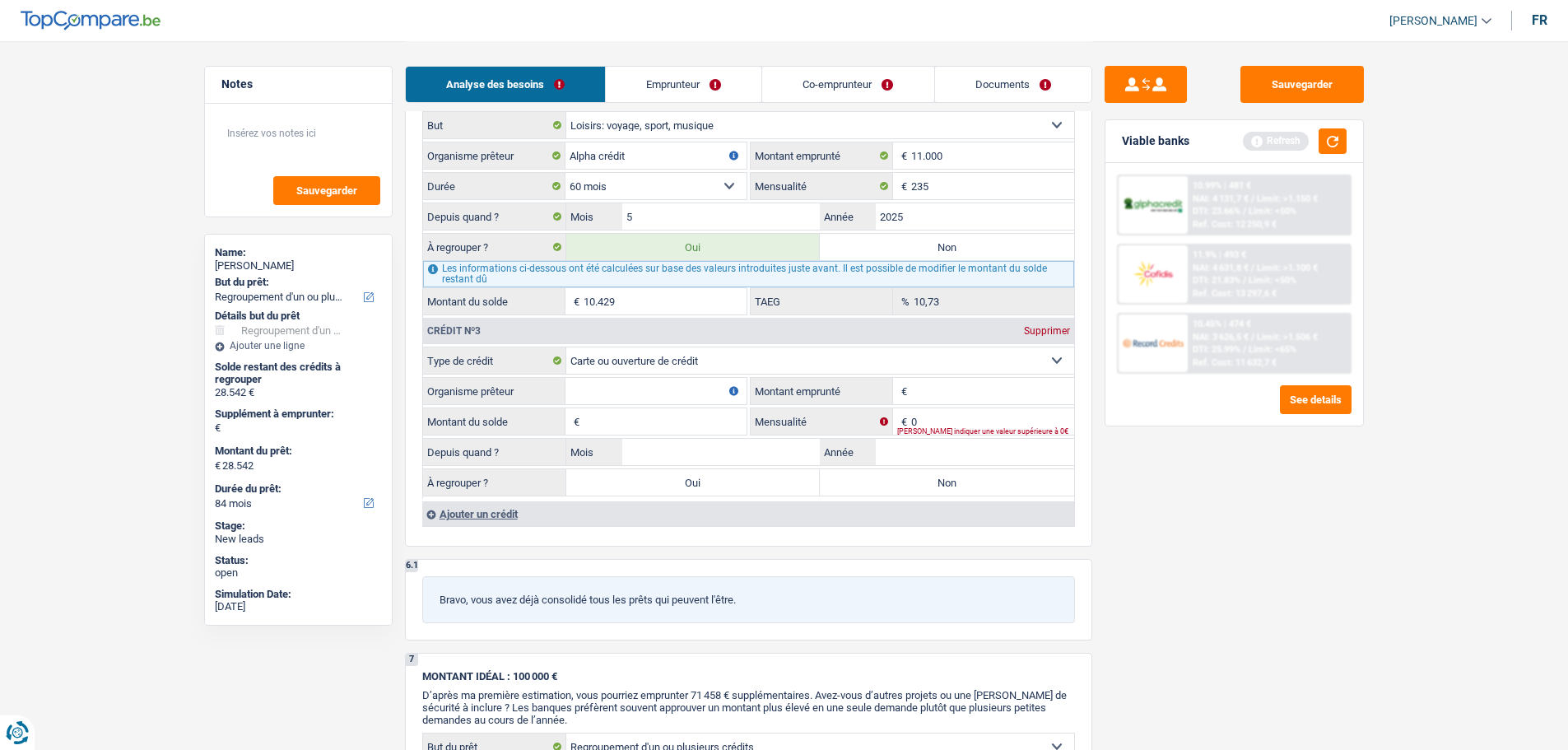
scroll to position [1811, 0]
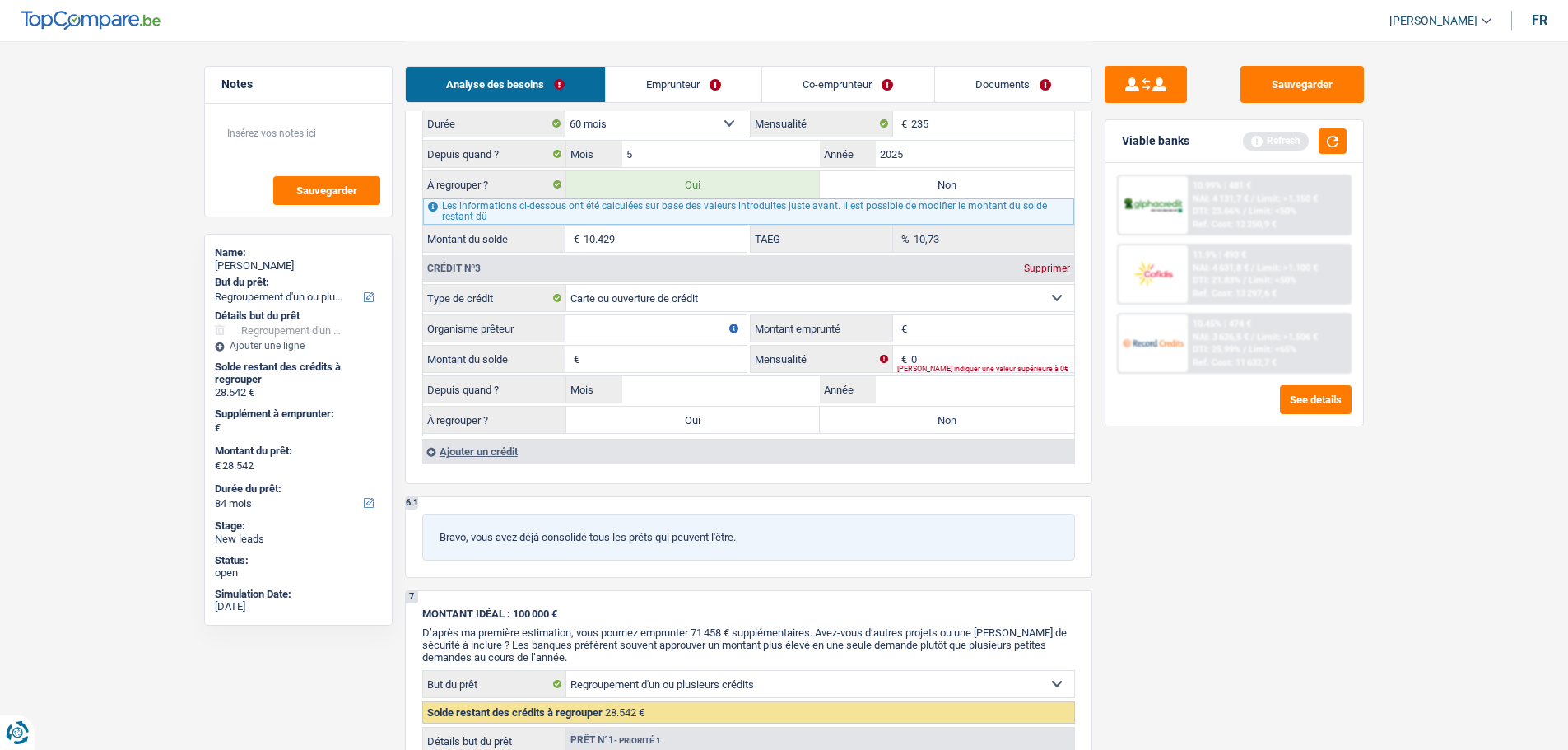
click at [681, 332] on input "Organisme prêteur" at bounding box center [656, 329] width 181 height 26
type input "Santanders"
click at [967, 329] on input "Montant emprunté" at bounding box center [993, 329] width 163 height 26
type input "2.500"
click at [630, 347] on input "Montant du solde" at bounding box center [666, 359] width 163 height 26
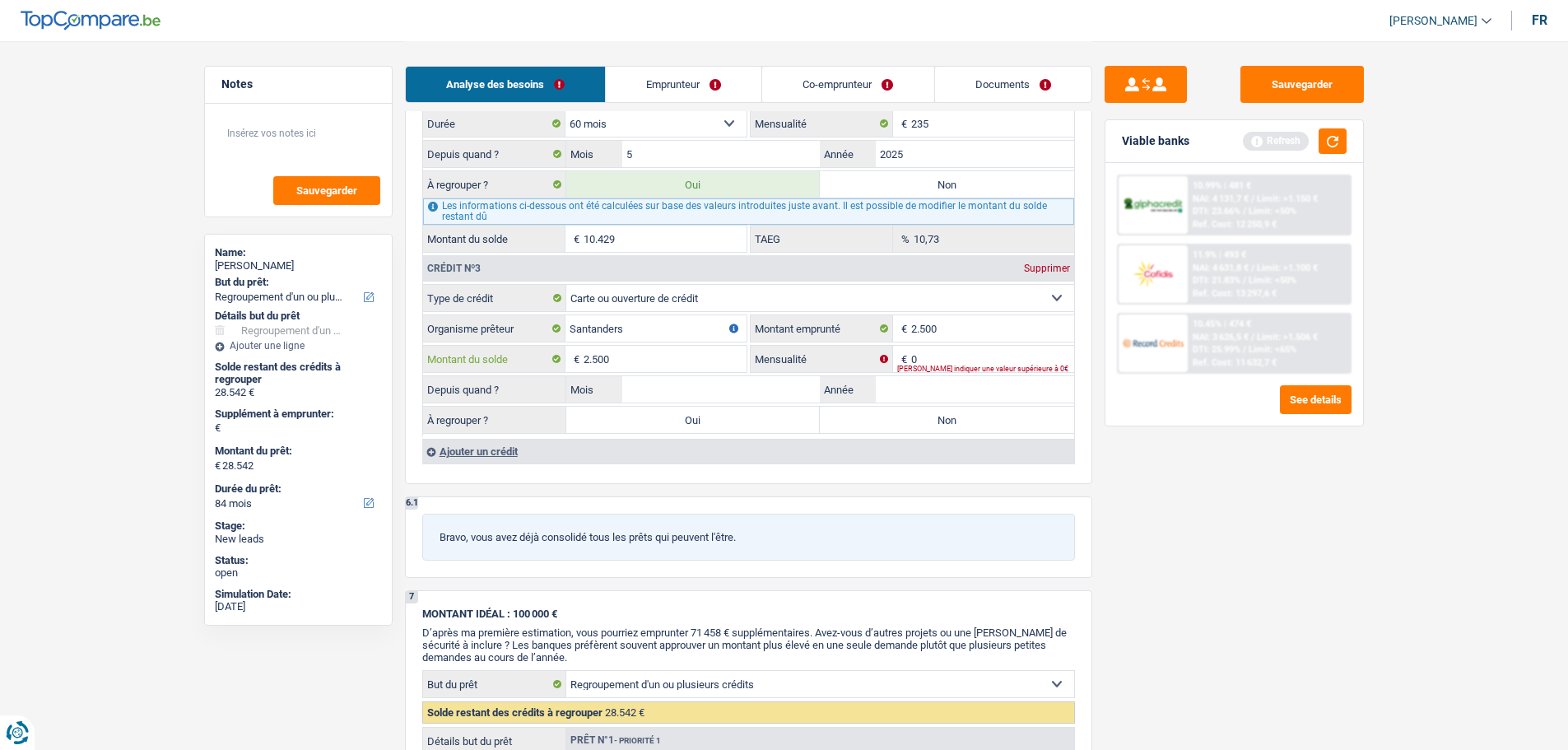
type input "2.500"
click at [927, 355] on input "0" at bounding box center [993, 359] width 163 height 26
type input "50"
click at [683, 385] on input "Mois" at bounding box center [721, 389] width 198 height 26
click at [894, 389] on input "Année" at bounding box center [975, 389] width 198 height 26
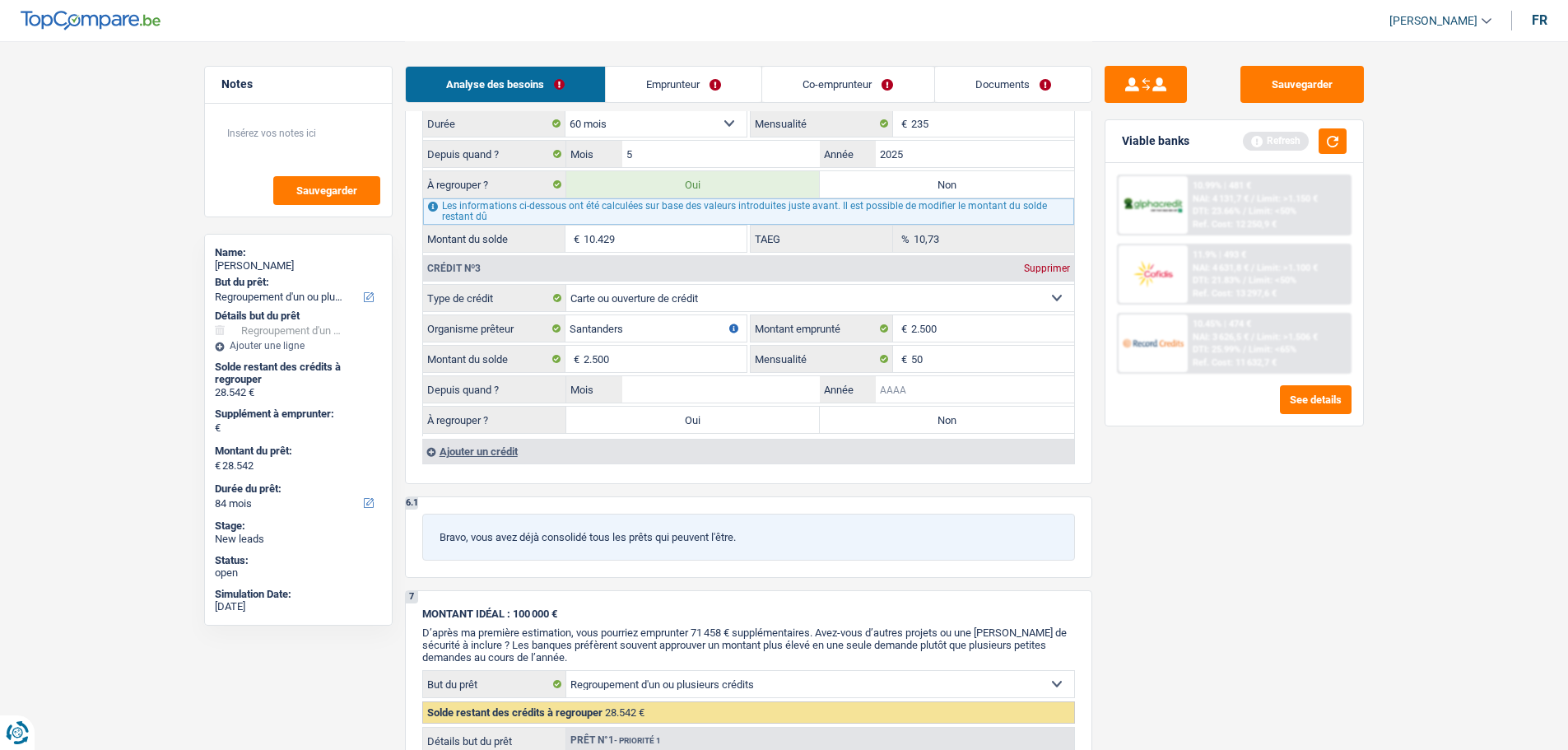
click at [976, 388] on input "Année" at bounding box center [975, 389] width 198 height 26
type input "2021"
click at [755, 389] on input "Mois" at bounding box center [721, 389] width 198 height 26
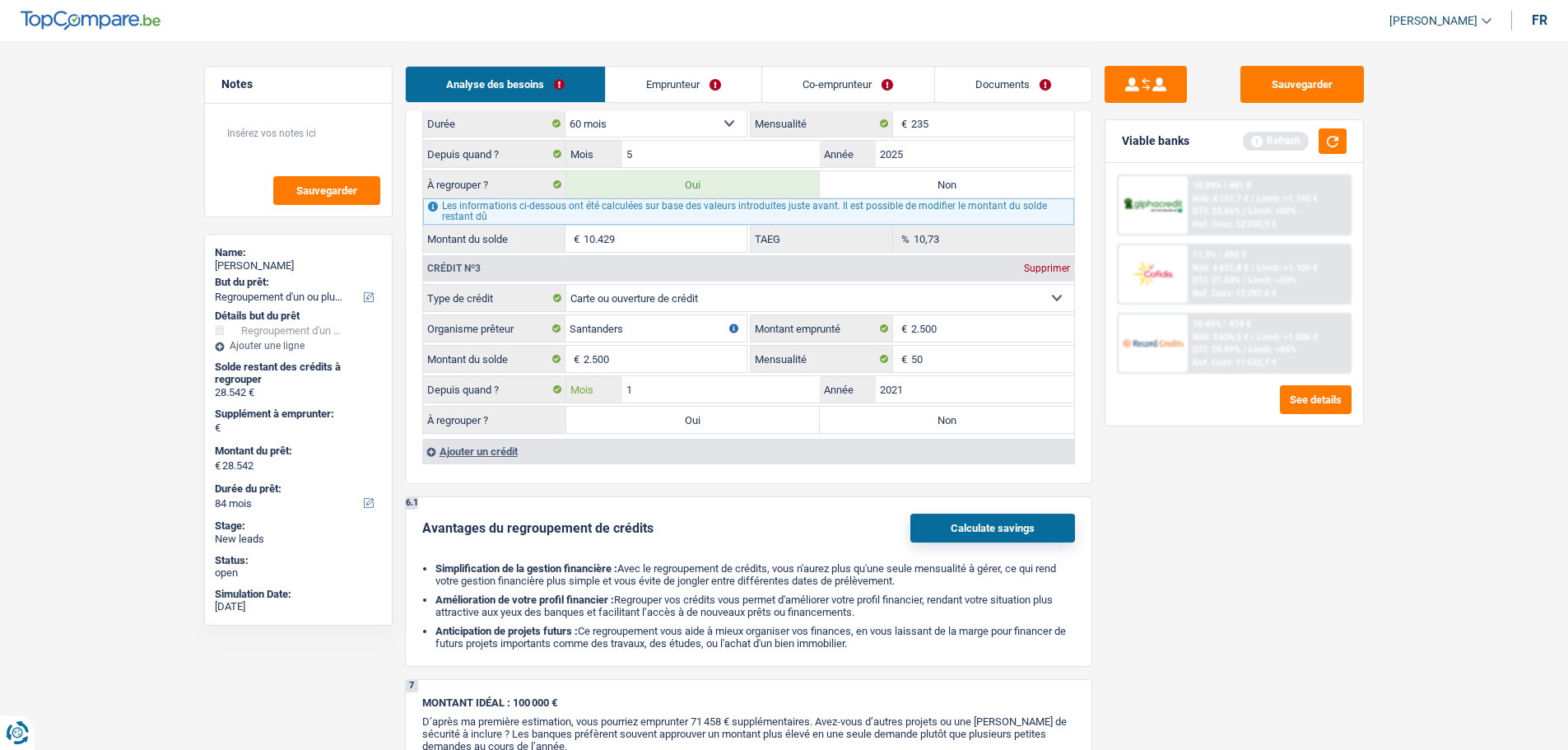
type input "12"
click at [872, 419] on label "Non" at bounding box center [947, 420] width 255 height 26
click at [872, 419] on input "Non" at bounding box center [947, 420] width 255 height 26
radio input "true"
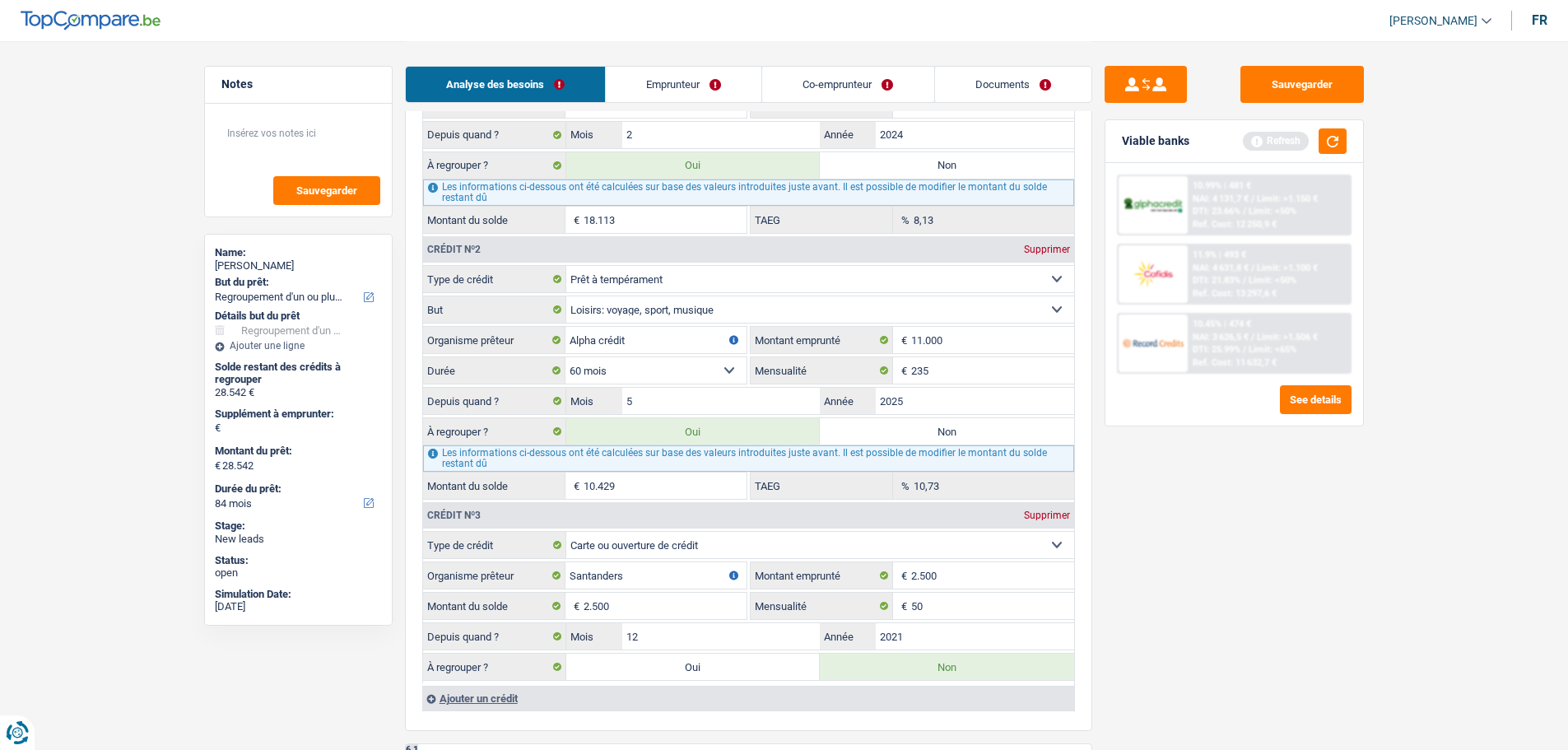
scroll to position [1646, 0]
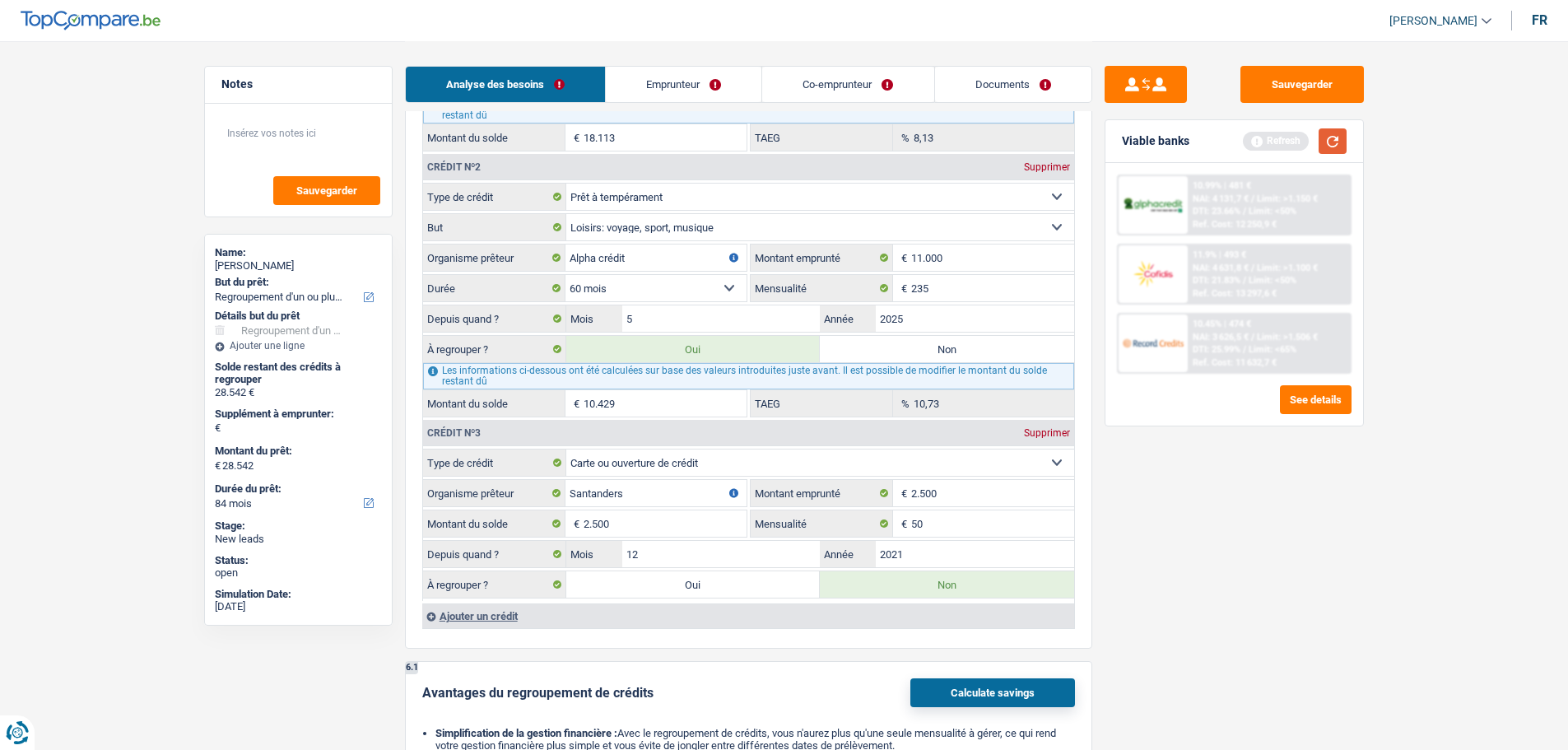
click at [1337, 147] on button "button" at bounding box center [1332, 141] width 28 height 25
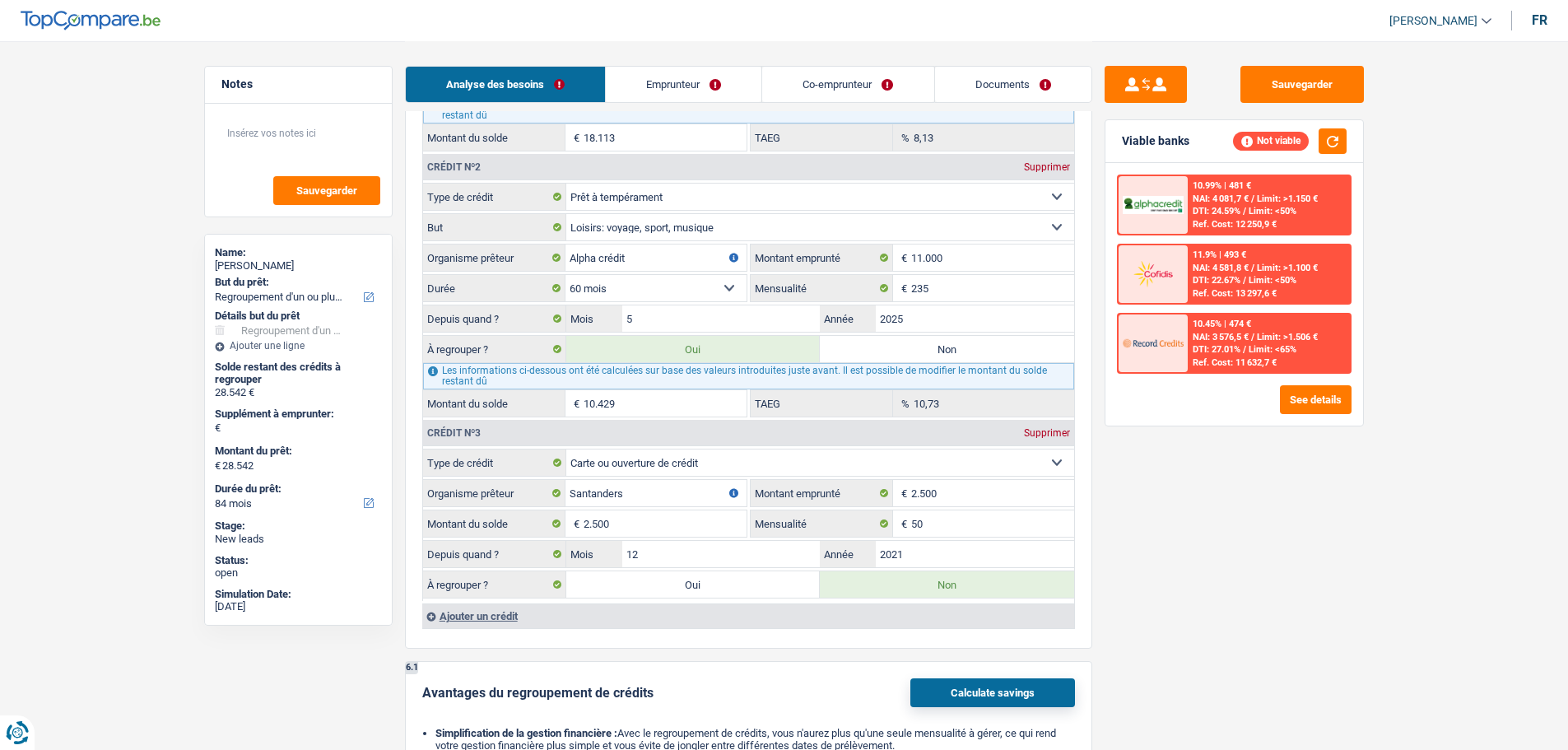
click at [716, 600] on fieldset "Carte ou ouverture de crédit Prêt hypothécaire Vente à tempérament Prêt à tempé…" at bounding box center [748, 524] width 651 height 152
click at [721, 579] on label "Oui" at bounding box center [694, 584] width 255 height 26
click at [721, 579] on input "Oui" at bounding box center [694, 584] width 255 height 26
radio input "true"
type input "0"
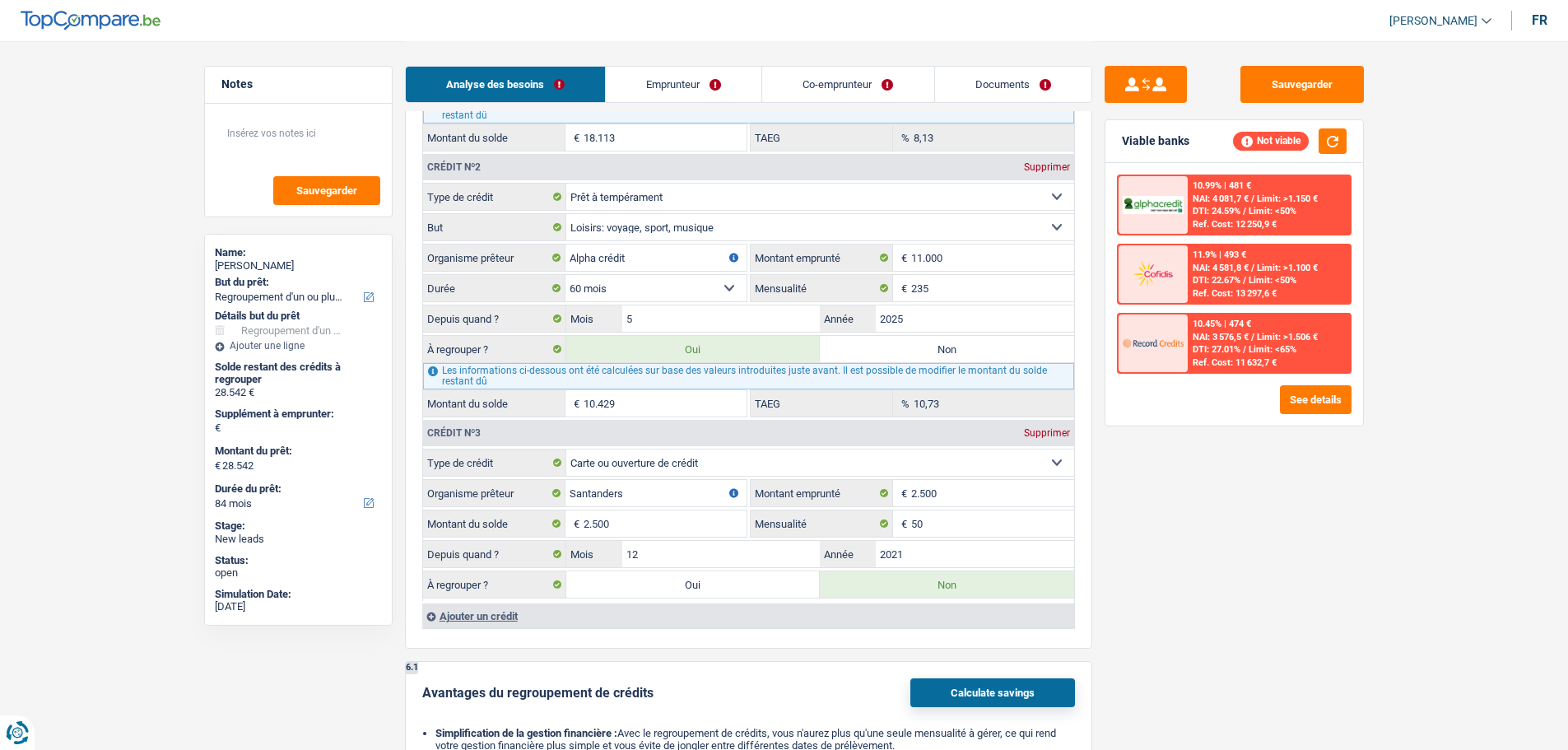
type input "31.042"
select select "120"
type input "31.042"
select select "120"
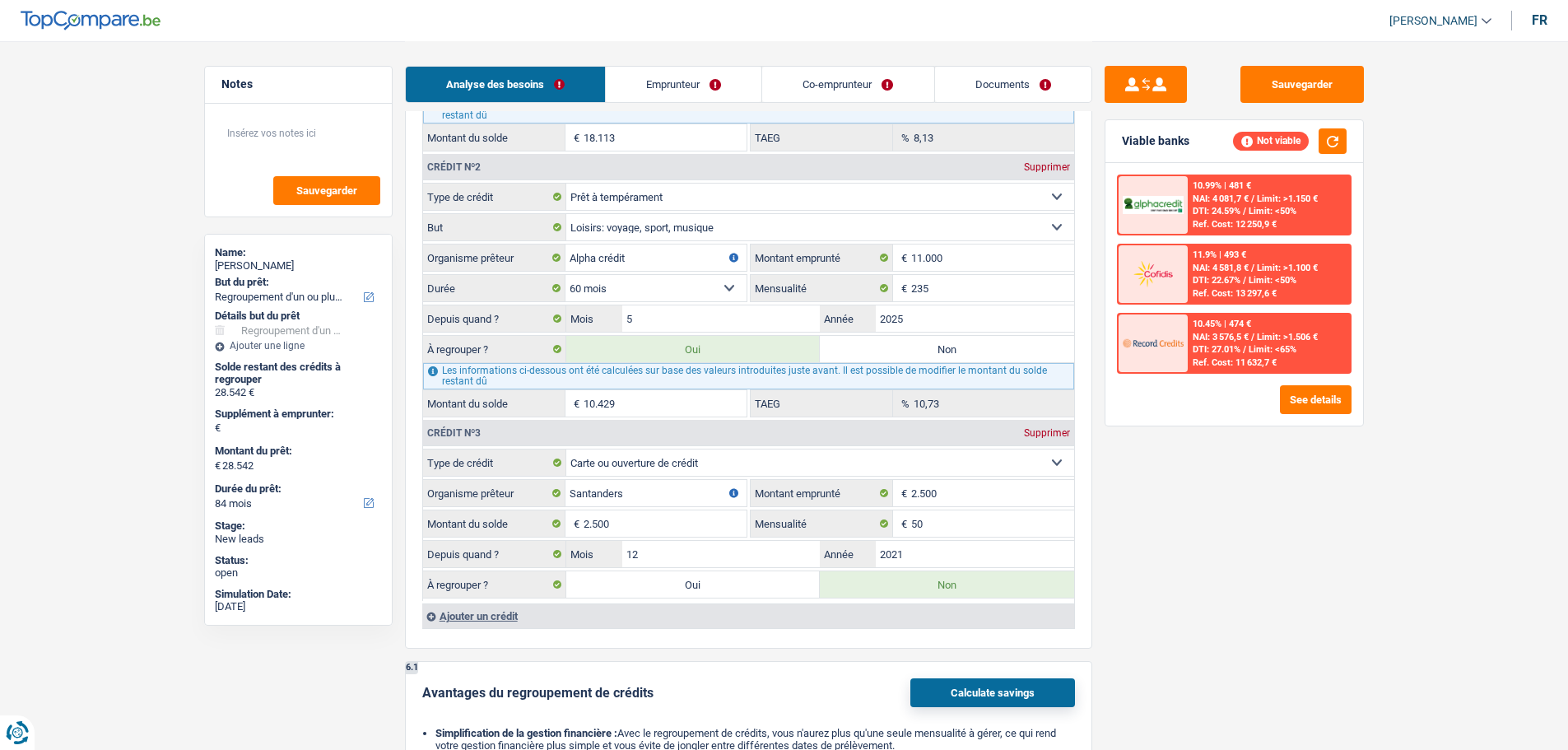
type input "31.042"
select select "120"
radio input "false"
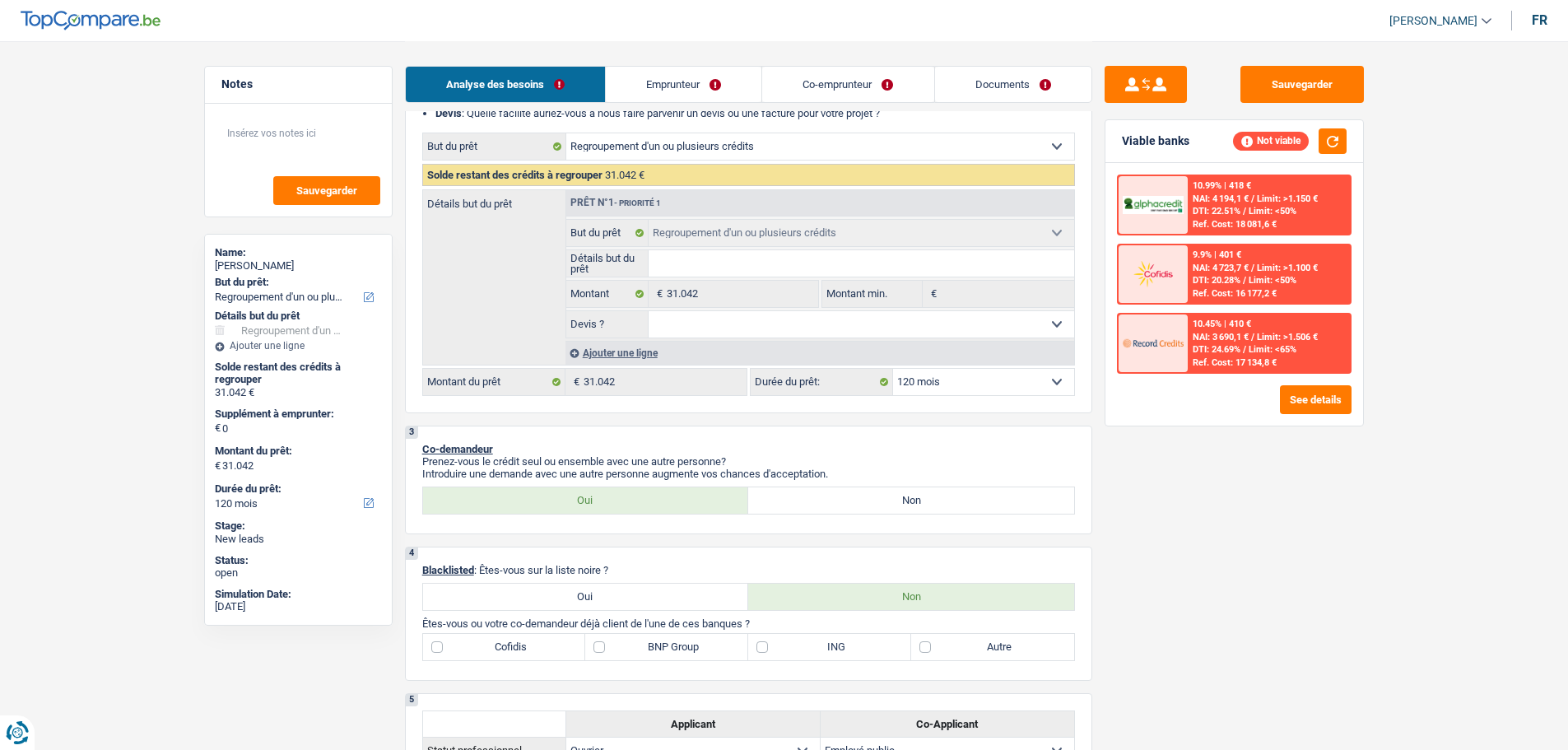
scroll to position [412, 0]
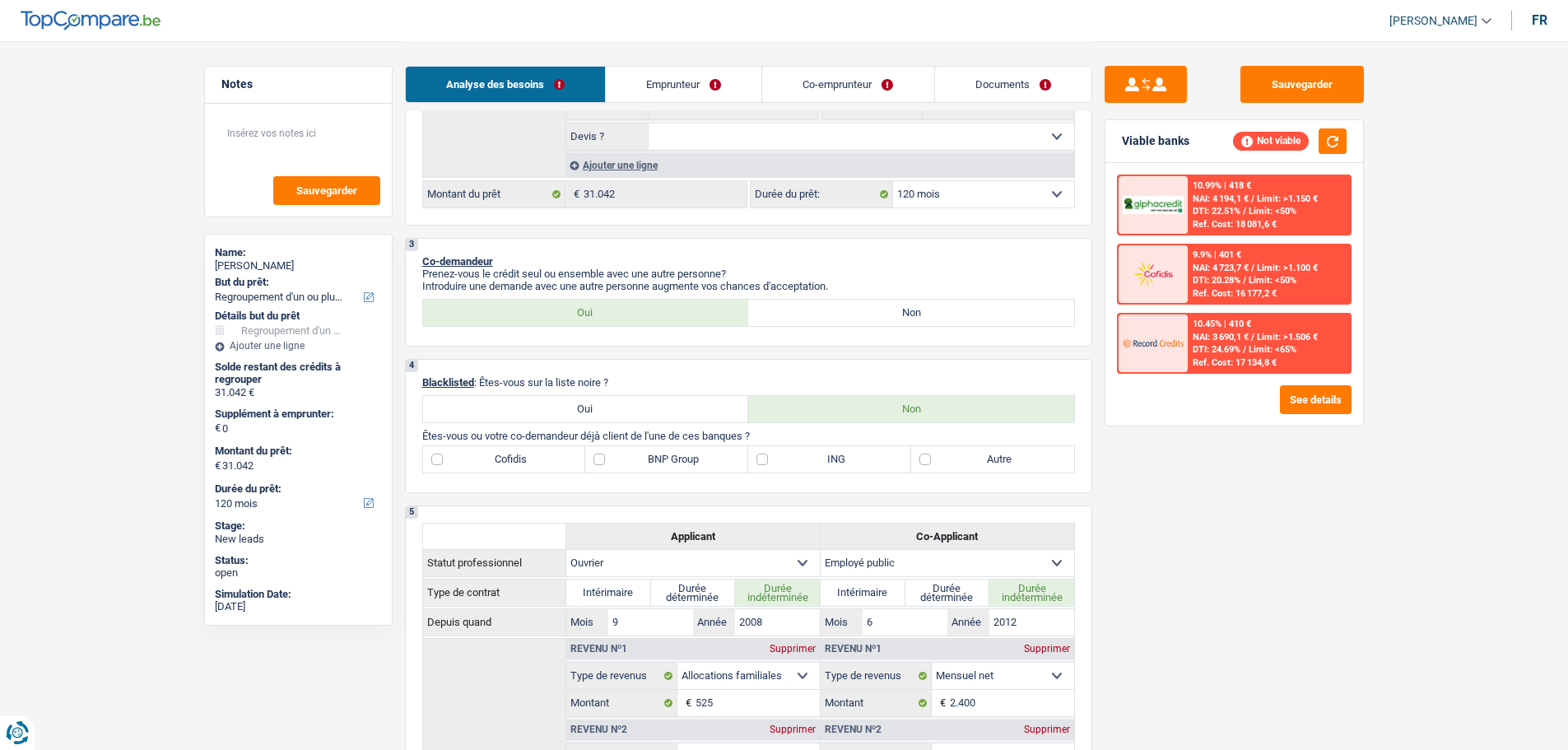
click at [671, 89] on link "Emprunteur" at bounding box center [683, 84] width 156 height 36
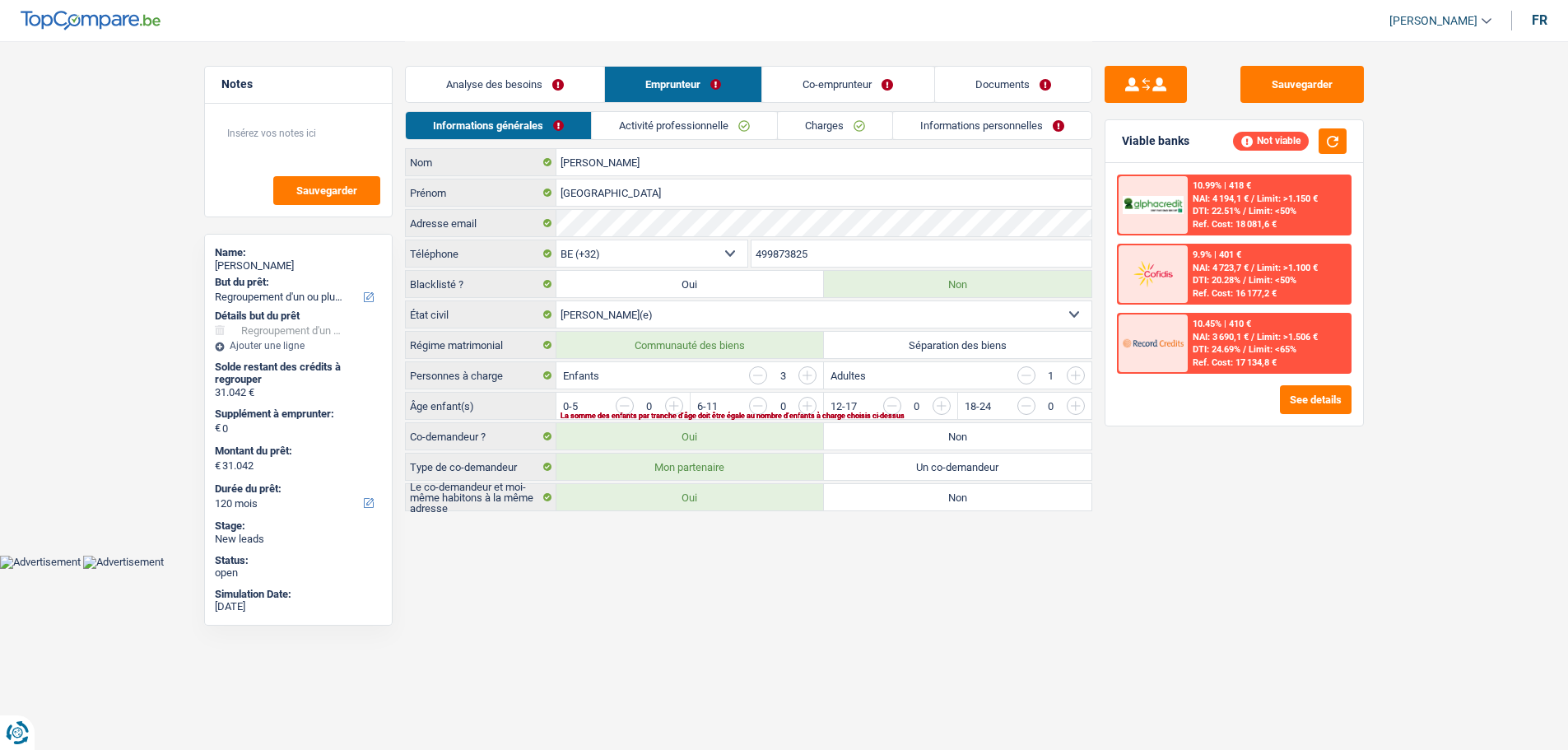
scroll to position [0, 0]
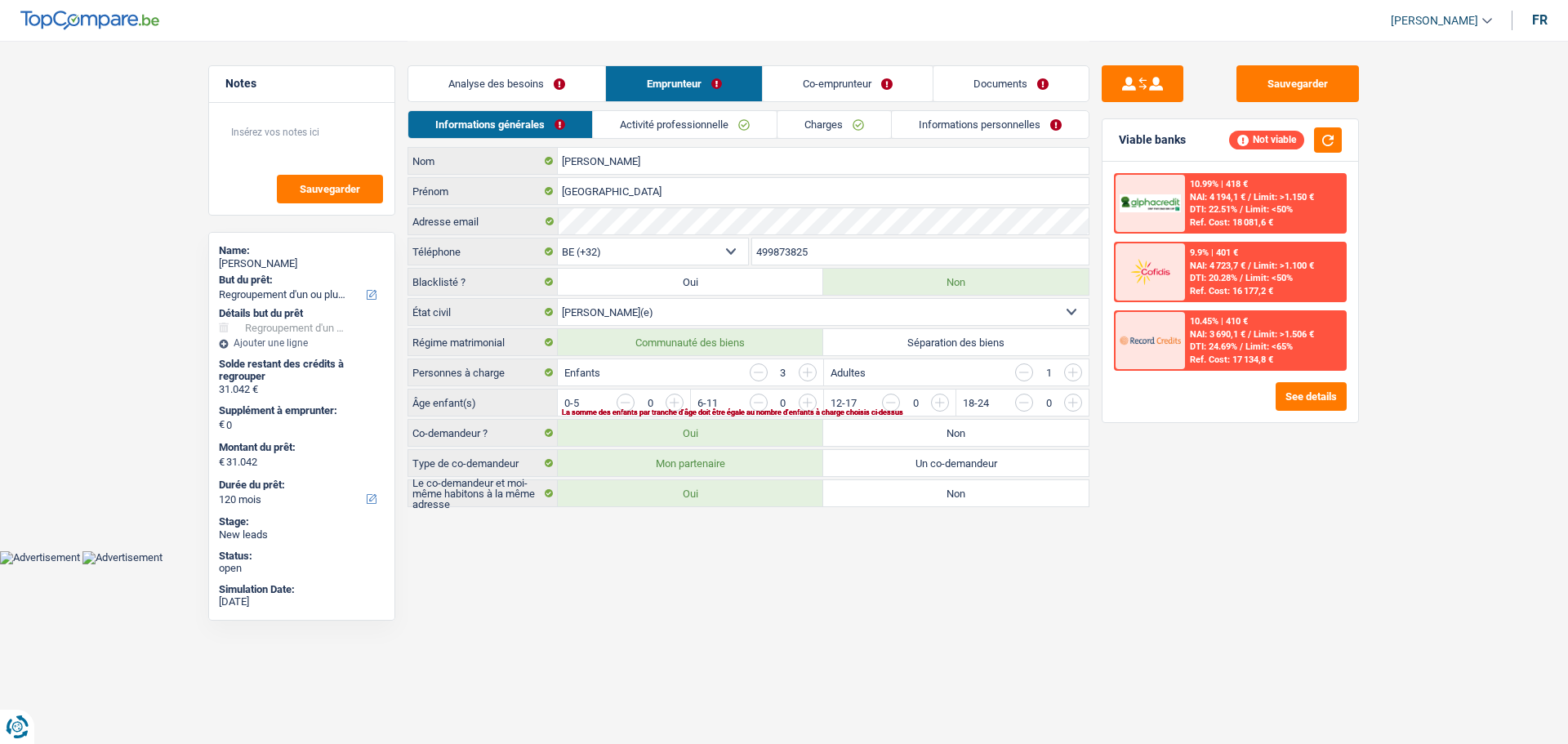
click at [523, 83] on link "Analyse des besoins" at bounding box center [507, 84] width 197 height 35
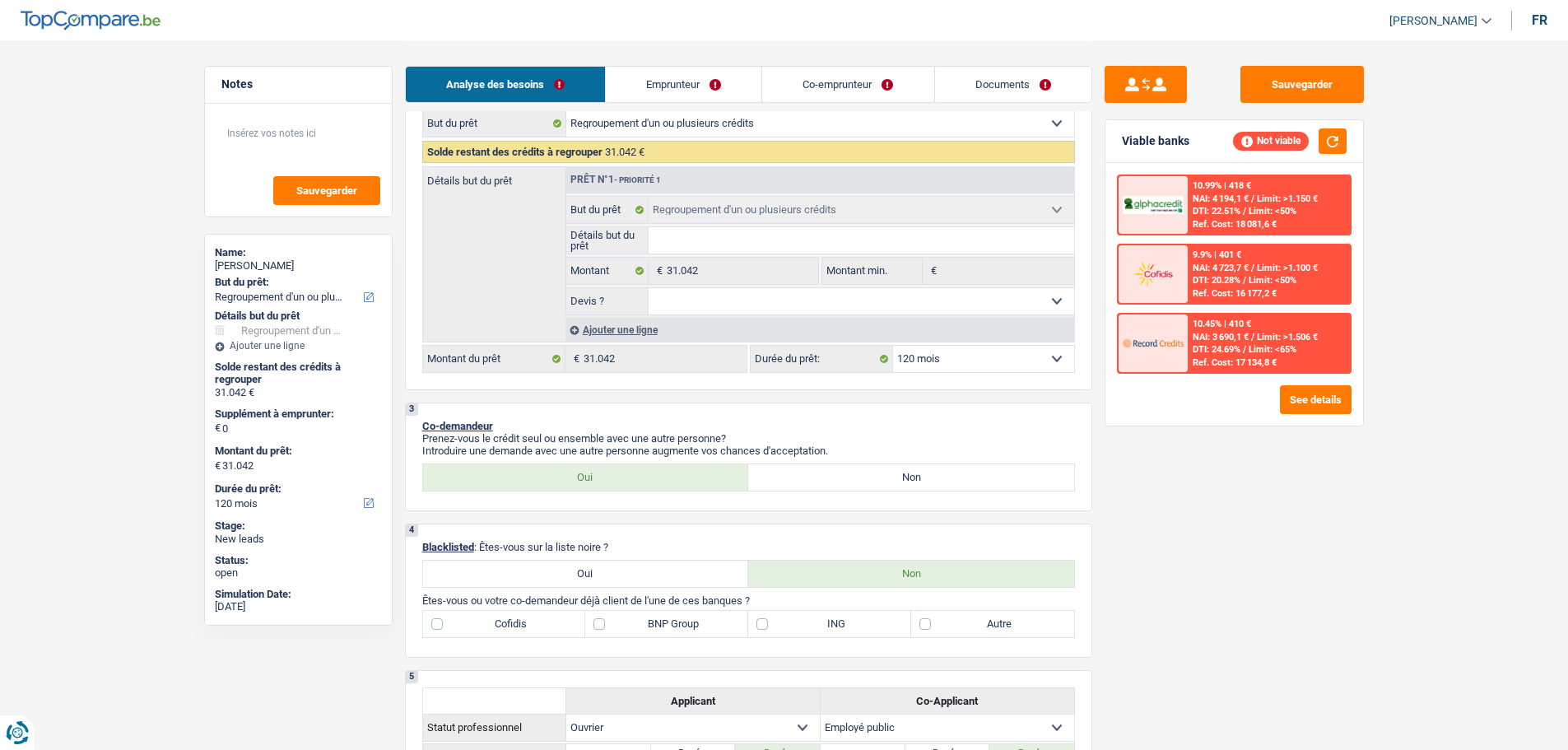
scroll to position [412, 0]
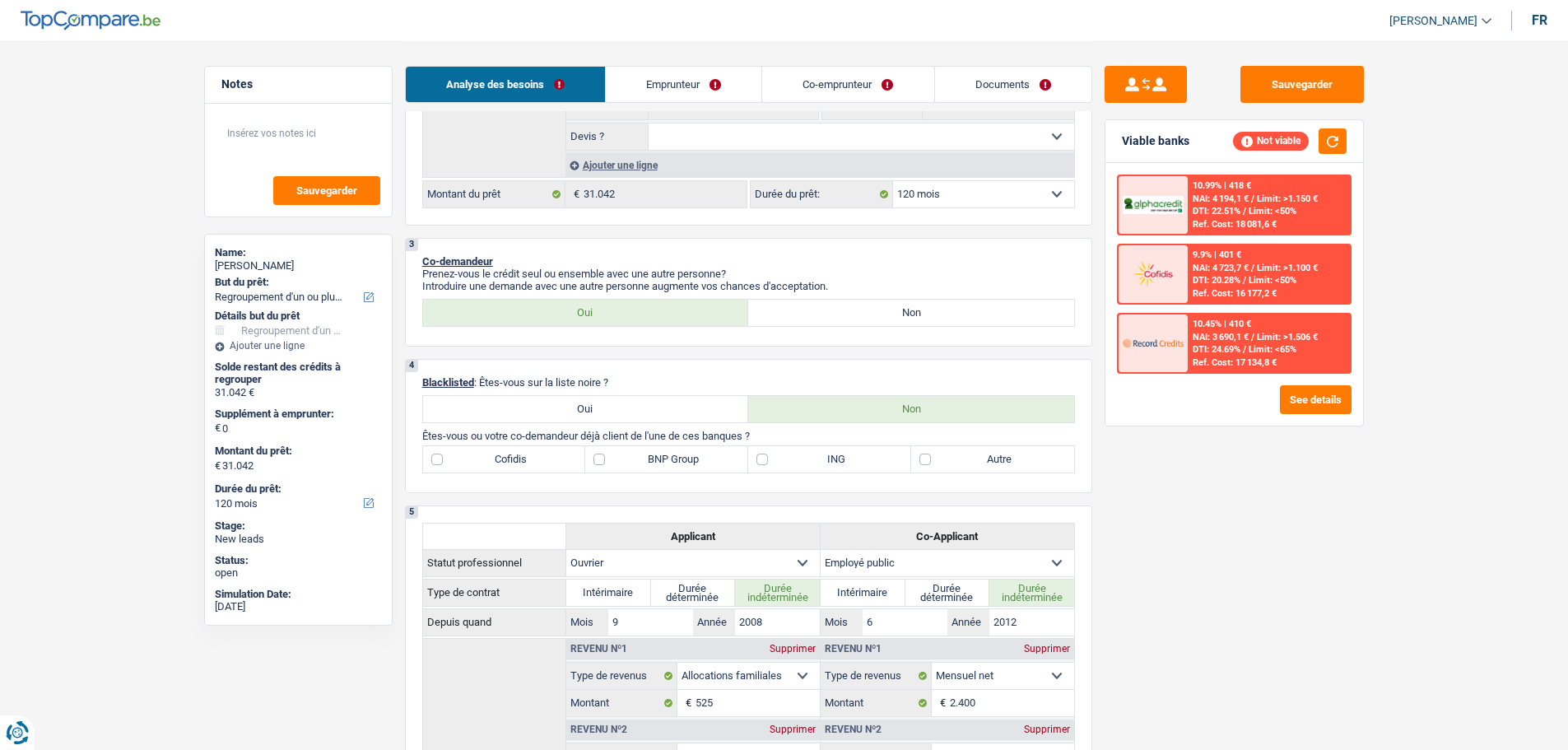
click at [679, 454] on label "BNP Group" at bounding box center [667, 459] width 163 height 26
click at [679, 454] on input "BNP Group" at bounding box center [667, 459] width 163 height 26
checkbox input "true"
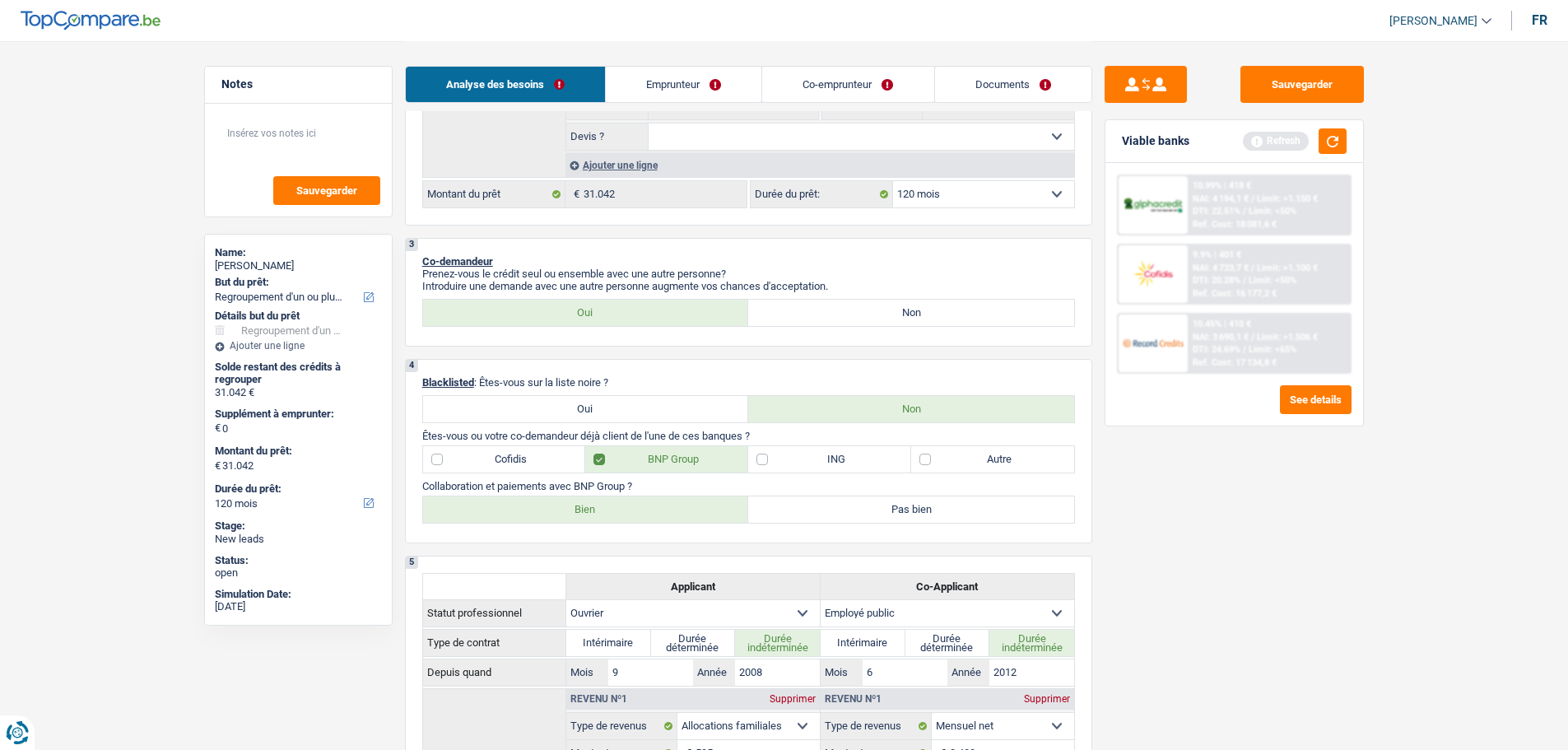
click at [596, 501] on label "Bien" at bounding box center [586, 509] width 326 height 26
click at [596, 501] on input "Bien" at bounding box center [586, 509] width 326 height 26
radio input "true"
click at [782, 471] on label "ING" at bounding box center [830, 459] width 163 height 26
click at [782, 471] on input "ING" at bounding box center [830, 459] width 163 height 26
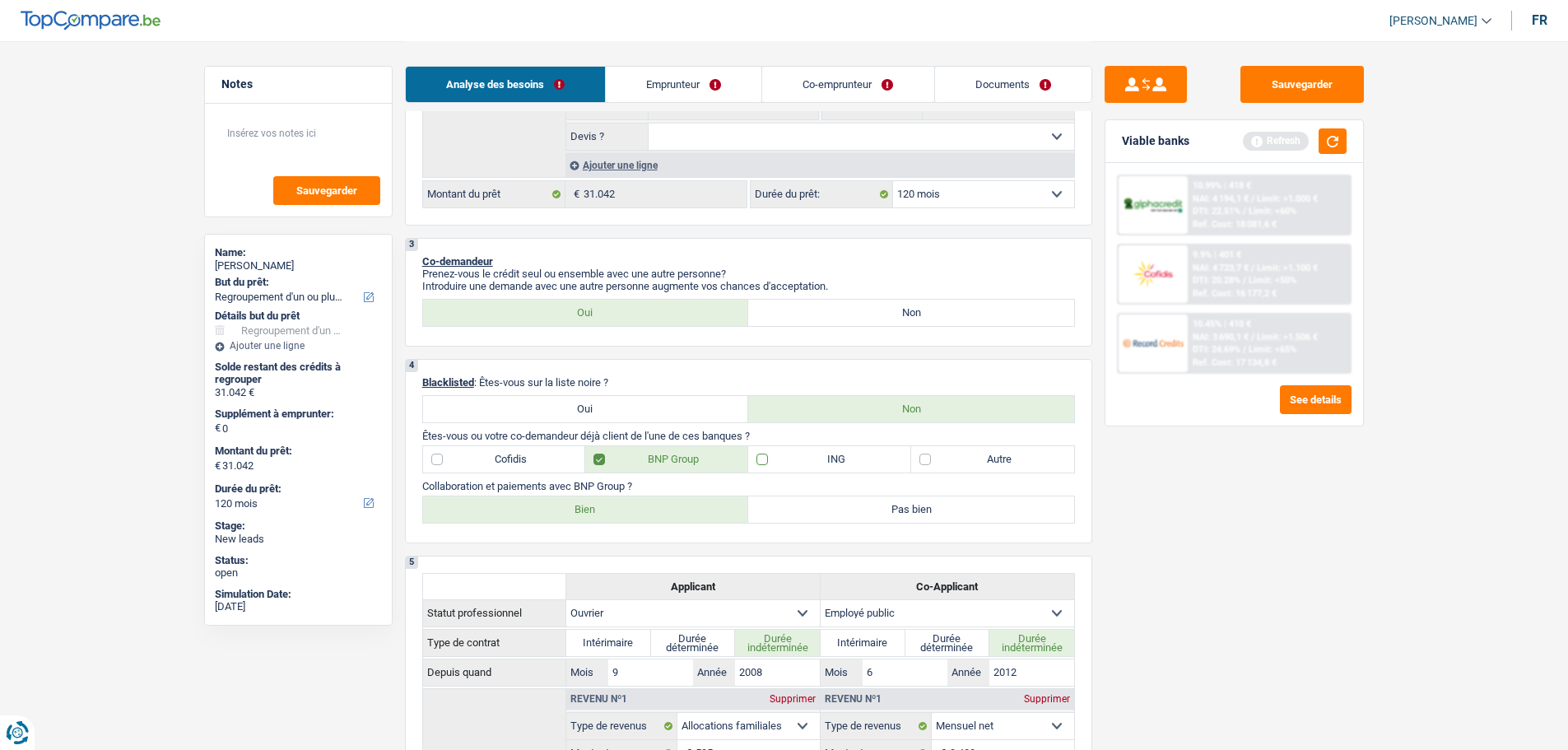
checkbox input "true"
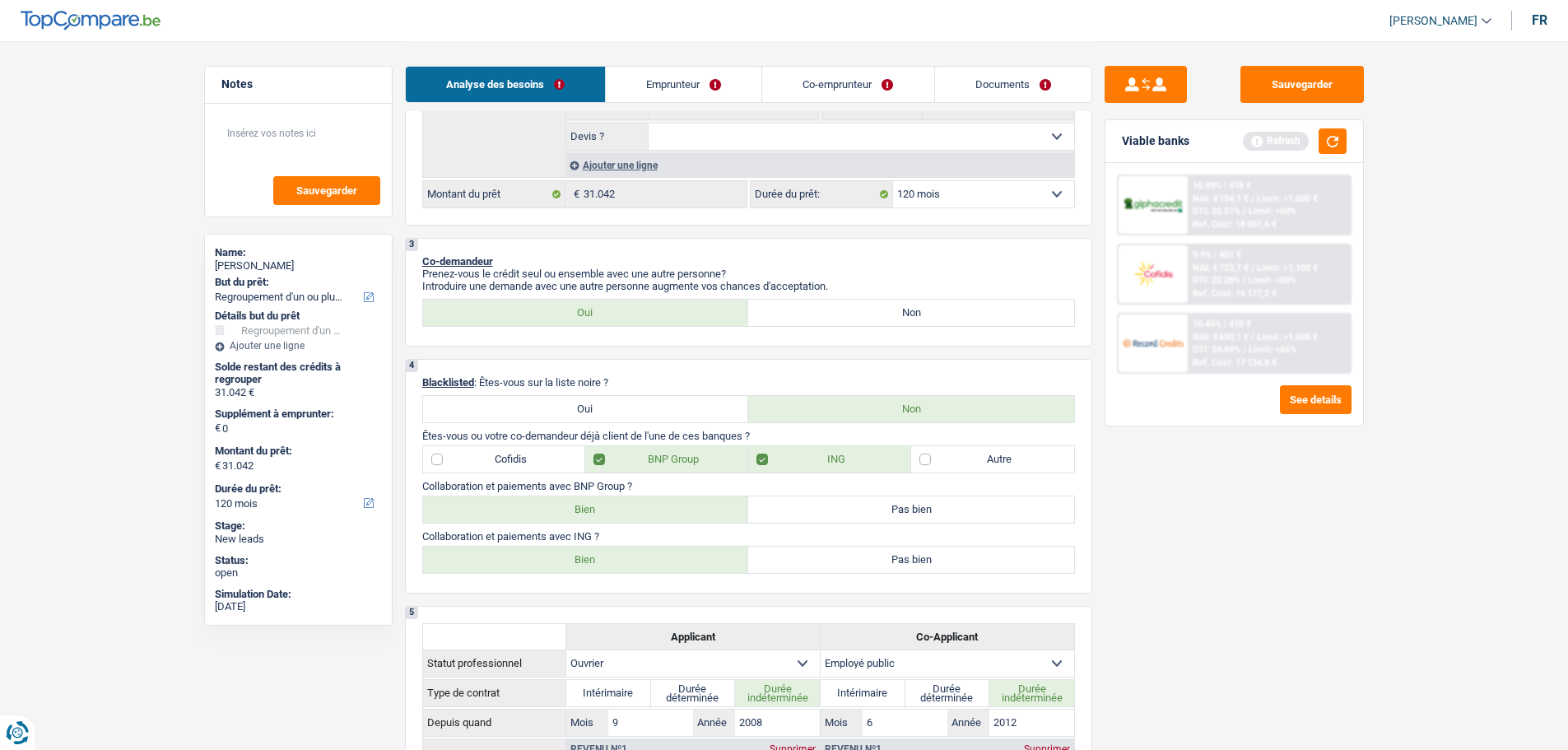
click at [656, 568] on label "Bien" at bounding box center [586, 560] width 326 height 26
click at [656, 568] on input "Bien" at bounding box center [586, 560] width 326 height 26
radio input "true"
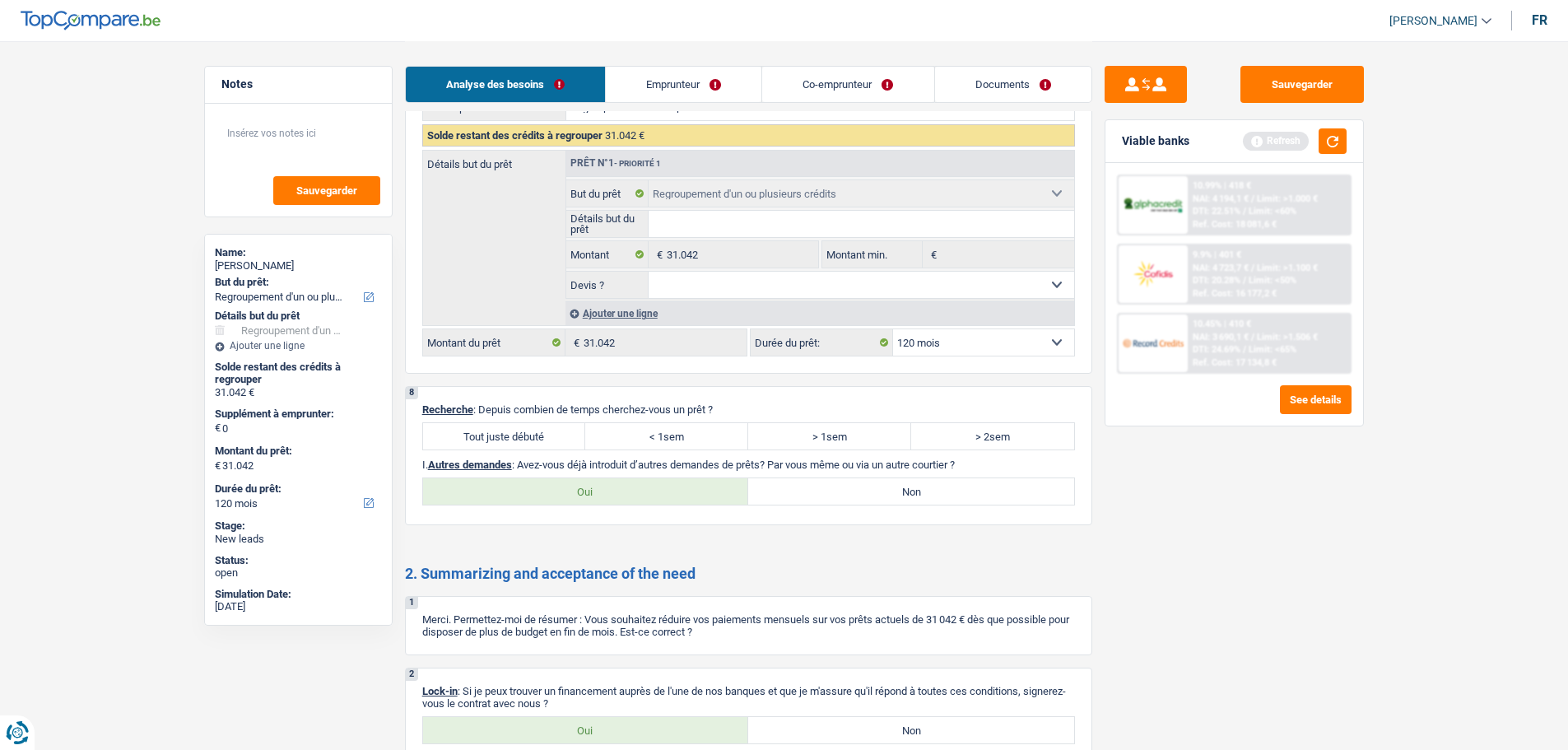
scroll to position [2658, 0]
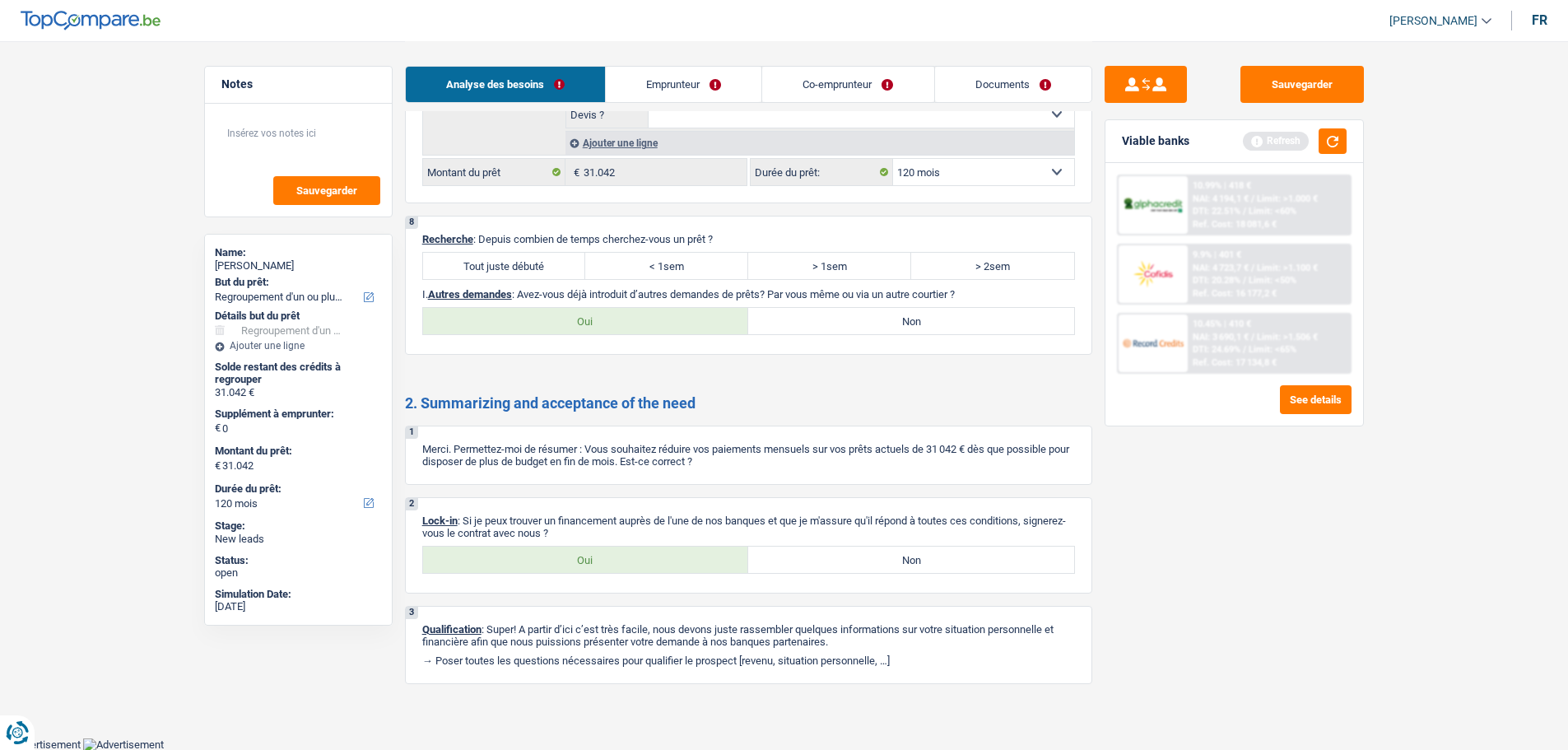
click at [553, 261] on label "Tout juste débuté" at bounding box center [505, 266] width 163 height 26
click at [553, 261] on input "Tout juste débuté" at bounding box center [505, 266] width 163 height 26
radio input "true"
click at [895, 322] on label "Non" at bounding box center [911, 321] width 326 height 26
click at [895, 322] on input "Non" at bounding box center [911, 321] width 326 height 26
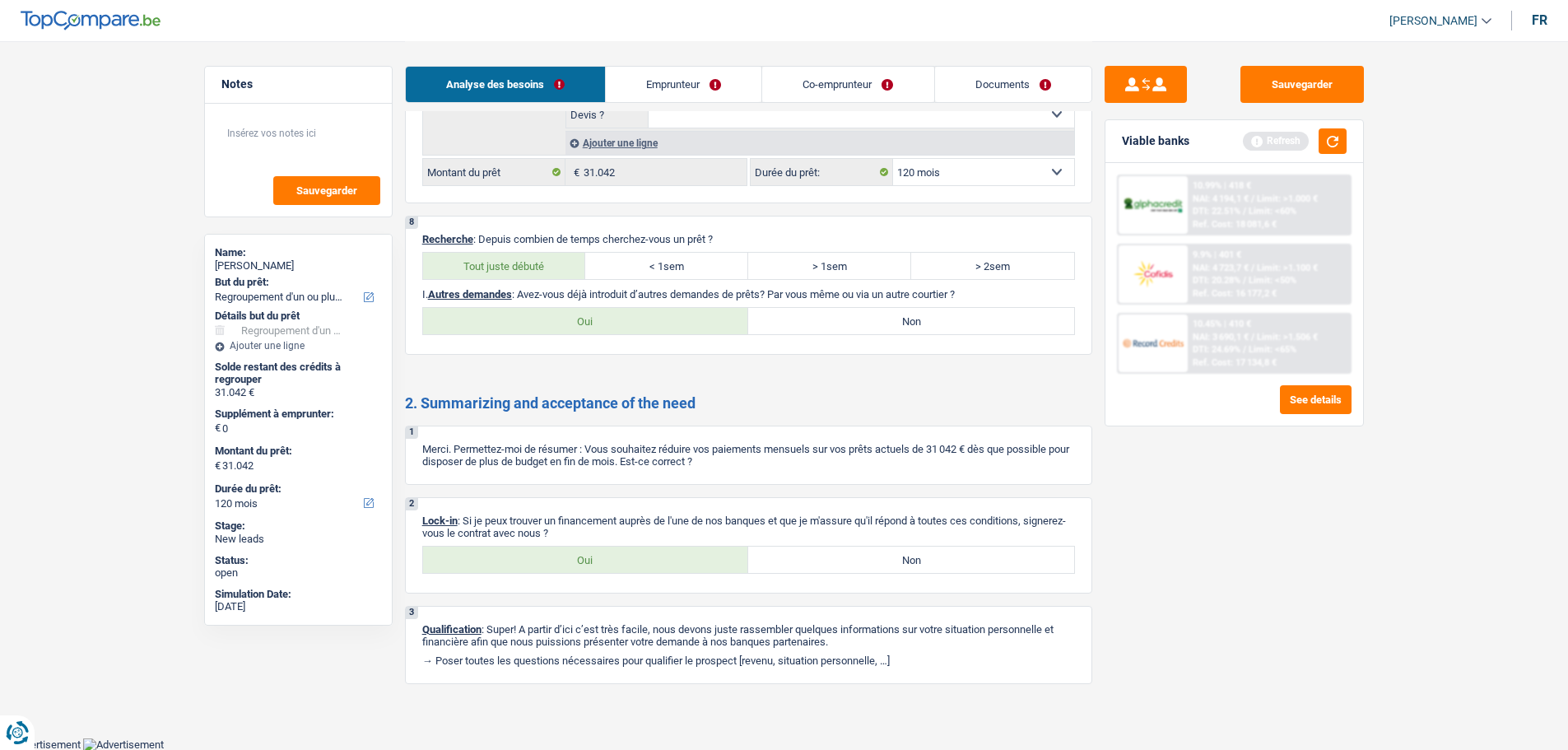
radio input "true"
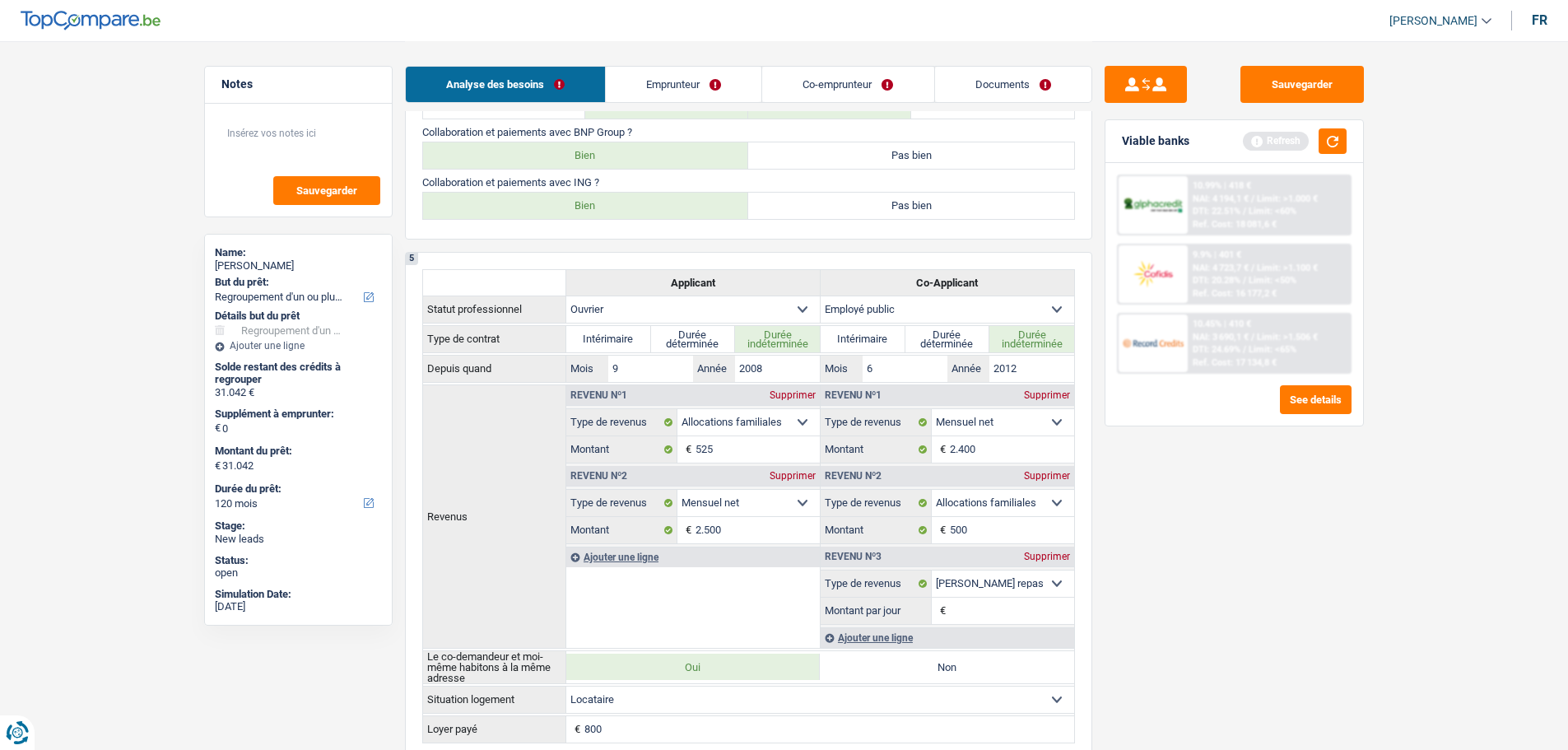
scroll to position [519, 0]
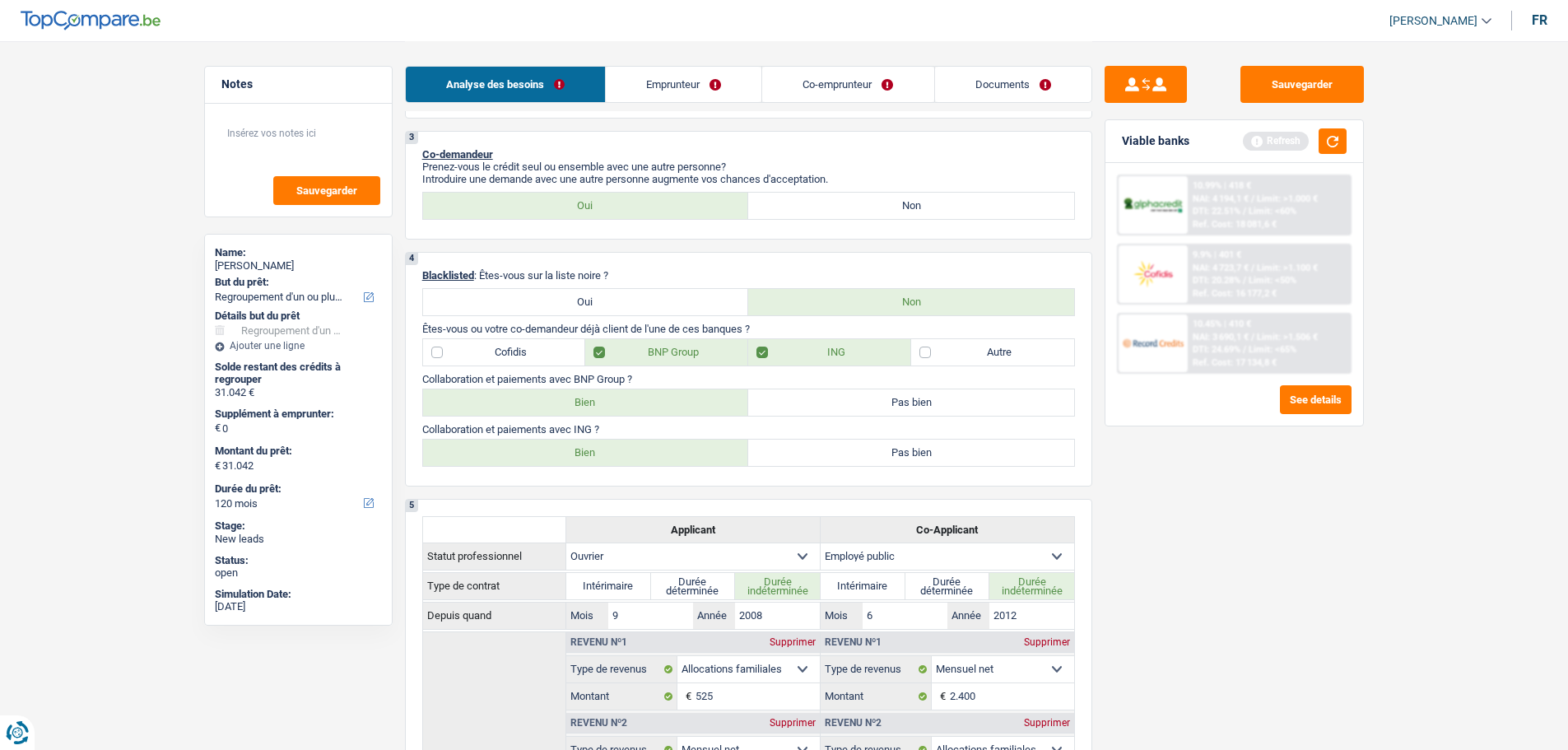
click at [839, 350] on label "ING" at bounding box center [830, 352] width 163 height 26
click at [839, 350] on input "ING" at bounding box center [830, 352] width 163 height 26
checkbox input "false"
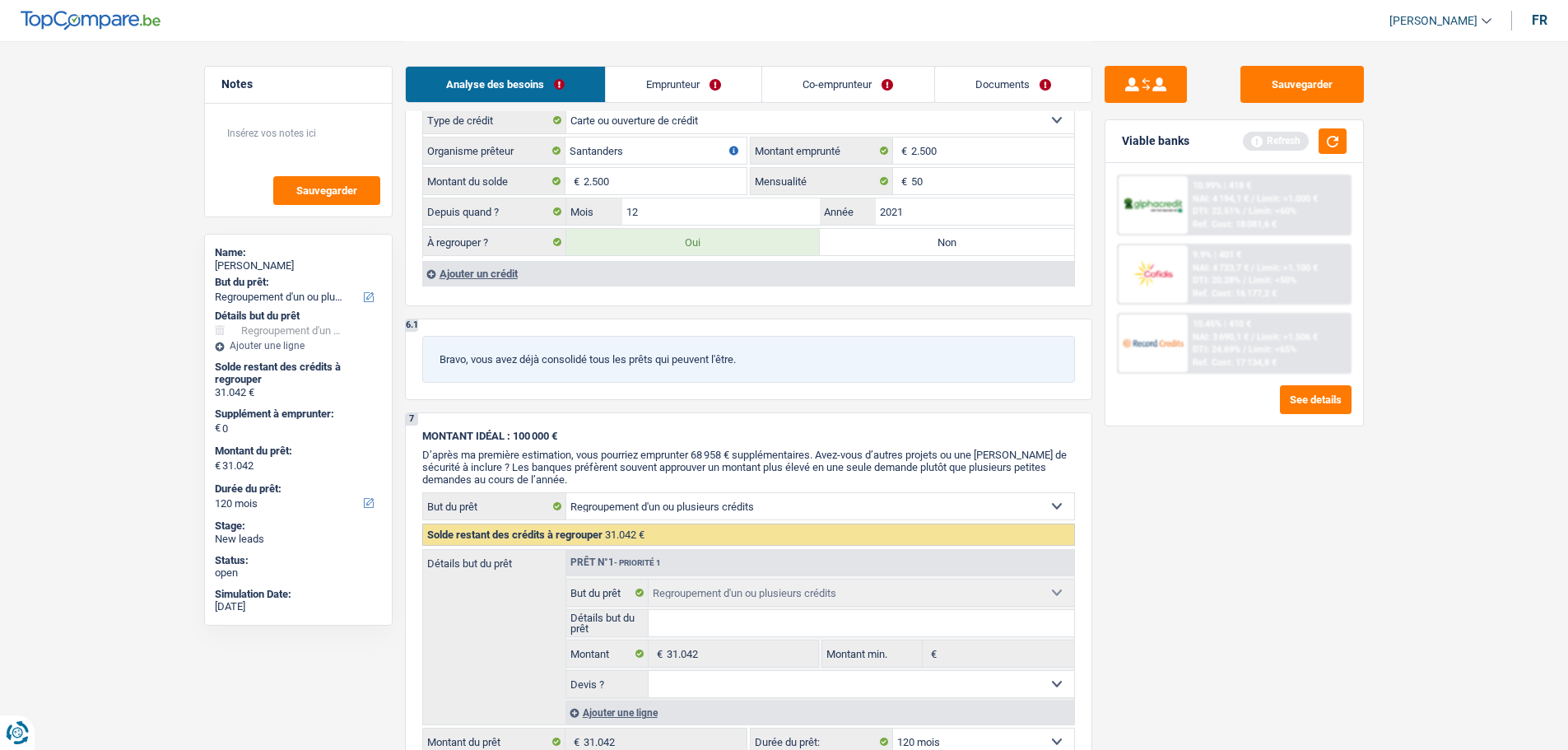
scroll to position [1918, 0]
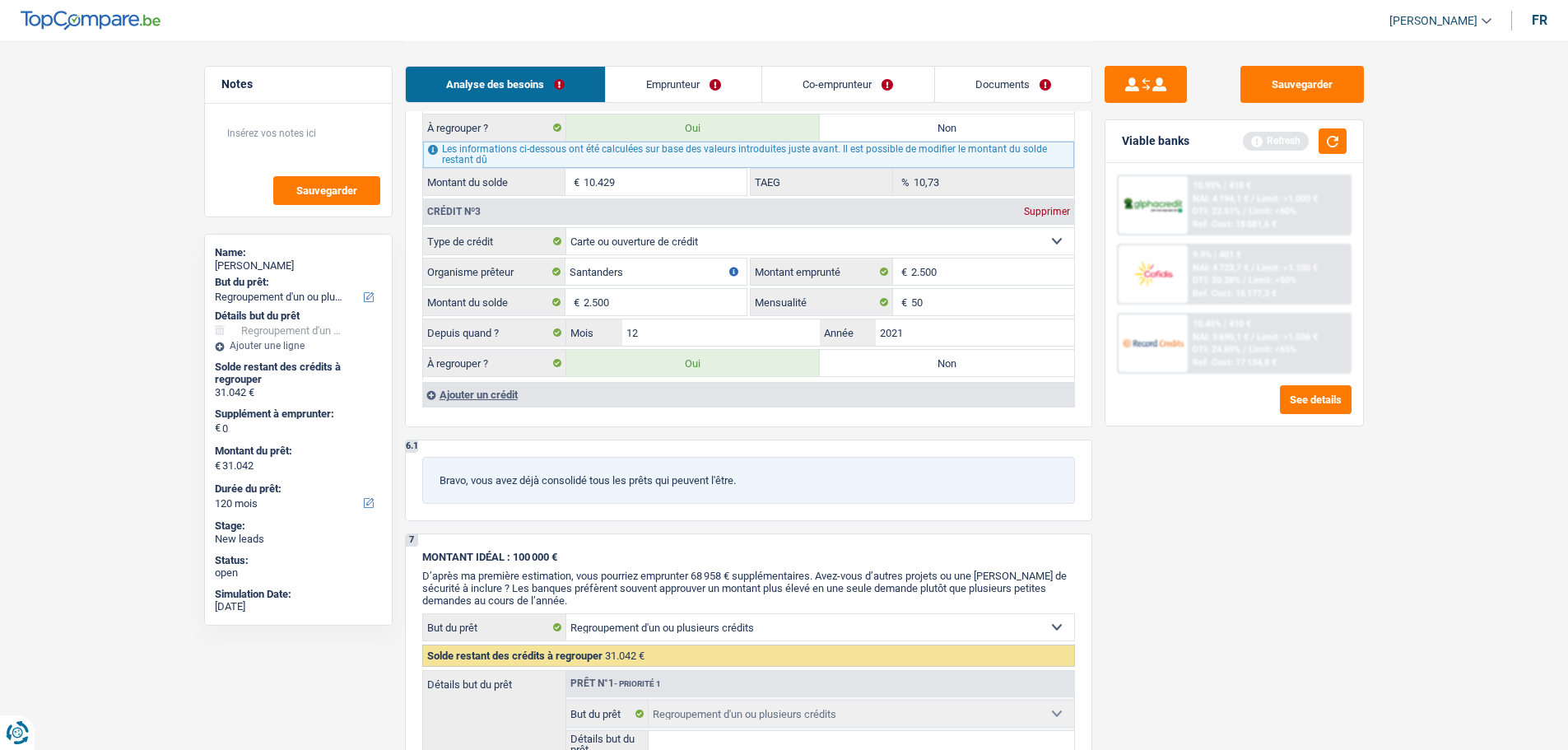
click at [685, 70] on link "Emprunteur" at bounding box center [683, 84] width 156 height 36
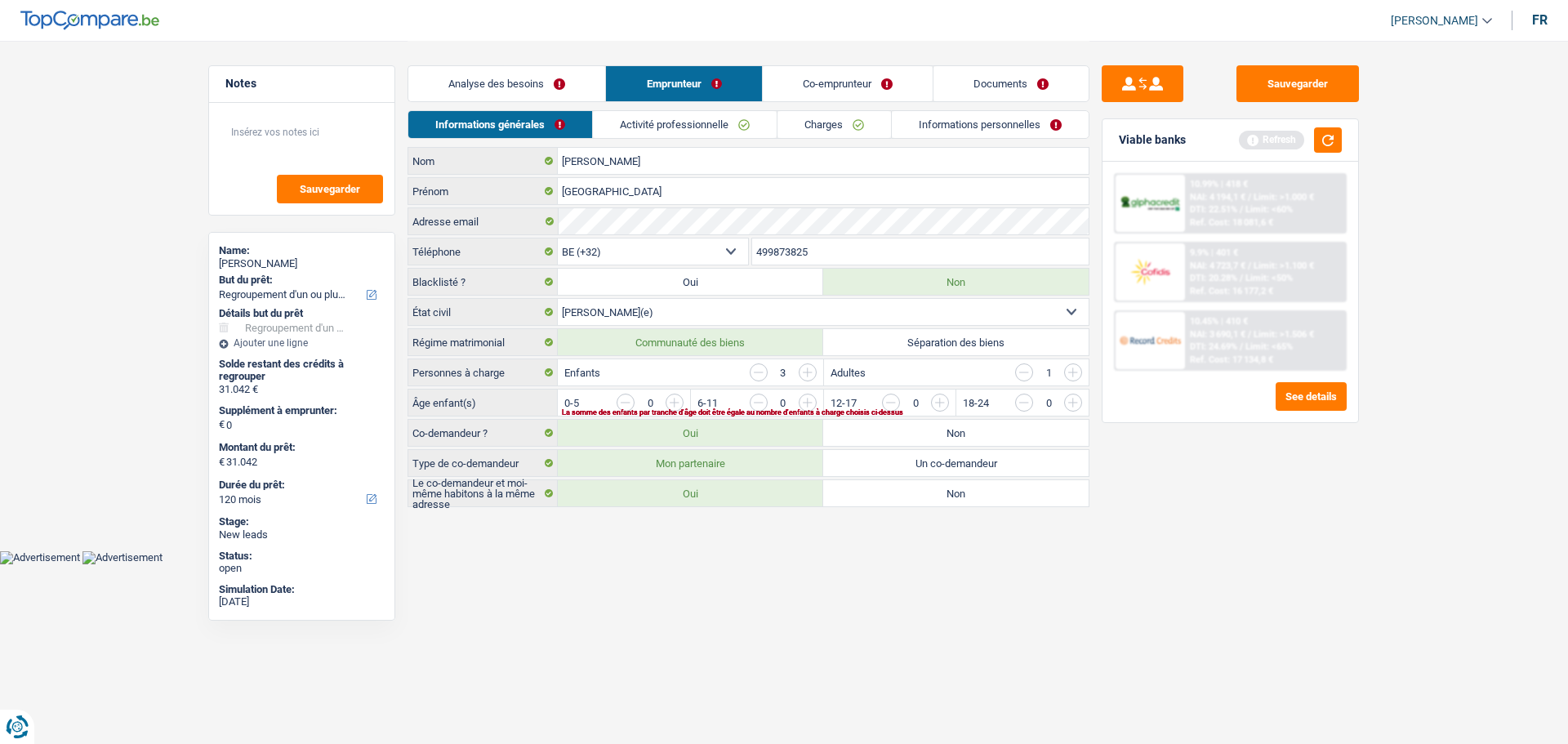
click at [1032, 377] on input "button" at bounding box center [1024, 372] width 18 height 18
click at [1074, 405] on input "button" at bounding box center [1404, 407] width 681 height 26
click at [936, 405] on input "button" at bounding box center [1271, 407] width 681 height 26
click at [805, 404] on input "button" at bounding box center [1138, 407] width 681 height 26
click at [742, 118] on link "Activité professionnelle" at bounding box center [686, 124] width 184 height 27
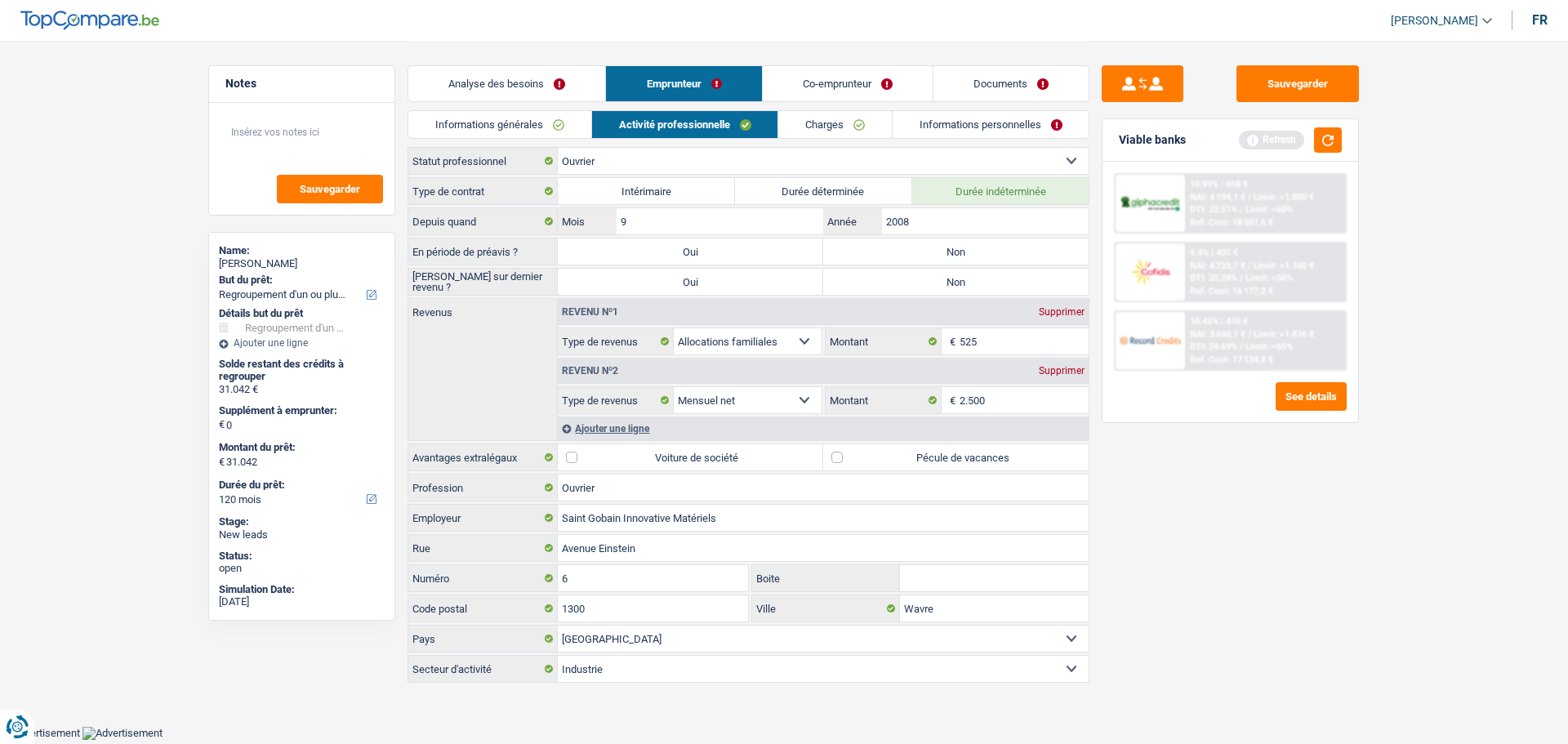
click at [962, 281] on label "Non" at bounding box center [956, 282] width 266 height 26
click at [962, 281] on input "Non" at bounding box center [956, 282] width 266 height 26
radio input "true"
click at [954, 254] on label "Non" at bounding box center [956, 252] width 266 height 26
click at [954, 254] on input "Non" at bounding box center [956, 252] width 266 height 26
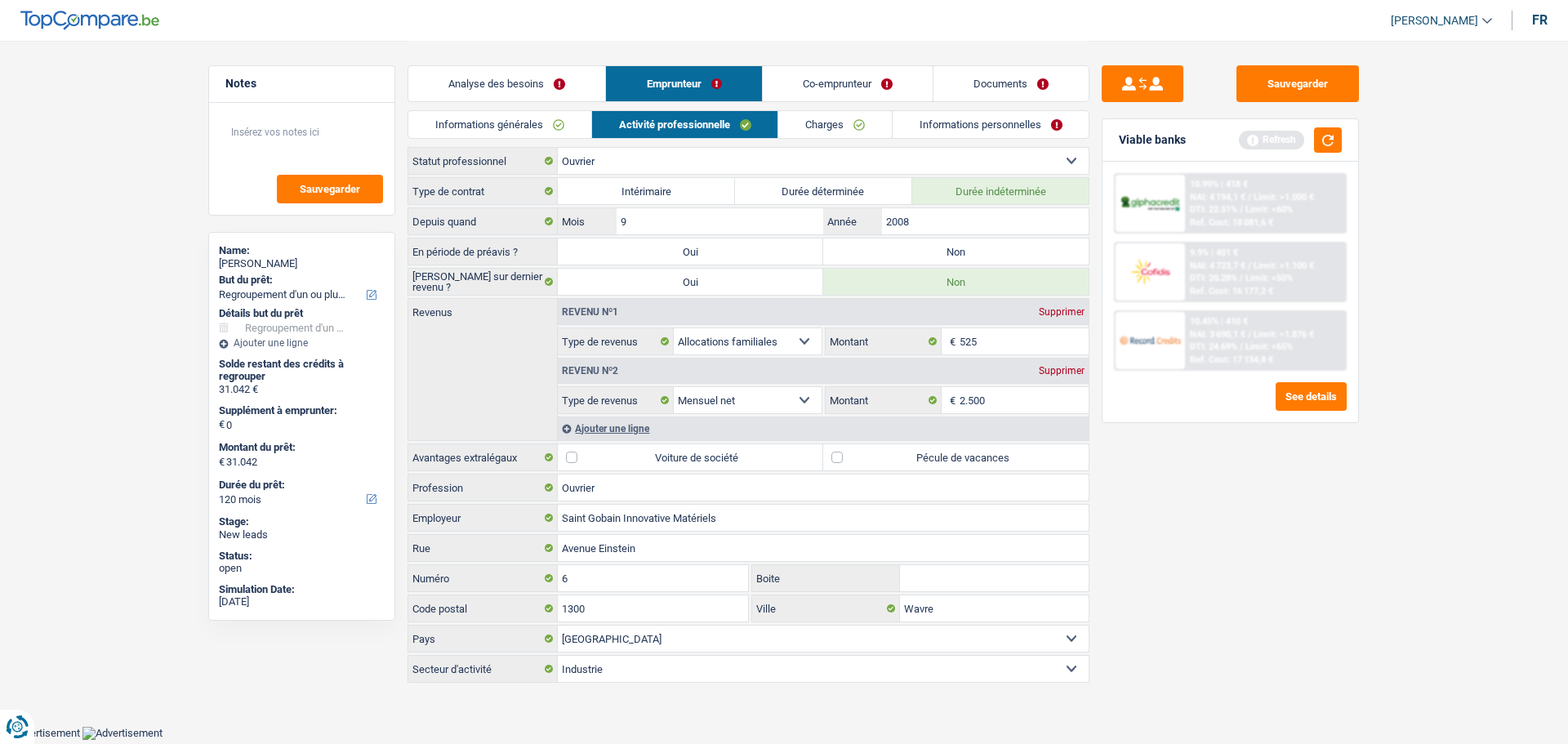
radio input "true"
click at [1076, 312] on div "Supprimer" at bounding box center [1062, 311] width 54 height 9
select select "netSalary"
type input "2.500"
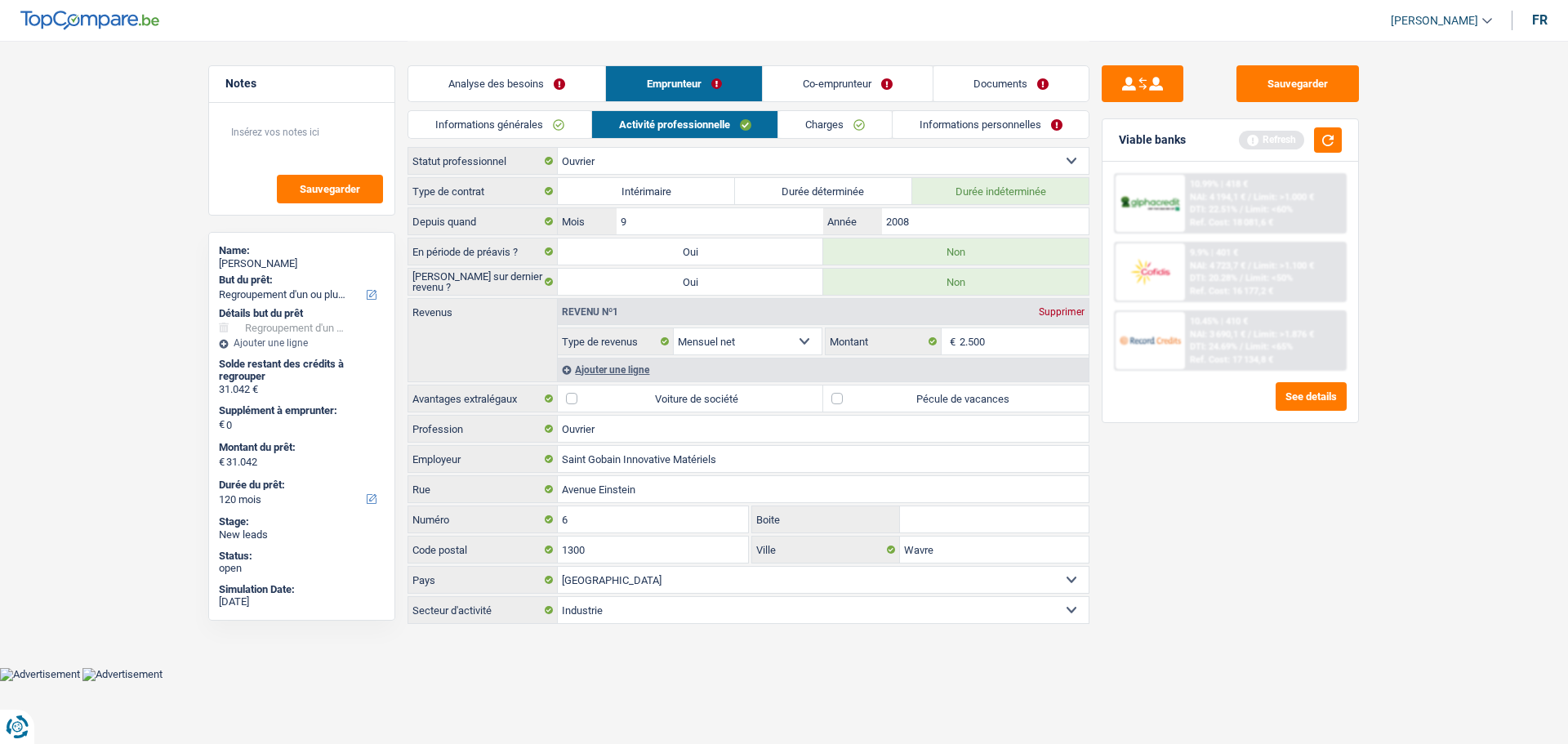
click at [857, 397] on label "Pécule de vacances" at bounding box center [956, 398] width 266 height 26
click at [857, 397] on input "Pécule de vacances" at bounding box center [956, 398] width 266 height 26
checkbox input "true"
click at [849, 125] on link "Charges" at bounding box center [836, 124] width 114 height 27
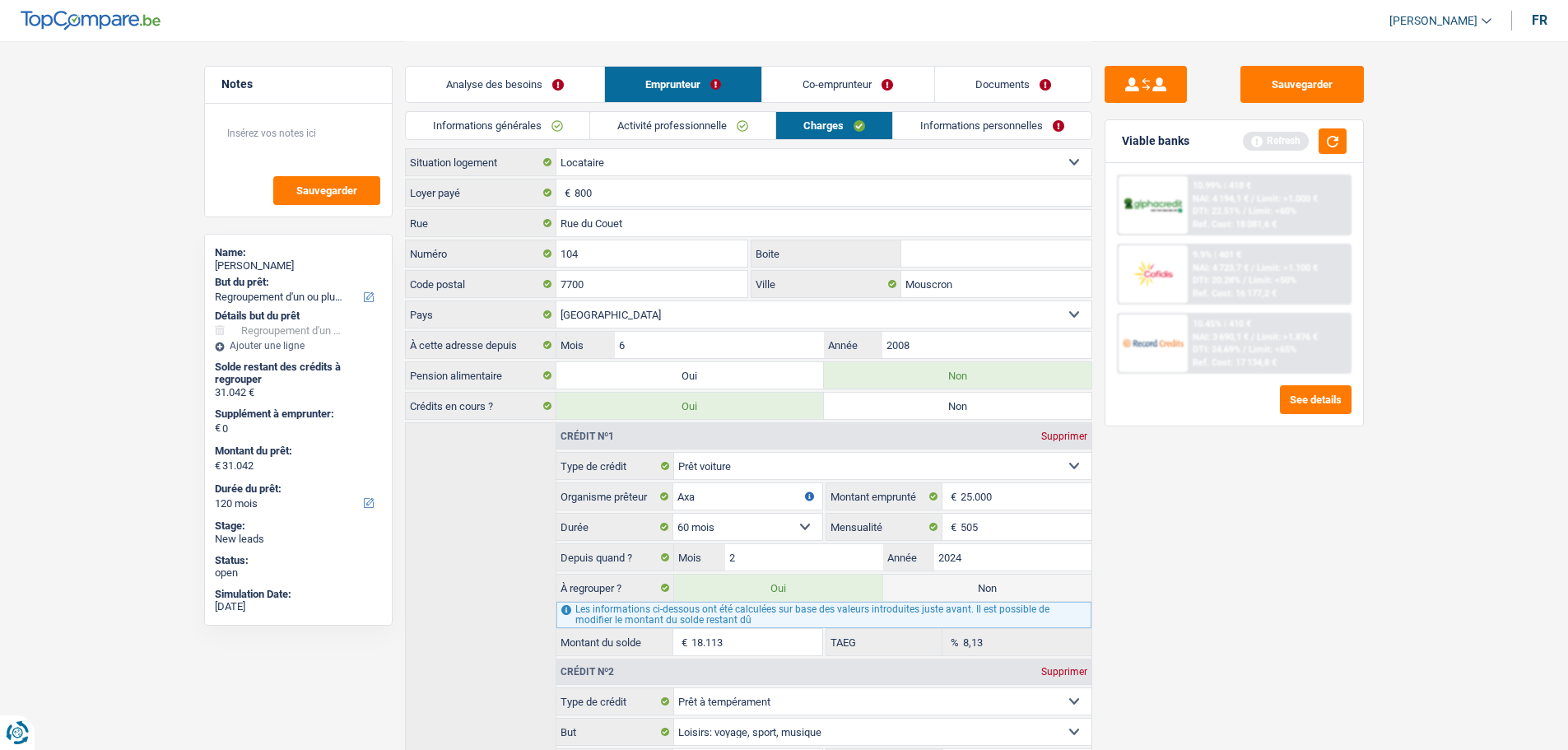
click at [992, 119] on link "Informations personnelles" at bounding box center [993, 125] width 198 height 27
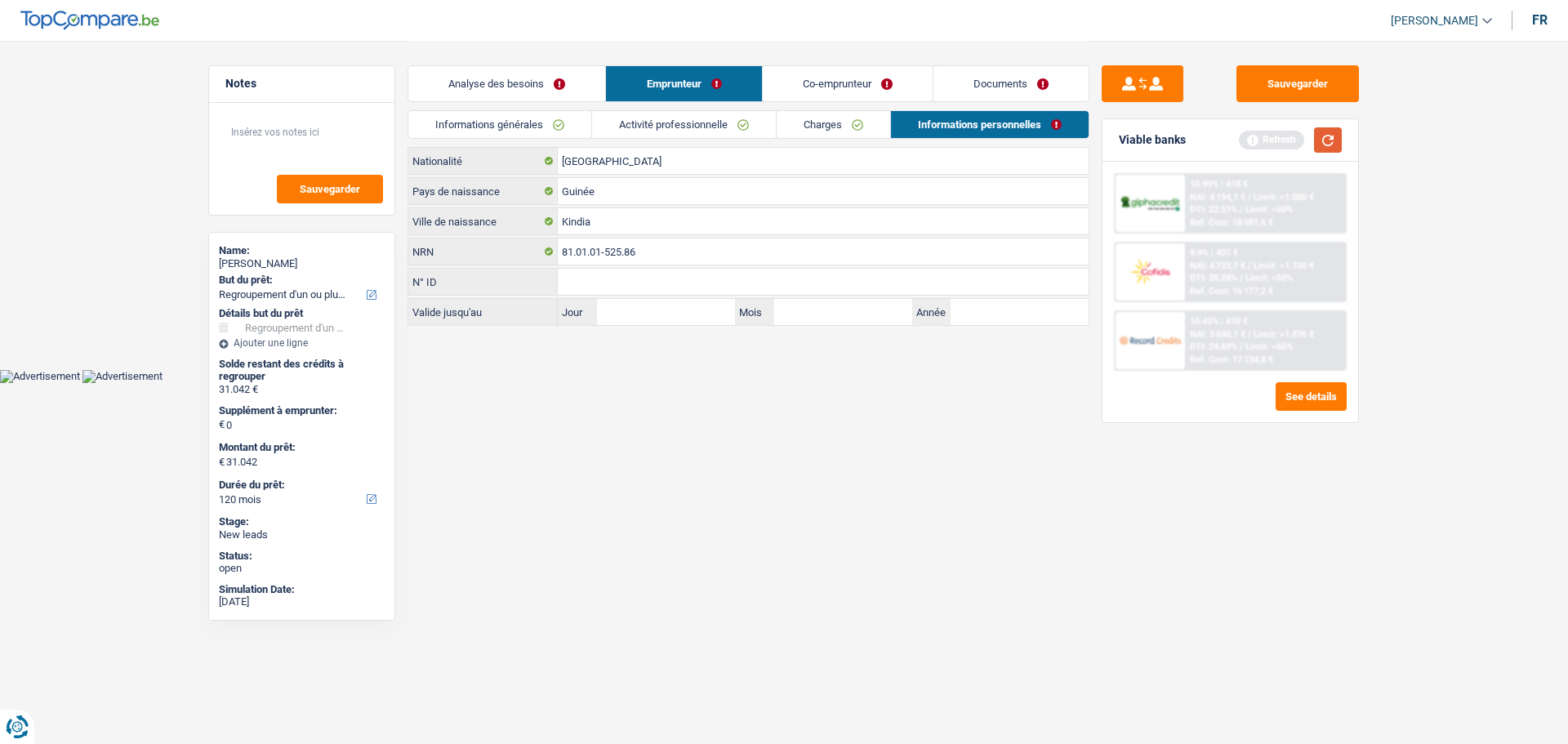
click at [1327, 149] on button "button" at bounding box center [1328, 140] width 28 height 25
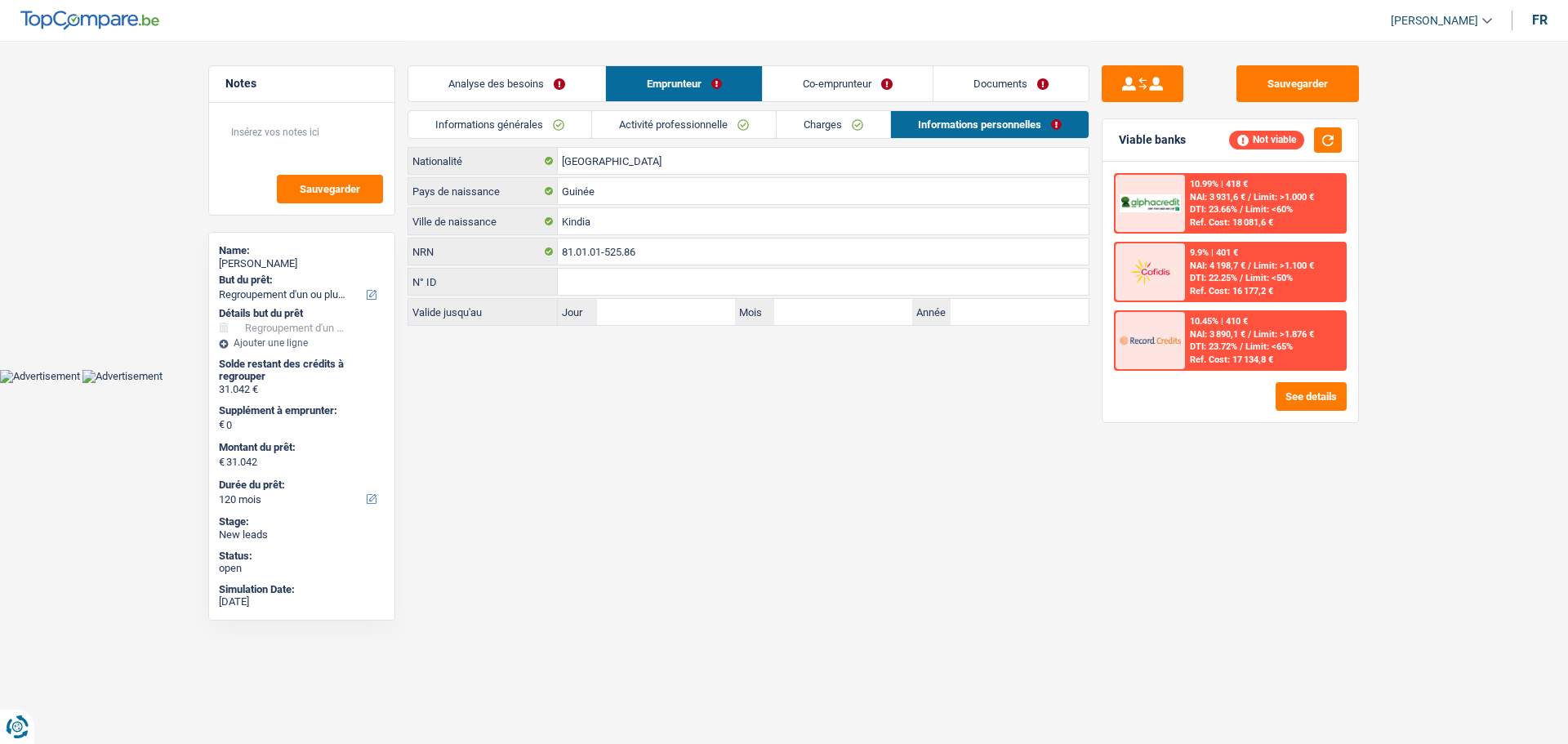
click at [852, 78] on link "Co-emprunteur" at bounding box center [848, 84] width 170 height 35
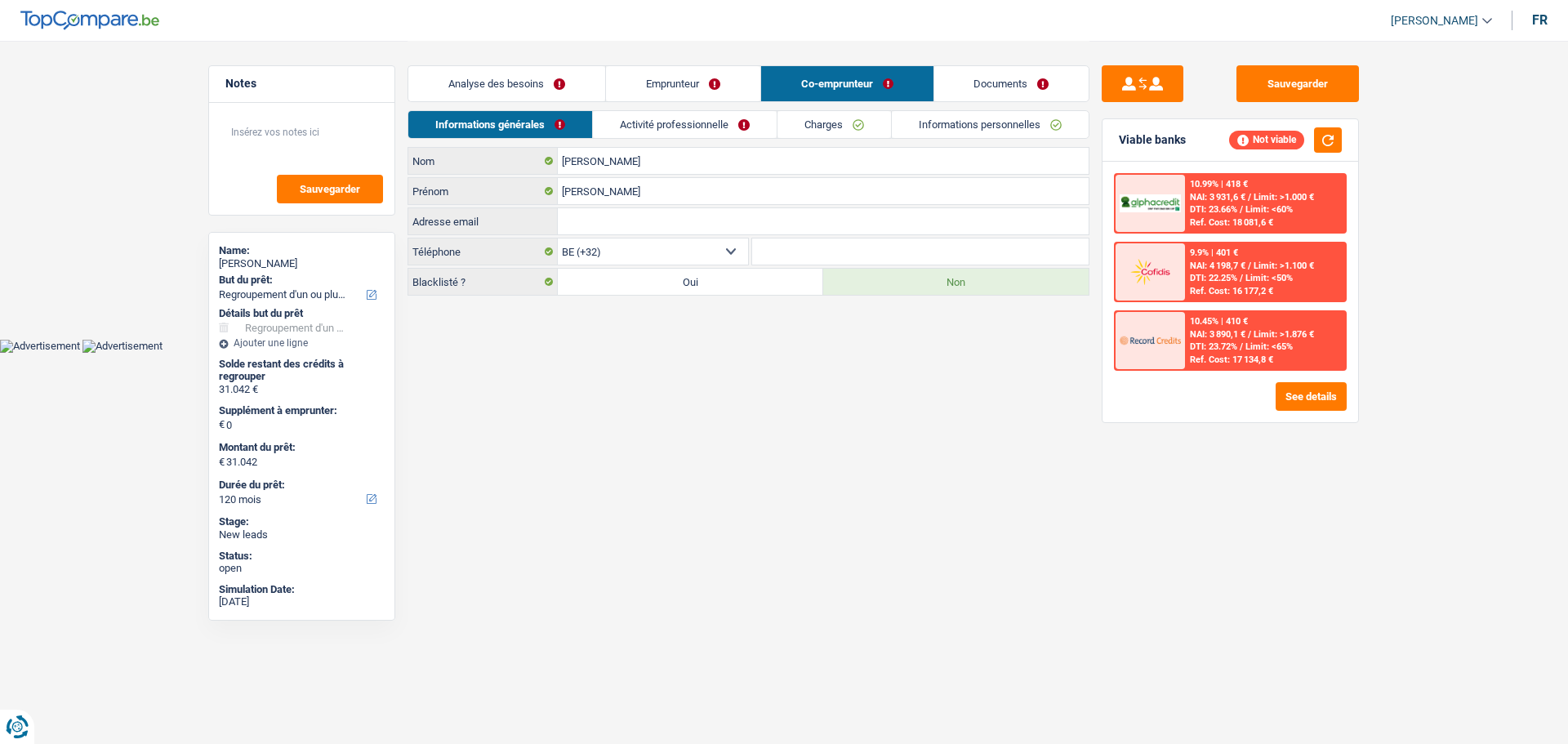
click at [680, 121] on link "Activité professionnelle" at bounding box center [685, 124] width 184 height 27
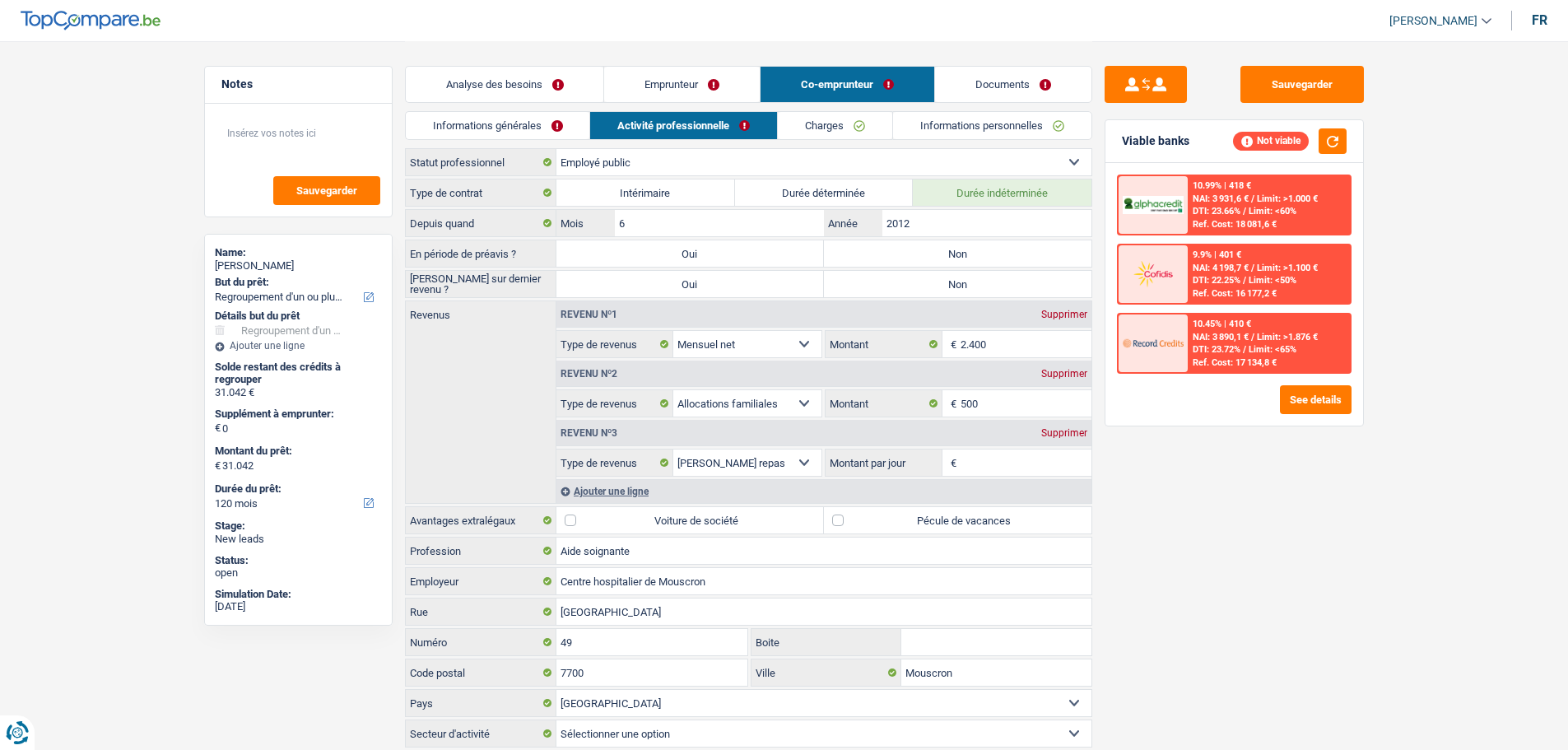
click at [897, 240] on div "En période de préavis ? Oui Non Tous les champs sont obligatoires. Veuillez sél…" at bounding box center [748, 254] width 688 height 28
click at [900, 250] on label "Non" at bounding box center [958, 254] width 268 height 26
click at [900, 250] on input "Non" at bounding box center [958, 254] width 268 height 26
radio input "true"
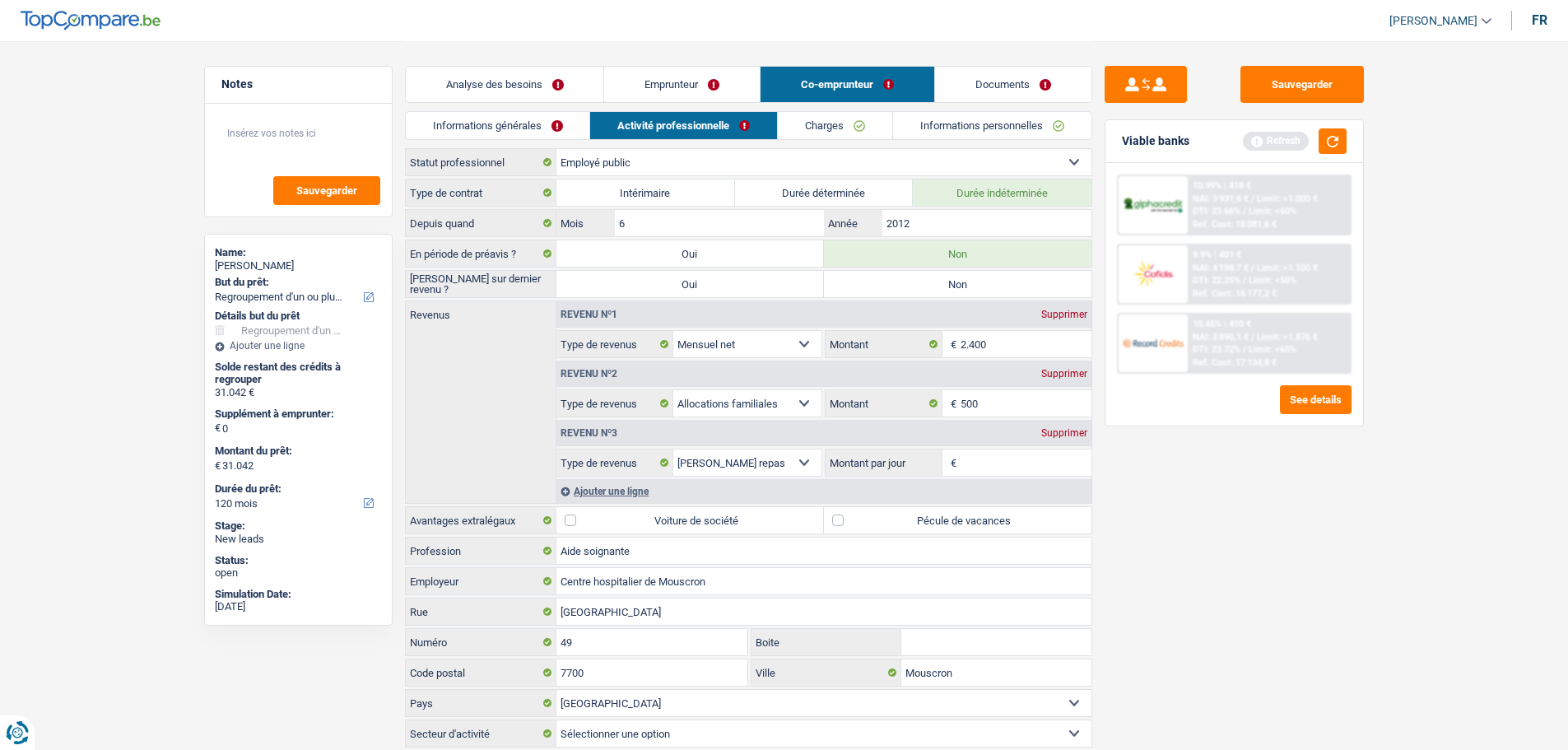
click at [905, 275] on label "Non" at bounding box center [958, 284] width 268 height 26
click at [905, 275] on input "Non" at bounding box center [958, 284] width 268 height 26
radio input "true"
click at [1025, 401] on input "500" at bounding box center [1026, 403] width 131 height 26
type input "525"
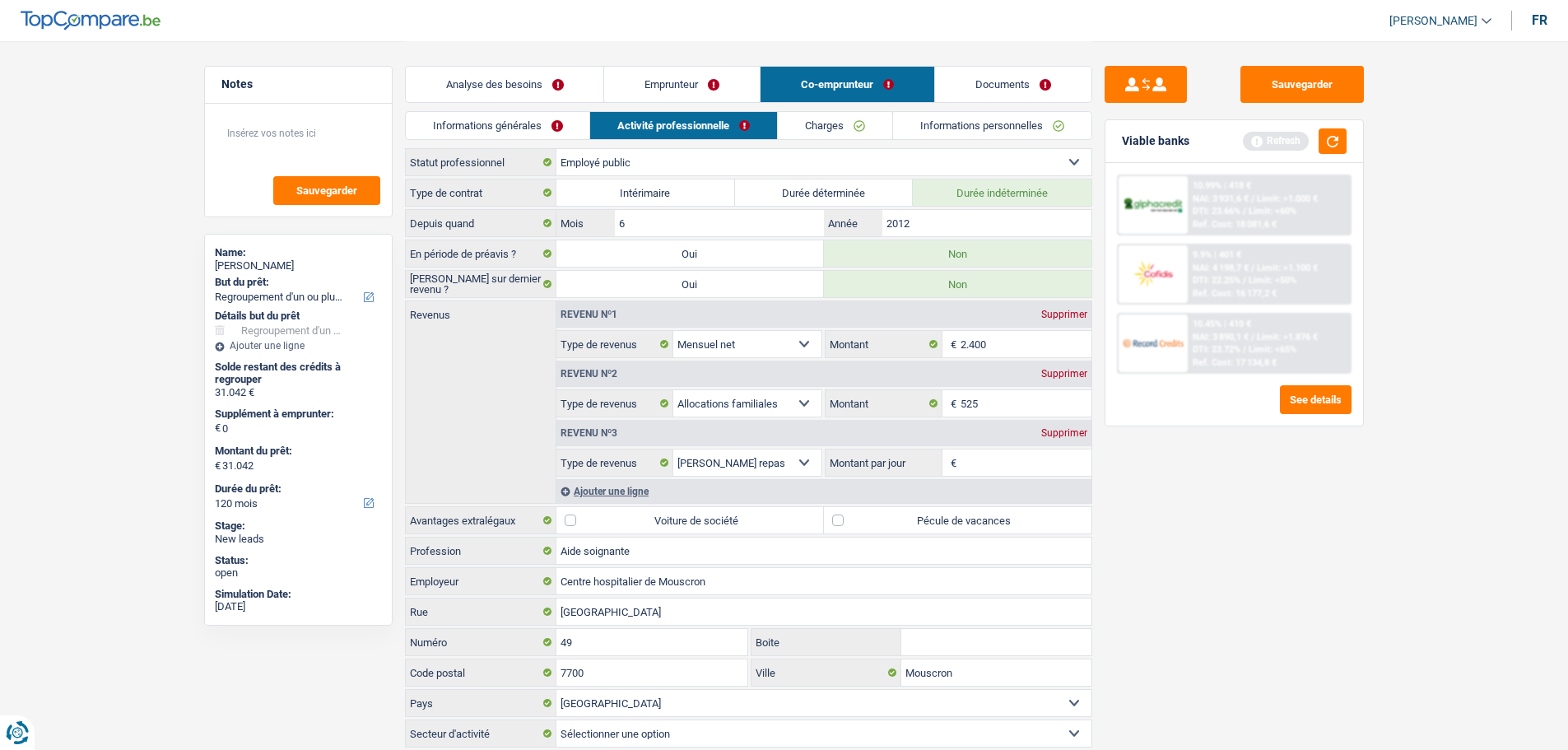
click at [1051, 472] on input "Montant par jour" at bounding box center [1026, 462] width 131 height 26
click at [1066, 428] on div "Supprimer" at bounding box center [1064, 433] width 55 height 10
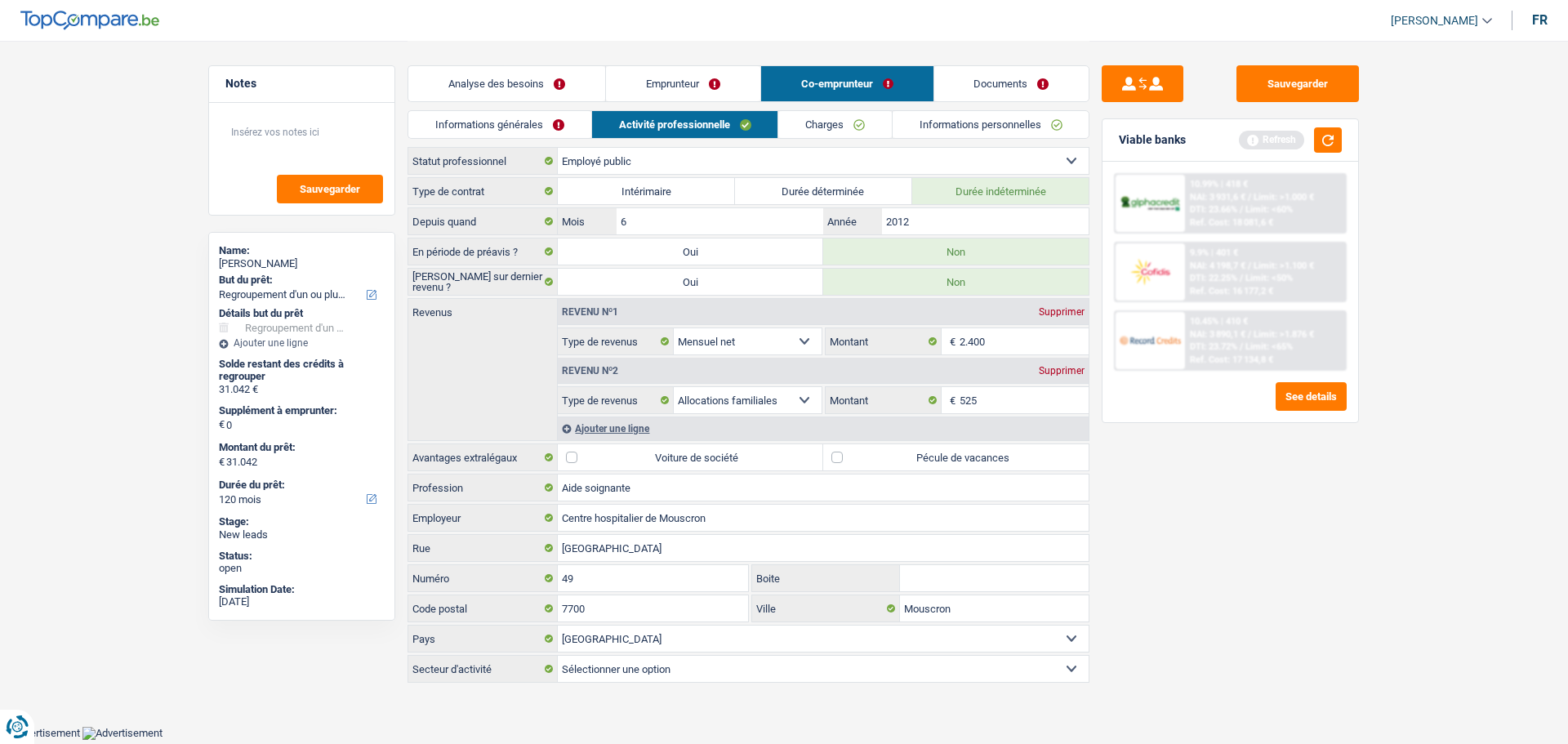
click at [693, 97] on link "Emprunteur" at bounding box center [683, 84] width 154 height 35
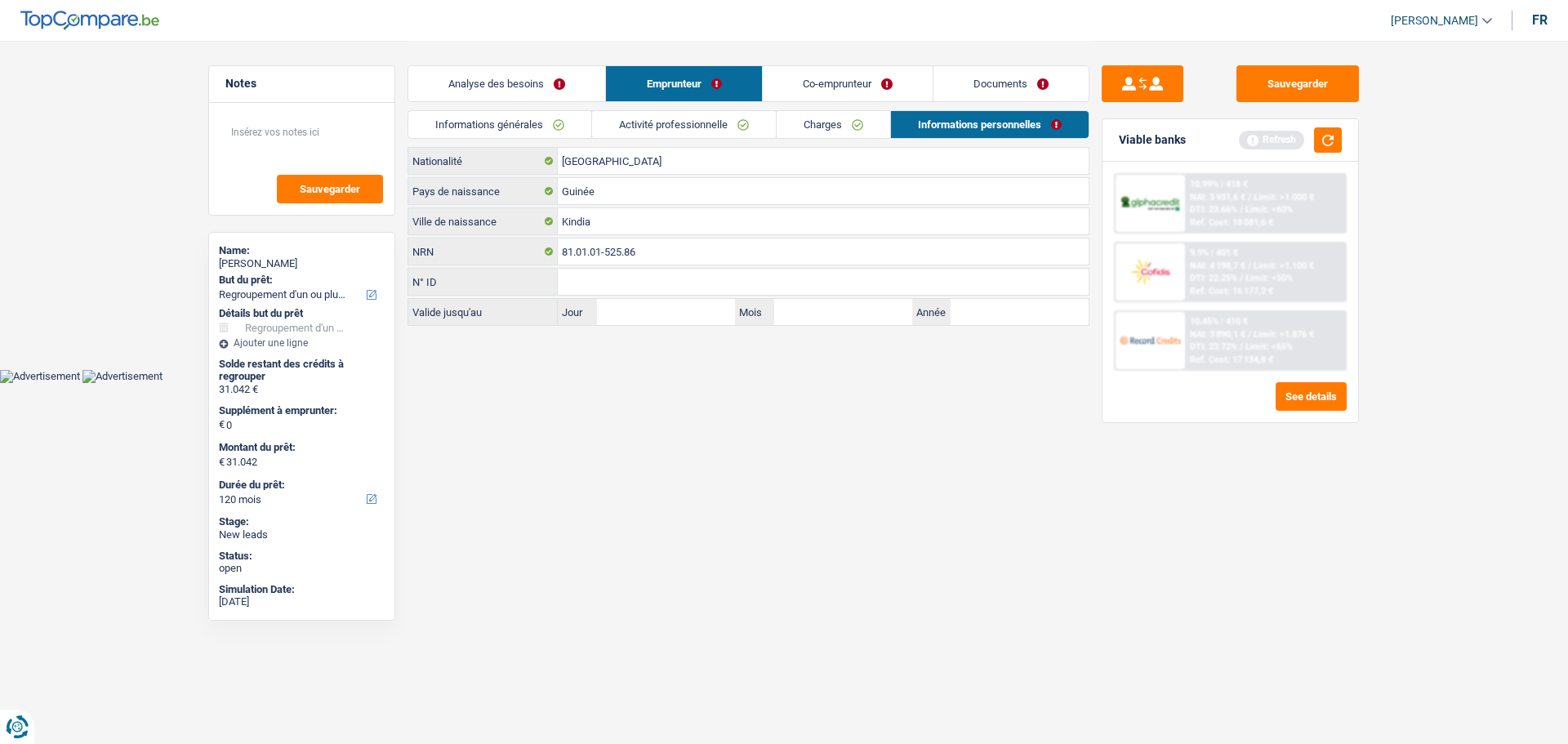
click at [673, 119] on link "Activité professionnelle" at bounding box center [684, 124] width 184 height 27
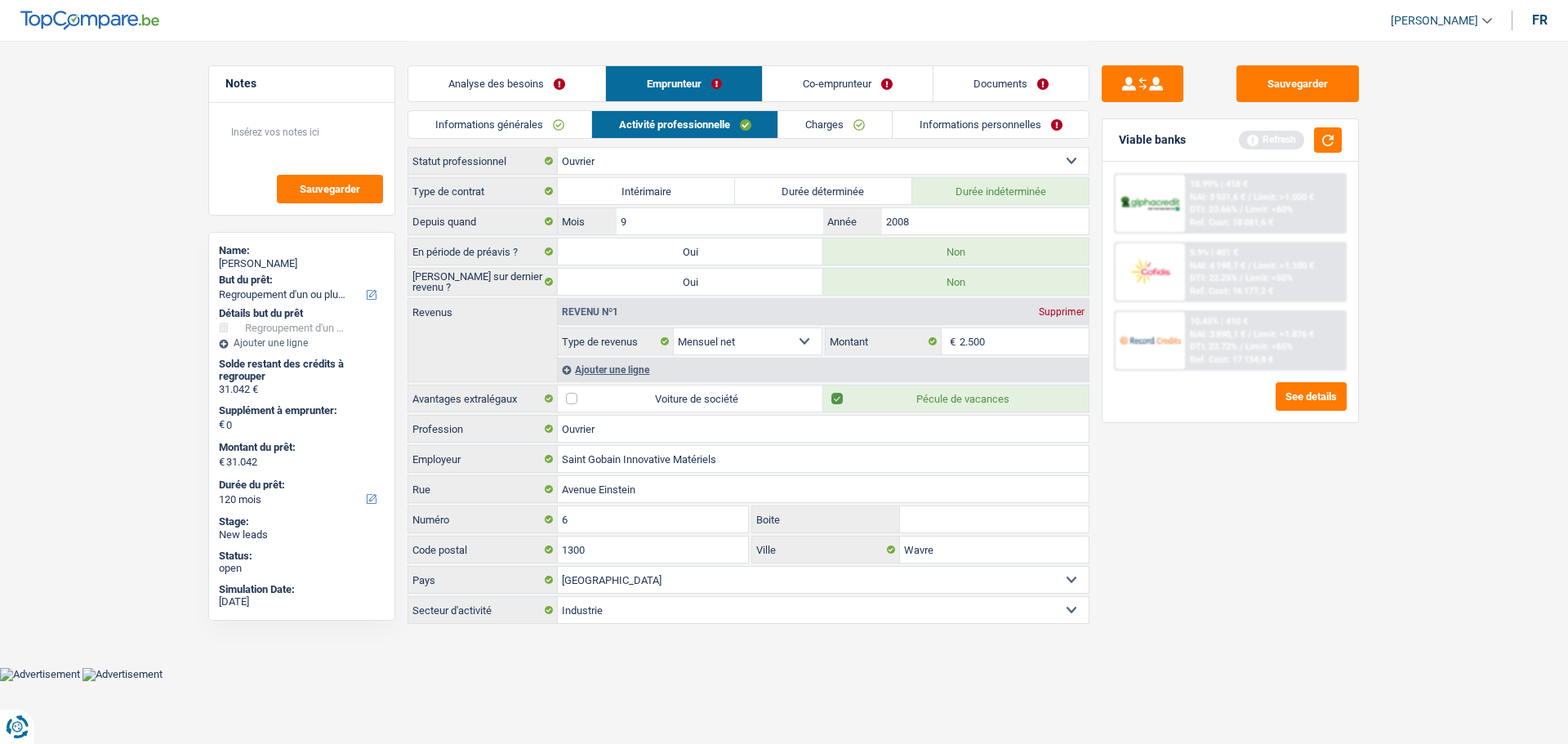
click at [610, 367] on div "Ajouter une ligne" at bounding box center [824, 369] width 531 height 23
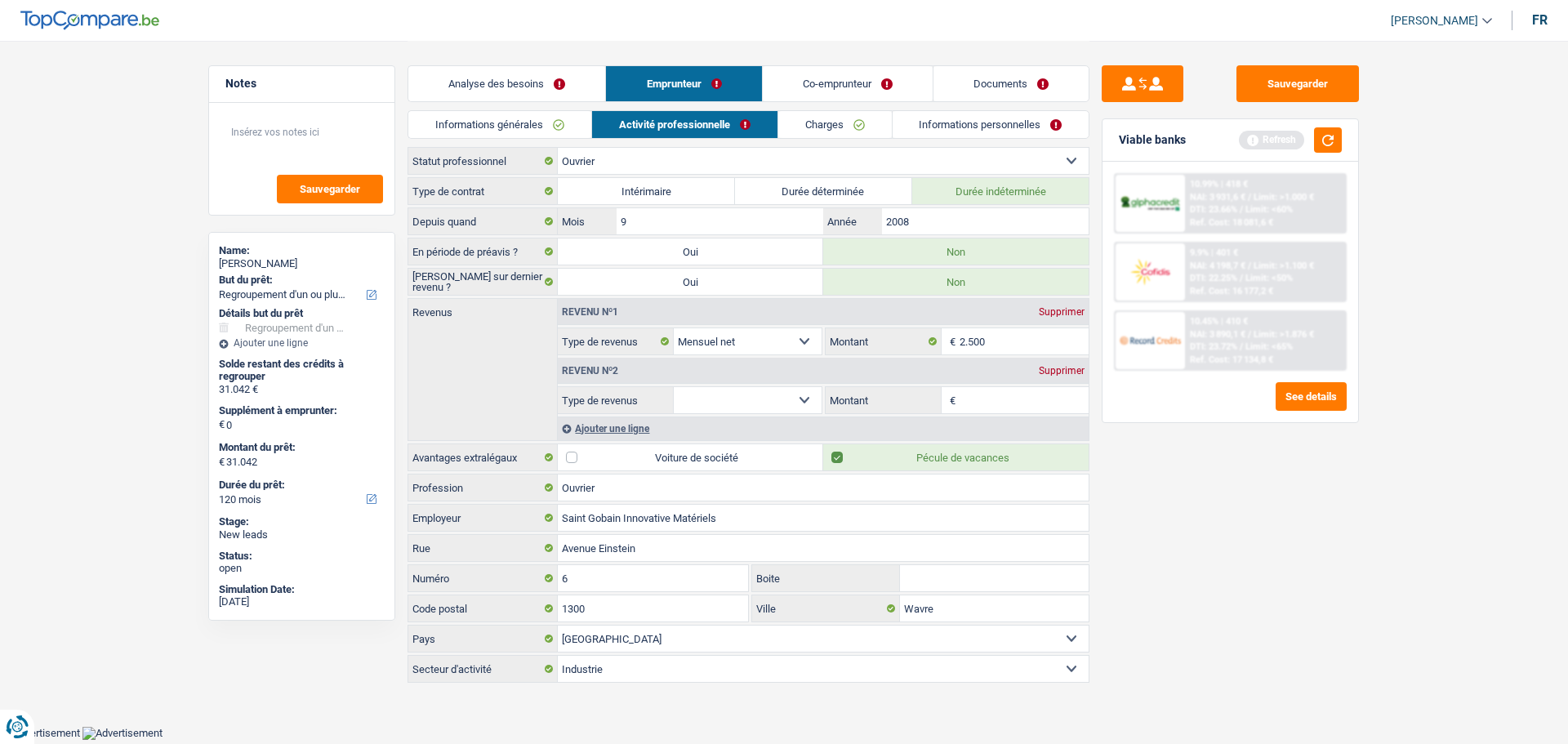
click at [811, 404] on select "Allocation d'handicap Allocations chômage Allocations familiales Chèques repas …" at bounding box center [747, 400] width 147 height 26
select select "mealVouchers"
click at [674, 387] on select "Allocation d'handicap Allocations chômage Allocations familiales Chèques repas …" at bounding box center [747, 400] width 147 height 26
click at [982, 396] on input "Montant par jour" at bounding box center [1025, 400] width 130 height 26
type input "6,0"
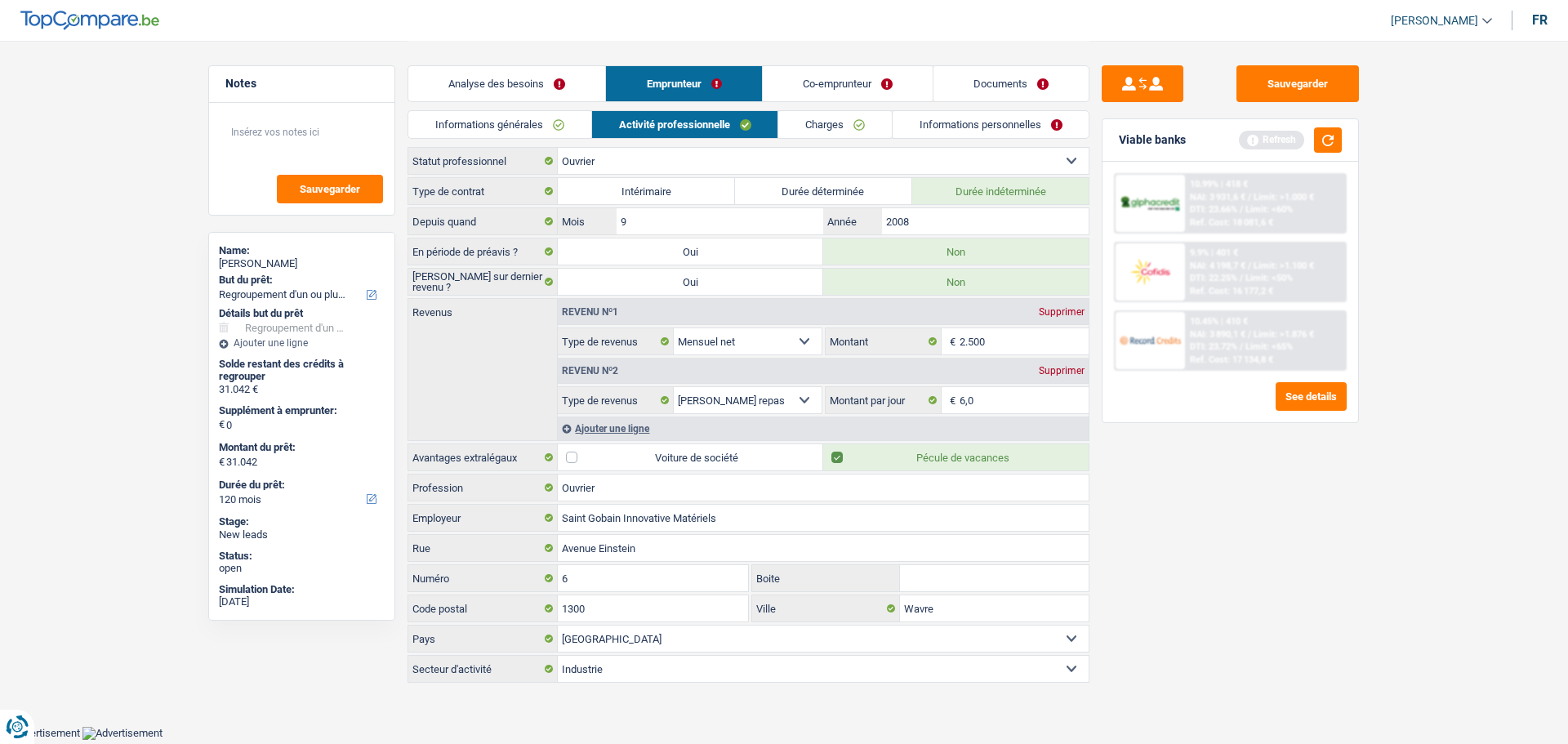
drag, startPoint x: 1286, startPoint y: 572, endPoint x: 1373, endPoint y: 574, distance: 87.0
click at [1301, 572] on div "Sauvegarder Viable banks Refresh 10.99% | 418 € NAI: 3 931,6 € / Limit: >1.000 …" at bounding box center [1230, 391] width 282 height 653
click at [942, 132] on link "Informations personnelles" at bounding box center [991, 124] width 197 height 27
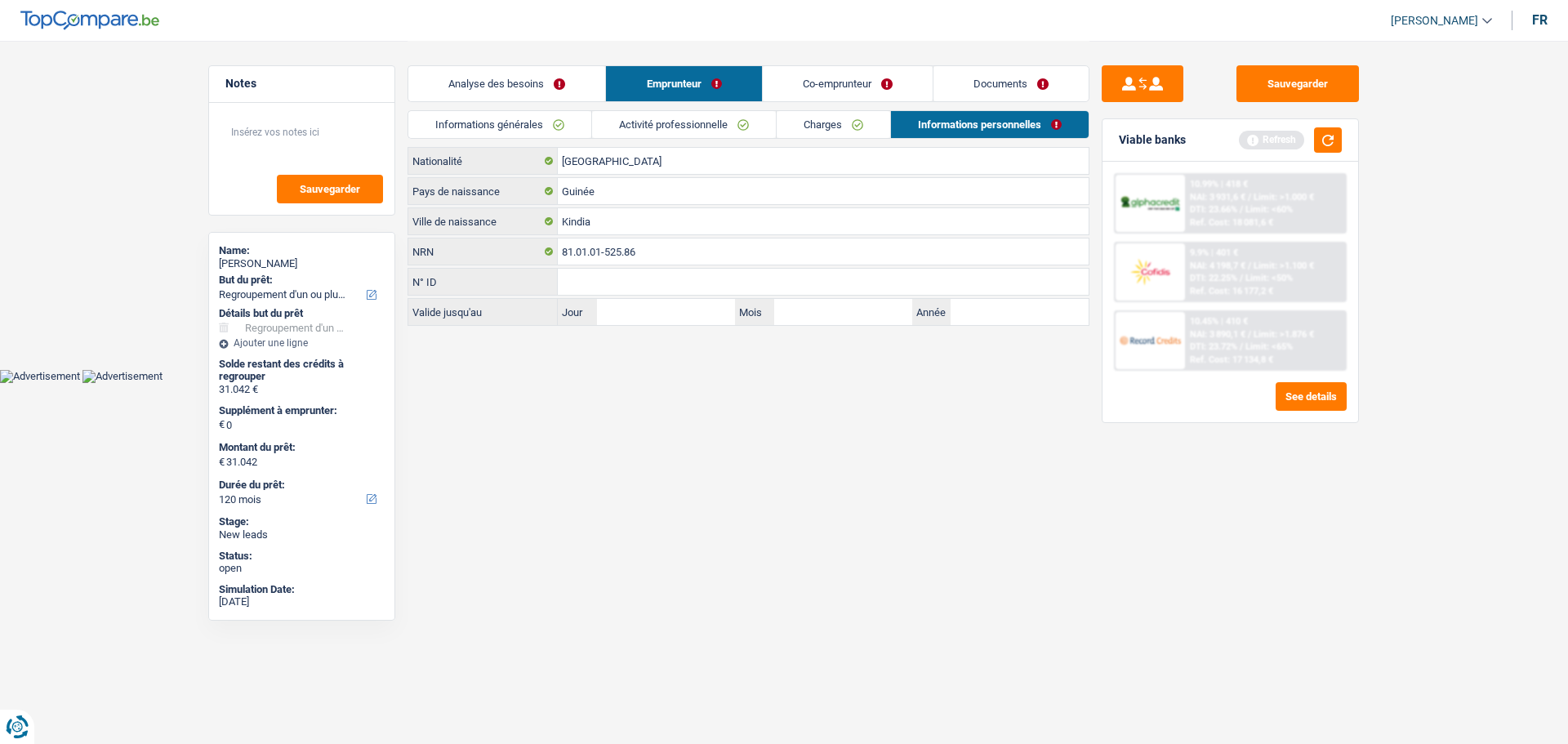
click at [855, 78] on link "Co-emprunteur" at bounding box center [848, 84] width 170 height 35
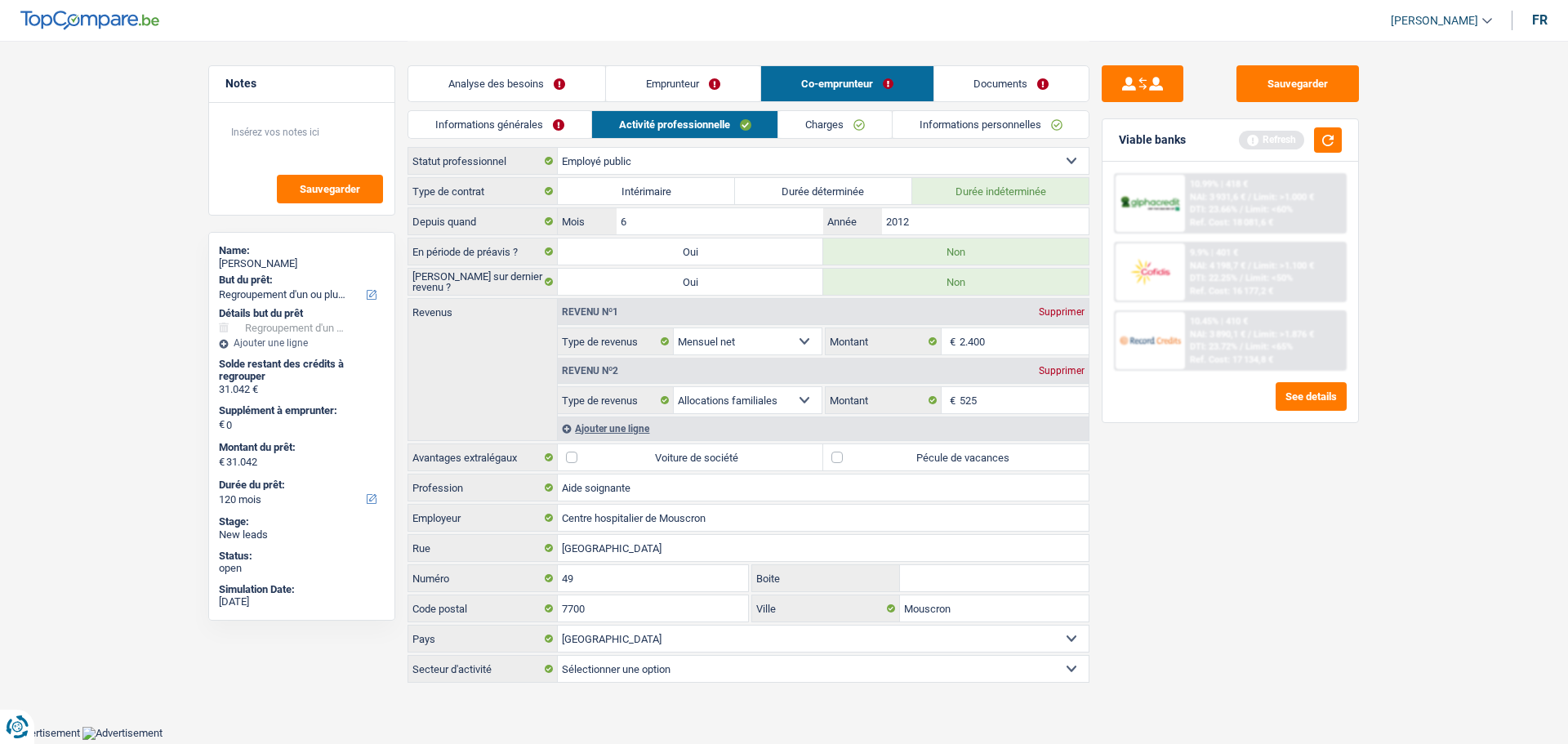
click at [900, 446] on label "Pécule de vacances" at bounding box center [956, 457] width 266 height 26
click at [900, 446] on input "Pécule de vacances" at bounding box center [956, 457] width 266 height 26
checkbox input "true"
click at [845, 125] on link "Charges" at bounding box center [836, 124] width 114 height 27
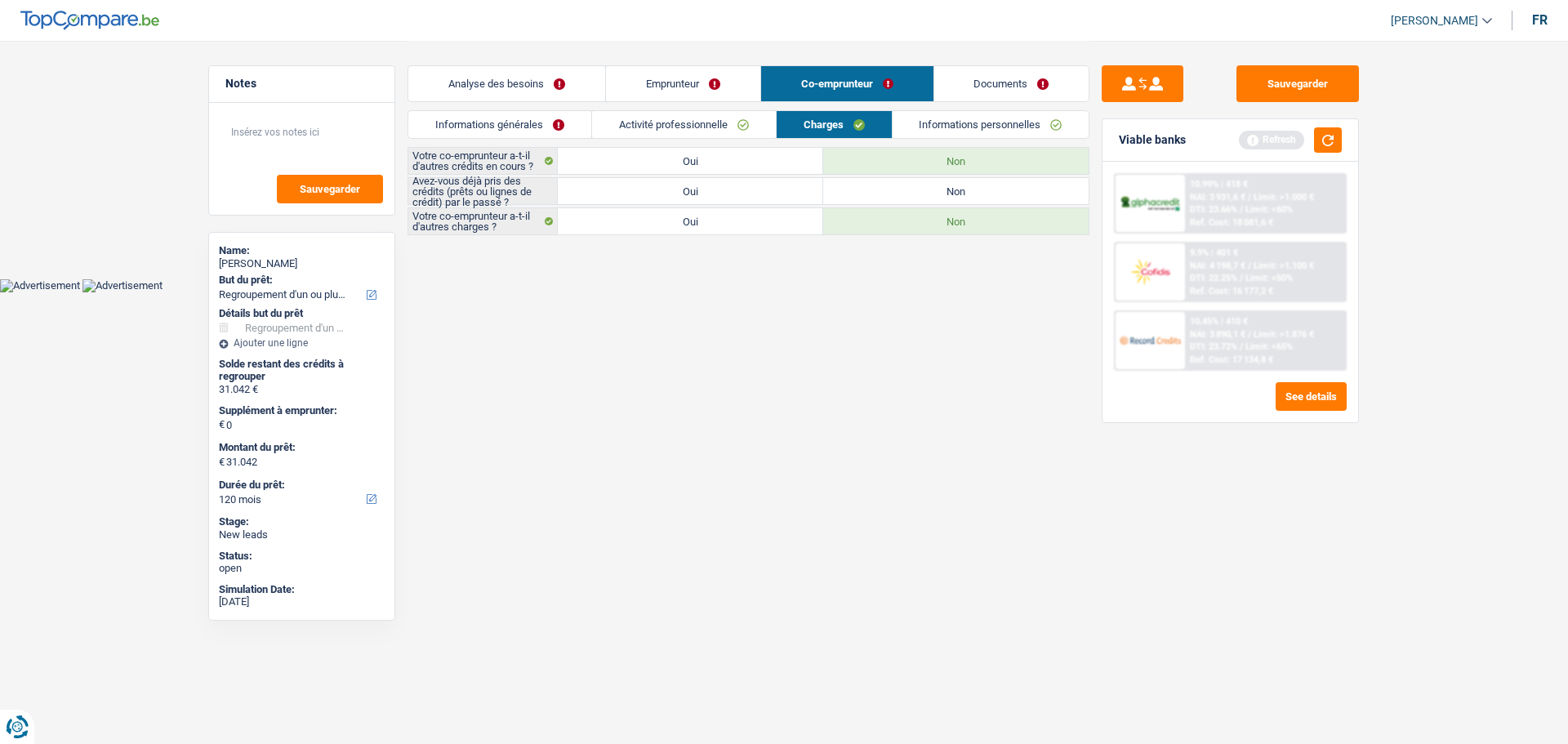
click at [725, 188] on label "Oui" at bounding box center [691, 191] width 266 height 26
click at [725, 188] on input "Oui" at bounding box center [691, 191] width 266 height 26
radio input "true"
click at [941, 125] on link "Informations personnelles" at bounding box center [991, 124] width 197 height 27
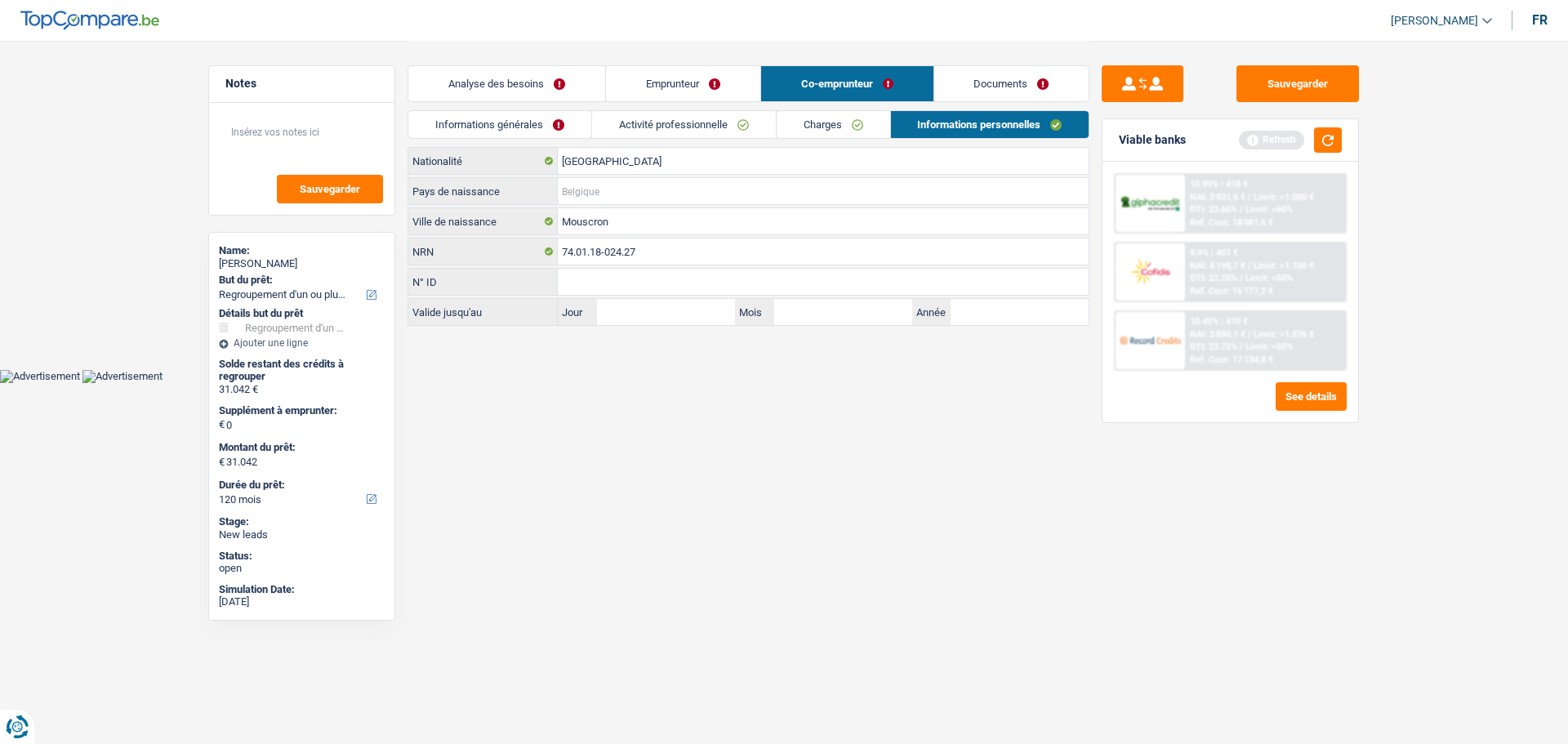
click at [651, 193] on input "Pays de naissance" at bounding box center [824, 191] width 531 height 26
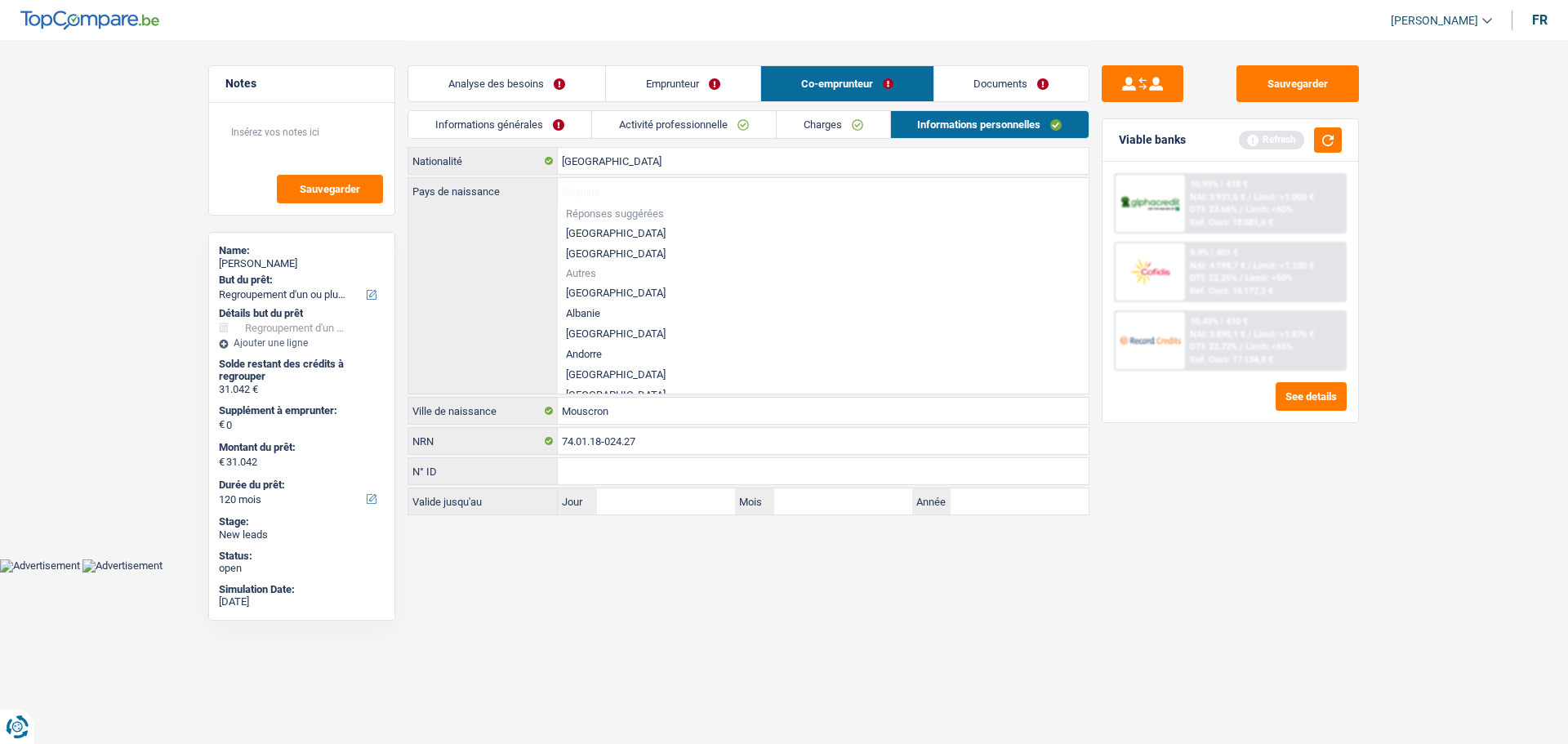
click at [630, 236] on li "[GEOGRAPHIC_DATA]" at bounding box center [824, 234] width 531 height 21
type input "[GEOGRAPHIC_DATA]"
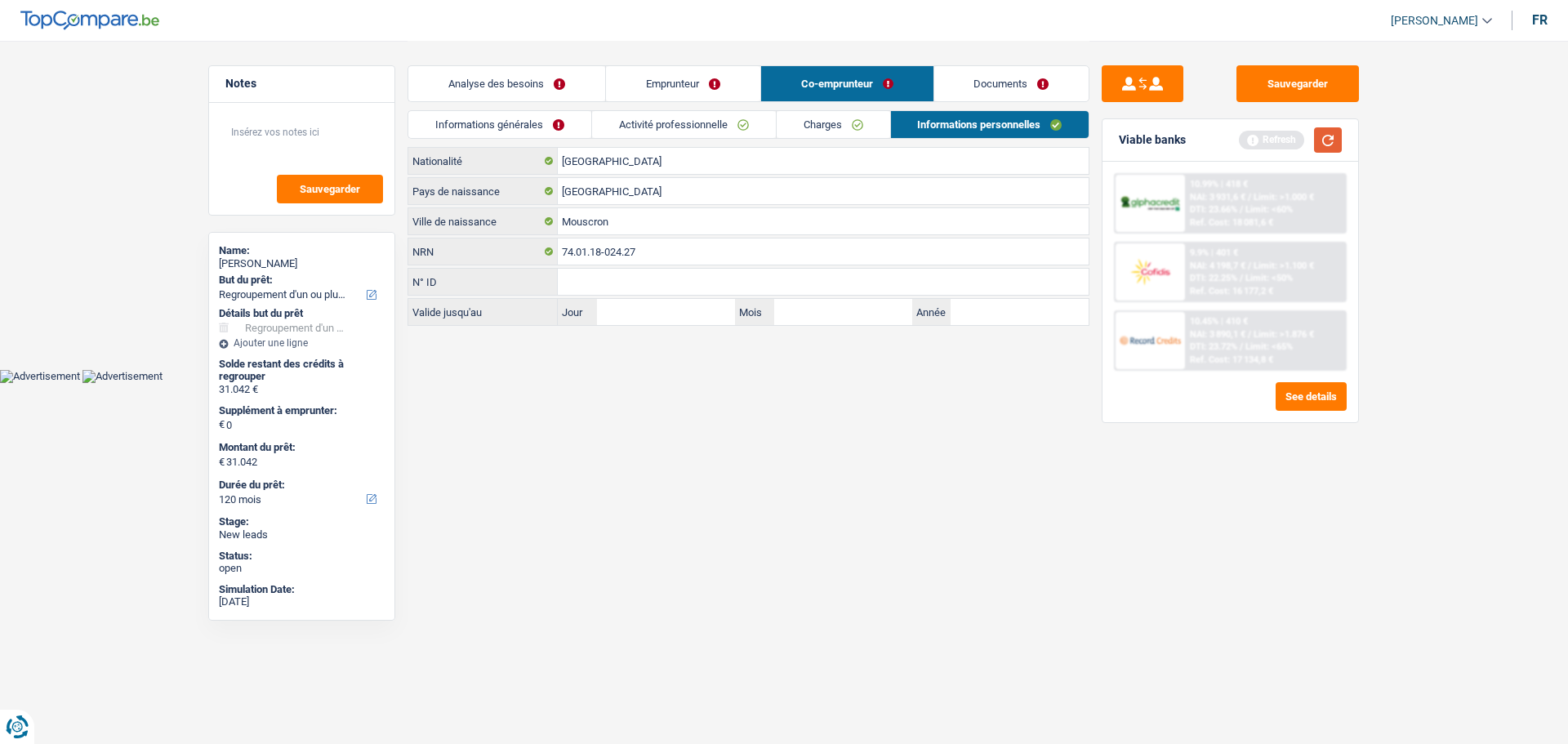
click at [1321, 131] on button "button" at bounding box center [1328, 140] width 28 height 25
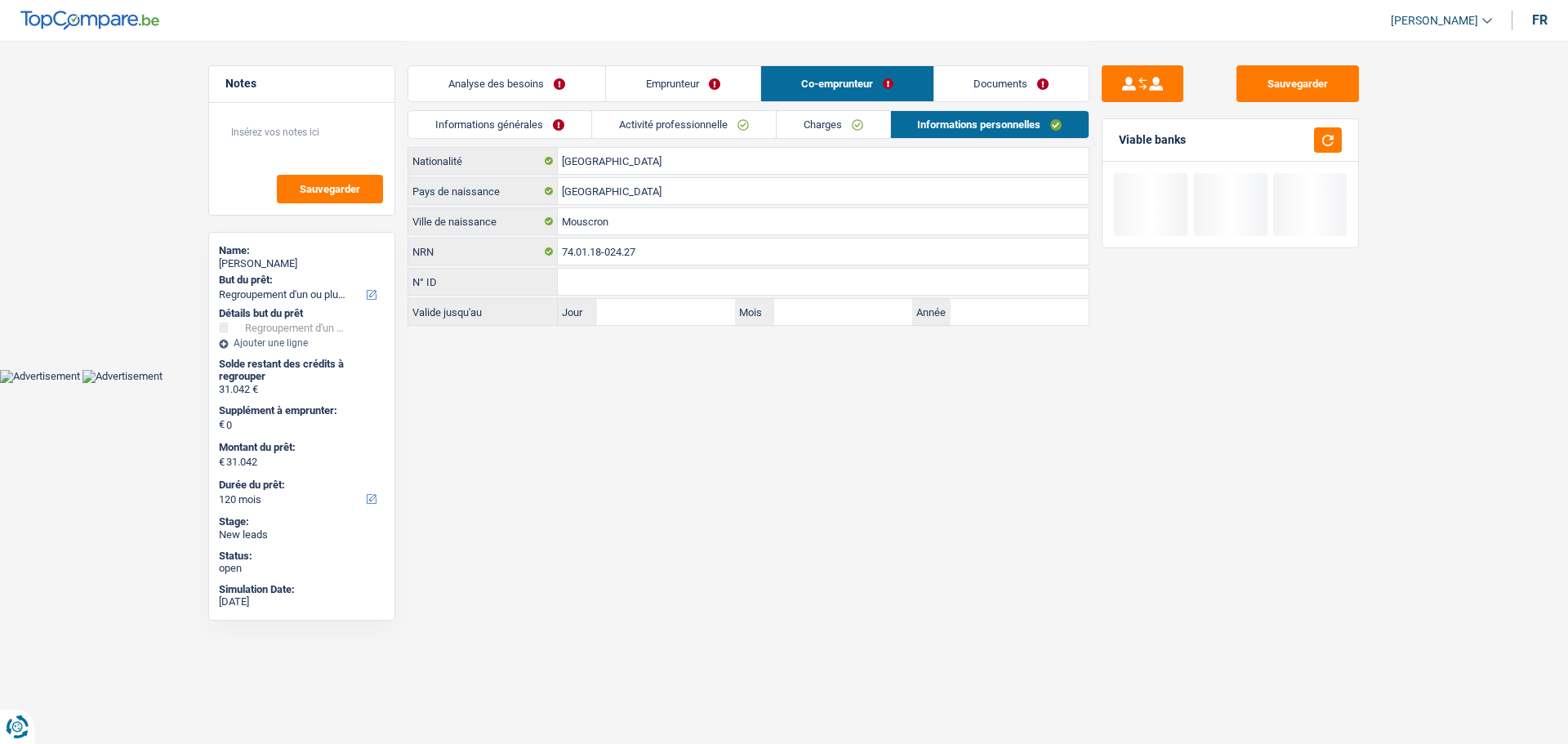
click at [1030, 90] on link "Documents" at bounding box center [1013, 84] width 155 height 35
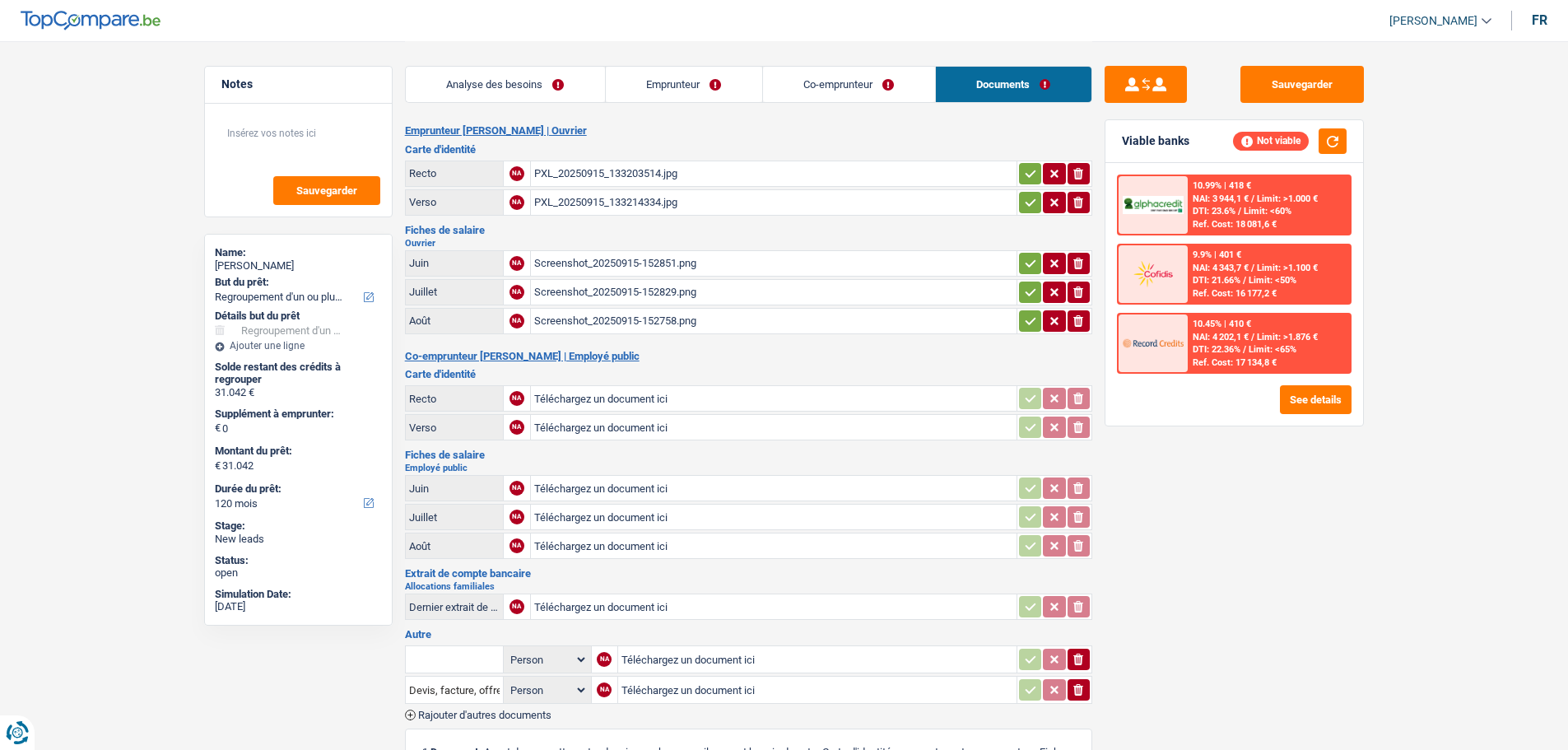
click at [564, 87] on link "Analyse des besoins" at bounding box center [505, 84] width 199 height 36
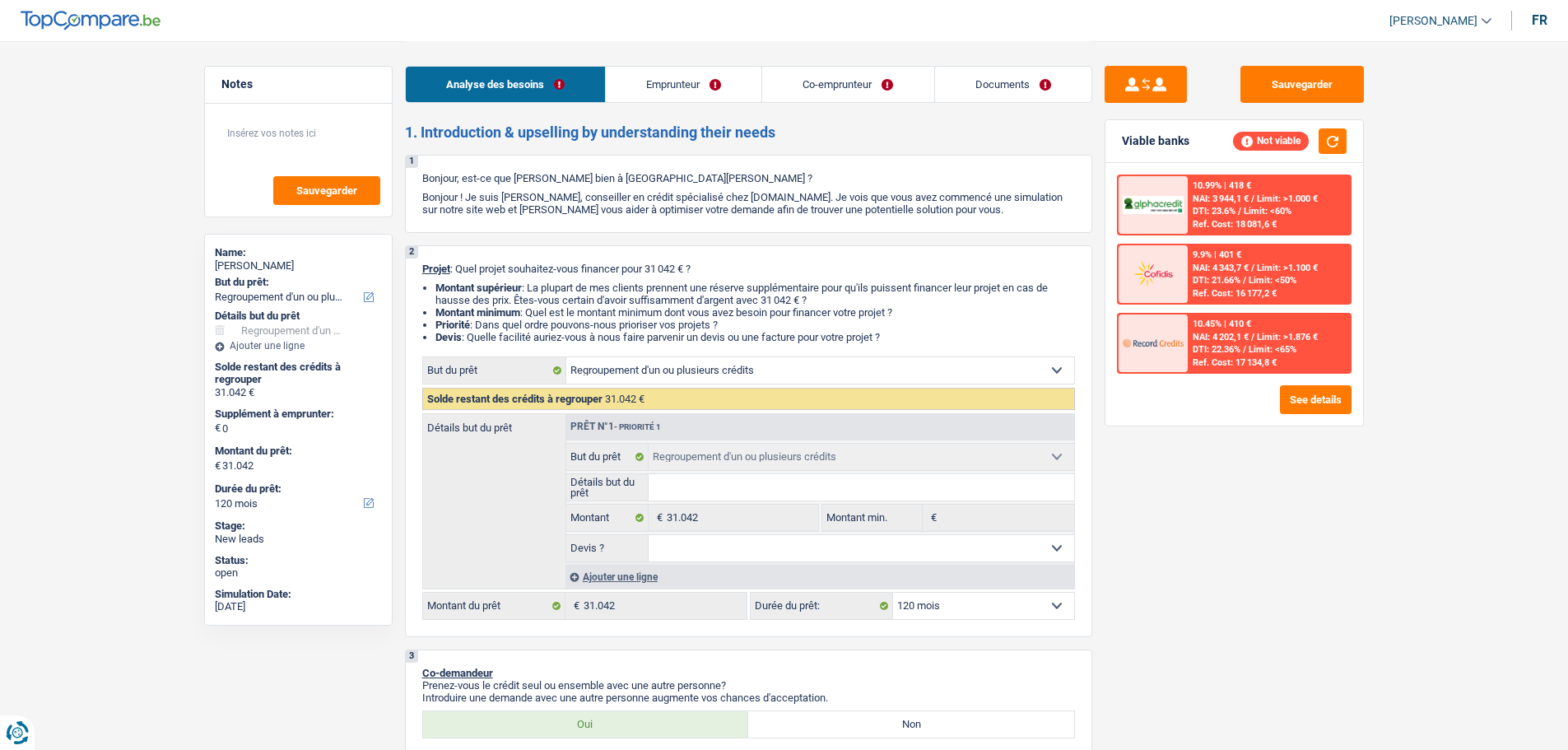
scroll to position [247, 0]
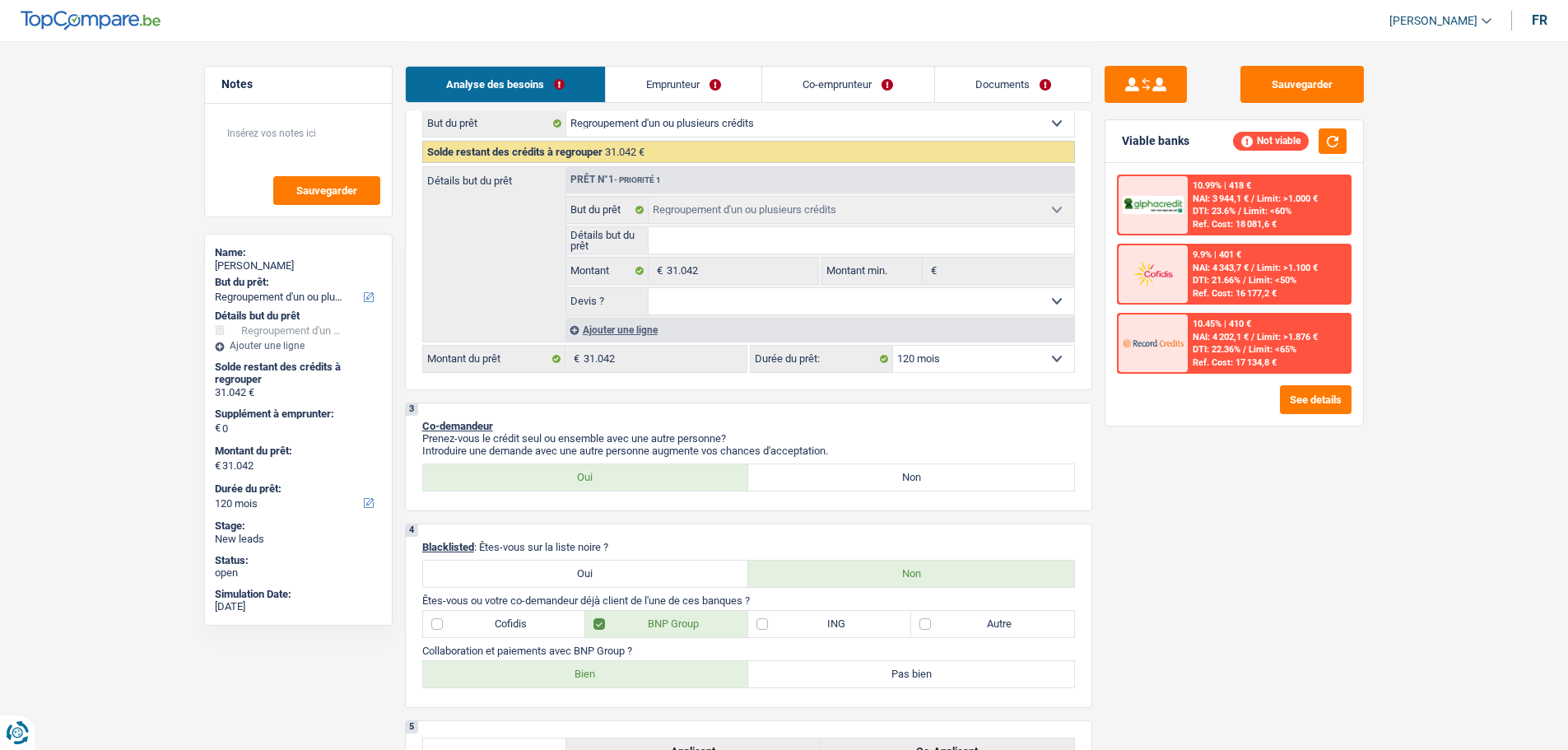
click at [958, 360] on select "12 mois 18 mois 24 mois 30 mois 36 mois 42 mois 48 mois 60 mois 72 mois 84 mois…" at bounding box center [984, 359] width 181 height 26
select select "96"
click at [894, 346] on select "12 mois 18 mois 24 mois 30 mois 36 mois 42 mois 48 mois 60 mois 72 mois 84 mois…" at bounding box center [984, 359] width 181 height 26
select select "96"
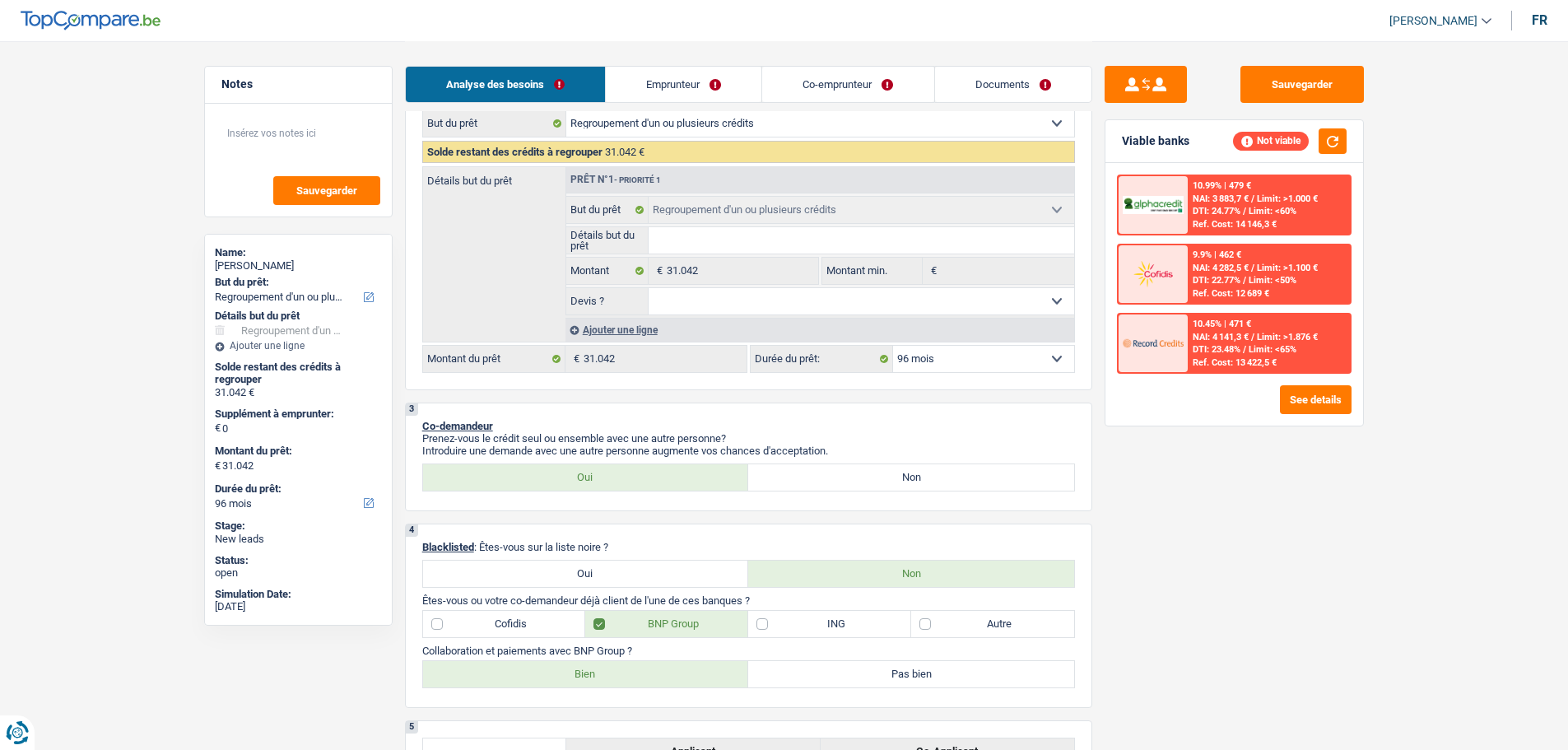
click at [1000, 367] on select "12 mois 18 mois 24 mois 30 mois 36 mois 42 mois 48 mois 60 mois 72 mois 84 mois…" at bounding box center [984, 359] width 181 height 26
select select "60"
click at [894, 346] on select "12 mois 18 mois 24 mois 30 mois 36 mois 42 mois 48 mois 60 mois 72 mois 84 mois…" at bounding box center [984, 359] width 181 height 26
select select "60"
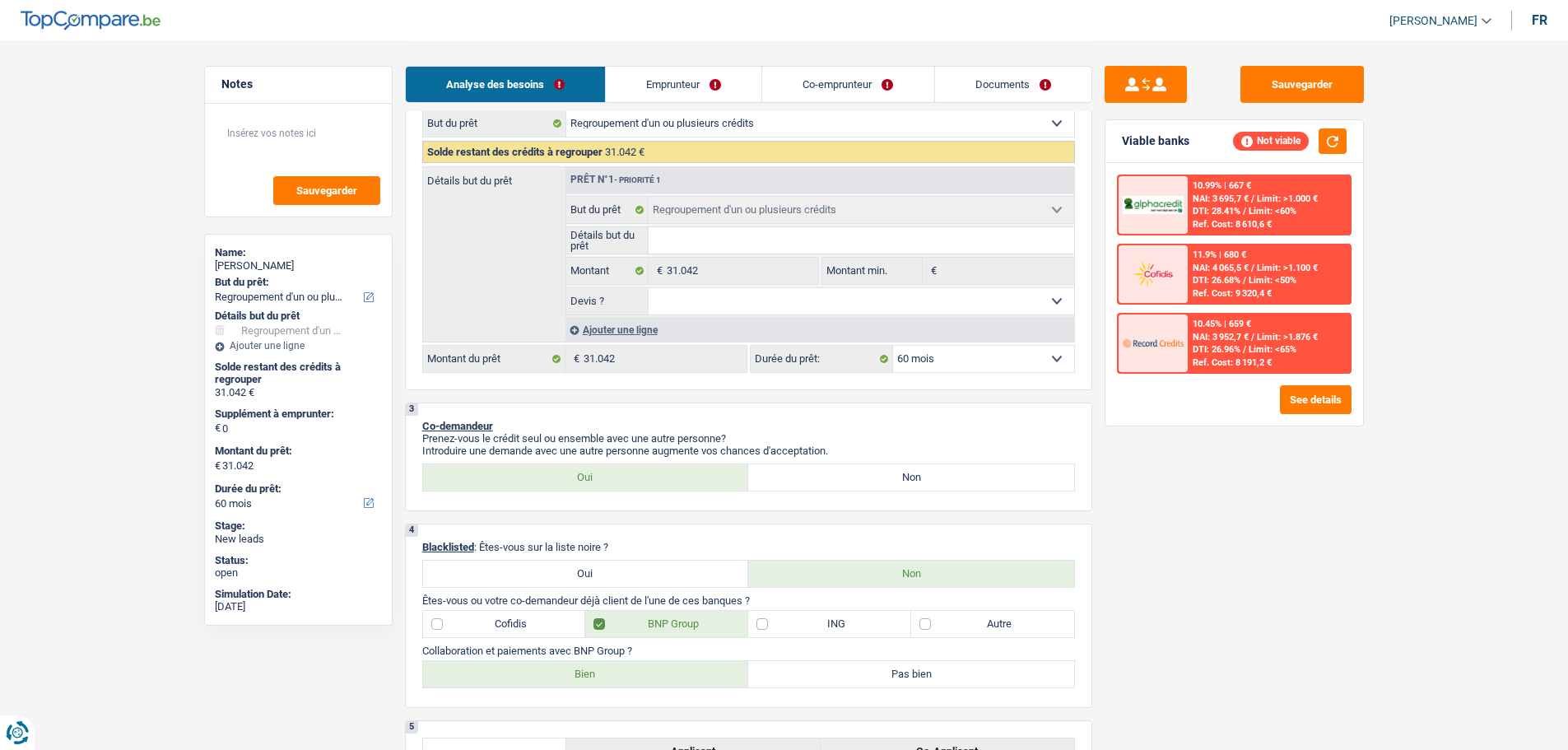
click at [1019, 343] on div "Confort maison: meubles, textile, peinture, électroménager, outillage non-profe…" at bounding box center [748, 241] width 653 height 263
click at [970, 356] on select "12 mois 18 mois 24 mois 30 mois 36 mois 42 mois 48 mois 60 mois 72 mois 84 mois…" at bounding box center [984, 359] width 181 height 26
select select "96"
click at [894, 346] on select "12 mois 18 mois 24 mois 30 mois 36 mois 42 mois 48 mois 60 mois 72 mois 84 mois…" at bounding box center [984, 359] width 181 height 26
select select "96"
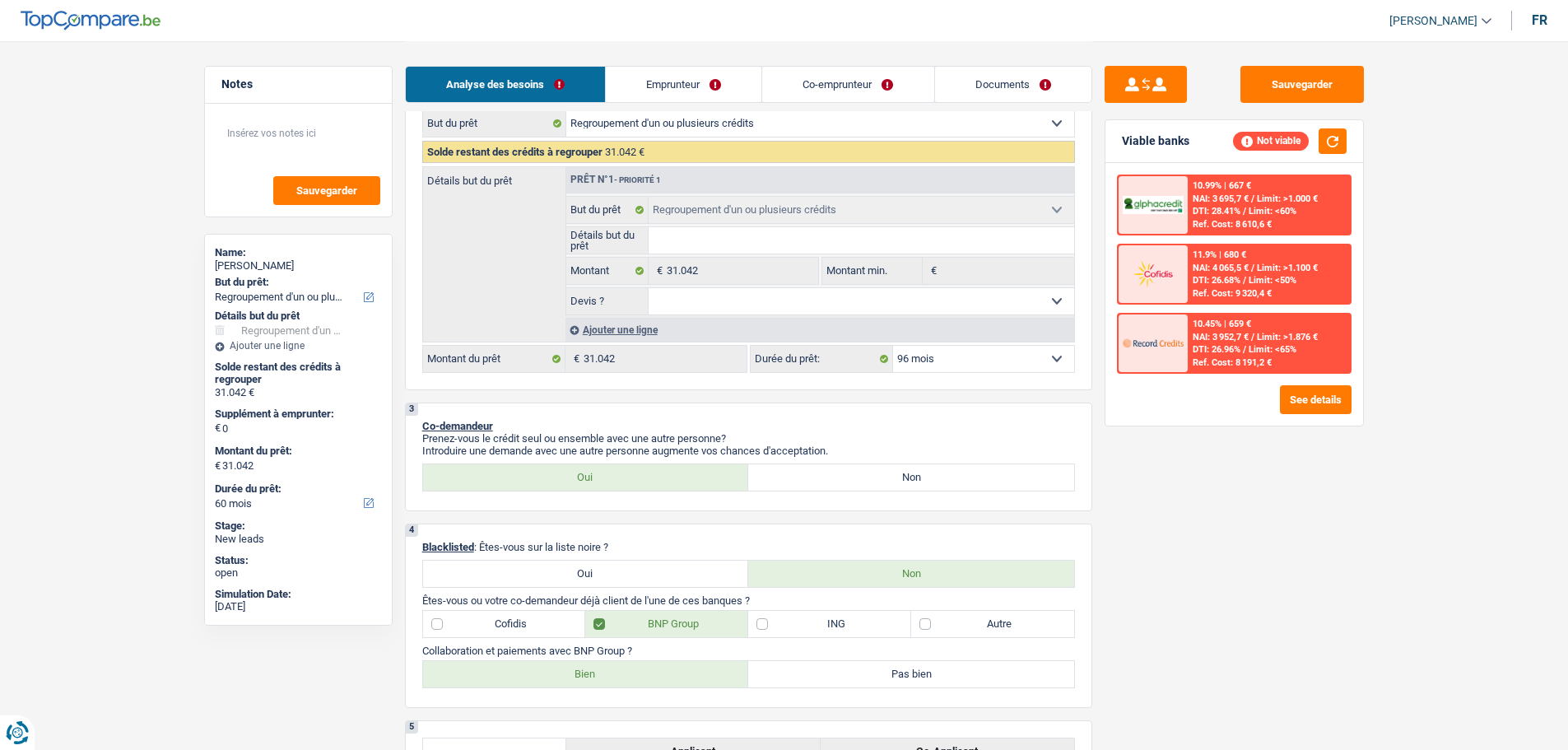
select select "96"
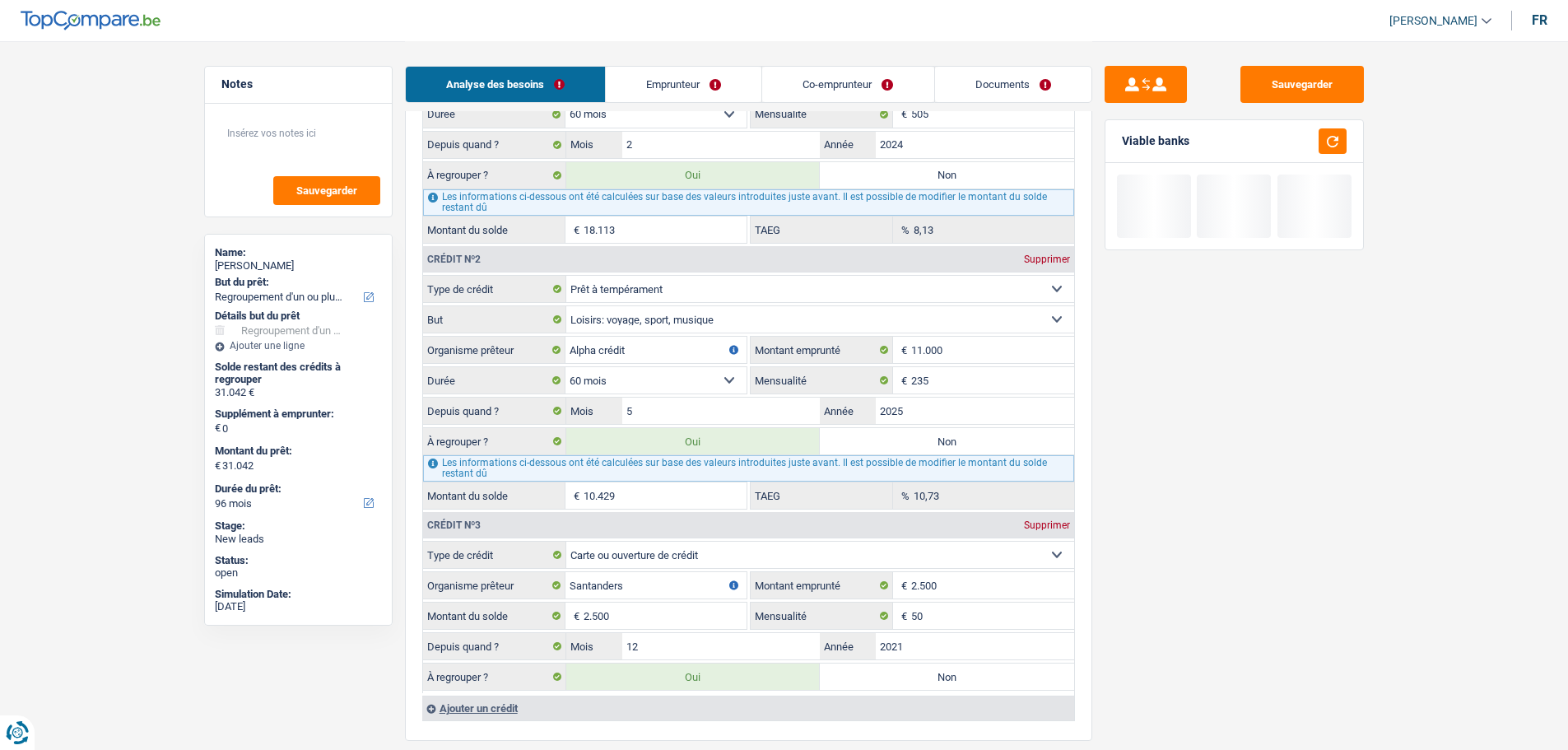
scroll to position [1646, 0]
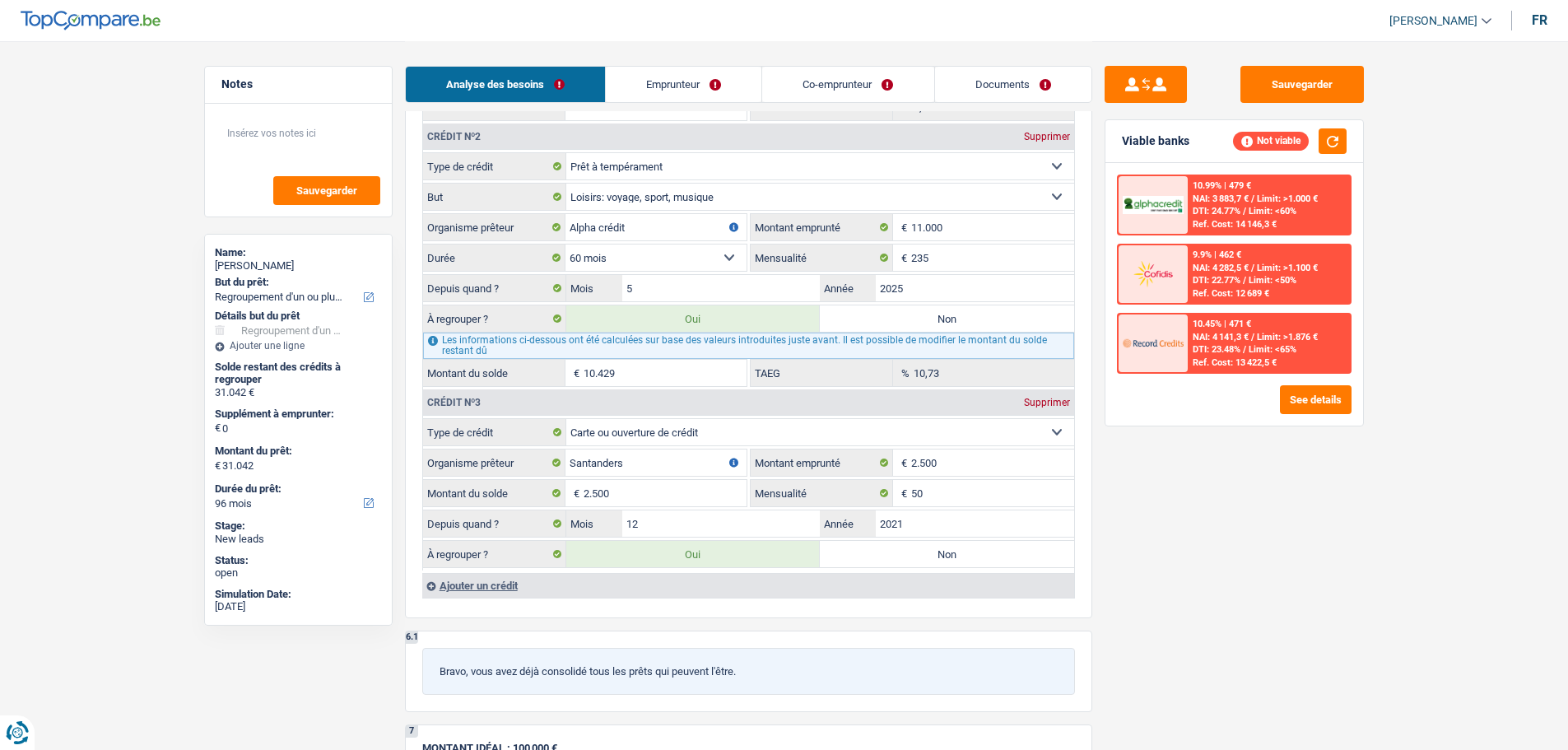
click at [860, 324] on label "Non" at bounding box center [947, 318] width 255 height 26
click at [860, 324] on input "Non" at bounding box center [947, 318] width 255 height 26
radio input "true"
type input "20.613"
select select "120"
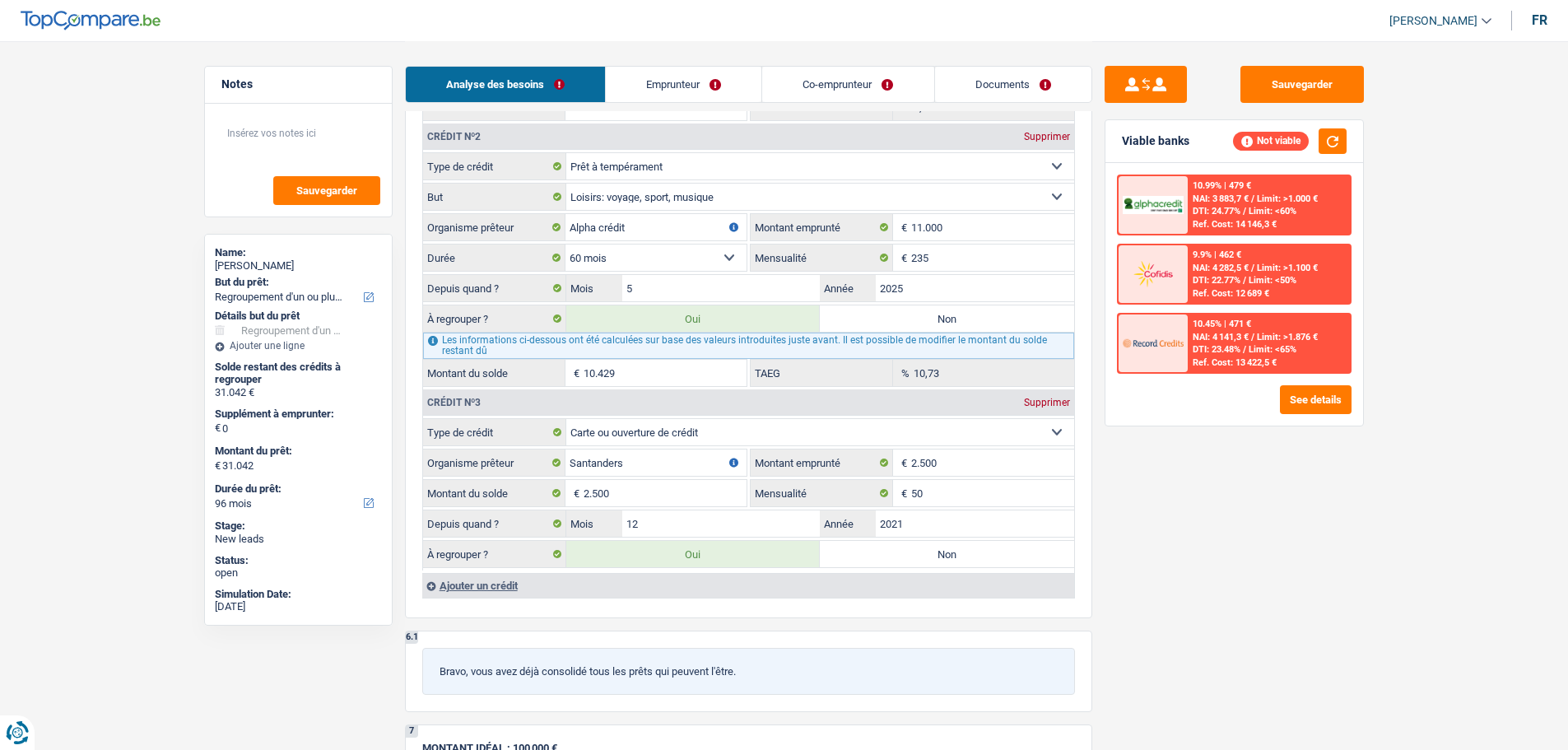
type input "20.613"
select select "120"
radio input "false"
type input "20.613"
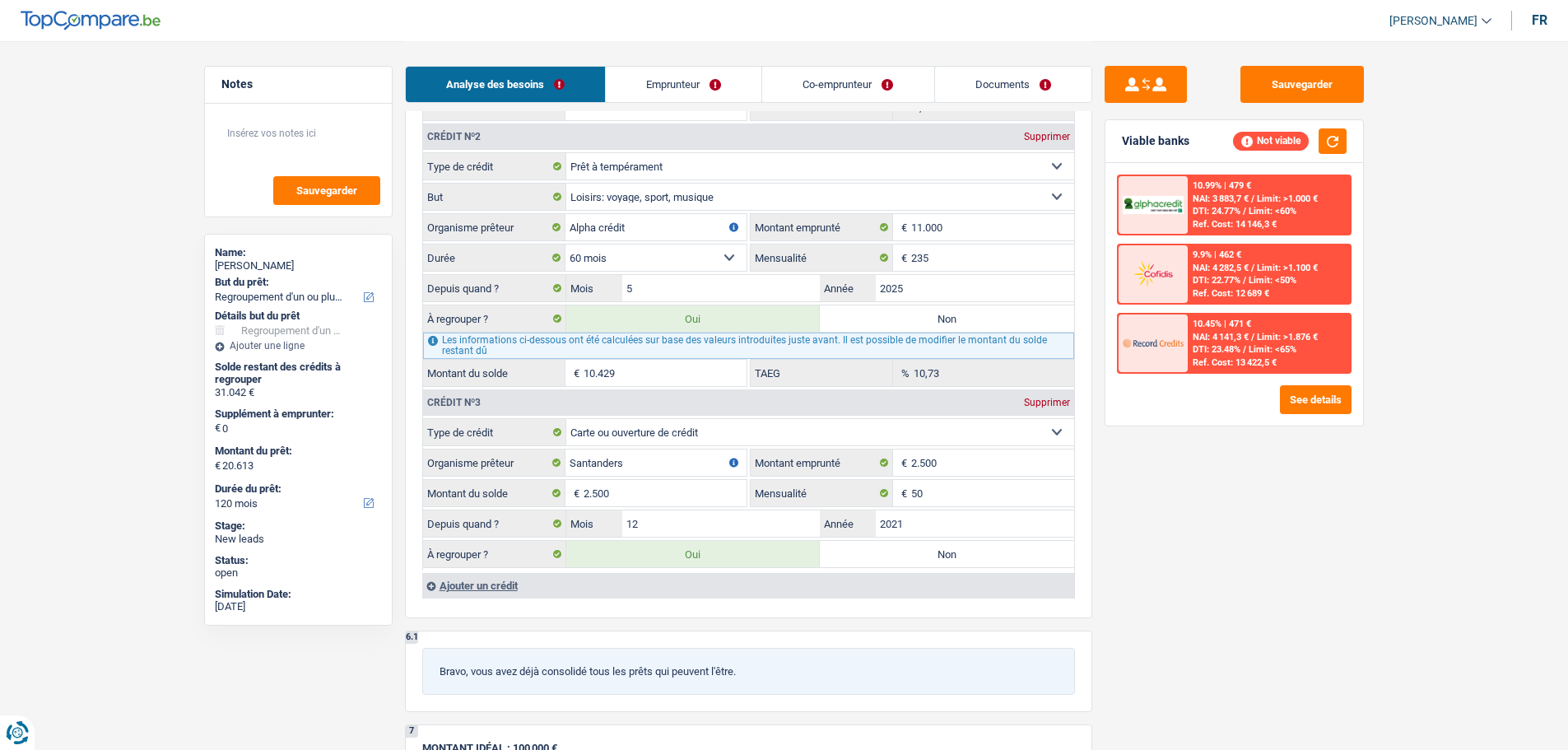
type input "20.613"
select select "120"
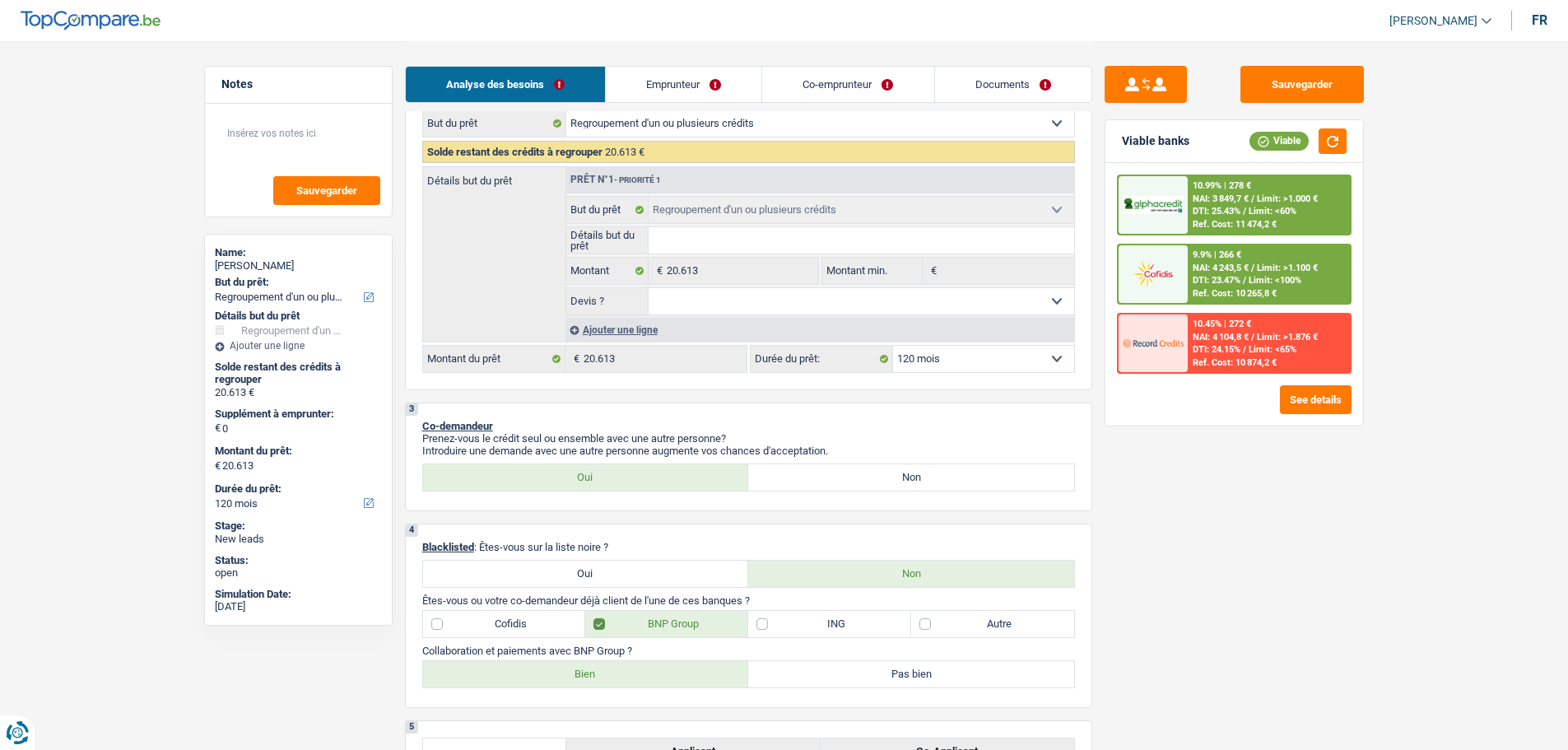
scroll to position [0, 0]
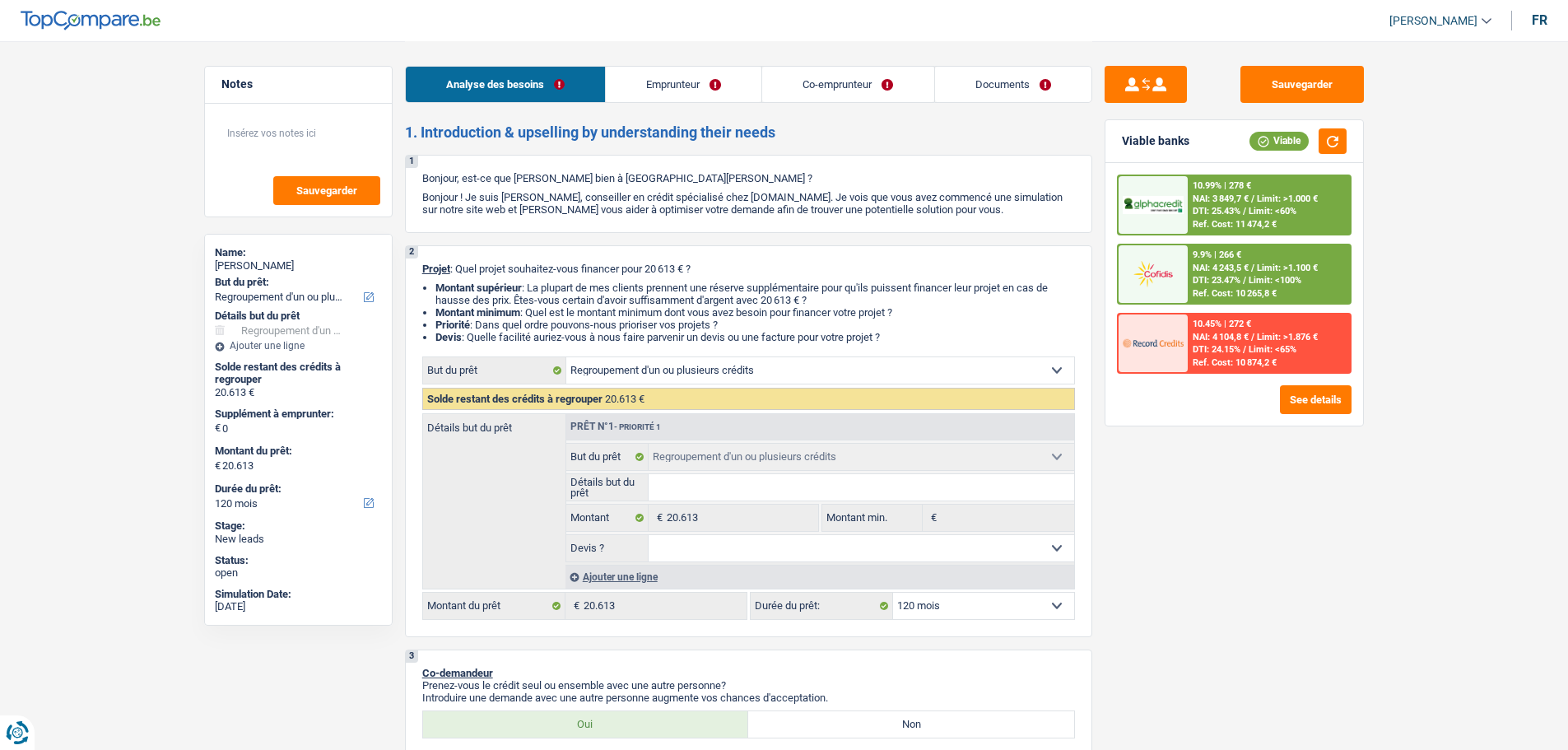
click at [612, 574] on div "Ajouter une ligne" at bounding box center [820, 576] width 508 height 23
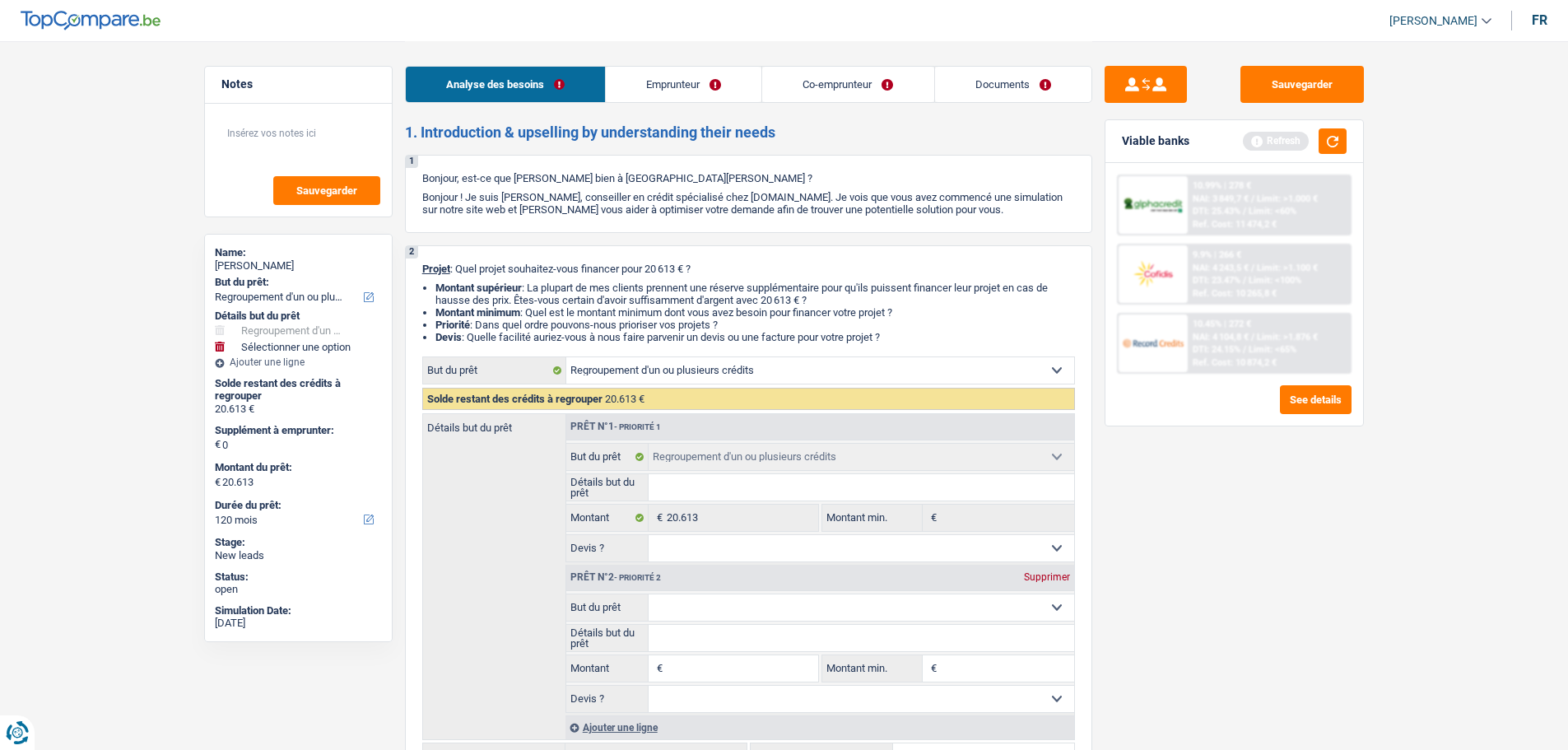
click at [807, 658] on input "Montant" at bounding box center [741, 668] width 150 height 26
click at [1042, 577] on div "Supprimer" at bounding box center [1046, 576] width 55 height 10
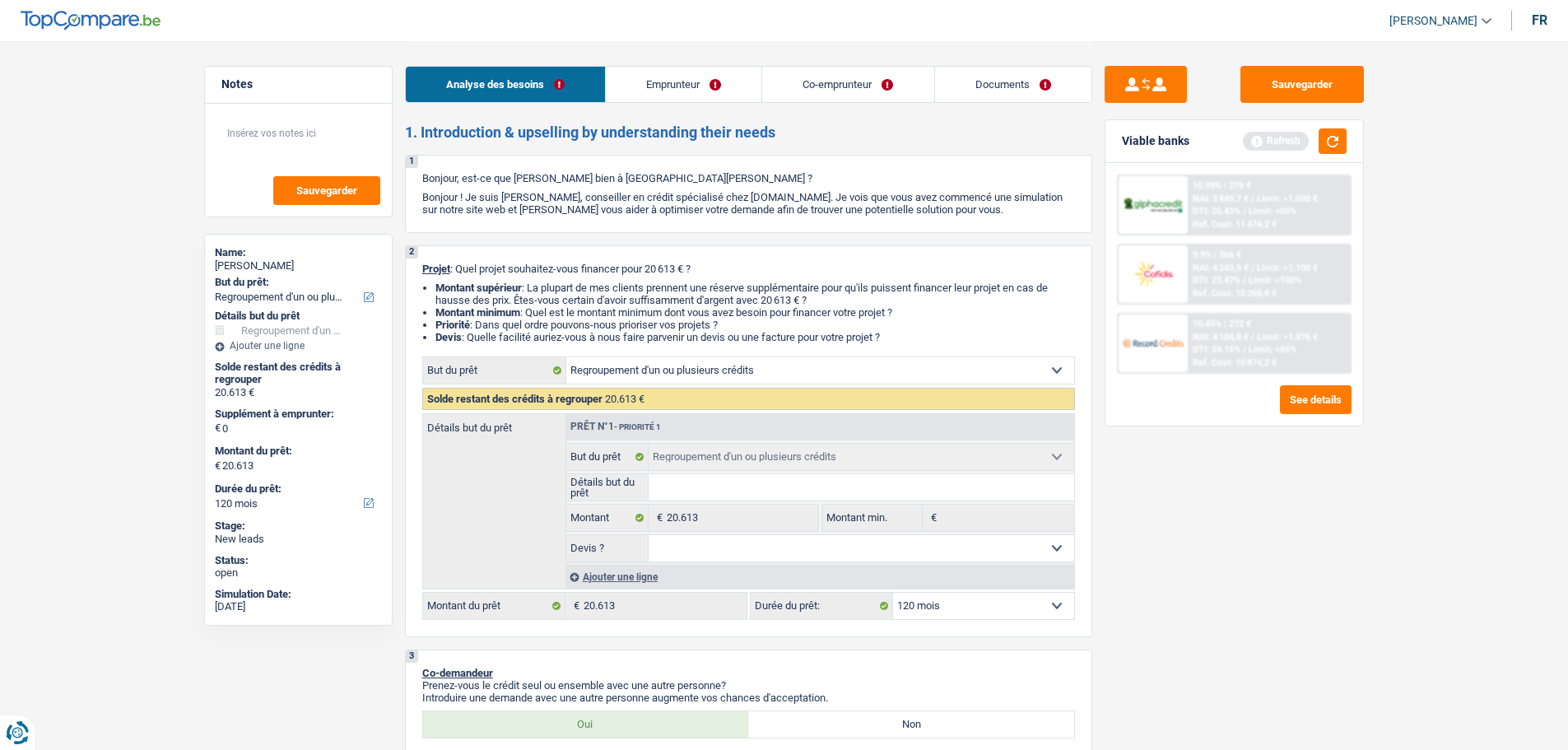
click at [1350, 143] on div "Viable banks Refresh" at bounding box center [1234, 141] width 257 height 43
click at [1328, 143] on button "button" at bounding box center [1332, 141] width 28 height 25
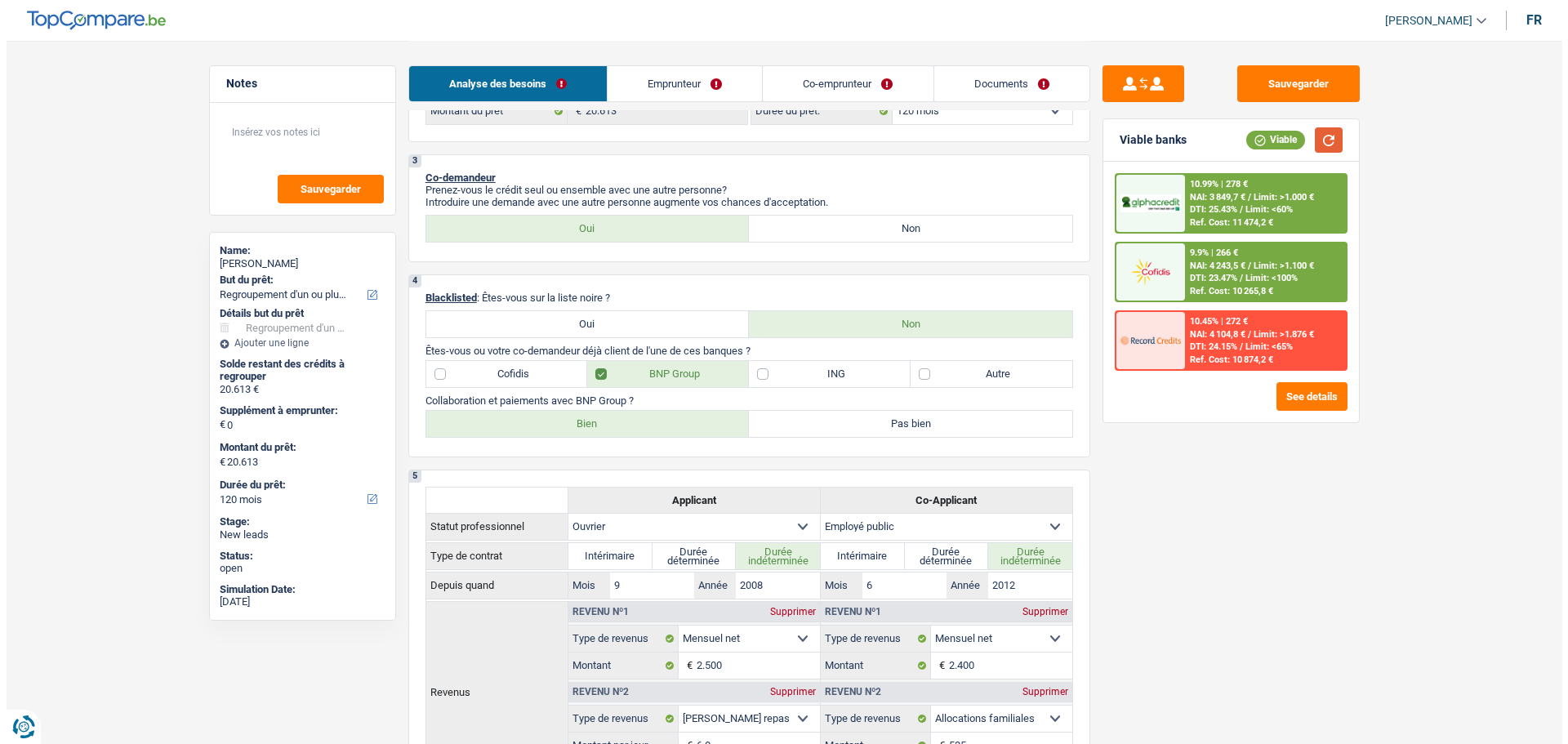
scroll to position [82, 0]
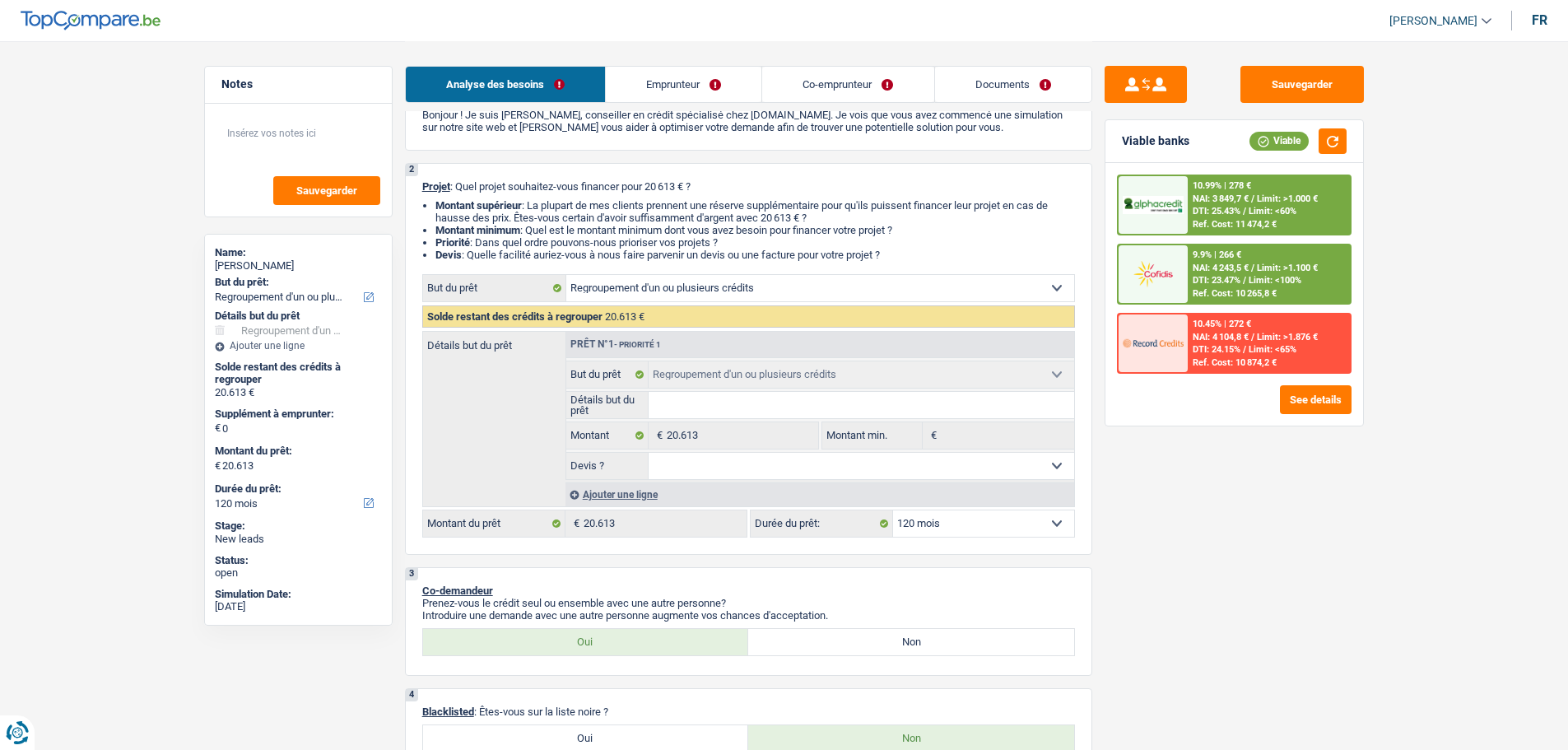
click at [1259, 313] on div "10.45% | 272 € NAI: 4 104,8 € / Limit: >1.876 € DTI: 24.15% / Limit: <65% Ref. …" at bounding box center [1234, 343] width 235 height 61
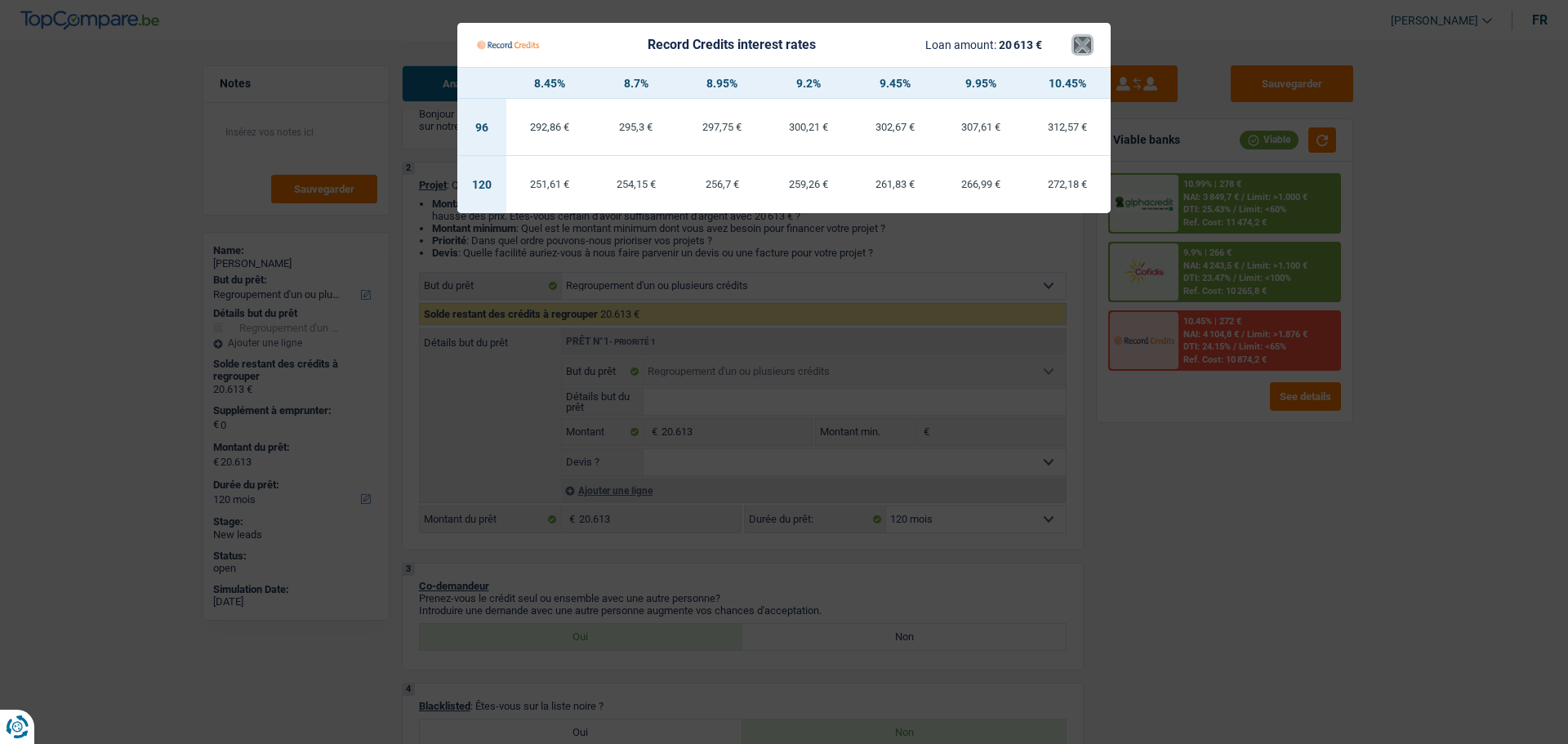
click at [1084, 46] on button "×" at bounding box center [1082, 45] width 17 height 16
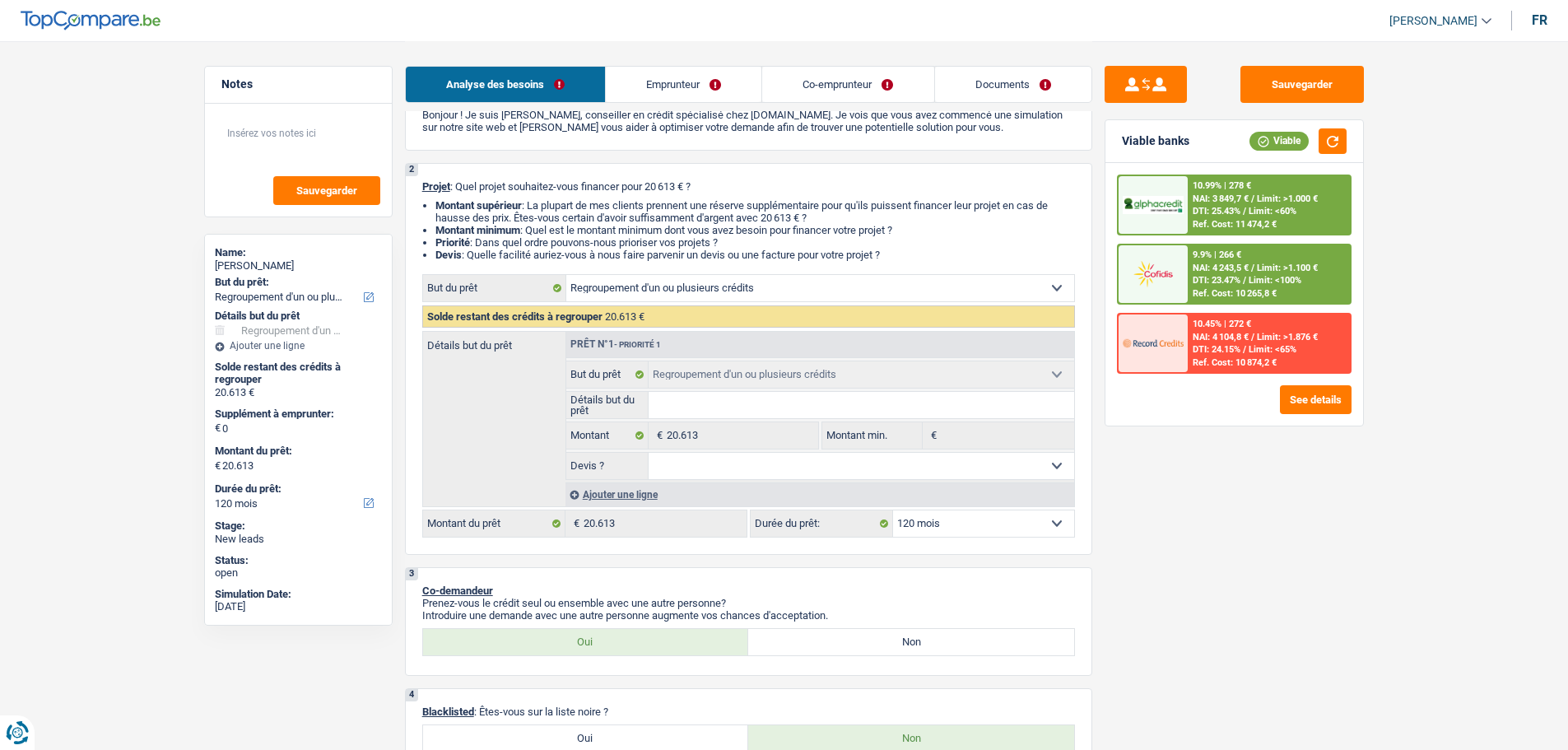
click at [1204, 266] on span "NAI: 4 243,5 €" at bounding box center [1220, 268] width 56 height 10
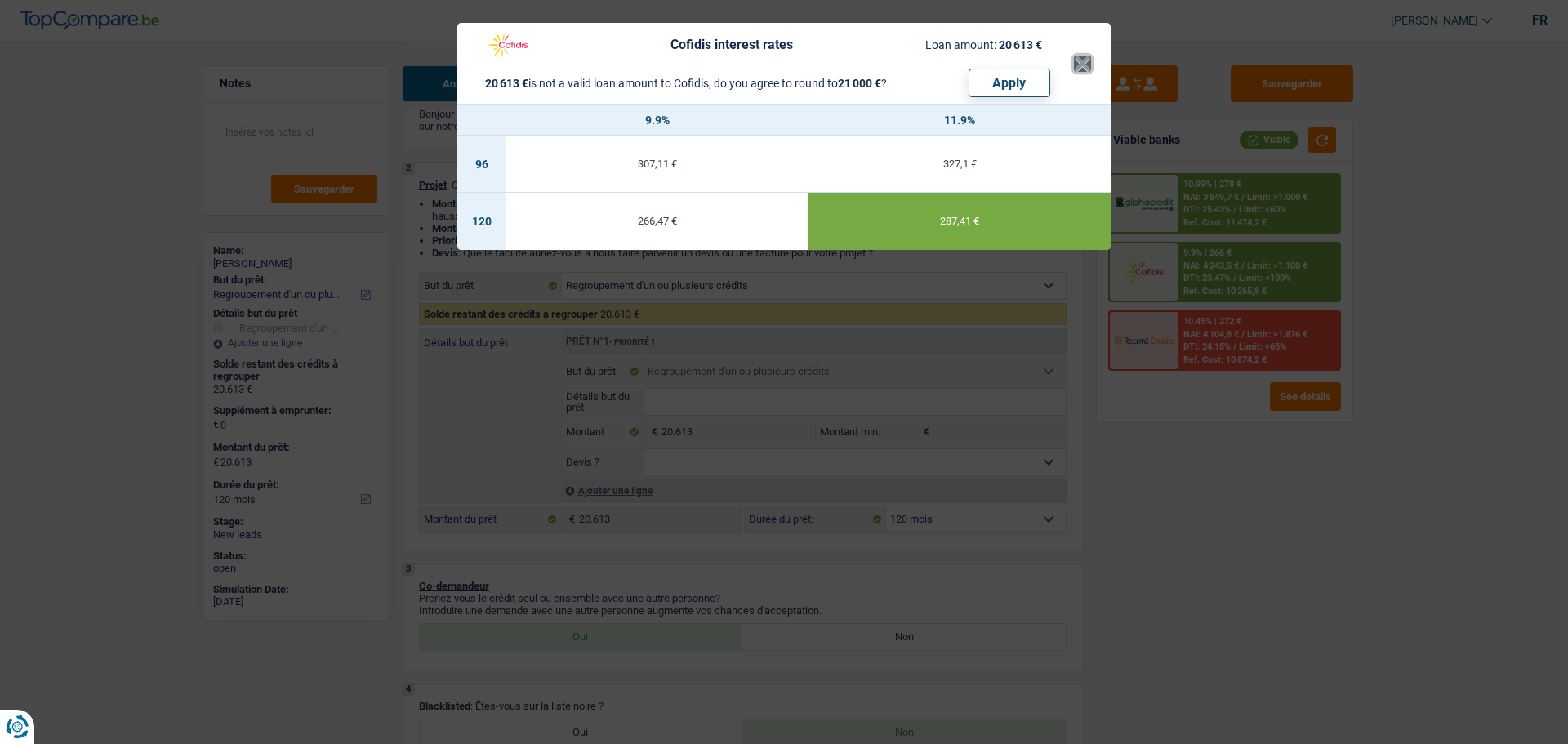
click at [1075, 55] on button "×" at bounding box center [1082, 63] width 17 height 16
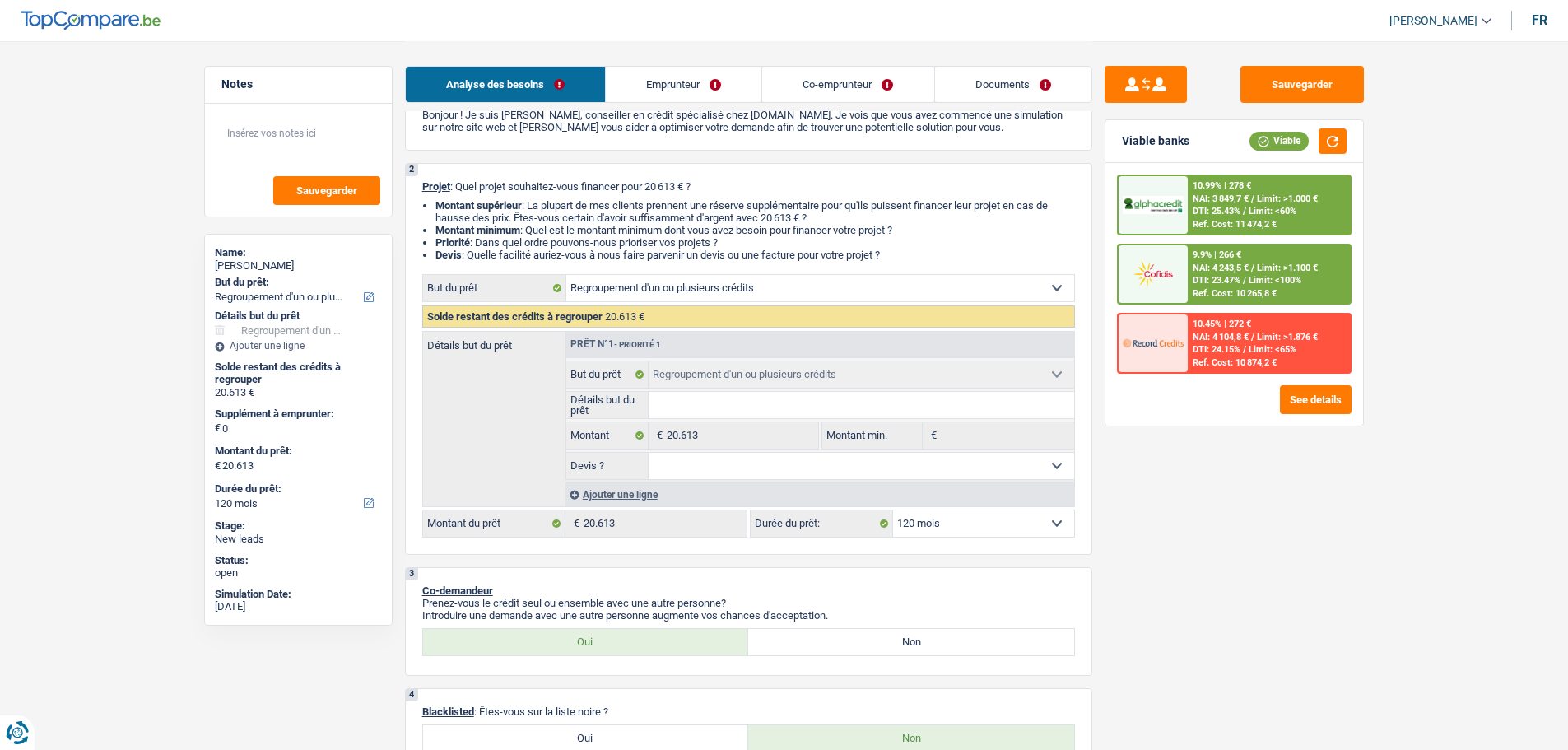
click at [1222, 196] on span "NAI: 3 849,7 €" at bounding box center [1220, 199] width 56 height 10
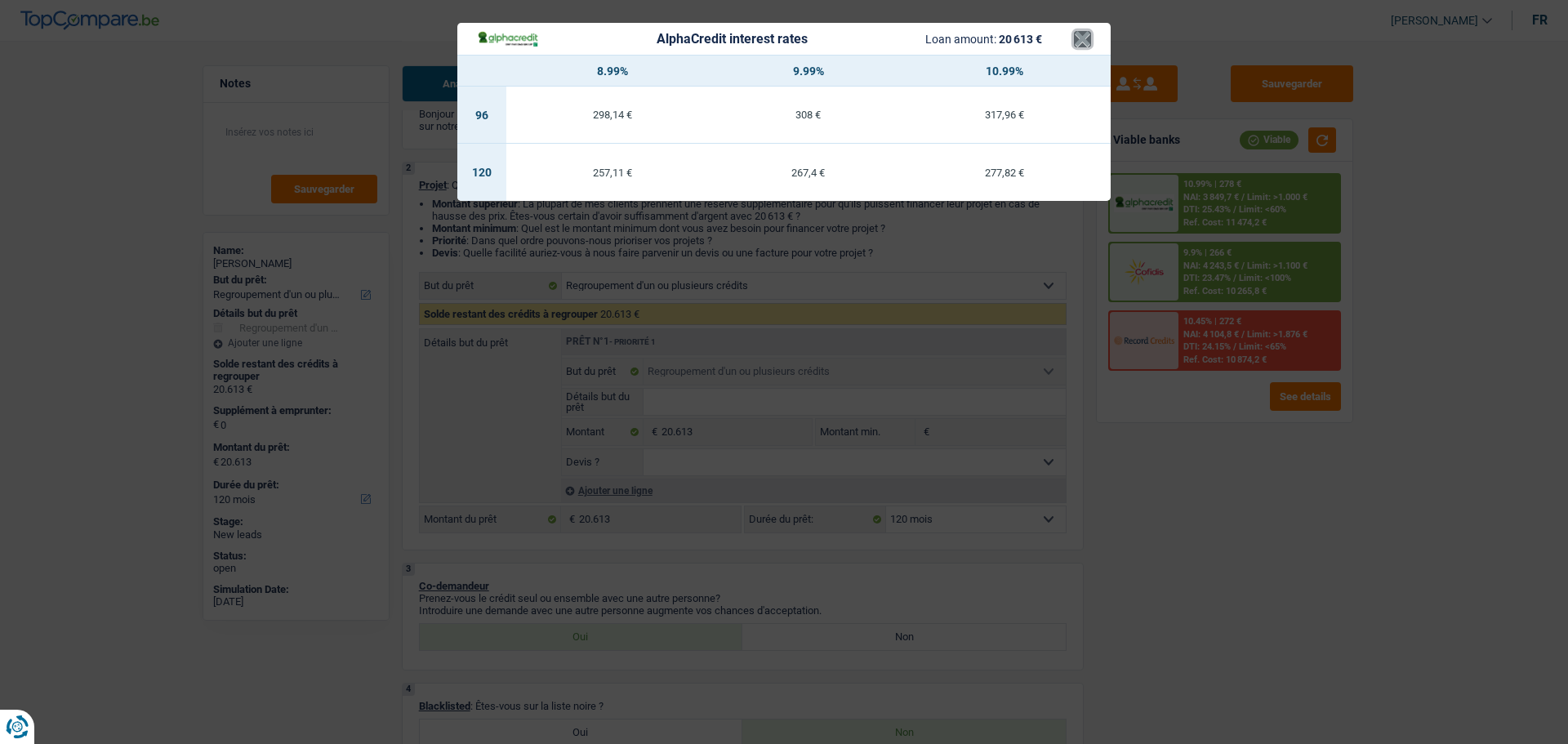
click at [1089, 37] on button "×" at bounding box center [1082, 39] width 17 height 16
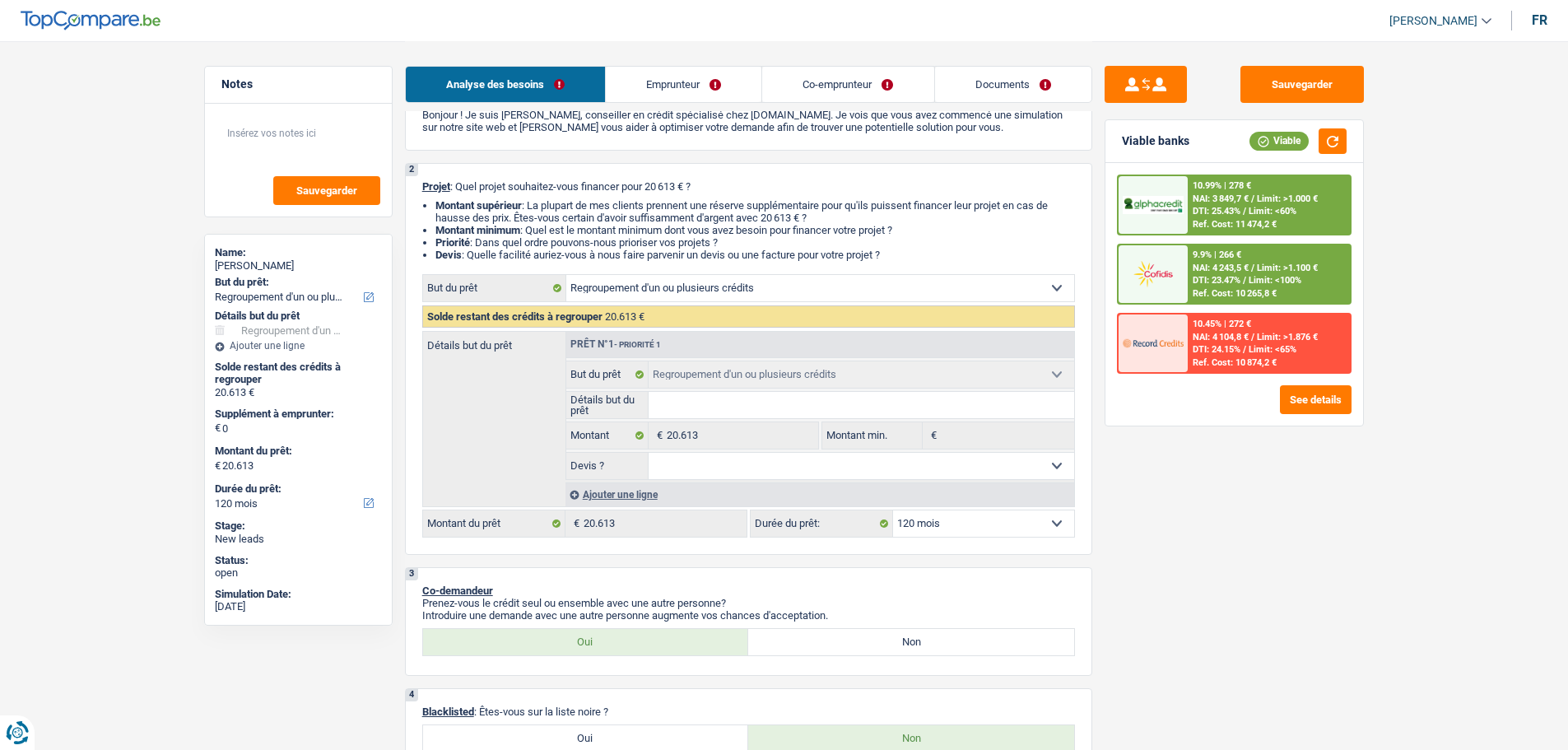
click at [1154, 277] on img at bounding box center [1153, 273] width 61 height 30
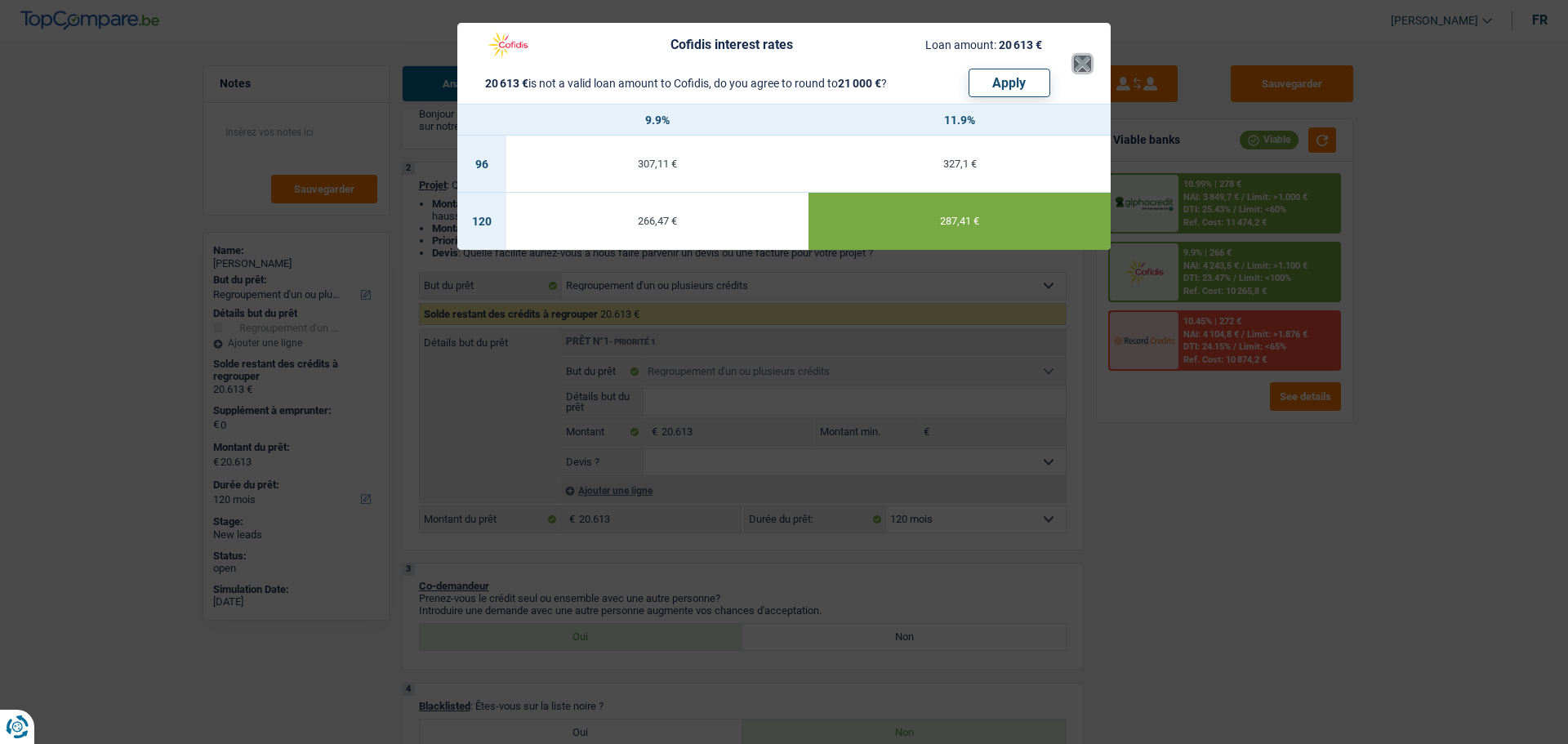
click at [1085, 55] on button "×" at bounding box center [1082, 63] width 17 height 16
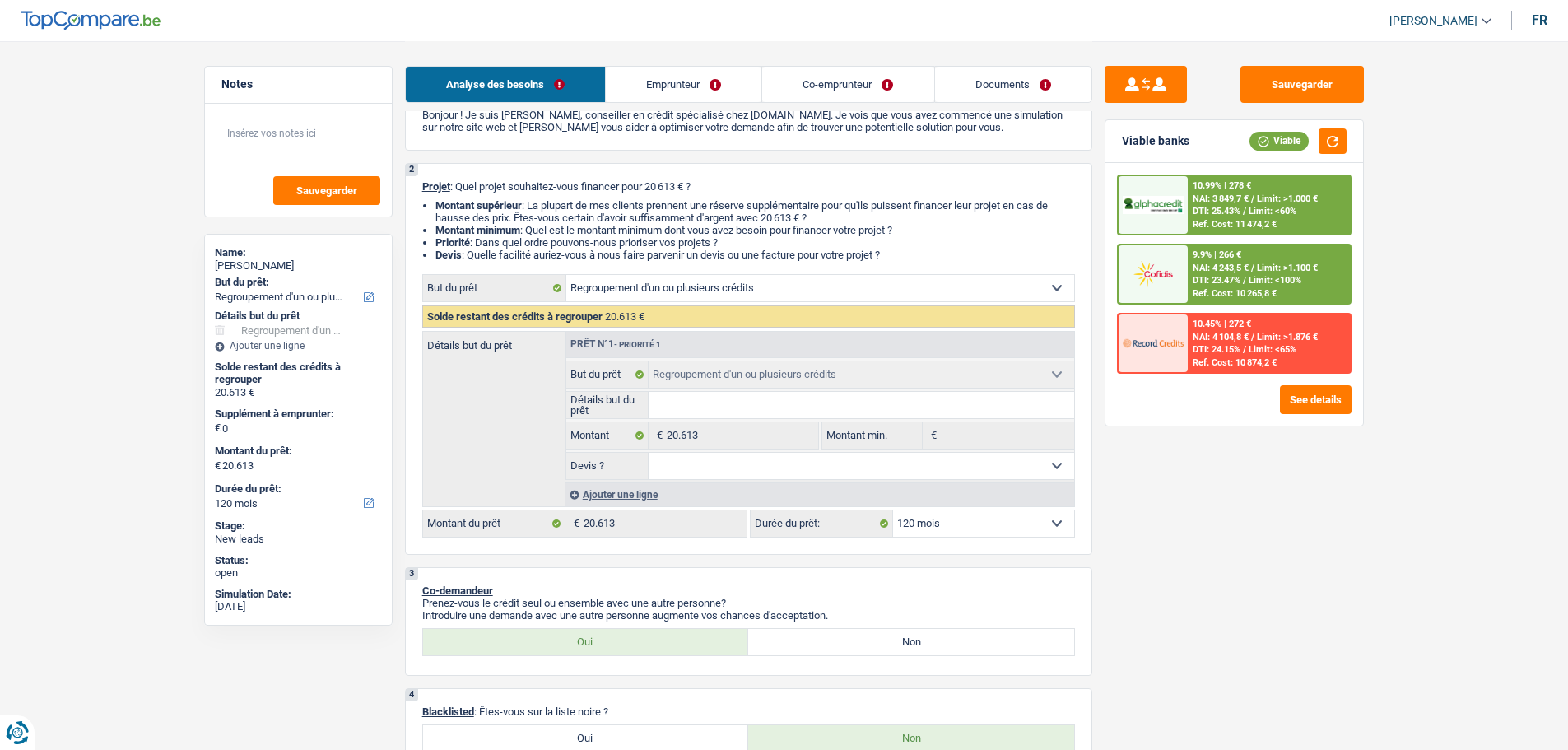
click at [1266, 207] on span "Limit: <60%" at bounding box center [1272, 211] width 48 height 10
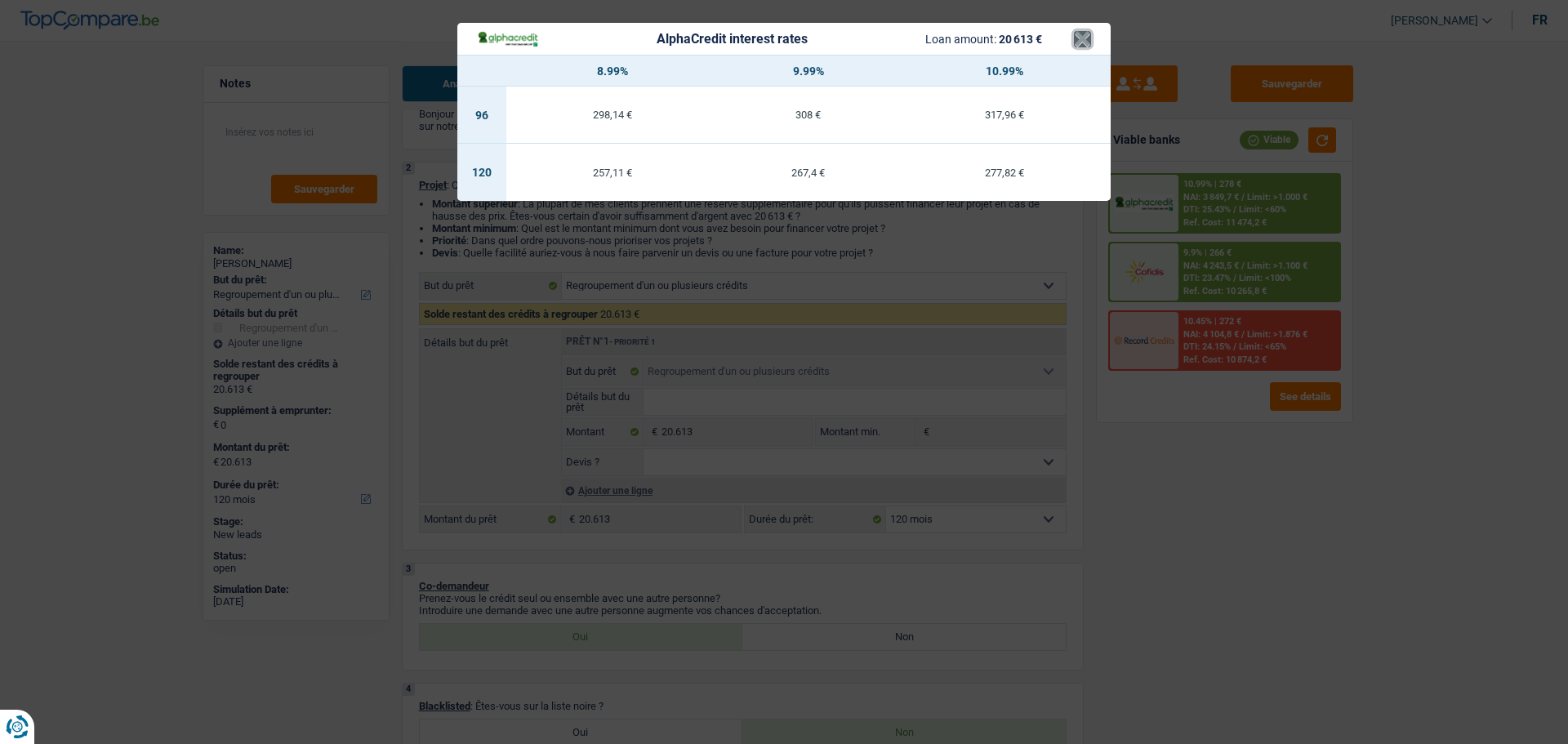
click at [1076, 42] on button "×" at bounding box center [1082, 39] width 17 height 16
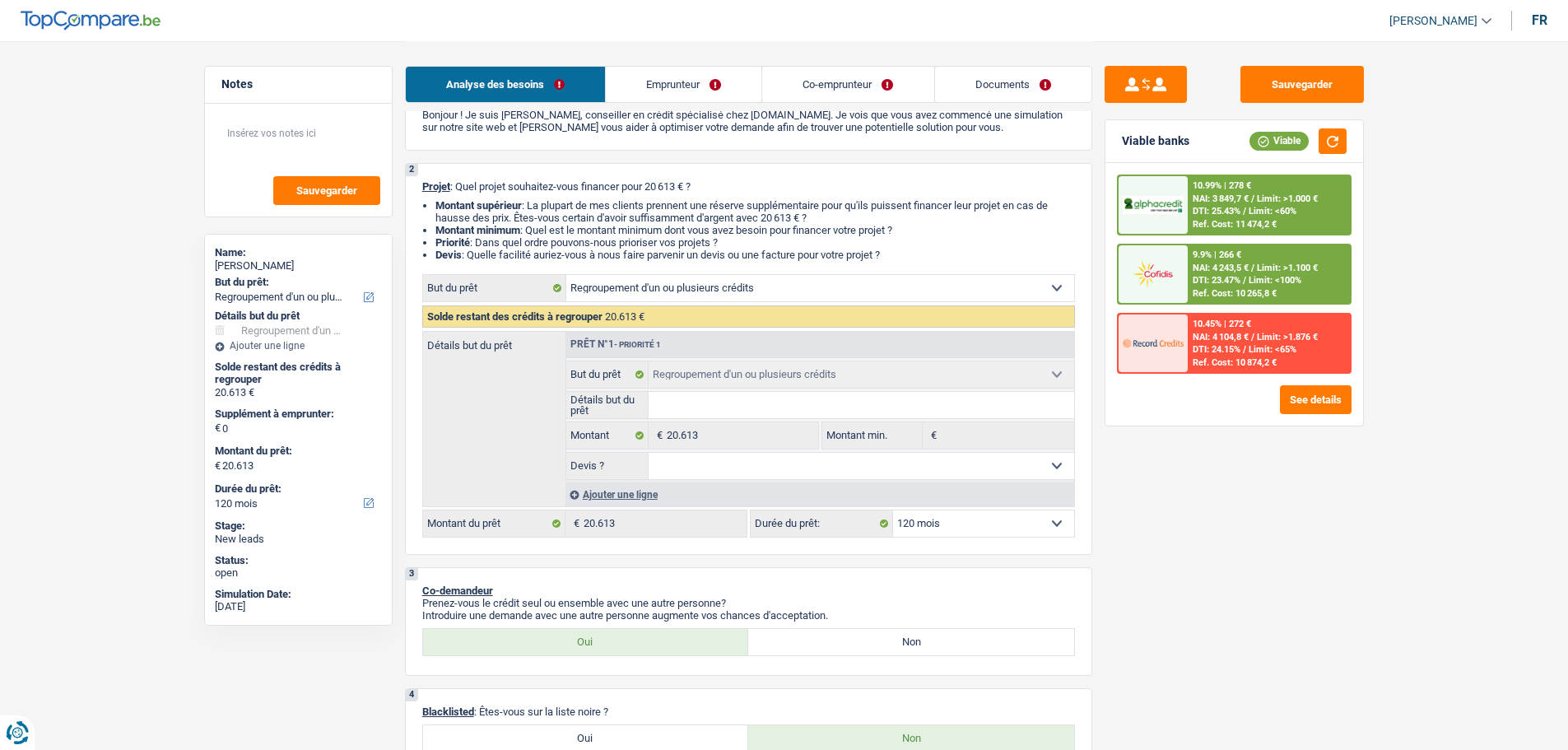
click at [1224, 195] on span "NAI: 3 849,7 €" at bounding box center [1220, 199] width 56 height 10
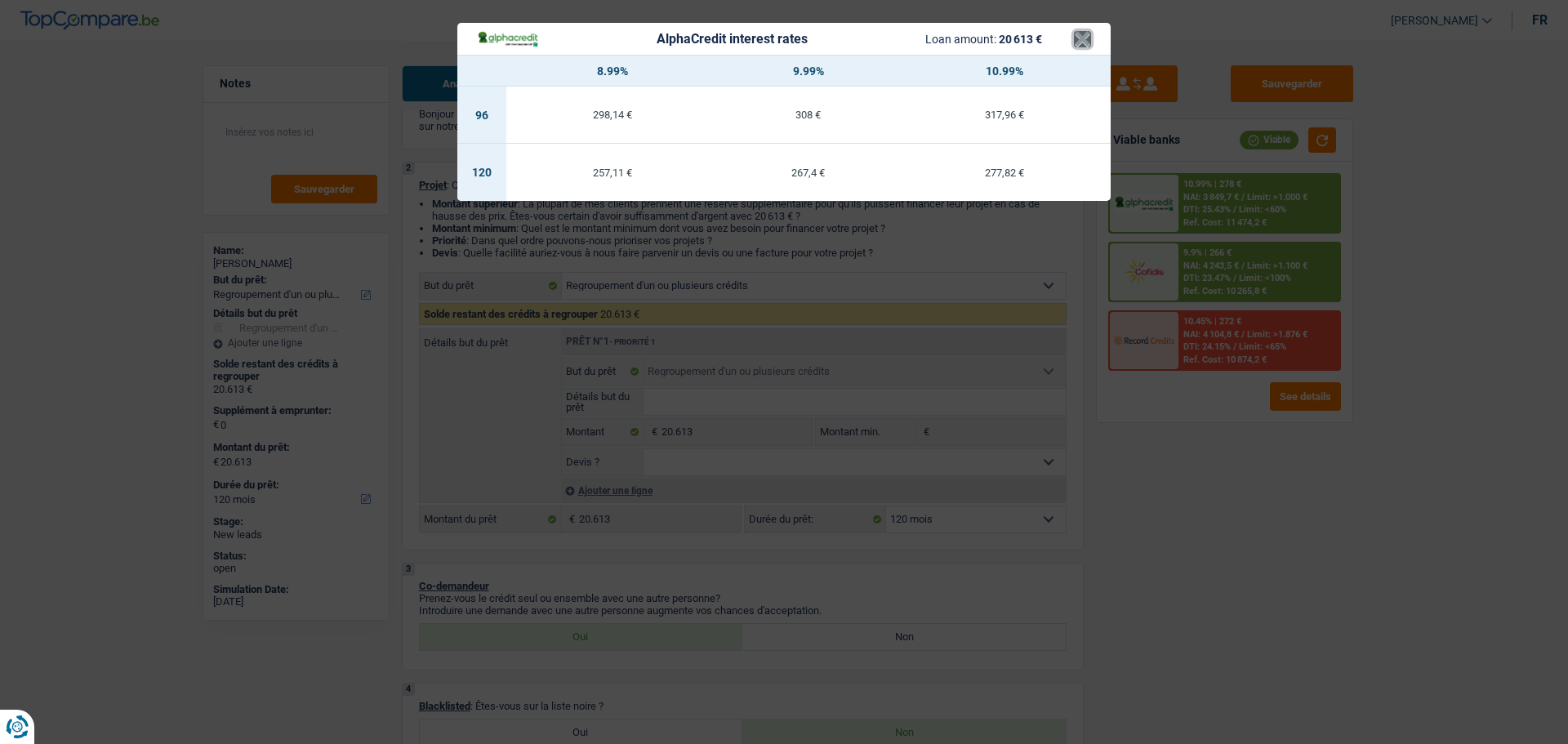
click at [1088, 40] on button "×" at bounding box center [1082, 39] width 17 height 16
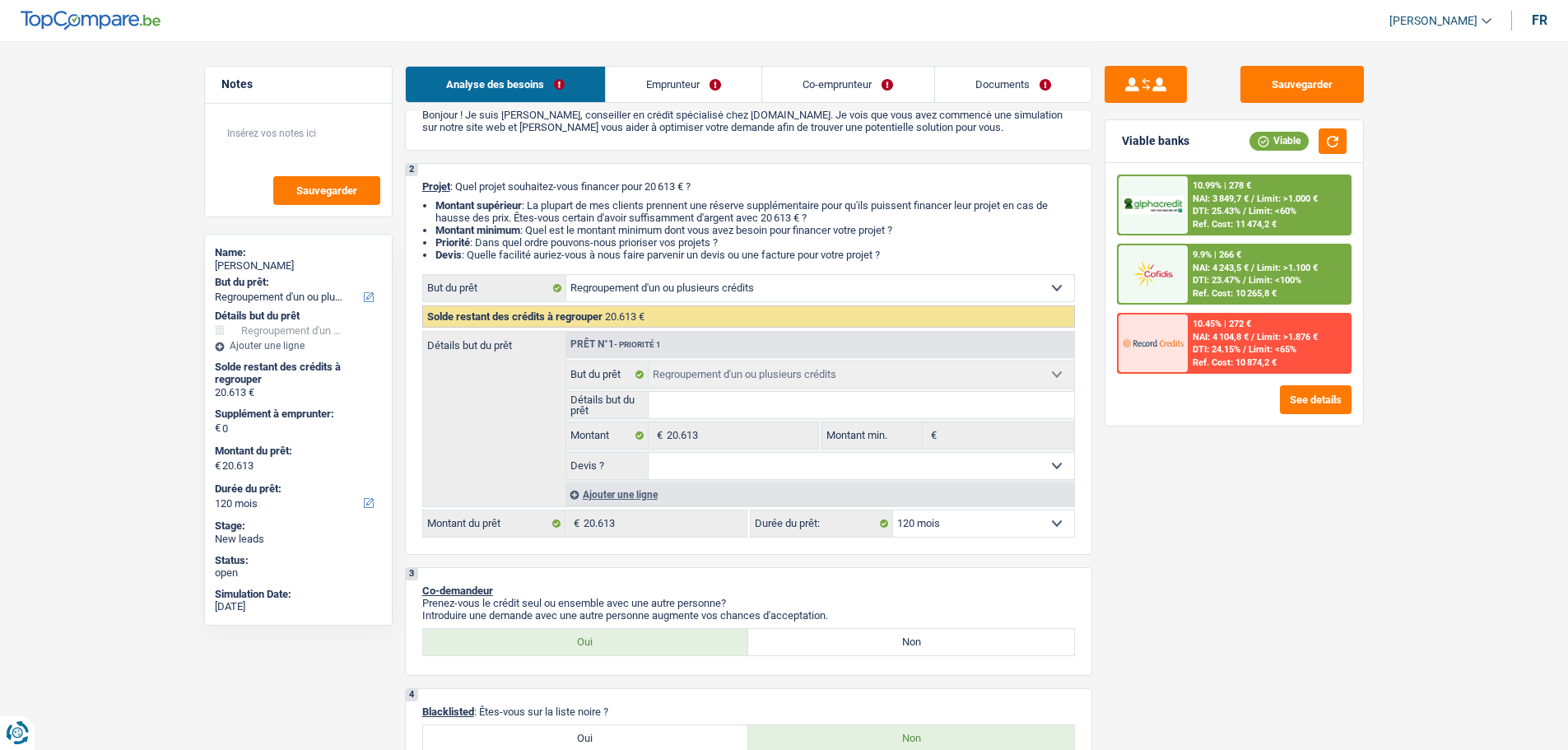
click at [1027, 528] on select "12 mois 18 mois 24 mois 30 mois 36 mois 42 mois 48 mois 60 mois 72 mois 84 mois…" at bounding box center [984, 523] width 181 height 26
select select "60"
click at [894, 510] on select "12 mois 18 mois 24 mois 30 mois 36 mois 42 mois 48 mois 60 mois 72 mois 84 mois…" at bounding box center [984, 523] width 181 height 26
select select "60"
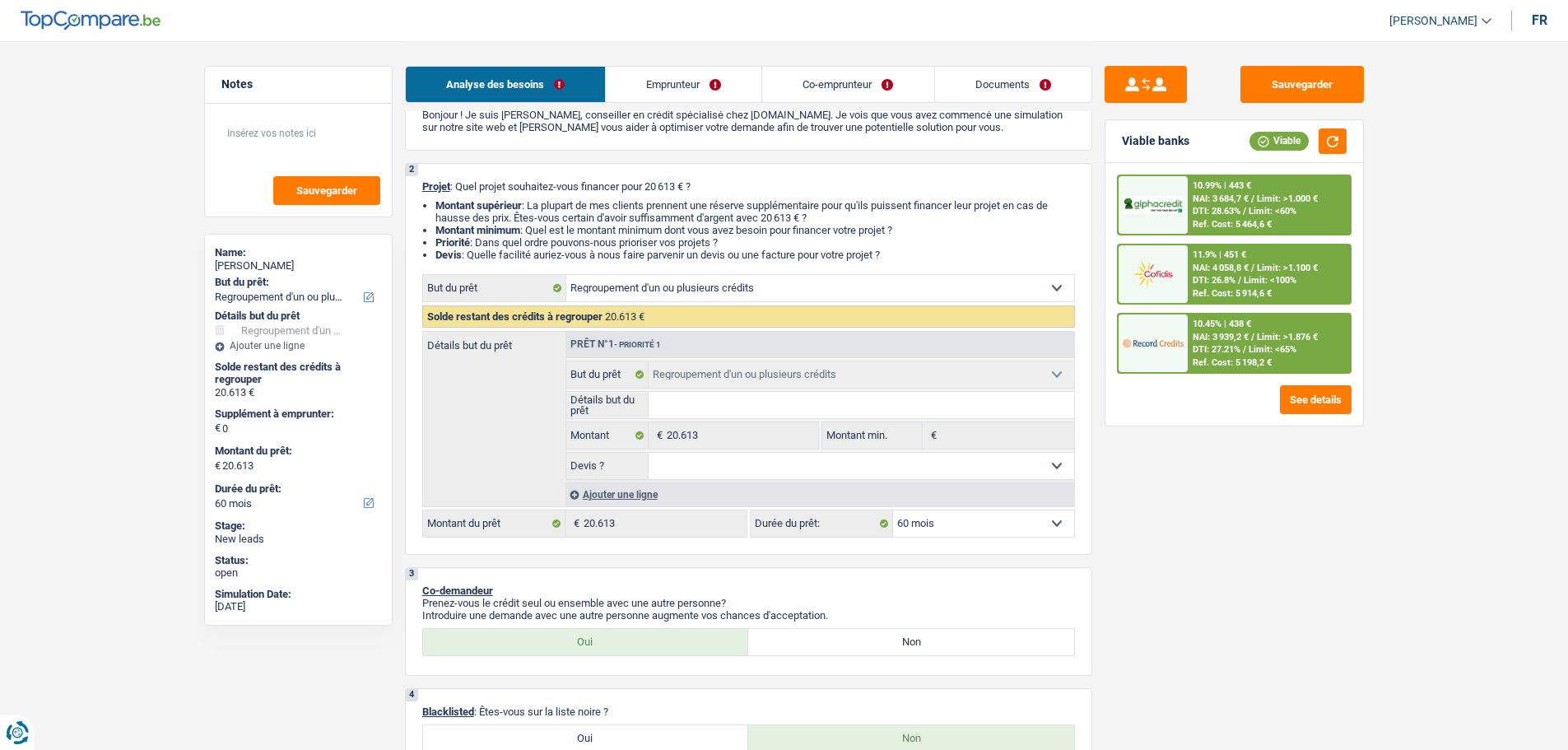
click at [1060, 510] on select "12 mois 18 mois 24 mois 30 mois 36 mois 42 mois 48 mois 60 mois 72 mois 84 mois…" at bounding box center [984, 523] width 181 height 26
select select "84"
click at [894, 510] on select "12 mois 18 mois 24 mois 30 mois 36 mois 42 mois 48 mois 60 mois 72 mois 84 mois…" at bounding box center [984, 523] width 181 height 26
select select "84"
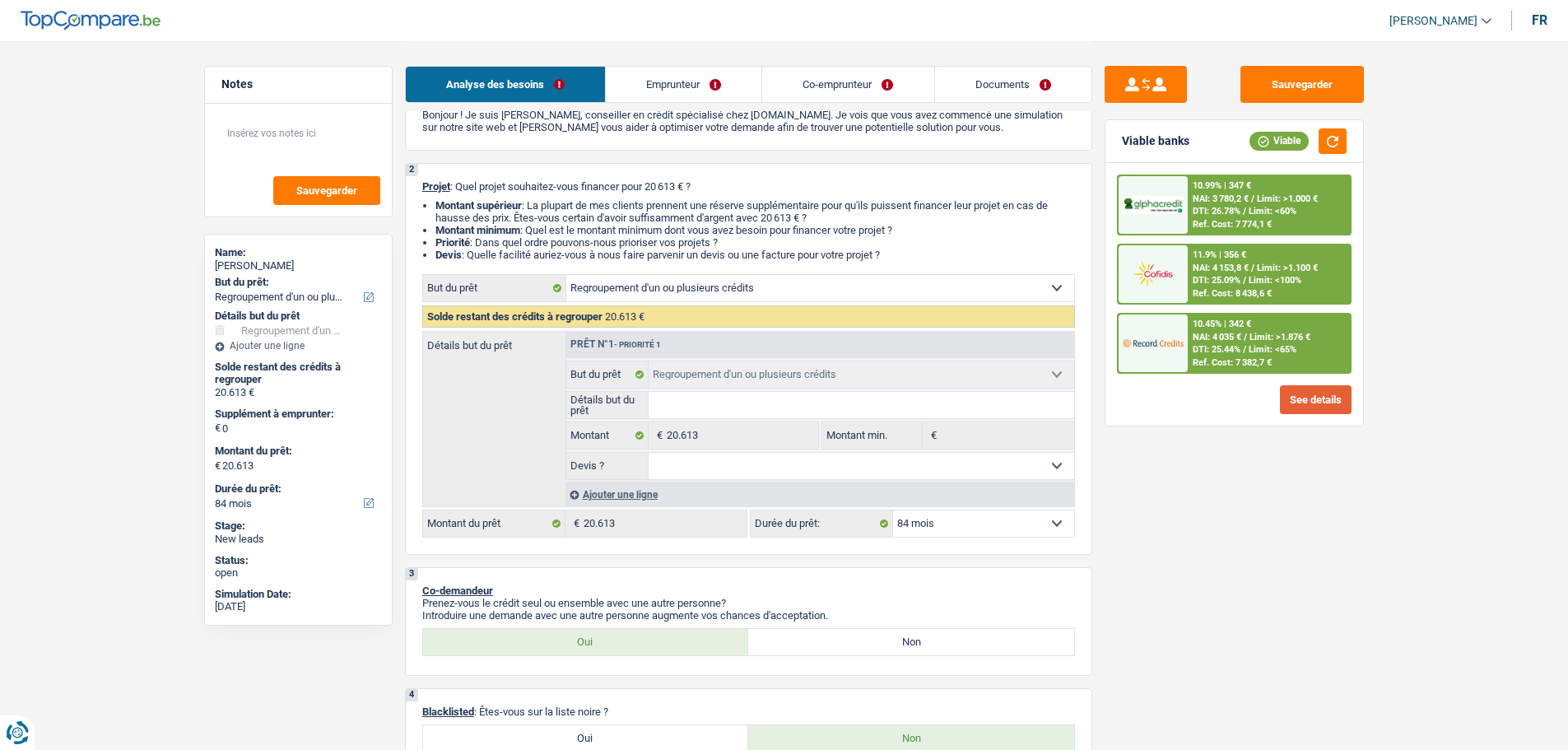
click at [1298, 404] on button "See details" at bounding box center [1316, 399] width 71 height 29
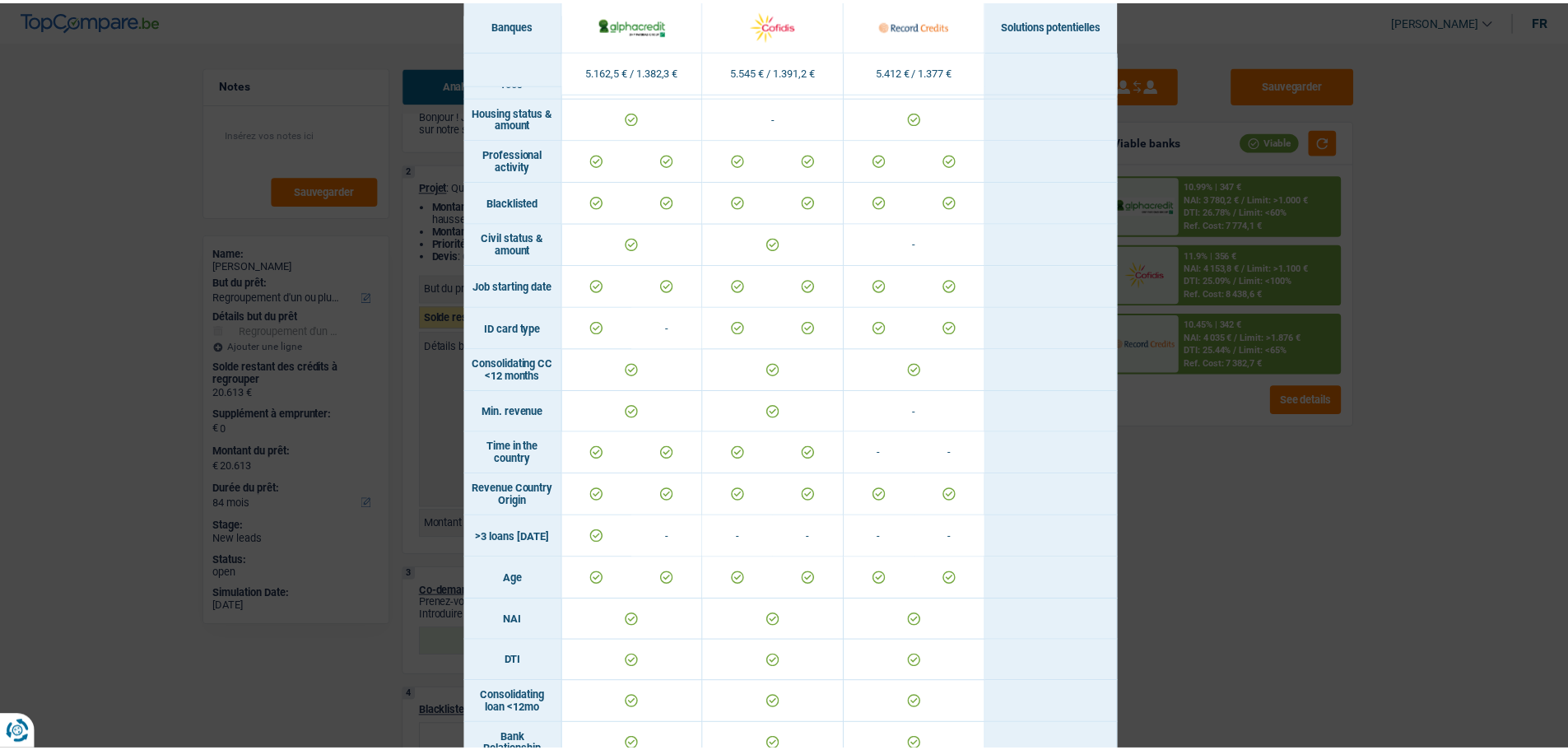
scroll to position [0, 0]
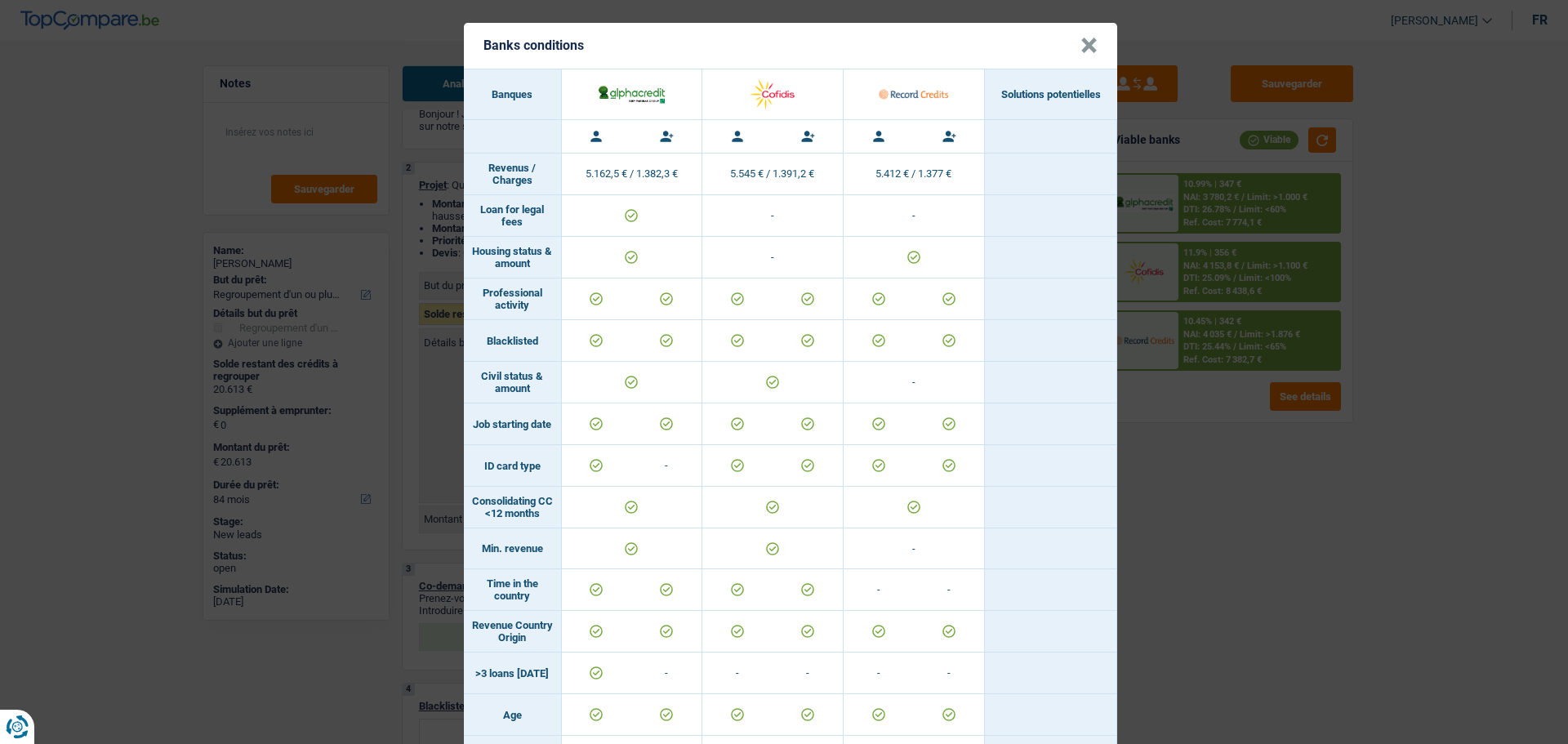
click at [1267, 159] on div "Banks conditions × Banques Solutions potentielles Revenus / Charges 5.162,5 € /…" at bounding box center [784, 372] width 1568 height 744
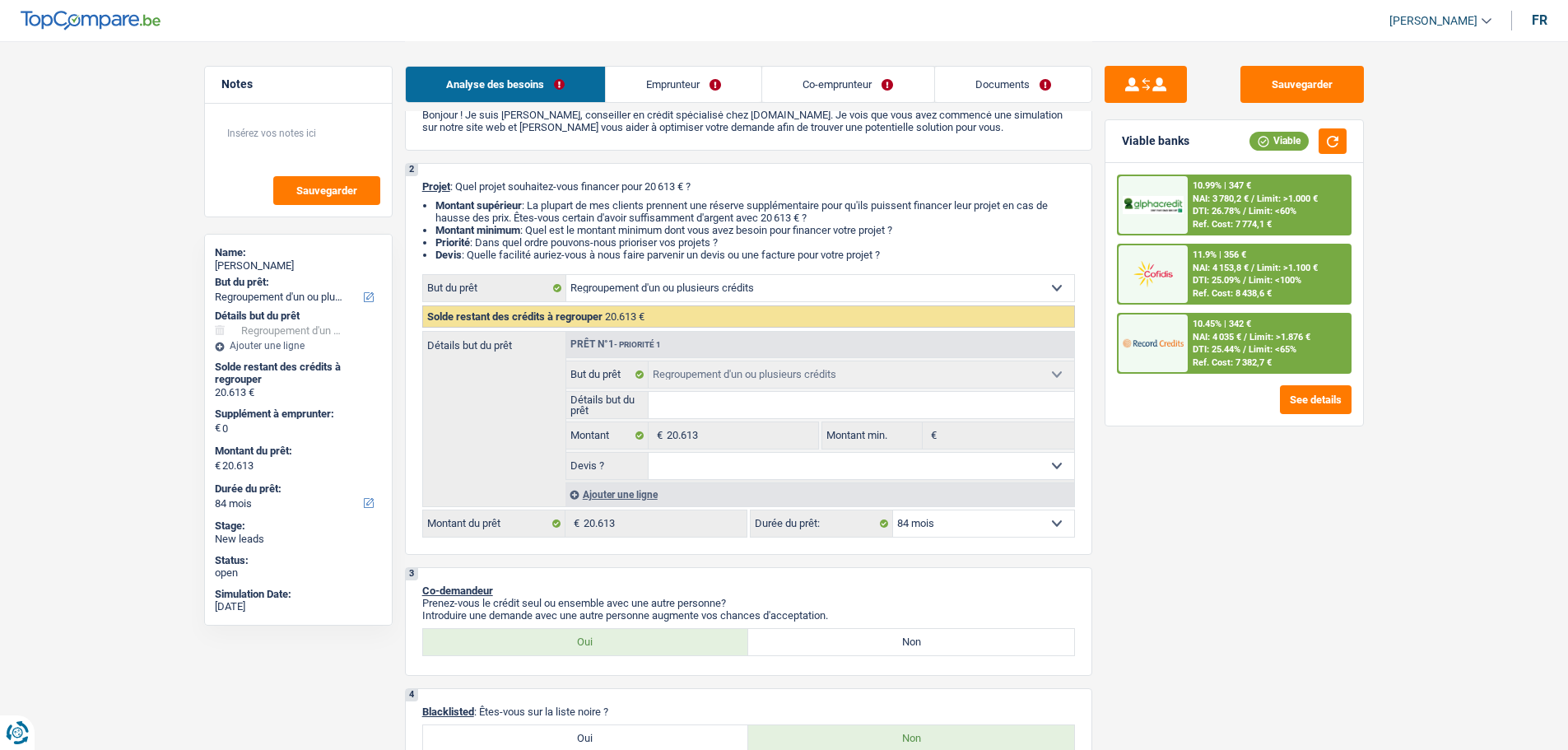
click at [1246, 368] on div "10.45% | 342 € NAI: 4 035 € / Limit: >1.876 € DTI: 25.44% / Limit: <65% Ref. Co…" at bounding box center [1269, 343] width 163 height 57
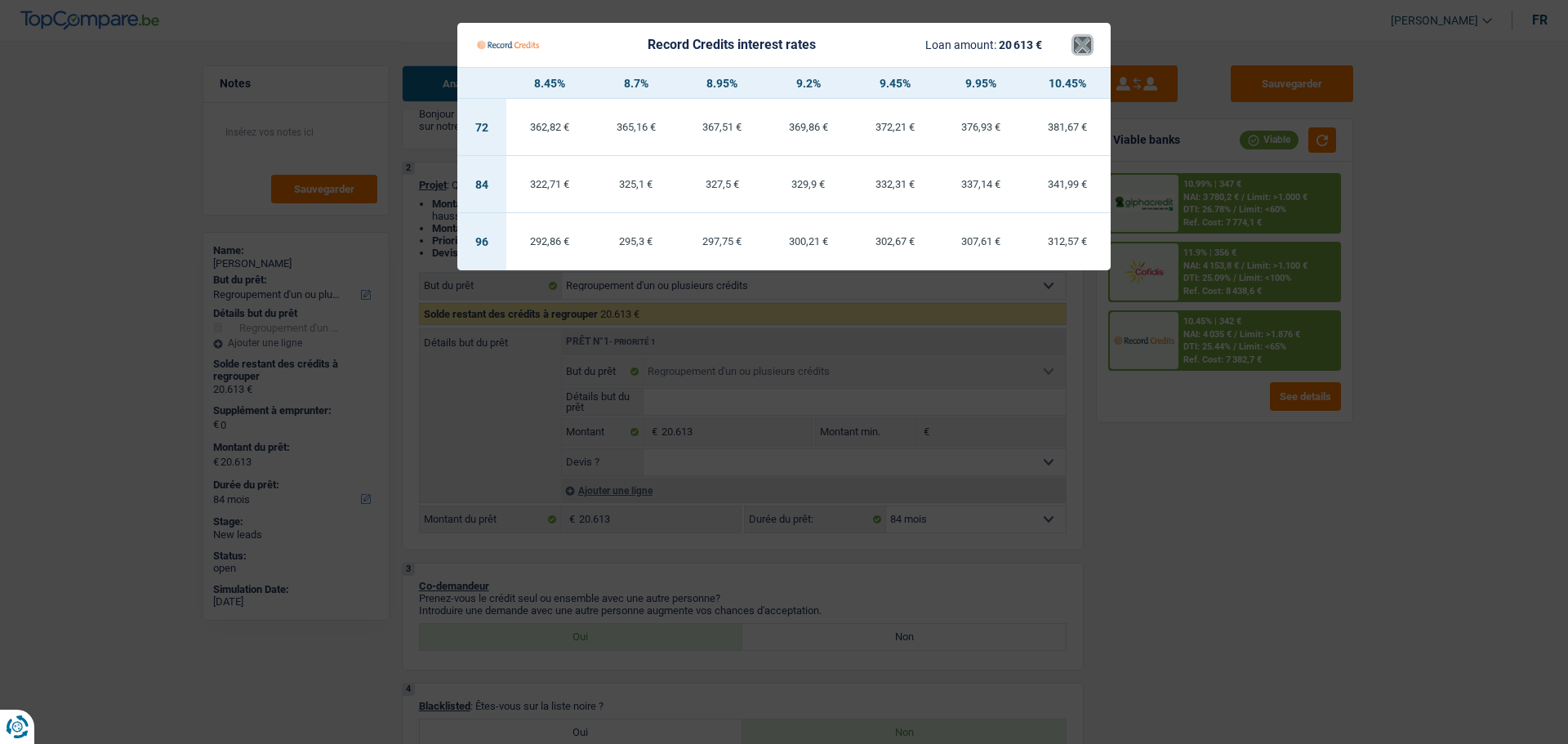
click at [1079, 47] on button "×" at bounding box center [1082, 45] width 17 height 16
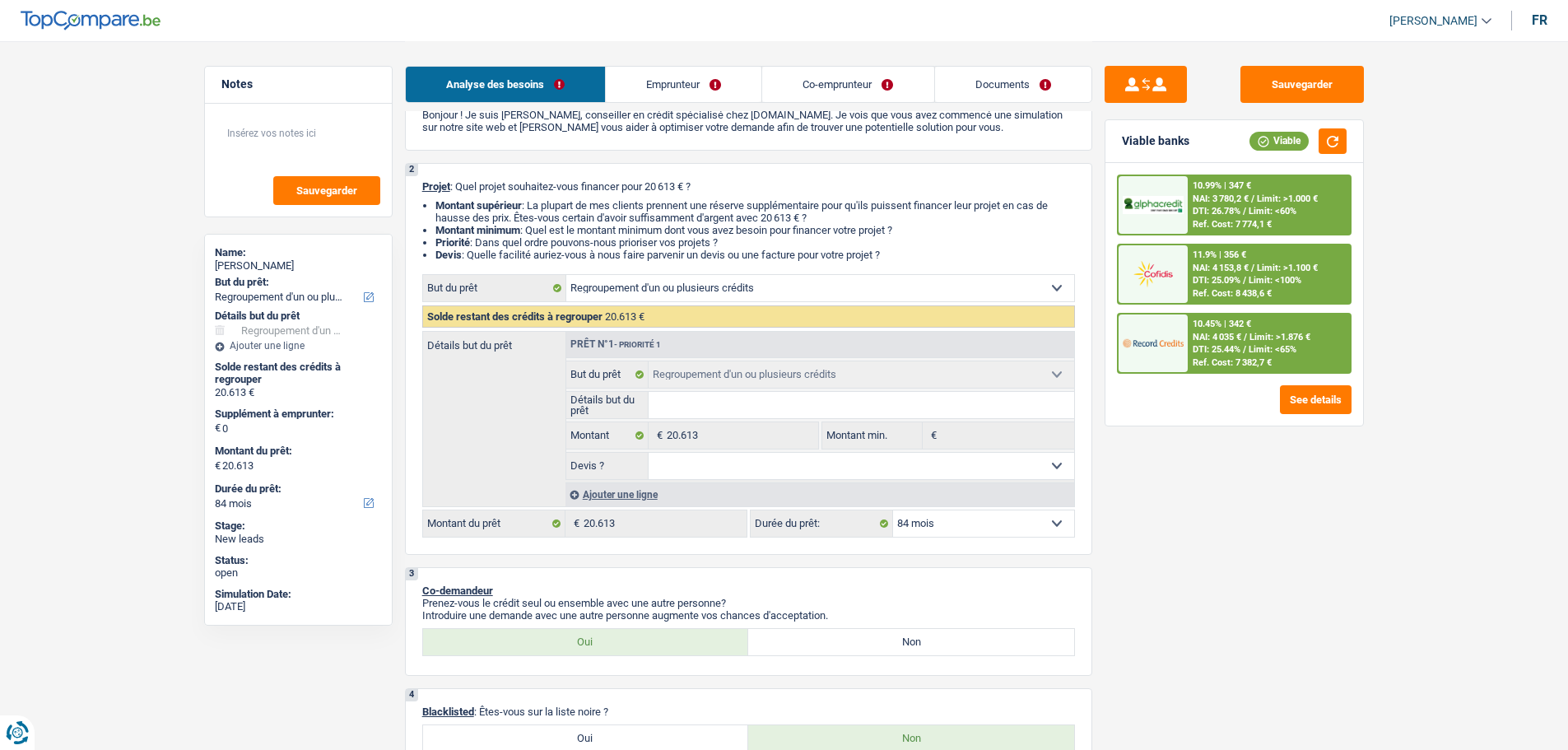
click at [1294, 209] on span "Limit: <60%" at bounding box center [1272, 211] width 48 height 10
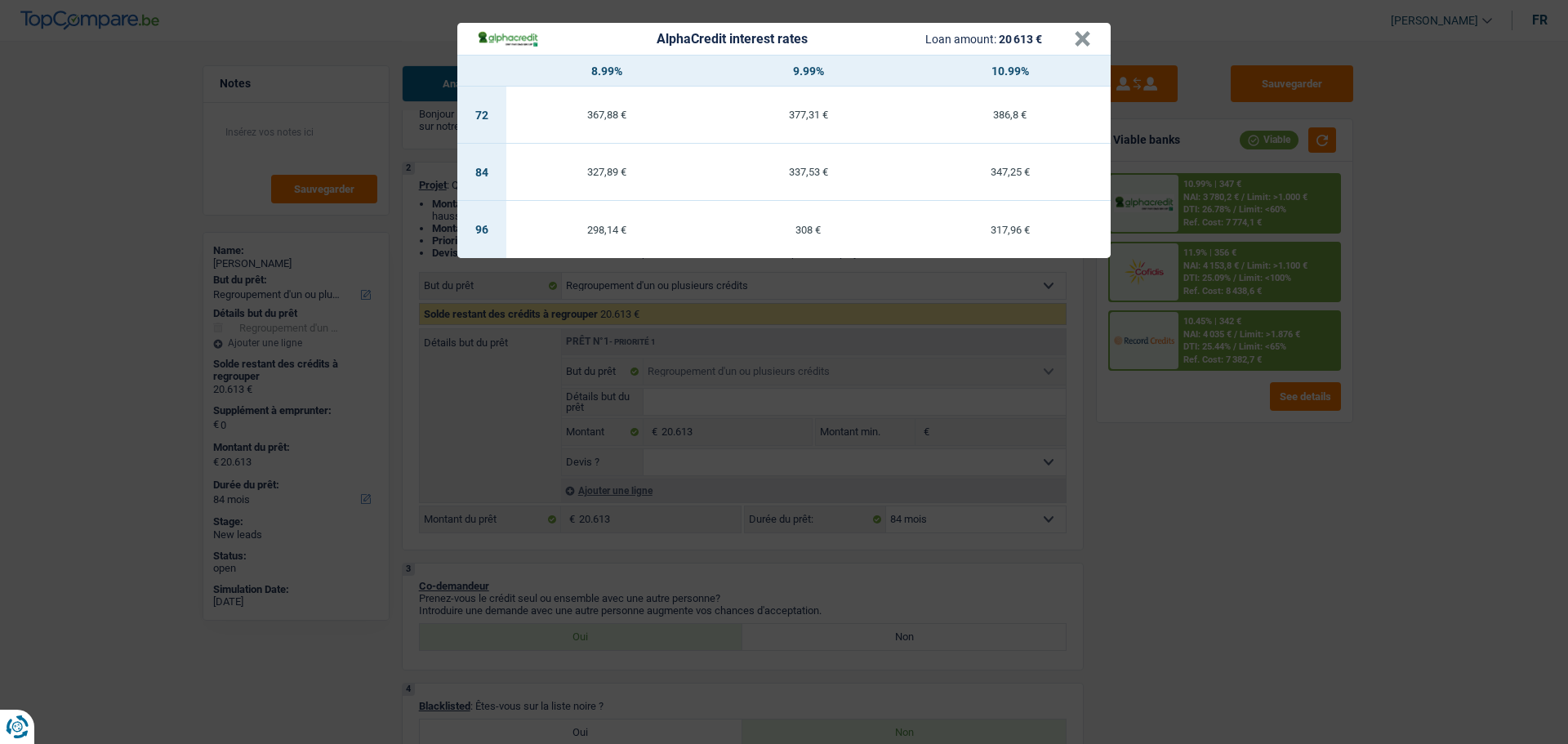
click at [1092, 38] on header "AlphaCredit interest rates Loan amount: 20 613 € ×" at bounding box center [784, 39] width 654 height 32
click at [1082, 47] on button "×" at bounding box center [1082, 39] width 17 height 16
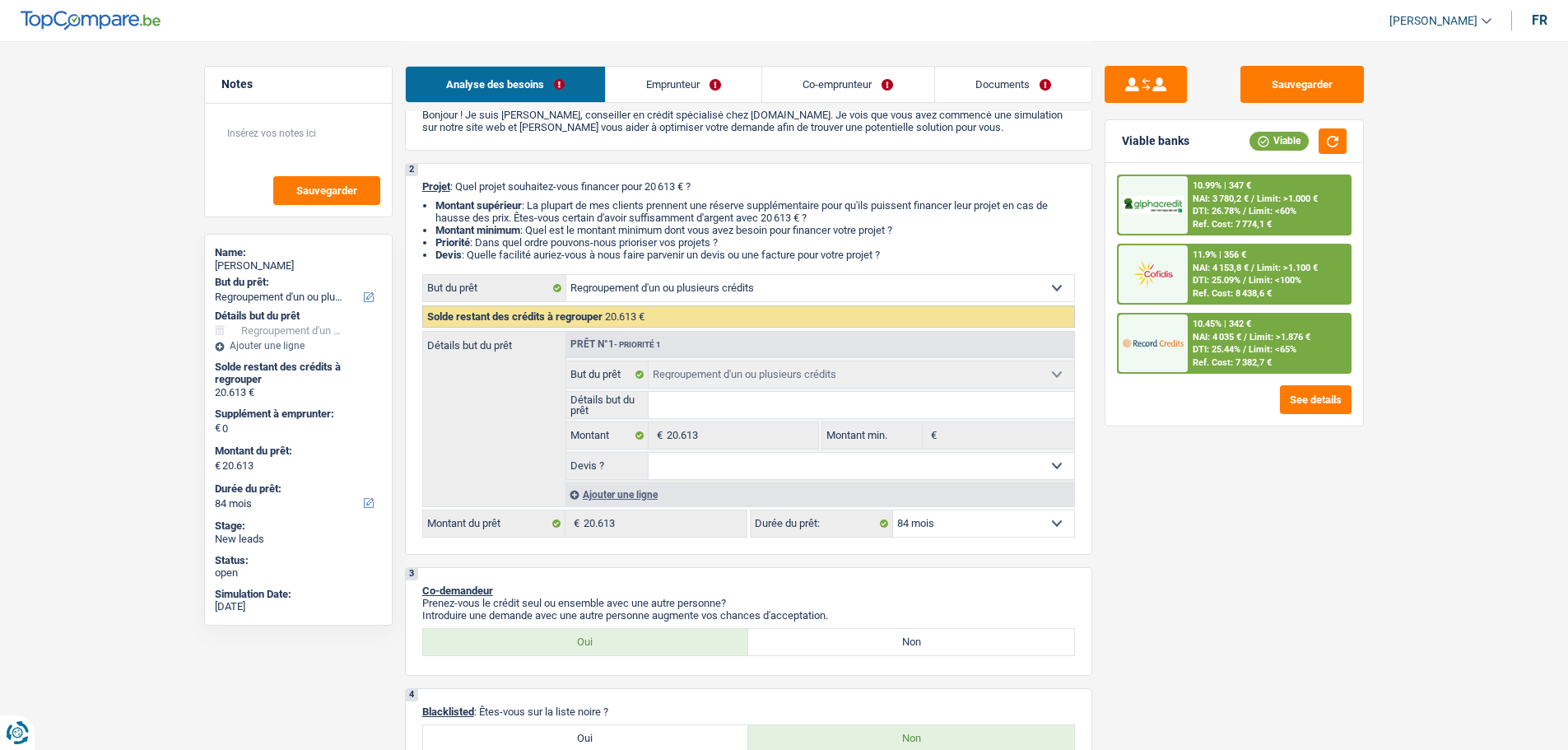
click at [1230, 262] on span "NAI: 4 153,8 €" at bounding box center [1220, 268] width 56 height 10
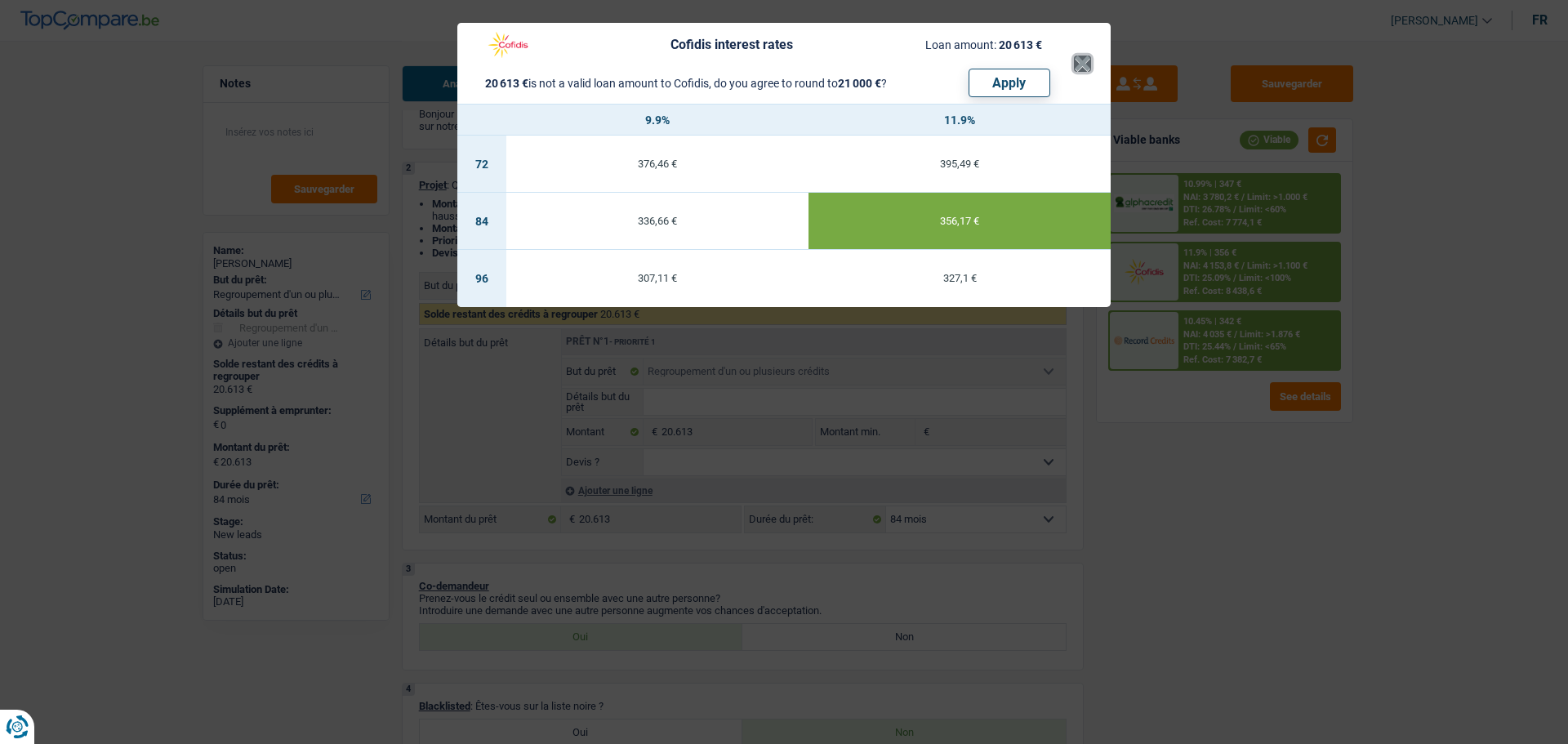
click at [1088, 72] on button "×" at bounding box center [1082, 63] width 17 height 16
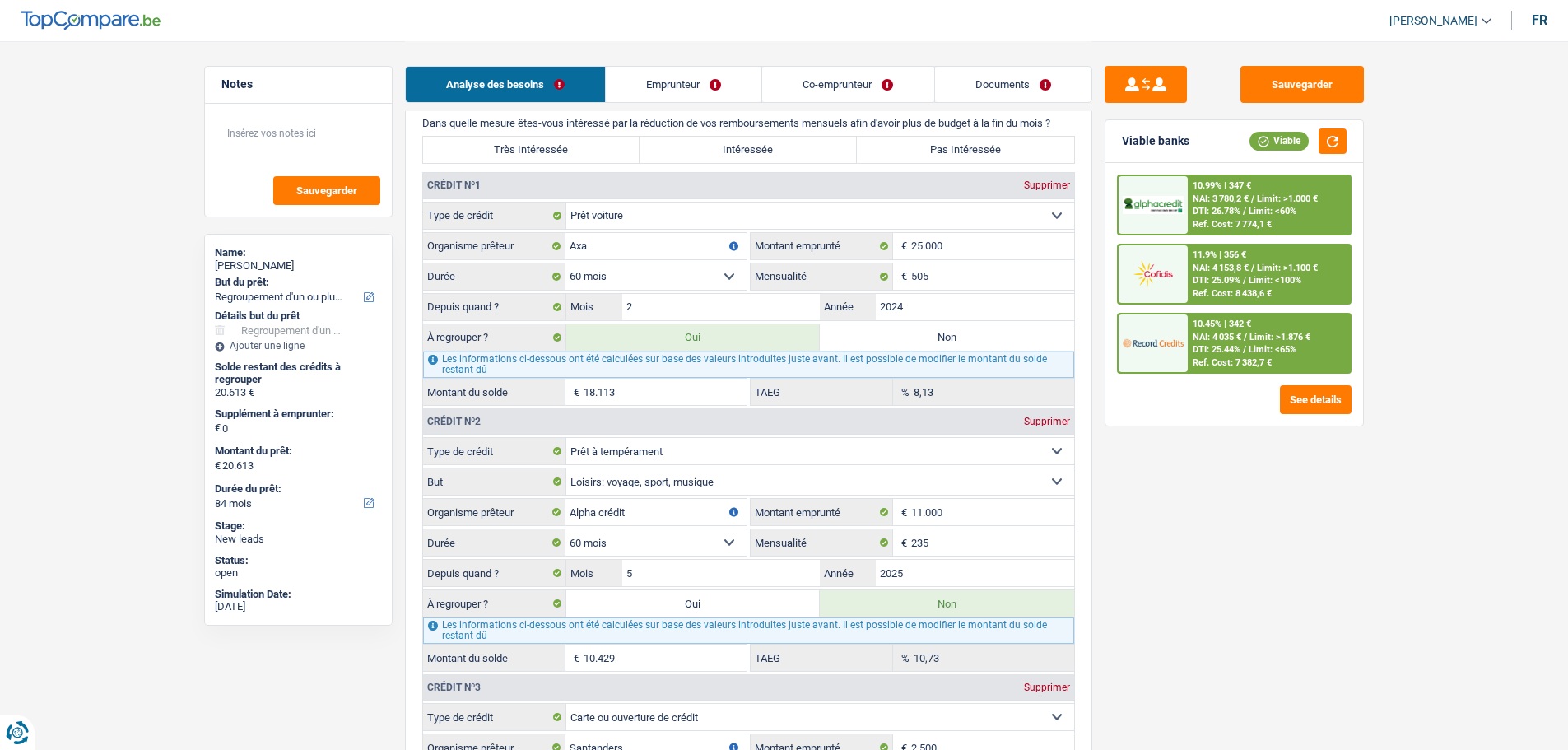
scroll to position [1482, 0]
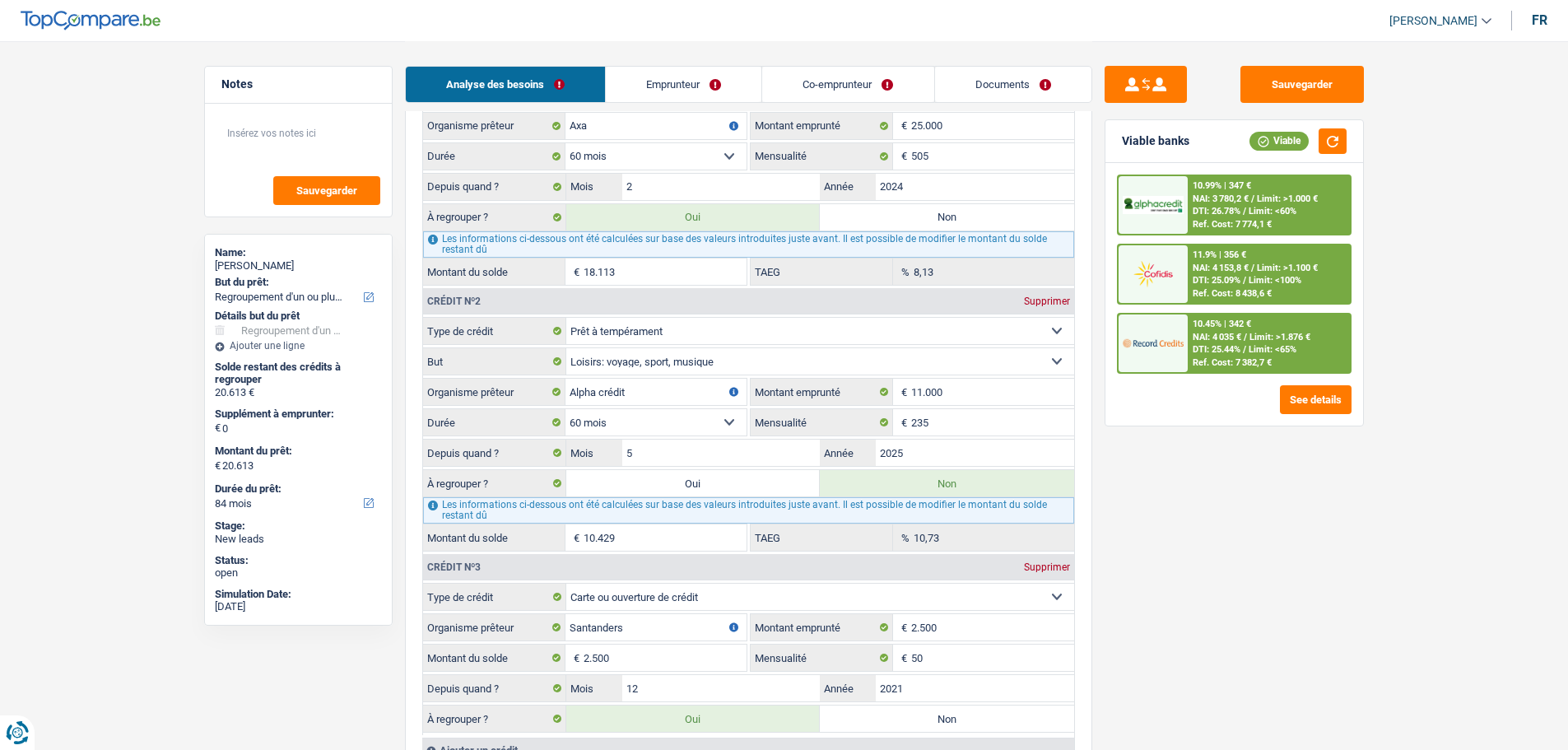
click at [1226, 270] on span "NAI: 4 153,8 €" at bounding box center [1220, 268] width 56 height 10
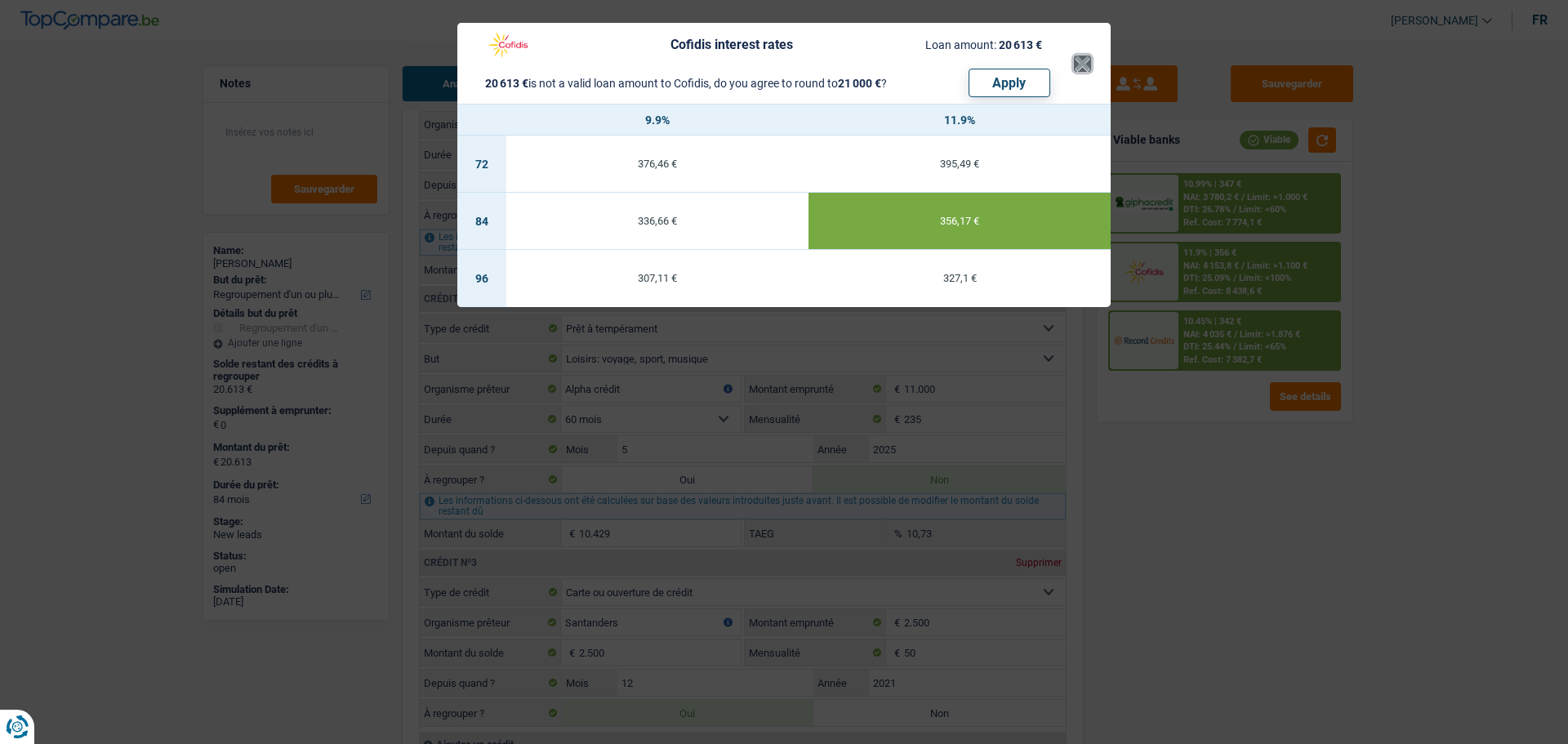
click at [1079, 59] on button "×" at bounding box center [1082, 63] width 17 height 16
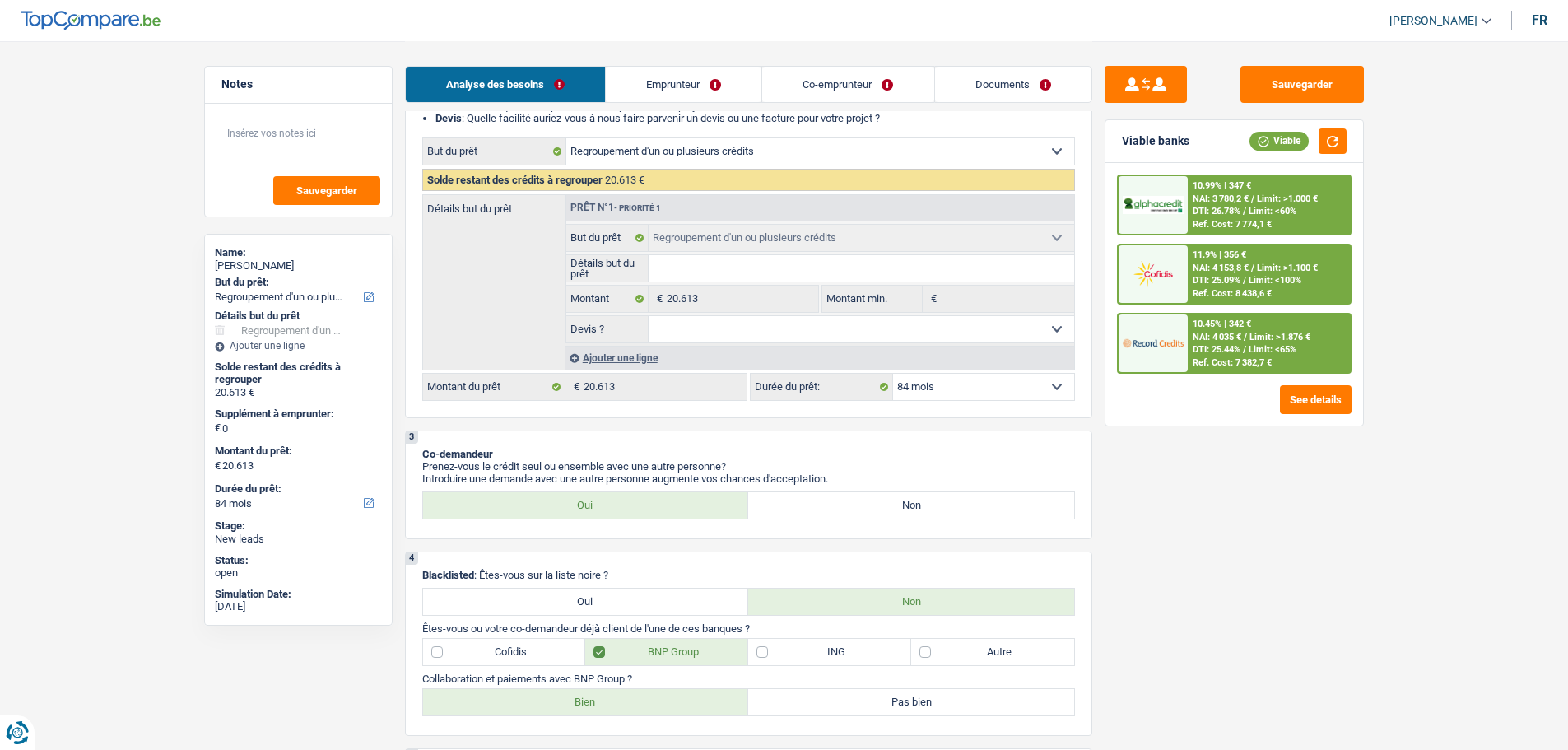
scroll to position [83, 0]
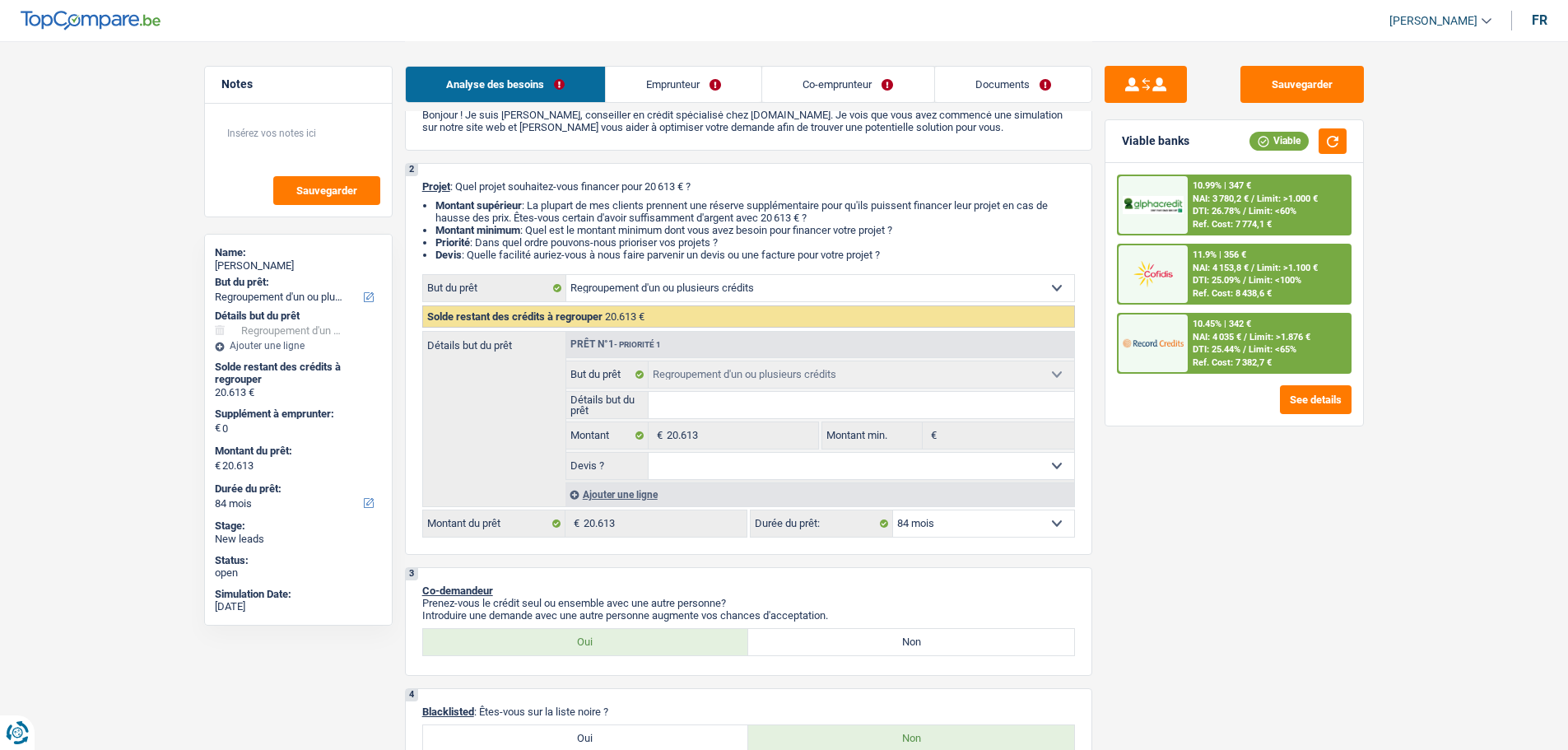
click at [1244, 350] on span "/" at bounding box center [1245, 349] width 3 height 10
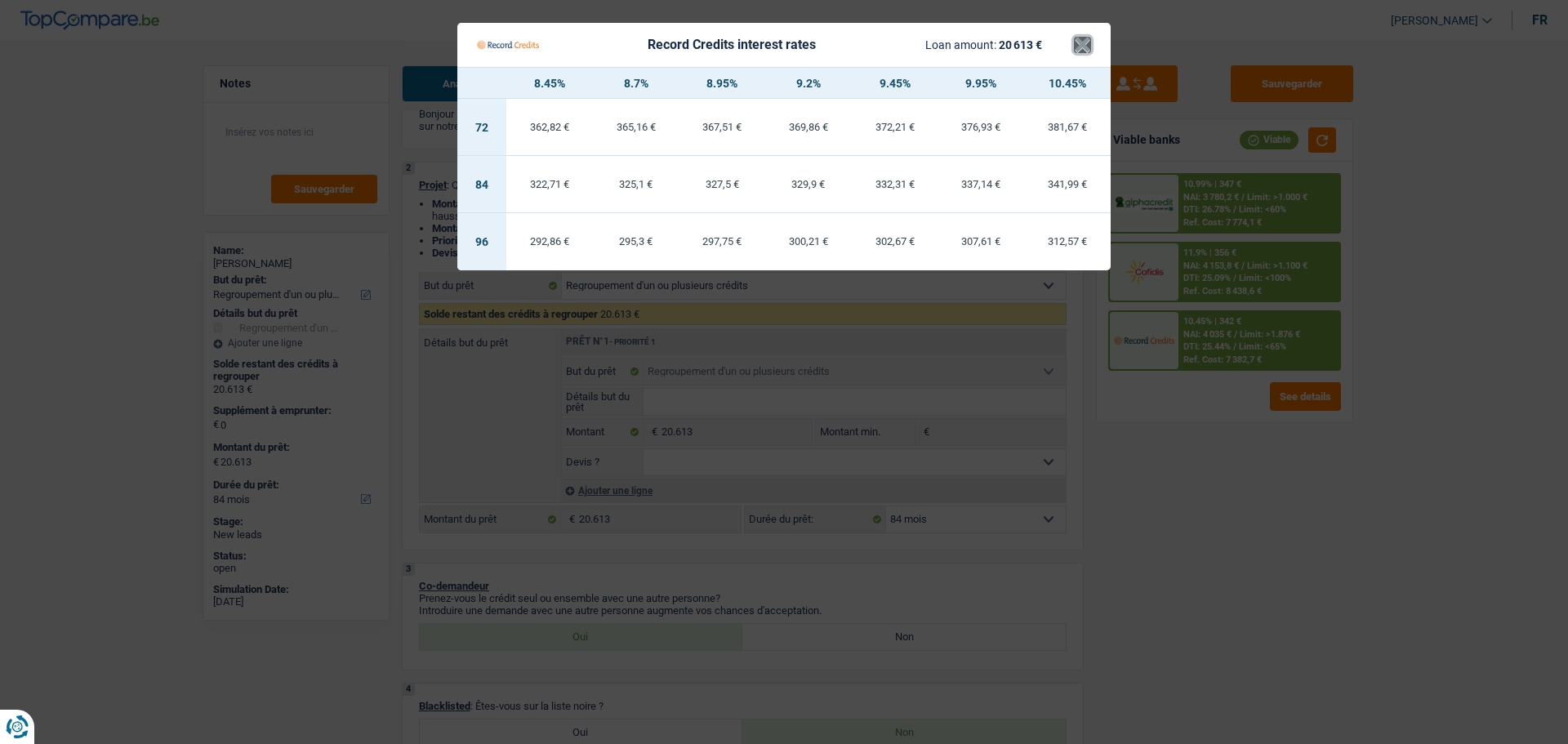
click at [1080, 52] on button "×" at bounding box center [1082, 45] width 17 height 16
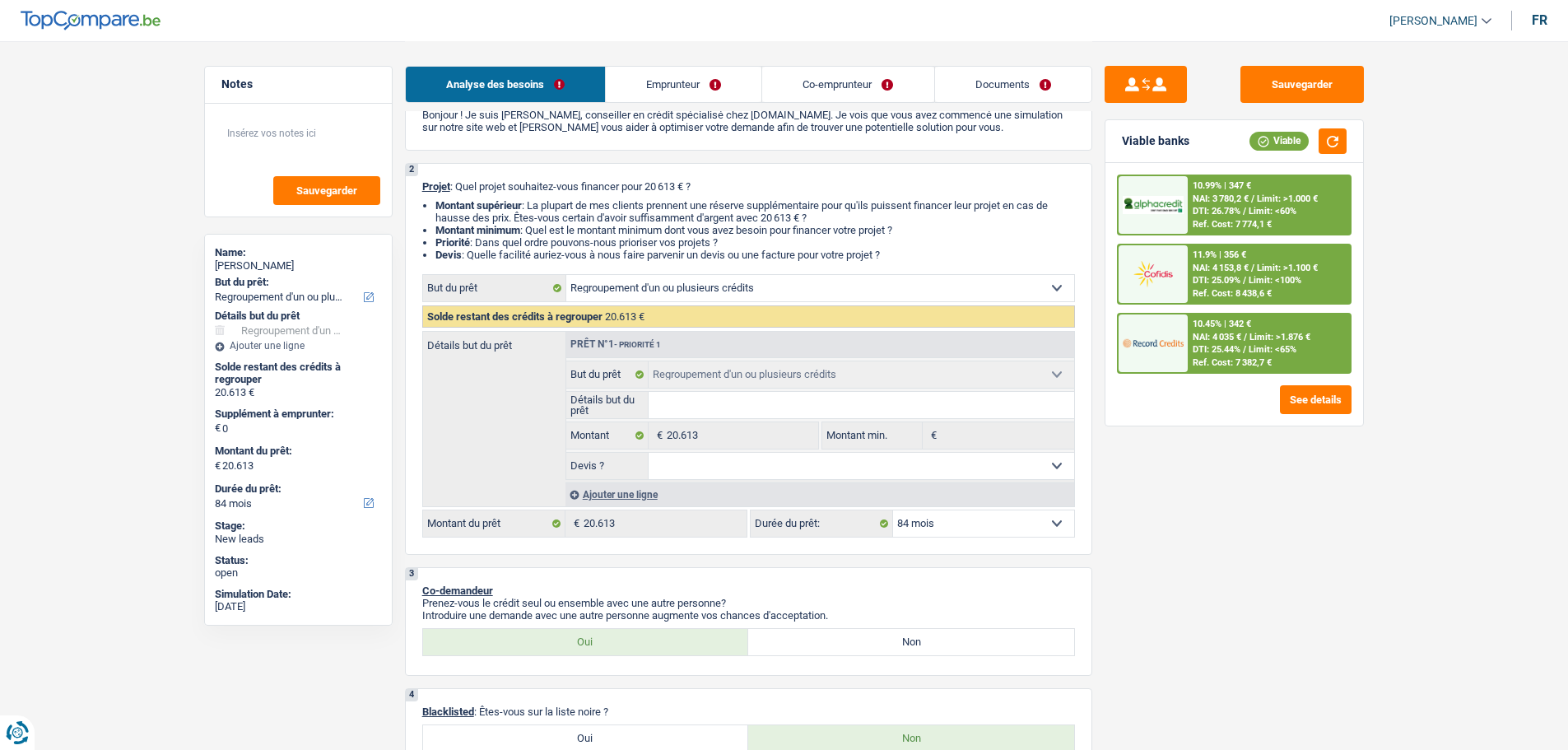
click at [1232, 221] on div "Ref. Cost: 7 774,1 €" at bounding box center [1232, 224] width 79 height 10
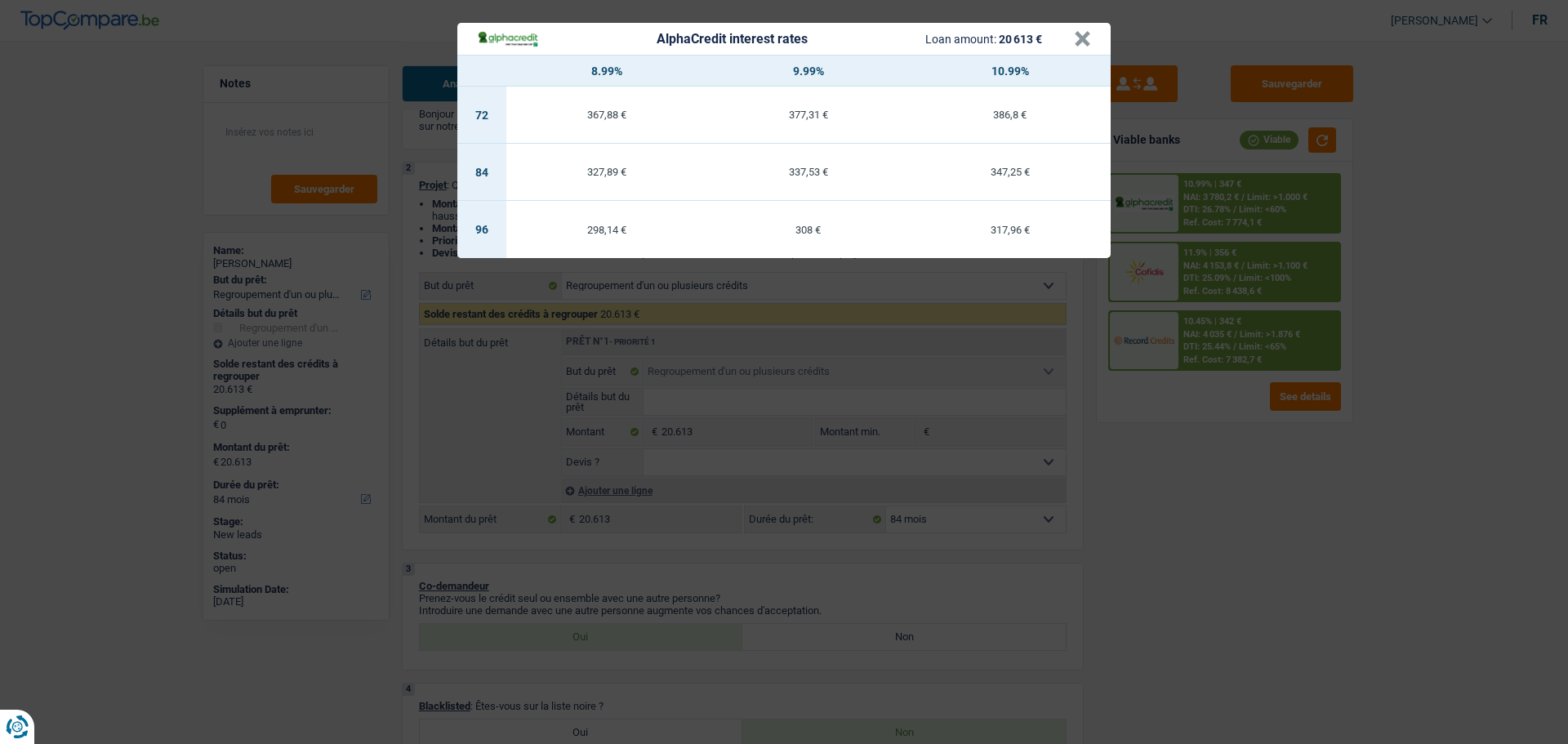
click at [1212, 303] on div "AlphaCredit interest rates Loan amount: 20 613 € × 8.99% 9.99% 10.99% 72 367,88…" at bounding box center [784, 372] width 1568 height 744
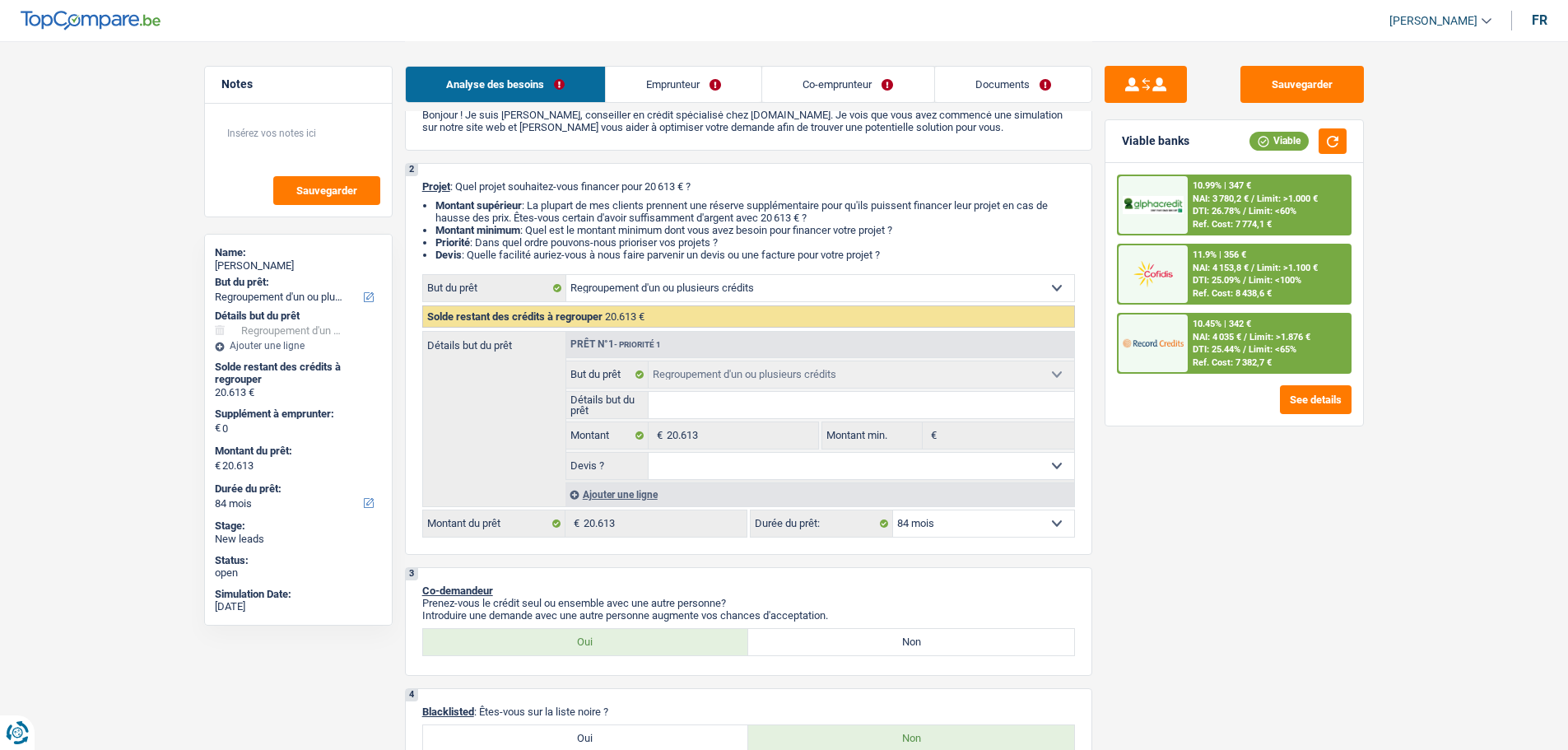
click at [1220, 272] on span "NAI: 4 153,8 €" at bounding box center [1220, 268] width 56 height 10
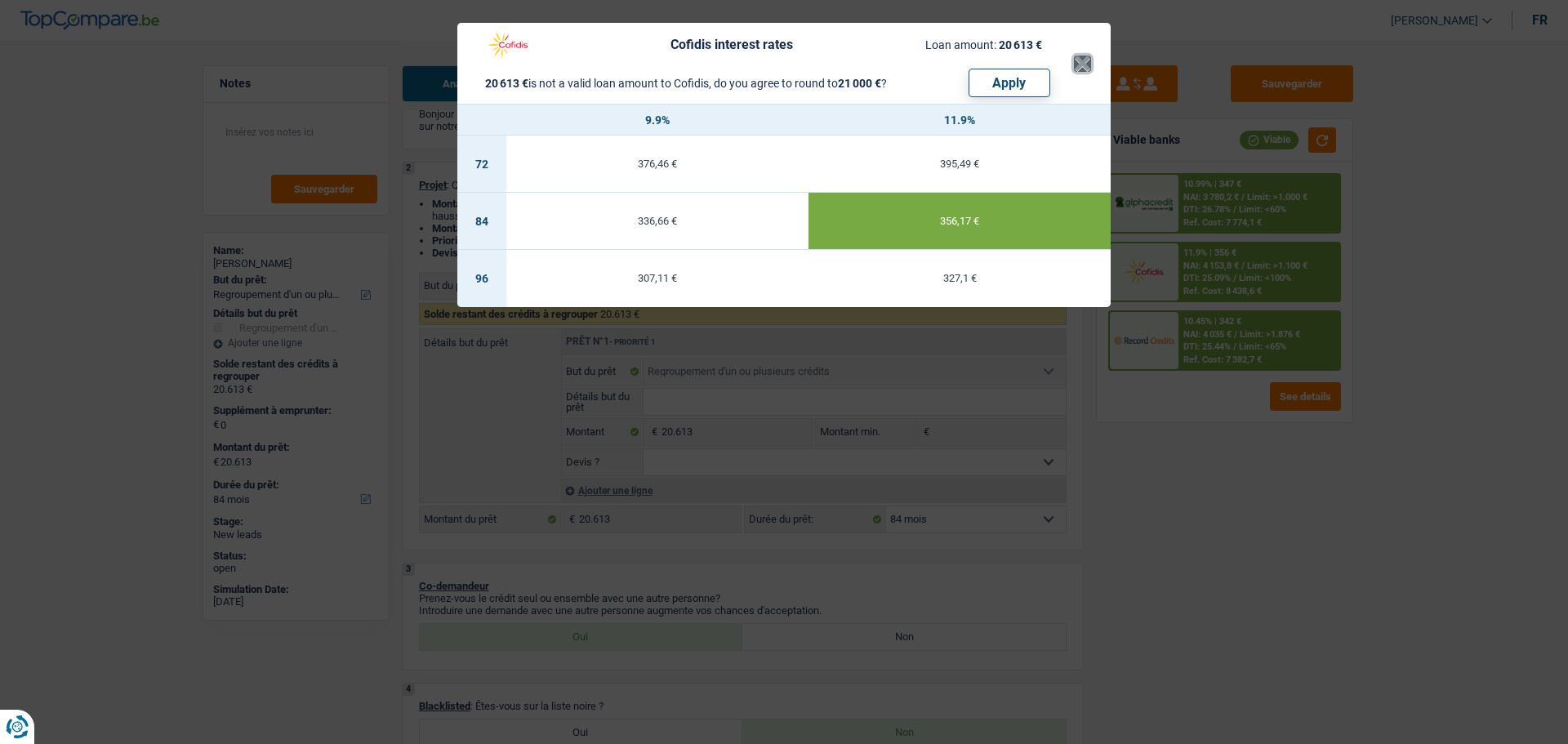
click at [1074, 63] on button "×" at bounding box center [1082, 63] width 17 height 16
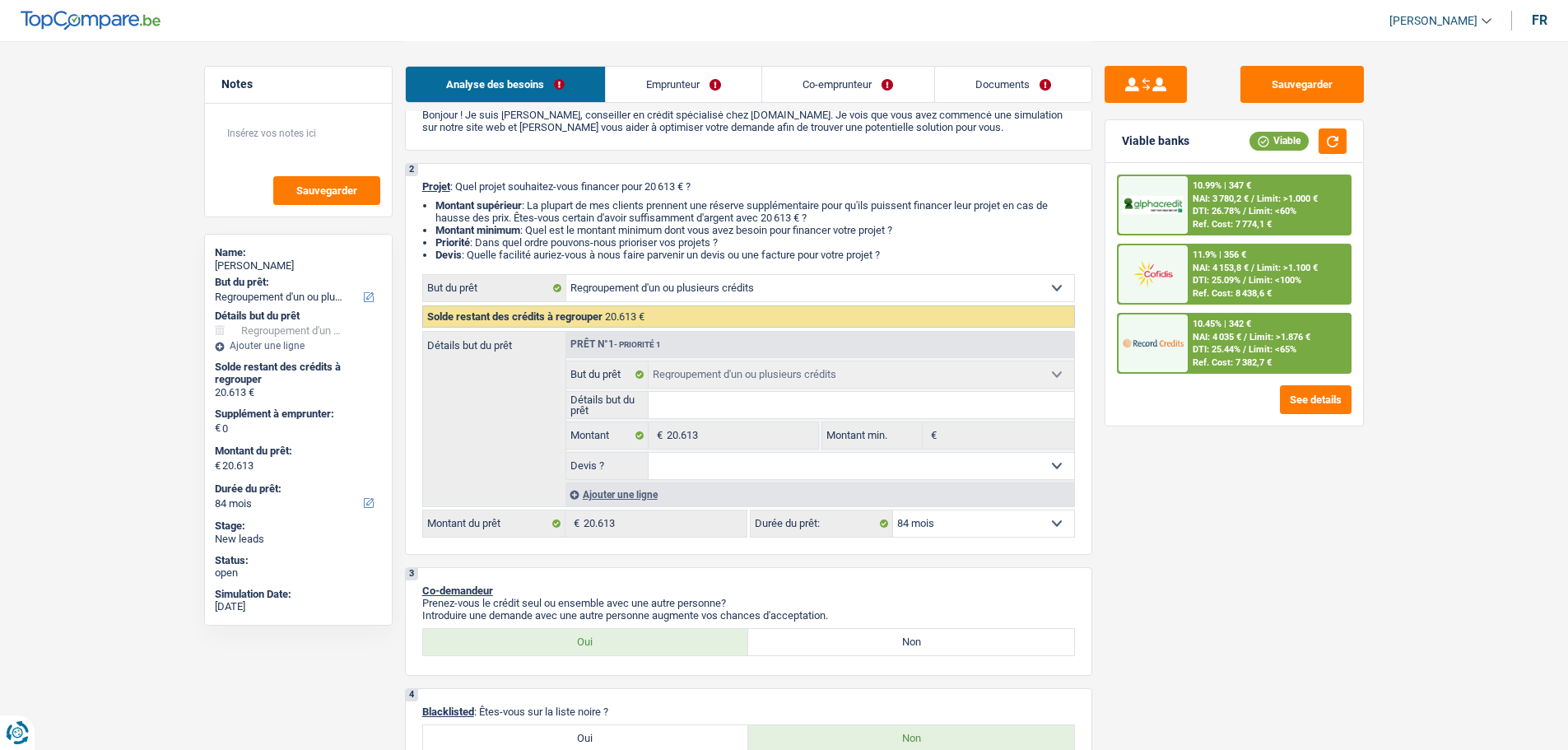
click at [1165, 206] on img at bounding box center [1153, 205] width 61 height 19
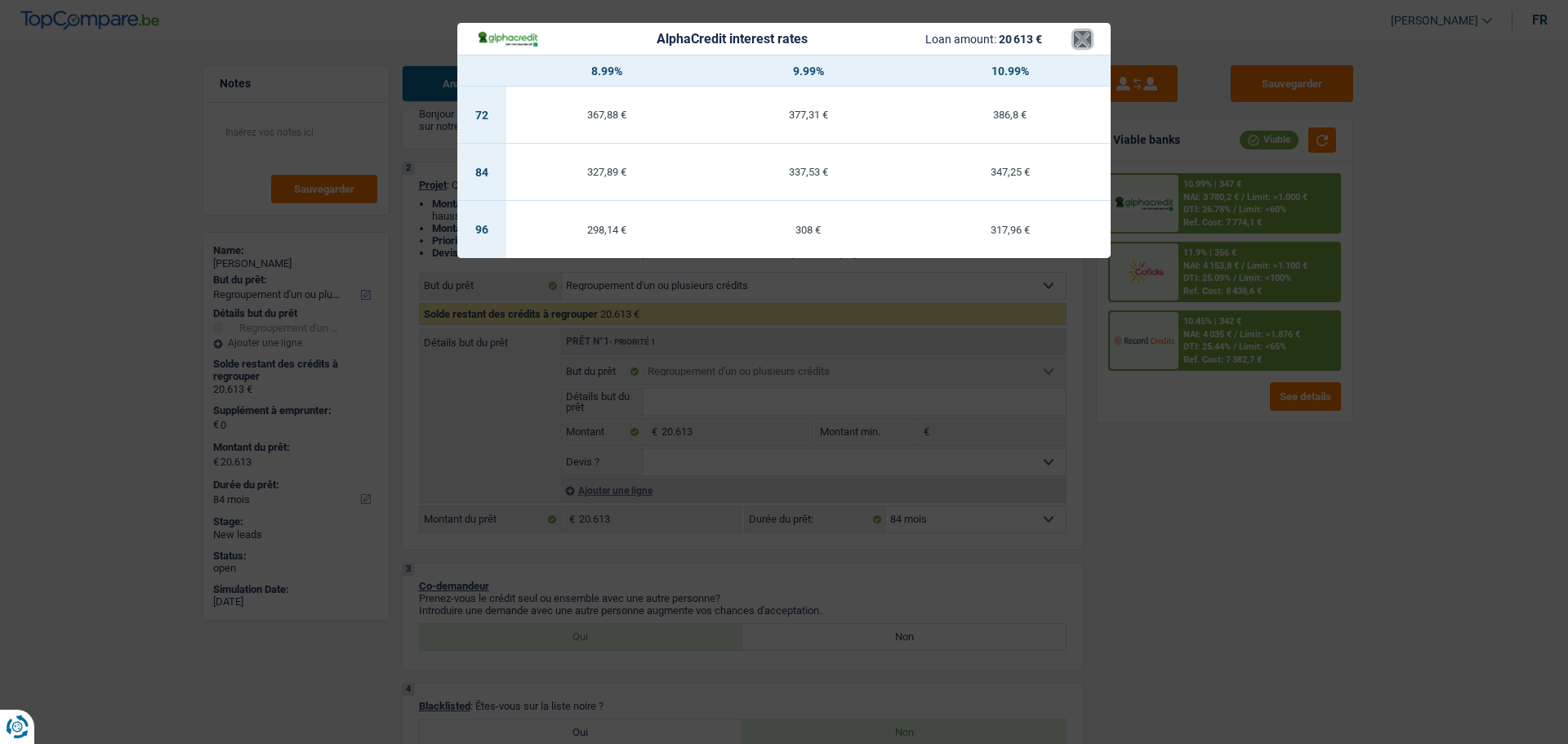
click at [1082, 31] on button "×" at bounding box center [1082, 39] width 17 height 16
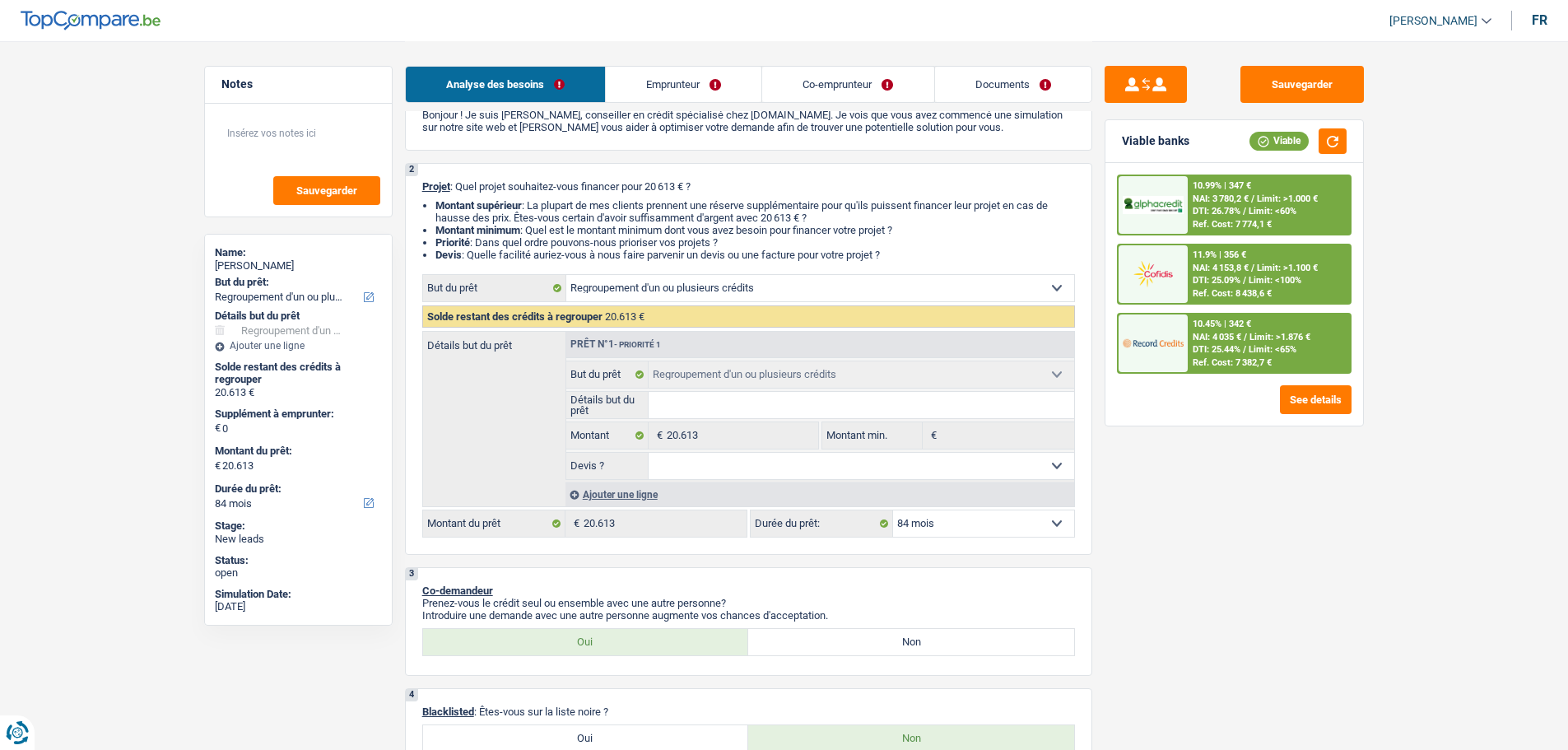
click at [1219, 278] on span "DTI: 25.09%" at bounding box center [1216, 280] width 48 height 10
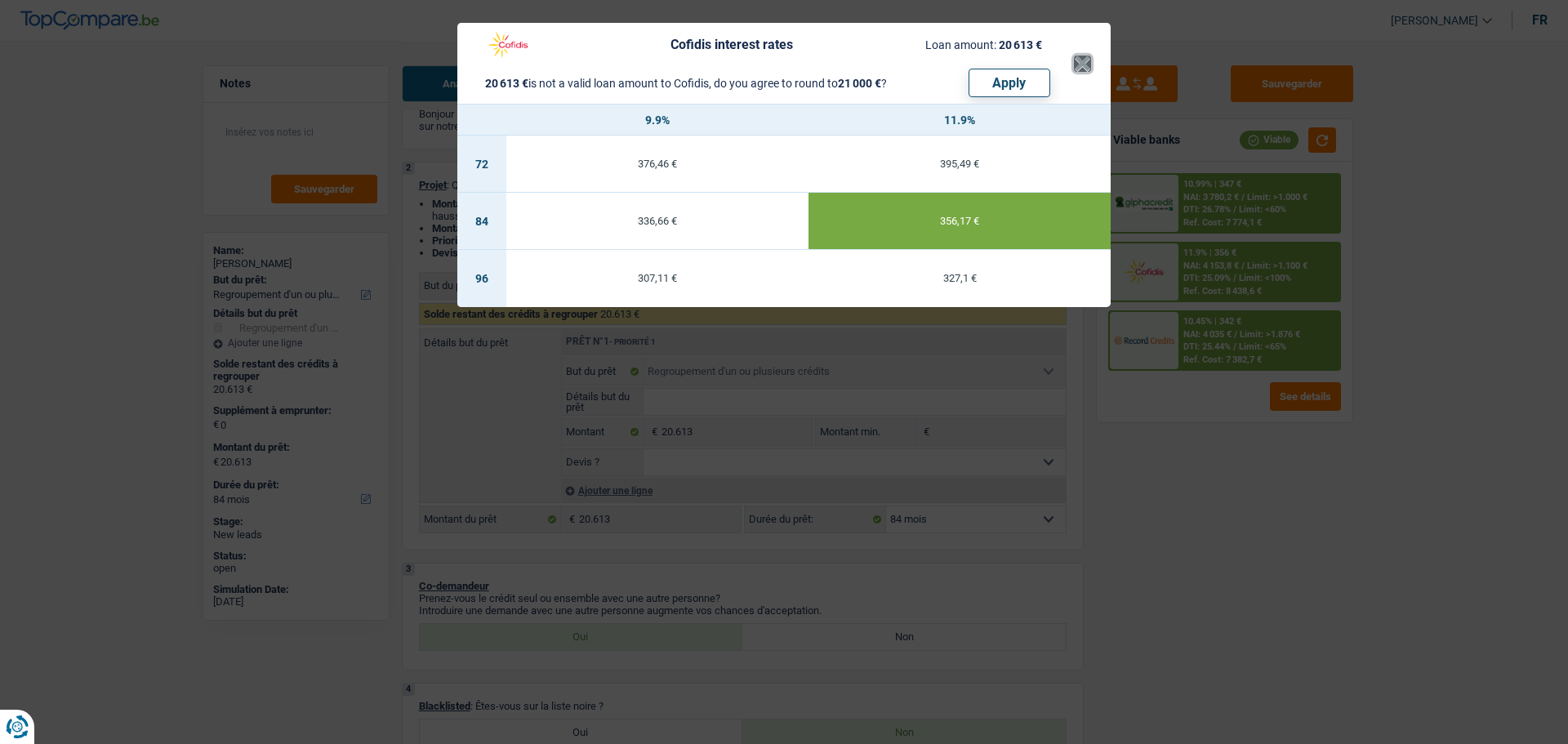
click at [1079, 55] on button "×" at bounding box center [1082, 63] width 17 height 16
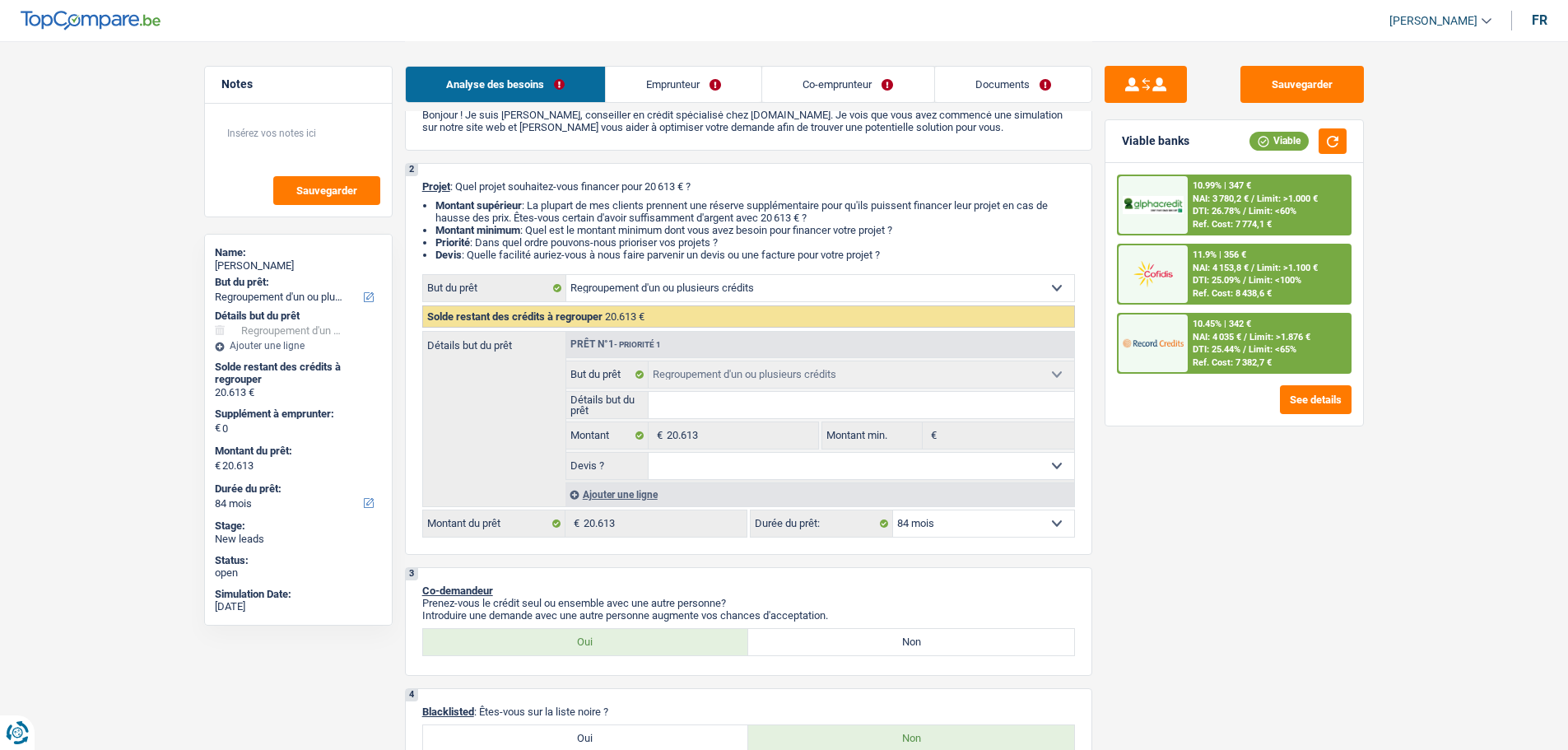
click at [1170, 287] on img at bounding box center [1153, 273] width 61 height 30
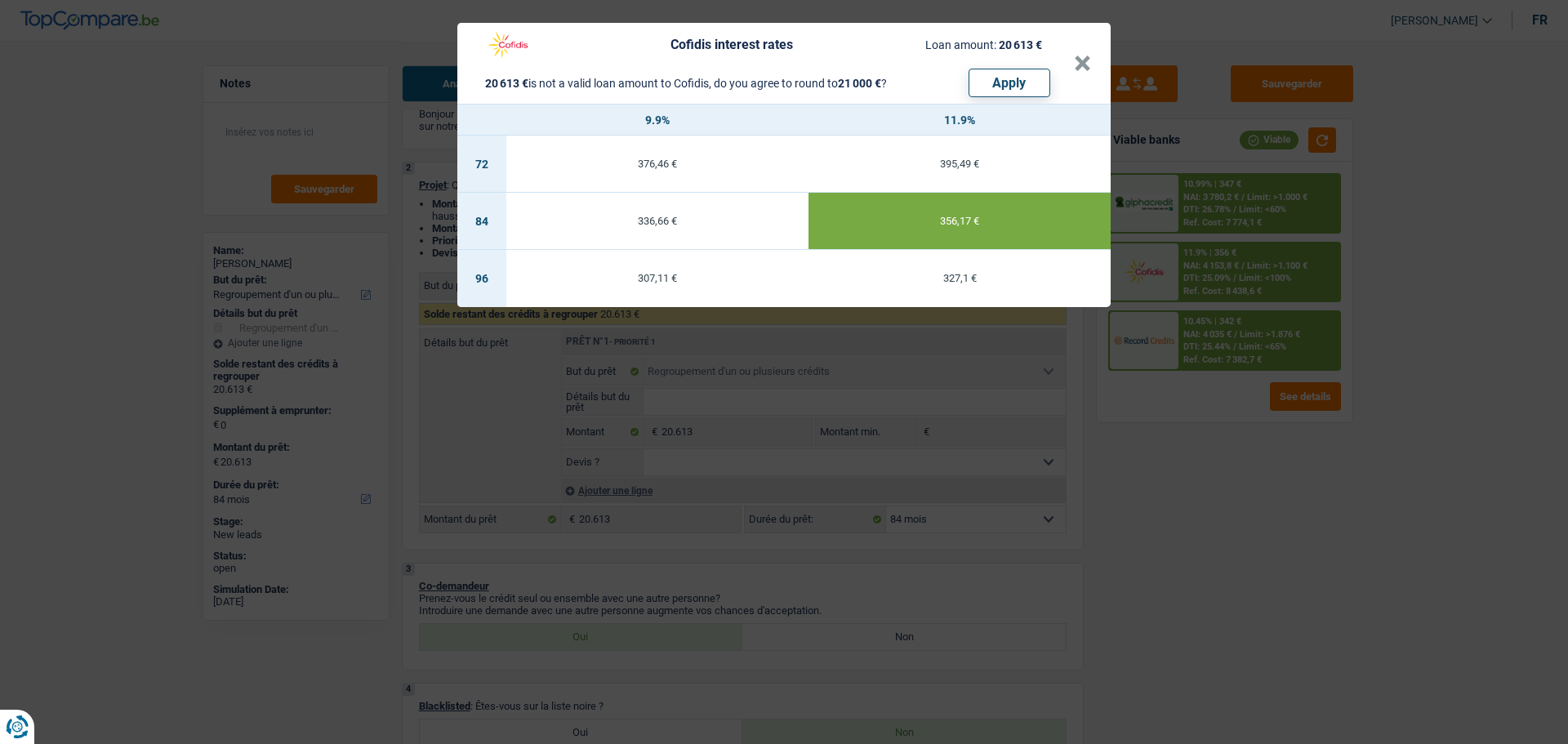
click at [1092, 66] on header "Cofidis interest rates Loan amount: 20 613 € 20 613 € is not a valid loan amoun…" at bounding box center [784, 64] width 654 height 81
click at [1080, 63] on button "×" at bounding box center [1082, 63] width 17 height 16
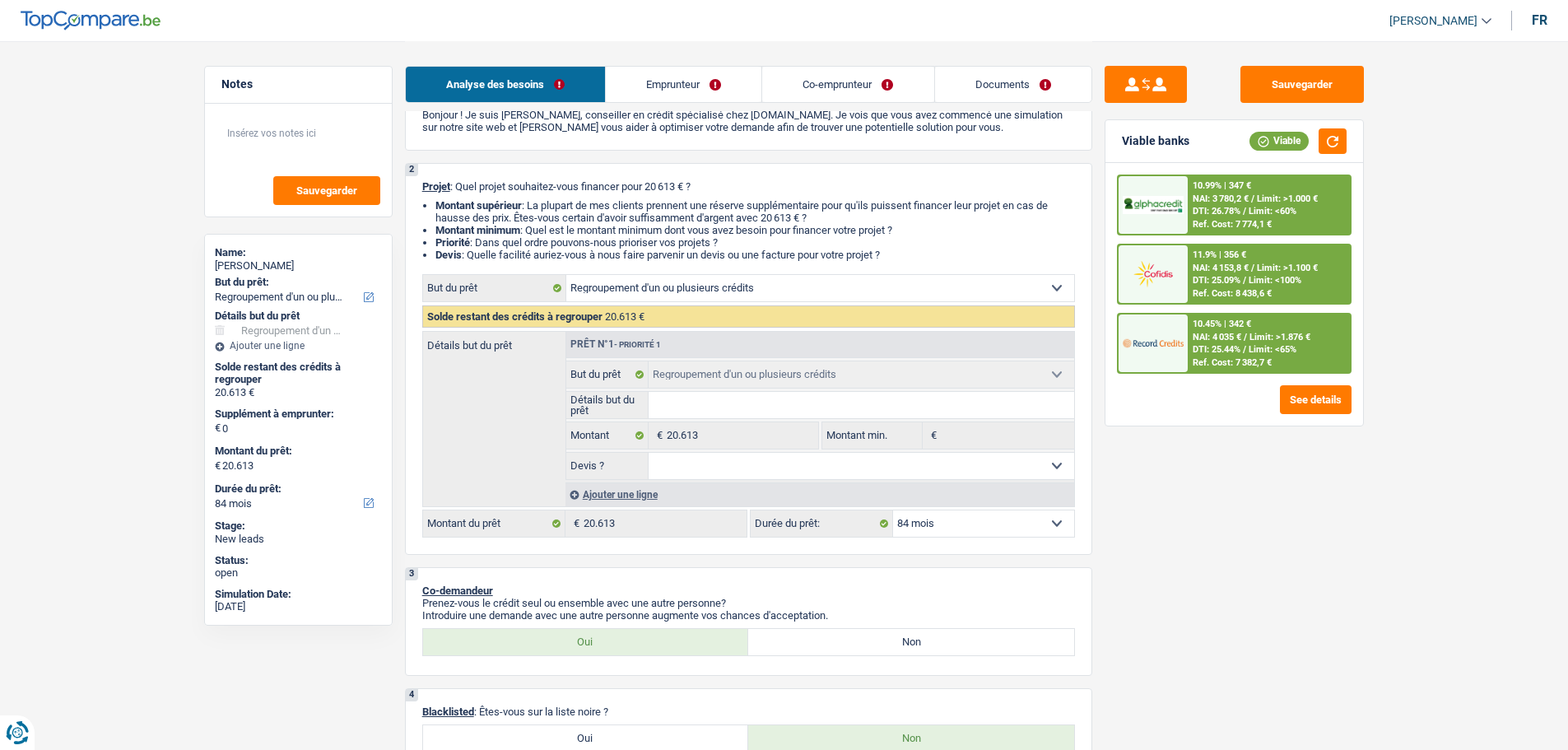
click at [1230, 339] on span "NAI: 4 035 €" at bounding box center [1217, 337] width 49 height 10
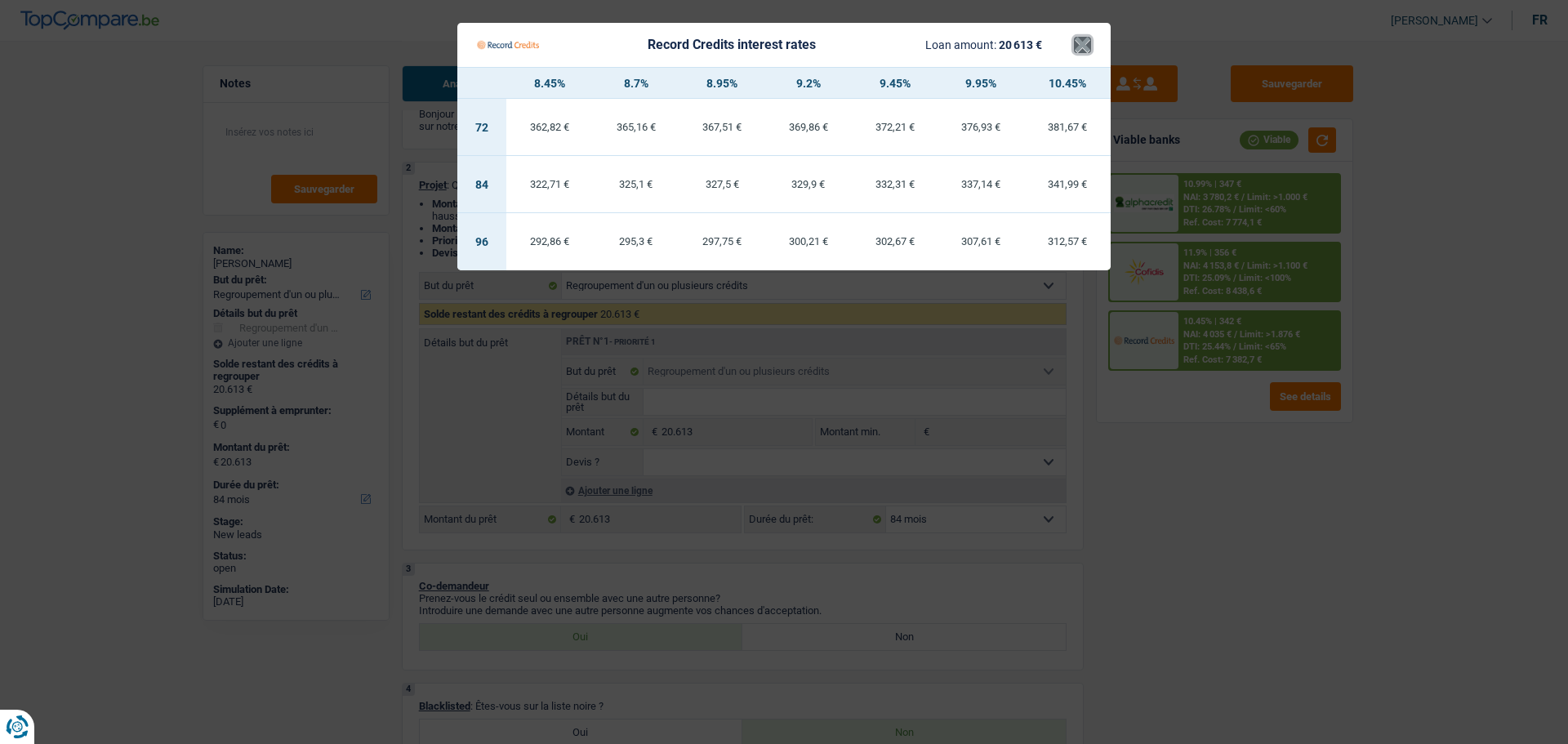
click at [1089, 48] on button "×" at bounding box center [1082, 45] width 17 height 16
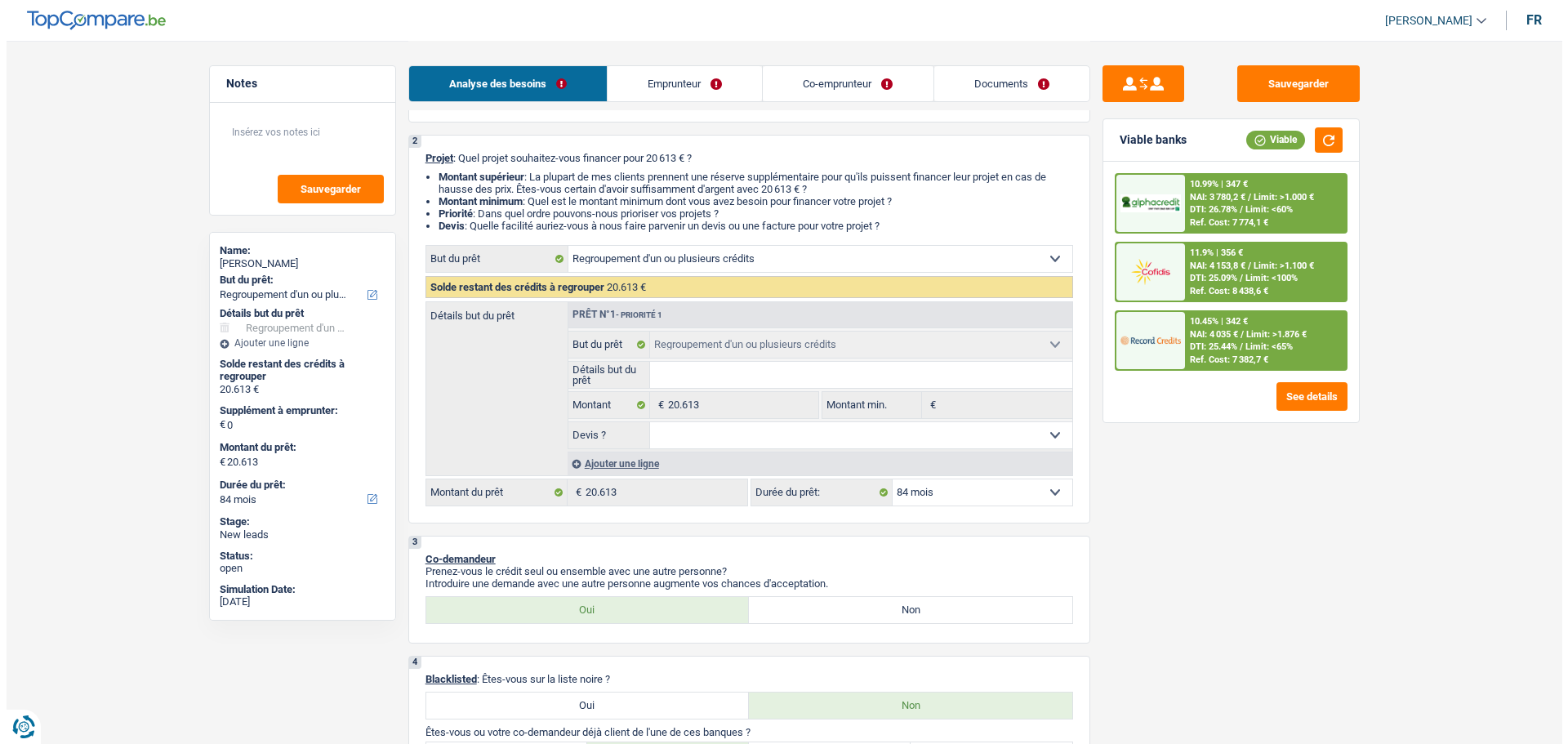
scroll to position [0, 0]
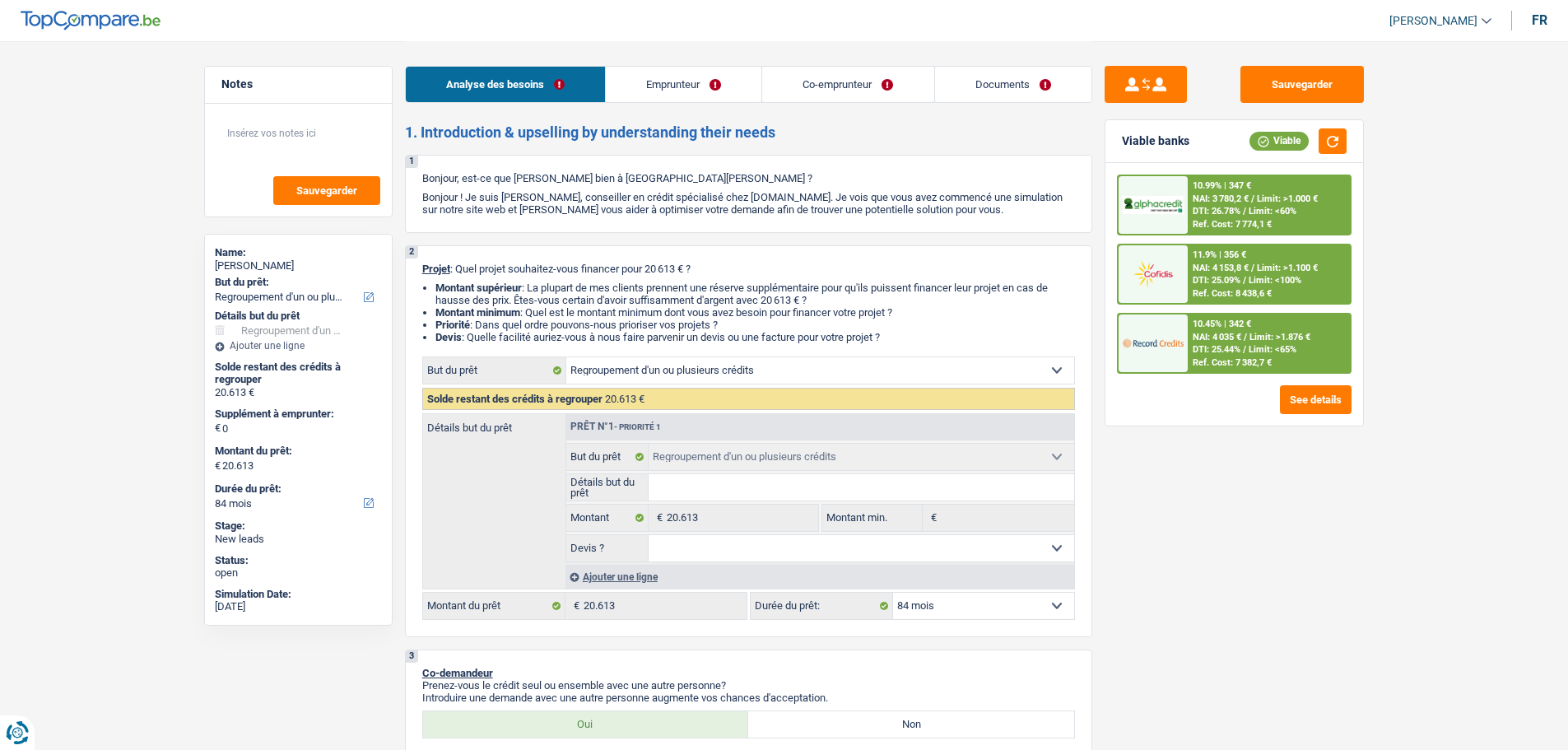
click at [607, 573] on div "Ajouter une ligne" at bounding box center [820, 576] width 508 height 23
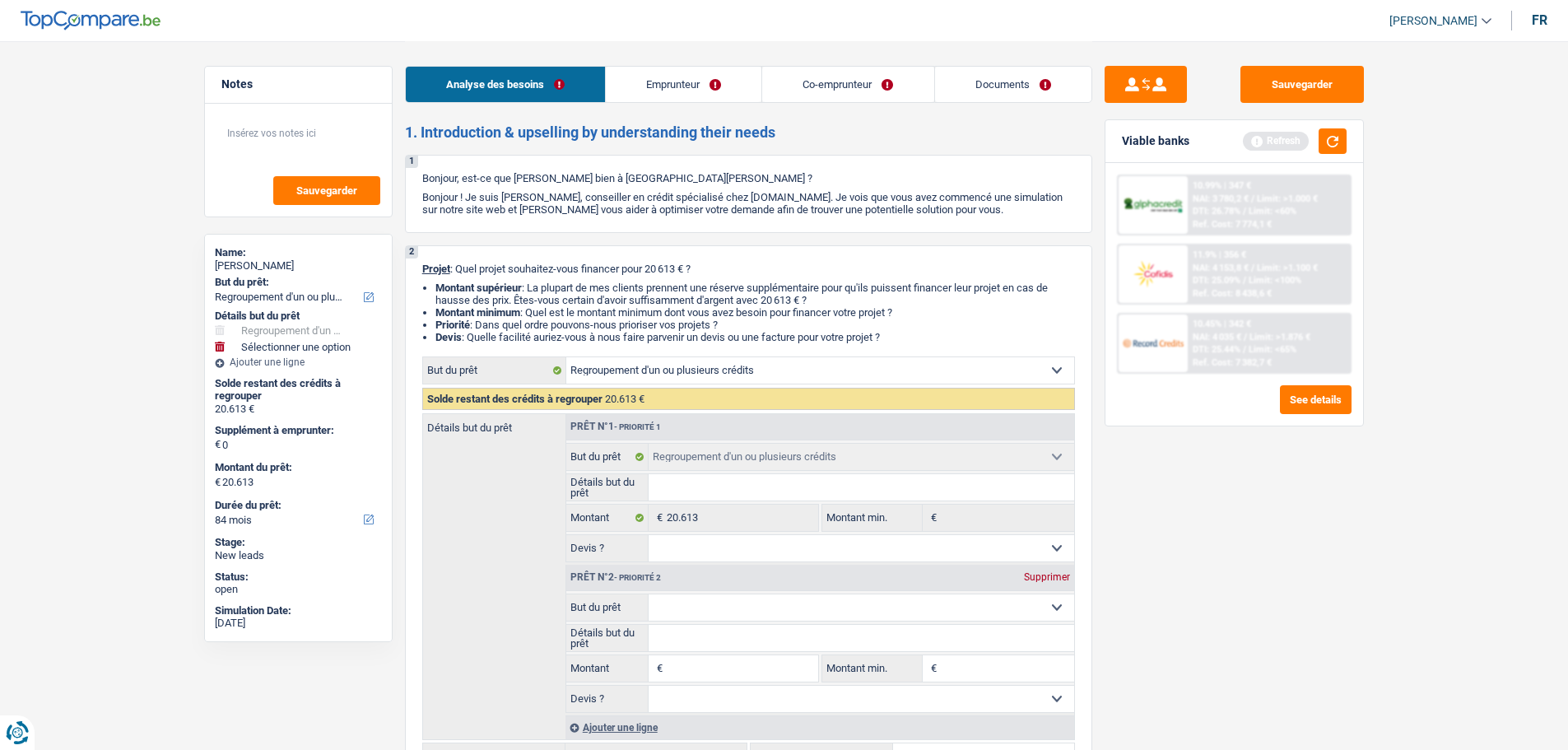
click at [769, 661] on input "Montant" at bounding box center [741, 668] width 150 height 26
type input "5"
type input "50"
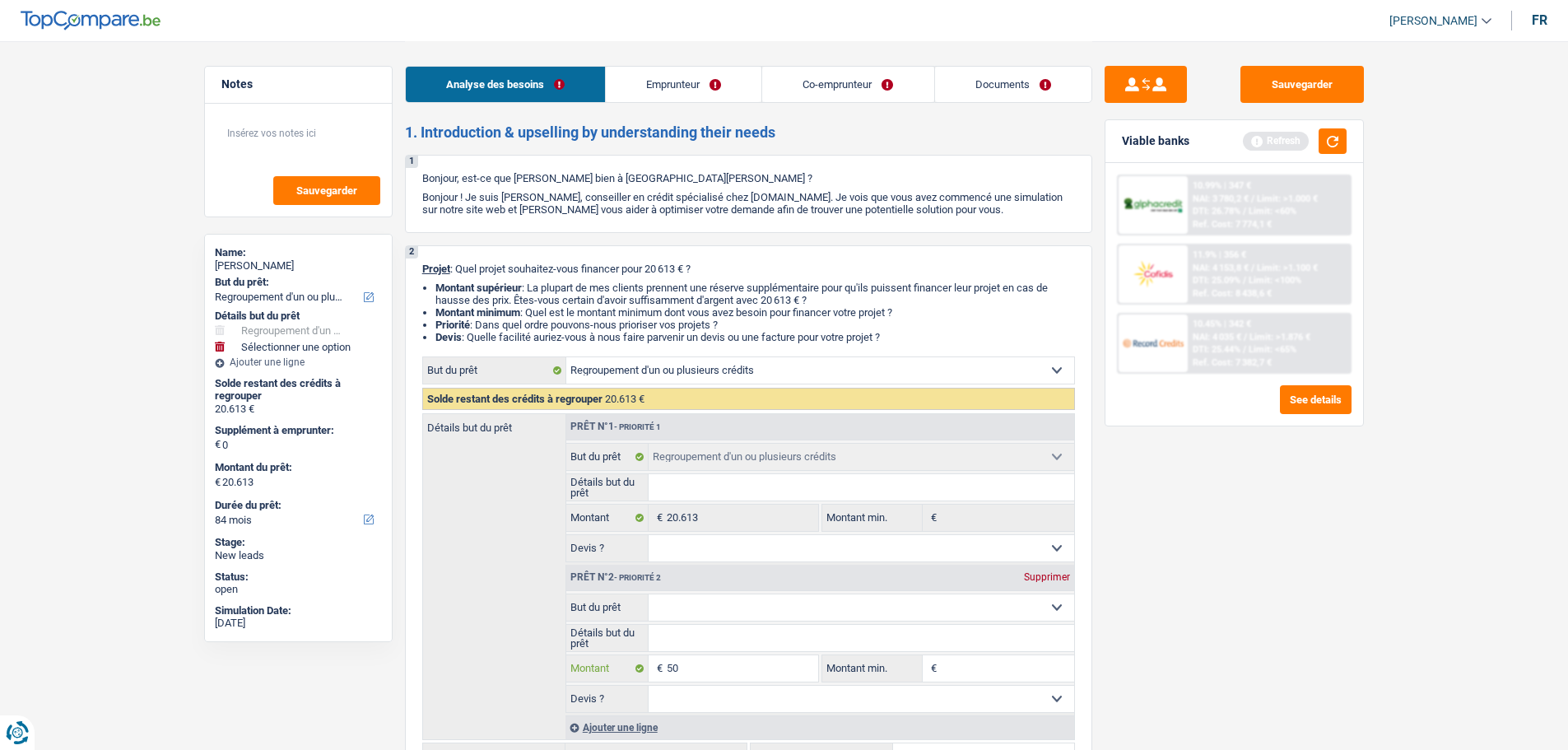
type input "500"
type input "5.001"
type input "500"
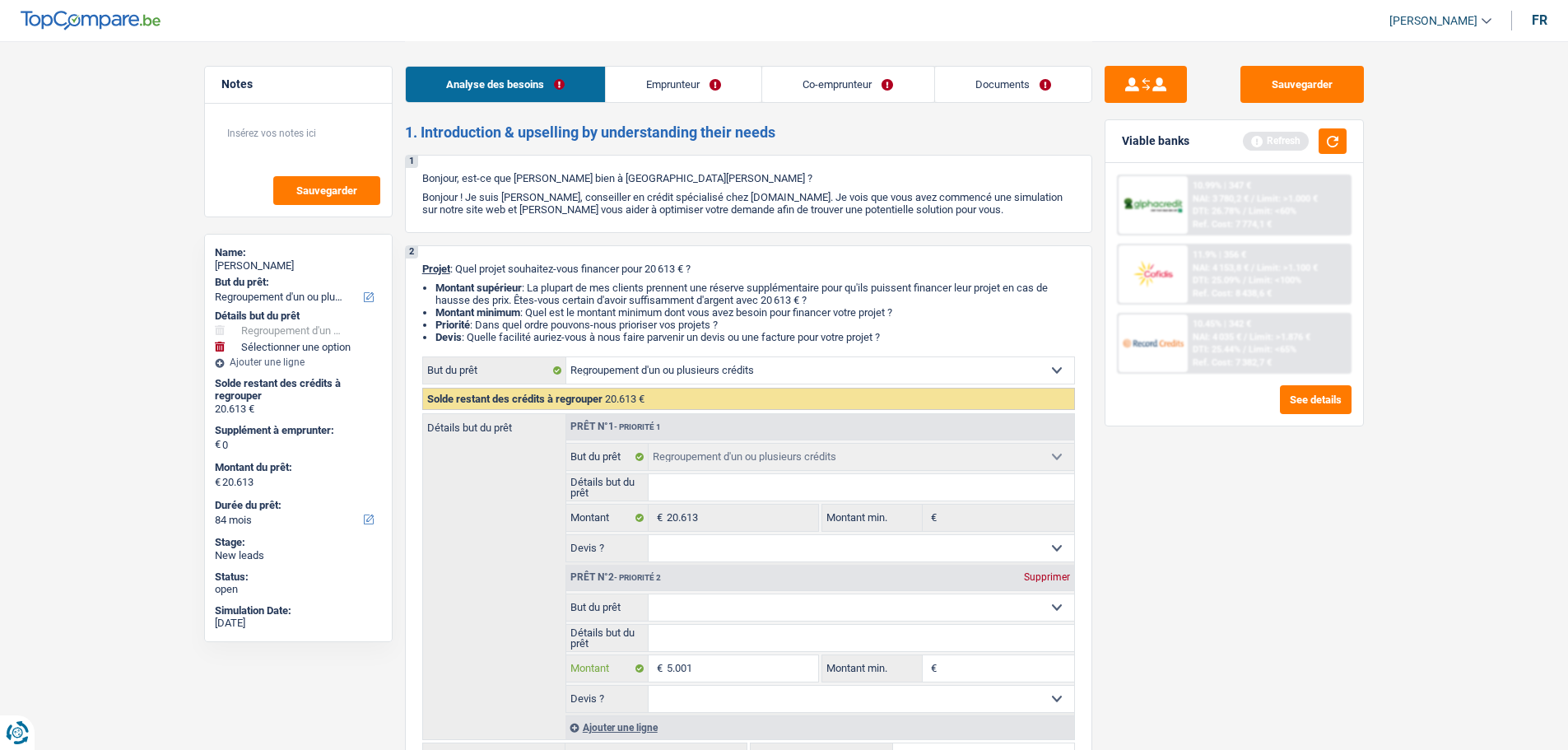
type input "500"
type input "5.000"
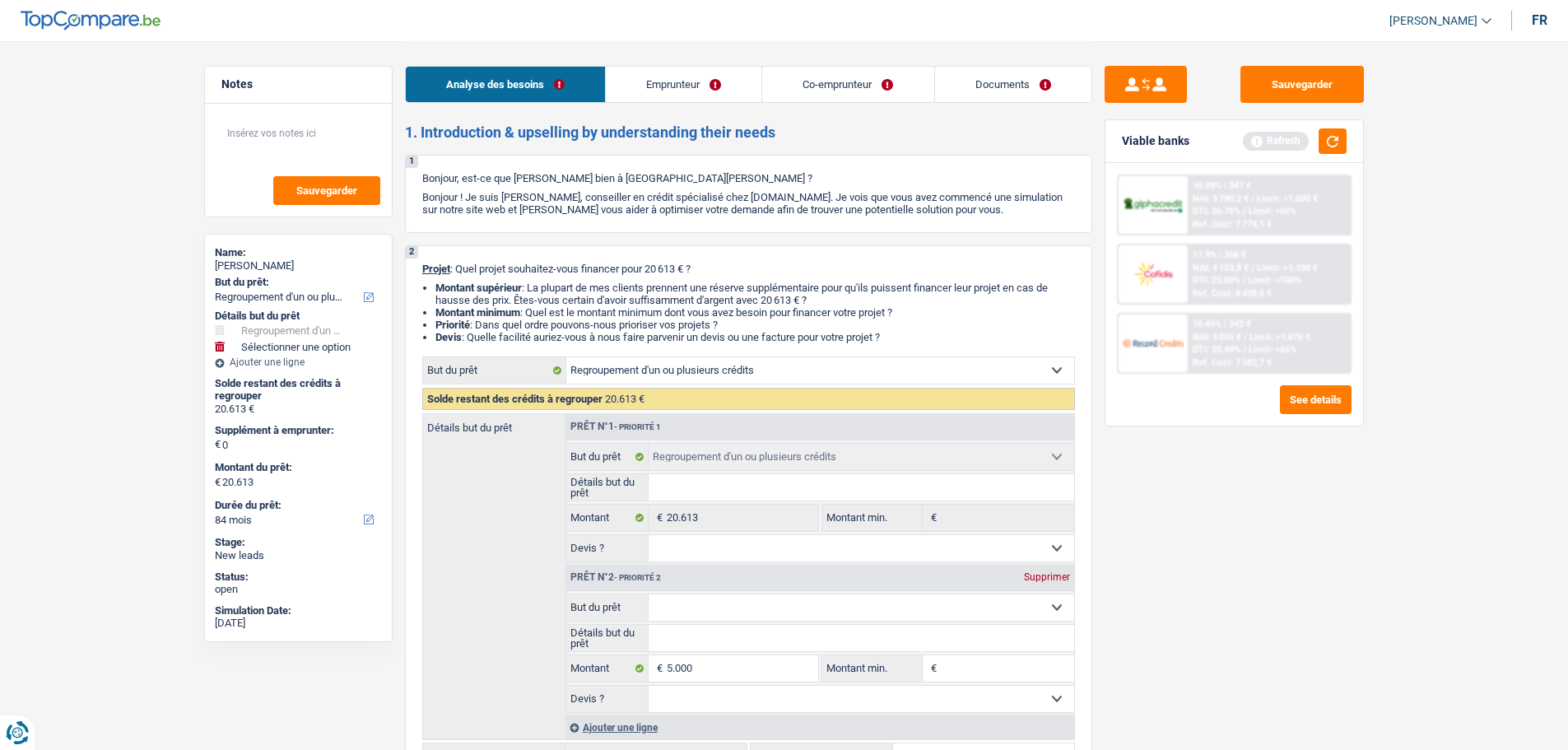
type input "25.613"
select select "120"
type input "25.613"
select select "120"
type input "25.613"
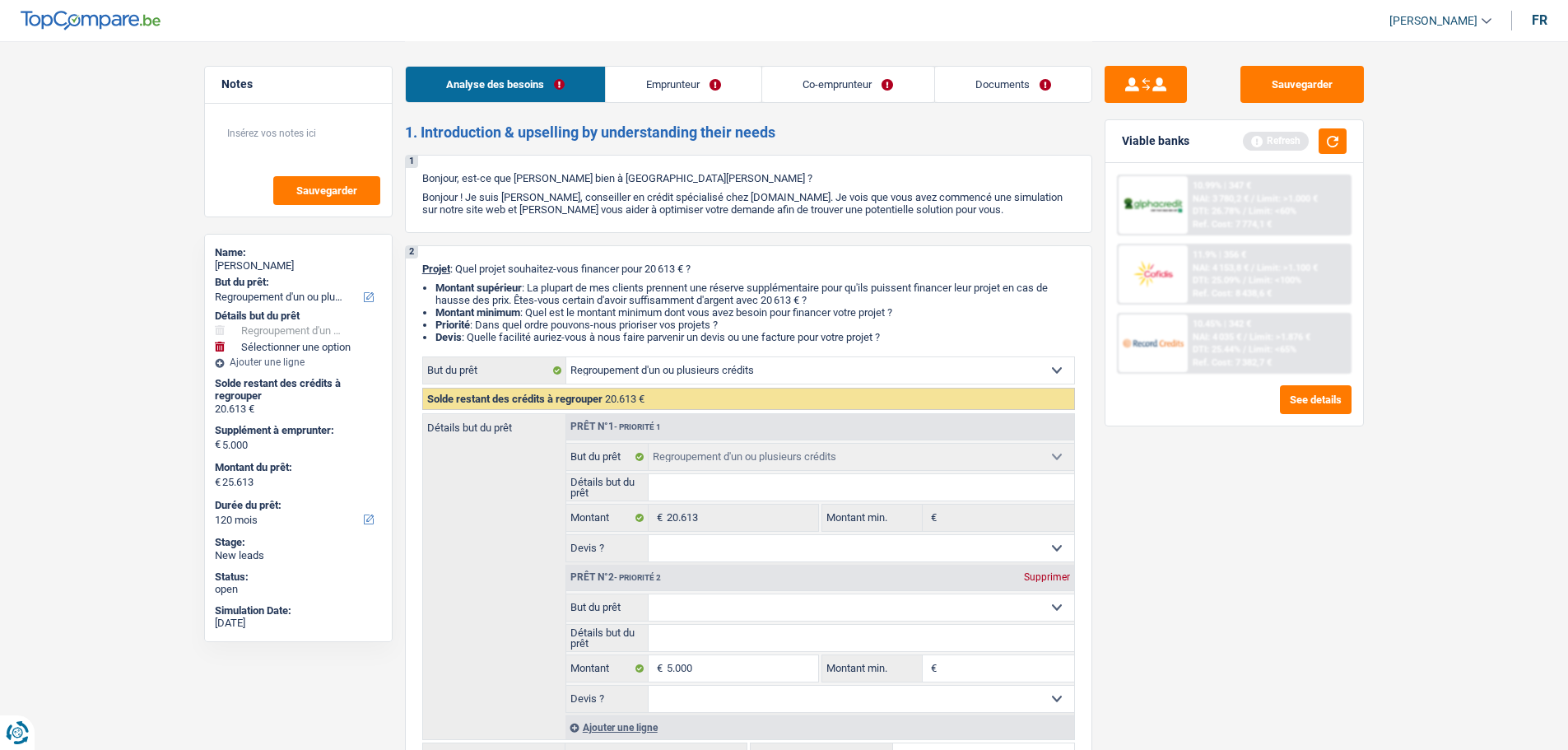
select select "120"
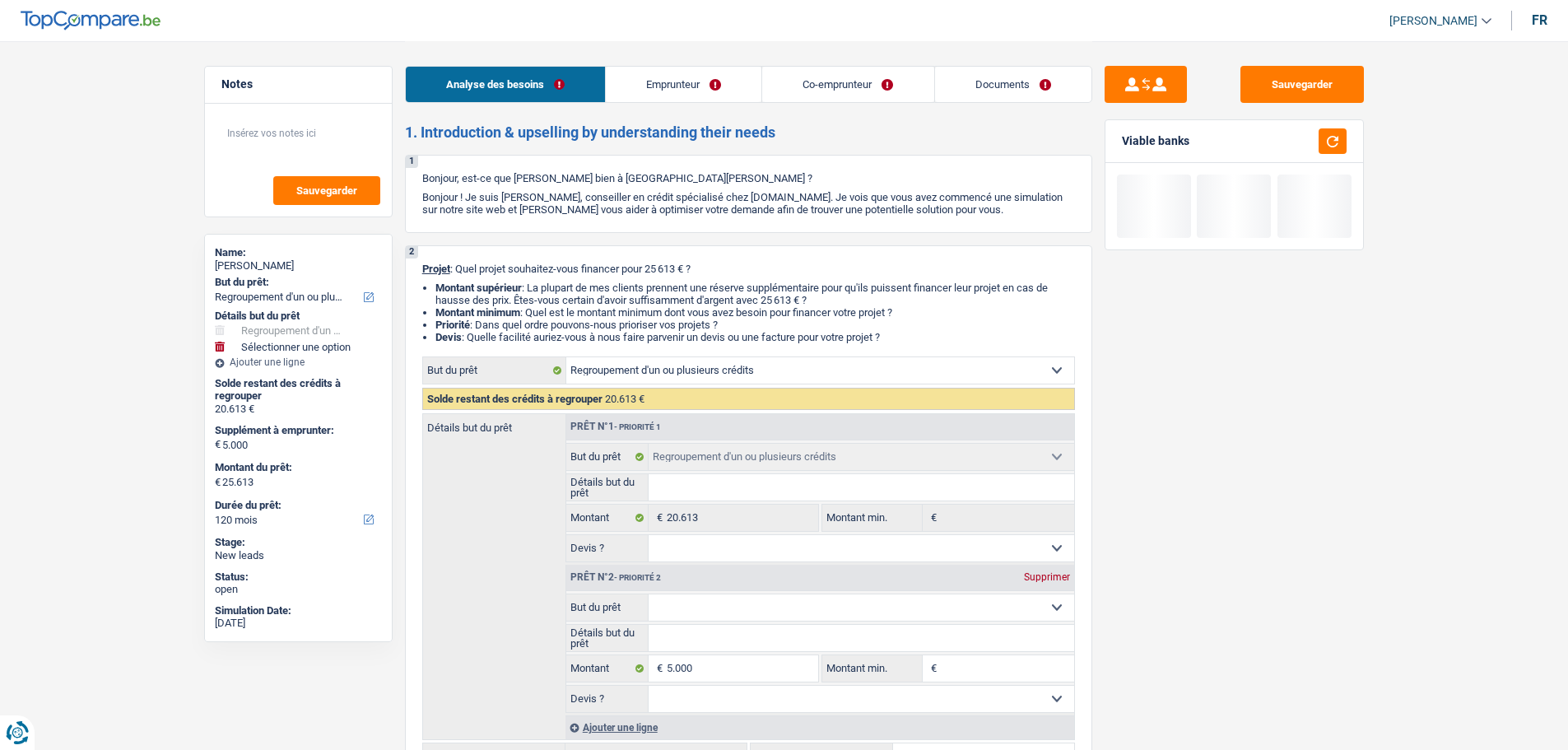
drag, startPoint x: 771, startPoint y: 606, endPoint x: 790, endPoint y: 641, distance: 39.8
click at [771, 606] on select "Confort maison: meubles, textile, peinture, électroménager, outillage non-profe…" at bounding box center [861, 607] width 426 height 26
select select "insurance"
click at [648, 594] on select "Confort maison: meubles, textile, peinture, électroménager, outillage non-profe…" at bounding box center [861, 607] width 426 height 26
select select "insurance"
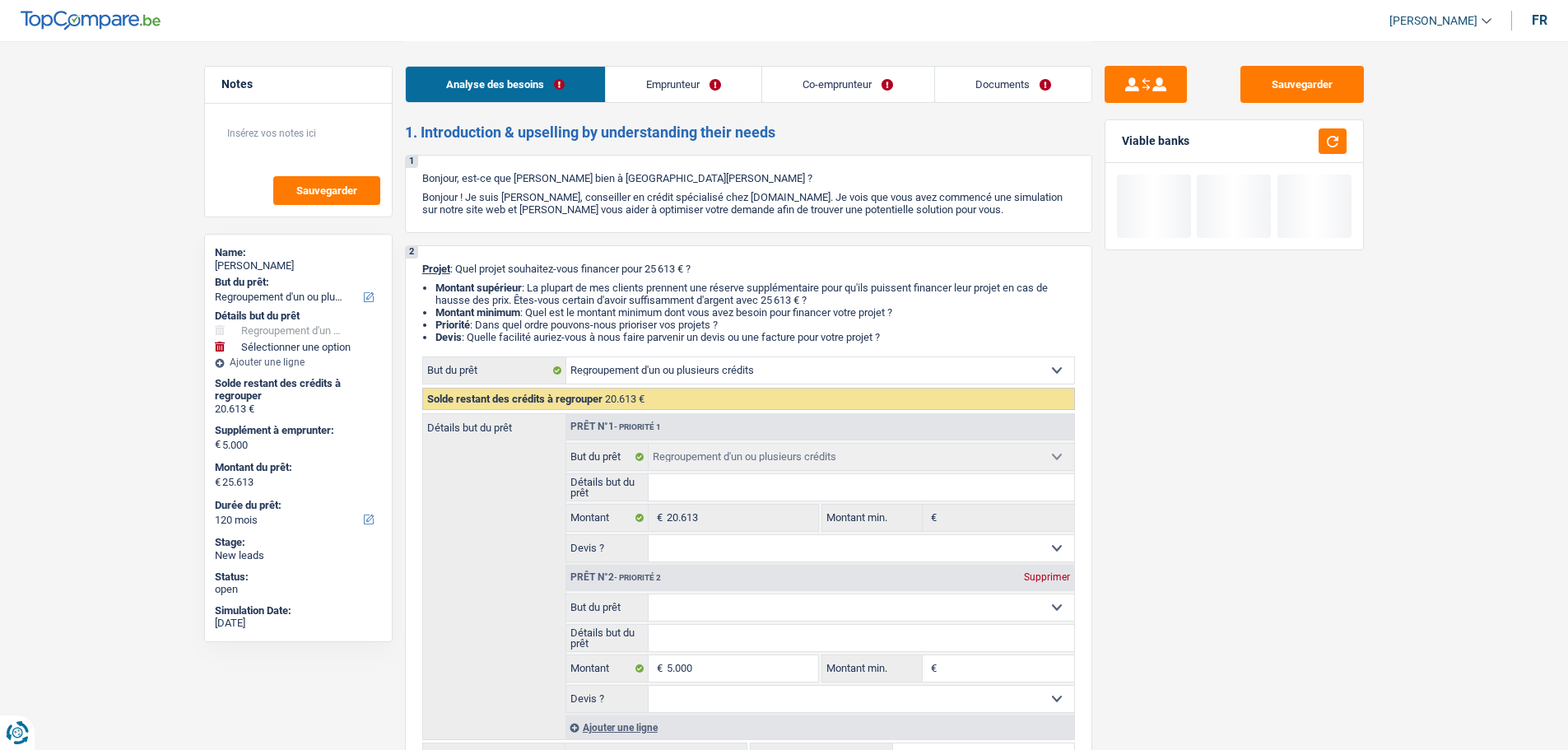
select select "insurance"
click at [708, 616] on select "Confort maison: meubles, textile, peinture, électroménager, outillage non-profe…" at bounding box center [861, 607] width 426 height 26
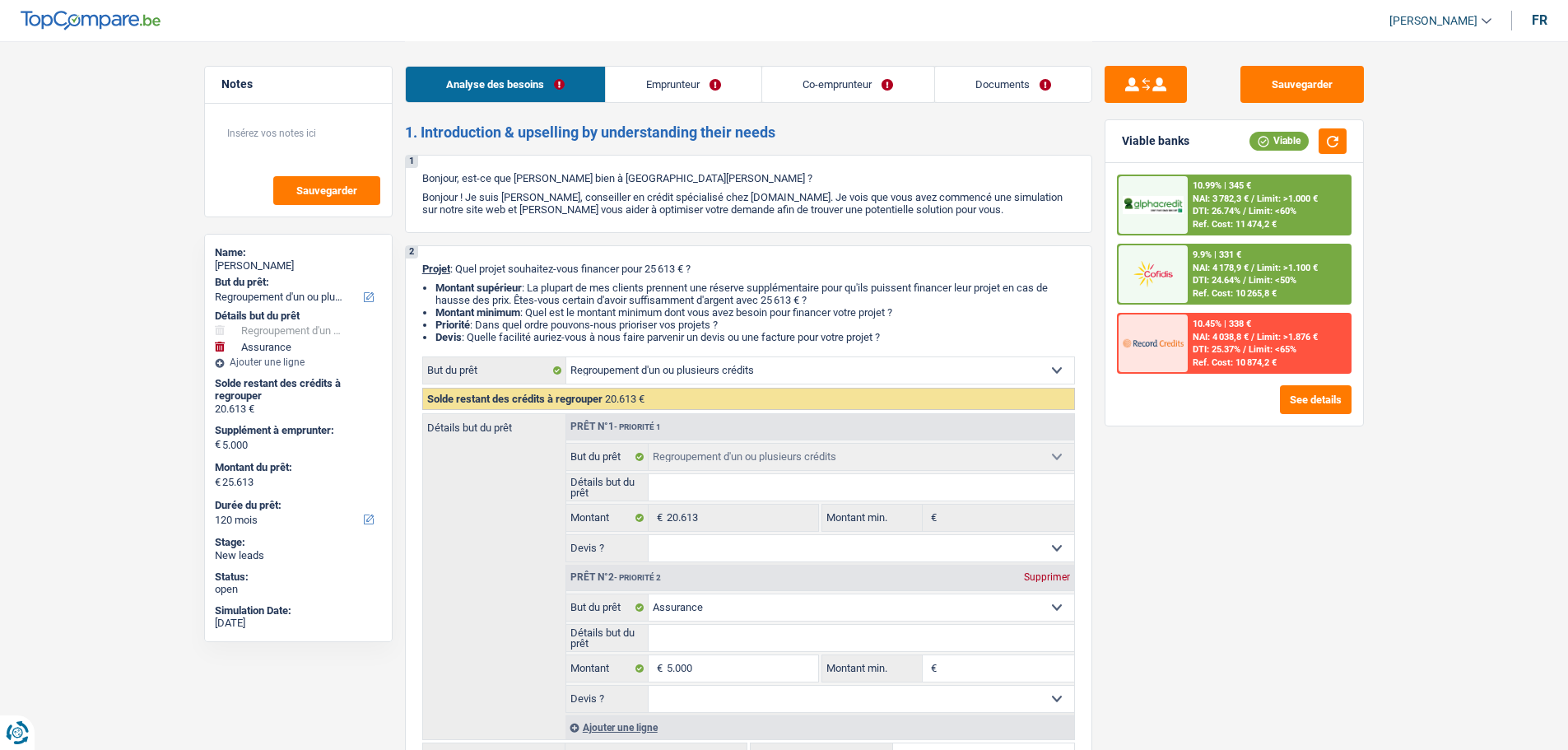
select select "other"
click at [648, 594] on select "Confort maison: meubles, textile, peinture, électroménager, outillage non-profe…" at bounding box center [861, 607] width 426 height 26
select select "other"
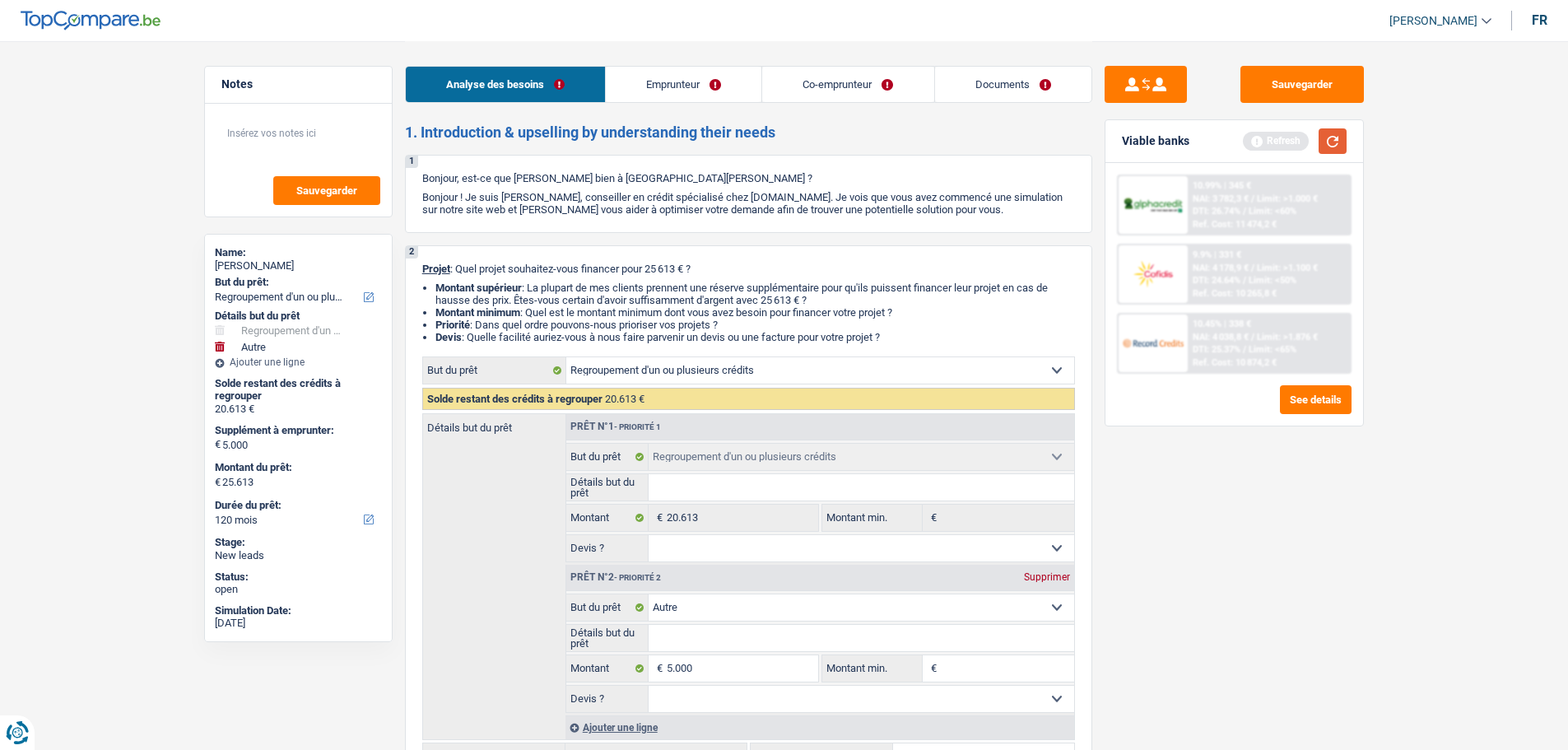
click at [1332, 143] on button "button" at bounding box center [1332, 141] width 28 height 25
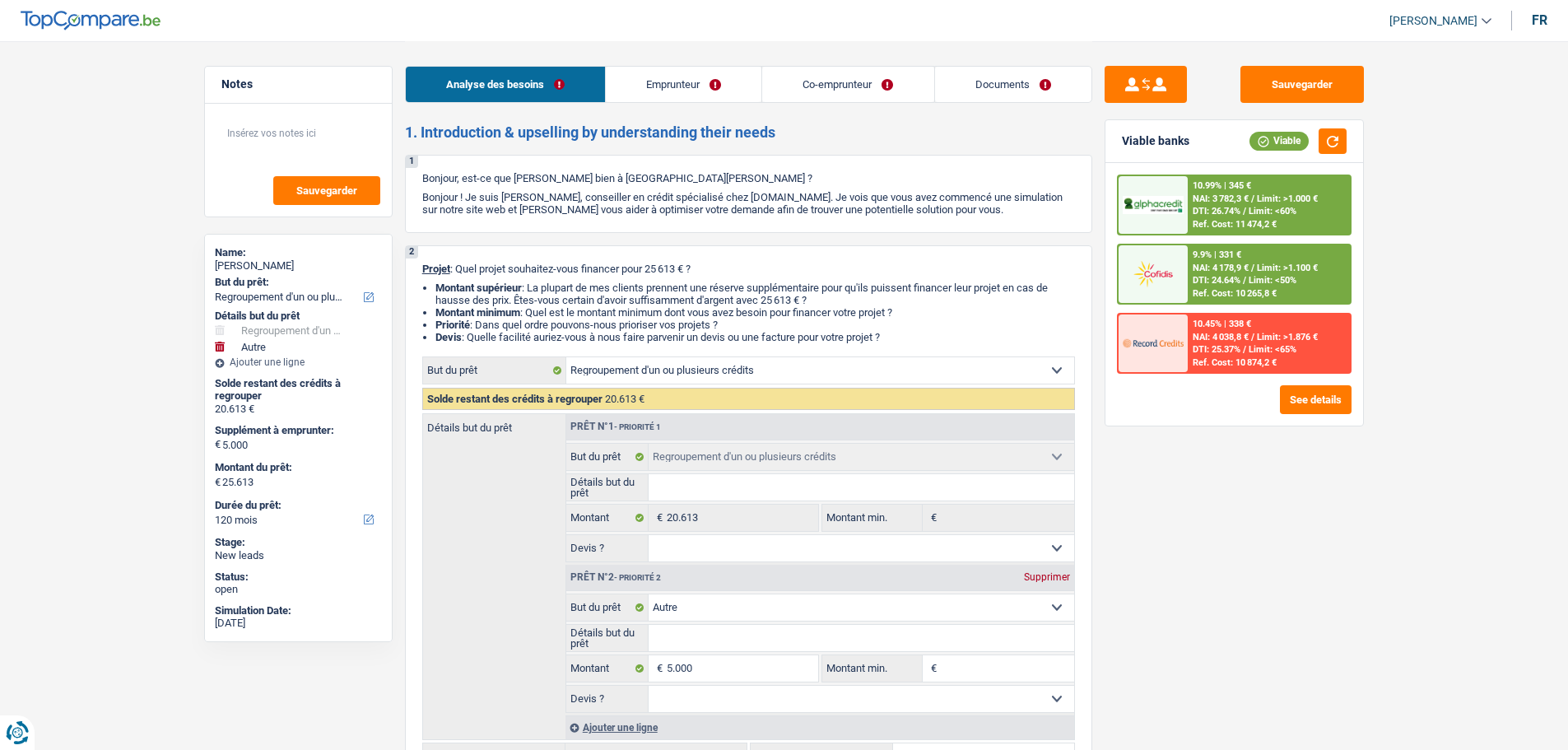
click at [1275, 261] on div "9.9% | 331 € NAI: 4 178,9 € / Limit: >1.100 € DTI: 24.64% / Limit: <50% Ref. Co…" at bounding box center [1269, 274] width 163 height 57
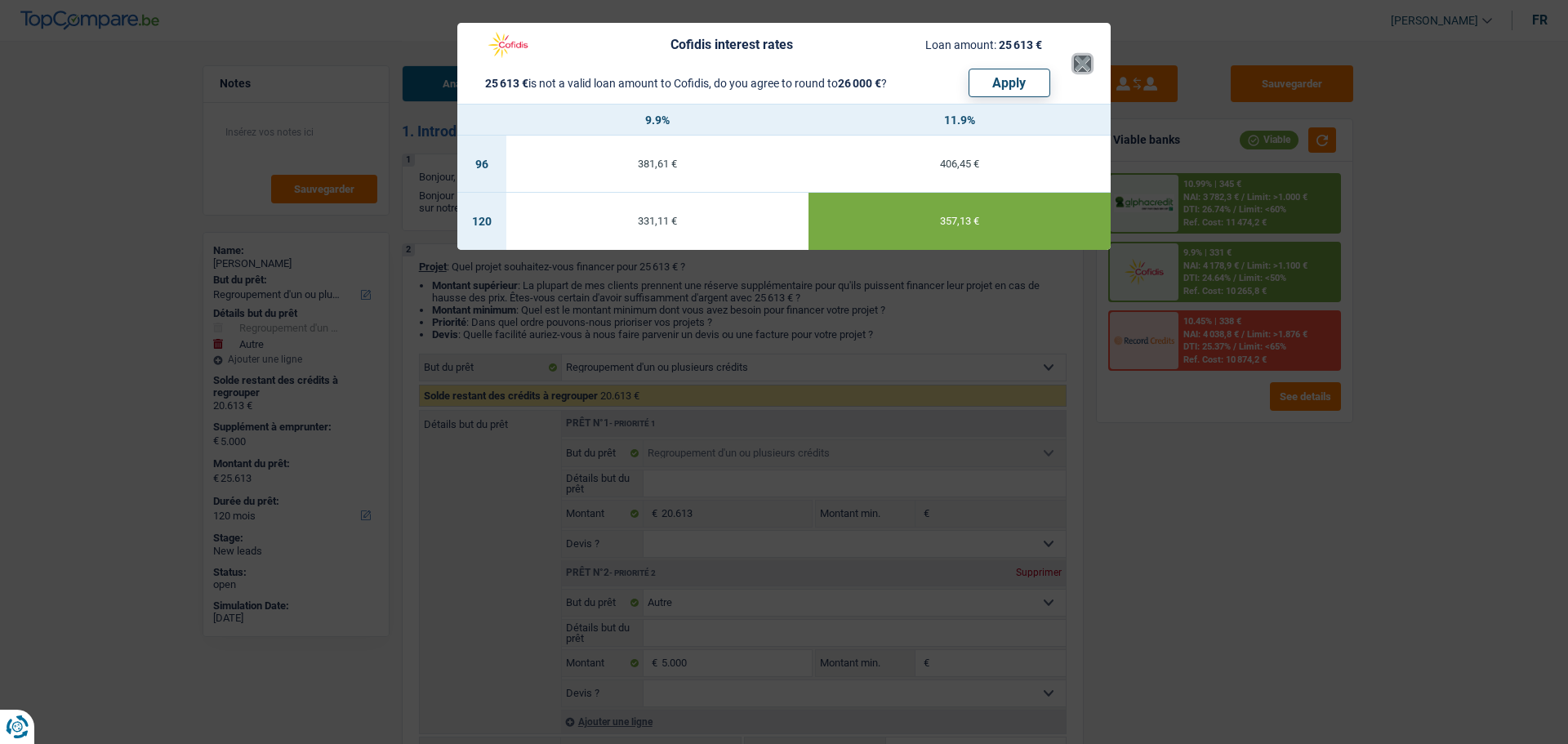
click at [1082, 55] on button "×" at bounding box center [1082, 63] width 17 height 16
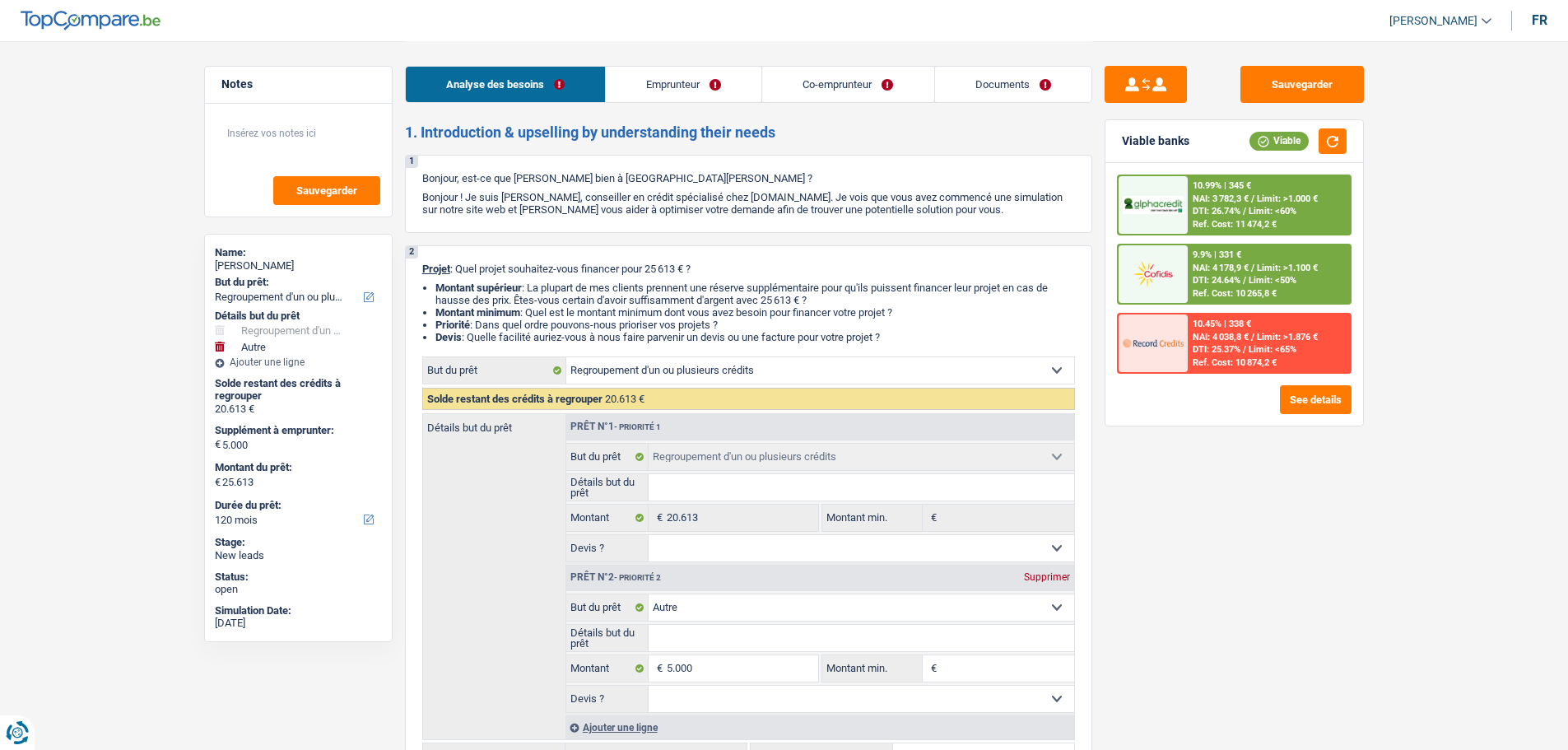
click at [1271, 213] on span "Limit: <60%" at bounding box center [1272, 211] width 48 height 10
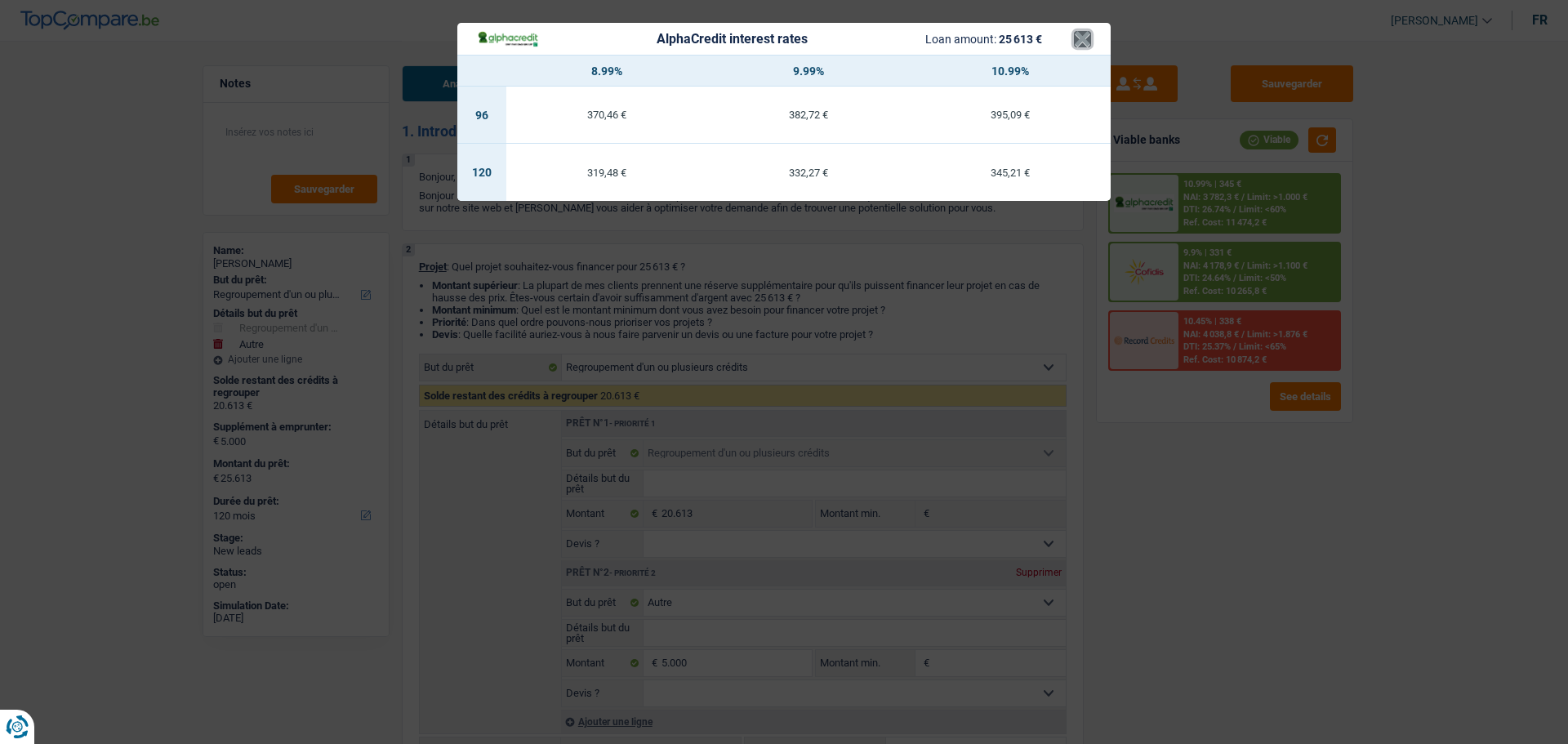
click at [1086, 39] on button "×" at bounding box center [1082, 39] width 17 height 16
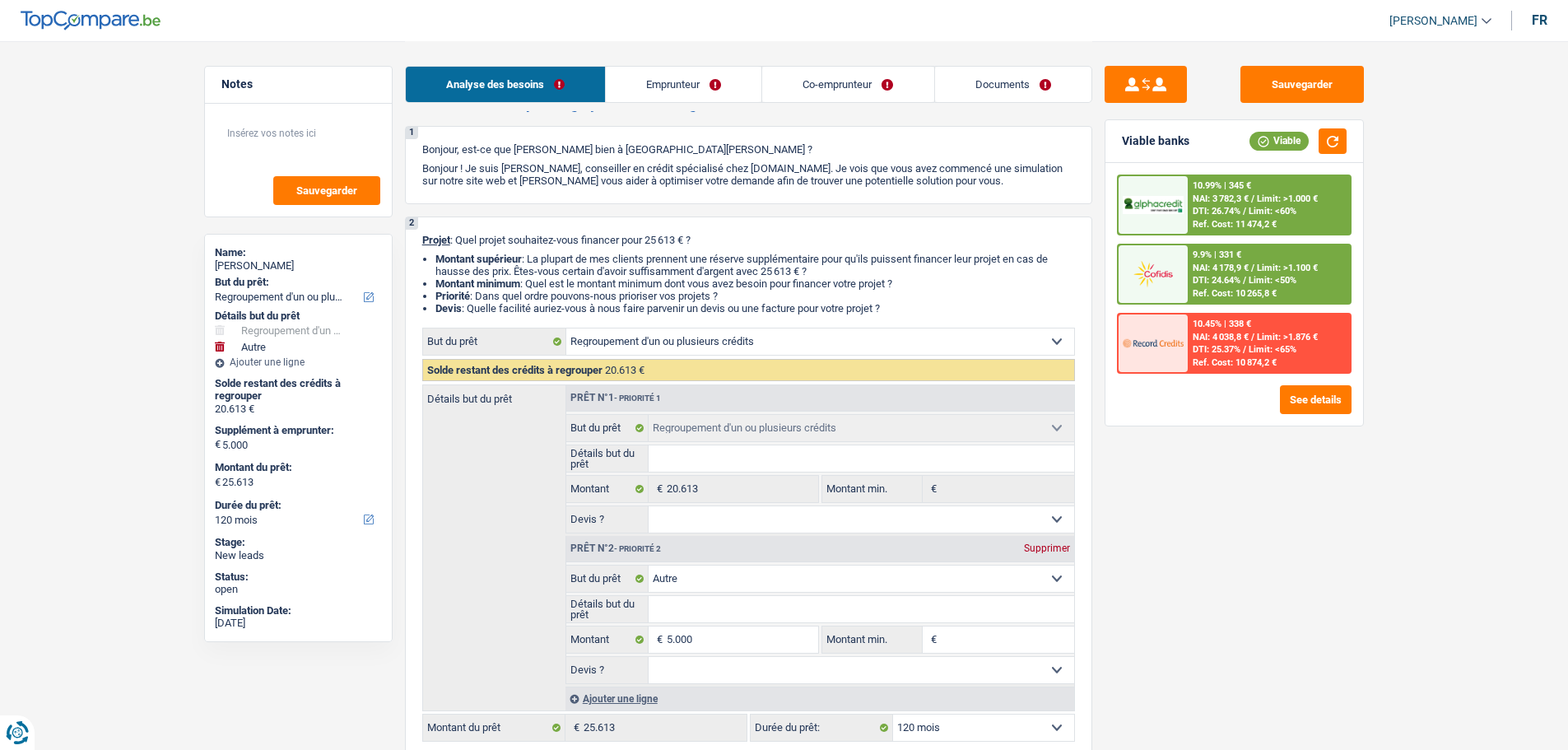
scroll to position [329, 0]
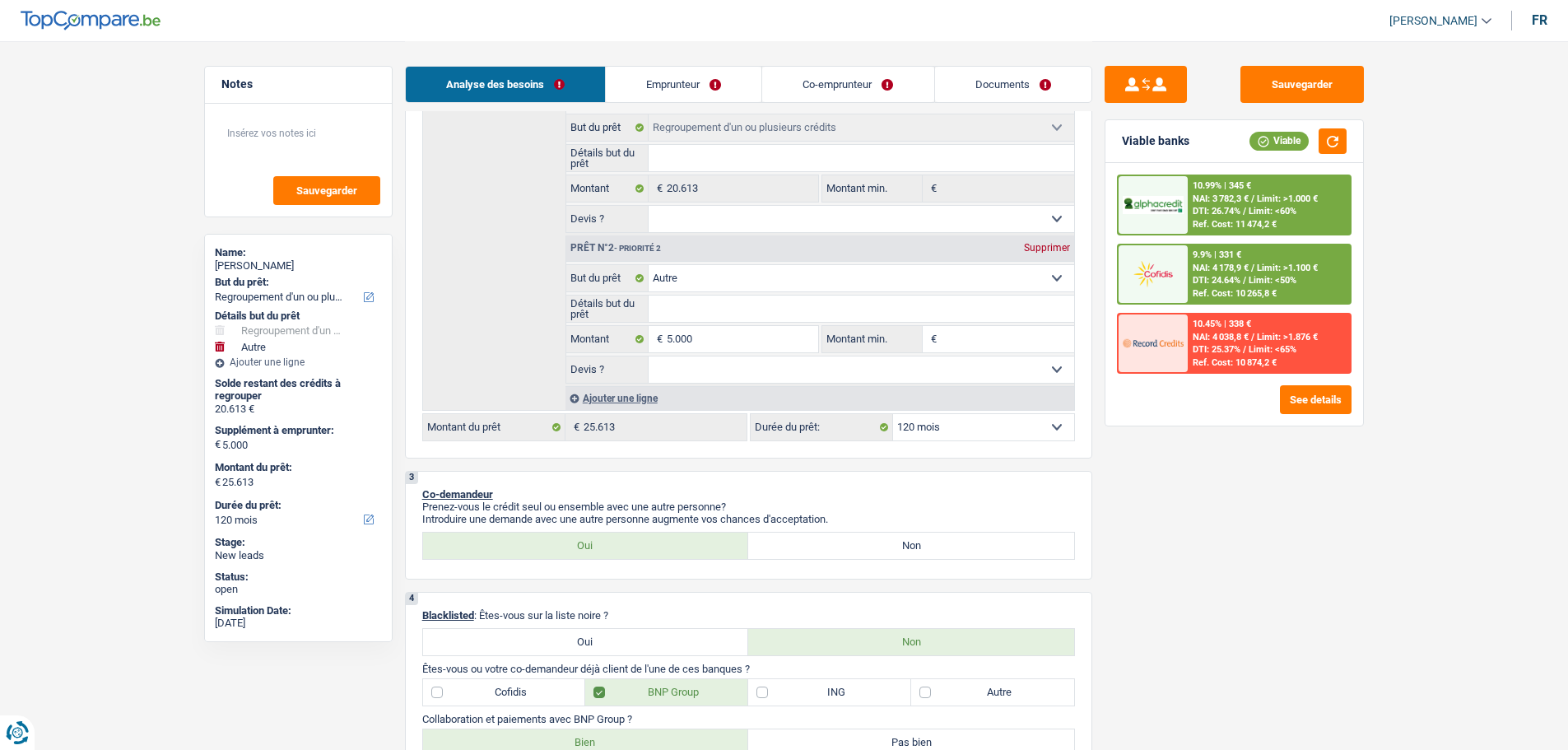
click at [1033, 450] on div "2 Projet : Quel projet souhaitez-vous financer pour 25 613 € ? Montant supérieu…" at bounding box center [748, 187] width 688 height 542
click at [1033, 420] on select "12 mois 18 mois 24 mois 30 mois 36 mois 42 mois 48 mois 60 mois 72 mois 84 mois…" at bounding box center [984, 427] width 181 height 26
select select "84"
click at [894, 414] on select "12 mois 18 mois 24 mois 30 mois 36 mois 42 mois 48 mois 60 mois 72 mois 84 mois…" at bounding box center [984, 427] width 181 height 26
select select "84"
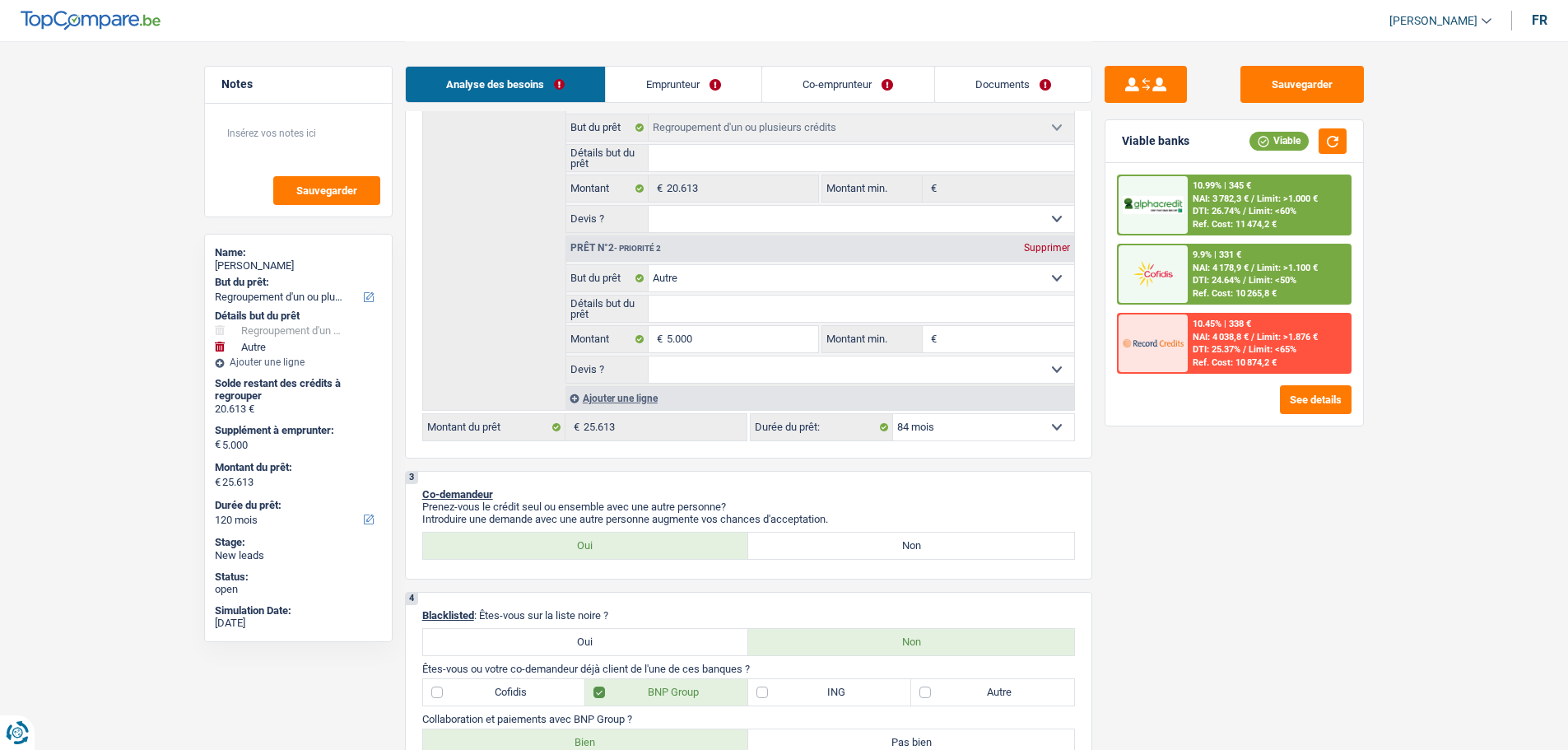
select select "84"
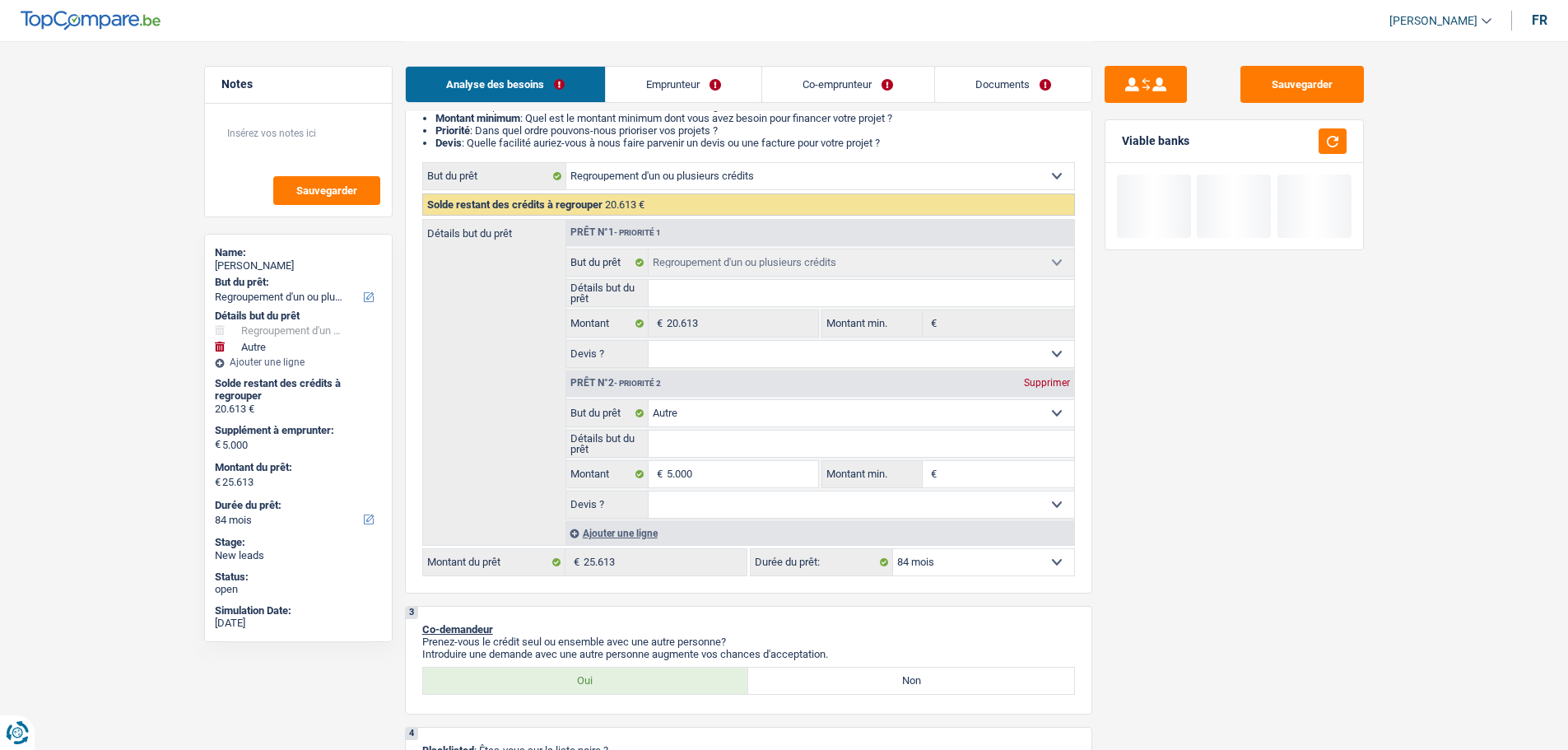
scroll to position [83, 0]
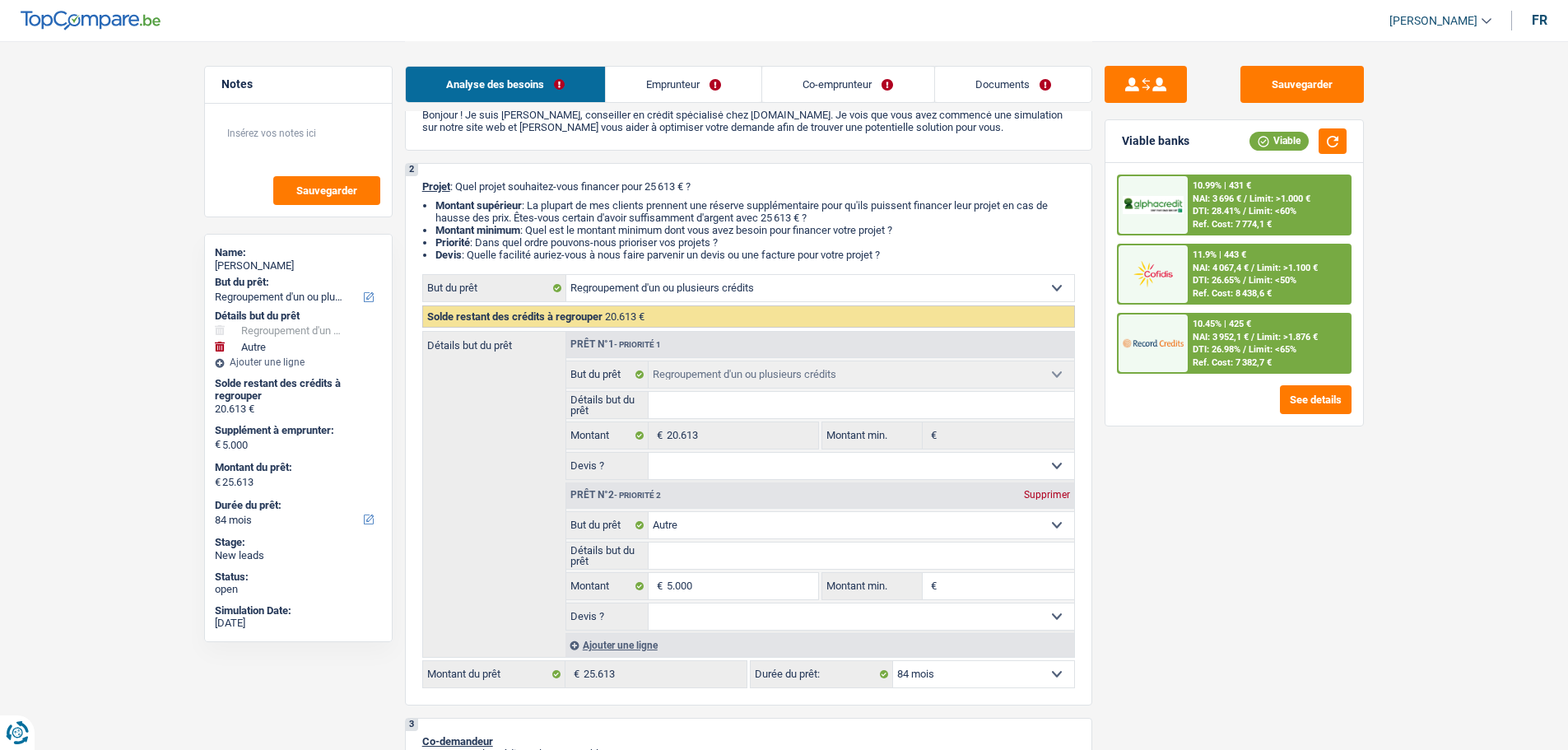
click at [1203, 267] on span "NAI: 4 067,4 €" at bounding box center [1220, 268] width 56 height 10
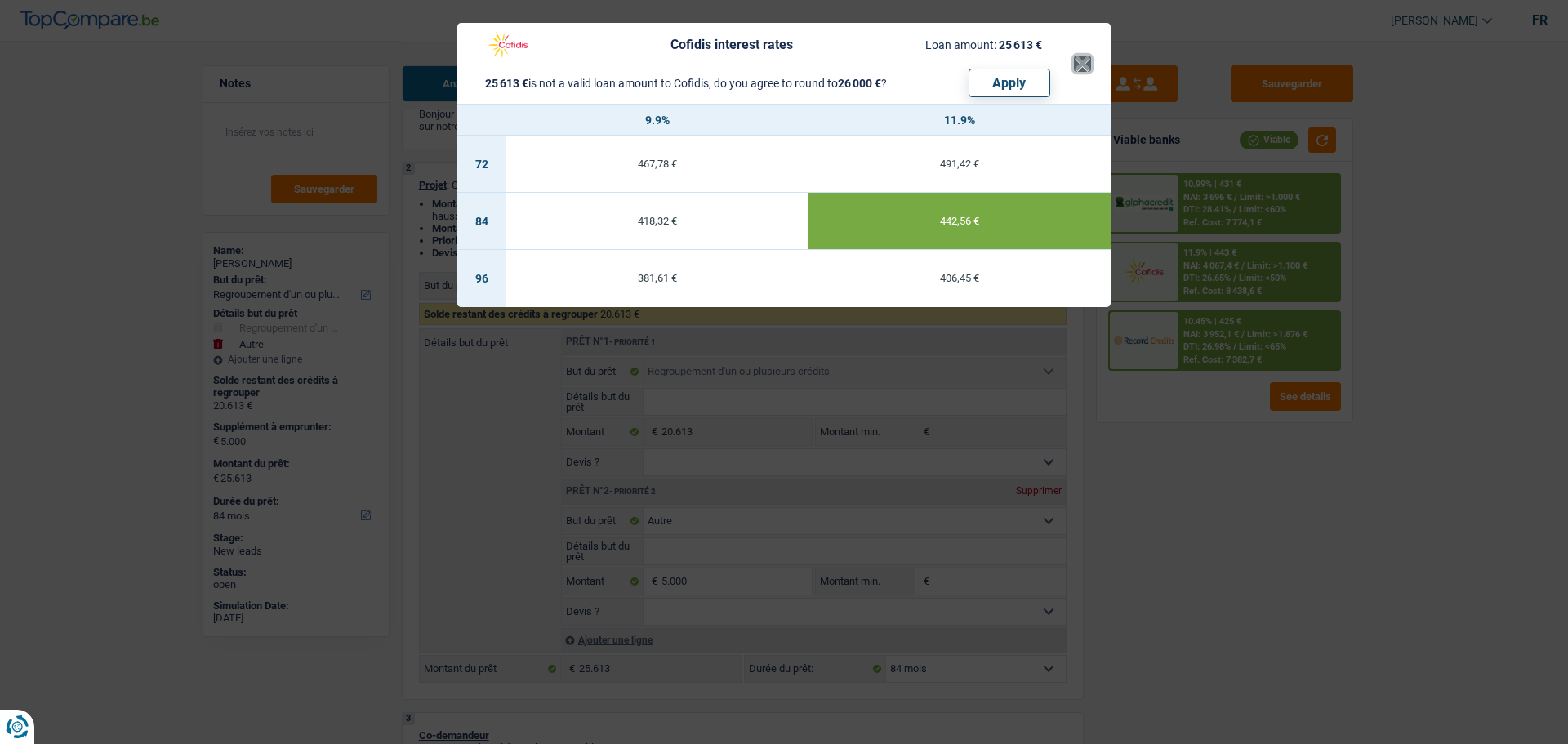
click at [1088, 66] on button "×" at bounding box center [1082, 63] width 17 height 16
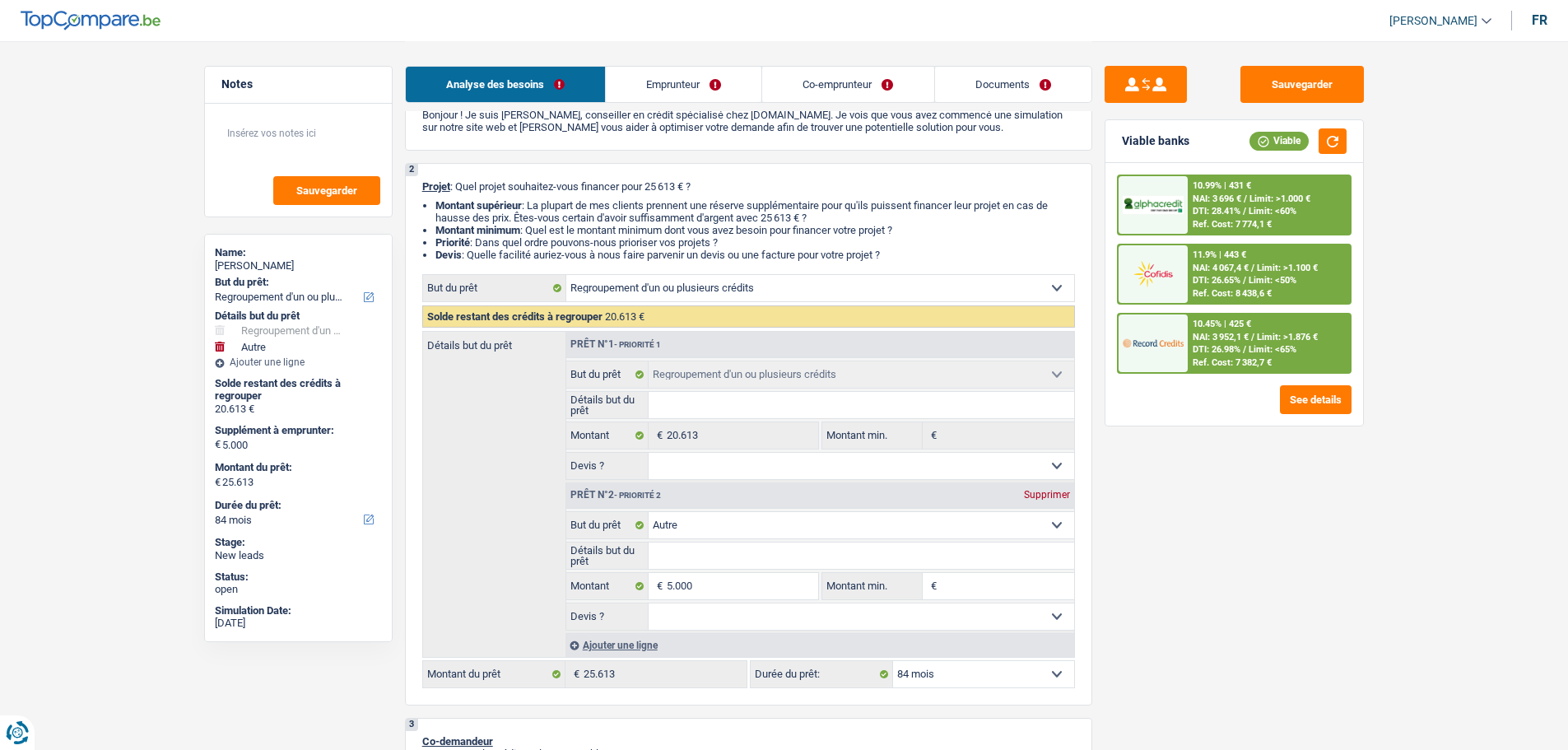
click at [1232, 333] on span "NAI: 3 952,1 €" at bounding box center [1220, 337] width 56 height 10
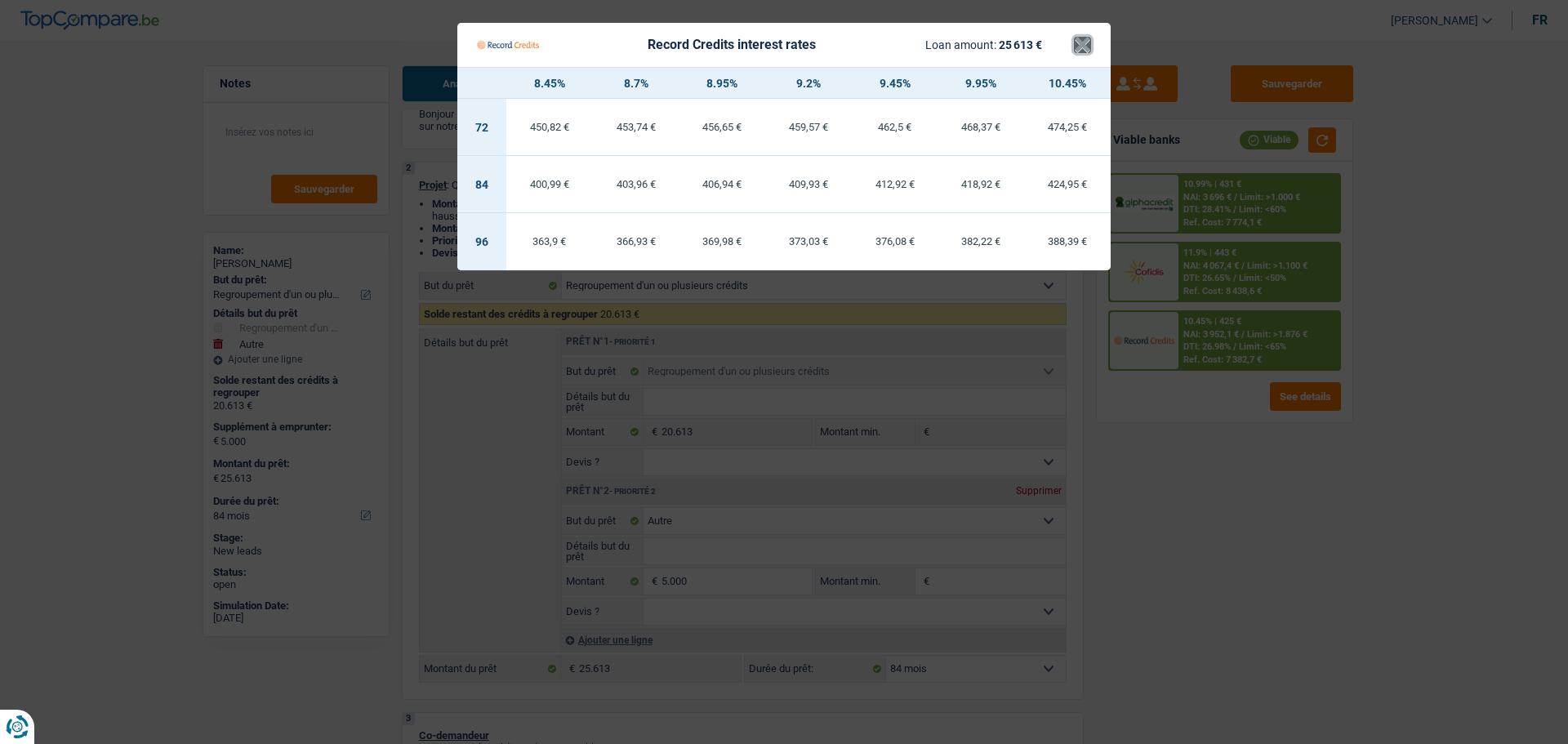
click at [1076, 52] on button "×" at bounding box center [1082, 45] width 17 height 16
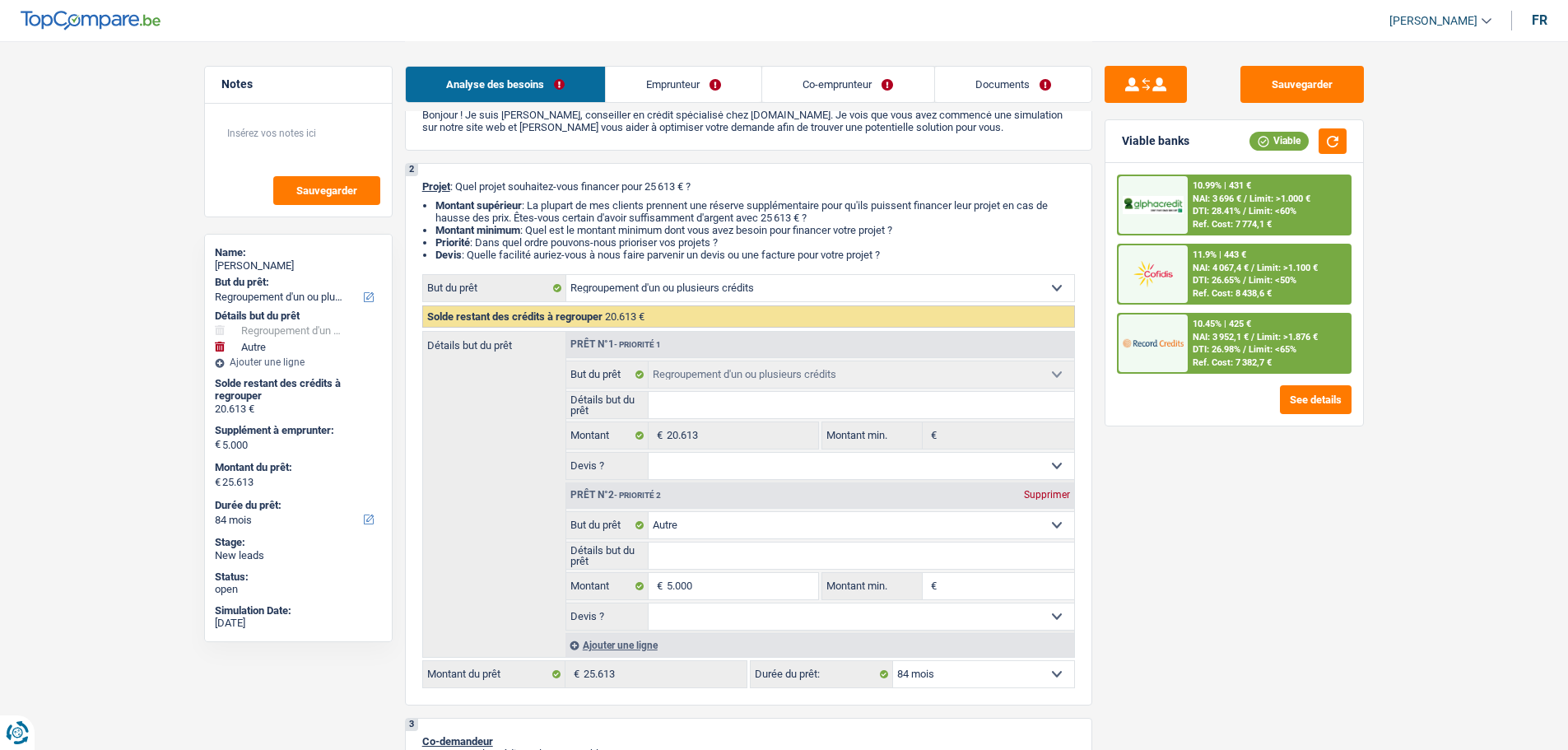
click at [1240, 206] on span "DTI: 28.41%" at bounding box center [1216, 211] width 48 height 10
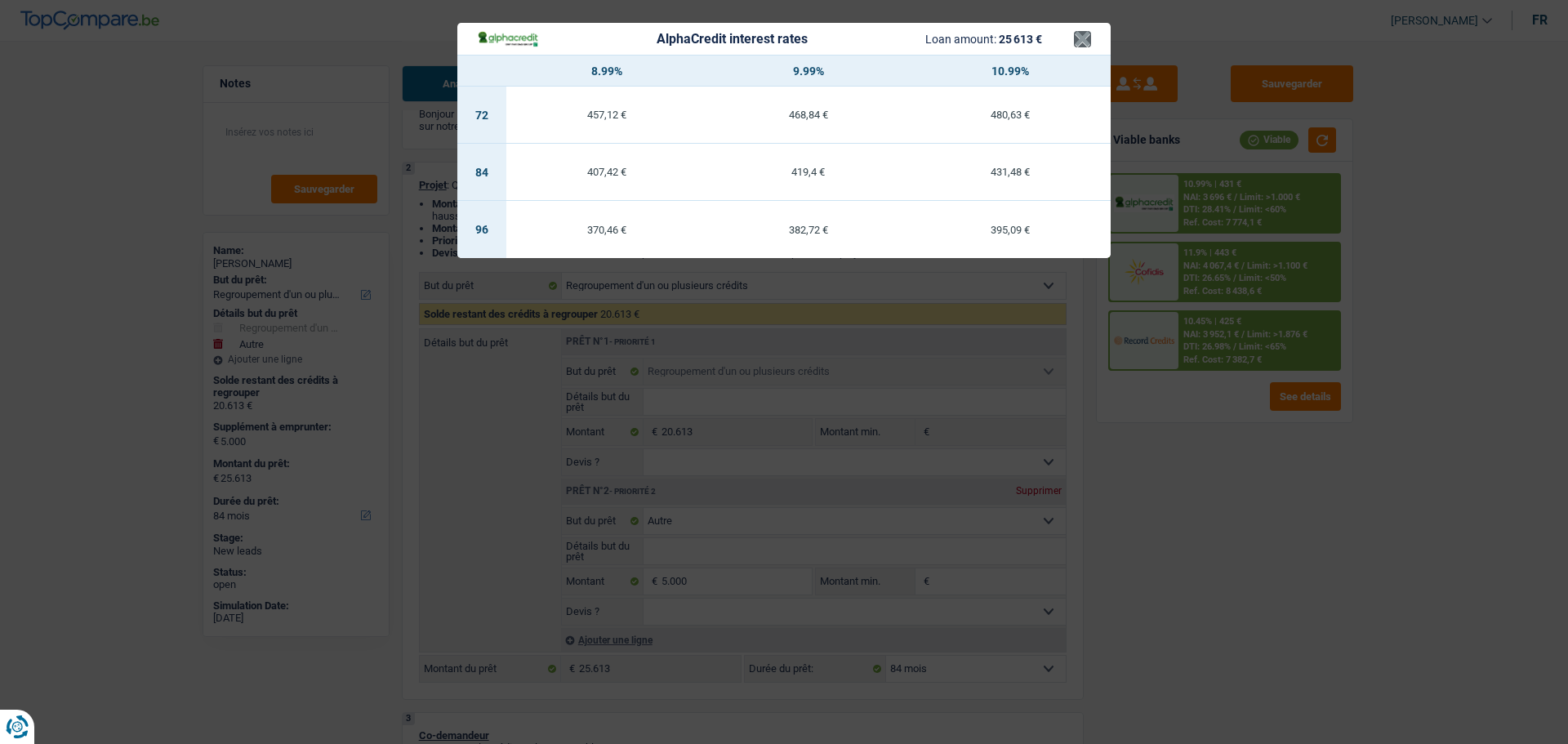
drag, startPoint x: 1073, startPoint y: 32, endPoint x: 1075, endPoint y: 41, distance: 9.2
click at [1075, 41] on header "AlphaCredit interest rates Loan amount: 25 613 € ×" at bounding box center [784, 39] width 654 height 32
click at [1085, 41] on button "×" at bounding box center [1082, 39] width 17 height 16
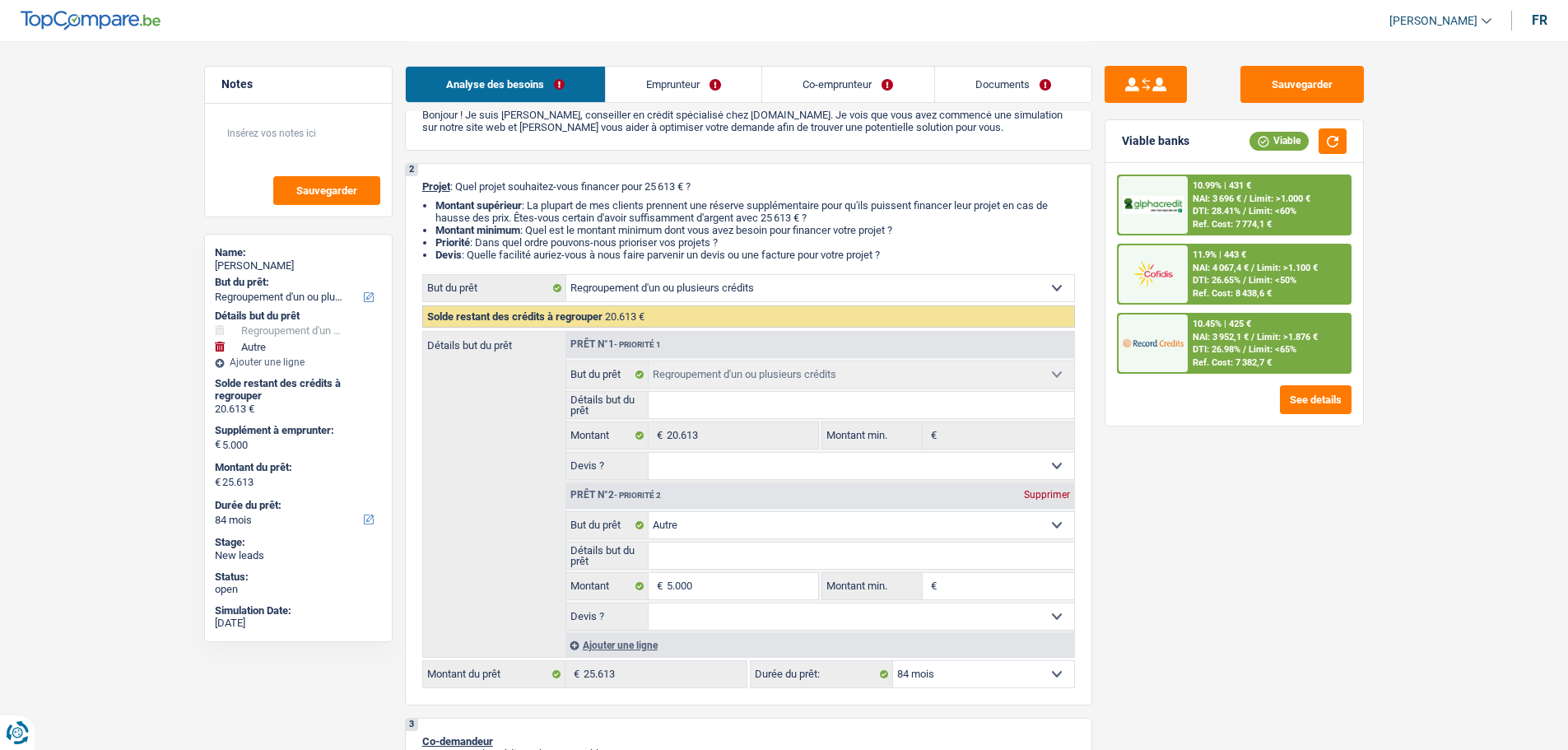
click at [1238, 273] on div "11.9% | 443 € NAI: 4 067,4 € / Limit: >1.100 € DTI: 26.65% / Limit: <50% Ref. C…" at bounding box center [1269, 274] width 163 height 57
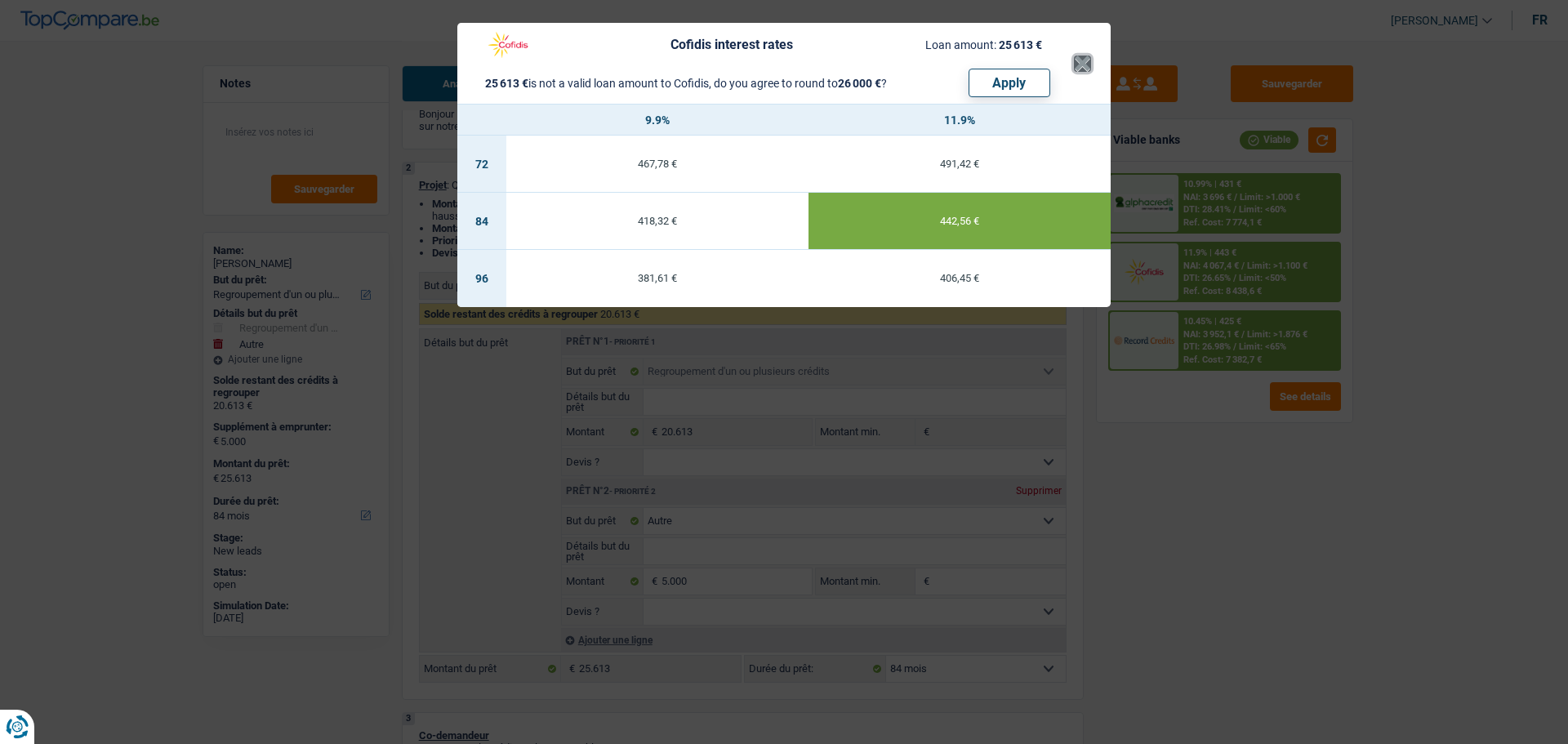
click at [1084, 57] on button "×" at bounding box center [1082, 63] width 17 height 16
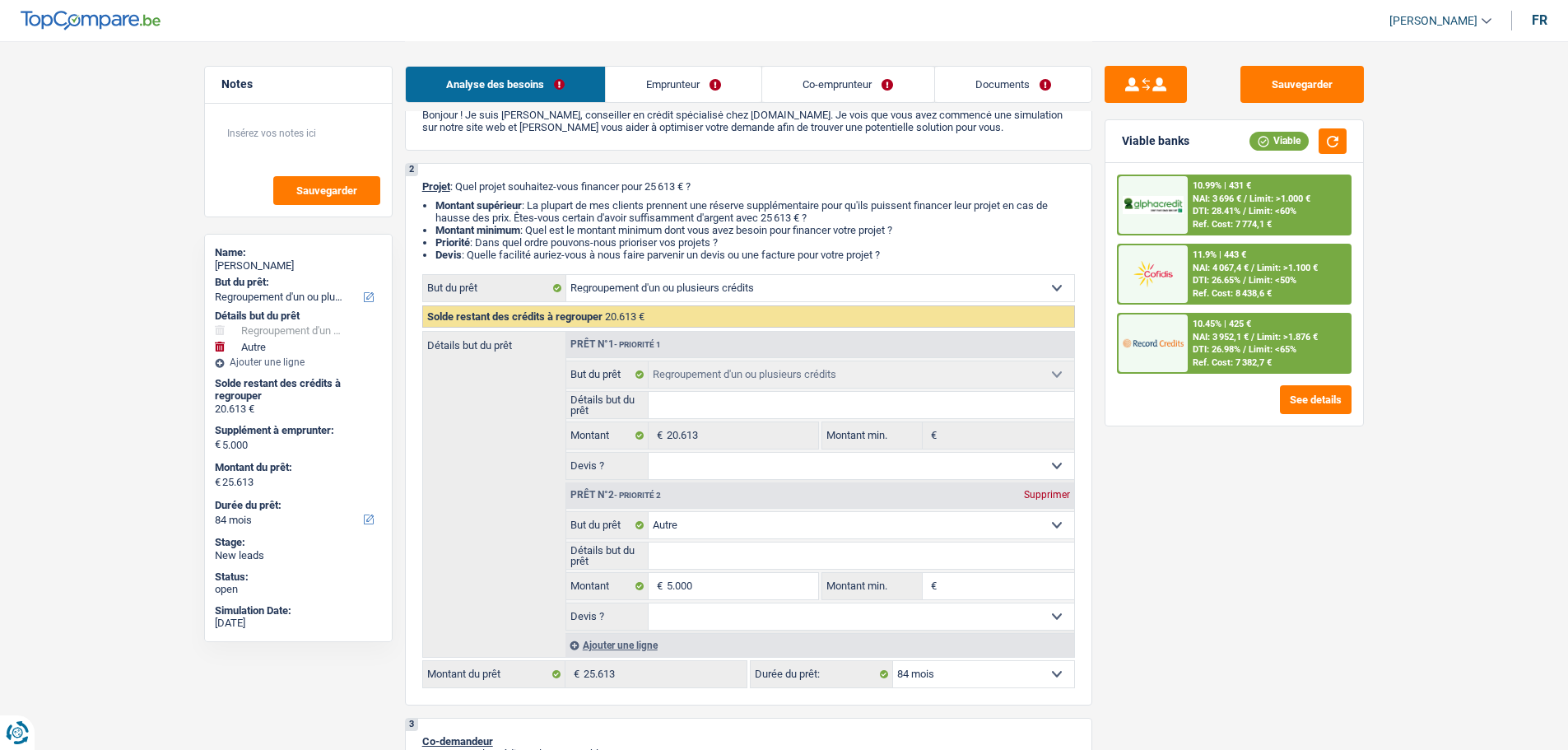
click at [1285, 262] on span "Limit: >1.100 €" at bounding box center [1287, 268] width 61 height 10
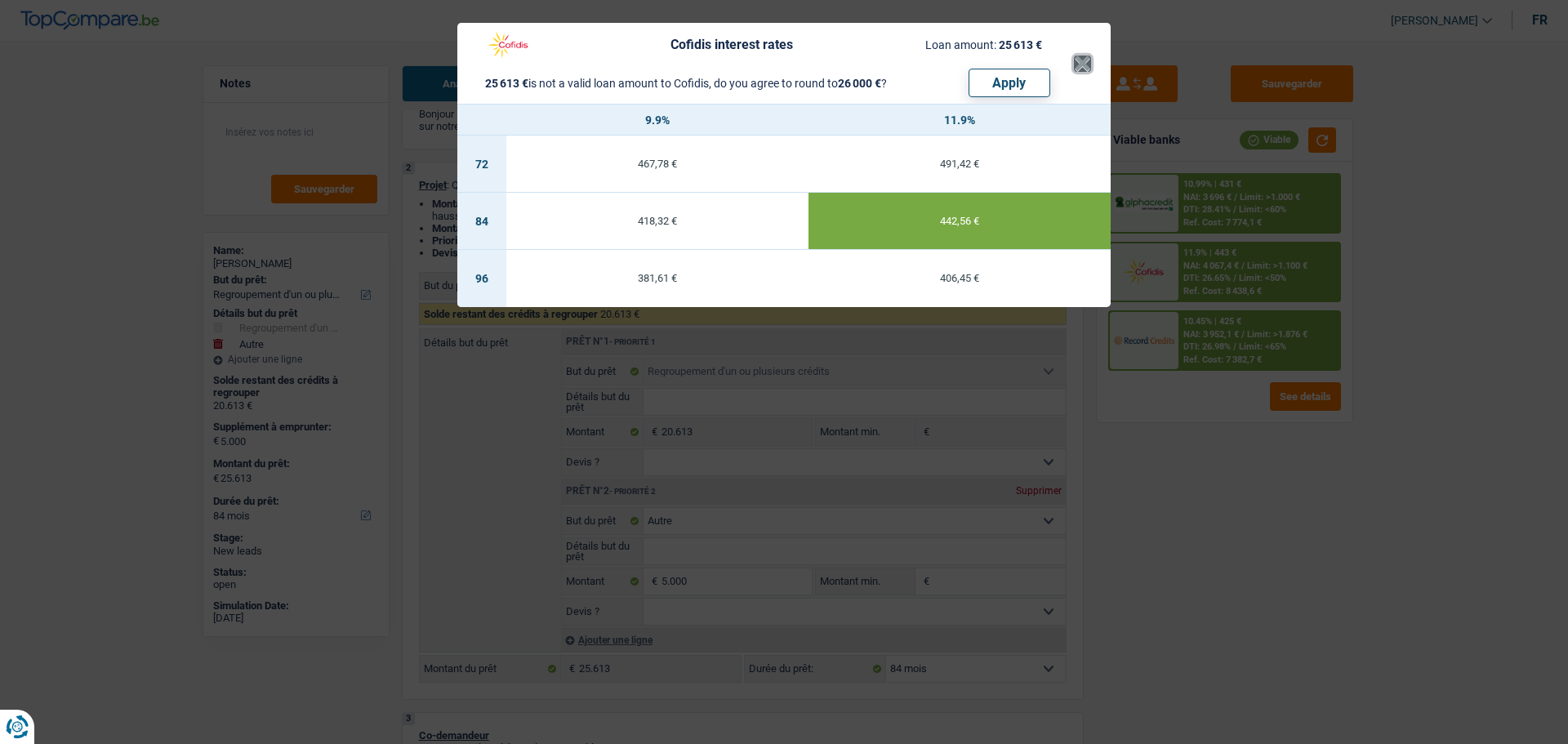
click at [1084, 66] on button "×" at bounding box center [1082, 63] width 17 height 16
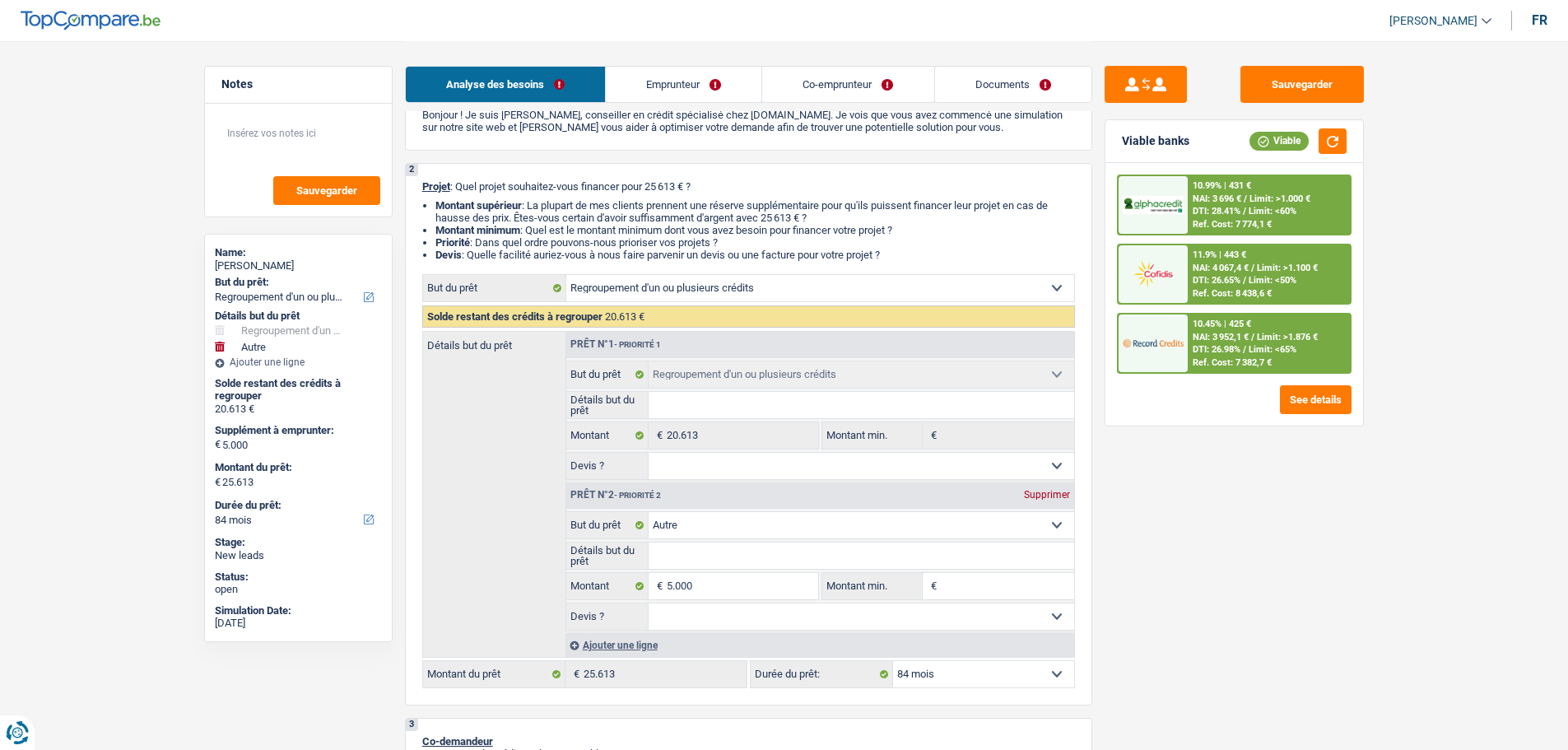
click at [1176, 335] on img at bounding box center [1153, 342] width 61 height 30
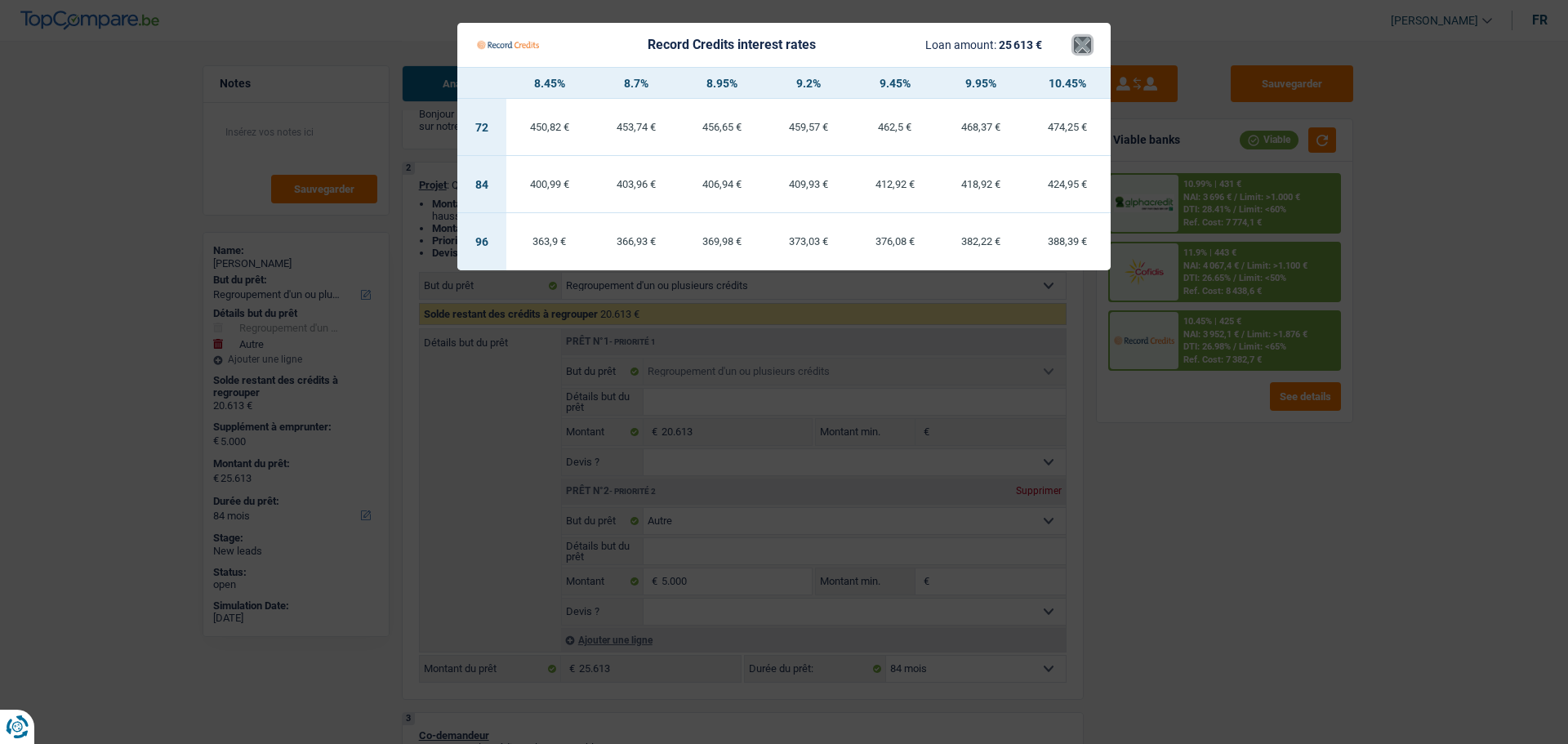
click at [1076, 40] on button "×" at bounding box center [1082, 45] width 17 height 16
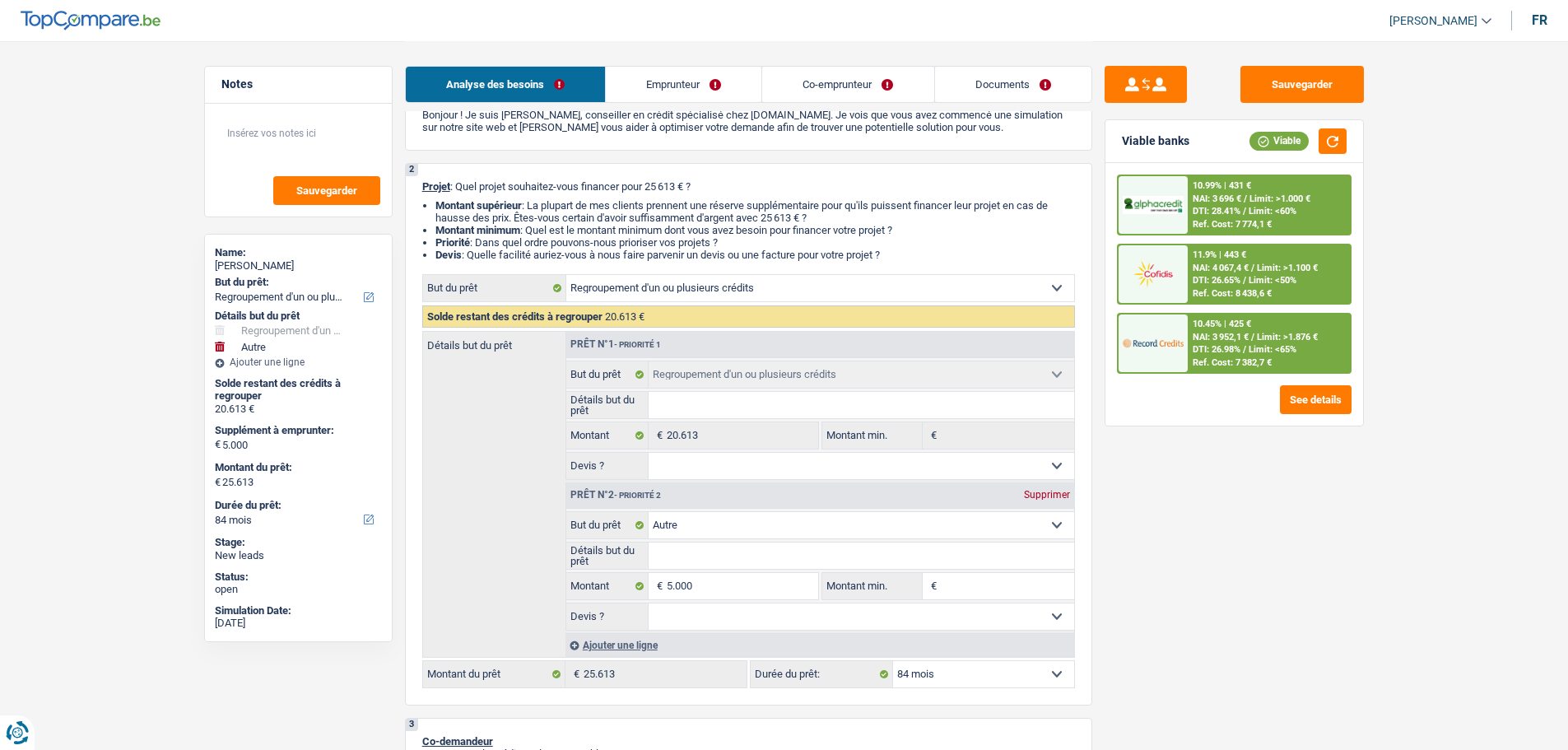
click at [1035, 682] on select "12 mois 18 mois 24 mois 30 mois 36 mois 42 mois 48 mois 60 mois 72 mois 84 mois…" at bounding box center [984, 674] width 181 height 26
select select "60"
click at [894, 661] on select "12 mois 18 mois 24 mois 30 mois 36 mois 42 mois 48 mois 60 mois 72 mois 84 mois…" at bounding box center [984, 674] width 181 height 26
select select "60"
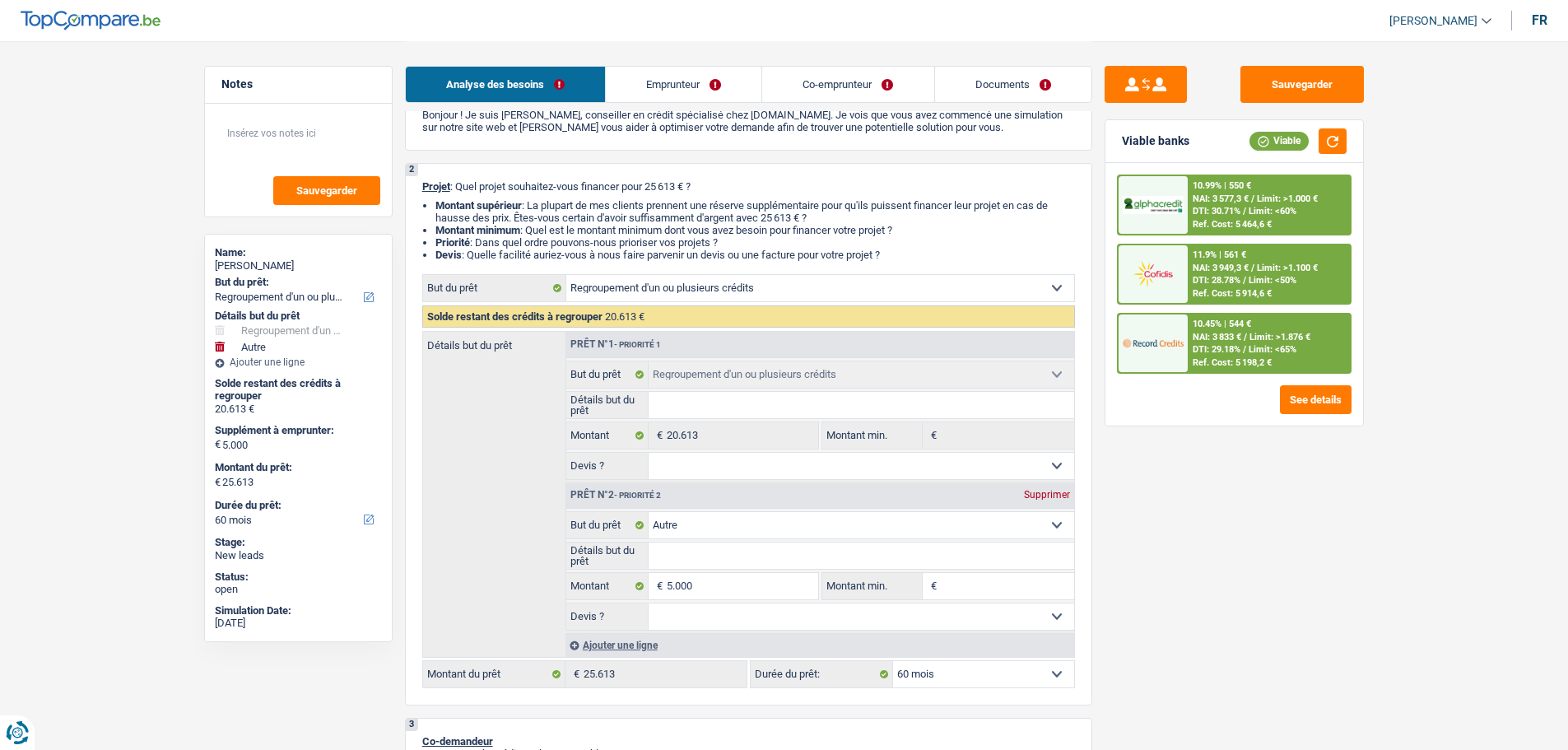
click at [1051, 494] on div "Supprimer" at bounding box center [1046, 494] width 55 height 10
type input "0"
type input "20.613"
select select "120"
type input "20.613"
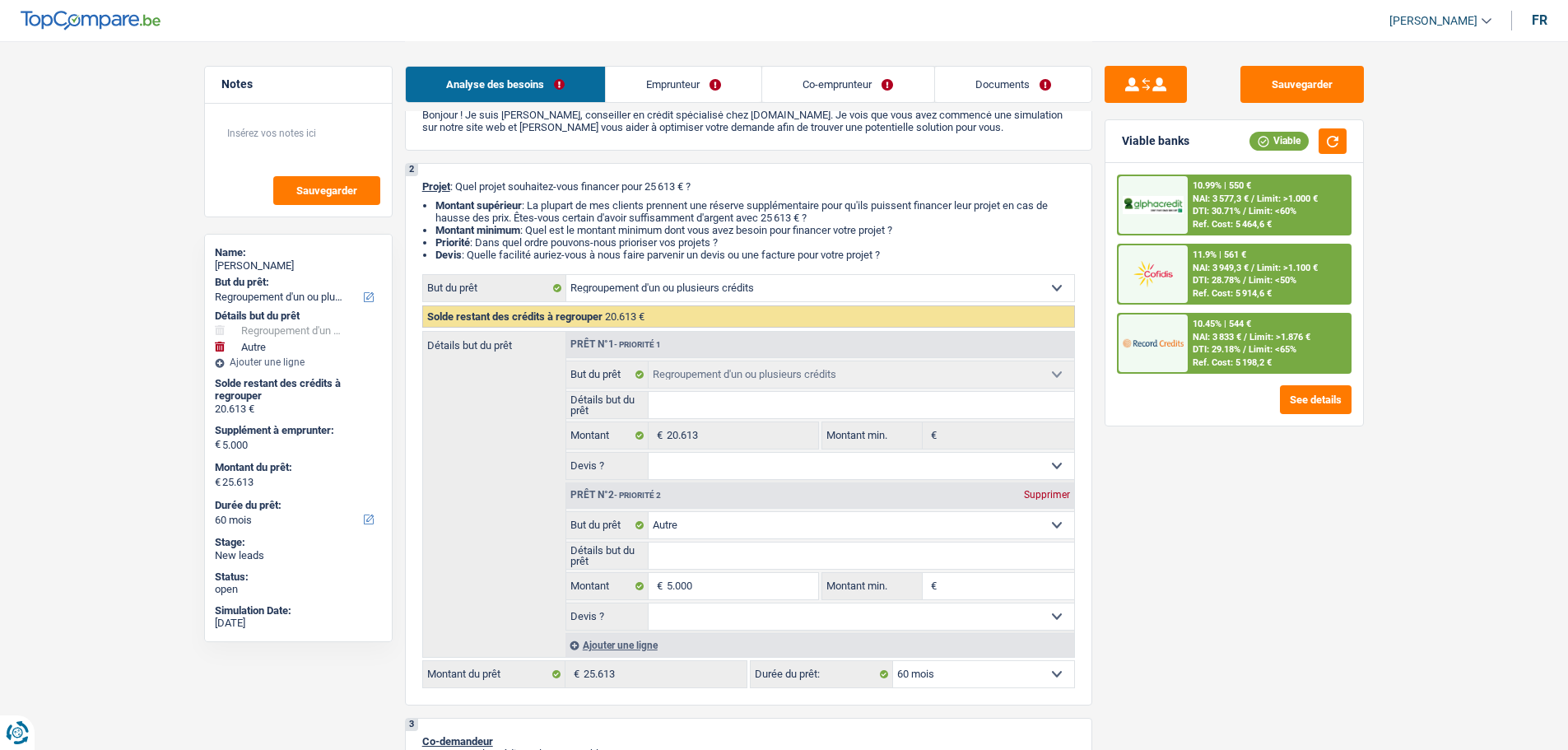
select select "120"
type input "20.613"
select select "120"
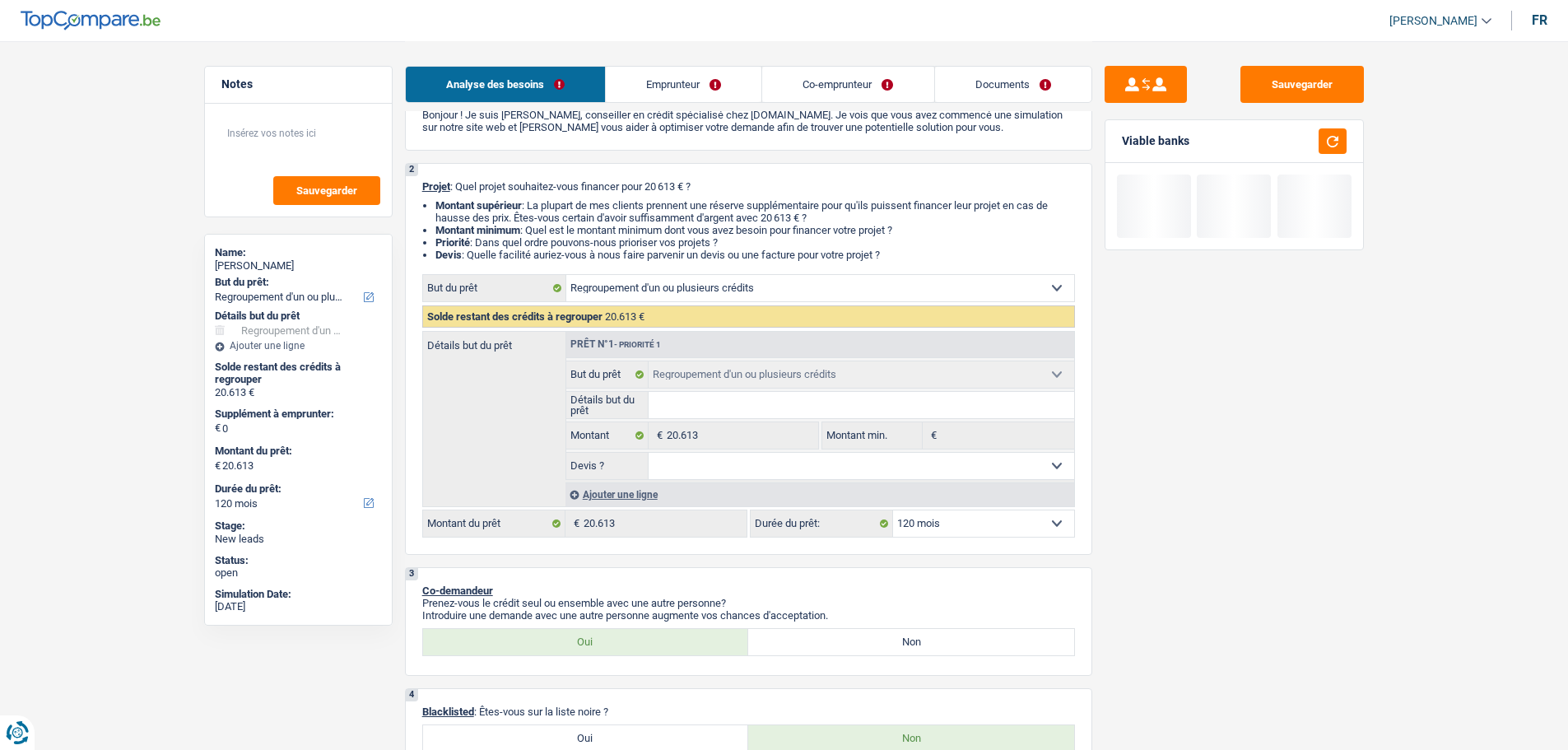
drag, startPoint x: 1034, startPoint y: 521, endPoint x: 1025, endPoint y: 525, distance: 9.8
click at [1034, 521] on select "12 mois 18 mois 24 mois 30 mois 36 mois 42 mois 48 mois 60 mois 72 mois 84 mois…" at bounding box center [984, 523] width 181 height 26
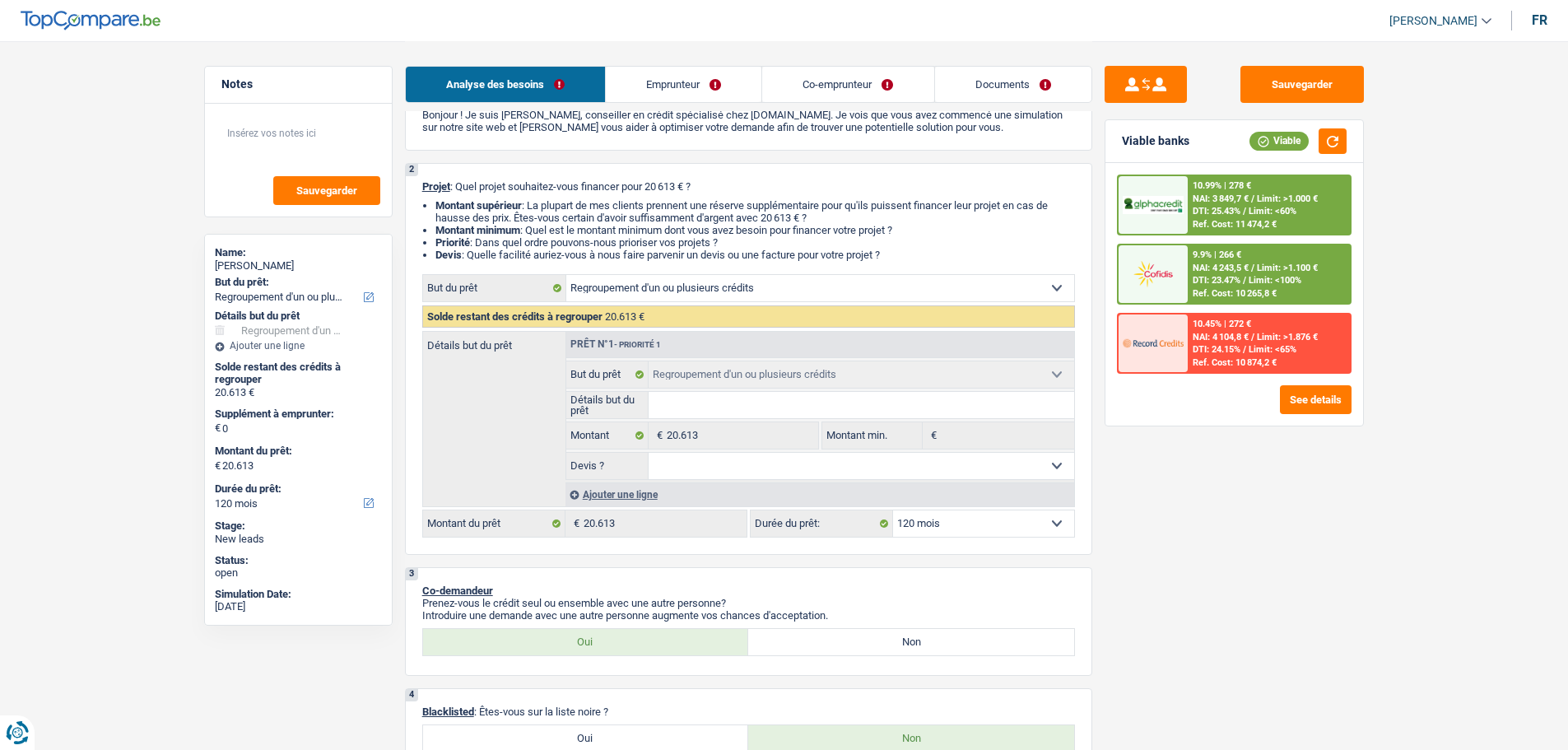
select select "84"
click at [894, 510] on select "12 mois 18 mois 24 mois 30 mois 36 mois 42 mois 48 mois 60 mois 72 mois 84 mois…" at bounding box center [984, 523] width 181 height 26
select select "84"
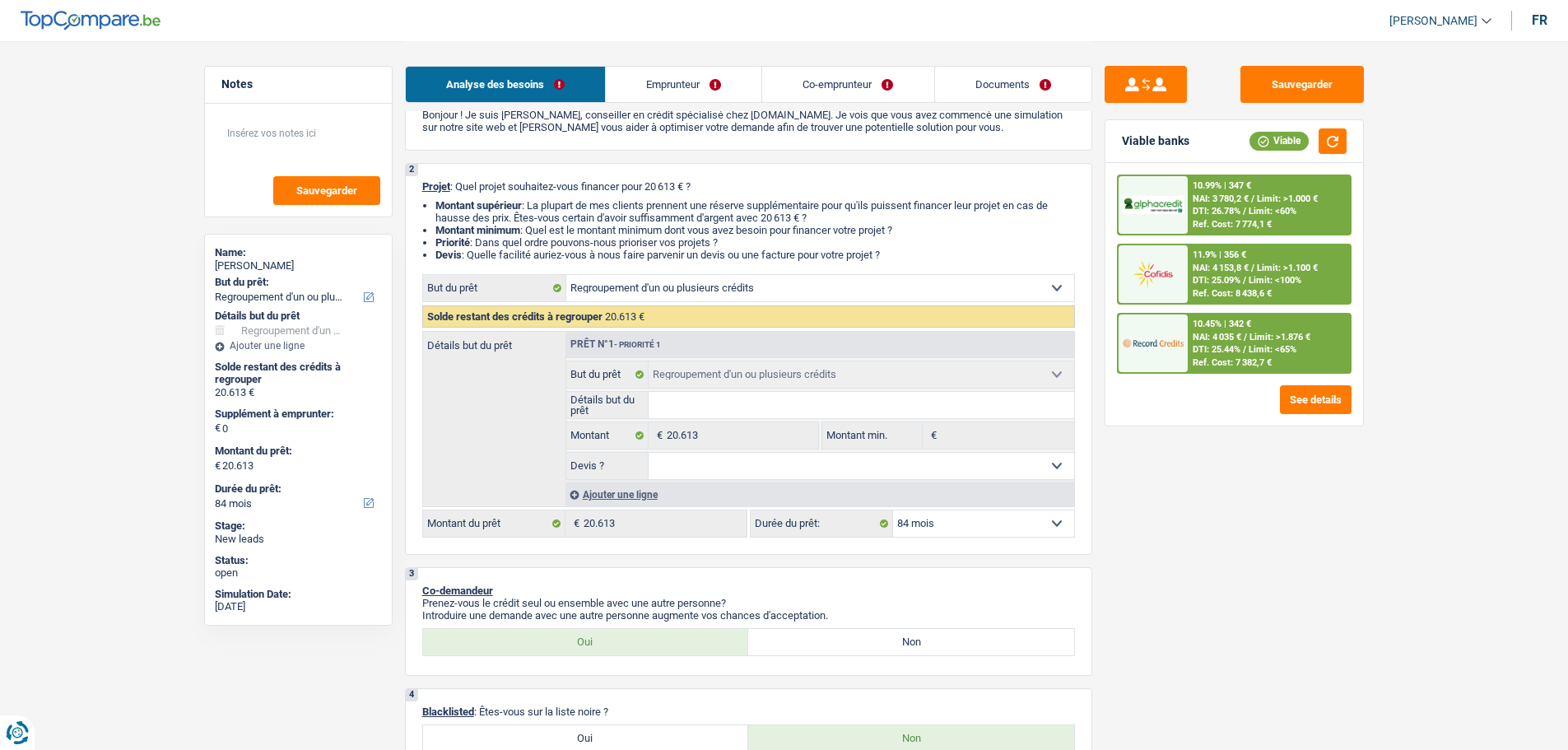
click at [1340, 128] on div "Viable banks Viable" at bounding box center [1234, 141] width 257 height 43
click at [1006, 518] on select "12 mois 18 mois 24 mois 30 mois 36 mois 42 mois 48 mois 60 mois 72 mois 84 mois…" at bounding box center [984, 523] width 181 height 26
select select "60"
click at [894, 510] on select "12 mois 18 mois 24 mois 30 mois 36 mois 42 mois 48 mois 60 mois 72 mois 84 mois…" at bounding box center [984, 523] width 181 height 26
select select "60"
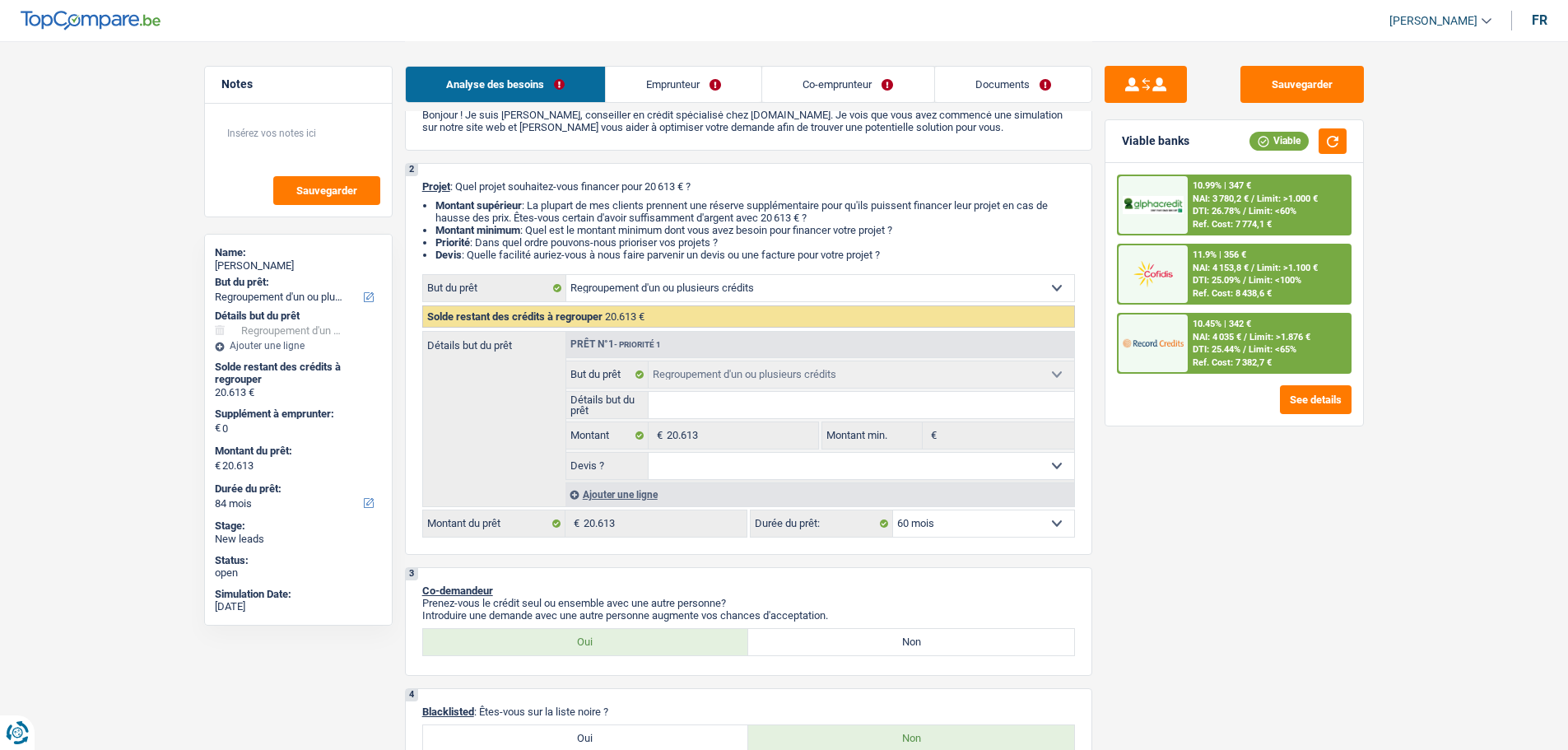
select select "60"
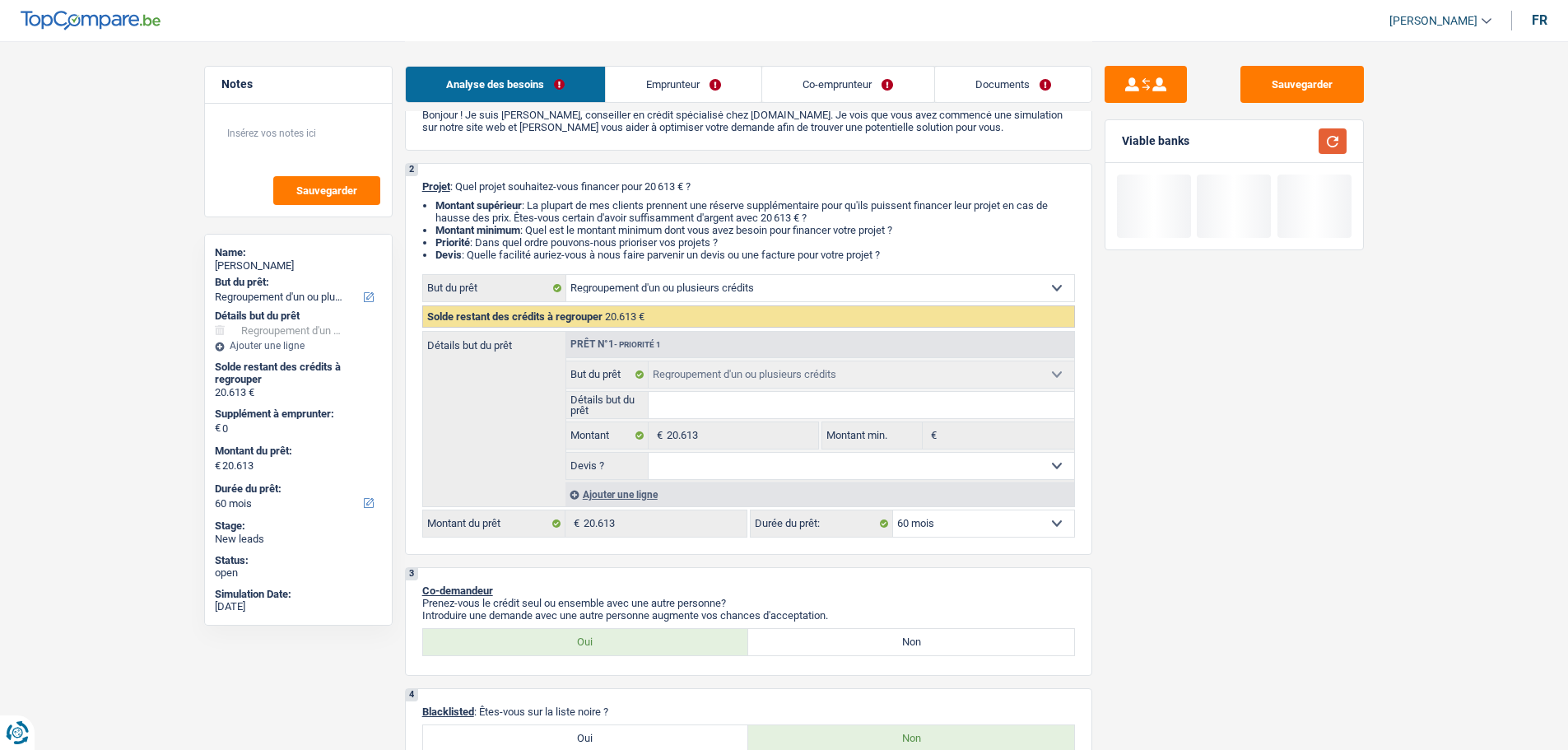
click at [1326, 142] on button "button" at bounding box center [1332, 141] width 28 height 25
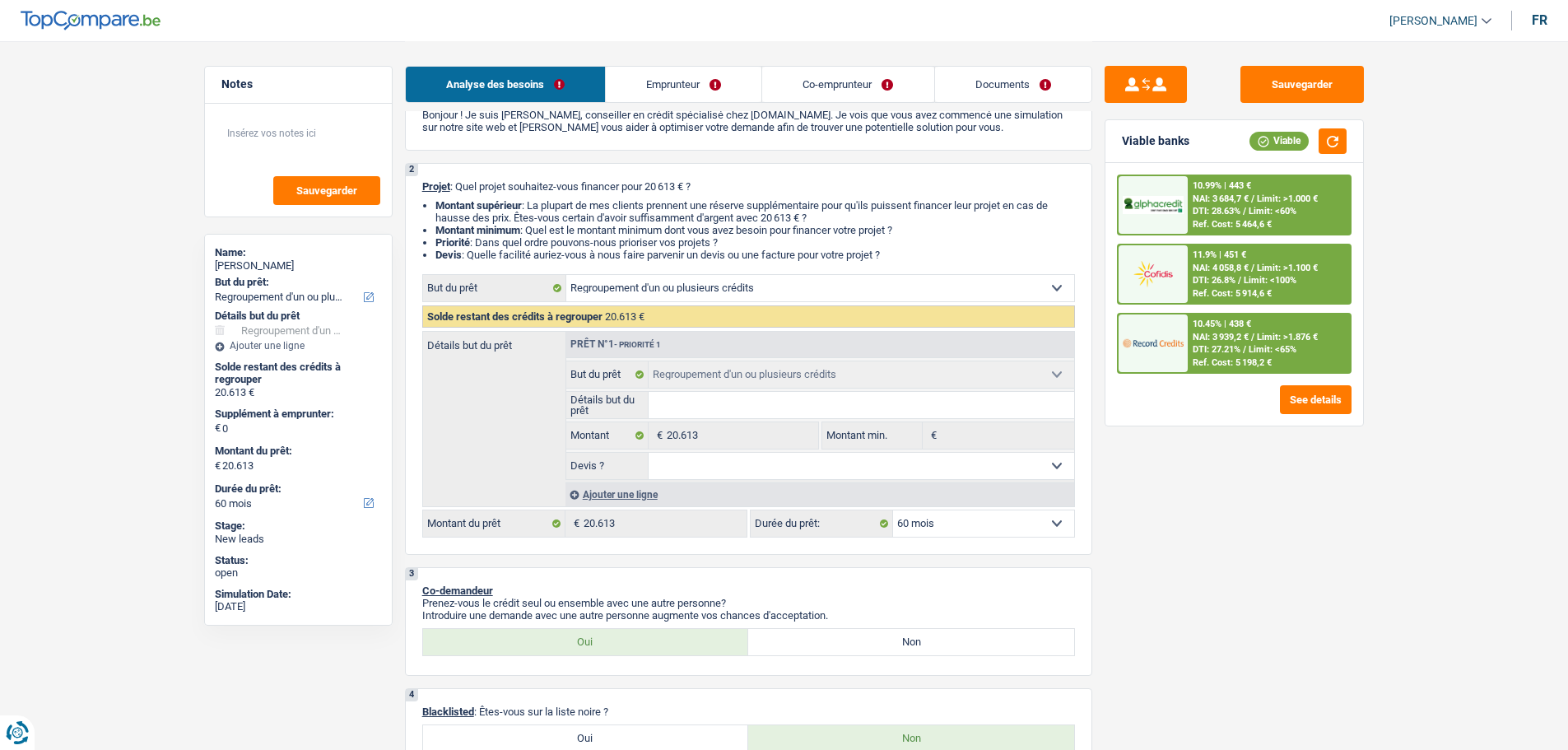
click at [1249, 341] on span "NAI: 3 939,2 €" at bounding box center [1220, 337] width 56 height 10
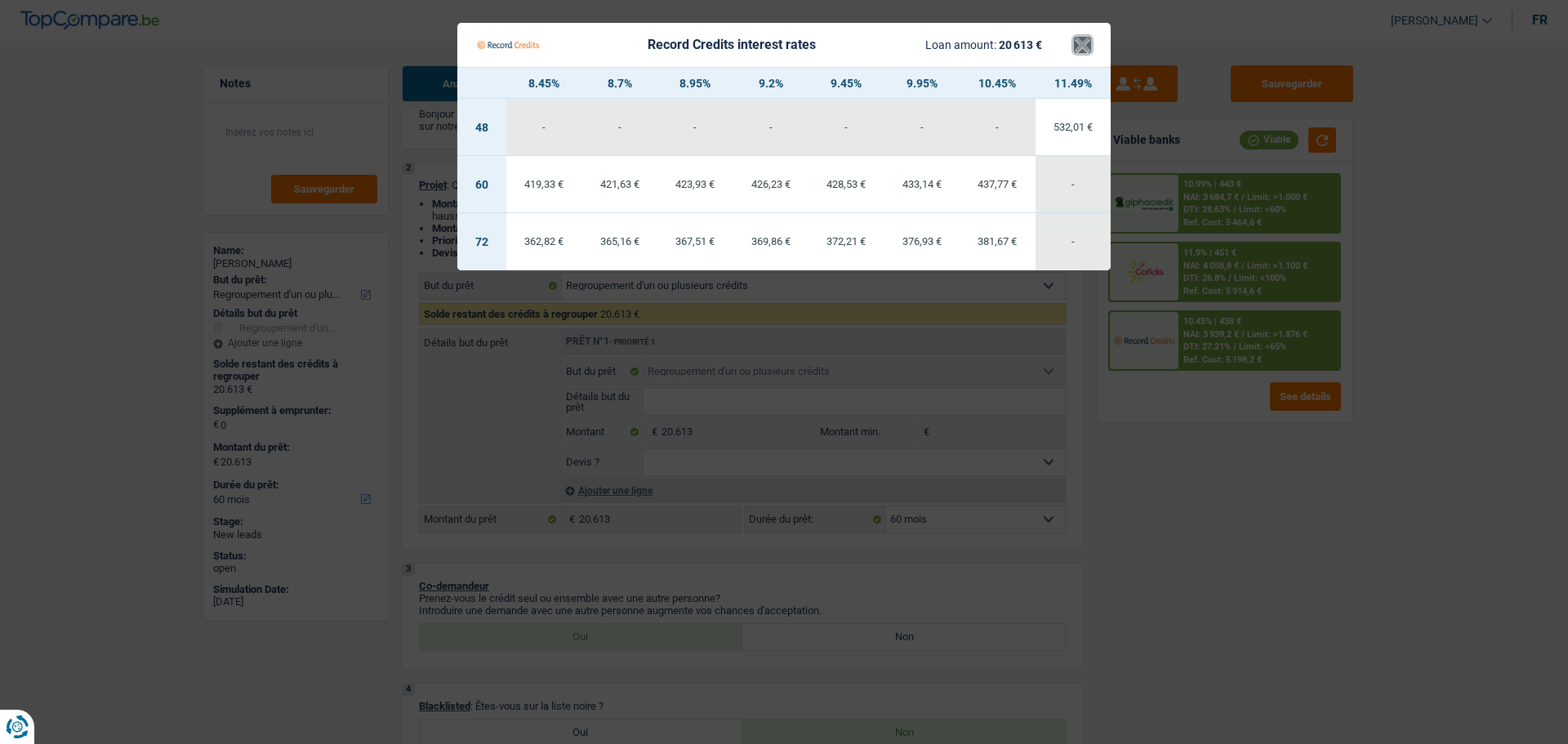
click at [1088, 41] on button "×" at bounding box center [1082, 45] width 17 height 16
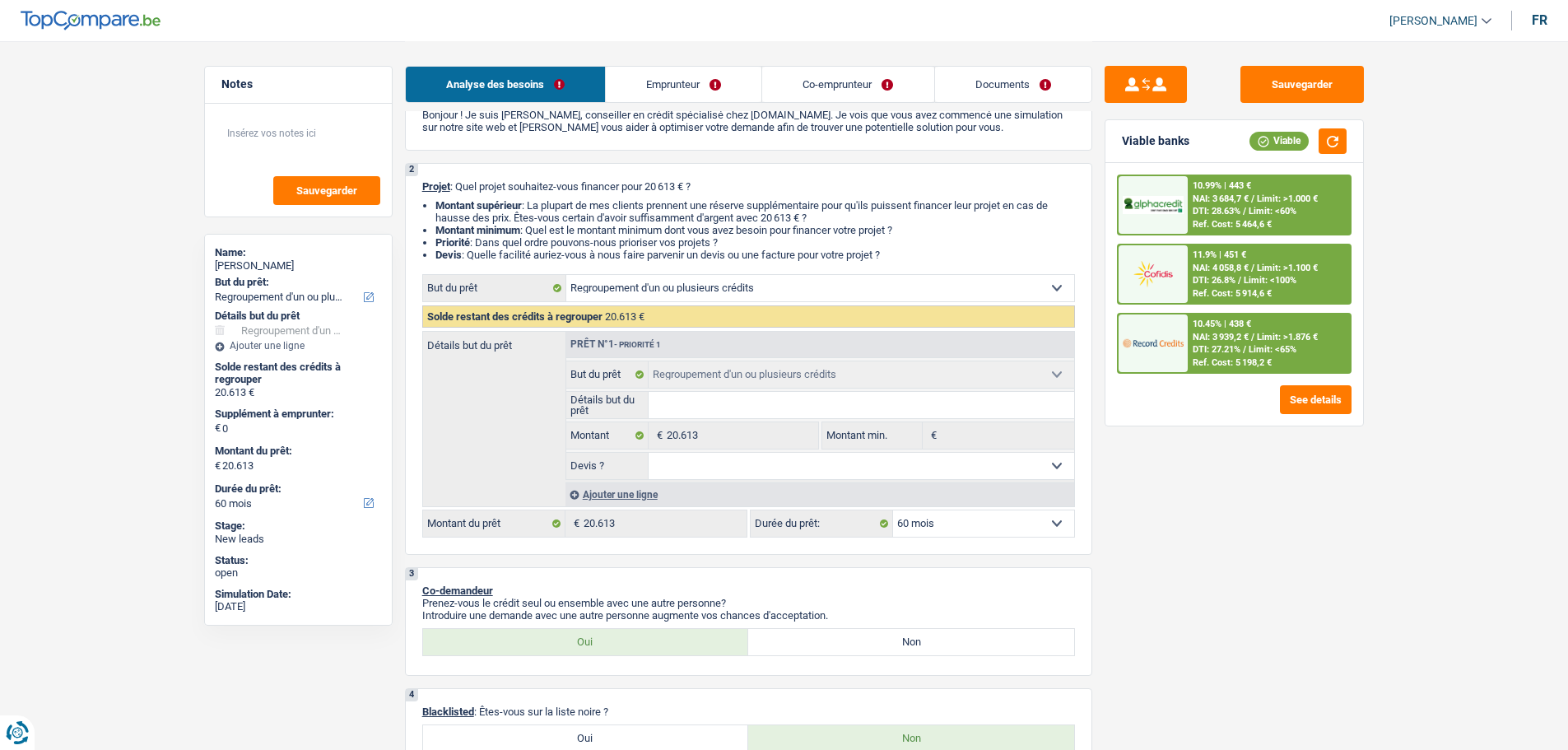
click at [1290, 194] on span "Limit: >1.000 €" at bounding box center [1287, 199] width 61 height 10
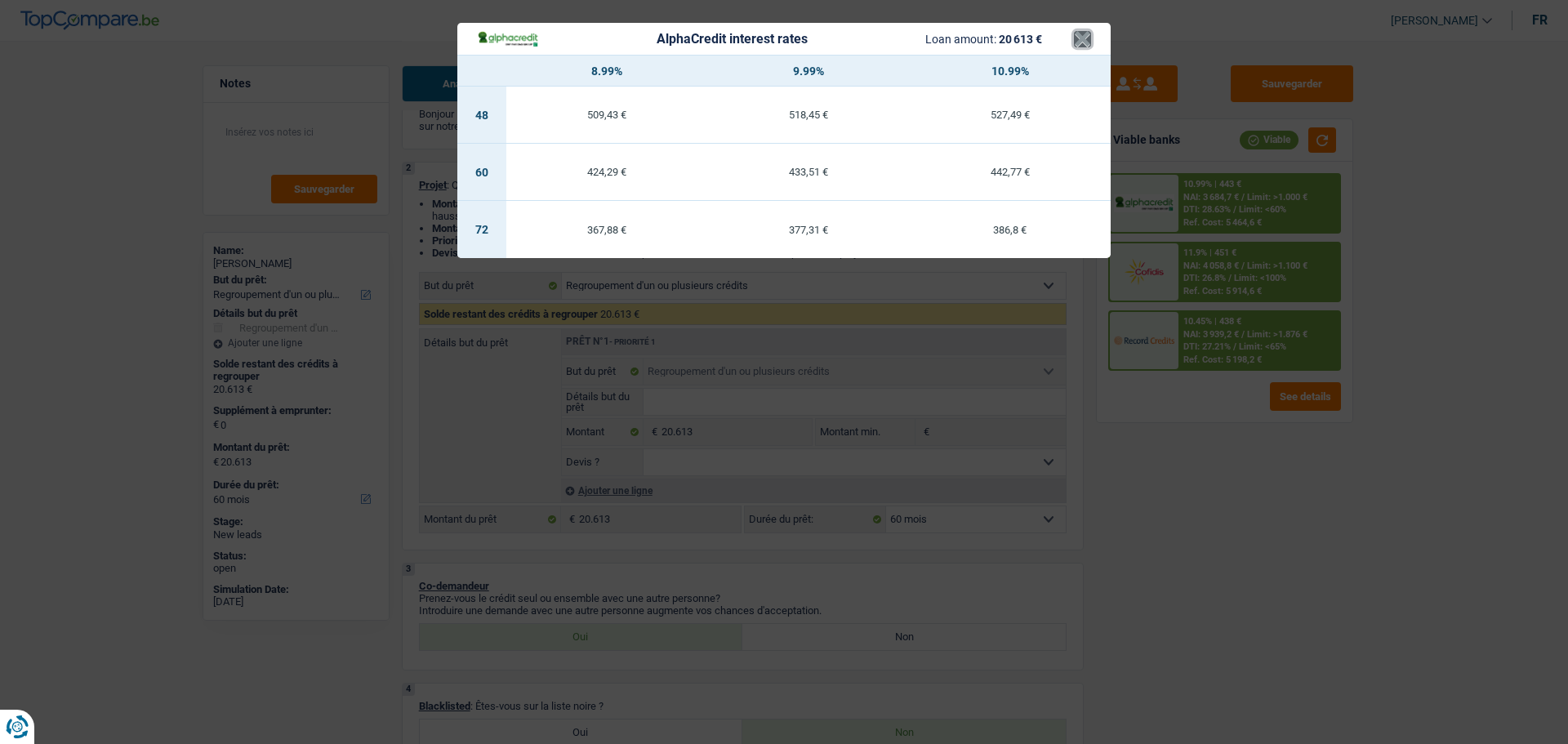
drag, startPoint x: 1081, startPoint y: 37, endPoint x: 1225, endPoint y: 328, distance: 324.7
click at [1084, 45] on button "×" at bounding box center [1082, 39] width 17 height 16
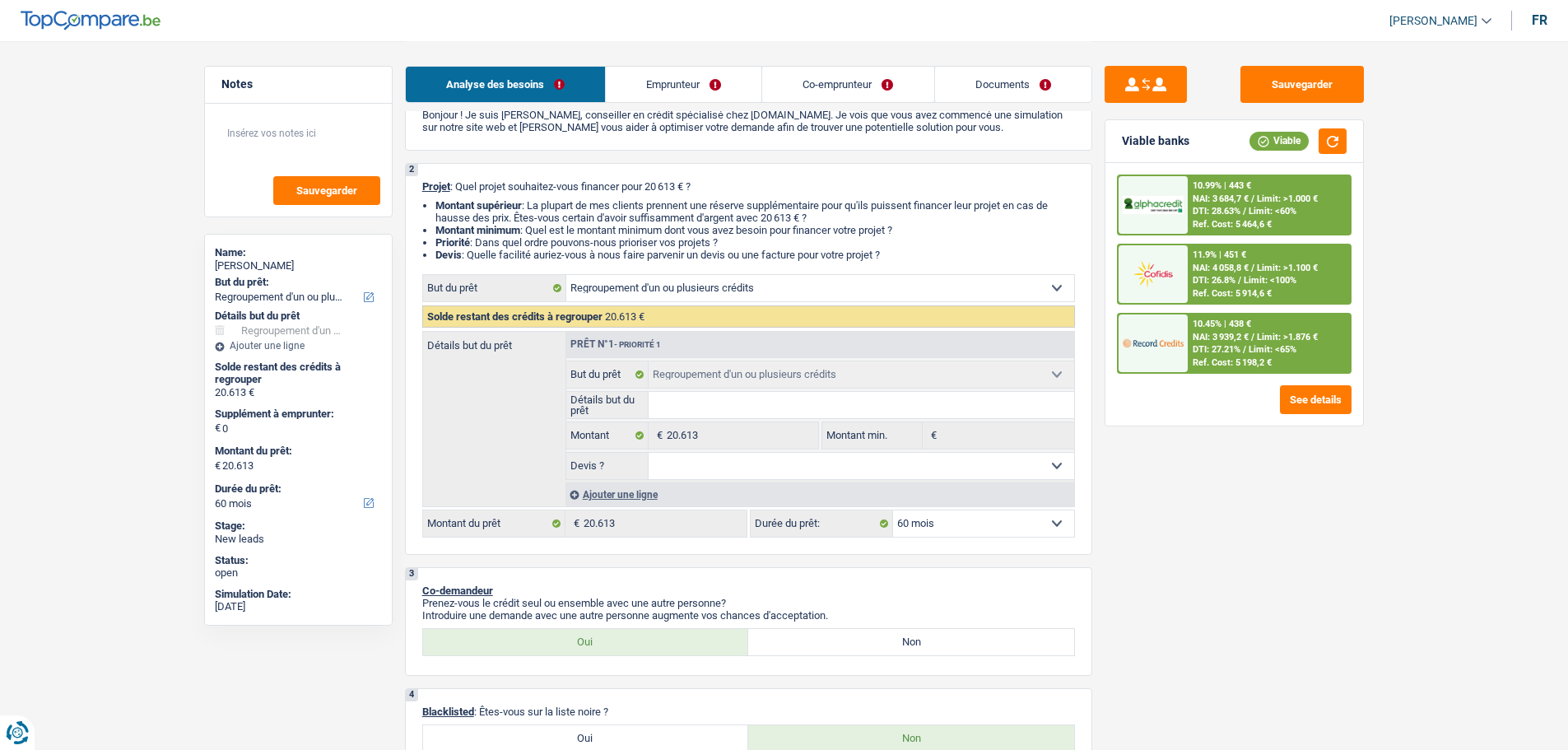
click at [1224, 289] on div "Ref. Cost: 5 914,6 €" at bounding box center [1232, 293] width 79 height 10
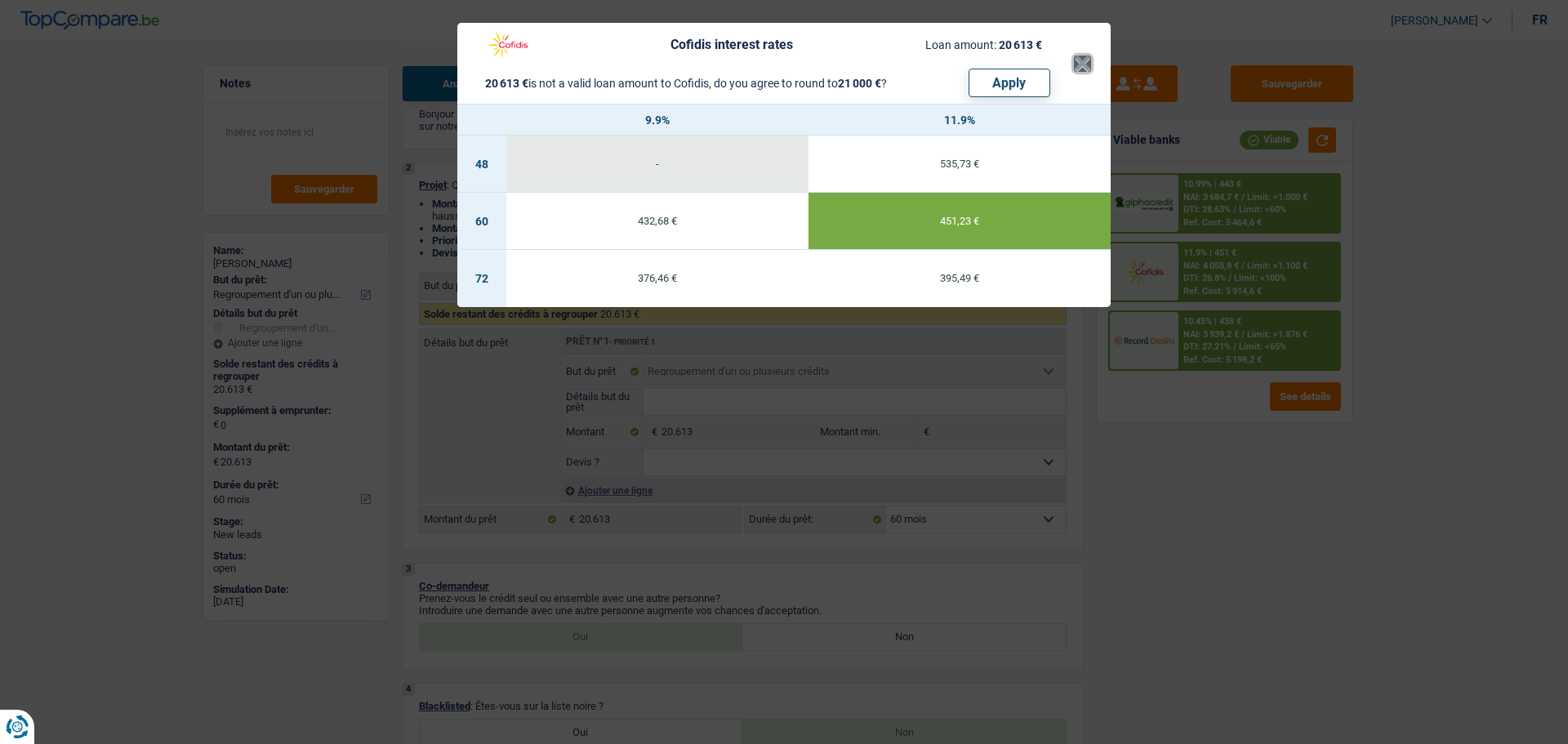
click at [1076, 70] on button "×" at bounding box center [1082, 63] width 17 height 16
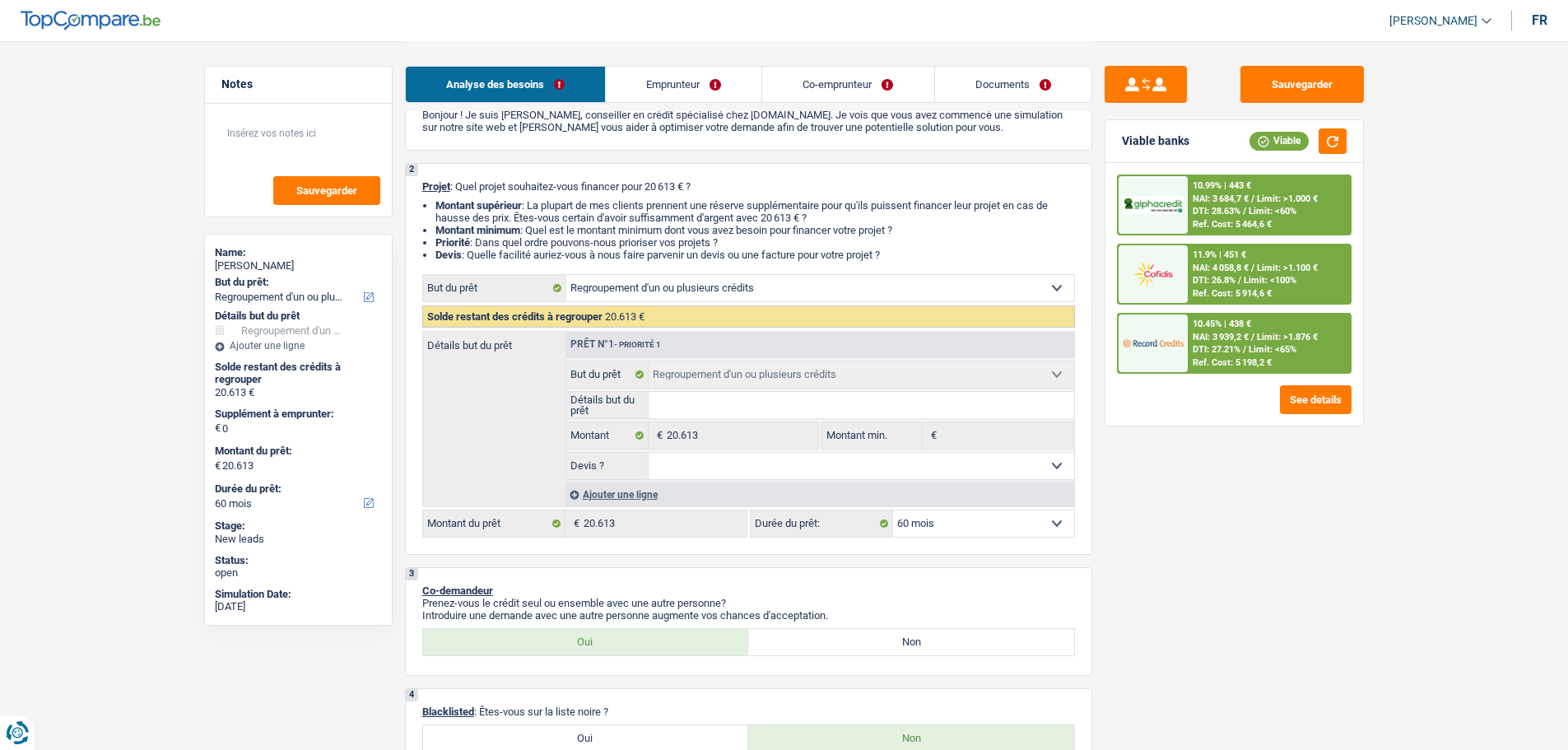
click at [655, 490] on div "Ajouter une ligne" at bounding box center [820, 494] width 508 height 23
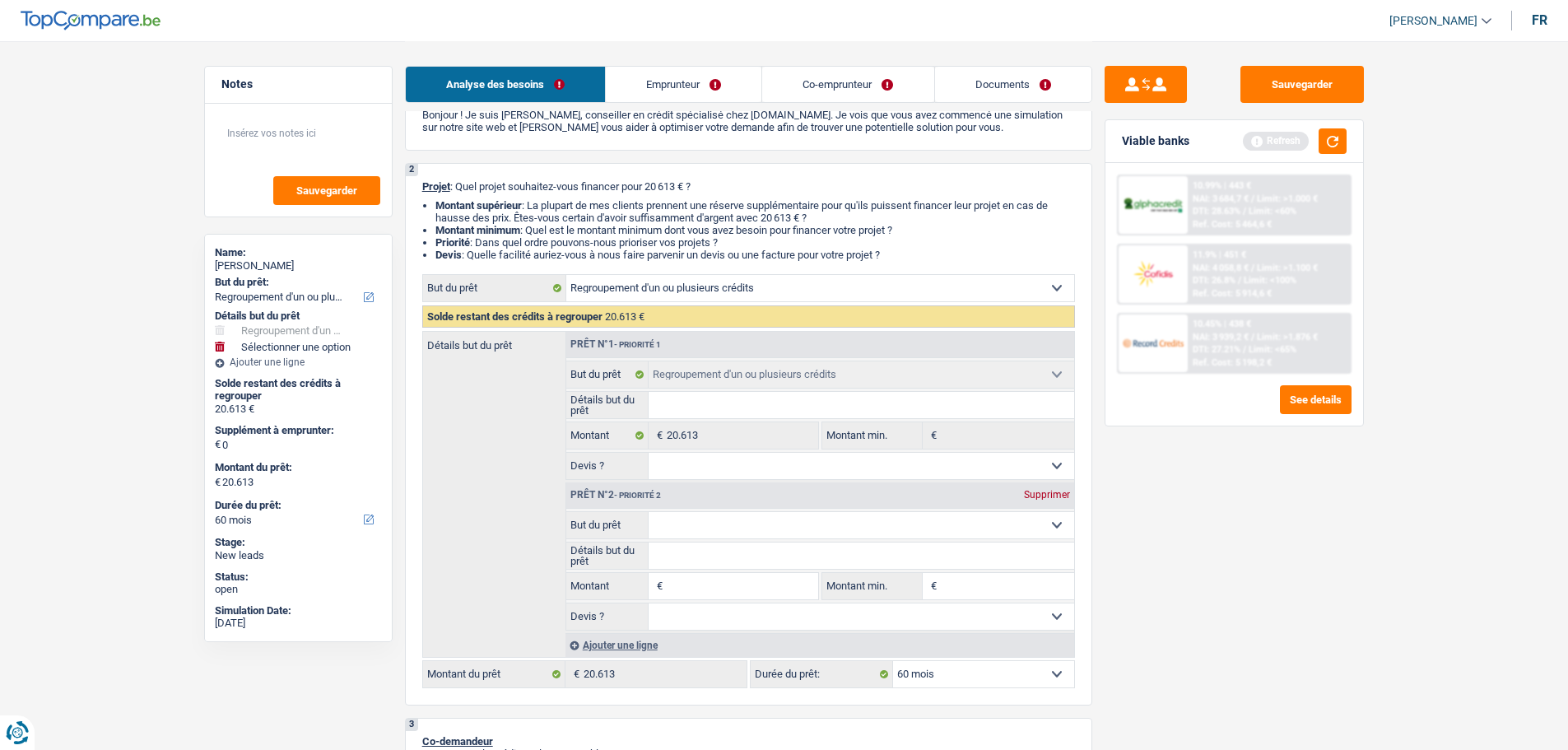
click at [693, 589] on input "Montant" at bounding box center [741, 586] width 150 height 26
type input "5"
type input "50"
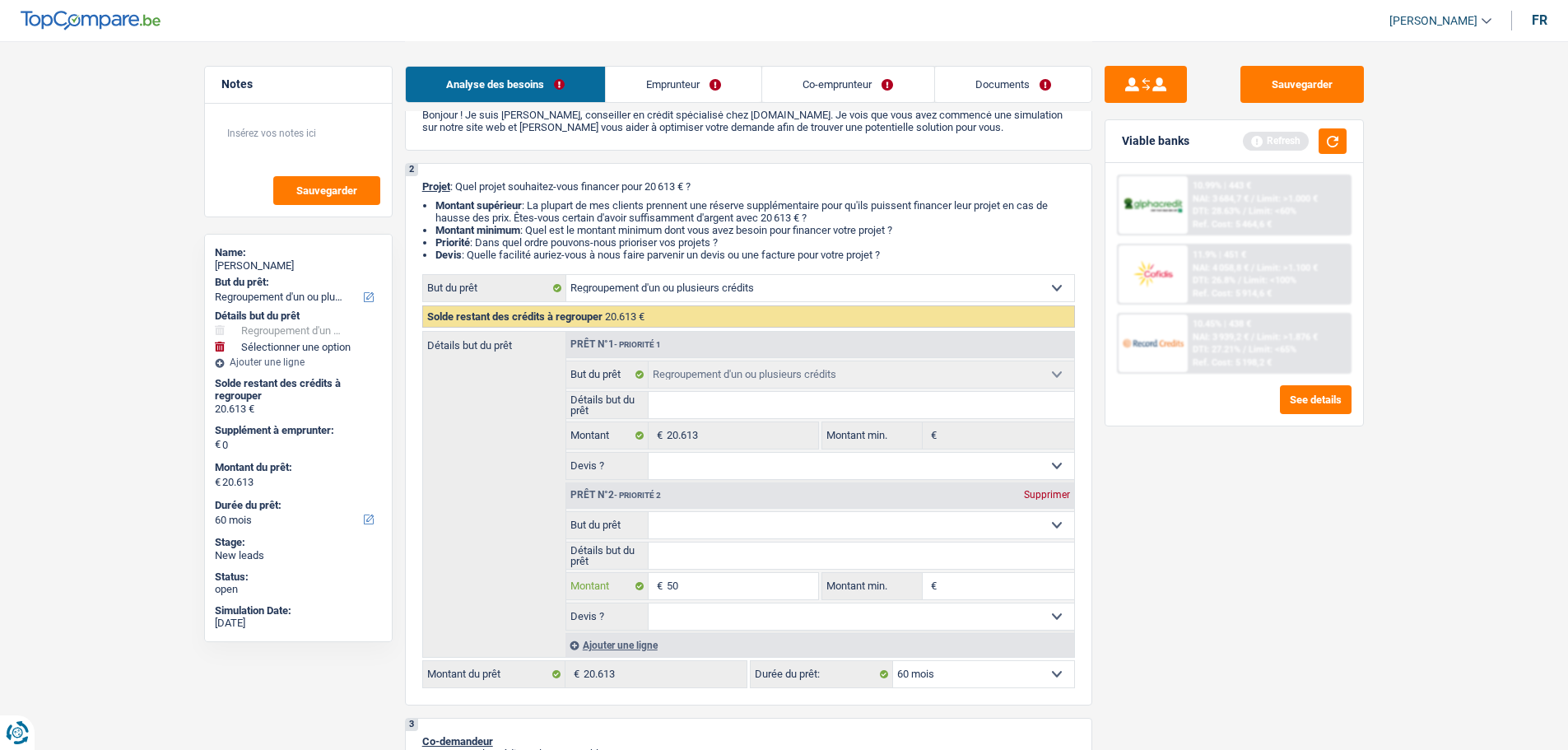
type input "500"
type input "5.000"
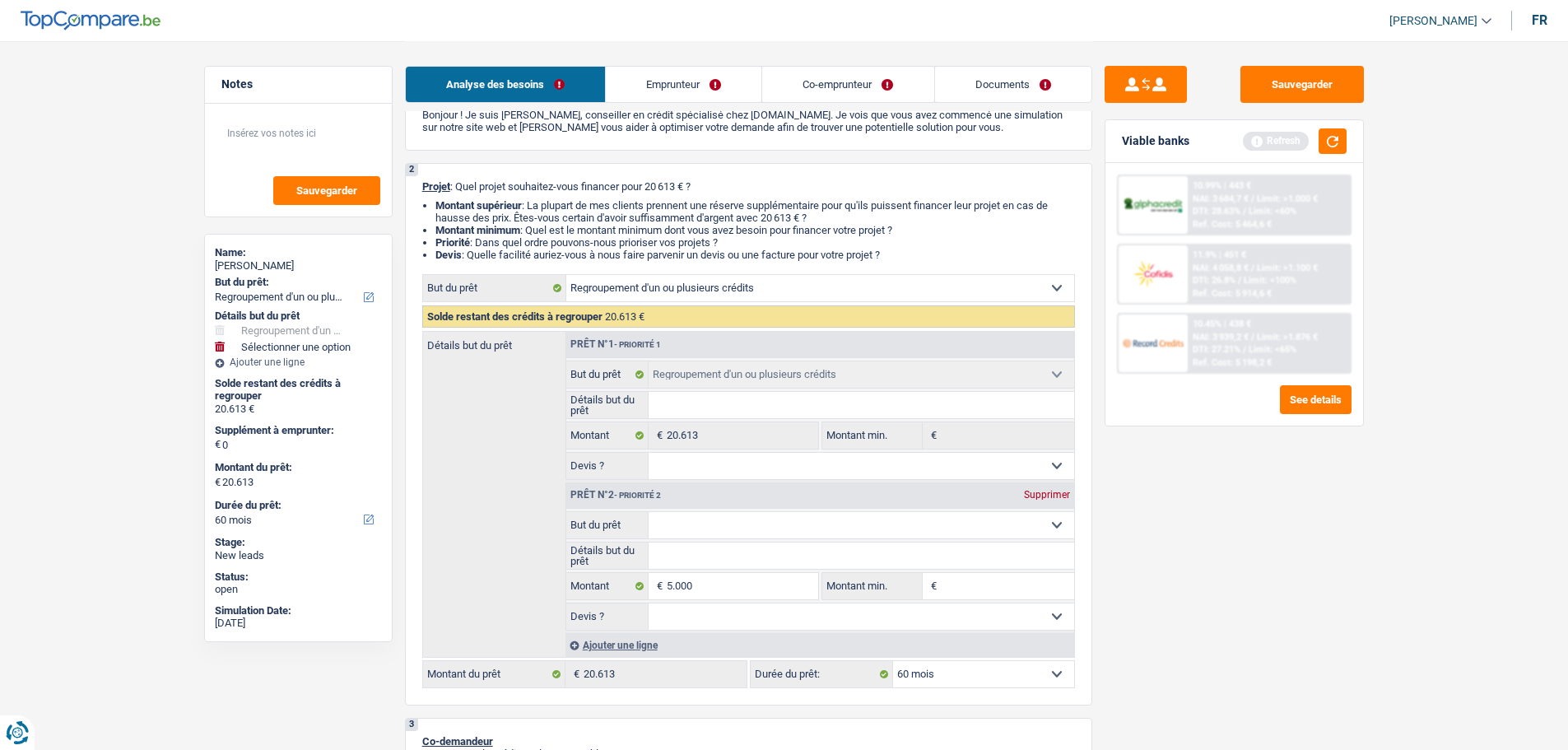
type input "5.000"
type input "25.613"
select select "120"
type input "25.613"
select select "120"
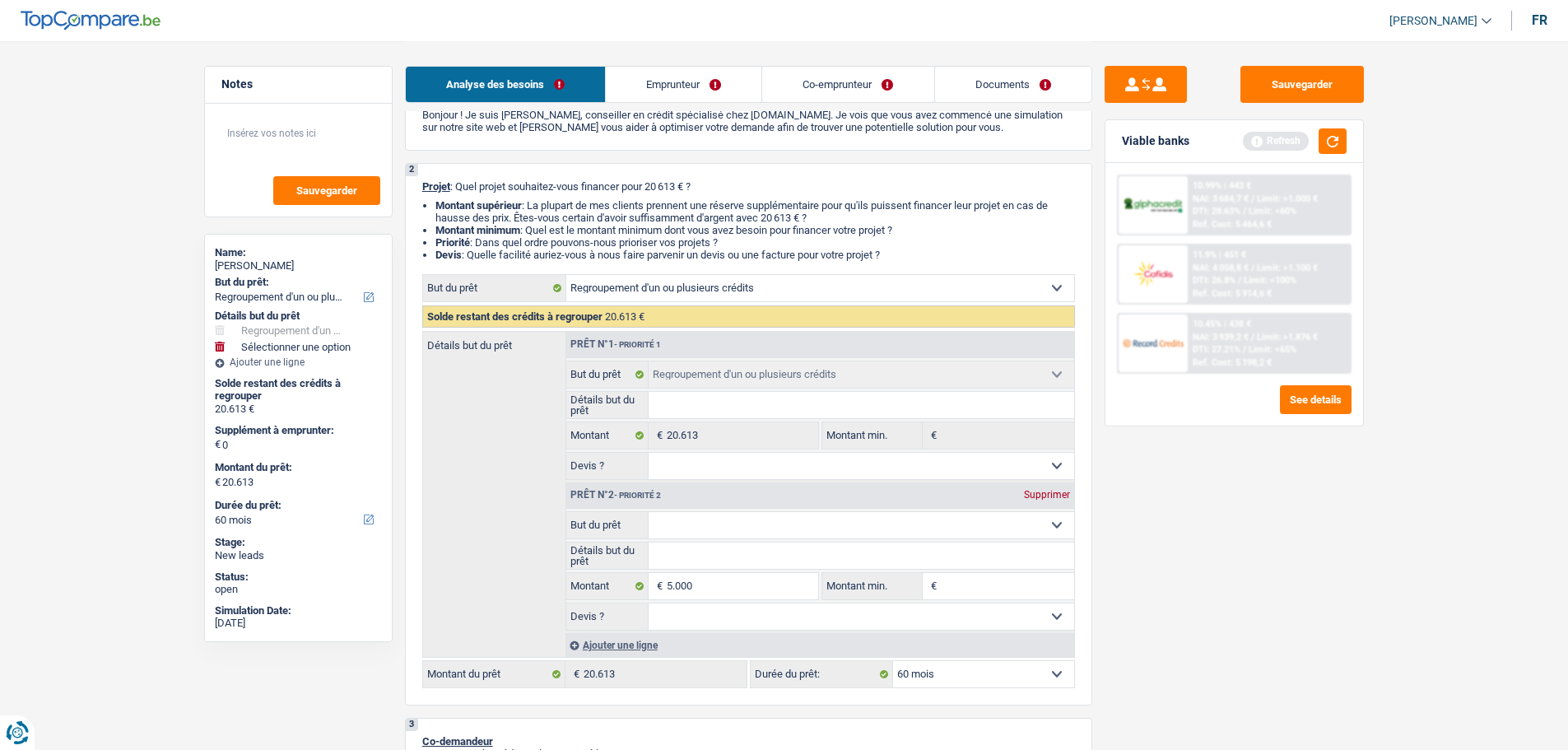
type input "25.613"
select select "120"
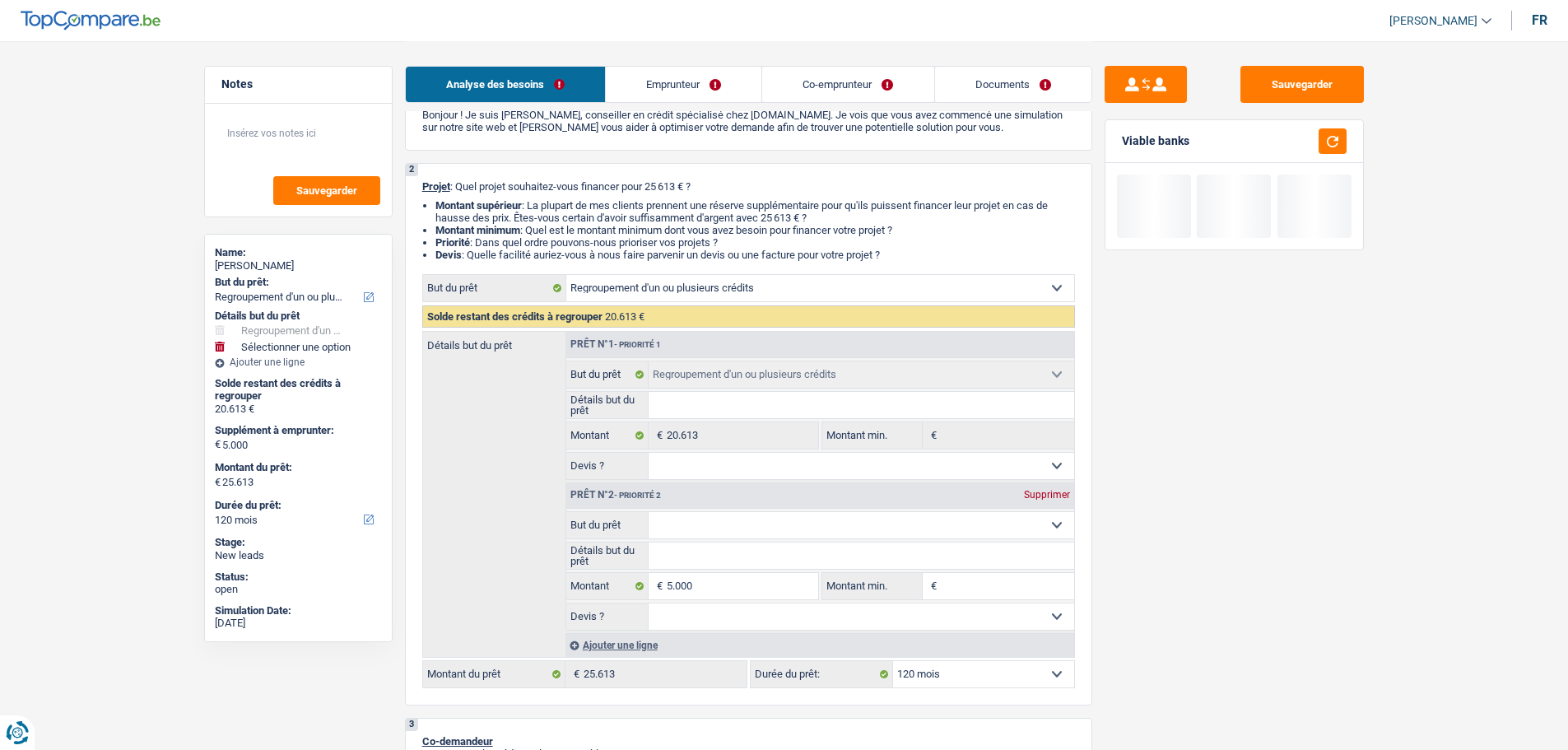
click at [1299, 474] on div "Sauvegarder Viable banks" at bounding box center [1234, 395] width 284 height 658
click at [977, 684] on select "12 mois 18 mois 24 mois 30 mois 36 mois 42 mois 48 mois 60 mois 72 mois 84 mois…" at bounding box center [984, 674] width 181 height 26
select select "60"
click at [894, 661] on select "12 mois 18 mois 24 mois 30 mois 36 mois 42 mois 48 mois 60 mois 72 mois 84 mois…" at bounding box center [984, 674] width 181 height 26
select select "60"
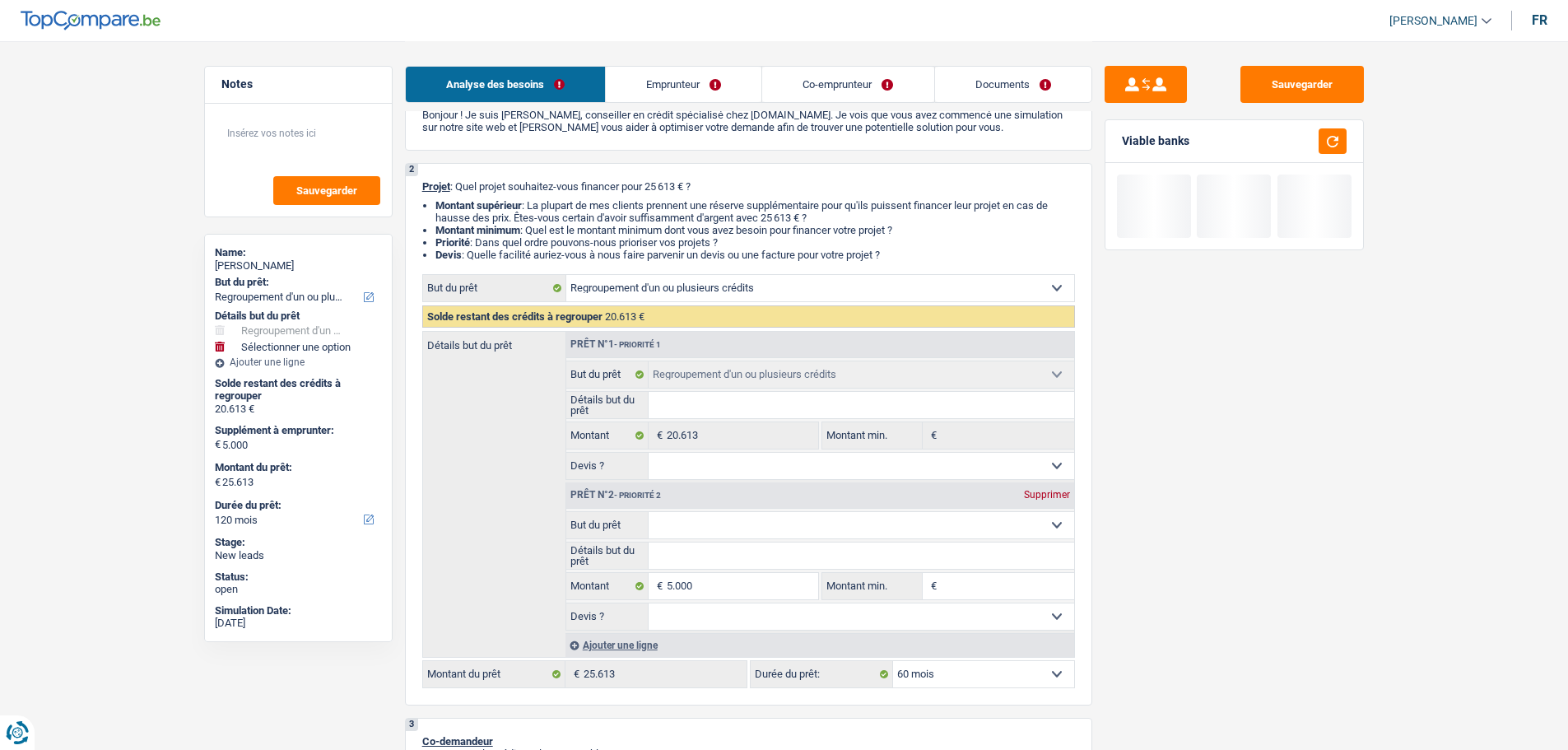
select select "60"
drag, startPoint x: 827, startPoint y: 519, endPoint x: 814, endPoint y: 521, distance: 13.2
click at [827, 519] on select "Confort maison: meubles, textile, peinture, électroménager, outillage non-profe…" at bounding box center [861, 525] width 426 height 26
select select "other"
click at [648, 512] on select "Confort maison: meubles, textile, peinture, électroménager, outillage non-profe…" at bounding box center [861, 525] width 426 height 26
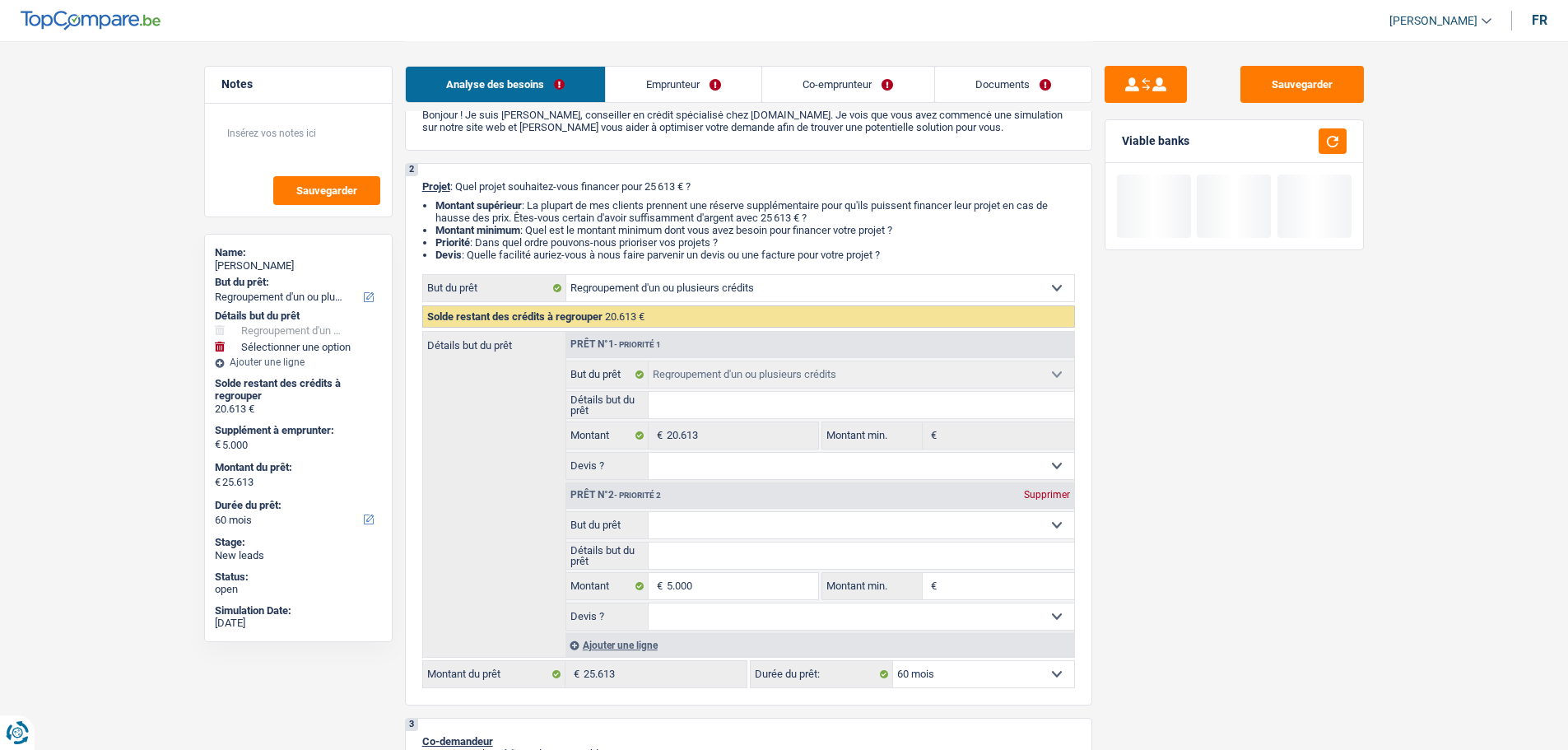
select select "other"
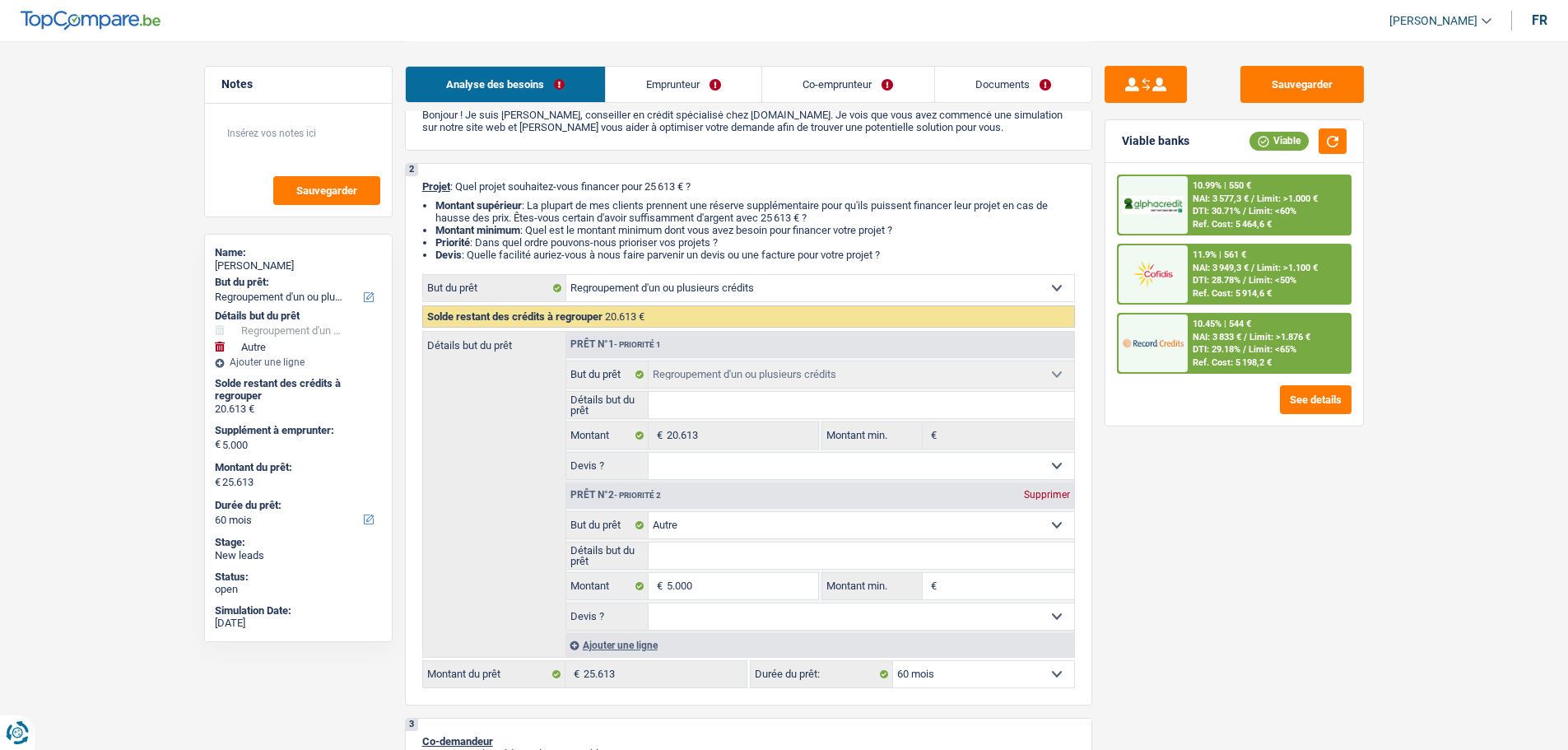
click at [1272, 279] on span "Limit: <50%" at bounding box center [1272, 280] width 48 height 10
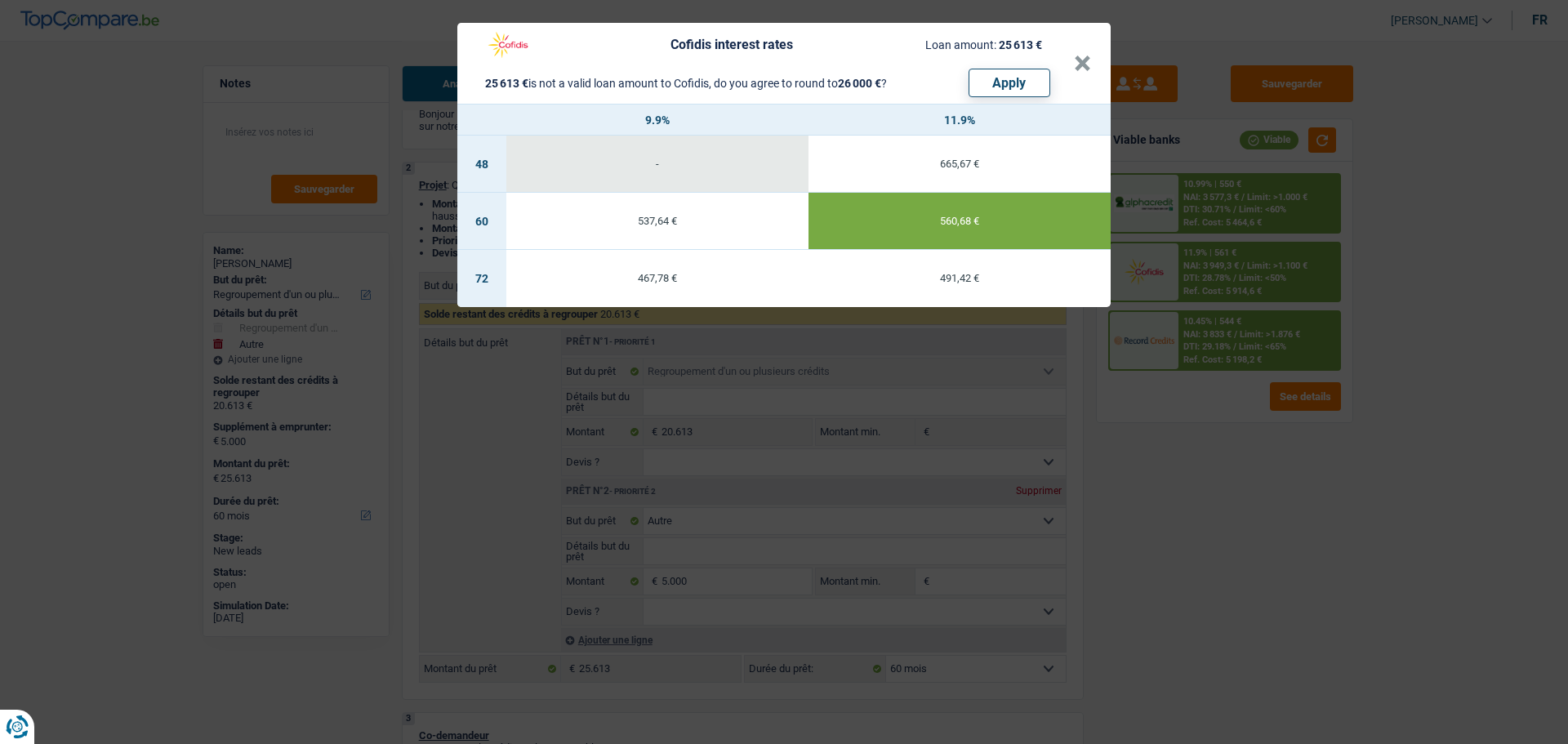
click at [1448, 504] on div "Cofidis interest rates Loan amount: 25 613 € 25 613 € is not a valid loan amoun…" at bounding box center [784, 372] width 1568 height 744
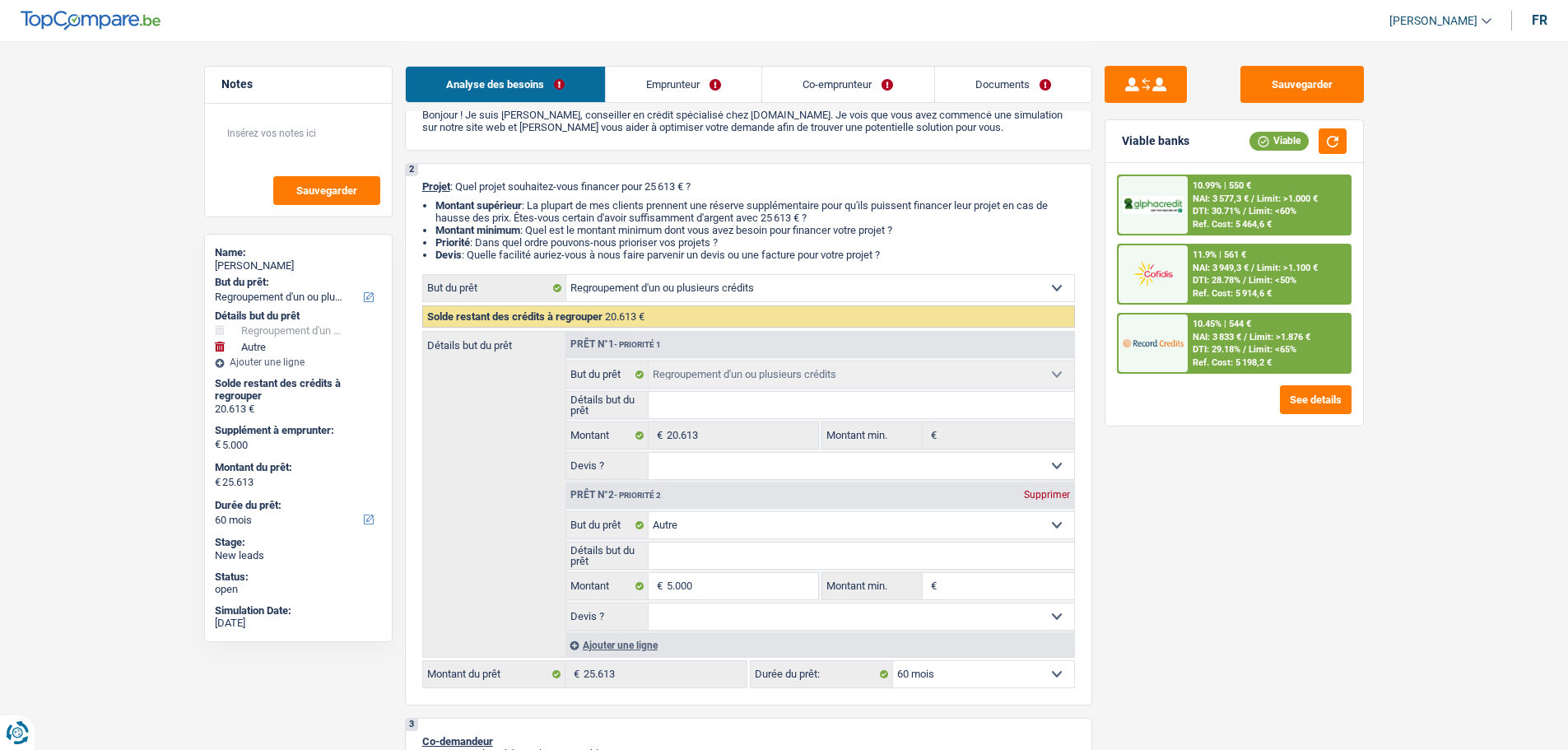
click at [1234, 251] on div "11.9% | 561 €" at bounding box center [1219, 255] width 54 height 10
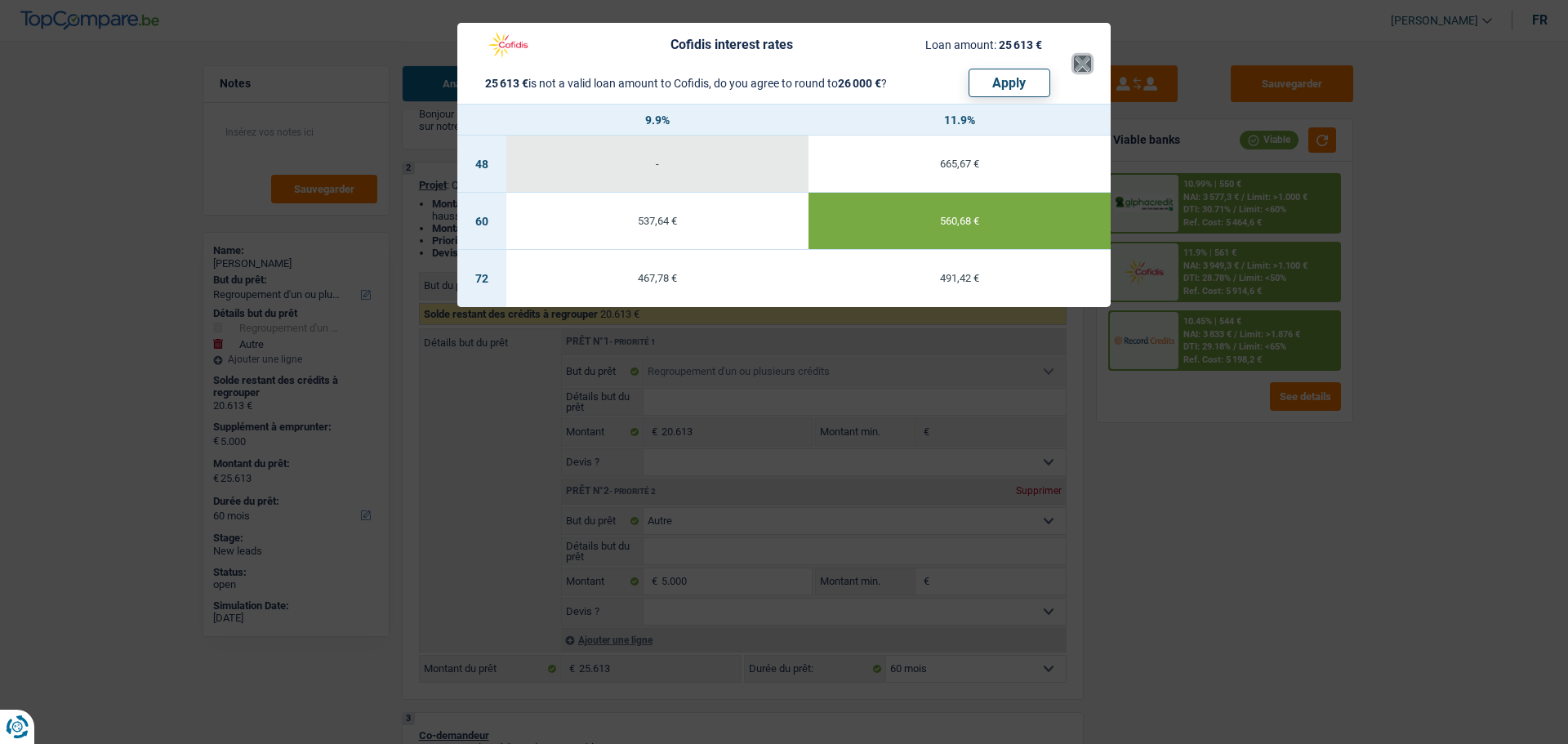
drag, startPoint x: 1089, startPoint y: 64, endPoint x: 1190, endPoint y: 285, distance: 243.0
click at [1088, 64] on button "×" at bounding box center [1082, 63] width 17 height 16
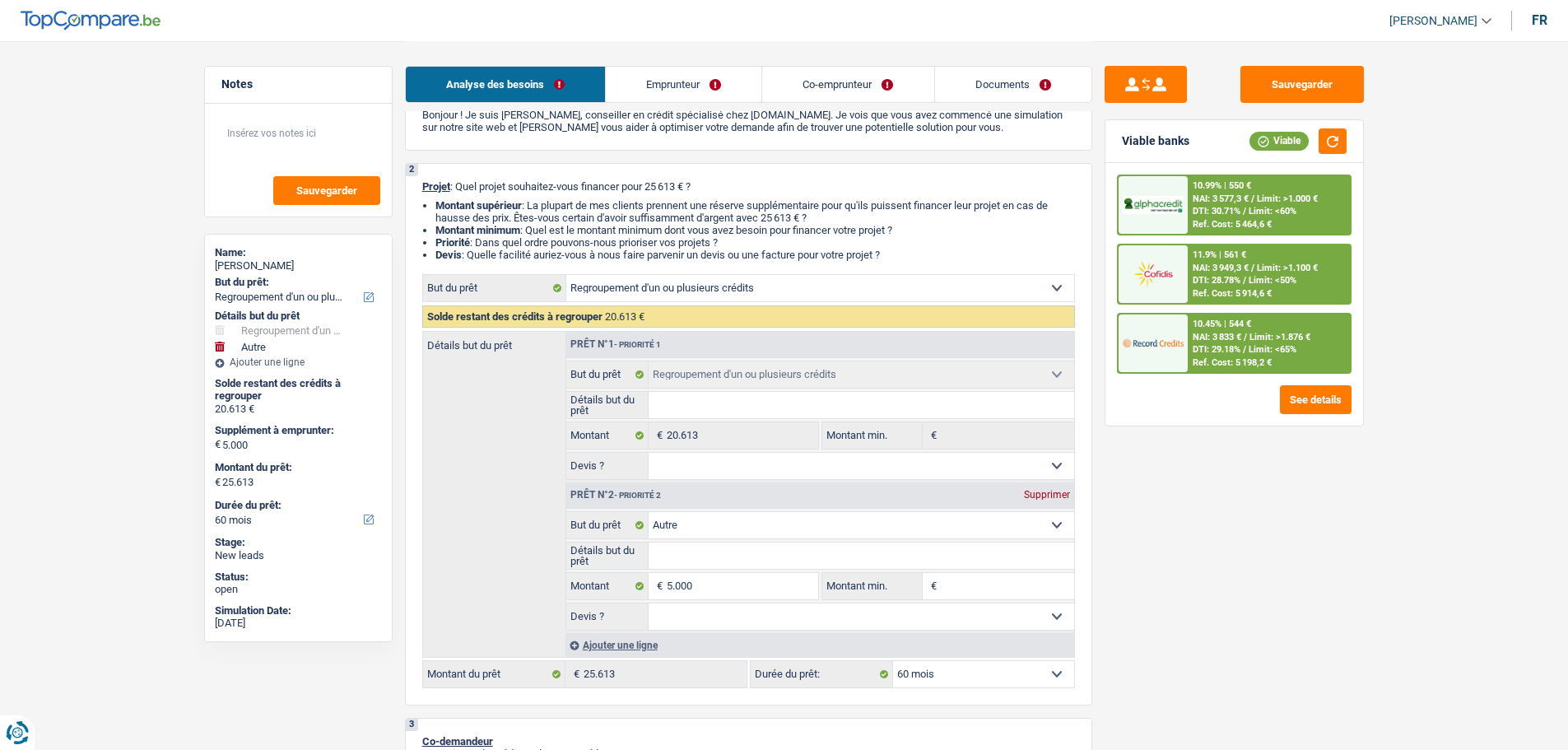
click at [1217, 341] on span "NAI: 3 833 €" at bounding box center [1217, 337] width 49 height 10
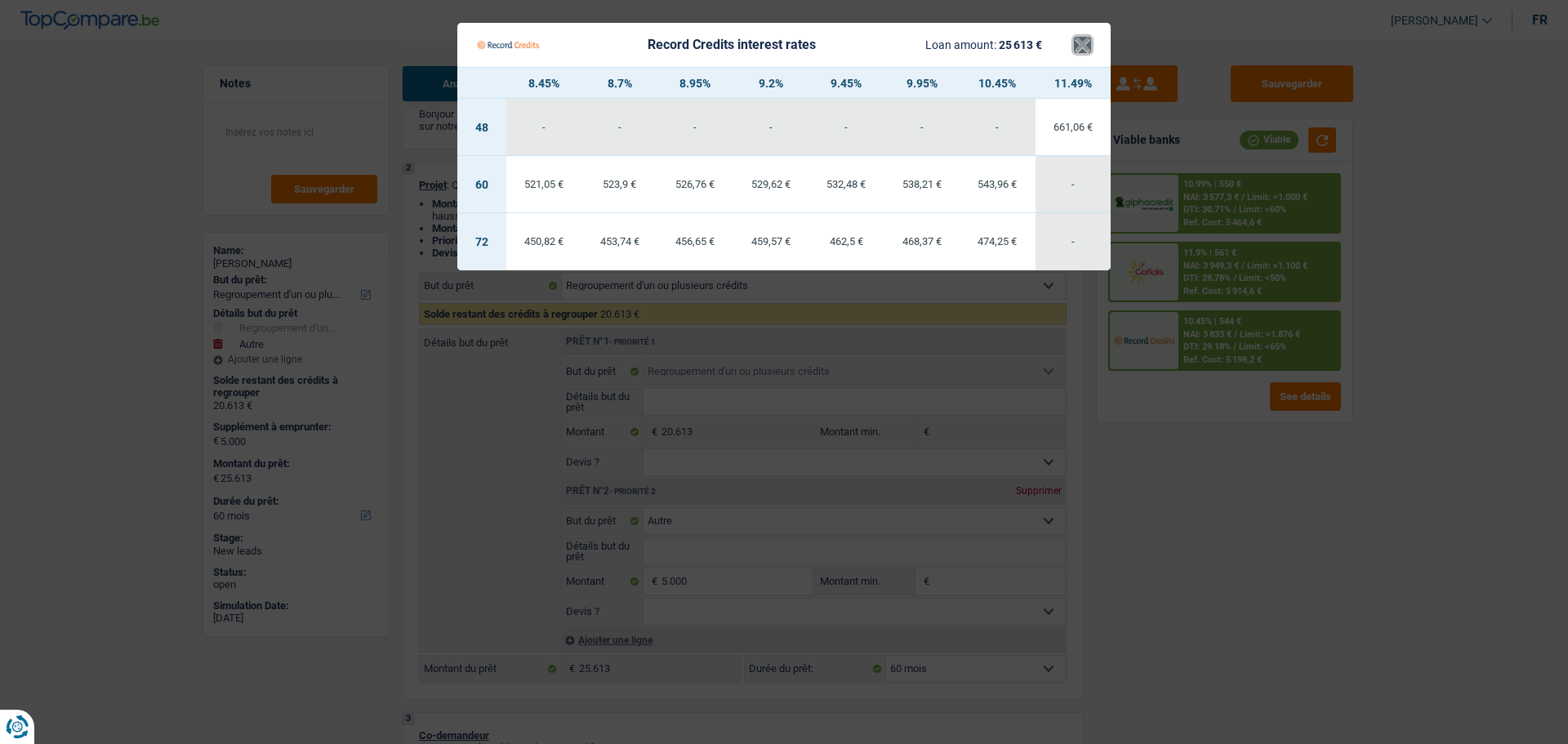
click at [1086, 49] on button "×" at bounding box center [1082, 45] width 17 height 16
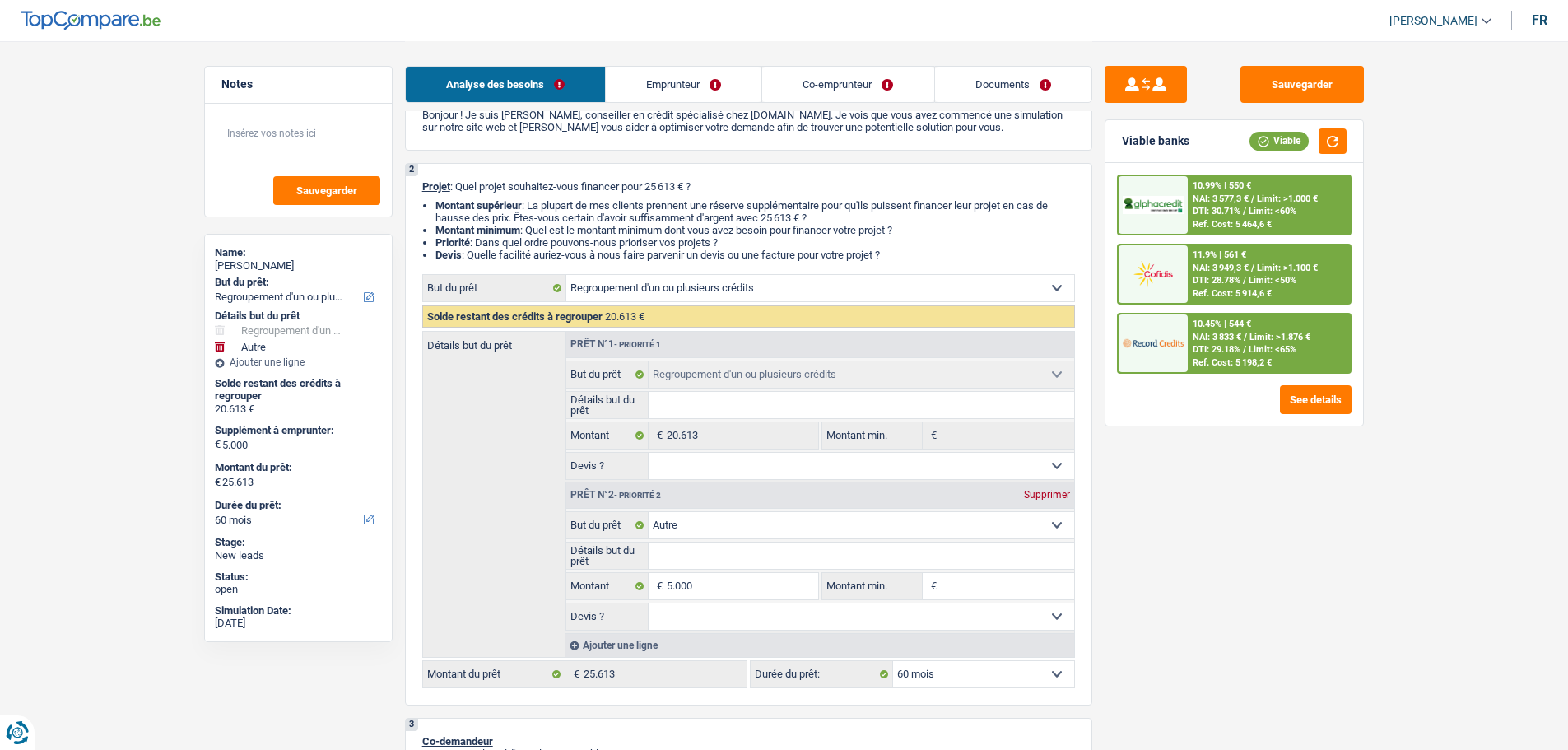
click at [1259, 208] on span "Limit: <60%" at bounding box center [1272, 211] width 48 height 10
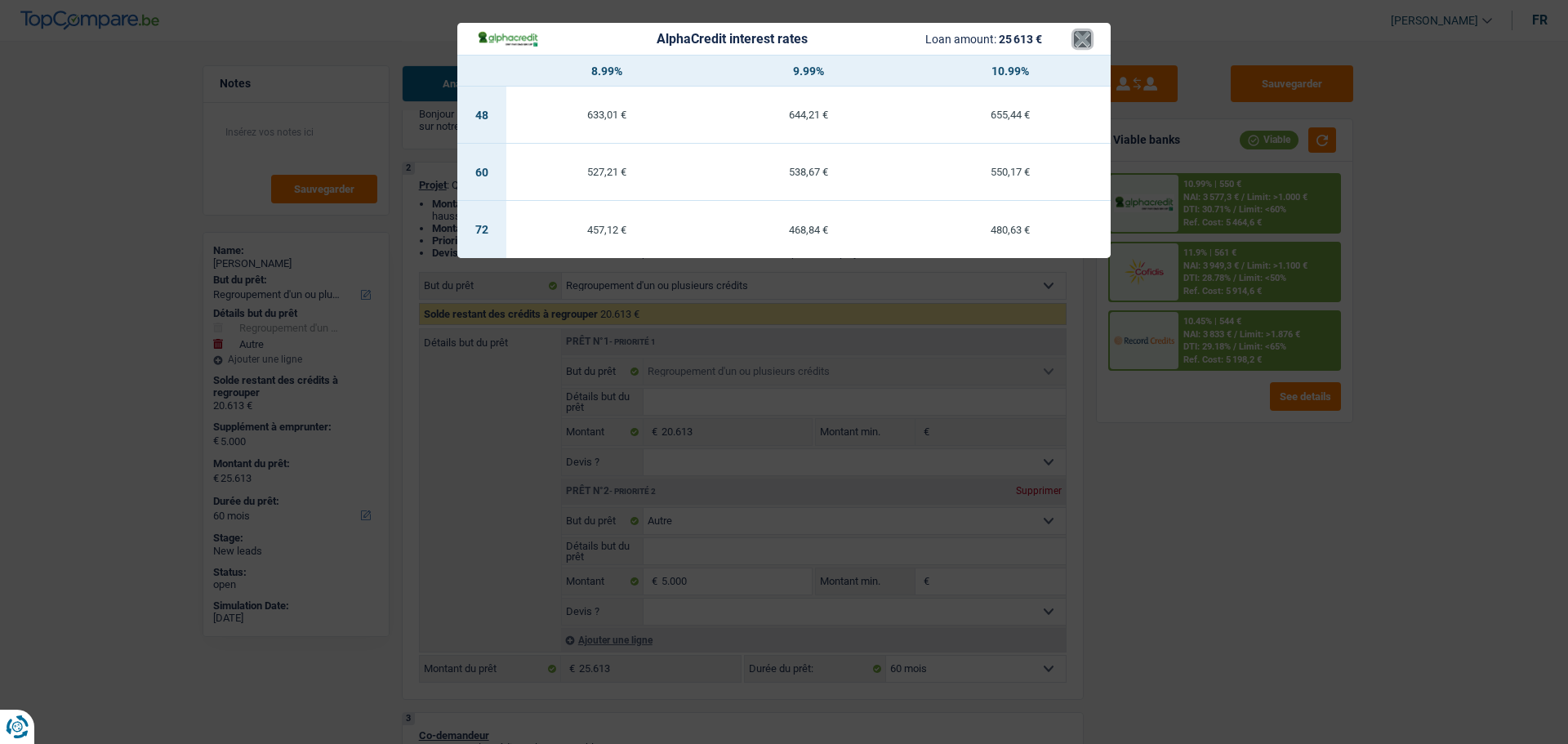
click at [1075, 44] on button "×" at bounding box center [1082, 39] width 17 height 16
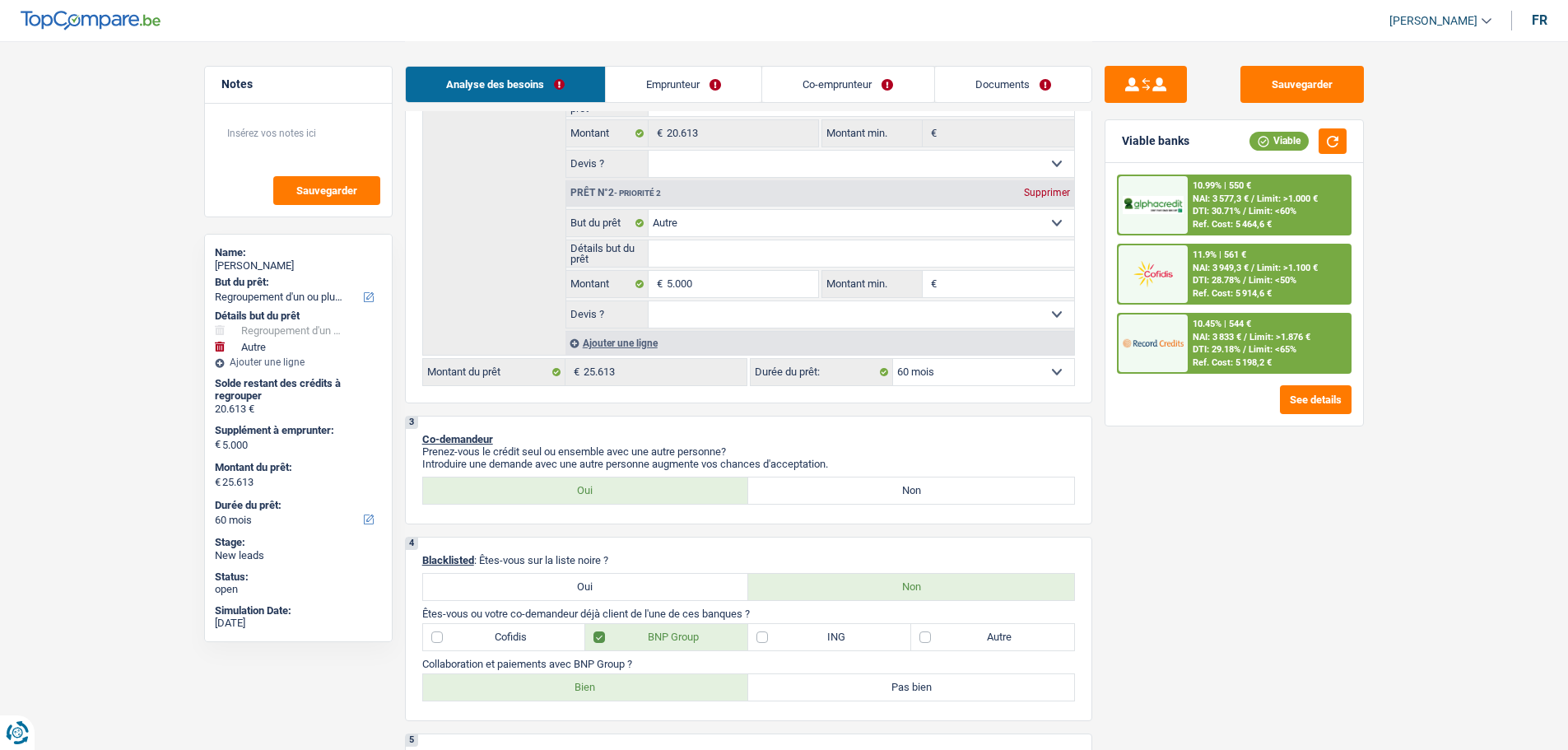
scroll to position [247, 0]
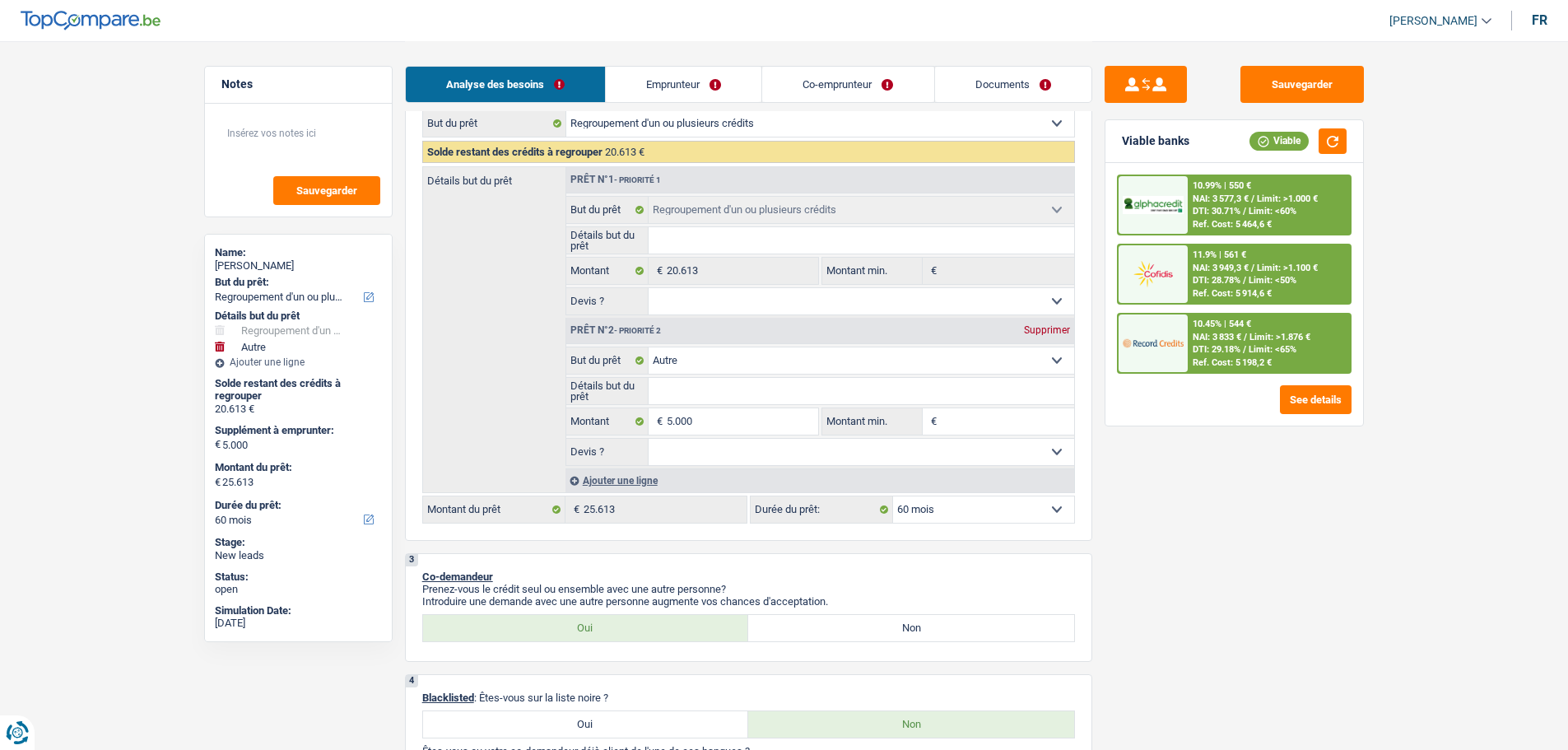
click at [1040, 325] on div "Supprimer" at bounding box center [1046, 329] width 55 height 10
type input "0"
type input "20.613"
select select "120"
type input "20.613"
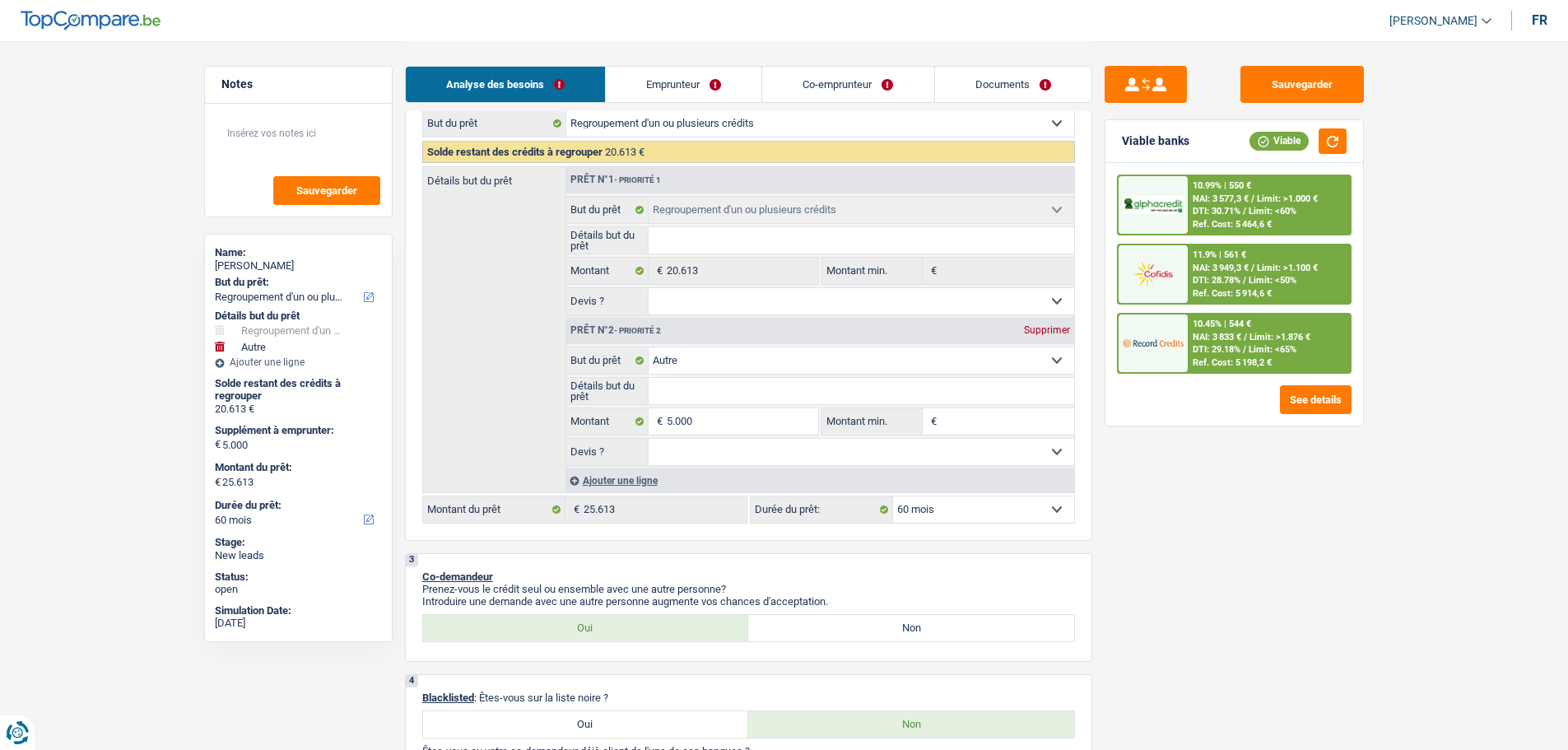
select select "120"
type input "20.613"
select select "120"
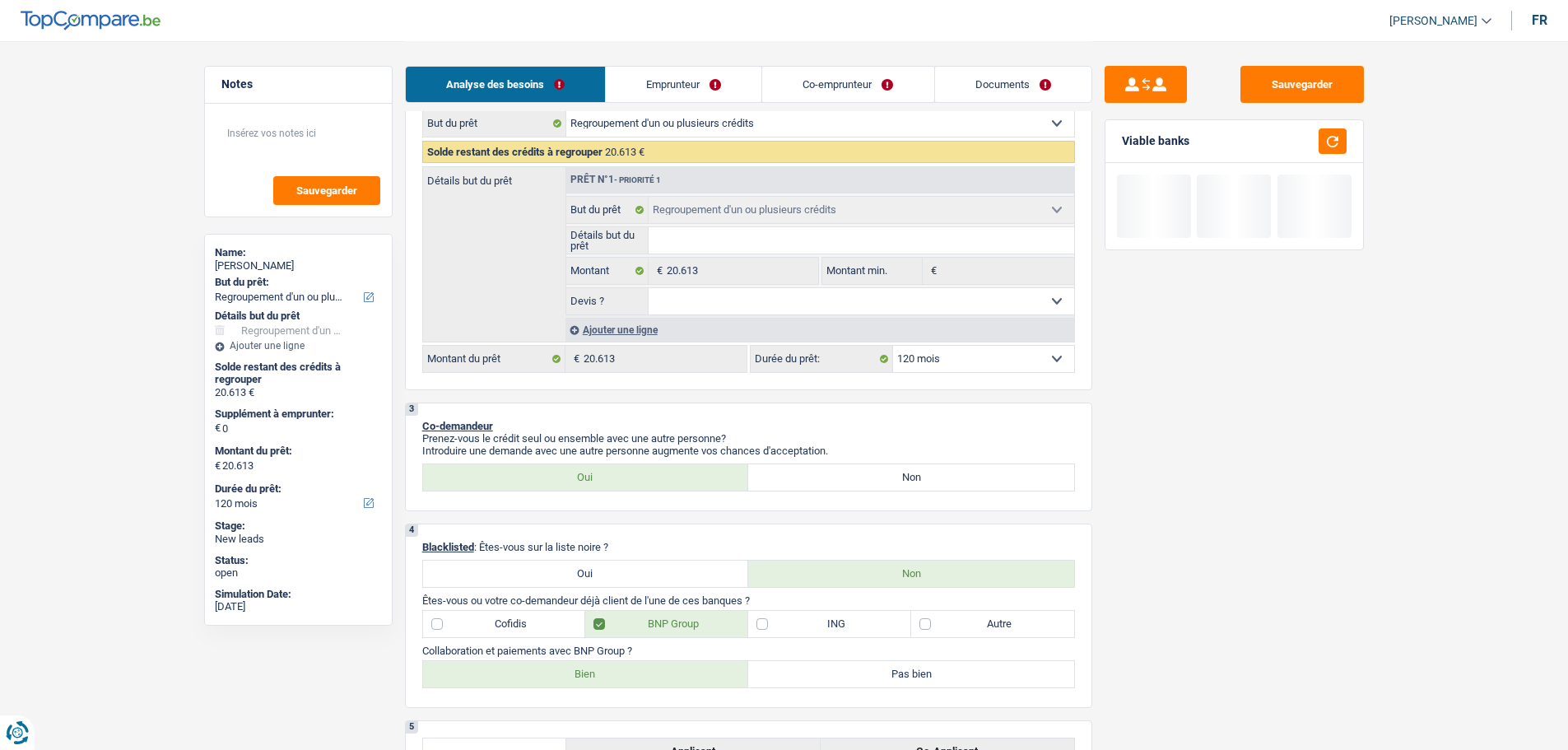
click at [947, 368] on select "12 mois 18 mois 24 mois 30 mois 36 mois 42 mois 48 mois 60 mois 72 mois 84 mois…" at bounding box center [984, 359] width 181 height 26
select select "60"
click at [894, 346] on select "12 mois 18 mois 24 mois 30 mois 36 mois 42 mois 48 mois 60 mois 72 mois 84 mois…" at bounding box center [984, 359] width 181 height 26
select select "60"
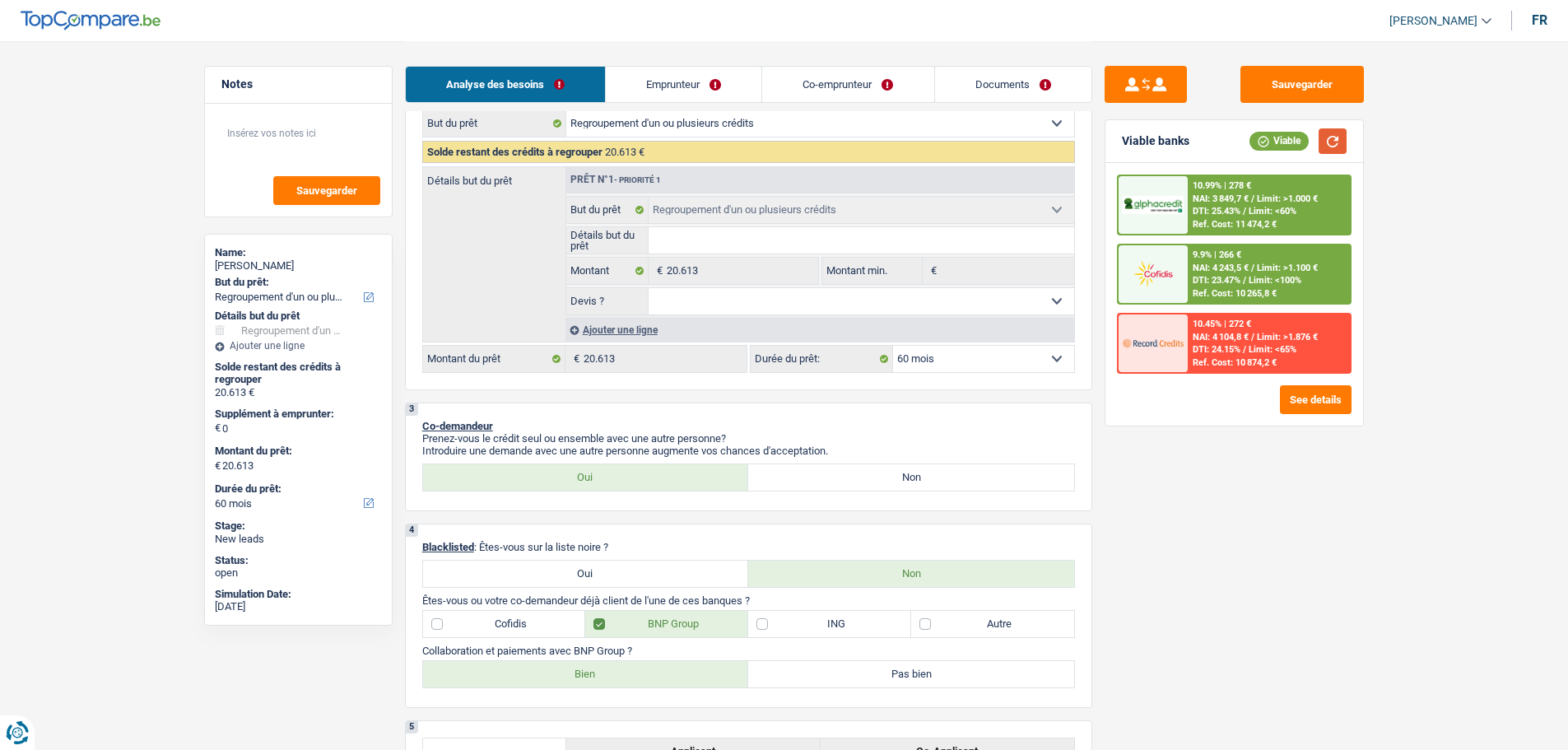
click at [1332, 133] on button "button" at bounding box center [1332, 141] width 28 height 25
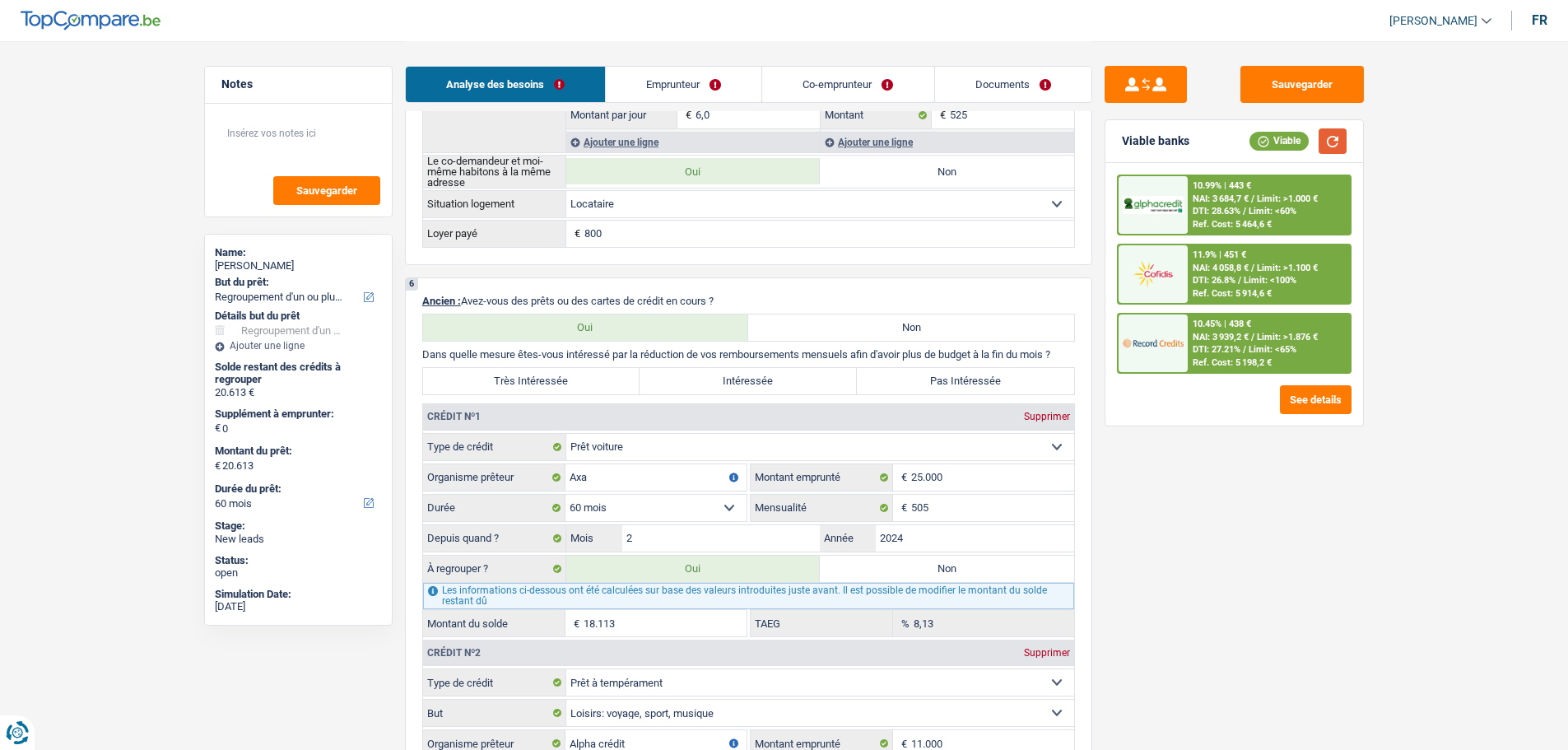
scroll to position [964, 0]
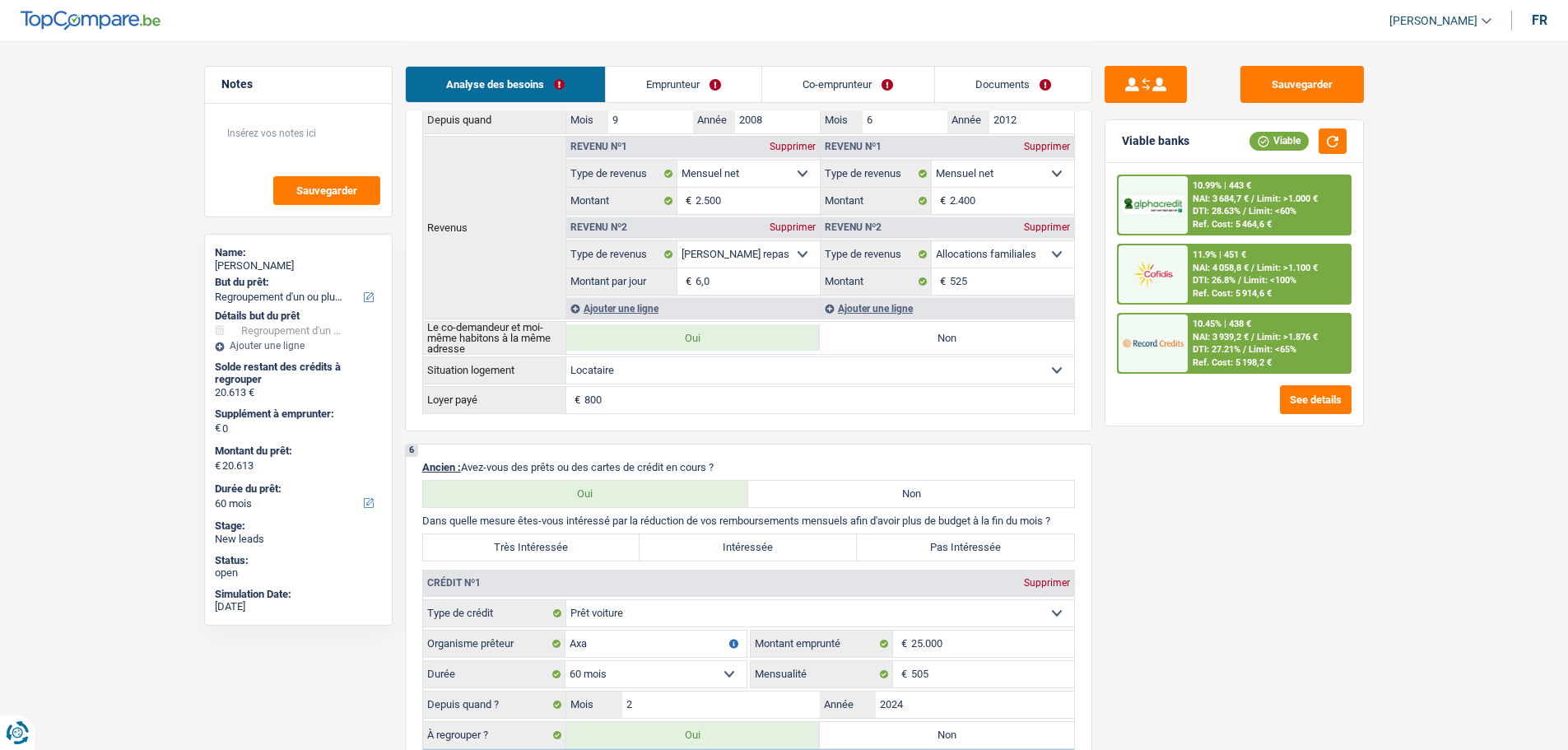
click at [947, 537] on label "Pas Intéressée" at bounding box center [966, 548] width 217 height 26
click at [947, 537] on input "Pas Intéressée" at bounding box center [966, 548] width 217 height 26
radio input "true"
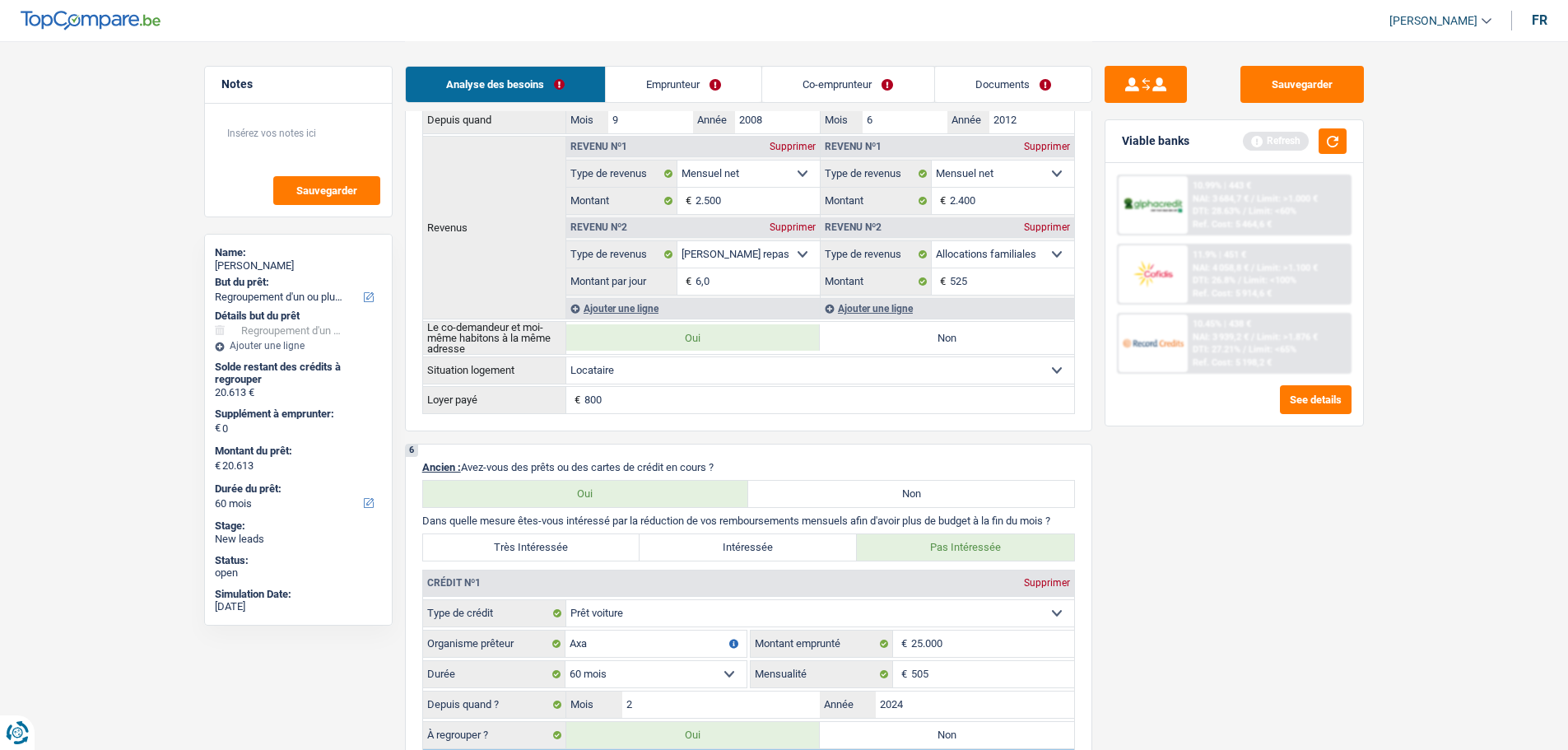
click at [767, 554] on label "Intéressée" at bounding box center [748, 548] width 217 height 26
click at [767, 554] on input "Intéressée" at bounding box center [748, 548] width 217 height 26
radio input "true"
click at [1333, 139] on button "button" at bounding box center [1332, 141] width 28 height 25
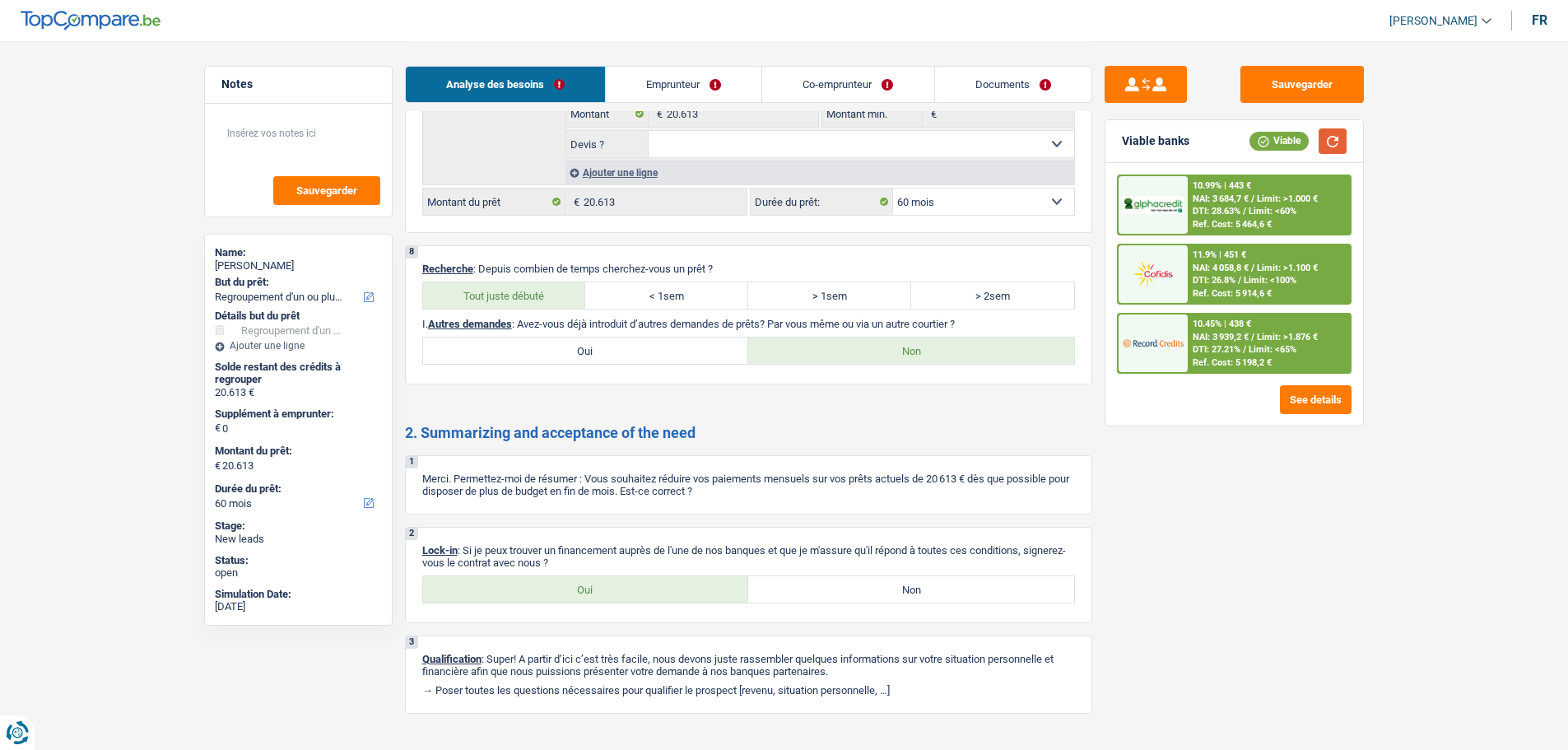
scroll to position [2528, 0]
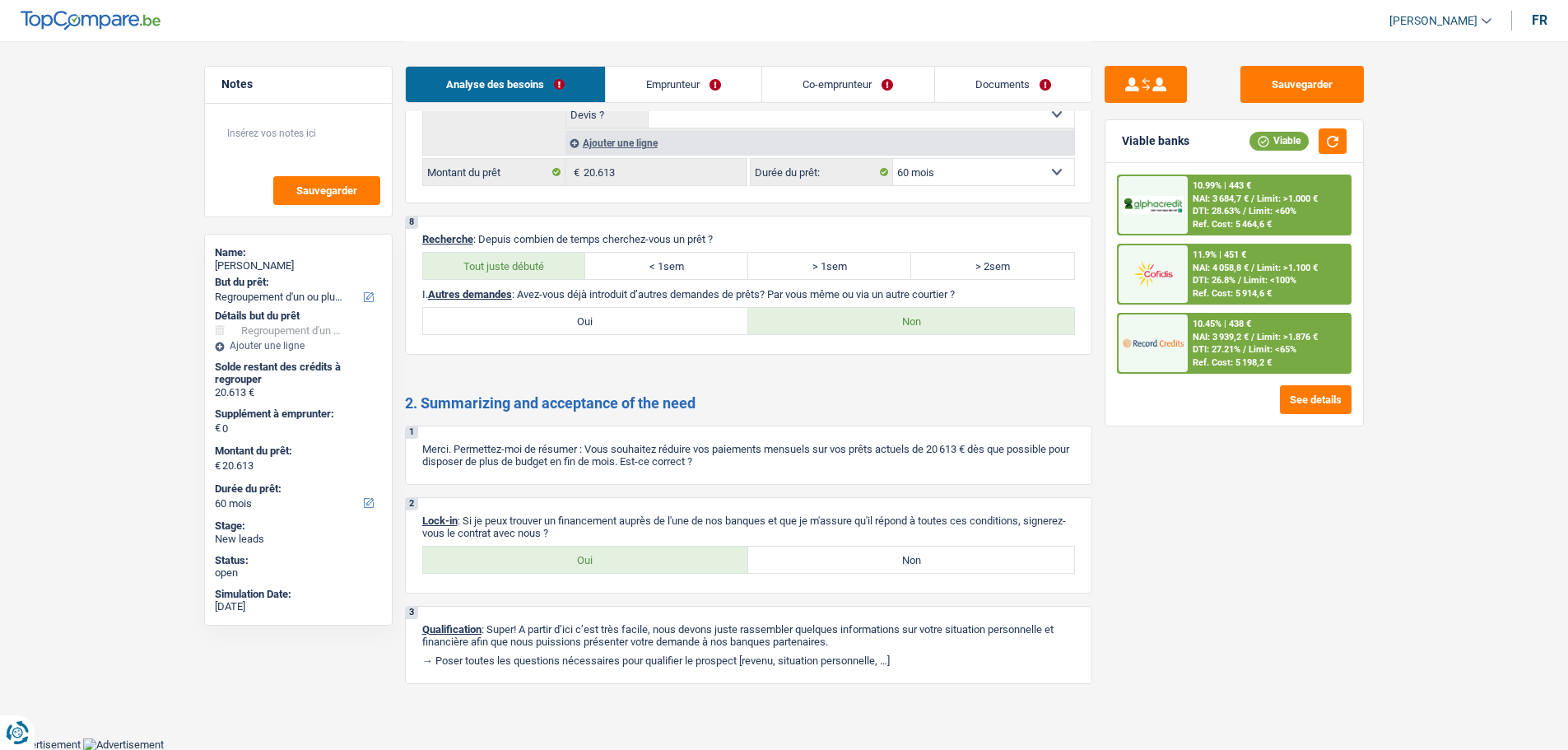
click at [665, 570] on label "Oui" at bounding box center [586, 560] width 326 height 26
click at [665, 570] on input "Oui" at bounding box center [586, 560] width 326 height 26
radio input "true"
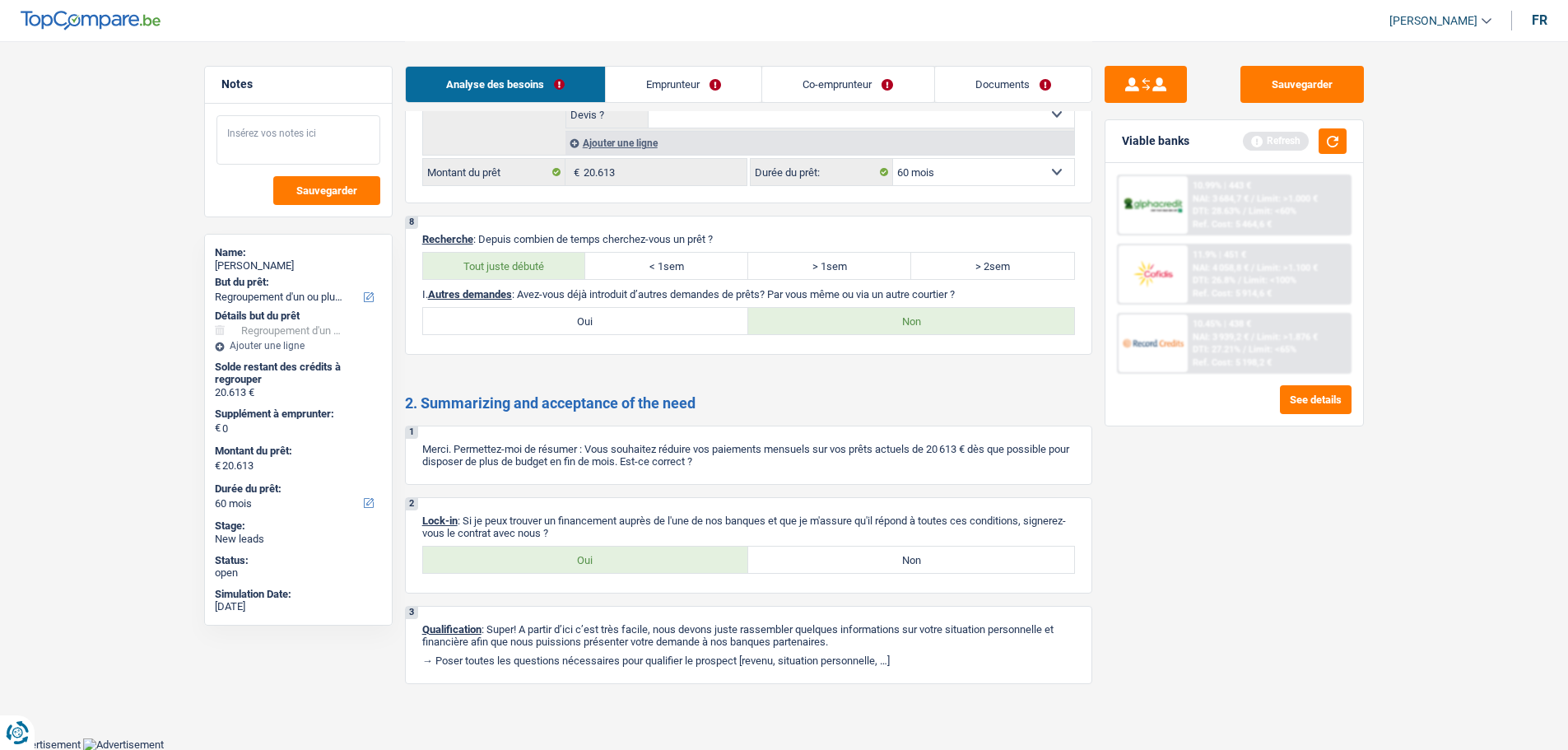
click at [306, 155] on textarea at bounding box center [298, 140] width 163 height 50
click at [1339, 149] on button "button" at bounding box center [1332, 141] width 28 height 25
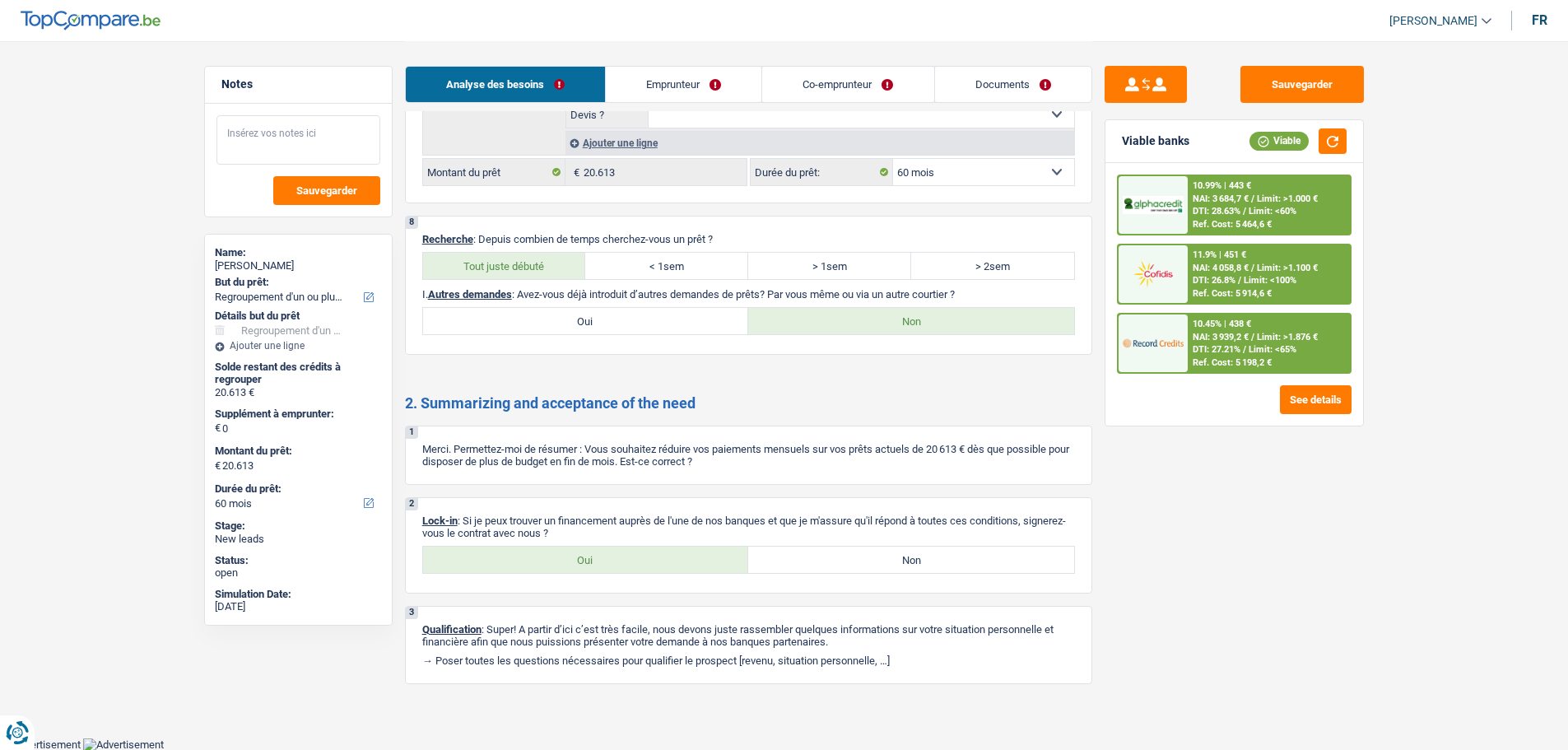
click at [305, 149] on textarea at bounding box center [298, 140] width 163 height 50
click at [356, 153] on textarea at bounding box center [298, 140] width 163 height 50
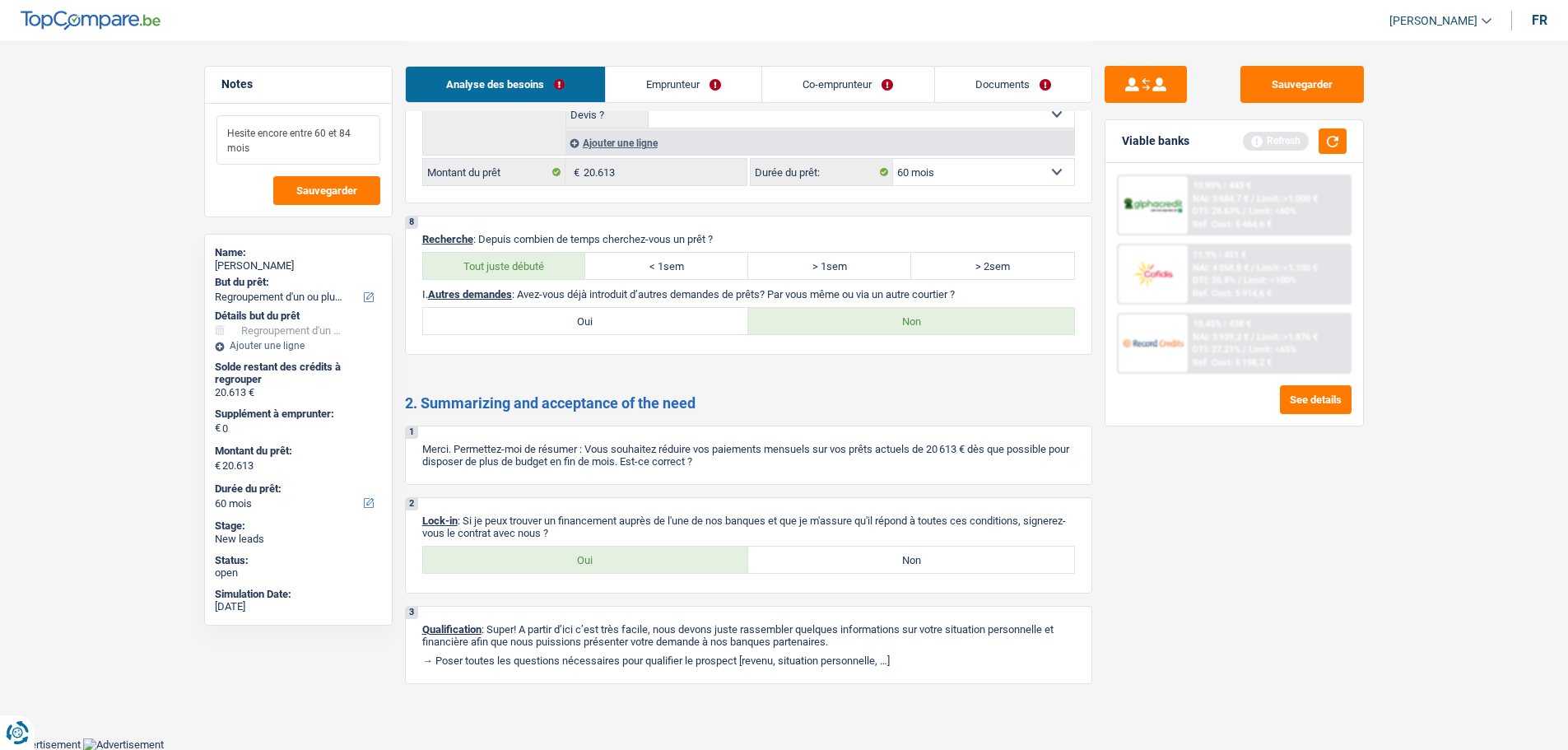
type textarea "Hesite encore entre 60 et 84 mois"
click at [976, 91] on link "Documents" at bounding box center [1013, 84] width 156 height 36
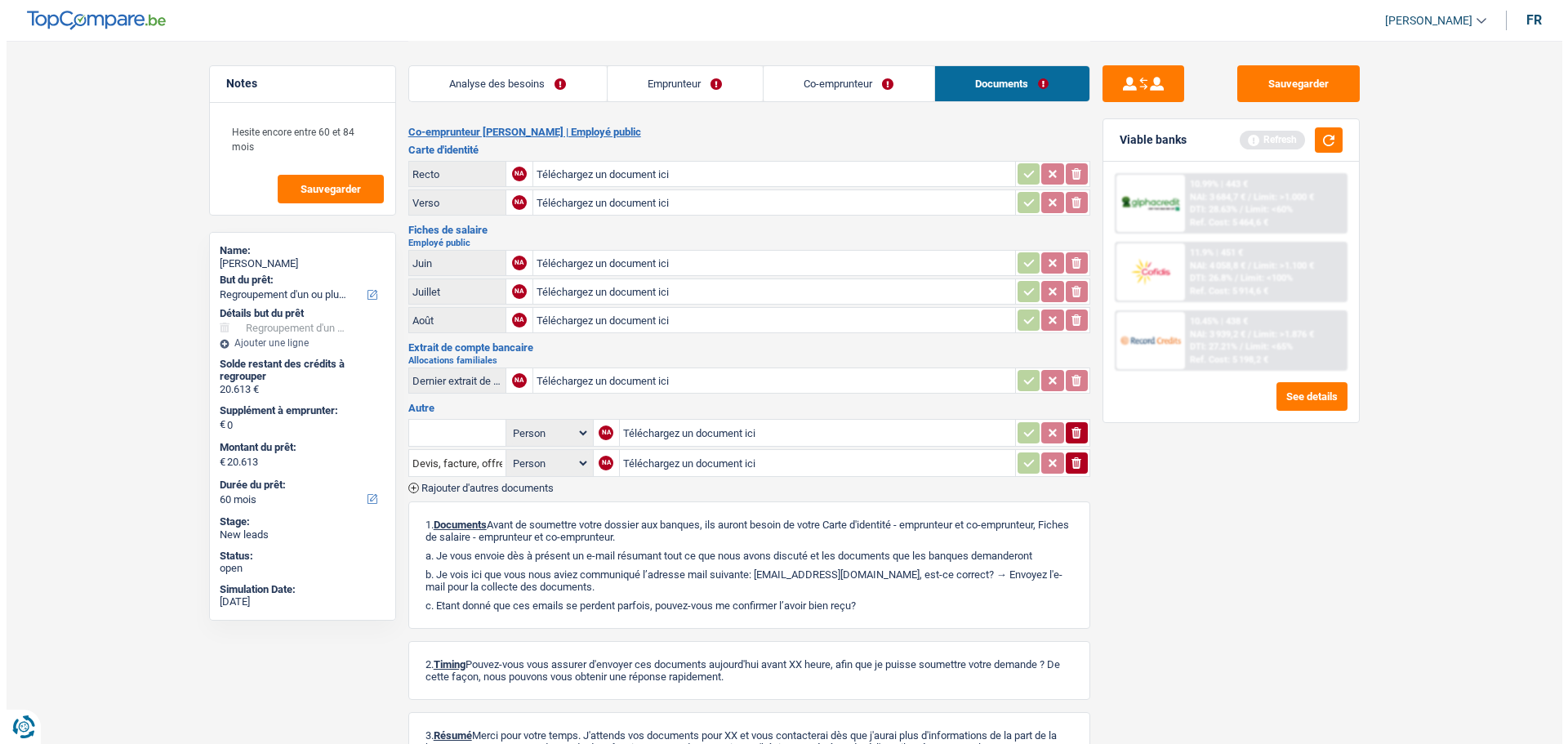
scroll to position [0, 0]
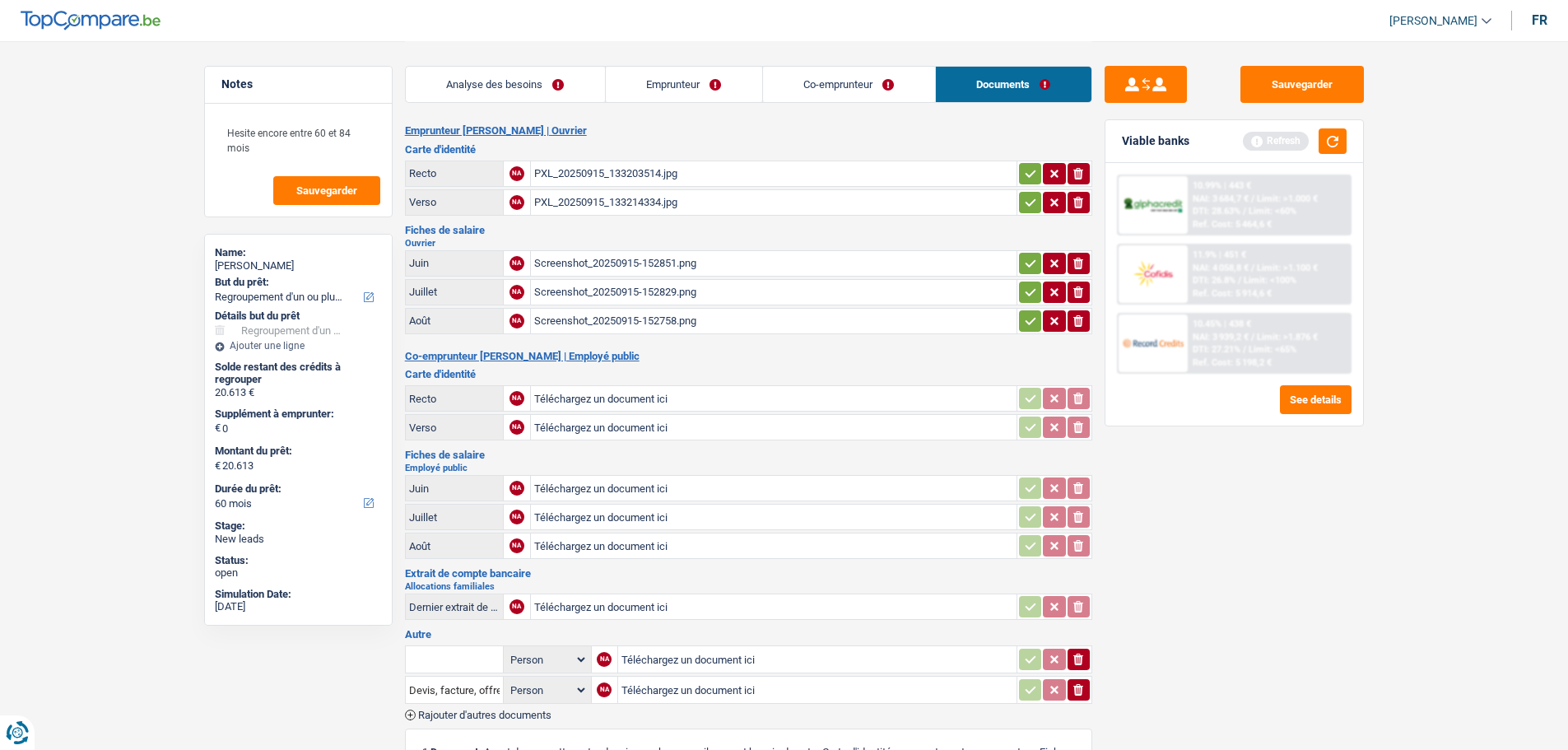
click at [581, 176] on div "PXL_20250915_133203514.jpg" at bounding box center [774, 174] width 479 height 24
click at [605, 206] on div "PXL_20250915_133214334.jpg" at bounding box center [774, 202] width 479 height 24
click at [656, 320] on div "Screenshot_20250915-152758.png" at bounding box center [774, 321] width 479 height 24
click at [582, 289] on div "Screenshot_20250915-152829.png" at bounding box center [774, 292] width 479 height 24
click at [619, 257] on div "Screenshot_20250915-152851.png" at bounding box center [774, 263] width 479 height 24
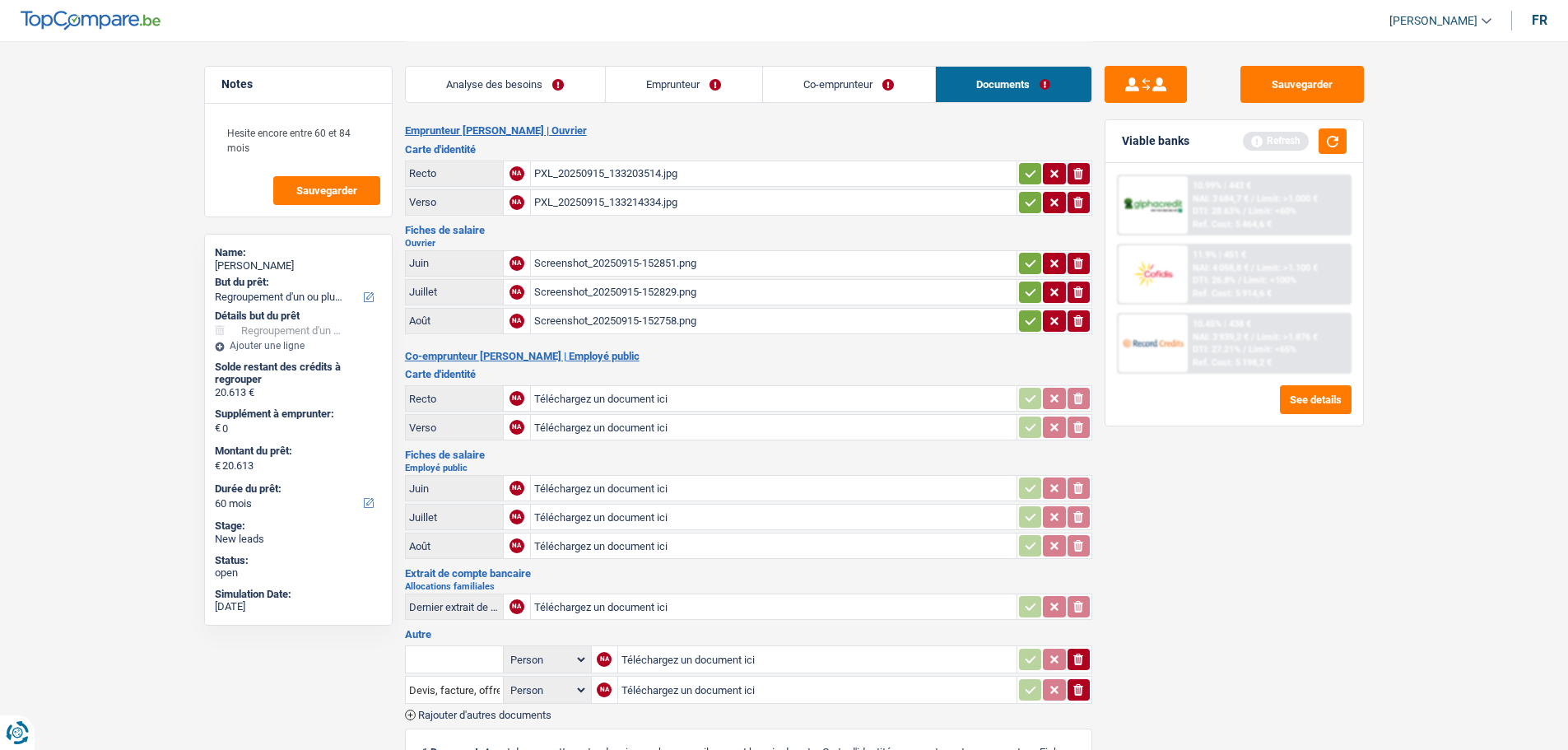
click at [635, 319] on div "Screenshot_20250915-152758.png" at bounding box center [774, 321] width 479 height 24
click at [677, 293] on div "Screenshot_20250915-152829.png" at bounding box center [774, 292] width 479 height 24
click at [608, 259] on div "Screenshot_20250915-152851.png" at bounding box center [774, 263] width 479 height 24
click at [708, 73] on link "Emprunteur" at bounding box center [684, 84] width 156 height 36
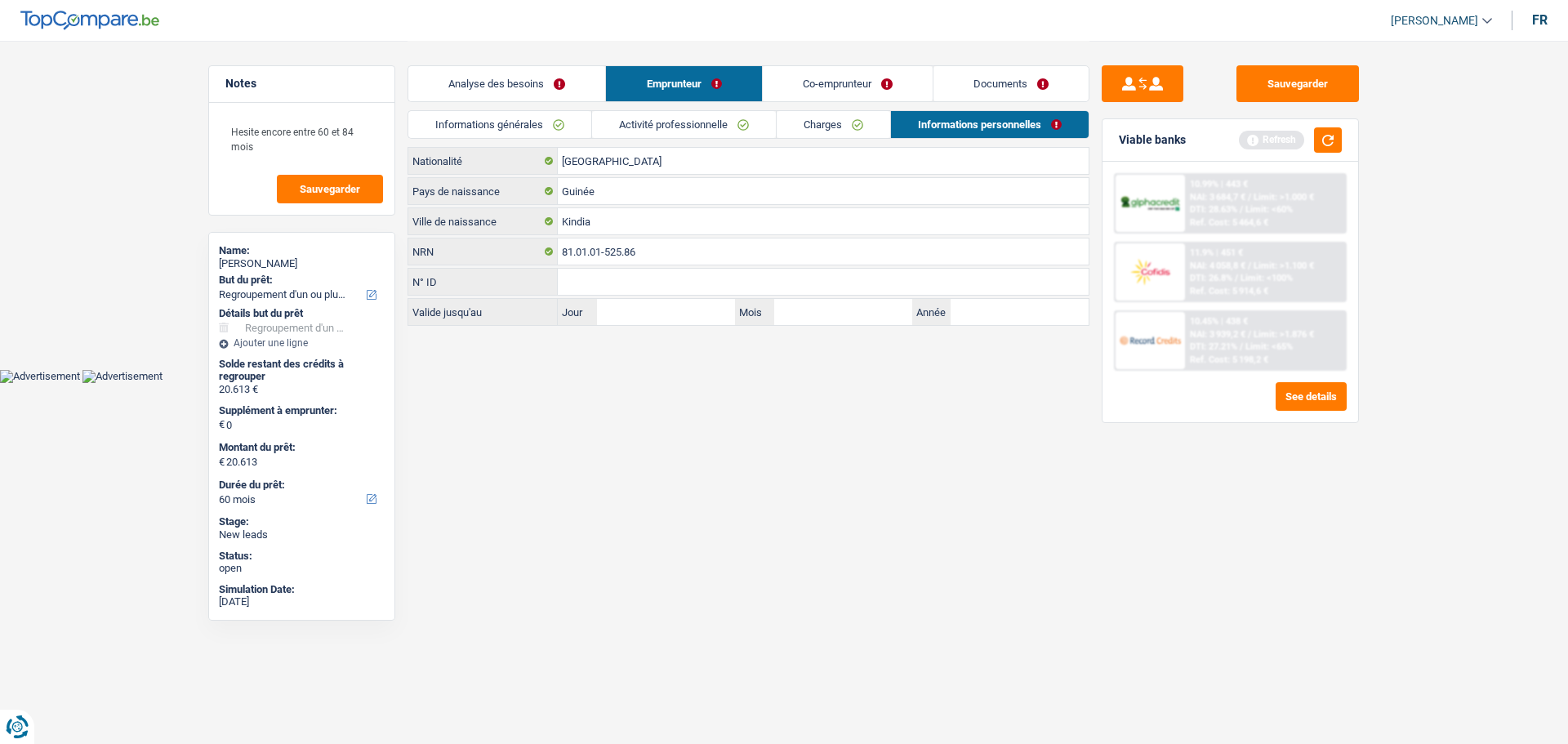
click at [693, 131] on link "Activité professionnelle" at bounding box center [684, 124] width 184 height 27
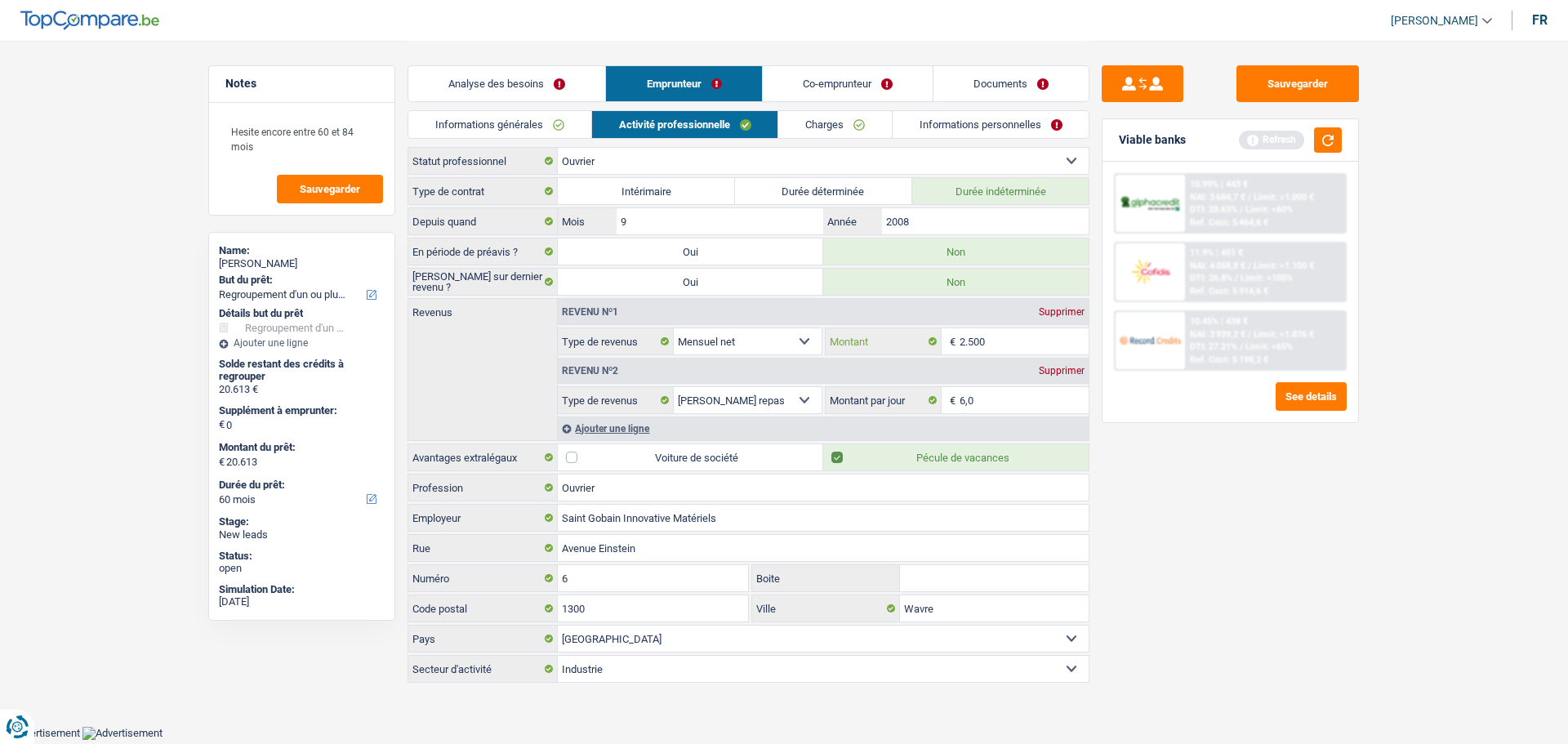
click at [1016, 350] on input "2.500" at bounding box center [1025, 341] width 130 height 26
type input "2"
type input "1.071"
click at [1339, 149] on button "button" at bounding box center [1328, 140] width 28 height 25
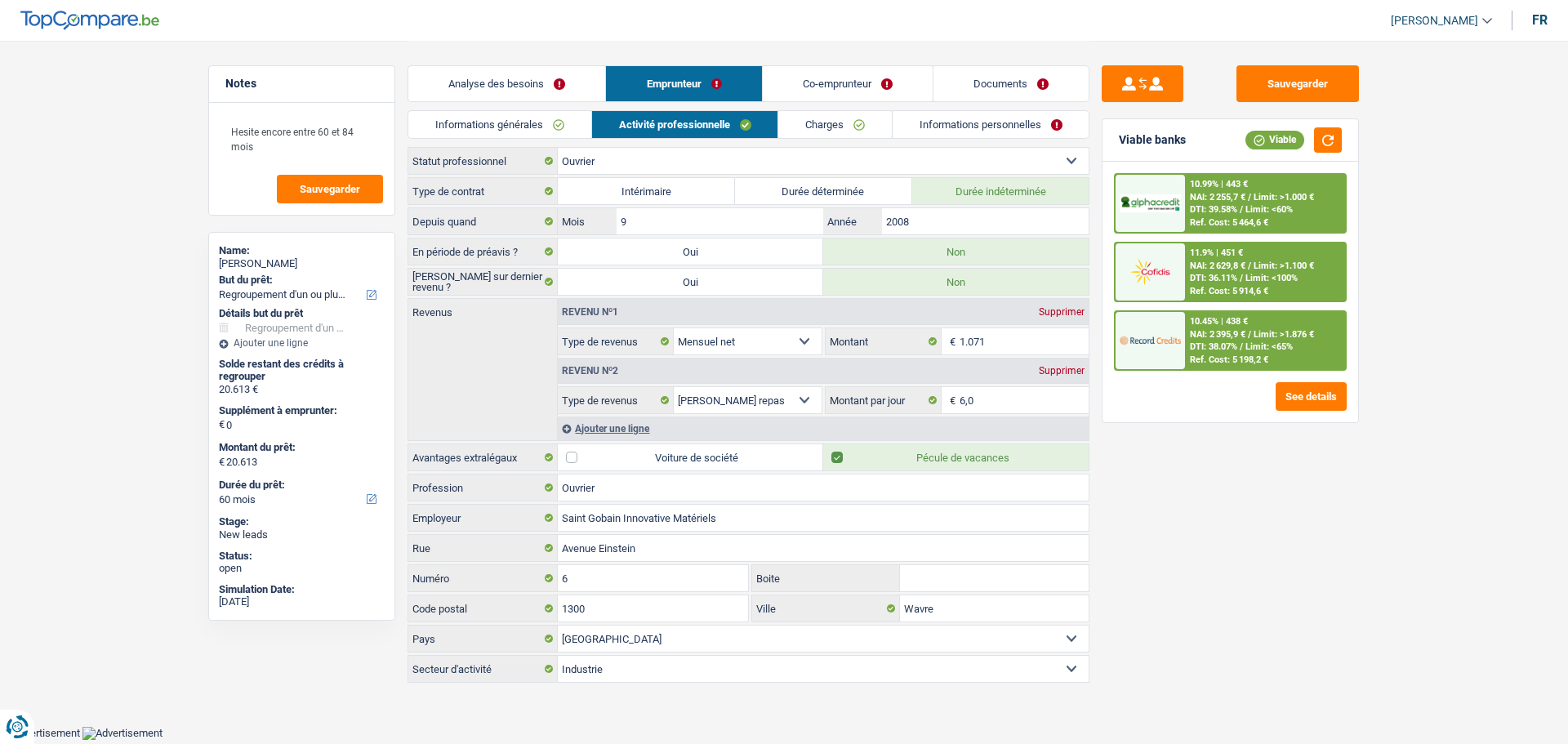
click at [492, 91] on link "Analyse des besoins" at bounding box center [507, 84] width 197 height 35
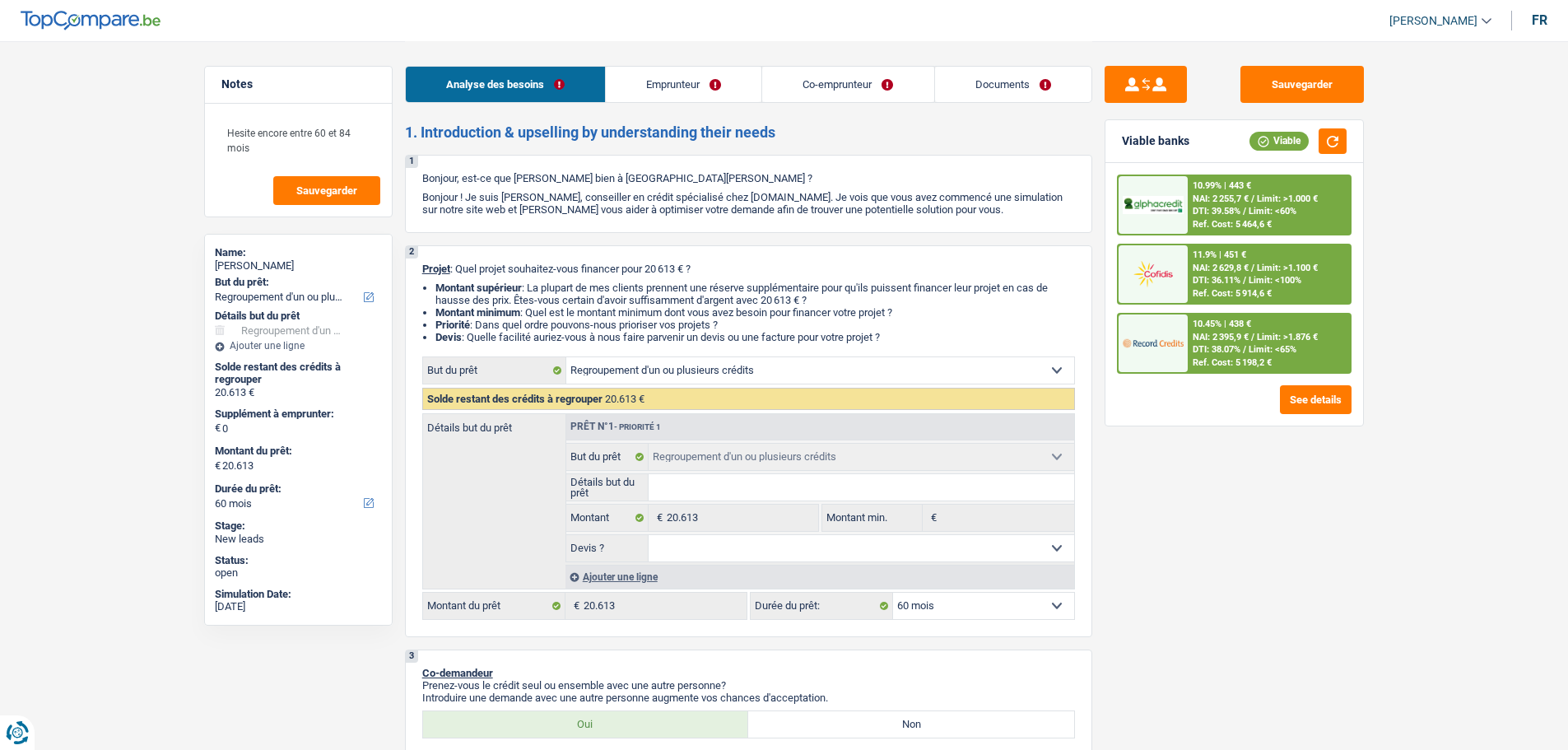
click at [741, 90] on link "Emprunteur" at bounding box center [683, 84] width 156 height 36
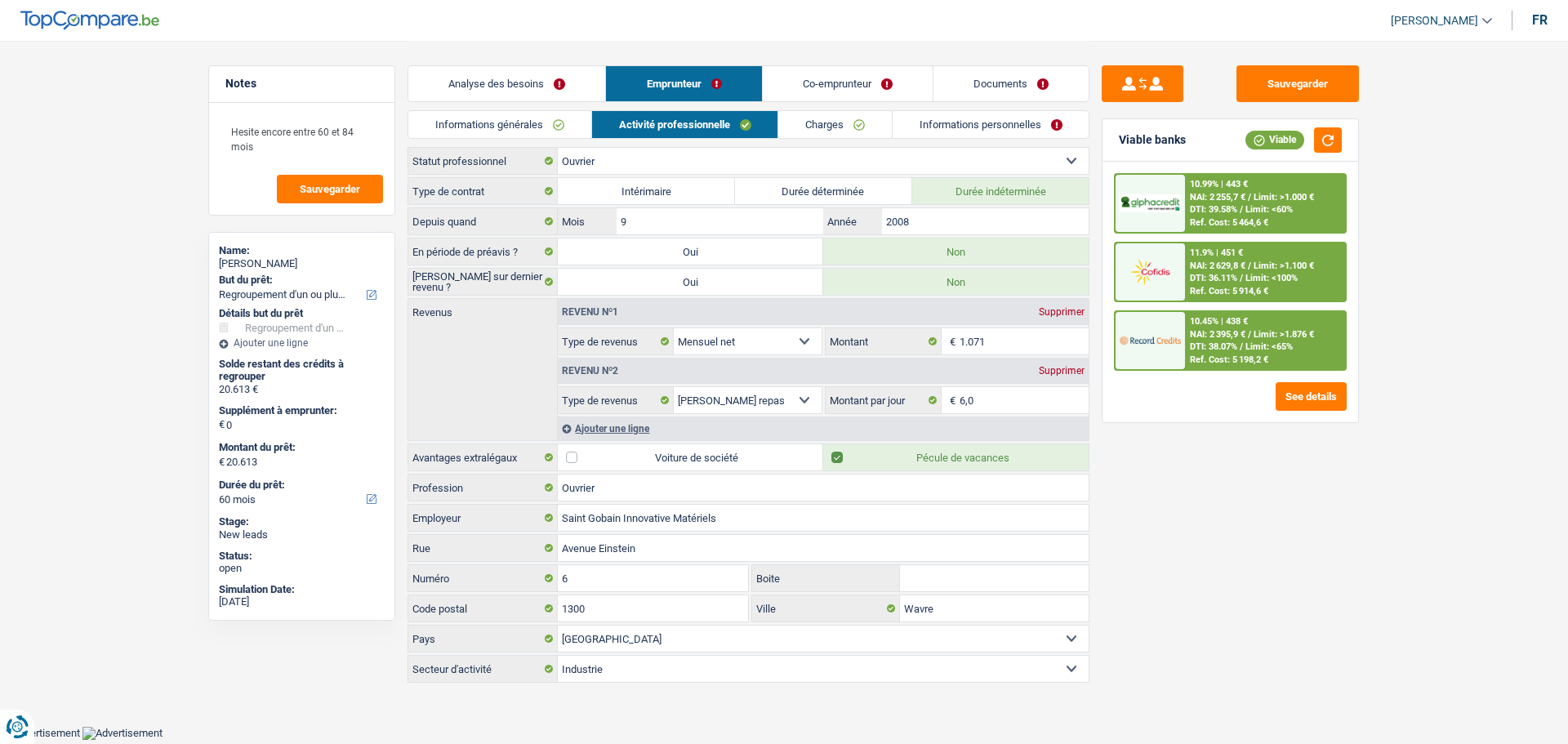
click at [947, 85] on link "Documents" at bounding box center [1012, 84] width 155 height 35
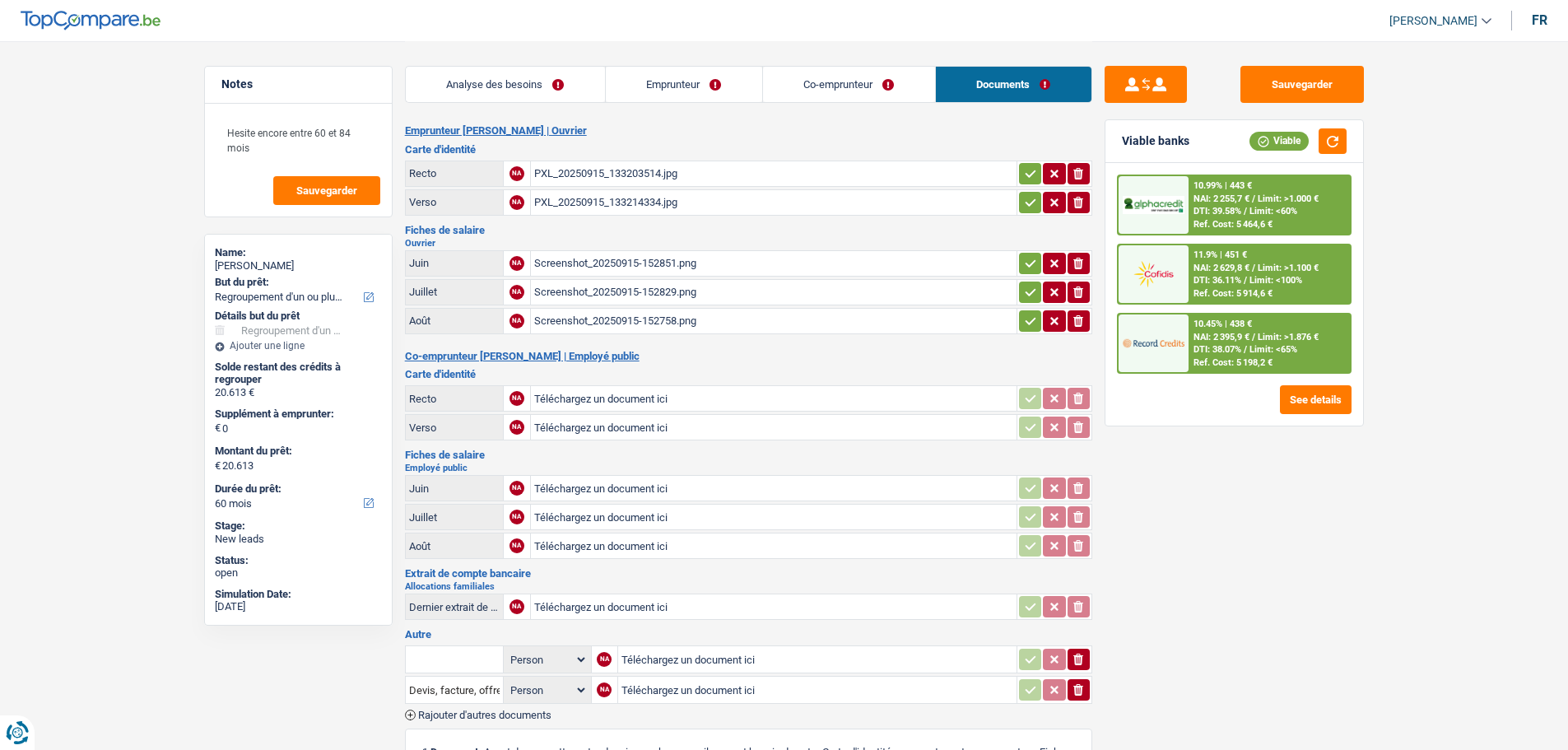
click at [861, 63] on div "Analyse des besoins Emprunteur Co-emprunteur Documents" at bounding box center [748, 76] width 688 height 70
click at [859, 76] on link "Co-emprunteur" at bounding box center [849, 84] width 172 height 36
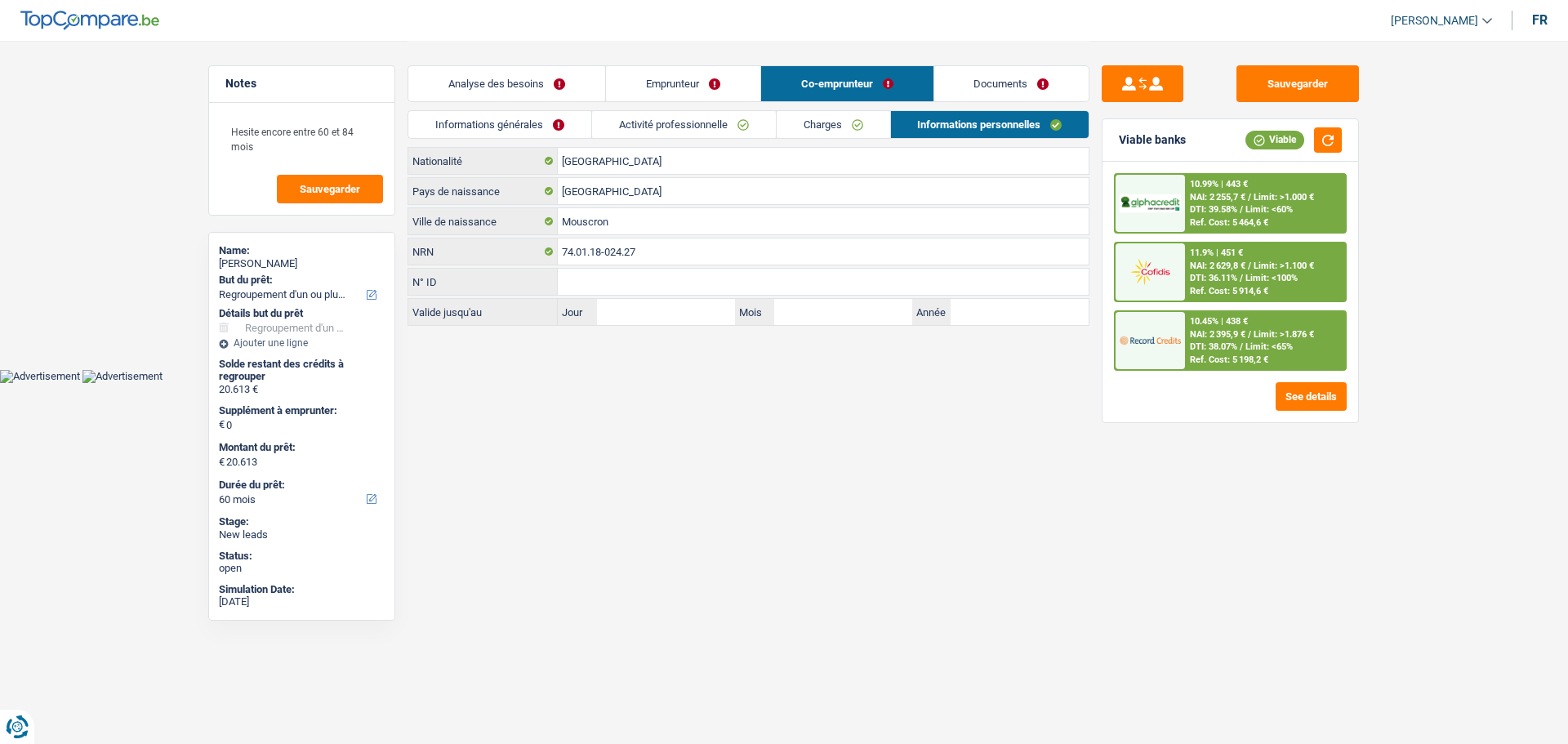
click at [680, 123] on link "Activité professionnelle" at bounding box center [684, 124] width 184 height 27
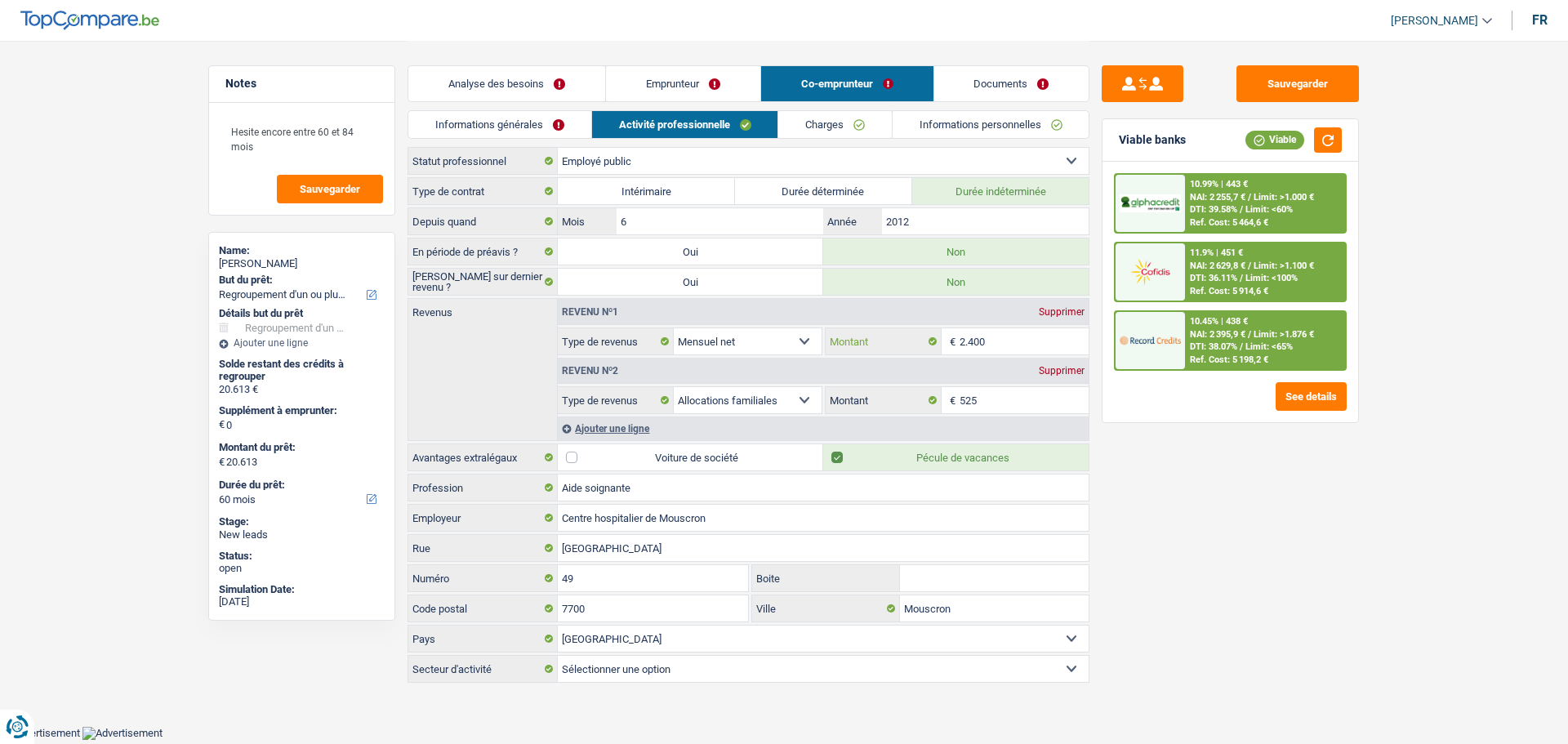
click at [1068, 344] on input "2.400" at bounding box center [1025, 341] width 130 height 26
click at [953, 125] on link "Informations personnelles" at bounding box center [991, 124] width 197 height 27
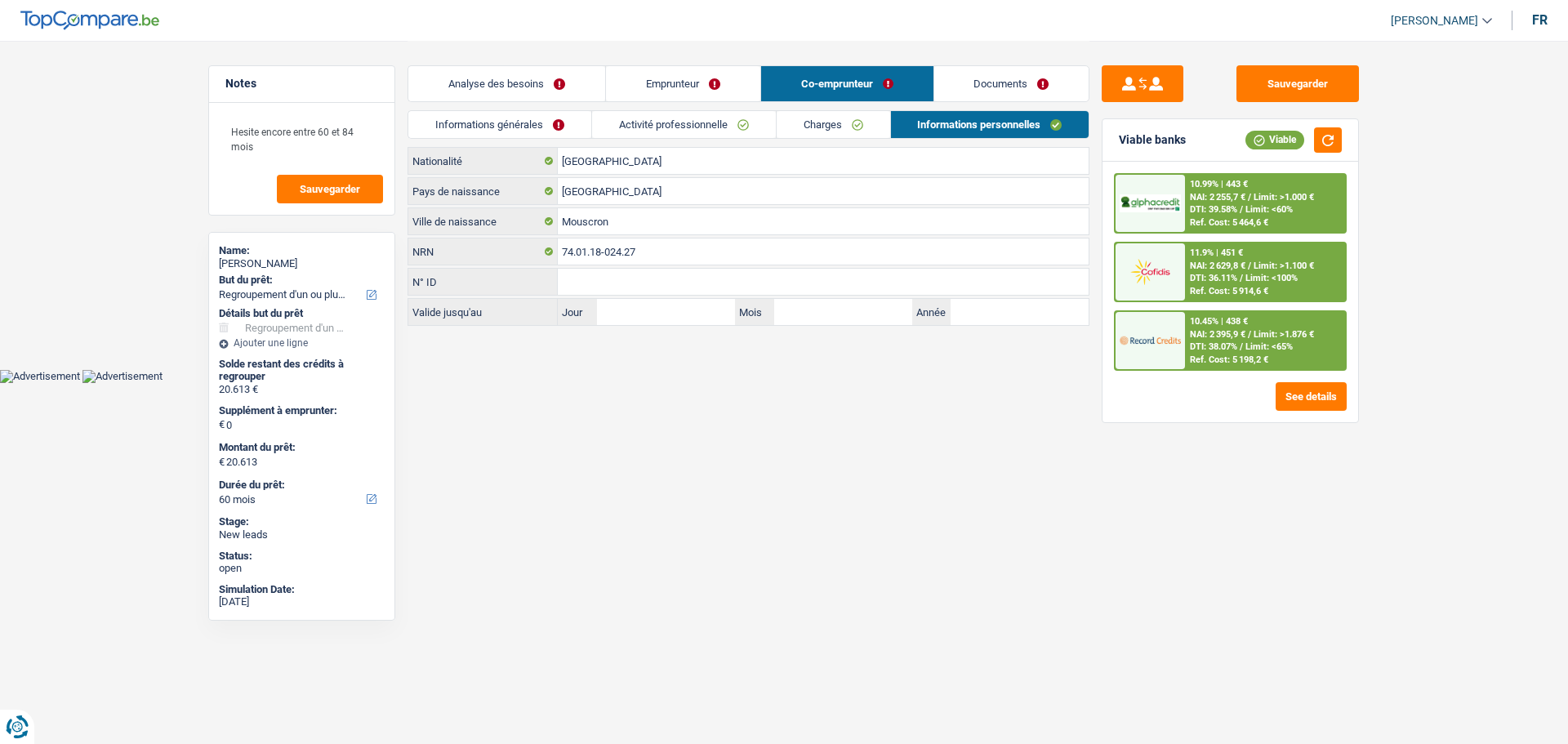
click at [860, 121] on link "Charges" at bounding box center [834, 124] width 114 height 27
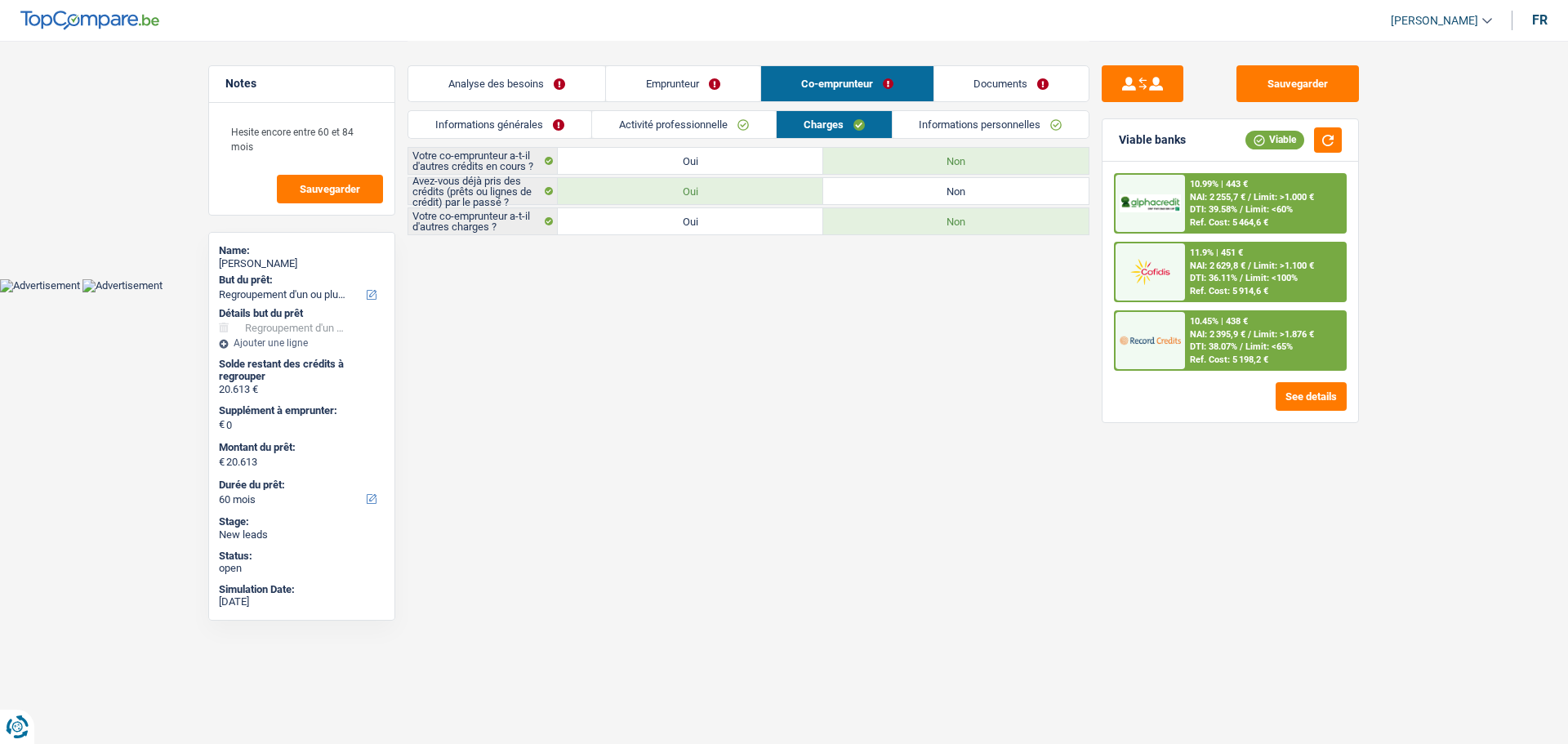
click at [718, 131] on link "Activité professionnelle" at bounding box center [684, 124] width 184 height 27
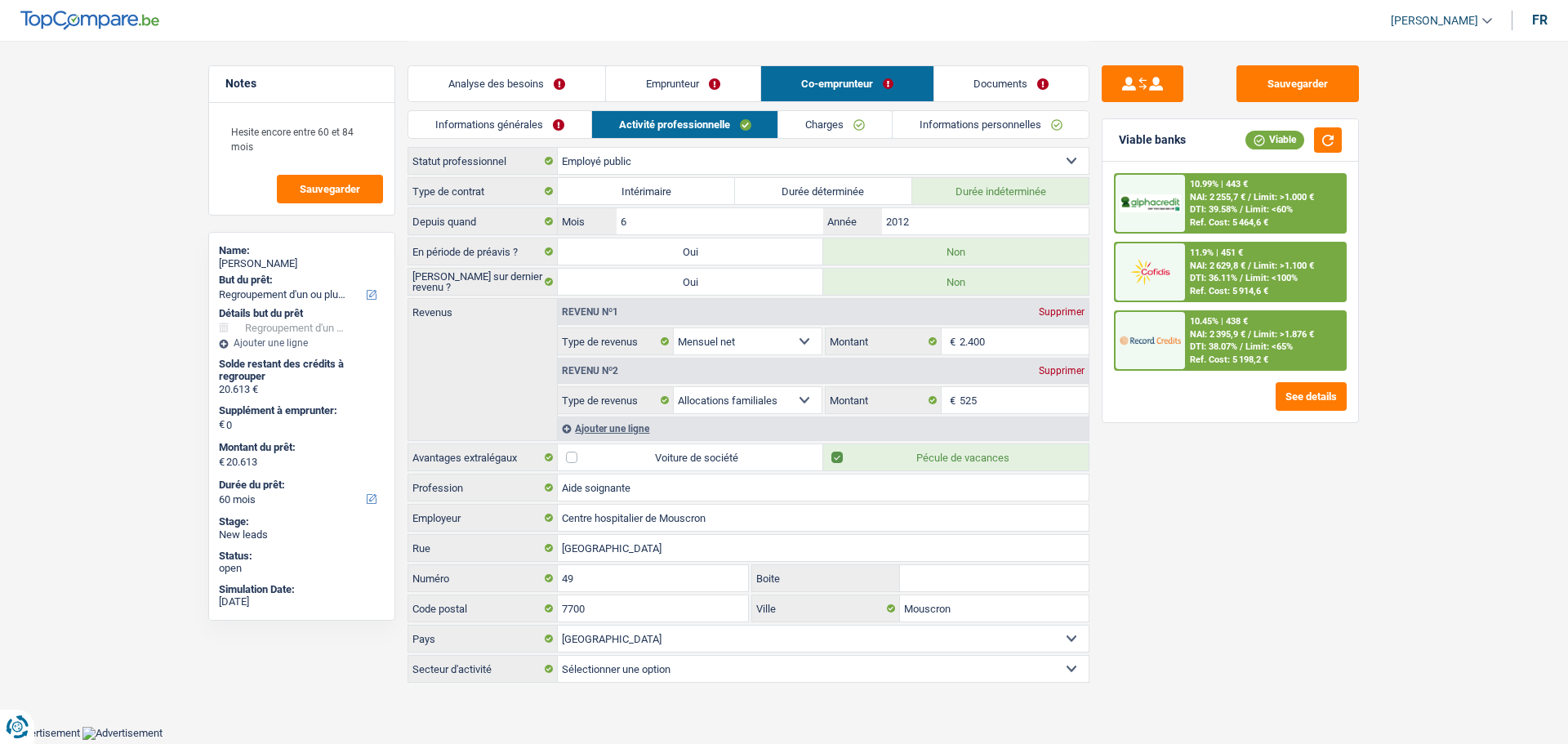
click at [975, 87] on link "Documents" at bounding box center [1013, 84] width 155 height 35
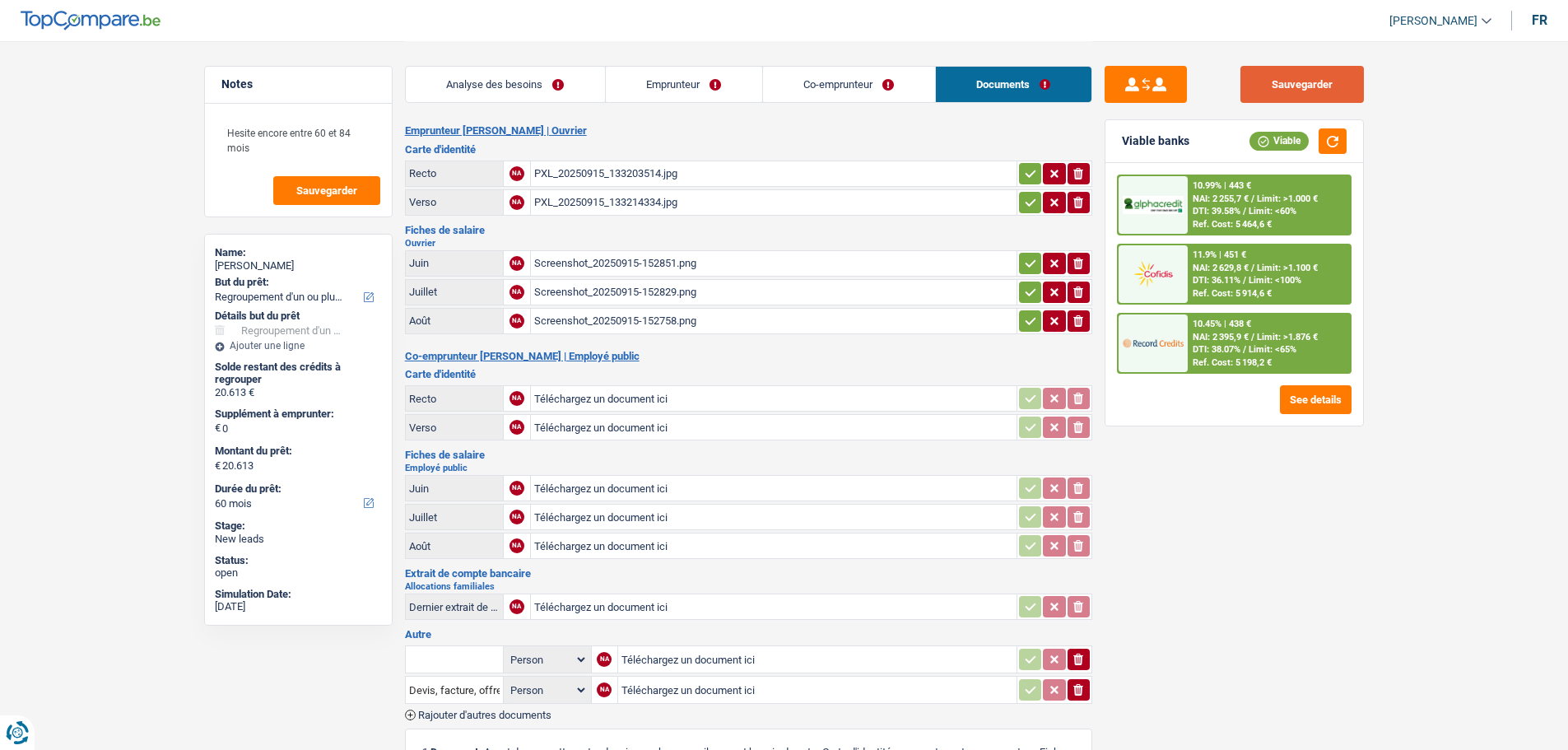
click at [1300, 87] on button "Sauvegarder" at bounding box center [1302, 84] width 123 height 37
click at [366, 189] on button "Sauvegarder" at bounding box center [326, 190] width 107 height 29
click at [643, 79] on link "Emprunteur" at bounding box center [684, 84] width 156 height 36
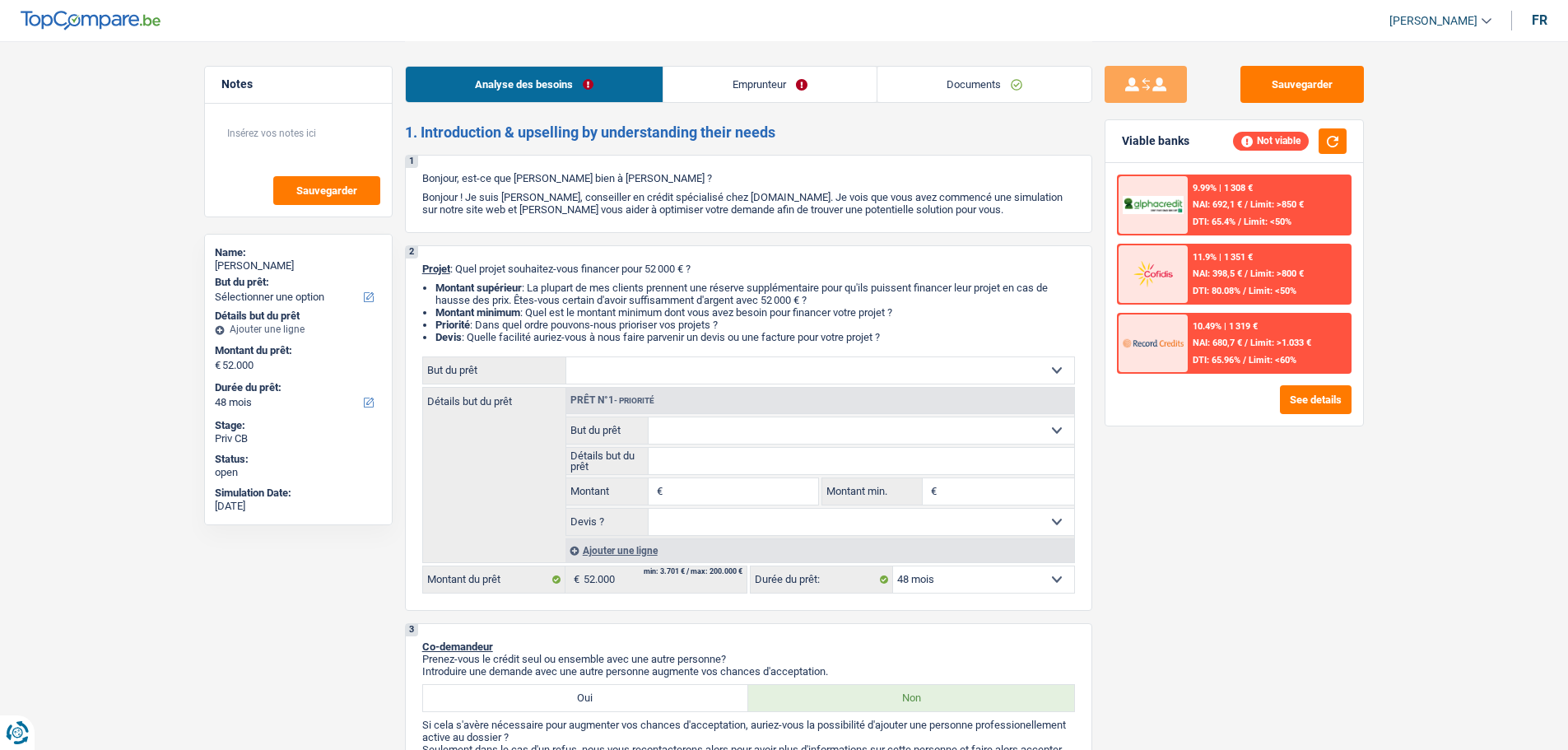
select select "48"
select select "student"
select select "other"
select select "liveWithParents"
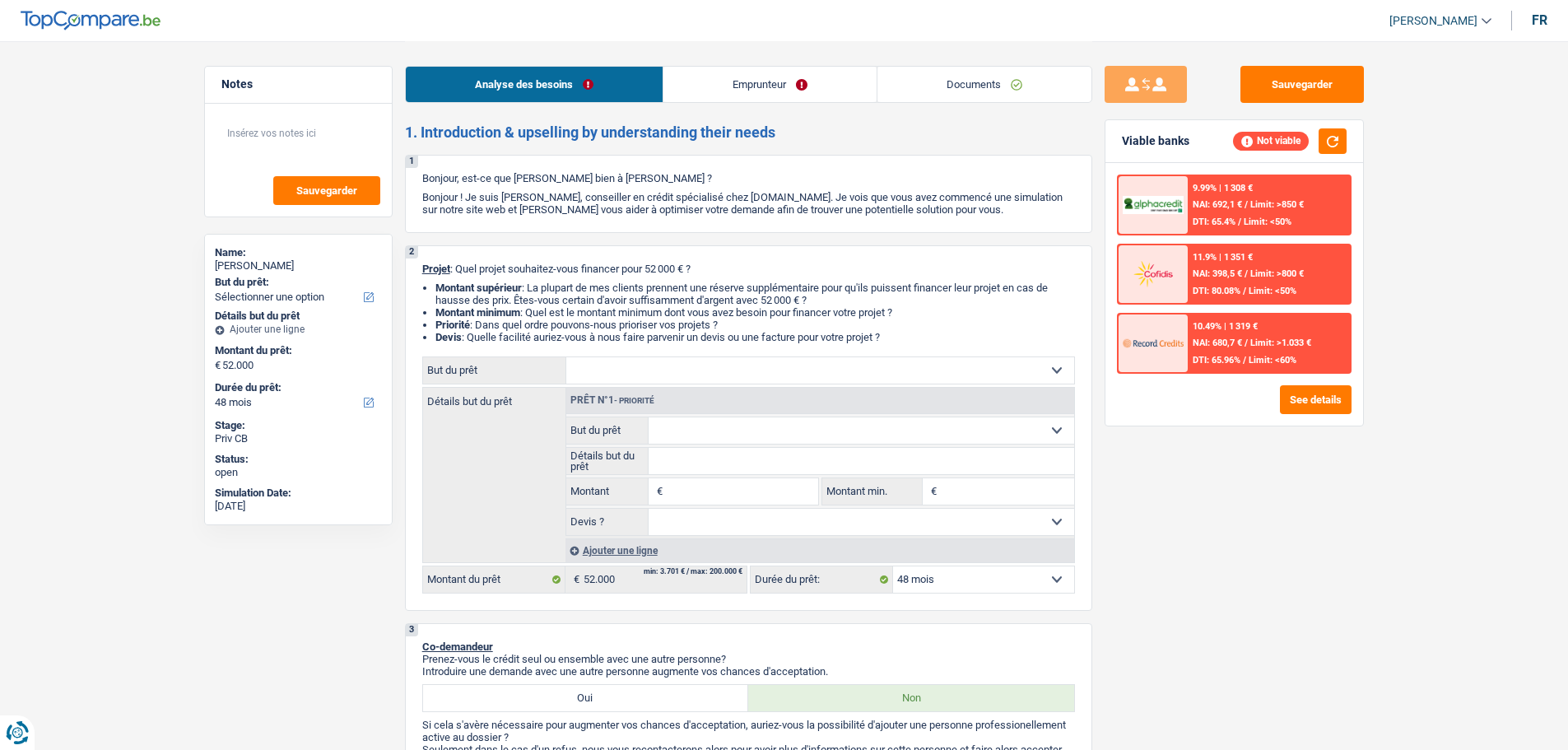
select select "48"
click at [745, 496] on input "Montant" at bounding box center [741, 491] width 150 height 26
type input "50.000"
select select "144"
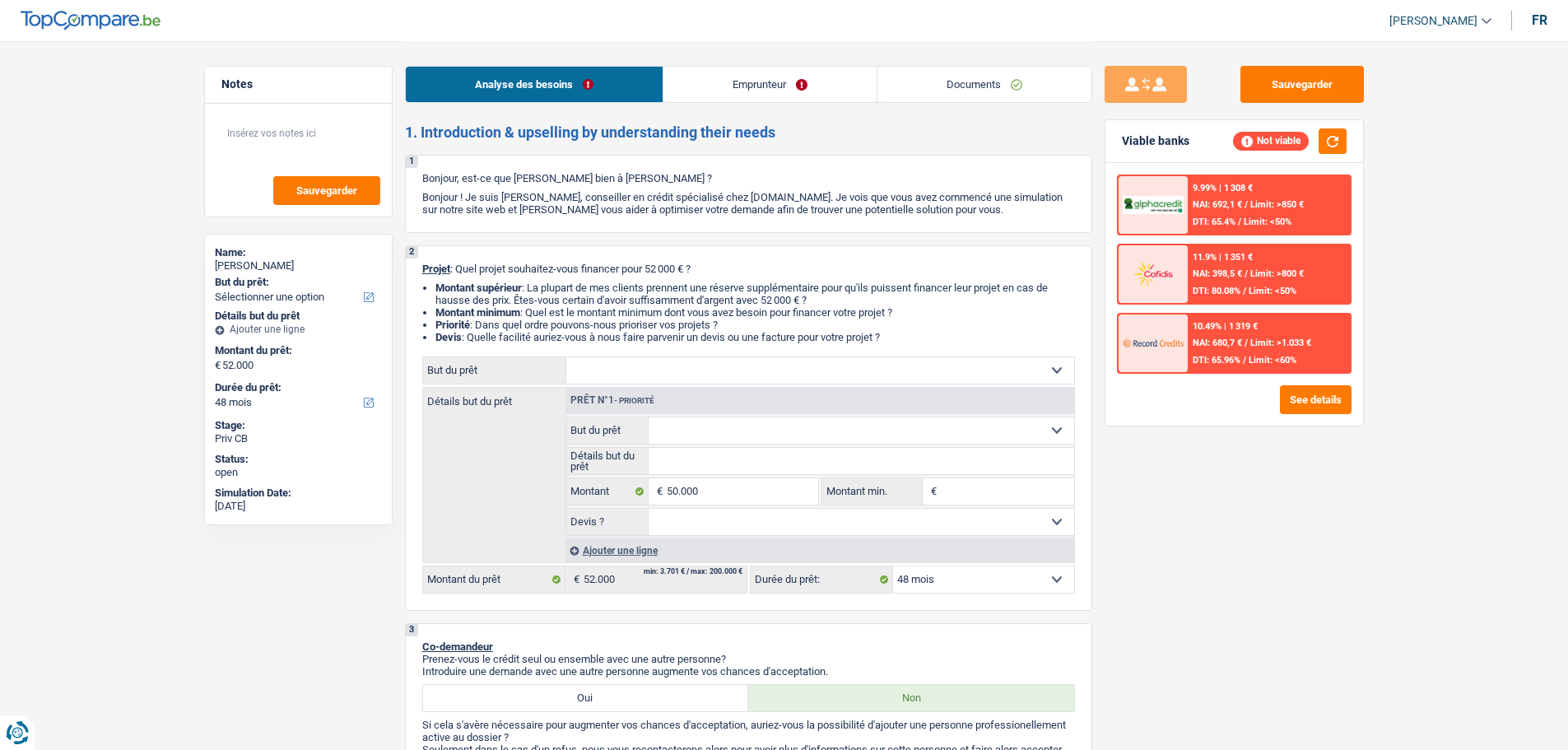
type input "50.000"
select select "144"
type input "50.000"
select select "144"
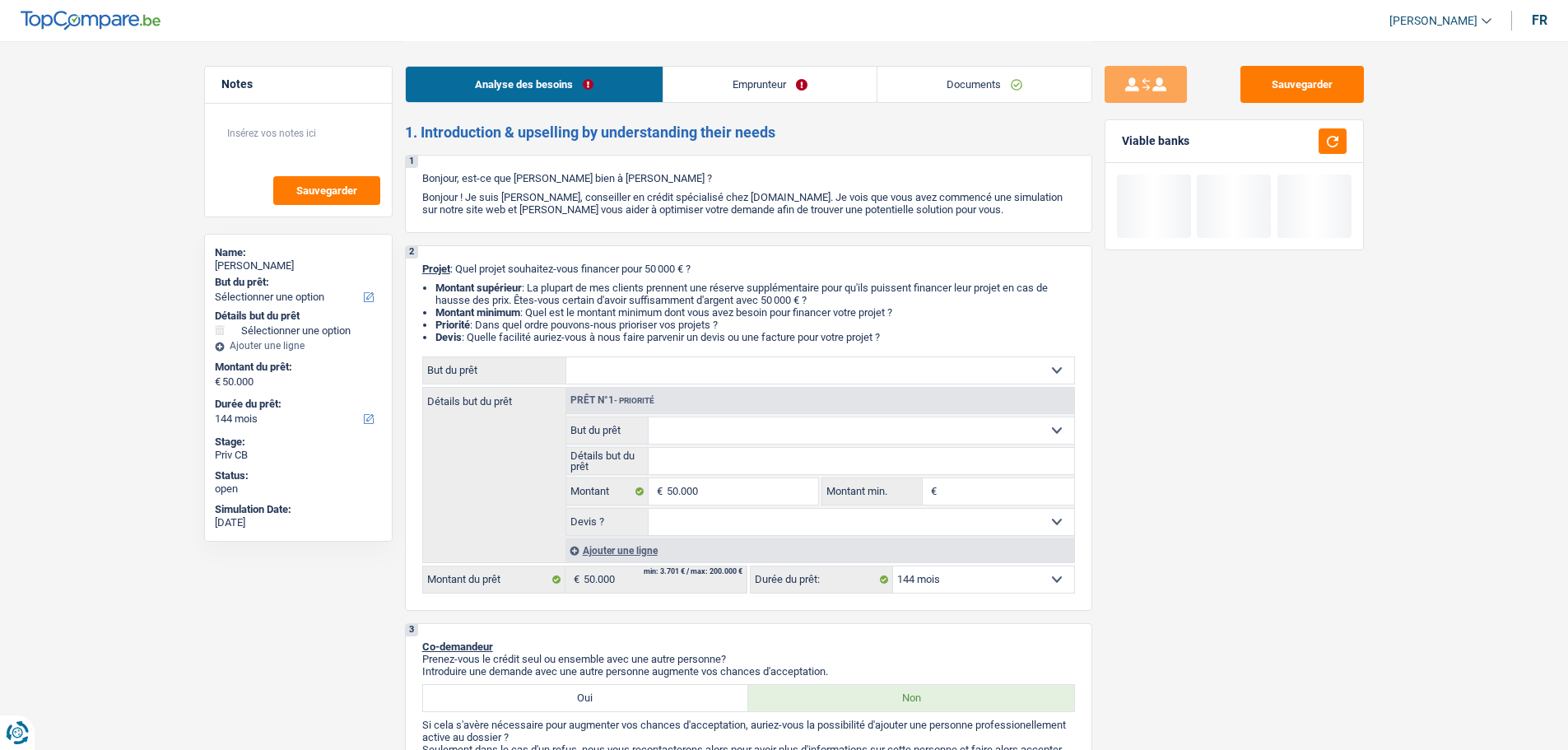
click at [1193, 594] on div "Sauvegarder Viable banks" at bounding box center [1234, 395] width 284 height 658
click at [933, 570] on select "12 mois 18 mois 24 mois 30 mois 36 mois 42 mois 48 mois 60 mois 72 mois 84 mois…" at bounding box center [984, 580] width 181 height 26
select select "120"
click at [894, 567] on select "12 mois 18 mois 24 mois 30 mois 36 mois 42 mois 48 mois 60 mois 72 mois 84 mois…" at bounding box center [984, 580] width 181 height 26
select select "120"
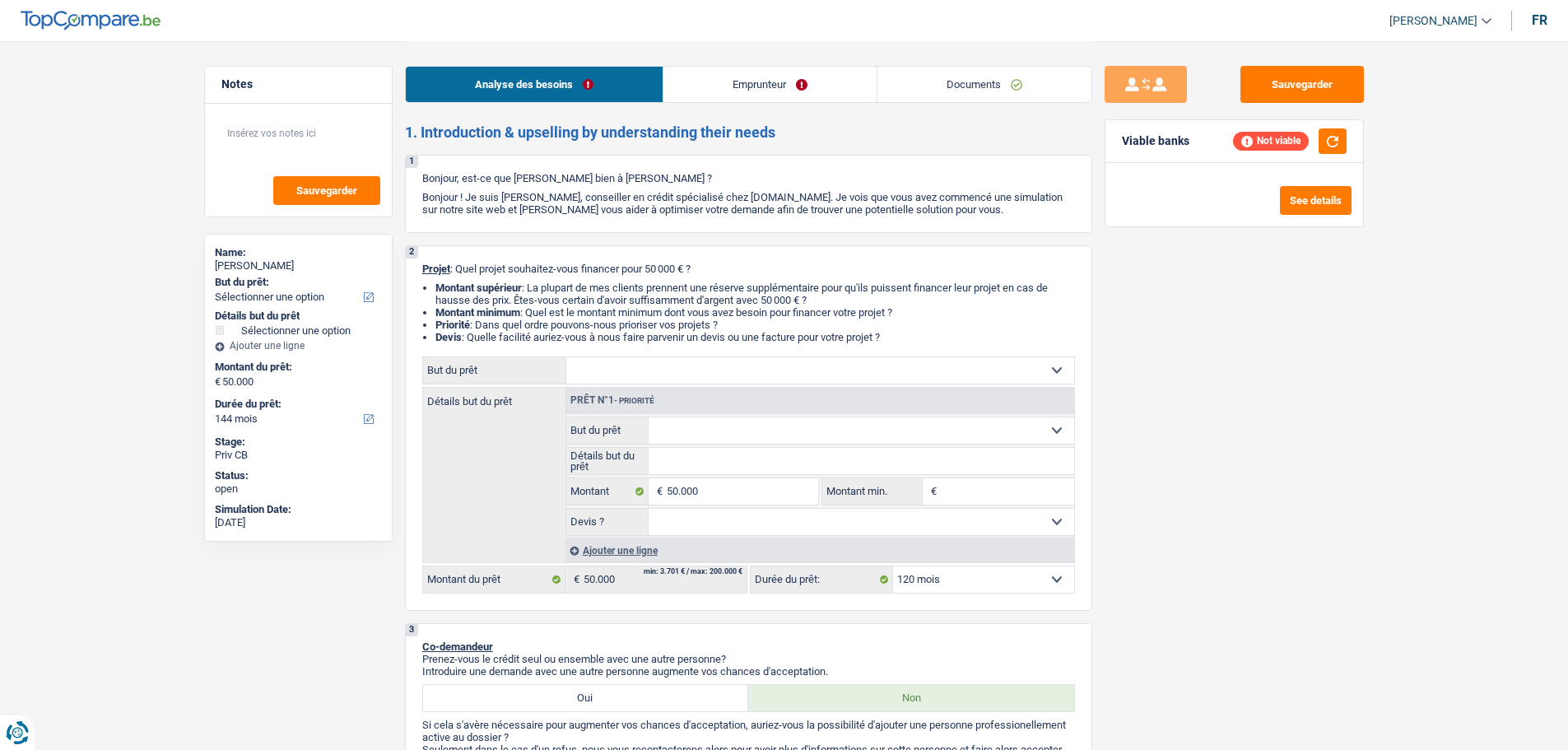
select select "120"
click at [761, 92] on link "Emprunteur" at bounding box center [769, 84] width 213 height 36
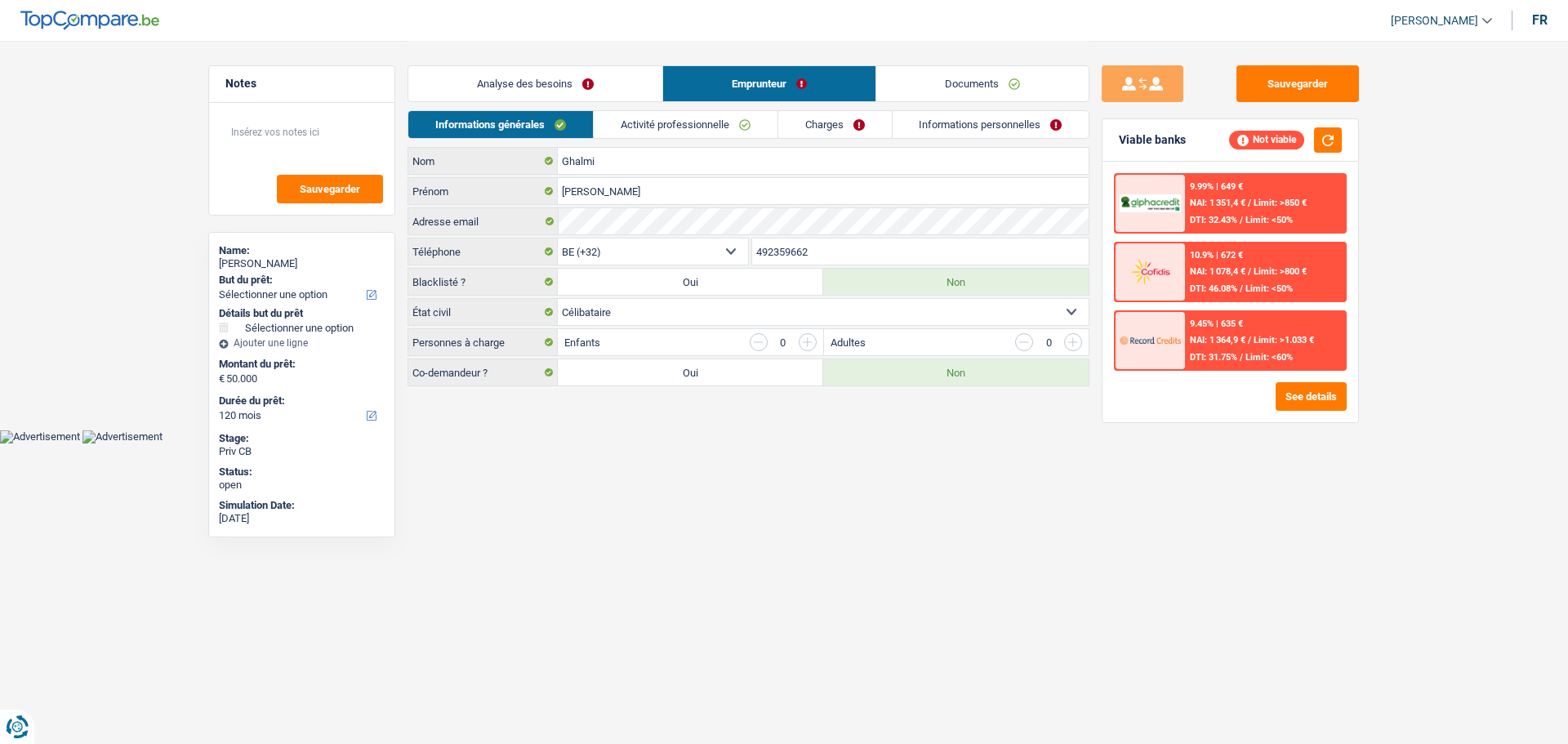
click at [737, 128] on link "Activité professionnelle" at bounding box center [686, 124] width 184 height 27
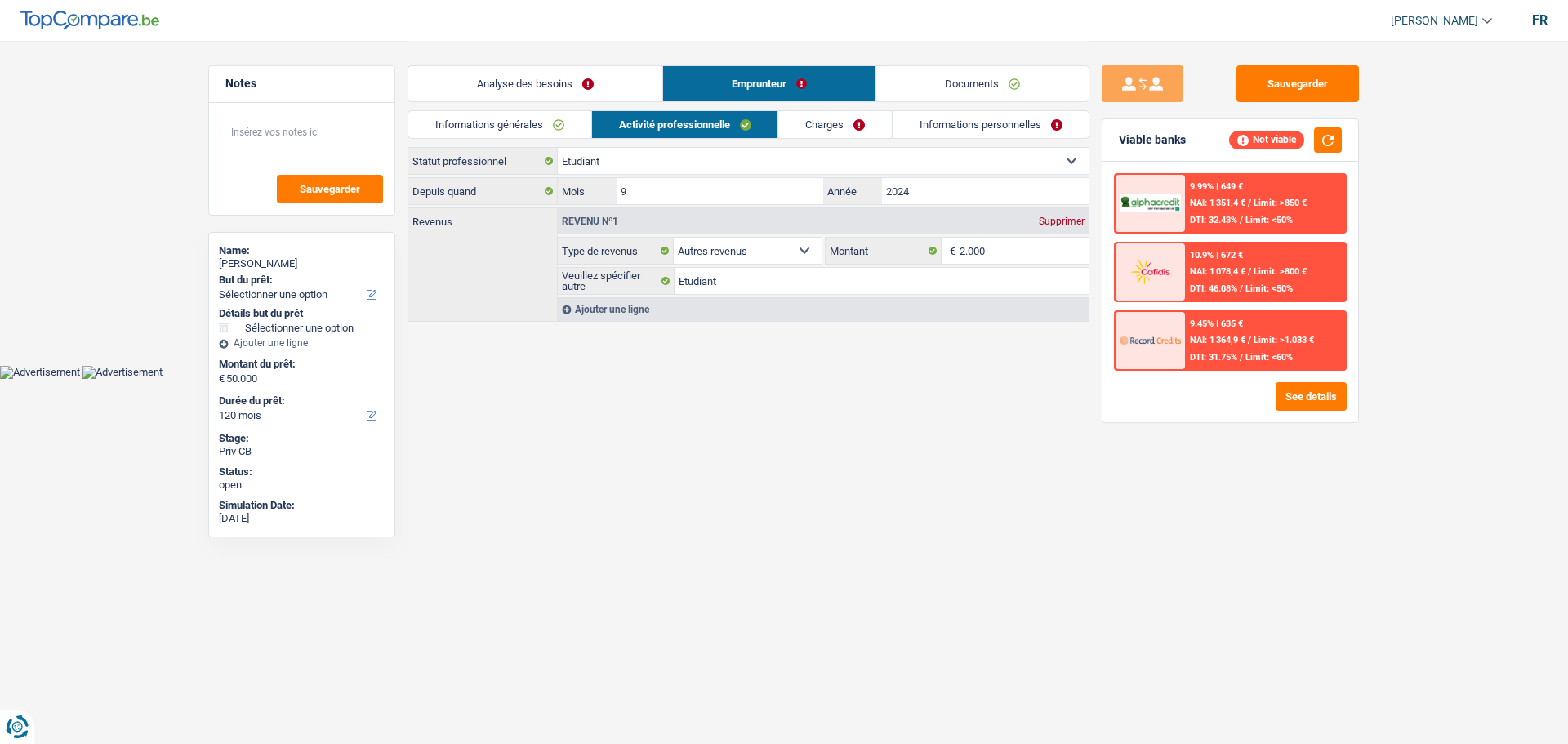
click at [838, 118] on link "Charges" at bounding box center [836, 124] width 114 height 27
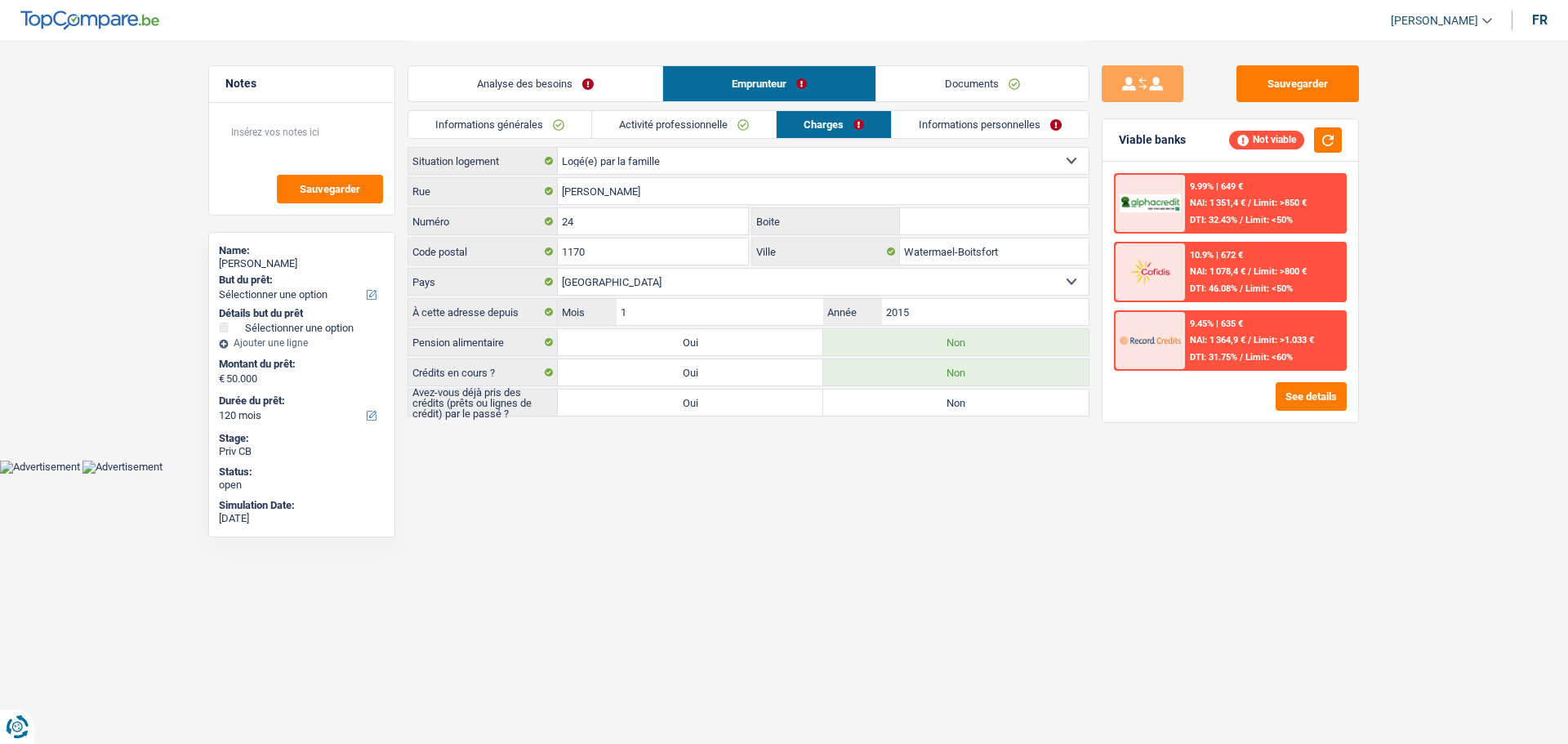
click at [737, 135] on link "Activité professionnelle" at bounding box center [684, 124] width 184 height 27
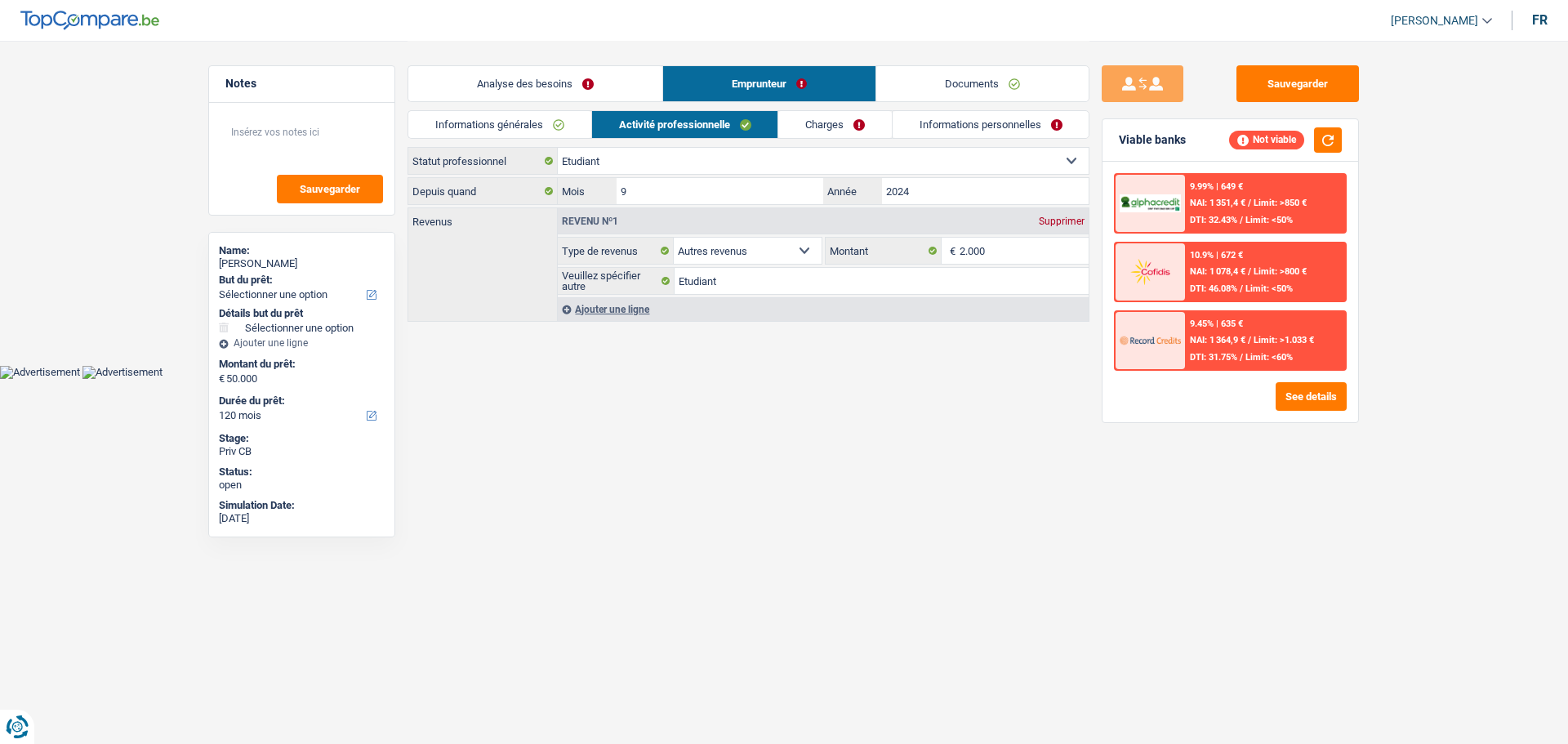
click at [563, 119] on link "Informations générales" at bounding box center [500, 124] width 183 height 27
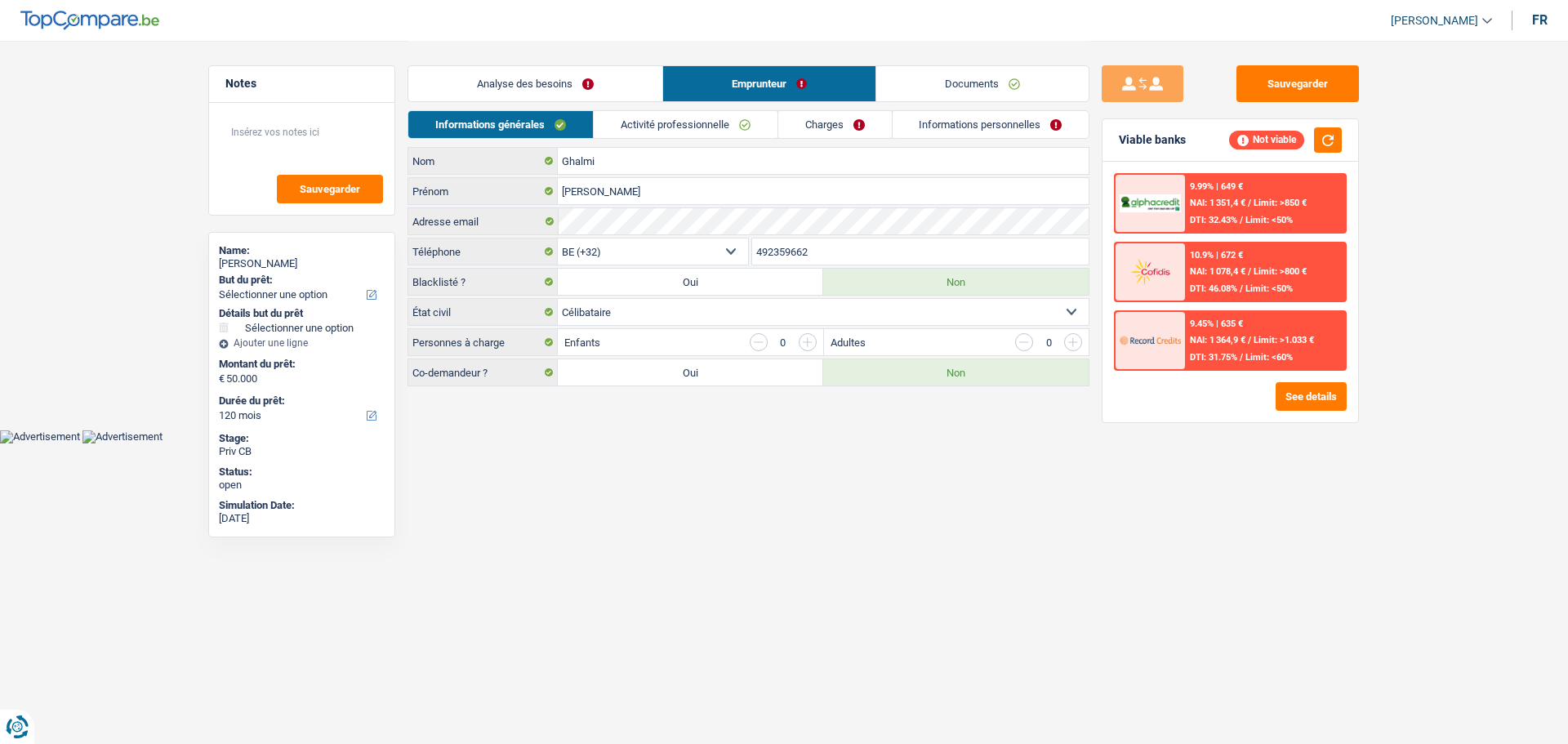
click at [1312, 343] on span "Limit: >1.033 €" at bounding box center [1284, 340] width 60 height 10
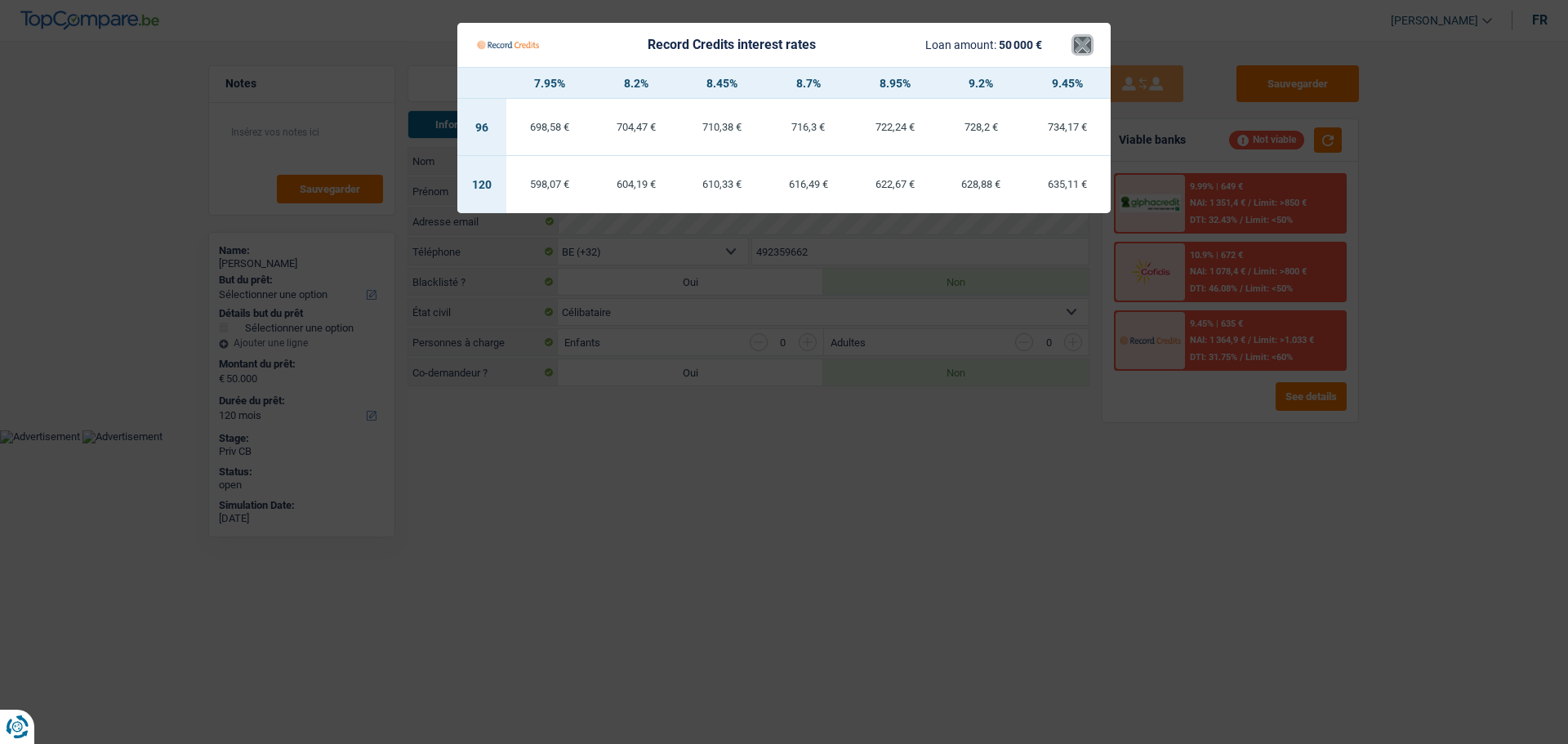
click at [1088, 50] on button "×" at bounding box center [1082, 45] width 17 height 16
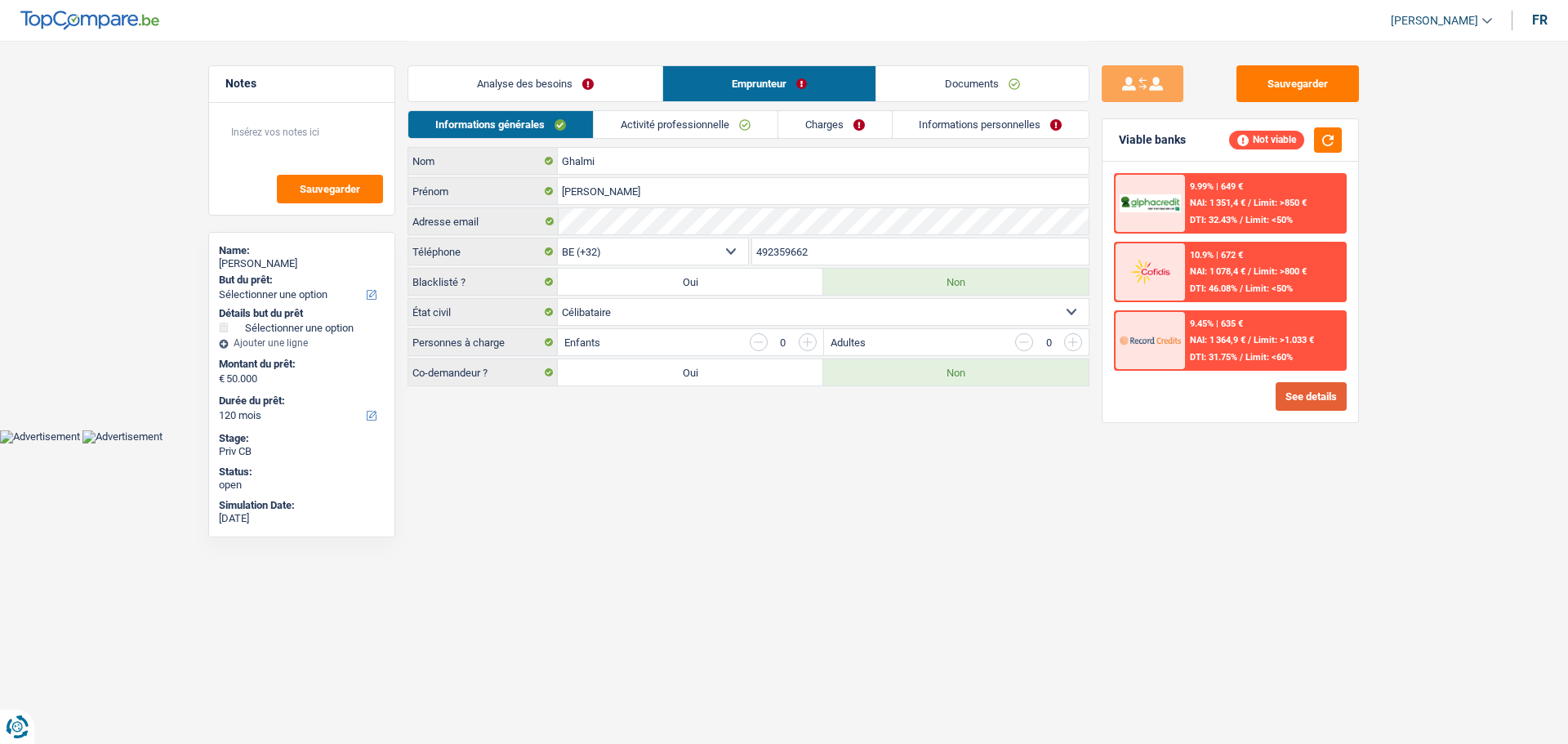
click at [1320, 399] on button "See details" at bounding box center [1311, 396] width 71 height 28
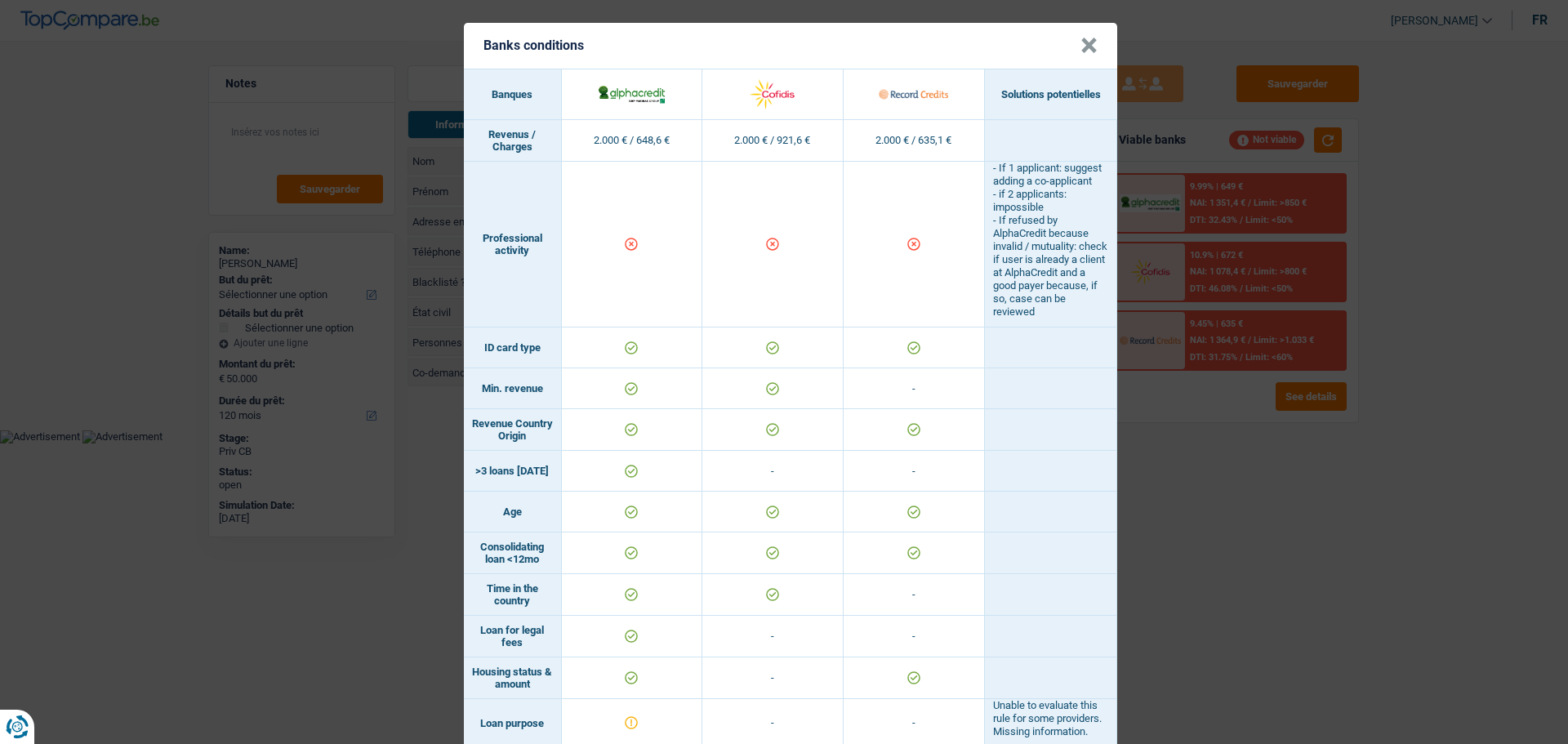
click at [1089, 47] on button "×" at bounding box center [1089, 46] width 17 height 16
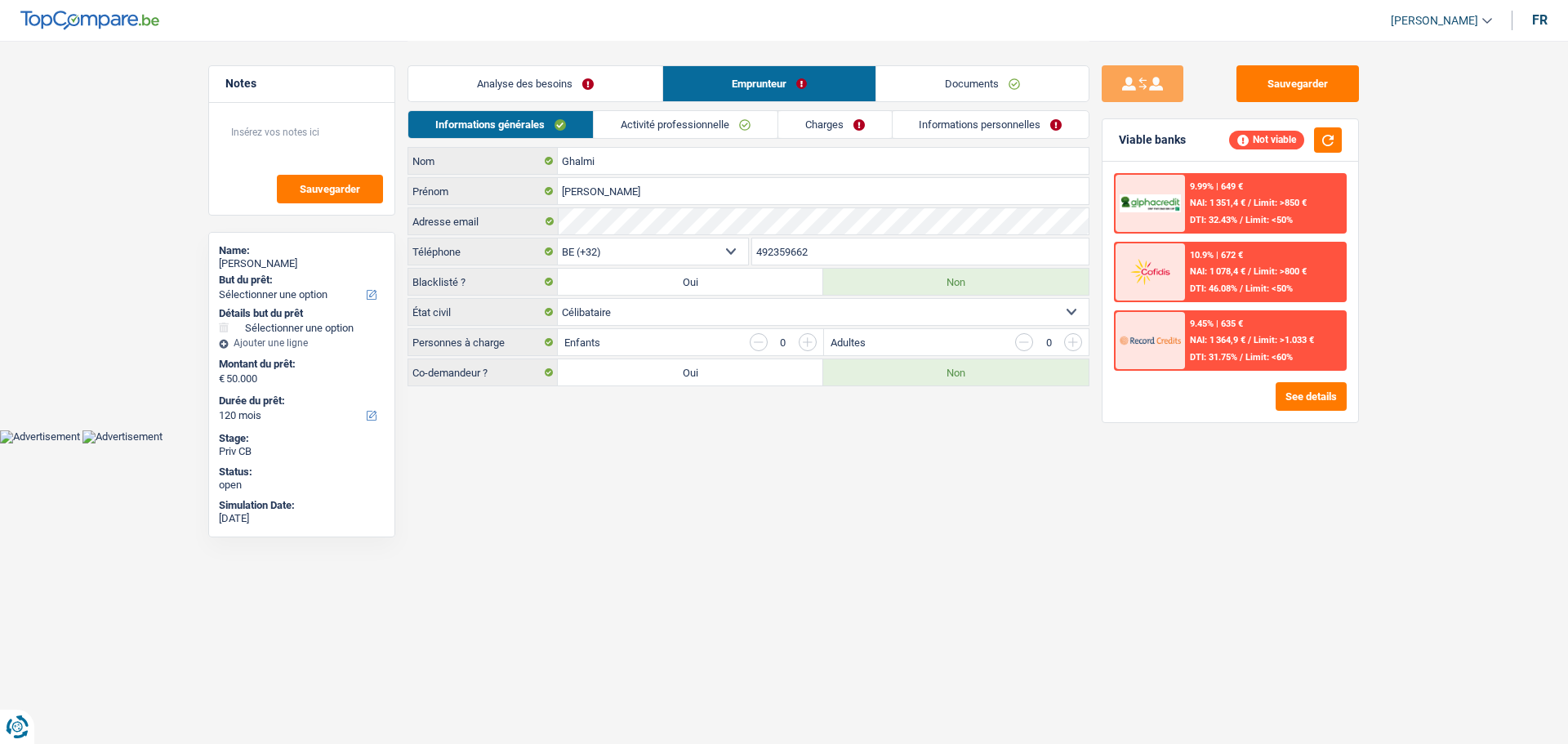
click at [566, 78] on link "Analyse des besoins" at bounding box center [536, 84] width 254 height 35
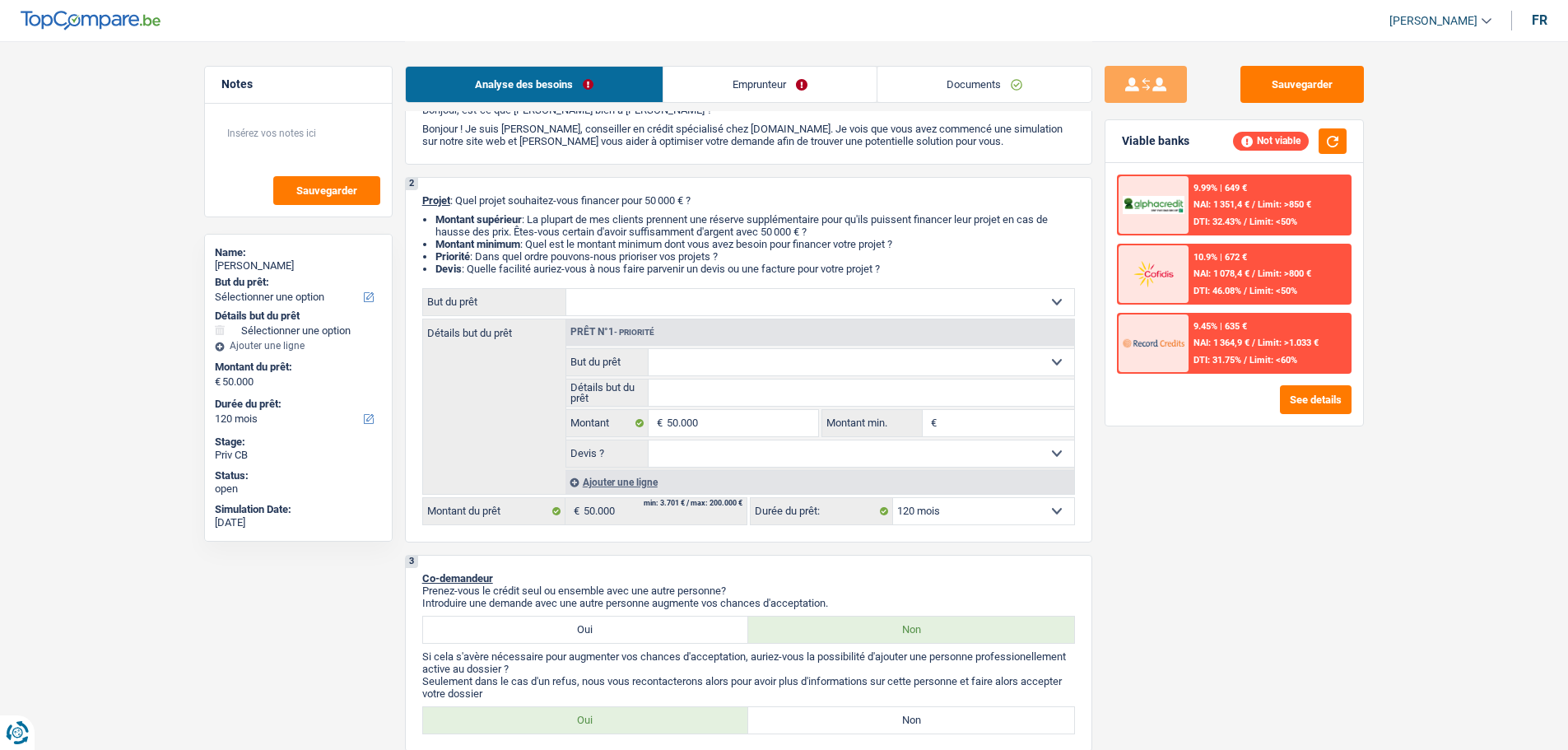
scroll to position [164, 0]
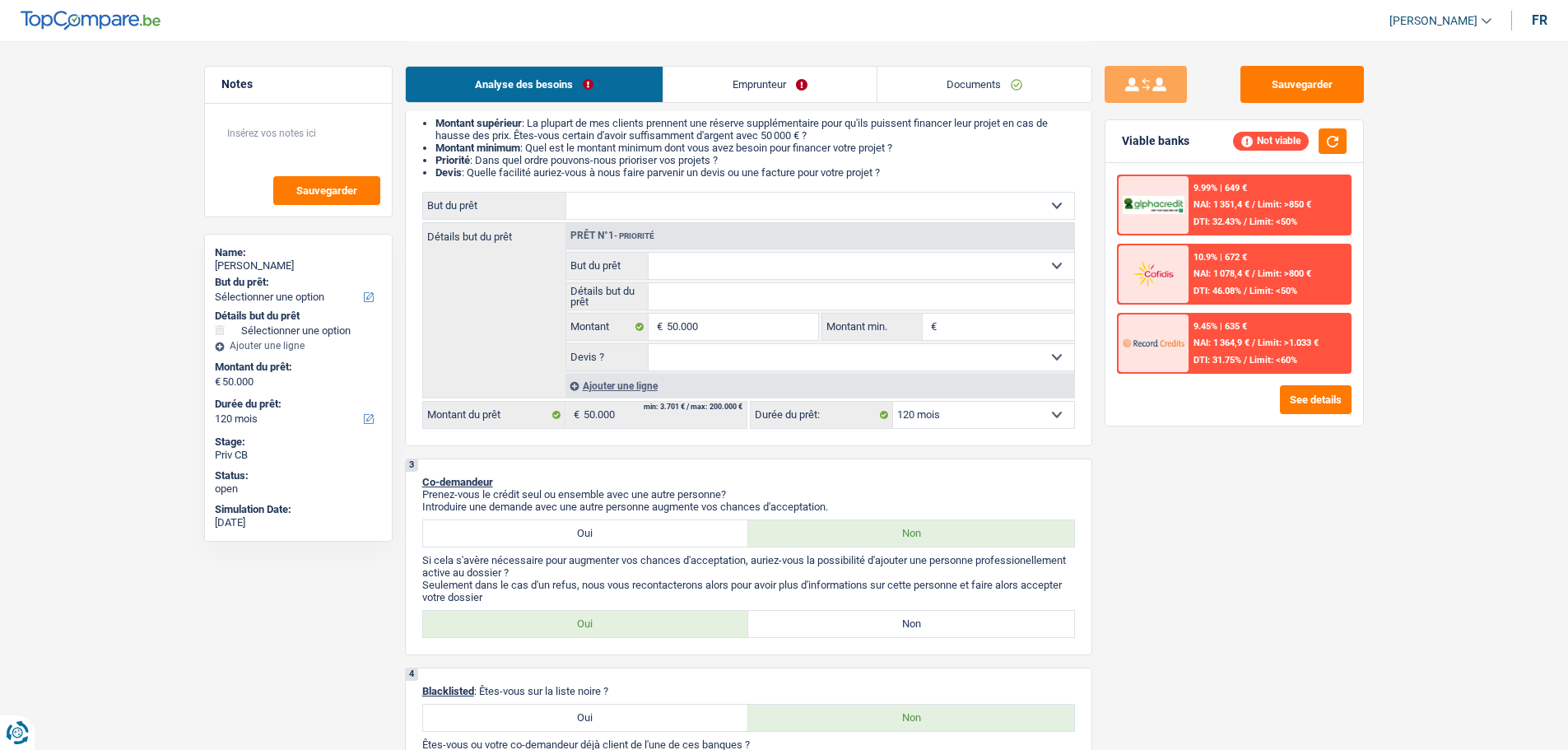
click at [592, 548] on div "3 Co-demandeur Prenez-vous le crédit seul ou ensemble avec une autre personne? …" at bounding box center [748, 557] width 688 height 196
click at [610, 536] on label "Oui" at bounding box center [586, 534] width 326 height 26
click at [610, 536] on input "Oui" at bounding box center [586, 534] width 326 height 26
radio input "true"
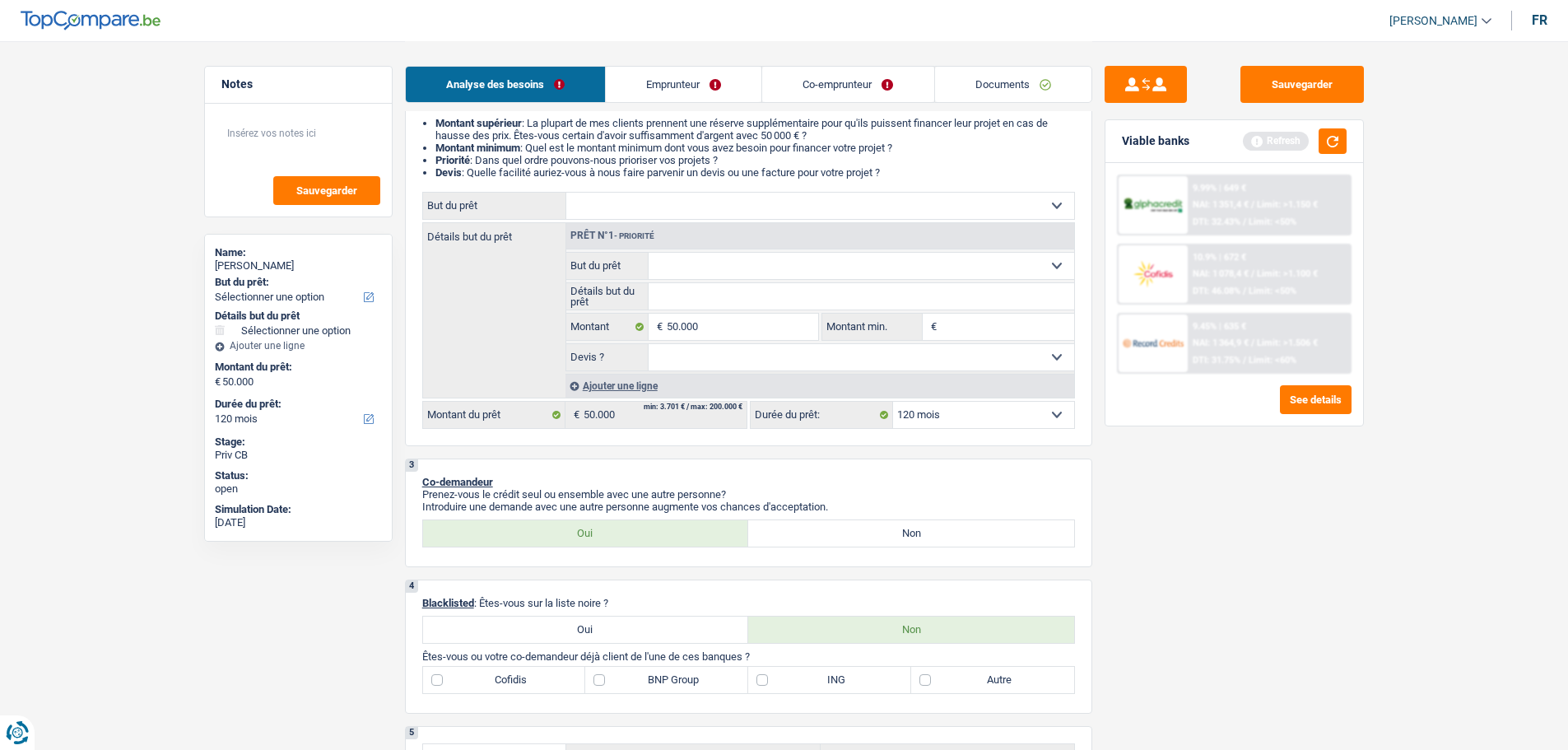
click at [814, 83] on link "Co-emprunteur" at bounding box center [847, 84] width 171 height 36
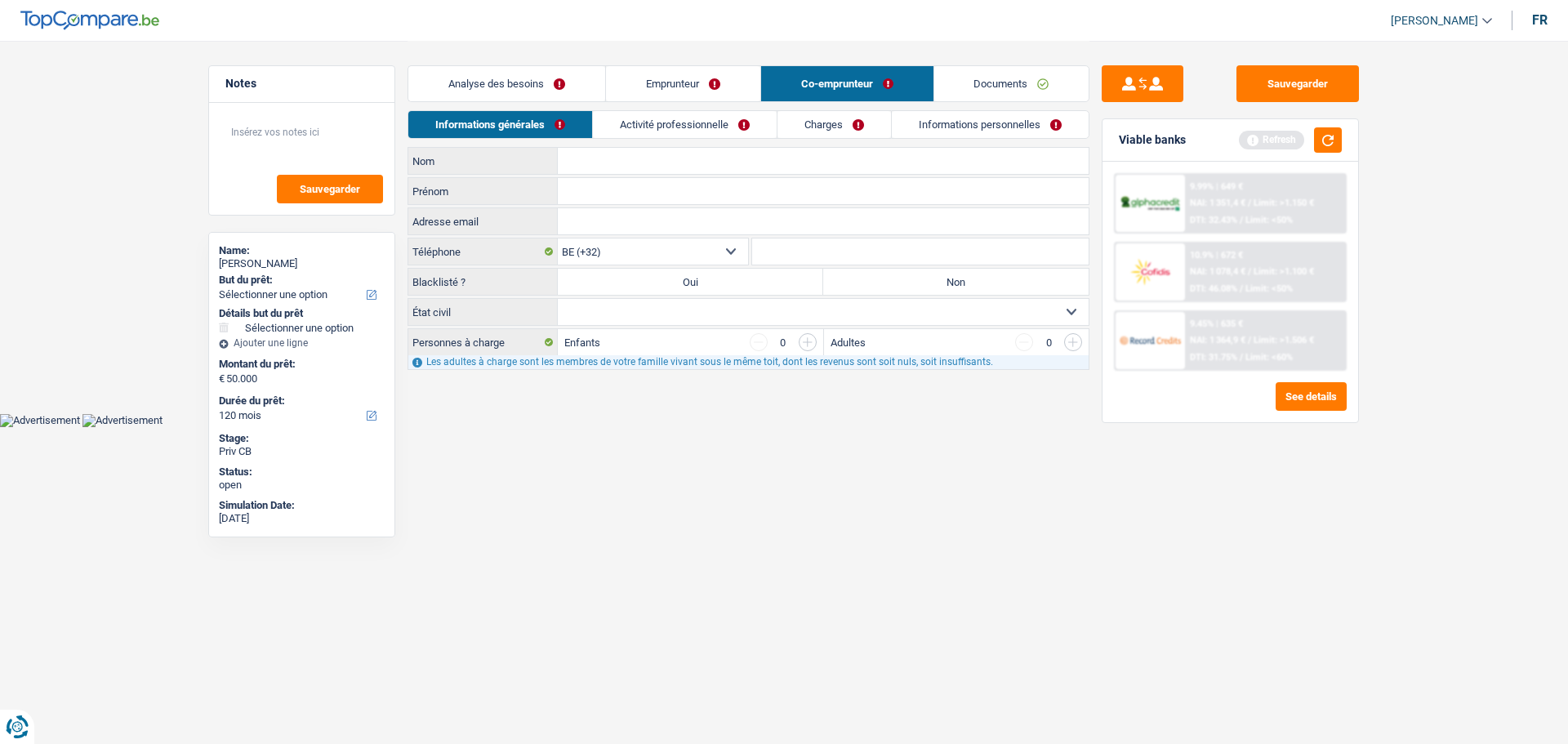
click at [669, 116] on link "Activité professionnelle" at bounding box center [685, 124] width 184 height 27
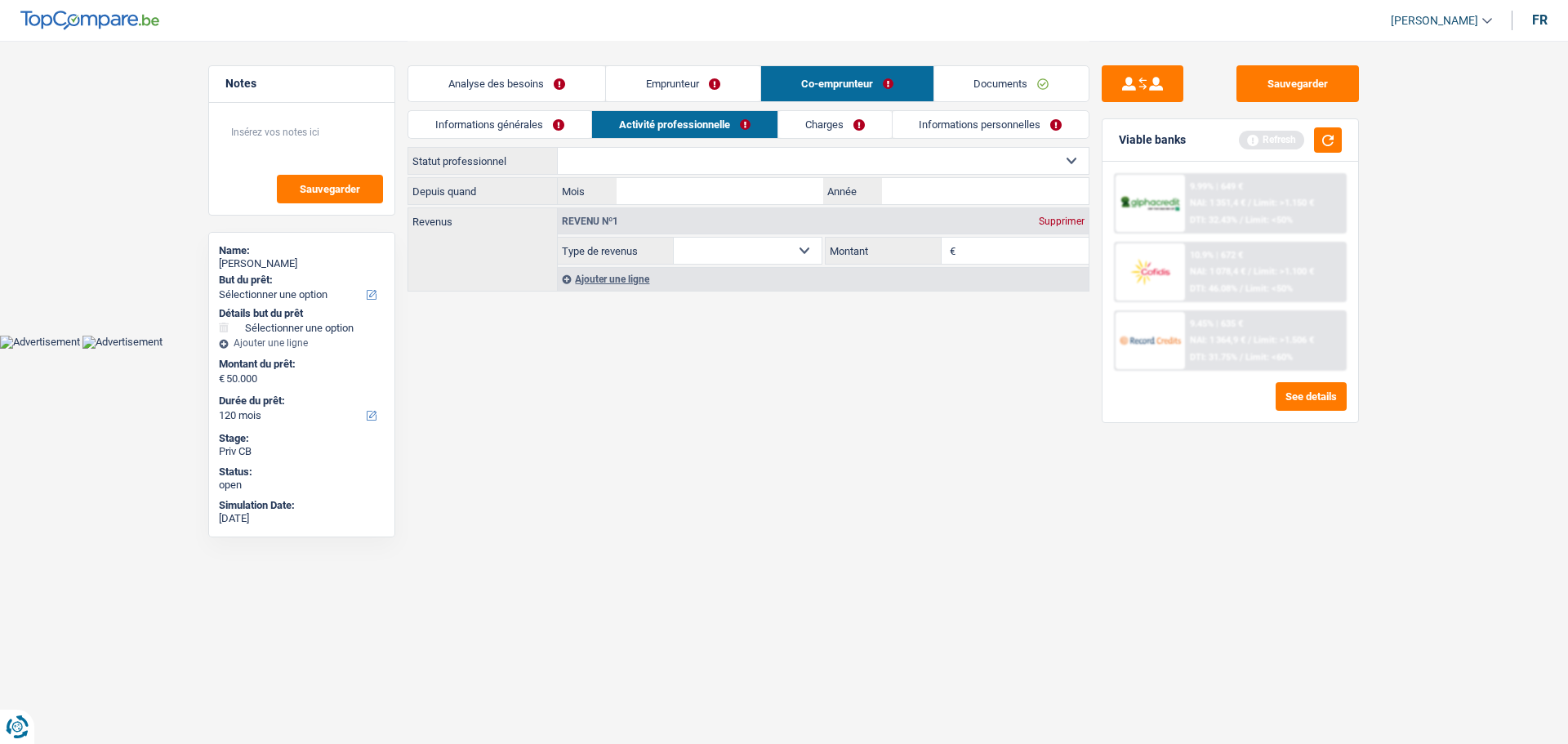
click at [669, 159] on select "Ouvrier Employé privé Employé public Invalide Indépendant Pensionné Chômeur Mut…" at bounding box center [824, 160] width 531 height 26
select select "privateEmployee"
click at [558, 147] on select "Ouvrier Employé privé Employé public Invalide Indépendant Pensionné Chômeur Mut…" at bounding box center [824, 160] width 531 height 26
select select "netSalary"
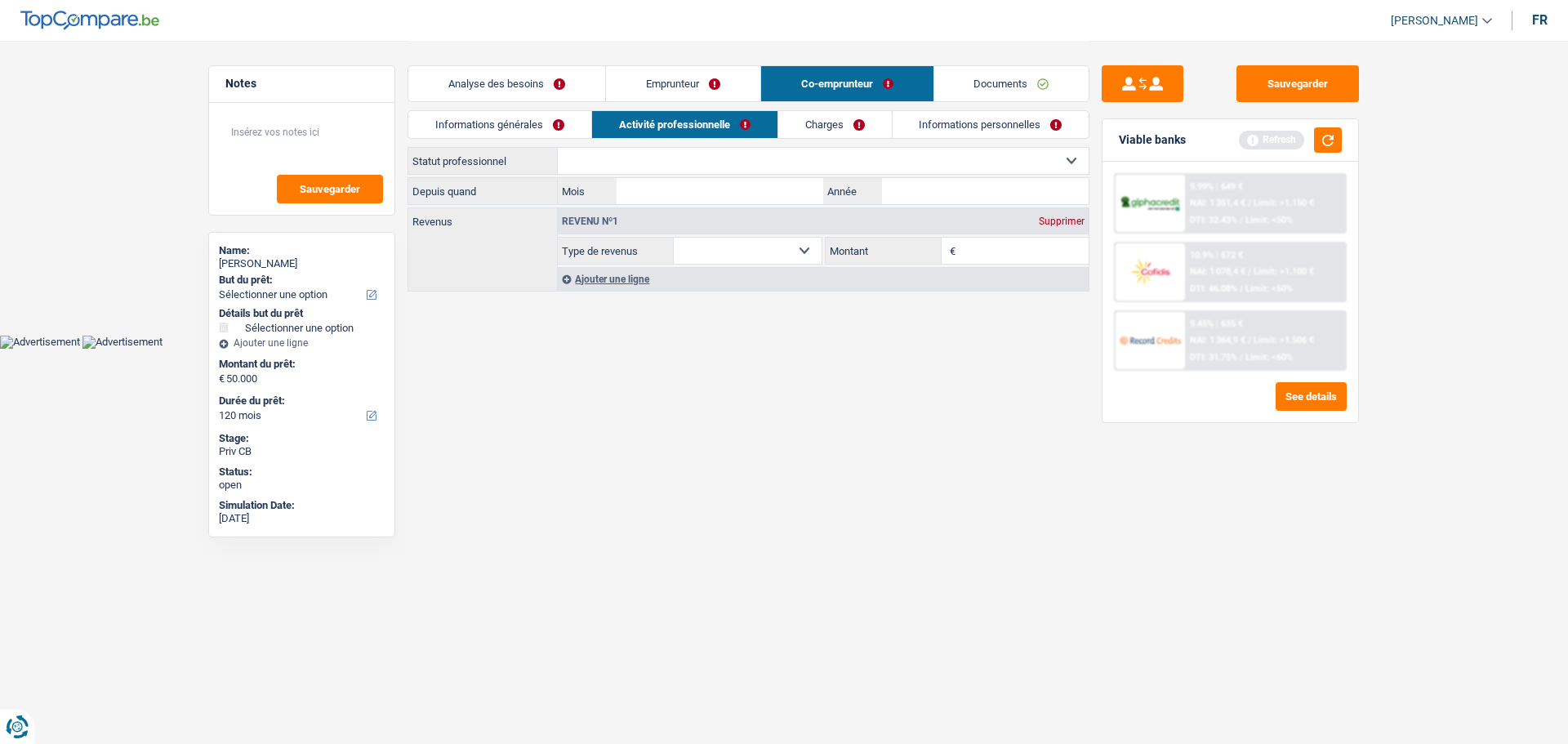
select select "mealVouchers"
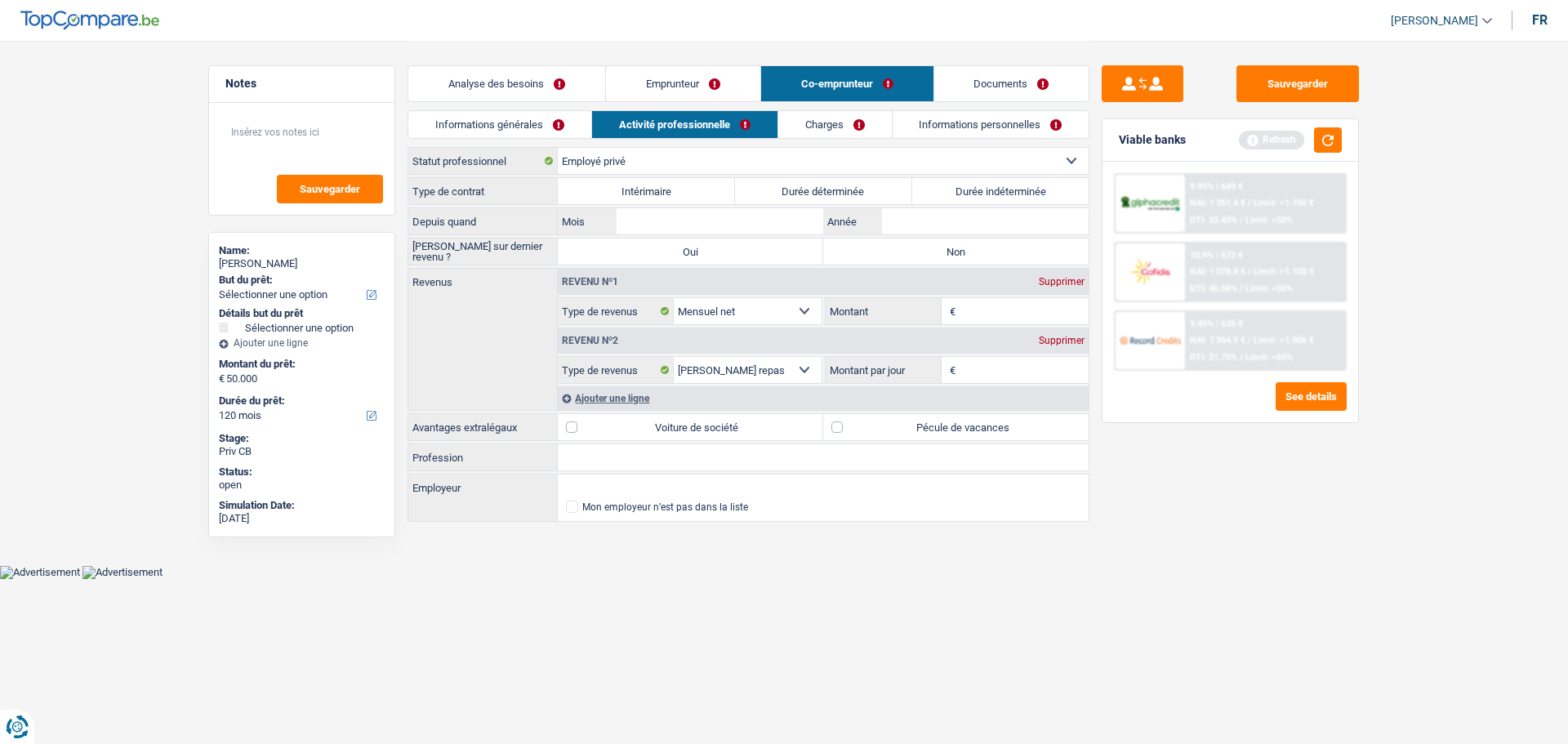
click at [989, 307] on input "Montant" at bounding box center [1025, 311] width 130 height 26
click at [863, 187] on label "Durée déterminée" at bounding box center [824, 191] width 178 height 26
click at [863, 187] on input "Durée déterminée" at bounding box center [824, 191] width 178 height 26
radio input "true"
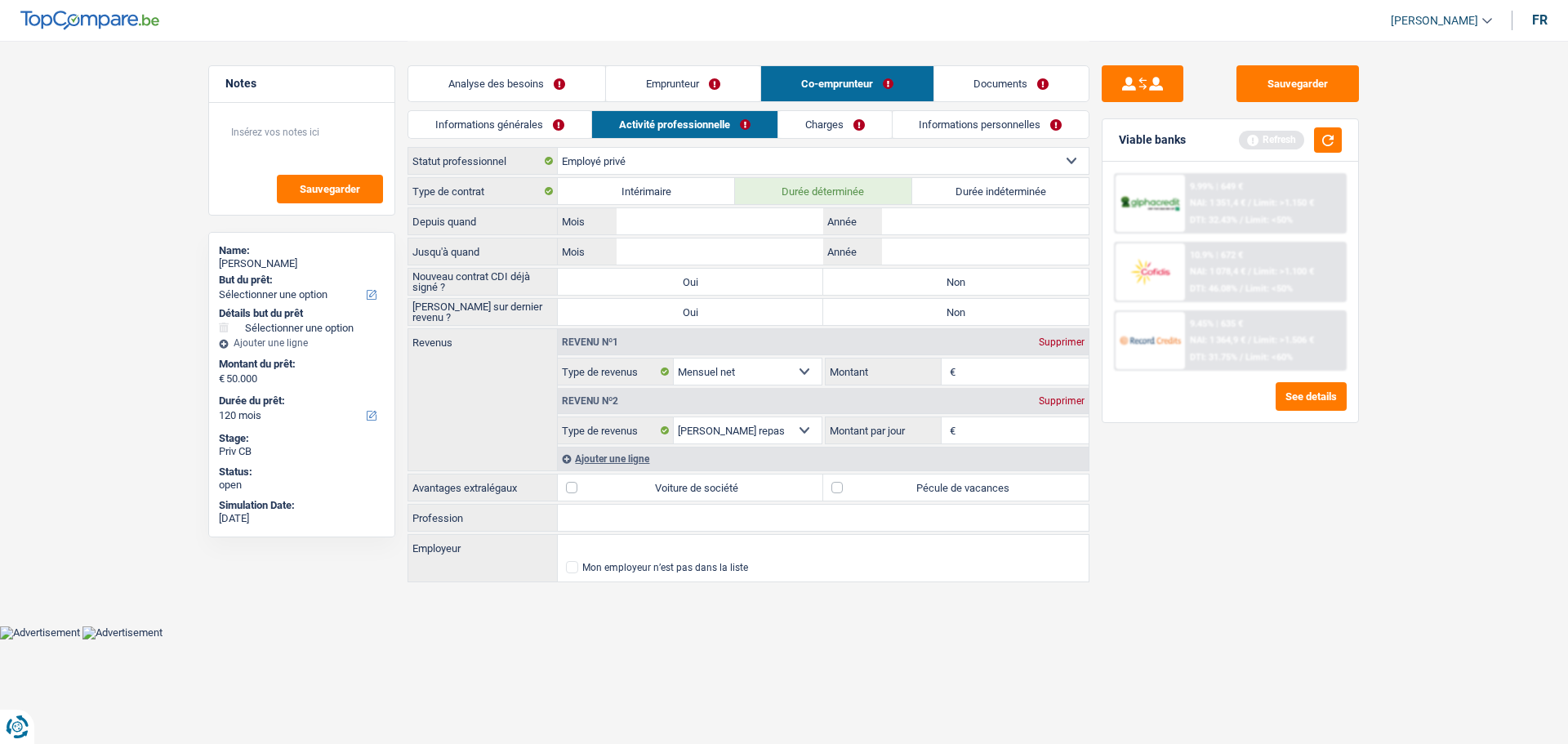
click at [996, 370] on input "Montant" at bounding box center [1025, 372] width 130 height 26
type input "2.100"
click at [723, 224] on input "Mois" at bounding box center [720, 222] width 207 height 26
click at [992, 193] on label "Durée indéterminée" at bounding box center [1001, 191] width 178 height 26
click at [992, 193] on input "Durée indéterminée" at bounding box center [1001, 191] width 178 height 26
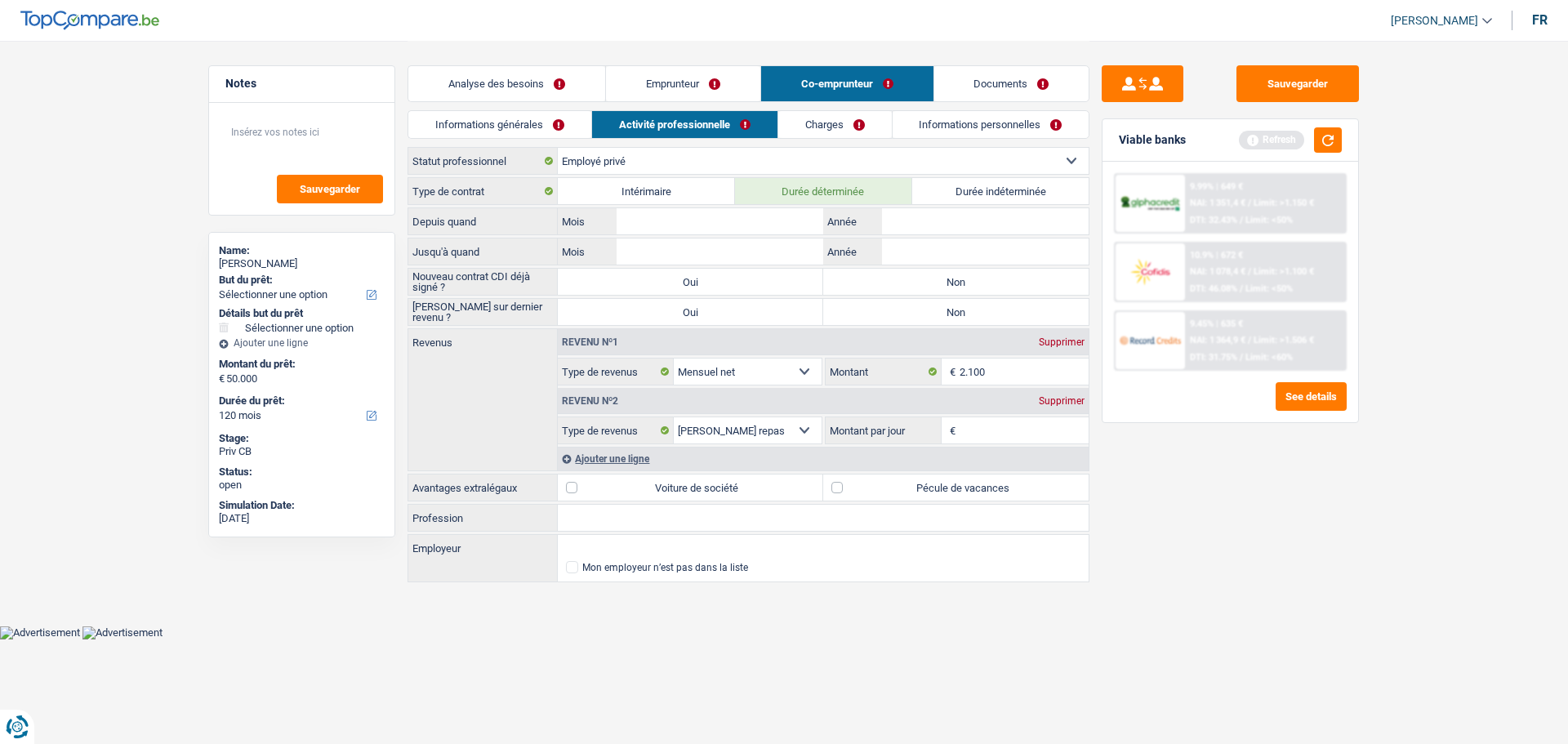
radio input "true"
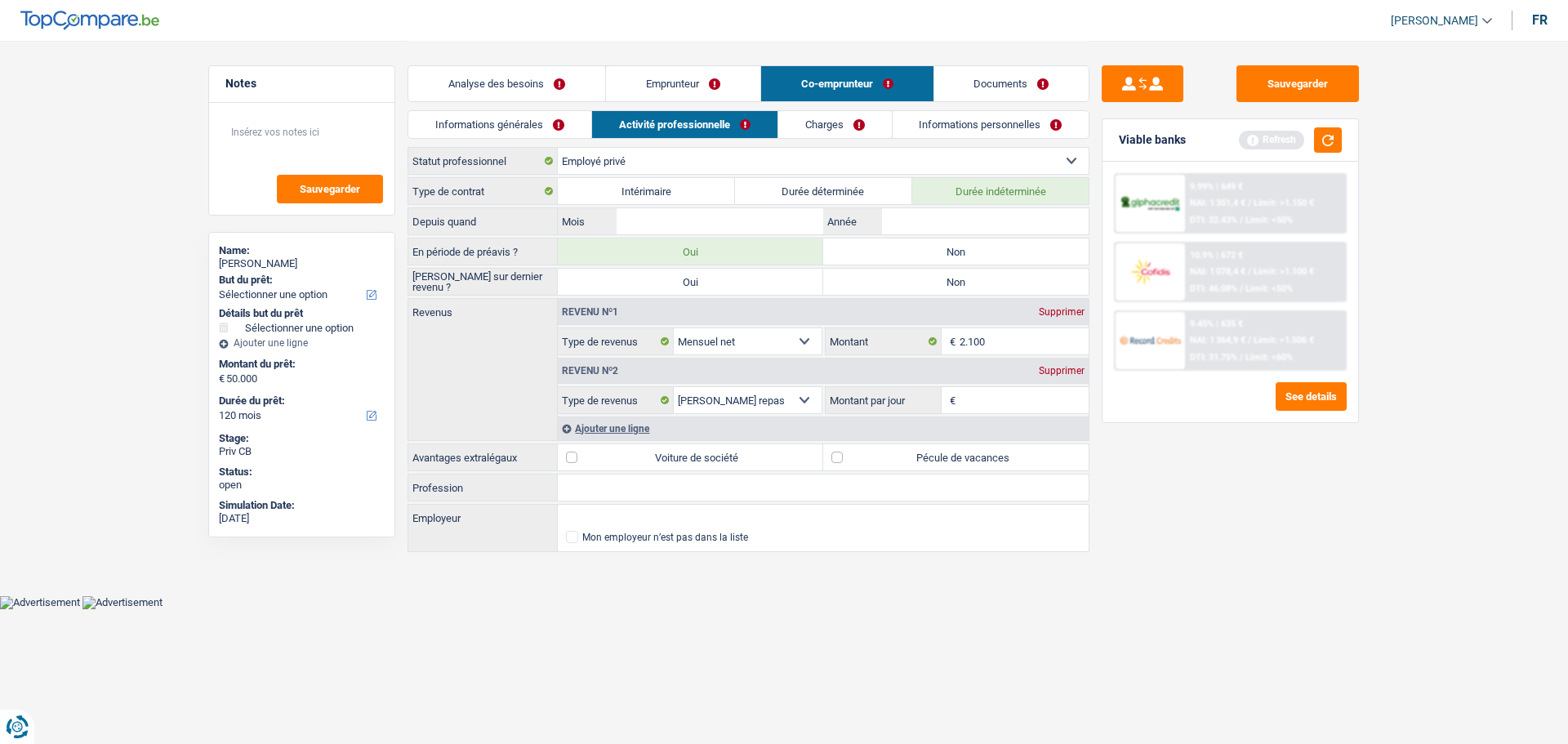
click at [795, 181] on label "Durée déterminée" at bounding box center [824, 191] width 178 height 26
click at [795, 181] on input "Durée déterminée" at bounding box center [824, 191] width 178 height 26
radio input "true"
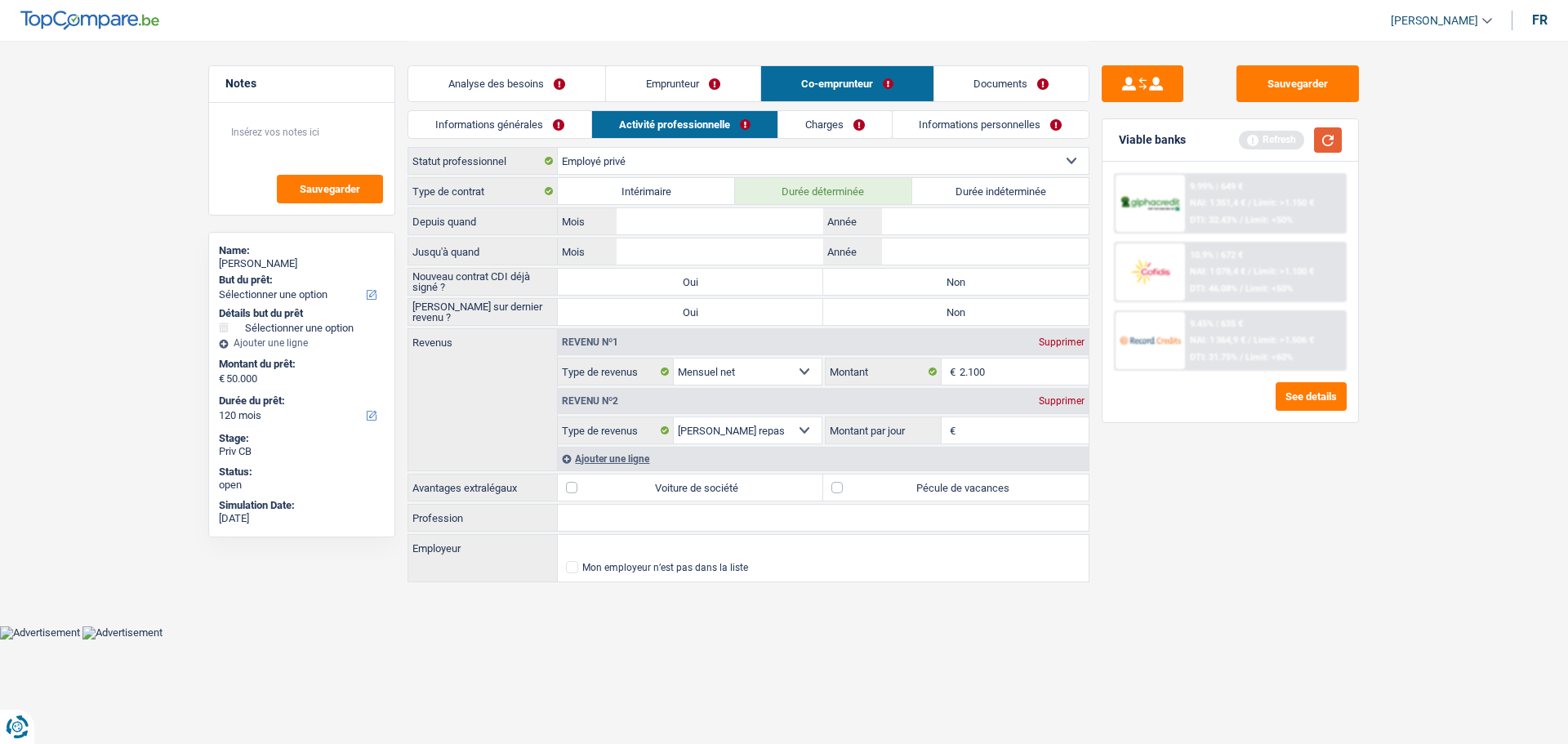
click at [1327, 142] on button "button" at bounding box center [1328, 140] width 28 height 25
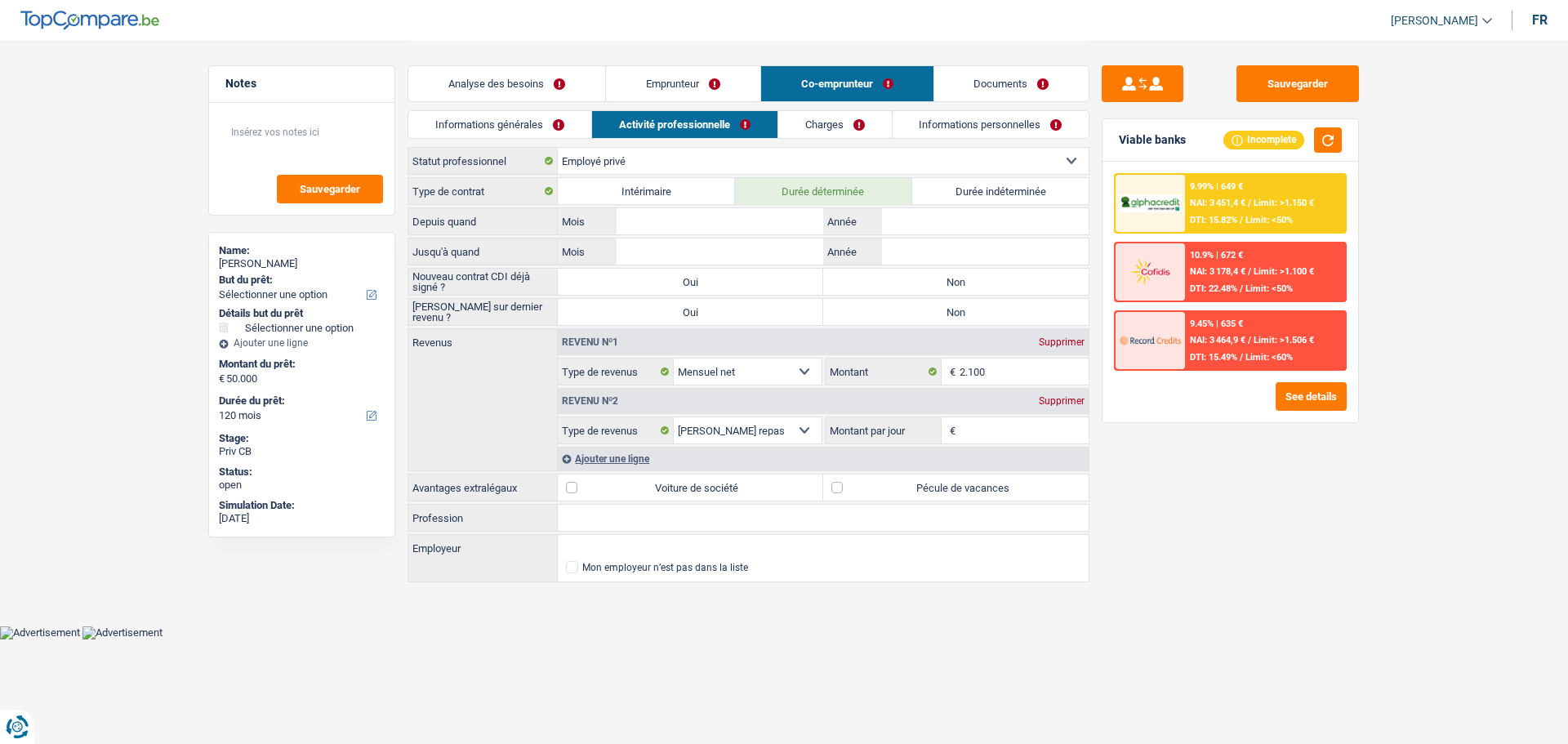
click at [1196, 221] on span "DTI: 15.82%" at bounding box center [1214, 220] width 47 height 10
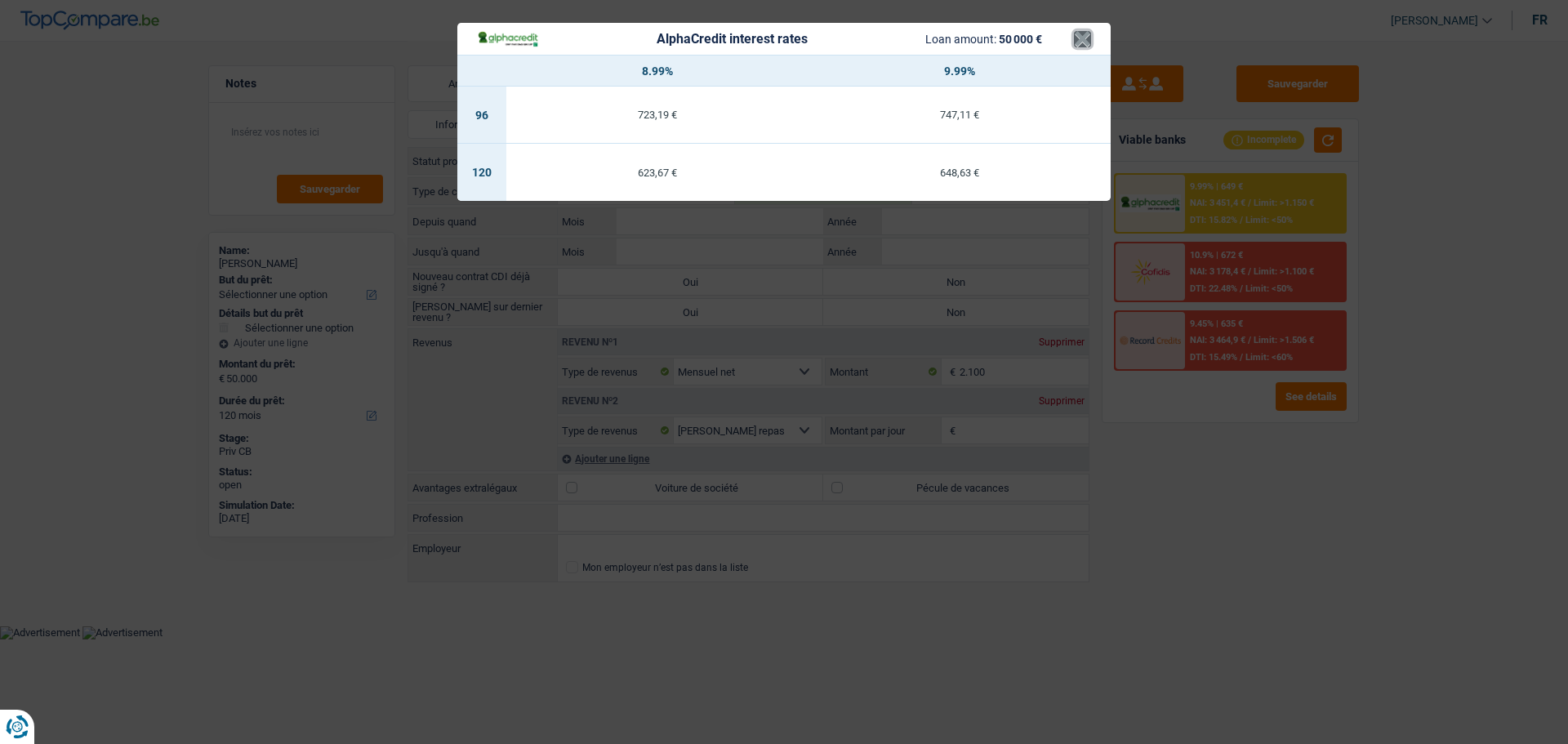
click at [1079, 36] on button "×" at bounding box center [1082, 39] width 17 height 16
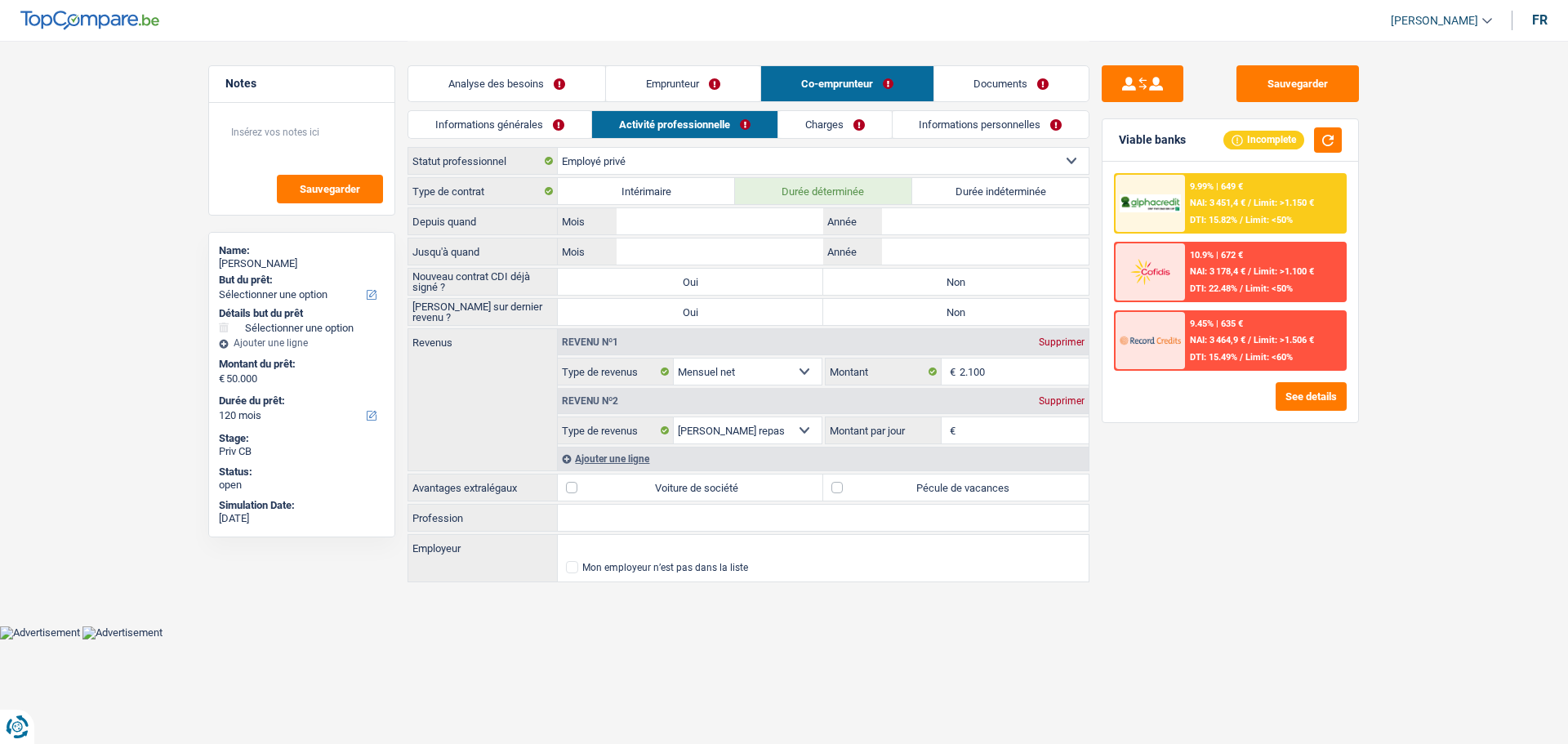
click at [544, 73] on link "Analyse des besoins" at bounding box center [507, 84] width 197 height 35
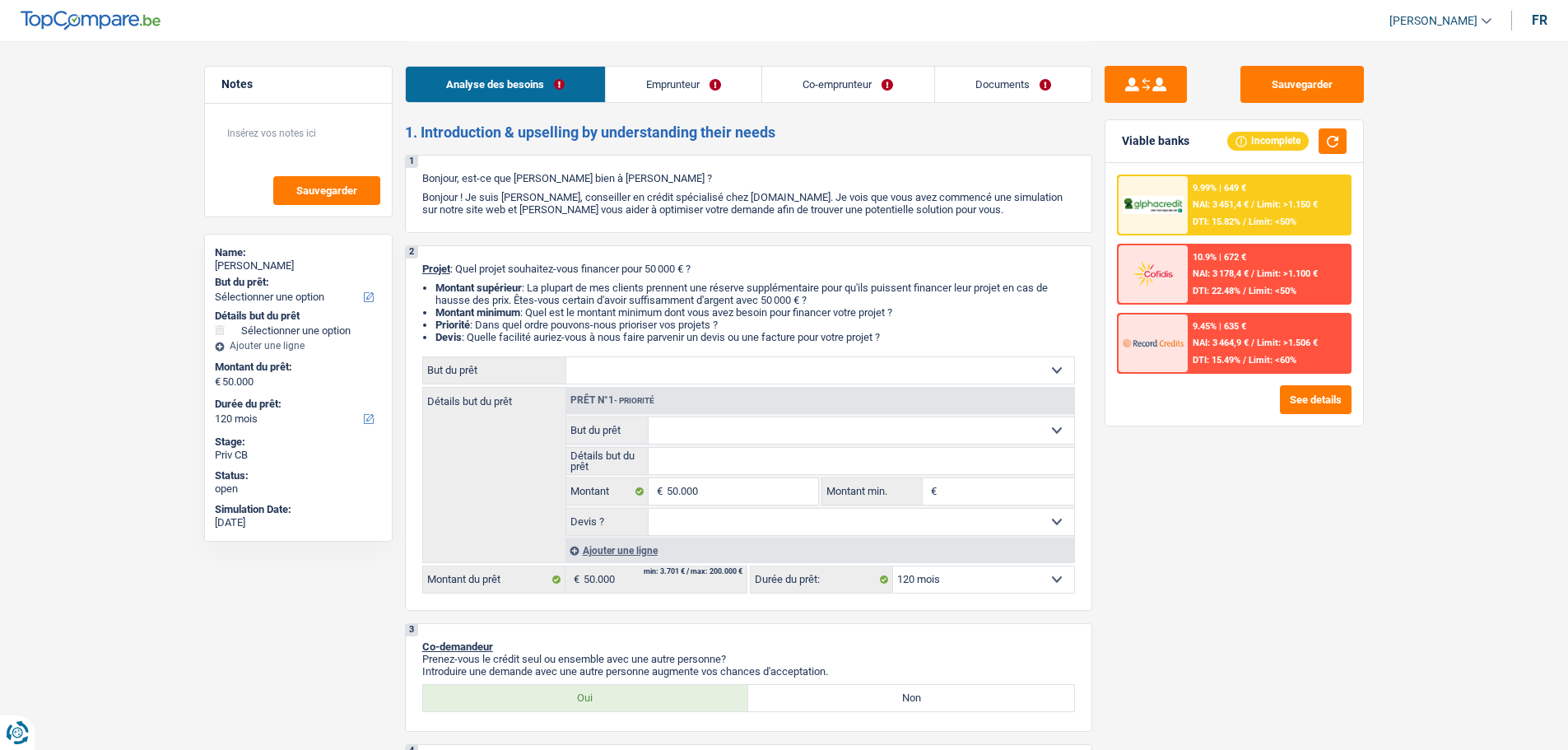
click at [730, 86] on link "Emprunteur" at bounding box center [683, 84] width 156 height 36
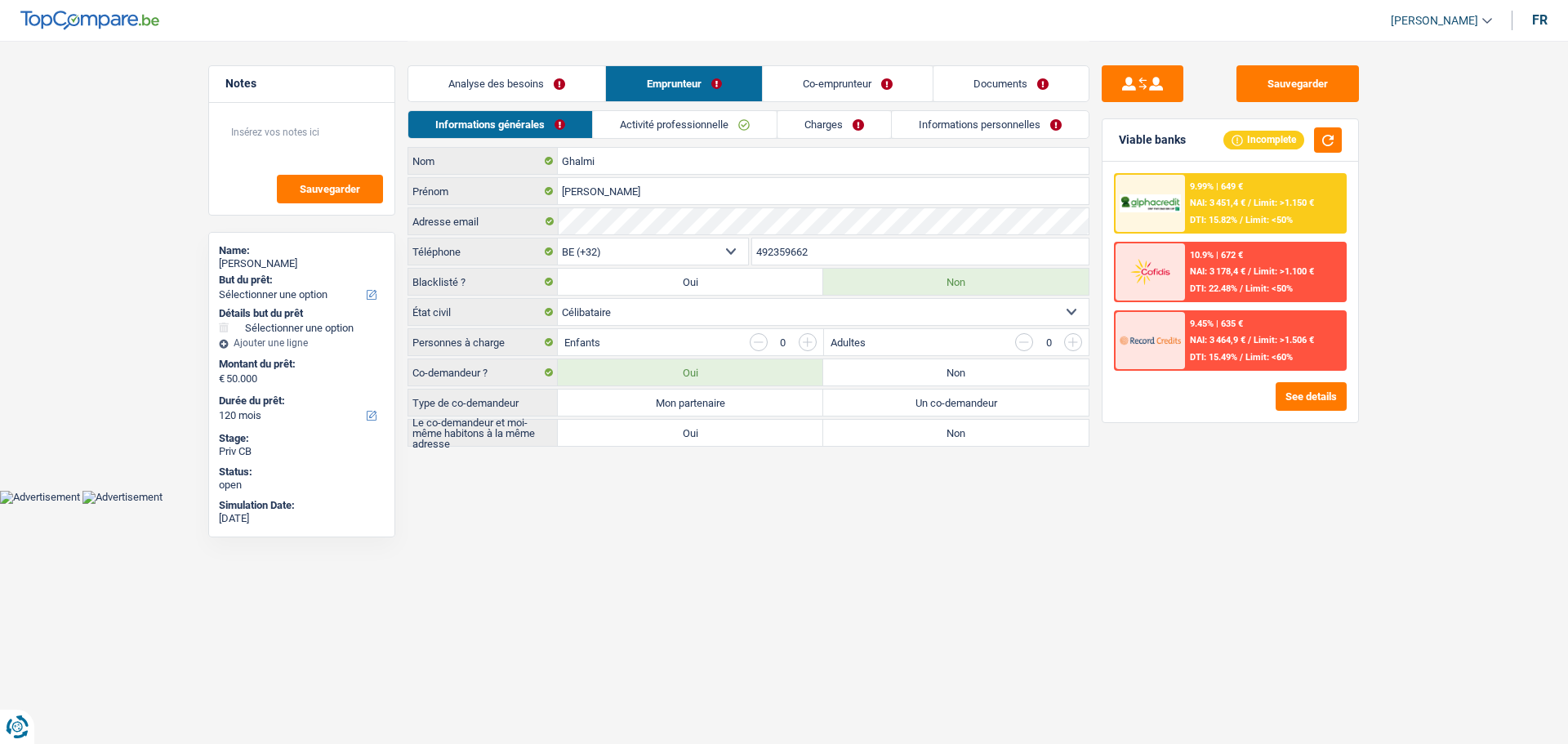
click at [846, 80] on link "Co-emprunteur" at bounding box center [848, 84] width 170 height 35
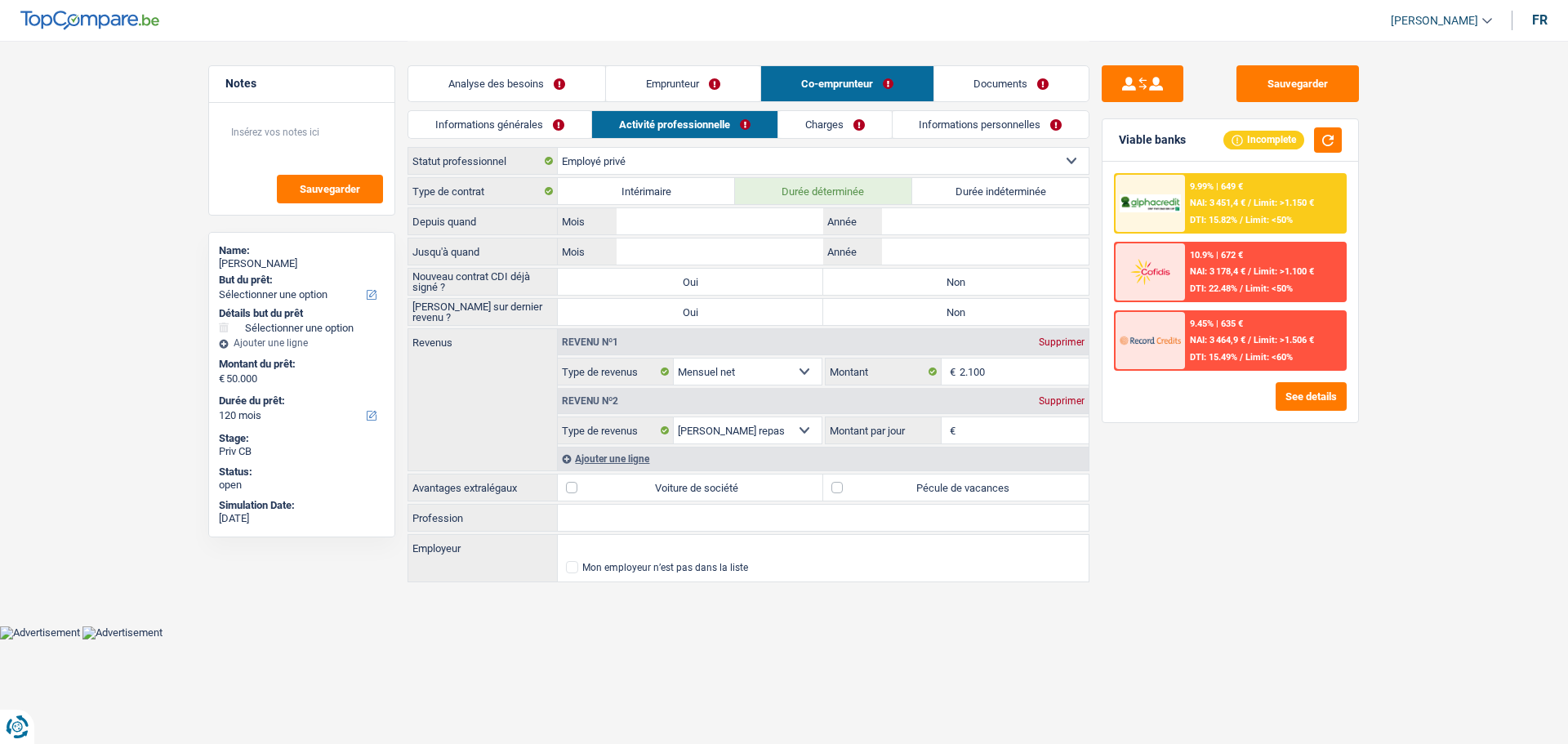
click at [692, 80] on link "Emprunteur" at bounding box center [683, 84] width 154 height 35
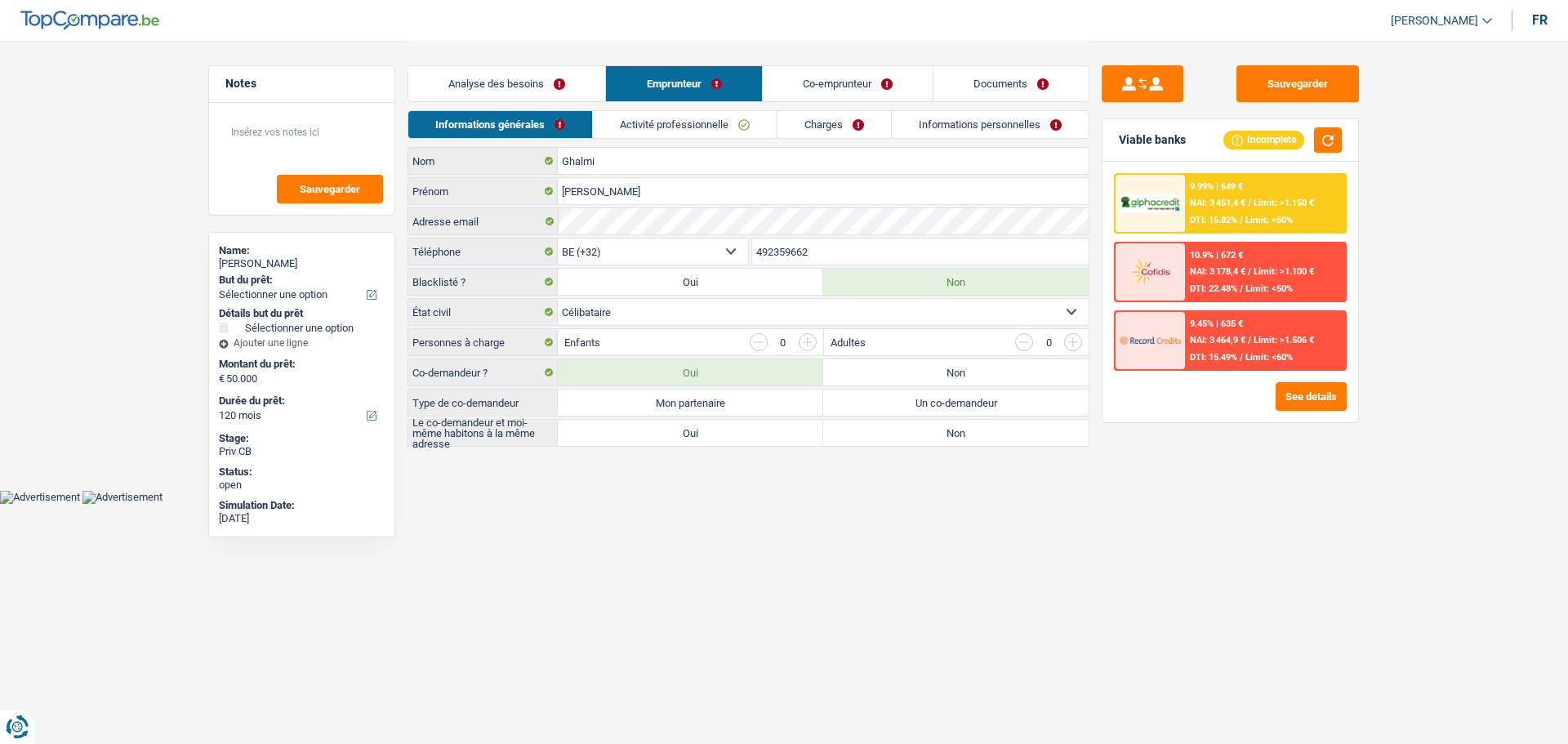
click at [533, 89] on link "Analyse des besoins" at bounding box center [507, 84] width 197 height 35
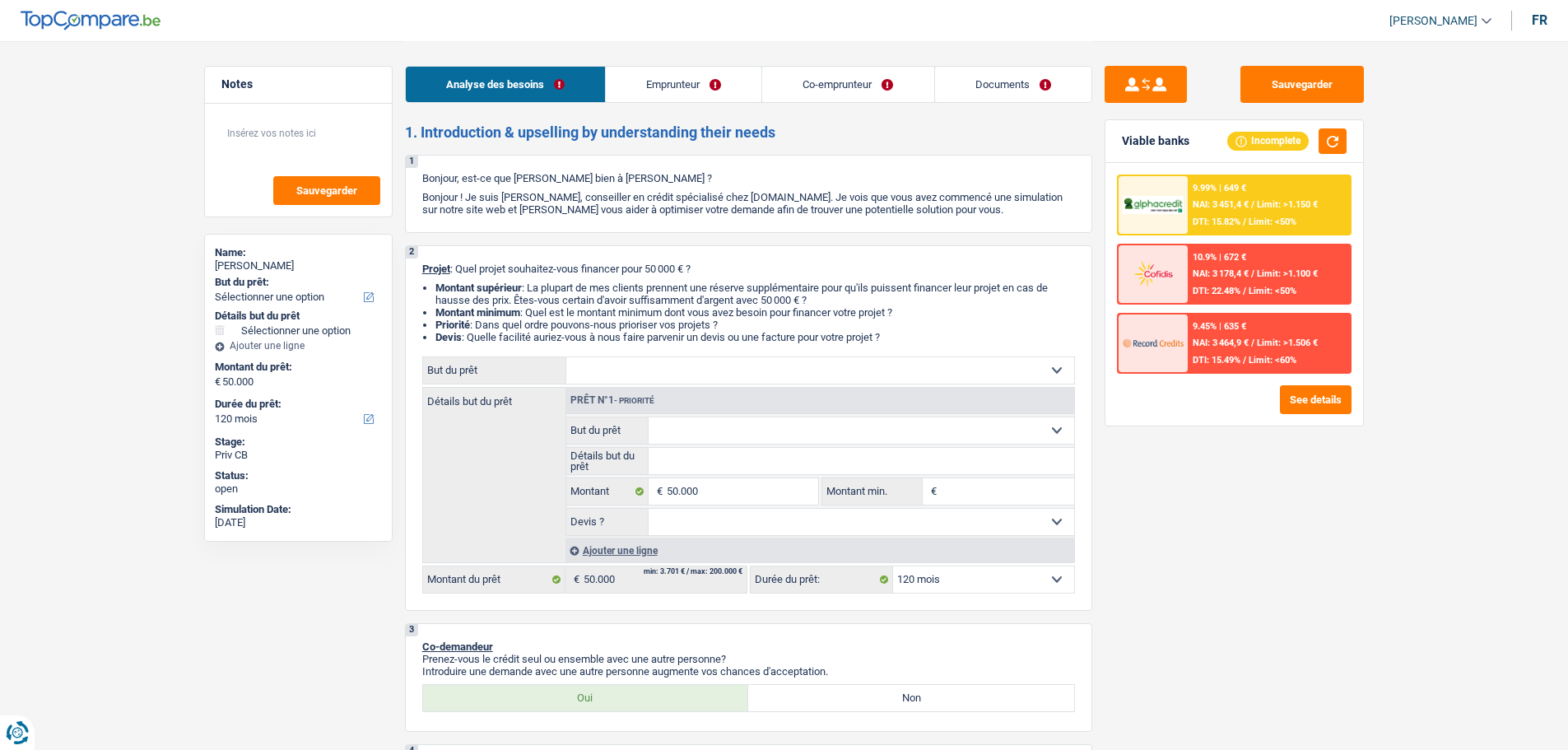
drag, startPoint x: 740, startPoint y: 180, endPoint x: 707, endPoint y: 178, distance: 33.1
click at [1252, 575] on div "Sauvegarder Viable banks Incomplete 9.99% | 649 € NAI: 3 451,4 € / Limit: >1.15…" at bounding box center [1234, 395] width 284 height 658
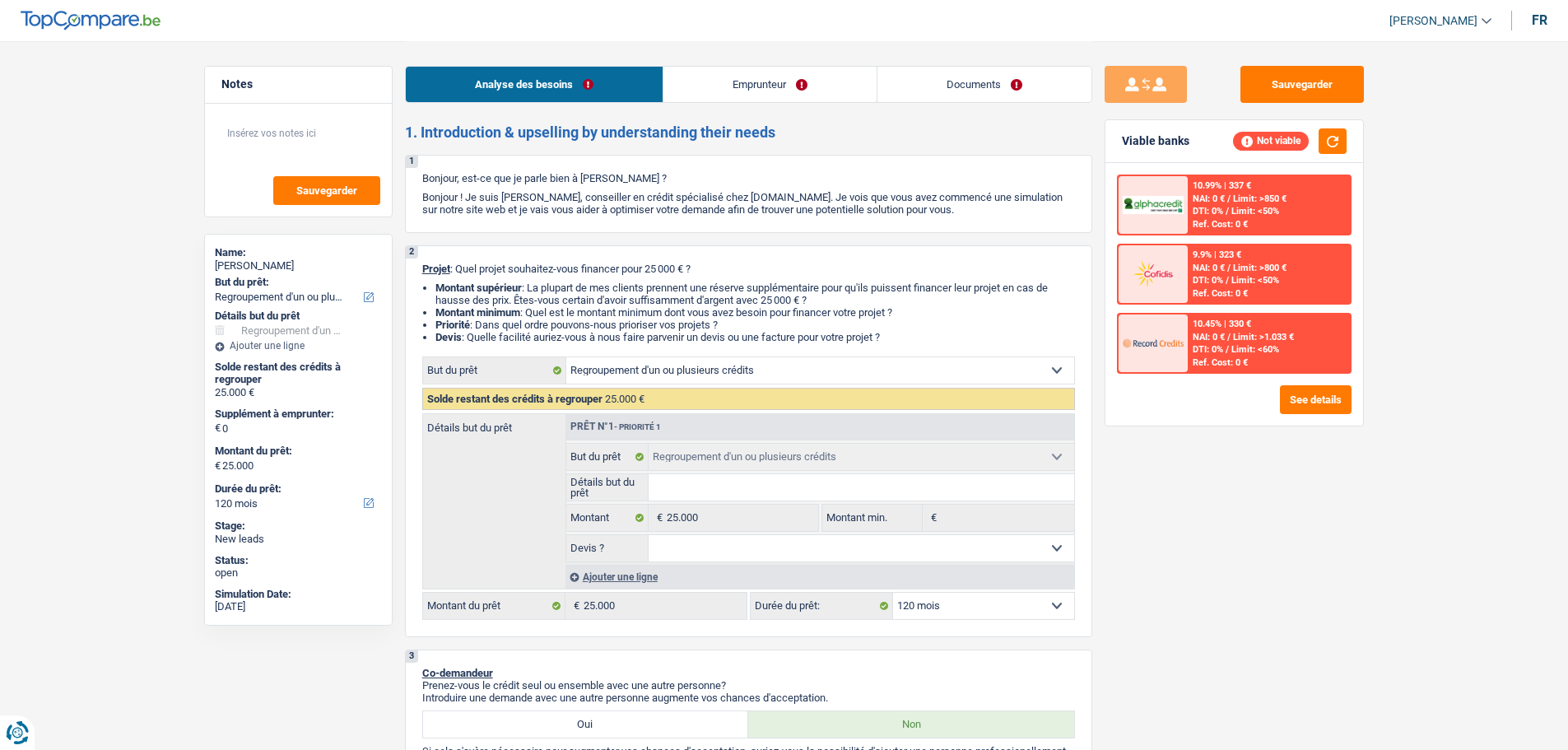
select select "refinancing"
select select "120"
select select "refinancing"
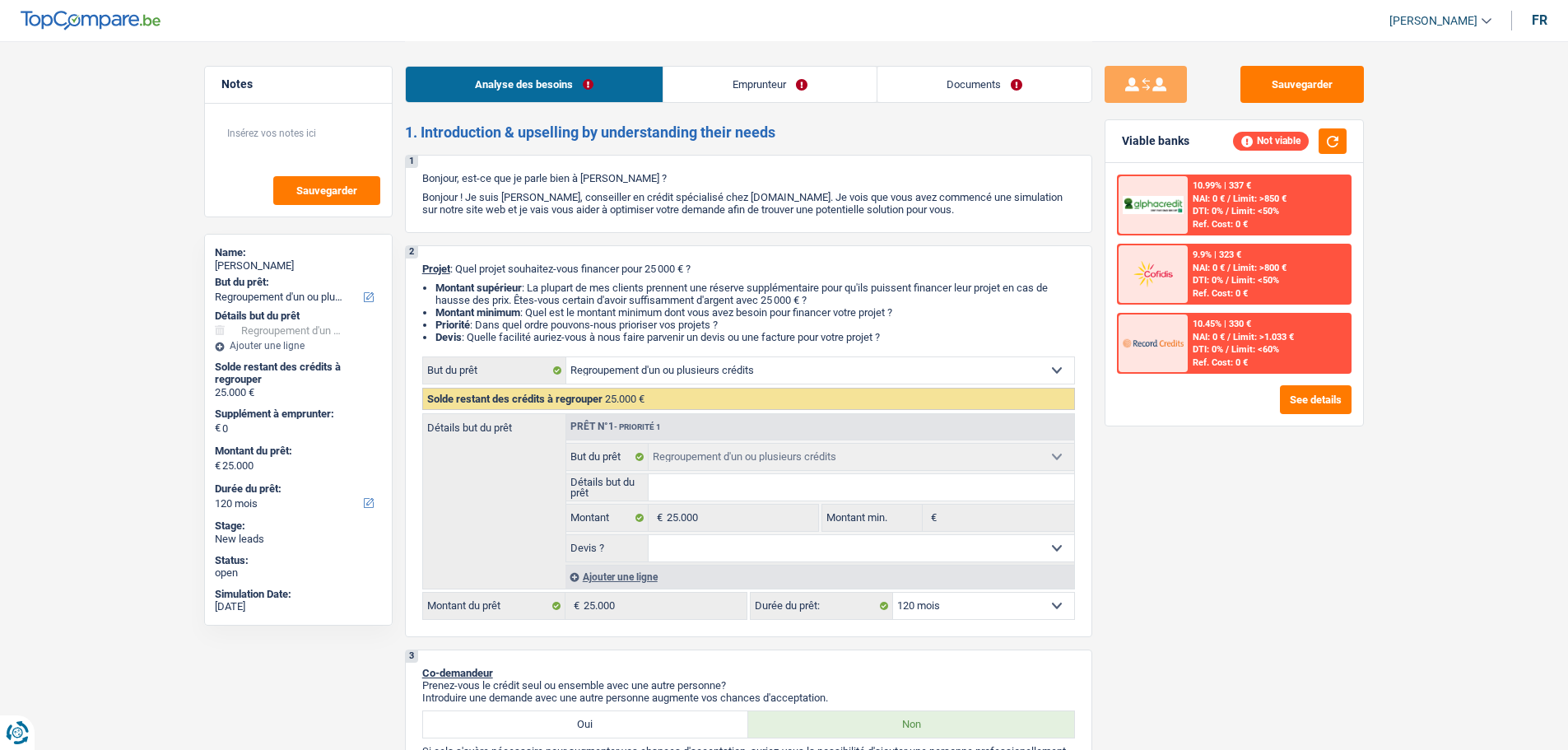
select select "120"
select select "retired"
select select "pension"
select select "refinancing"
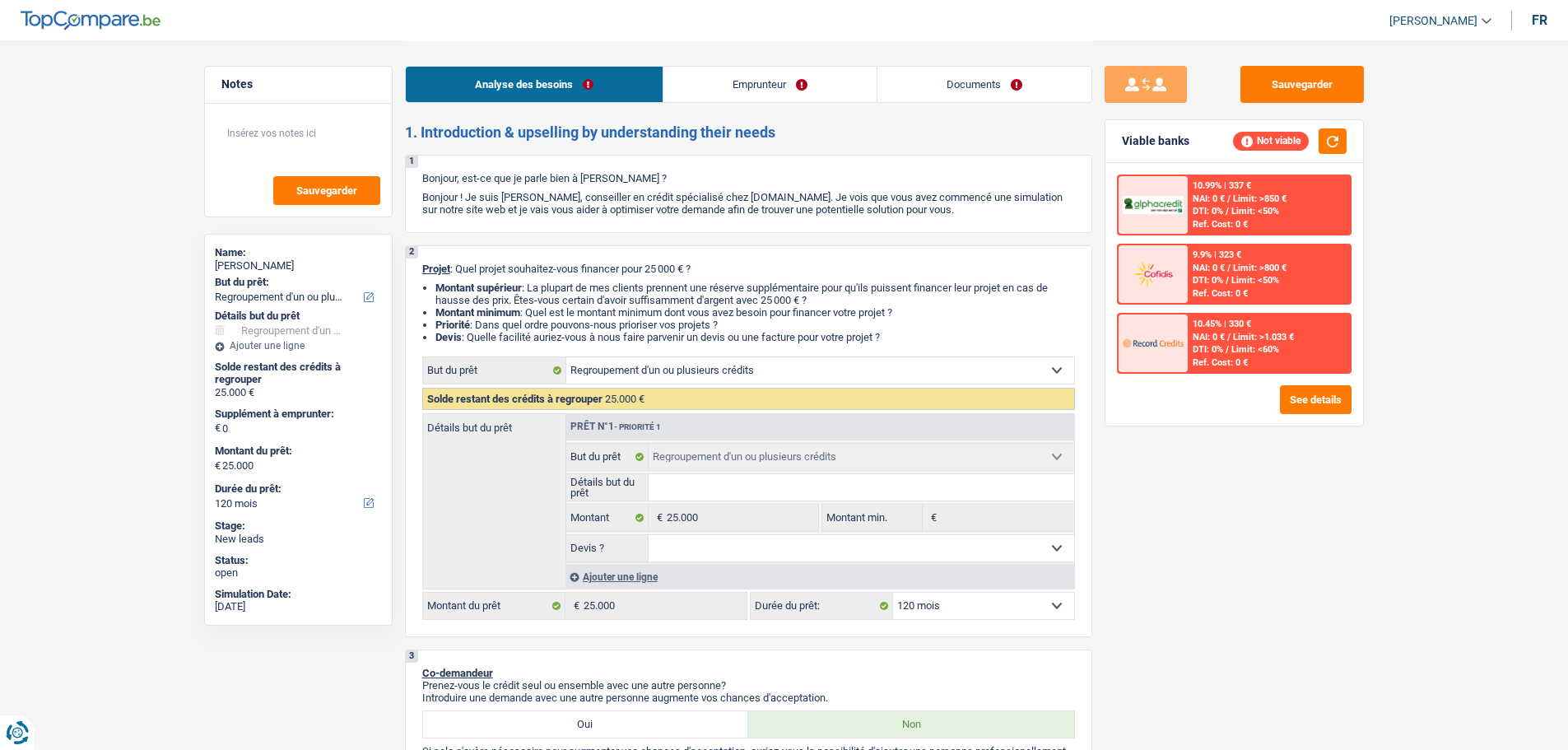
select select "120"
click at [1288, 209] on div "10.99% | 337 € NAI: 0 € / Limit: >850 € DTI: 0% / Limit: <50% Ref. Cost: 0 €" at bounding box center [1269, 205] width 163 height 57
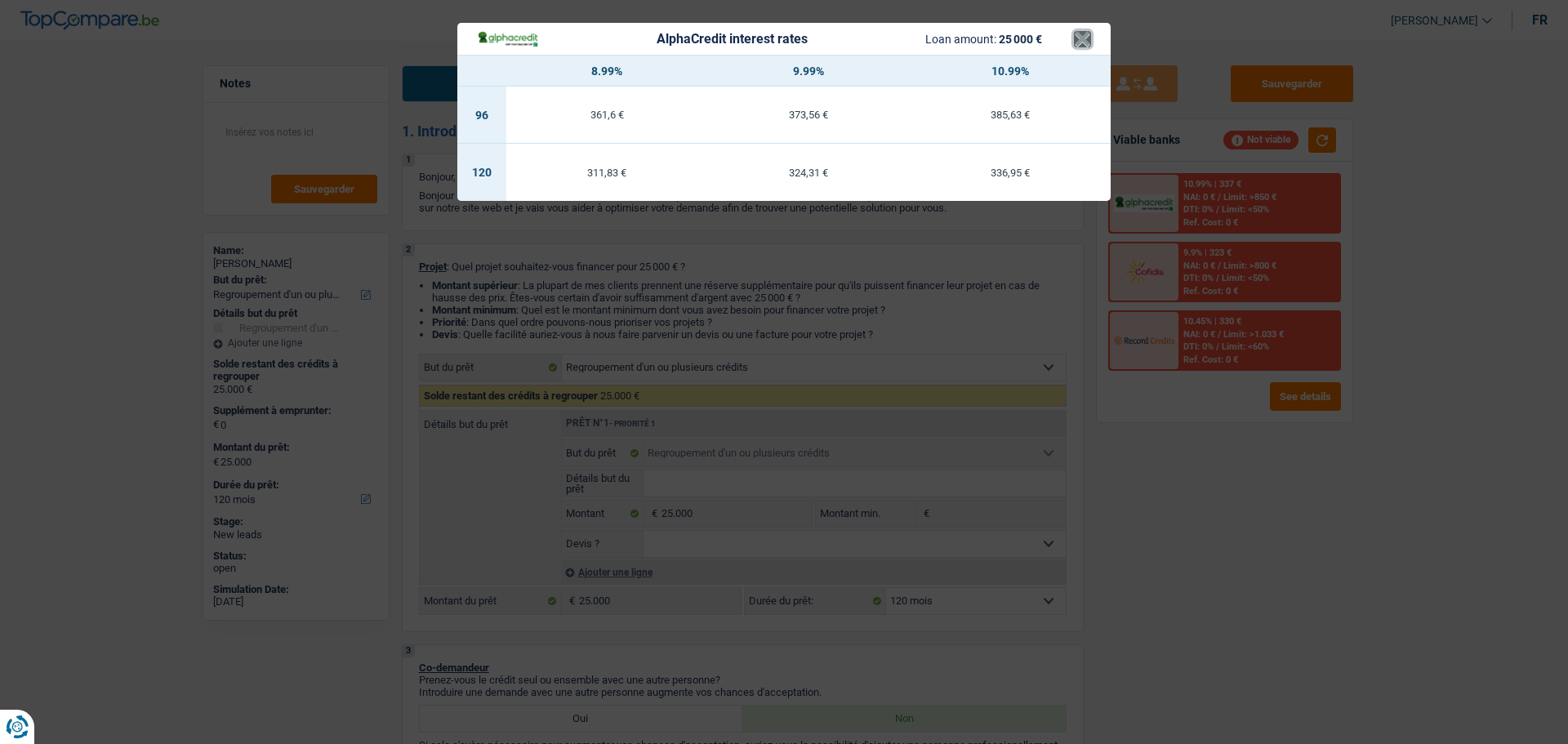
click at [1086, 31] on button "×" at bounding box center [1082, 39] width 17 height 16
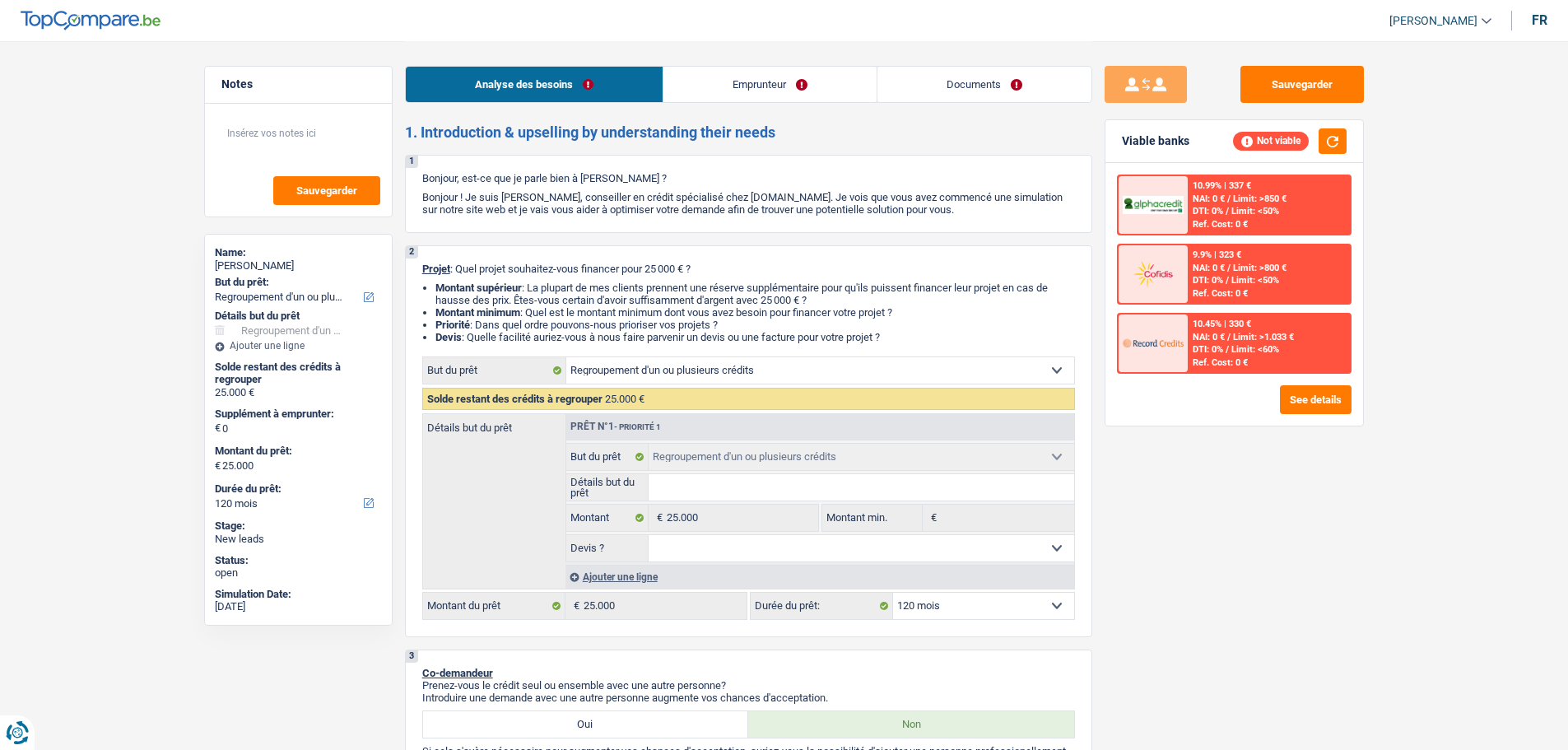
click at [1253, 195] on span "Limit: >850 €" at bounding box center [1260, 199] width 54 height 10
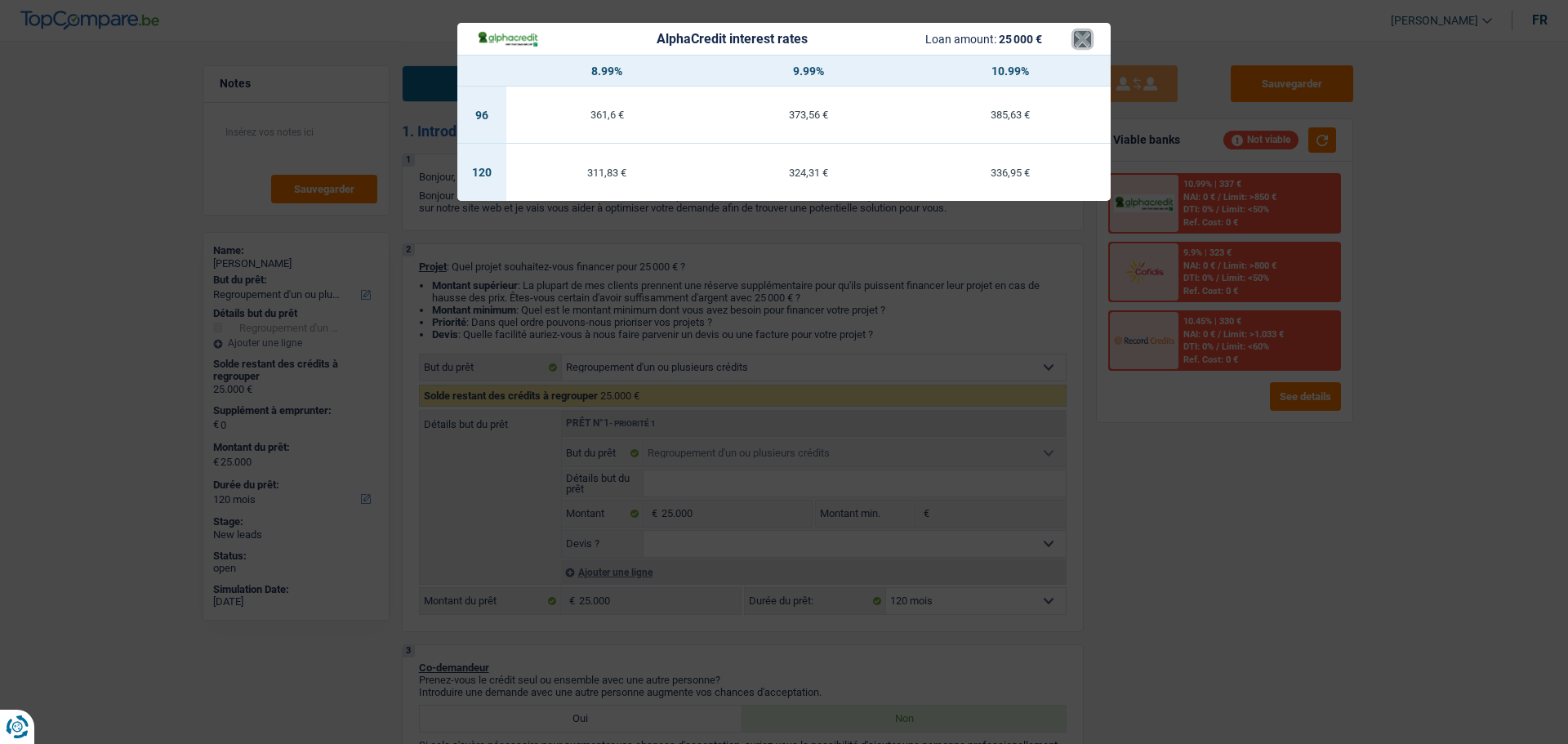
click at [1084, 35] on button "×" at bounding box center [1082, 39] width 17 height 16
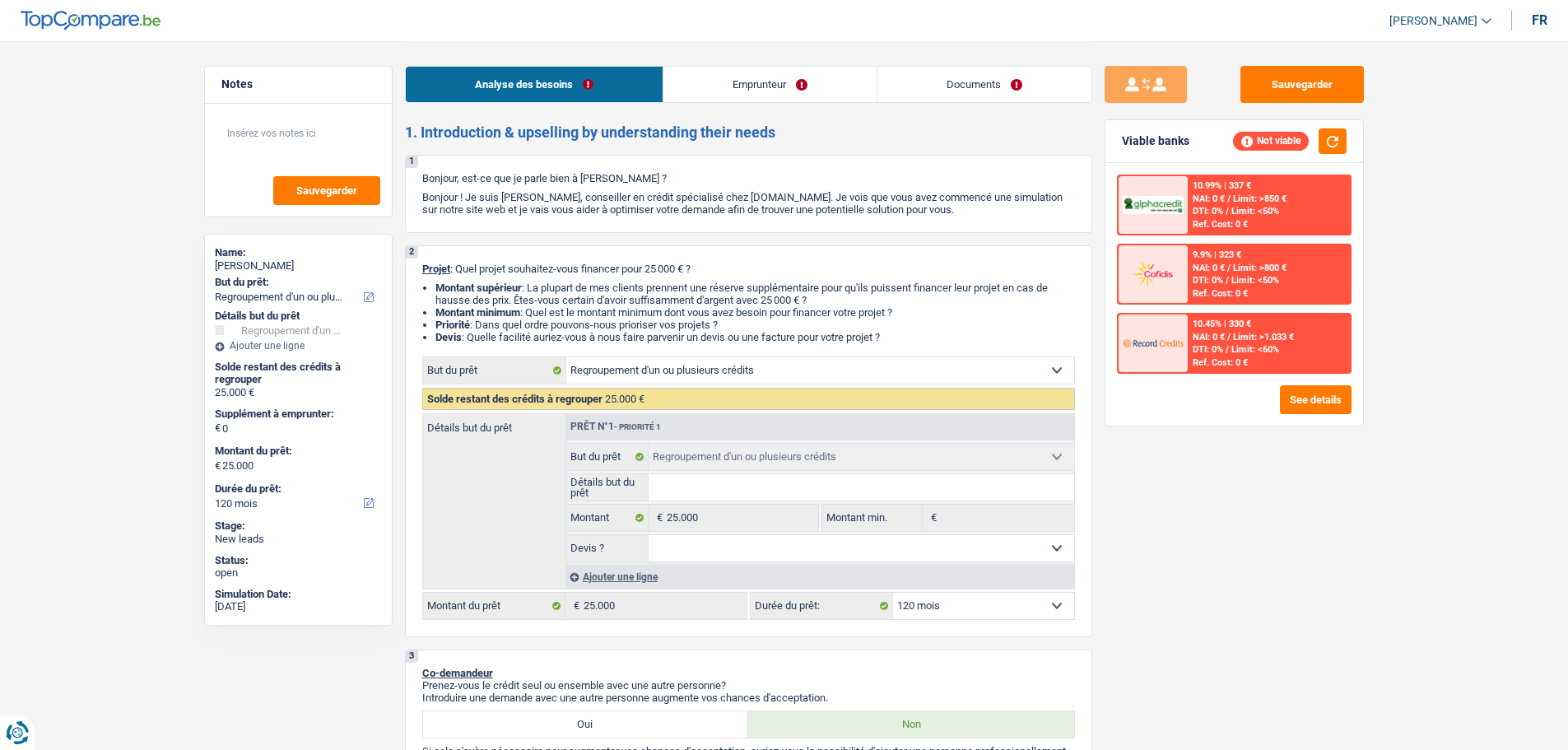
click at [1266, 328] on div "10.45% | 330 € NAI: 0 € / Limit: >1.033 € DTI: 0% / Limit: <60% Ref. Cost: 0 €" at bounding box center [1269, 343] width 163 height 57
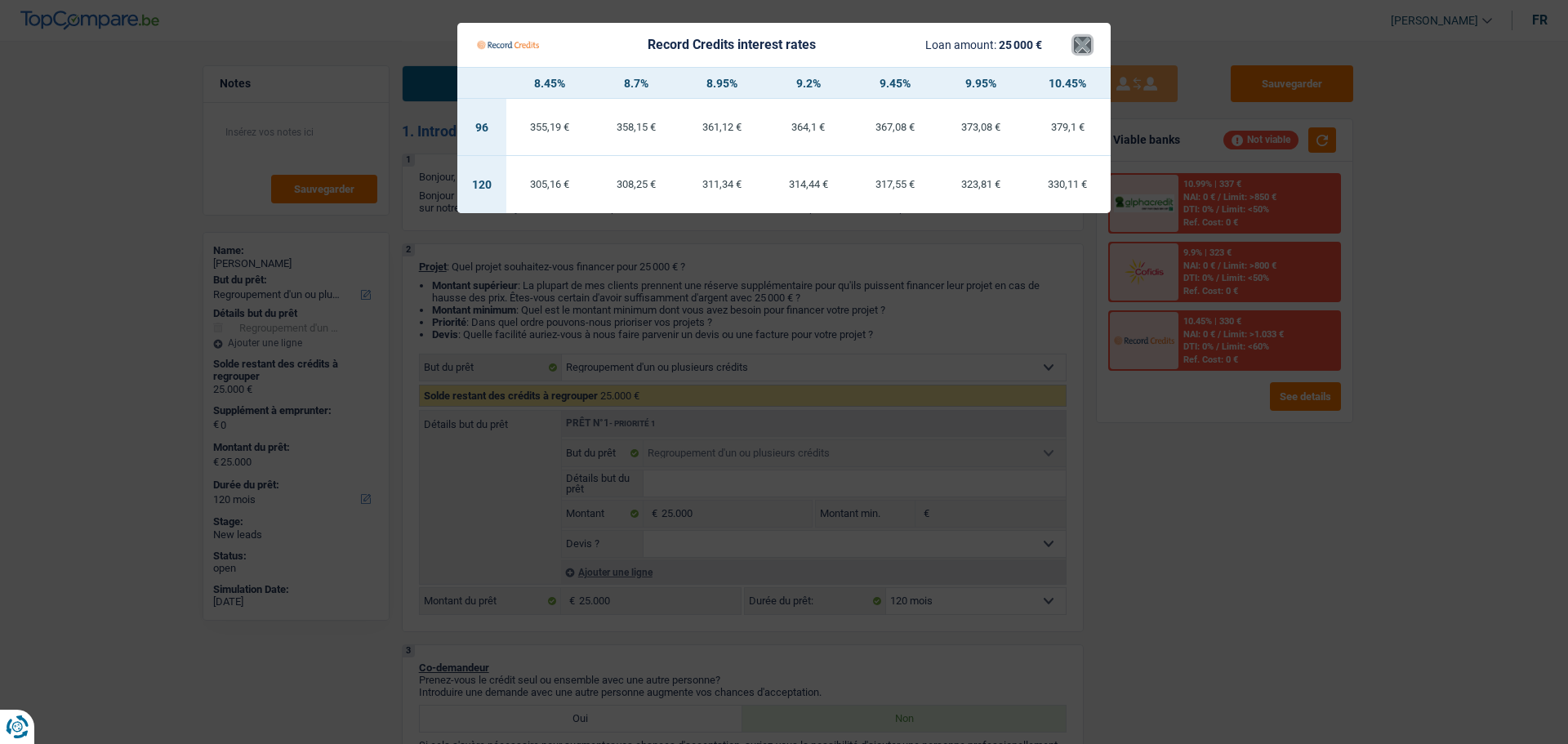
click at [1077, 40] on button "×" at bounding box center [1082, 45] width 17 height 16
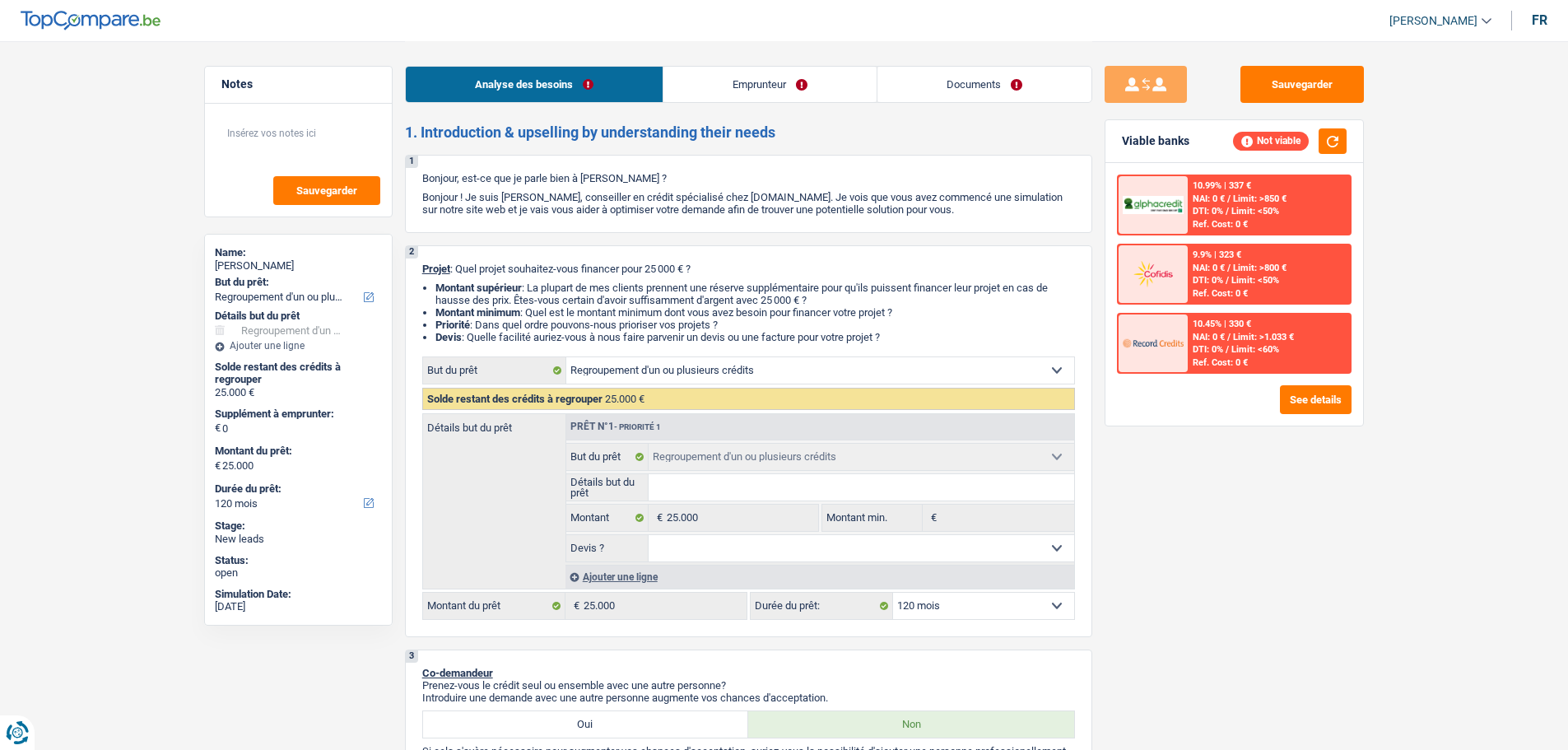
click at [1194, 202] on span "NAI: 0 €" at bounding box center [1208, 199] width 32 height 10
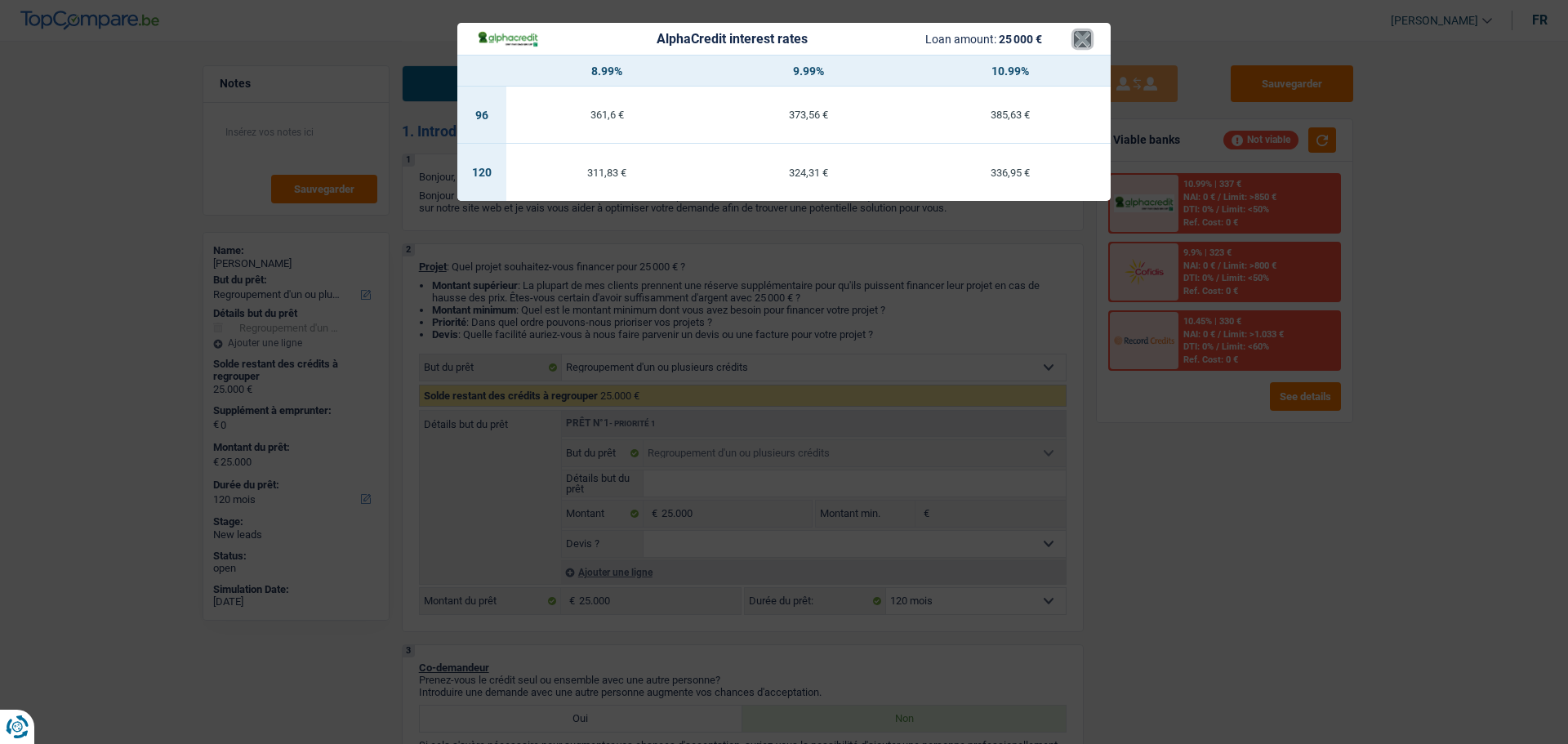
click at [1088, 37] on button "×" at bounding box center [1082, 39] width 17 height 16
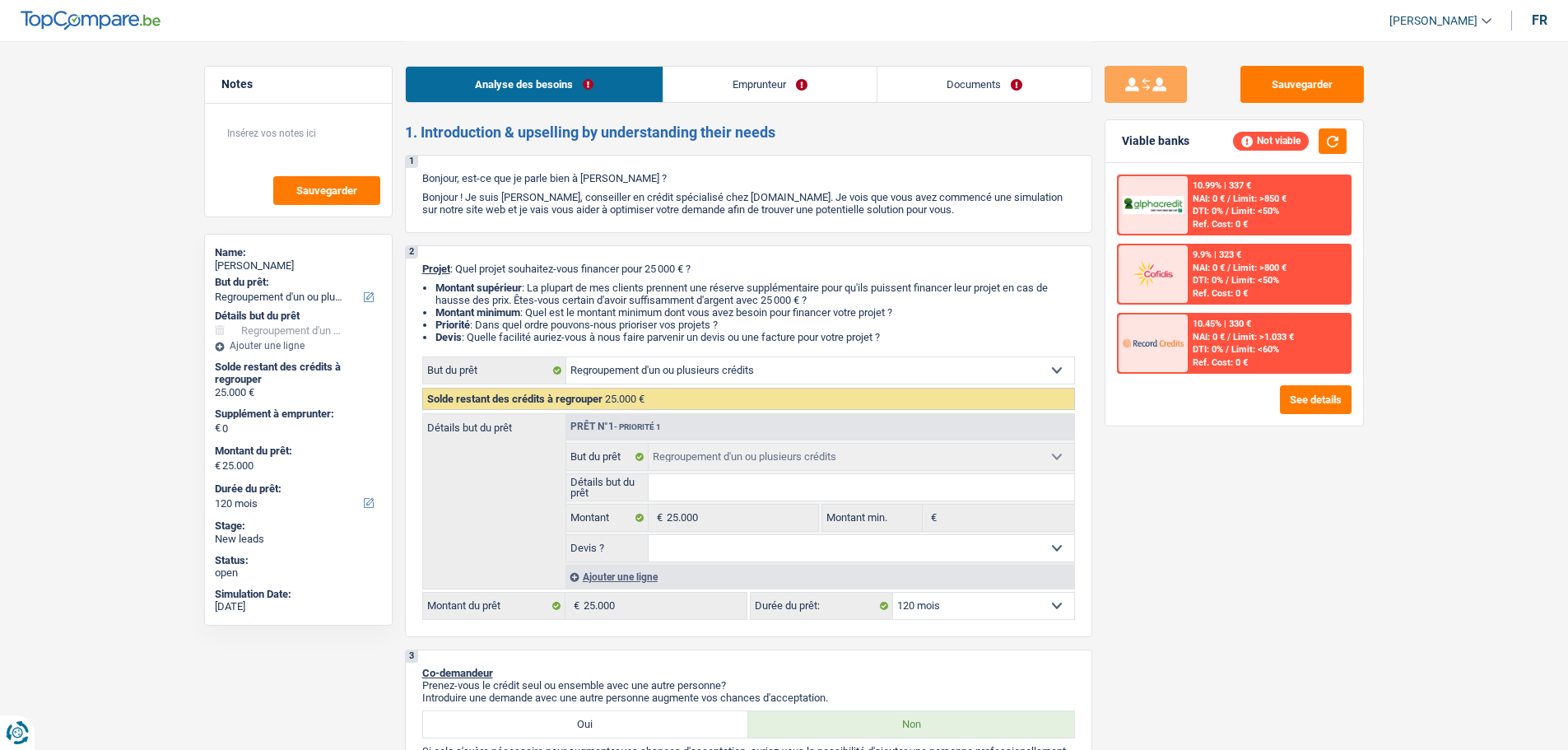
click at [1235, 191] on div "10.99% | 337 € NAI: 0 € / Limit: >850 € DTI: 0% / Limit: <50% Ref. Cost: 0 €" at bounding box center [1269, 205] width 163 height 57
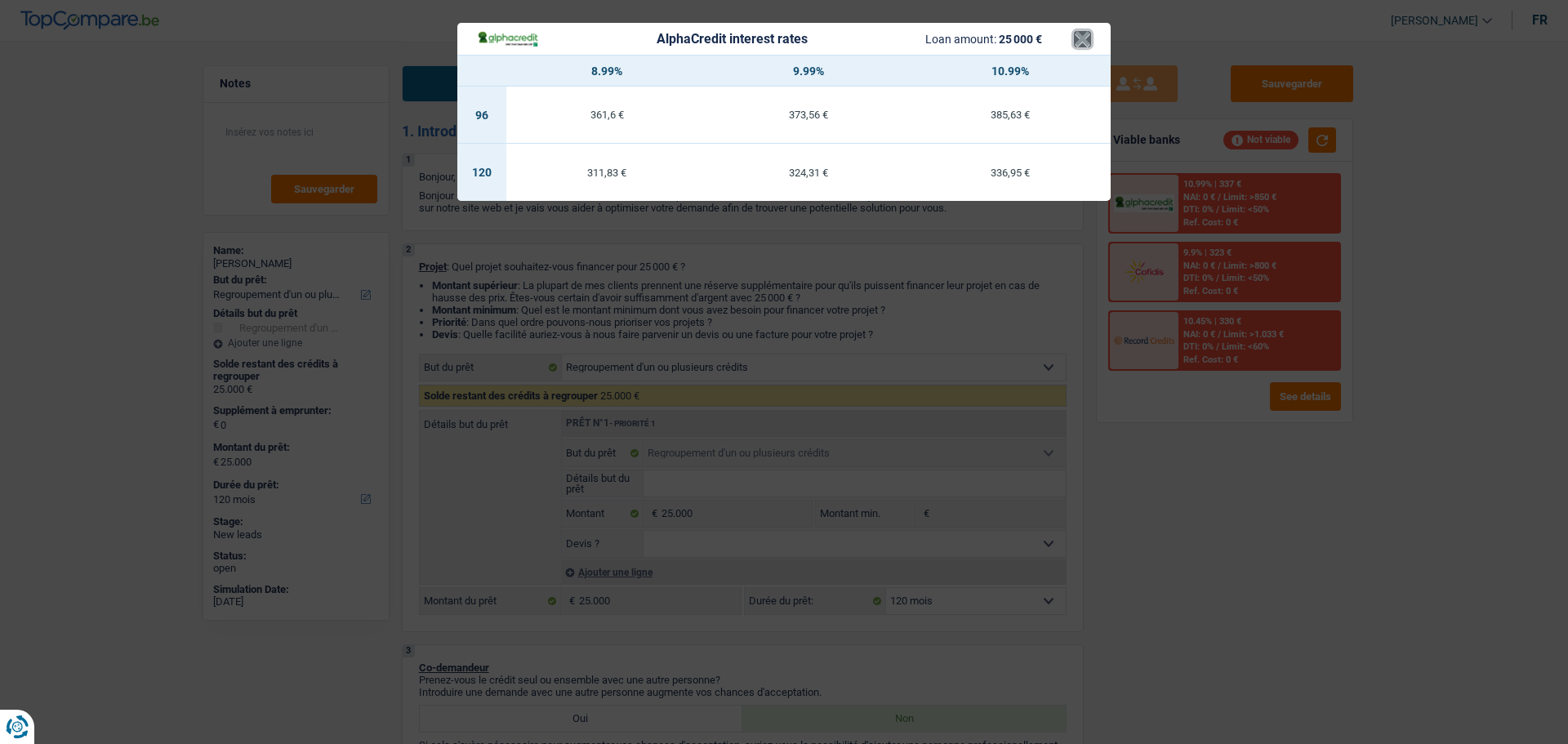
click at [1082, 39] on button "×" at bounding box center [1082, 39] width 17 height 16
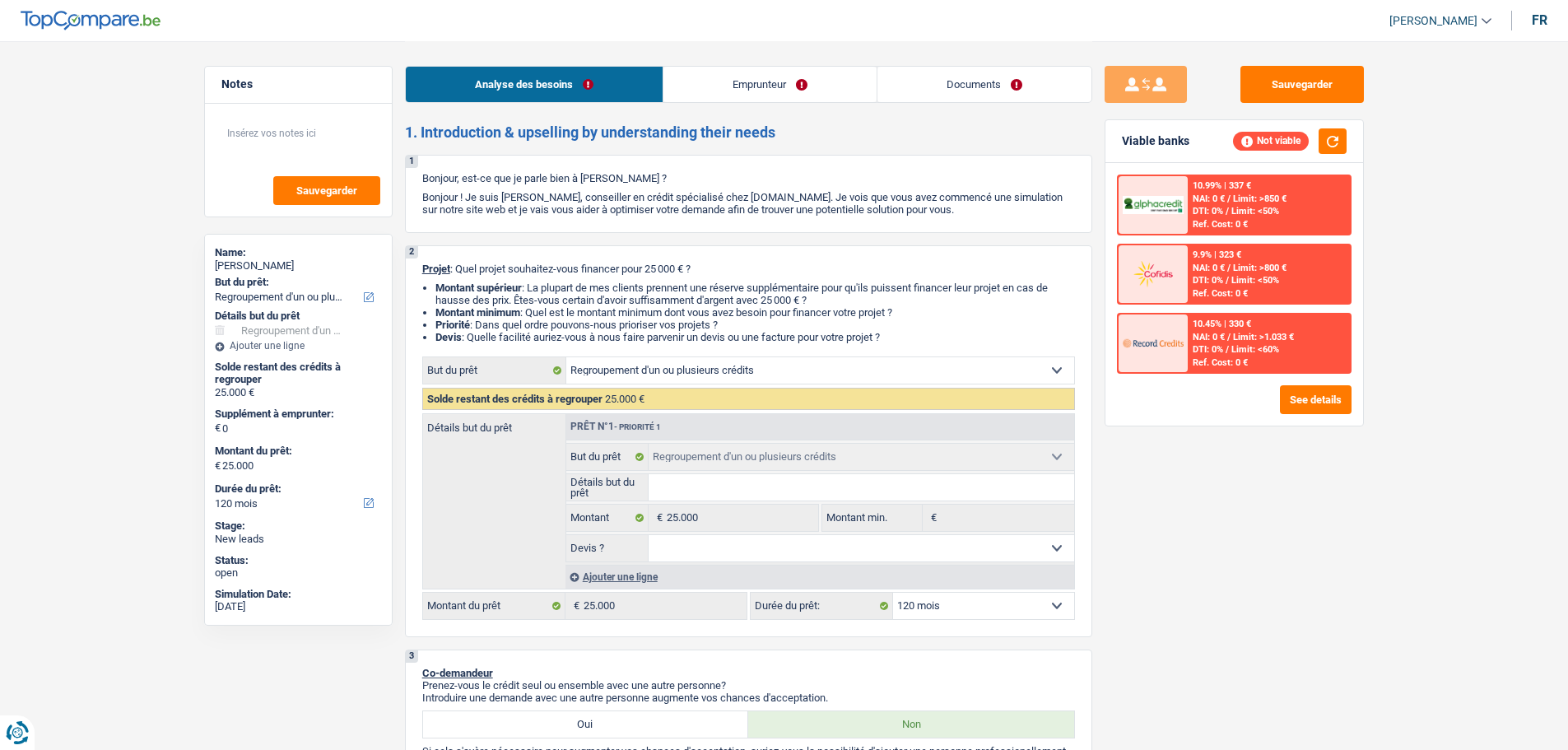
click at [1236, 320] on div "10.45% | 330 €" at bounding box center [1221, 324] width 58 height 10
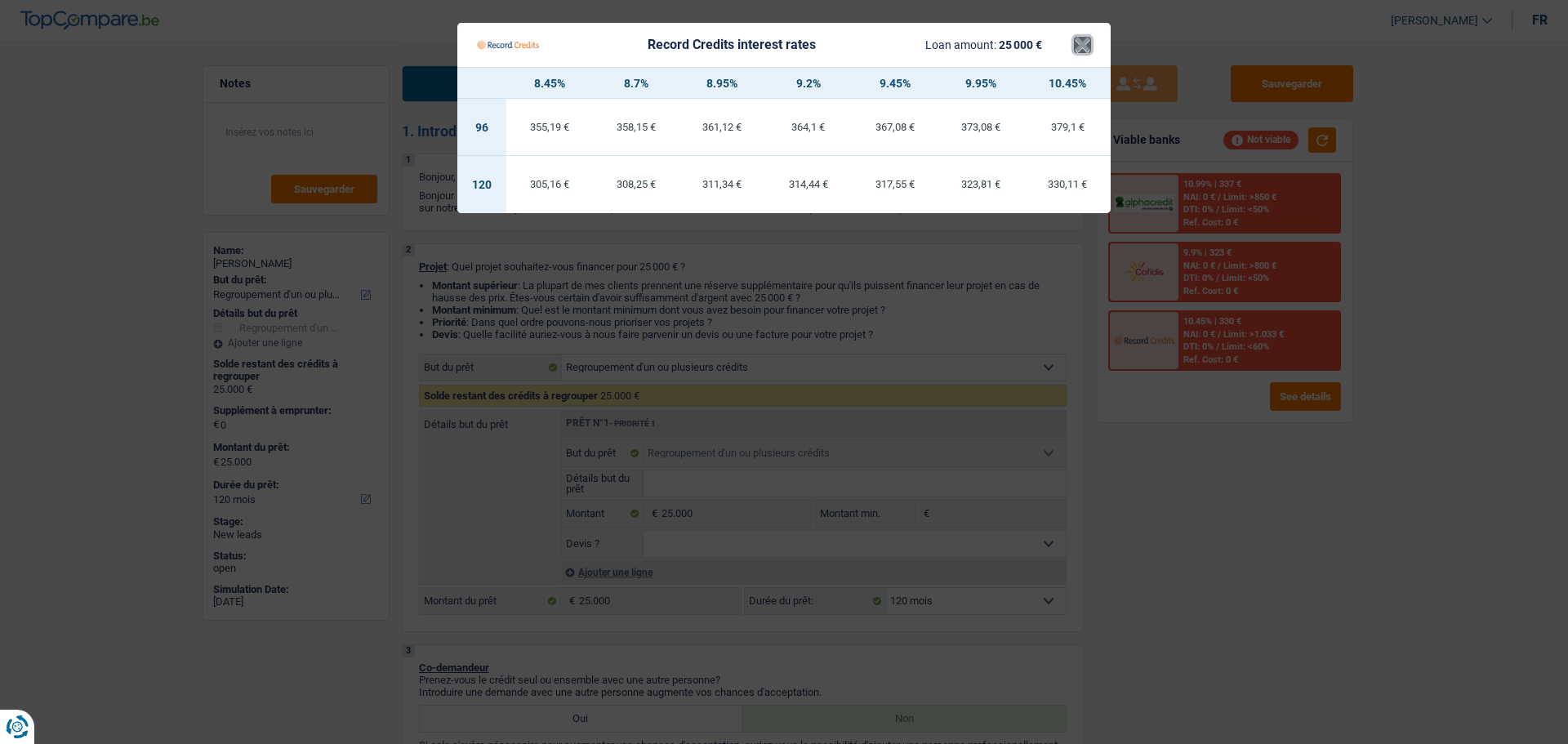
click at [1075, 37] on button "×" at bounding box center [1082, 45] width 17 height 16
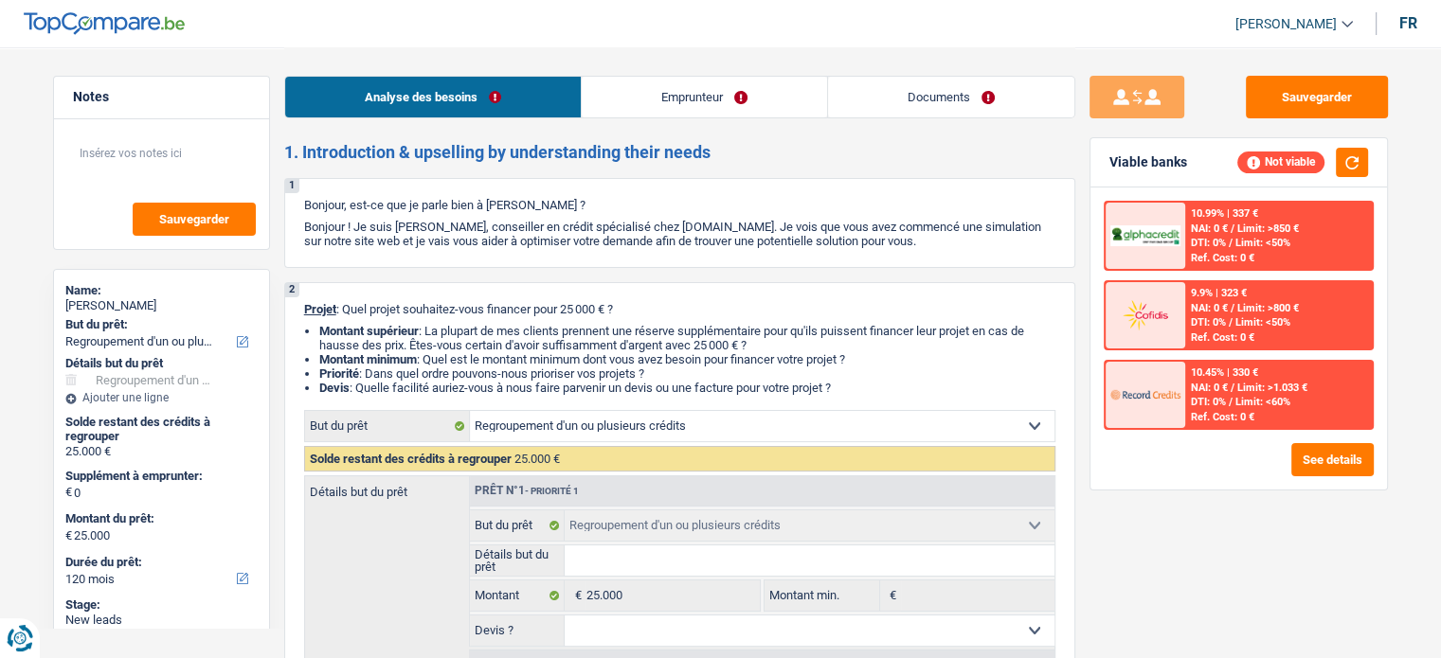
click at [1197, 252] on div "Ref. Cost: 0 €" at bounding box center [1222, 258] width 63 height 12
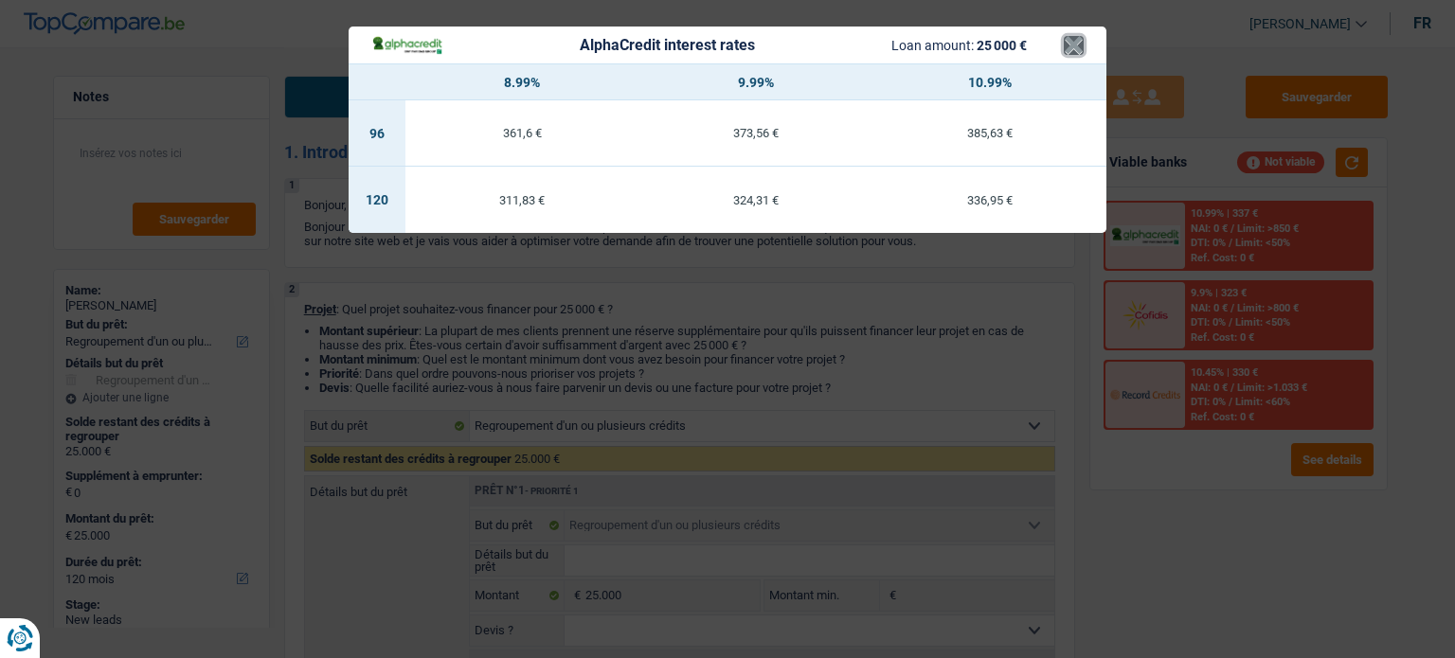
click at [1077, 53] on button "×" at bounding box center [1074, 45] width 20 height 19
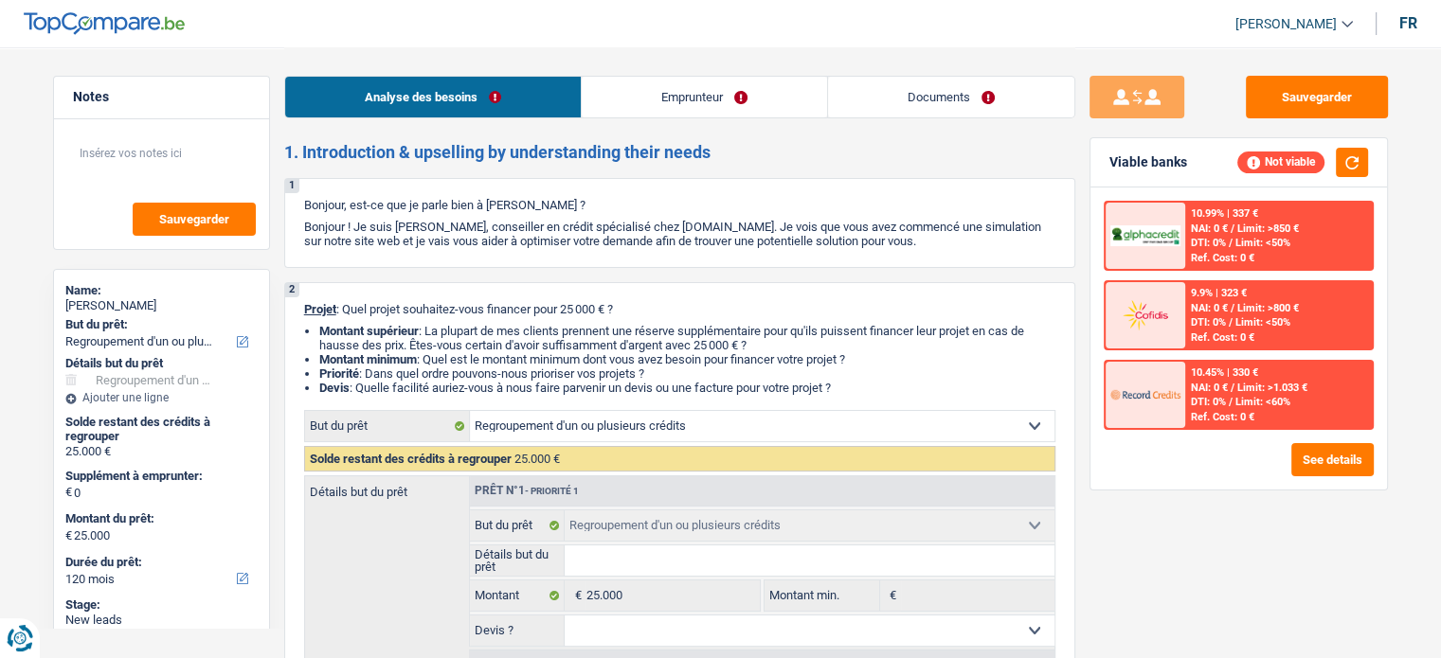
click at [1231, 411] on div "Ref. Cost: 0 €" at bounding box center [1222, 417] width 63 height 12
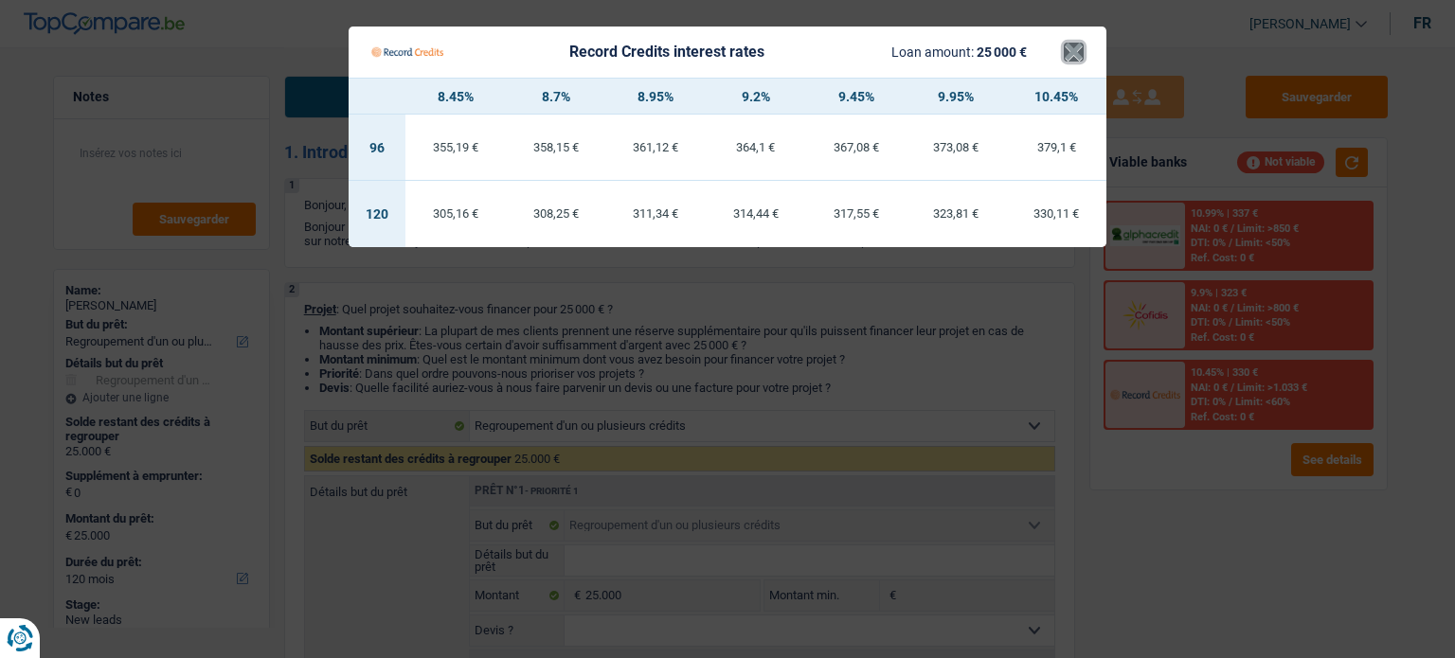
click at [1072, 47] on button "×" at bounding box center [1074, 52] width 20 height 19
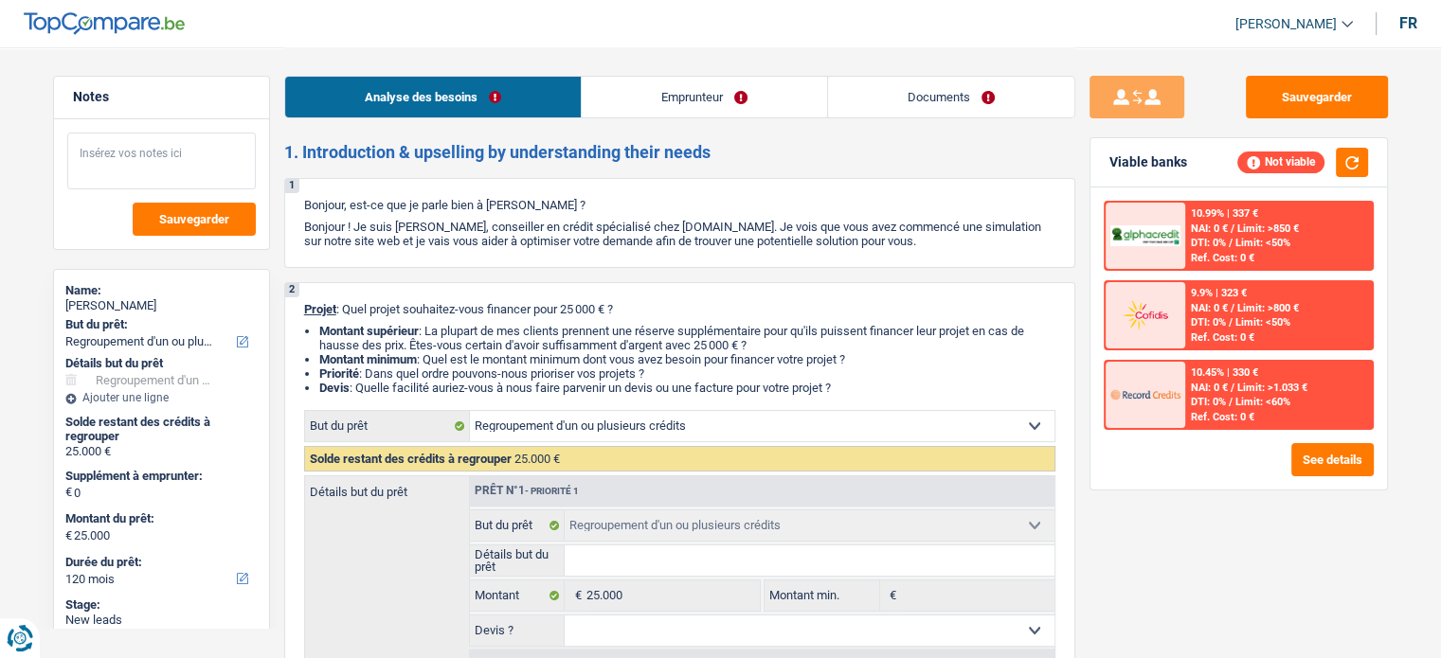
click at [207, 163] on textarea at bounding box center [161, 161] width 188 height 57
click at [1191, 396] on span "DTI: 0%" at bounding box center [1208, 402] width 35 height 12
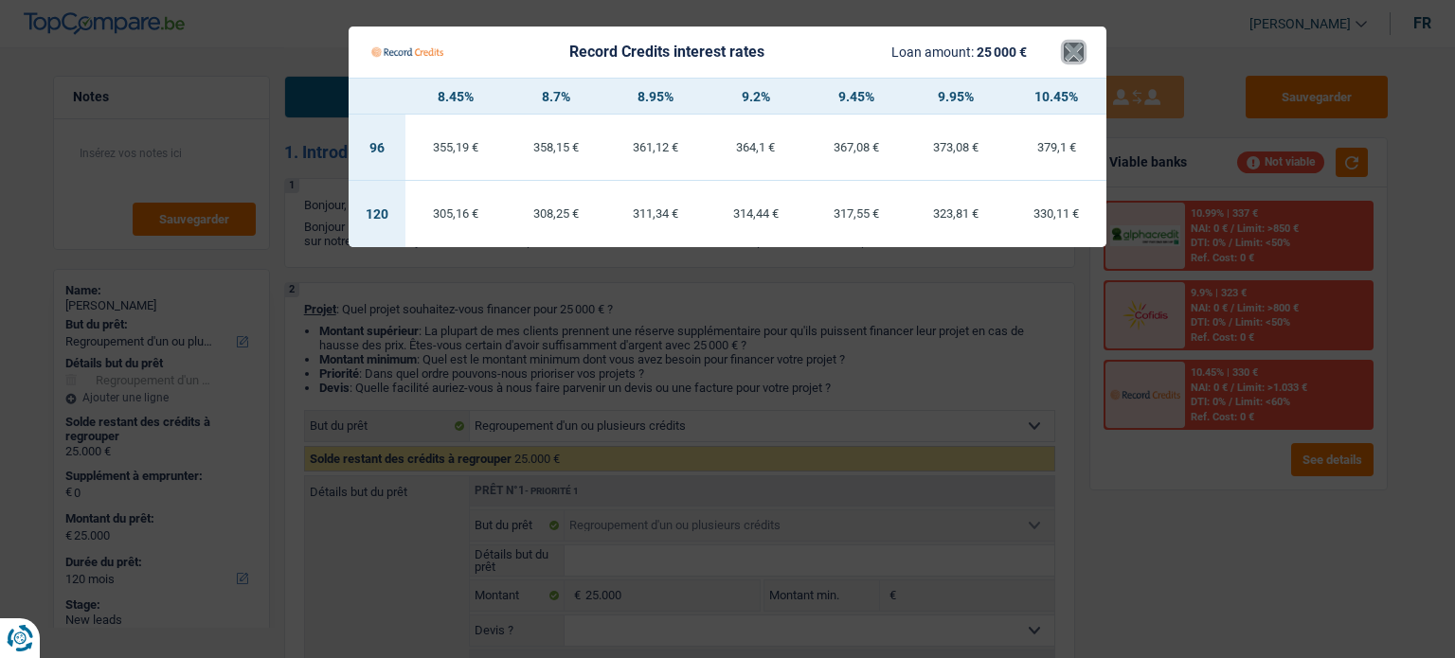
click at [1076, 62] on button "×" at bounding box center [1074, 52] width 20 height 19
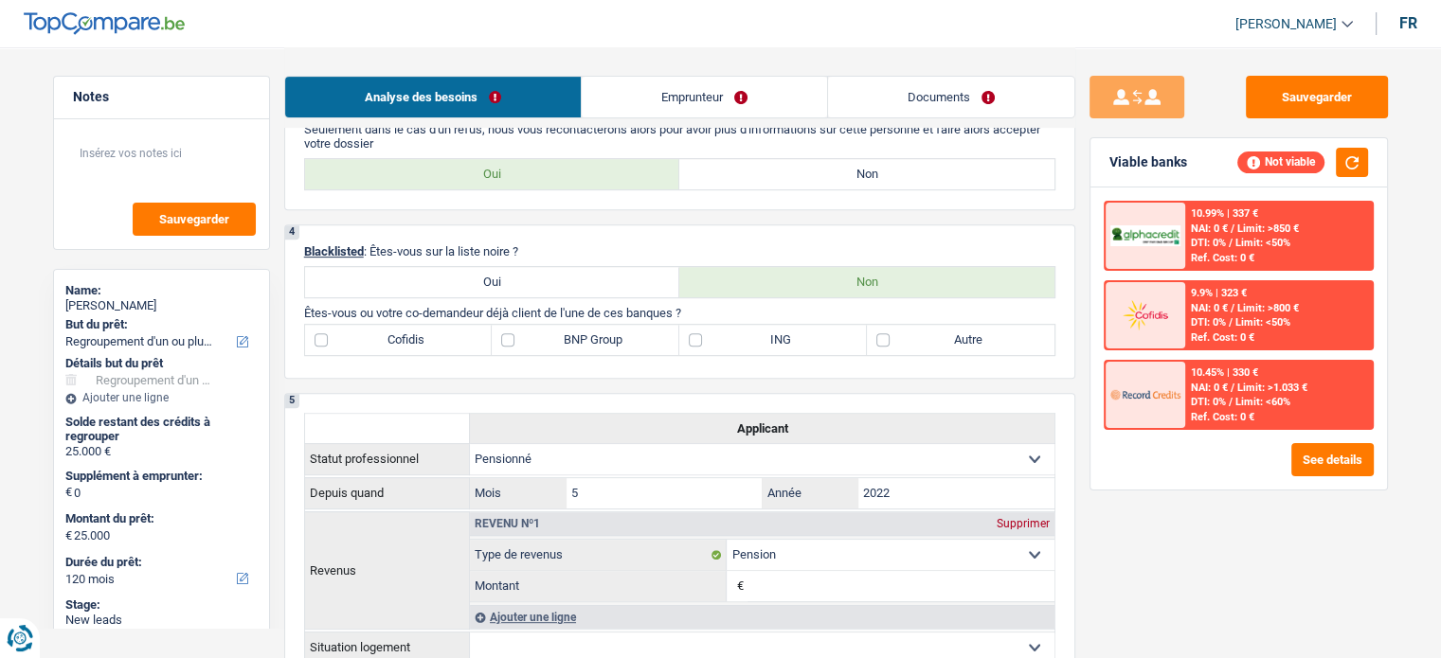
scroll to position [568, 0]
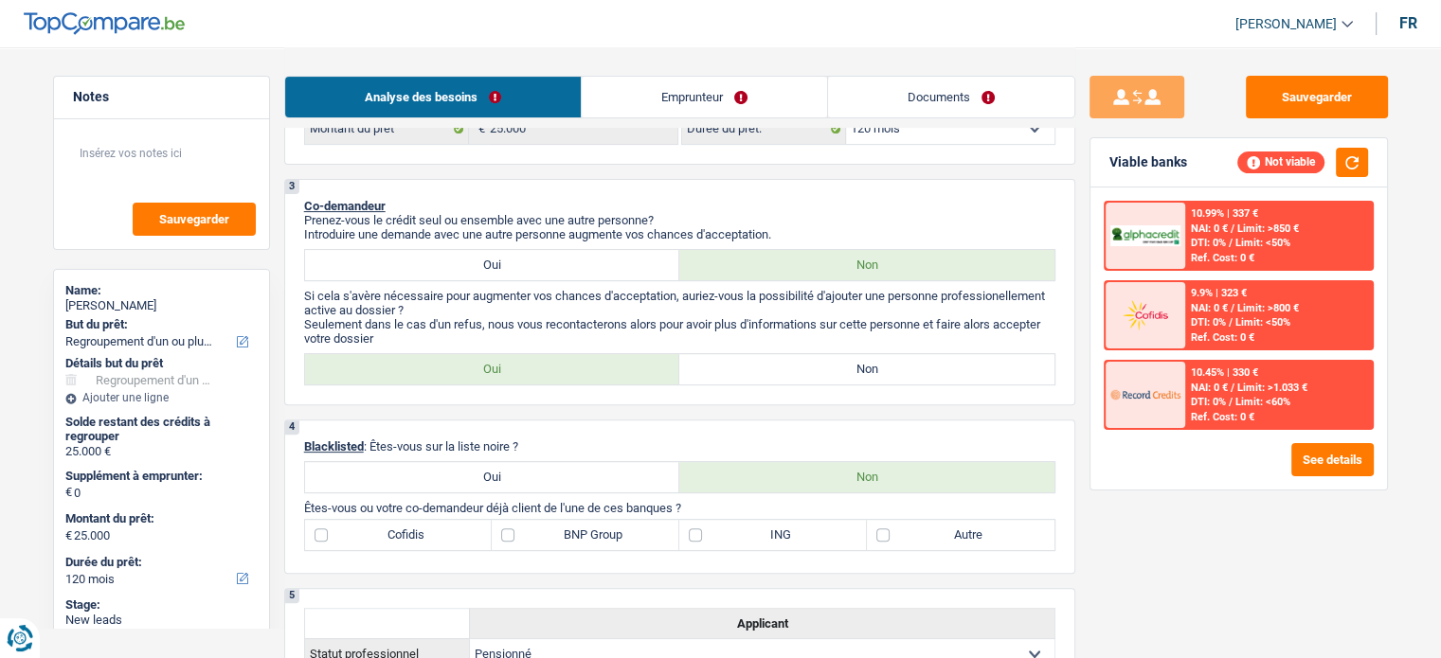
click at [784, 98] on link "Emprunteur" at bounding box center [704, 97] width 245 height 41
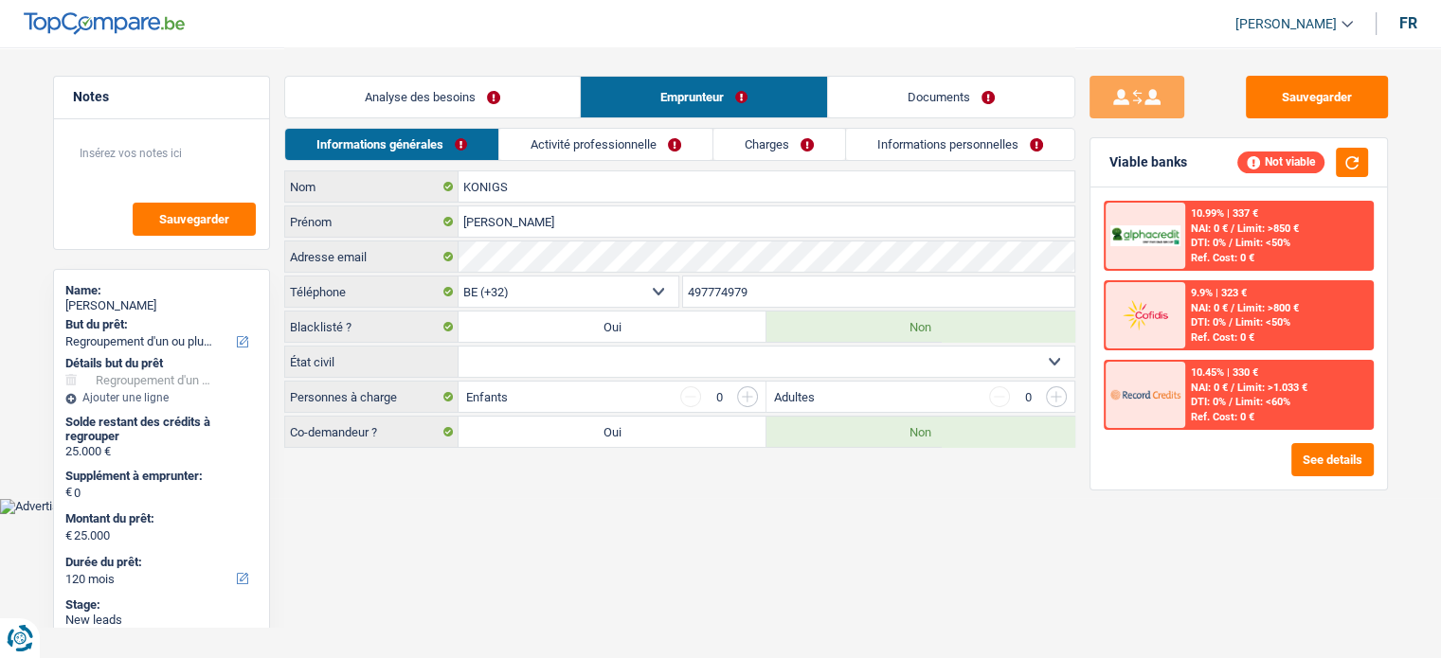
scroll to position [0, 0]
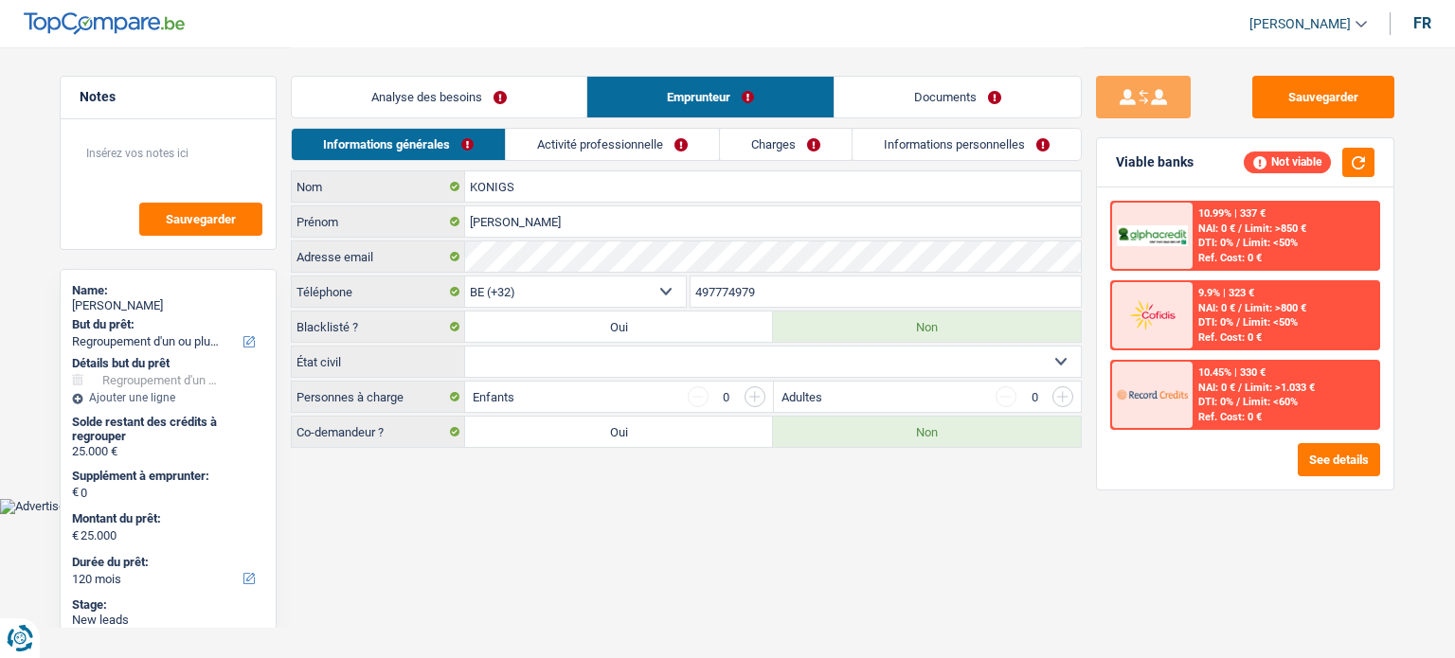
click at [994, 135] on link "Informations personnelles" at bounding box center [966, 144] width 228 height 31
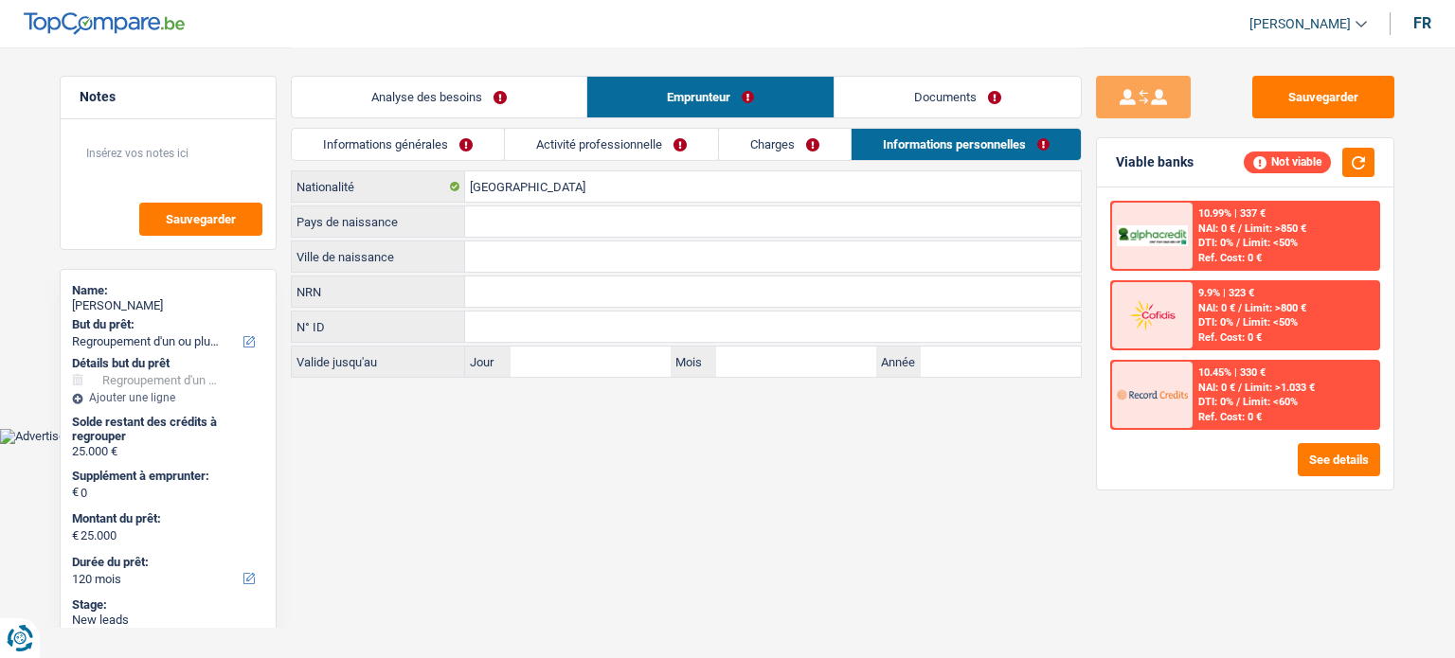
click at [483, 101] on link "Analyse des besoins" at bounding box center [439, 97] width 295 height 41
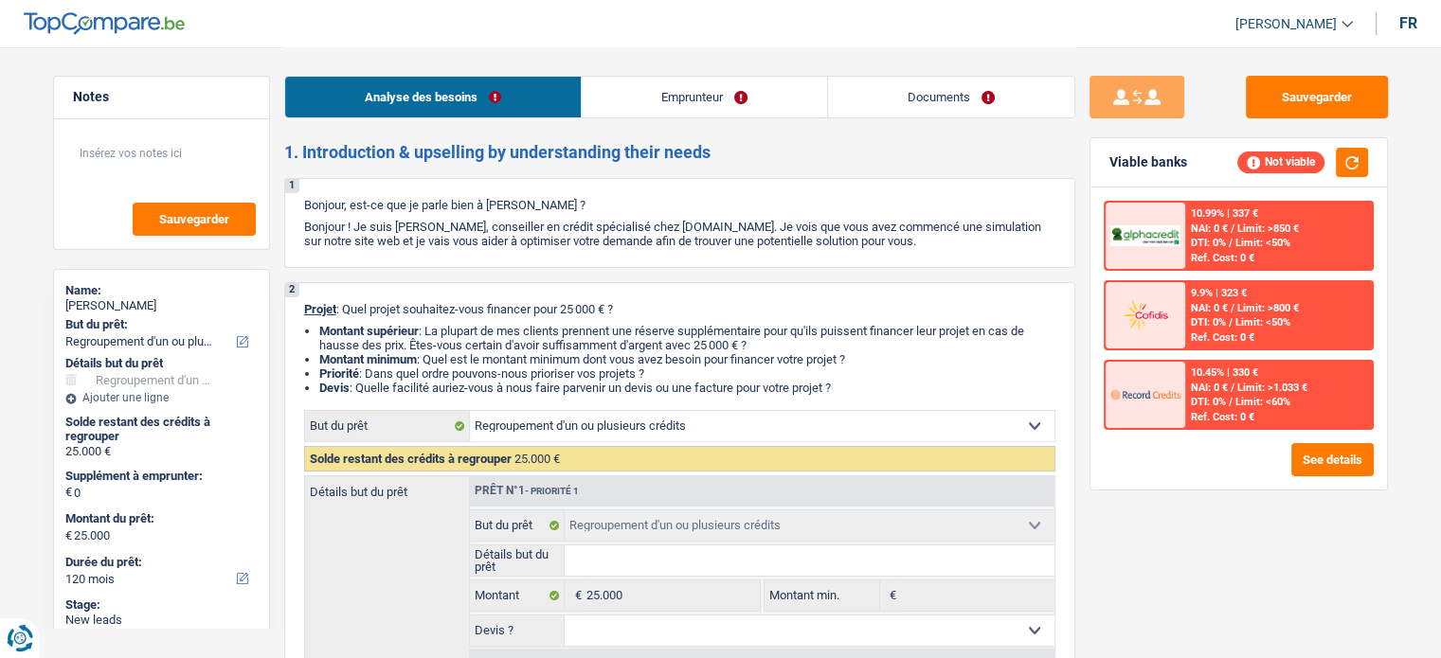
click at [685, 94] on link "Emprunteur" at bounding box center [704, 97] width 245 height 41
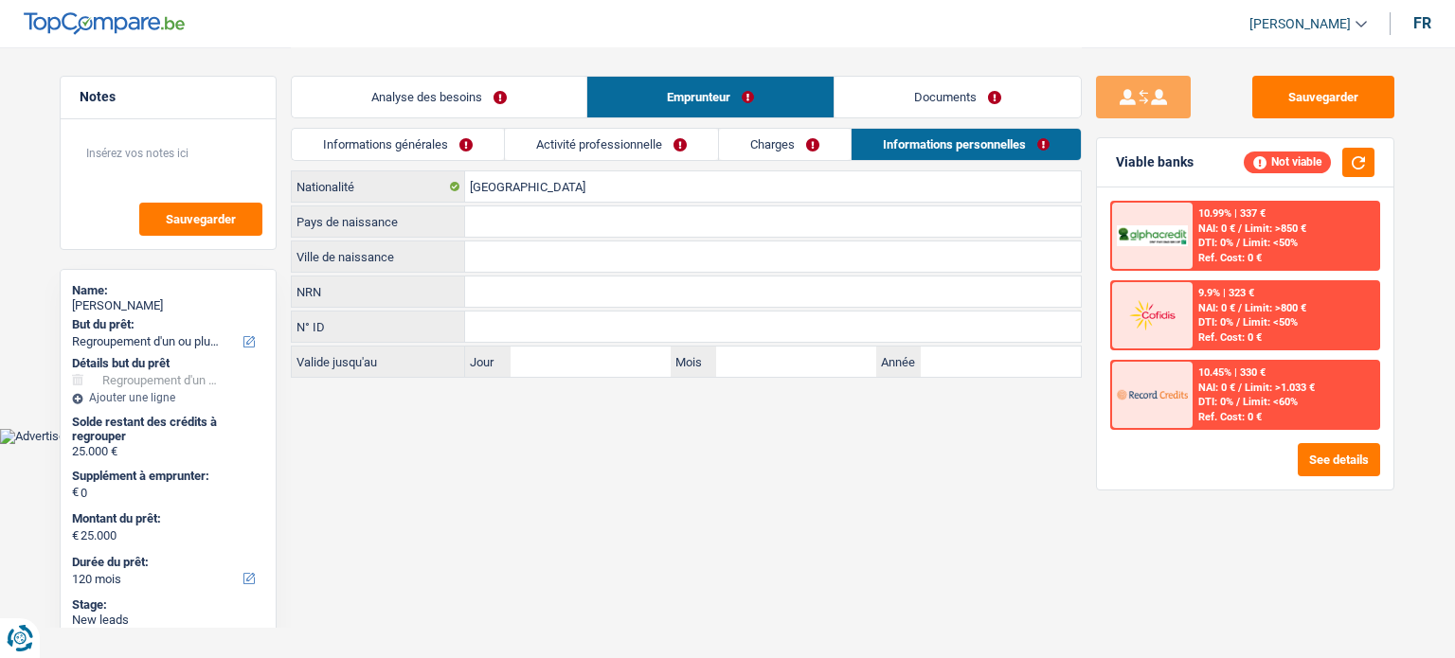
drag, startPoint x: 506, startPoint y: 90, endPoint x: 481, endPoint y: 116, distance: 35.5
click at [505, 90] on link "Analyse des besoins" at bounding box center [439, 97] width 295 height 41
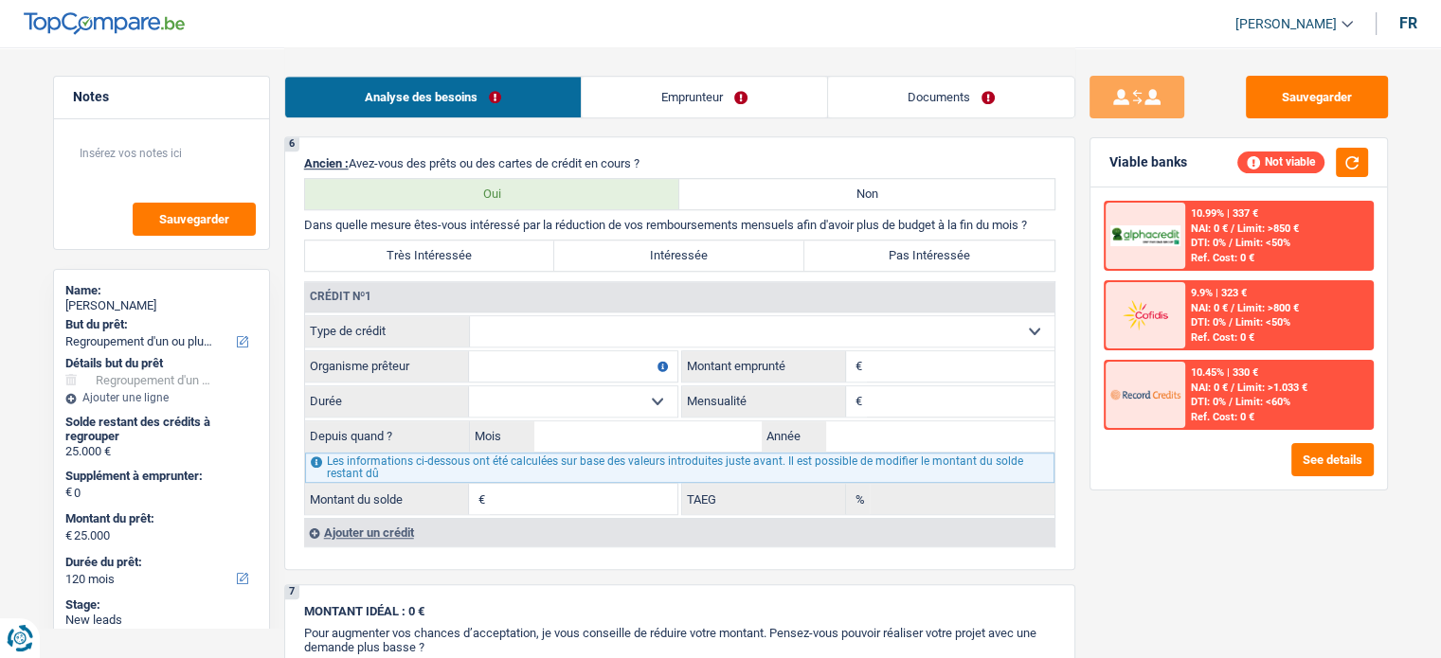
scroll to position [1326, 0]
click at [553, 329] on select "Carte ou ouverture de crédit Prêt hypothécaire Vente à tempérament Prêt à tempé…" at bounding box center [762, 330] width 584 height 30
select select "personalLoan"
type input "0"
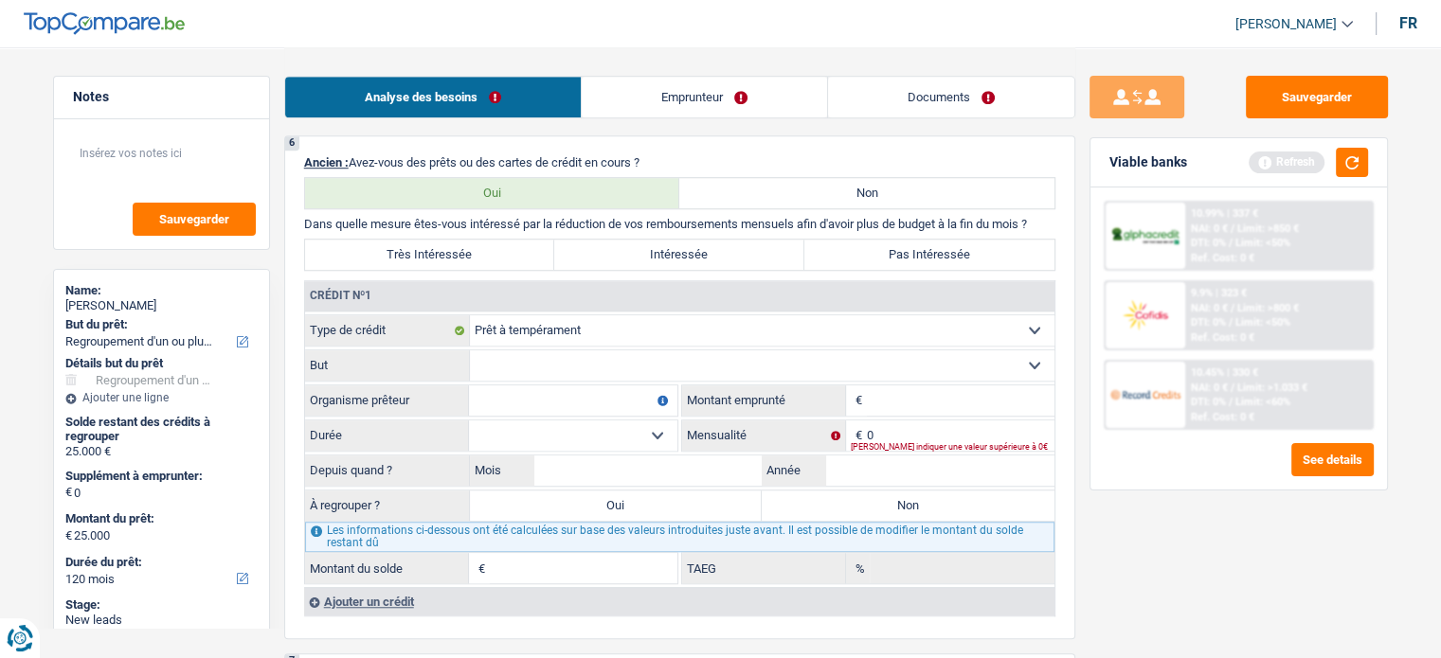
click at [490, 373] on select "Confort maison: meubles, textile, peinture, électroménager, outillage non-profe…" at bounding box center [762, 365] width 584 height 30
click at [694, 337] on select "Carte ou ouverture de crédit Prêt hypothécaire Vente à tempérament Prêt à tempé…" at bounding box center [762, 330] width 584 height 30
click at [1226, 589] on div "Sauvegarder Viable banks Refresh 10.99% | 337 € NAI: 0 € / Limit: >850 € DTI: 0…" at bounding box center [1238, 352] width 327 height 552
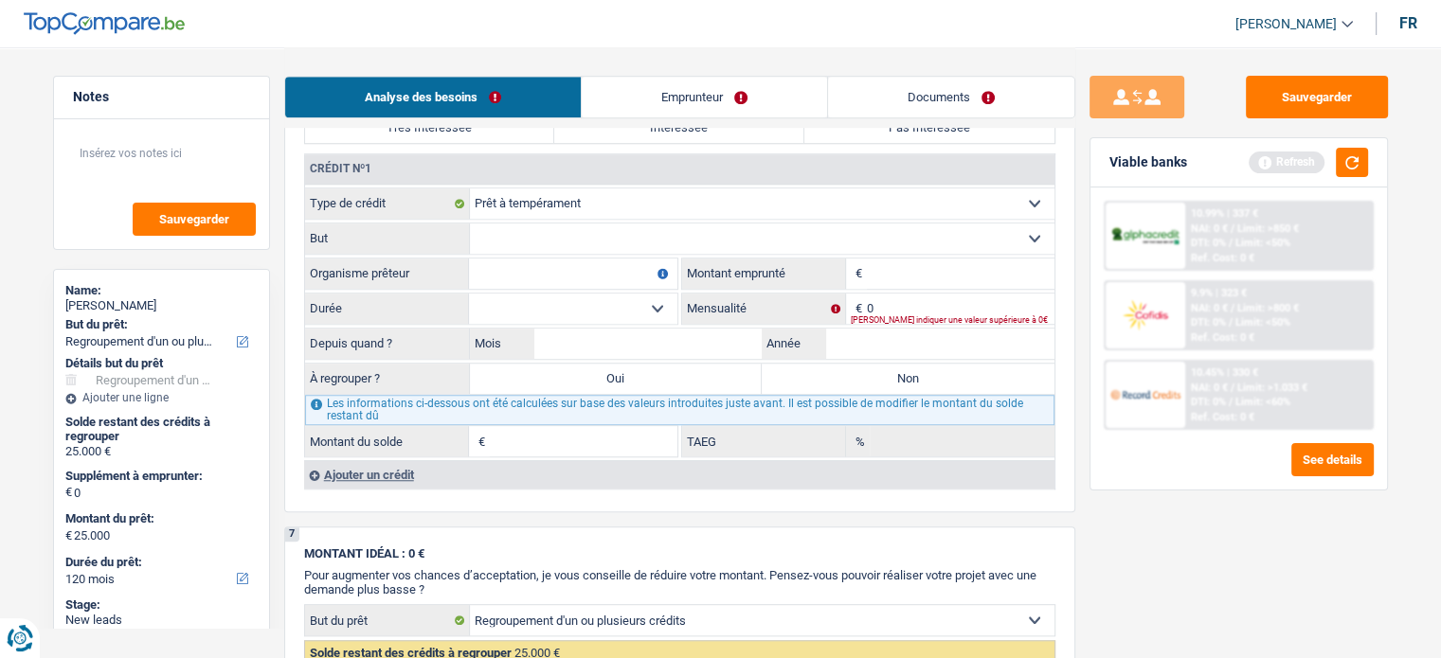
scroll to position [1421, 0]
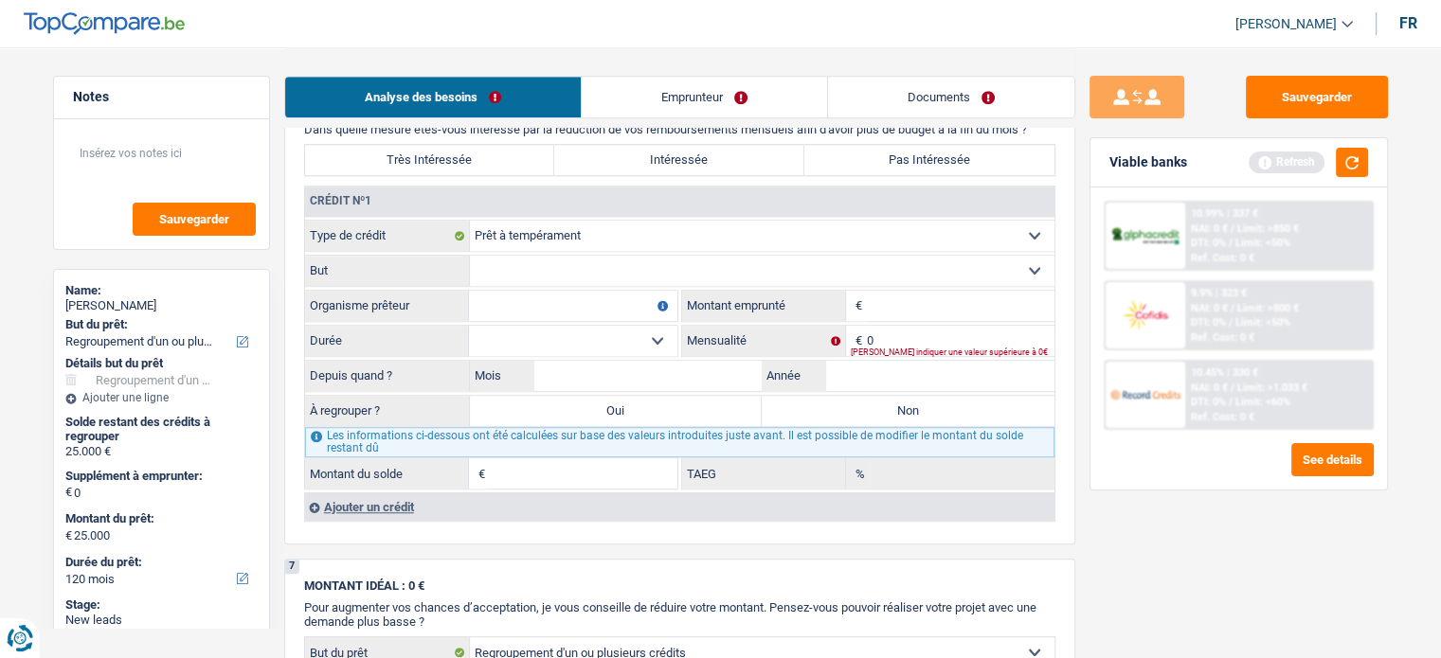
click at [585, 260] on select "Confort maison: meubles, textile, peinture, électroménager, outillage non-profe…" at bounding box center [762, 271] width 584 height 30
click at [590, 273] on select "Confort maison: meubles, textile, peinture, électroménager, outillage non-profe…" at bounding box center [762, 271] width 584 height 30
click at [618, 586] on div "MONTANT IDÉAL : 0 € Pour augmenter vos chances d’acceptation, je vous conseille…" at bounding box center [679, 604] width 751 height 50
click at [640, 262] on select "Confort maison: meubles, textile, peinture, électroménager, outillage non-profe…" at bounding box center [762, 271] width 584 height 30
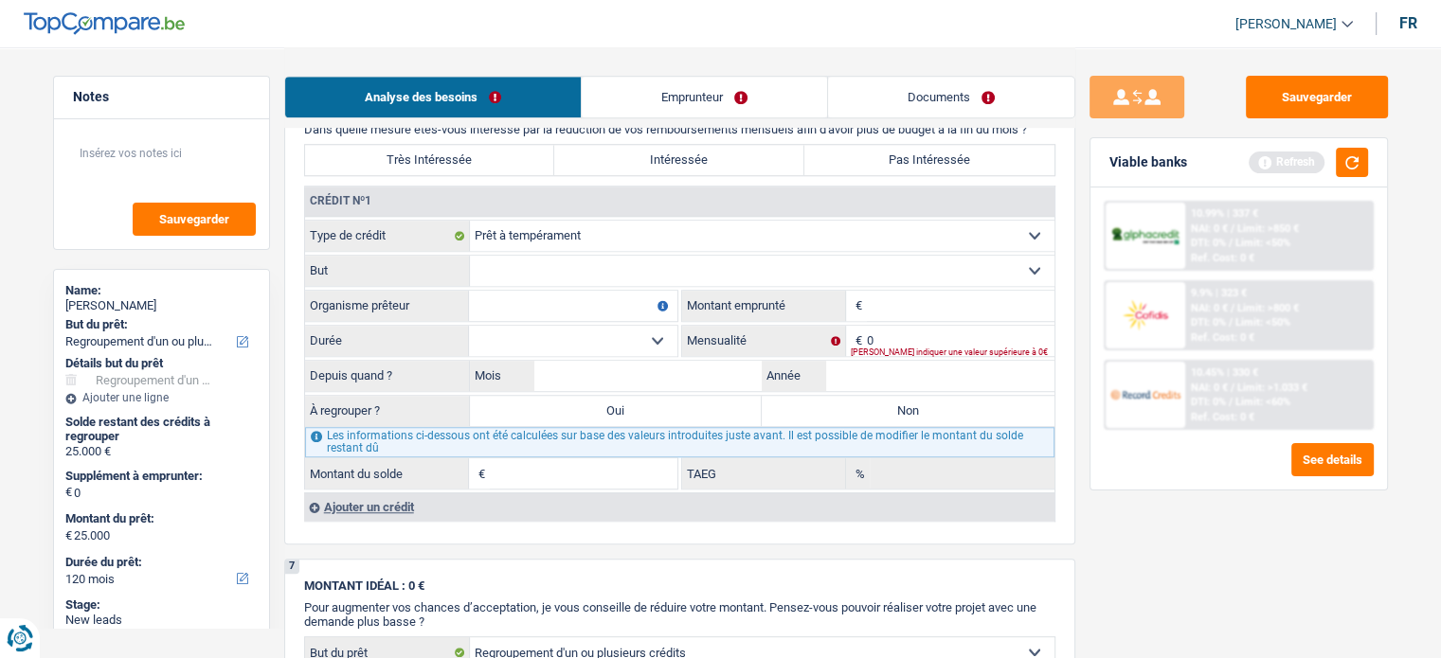
drag, startPoint x: 413, startPoint y: 573, endPoint x: 417, endPoint y: 554, distance: 19.3
click at [568, 303] on input "Organisme prêteur" at bounding box center [573, 306] width 208 height 30
type input "Alpha"
click at [557, 278] on select "Confort maison: meubles, textile, peinture, électroménager, outillage non-profe…" at bounding box center [762, 271] width 584 height 30
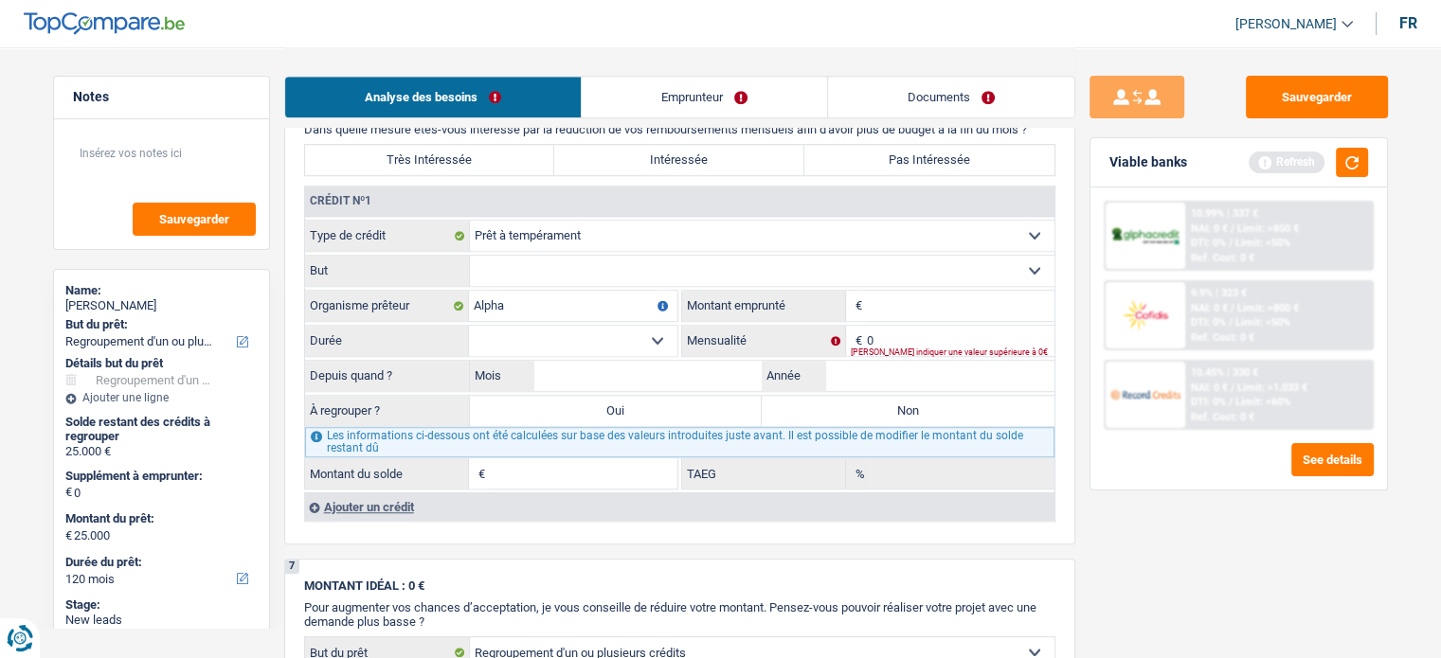
select select "loanRepayment"
click at [470, 256] on select "Confort maison: meubles, textile, peinture, électroménager, outillage non-profe…" at bounding box center [762, 271] width 584 height 30
click at [942, 306] on input "Montant" at bounding box center [961, 306] width 188 height 30
click at [920, 305] on input "Montant" at bounding box center [961, 306] width 188 height 30
type input "25.000"
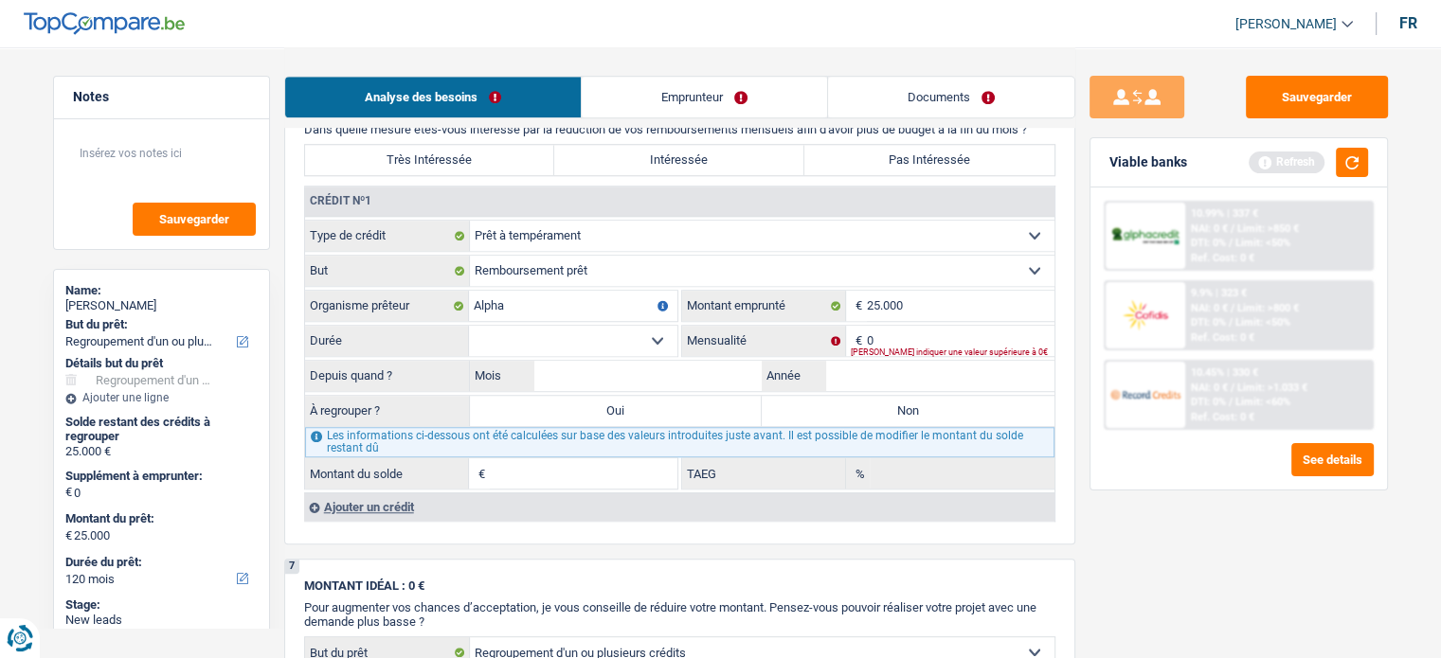
click at [659, 332] on select "12 mois 18 mois 24 mois 30 mois 36 mois 42 mois 48 mois 60 mois 72 mois 84 mois…" at bounding box center [573, 341] width 208 height 30
select select "84"
click at [469, 326] on select "12 mois 18 mois 24 mois 30 mois 36 mois 42 mois 48 mois 60 mois 72 mois 84 mois…" at bounding box center [573, 341] width 208 height 30
click at [896, 329] on input "0" at bounding box center [961, 341] width 188 height 30
click at [936, 336] on input "4.093" at bounding box center [961, 341] width 188 height 30
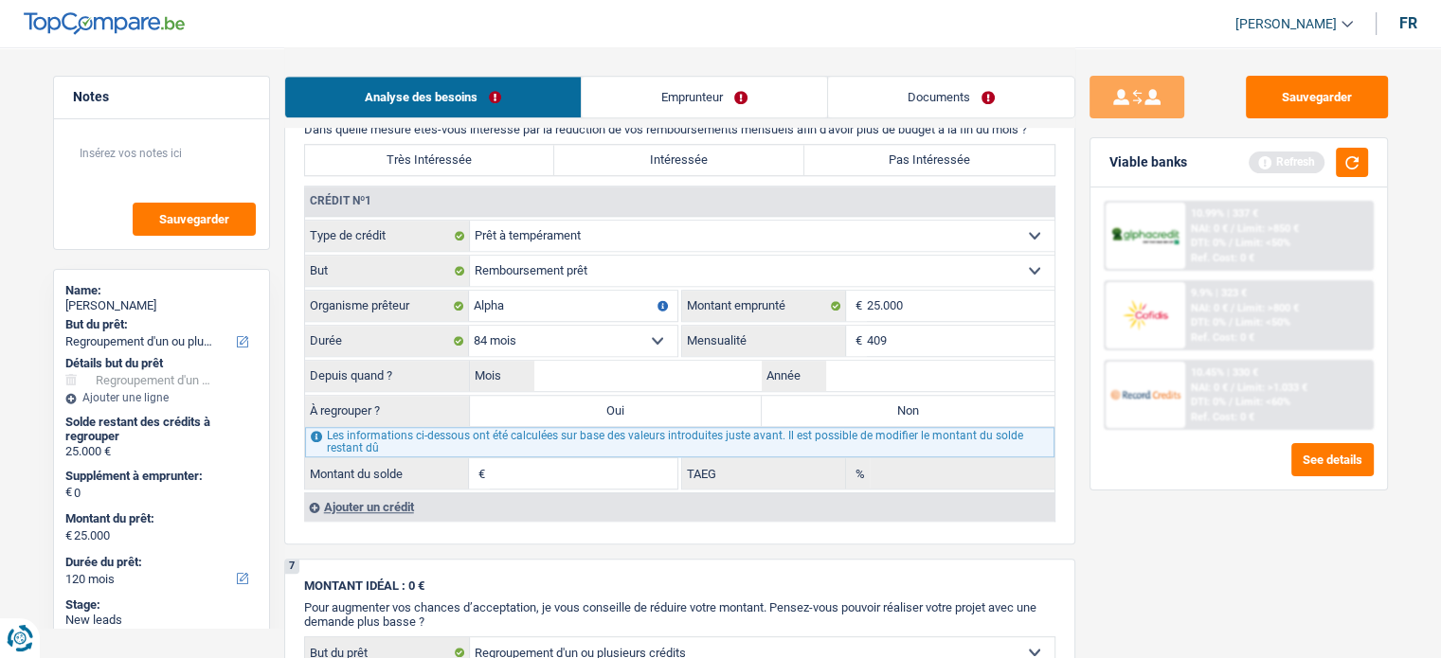
type input "409"
click at [936, 361] on input "Année" at bounding box center [940, 376] width 228 height 30
type input "2024"
click at [681, 347] on div "409 € Mensualité" at bounding box center [867, 341] width 373 height 32
click at [673, 371] on input "Mois" at bounding box center [648, 376] width 228 height 30
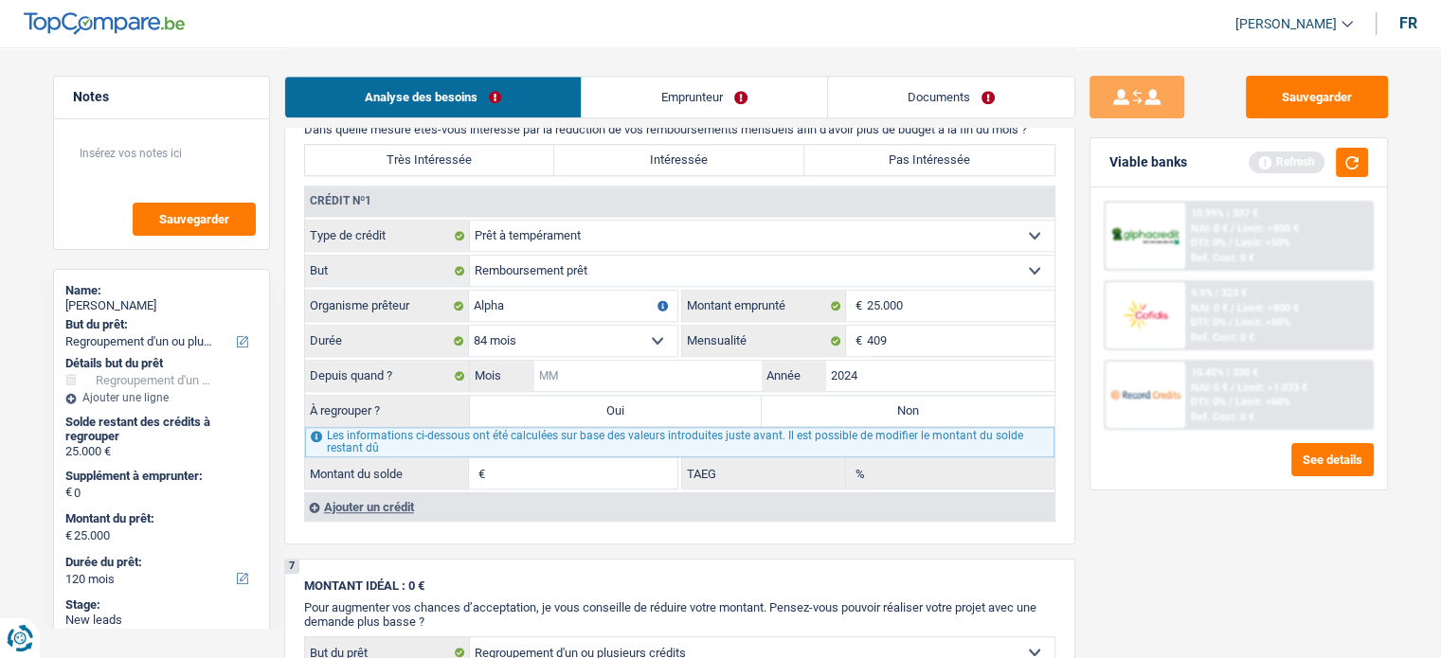
type input "8"
type input "7"
type input "21.897"
type input "9,96"
click at [1242, 586] on div "Sauvegarder Viable banks Refresh 10.99% | 337 € NAI: 0 € / Limit: >850 € DTI: 0…" at bounding box center [1238, 352] width 327 height 552
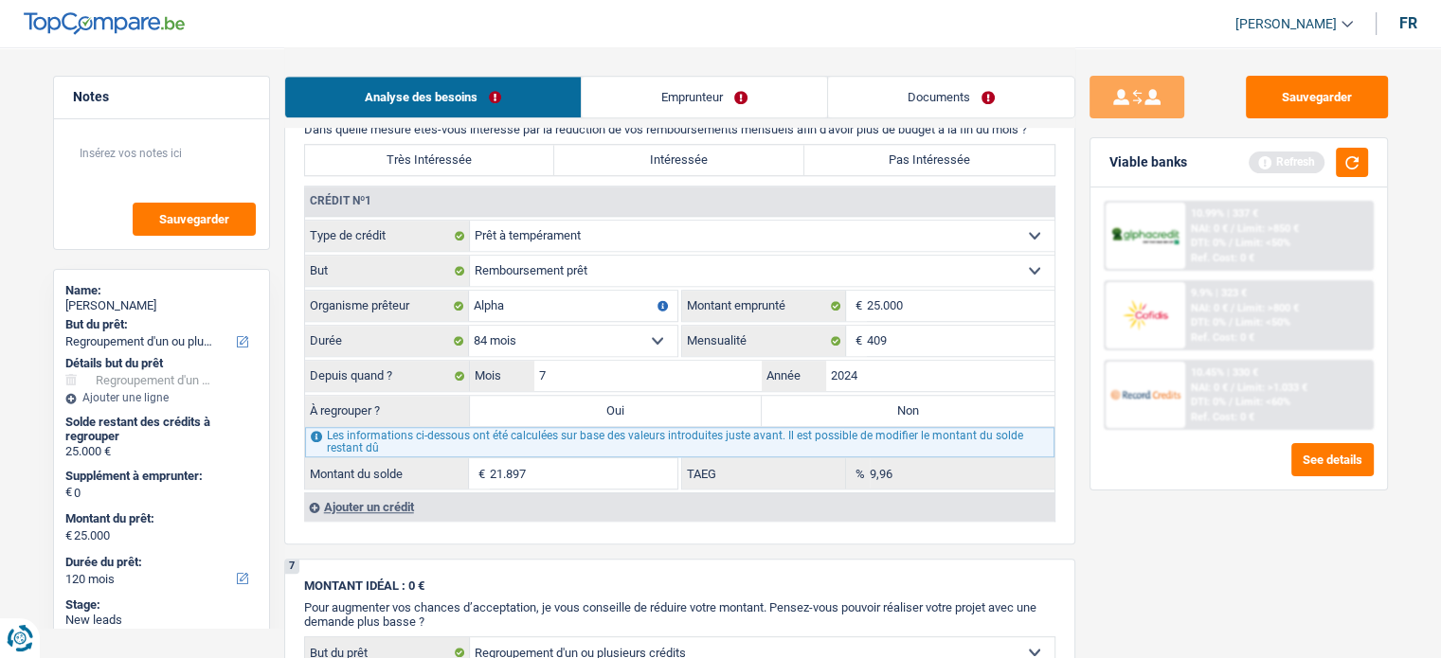
click at [394, 493] on div "Ajouter un crédit" at bounding box center [679, 507] width 750 height 28
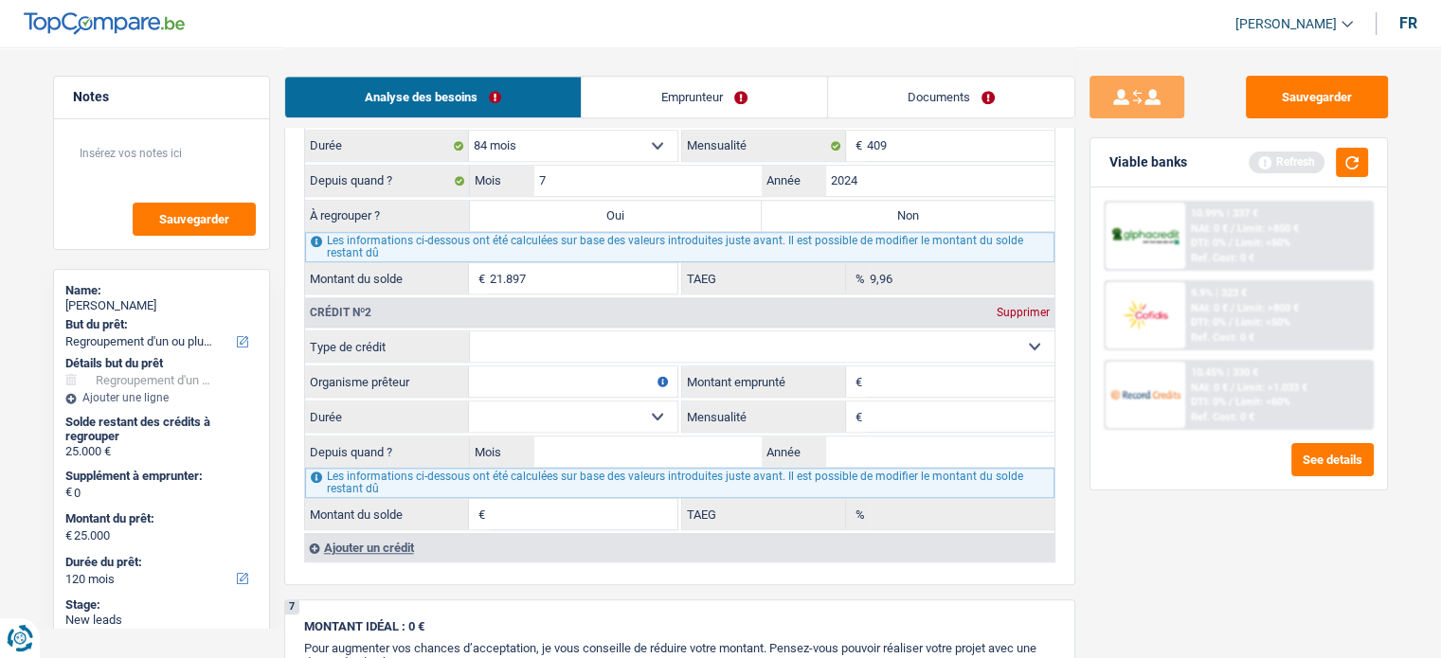
scroll to position [1705, 0]
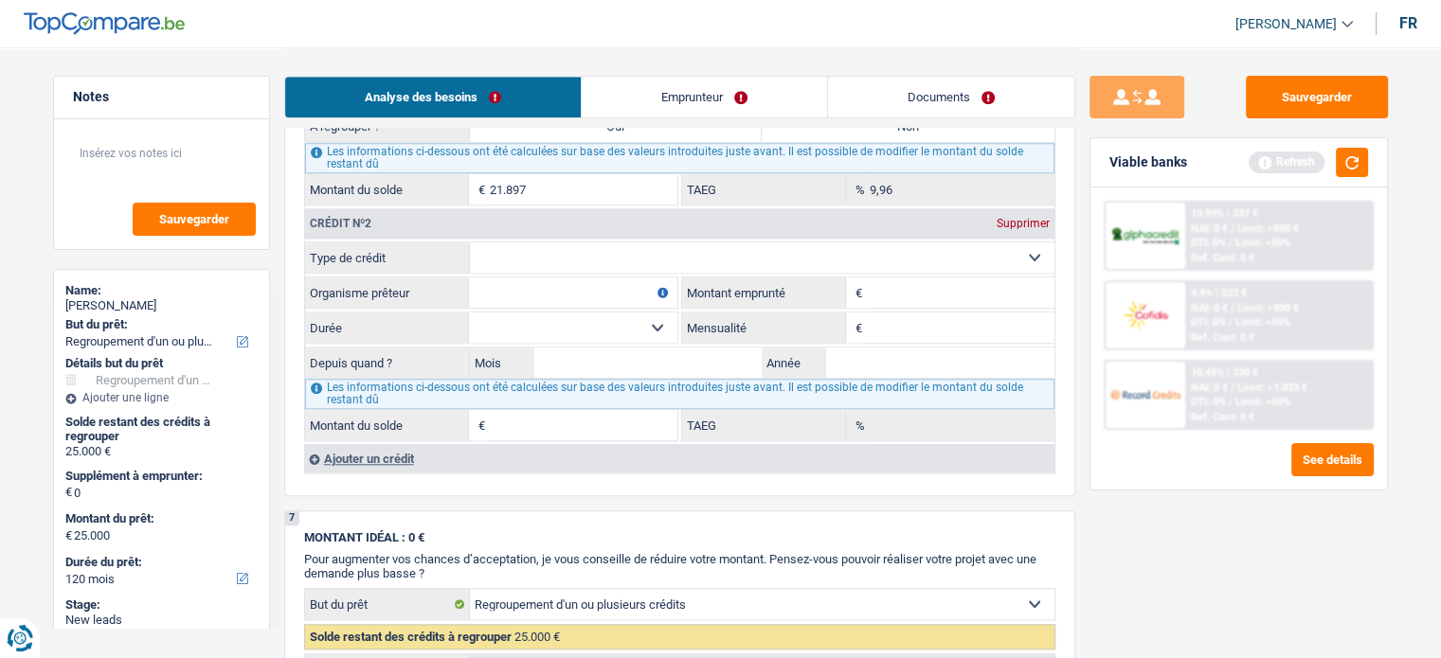
click at [611, 242] on select "Carte ou ouverture de crédit Prêt hypothécaire Vente à tempérament Prêt à tempé…" at bounding box center [762, 257] width 584 height 30
click at [1120, 537] on div "Sauvegarder Viable banks Refresh 10.99% | 337 € NAI: 0 € / Limit: >850 € DTI: 0…" at bounding box center [1238, 352] width 327 height 552
click at [728, 82] on link "Emprunteur" at bounding box center [704, 97] width 245 height 41
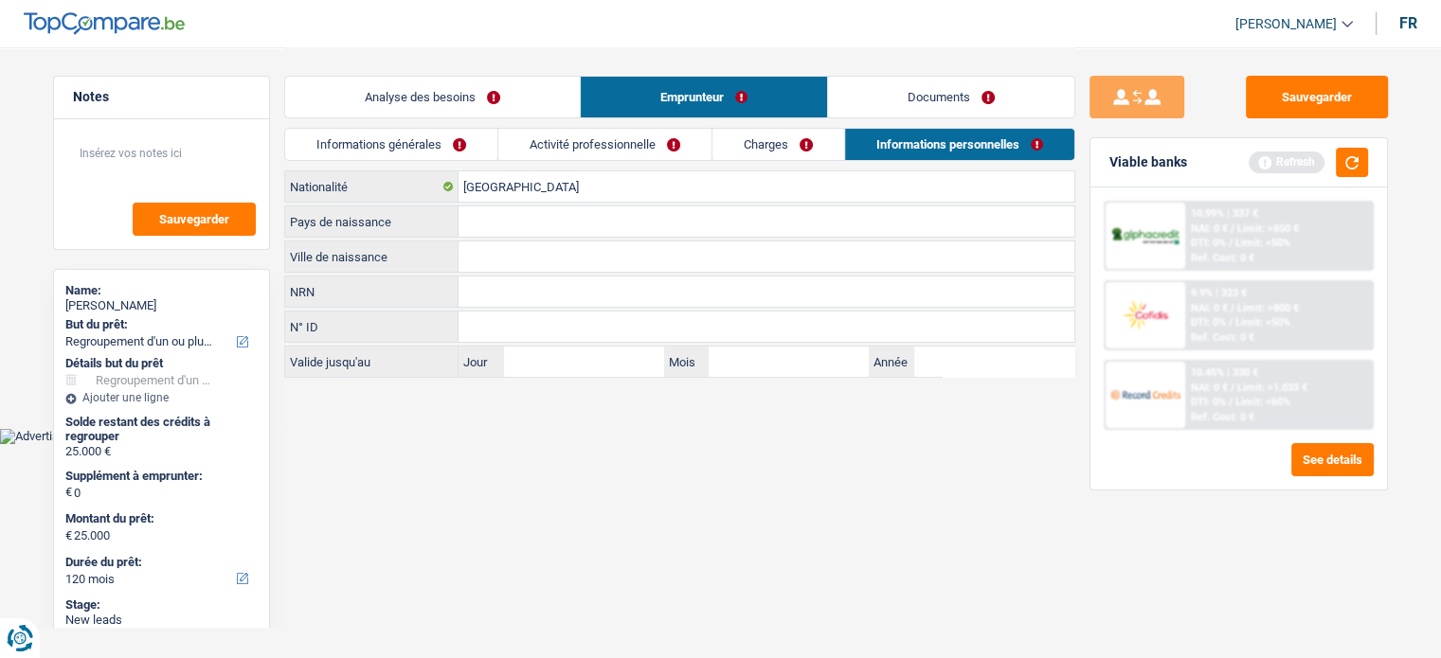
scroll to position [0, 0]
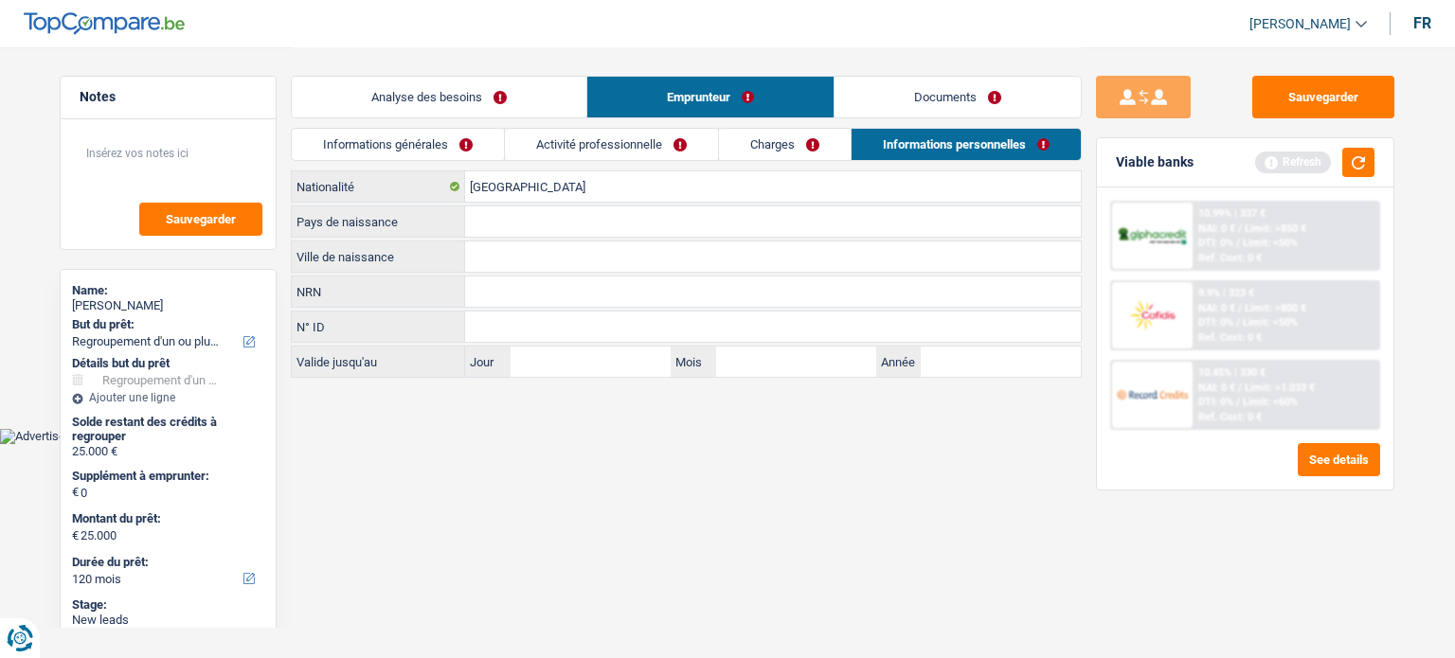
click at [652, 144] on link "Activité professionnelle" at bounding box center [611, 144] width 213 height 31
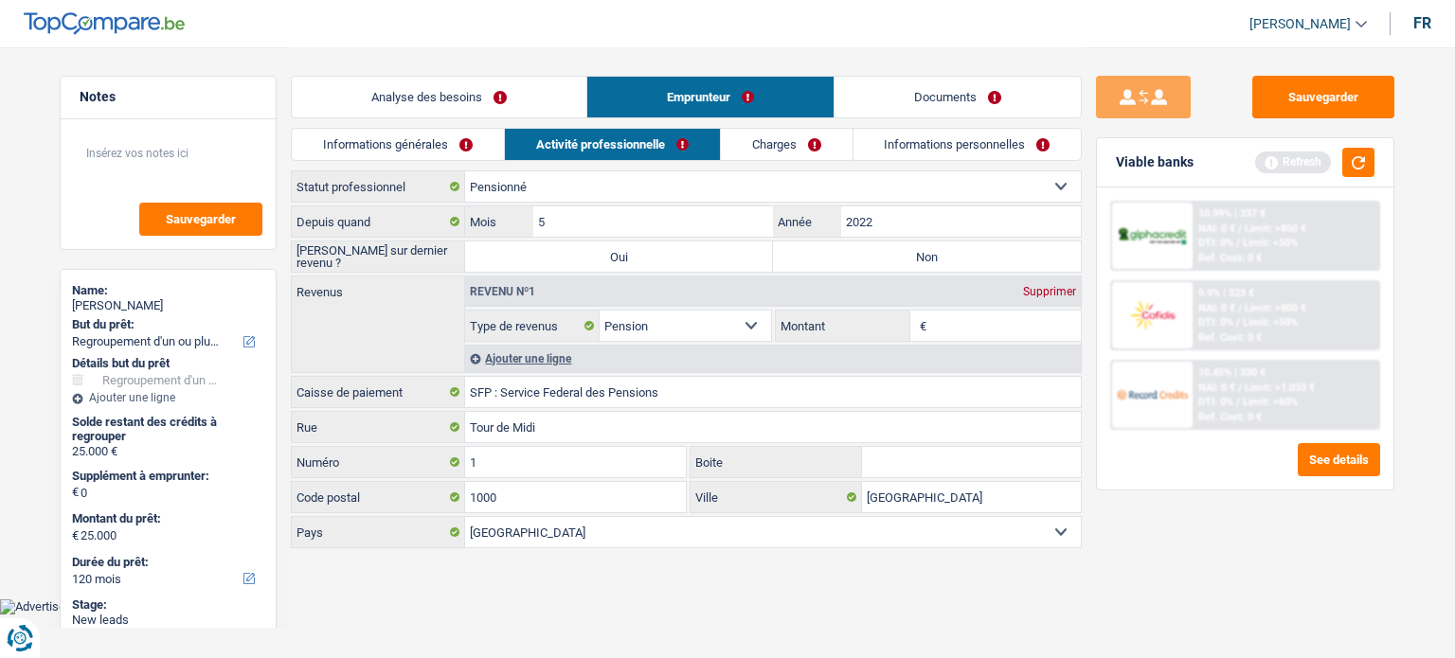
click at [447, 103] on link "Analyse des besoins" at bounding box center [439, 97] width 295 height 41
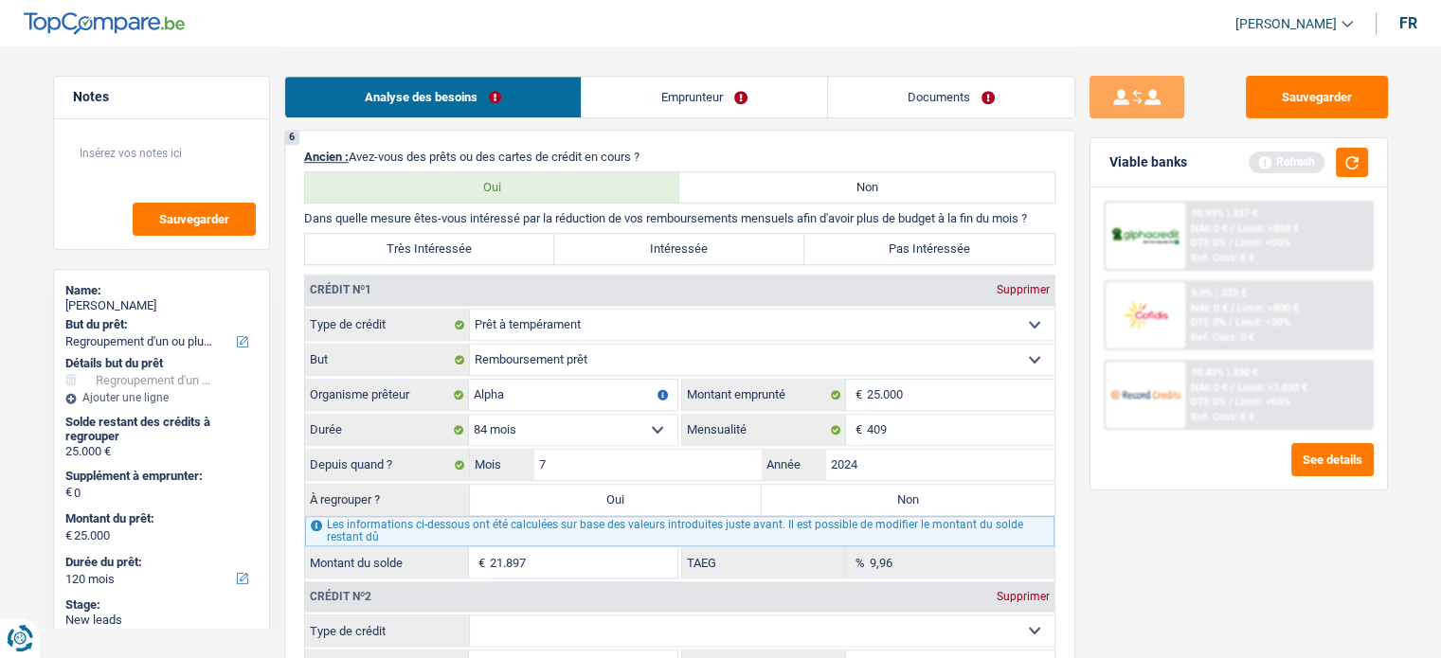
scroll to position [1610, 0]
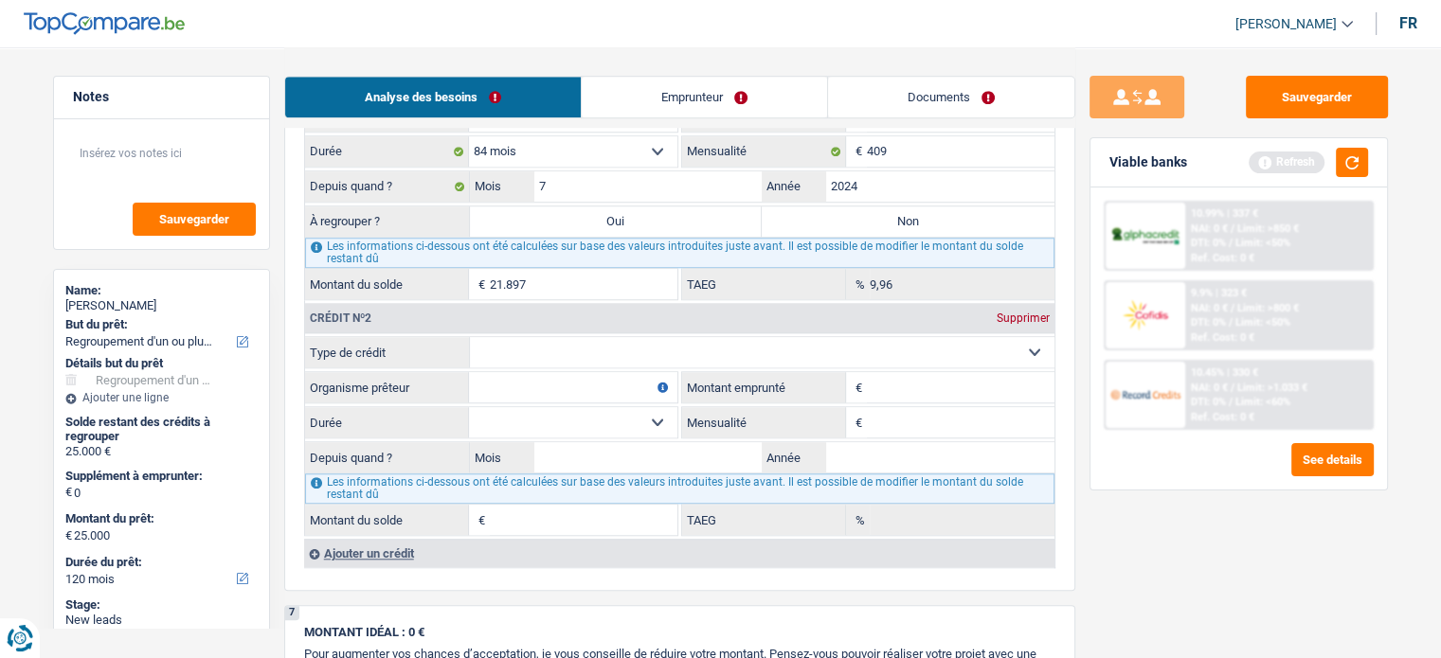
click at [594, 337] on select "Carte ou ouverture de crédit Prêt hypothécaire Vente à tempérament Prêt à tempé…" at bounding box center [762, 352] width 584 height 30
click at [1175, 566] on div "Sauvegarder Viable banks Refresh 10.99% | 337 € NAI: 0 € / Limit: >850 € DTI: 0…" at bounding box center [1238, 352] width 327 height 552
click at [518, 341] on select "Carte ou ouverture de crédit Prêt hypothécaire Vente à tempérament Prêt à tempé…" at bounding box center [762, 352] width 584 height 30
click at [687, 318] on div "Crédit nº2 Supprimer" at bounding box center [679, 318] width 749 height 30
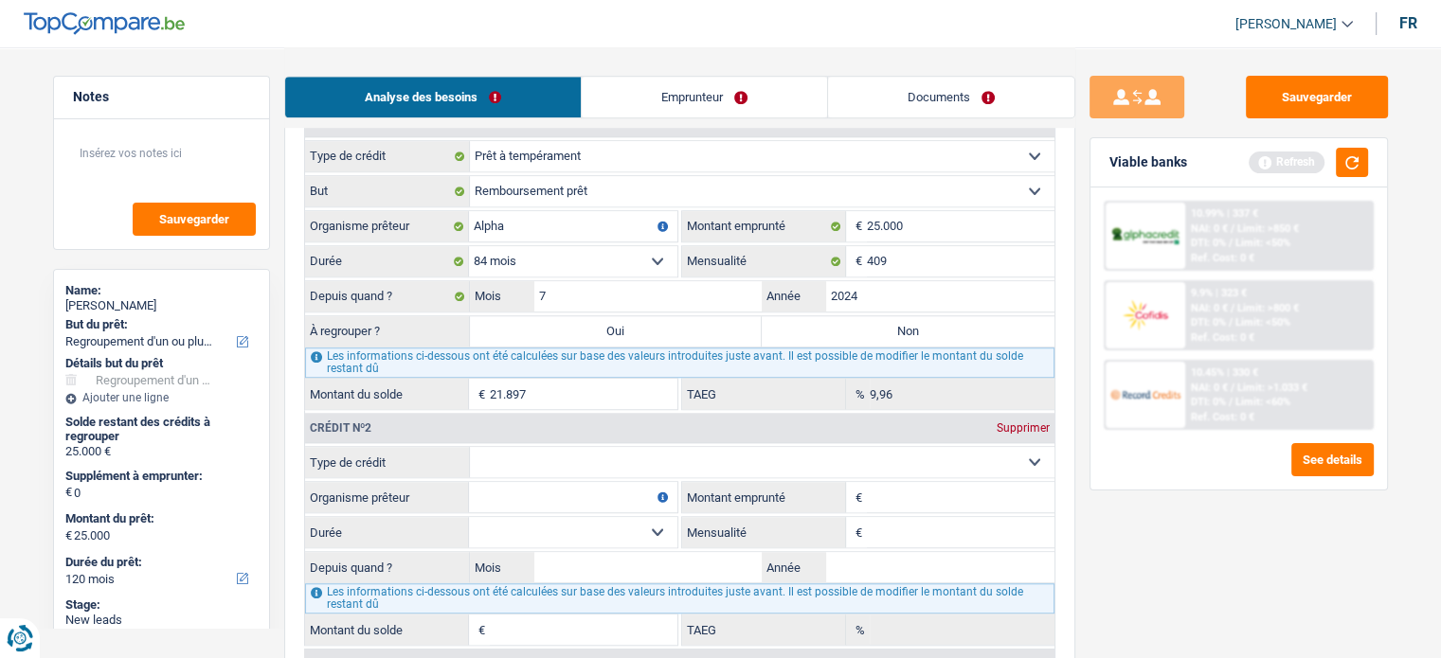
scroll to position [1421, 0]
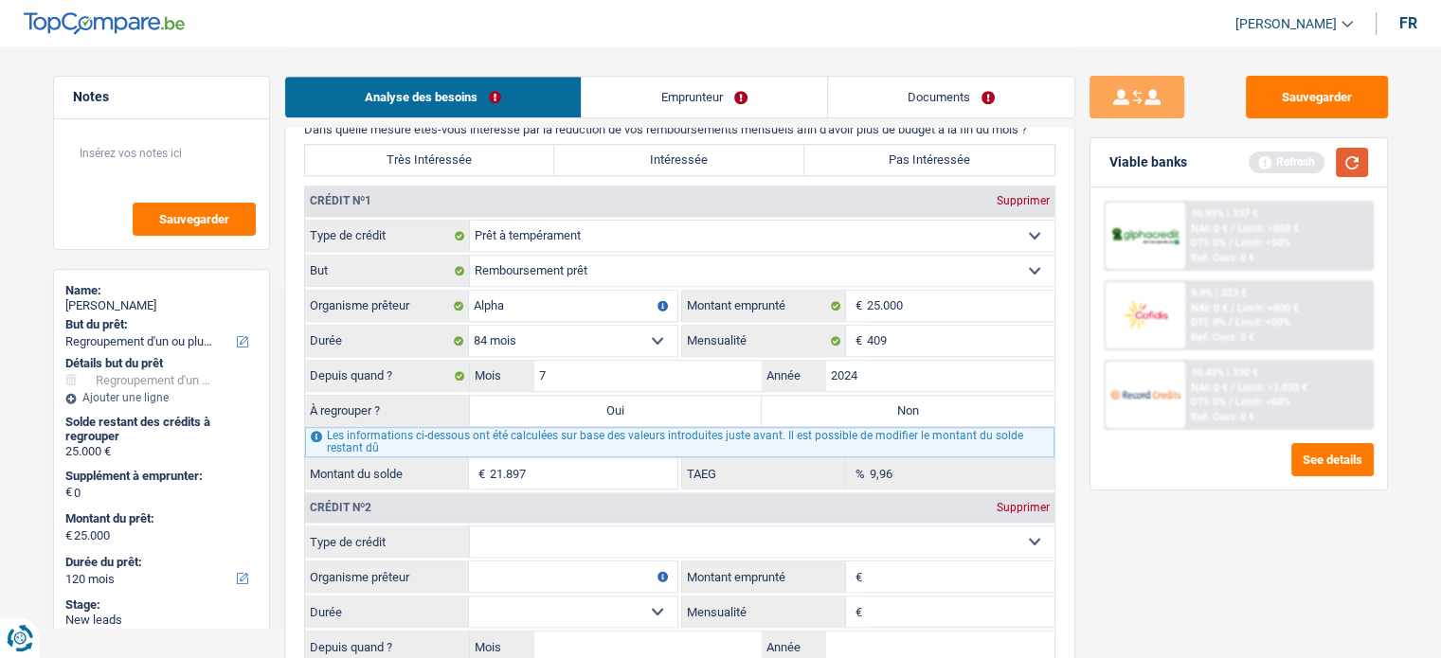
click at [1338, 160] on button "button" at bounding box center [1351, 162] width 32 height 29
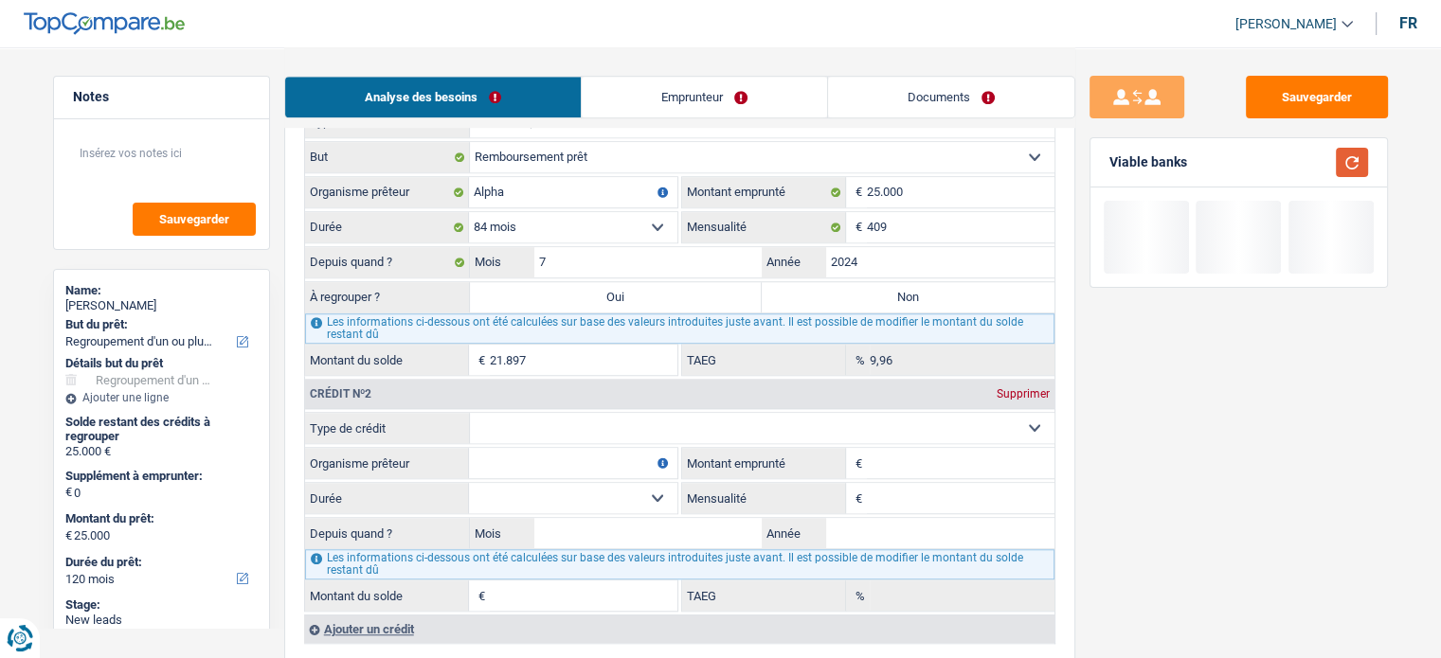
scroll to position [1610, 0]
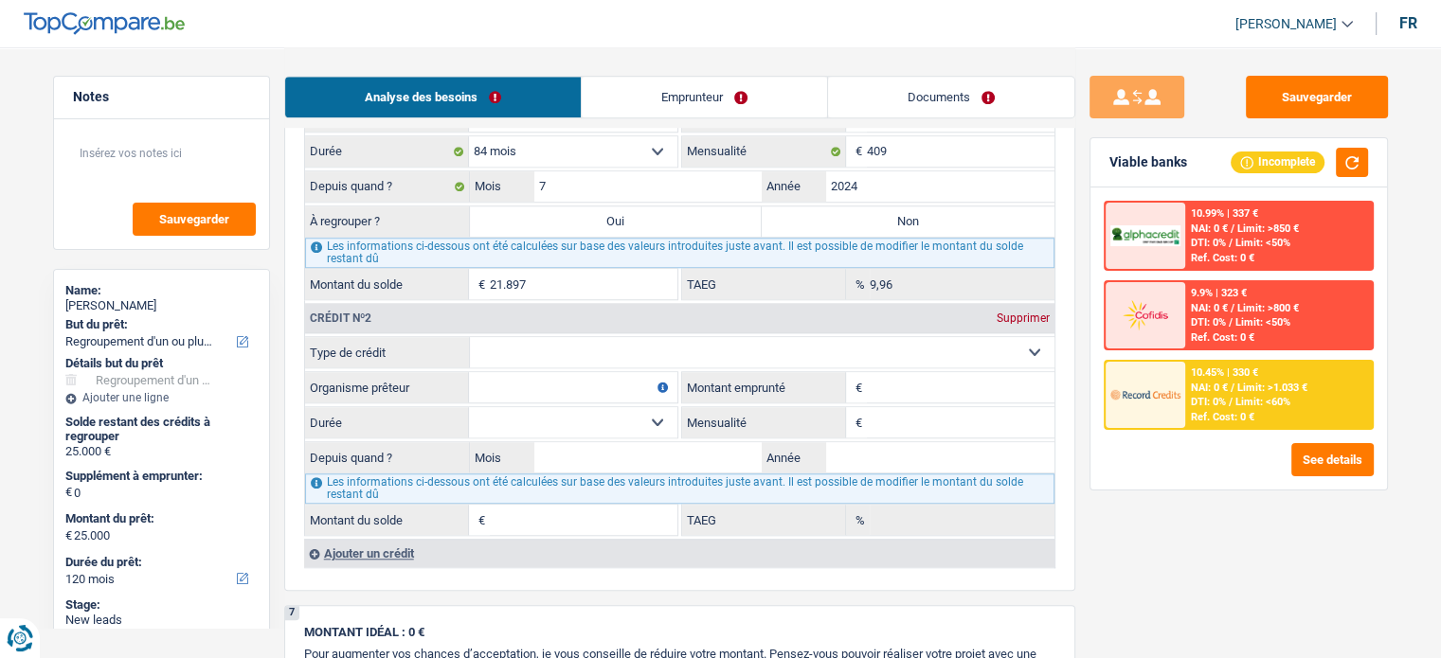
click at [564, 355] on select "Carte ou ouverture de crédit Prêt hypothécaire Vente à tempérament Prêt à tempé…" at bounding box center [762, 352] width 584 height 30
select select "cardOrCredit"
type input "0"
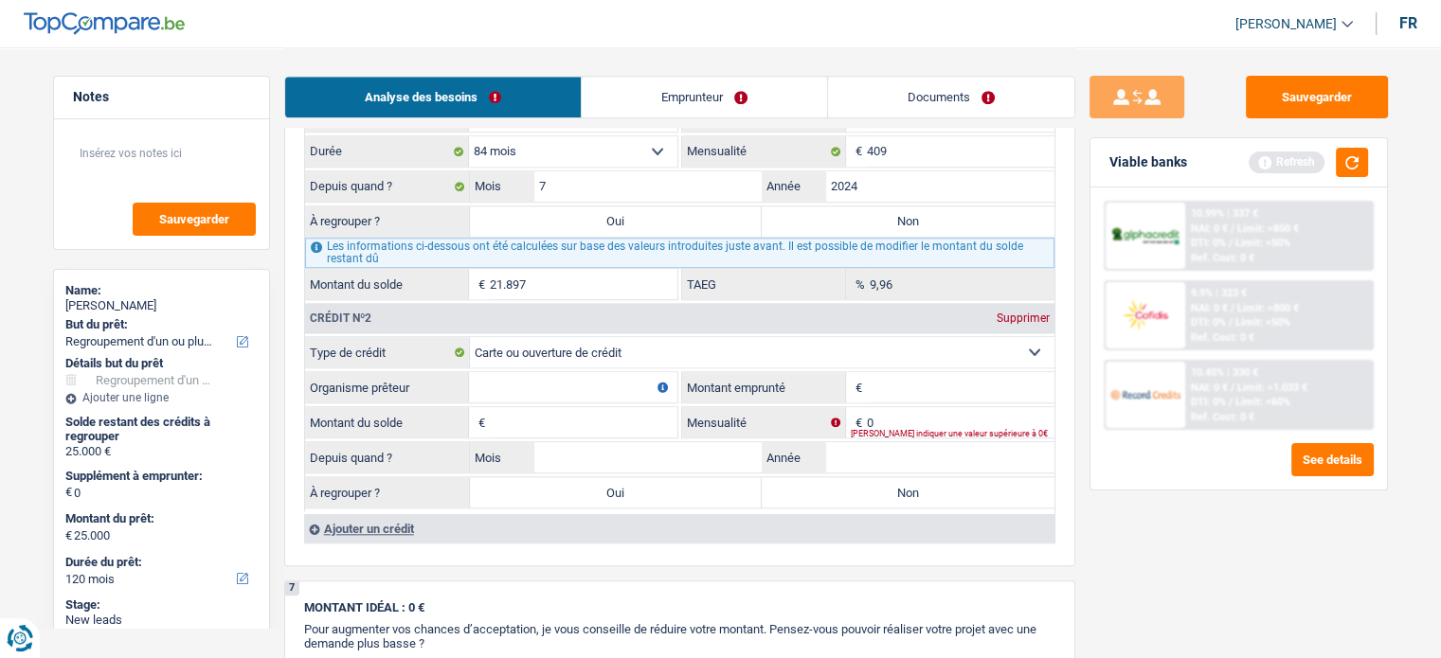
click at [562, 376] on input "Organisme prêteur" at bounding box center [573, 387] width 208 height 30
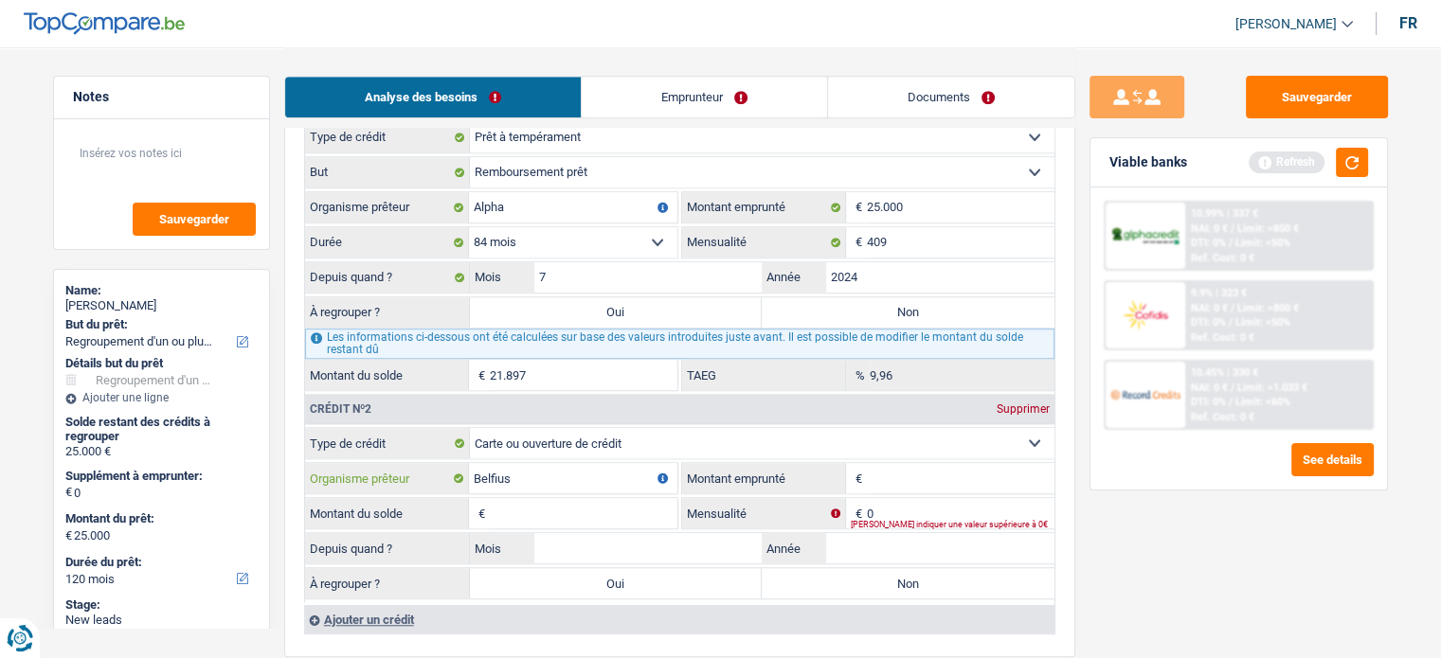
scroll to position [1515, 0]
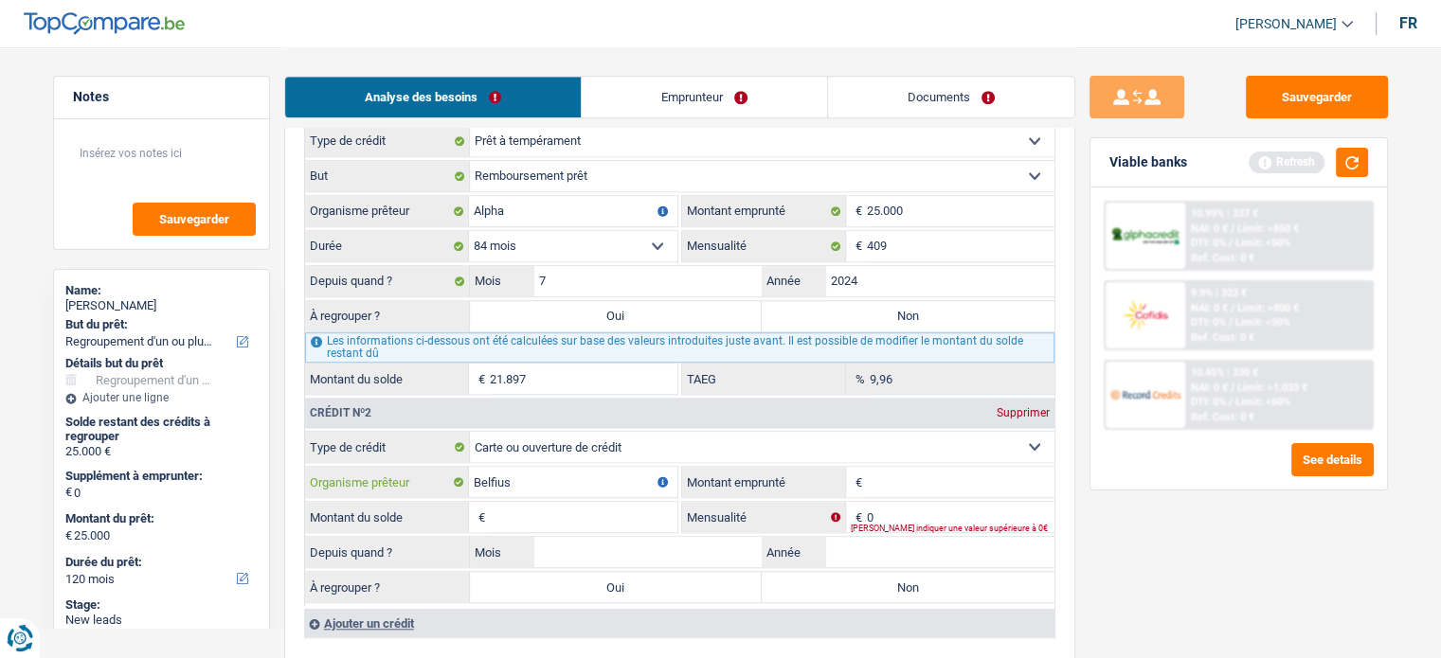
type input "Belfius"
click at [904, 472] on input "Montant emprunté" at bounding box center [961, 482] width 188 height 30
type input "2.500"
click at [621, 518] on input "Montant du solde" at bounding box center [584, 517] width 188 height 30
type input "2.500"
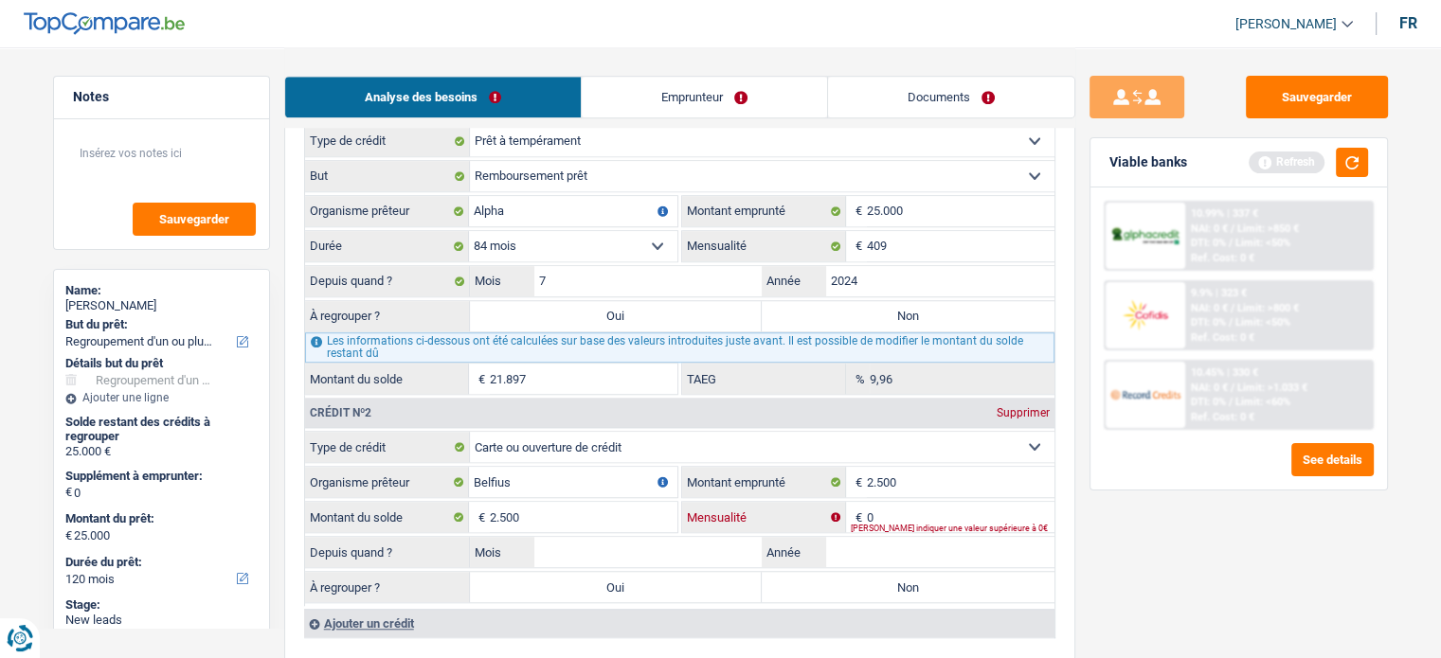
click at [953, 508] on input "0" at bounding box center [961, 517] width 188 height 30
type input "50"
click at [874, 545] on input "Année" at bounding box center [940, 552] width 228 height 30
click at [716, 315] on label "Oui" at bounding box center [616, 316] width 293 height 30
click at [716, 315] on input "Oui" at bounding box center [616, 316] width 293 height 30
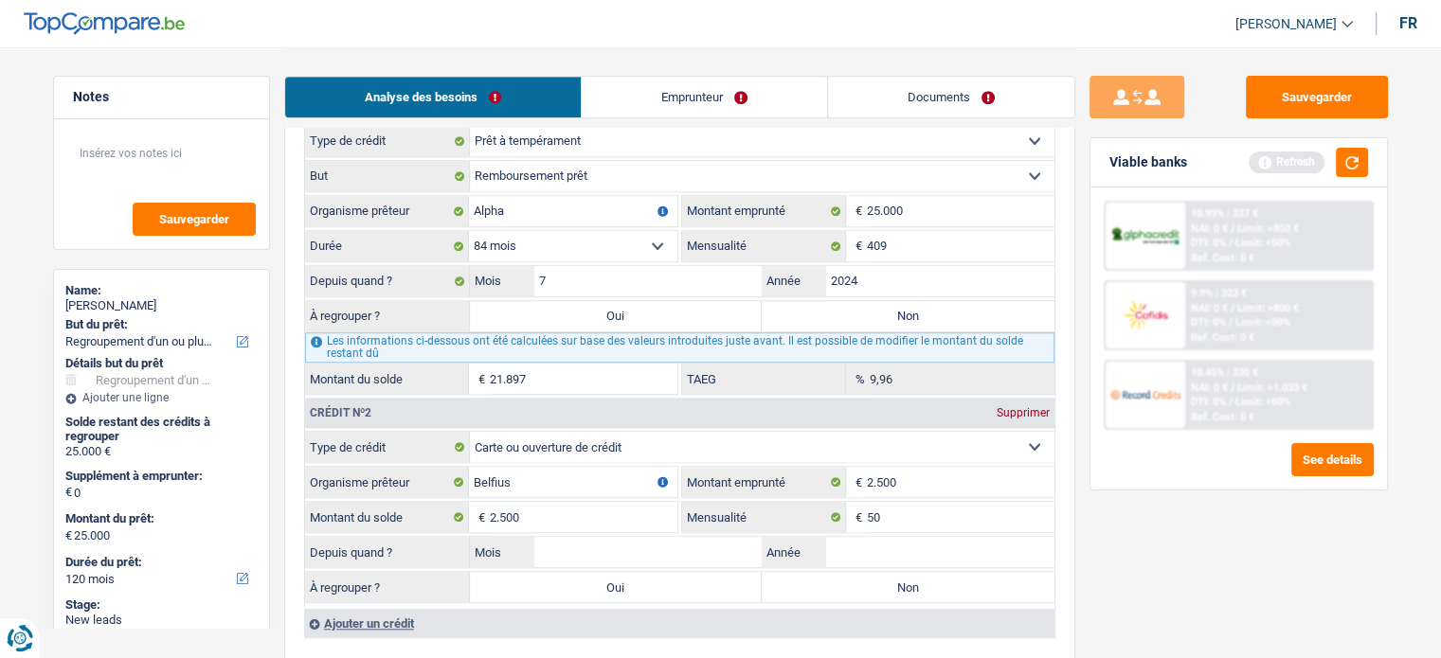
radio input "true"
type input "21.897"
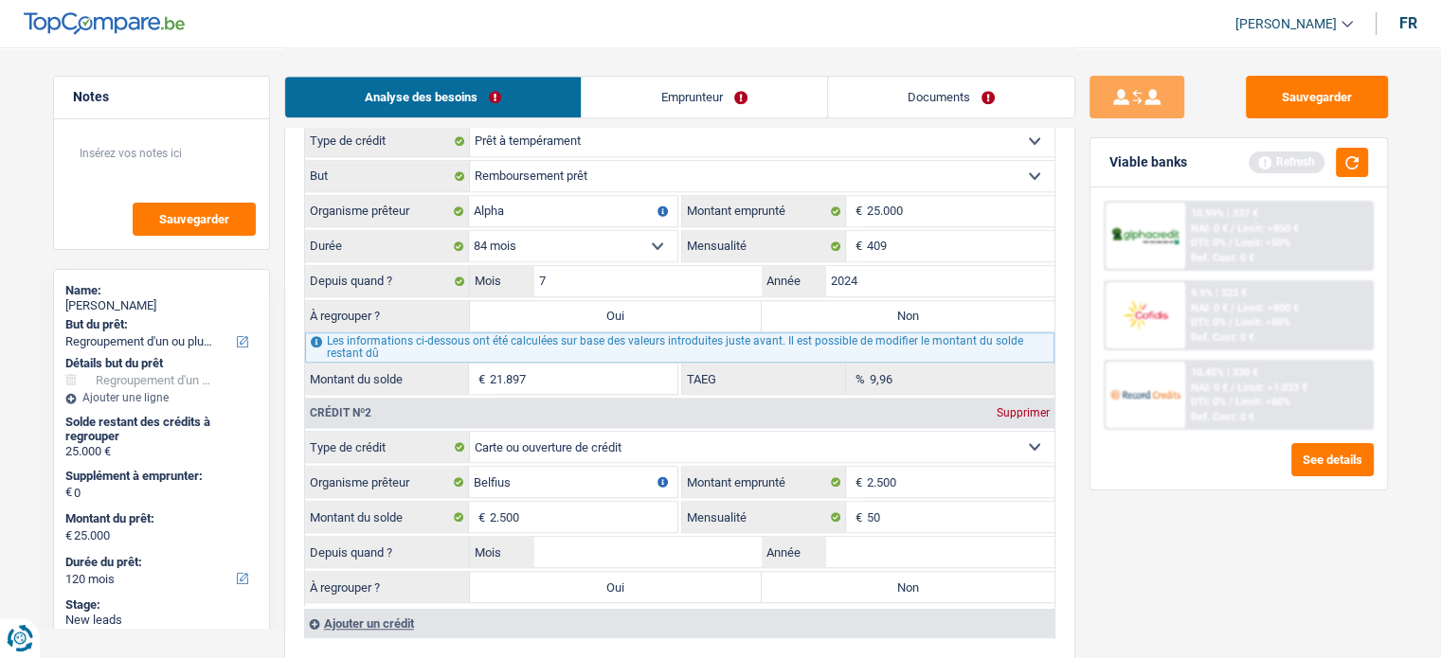
type input "21.897"
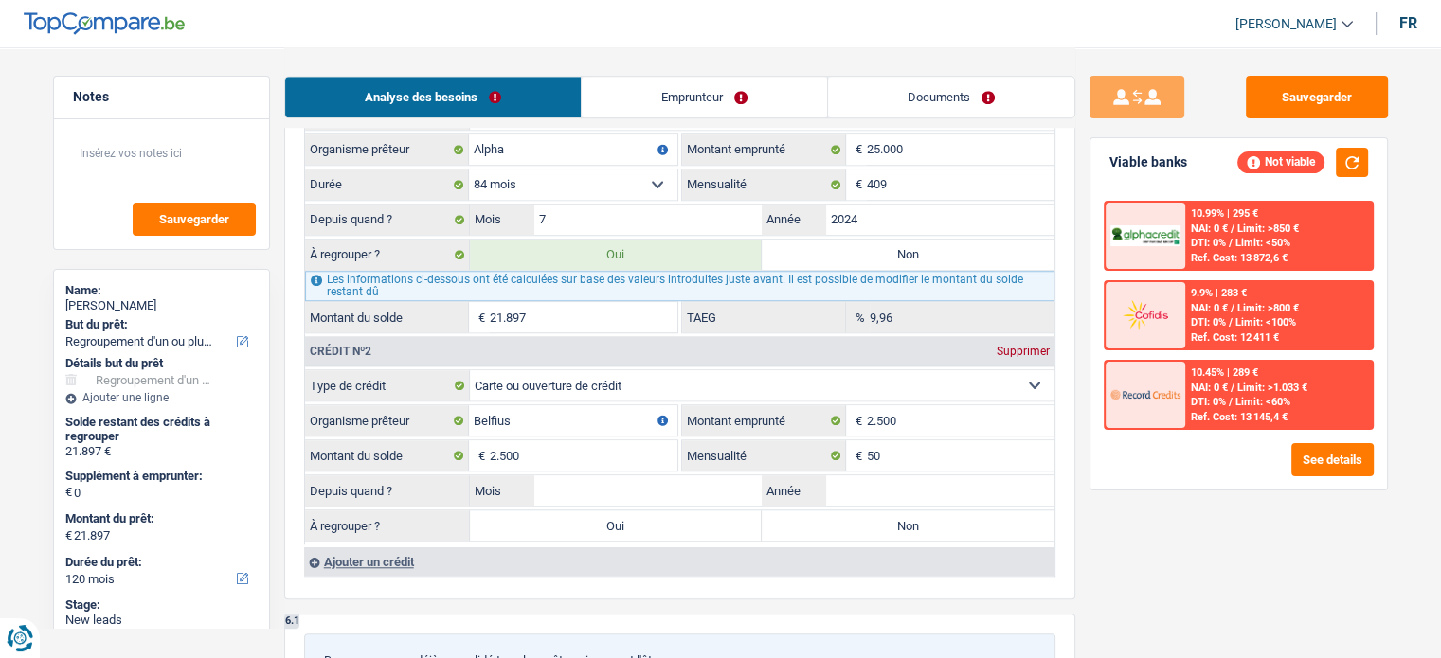
scroll to position [1610, 0]
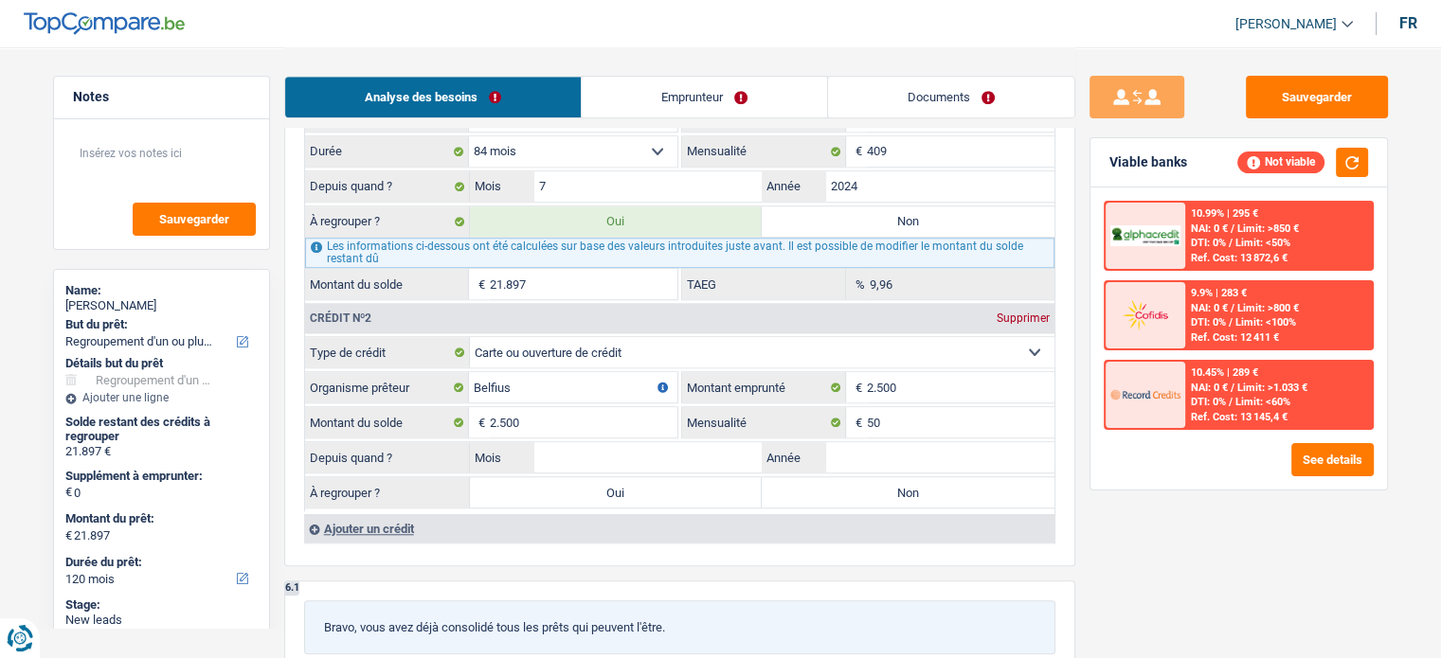
click at [852, 431] on fieldset "Carte ou ouverture de crédit Prêt hypothécaire Vente à tempérament Prêt à tempé…" at bounding box center [679, 423] width 749 height 175
click at [883, 451] on input "Année" at bounding box center [940, 457] width 228 height 30
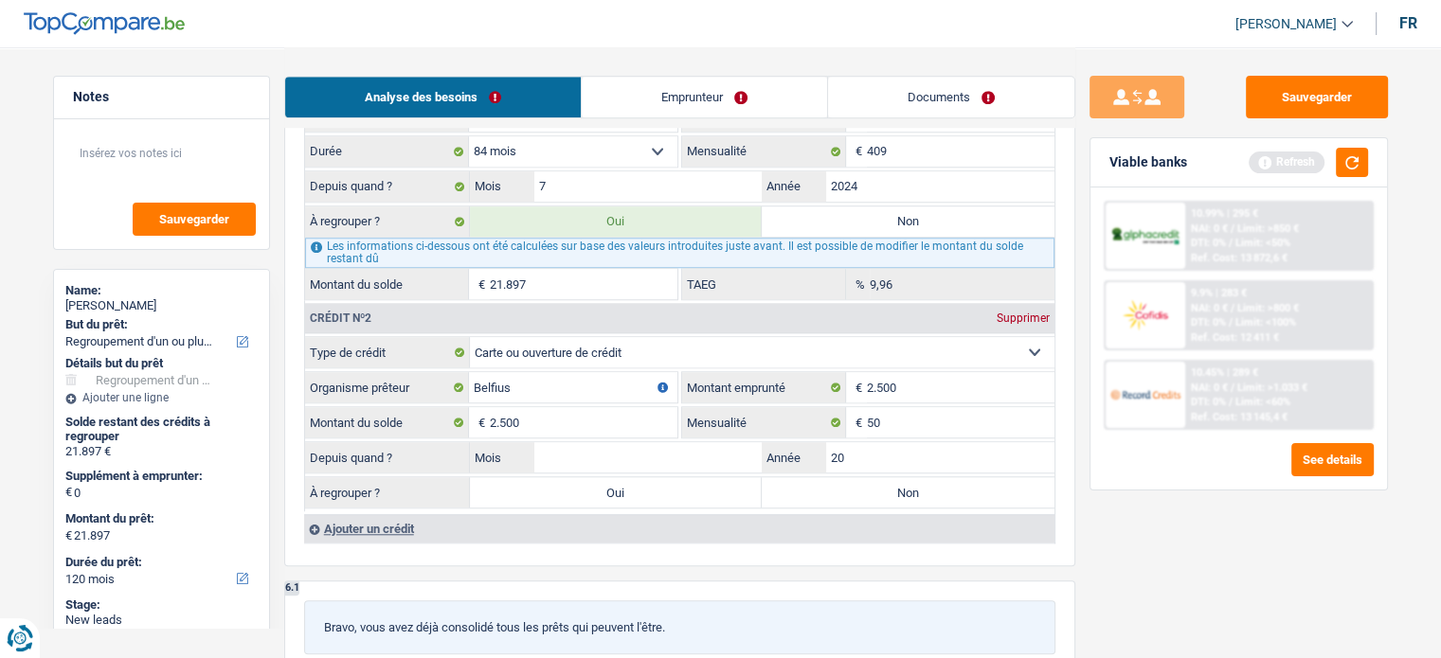
type input "2"
type input "2000"
click at [595, 450] on input "Mois" at bounding box center [648, 457] width 228 height 30
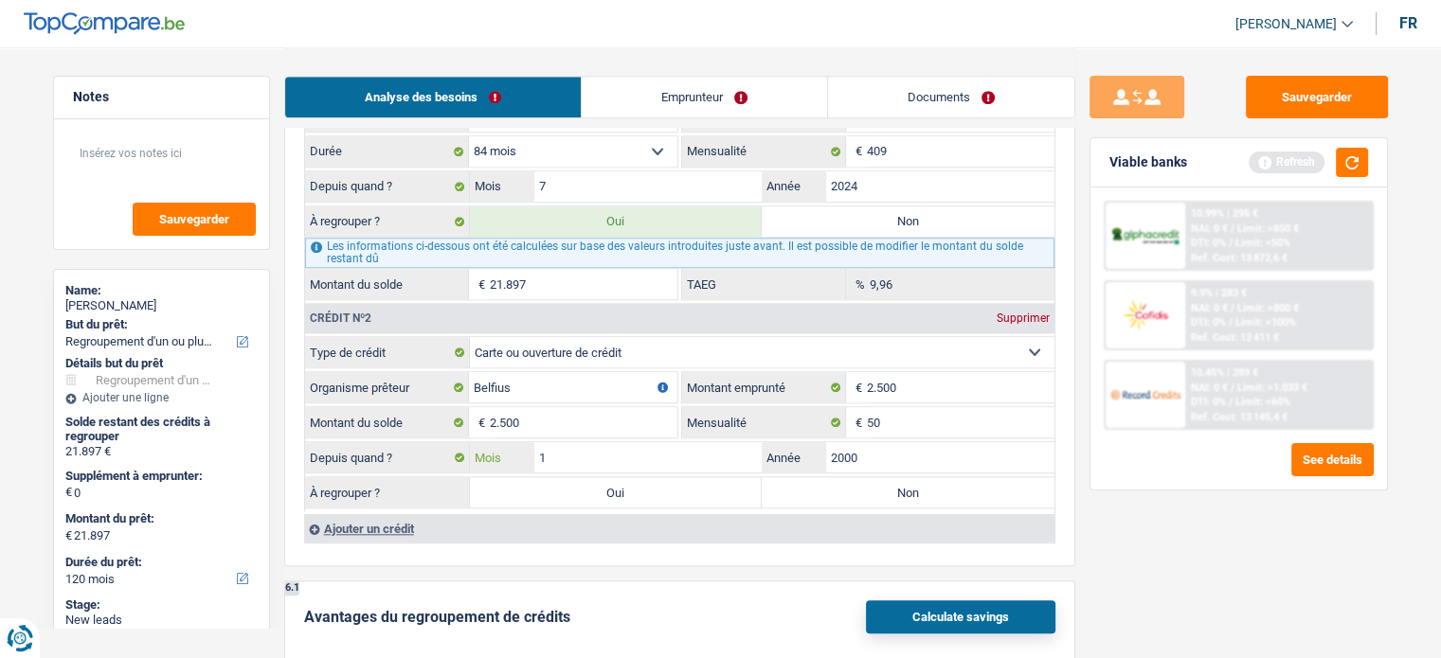
type input "12"
click at [612, 486] on label "Oui" at bounding box center [616, 492] width 293 height 30
click at [612, 486] on input "Oui" at bounding box center [616, 492] width 293 height 30
radio input "true"
type input "24.397"
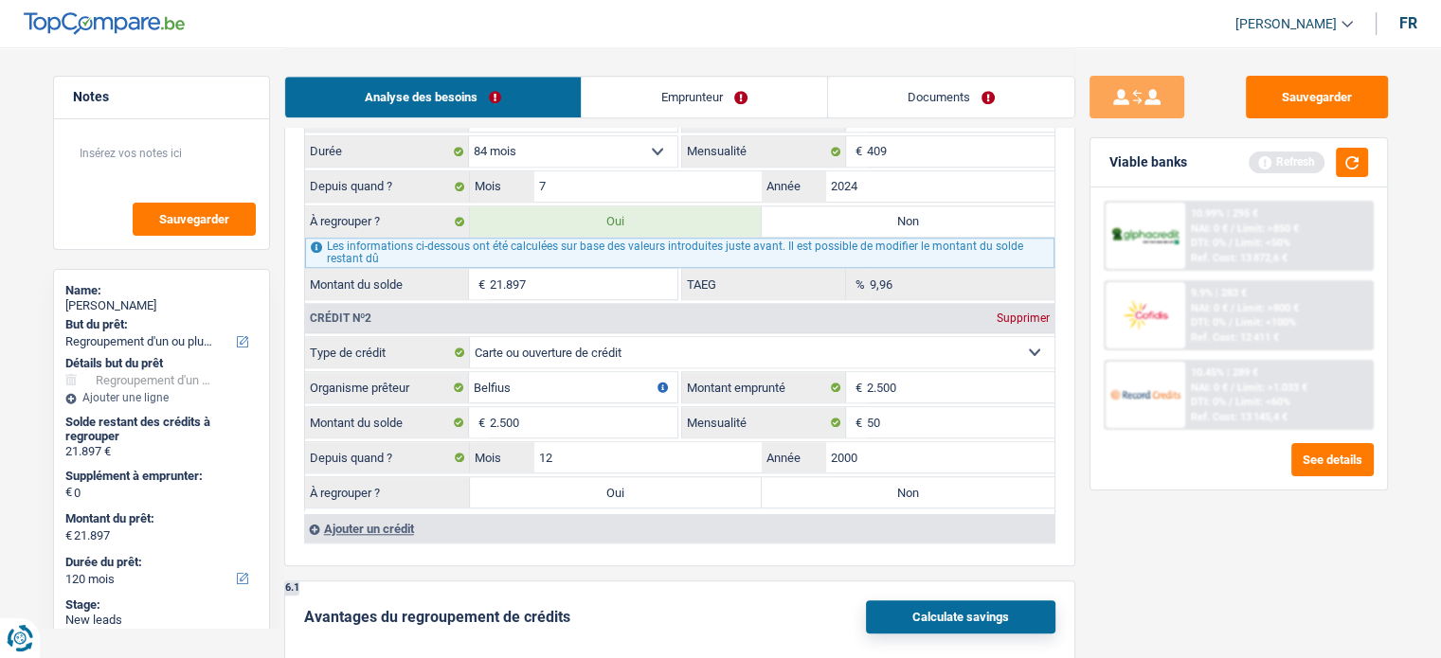
type input "24.397"
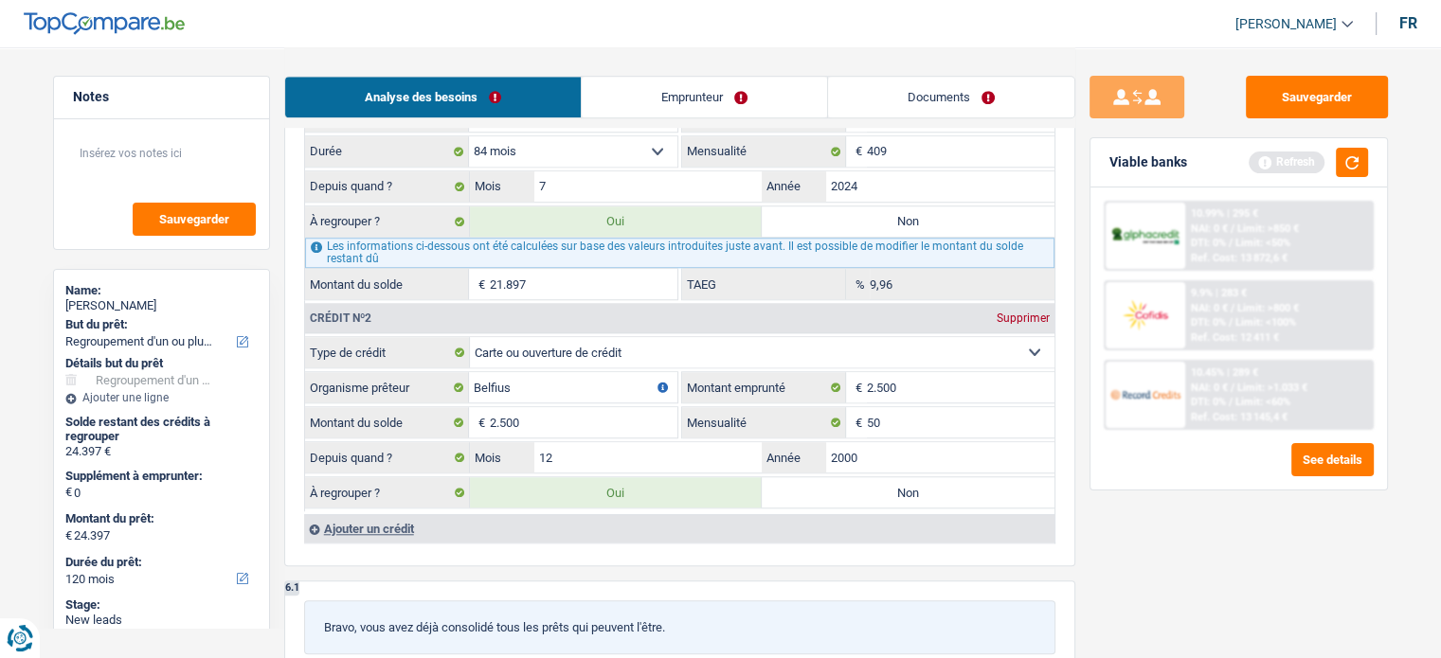
click at [365, 514] on div "Ajouter un crédit" at bounding box center [679, 528] width 750 height 28
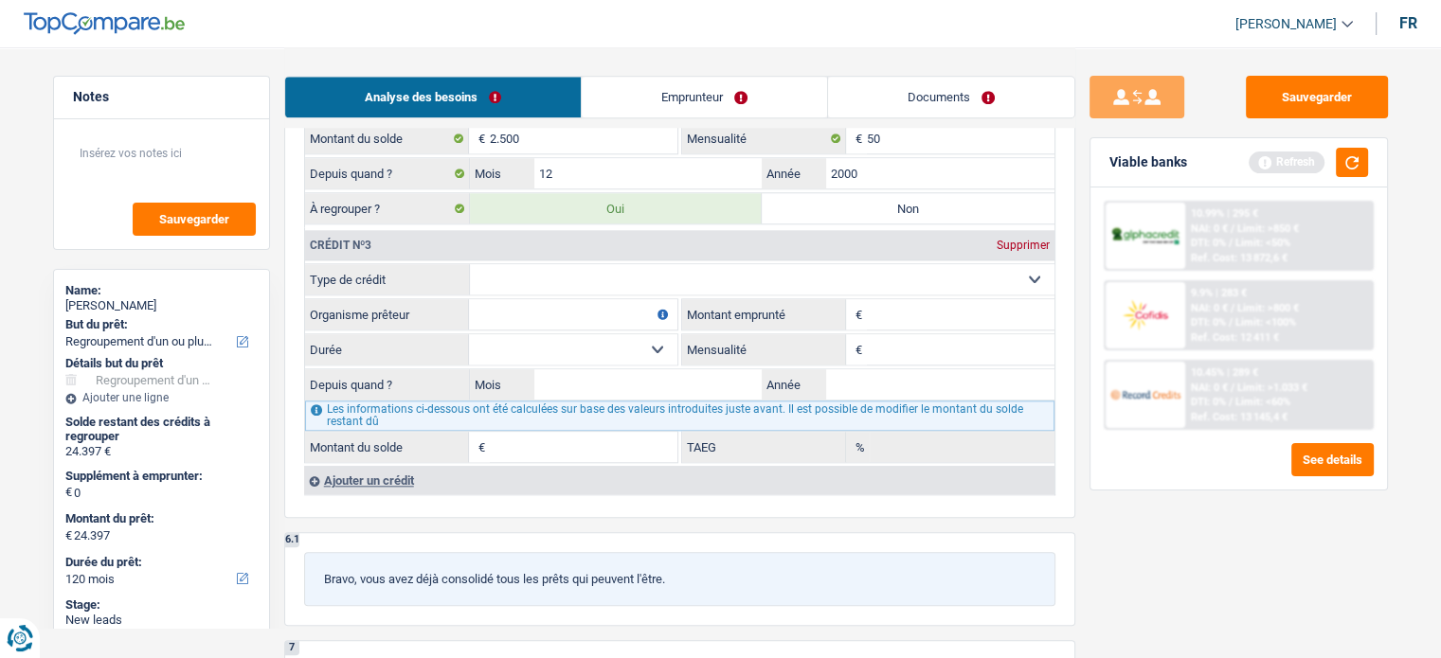
scroll to position [1800, 0]
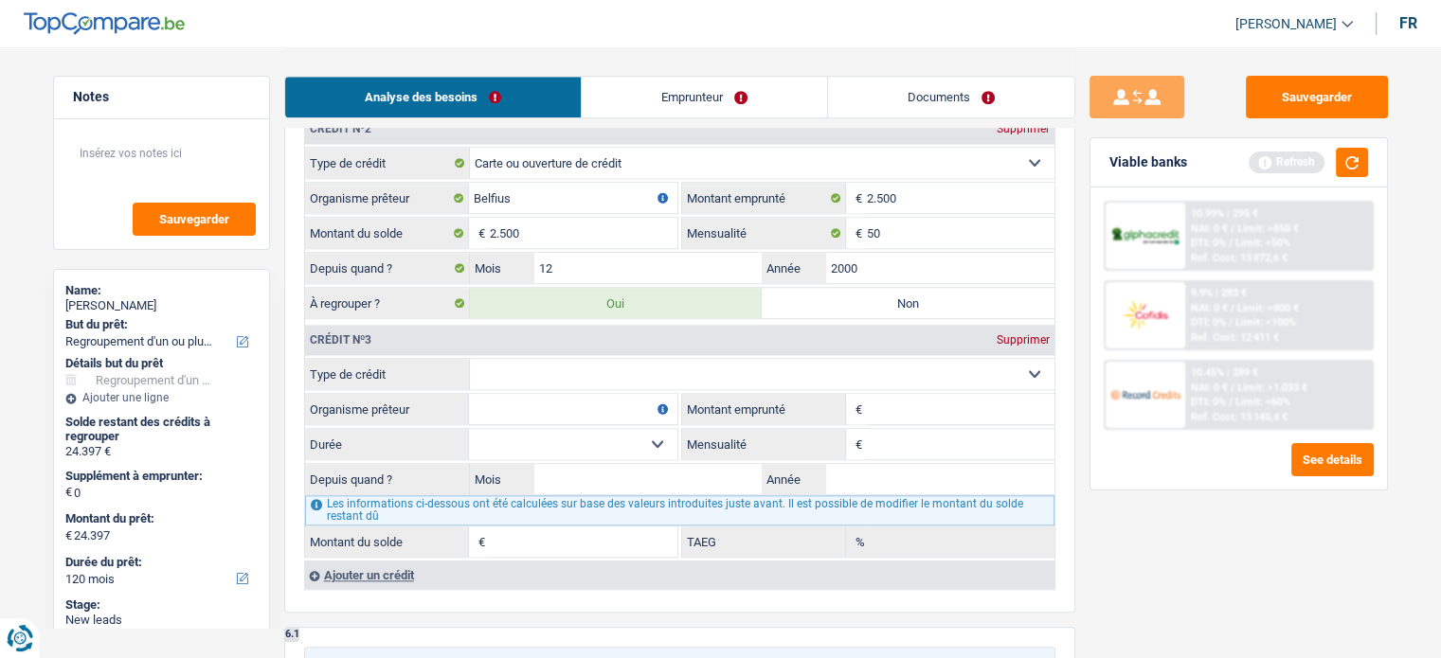
click at [629, 347] on div "Crédit nº3 Supprimer Carte ou ouverture de crédit Prêt hypothécaire Vente à tem…" at bounding box center [679, 440] width 750 height 236
click at [624, 374] on select "Carte ou ouverture de crédit Prêt hypothécaire Vente à tempérament Prêt à tempé…" at bounding box center [762, 374] width 584 height 30
click at [1017, 325] on div "Crédit nº3 Supprimer" at bounding box center [679, 340] width 749 height 30
click at [1012, 334] on div "Supprimer" at bounding box center [1023, 339] width 63 height 11
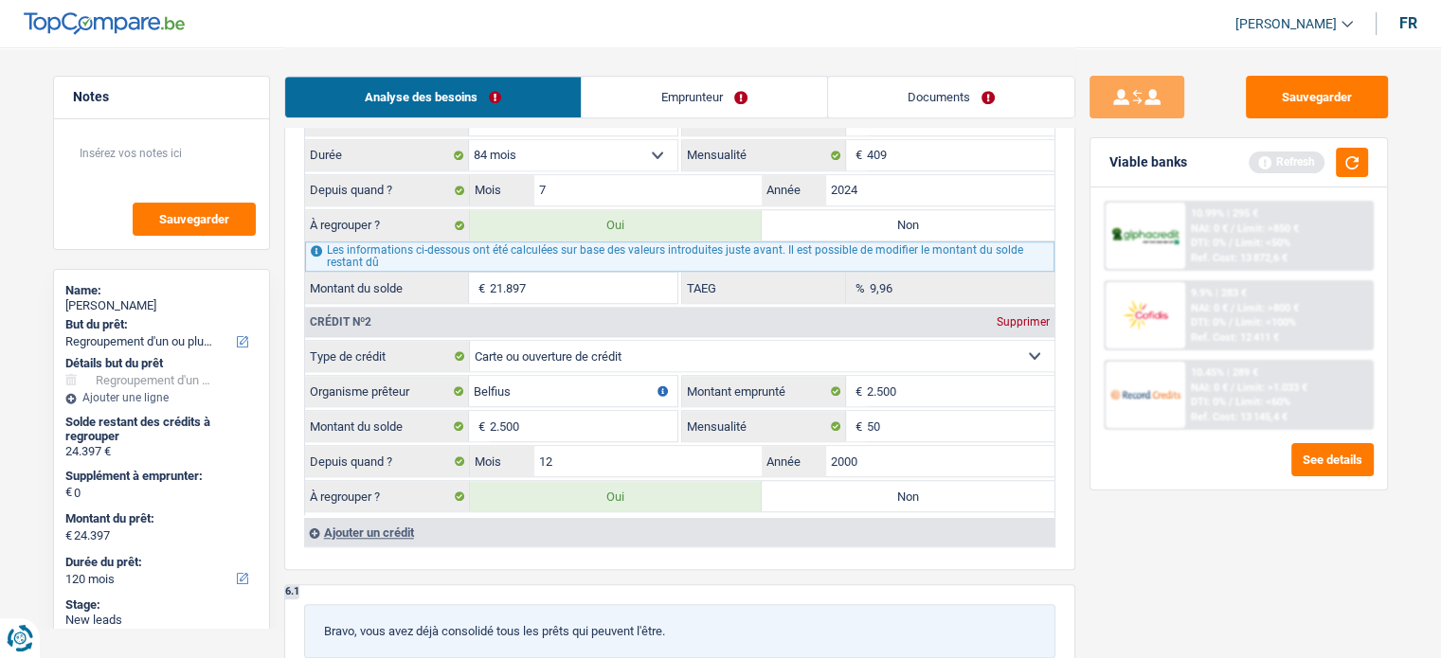
scroll to position [1705, 0]
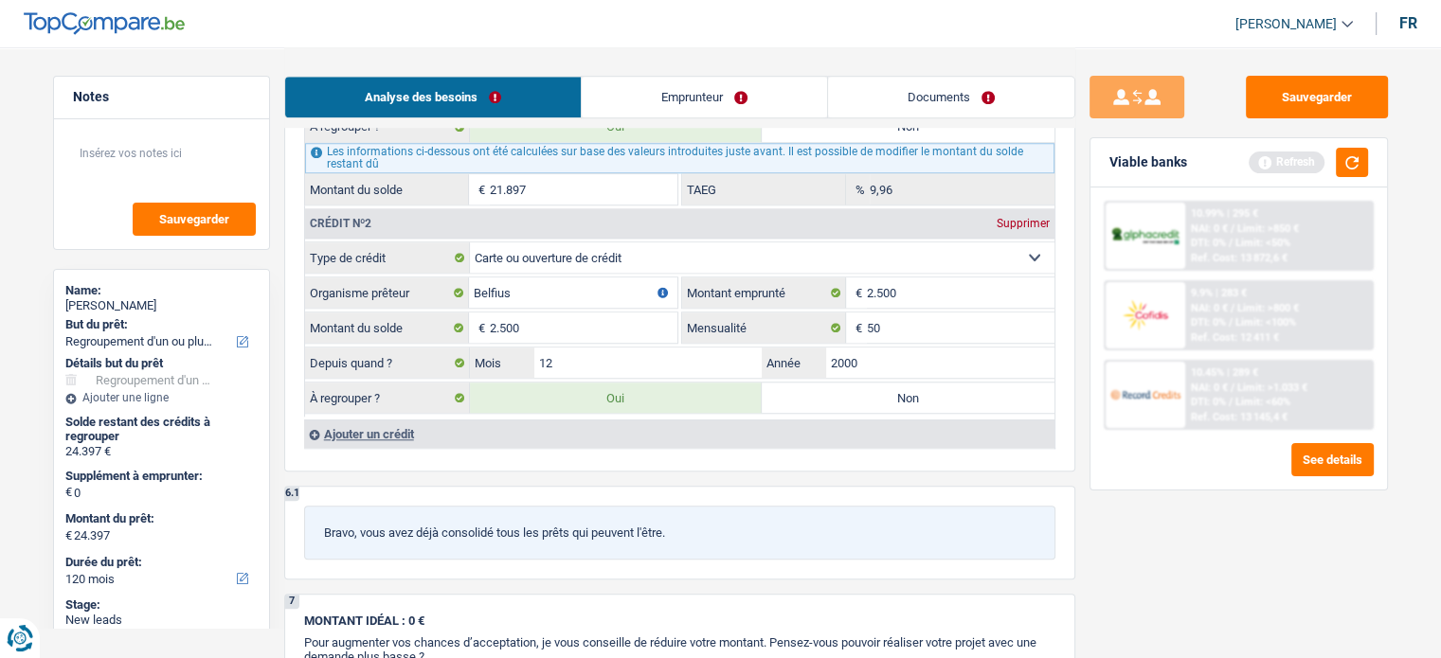
click at [390, 420] on div "Ajouter un crédit" at bounding box center [679, 434] width 750 height 28
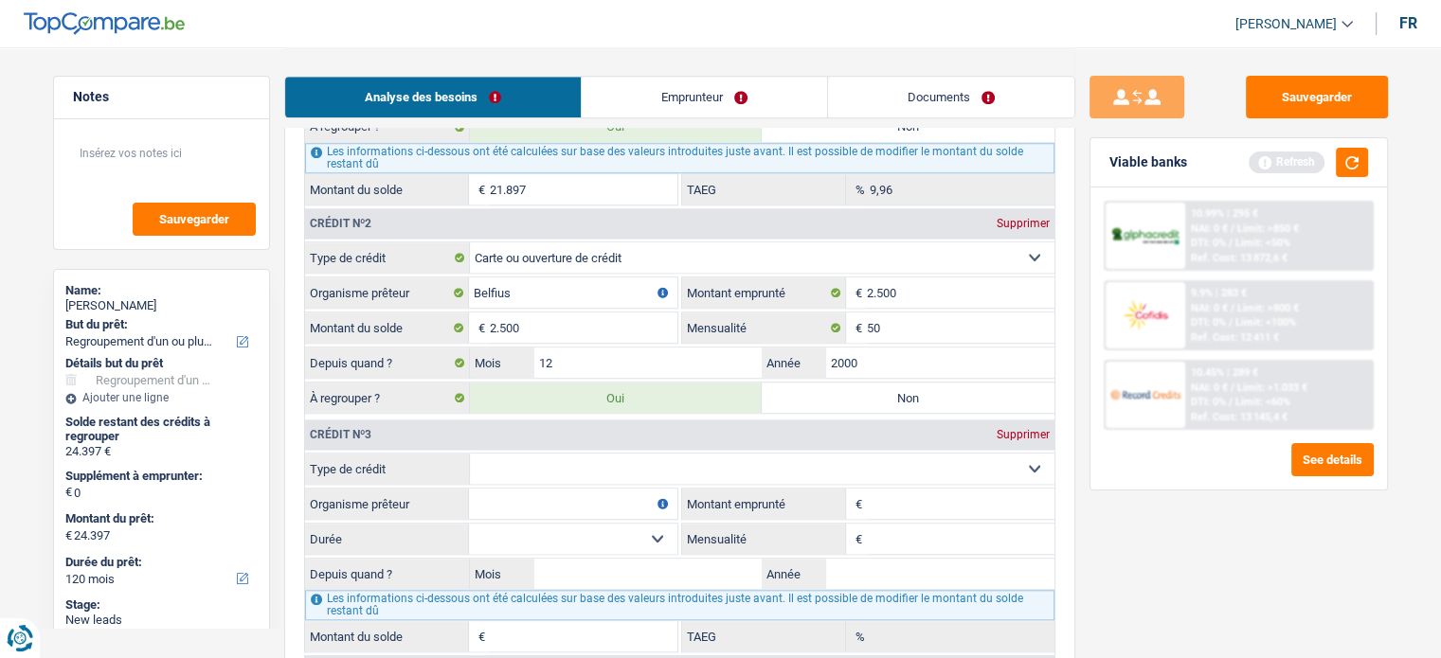
click at [560, 457] on select "Carte ou ouverture de crédit Prêt hypothécaire Vente à tempérament Prêt à tempé…" at bounding box center [762, 469] width 584 height 30
select select "cardOrCredit"
type input "0"
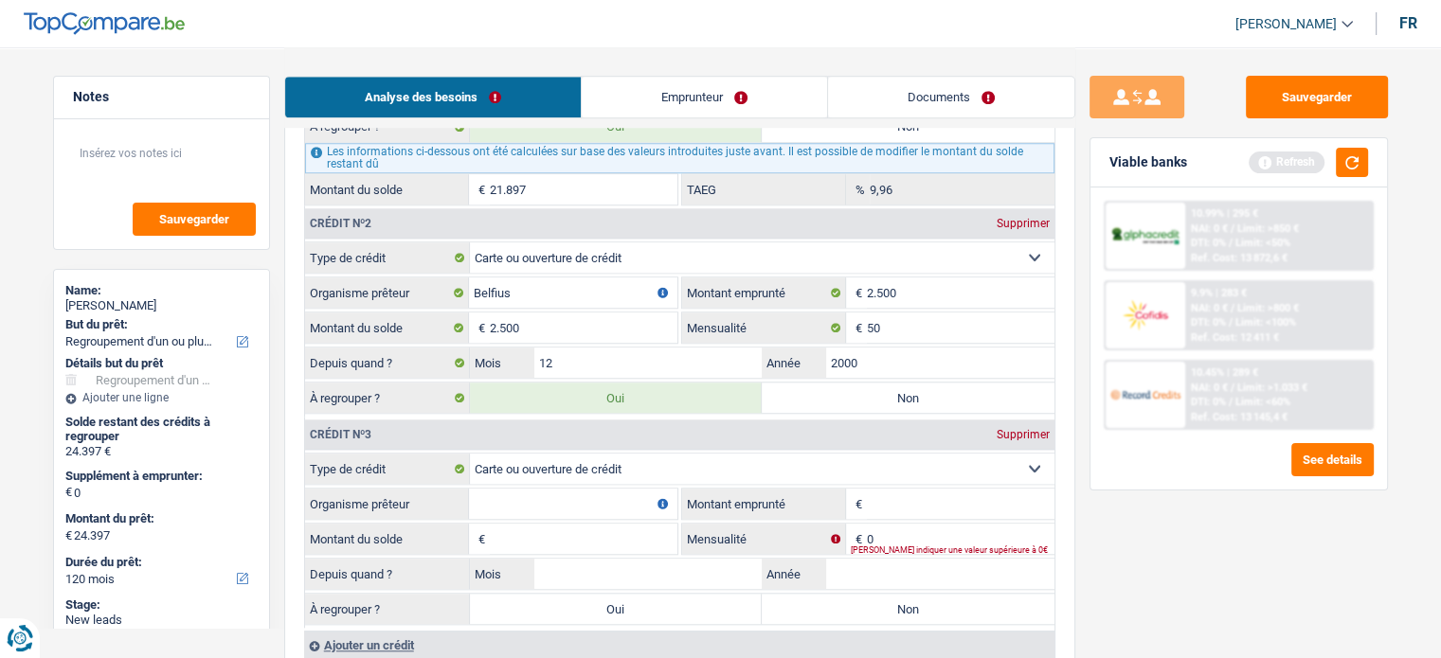
click at [552, 499] on input "Organisme prêteur" at bounding box center [573, 504] width 208 height 30
type input "CBC"
click at [916, 523] on fieldset "0 € Mensualité [PERSON_NAME] indiquer une valeur supérieure à 0€" at bounding box center [868, 539] width 372 height 32
click at [913, 492] on input "Montant emprunté" at bounding box center [961, 504] width 188 height 30
type input "2.500"
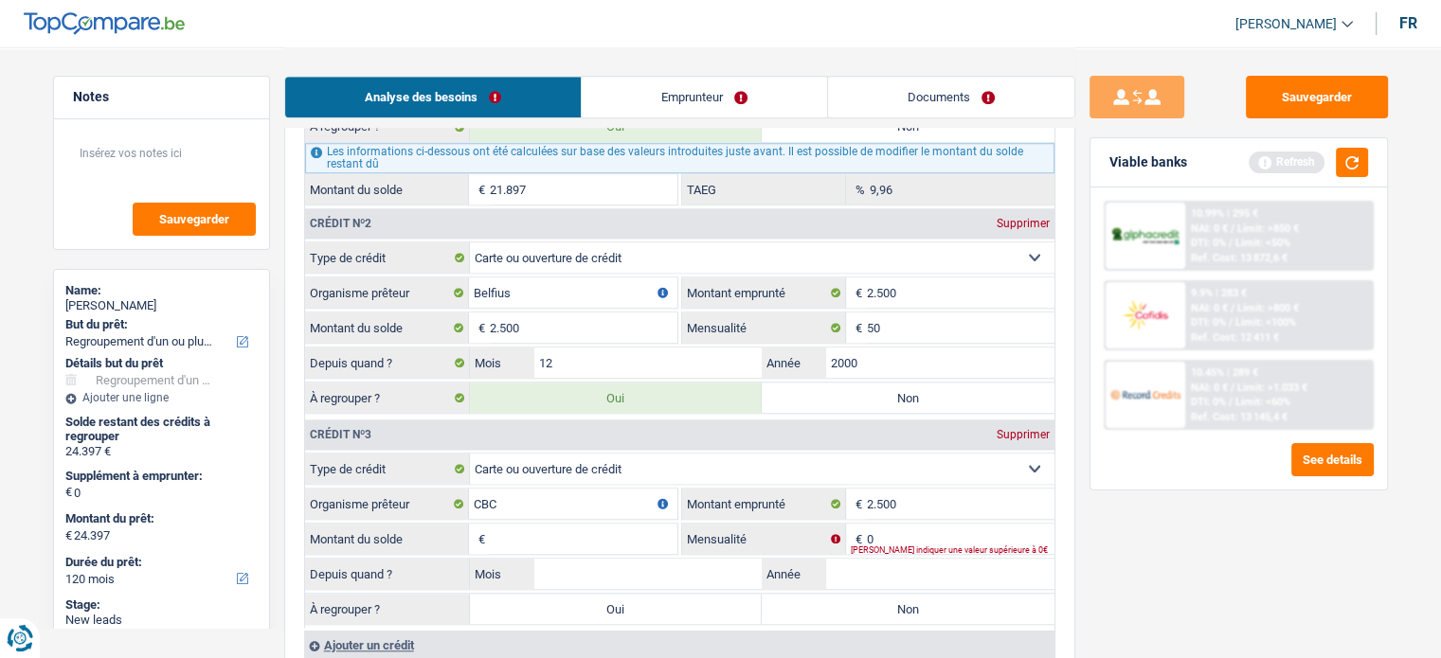
click at [606, 530] on input "Montant du solde" at bounding box center [584, 539] width 188 height 30
type input "2.500"
click at [892, 524] on input "0" at bounding box center [961, 539] width 188 height 30
type input "50"
click at [860, 540] on span "€" at bounding box center [856, 539] width 21 height 30
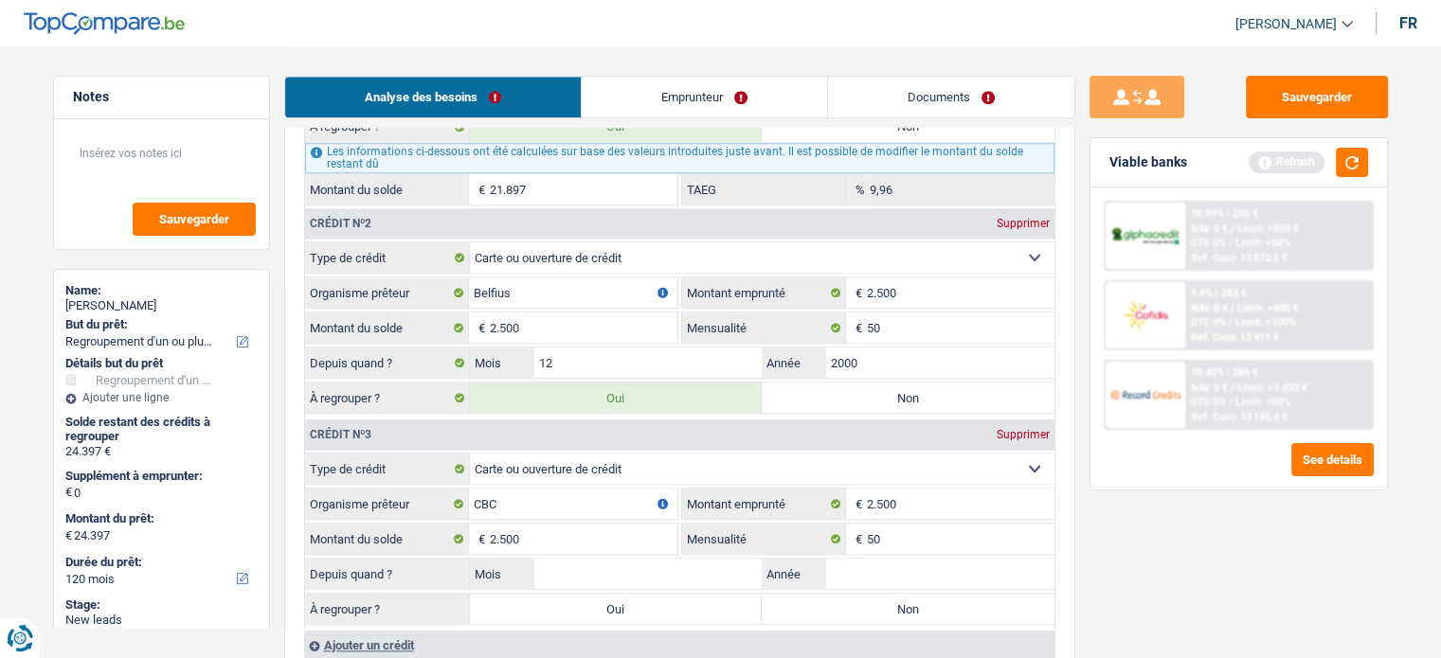
click at [999, 594] on label "Non" at bounding box center [907, 609] width 293 height 30
click at [999, 594] on input "Non" at bounding box center [907, 609] width 293 height 30
radio input "true"
click at [685, 594] on label "Oui" at bounding box center [616, 609] width 293 height 30
click at [685, 594] on input "Oui" at bounding box center [616, 609] width 293 height 30
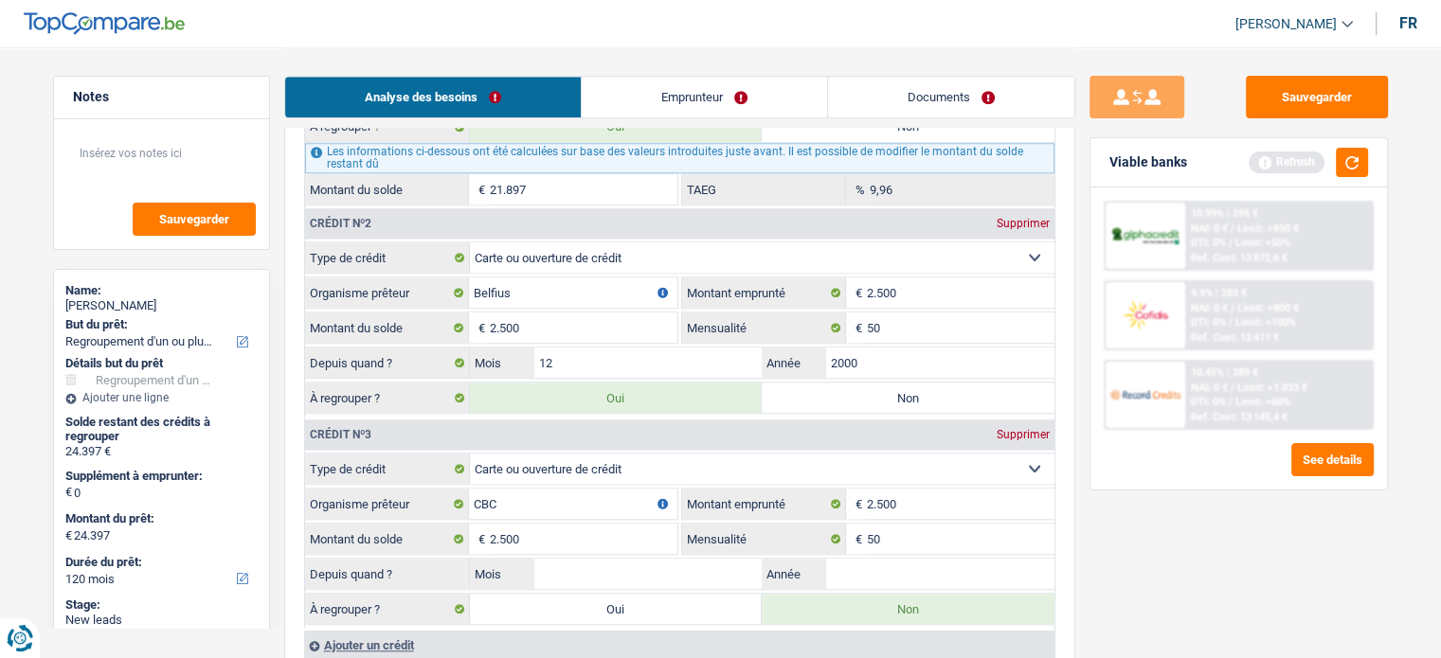
radio input "true"
type input "26.897"
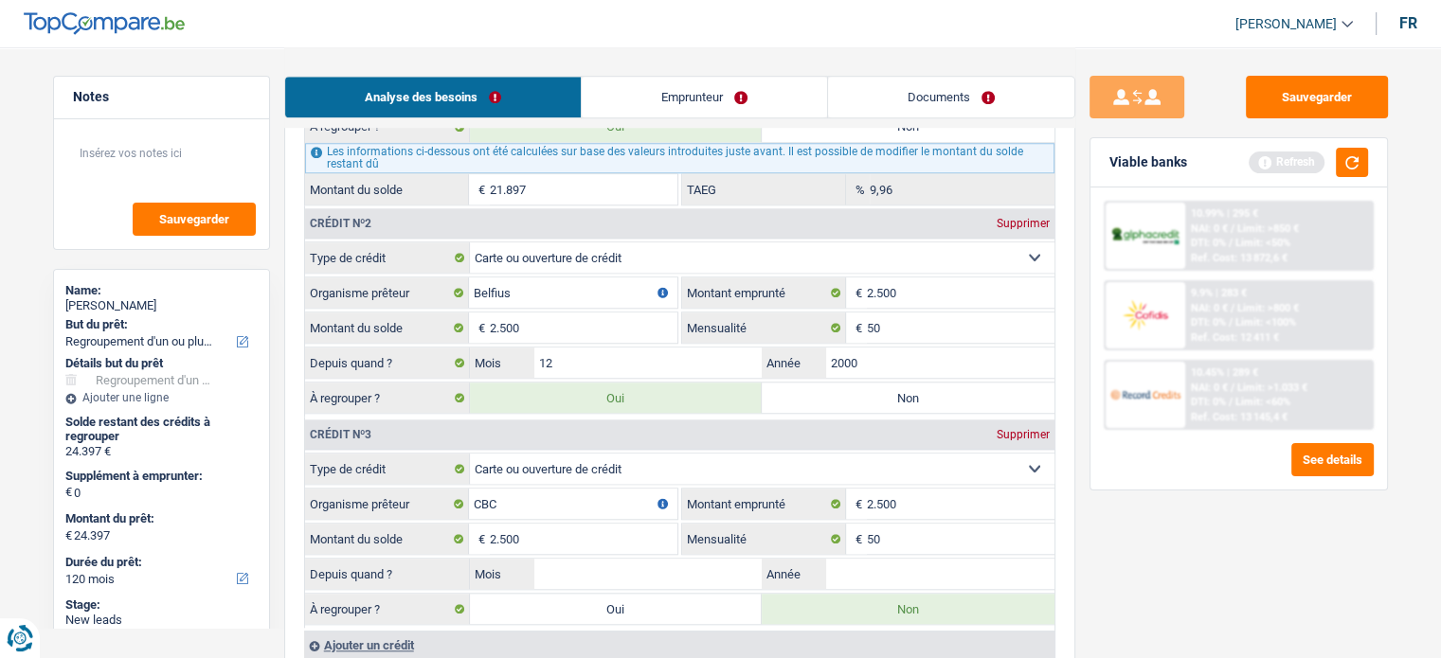
type input "26.897"
radio input "false"
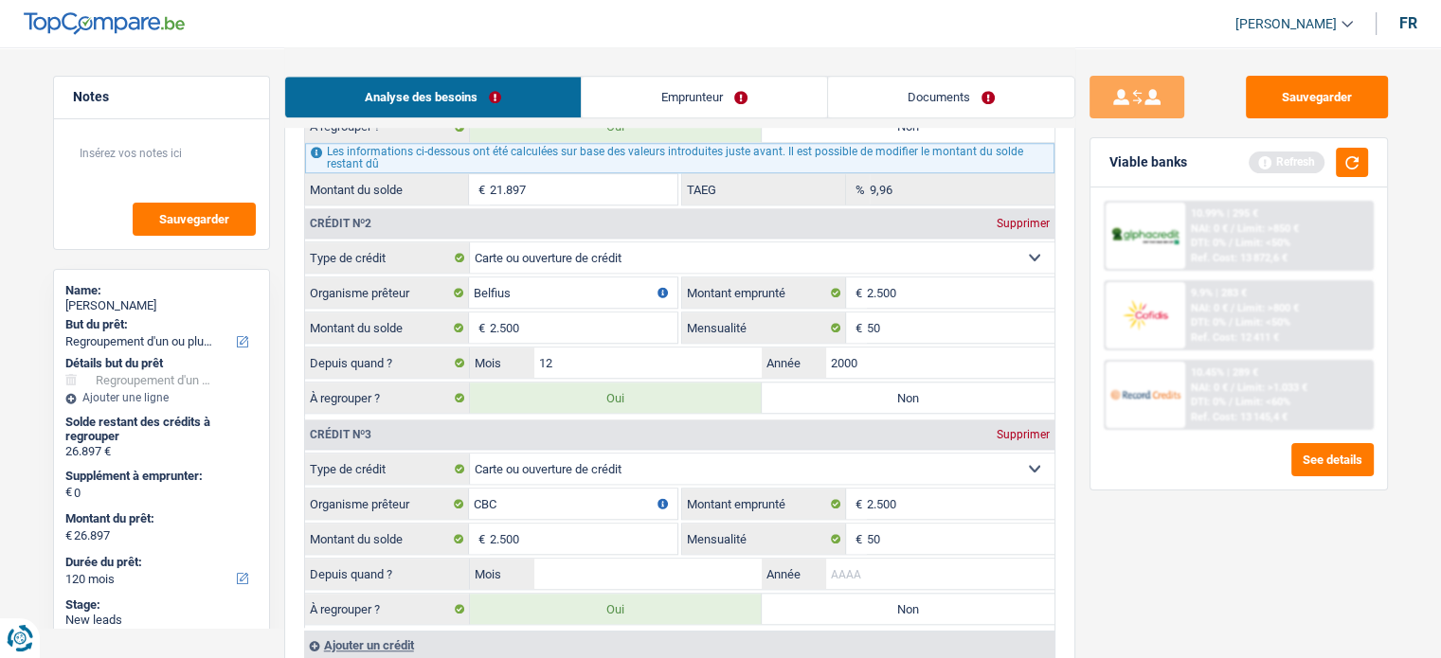
click at [884, 573] on input "Année" at bounding box center [940, 574] width 228 height 30
type input "2015"
click at [674, 559] on input "Mois" at bounding box center [648, 574] width 228 height 30
type input "12"
click at [1141, 594] on div "Sauvegarder Viable banks Refresh 10.99% | 295 € NAI: 0 € / Limit: >850 € DTI: 0…" at bounding box center [1238, 352] width 327 height 552
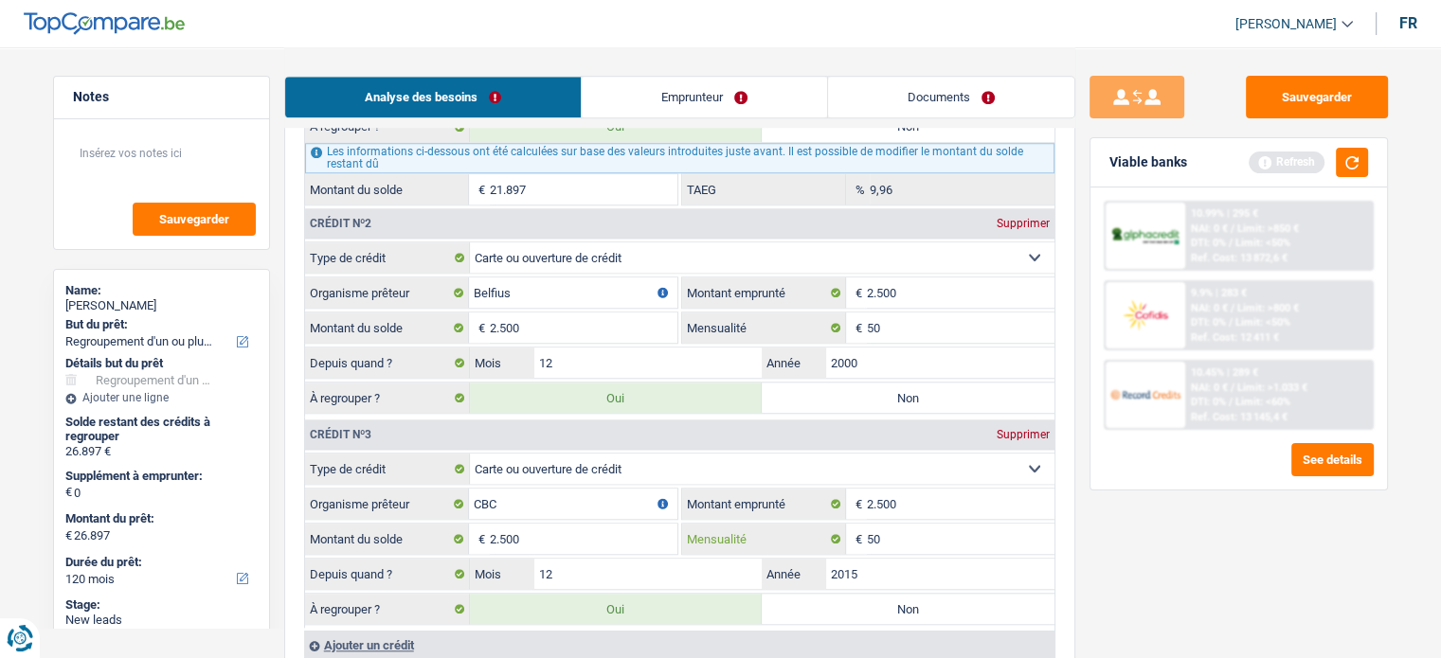
click at [903, 524] on input "50" at bounding box center [961, 539] width 188 height 30
type input "5"
type input "200"
click at [1245, 580] on div "Sauvegarder Viable banks Refresh 10.99% | 295 € NAI: 0 € / Limit: >850 € DTI: 0…" at bounding box center [1238, 352] width 327 height 552
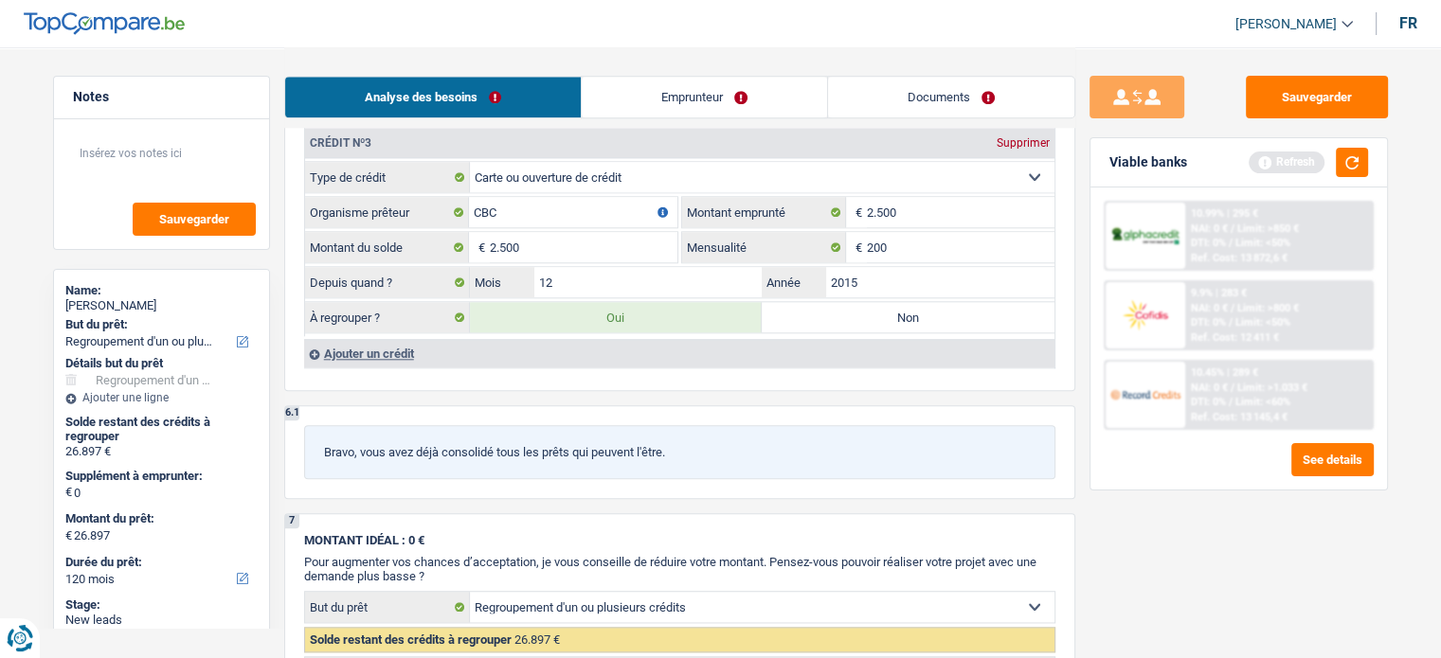
scroll to position [1916, 0]
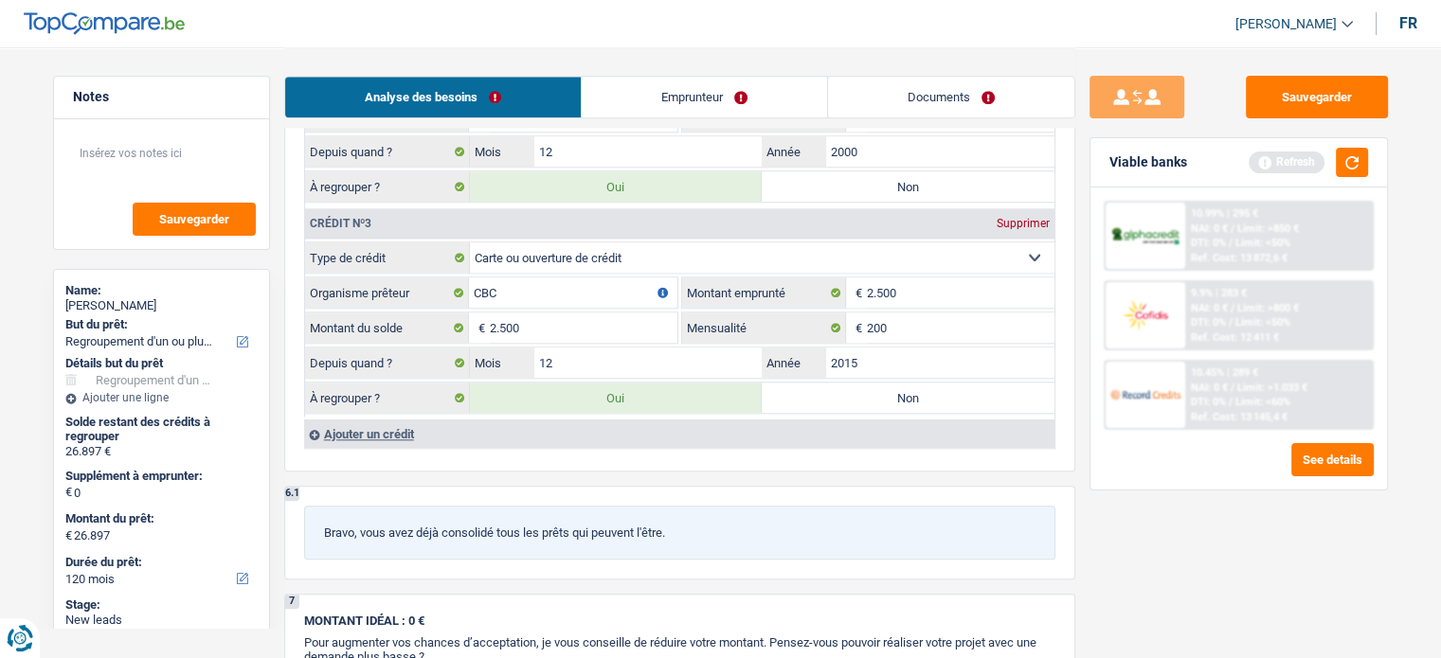
click at [804, 383] on label "Non" at bounding box center [907, 398] width 293 height 30
click at [804, 383] on input "Non" at bounding box center [907, 398] width 293 height 30
radio input "true"
type input "24.397"
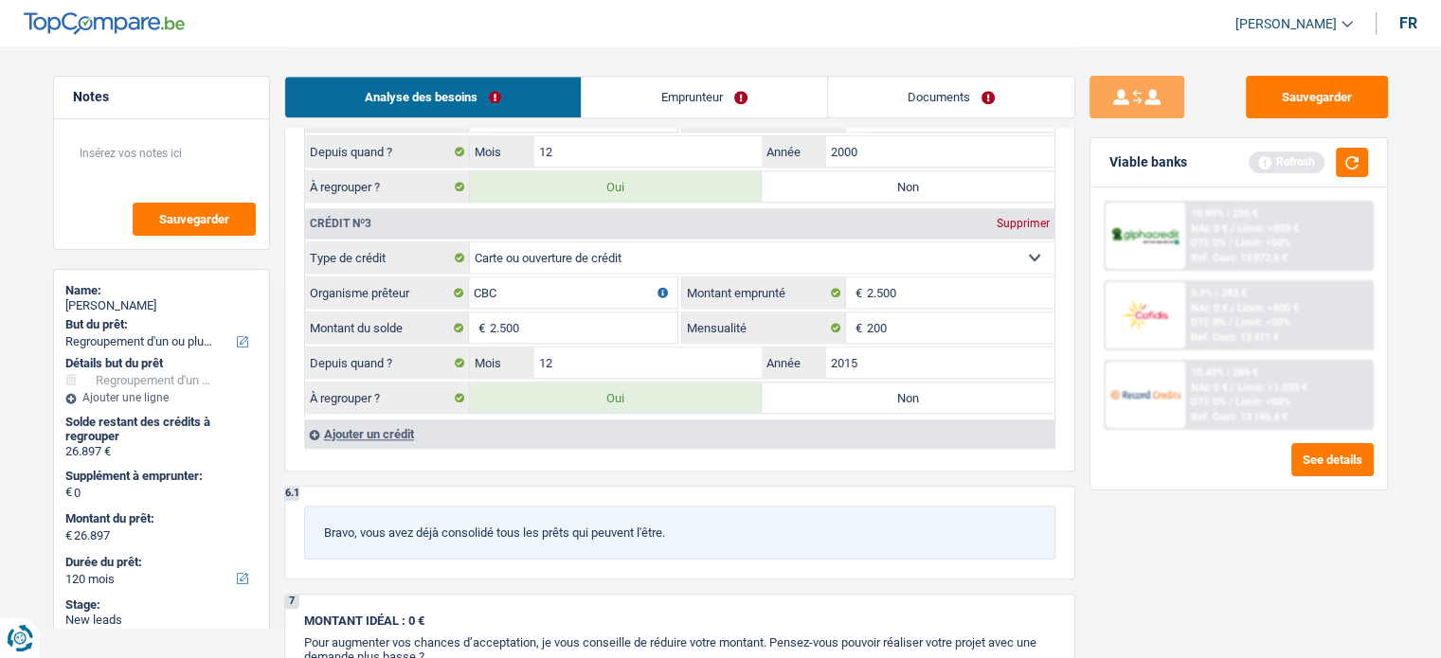
type input "24.397"
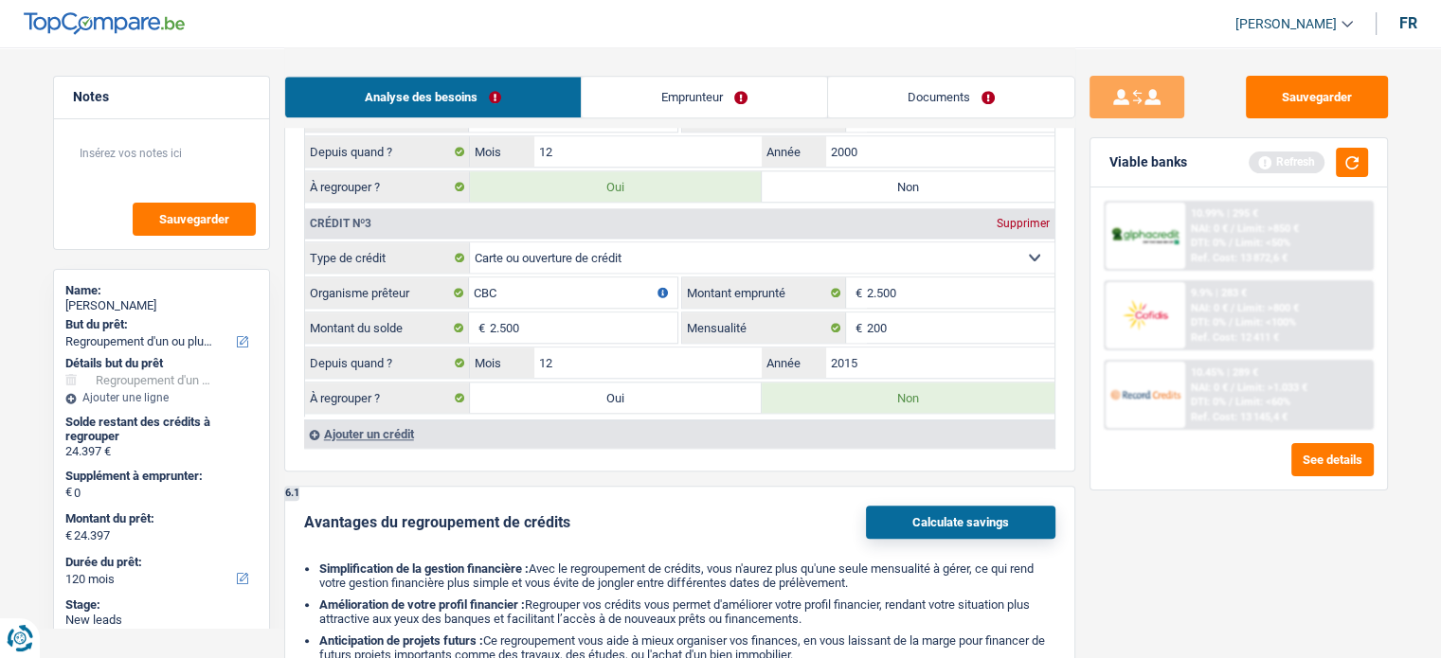
click at [663, 385] on label "Oui" at bounding box center [616, 398] width 293 height 30
click at [663, 385] on input "Oui" at bounding box center [616, 398] width 293 height 30
radio input "true"
type input "26.897"
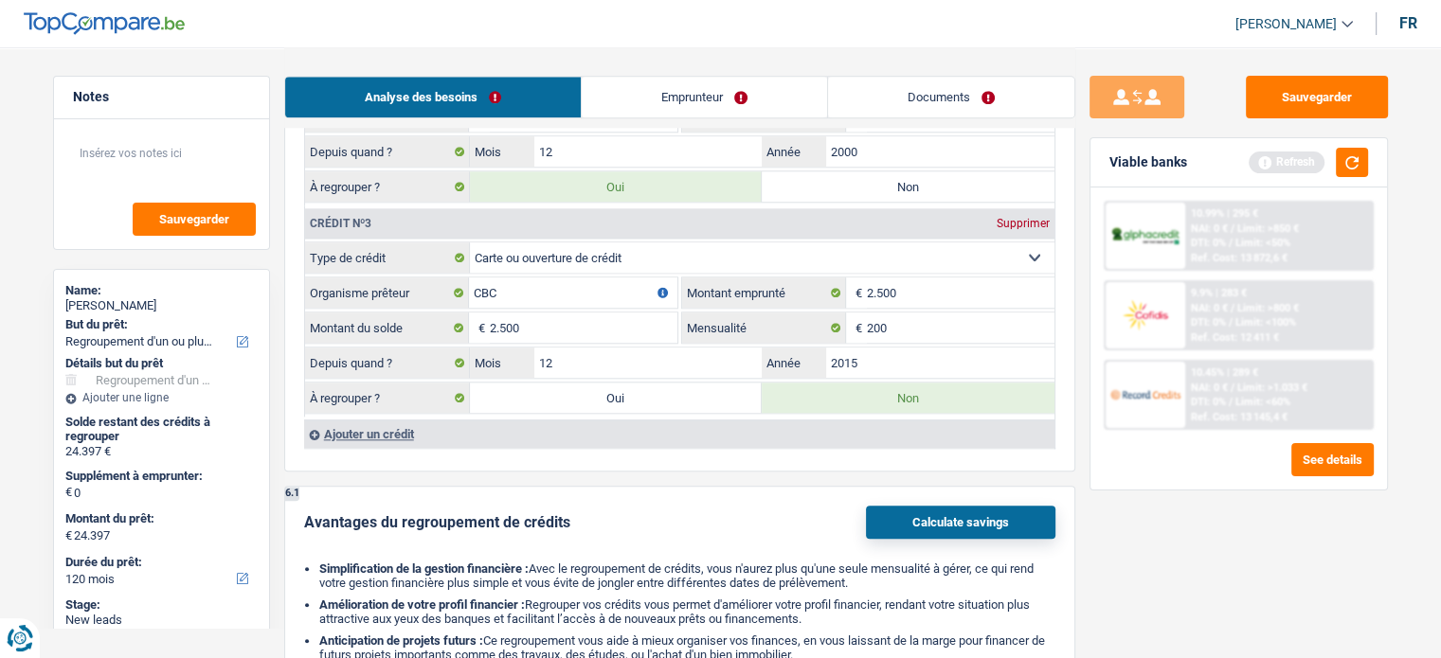
type input "26.897"
radio input "false"
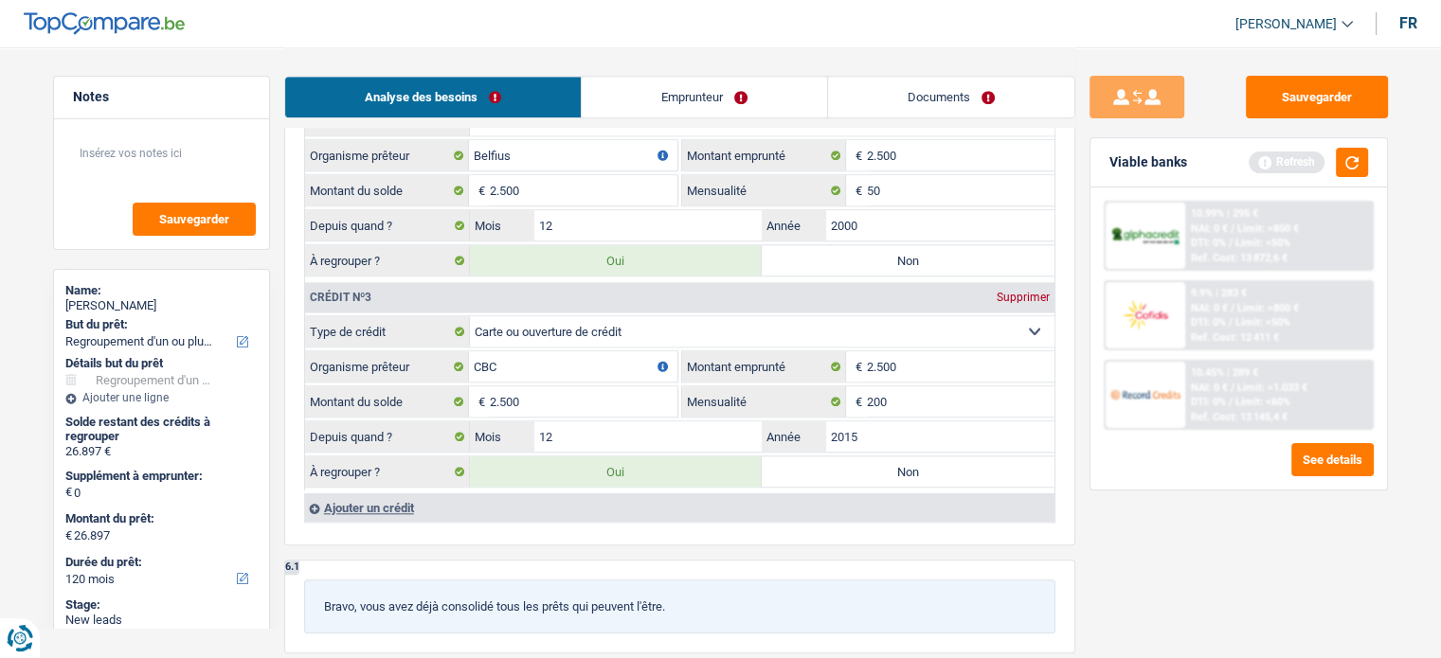
scroll to position [1821, 0]
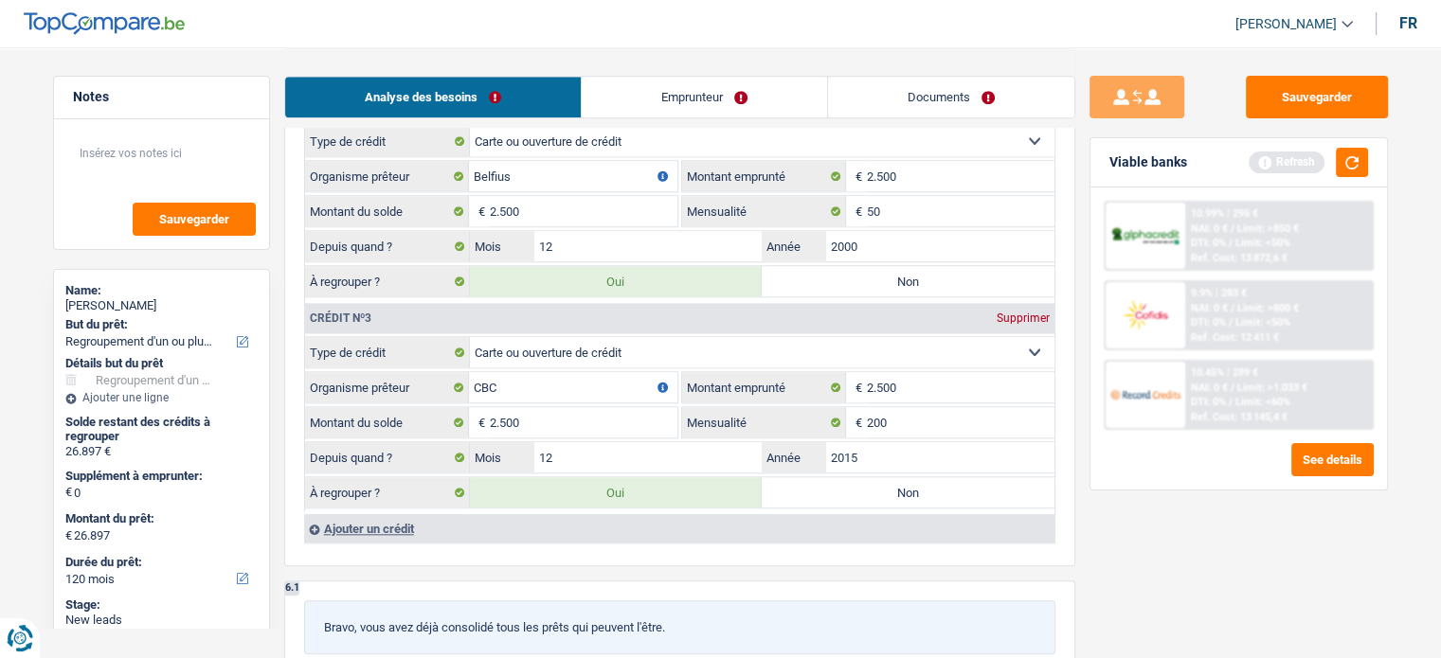
click at [853, 278] on label "Non" at bounding box center [907, 281] width 293 height 30
click at [853, 278] on input "Non" at bounding box center [907, 281] width 293 height 30
radio input "true"
type input "24.397"
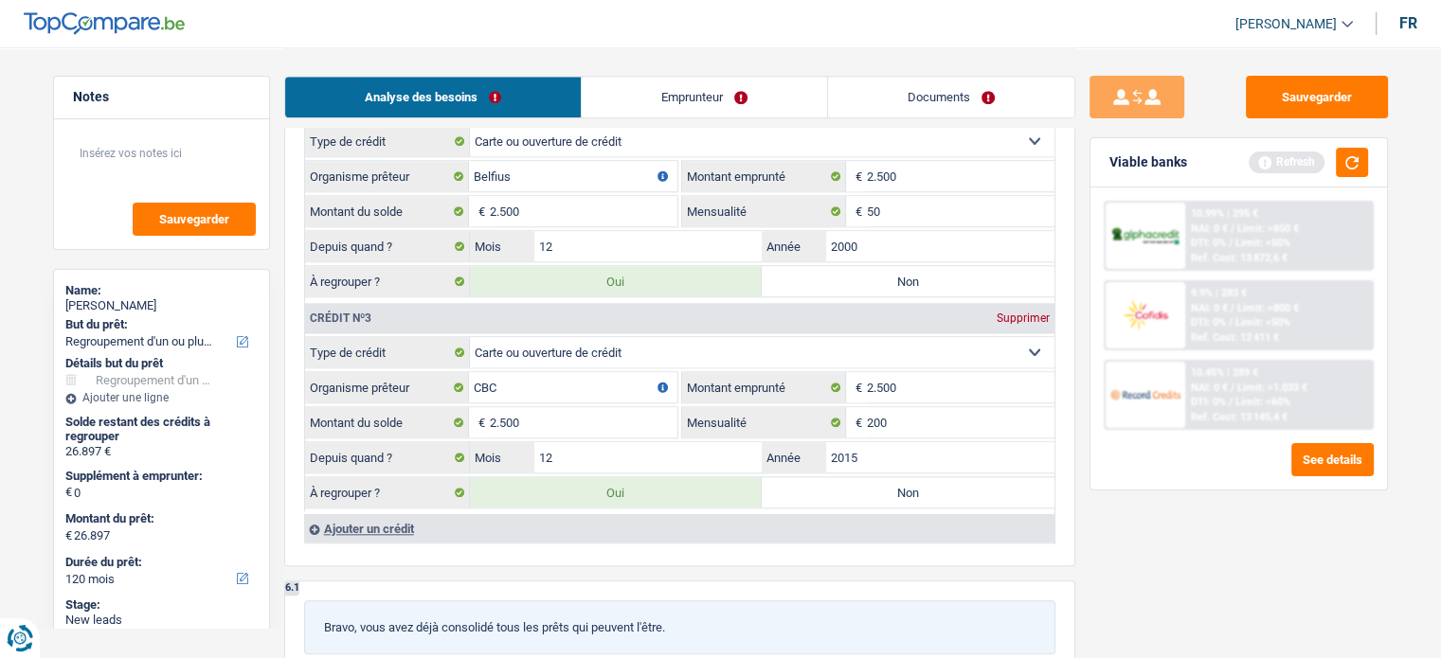
type input "24.397"
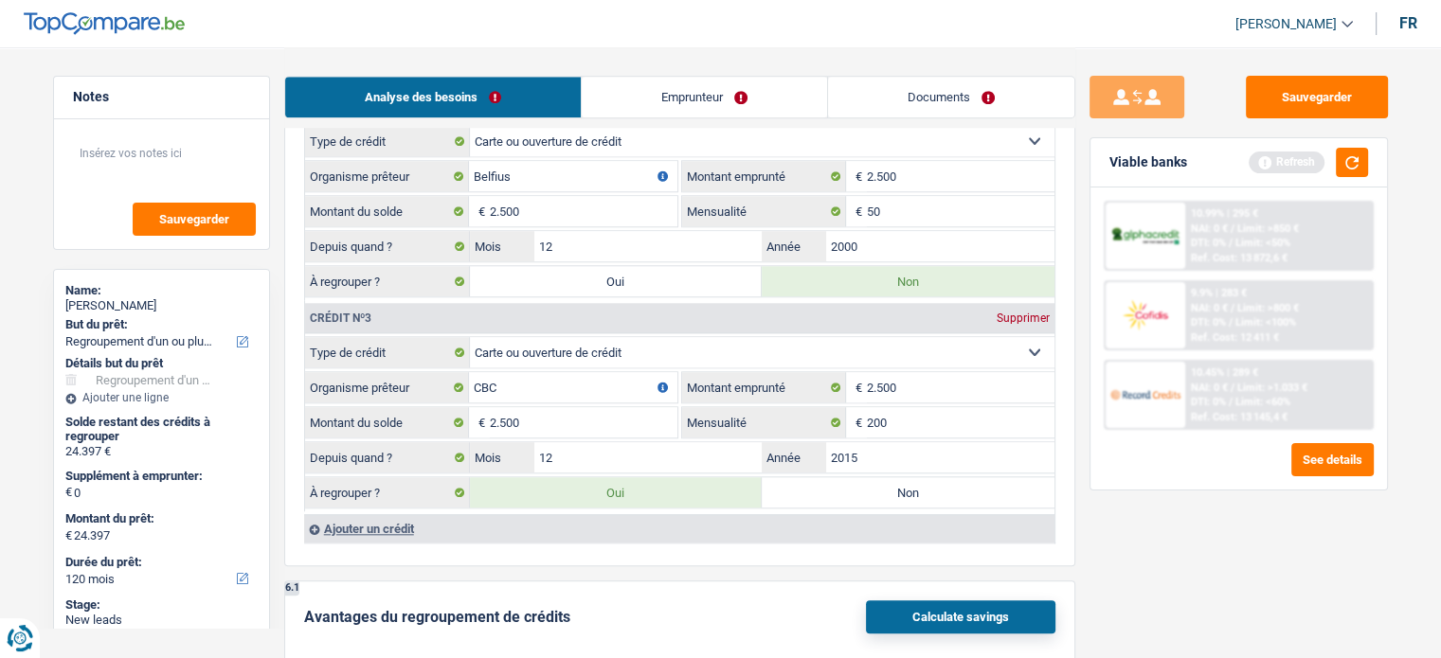
click at [675, 283] on label "Oui" at bounding box center [616, 281] width 293 height 30
click at [675, 283] on input "Oui" at bounding box center [616, 281] width 293 height 30
radio input "true"
type input "26.897"
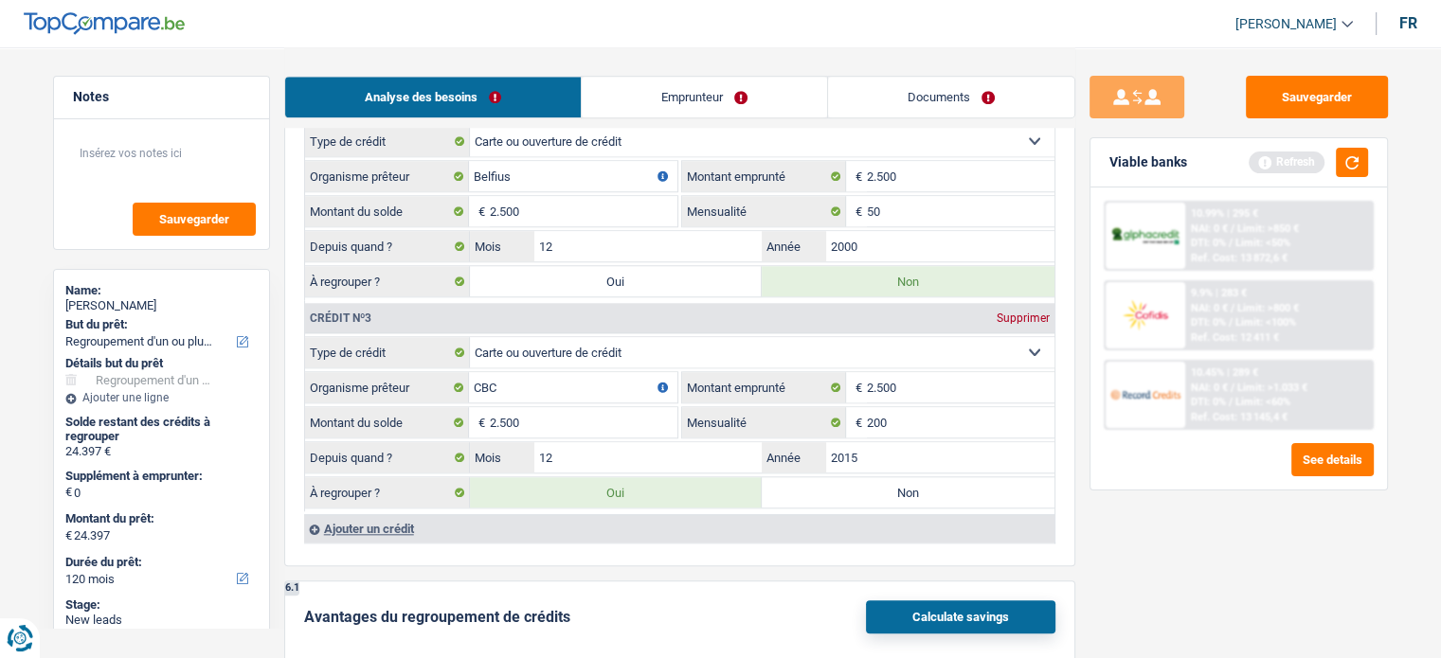
type input "26.897"
radio input "false"
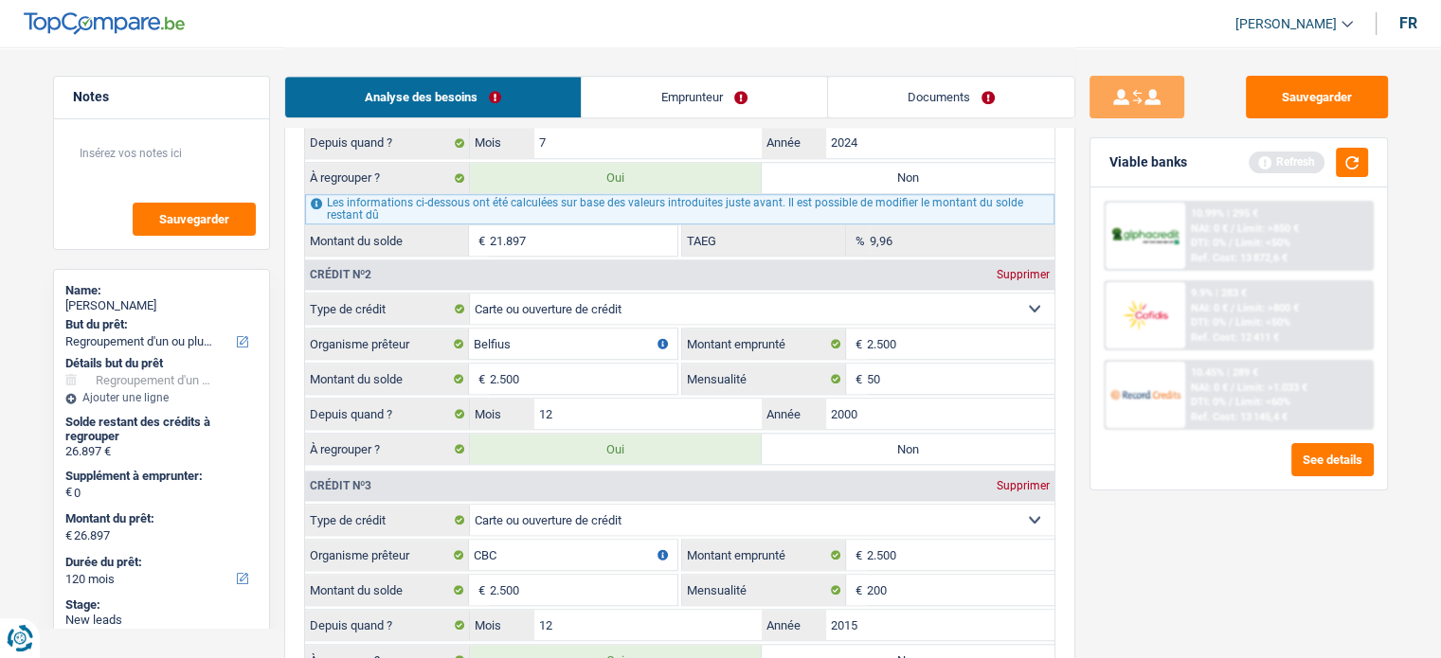
scroll to position [1537, 0]
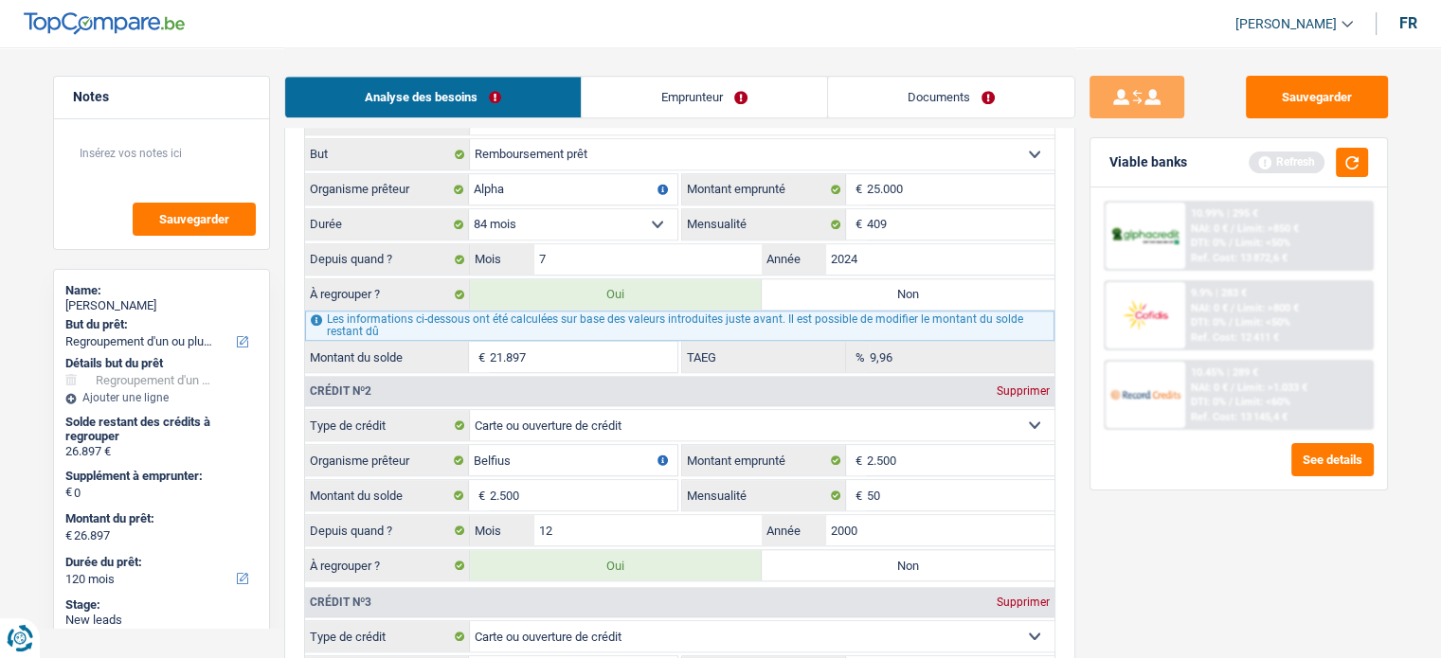
click at [800, 279] on label "Non" at bounding box center [907, 294] width 293 height 30
click at [800, 279] on input "Non" at bounding box center [907, 294] width 293 height 30
radio input "true"
type input "5.000"
select select "36"
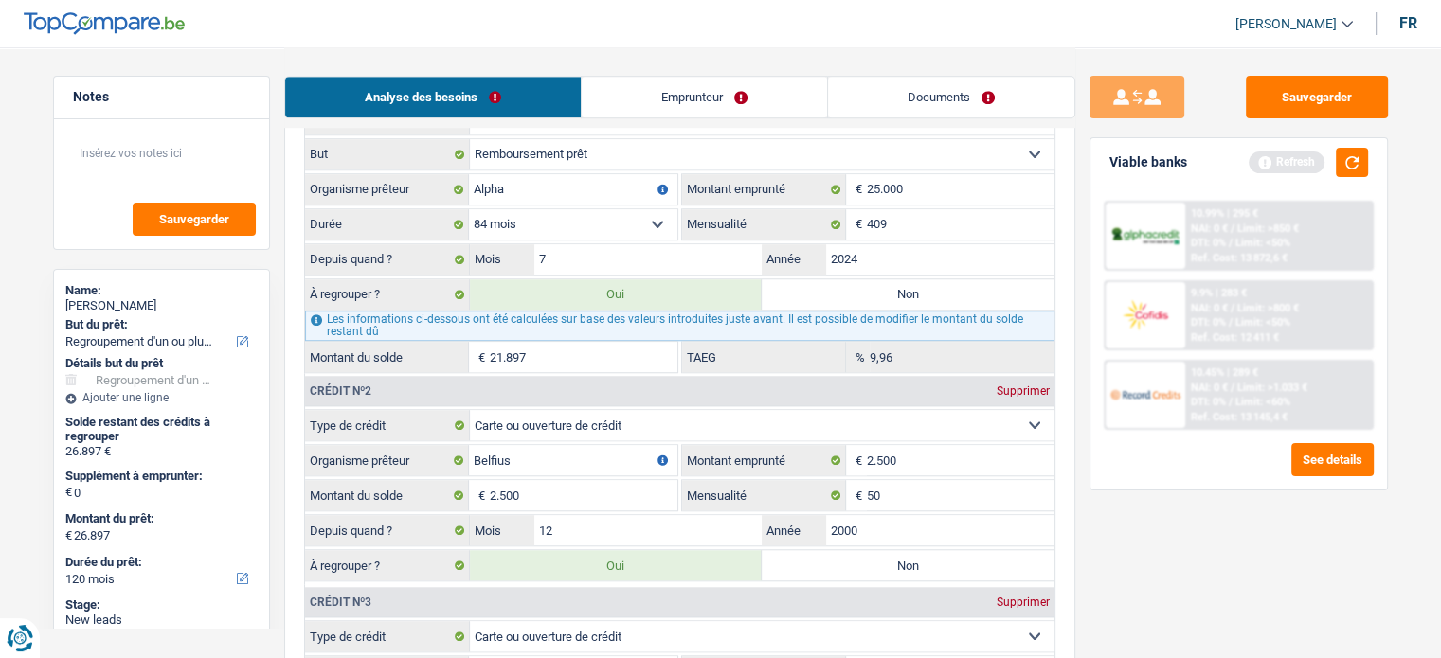
type input "5.000"
select select "36"
type input "5.000"
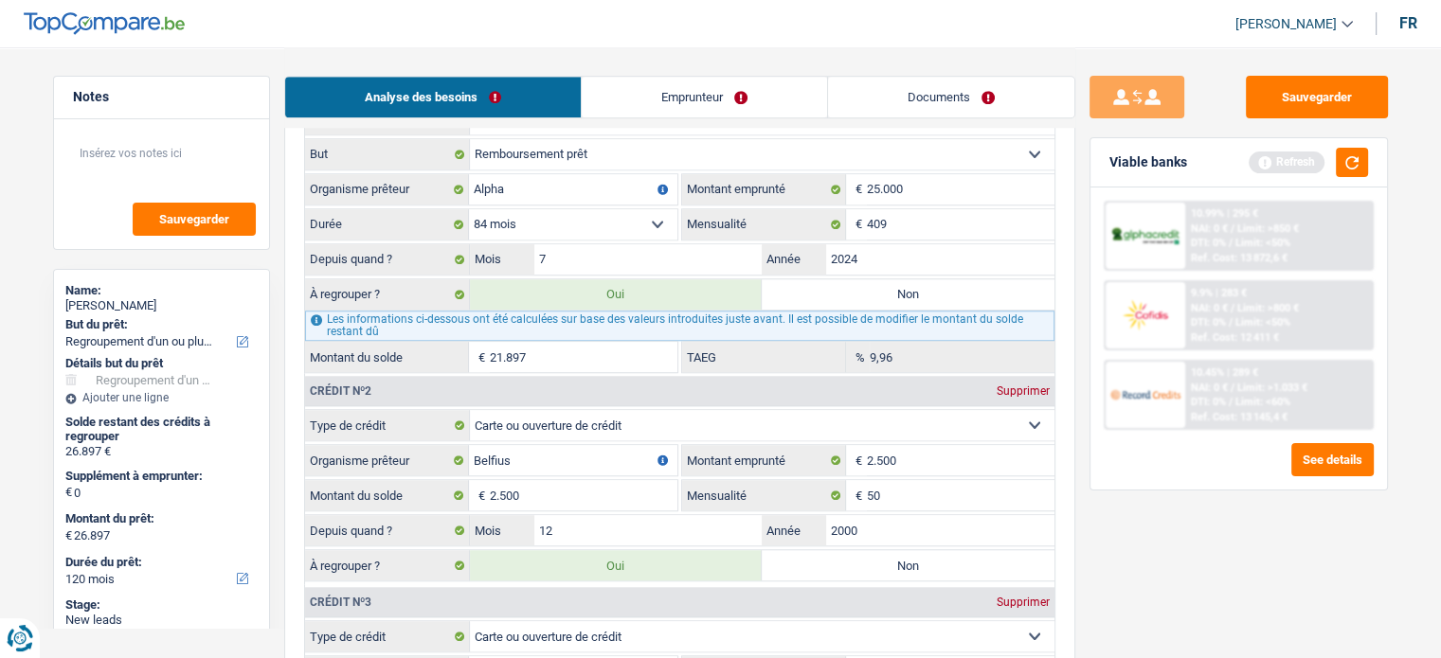
select select "36"
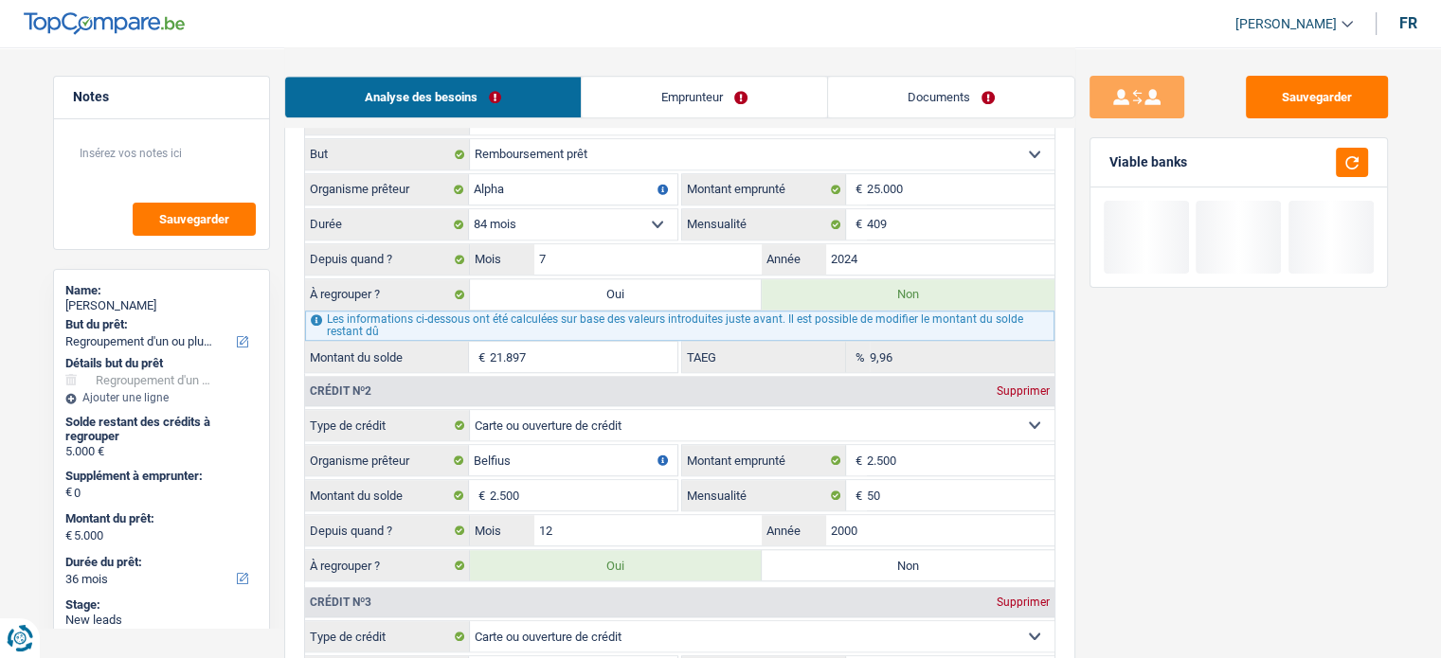
click at [735, 291] on label "Oui" at bounding box center [616, 294] width 293 height 30
click at [735, 291] on input "Oui" at bounding box center [616, 294] width 293 height 30
radio input "true"
type input "26.897"
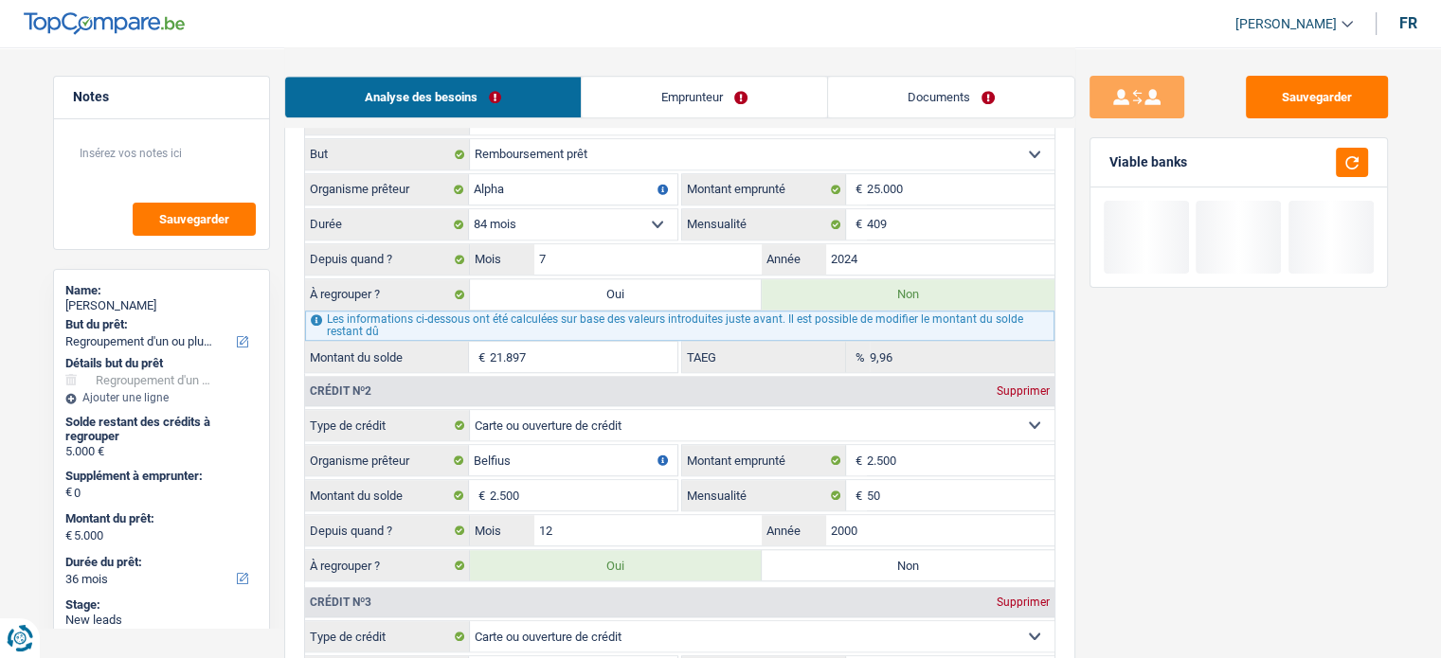
type input "26.897"
radio input "false"
select select "120"
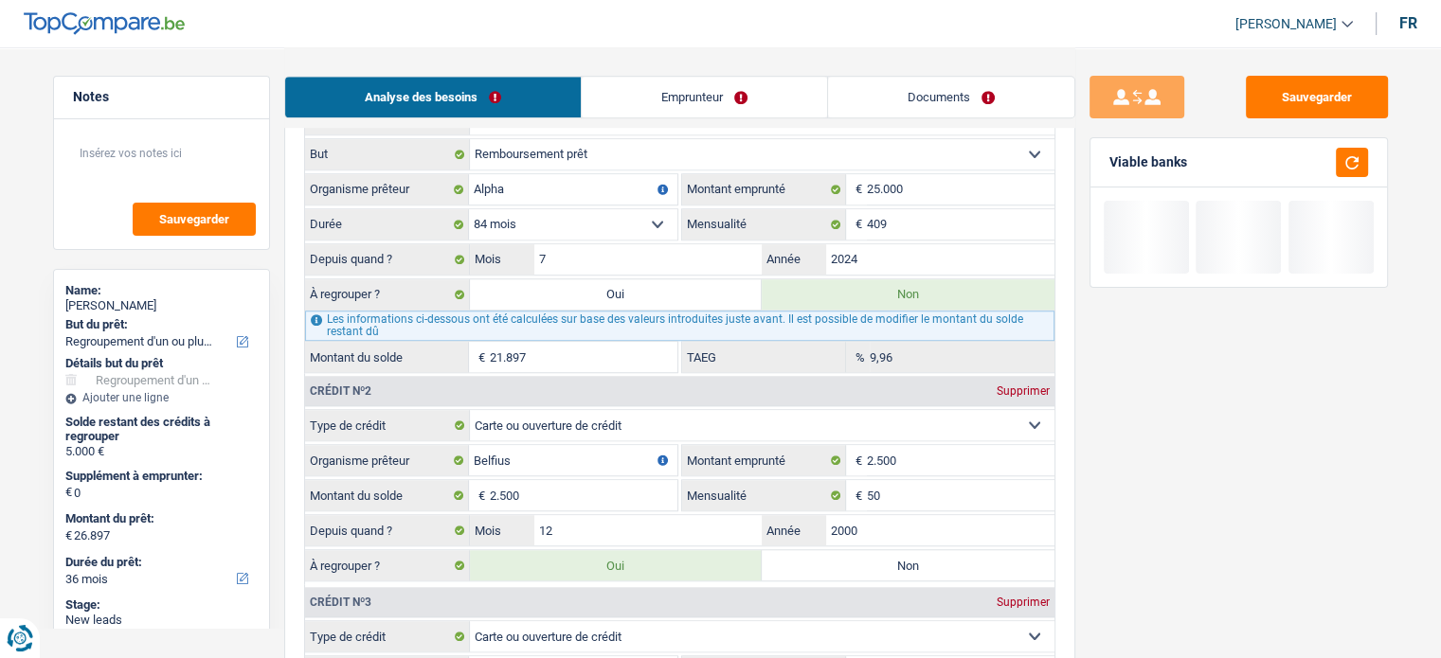
select select "120"
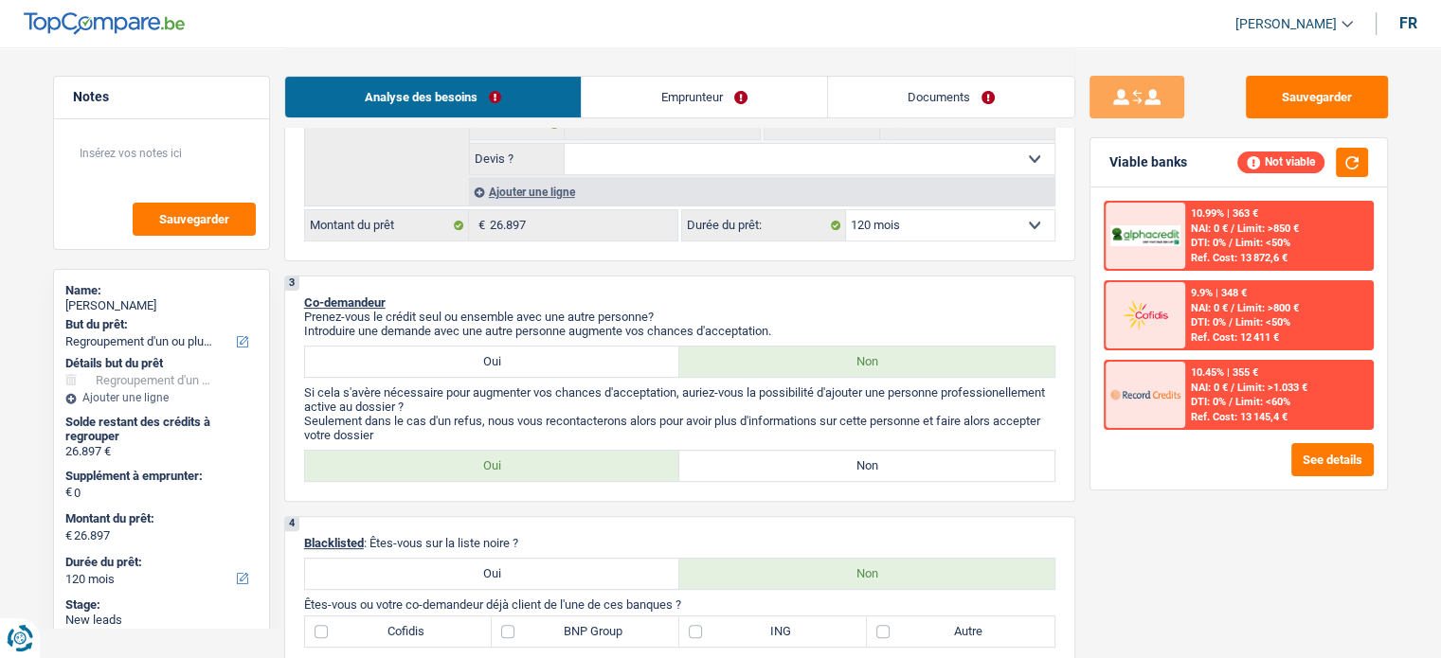
scroll to position [379, 0]
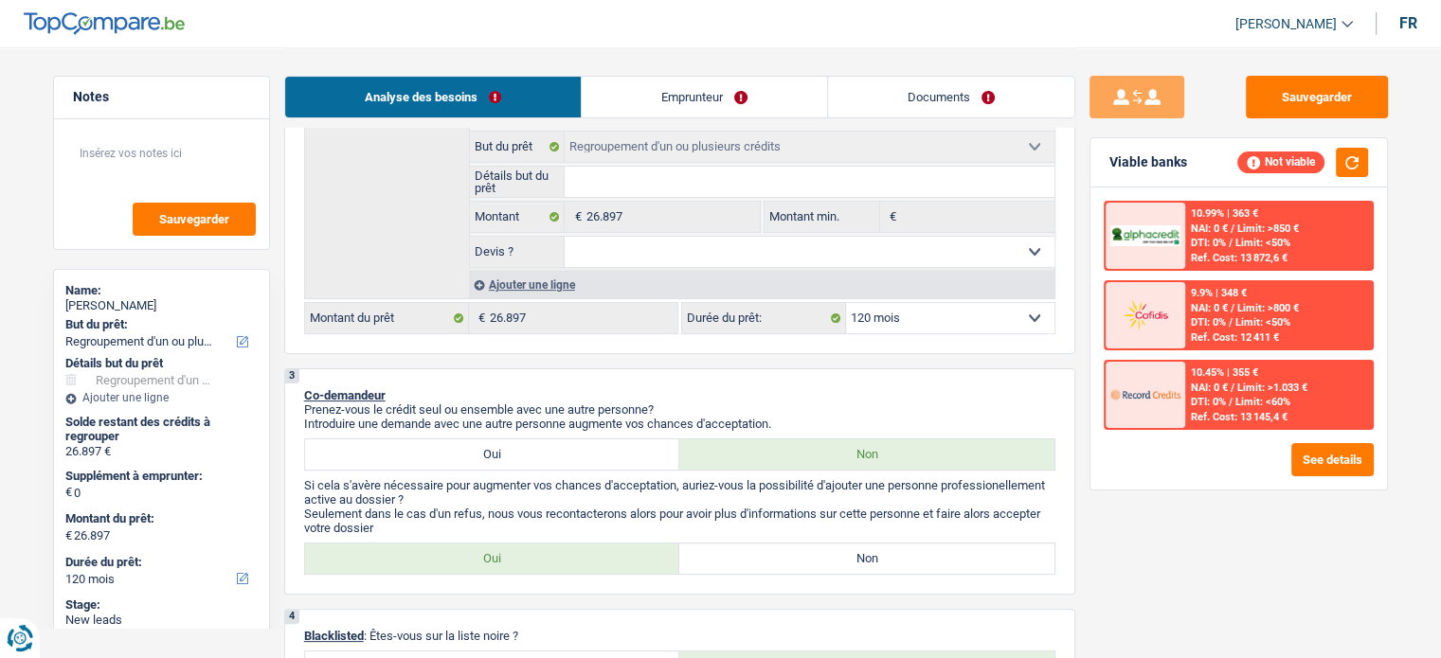
click at [854, 544] on label "Non" at bounding box center [866, 559] width 375 height 30
click at [854, 544] on input "Non" at bounding box center [866, 559] width 375 height 30
radio input "true"
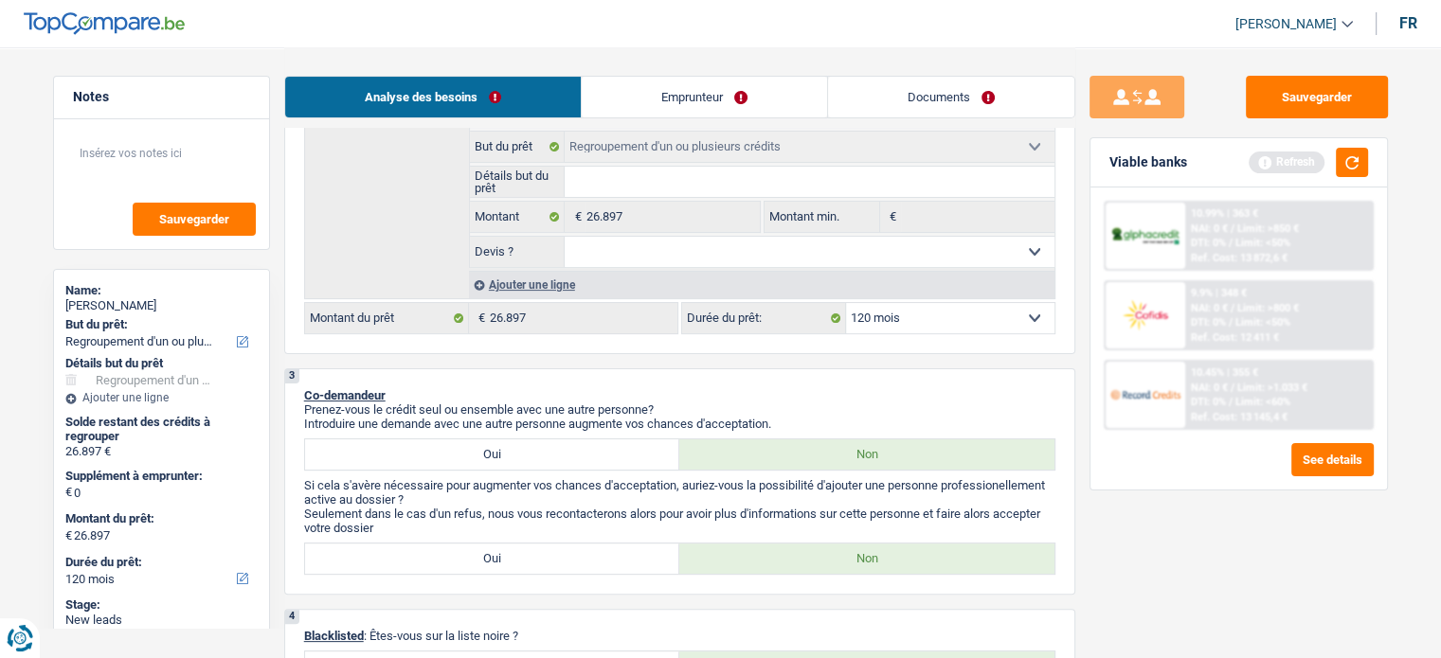
scroll to position [758, 0]
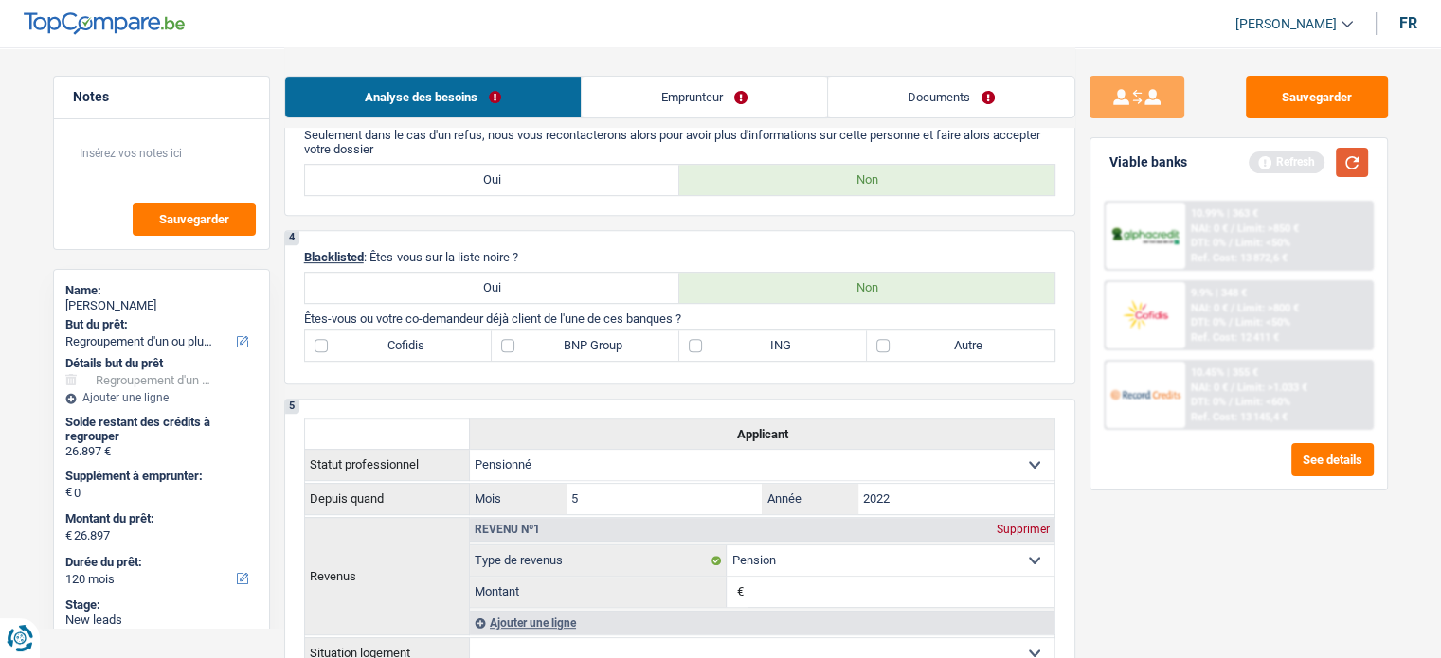
click at [1356, 171] on button "button" at bounding box center [1351, 162] width 32 height 29
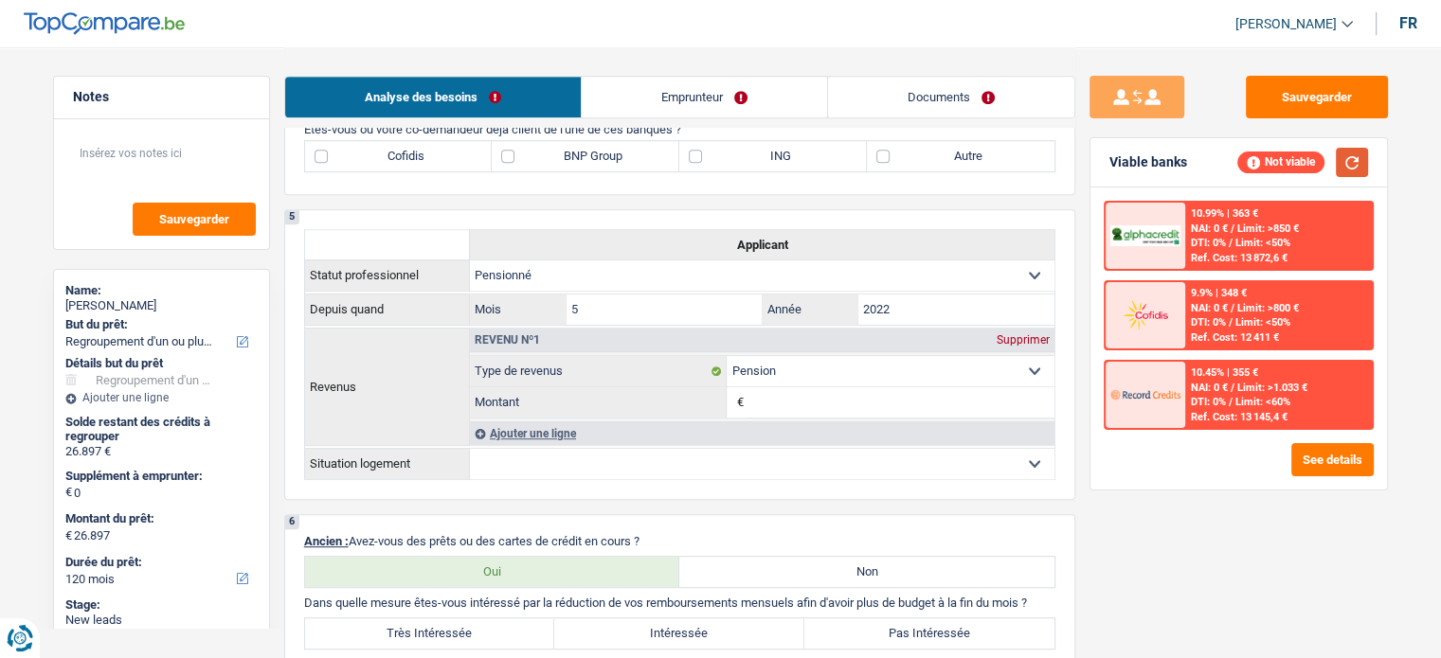
scroll to position [568, 0]
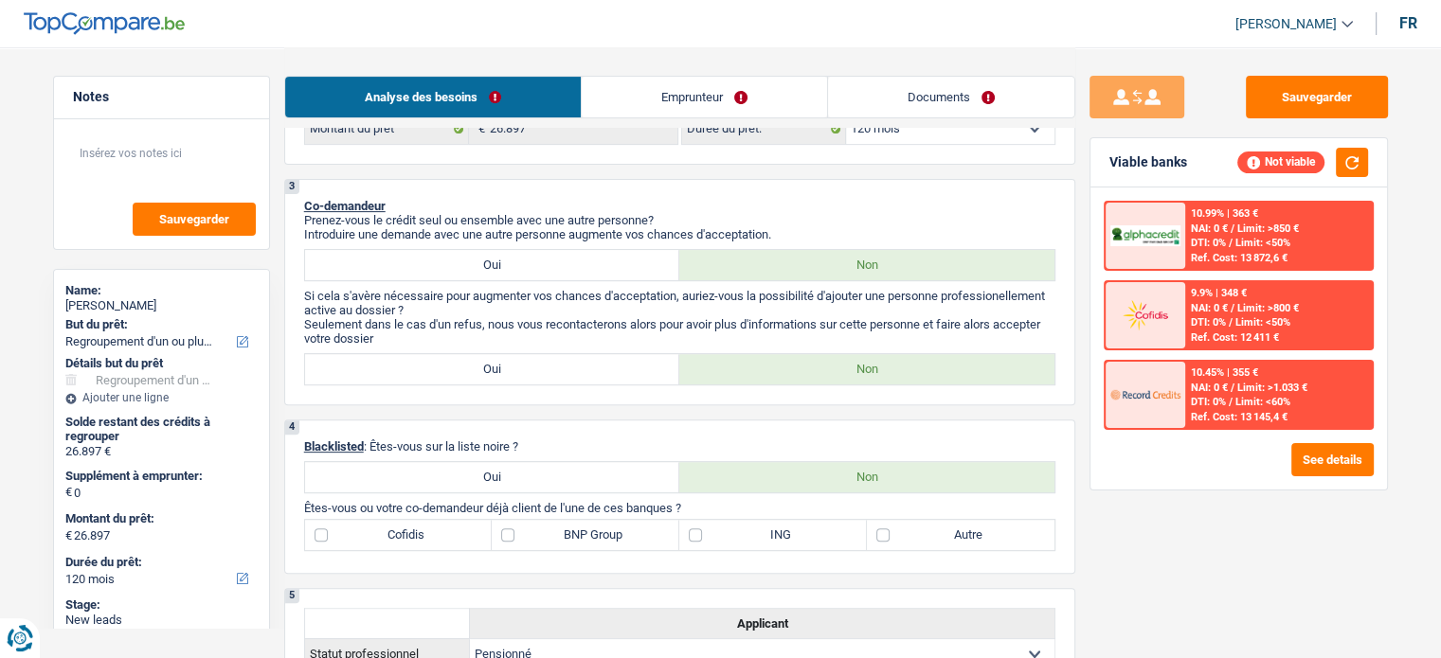
click at [540, 526] on label "BNP Group" at bounding box center [586, 535] width 188 height 30
click at [540, 526] on input "BNP Group" at bounding box center [586, 535] width 188 height 30
checkbox input "true"
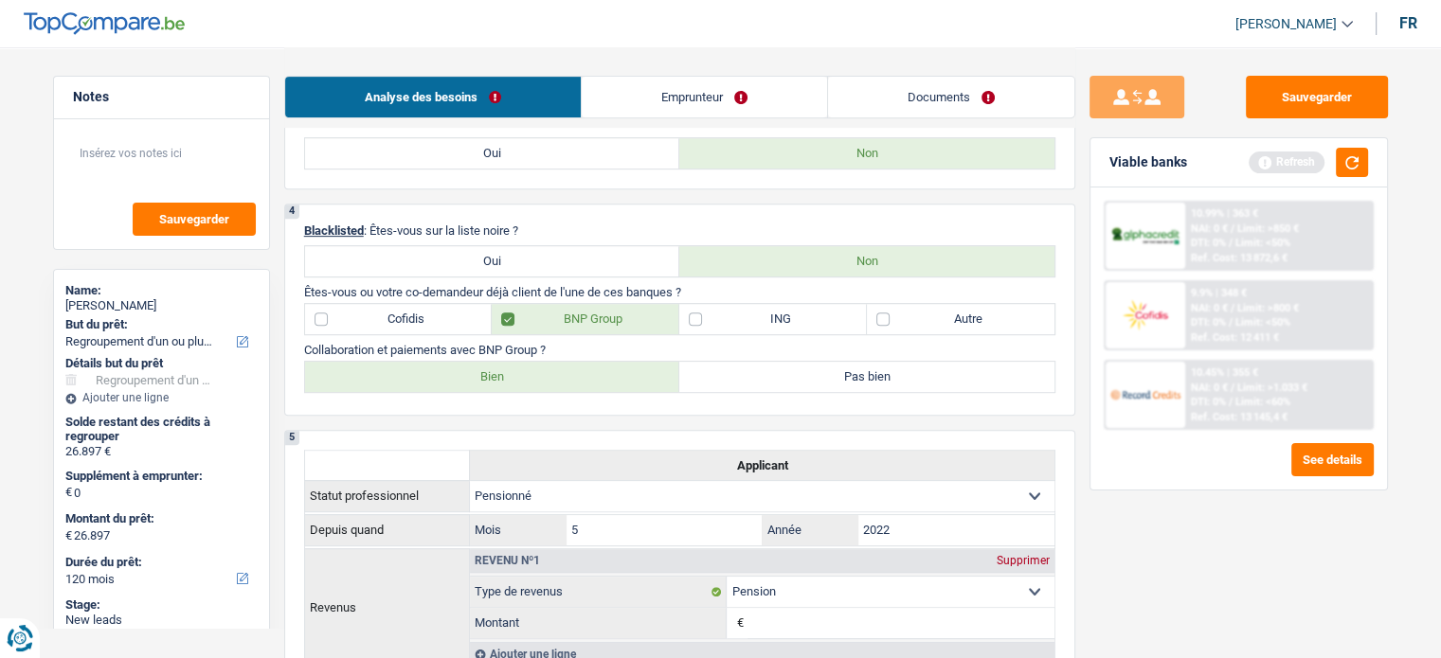
scroll to position [852, 0]
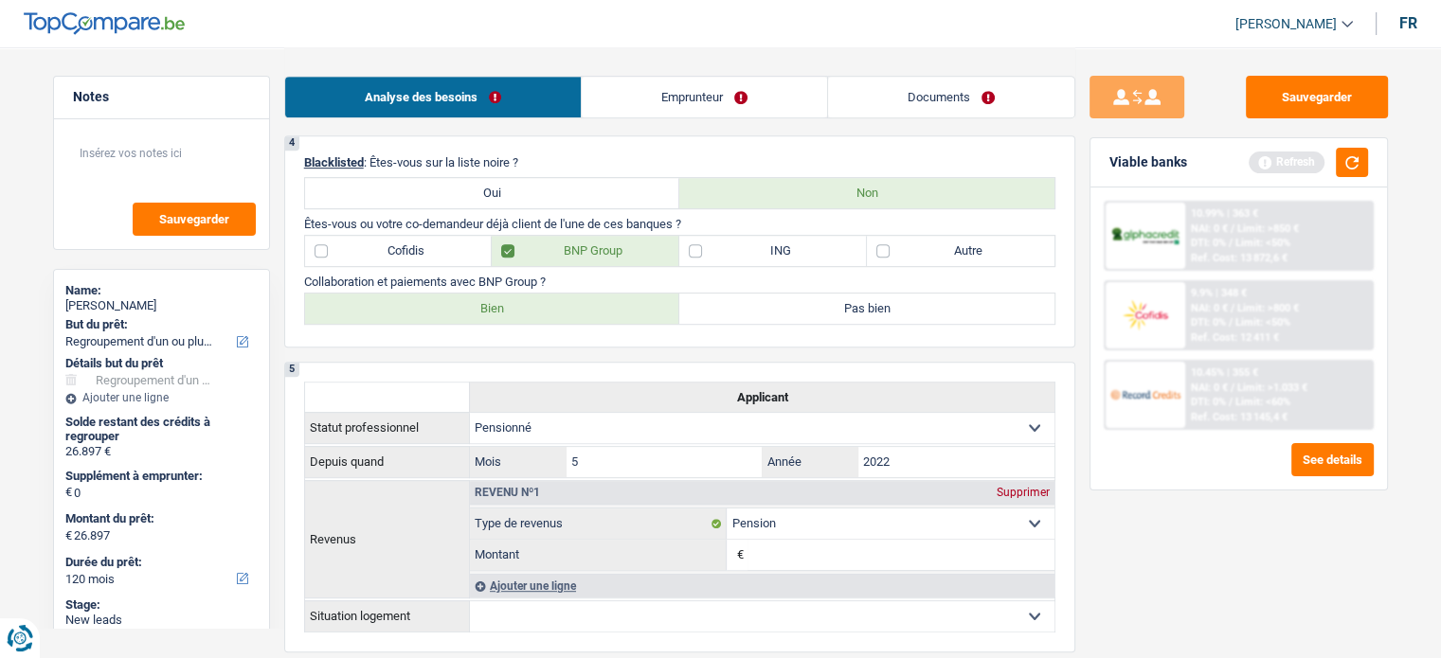
click at [545, 314] on label "Bien" at bounding box center [492, 309] width 375 height 30
click at [545, 314] on input "Bien" at bounding box center [492, 309] width 375 height 30
radio input "true"
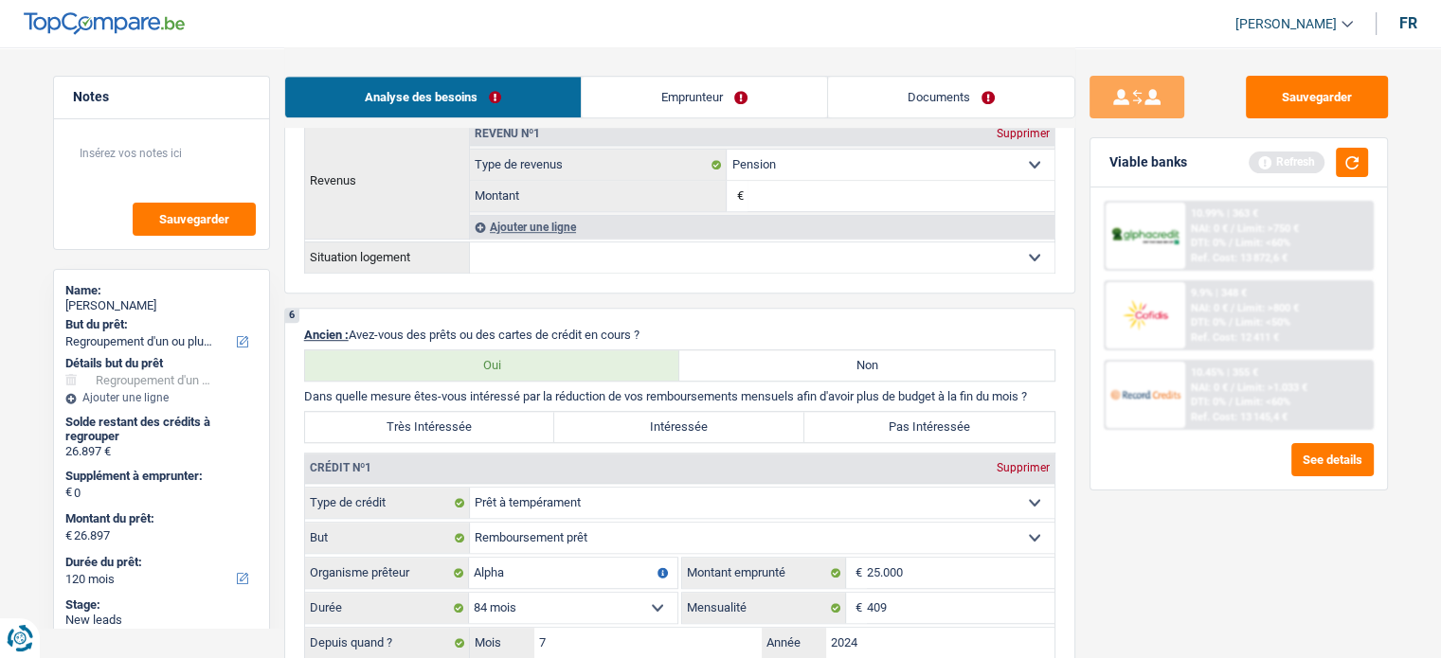
scroll to position [1326, 0]
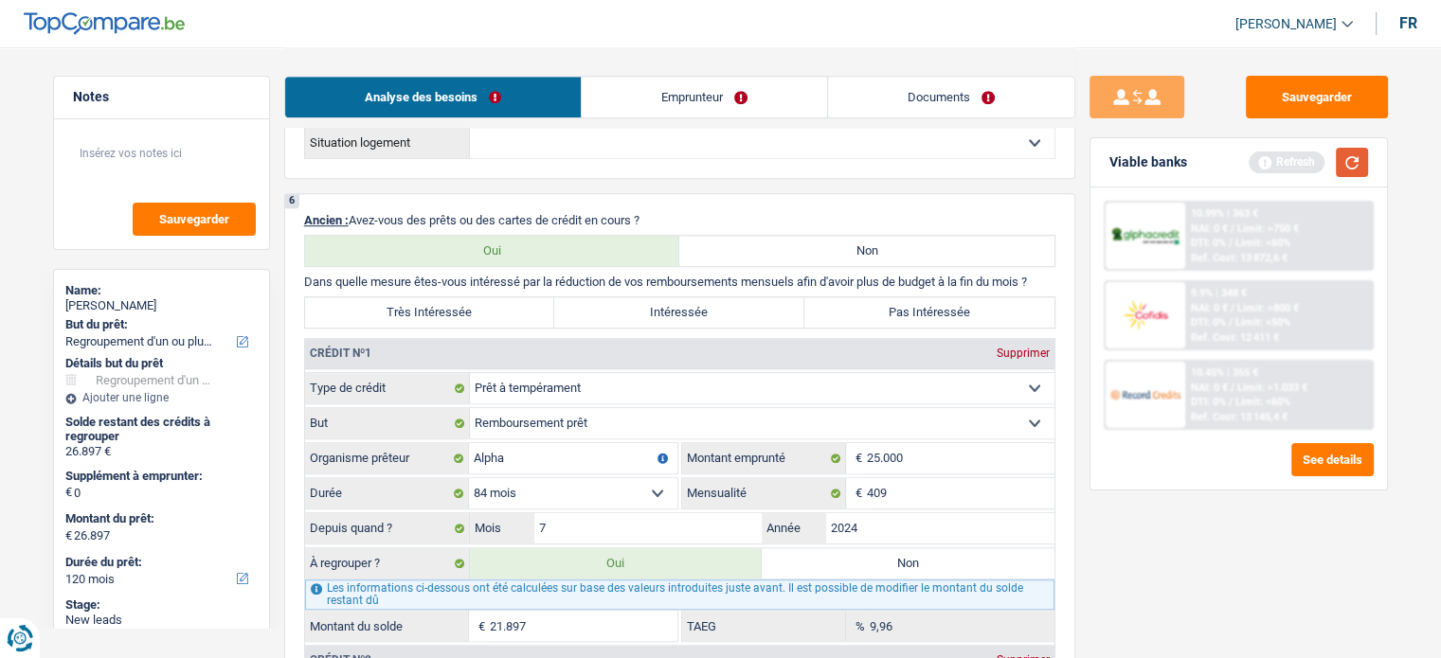
click at [1335, 166] on button "button" at bounding box center [1351, 162] width 32 height 29
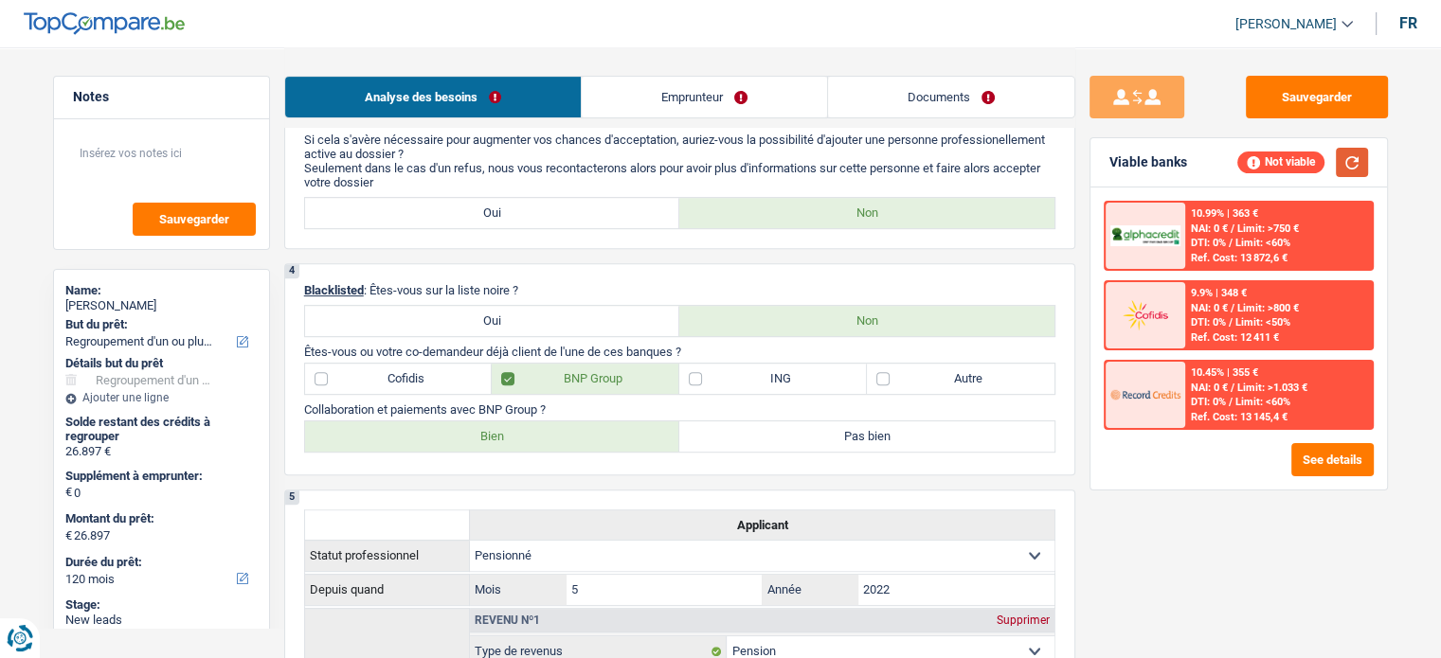
scroll to position [568, 0]
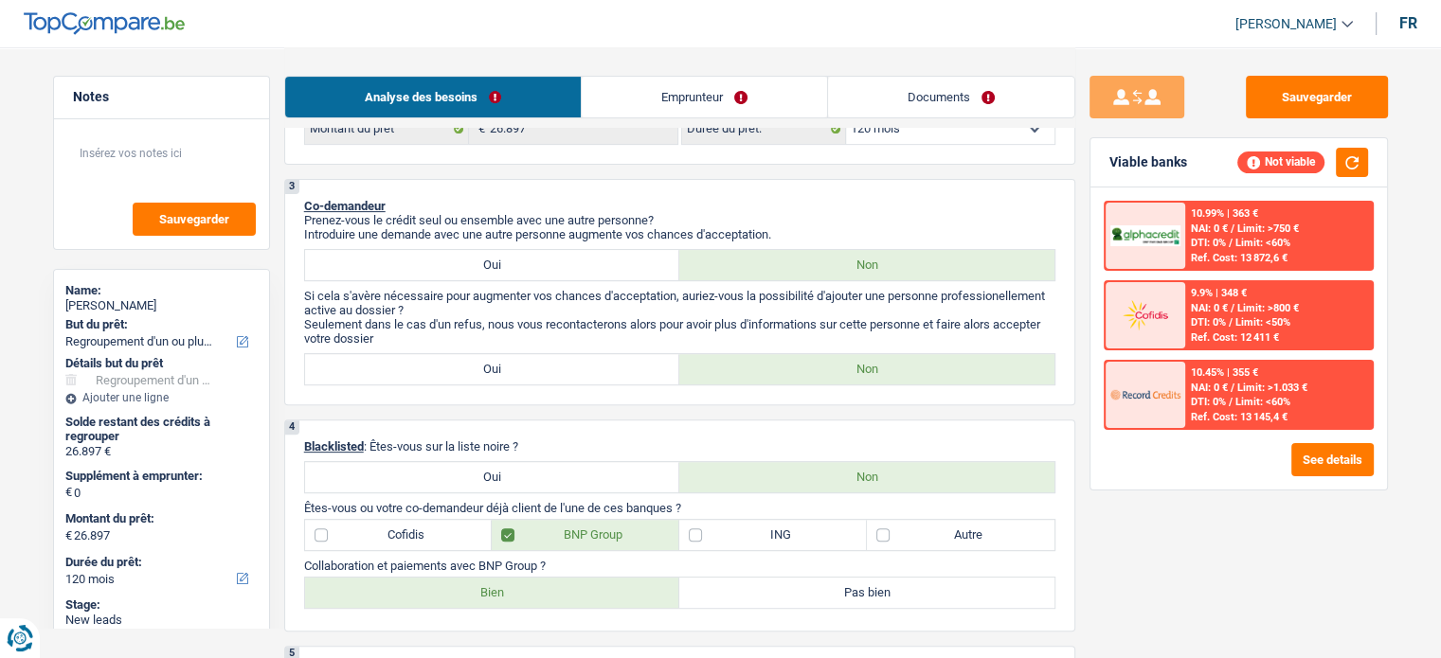
click at [724, 81] on link "Emprunteur" at bounding box center [704, 97] width 245 height 41
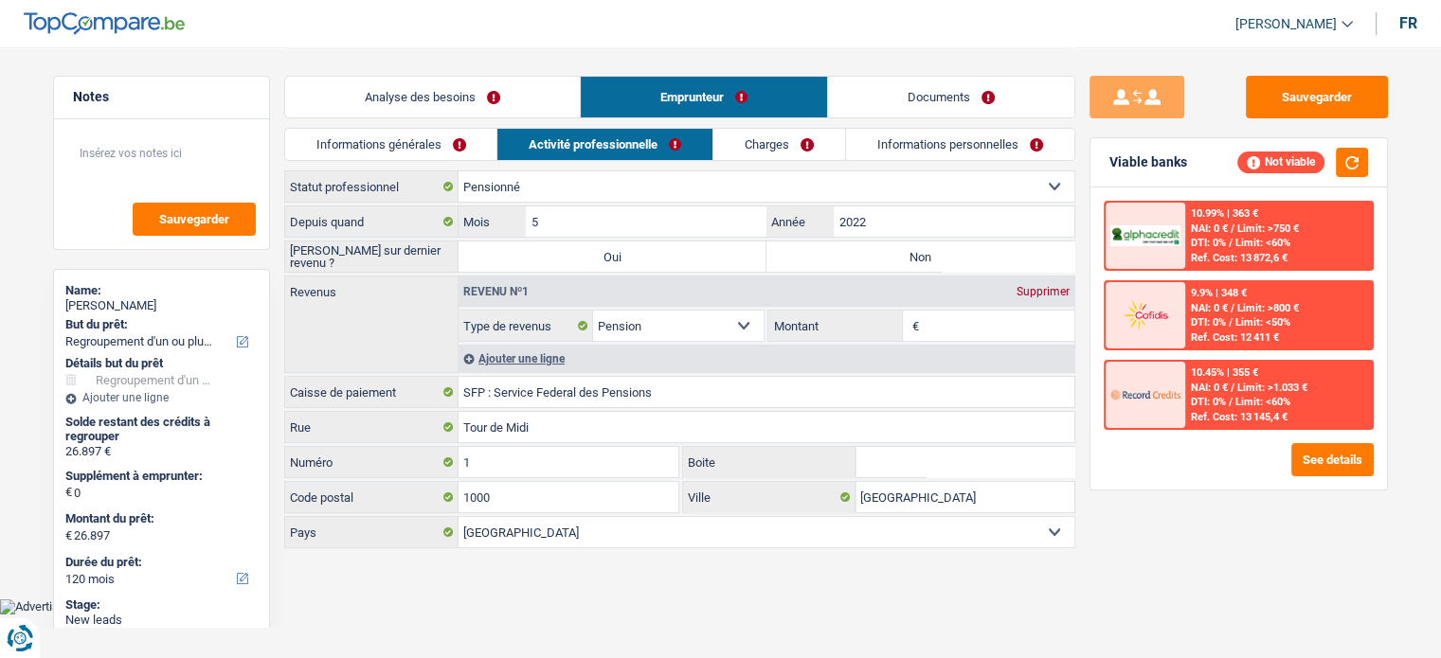
scroll to position [0, 0]
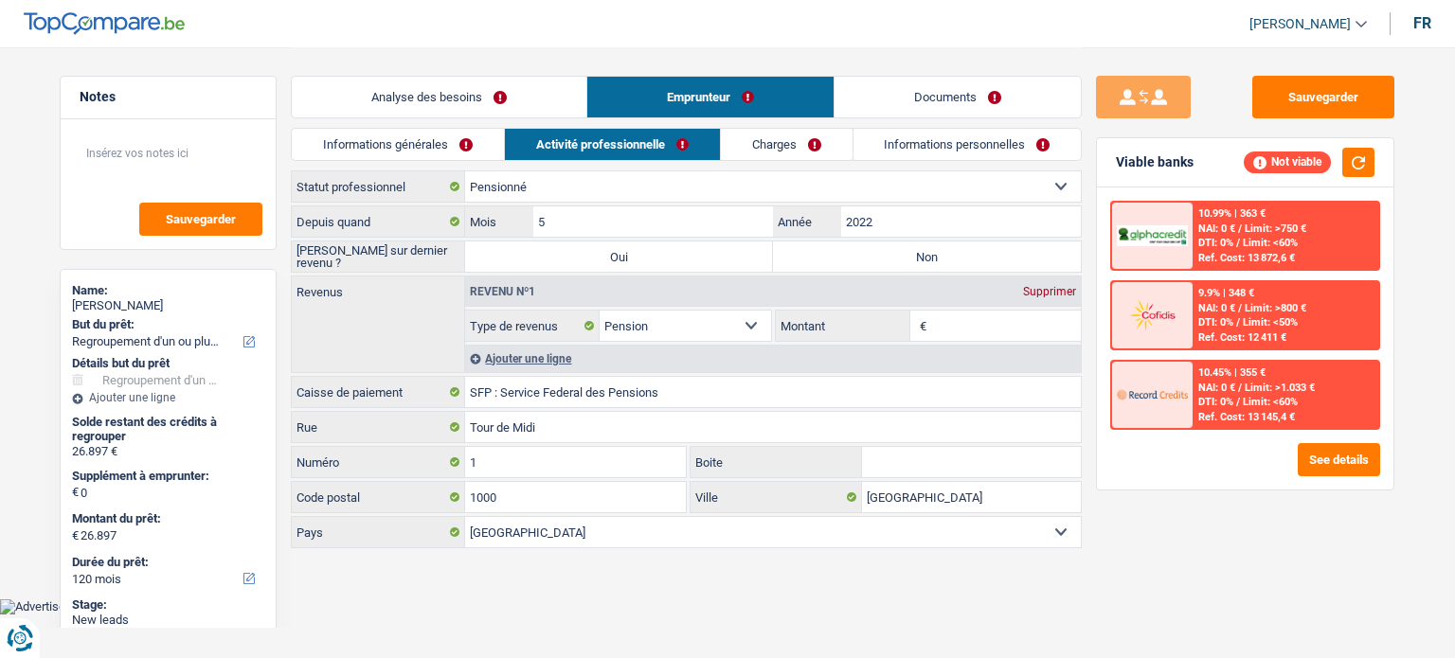
click at [462, 98] on link "Analyse des besoins" at bounding box center [439, 97] width 295 height 41
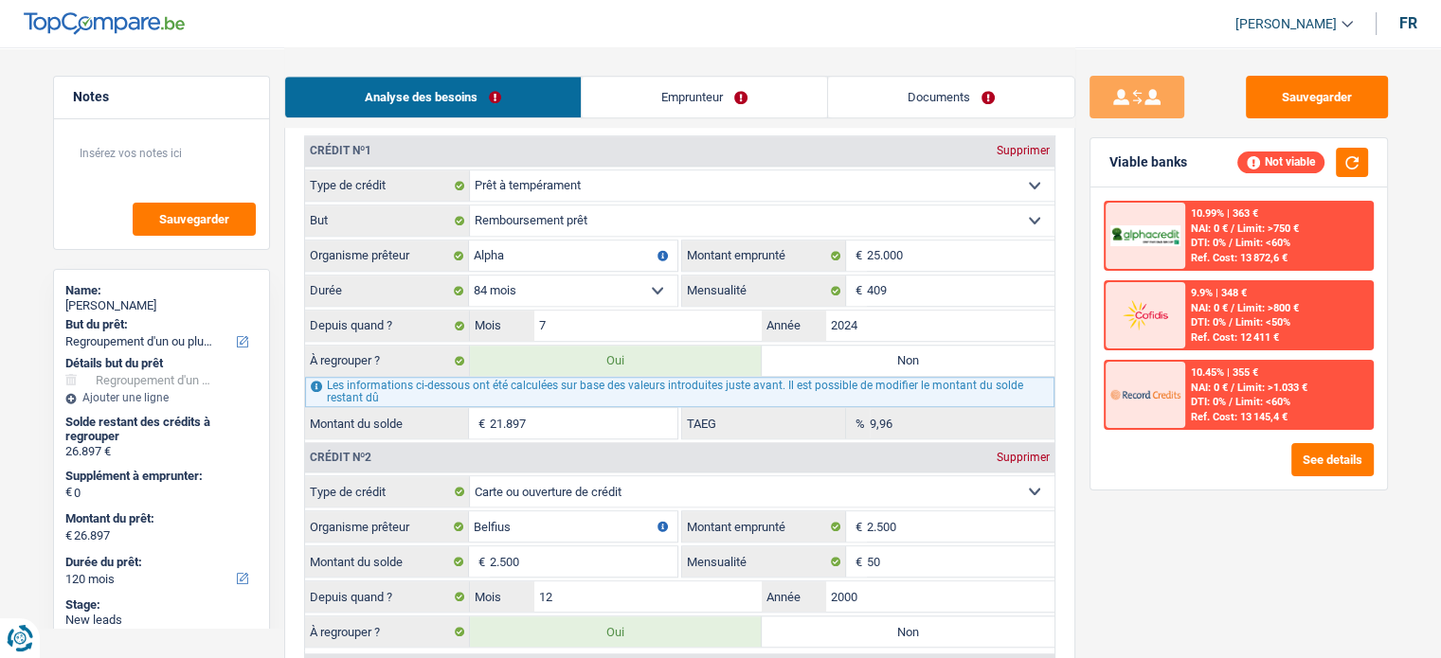
scroll to position [1421, 0]
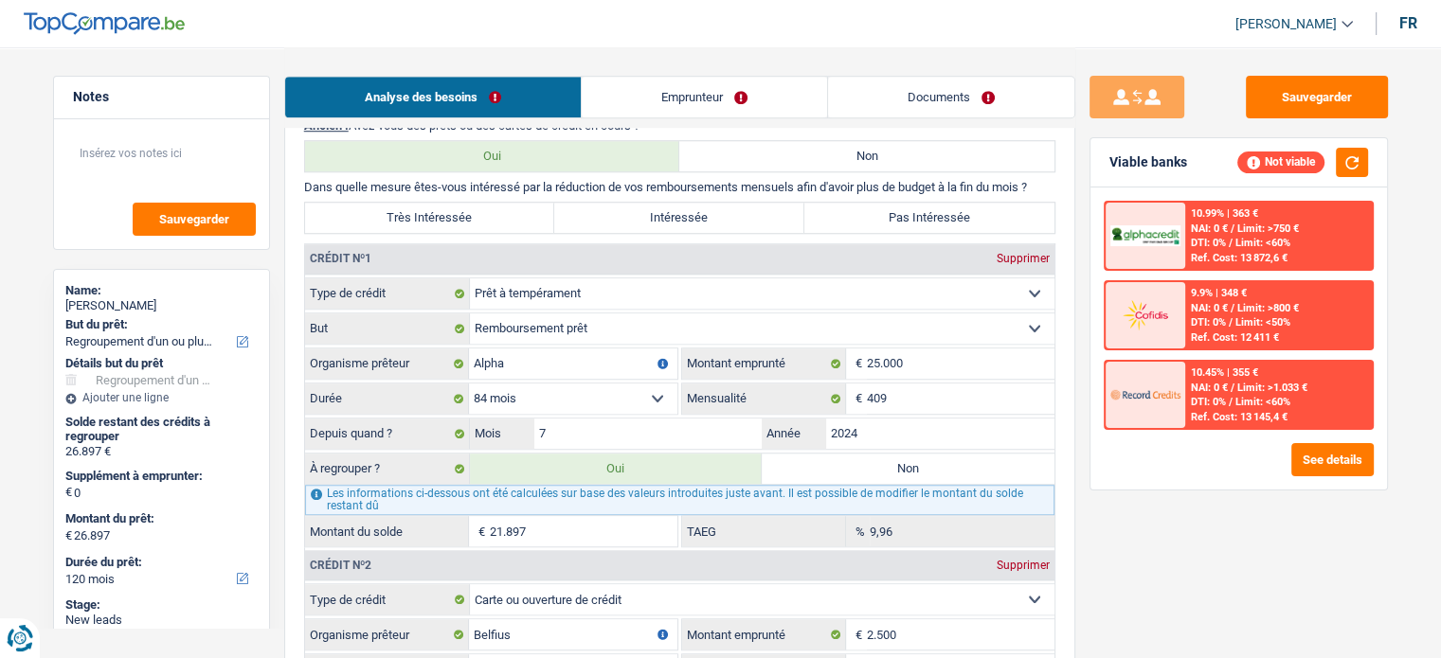
drag, startPoint x: 402, startPoint y: 216, endPoint x: 445, endPoint y: 236, distance: 47.9
click at [402, 216] on label "Très Intéressée" at bounding box center [430, 218] width 250 height 30
click at [402, 216] on input "Très Intéressée" at bounding box center [430, 218] width 250 height 30
radio input "true"
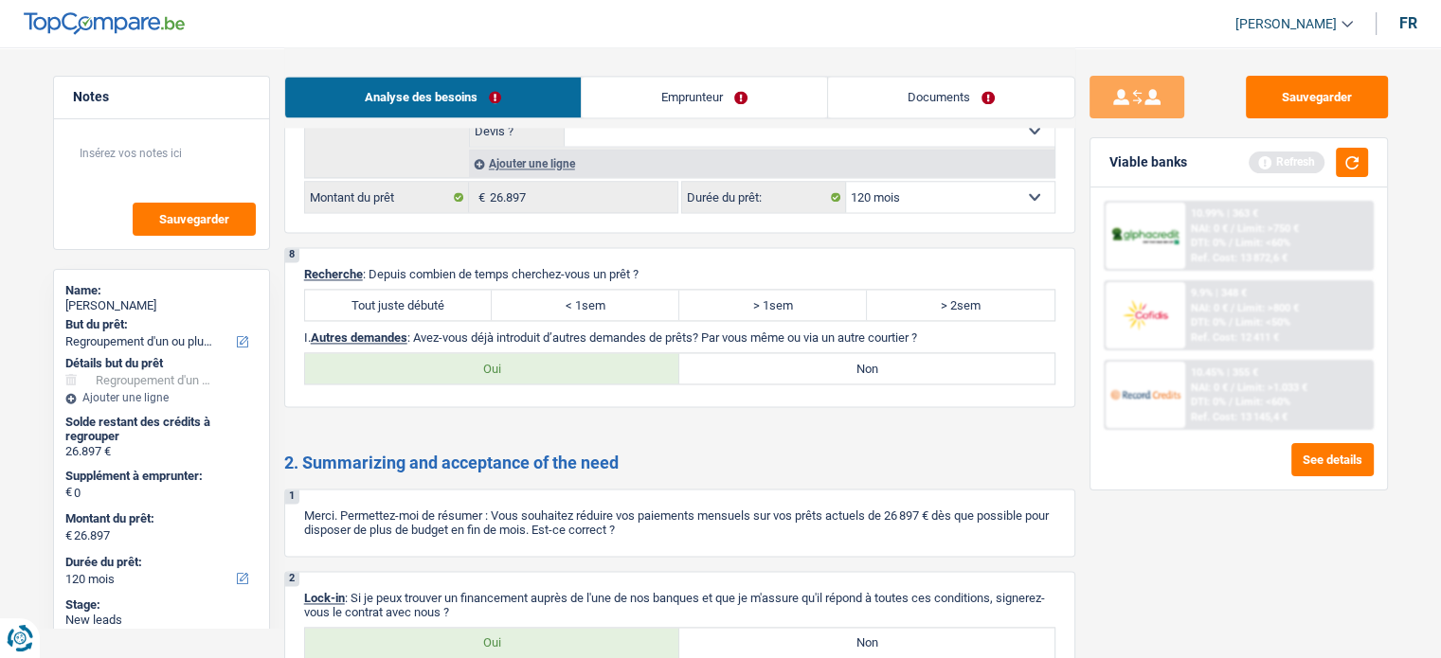
scroll to position [2841, 0]
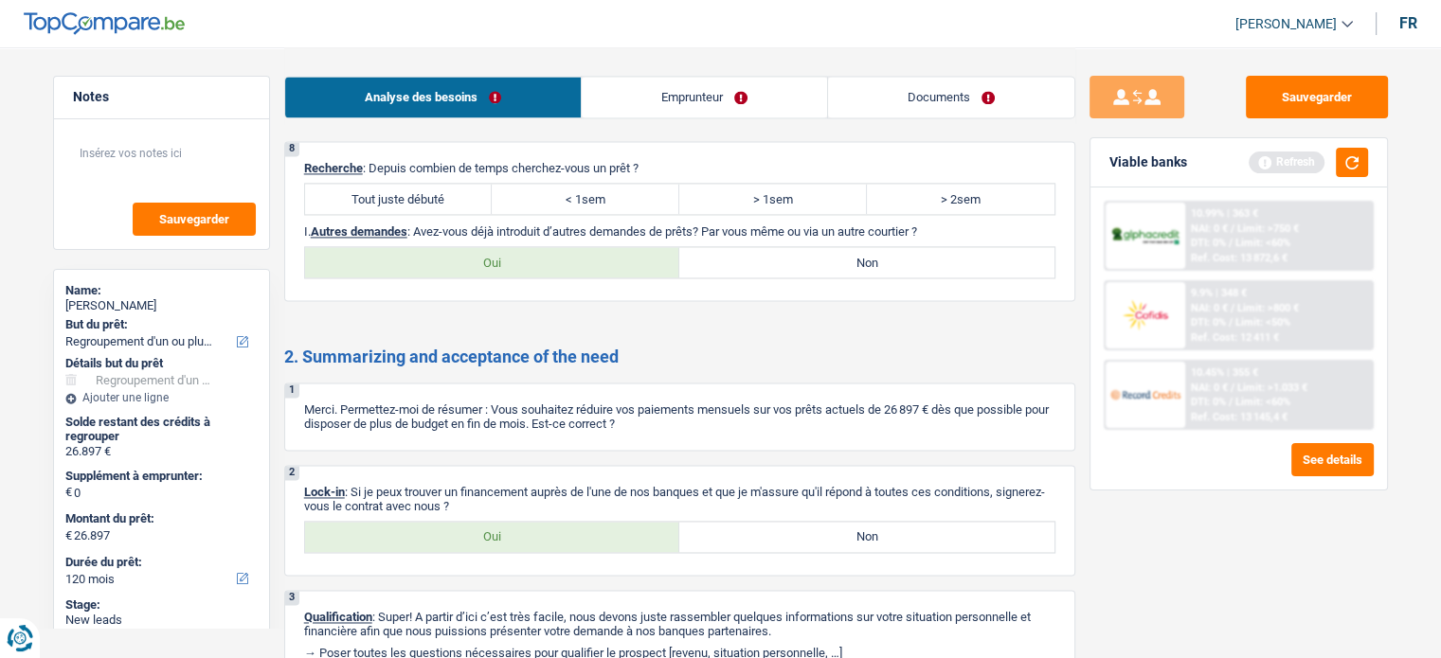
click at [385, 184] on label "Tout juste débuté" at bounding box center [399, 199] width 188 height 30
click at [385, 184] on input "Tout juste débuté" at bounding box center [399, 199] width 188 height 30
radio input "true"
click at [902, 247] on label "Non" at bounding box center [866, 262] width 375 height 30
click at [902, 247] on input "Non" at bounding box center [866, 262] width 375 height 30
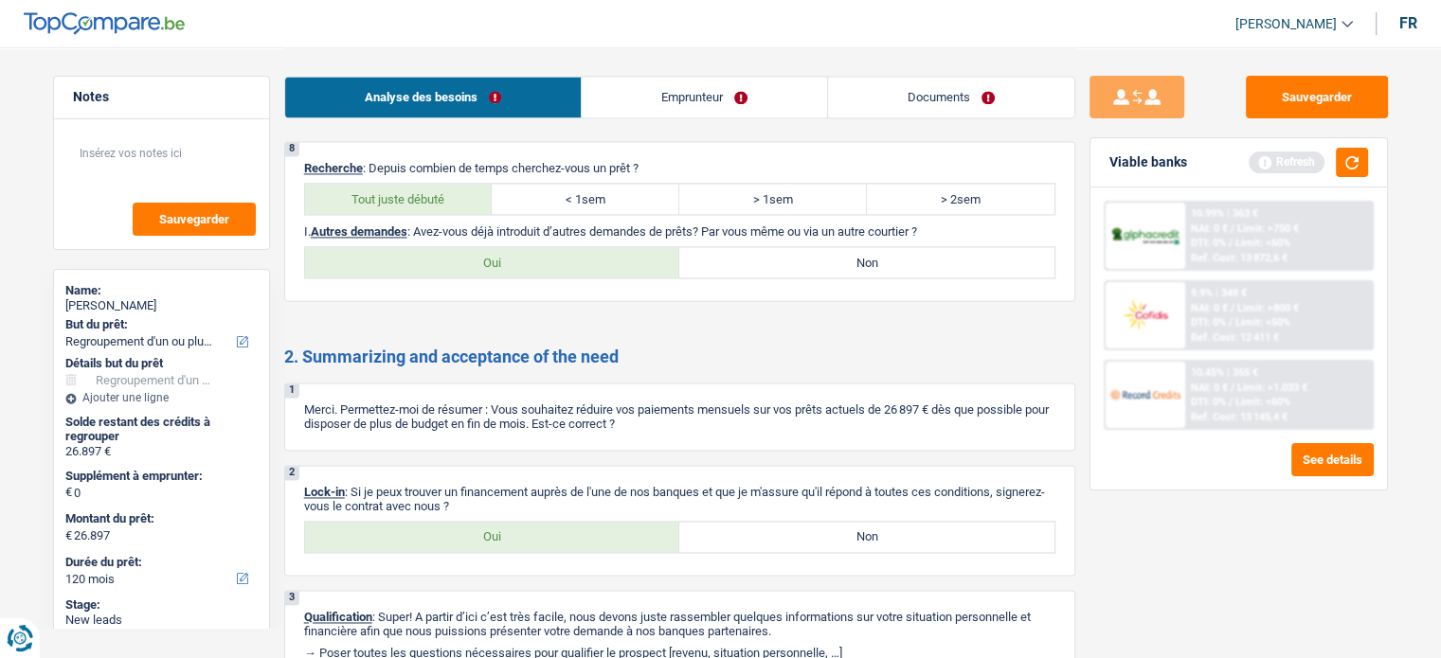
radio input "true"
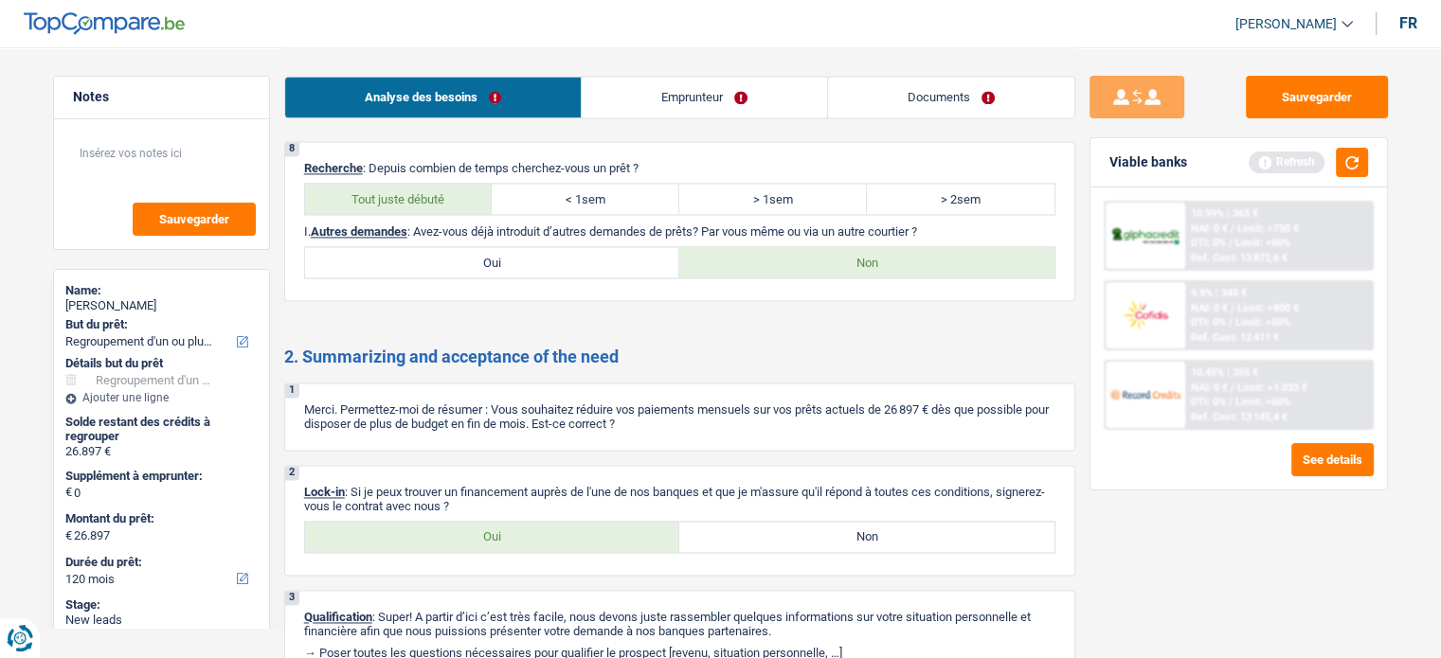
click at [686, 92] on link "Emprunteur" at bounding box center [704, 97] width 245 height 41
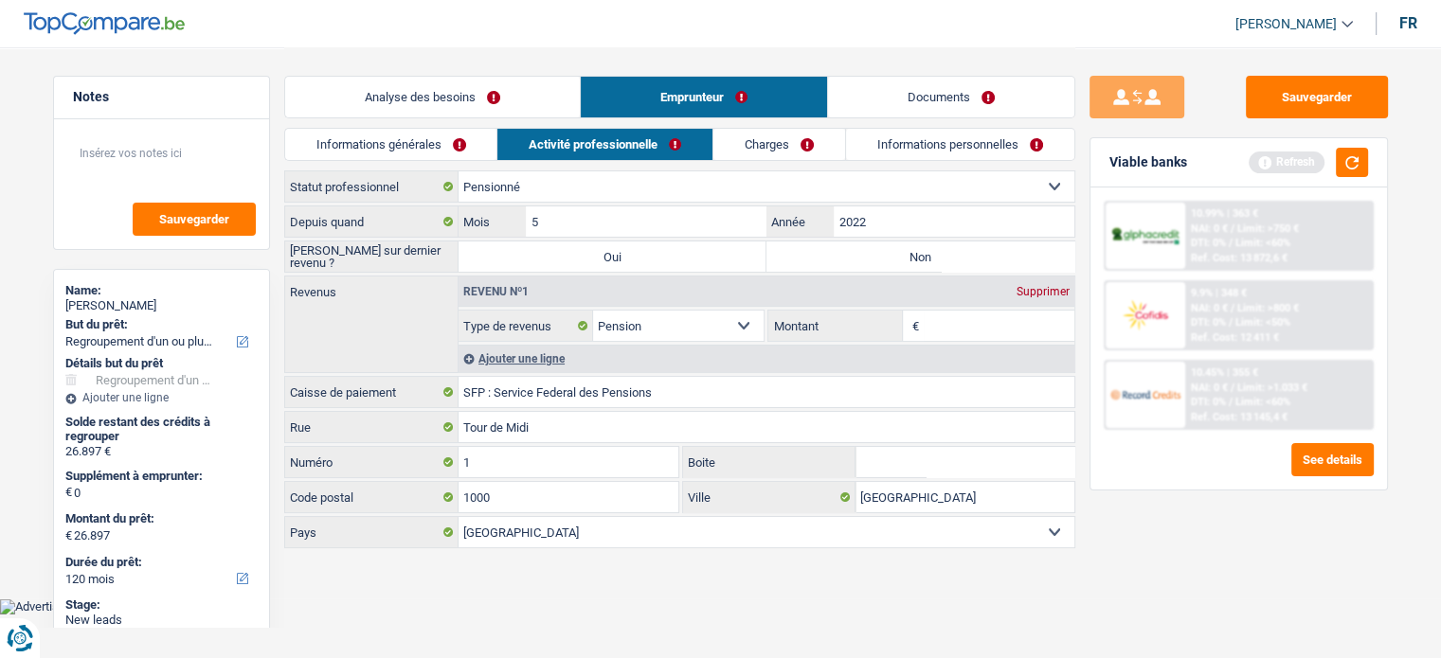
scroll to position [0, 0]
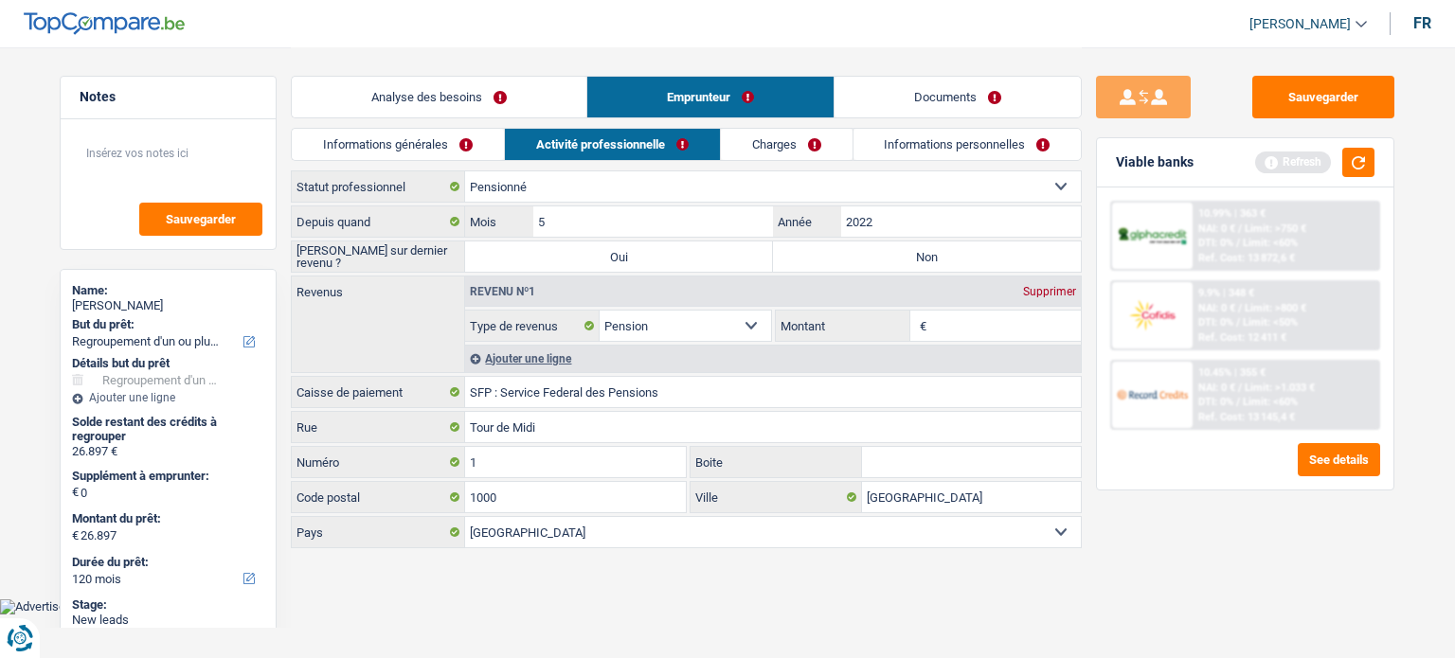
click at [428, 143] on link "Informations générales" at bounding box center [398, 144] width 212 height 31
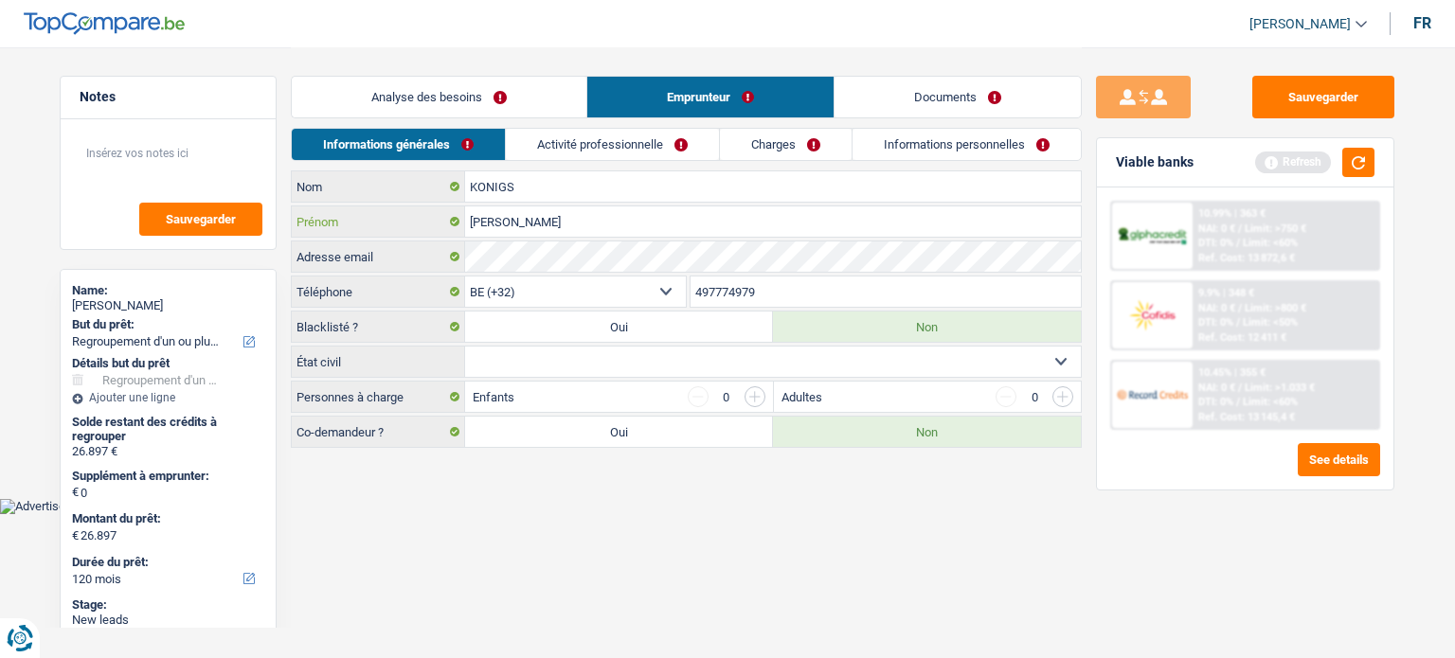
click at [574, 206] on input "[PERSON_NAME]" at bounding box center [773, 221] width 616 height 30
click at [572, 183] on input "KONIGS" at bounding box center [773, 186] width 616 height 30
click at [558, 363] on select "Célibataire Marié(e) Cohabitant(e) légal(e) Divorcé(e) Veuf(ve) Séparé (de fait…" at bounding box center [773, 362] width 616 height 30
select select "widowed"
click at [465, 347] on select "Célibataire Marié(e) Cohabitant(e) légal(e) Divorcé(e) Veuf(ve) Séparé (de fait…" at bounding box center [773, 362] width 616 height 30
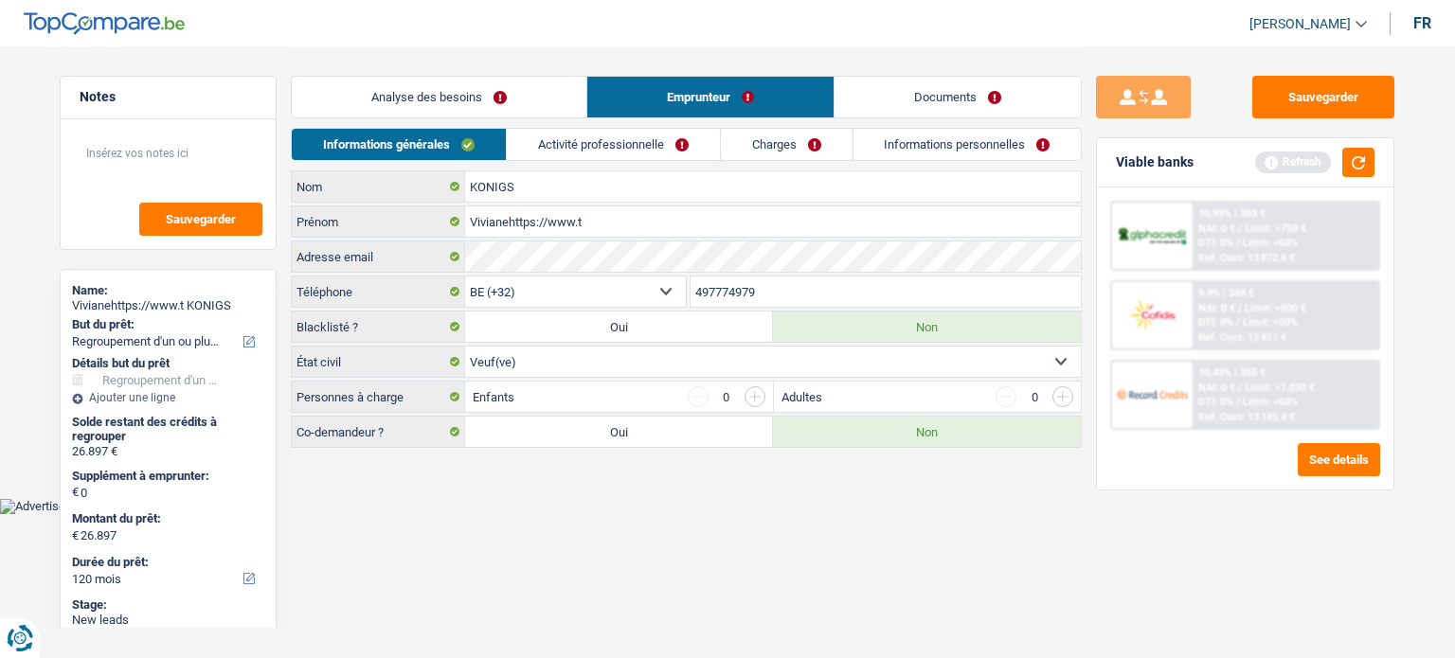
drag, startPoint x: 822, startPoint y: 345, endPoint x: 767, endPoint y: 357, distance: 56.3
click at [781, 359] on div "KONIGS Nom Vivianehttps://www.t Prénom Adresse email BE (+32) LU (+352) Sélecti…" at bounding box center [686, 309] width 791 height 278
click at [696, 241] on div "Adresse email" at bounding box center [686, 257] width 791 height 32
click at [695, 234] on input "Vivianehttps://www.t" at bounding box center [773, 221] width 616 height 30
type input "[PERSON_NAME]"
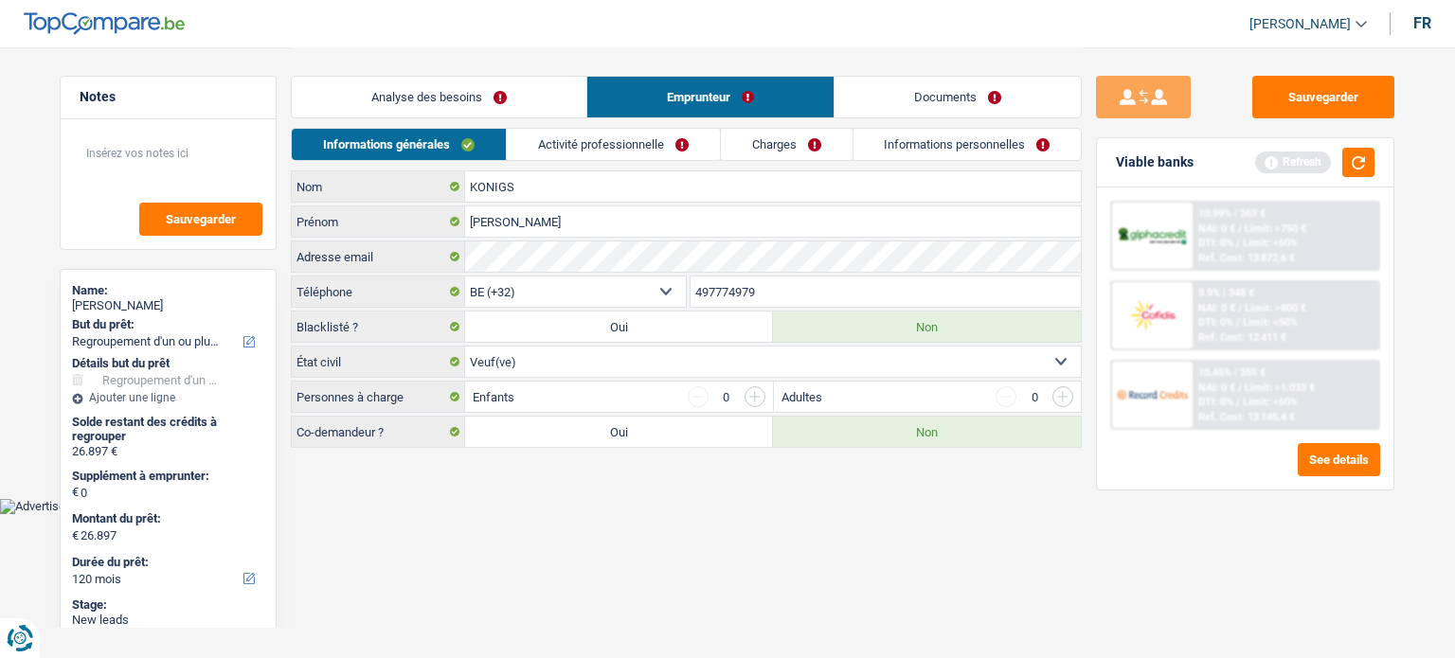
click at [676, 151] on link "Activité professionnelle" at bounding box center [613, 144] width 213 height 31
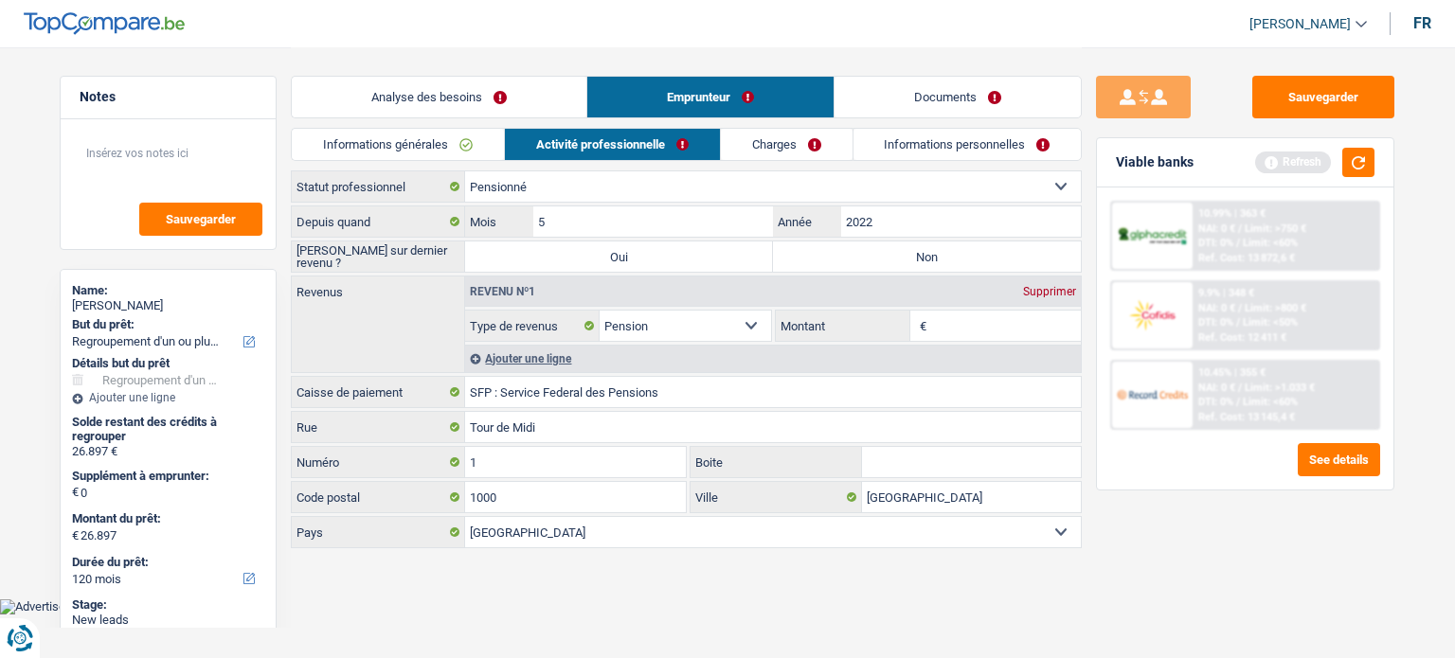
click at [820, 260] on label "Non" at bounding box center [927, 257] width 308 height 30
click at [820, 260] on input "Non" at bounding box center [927, 257] width 308 height 30
radio input "true"
click at [949, 328] on input "Montant" at bounding box center [1006, 326] width 151 height 30
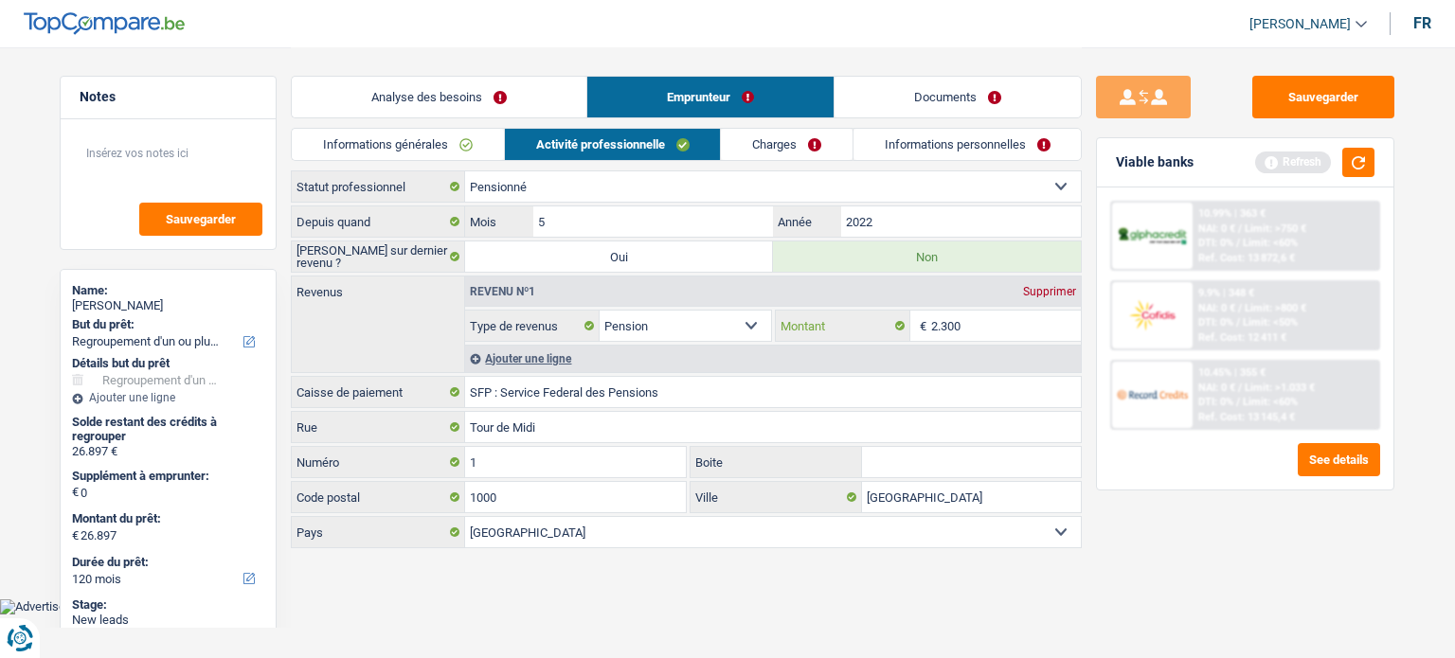
type input "2.300"
click at [549, 354] on div "Ajouter une ligne" at bounding box center [773, 358] width 616 height 27
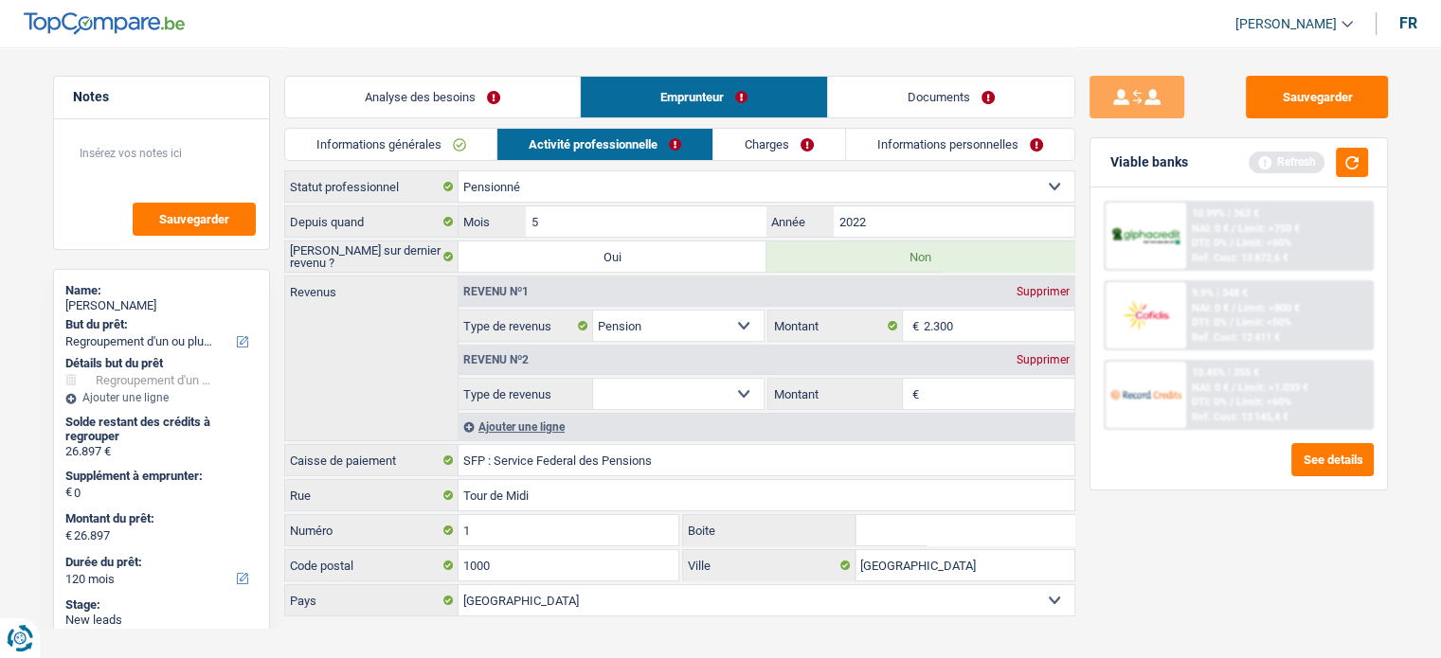
click at [725, 396] on select "Allocation d'handicap Allocations chômage Allocations familiales Chèques repas …" at bounding box center [678, 394] width 171 height 30
select select "rentalIncome"
click at [593, 379] on select "Allocation d'handicap Allocations chômage Allocations familiales Chèques repas …" at bounding box center [678, 394] width 171 height 30
click at [953, 384] on input "Montant" at bounding box center [998, 394] width 151 height 30
type input "675"
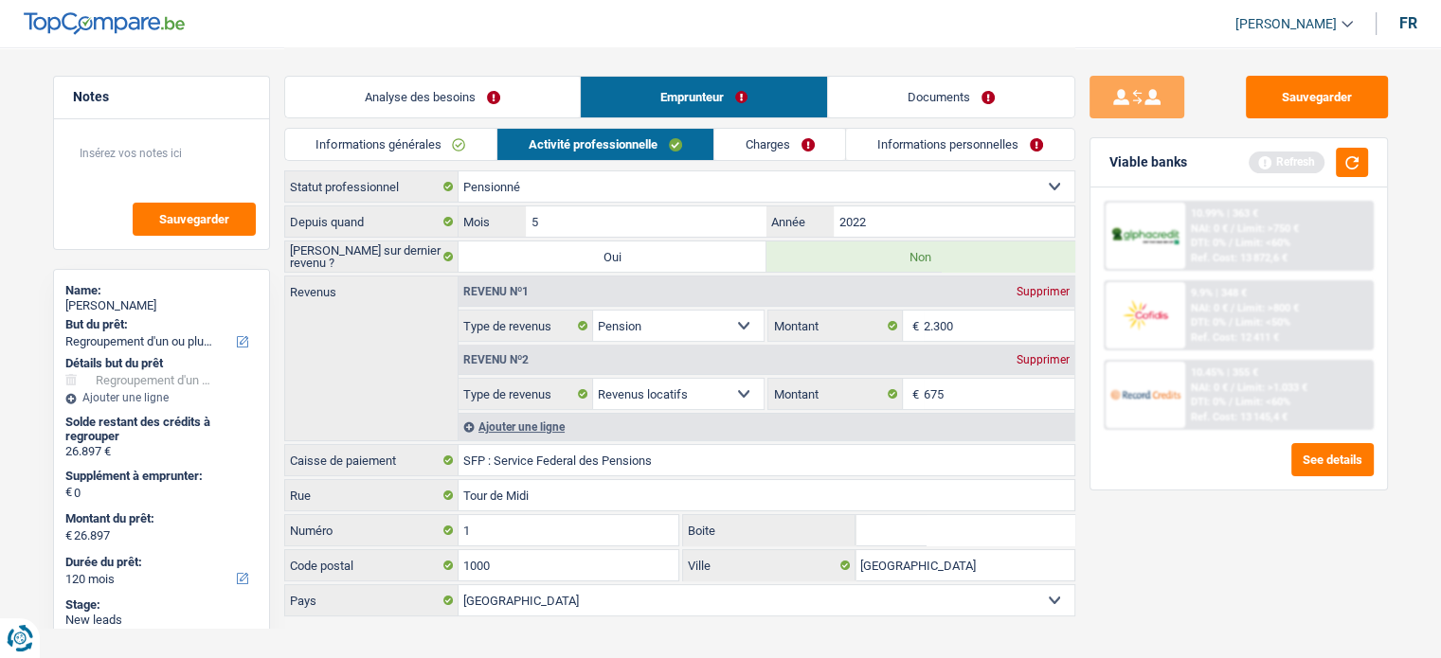
click at [517, 422] on div "Ajouter une ligne" at bounding box center [766, 426] width 616 height 27
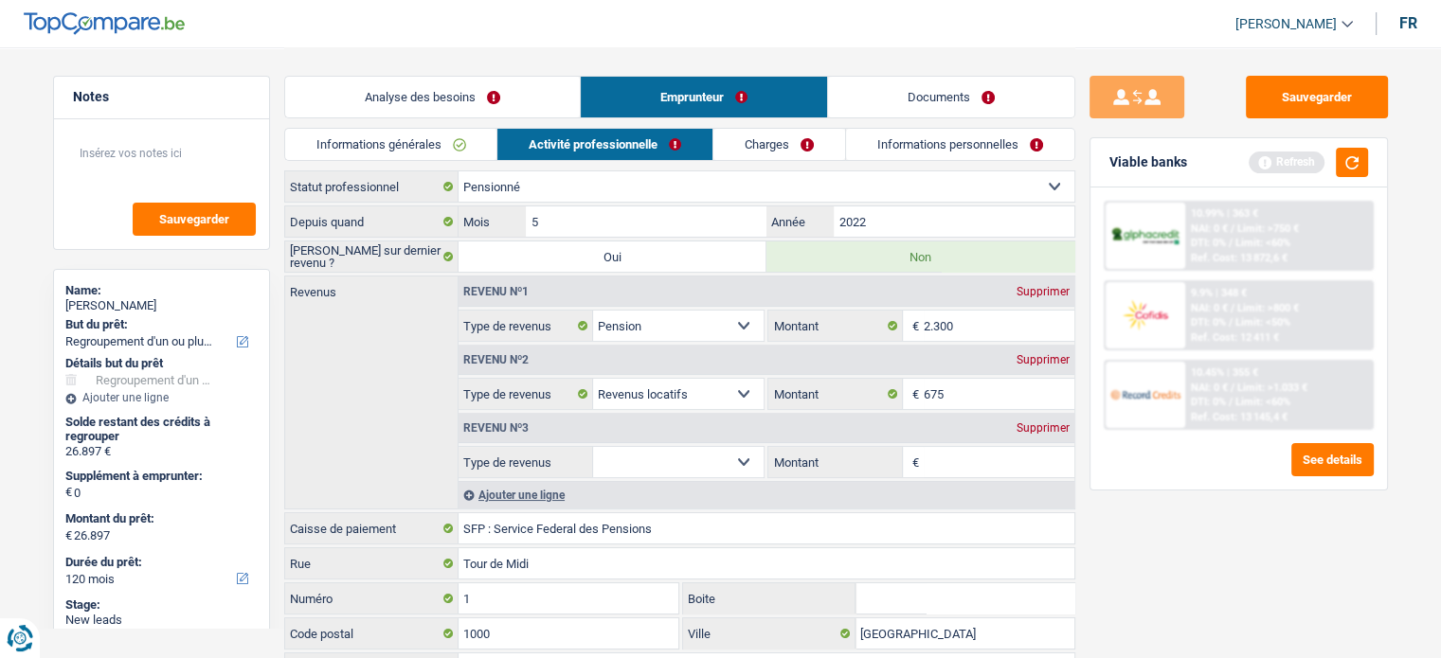
click at [682, 474] on select "Allocation d'handicap Allocations chômage Allocations familiales Chèques repas …" at bounding box center [678, 462] width 171 height 30
select select "rentalIncome"
click at [593, 447] on select "Allocation d'handicap Allocations chômage Allocations familiales Chèques repas …" at bounding box center [678, 462] width 171 height 30
click at [946, 448] on input "Montant" at bounding box center [998, 462] width 151 height 30
type input "675"
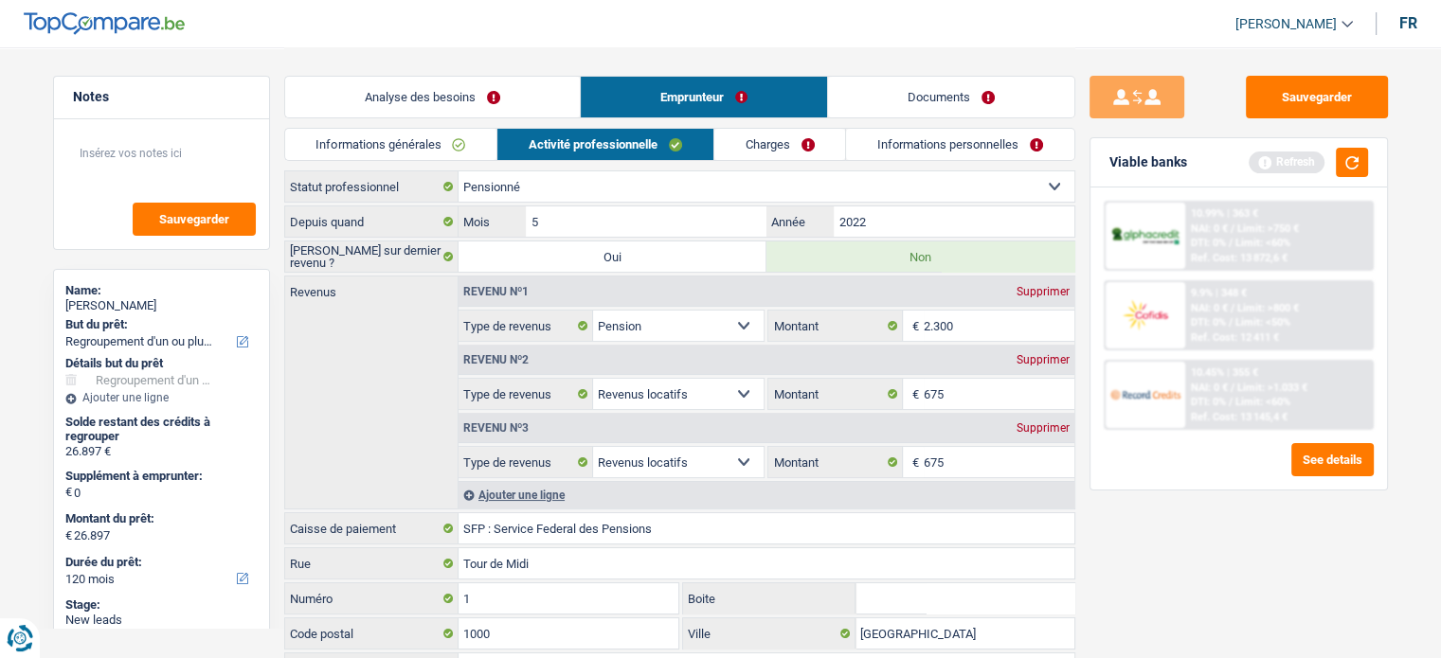
click at [1168, 514] on div "Sauvegarder Viable banks Refresh 10.99% | 363 € NAI: 0 € / Limit: >750 € DTI: 0…" at bounding box center [1238, 352] width 327 height 552
click at [550, 488] on div "Ajouter une ligne" at bounding box center [766, 494] width 616 height 27
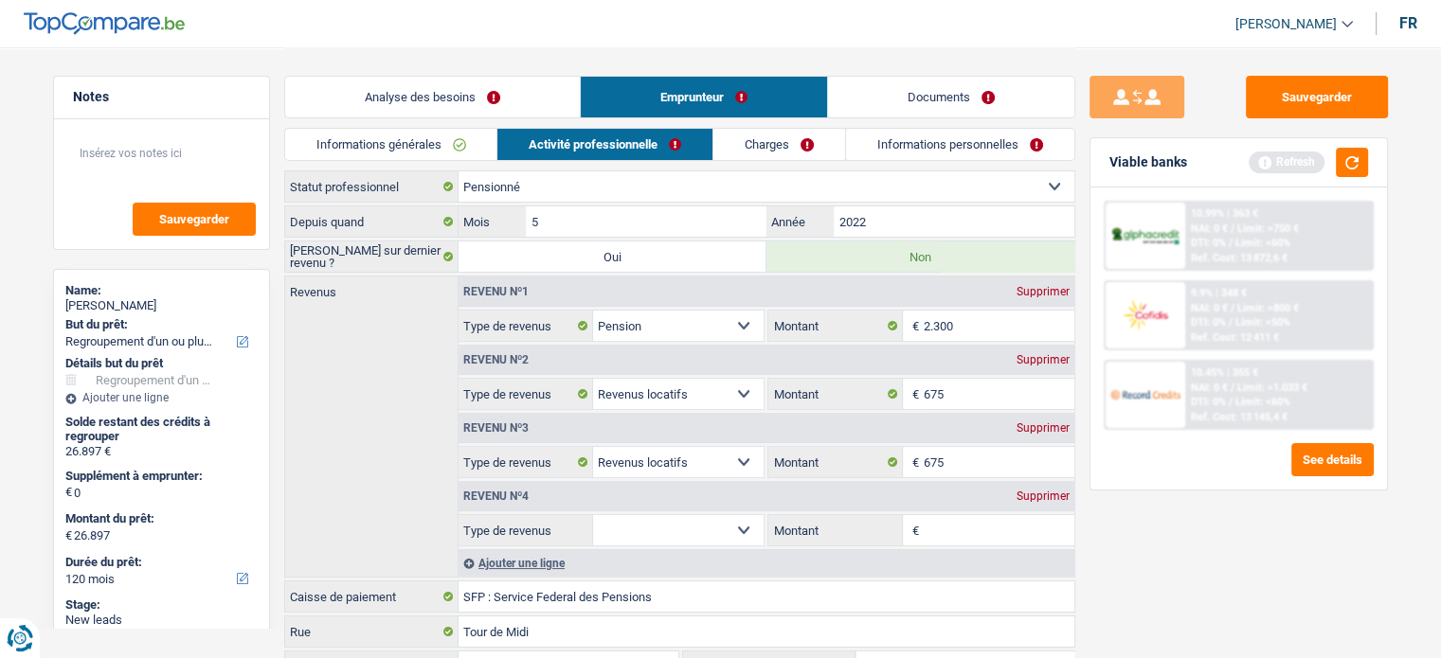
click at [712, 517] on select "Allocation d'handicap Allocations chômage Allocations familiales Chèques repas …" at bounding box center [678, 530] width 171 height 30
click at [1121, 528] on div "Sauvegarder Viable banks Refresh 10.99% | 363 € NAI: 0 € / Limit: >750 € DTI: 0…" at bounding box center [1238, 352] width 327 height 552
click at [1041, 493] on div "Supprimer" at bounding box center [1043, 496] width 63 height 11
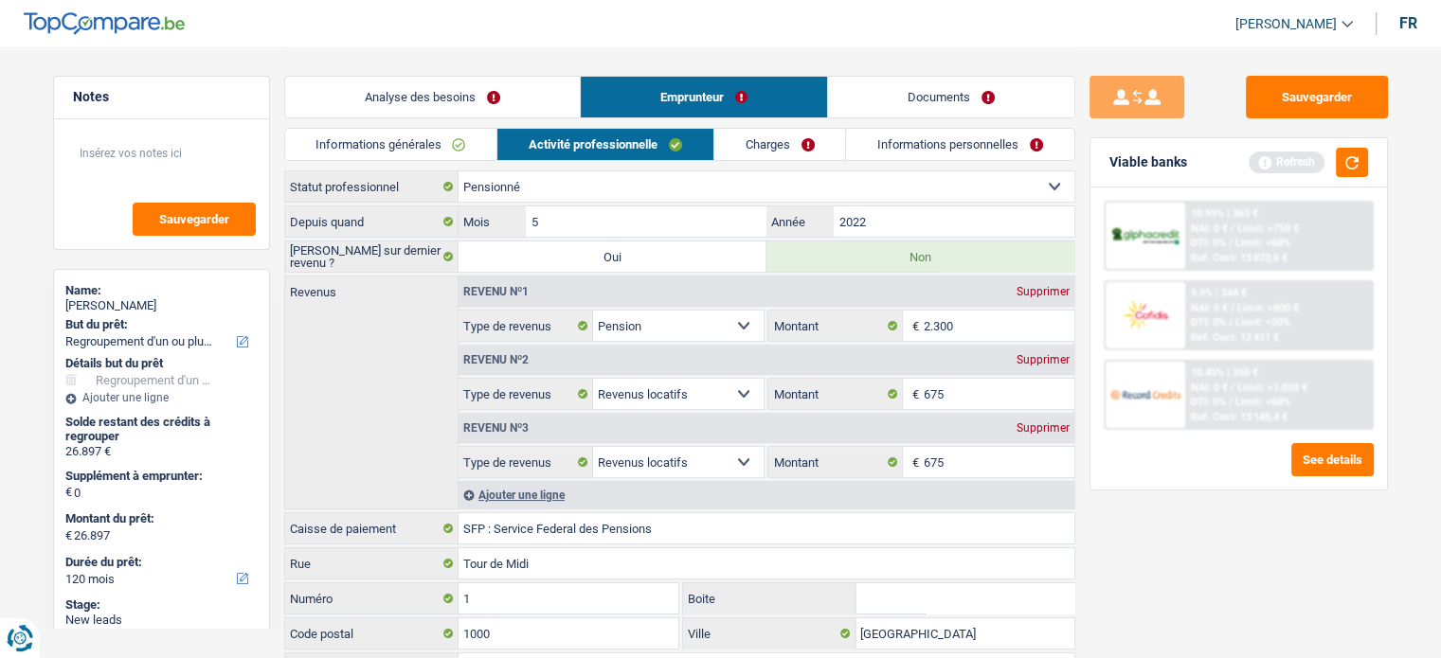
click at [1368, 154] on div "Viable banks Refresh" at bounding box center [1238, 162] width 296 height 49
click at [1350, 161] on button "button" at bounding box center [1351, 162] width 32 height 29
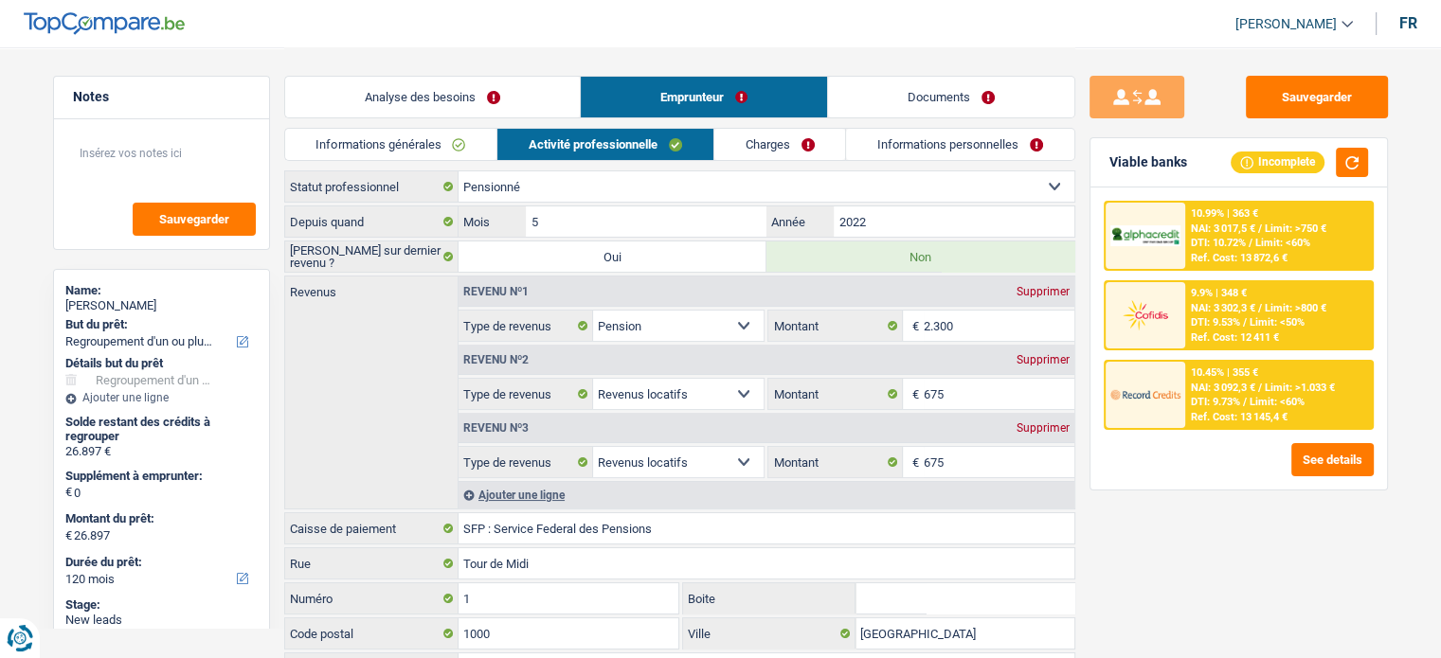
click at [763, 145] on link "Charges" at bounding box center [780, 144] width 132 height 31
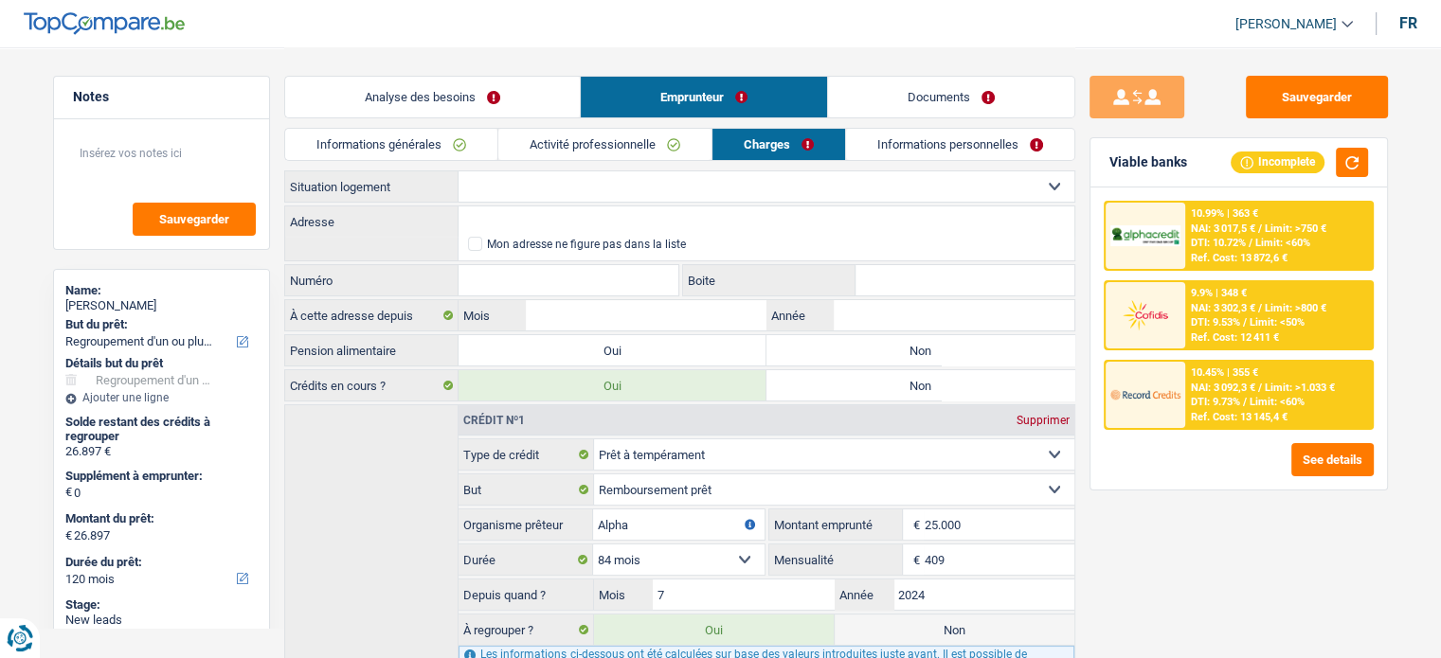
click at [527, 173] on select "Locataire Propriétaire avec prêt hypothécaire Propriétaire sans prêt hypothécai…" at bounding box center [766, 186] width 616 height 30
select select "ownerWithoutMortgage"
click at [458, 171] on select "Locataire Propriétaire avec prêt hypothécaire Propriétaire sans prêt hypothécai…" at bounding box center [766, 186] width 616 height 30
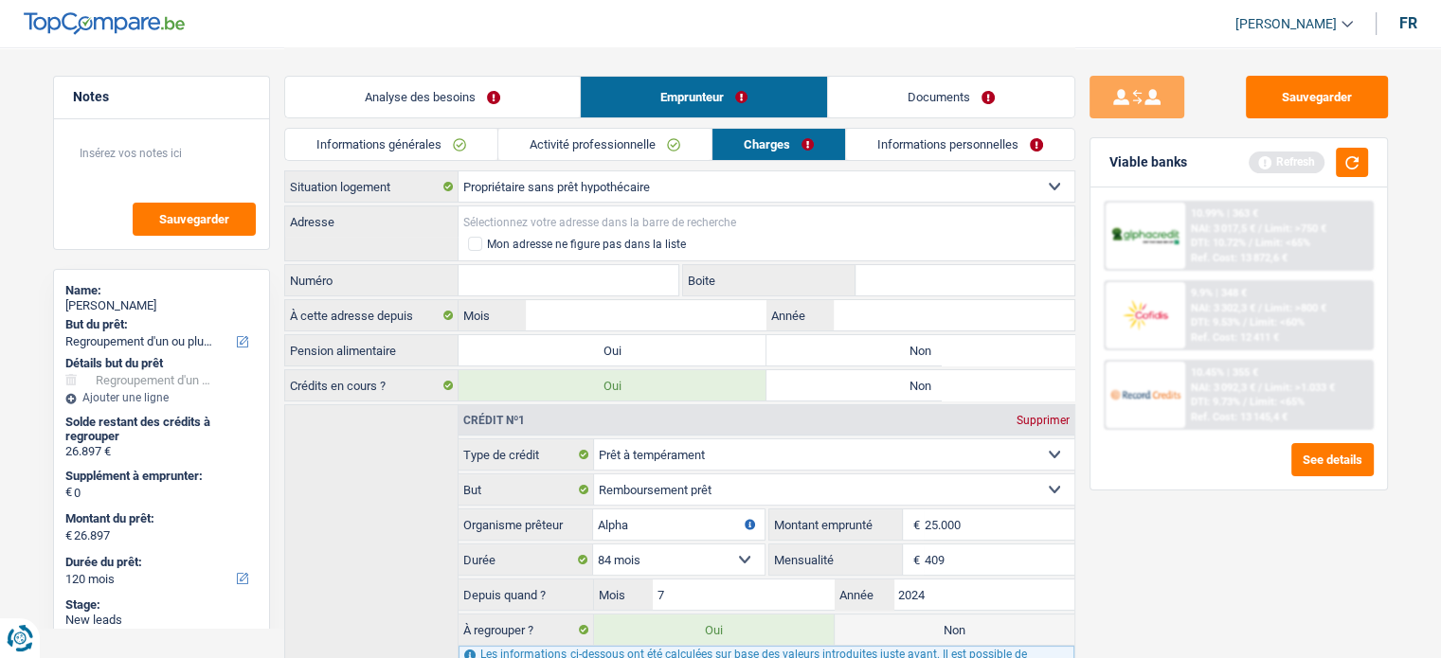
click at [566, 219] on input "Adresse" at bounding box center [766, 221] width 616 height 30
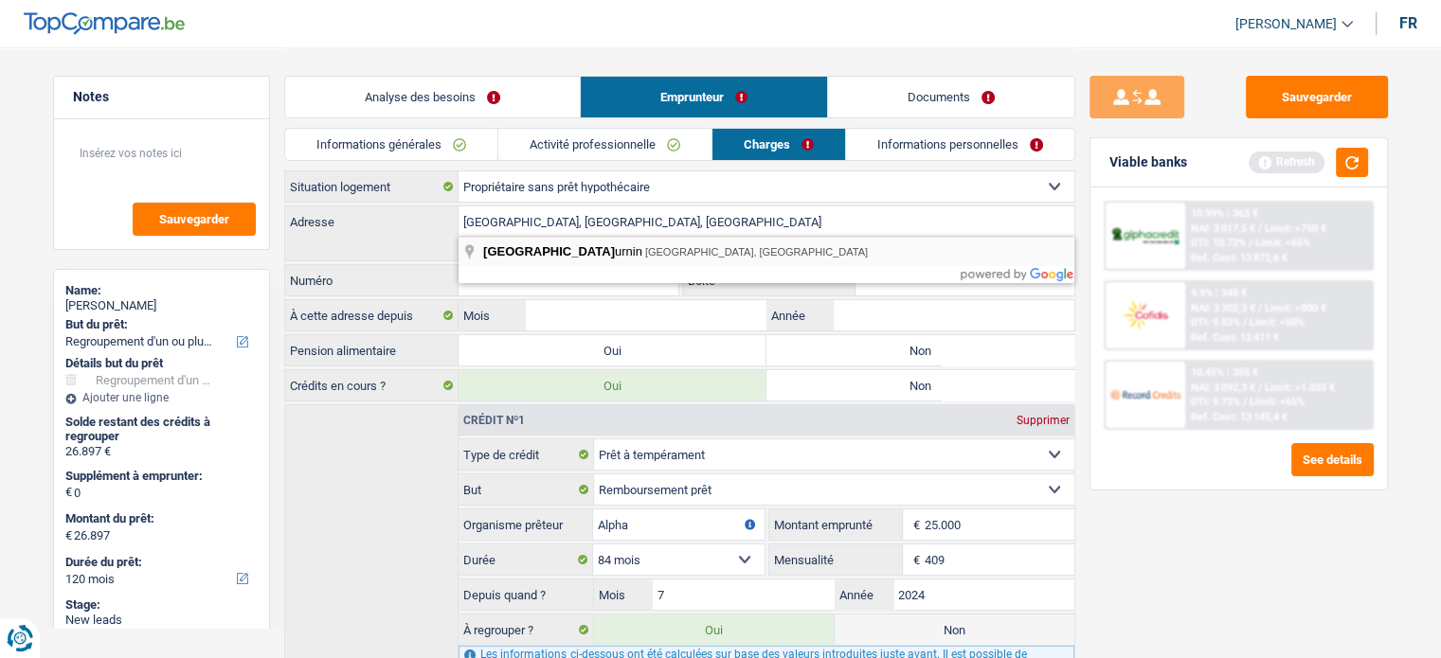
type input "[GEOGRAPHIC_DATA], 4950, [GEOGRAPHIC_DATA], [GEOGRAPHIC_DATA]"
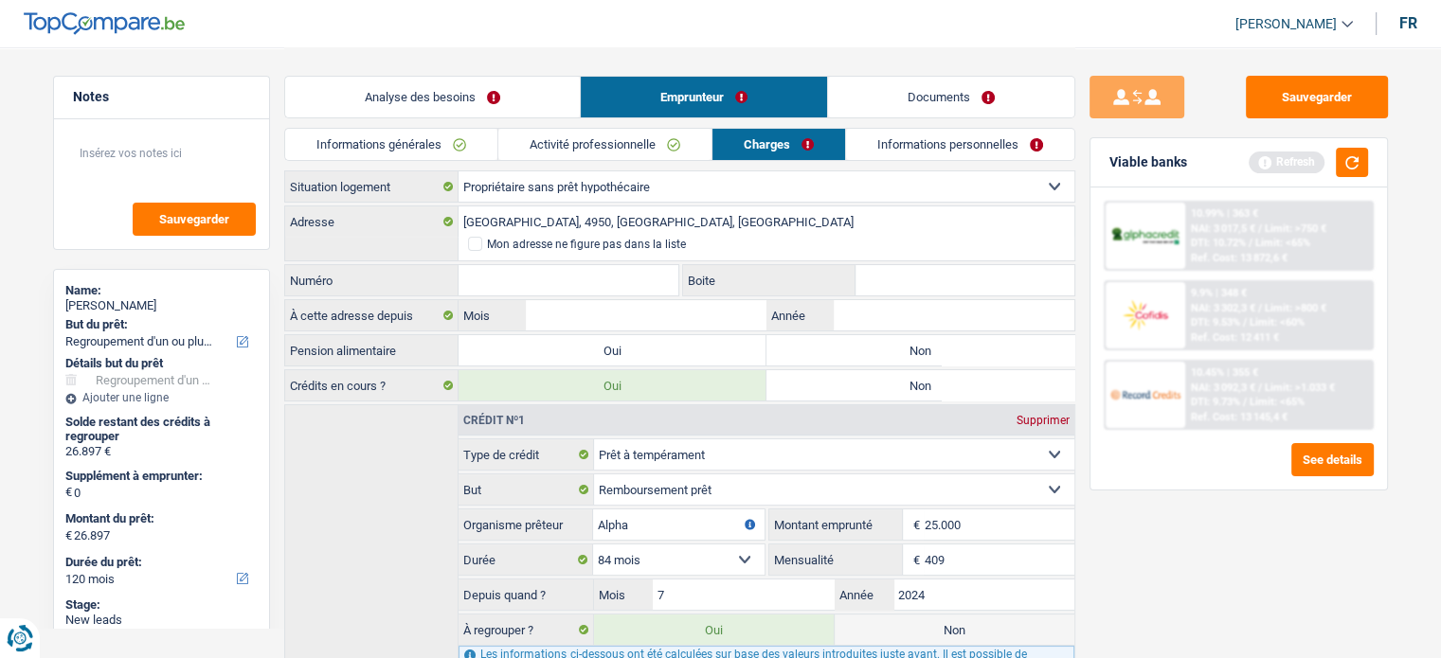
click at [604, 271] on input "Numéro" at bounding box center [568, 280] width 221 height 30
type input "6"
click at [890, 357] on label "Non" at bounding box center [920, 350] width 308 height 30
click at [890, 357] on input "Non" at bounding box center [920, 350] width 308 height 30
radio input "true"
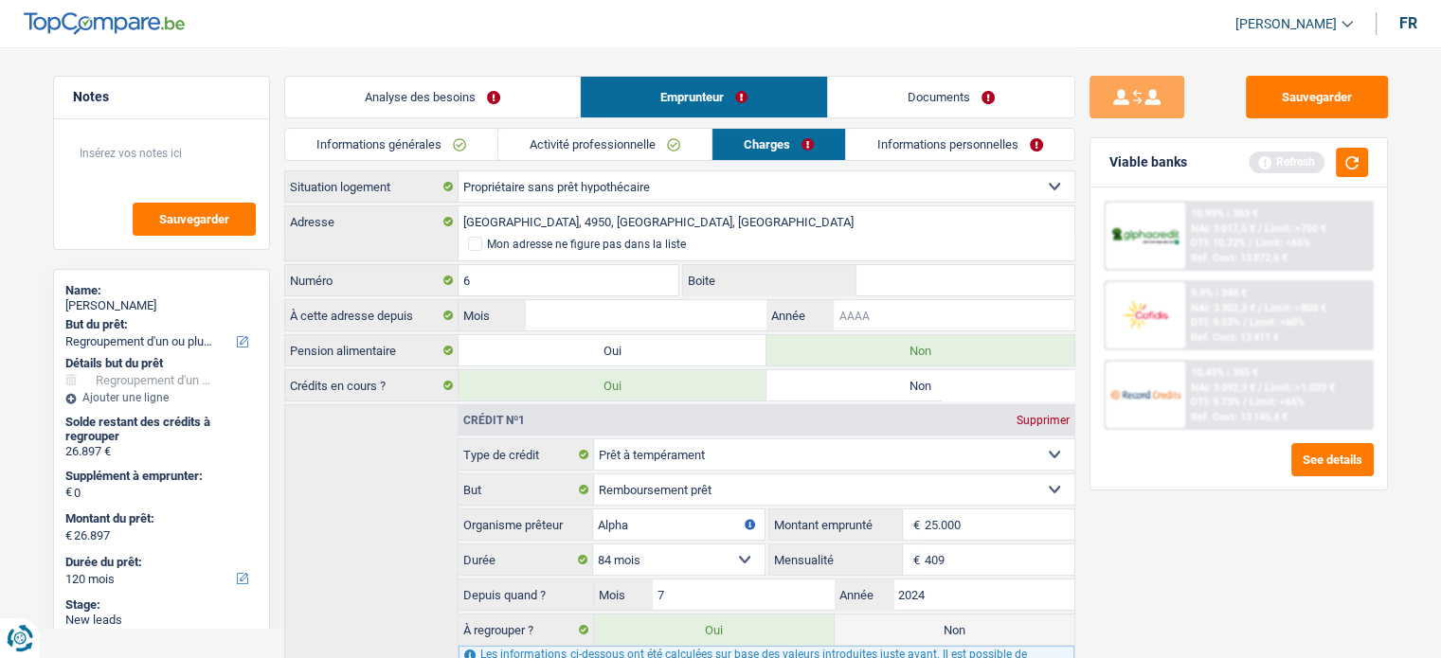
click at [880, 317] on input "Année" at bounding box center [953, 315] width 240 height 30
click at [898, 272] on input "Boite" at bounding box center [964, 280] width 219 height 30
click at [894, 319] on input "Année" at bounding box center [953, 315] width 240 height 30
click at [896, 274] on input "Boite" at bounding box center [964, 280] width 219 height 30
click at [880, 294] on input "Boite" at bounding box center [964, 280] width 219 height 30
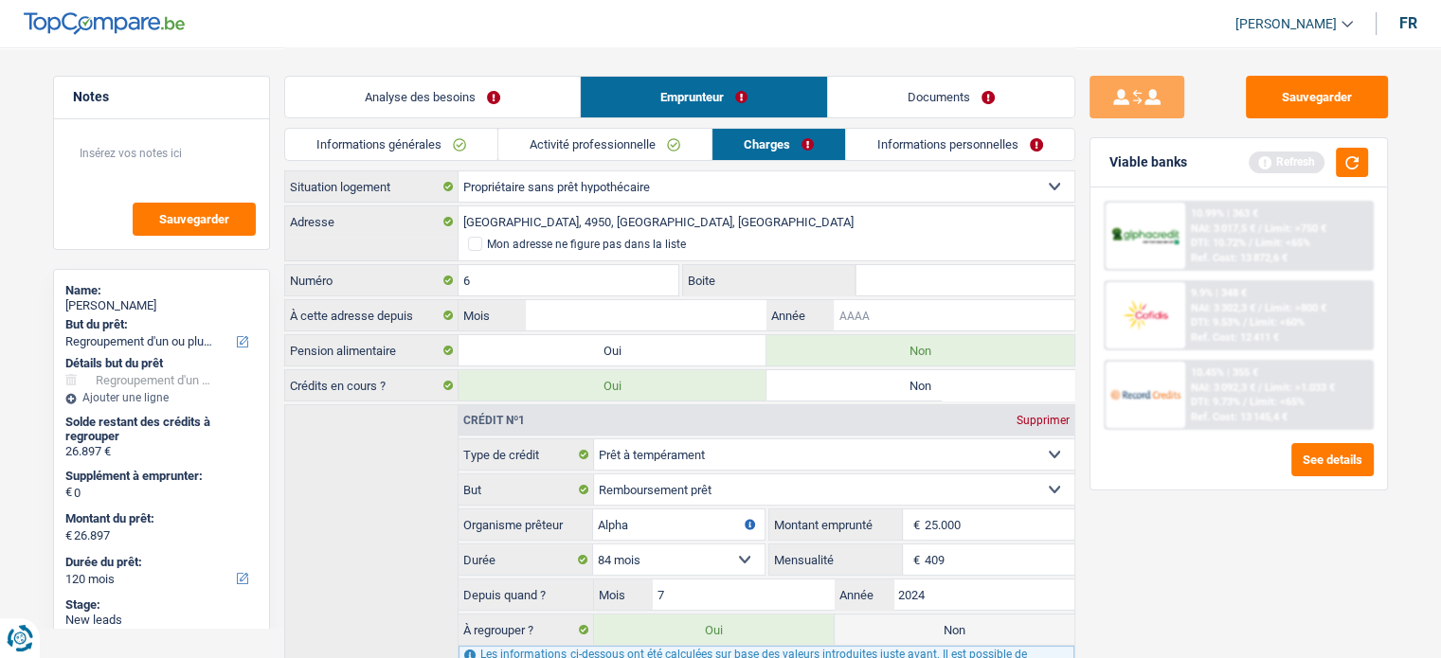
click at [887, 321] on input "Année" at bounding box center [953, 315] width 240 height 30
click at [1350, 154] on button "button" at bounding box center [1351, 162] width 32 height 29
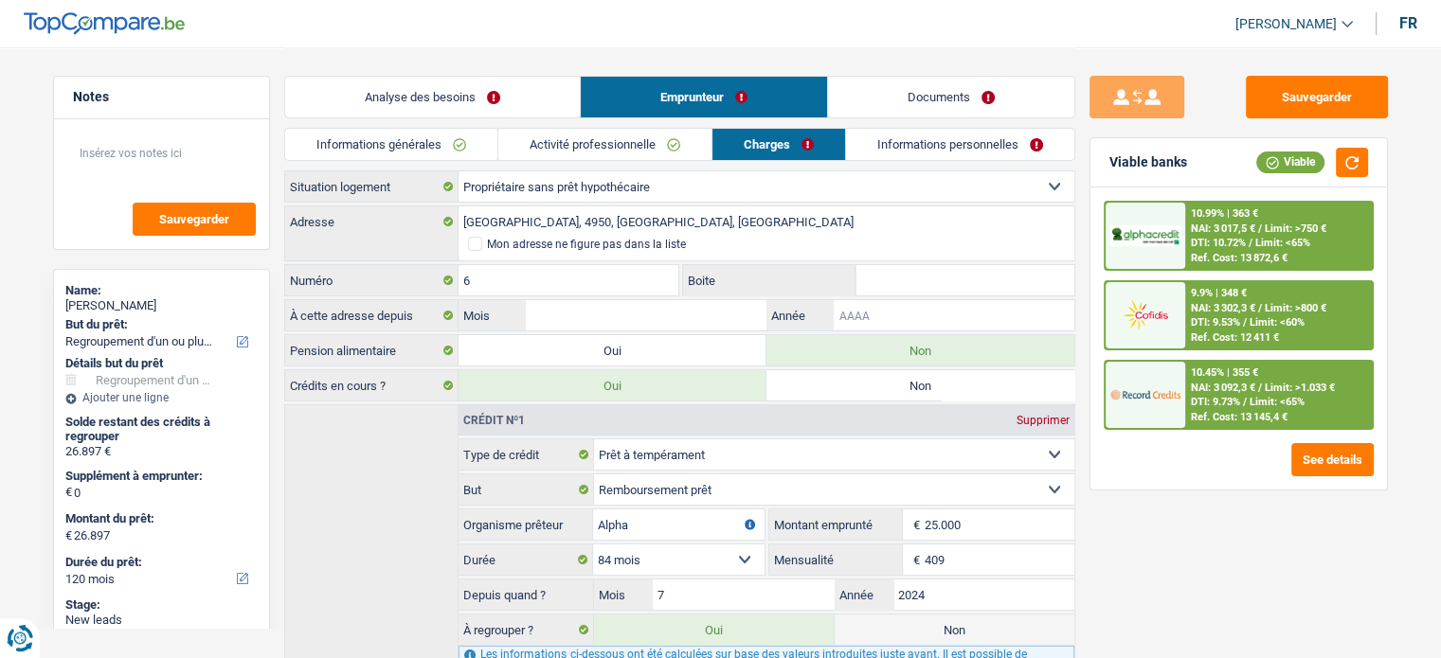
click at [894, 323] on input "Année" at bounding box center [953, 315] width 240 height 30
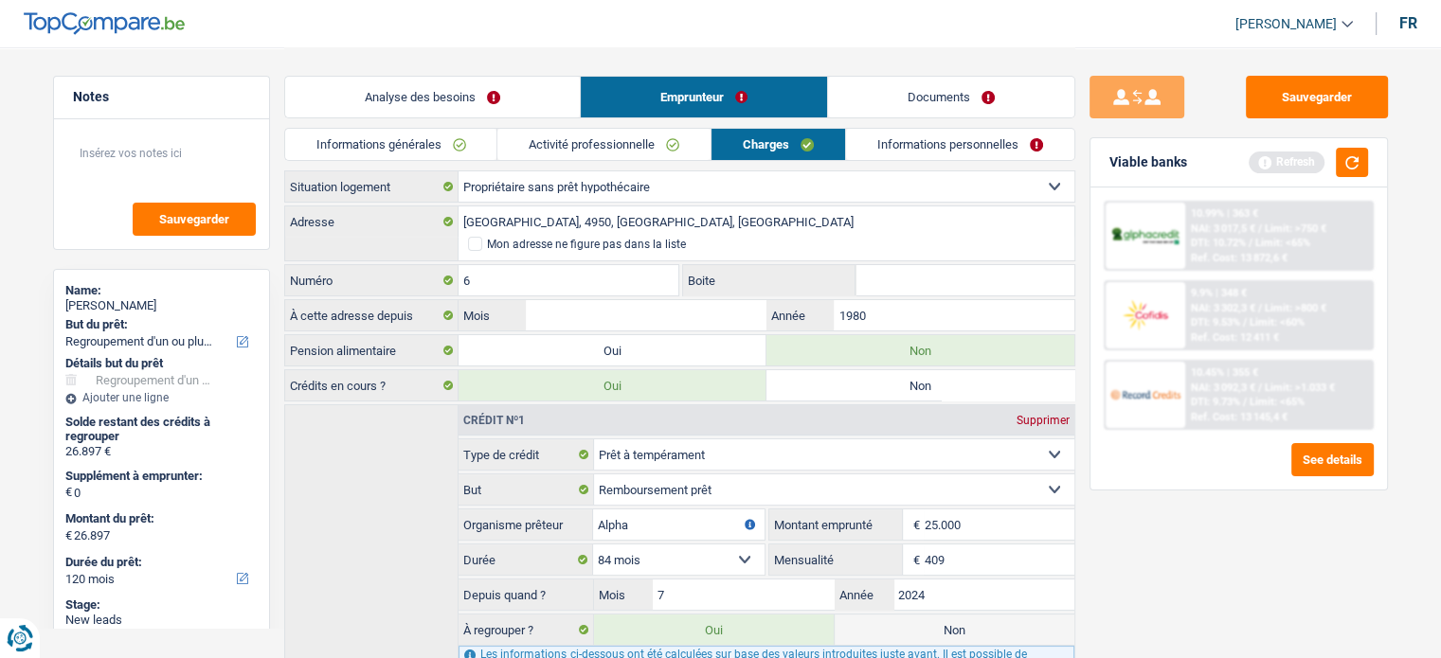
type input "1980"
click at [668, 321] on input "Mois" at bounding box center [646, 315] width 240 height 30
type input "2"
click at [1168, 560] on div "Sauvegarder Viable banks Refresh 10.99% | 363 € NAI: 3 017,5 € / Limit: >750 € …" at bounding box center [1238, 352] width 327 height 552
click at [989, 147] on link "Informations personnelles" at bounding box center [960, 144] width 228 height 31
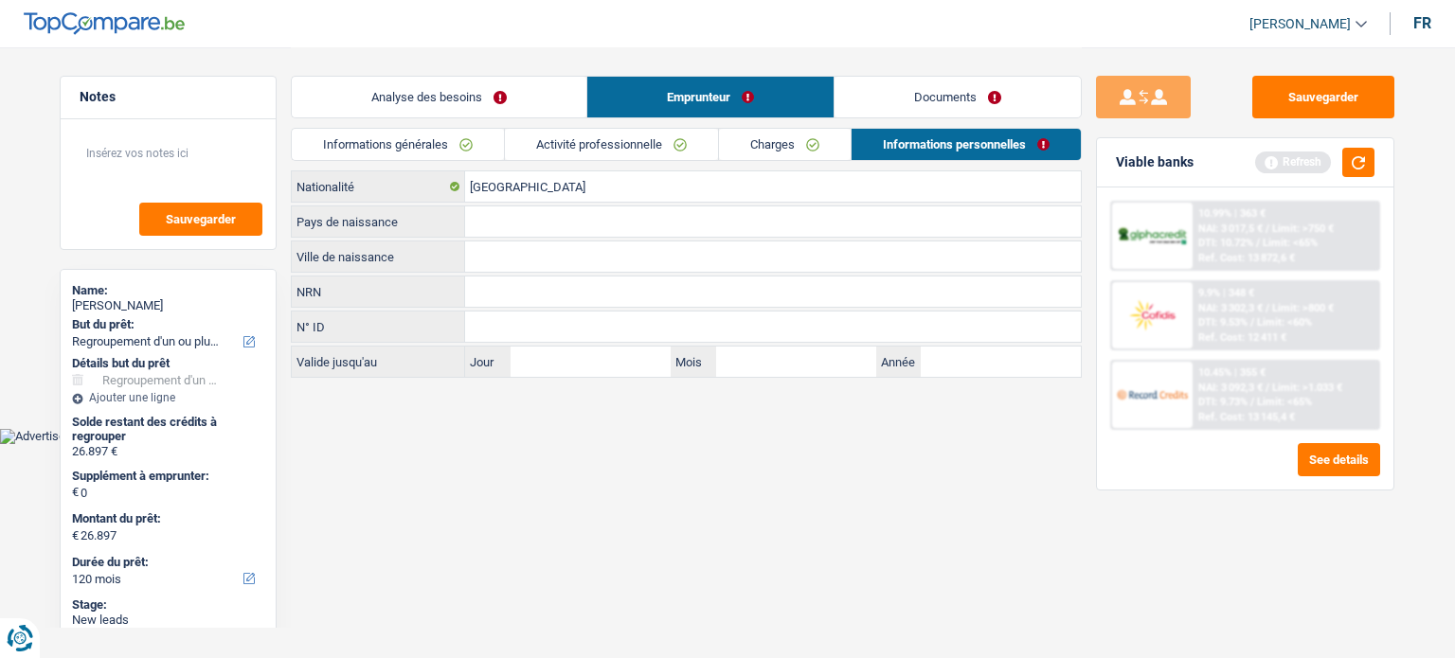
drag, startPoint x: 463, startPoint y: 552, endPoint x: 456, endPoint y: 562, distance: 12.1
drag, startPoint x: 456, startPoint y: 562, endPoint x: 389, endPoint y: 526, distance: 75.4
click at [388, 444] on html "Vous avez le contrôle de vos données Nous utilisons des cookies, tout comme nos…" at bounding box center [727, 222] width 1455 height 444
click at [496, 265] on input "Ville de naissance" at bounding box center [773, 257] width 616 height 30
type input "Waimes"
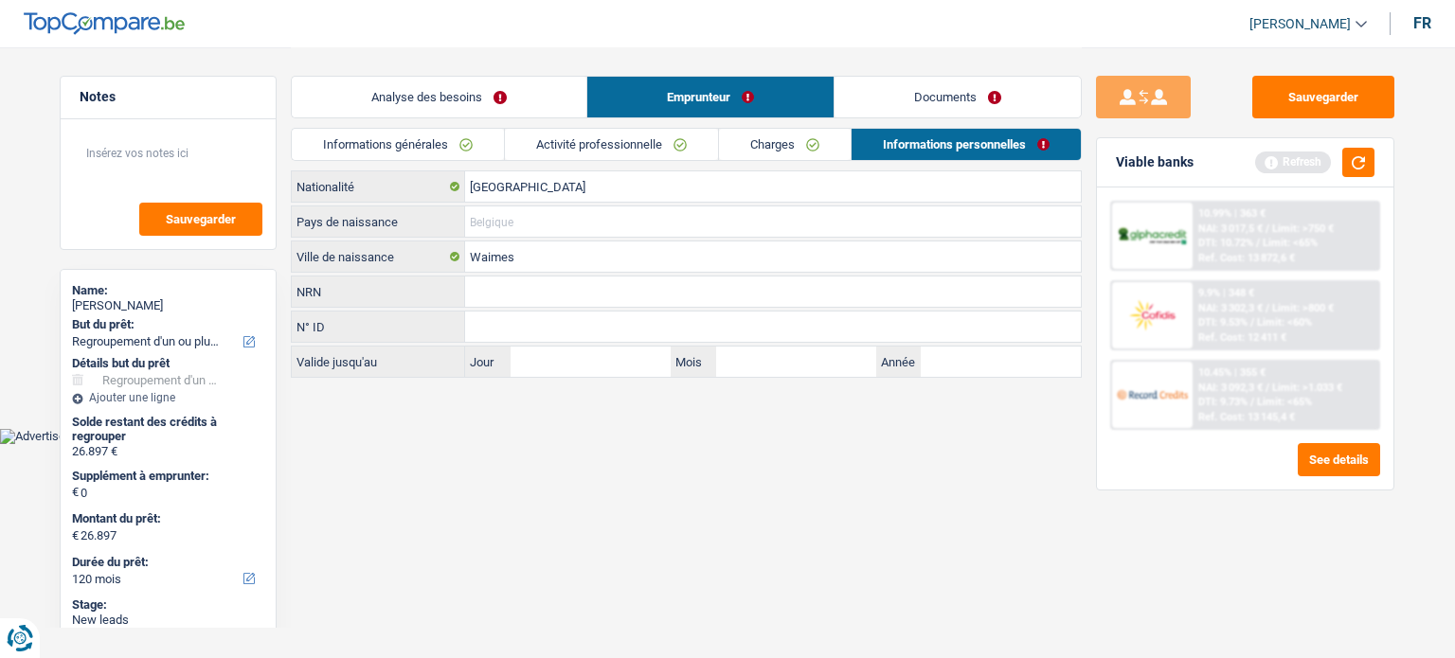
click at [546, 230] on input "Pays de naissance" at bounding box center [773, 221] width 616 height 30
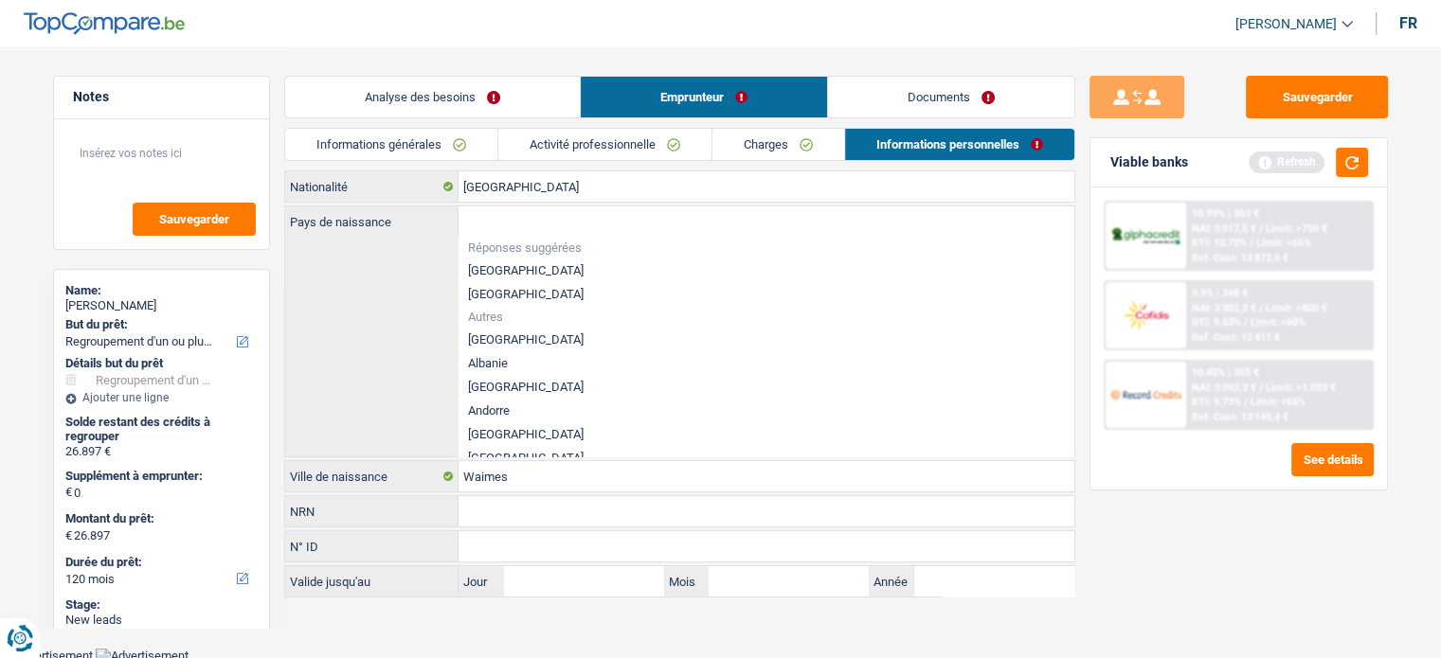
click at [492, 268] on li "[GEOGRAPHIC_DATA]" at bounding box center [766, 271] width 616 height 24
type input "[GEOGRAPHIC_DATA]"
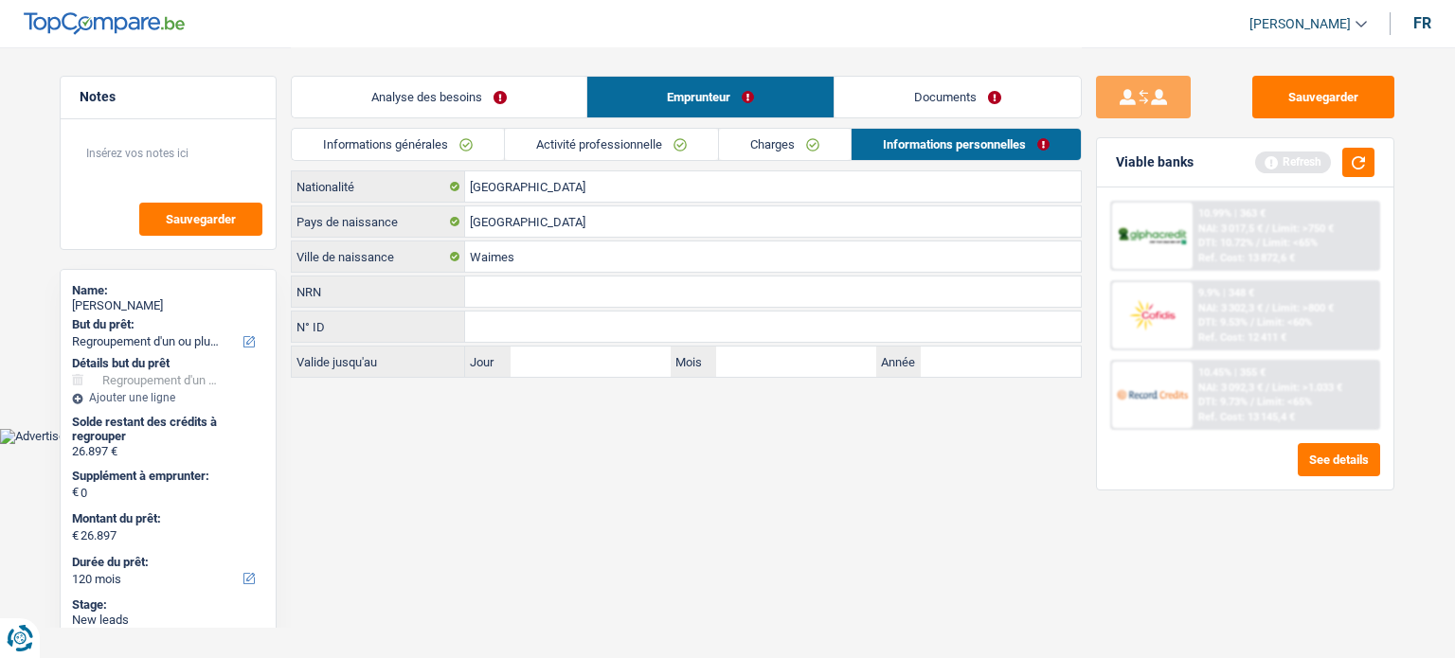
click at [787, 146] on link "Charges" at bounding box center [785, 144] width 132 height 31
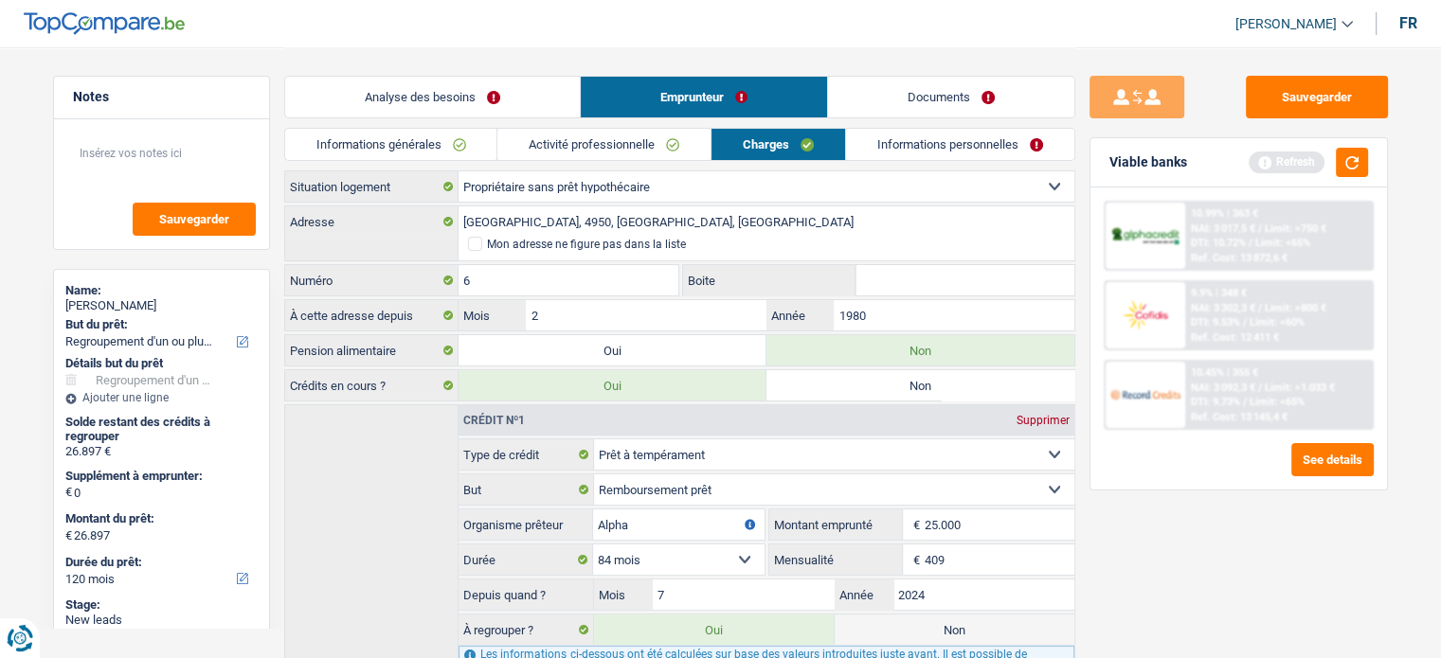
click at [608, 128] on li "Activité professionnelle" at bounding box center [603, 144] width 214 height 33
click at [607, 138] on link "Activité professionnelle" at bounding box center [603, 144] width 213 height 31
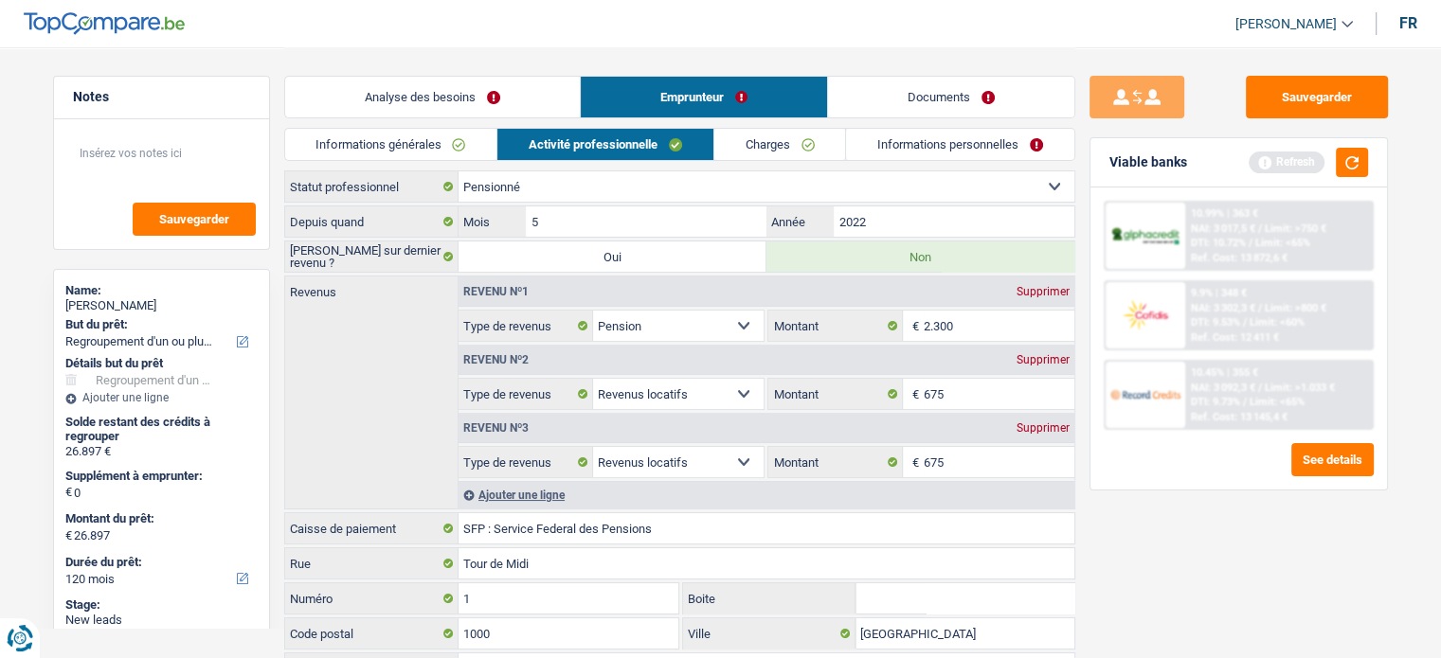
click at [357, 134] on link "Informations générales" at bounding box center [391, 144] width 212 height 31
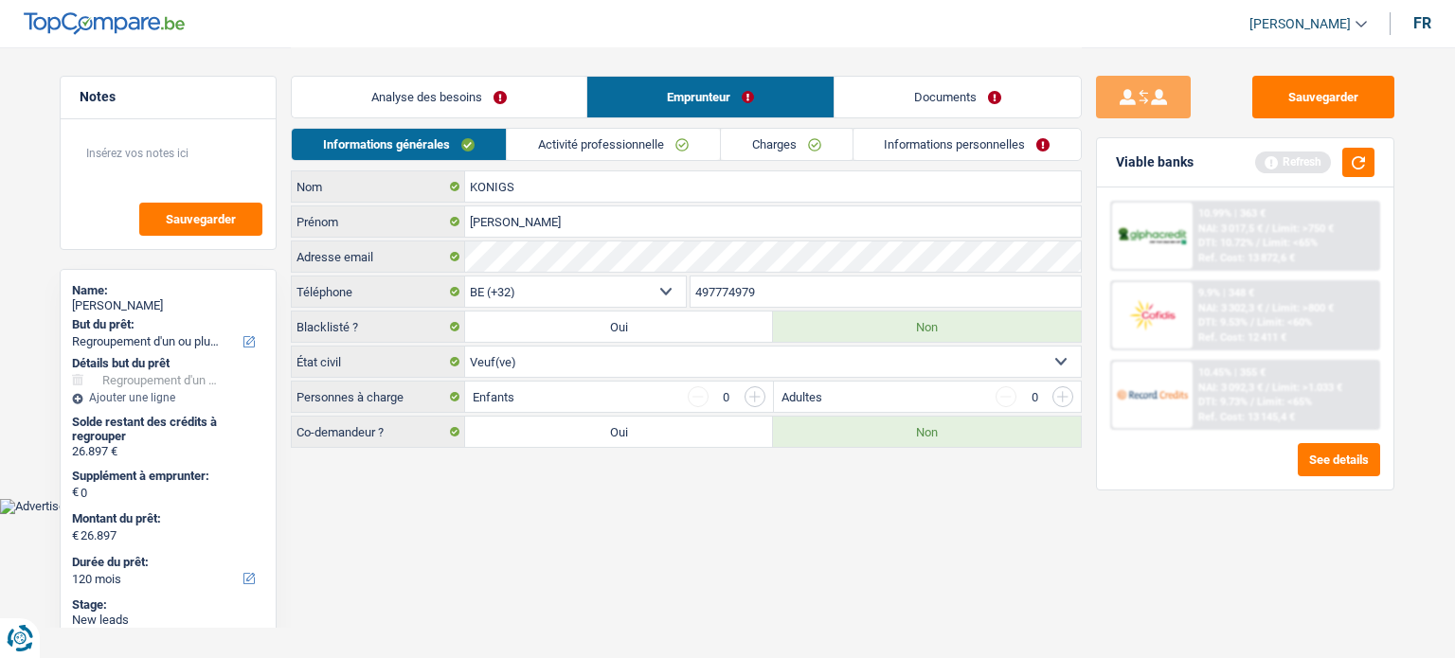
click at [620, 140] on link "Activité professionnelle" at bounding box center [613, 144] width 213 height 31
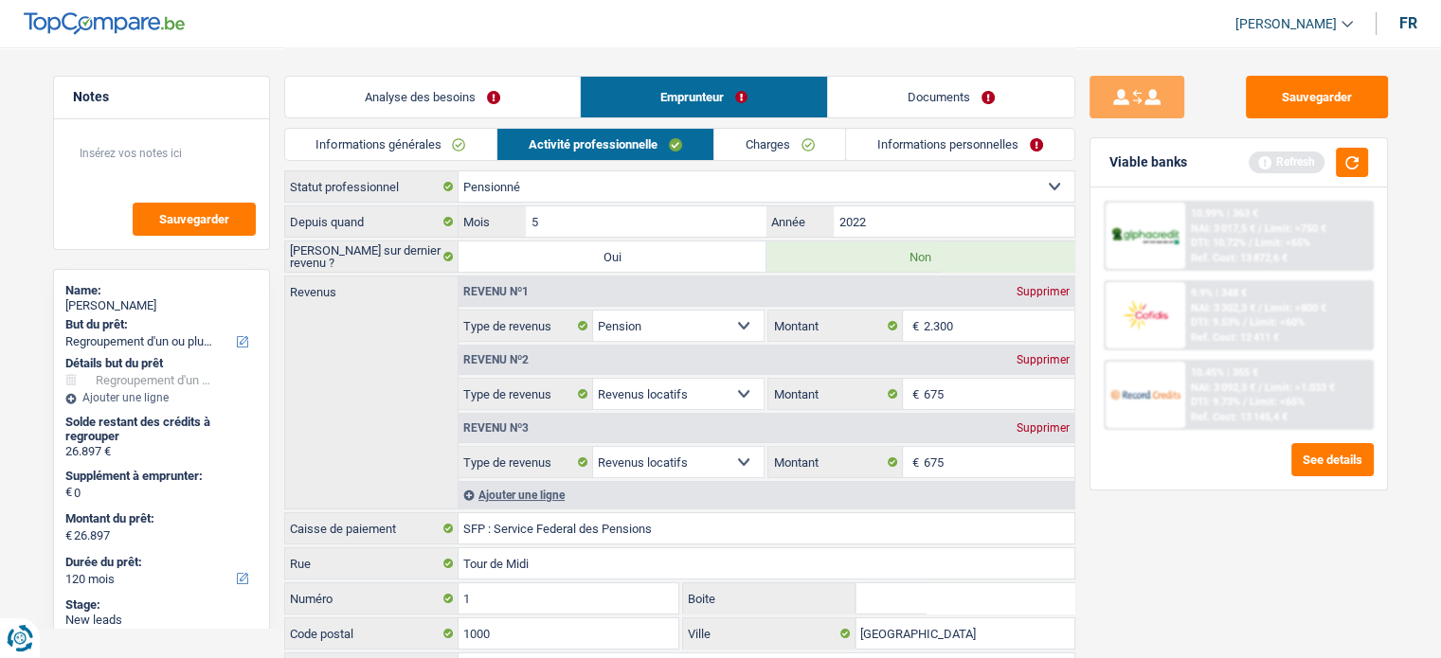
click at [531, 95] on link "Analyse des besoins" at bounding box center [432, 97] width 295 height 41
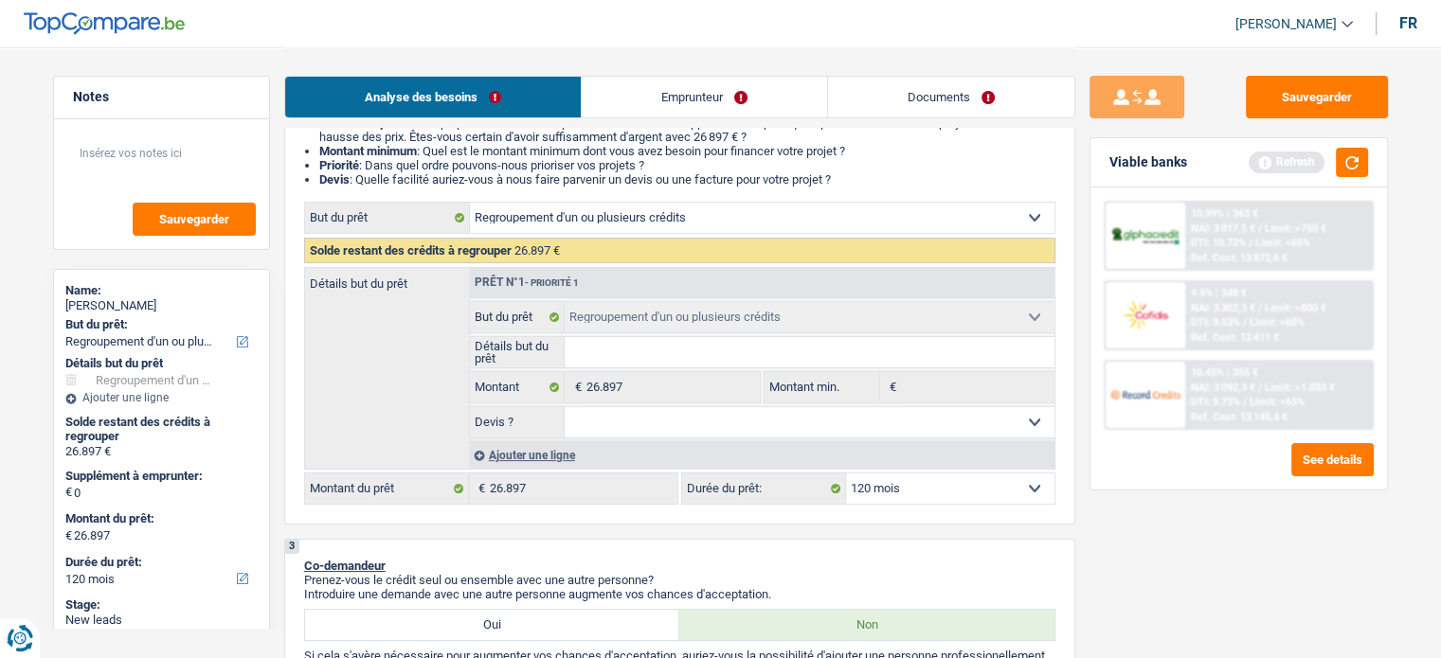
scroll to position [284, 0]
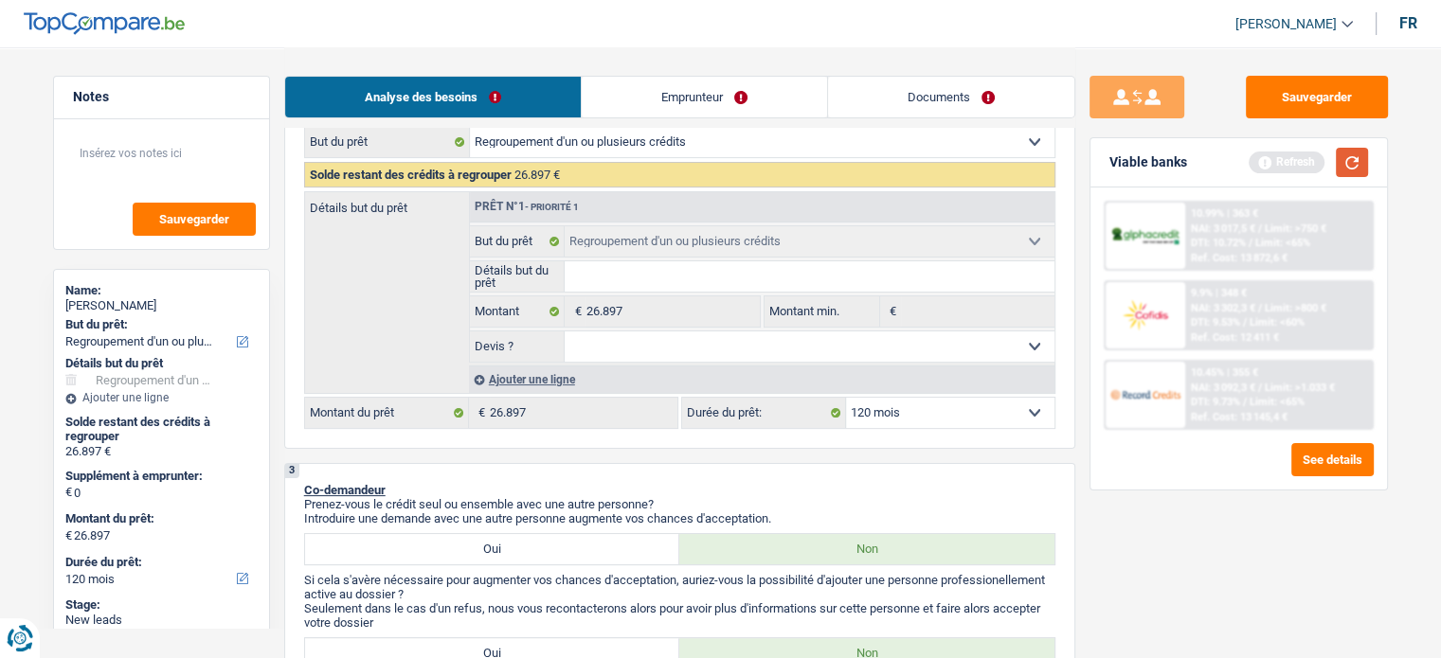
click at [1361, 168] on button "button" at bounding box center [1351, 162] width 32 height 29
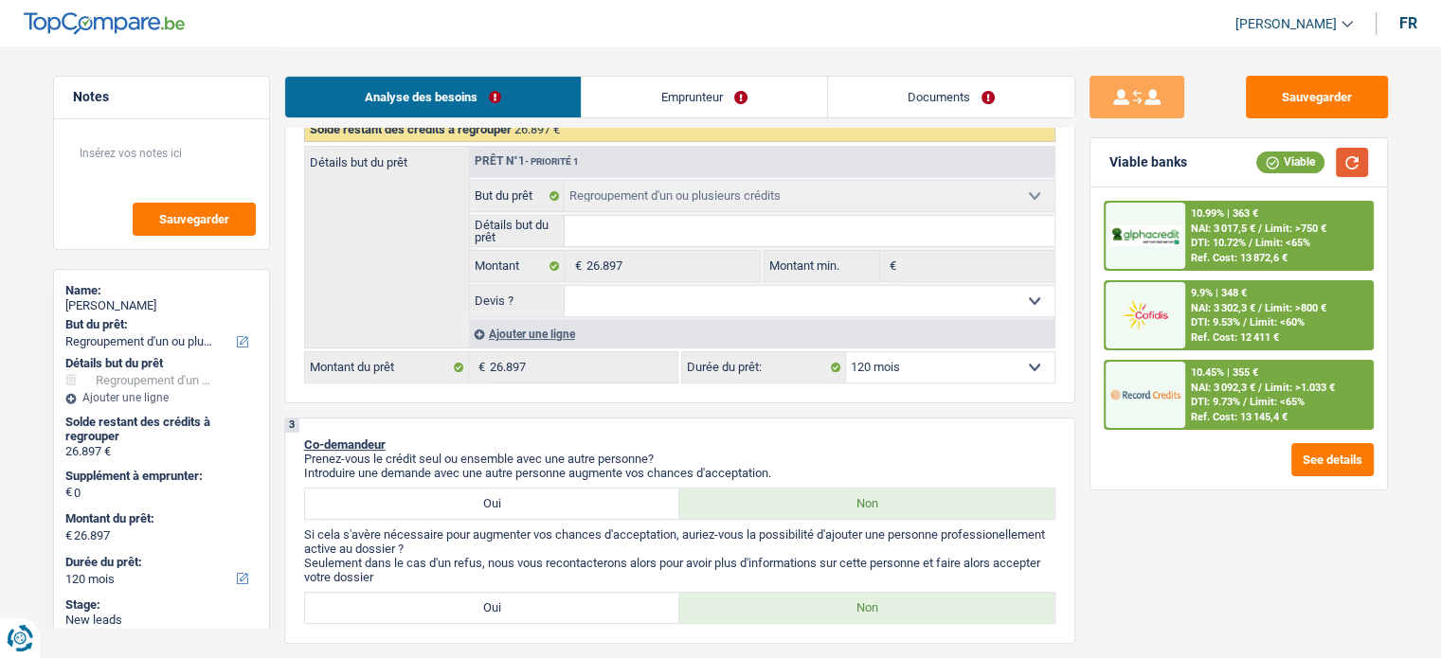
scroll to position [189, 0]
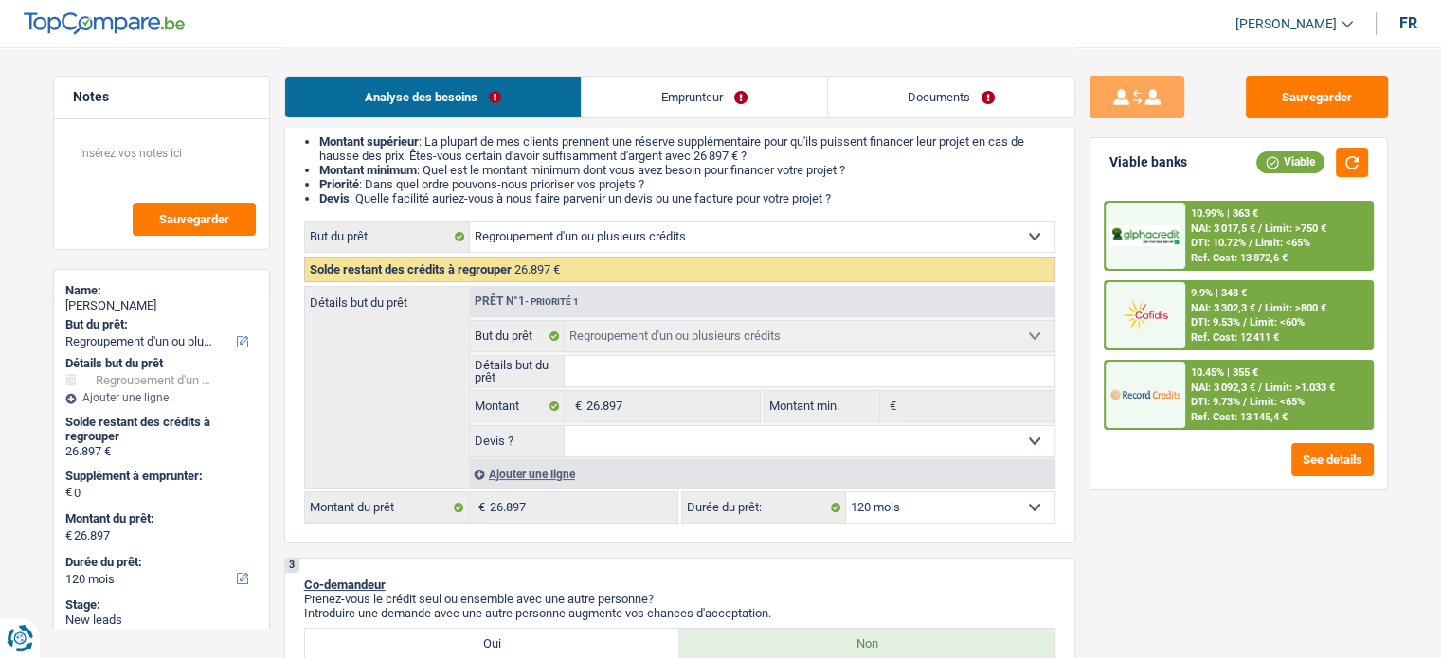
drag, startPoint x: 1227, startPoint y: 370, endPoint x: 1262, endPoint y: 344, distance: 43.9
click at [1248, 348] on div "10.99% | 363 € NAI: 3 017,5 € / Limit: >750 € DTI: 10.72% / Limit: <65% Ref. Co…" at bounding box center [1238, 315] width 270 height 229
click at [1262, 389] on span "/" at bounding box center [1260, 388] width 4 height 12
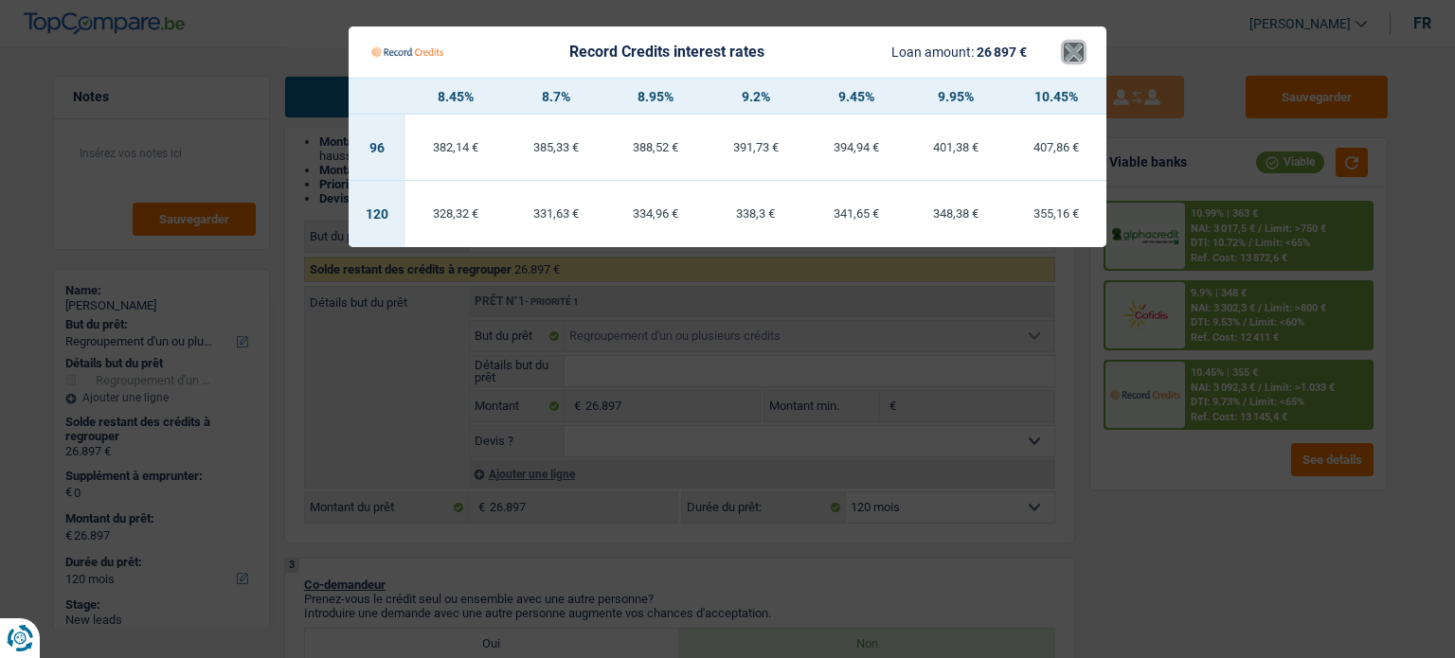
click at [1074, 54] on button "×" at bounding box center [1074, 52] width 20 height 19
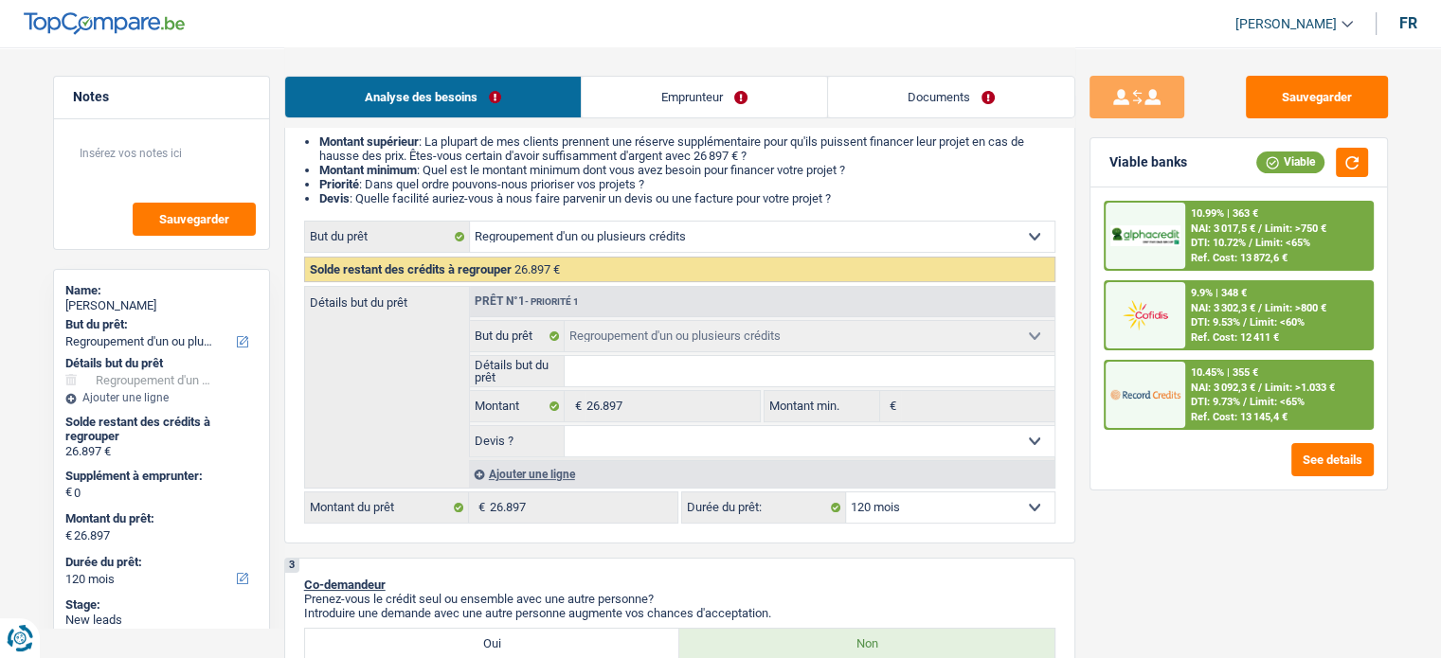
click at [1219, 243] on span "DTI: 10.72%" at bounding box center [1218, 243] width 55 height 12
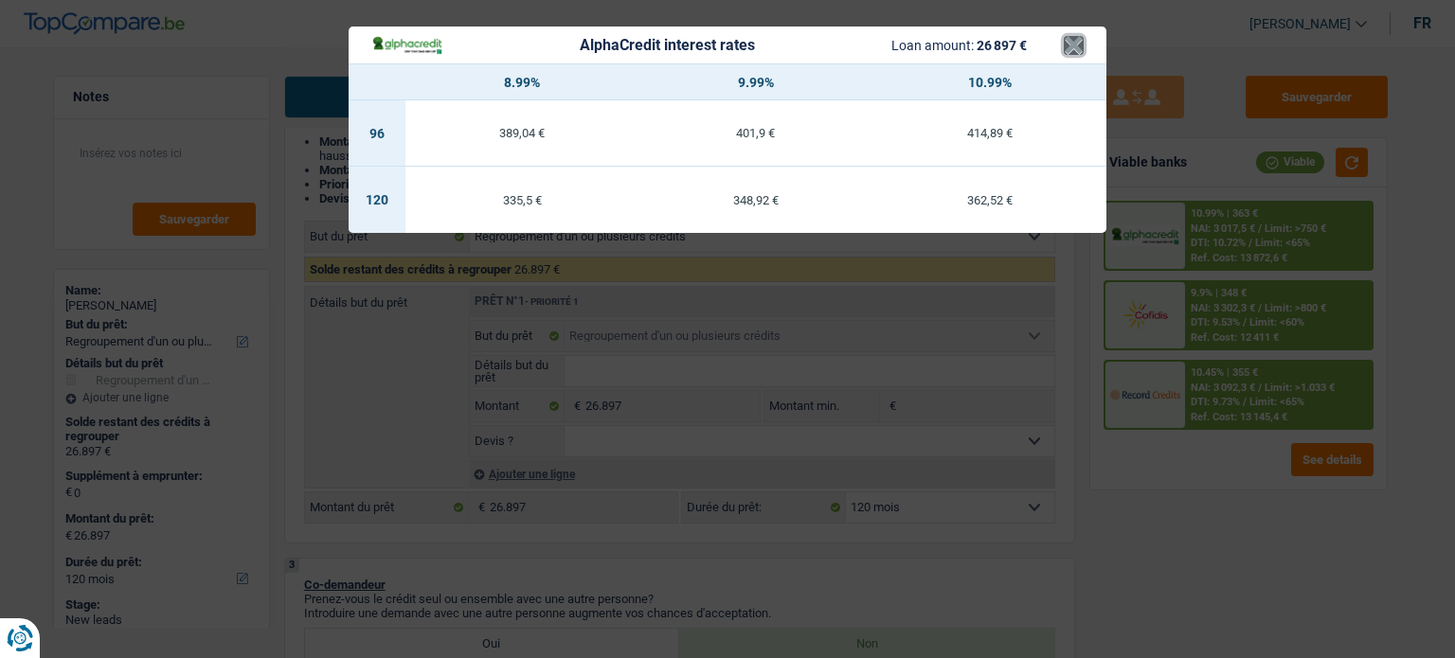
click at [1078, 55] on button "×" at bounding box center [1074, 45] width 20 height 19
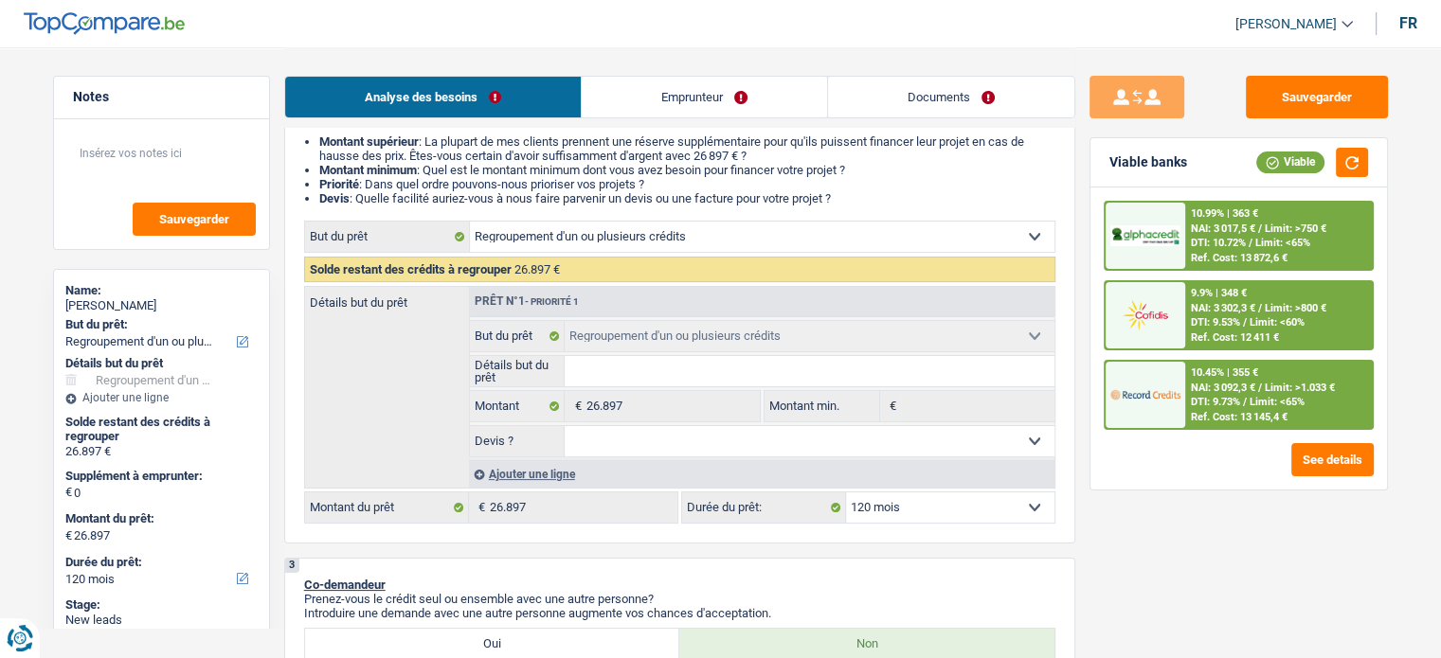
click at [1190, 408] on div "10.45% | 355 € NAI: 3 092,3 € / Limit: >1.033 € DTI: 9.73% / Limit: <65% Ref. C…" at bounding box center [1278, 395] width 187 height 66
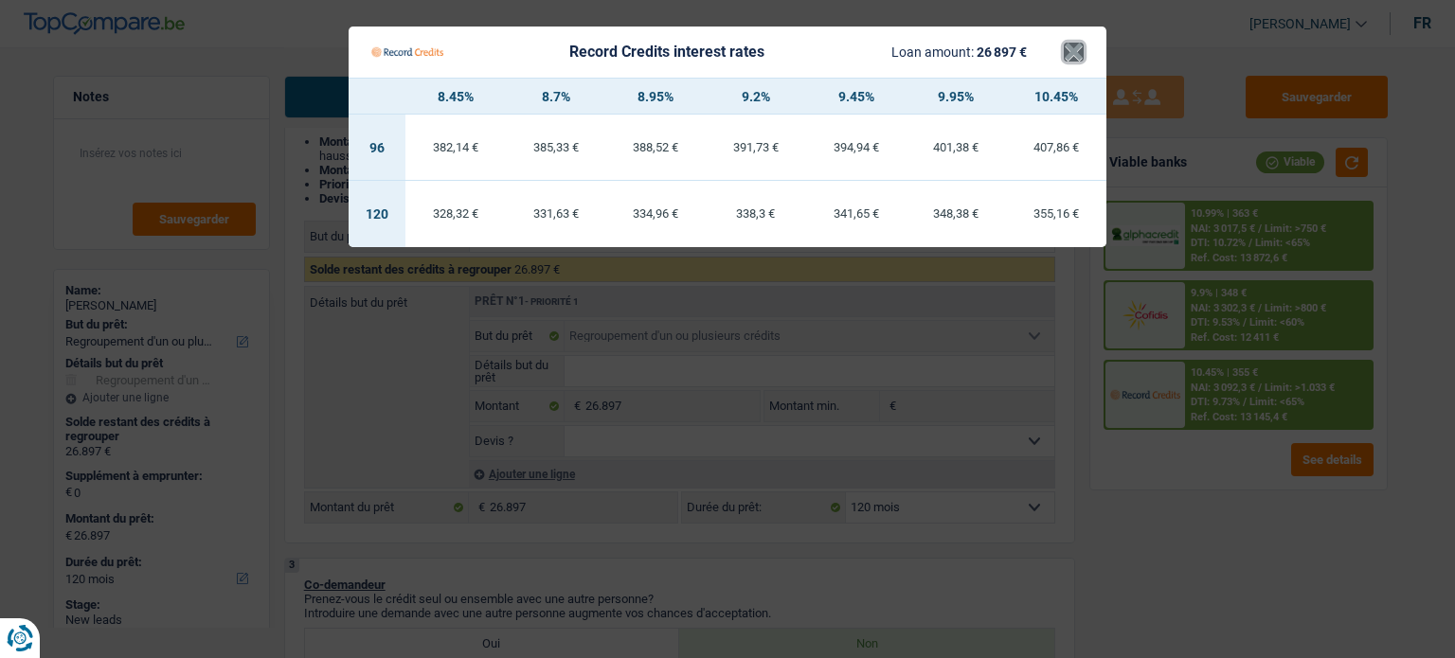
click at [1072, 62] on button "×" at bounding box center [1074, 52] width 20 height 19
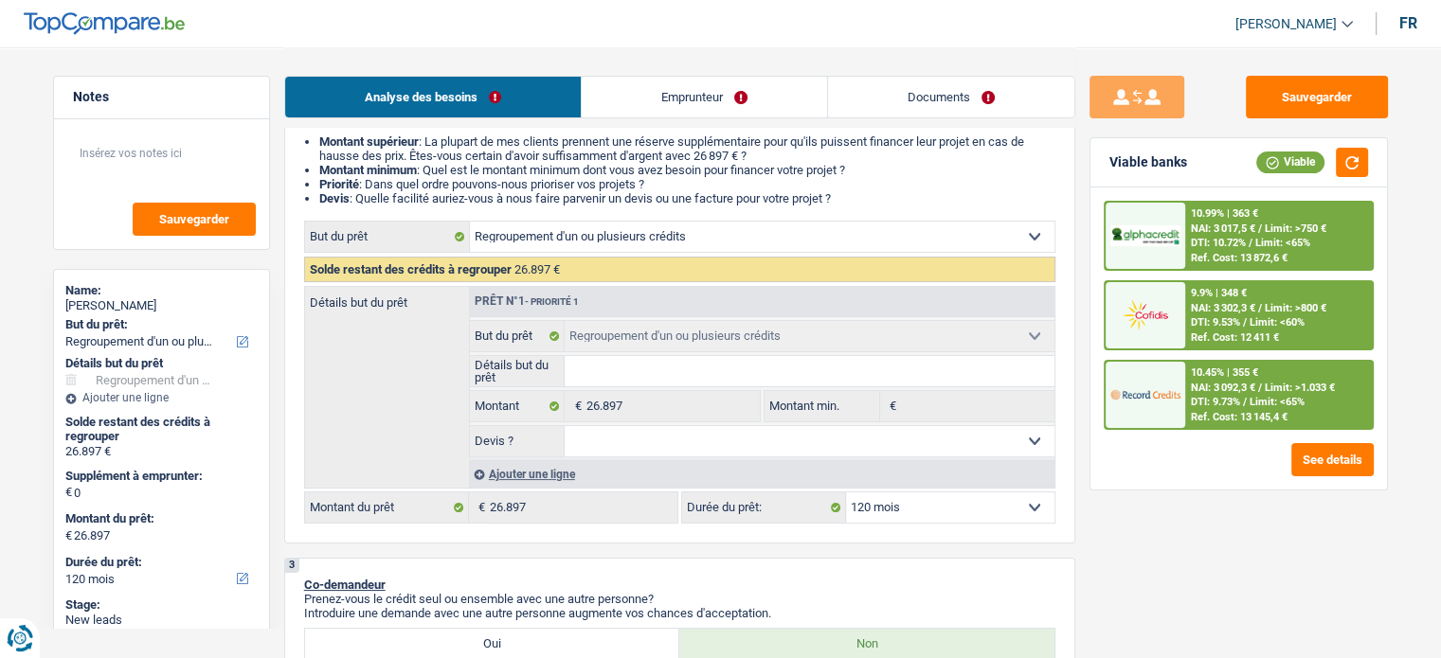
click at [668, 430] on select "Oui Non Non répondu Sélectionner une option" at bounding box center [809, 441] width 490 height 30
select select "false"
click at [564, 426] on select "Oui Non Non répondu Sélectionner une option" at bounding box center [809, 441] width 490 height 30
select select "false"
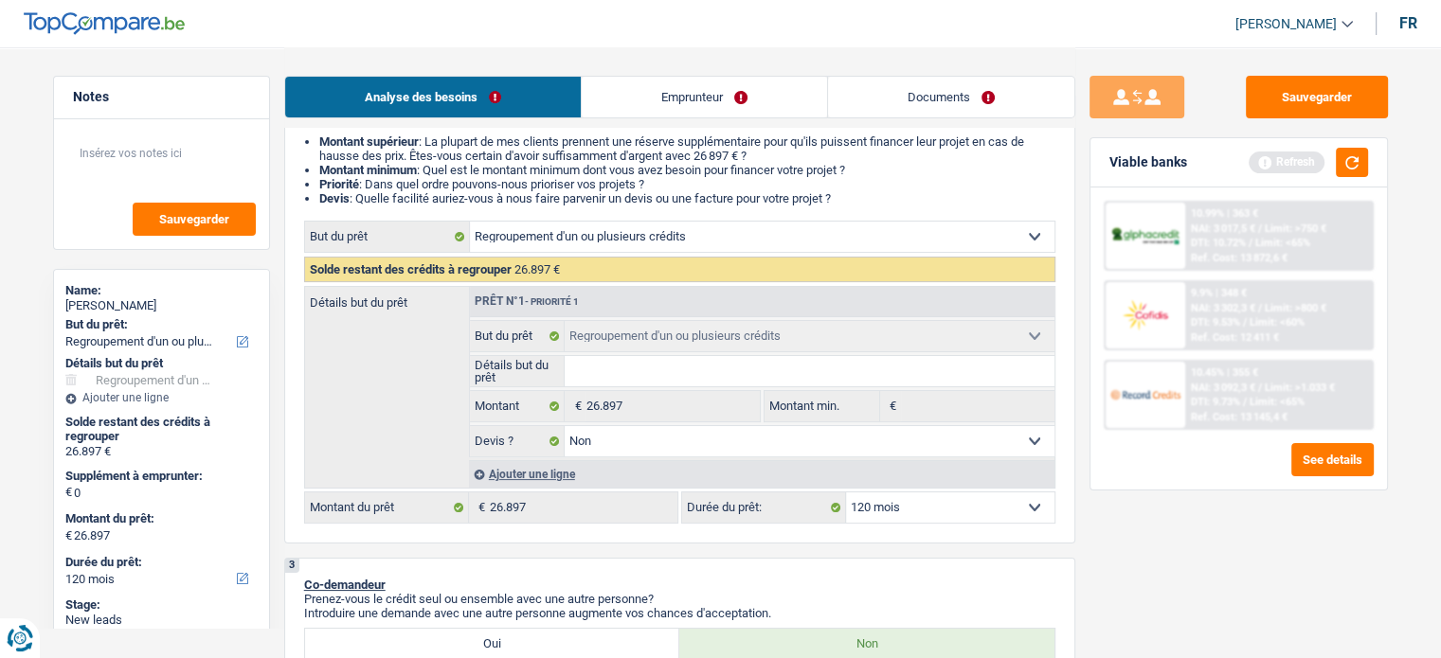
click at [641, 366] on input "Détails but du prêt" at bounding box center [809, 371] width 490 height 30
click at [1352, 158] on button "button" at bounding box center [1351, 162] width 32 height 29
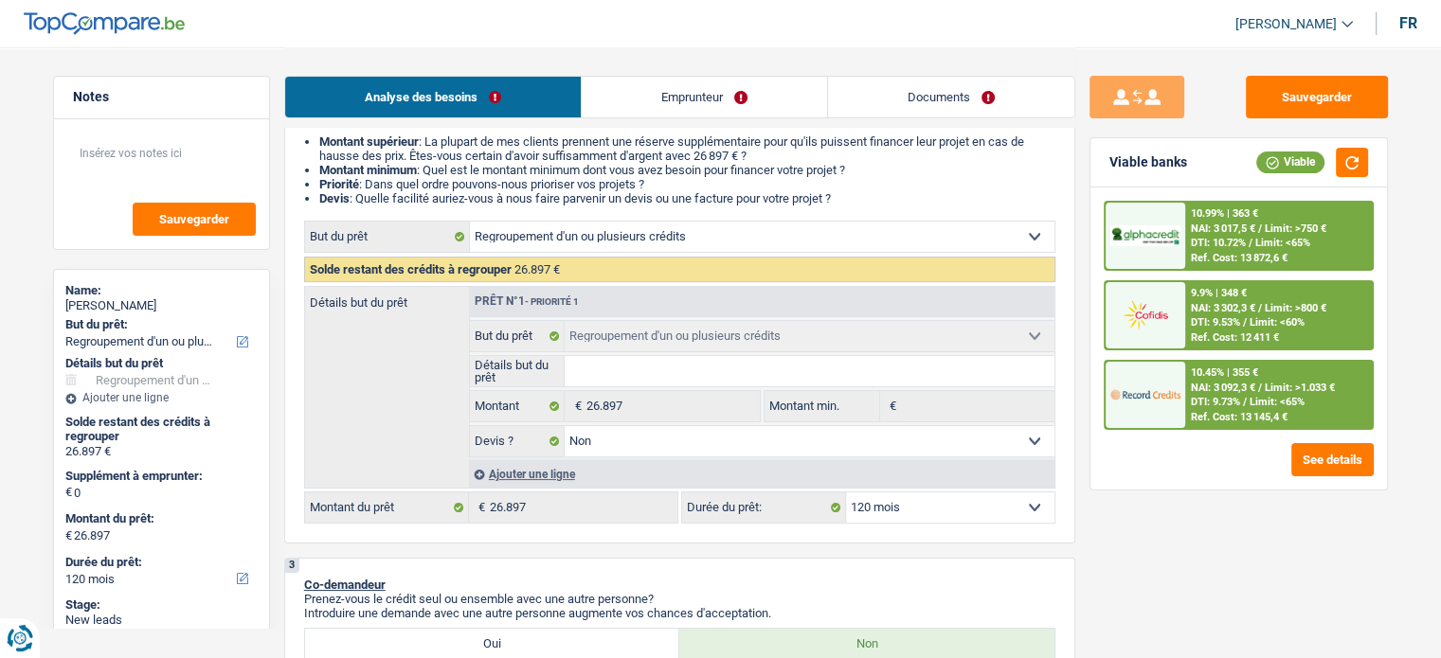
click at [1212, 417] on div "Ref. Cost: 13 145,4 €" at bounding box center [1239, 417] width 97 height 12
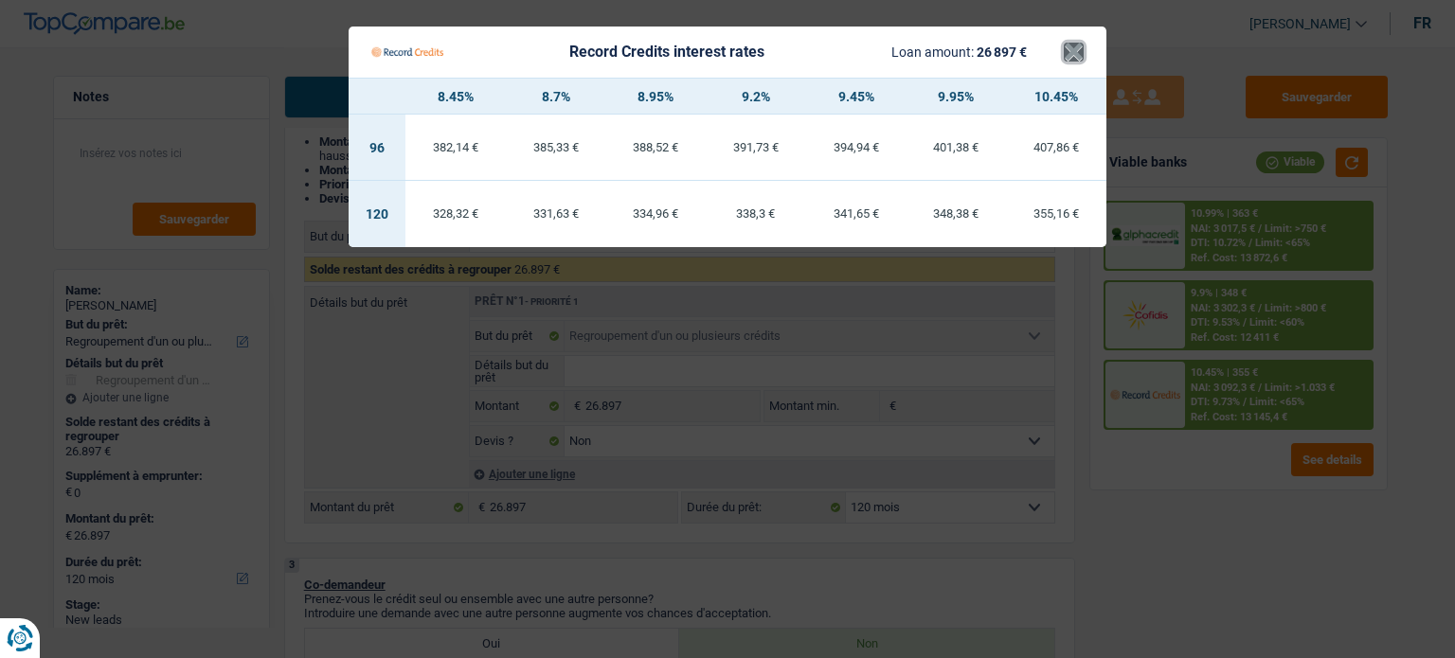
click at [1079, 50] on button "×" at bounding box center [1074, 52] width 20 height 19
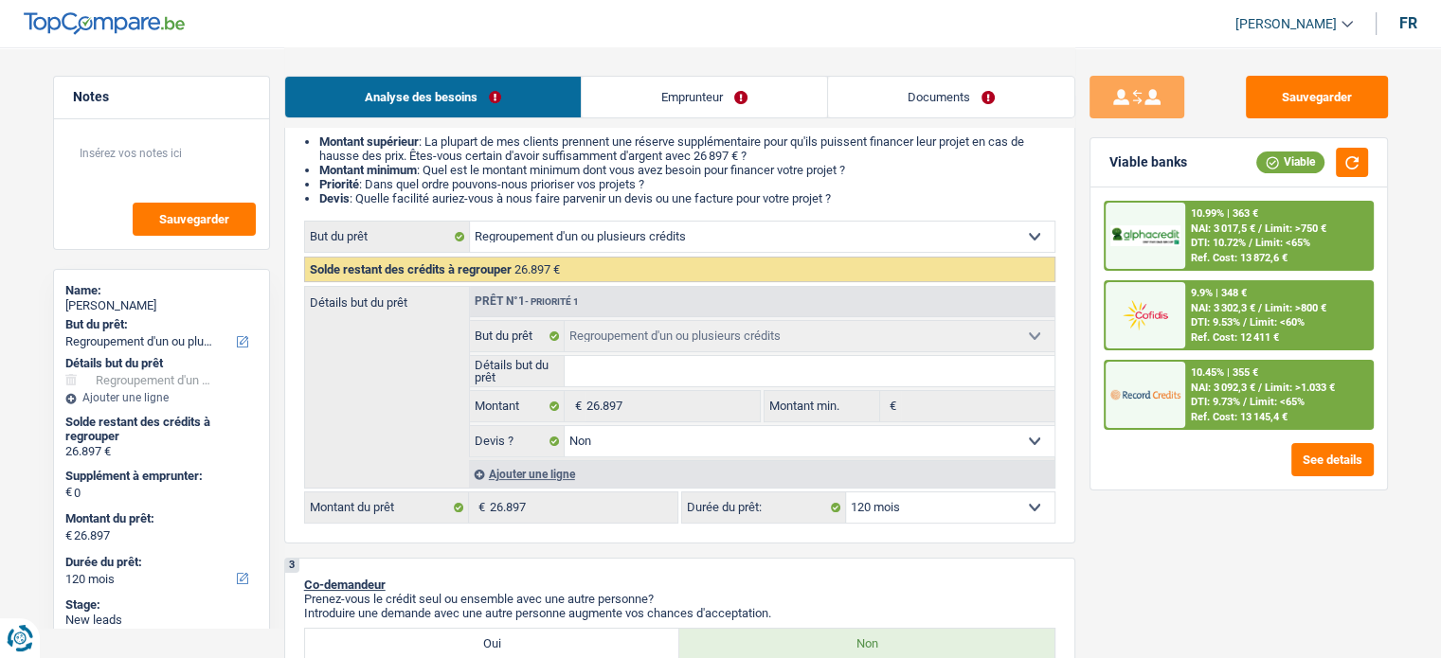
click at [1254, 247] on div "DTI: 10.72% / Limit: <65%" at bounding box center [1250, 243] width 119 height 12
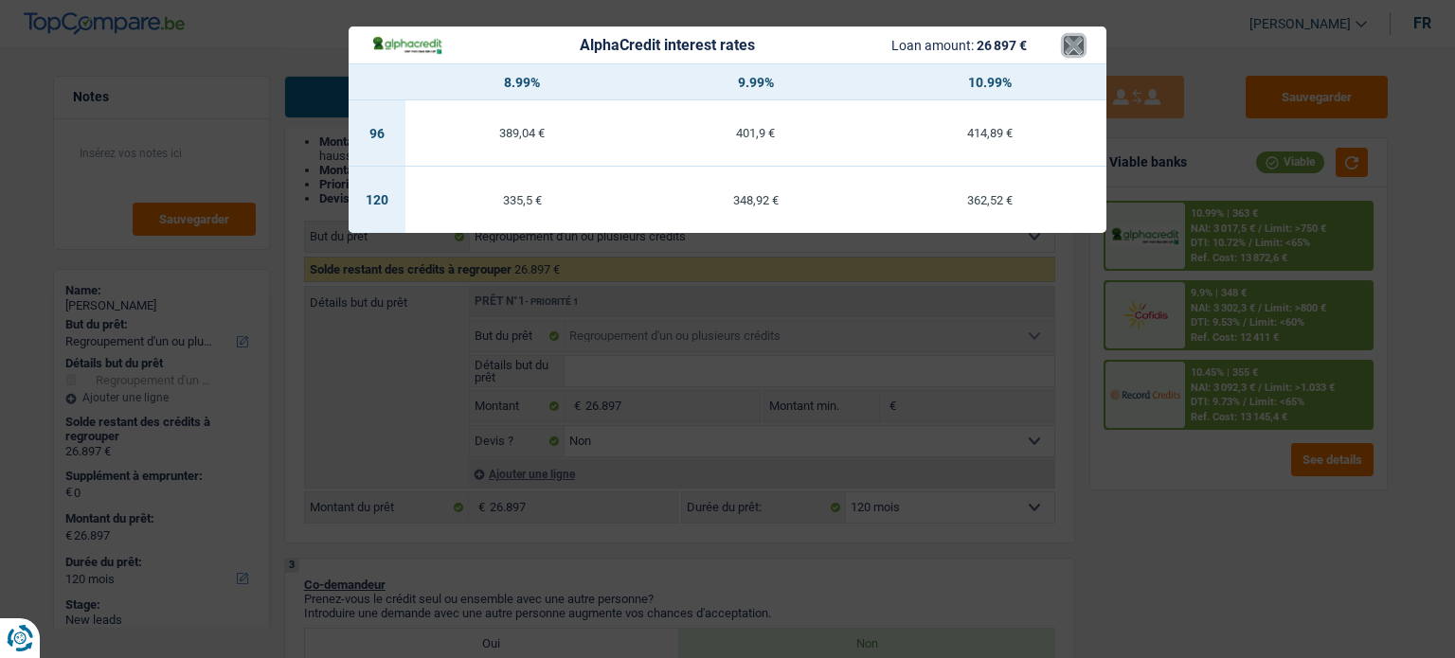
click at [1081, 45] on button "×" at bounding box center [1074, 45] width 20 height 19
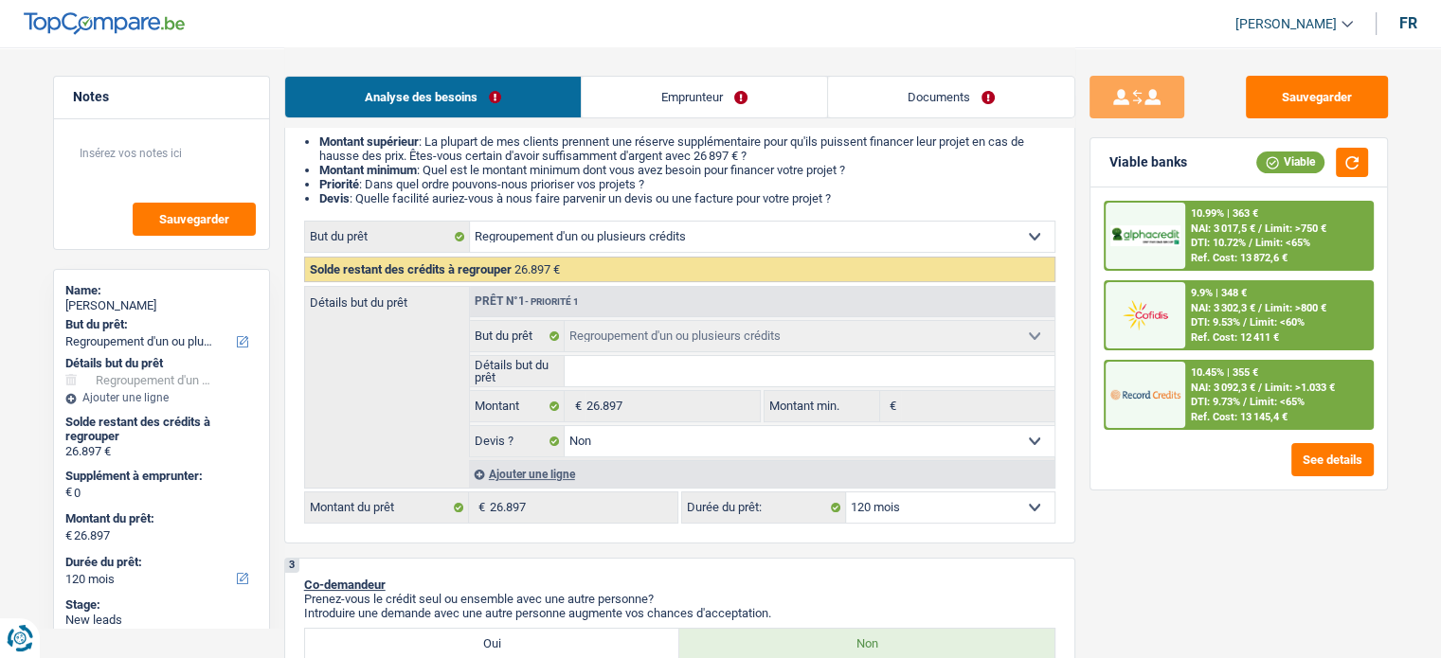
click at [1250, 320] on span "Limit: <60%" at bounding box center [1276, 322] width 55 height 12
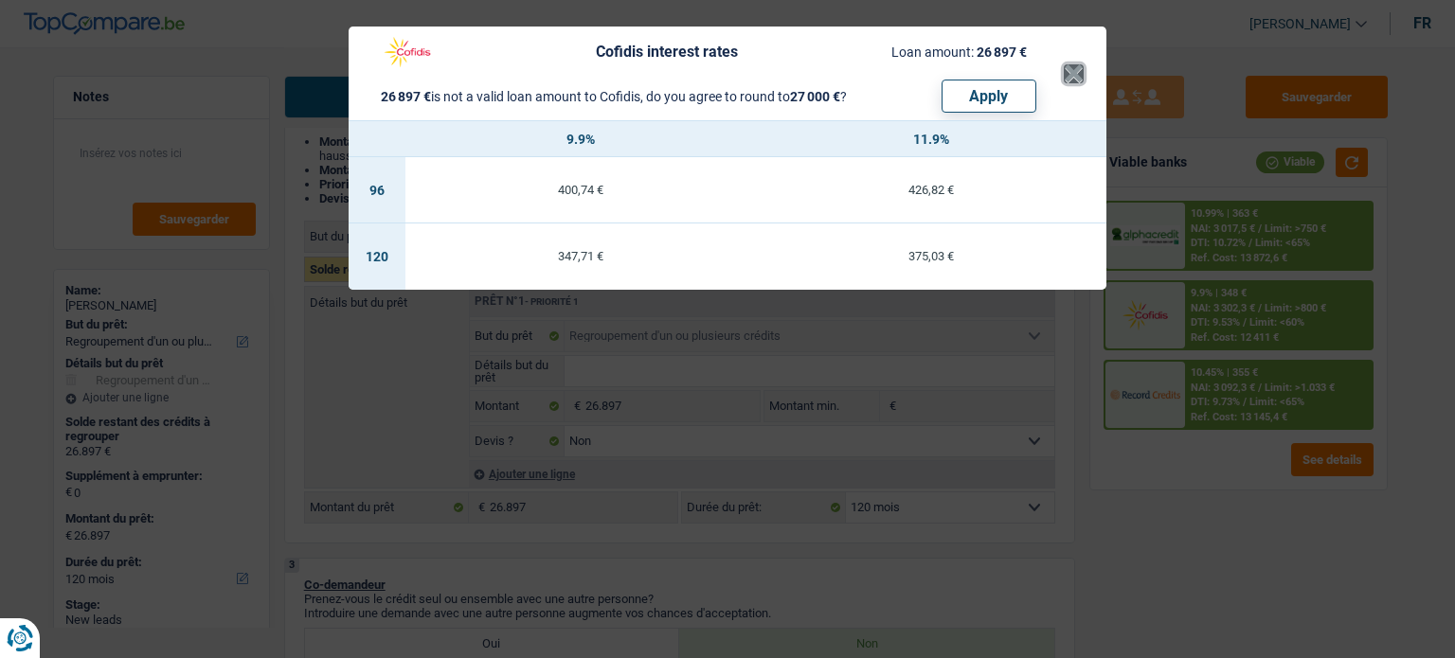
click at [1066, 65] on button "×" at bounding box center [1074, 73] width 20 height 19
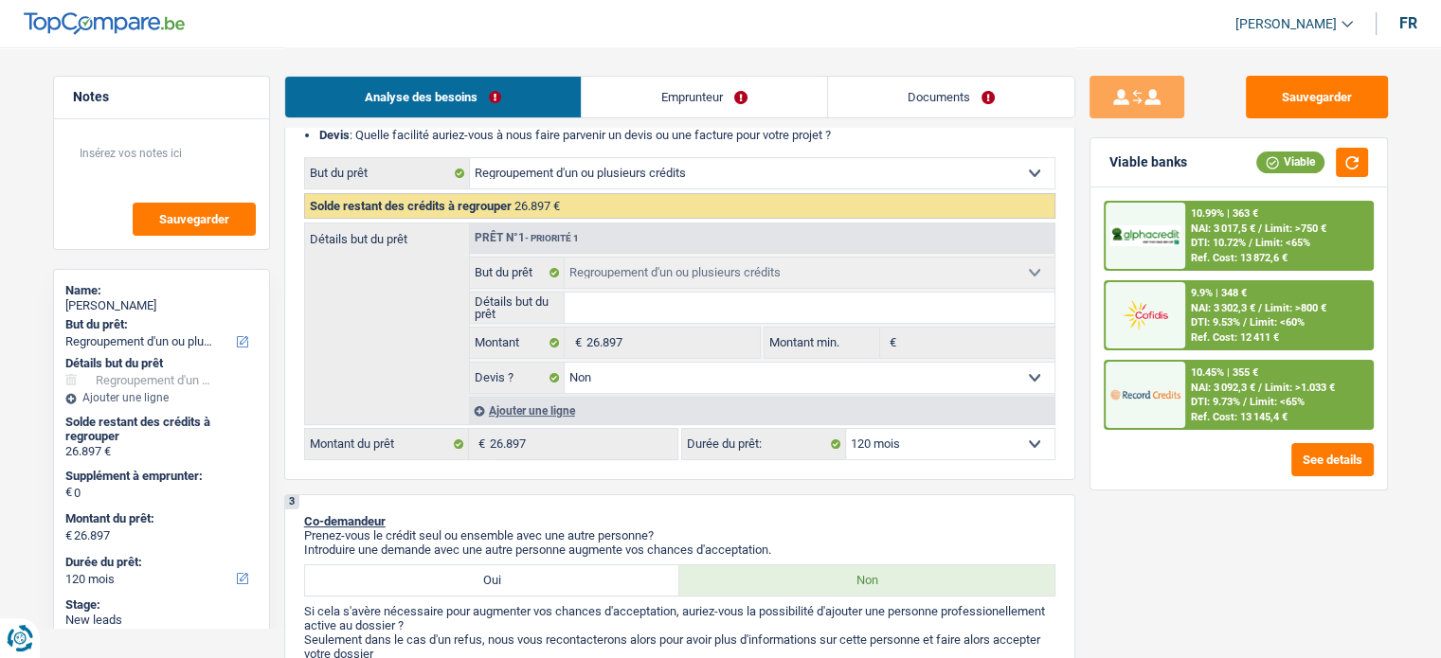
scroll to position [284, 0]
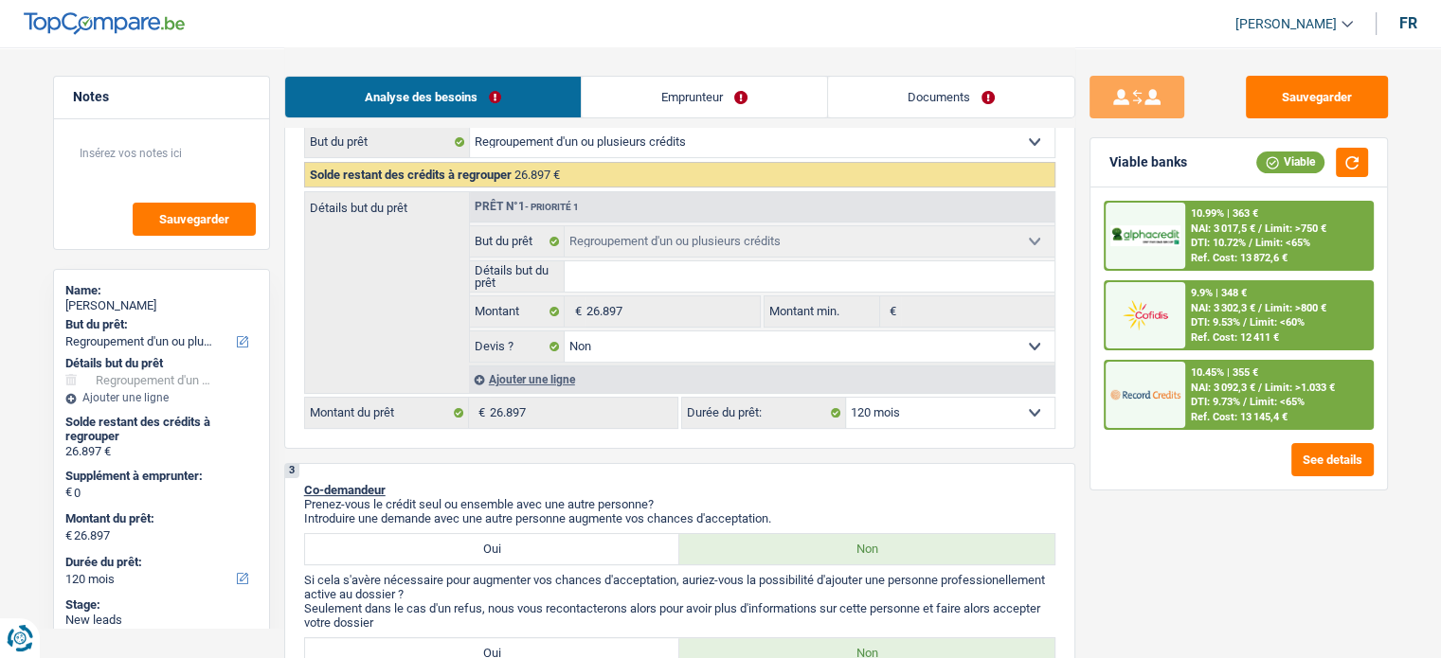
click at [895, 92] on link "Documents" at bounding box center [951, 97] width 246 height 41
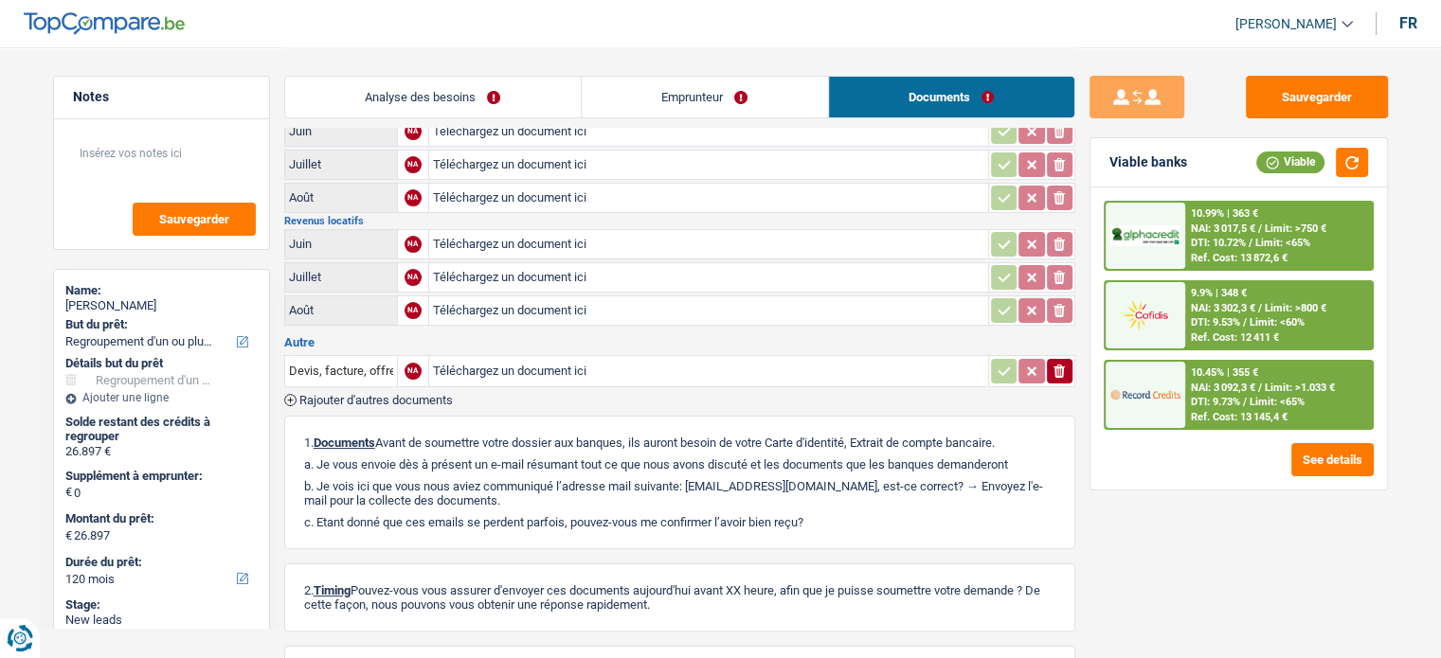
click at [786, 105] on link "Emprunteur" at bounding box center [705, 97] width 246 height 41
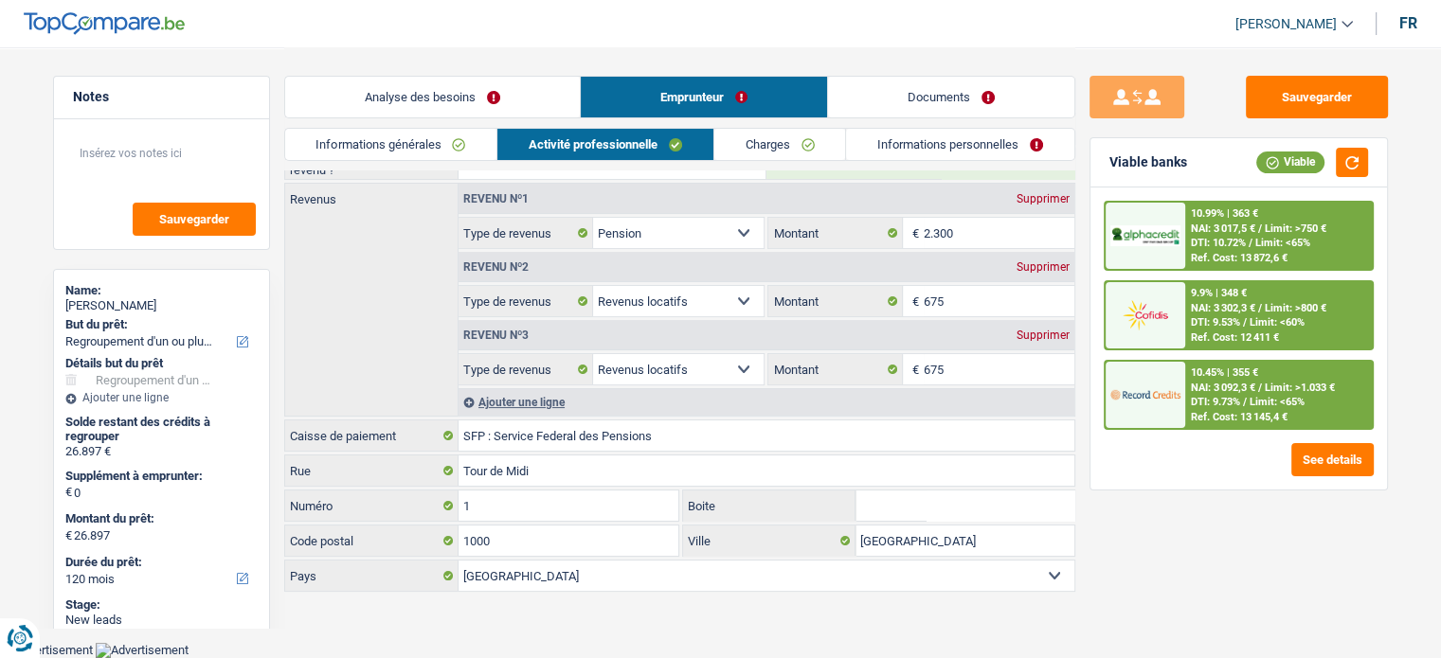
scroll to position [86, 0]
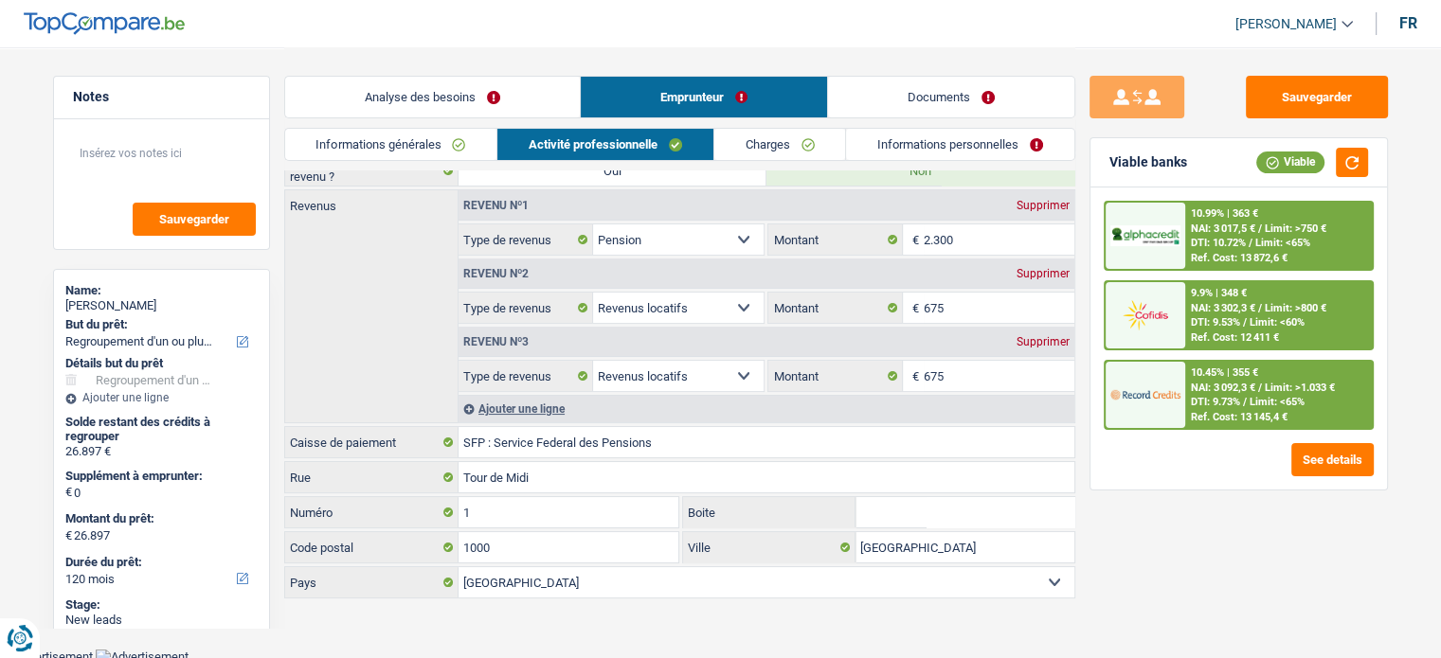
click at [515, 108] on link "Analyse des besoins" at bounding box center [432, 97] width 295 height 41
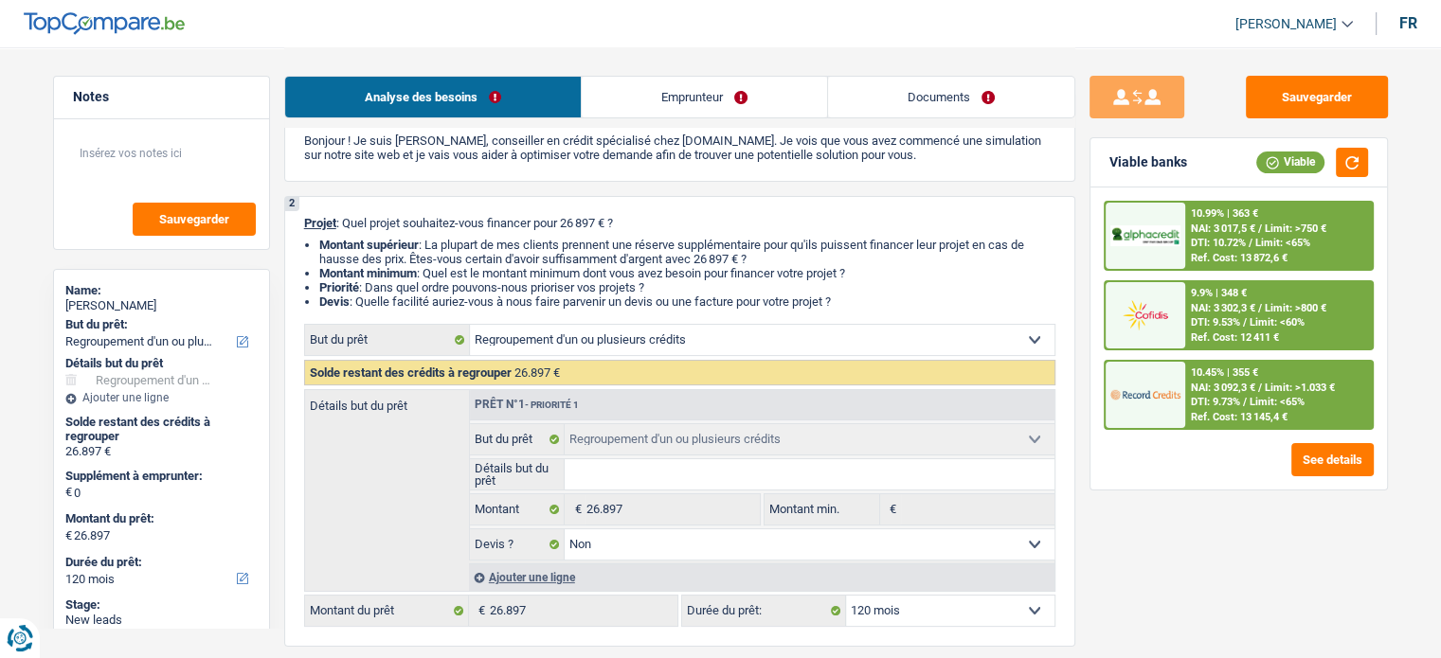
click at [773, 110] on link "Emprunteur" at bounding box center [704, 97] width 245 height 41
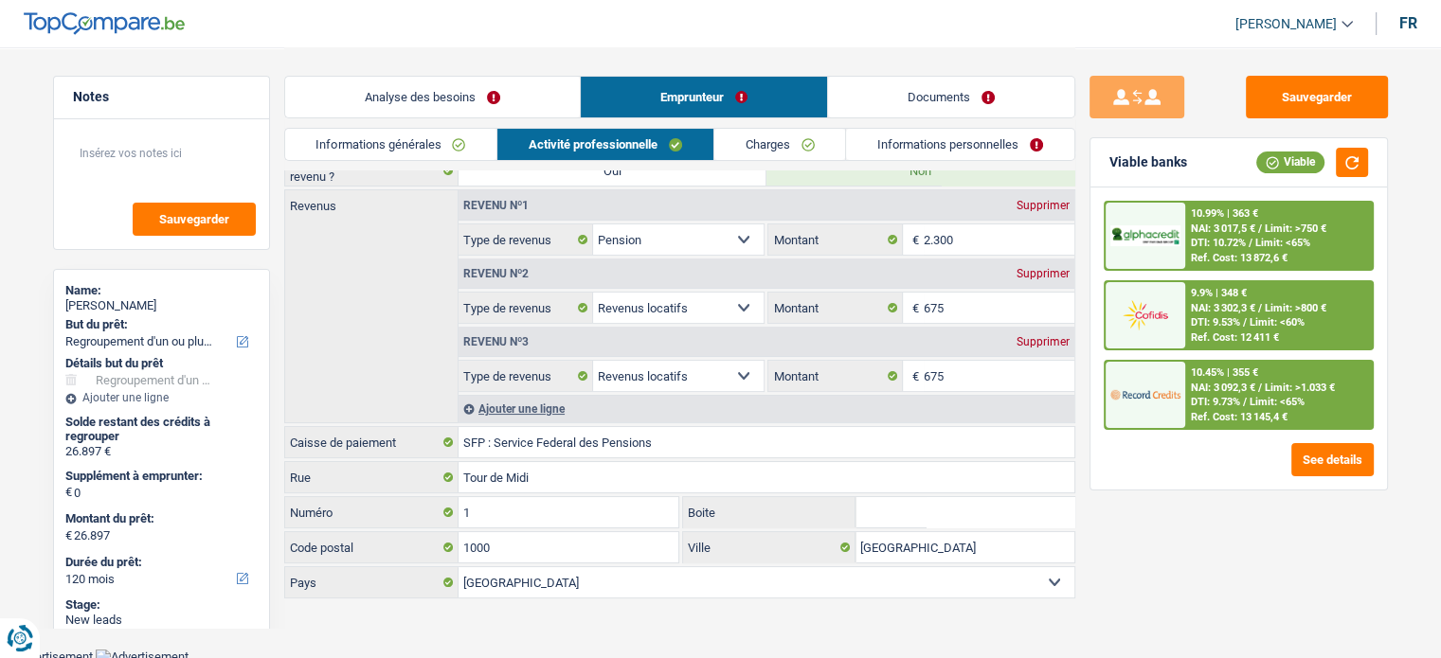
click at [490, 111] on link "Analyse des besoins" at bounding box center [432, 97] width 295 height 41
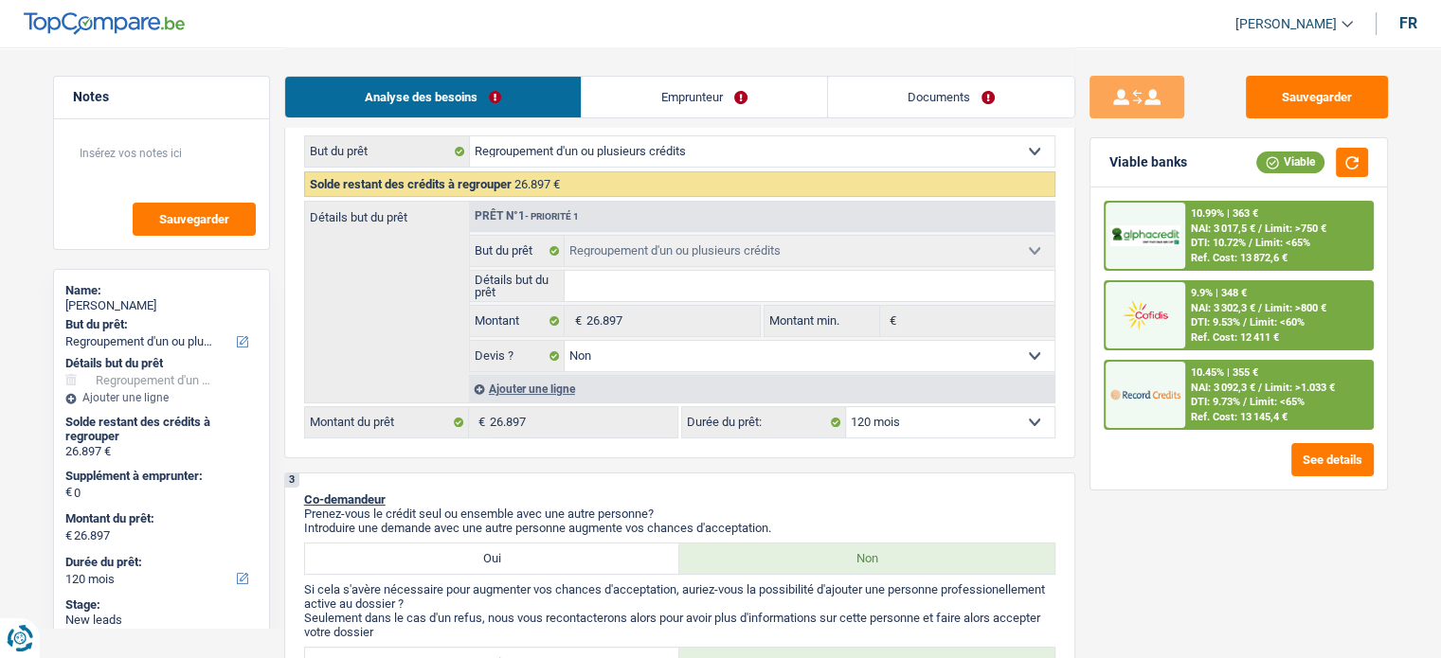
scroll to position [276, 0]
click at [542, 389] on div "Ajouter une ligne" at bounding box center [761, 387] width 585 height 27
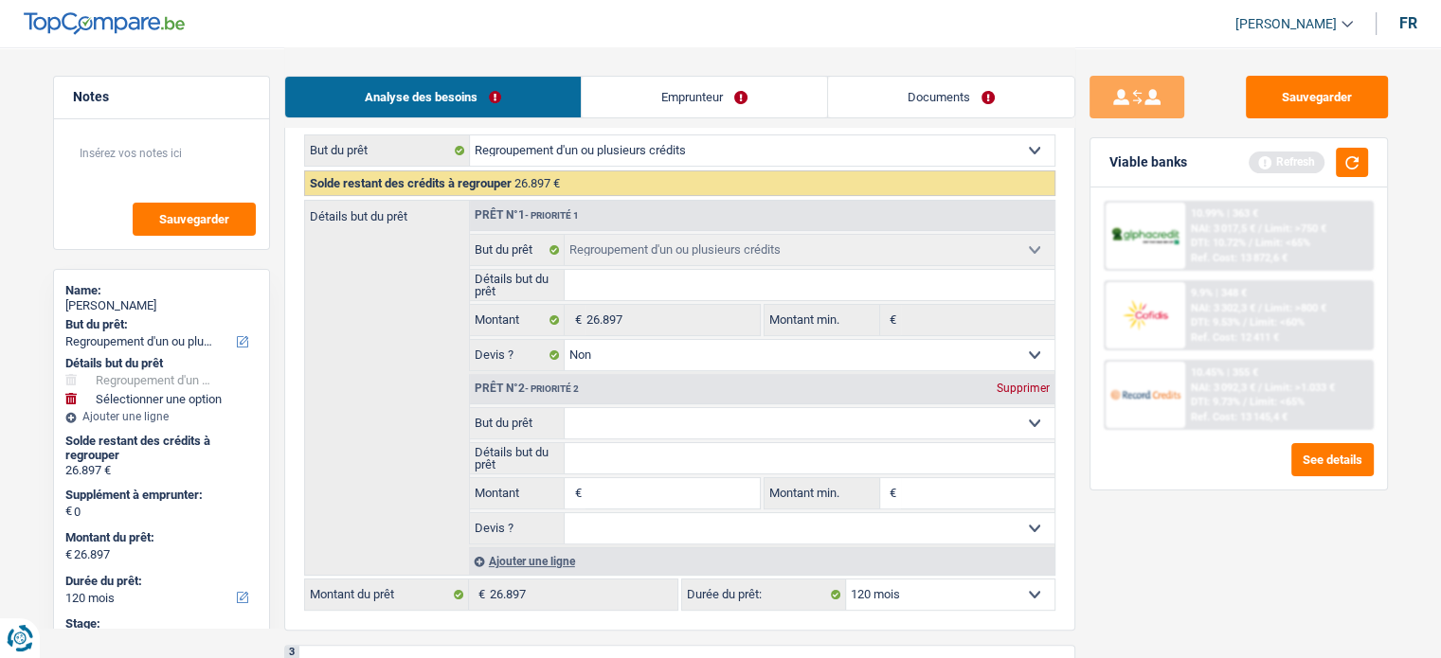
click at [628, 488] on input "Montant" at bounding box center [671, 493] width 173 height 30
type input "21"
type input "215"
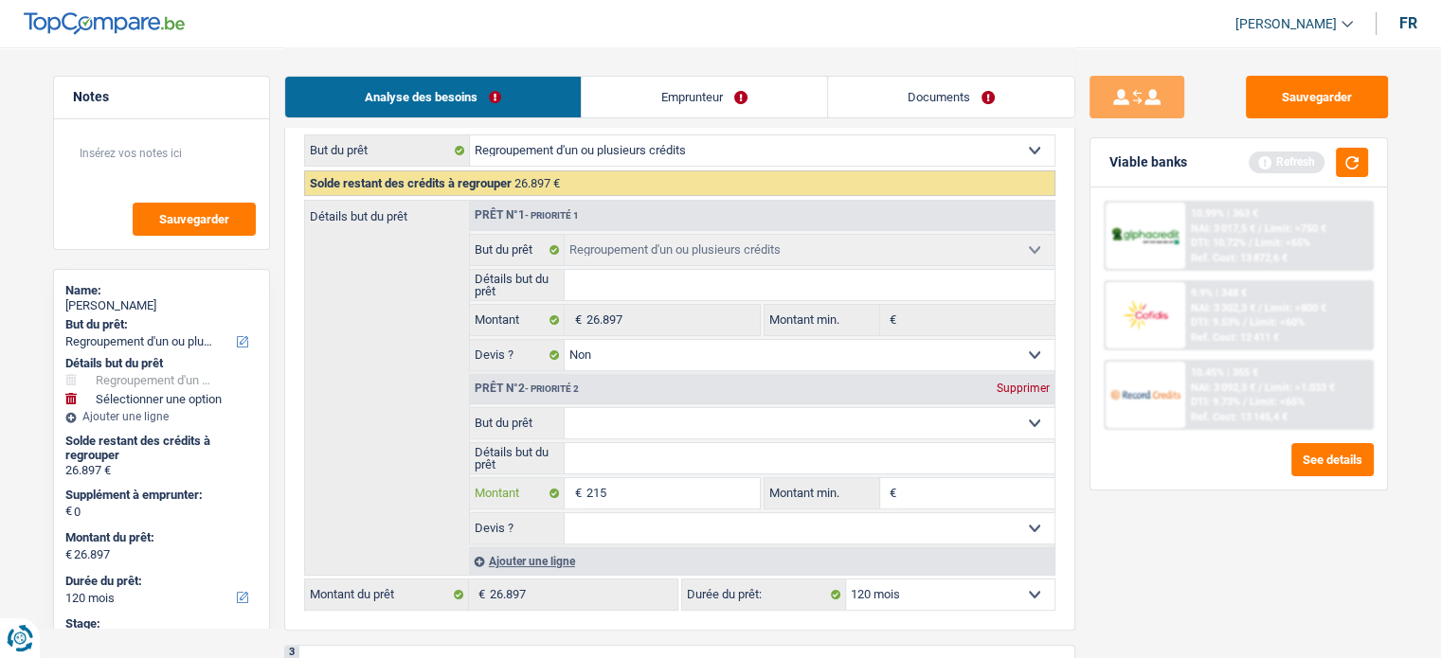
type input "21"
type input "2"
type input "1"
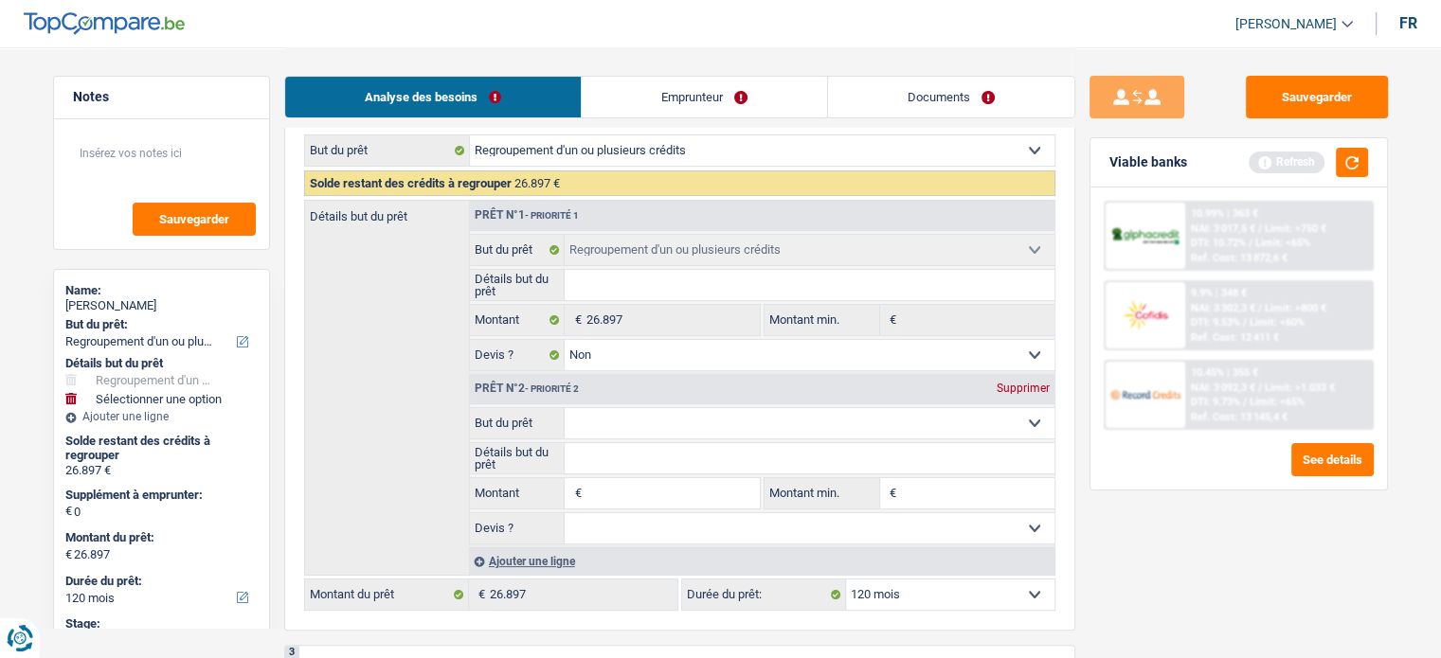
type input "1"
type input "15"
type input "150"
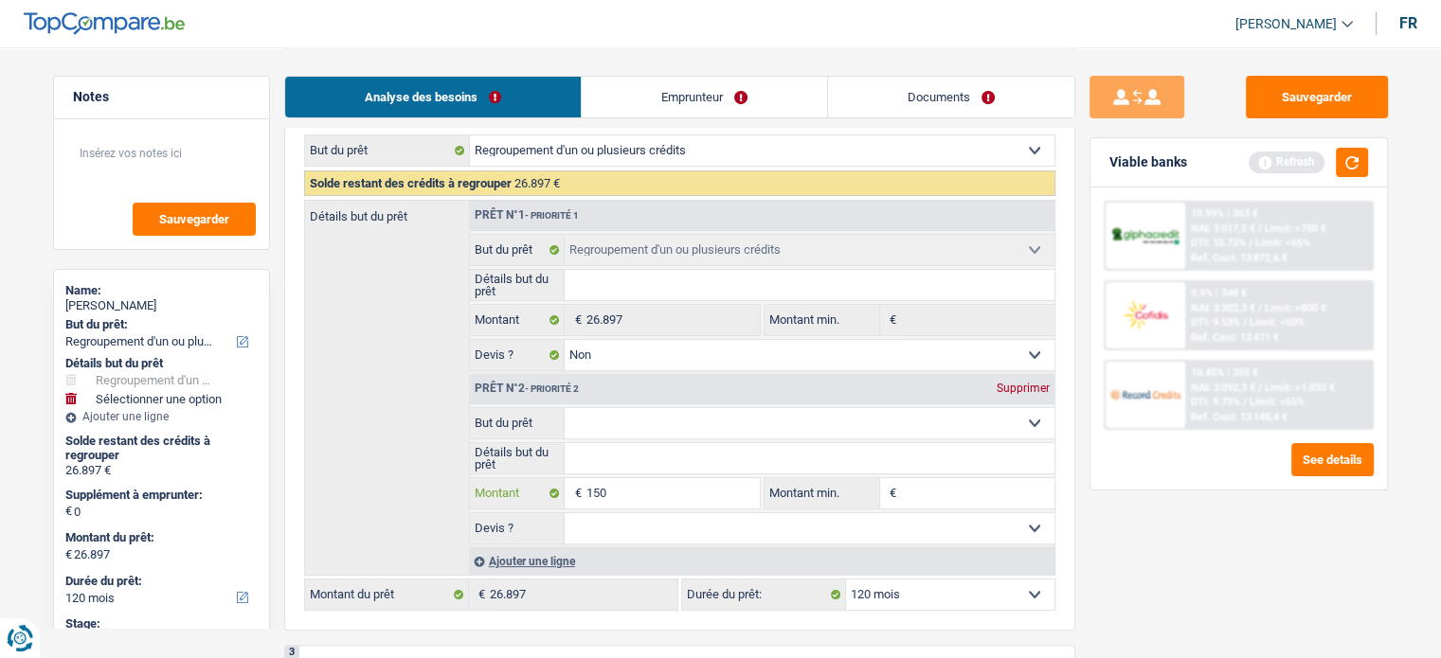
type input "1.500"
type input "15.000"
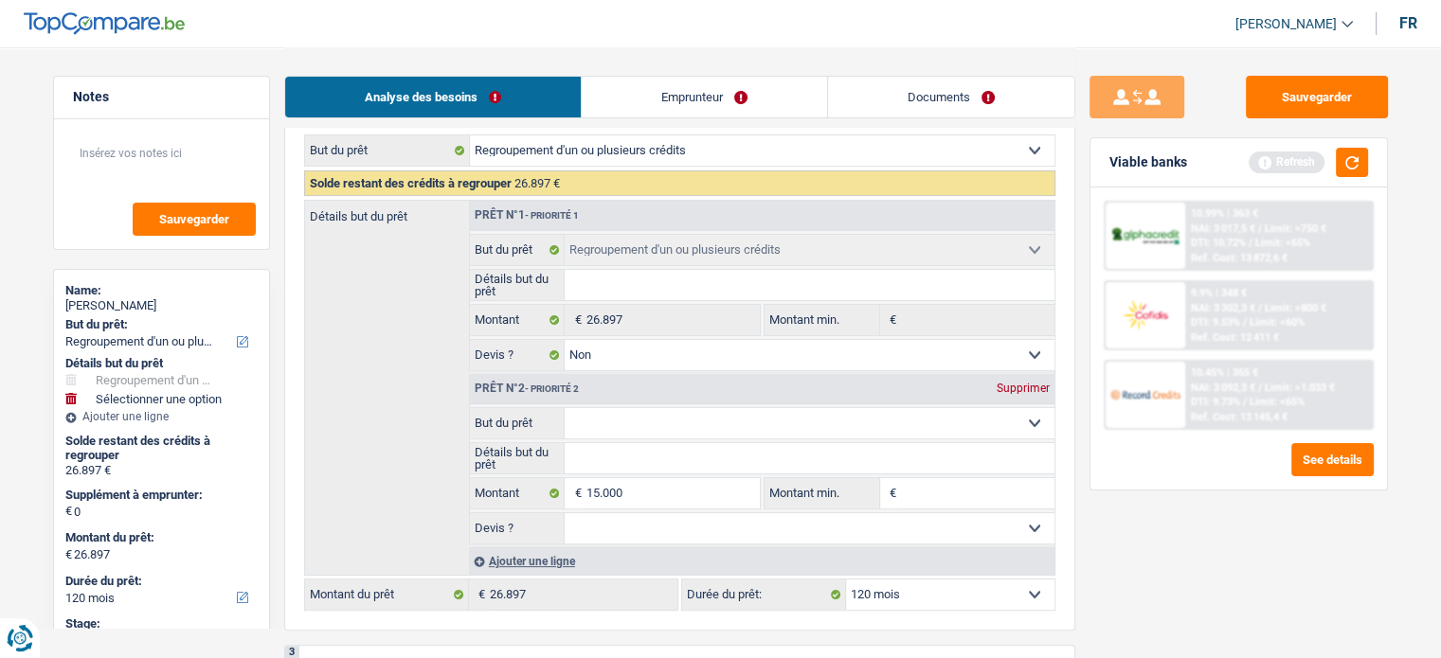
type input "15.000"
type input "41.897"
select select "144"
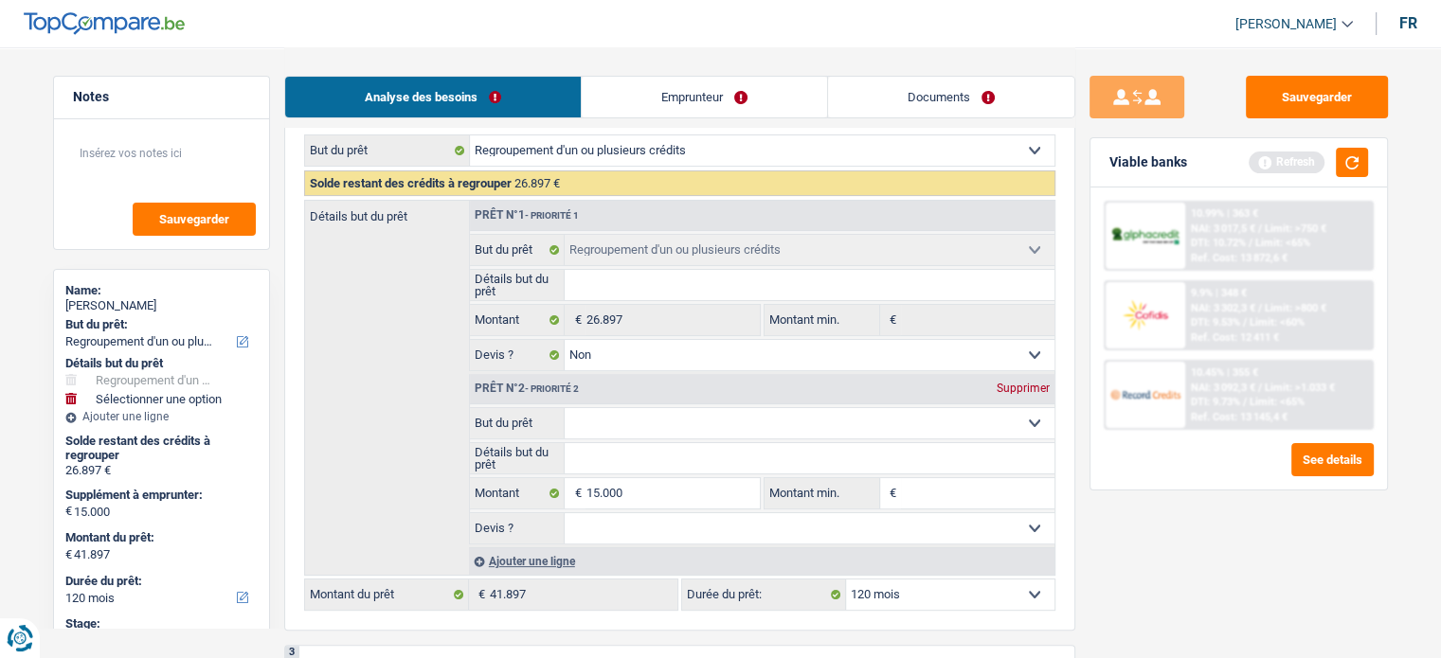
select select "144"
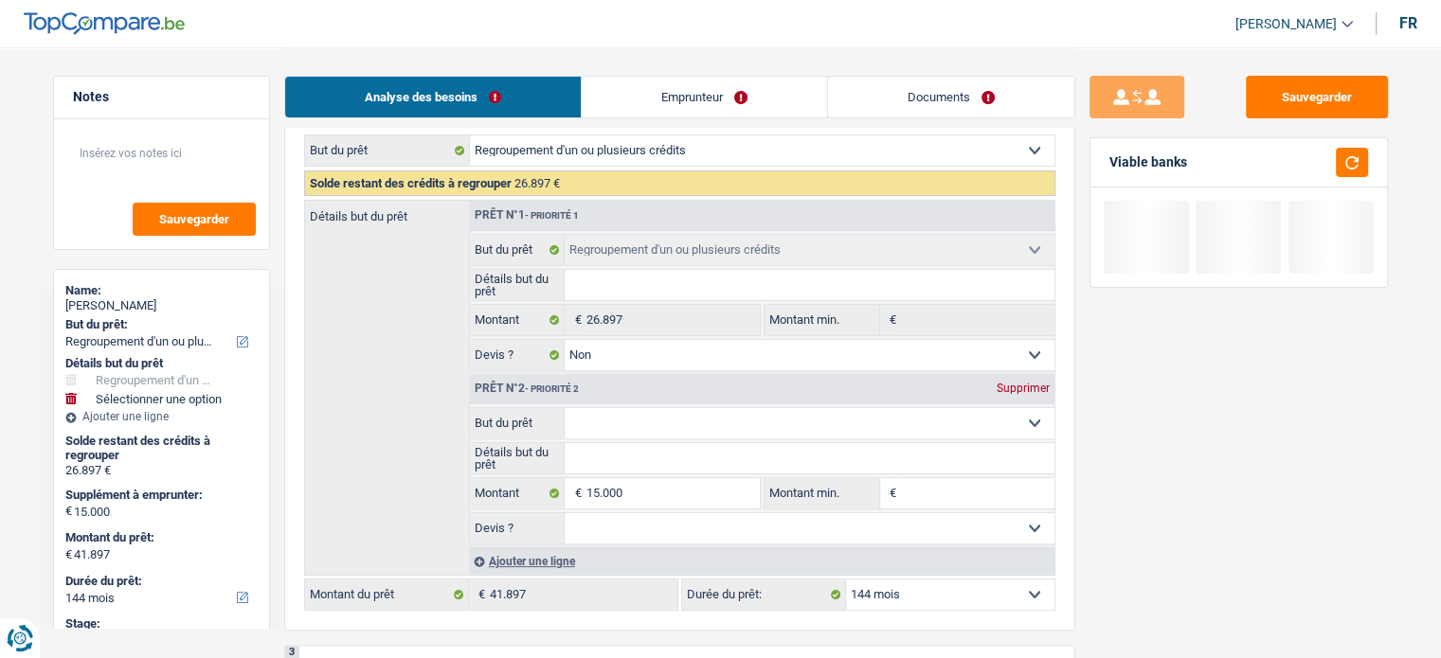
click at [653, 432] on select "Confort maison: meubles, textile, peinture, électroménager, outillage non-profe…" at bounding box center [809, 423] width 490 height 30
select select "other"
click at [564, 408] on select "Confort maison: meubles, textile, peinture, électroménager, outillage non-profe…" at bounding box center [809, 423] width 490 height 30
select select "other"
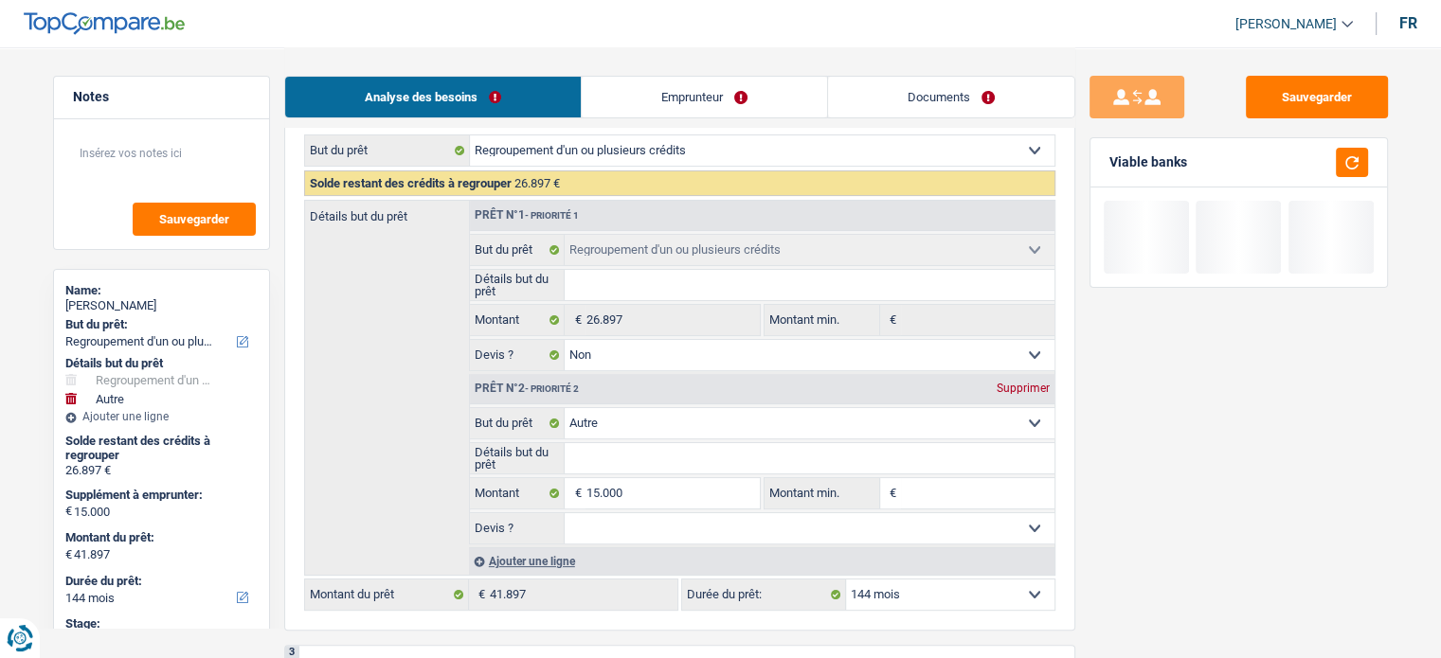
click at [642, 457] on input "Détails but du prêt" at bounding box center [809, 458] width 490 height 30
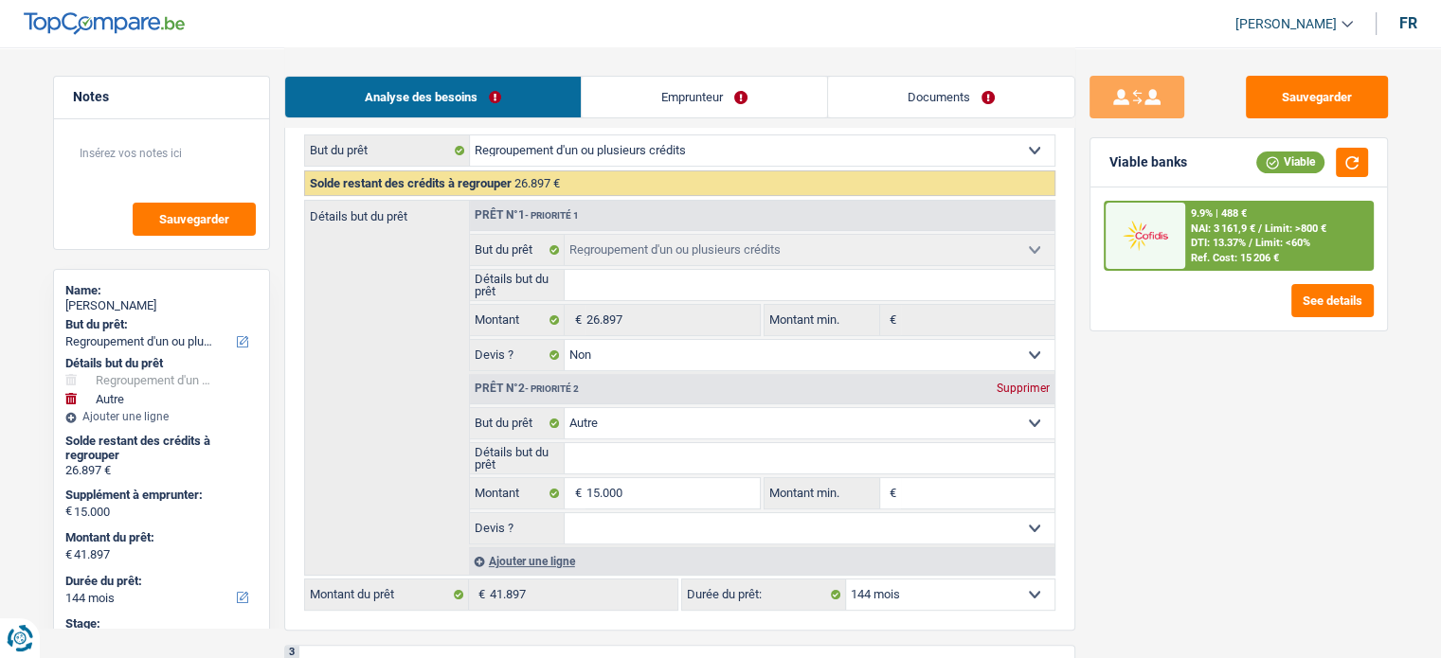
click at [894, 586] on select "12 mois 18 mois 24 mois 30 mois 36 mois 42 mois 48 mois 60 mois 72 mois 84 mois…" at bounding box center [950, 595] width 208 height 30
select select "96"
click at [846, 580] on select "12 mois 18 mois 24 mois 30 mois 36 mois 42 mois 48 mois 60 mois 72 mois 84 mois…" at bounding box center [950, 595] width 208 height 30
select select "96"
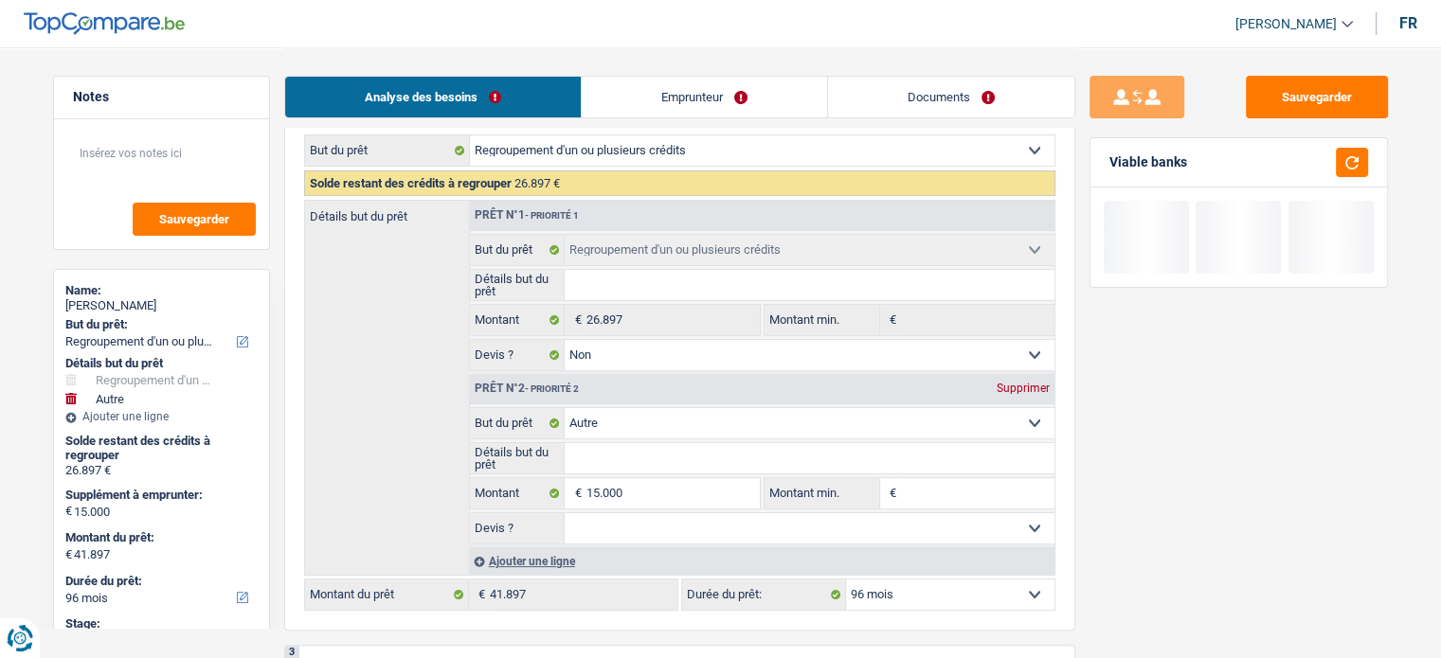
click at [896, 597] on select "12 mois 18 mois 24 mois 30 mois 36 mois 42 mois 48 mois 60 mois 72 mois 84 mois…" at bounding box center [950, 595] width 208 height 30
select select "120"
click at [846, 580] on select "12 mois 18 mois 24 mois 30 mois 36 mois 42 mois 48 mois 60 mois 72 mois 84 mois…" at bounding box center [950, 595] width 208 height 30
select select "120"
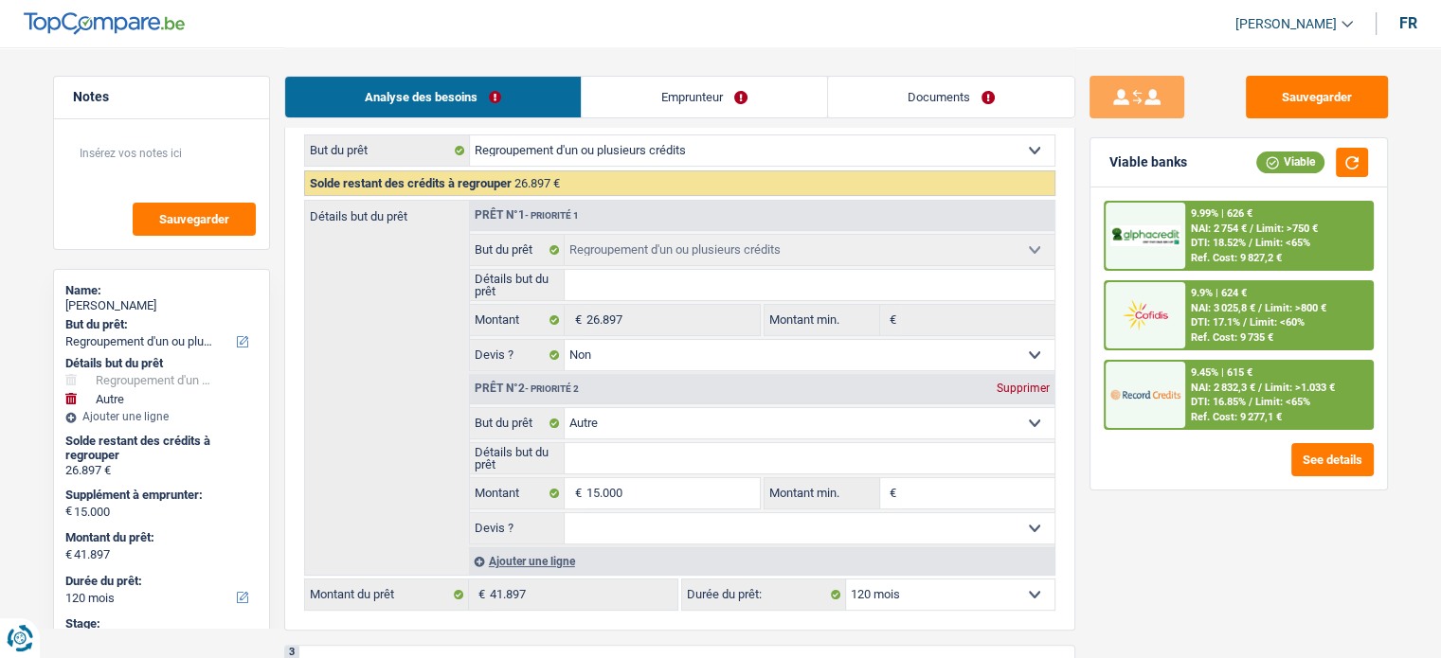
click at [1191, 382] on span "NAI: 2 832,3 €" at bounding box center [1223, 388] width 64 height 12
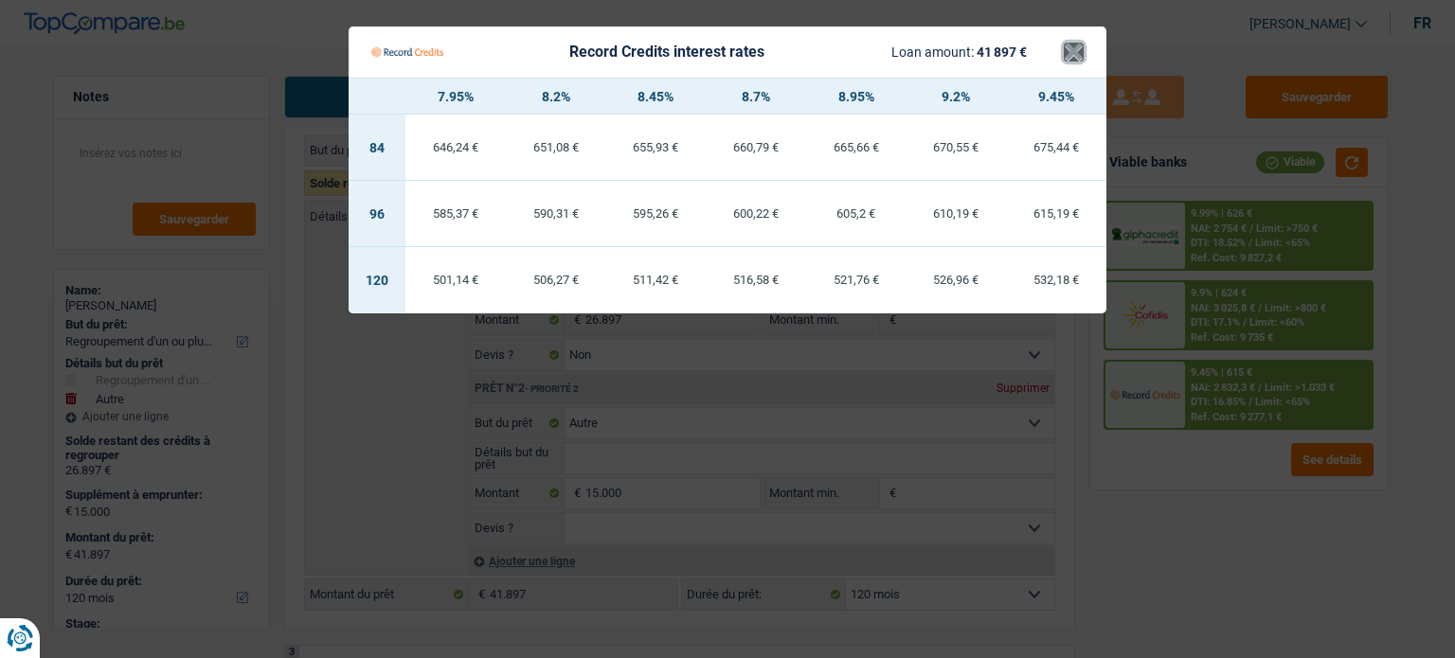
click at [1078, 55] on button "×" at bounding box center [1074, 52] width 20 height 19
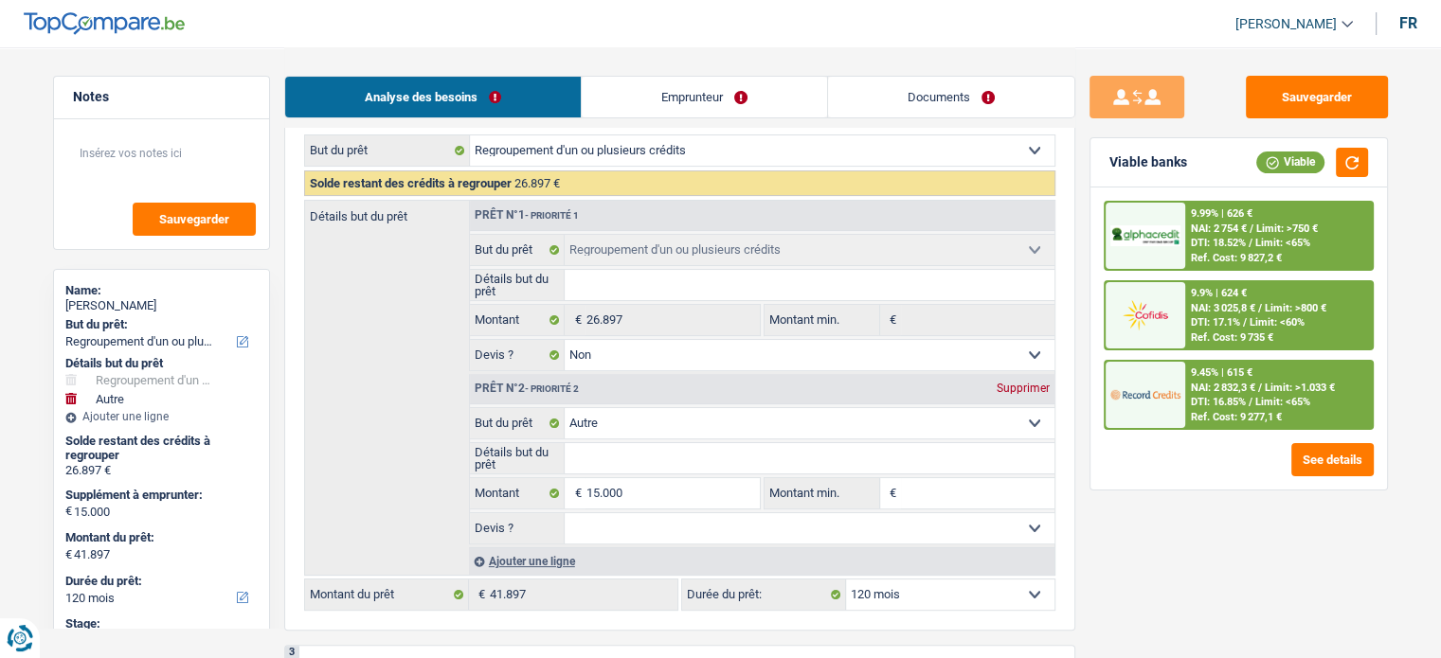
drag, startPoint x: 686, startPoint y: 86, endPoint x: 731, endPoint y: 98, distance: 46.9
click at [686, 87] on link "Emprunteur" at bounding box center [704, 97] width 245 height 41
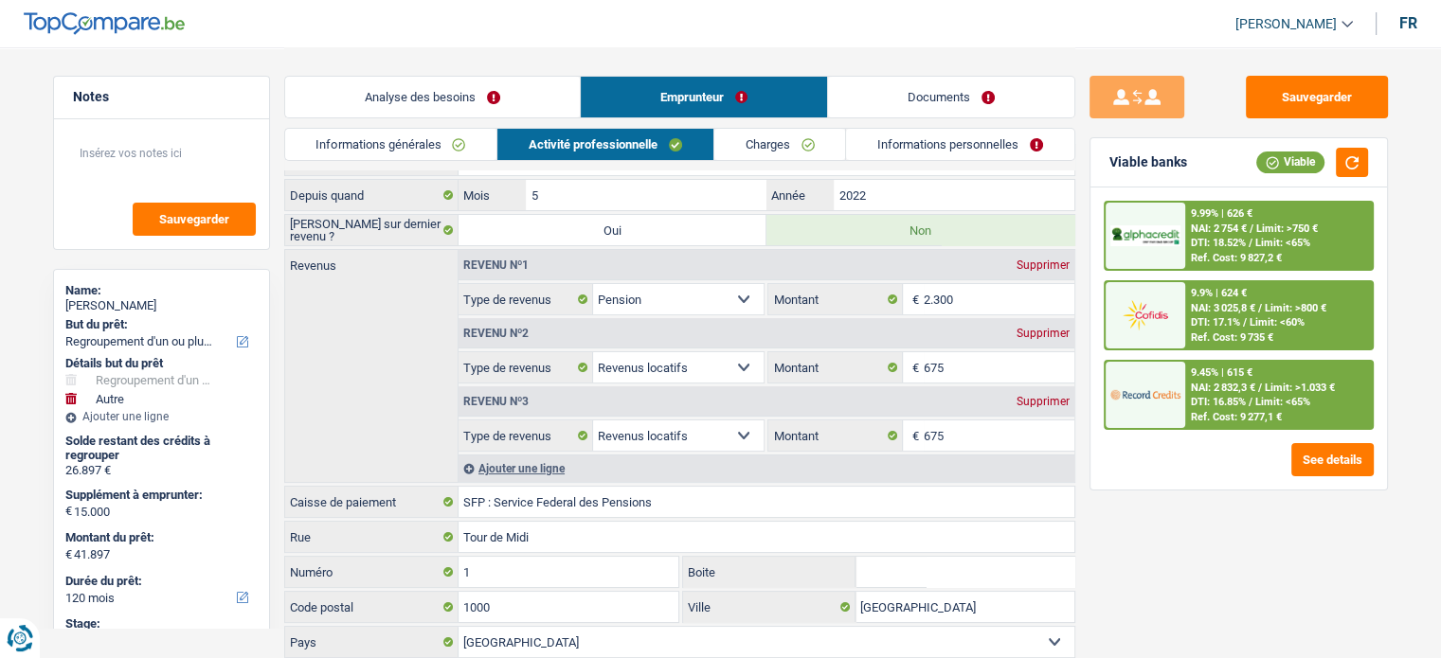
scroll to position [0, 0]
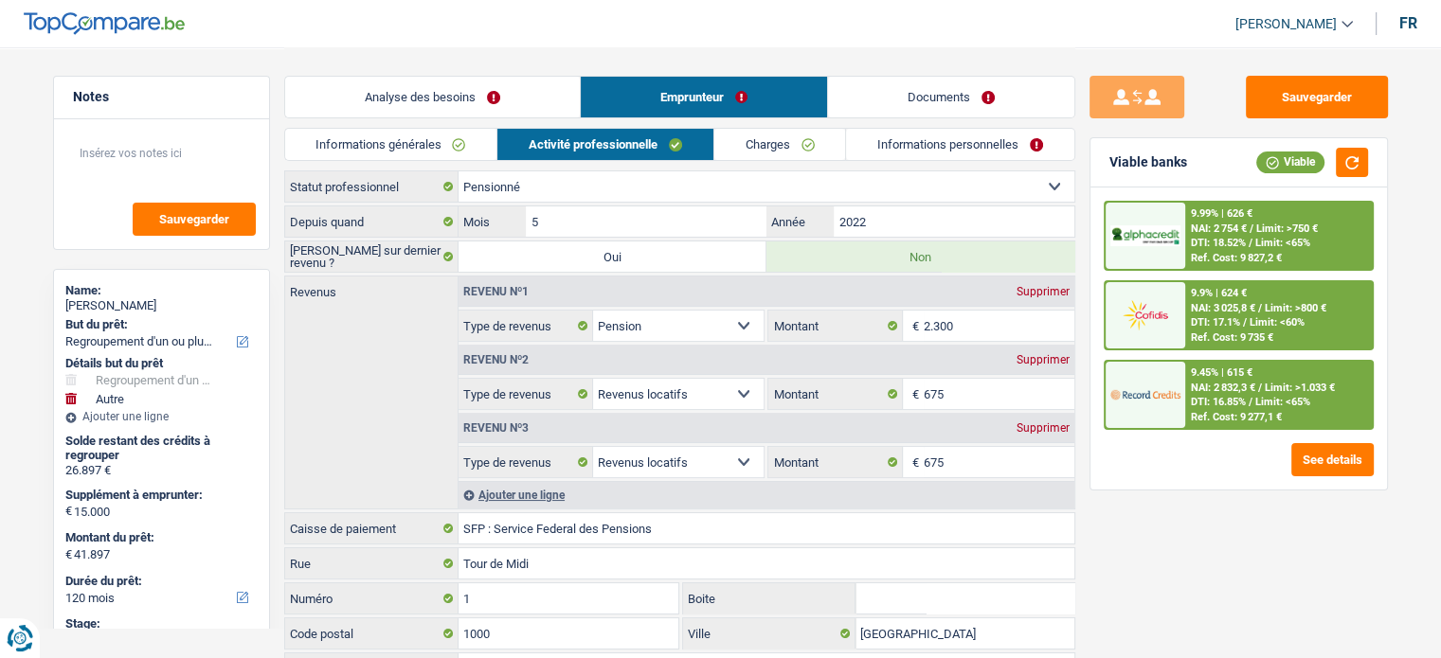
click at [414, 101] on link "Analyse des besoins" at bounding box center [432, 97] width 295 height 41
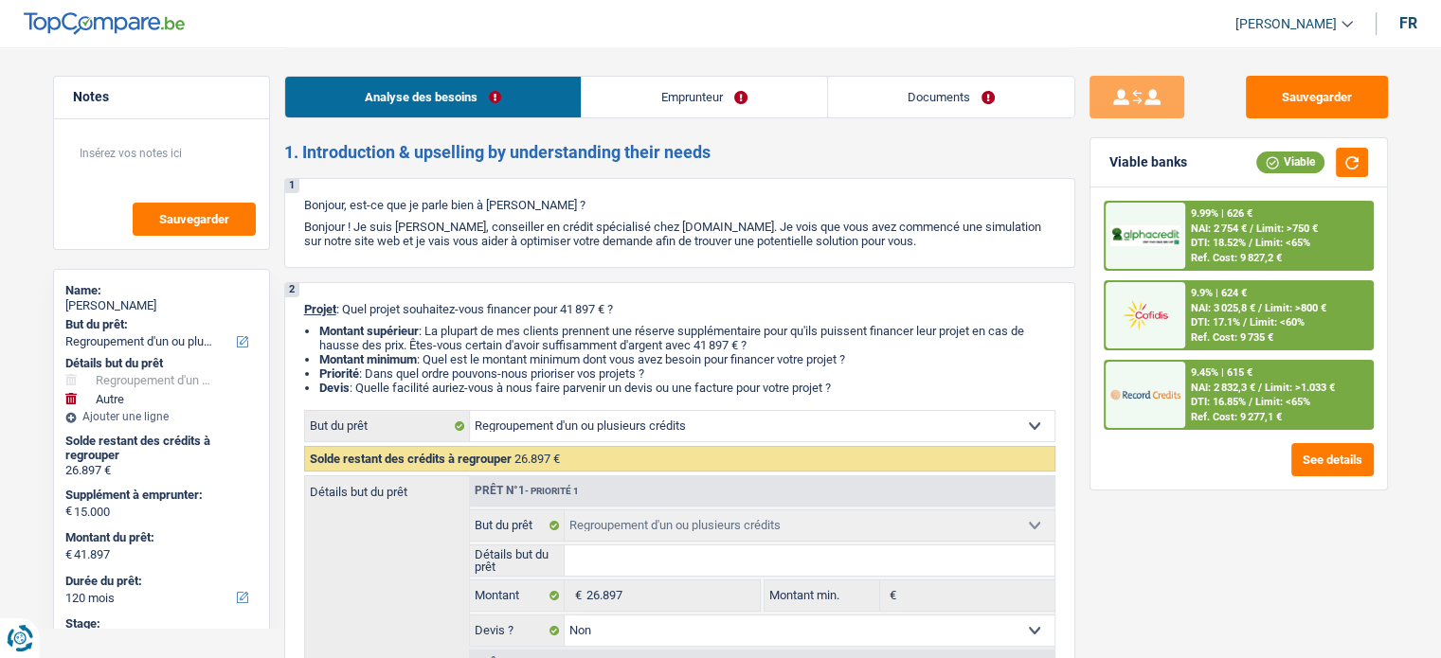
click at [1180, 391] on div at bounding box center [1145, 395] width 80 height 66
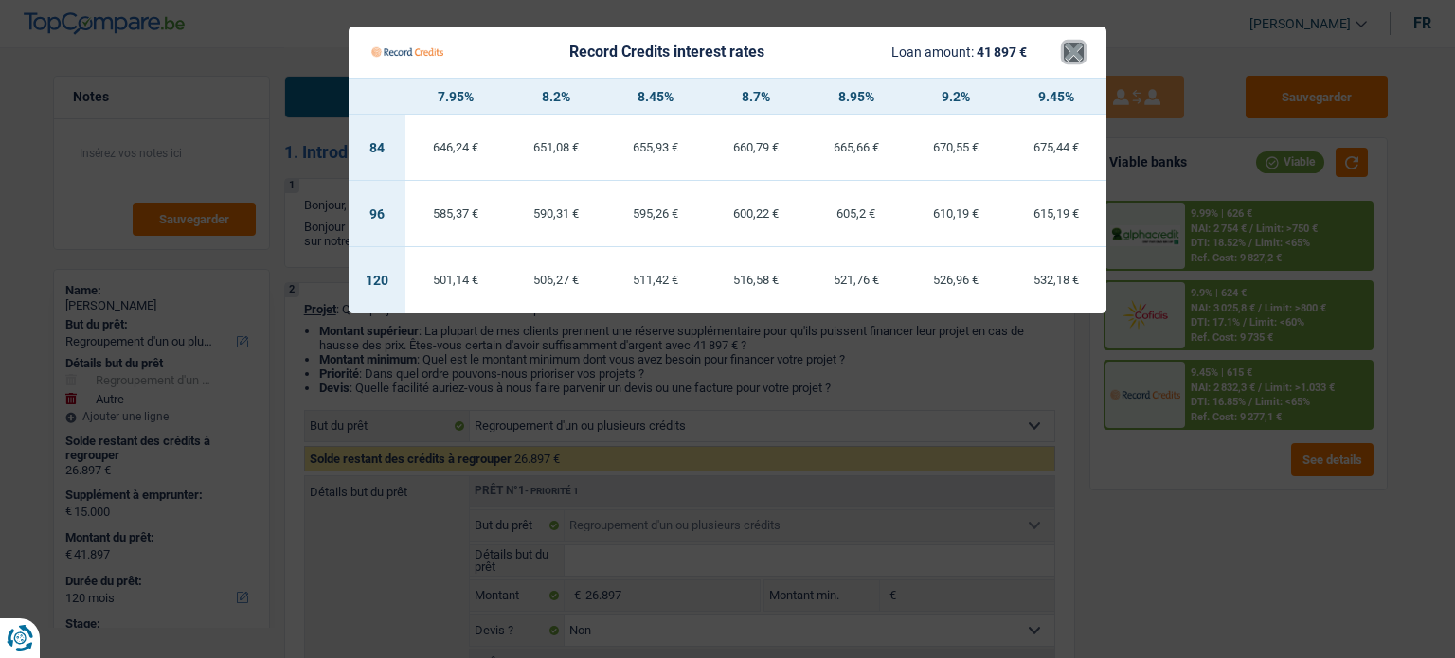
click at [1067, 52] on button "×" at bounding box center [1074, 52] width 20 height 19
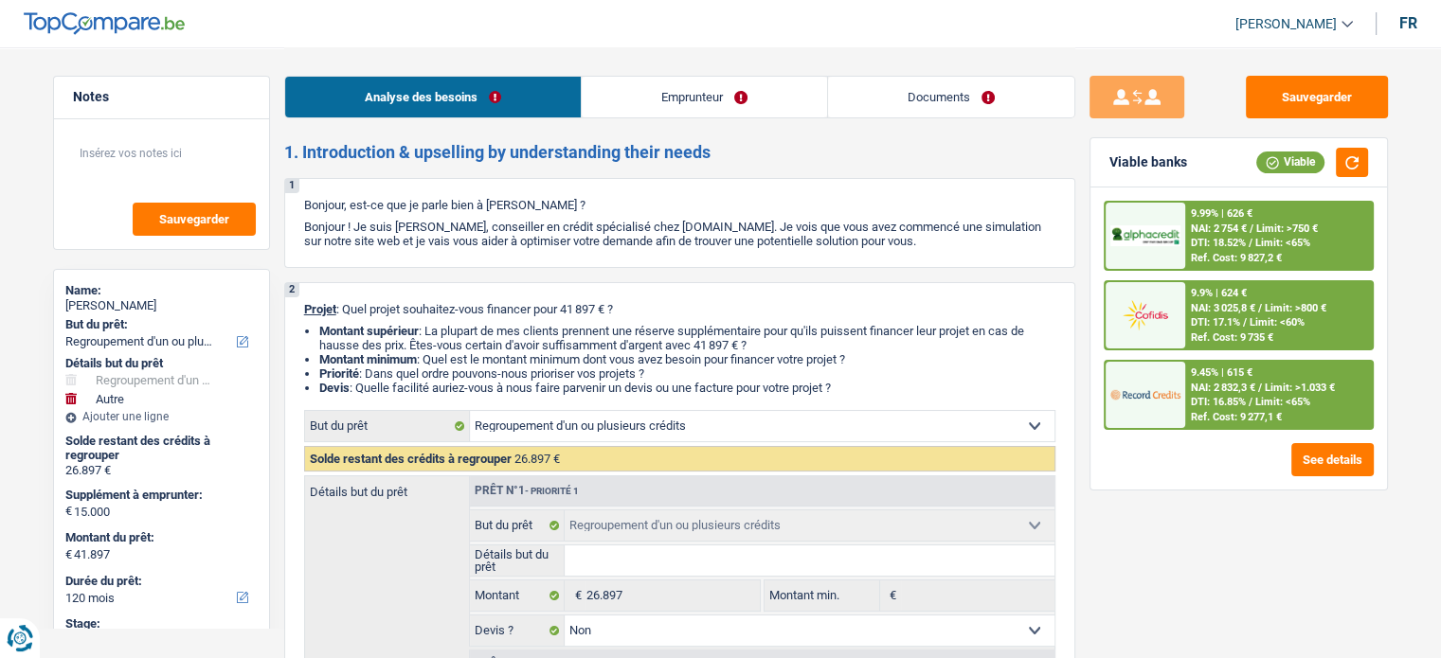
click at [1240, 392] on div "9.45% | 615 € NAI: 2 832,3 € / Limit: >1.033 € DTI: 16.85% / Limit: <65% Ref. C…" at bounding box center [1278, 395] width 187 height 66
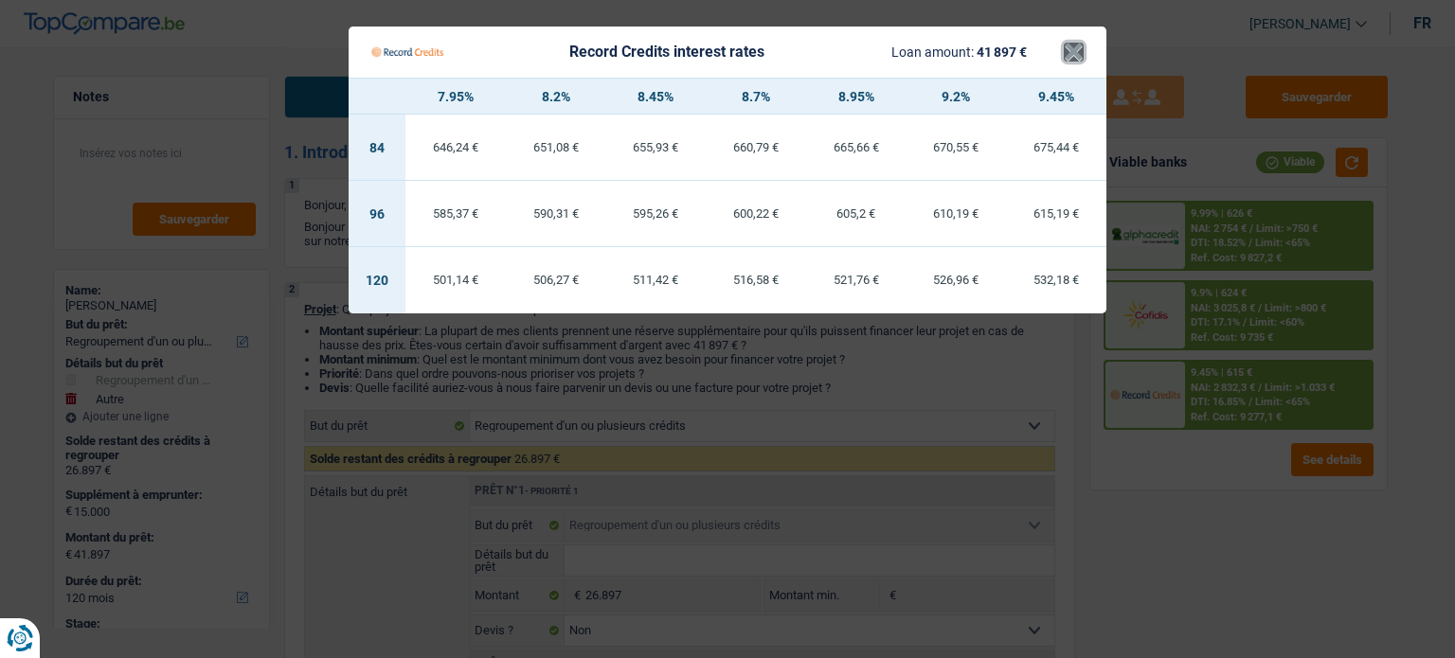
click at [1079, 50] on button "×" at bounding box center [1074, 52] width 20 height 19
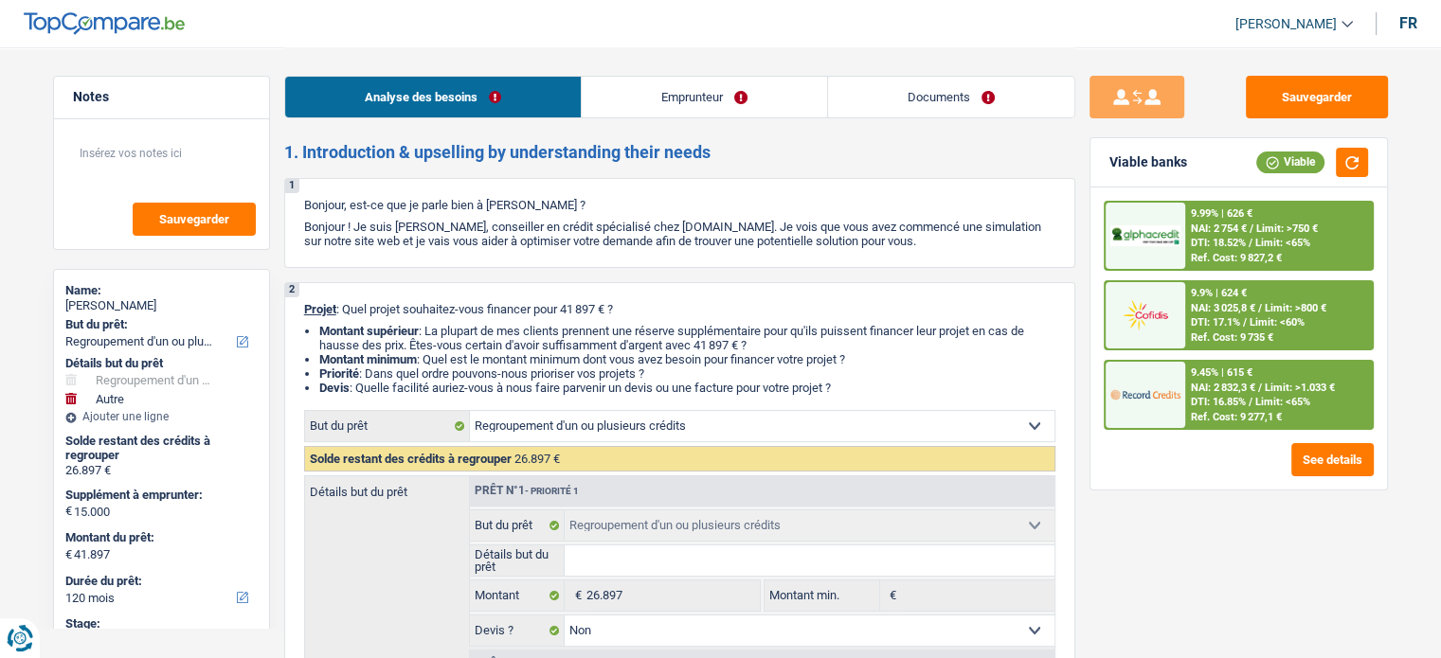
click at [1245, 233] on span "NAI: 2 754 €" at bounding box center [1219, 229] width 56 height 12
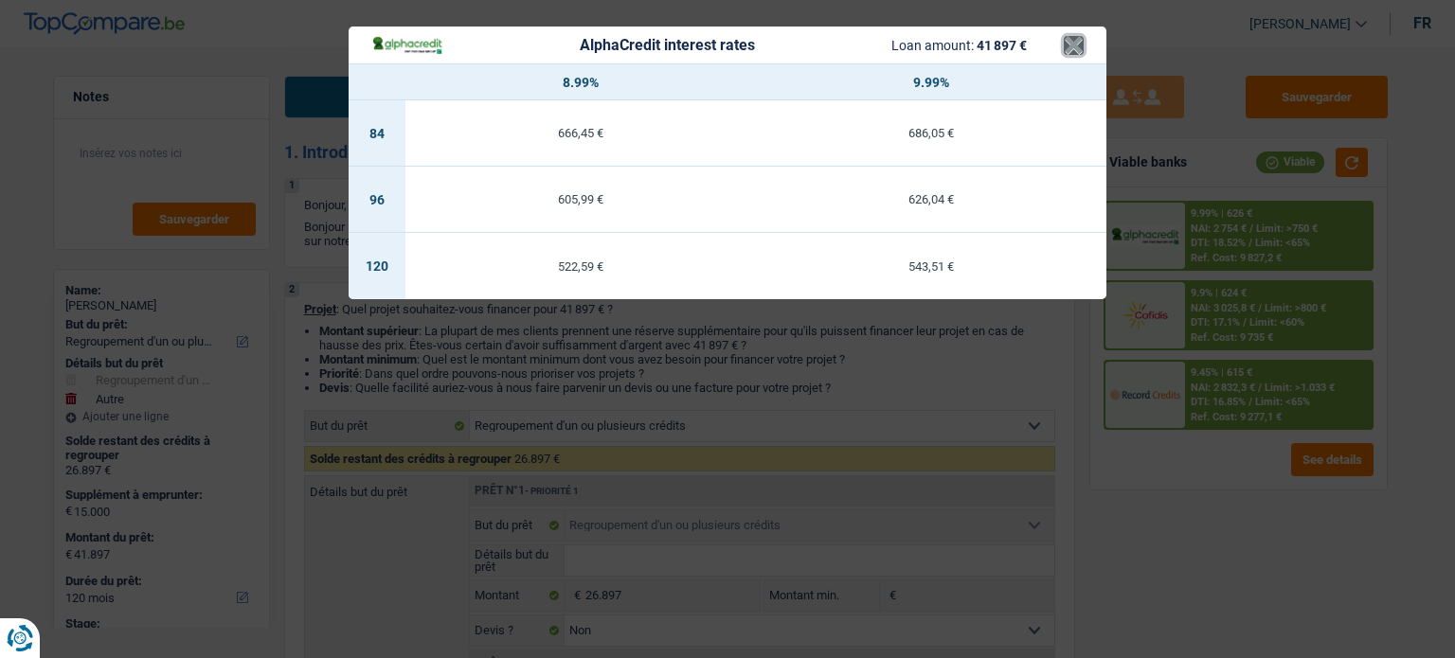
click at [1081, 53] on button "×" at bounding box center [1074, 45] width 20 height 19
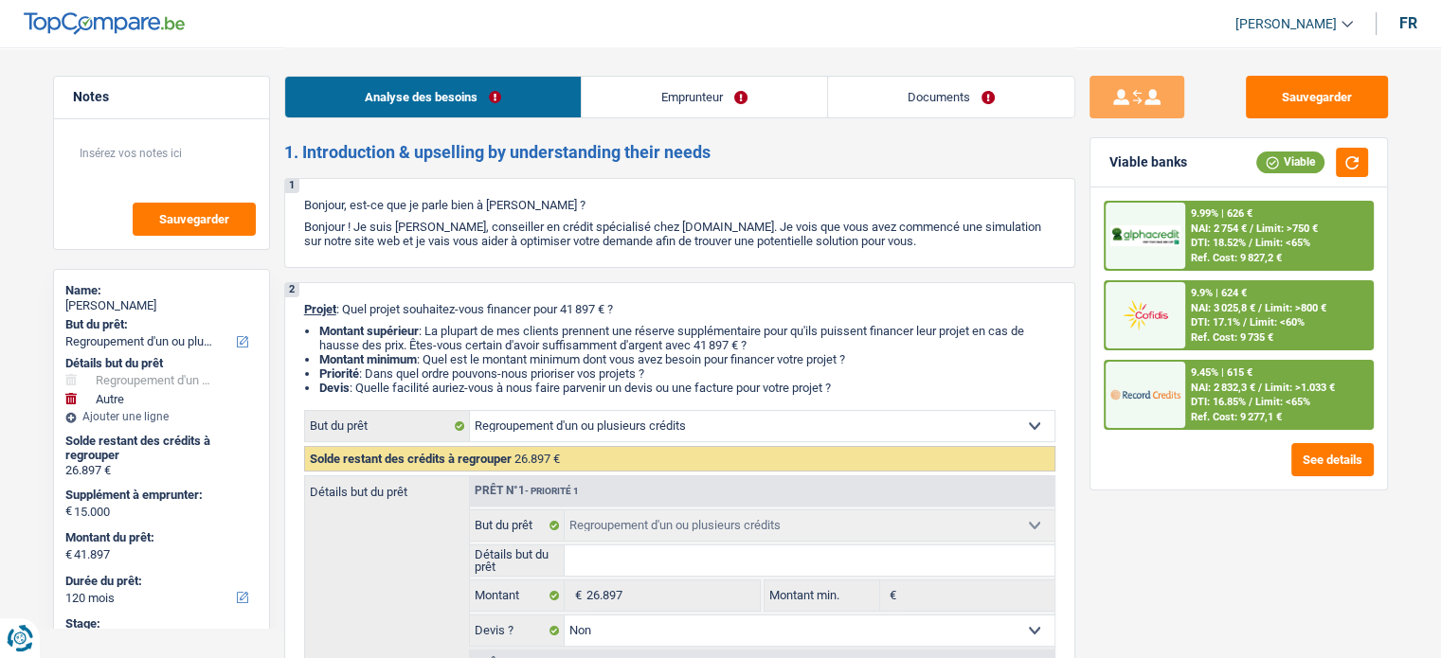
click at [1205, 303] on span "NAI: 3 025,8 €" at bounding box center [1223, 308] width 64 height 12
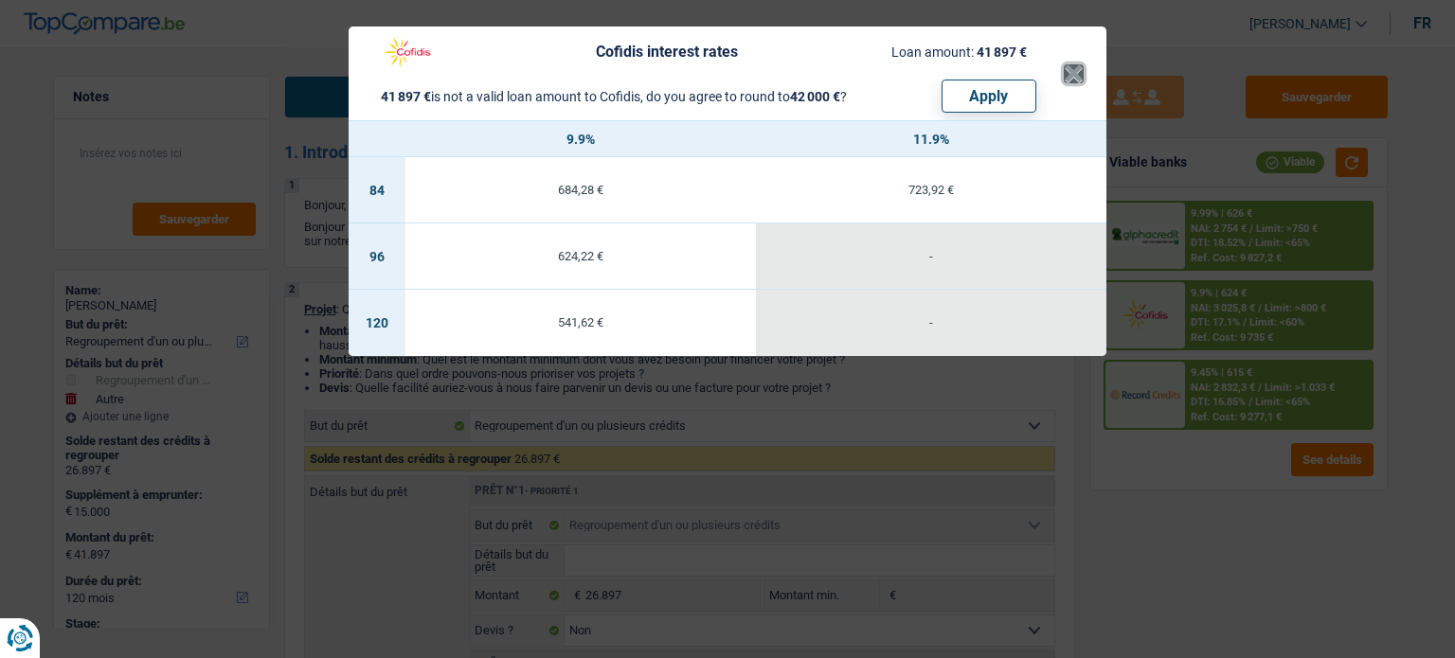
click at [1076, 81] on button "×" at bounding box center [1074, 73] width 20 height 19
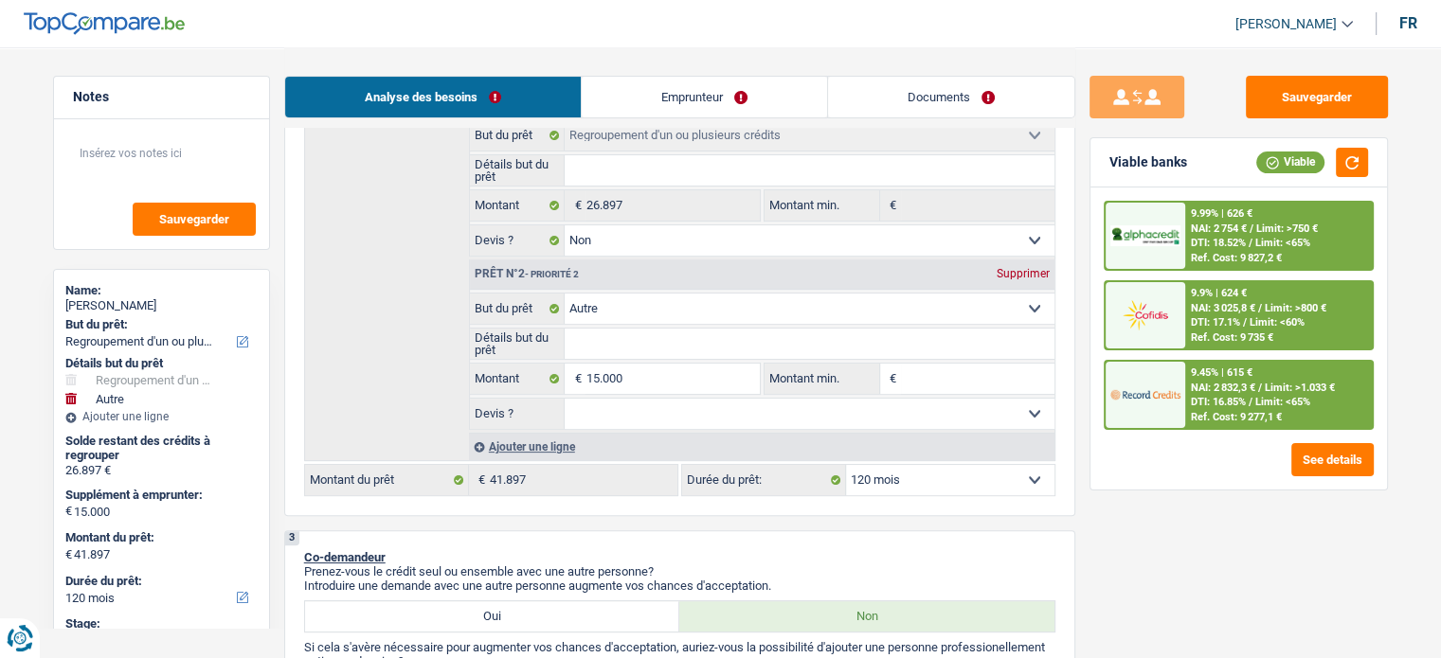
scroll to position [284, 0]
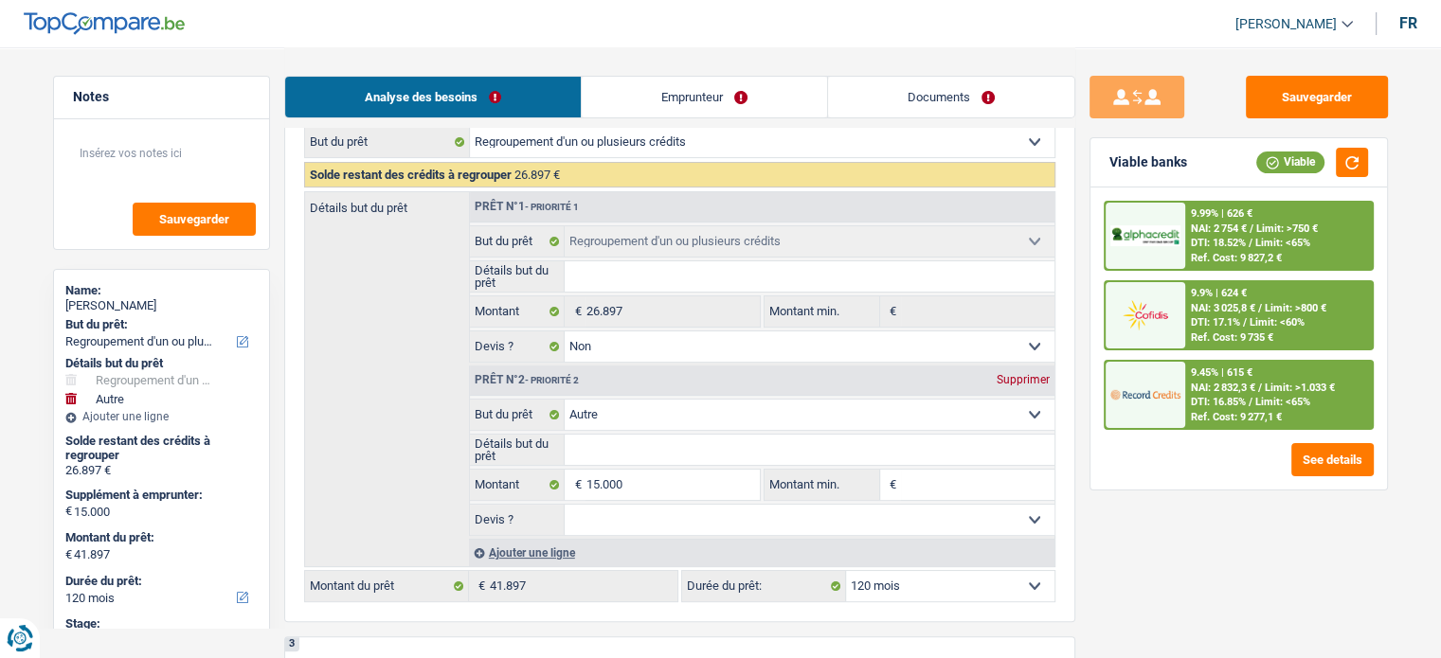
click at [663, 446] on input "Détails but du prêt" at bounding box center [809, 450] width 490 height 30
click at [987, 483] on input "Montant min." at bounding box center [977, 485] width 153 height 30
type input "1"
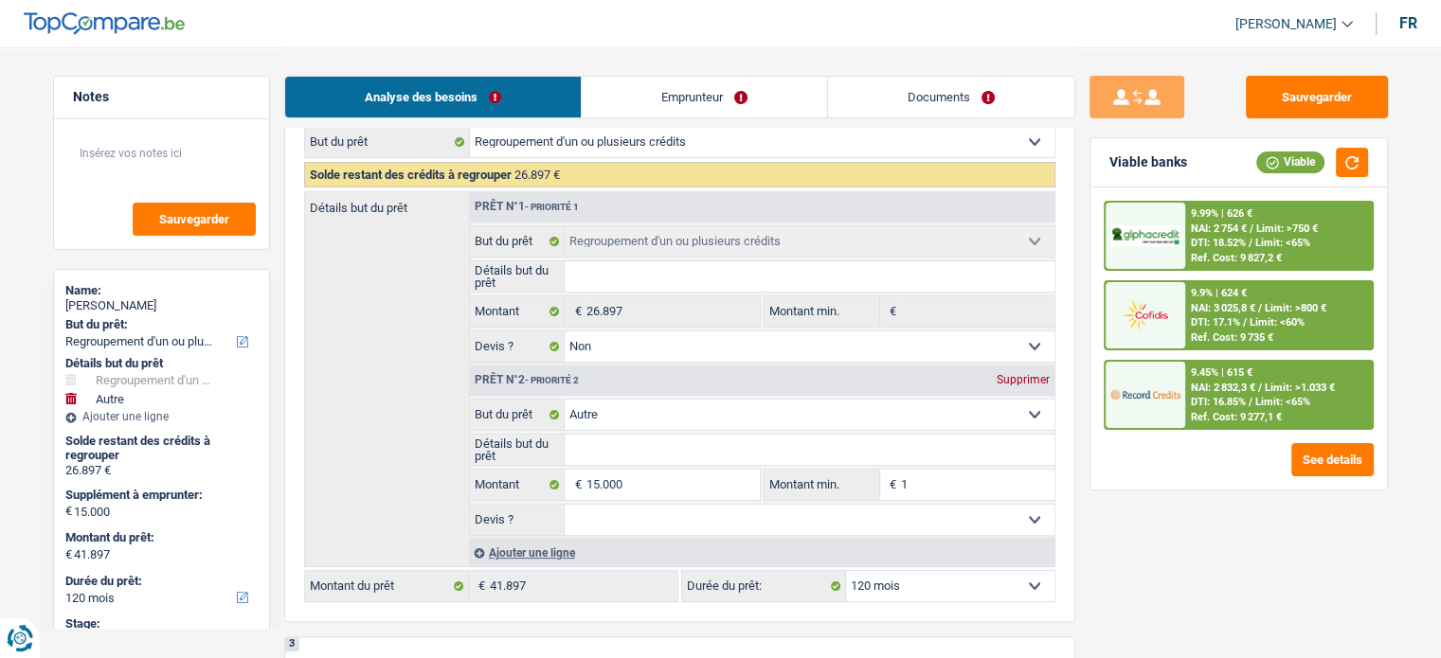
type input "15"
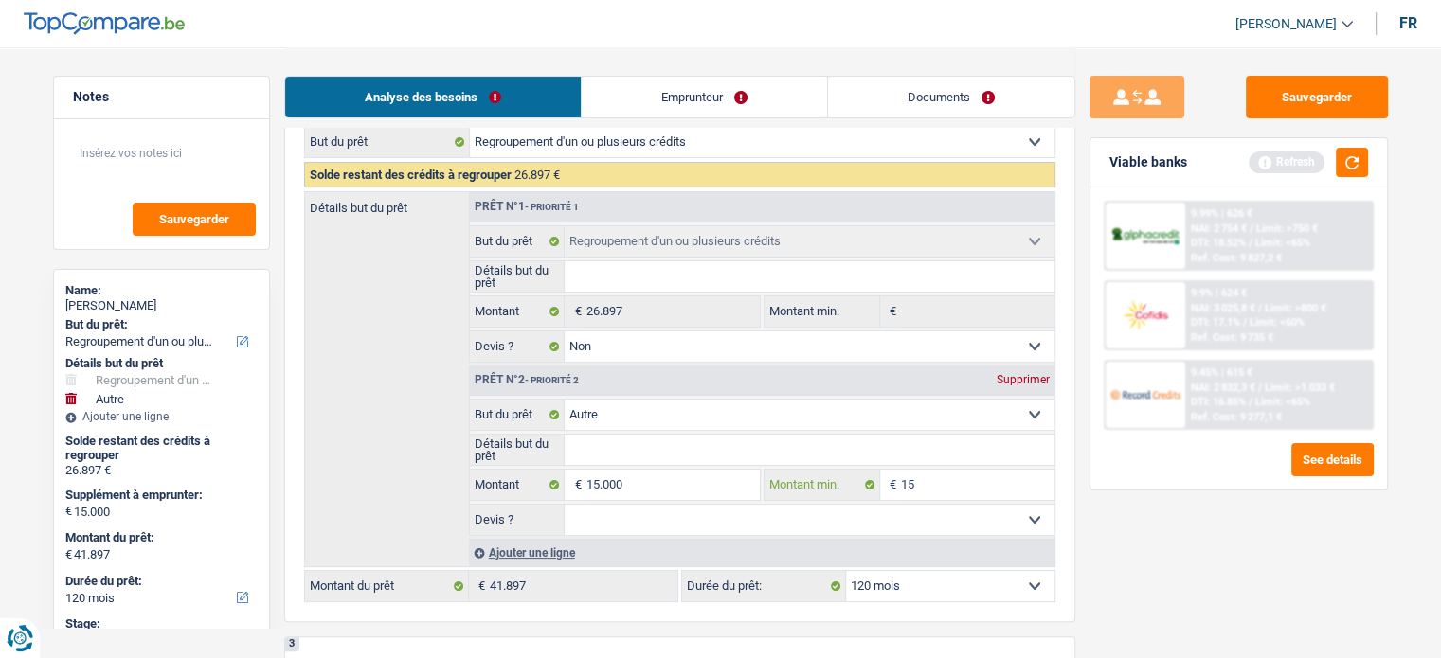
type input "150"
type input "1.500"
type input "15.000"
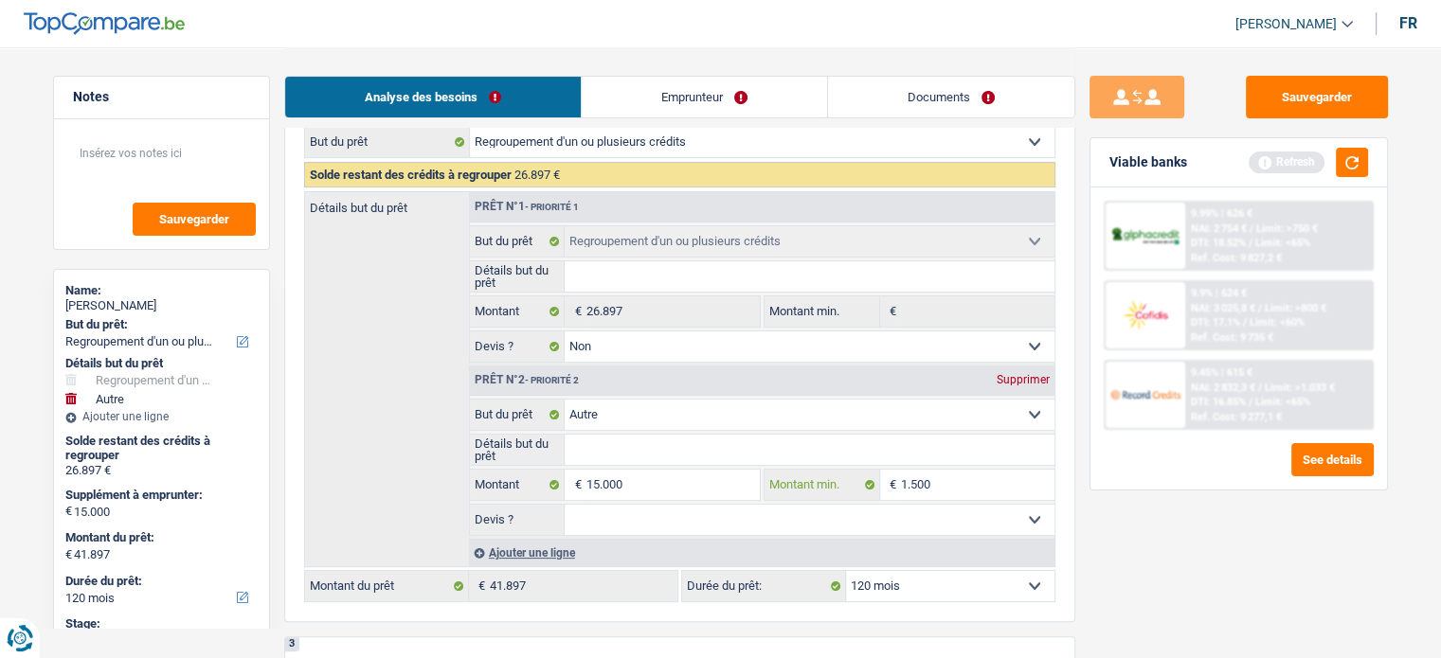
type input "15.000"
click at [860, 445] on input "Détails but du prêt" at bounding box center [809, 450] width 490 height 30
type input "R"
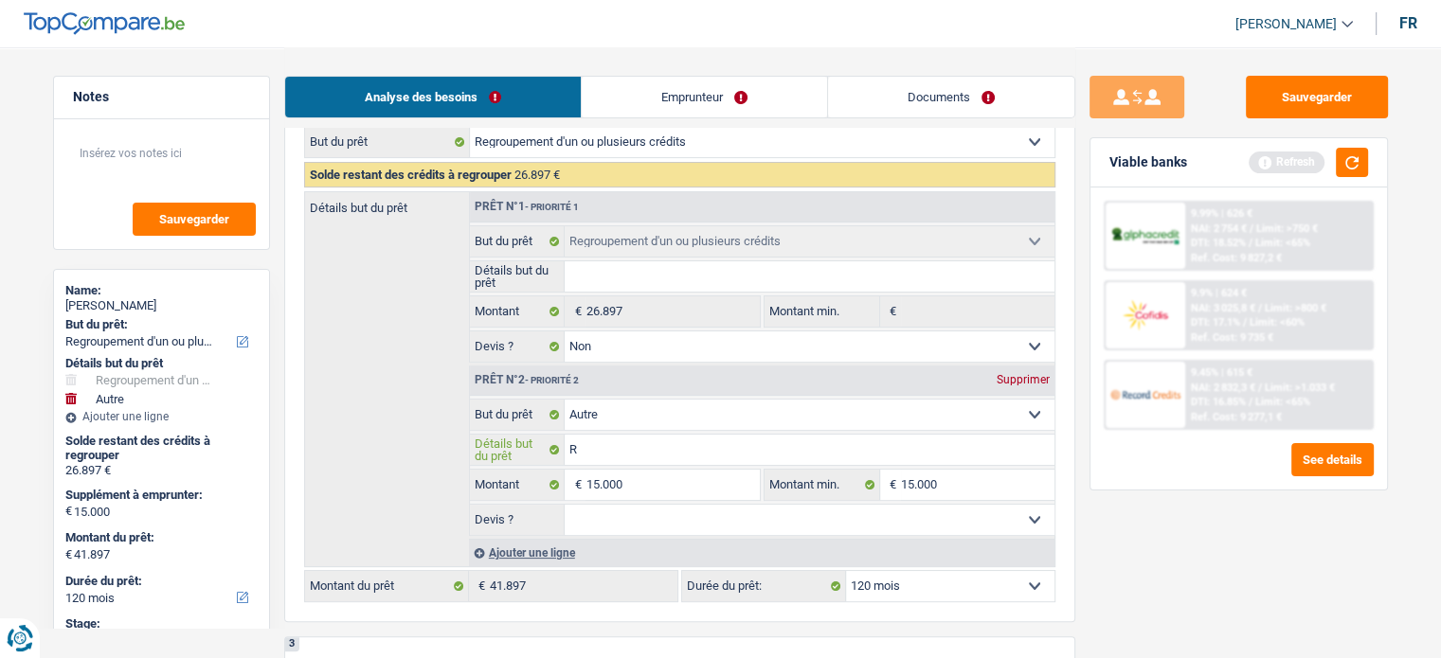
type input "Re"
type input "Ren"
type input "Renf"
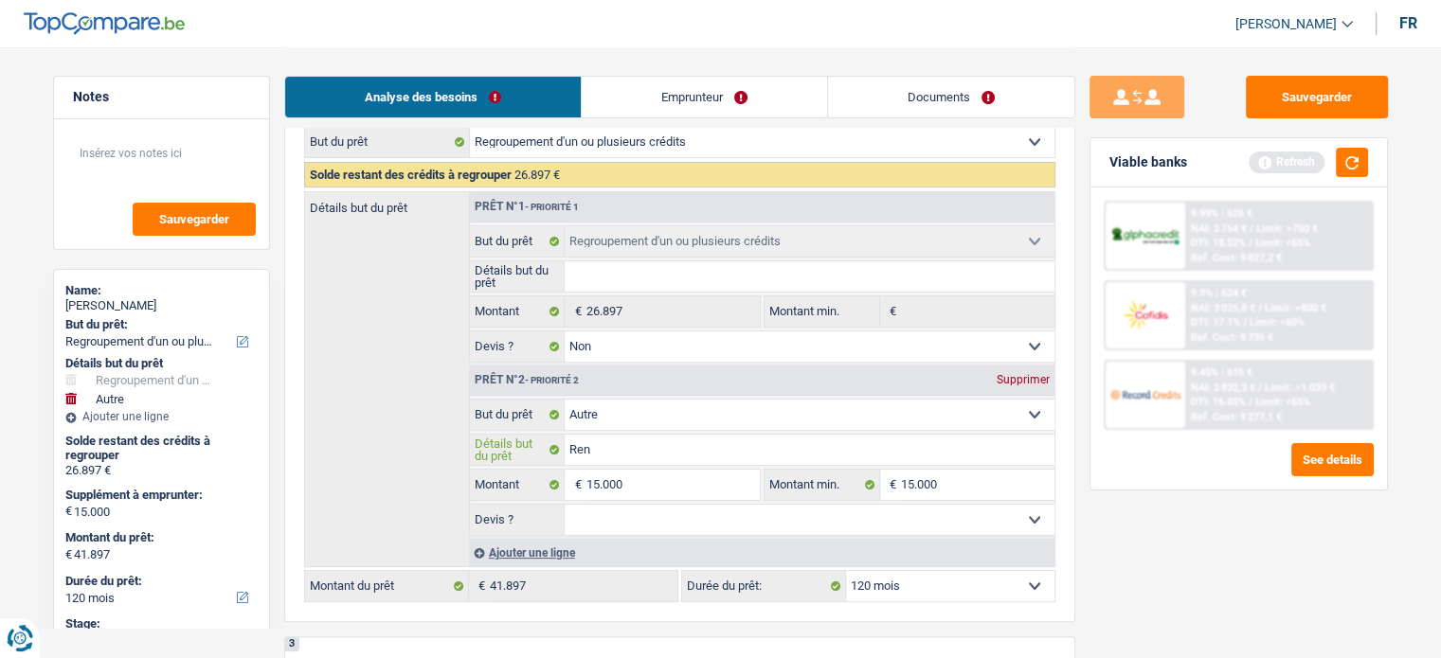
type input "Renf"
type input "Renfl"
type input "Renflo"
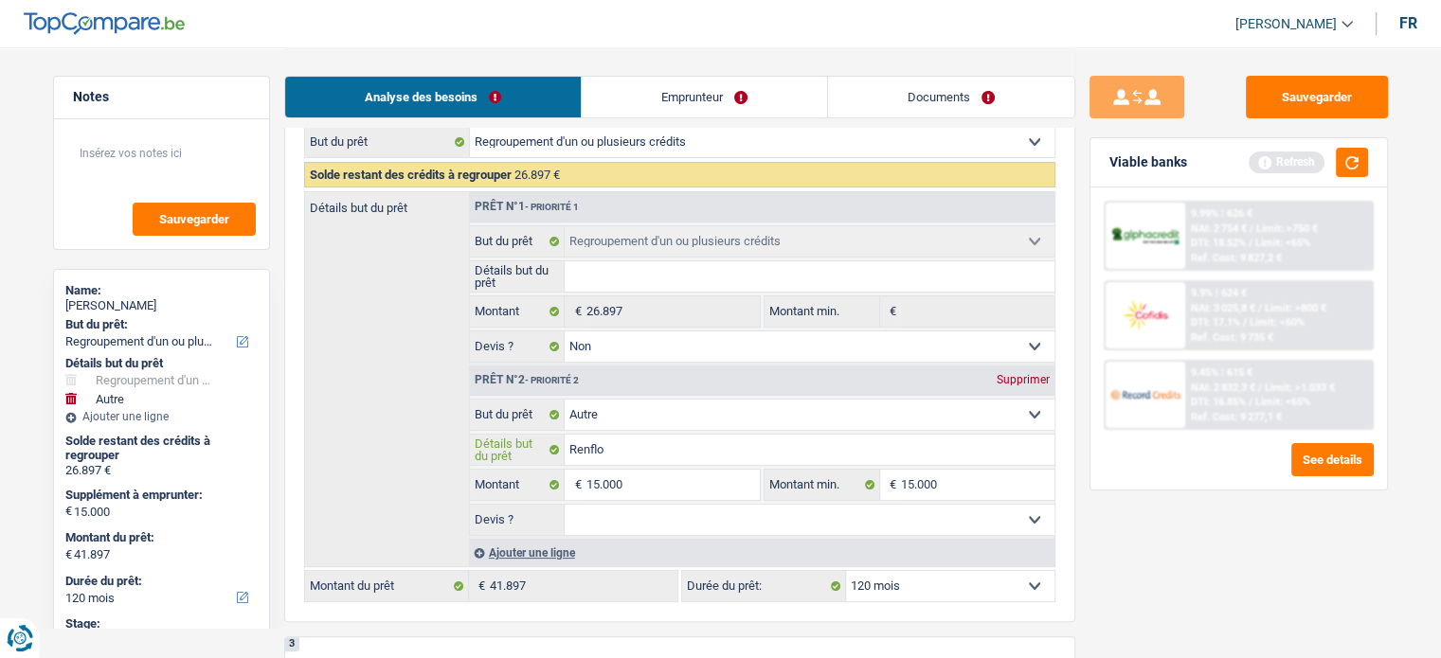
type input "Renflou"
type input "Renfloue"
type input "Renflouer"
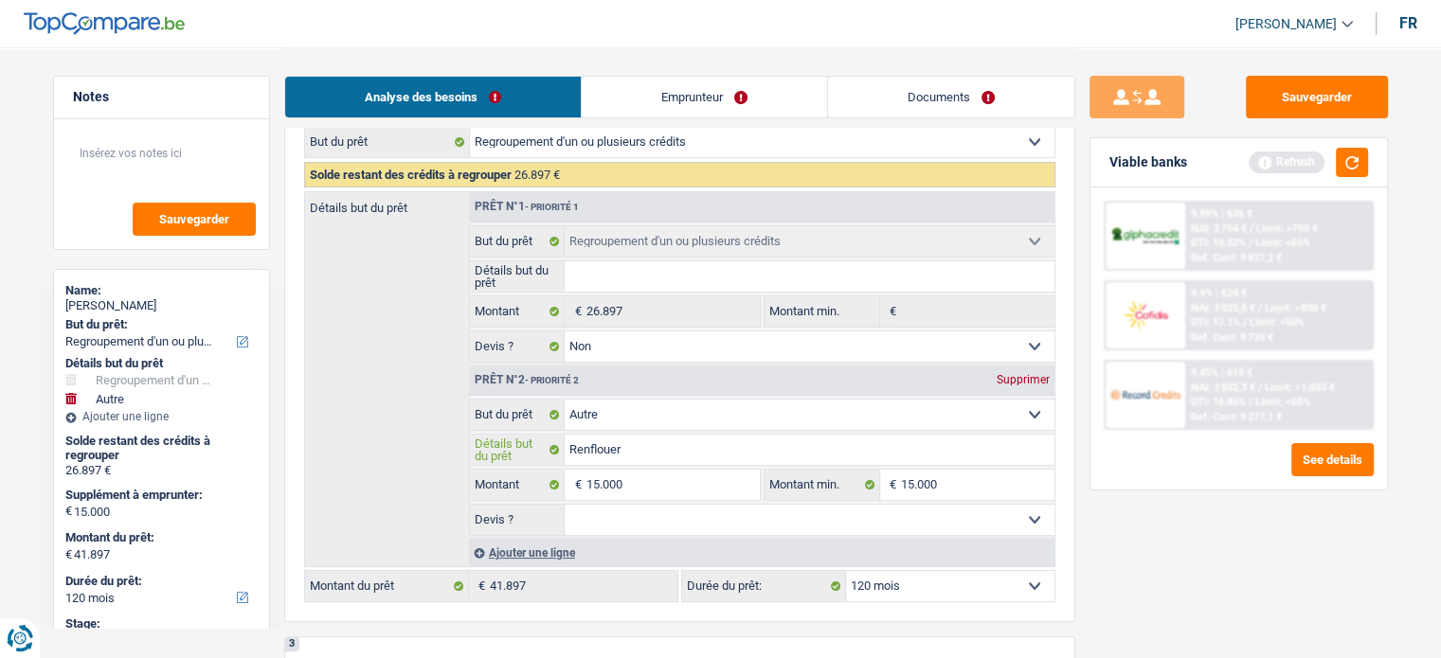
type input "Renflouer"
type input "Renflouer l"
type input "Renflouer le"
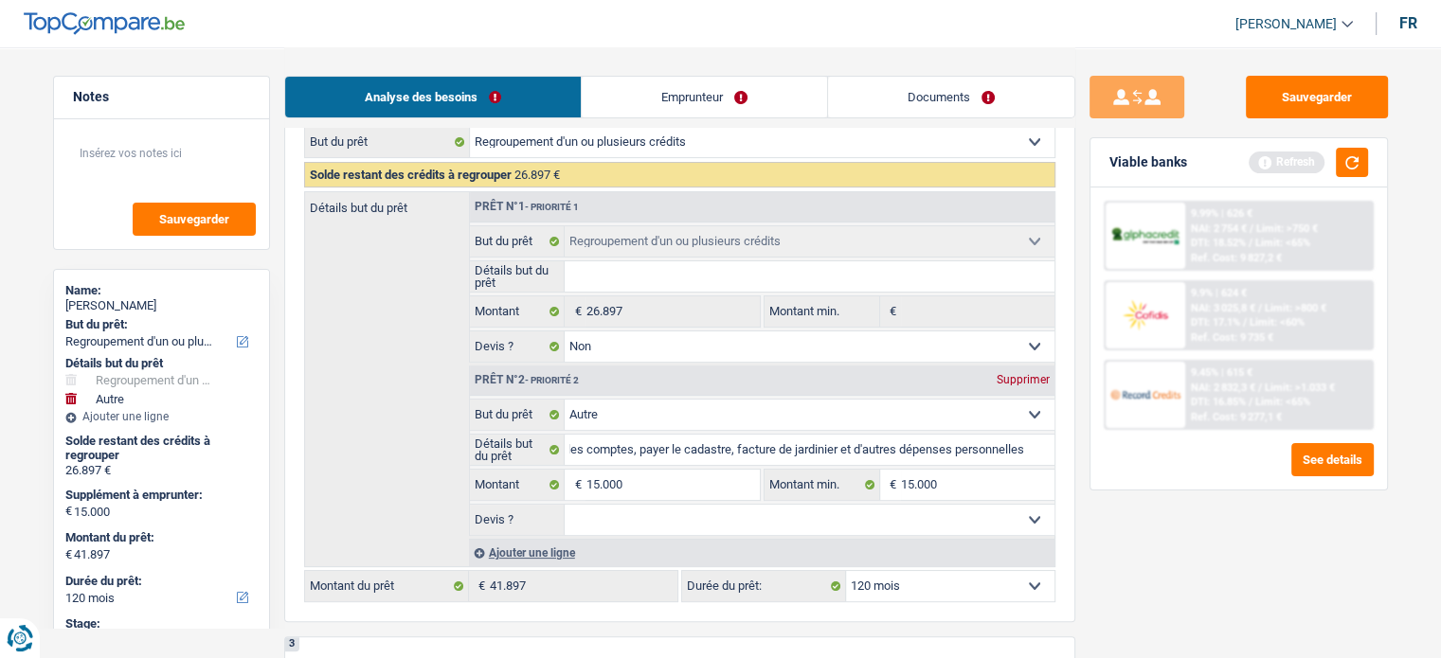
drag, startPoint x: 720, startPoint y: 510, endPoint x: 713, endPoint y: 524, distance: 15.7
click at [717, 522] on select "Oui Non Non répondu Sélectionner une option" at bounding box center [809, 520] width 490 height 30
click at [564, 505] on select "Oui Non Non répondu Sélectionner une option" at bounding box center [809, 520] width 490 height 30
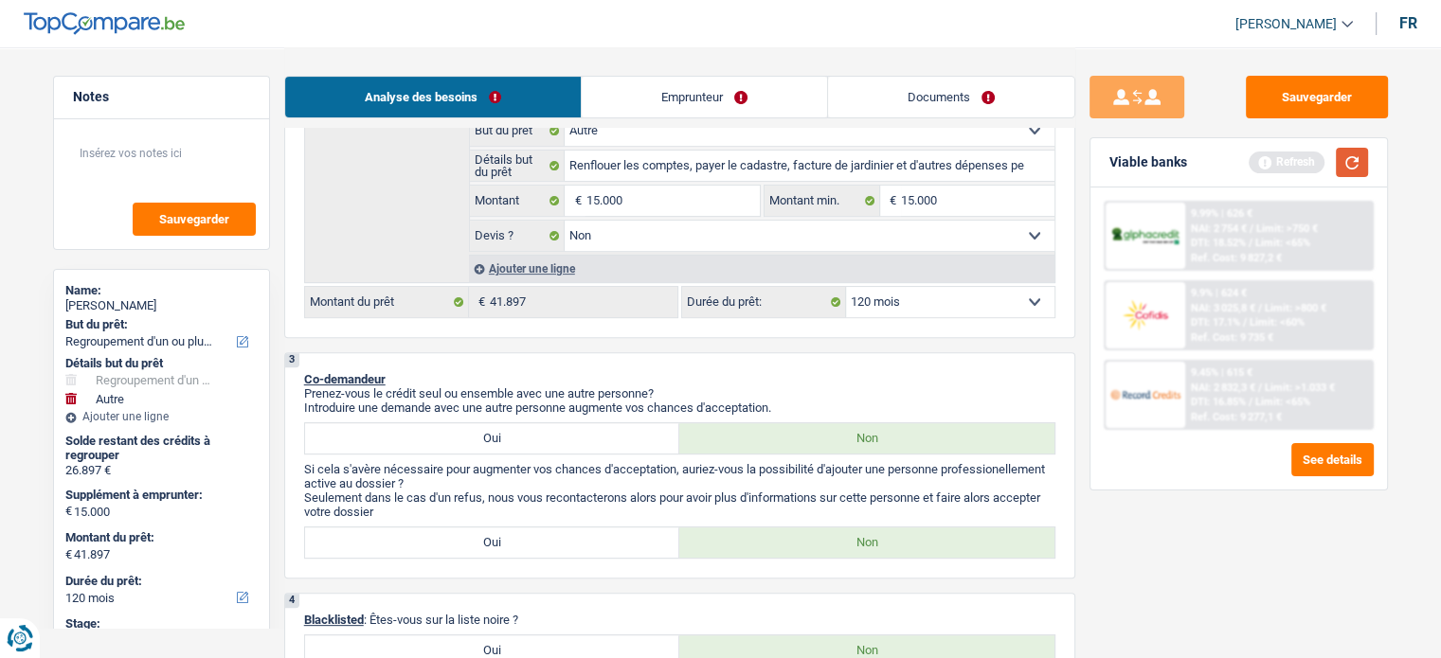
click at [1353, 152] on button "button" at bounding box center [1351, 162] width 32 height 29
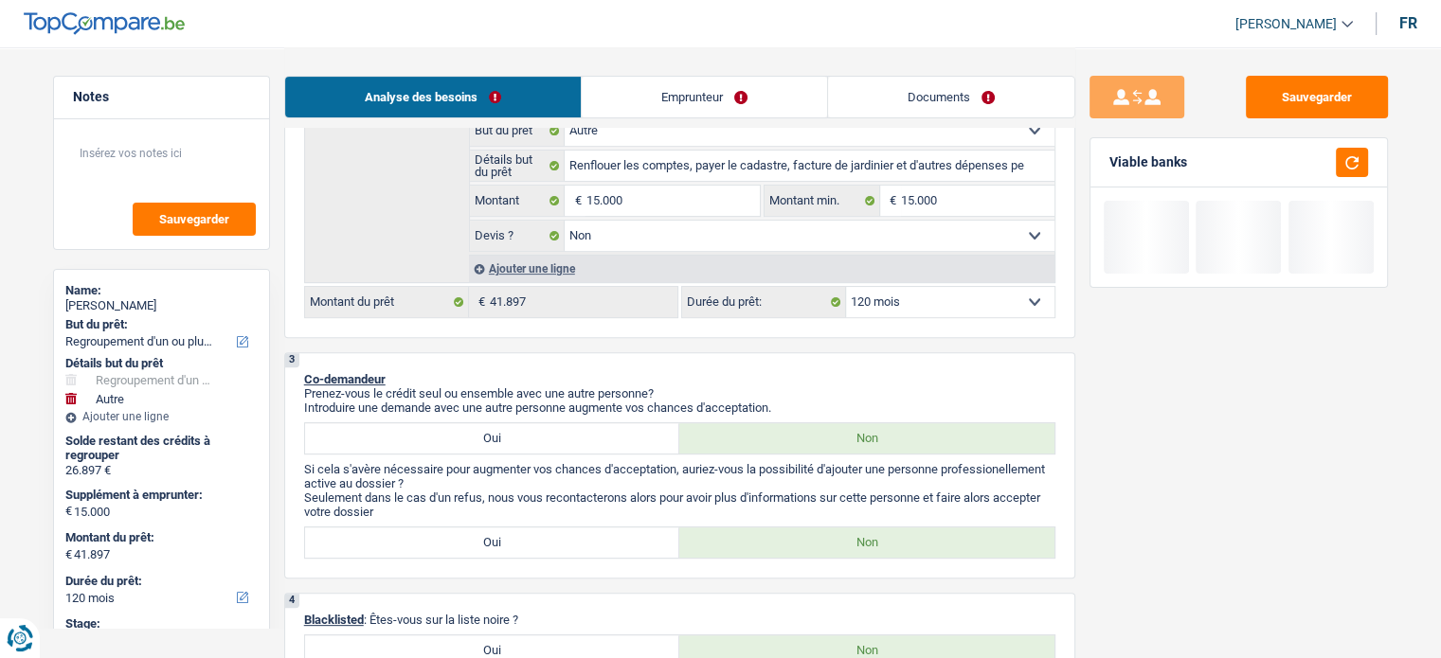
click at [788, 101] on link "Emprunteur" at bounding box center [704, 97] width 245 height 41
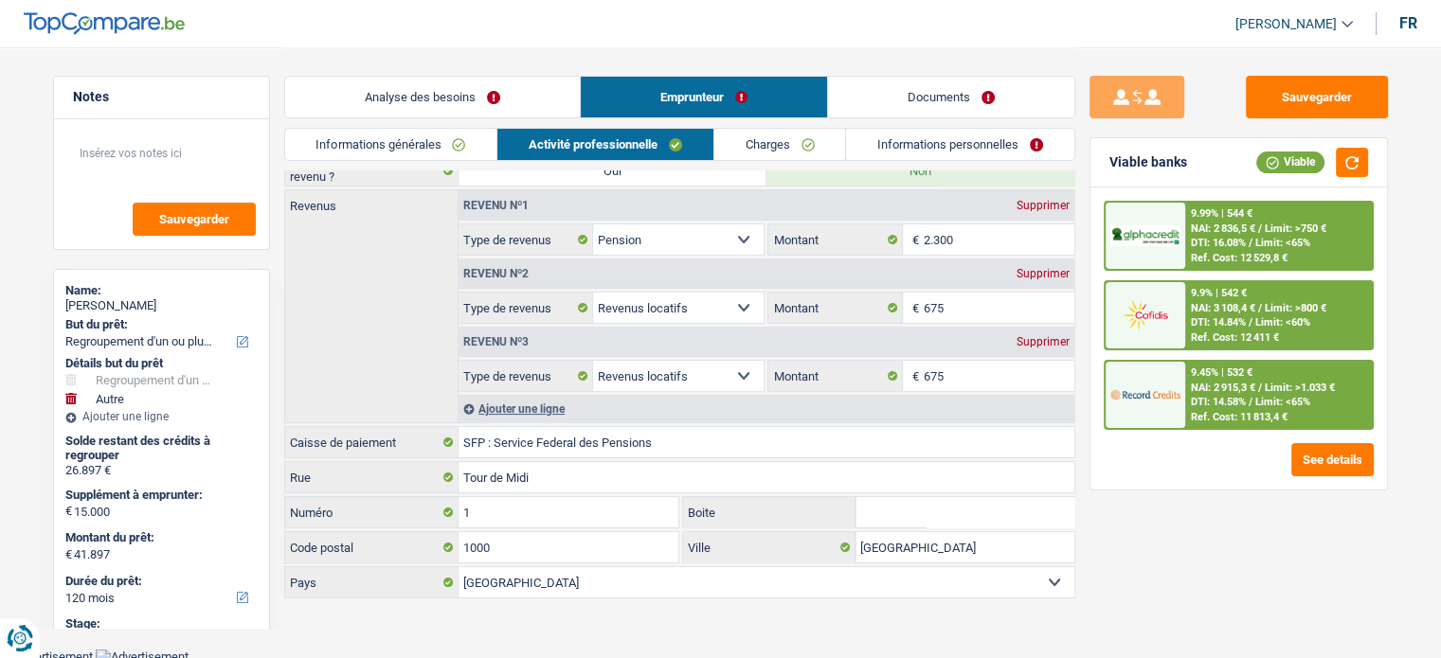
click at [531, 98] on link "Analyse des besoins" at bounding box center [432, 97] width 295 height 41
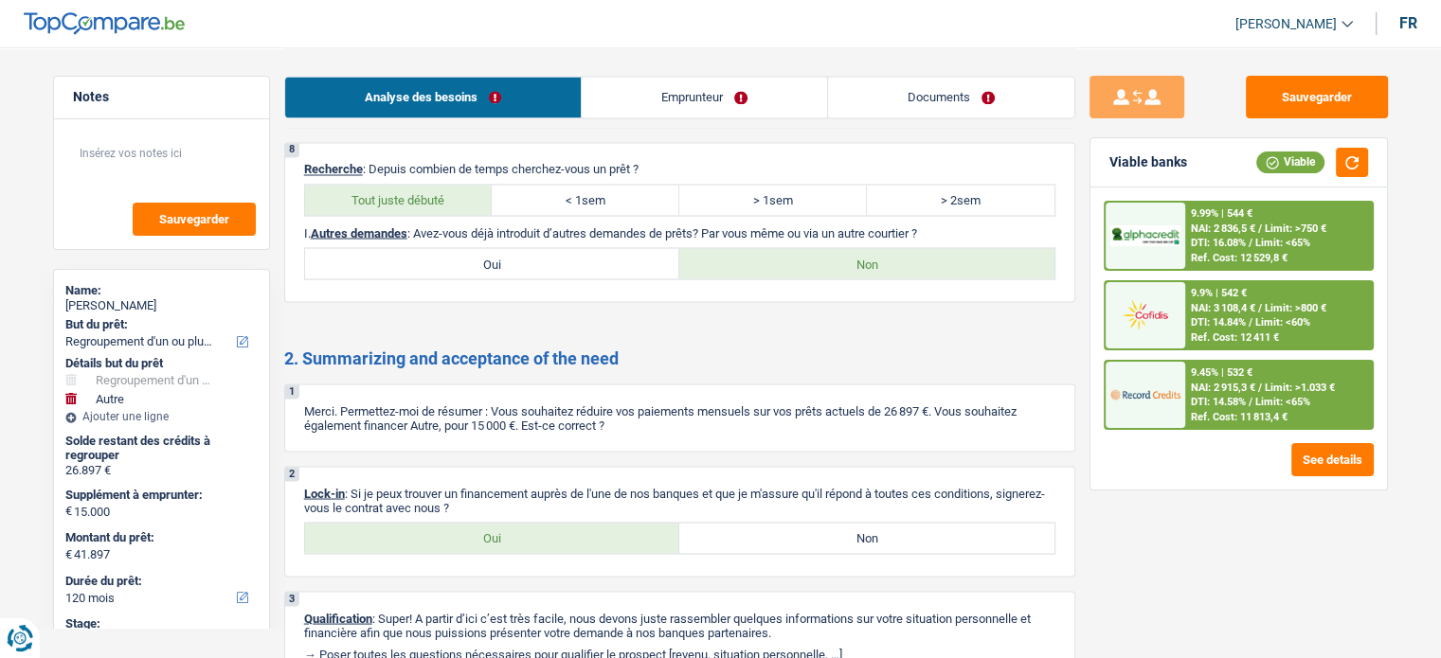
scroll to position [3463, 0]
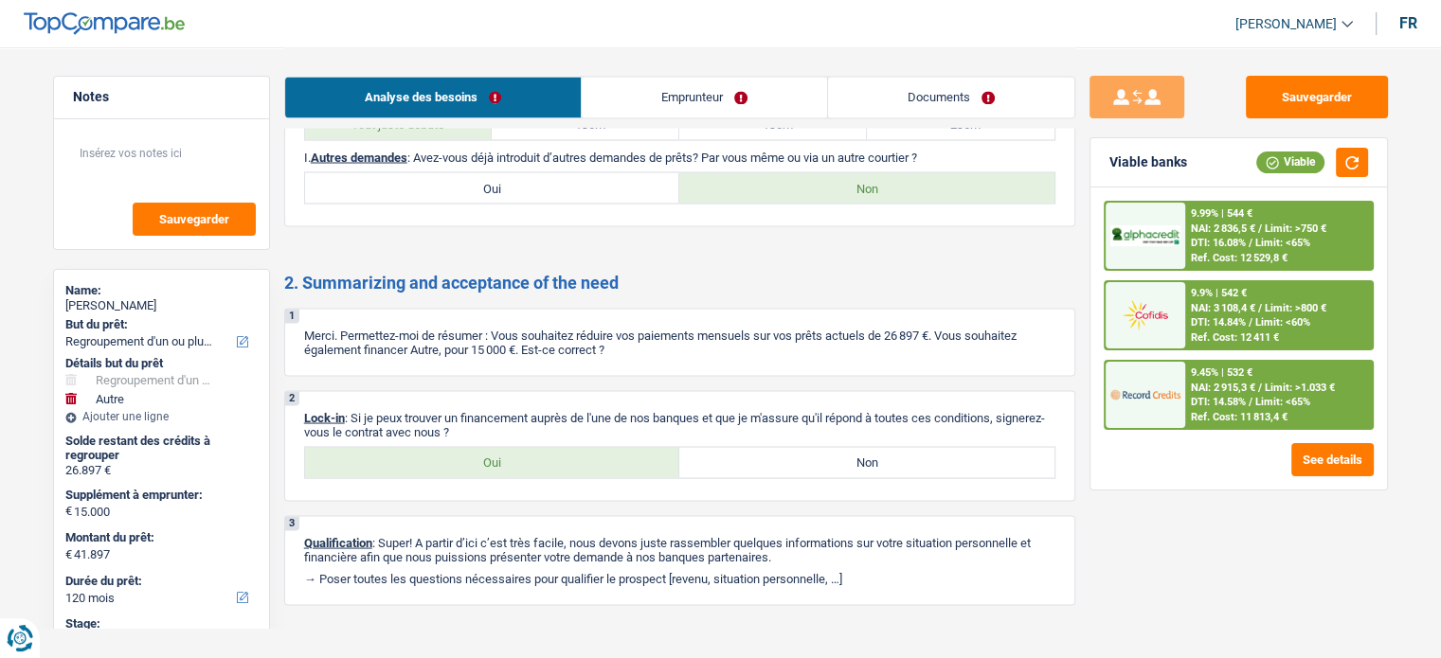
click at [546, 449] on label "Oui" at bounding box center [492, 462] width 375 height 30
click at [546, 449] on input "Oui" at bounding box center [492, 462] width 375 height 30
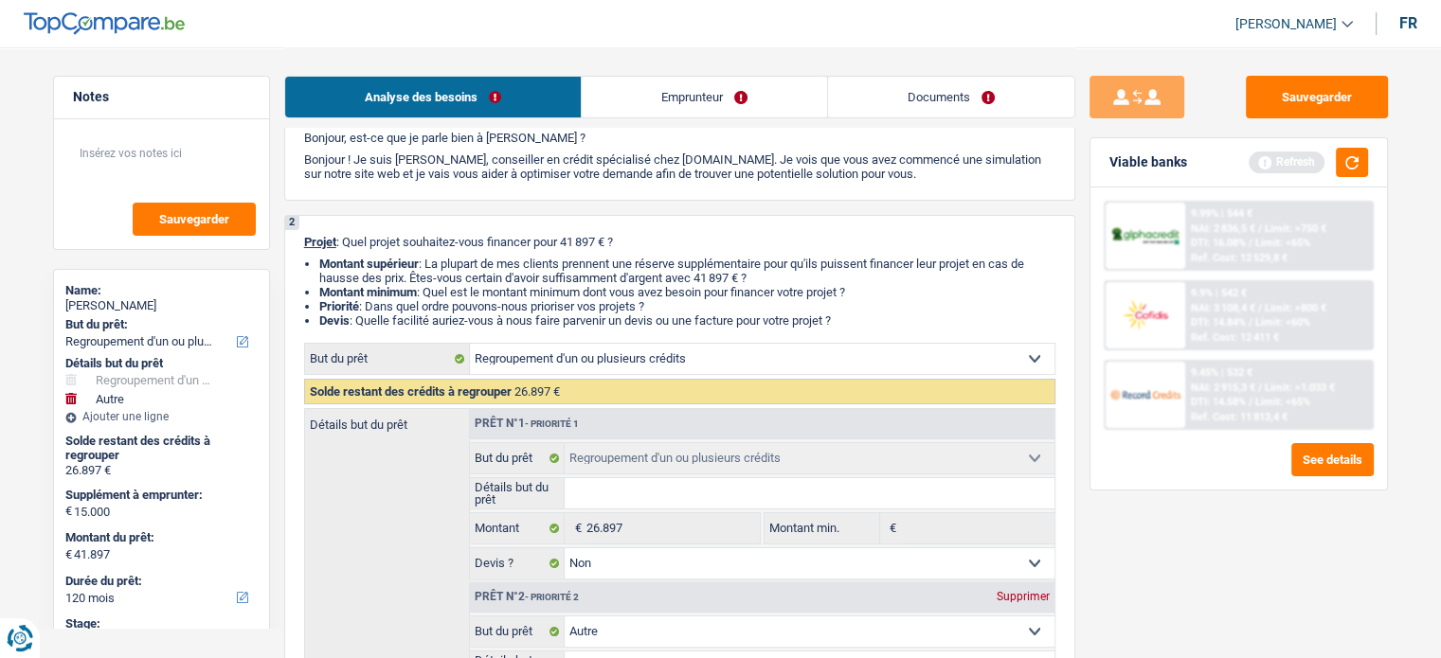
scroll to position [0, 0]
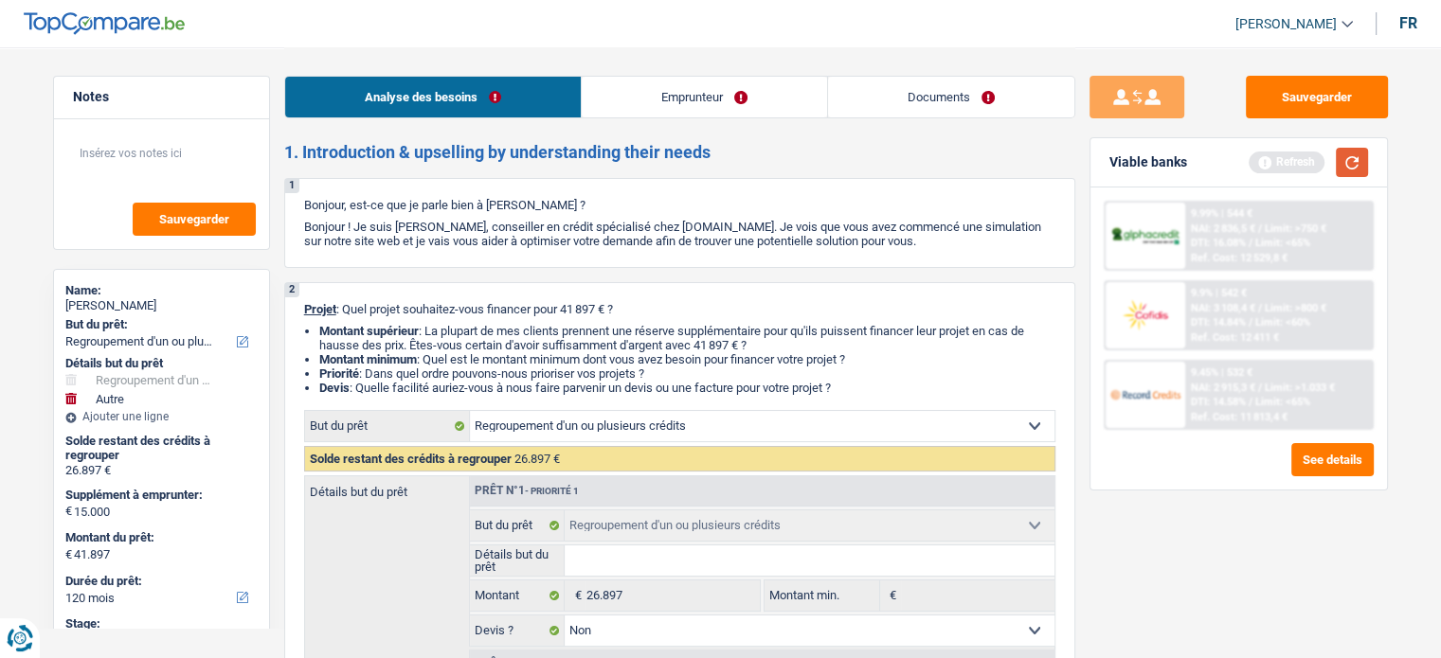
click at [1356, 166] on button "button" at bounding box center [1351, 162] width 32 height 29
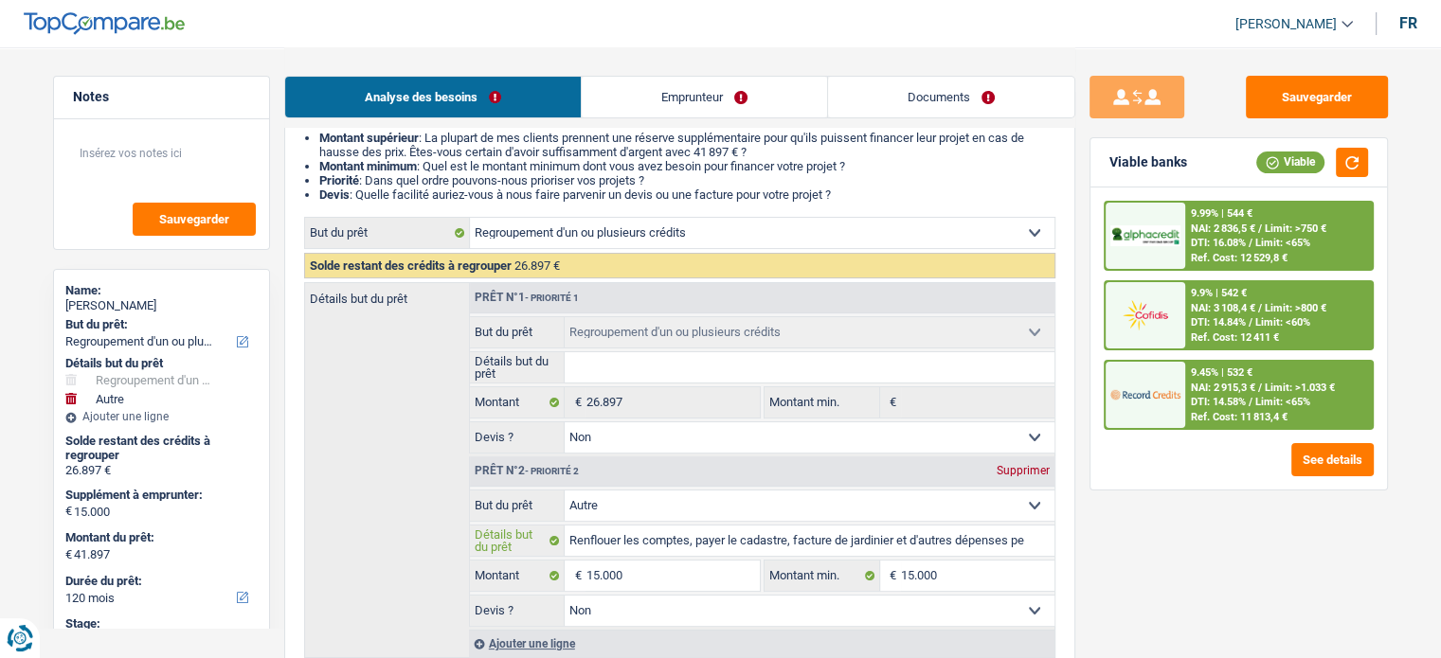
scroll to position [95, 0]
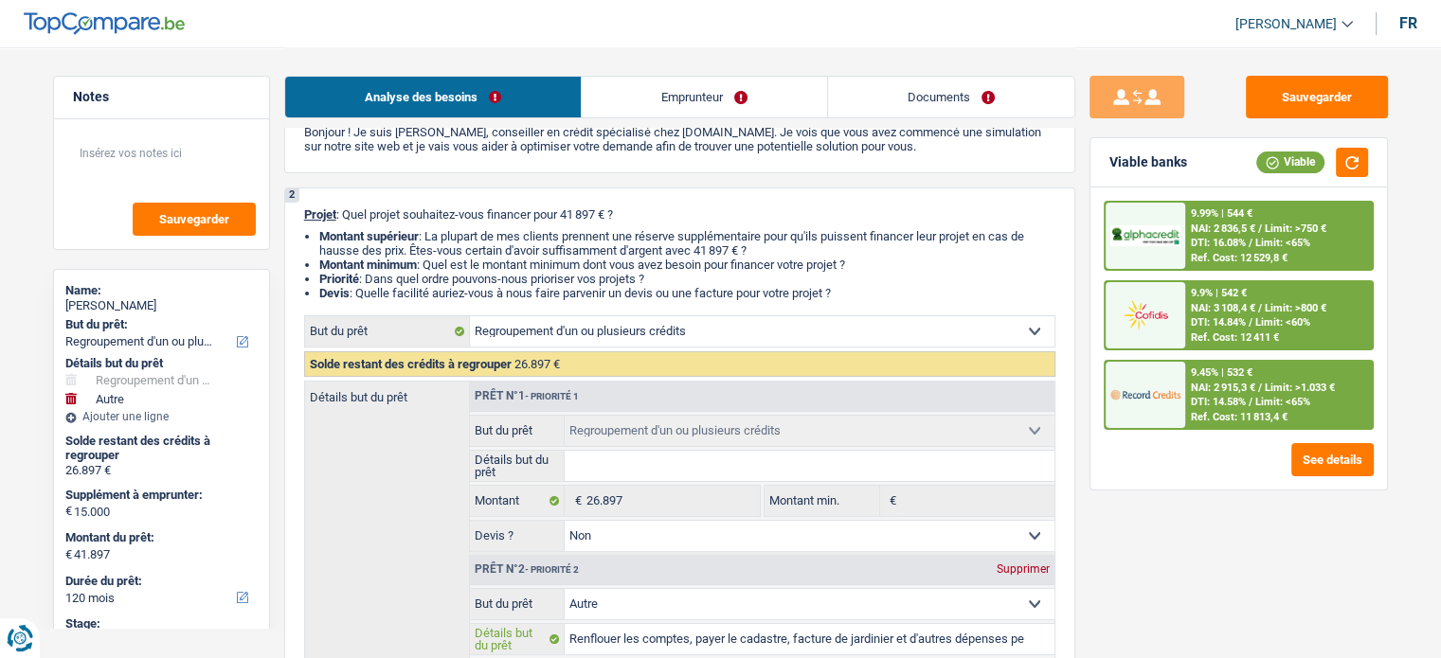
click at [899, 631] on input "Renflouer les comptes, payer le cadastre, facture de jardinier et d'autres dépe…" at bounding box center [809, 639] width 490 height 30
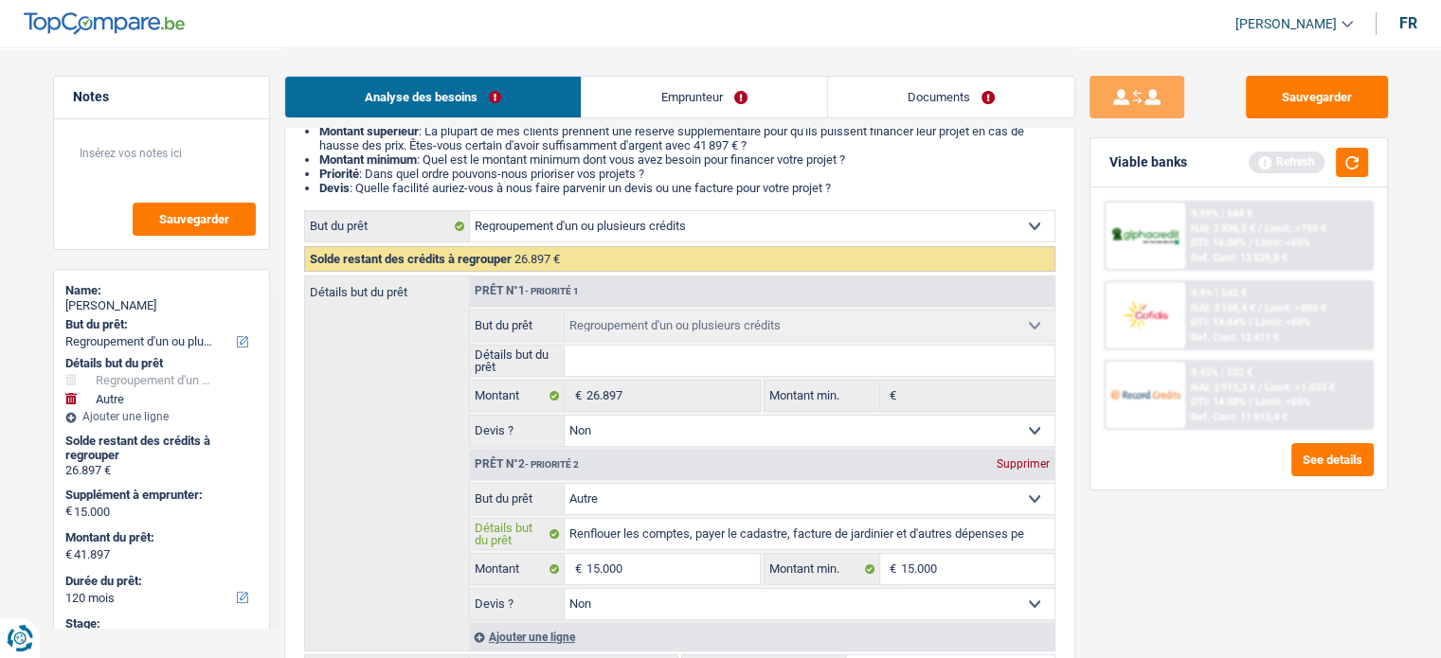
scroll to position [379, 0]
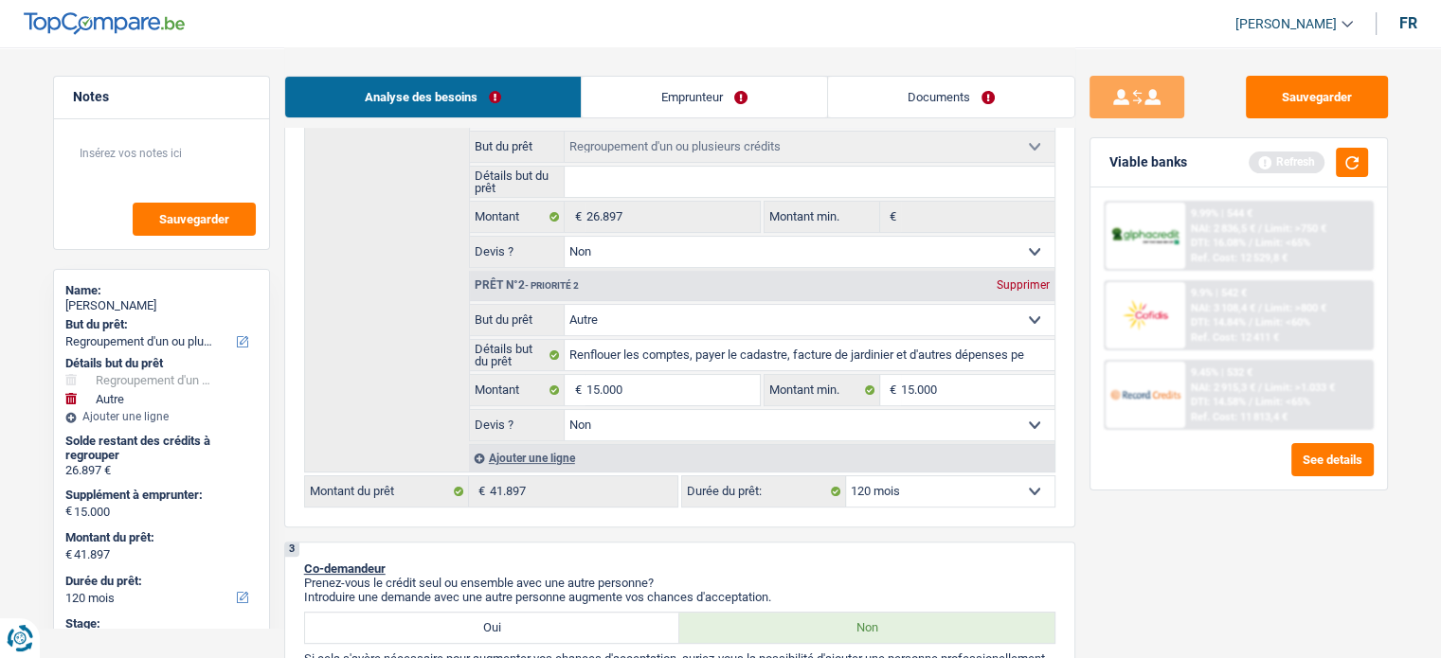
click at [1027, 279] on div "Supprimer" at bounding box center [1023, 284] width 63 height 11
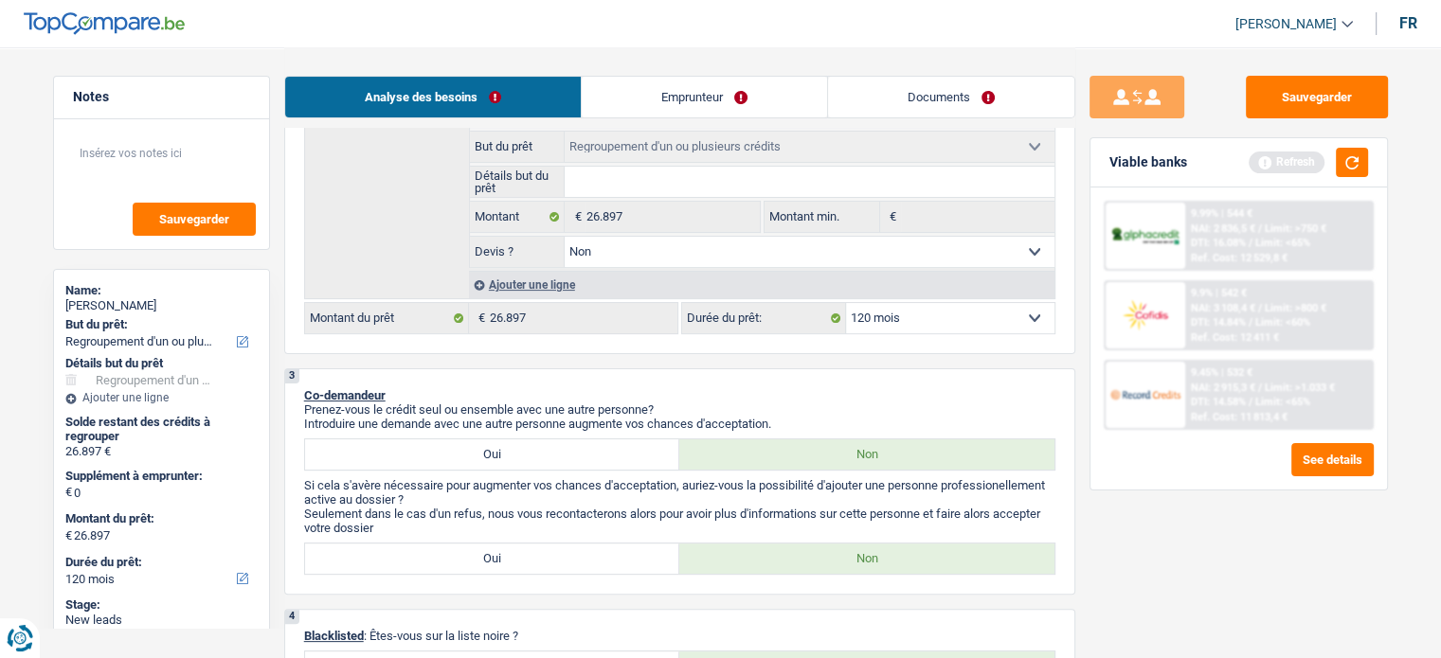
click at [966, 329] on select "12 mois 18 mois 24 mois 30 mois 36 mois 42 mois 48 mois 60 mois 72 mois 84 mois…" at bounding box center [950, 318] width 208 height 30
click at [846, 303] on select "12 mois 18 mois 24 mois 30 mois 36 mois 42 mois 48 mois 60 mois 72 mois 84 mois…" at bounding box center [950, 318] width 208 height 30
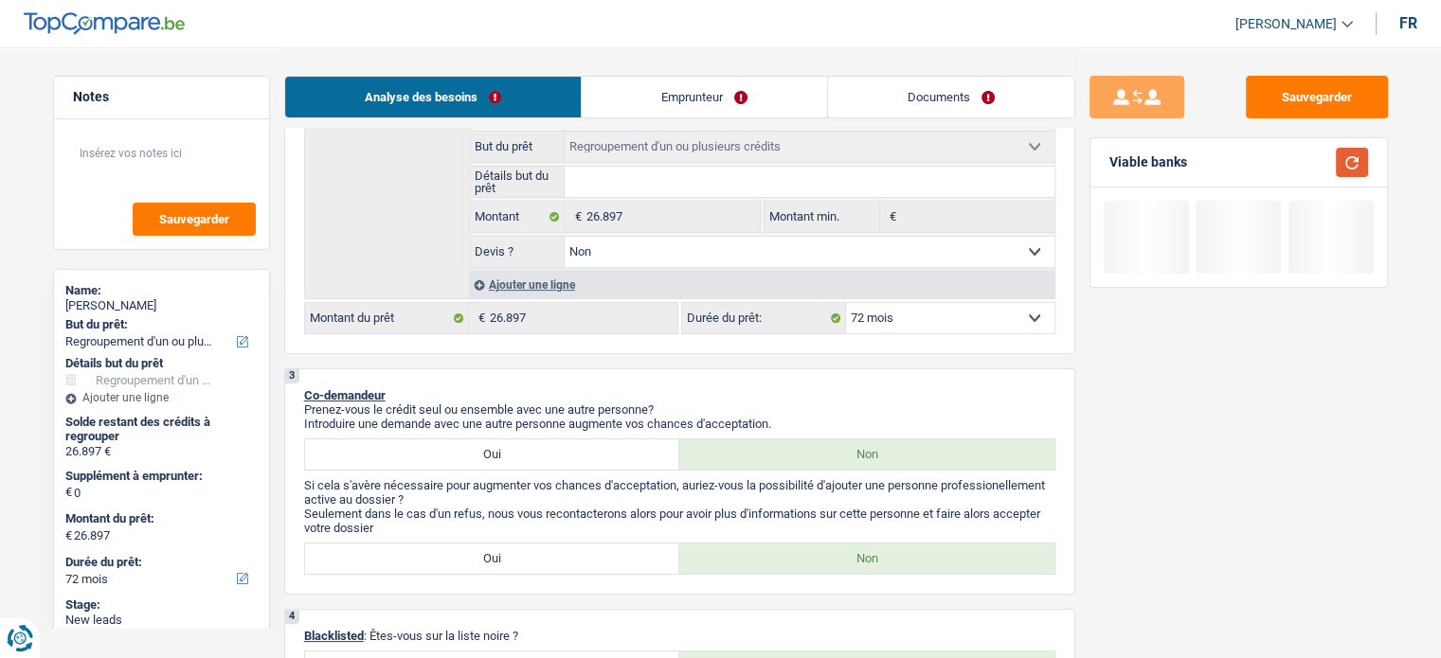
click at [1353, 154] on button "button" at bounding box center [1351, 162] width 32 height 29
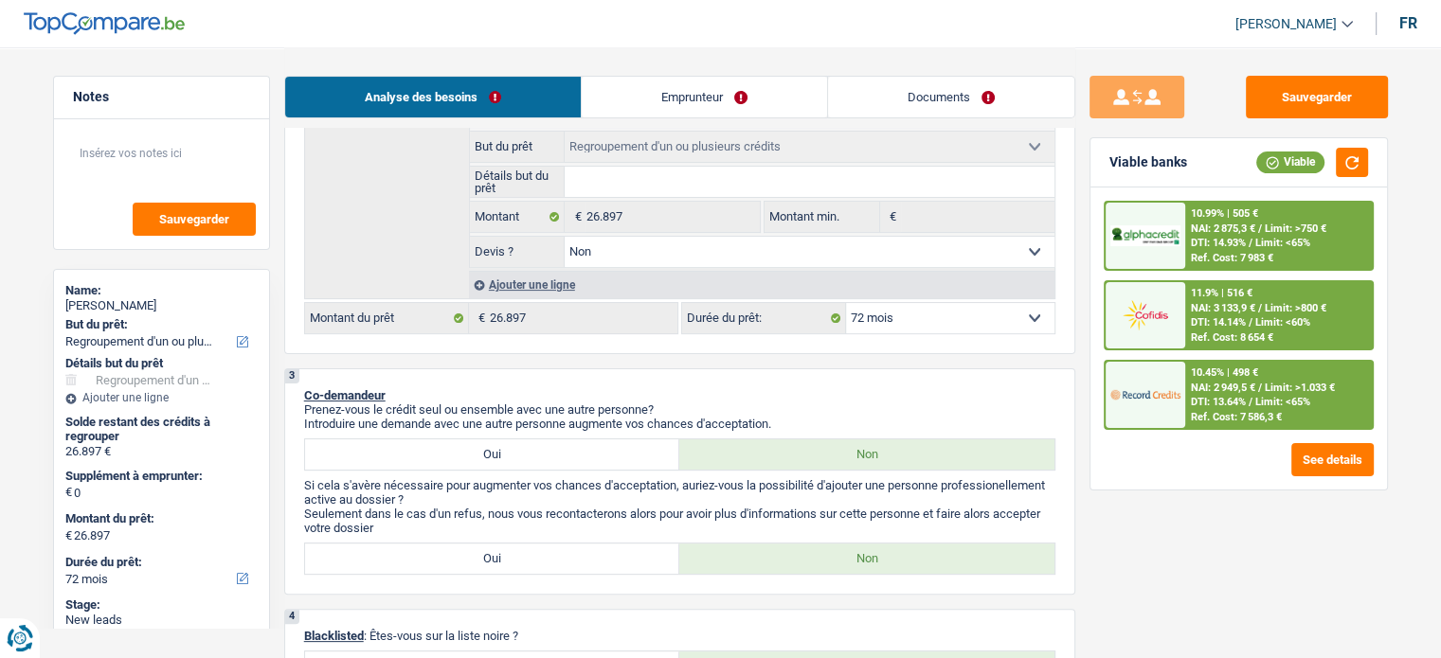
click at [1225, 369] on div "10.45% | 498 €" at bounding box center [1224, 373] width 67 height 12
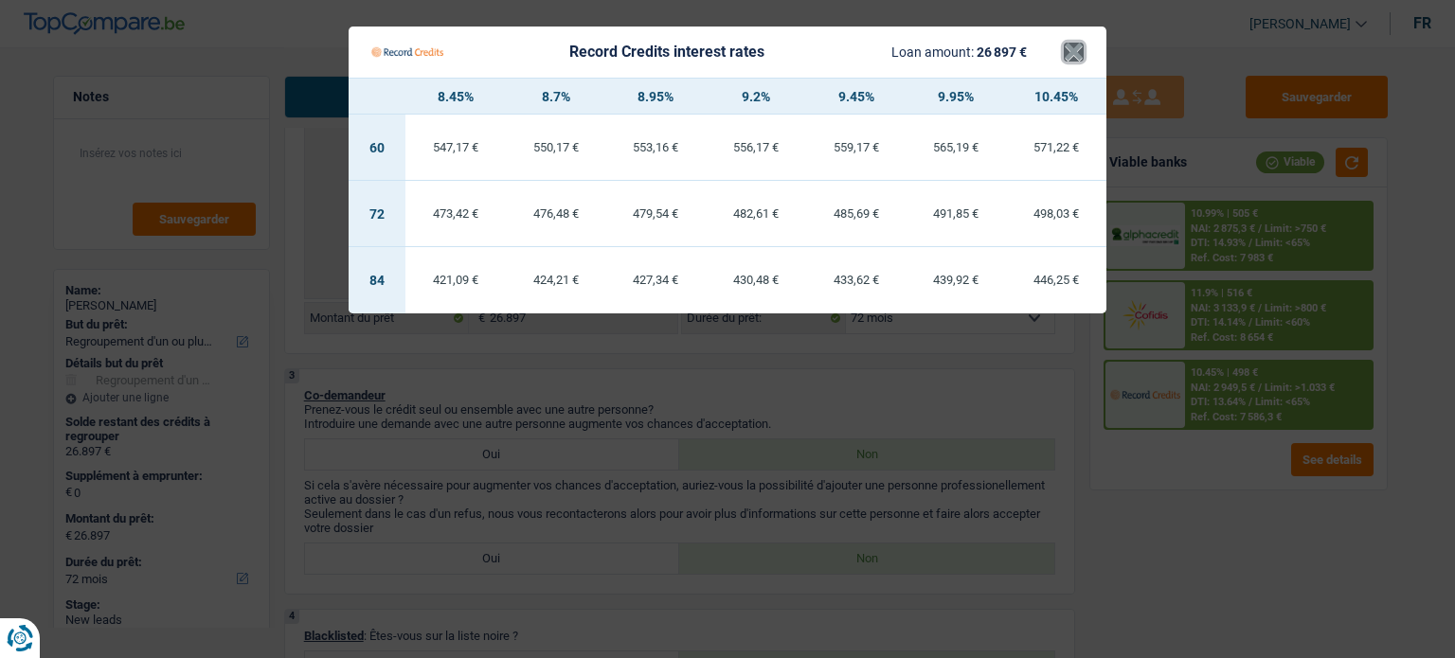
click at [1082, 61] on button "×" at bounding box center [1074, 52] width 20 height 19
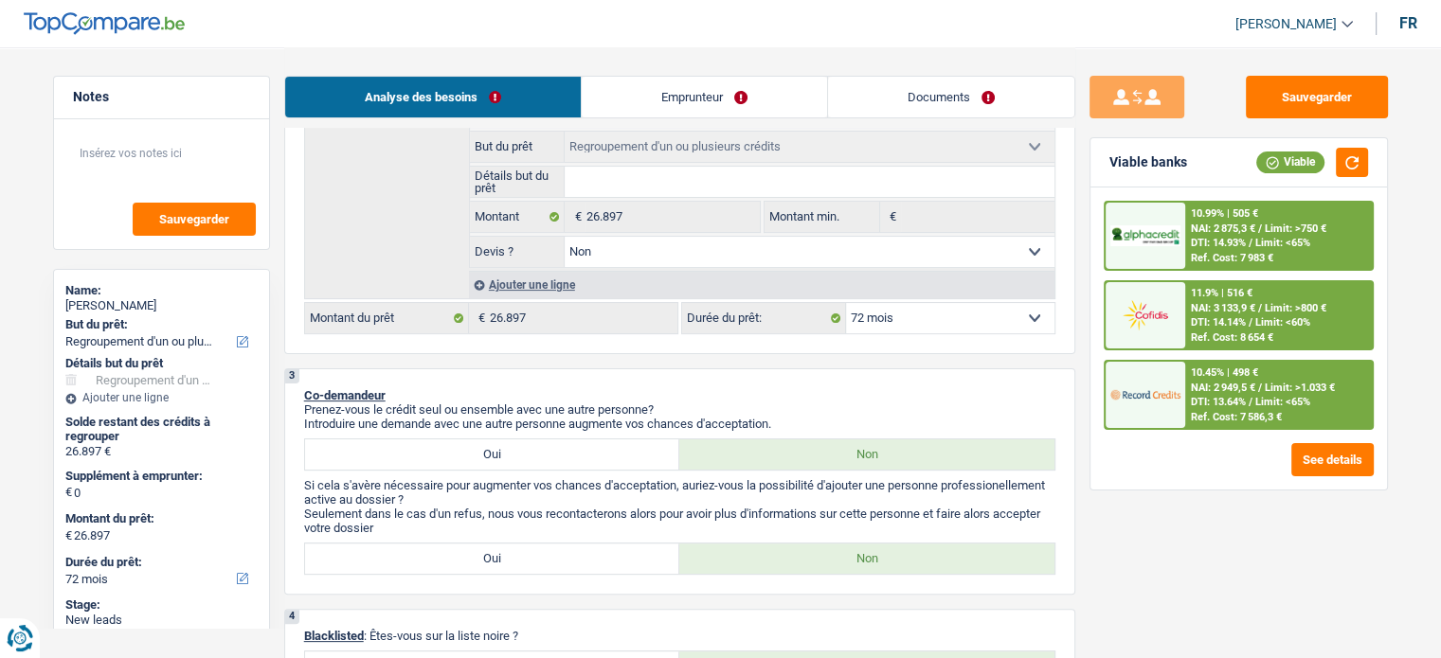
click at [1190, 236] on div "10.99% | 505 € NAI: 2 875,3 € / Limit: >750 € DTI: 14.93% / Limit: <65% Ref. Co…" at bounding box center [1278, 236] width 187 height 66
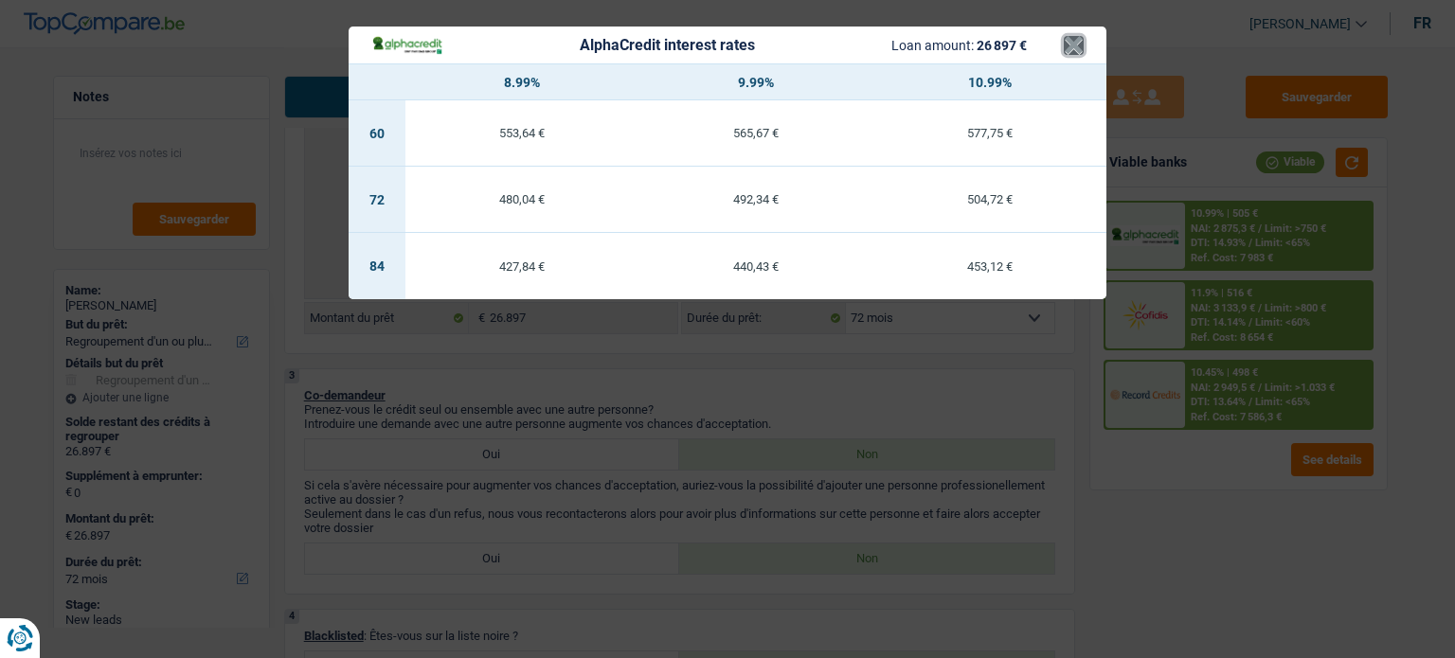
click at [1079, 41] on button "×" at bounding box center [1074, 45] width 20 height 19
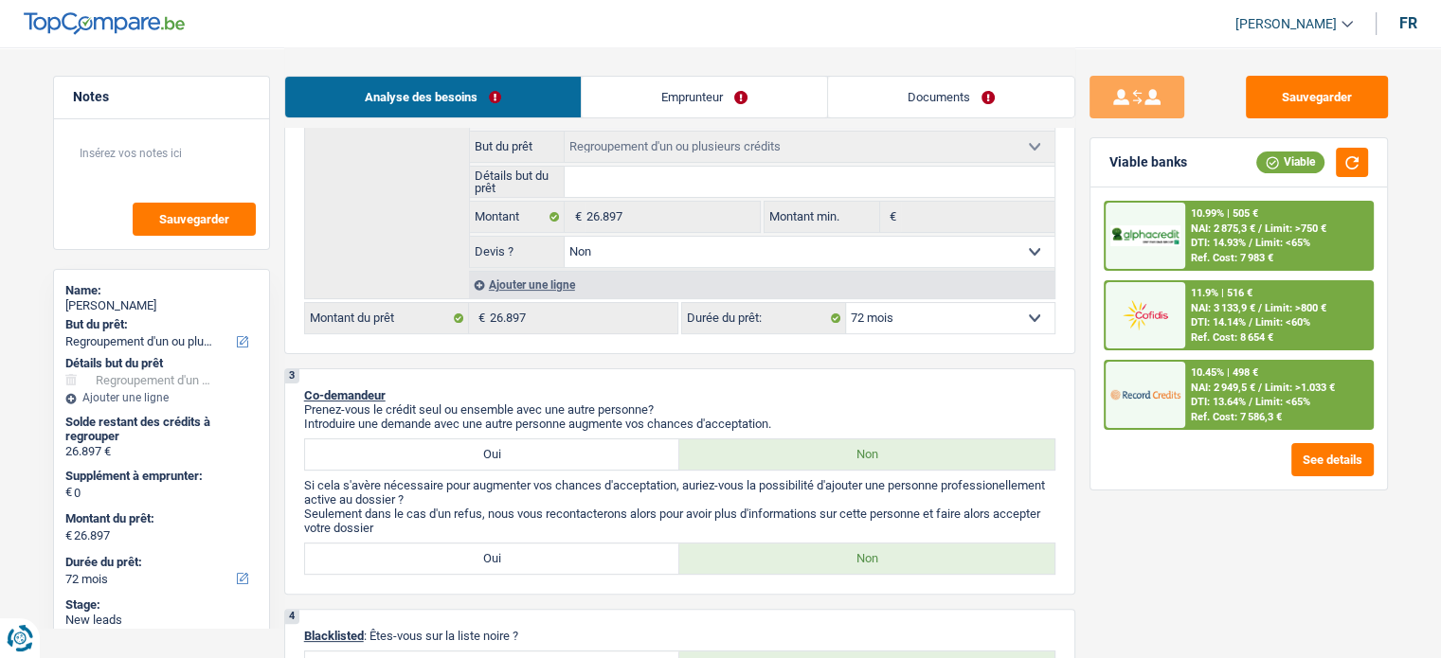
click at [1259, 291] on div "11.9% | 516 € NAI: 3 133,9 € / Limit: >800 € DTI: 14.14% / Limit: <60% Ref. Cos…" at bounding box center [1278, 315] width 187 height 66
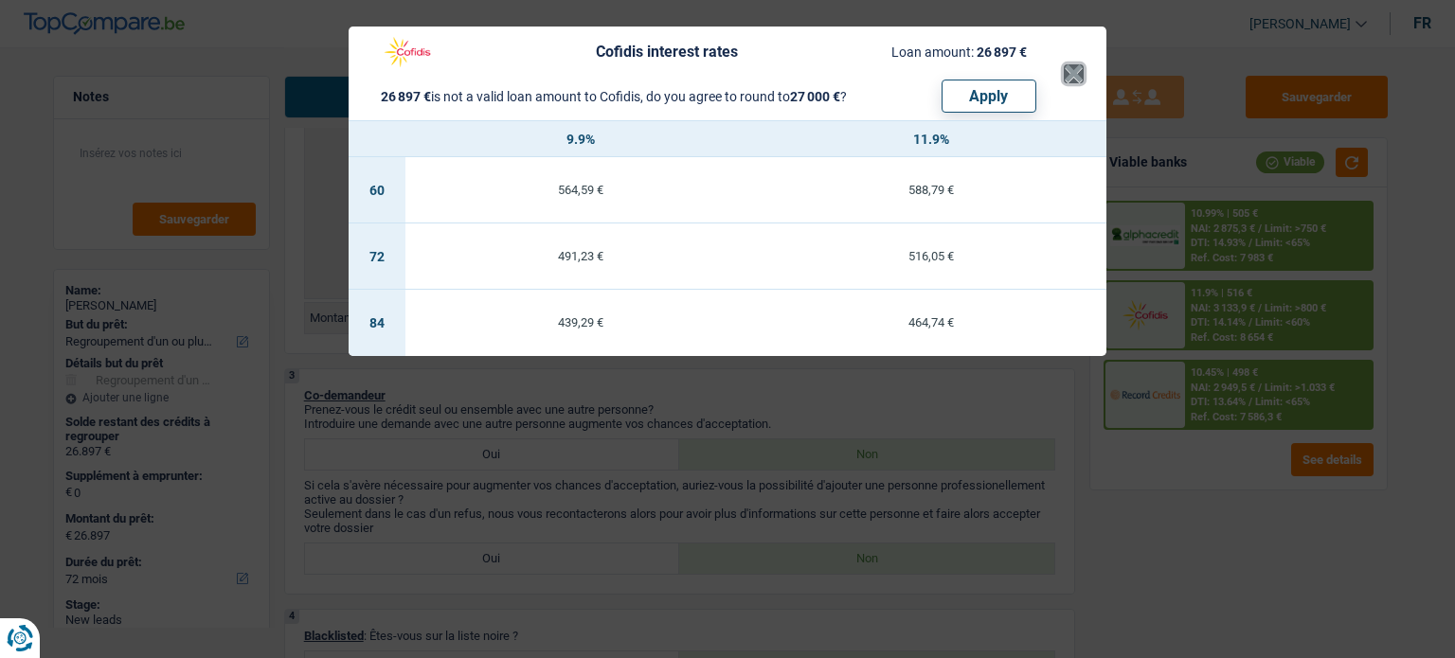
click at [1072, 82] on button "×" at bounding box center [1074, 73] width 20 height 19
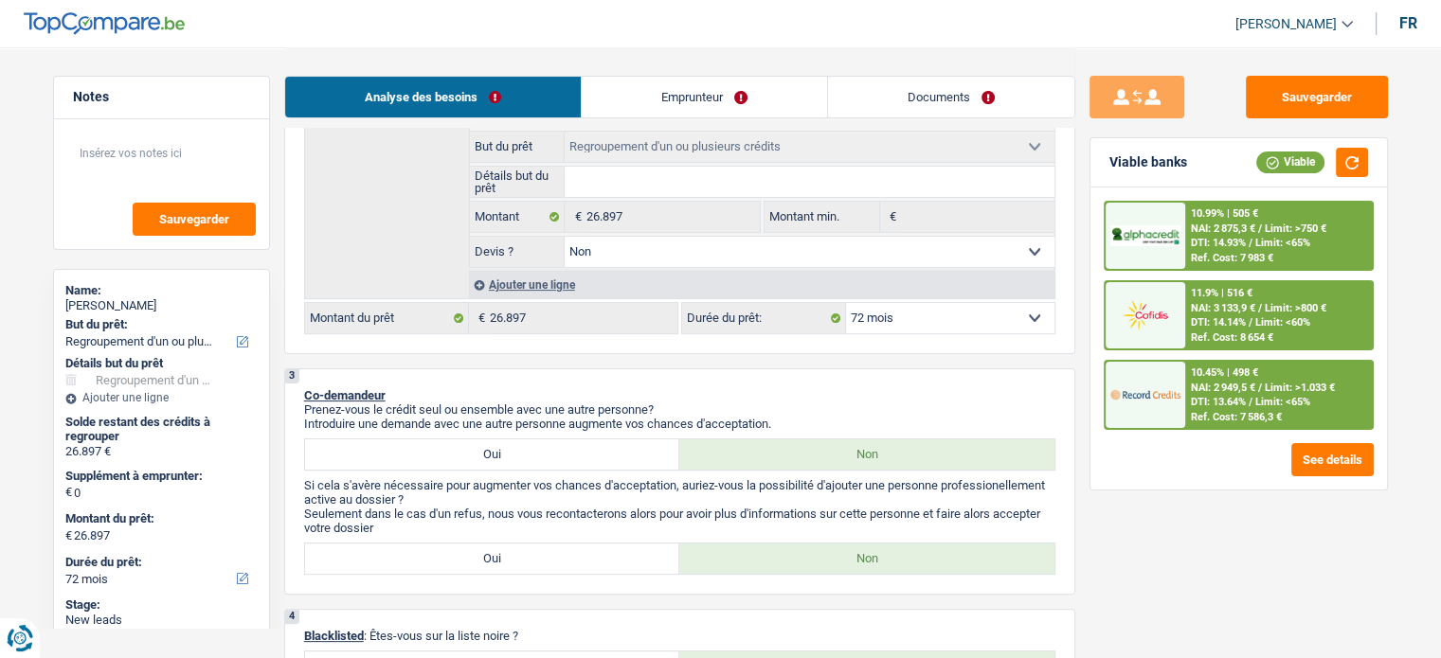
click at [1204, 374] on div "10.45% | 498 €" at bounding box center [1224, 373] width 67 height 12
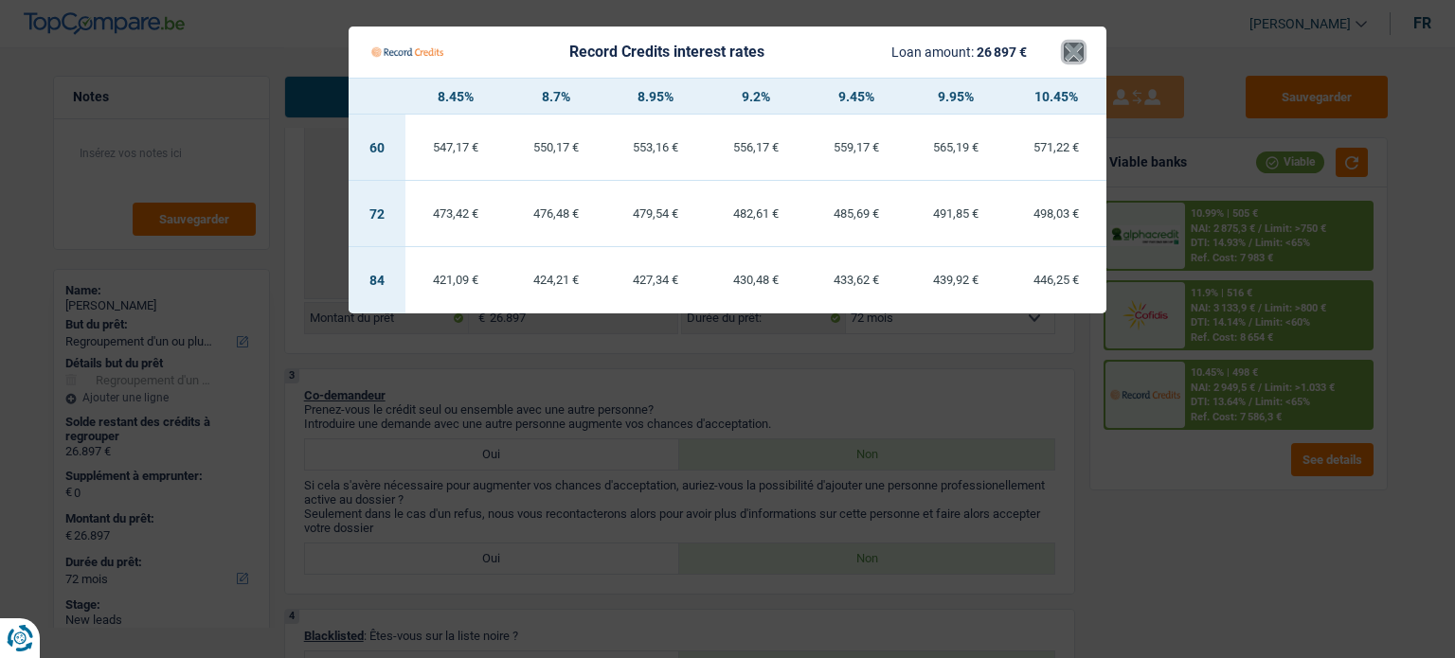
click at [1079, 51] on button "×" at bounding box center [1074, 52] width 20 height 19
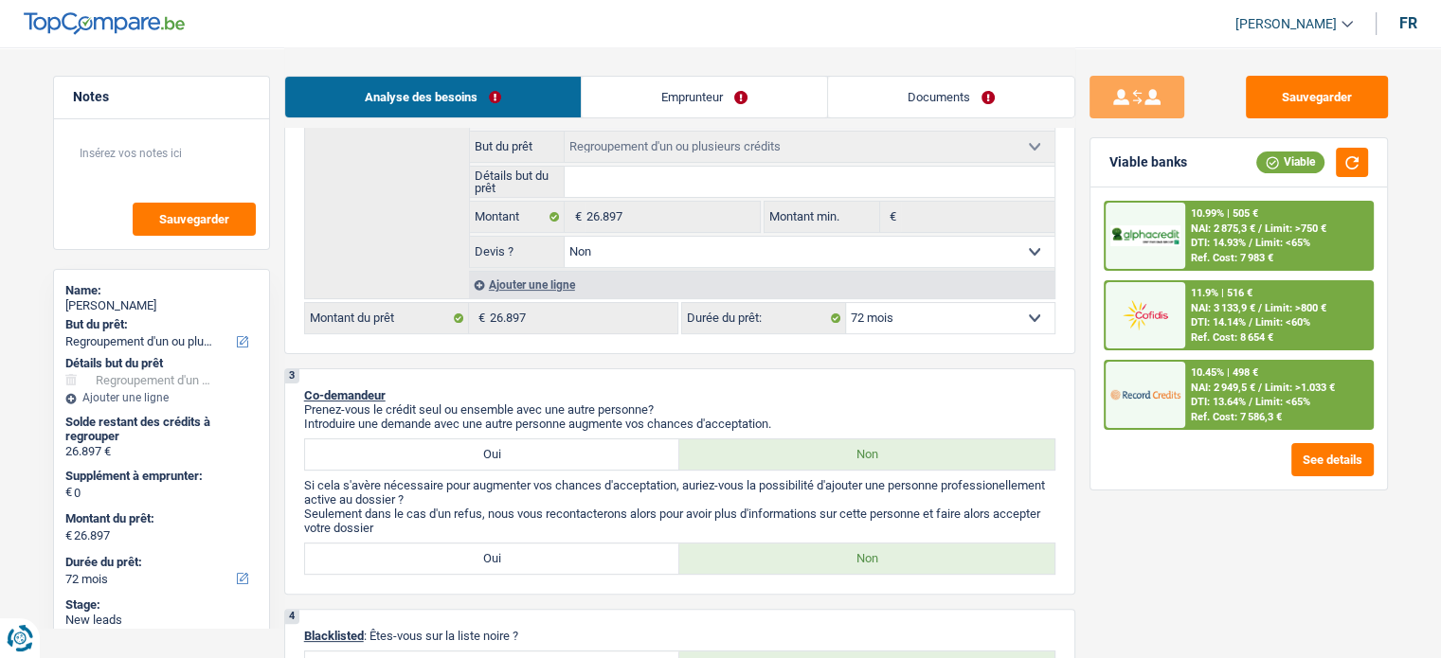
click at [1243, 241] on span "DTI: 14.93%" at bounding box center [1218, 243] width 55 height 12
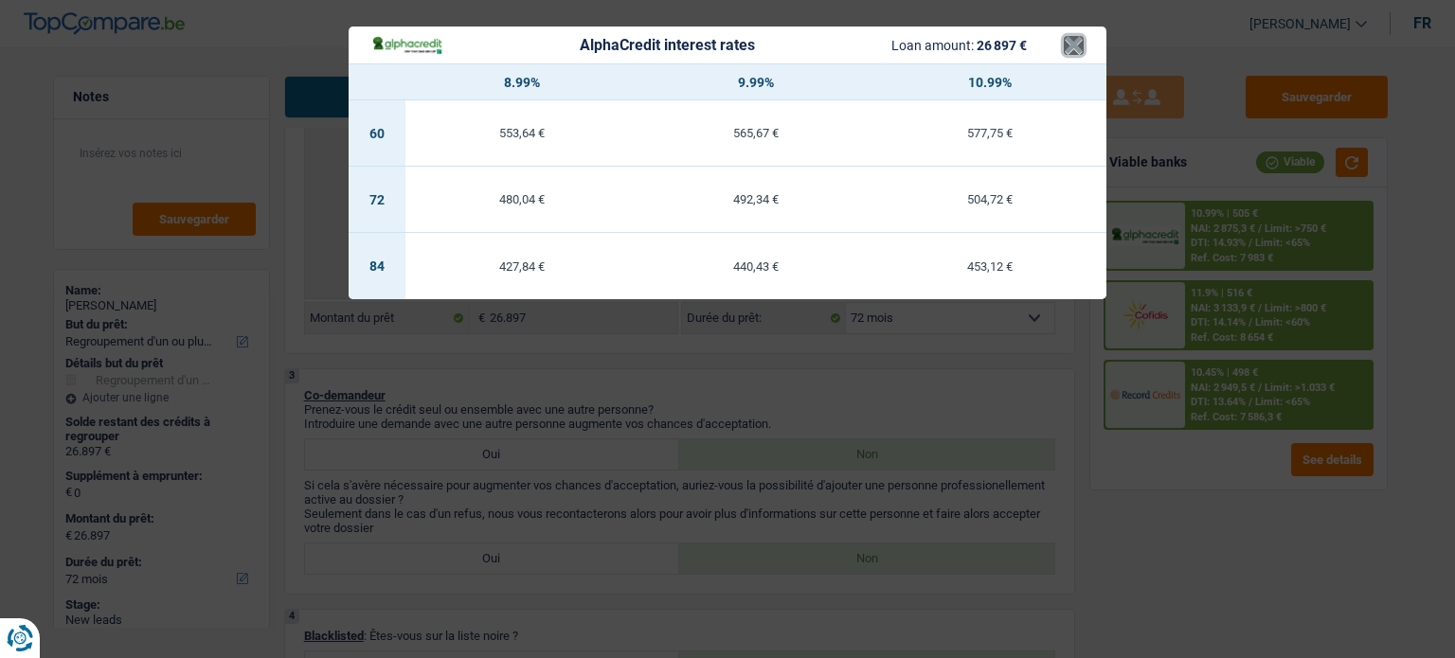
click at [1072, 36] on button "×" at bounding box center [1074, 45] width 20 height 19
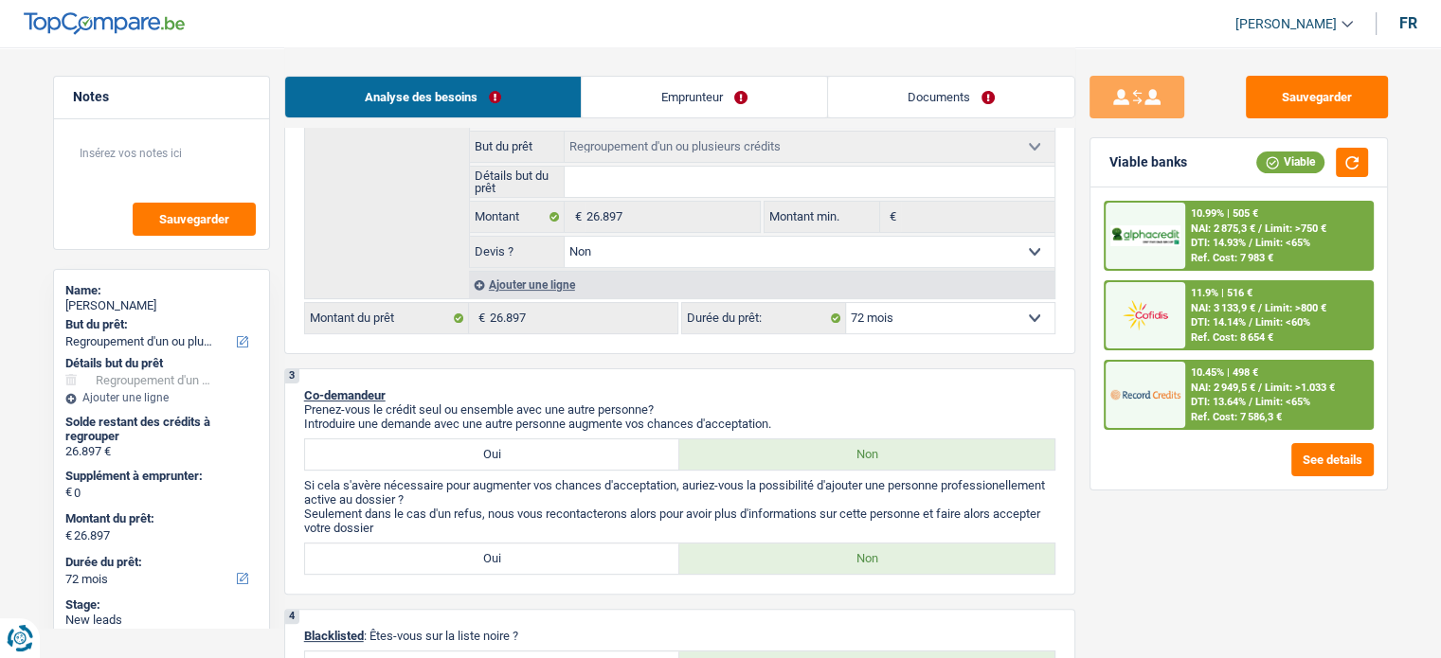
click at [1185, 376] on div "10.45% | 498 € NAI: 2 949,5 € / Limit: >1.033 € DTI: 13.64% / Limit: <65% Ref. …" at bounding box center [1278, 395] width 187 height 66
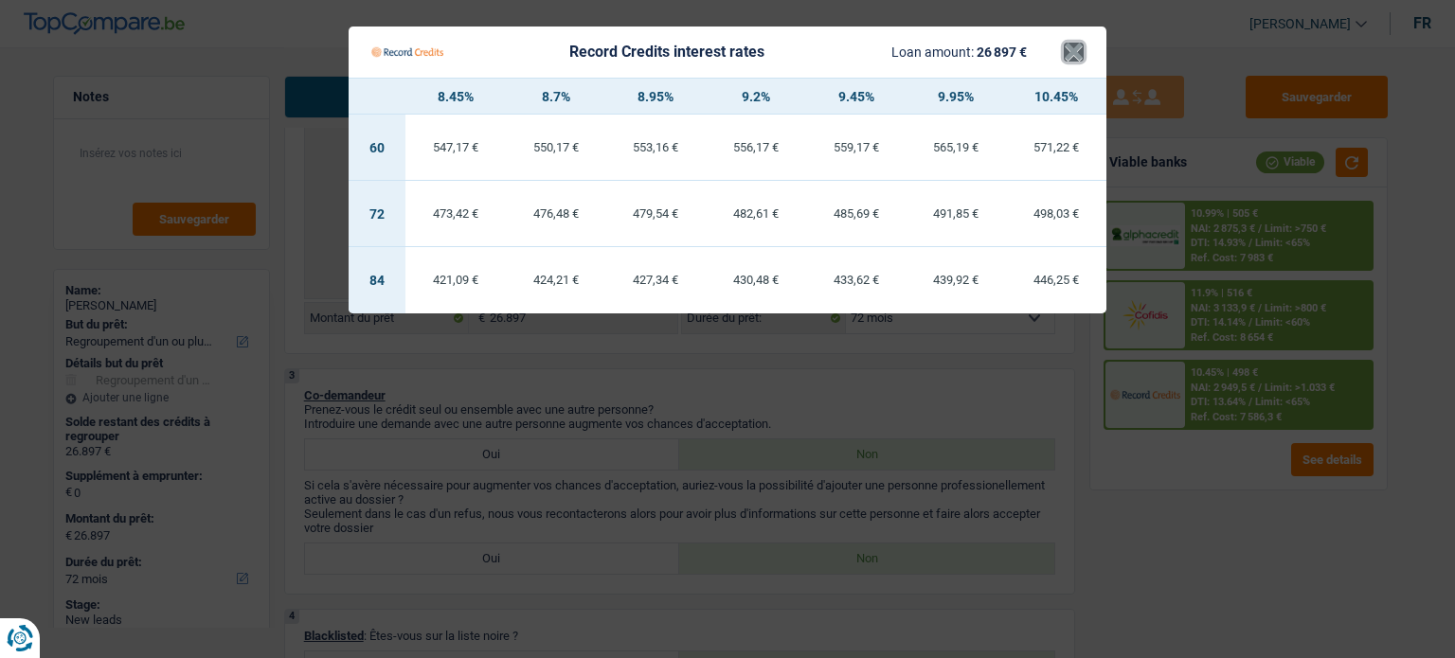
click at [1071, 55] on button "×" at bounding box center [1074, 52] width 20 height 19
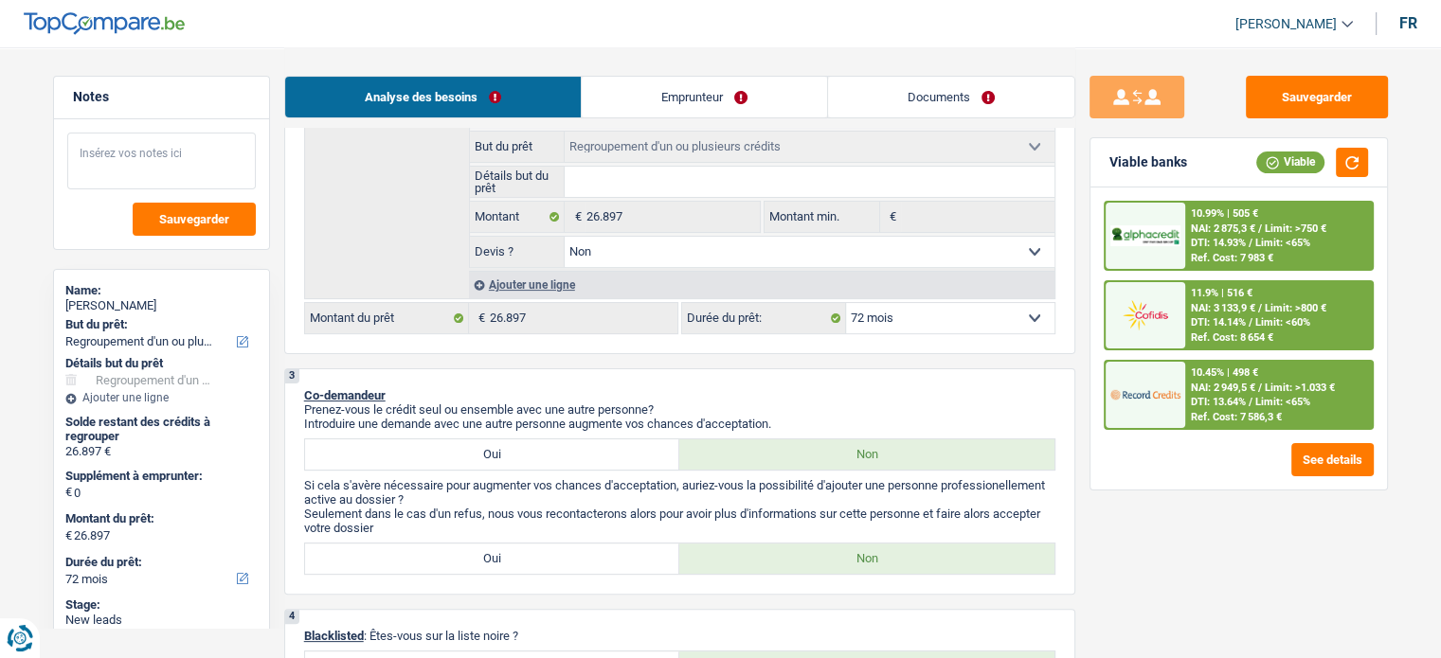
click at [201, 151] on textarea at bounding box center [161, 161] width 188 height 57
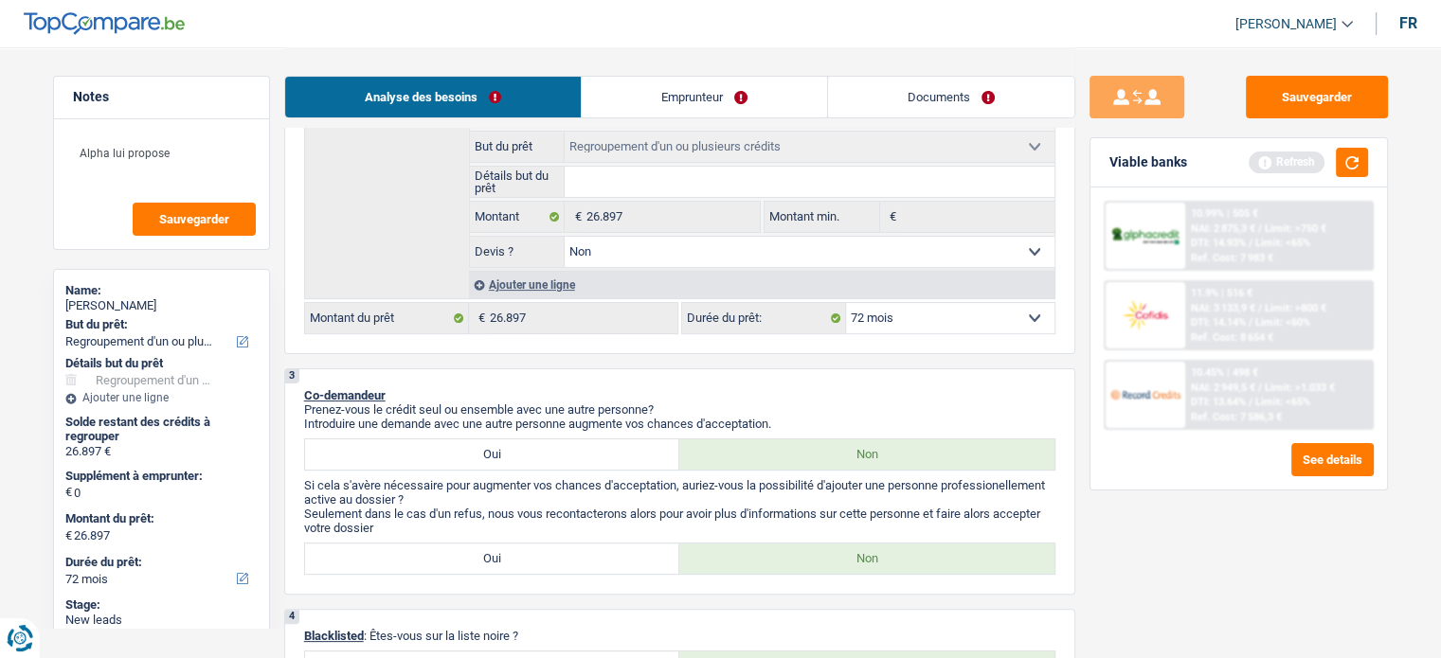
click at [564, 288] on div "Ajouter une ligne" at bounding box center [761, 284] width 585 height 27
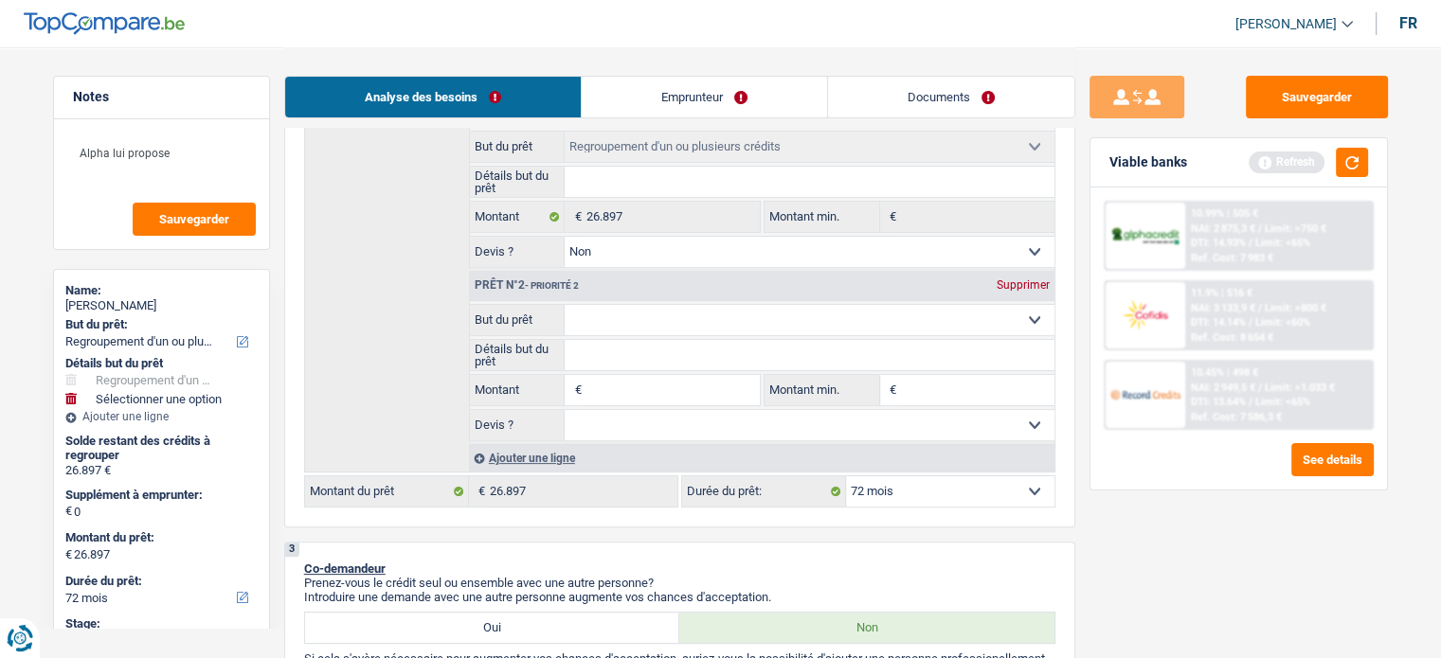
click at [608, 392] on input "Montant" at bounding box center [671, 390] width 173 height 30
click at [926, 383] on input "Montant min." at bounding box center [977, 390] width 153 height 30
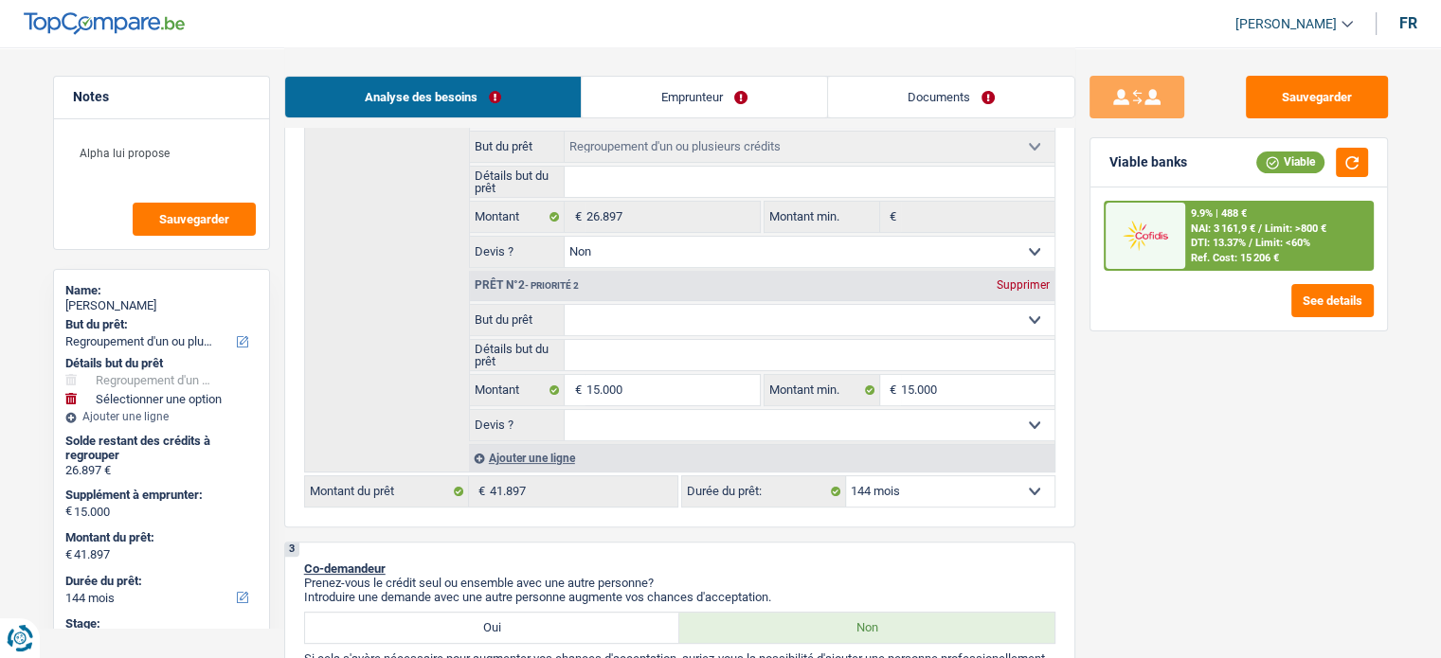
click at [893, 349] on input "Détails but du prêt" at bounding box center [809, 355] width 490 height 30
paste input "Renflouer les comptes, payer le cadastre, facture de jardinier et d'autres dépe…"
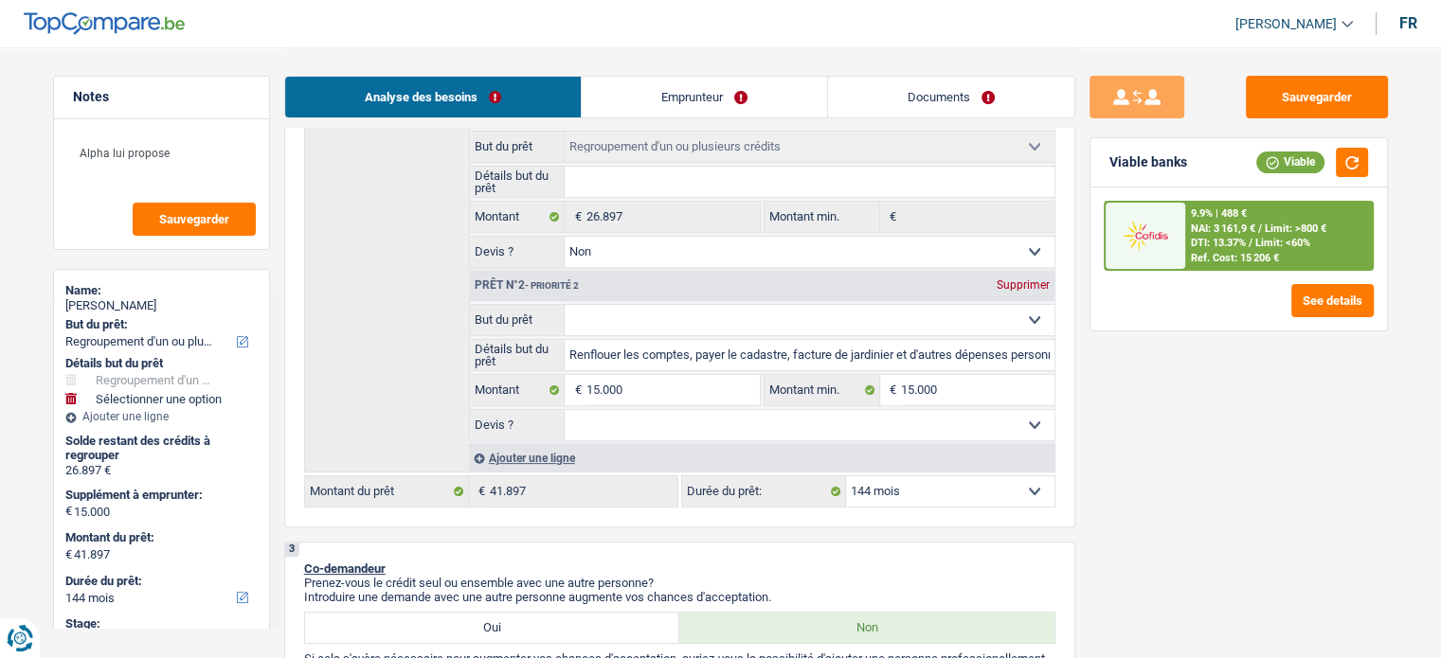
scroll to position [0, 65]
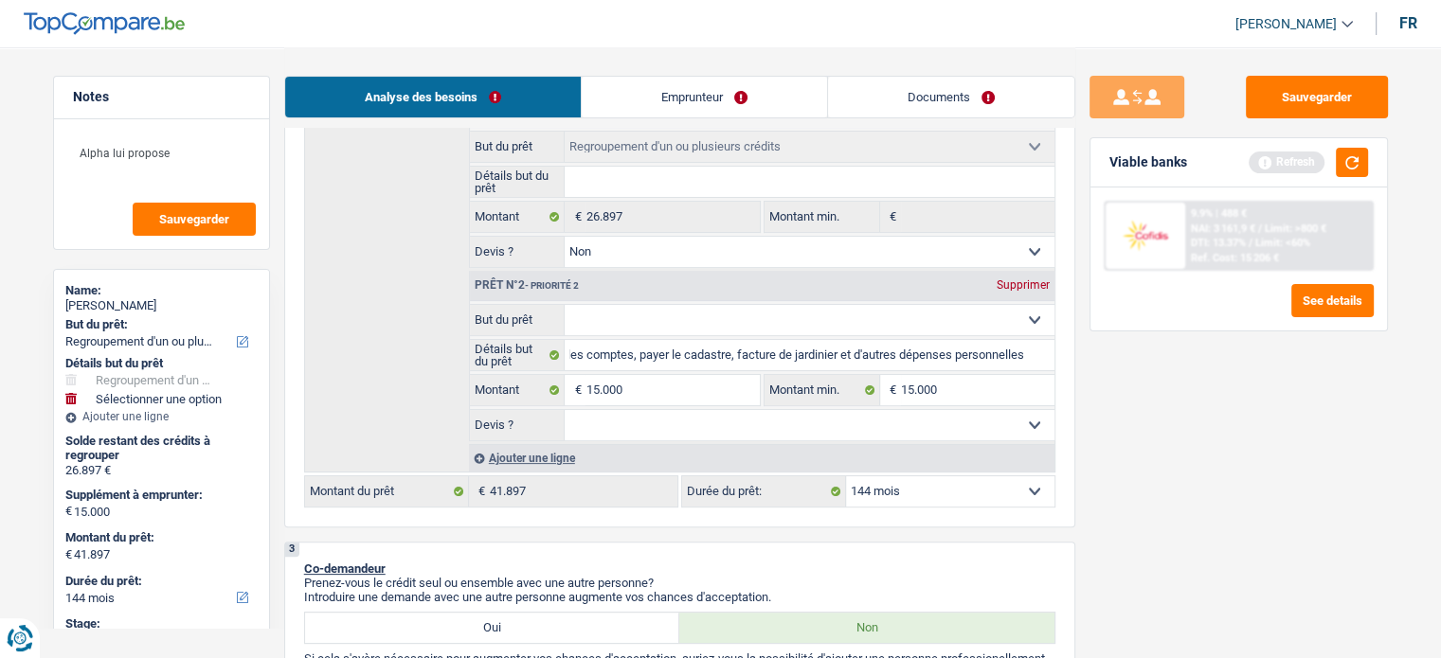
click at [850, 314] on select "Confort maison: meubles, textile, peinture, électroménager, outillage non-profe…" at bounding box center [809, 320] width 490 height 30
click at [564, 305] on select "Confort maison: meubles, textile, peinture, électroménager, outillage non-profe…" at bounding box center [809, 320] width 490 height 30
click at [645, 425] on select "Oui Non Non répondu Sélectionner une option" at bounding box center [809, 425] width 490 height 30
click at [564, 410] on select "Oui Non Non répondu Sélectionner une option" at bounding box center [809, 425] width 490 height 30
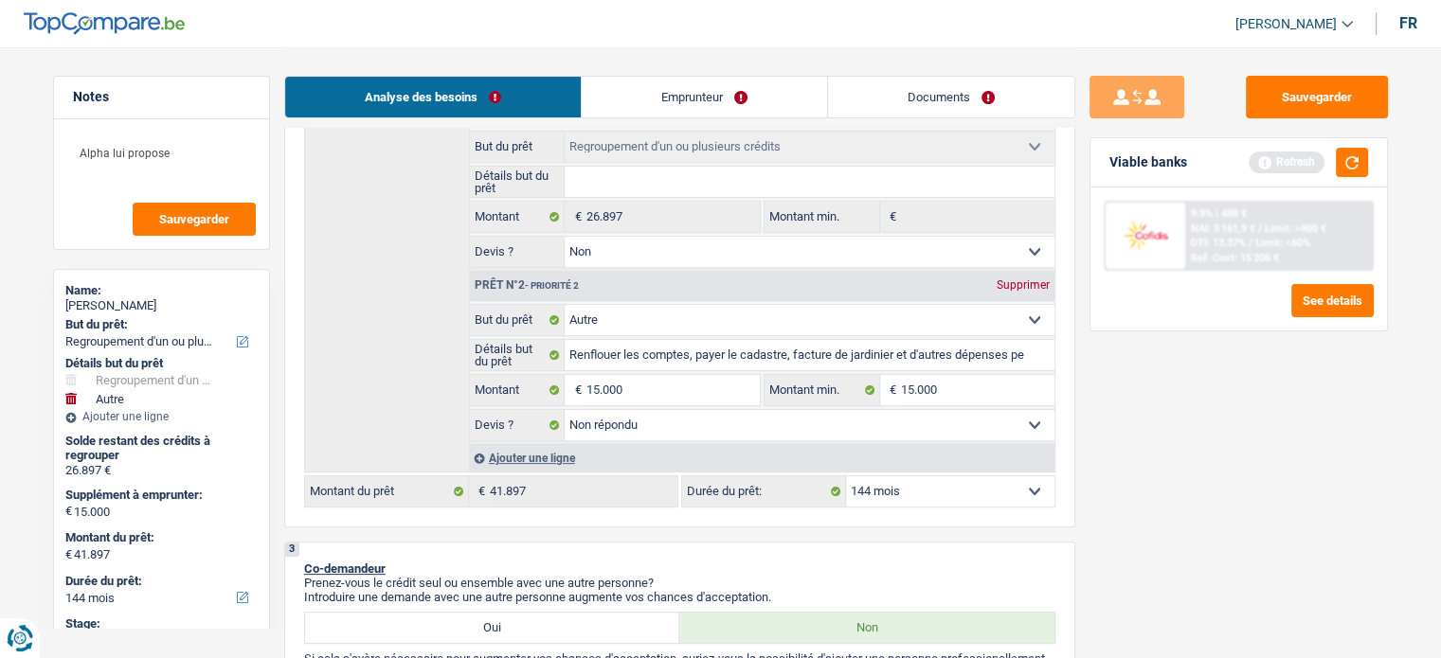
click at [644, 426] on select "Oui Non Non répondu Sélectionner une option" at bounding box center [809, 425] width 490 height 30
click at [564, 410] on select "Oui Non Non répondu Sélectionner une option" at bounding box center [809, 425] width 490 height 30
click at [906, 487] on select "12 mois 18 mois 24 mois 30 mois 36 mois 42 mois 48 mois 60 mois 72 mois 84 mois…" at bounding box center [950, 491] width 208 height 30
click at [846, 476] on select "12 mois 18 mois 24 mois 30 mois 36 mois 42 mois 48 mois 60 mois 72 mois 84 mois…" at bounding box center [950, 491] width 208 height 30
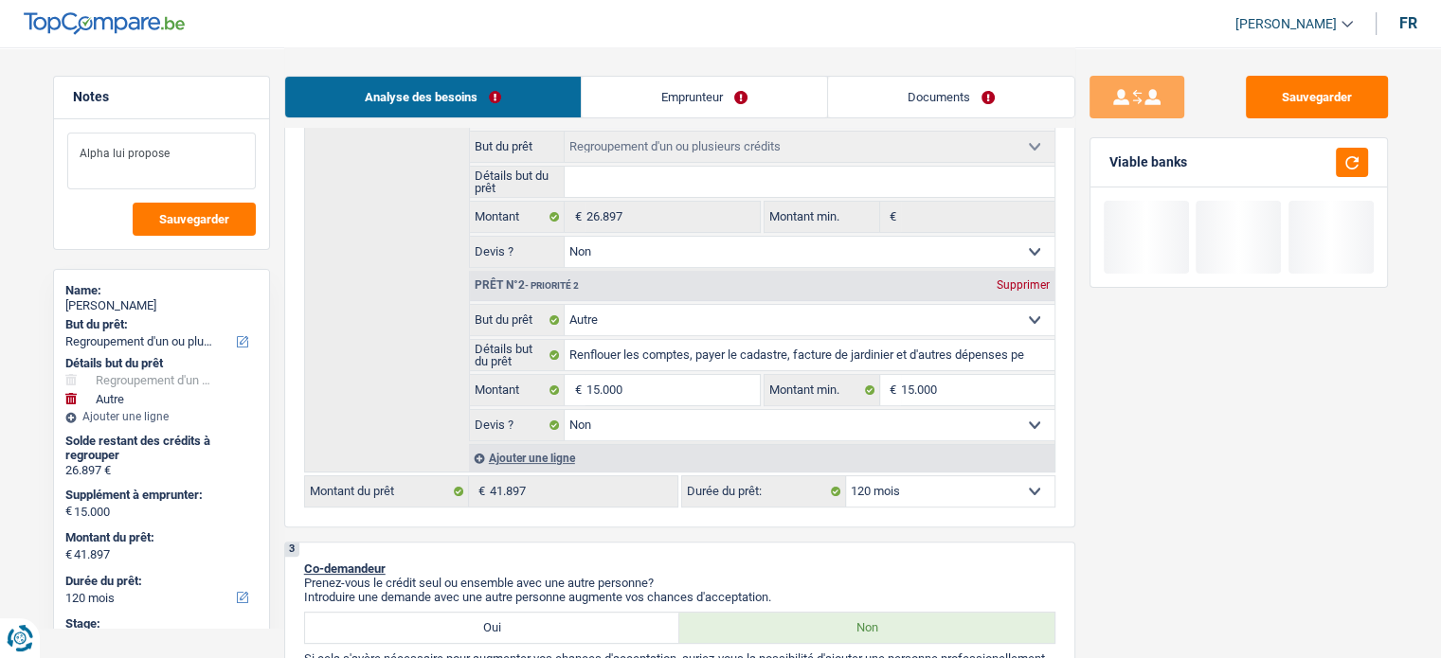
click at [190, 166] on textarea "Alpha lui propose" at bounding box center [161, 161] width 188 height 57
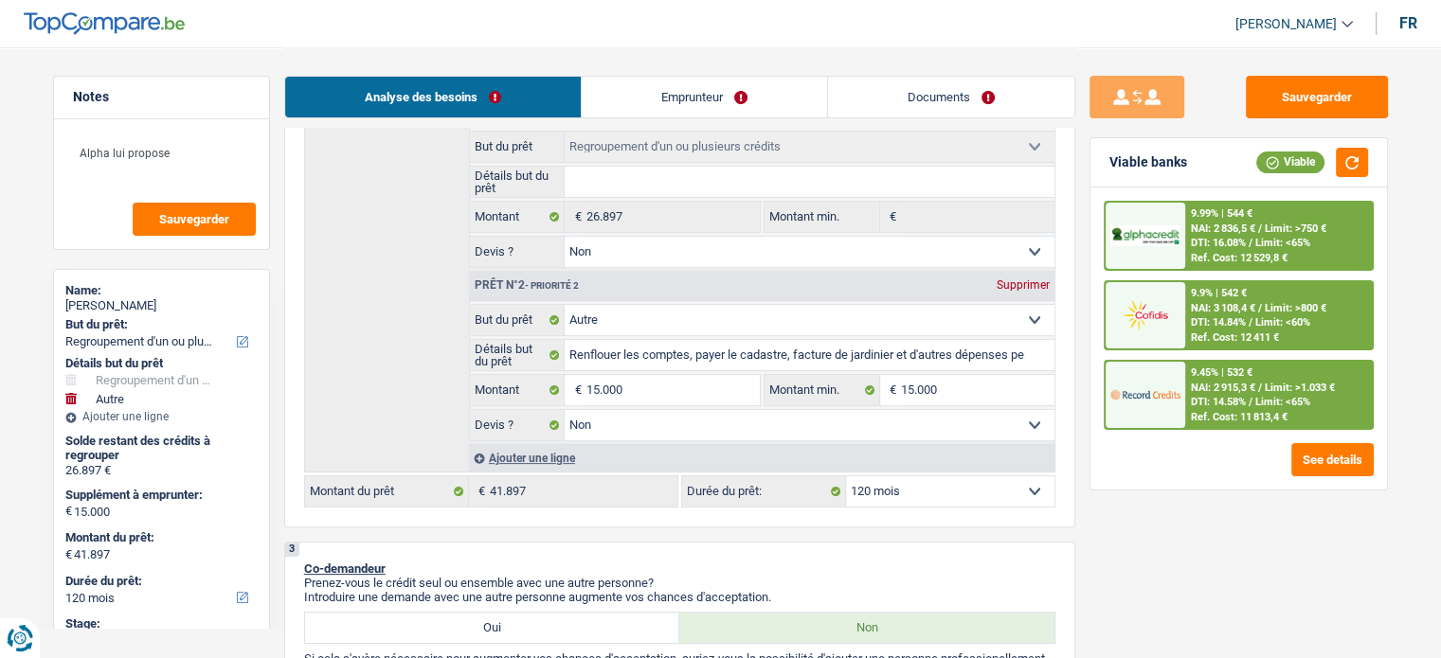
click at [1161, 382] on img at bounding box center [1145, 394] width 70 height 35
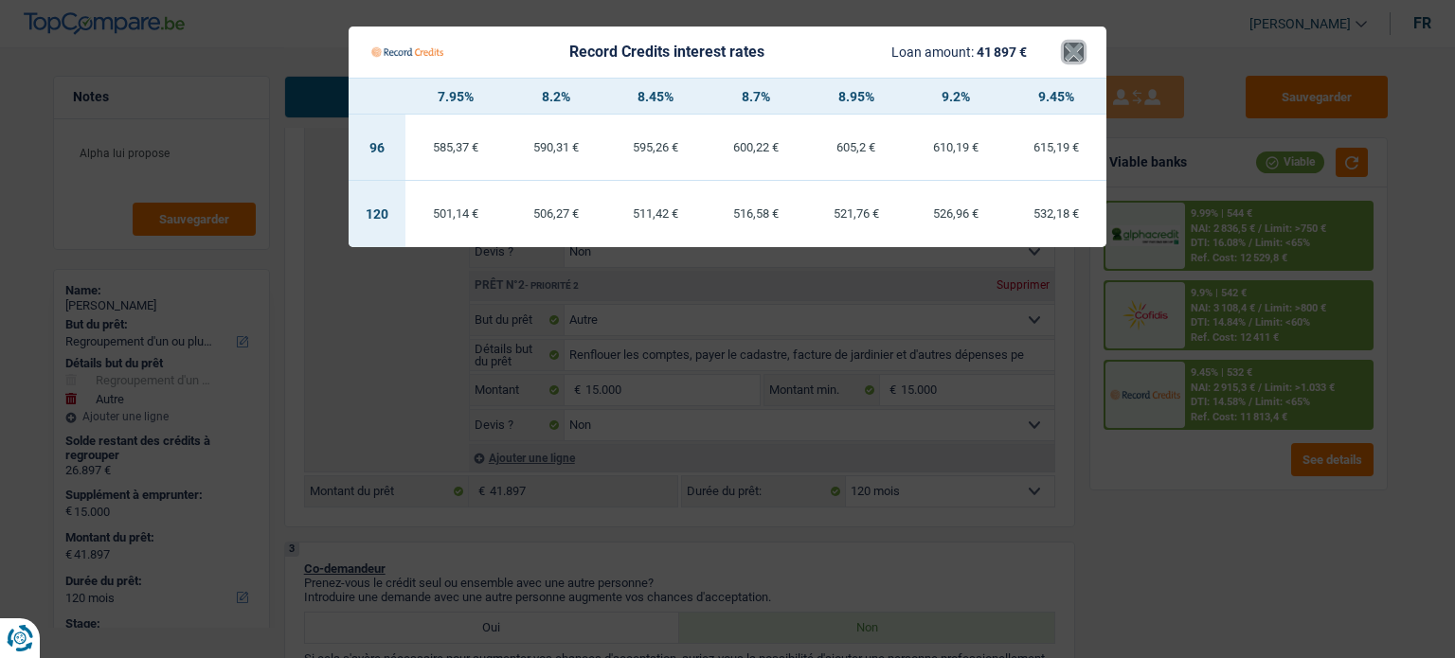
click at [1074, 51] on button "×" at bounding box center [1074, 52] width 20 height 19
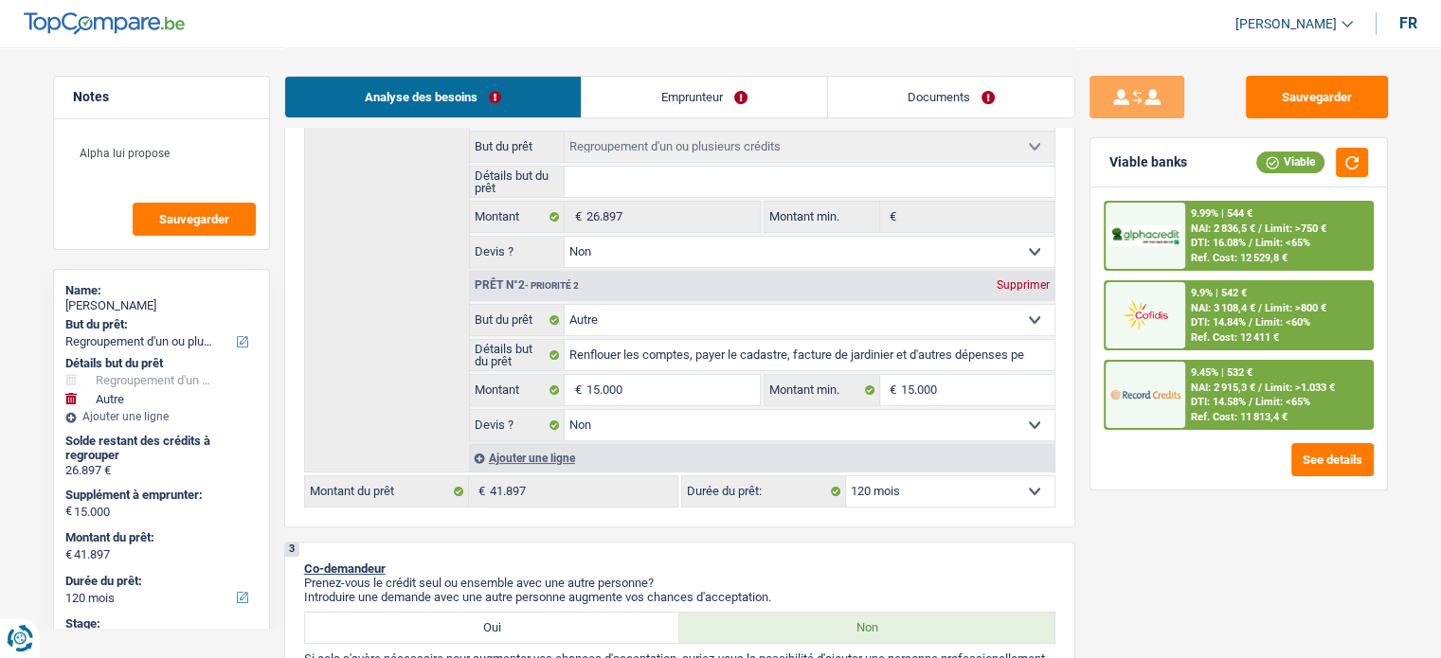
click at [1228, 397] on span "DTI: 14.58%" at bounding box center [1218, 402] width 55 height 12
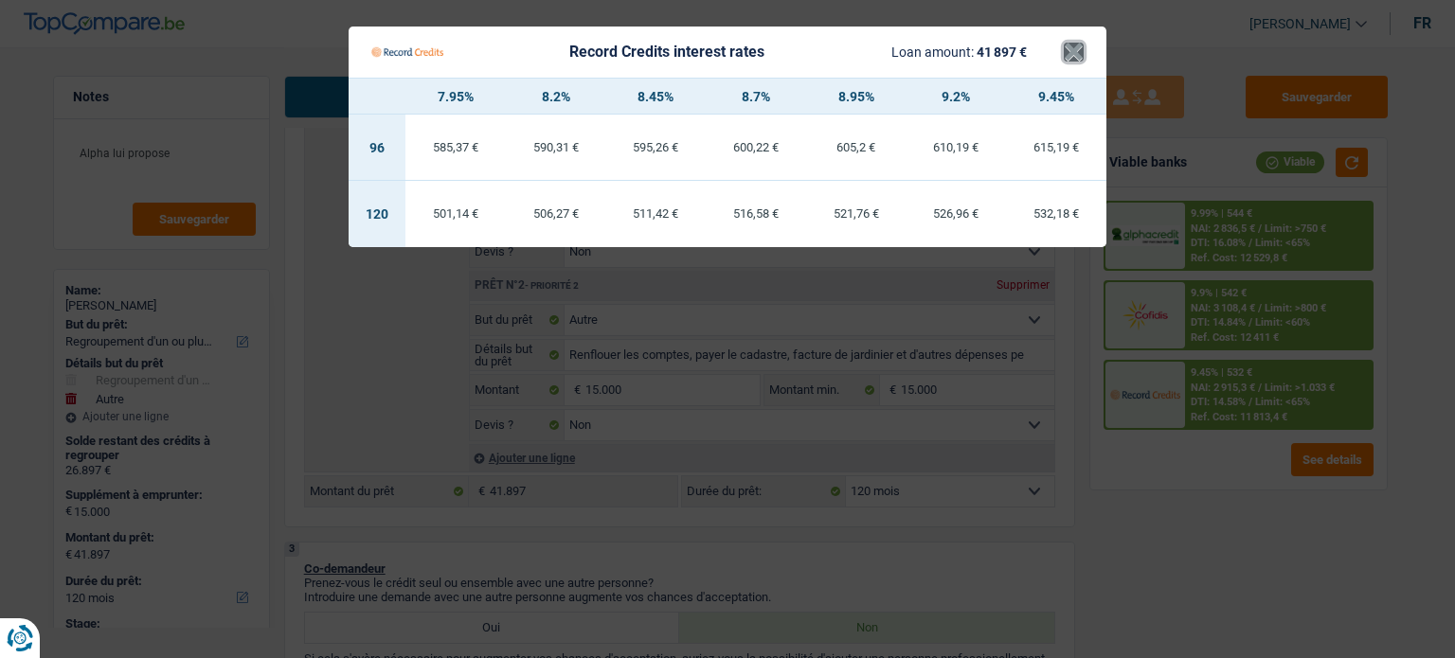
click at [1065, 51] on button "×" at bounding box center [1074, 52] width 20 height 19
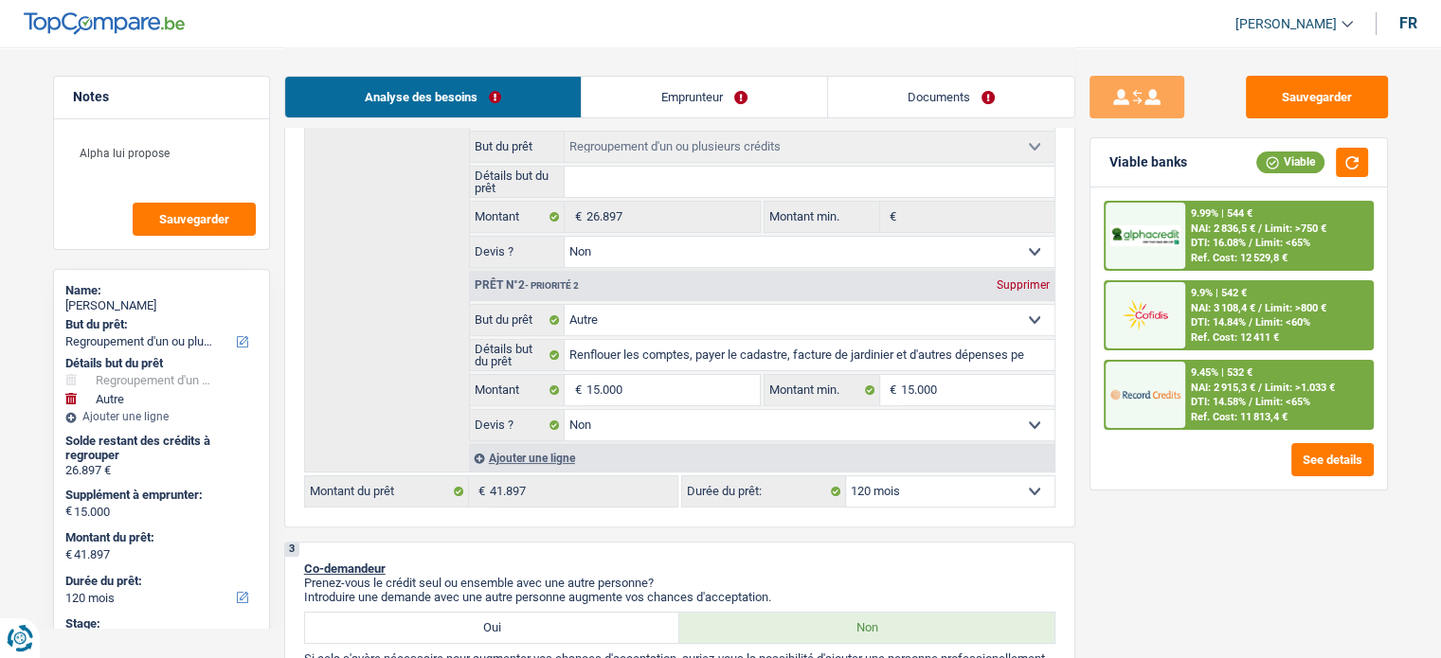
click at [1178, 204] on div at bounding box center [1145, 236] width 80 height 66
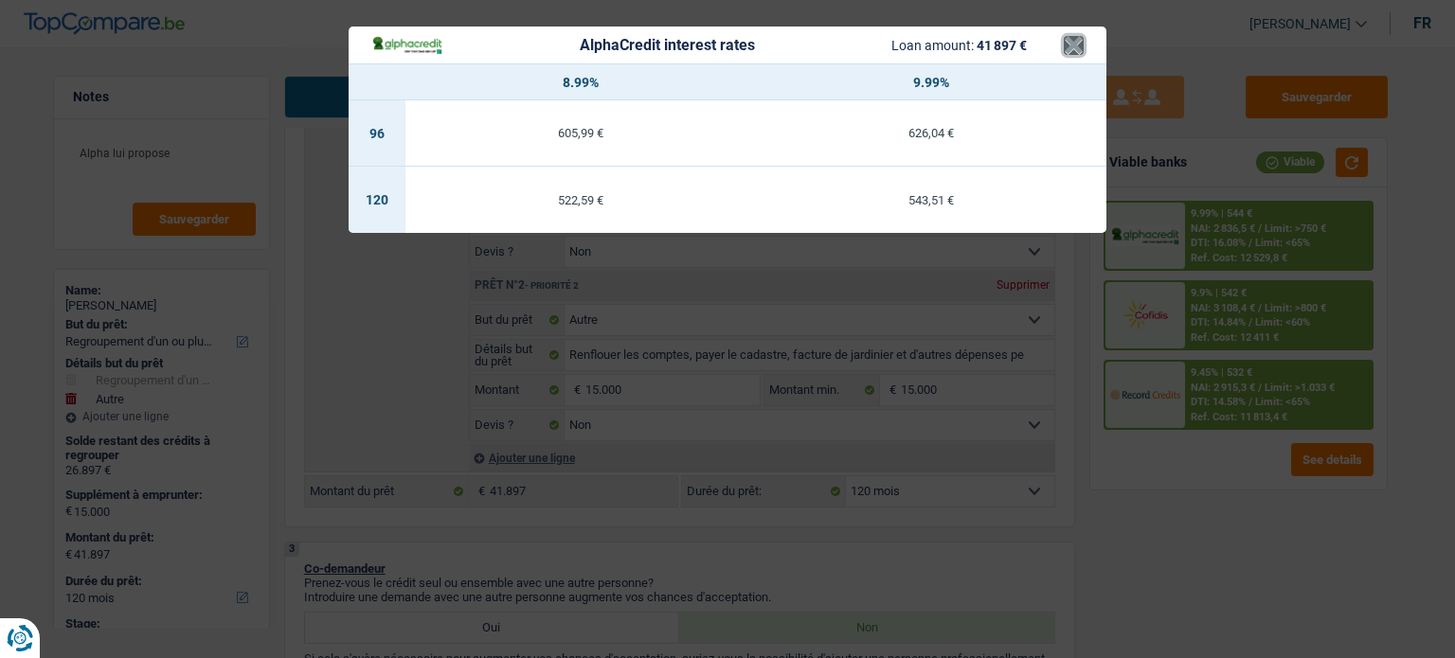
click at [1075, 48] on button "×" at bounding box center [1074, 45] width 20 height 19
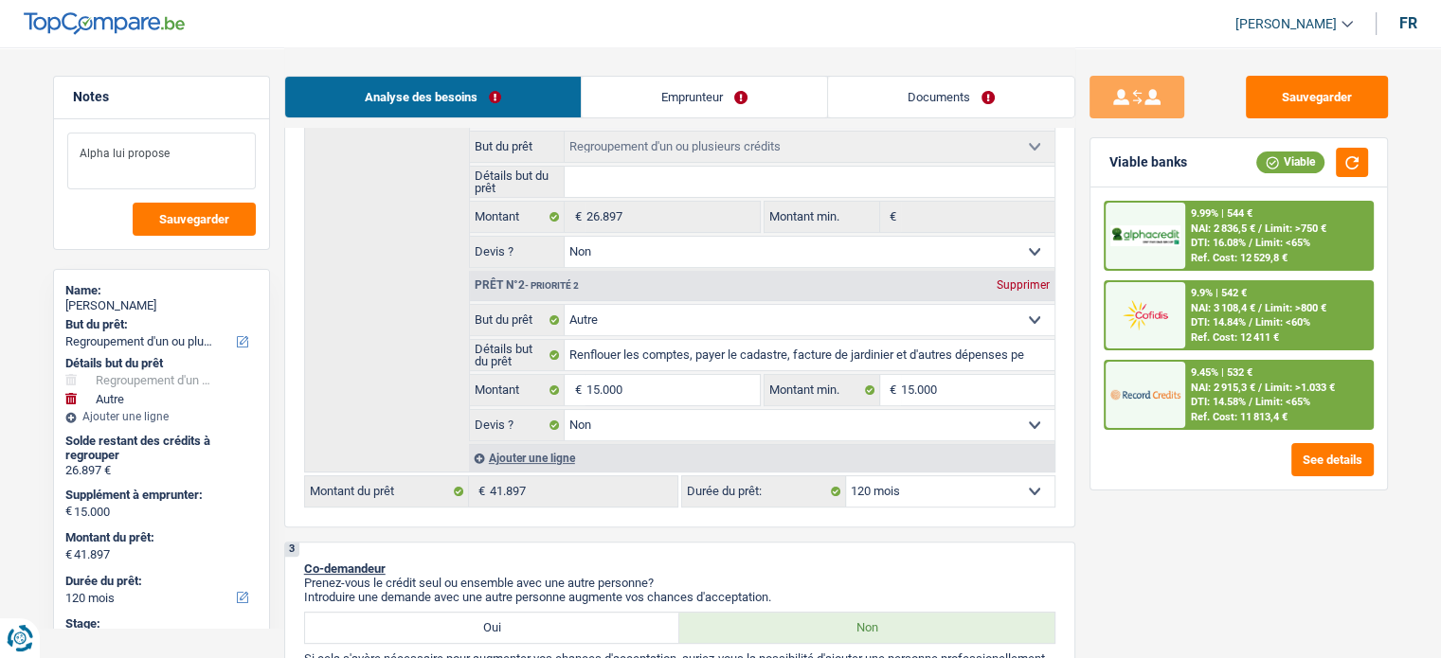
click at [202, 161] on textarea "Alpha lui propose" at bounding box center [161, 161] width 188 height 57
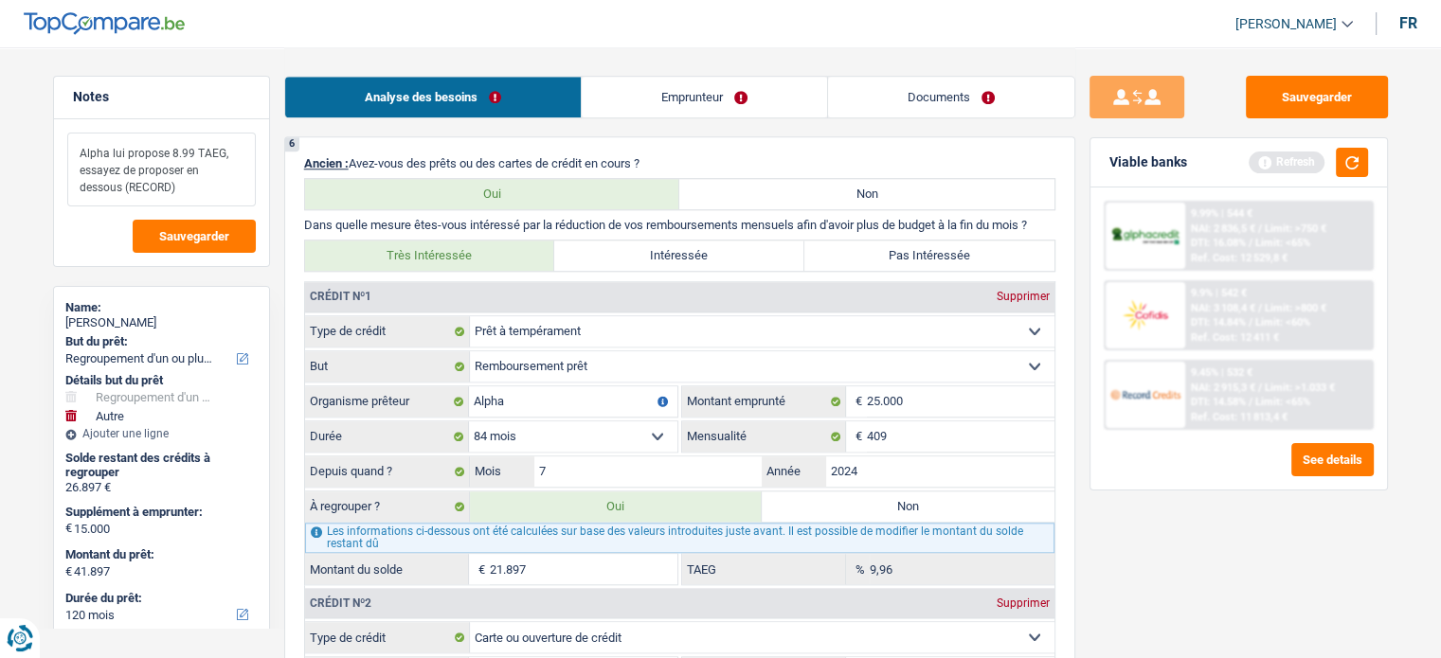
scroll to position [1989, 0]
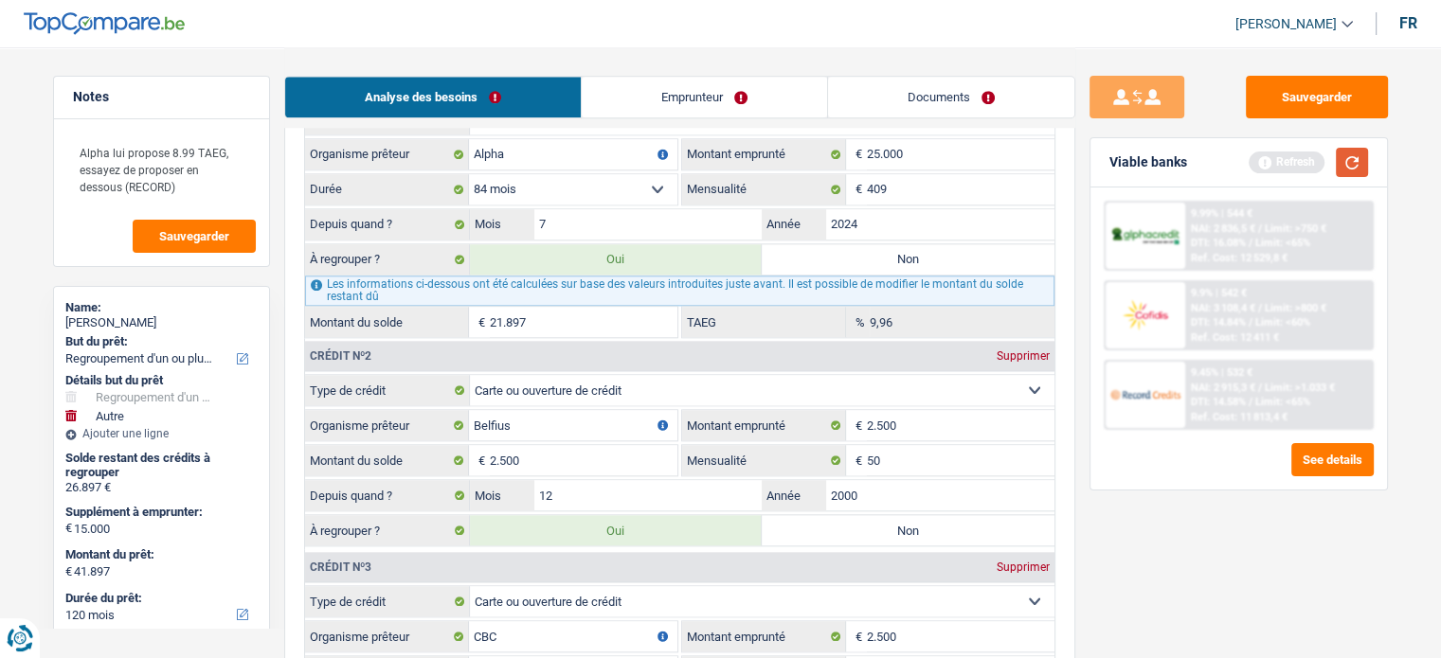
click at [1360, 167] on button "button" at bounding box center [1351, 162] width 32 height 29
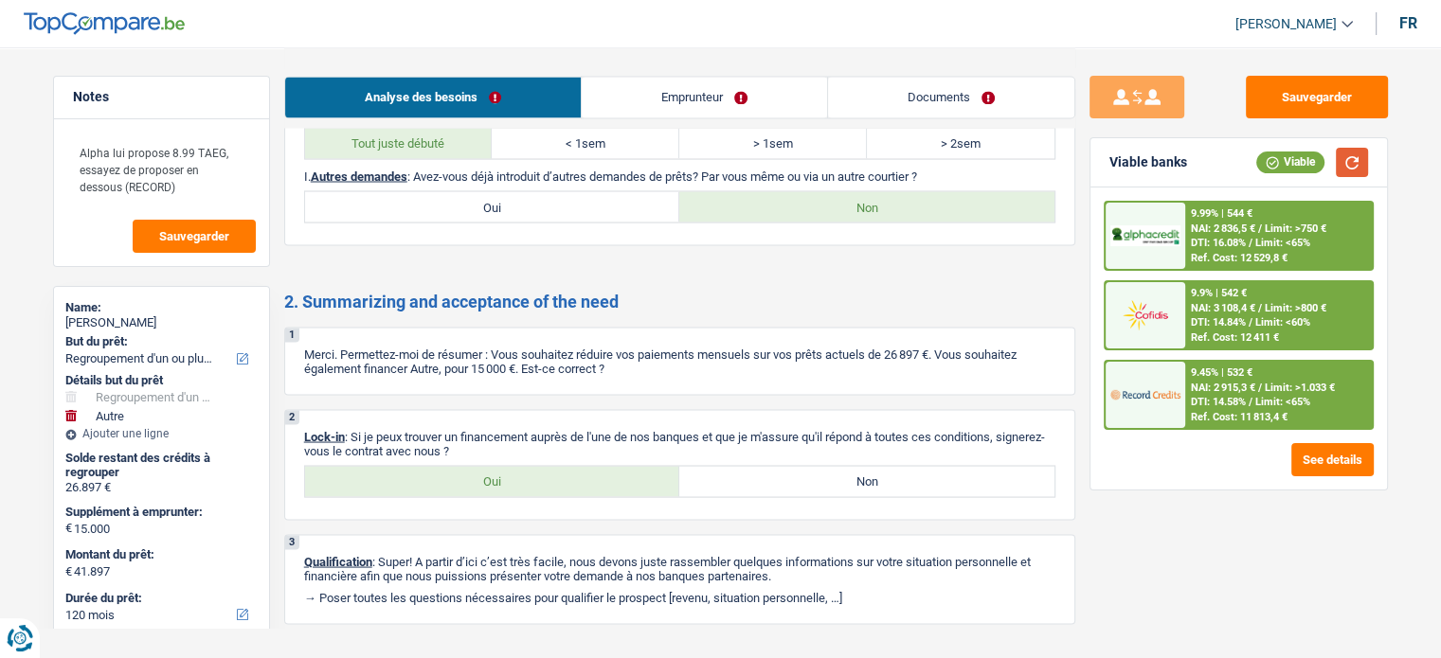
scroll to position [3463, 0]
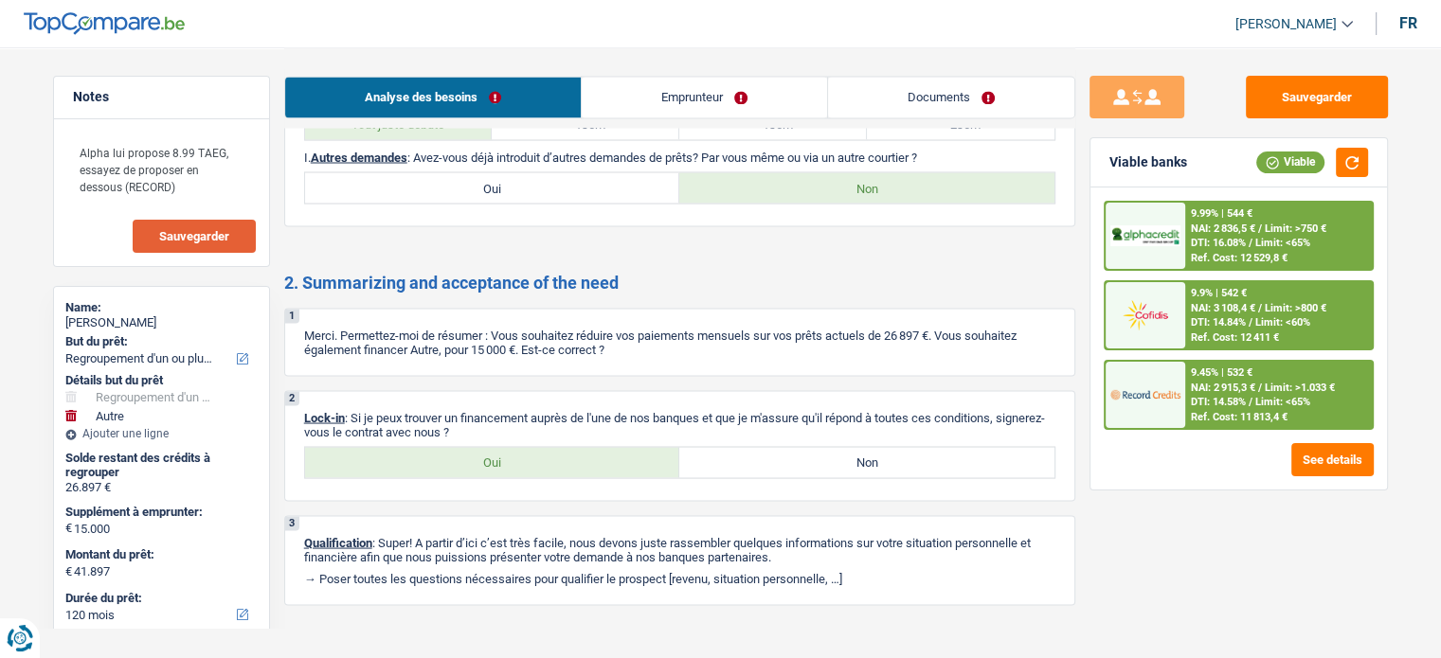
drag, startPoint x: 244, startPoint y: 242, endPoint x: 289, endPoint y: 226, distance: 47.0
click at [247, 240] on button "Sauvegarder" at bounding box center [194, 236] width 123 height 33
click at [1348, 94] on button "Sauvegarder" at bounding box center [1316, 97] width 142 height 43
click at [930, 93] on link "Documents" at bounding box center [951, 97] width 246 height 41
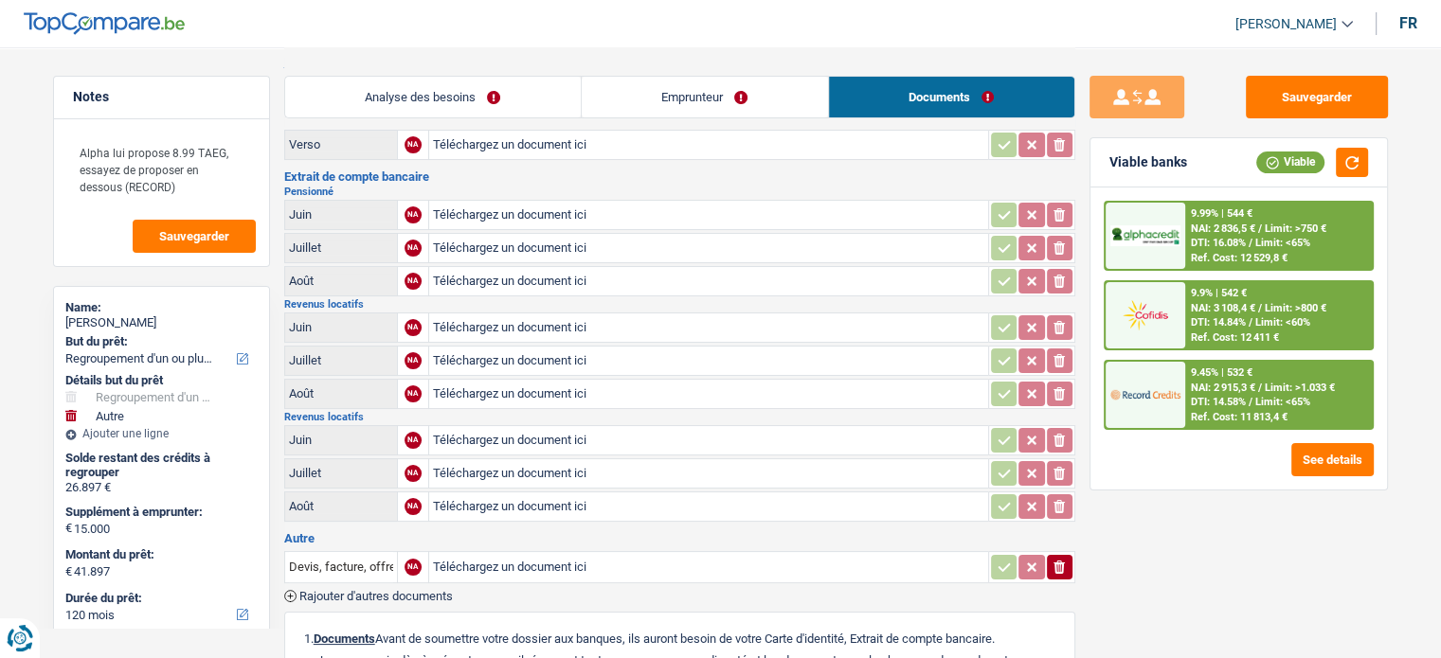
scroll to position [0, 0]
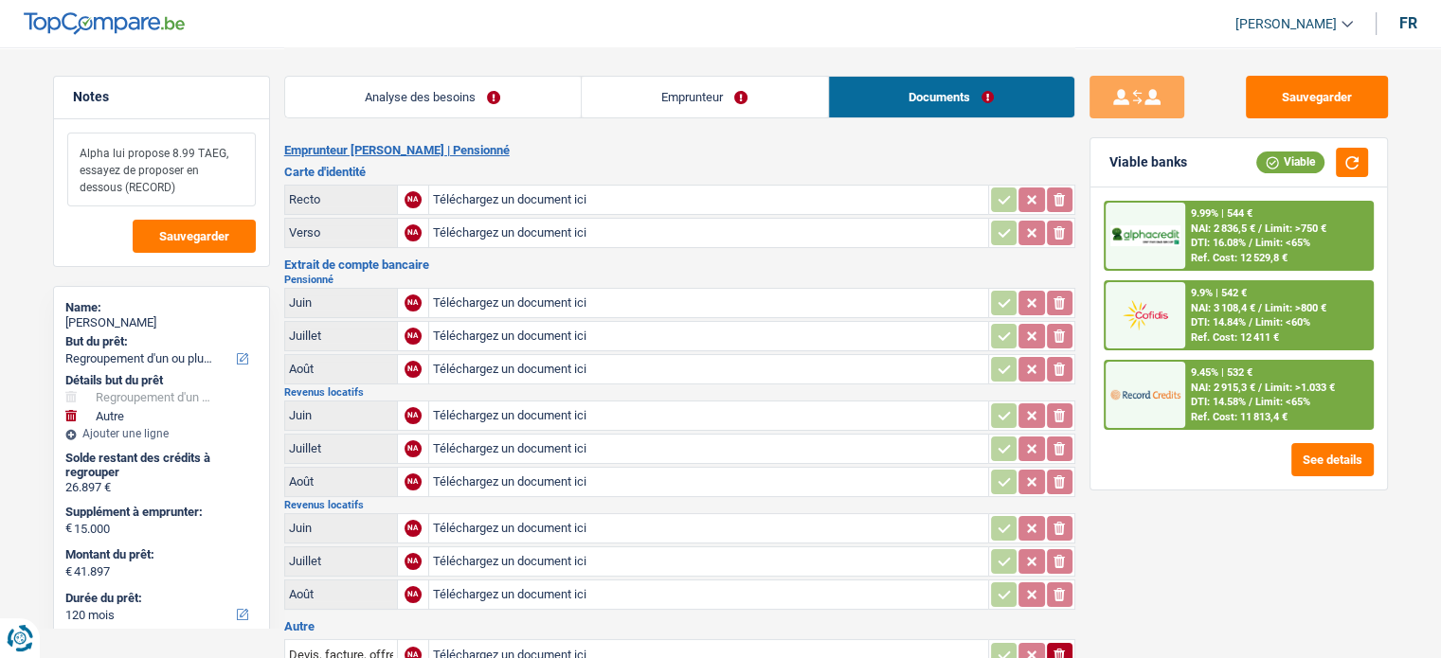
click at [160, 185] on textarea "Alpha lui propose 8.99 TAEG, essayez de proposer en dessous (RECORD)" at bounding box center [161, 170] width 188 height 74
click at [188, 181] on textarea "Alpha lui propose 8.99 TAEG, essayez de proposer en dessous (RECORD)" at bounding box center [161, 170] width 188 height 74
click at [1300, 102] on button "Sauvegarder" at bounding box center [1316, 97] width 142 height 43
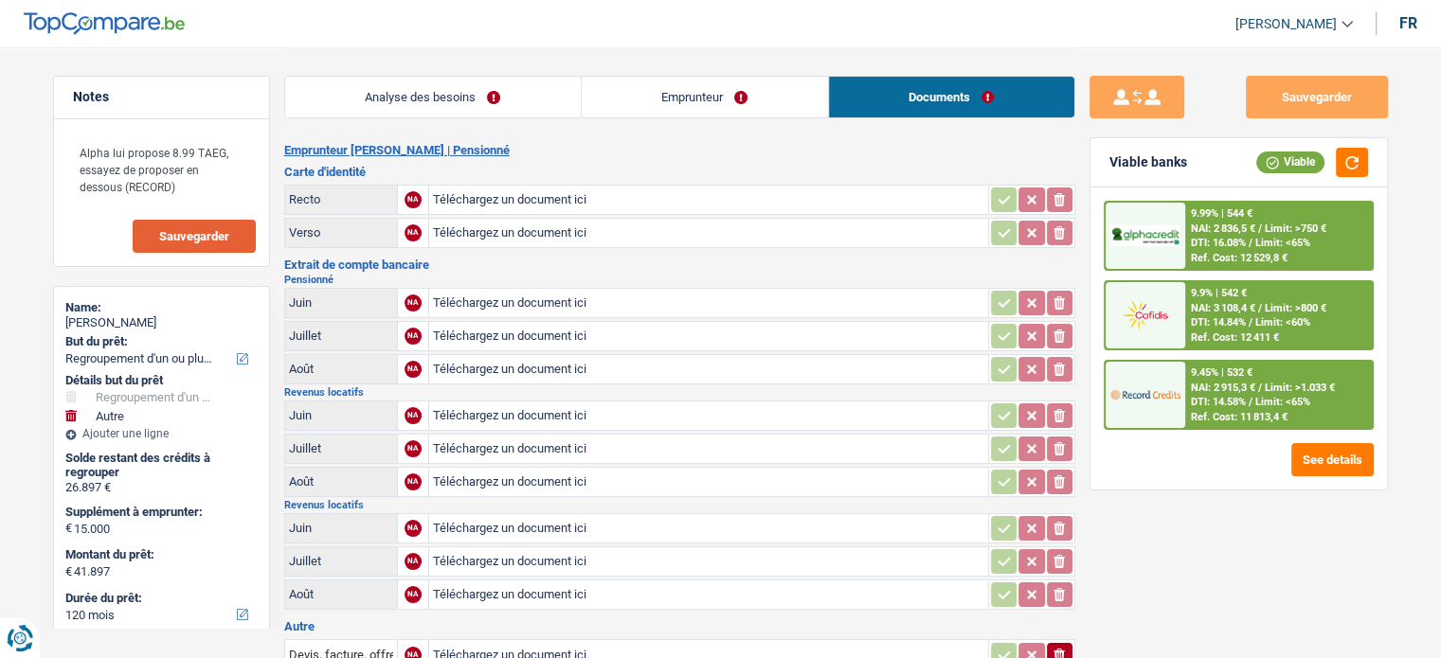
click at [222, 225] on button "Sauvegarder" at bounding box center [194, 236] width 123 height 33
